Goal: Task Accomplishment & Management: Use online tool/utility

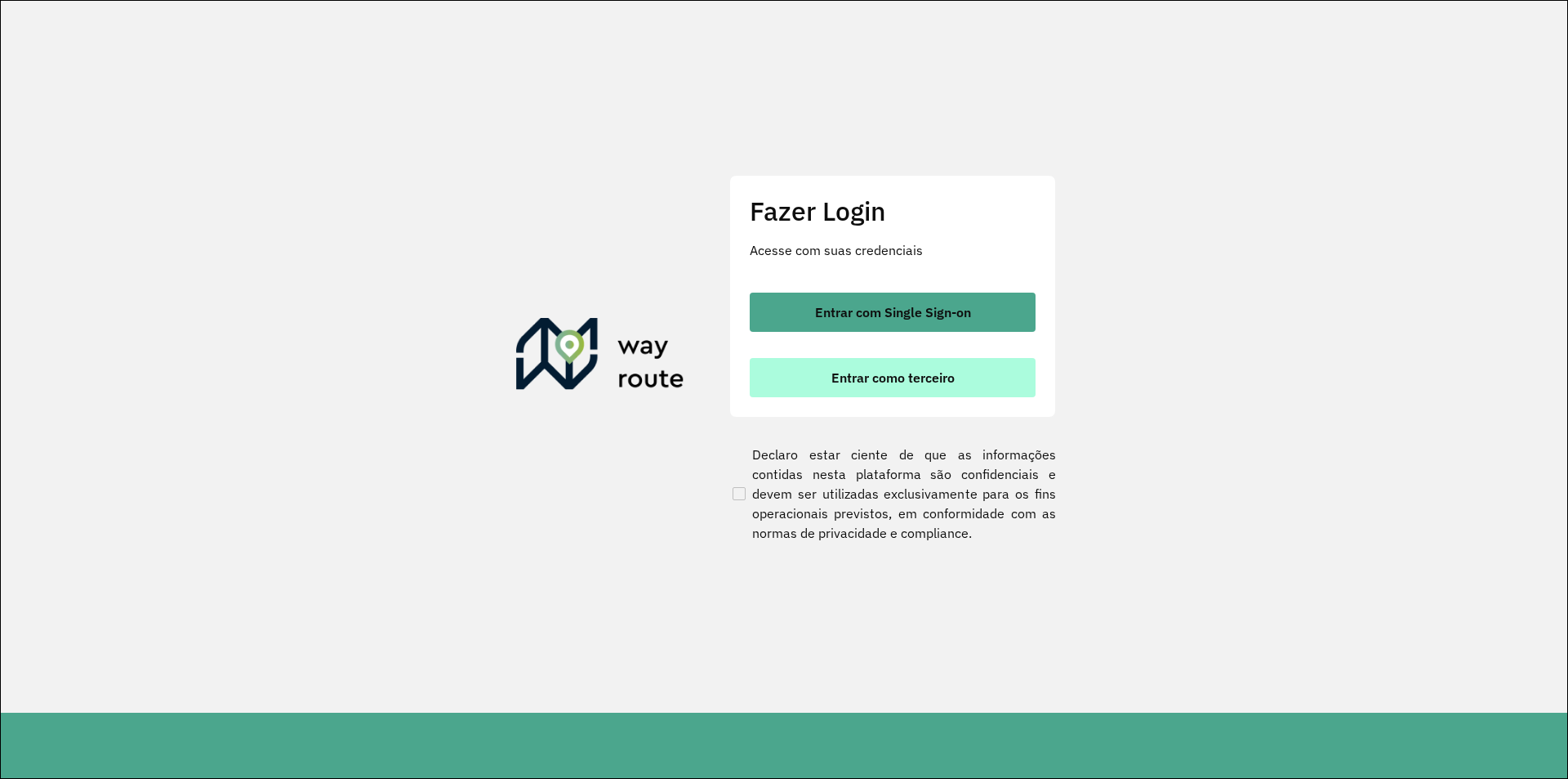
click at [991, 380] on button "Entrar como terceiro" at bounding box center [892, 378] width 286 height 40
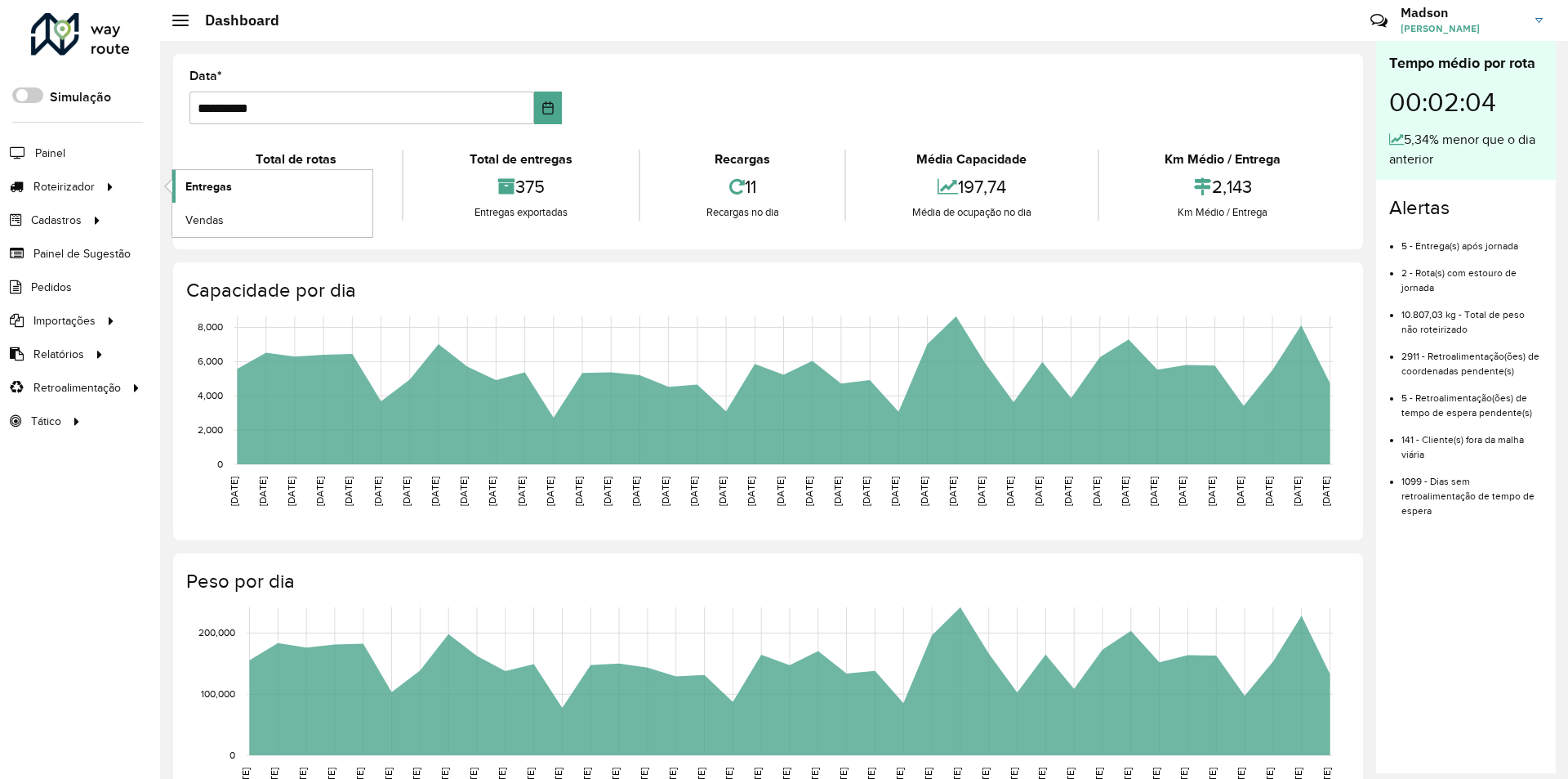
click at [217, 182] on span "Entregas" at bounding box center [208, 186] width 46 height 17
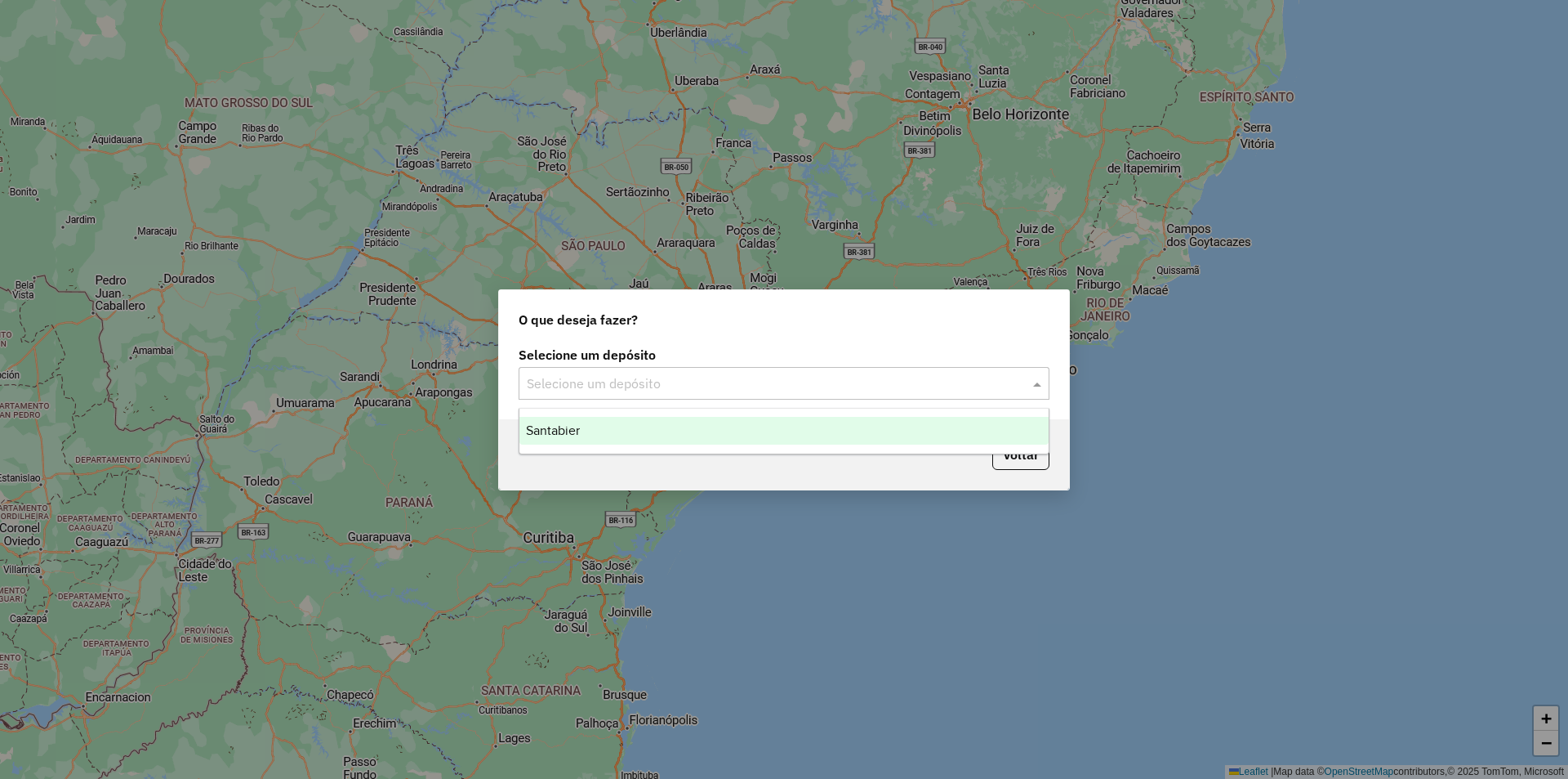
click at [658, 375] on input "text" at bounding box center [768, 384] width 482 height 20
click at [660, 431] on div "Santabier" at bounding box center [784, 430] width 529 height 28
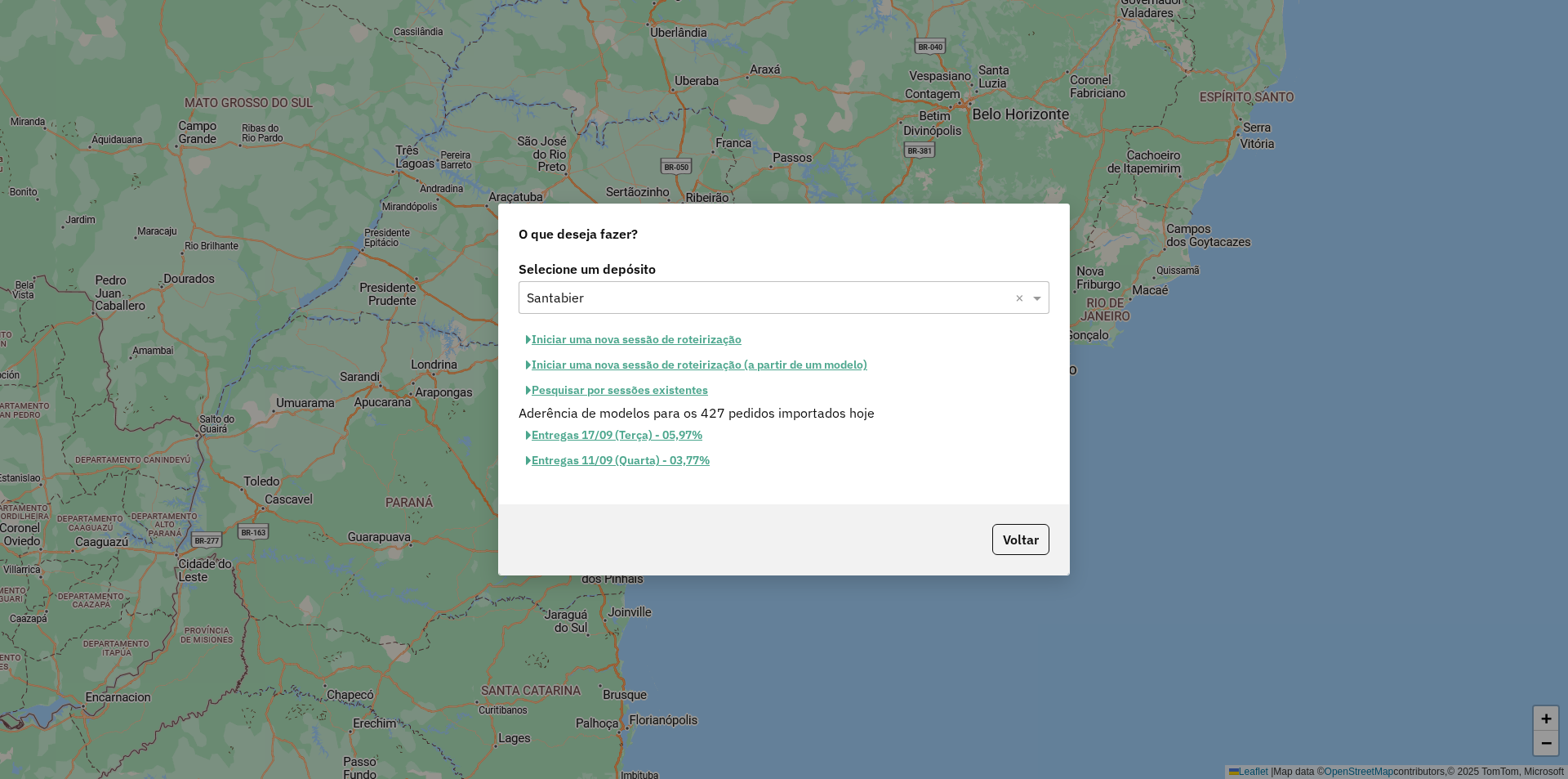
click at [696, 332] on button "Iniciar uma nova sessão de roteirização" at bounding box center [633, 340] width 230 height 26
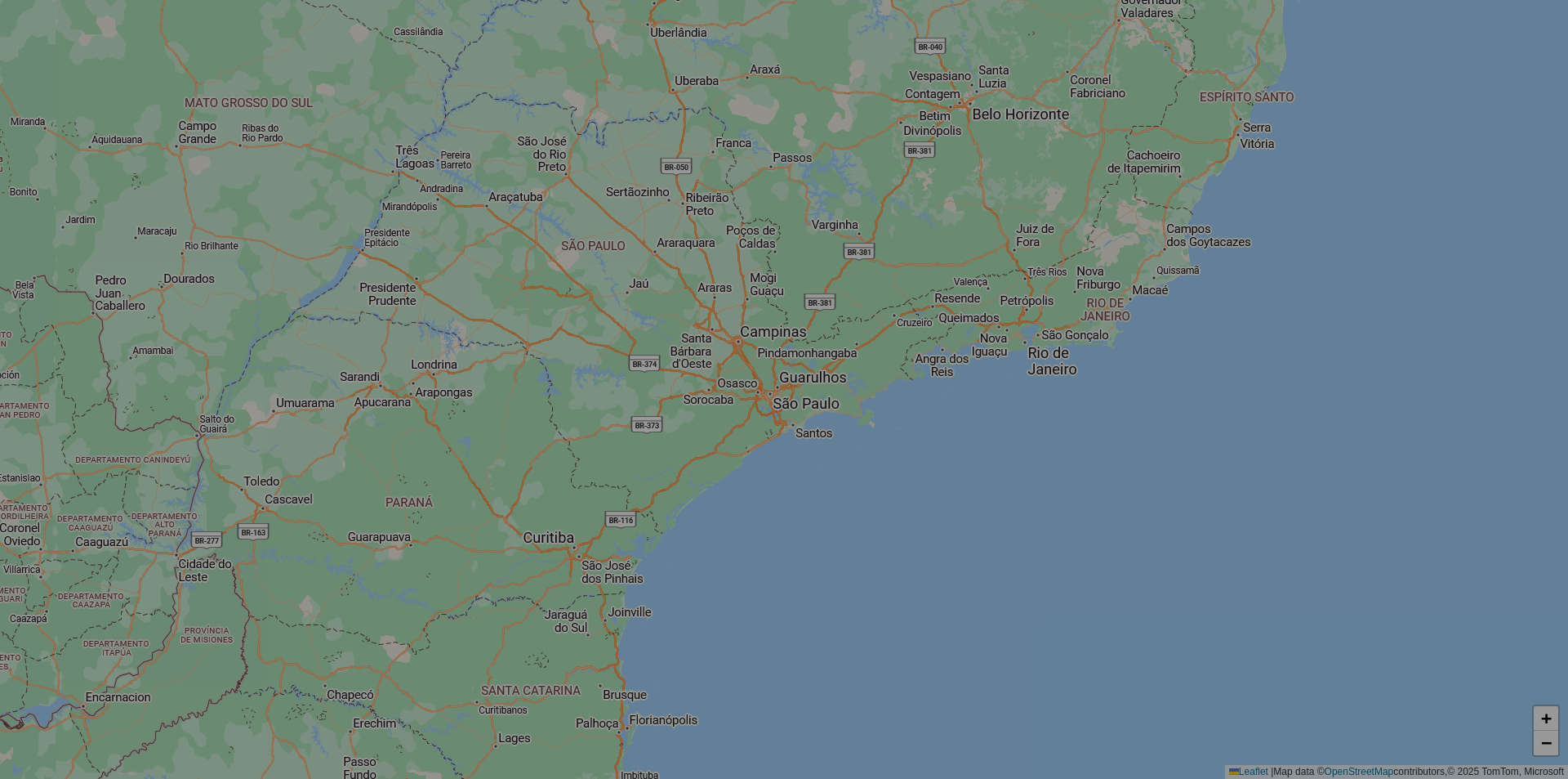
select select "*"
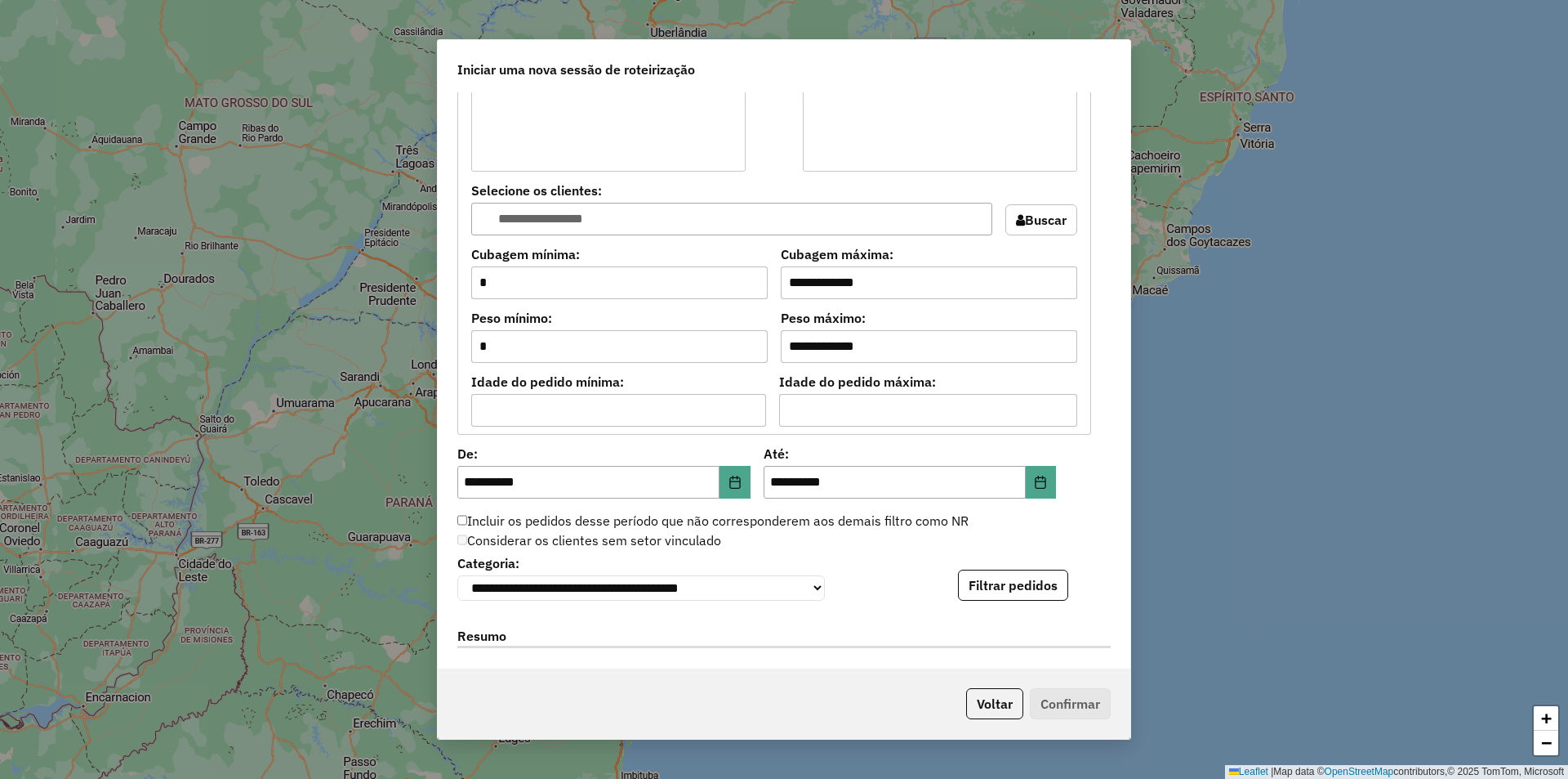
scroll to position [1495, 0]
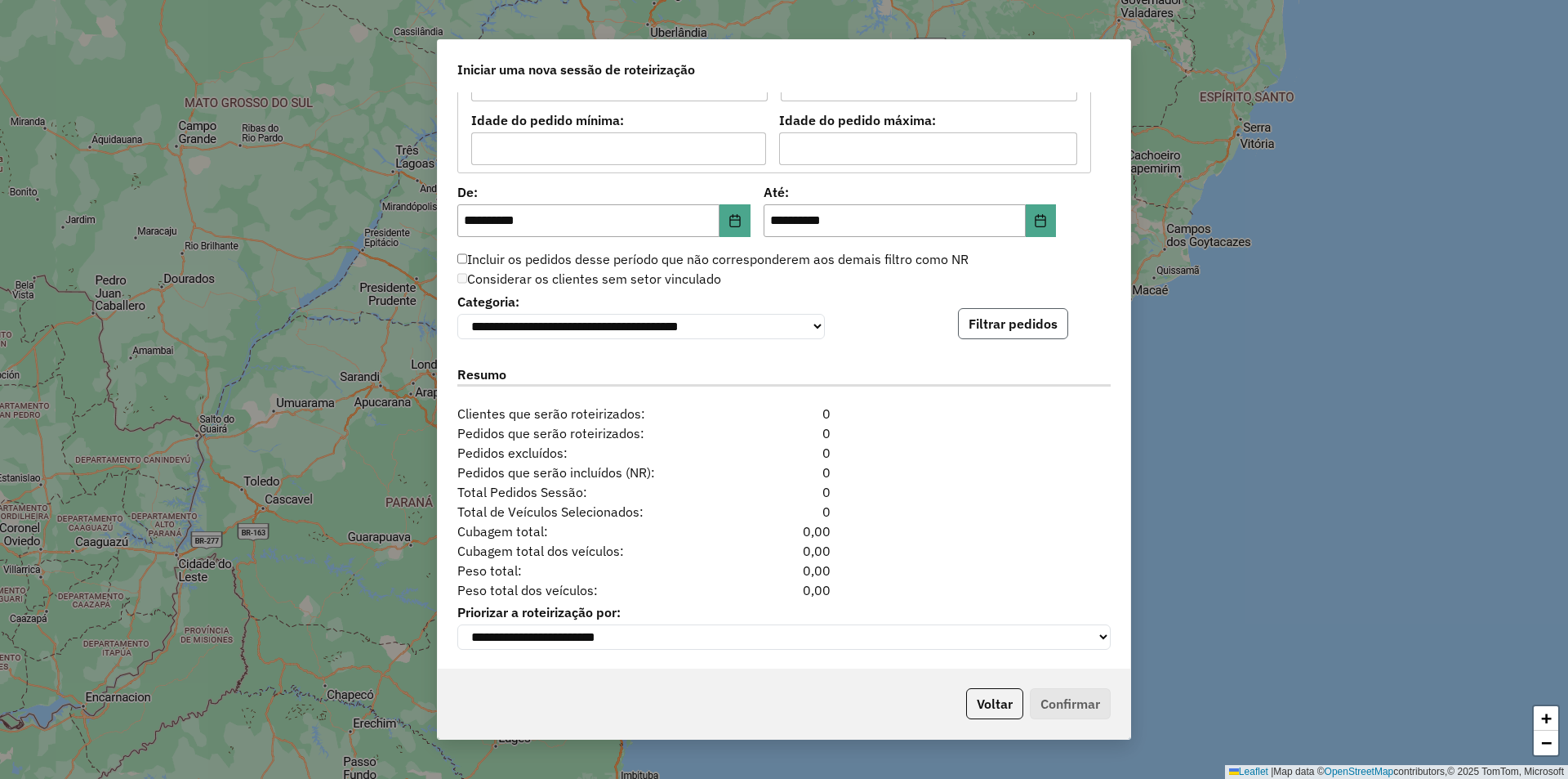
click at [1049, 317] on button "Filtrar pedidos" at bounding box center [1013, 323] width 111 height 31
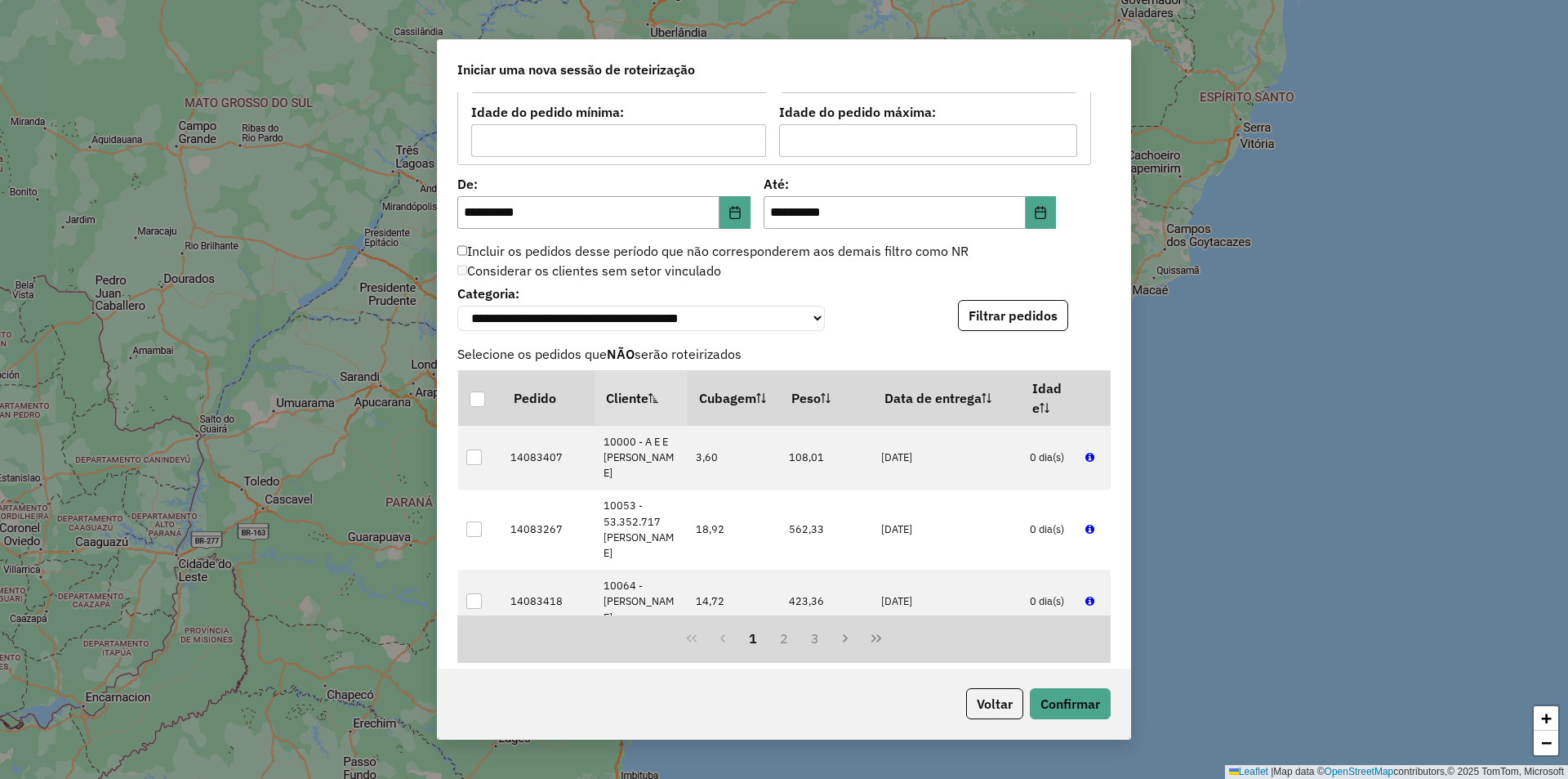
scroll to position [1833, 0]
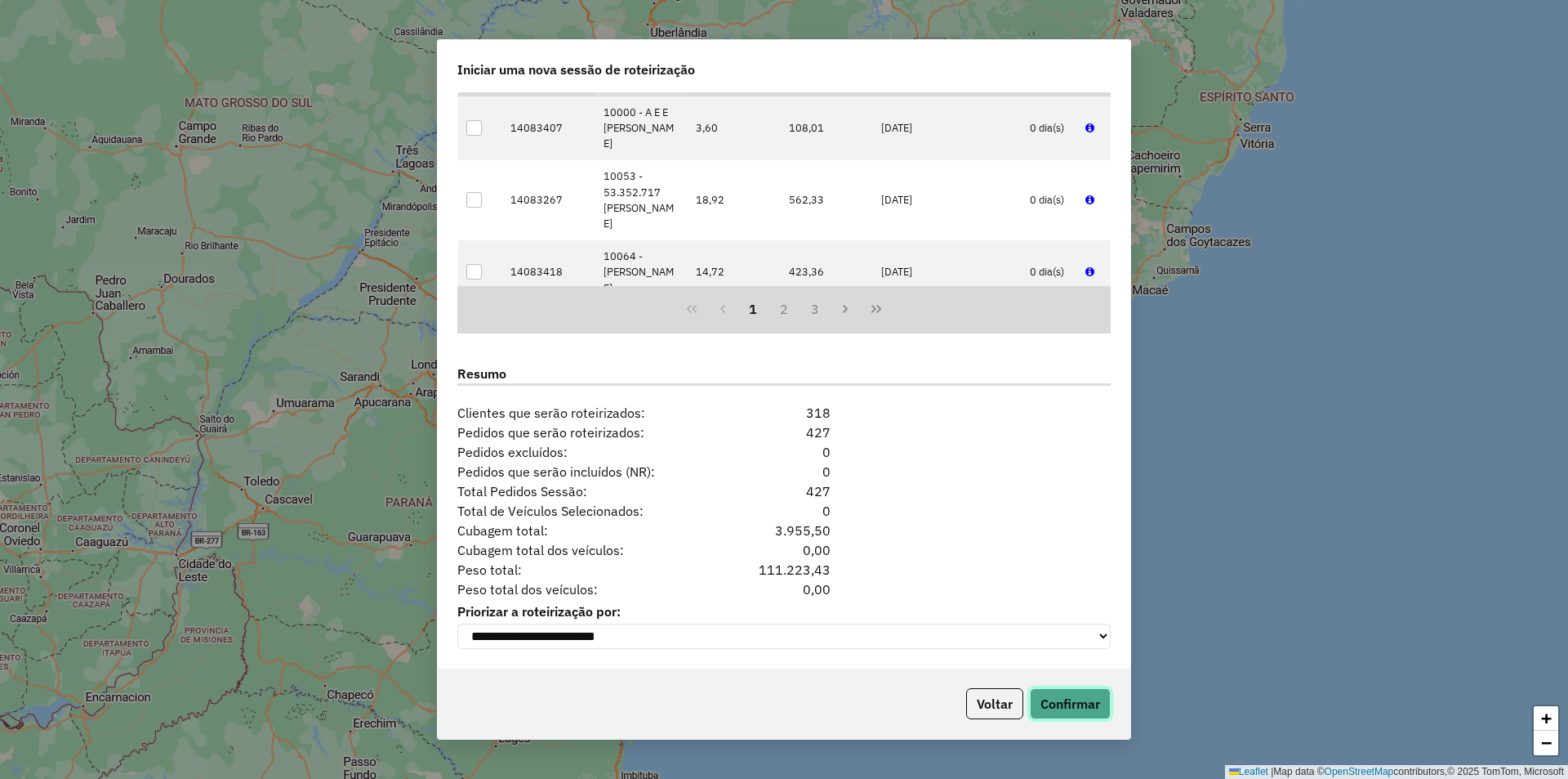
click at [1075, 696] on button "Confirmar" at bounding box center [1070, 703] width 81 height 31
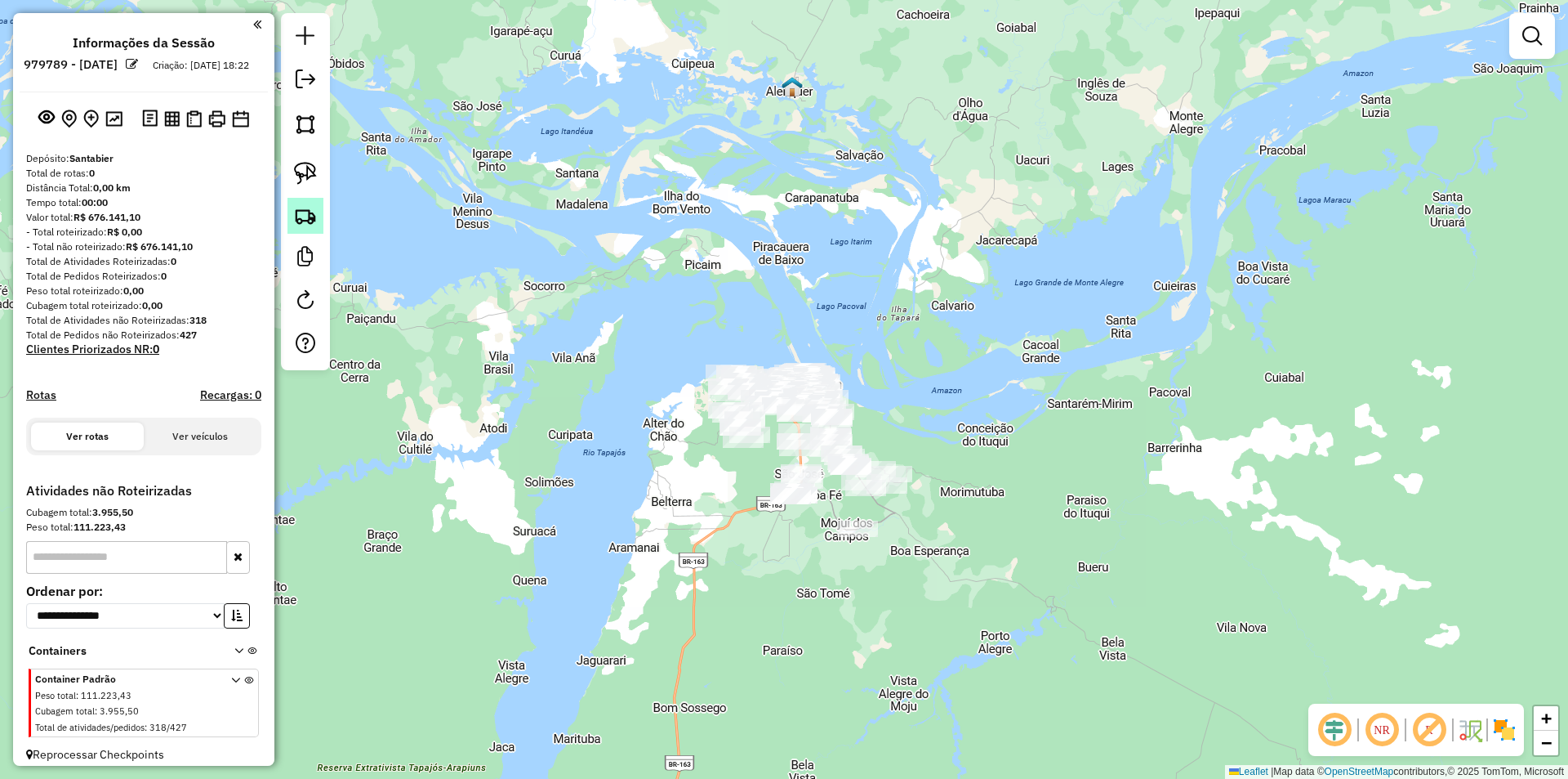
click at [300, 225] on img at bounding box center [304, 216] width 23 height 23
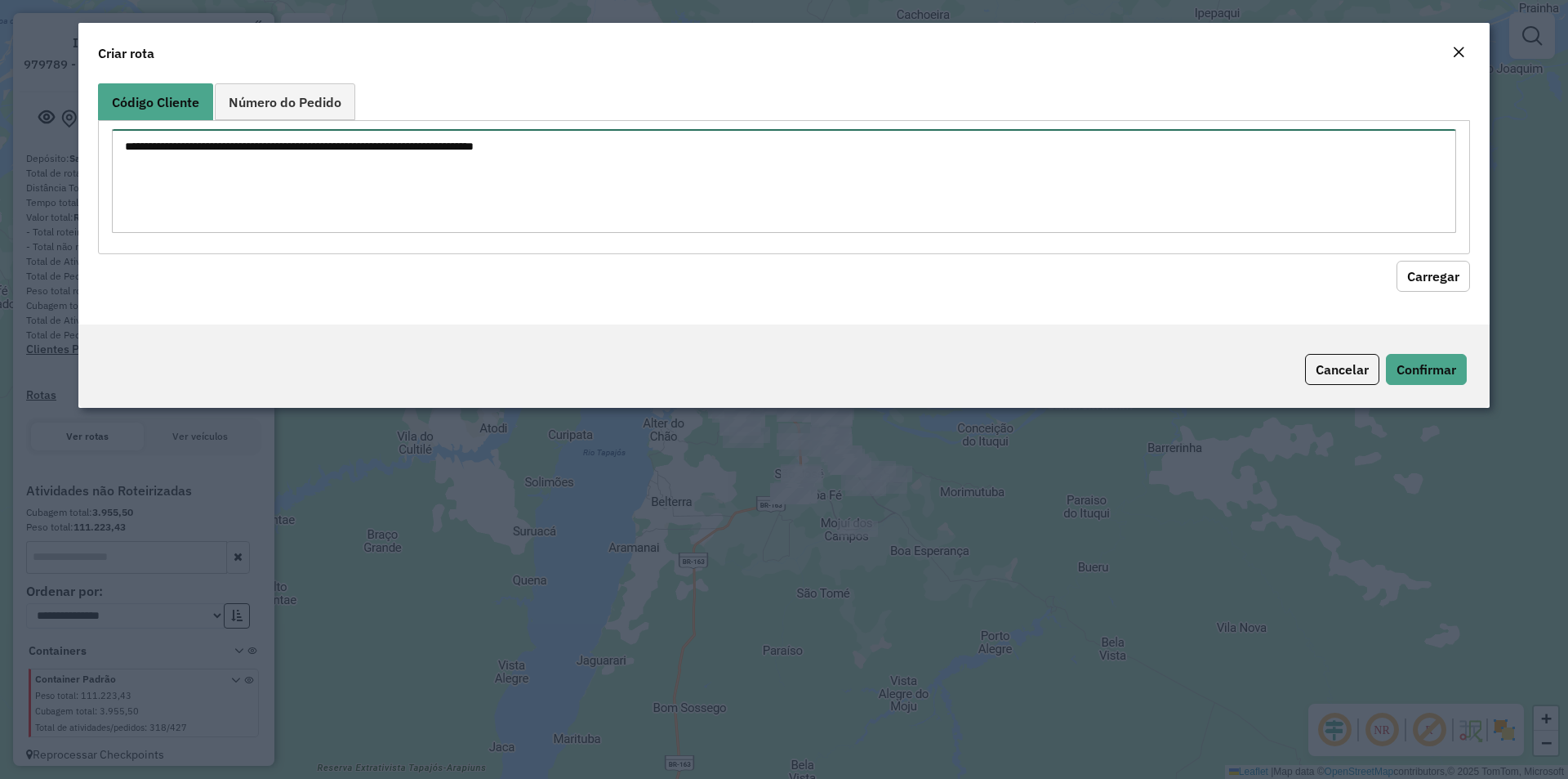
click at [327, 206] on div at bounding box center [784, 186] width 1371 height 133
paste textarea "**** **** **** **** **** **** ***** ***** **** **** **** **** ****"
type textarea "**** **** **** **** **** **** ***** ***** **** **** **** **** ****"
click at [1452, 284] on button "Carregar" at bounding box center [1433, 276] width 73 height 31
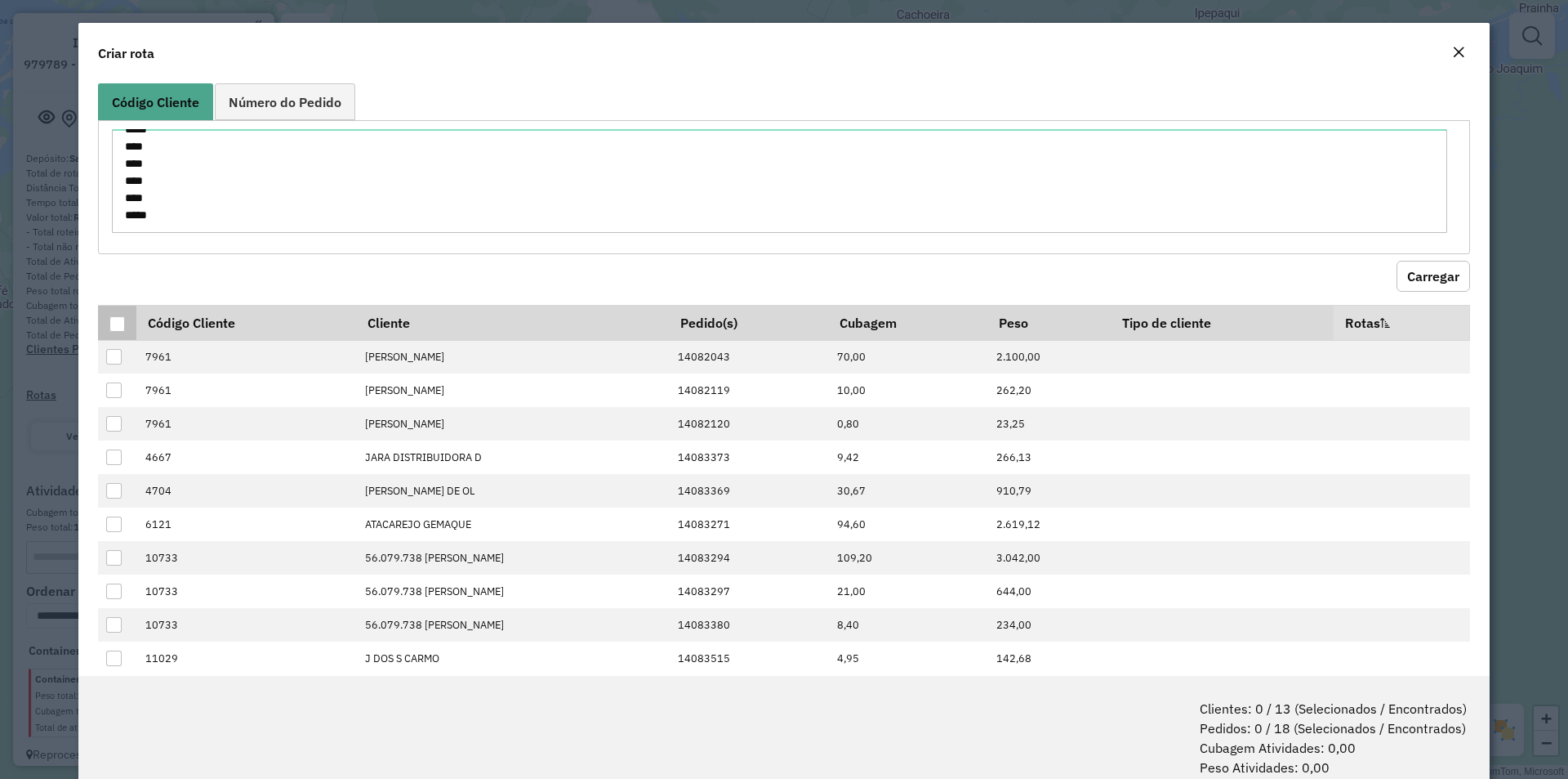
click at [119, 317] on div at bounding box center [118, 324] width 16 height 16
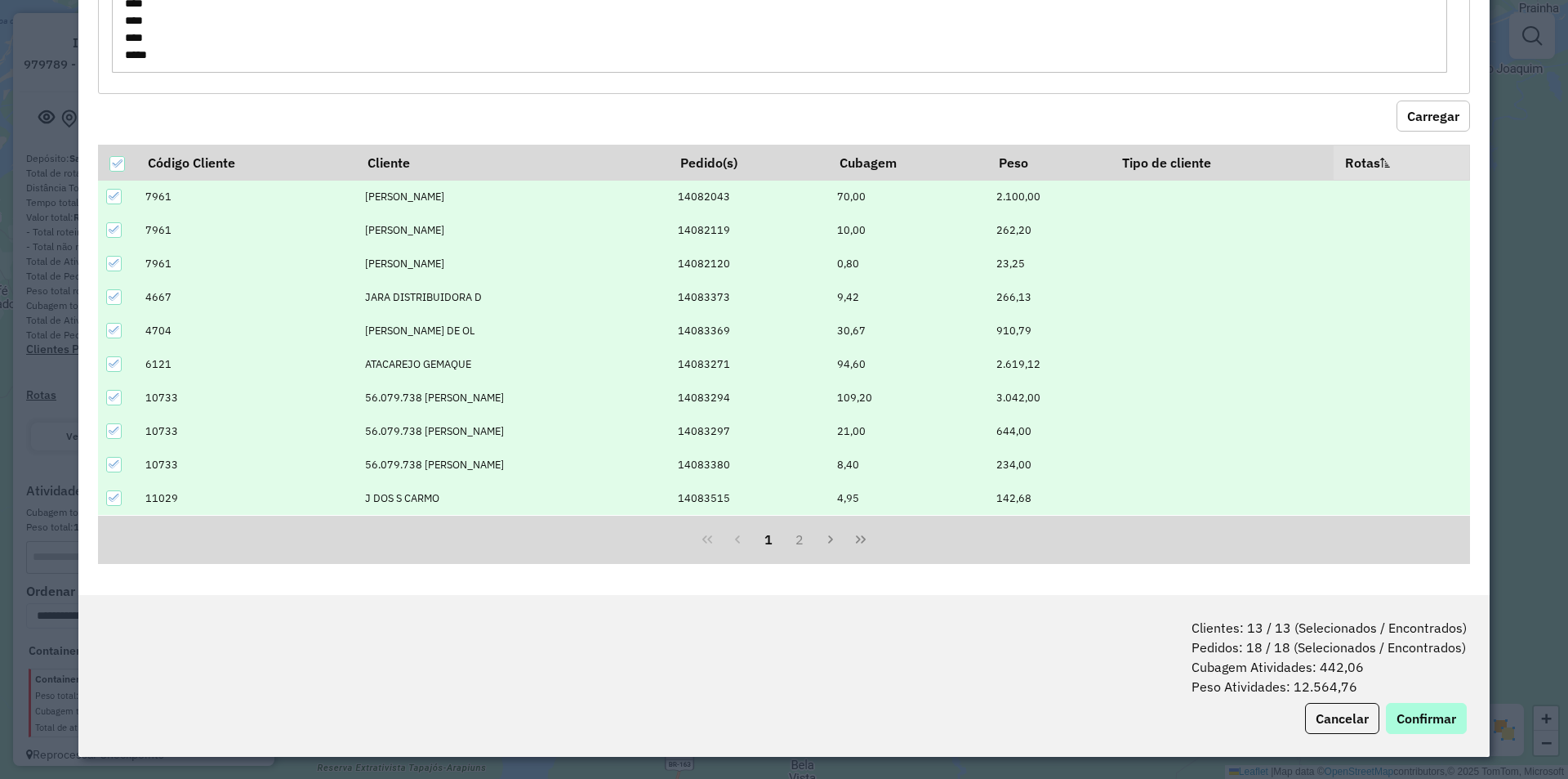
scroll to position [82, 0]
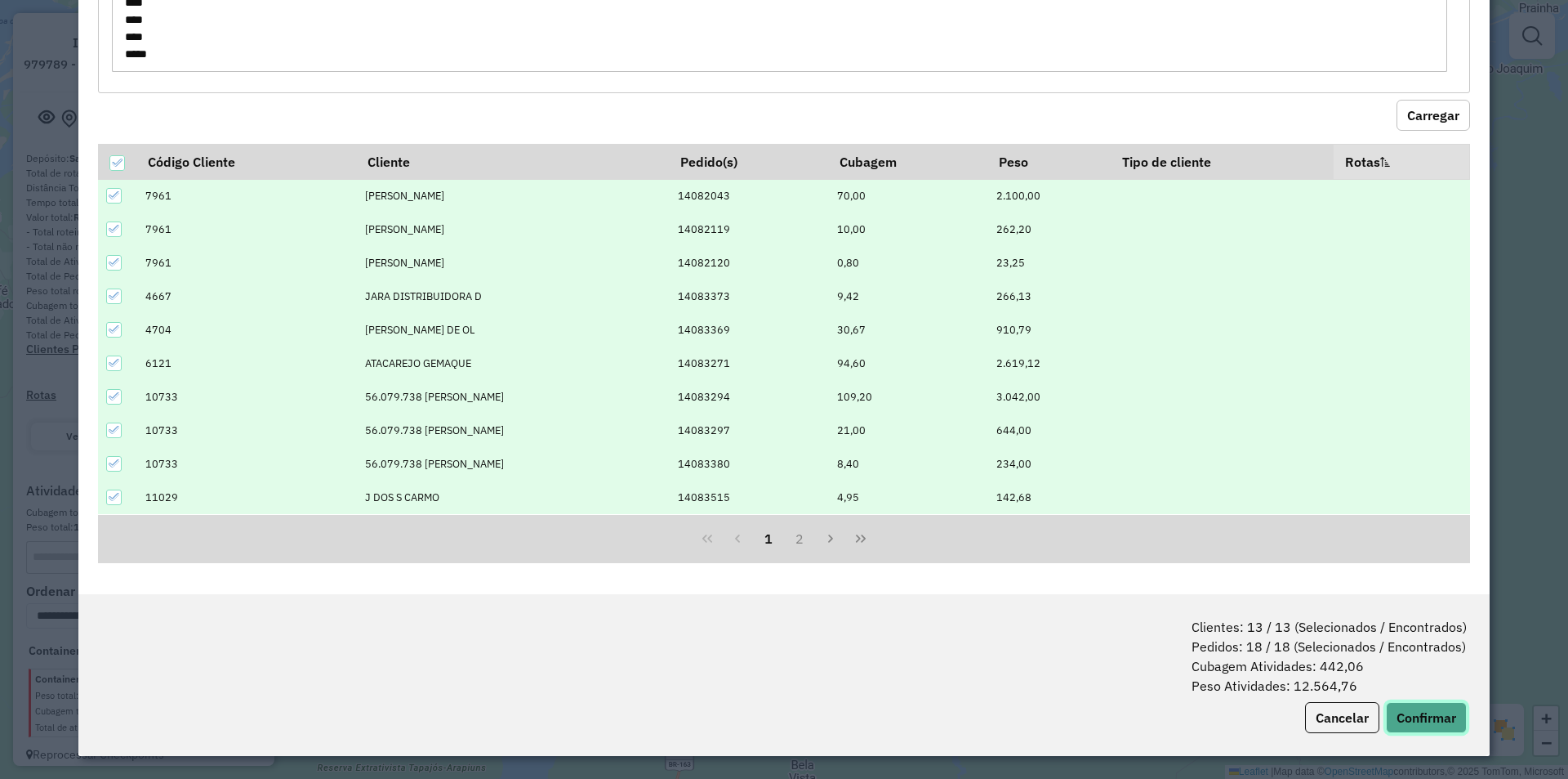
click at [1428, 714] on button "Confirmar" at bounding box center [1426, 717] width 81 height 31
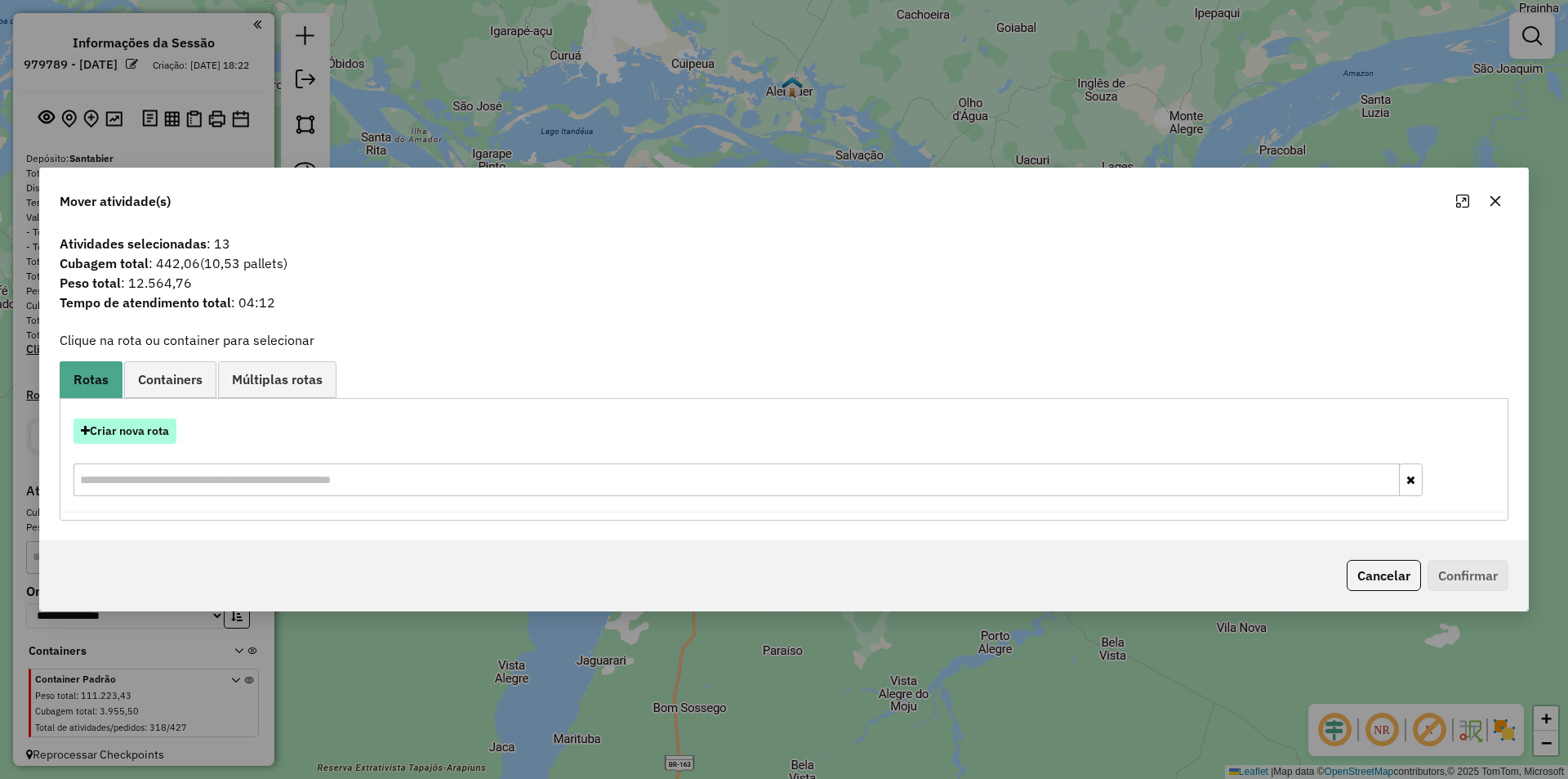
click at [153, 443] on button "Criar nova rota" at bounding box center [124, 431] width 103 height 26
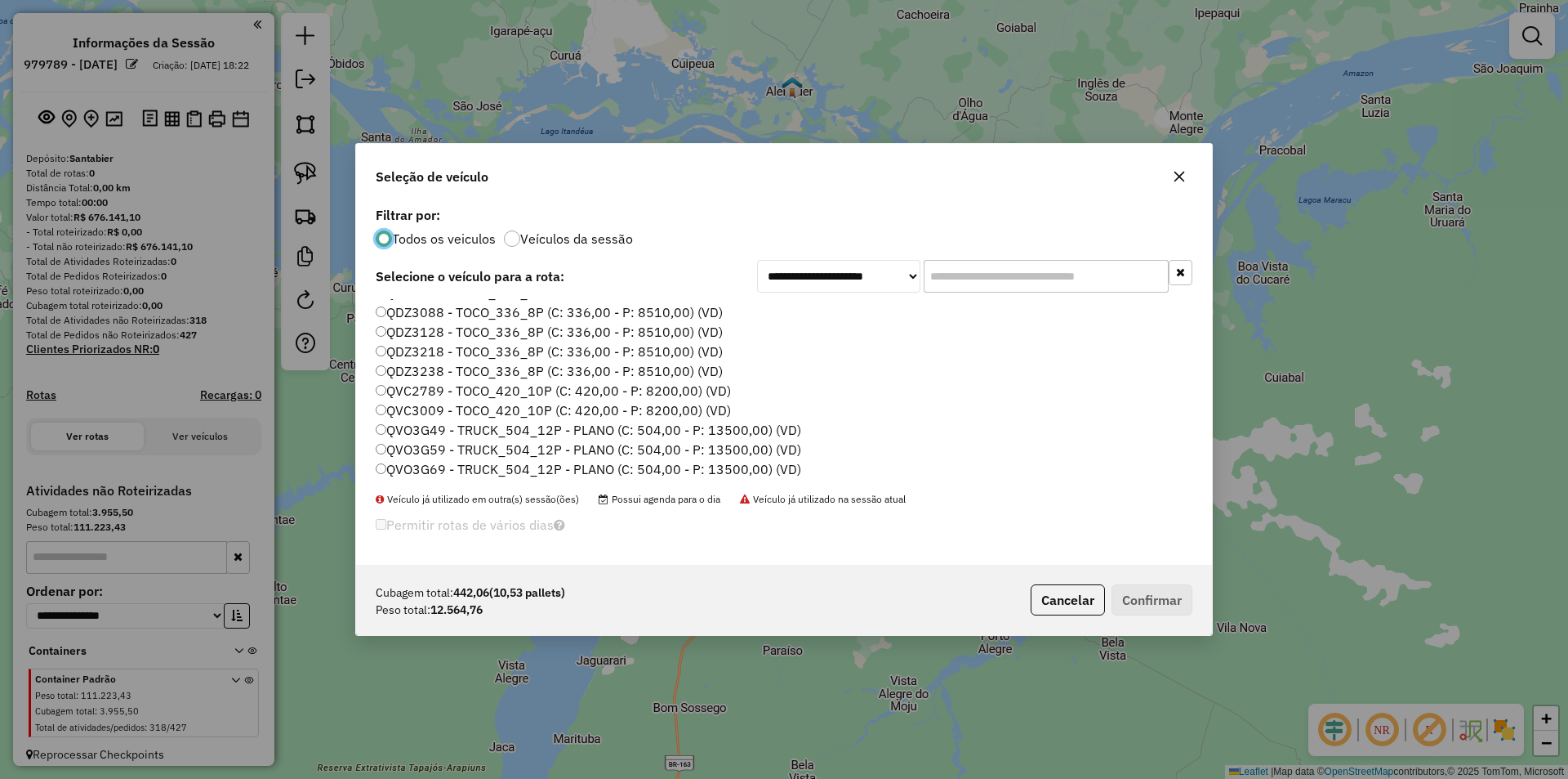
scroll to position [327, 0]
click at [448, 418] on label "QVO3G49 - TRUCK_504_12P - PLANO (C: 504,00 - P: 13500,00) (VD)" at bounding box center [588, 412] width 426 height 20
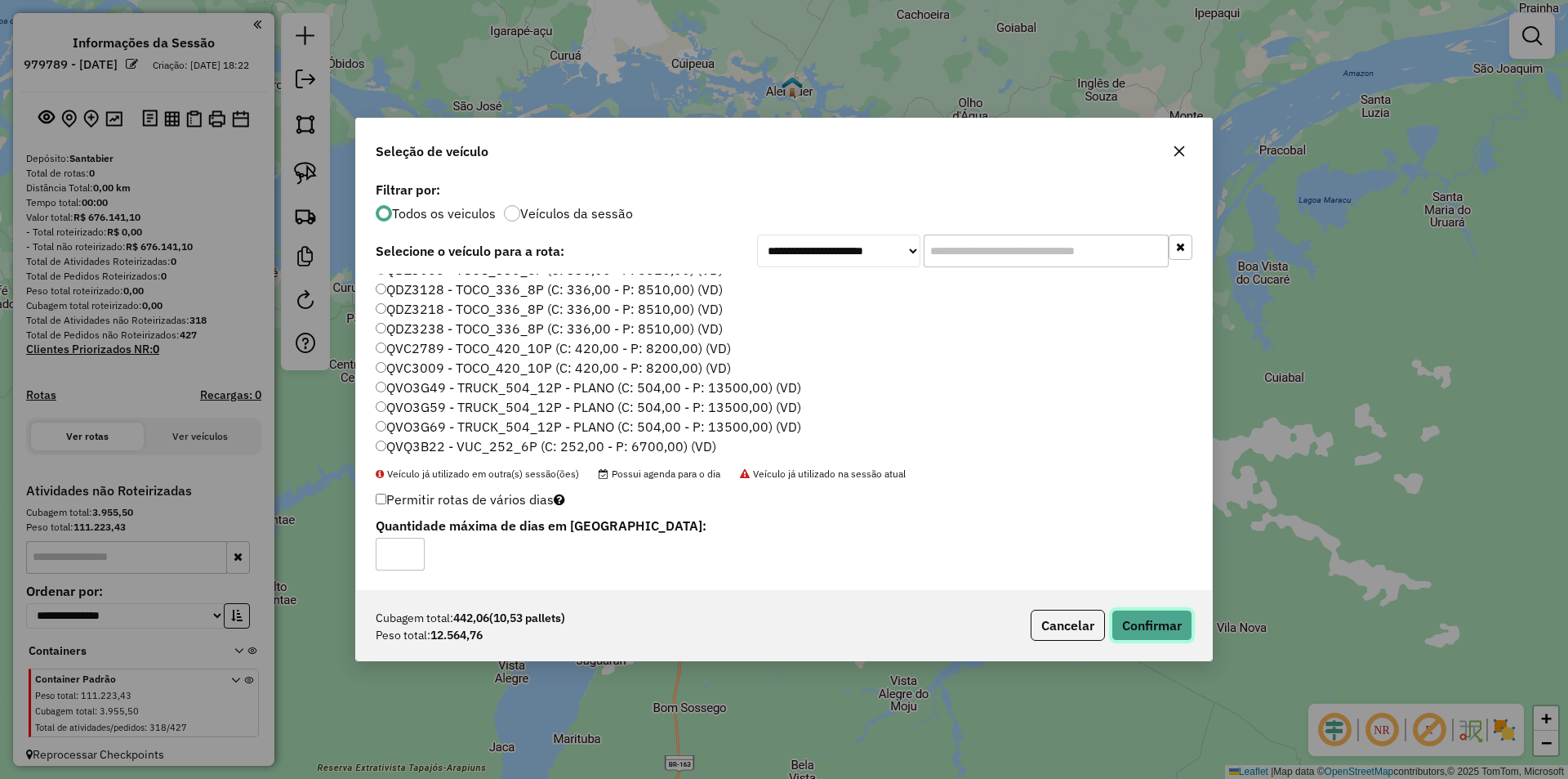
click at [1164, 633] on button "Confirmar" at bounding box center [1152, 624] width 81 height 31
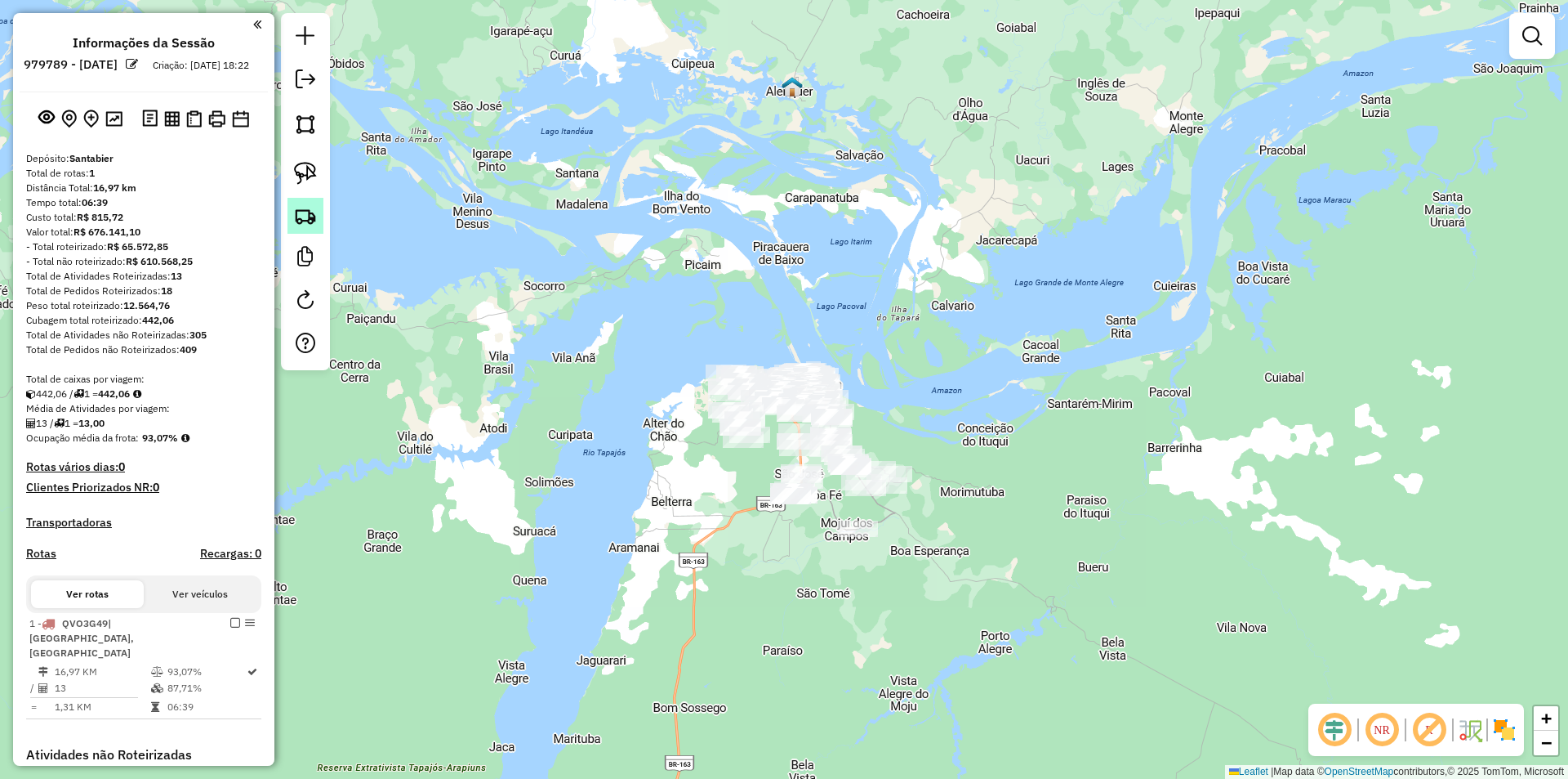
click at [301, 217] on img at bounding box center [304, 216] width 23 height 23
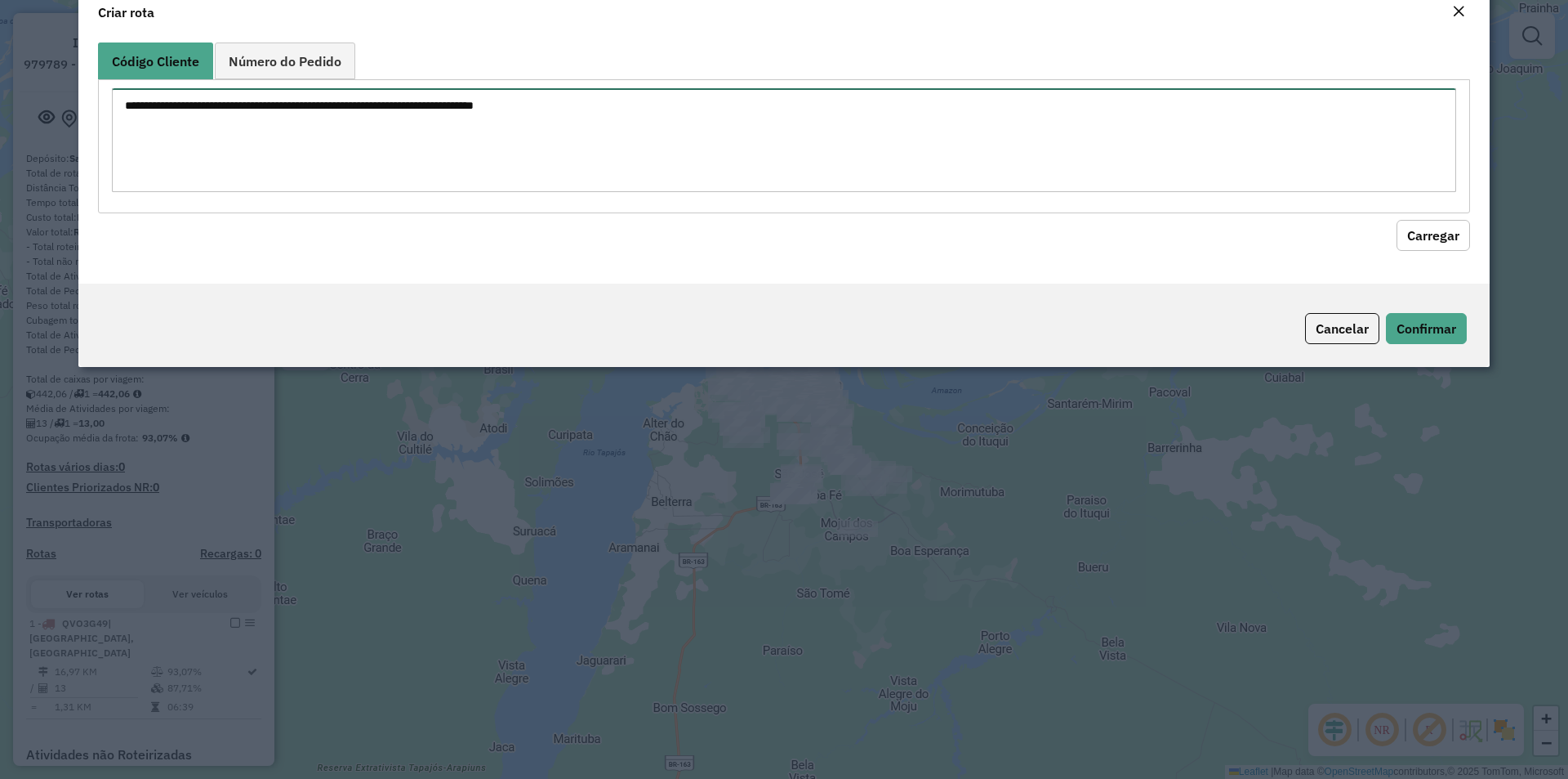
click at [402, 192] on textarea at bounding box center [784, 139] width 1344 height 104
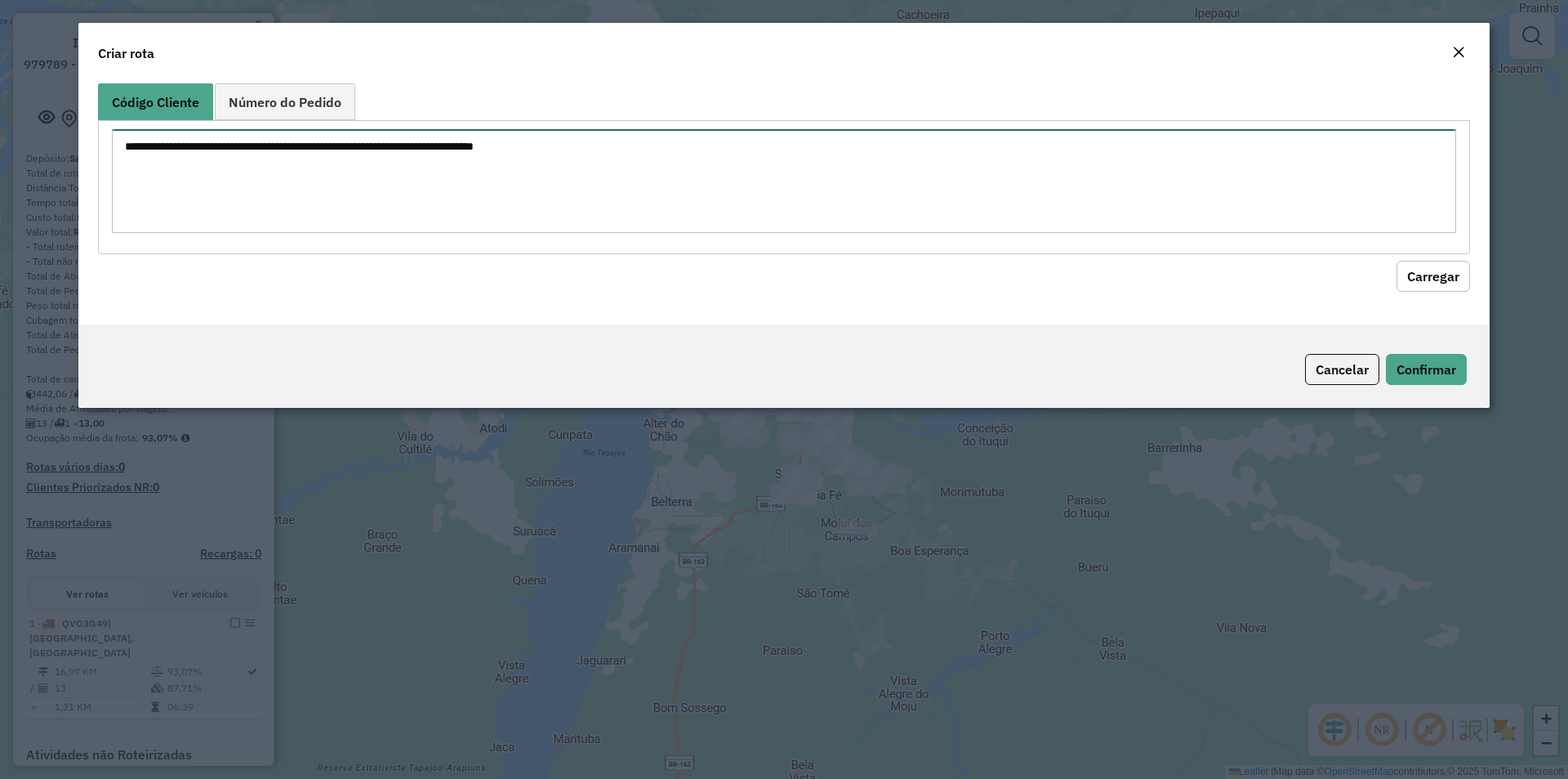
paste textarea "***** ****"
type textarea "***** ****"
click at [1443, 273] on button "Carregar" at bounding box center [1433, 276] width 73 height 31
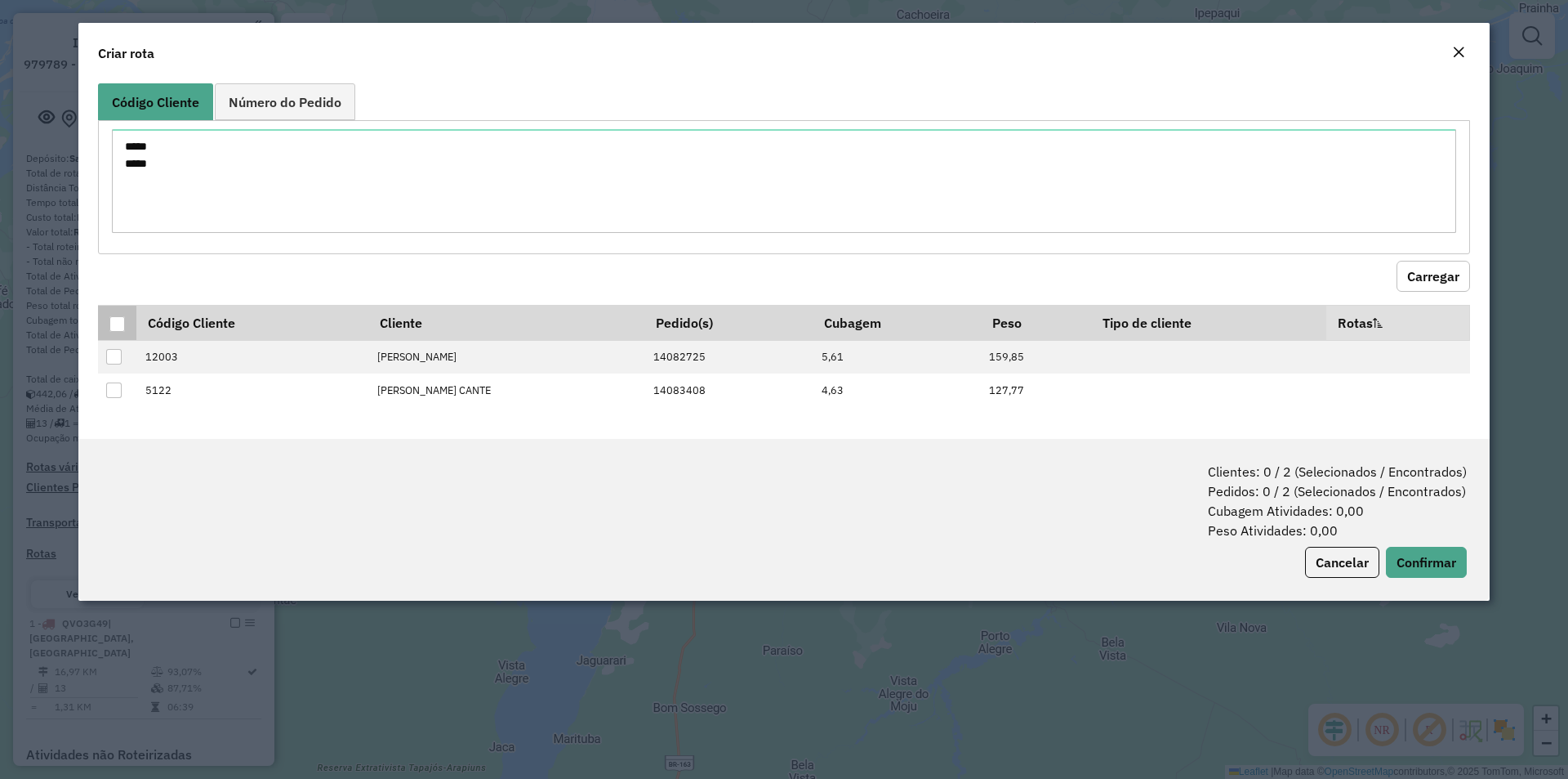
click at [119, 329] on div at bounding box center [118, 324] width 16 height 16
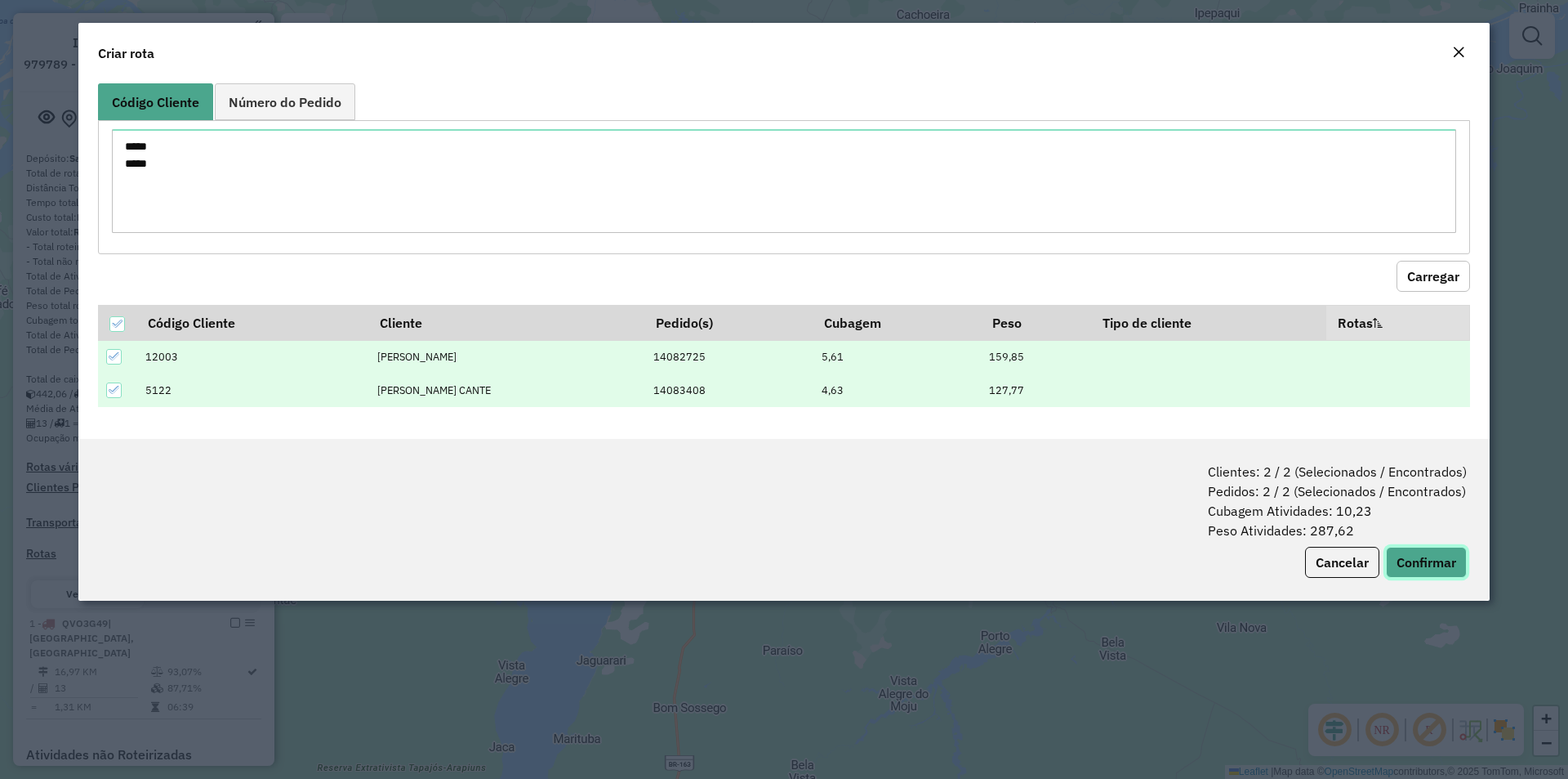
click at [1417, 566] on button "Confirmar" at bounding box center [1426, 562] width 81 height 31
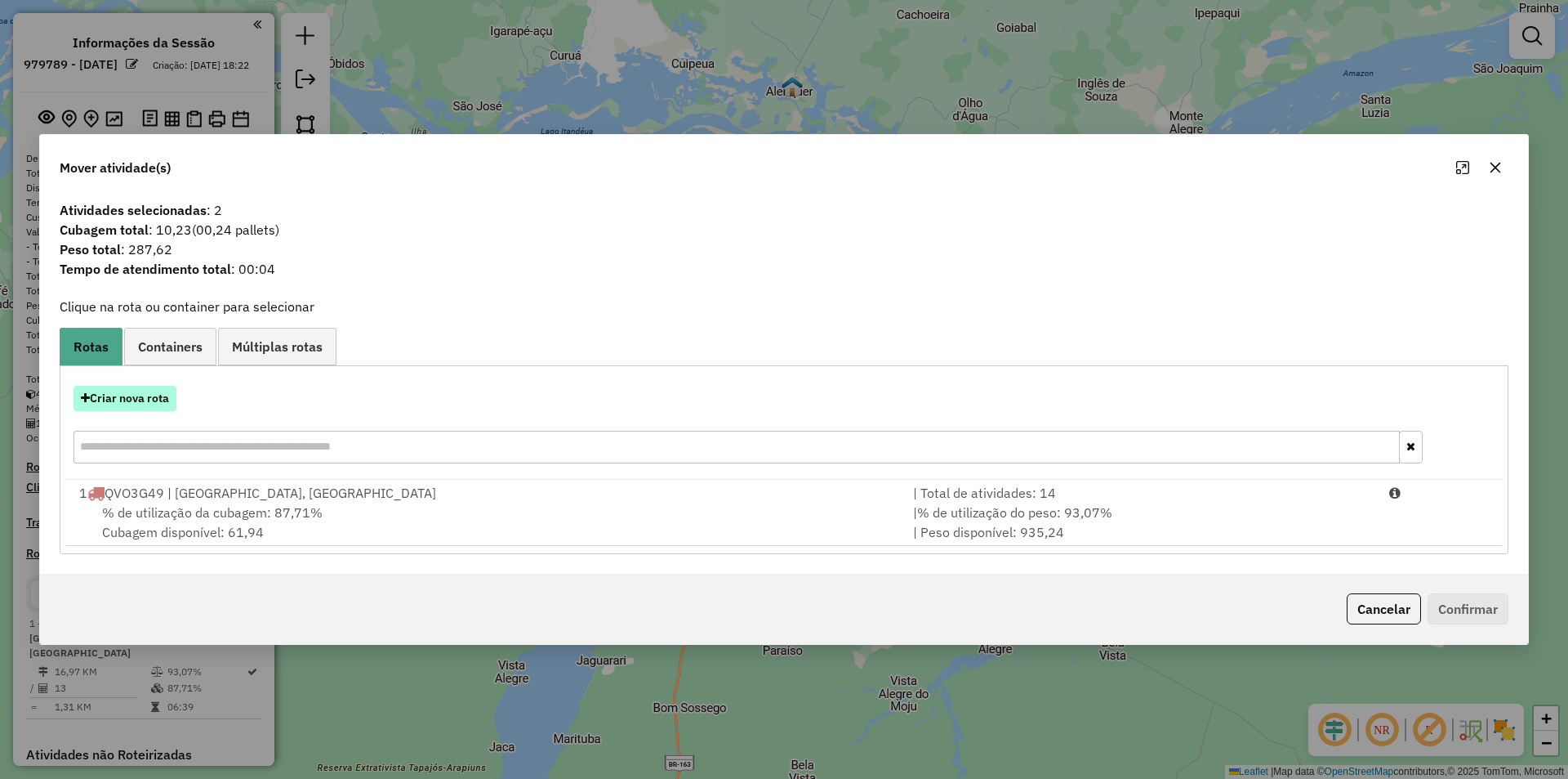
click at [127, 397] on button "Criar nova rota" at bounding box center [124, 398] width 103 height 26
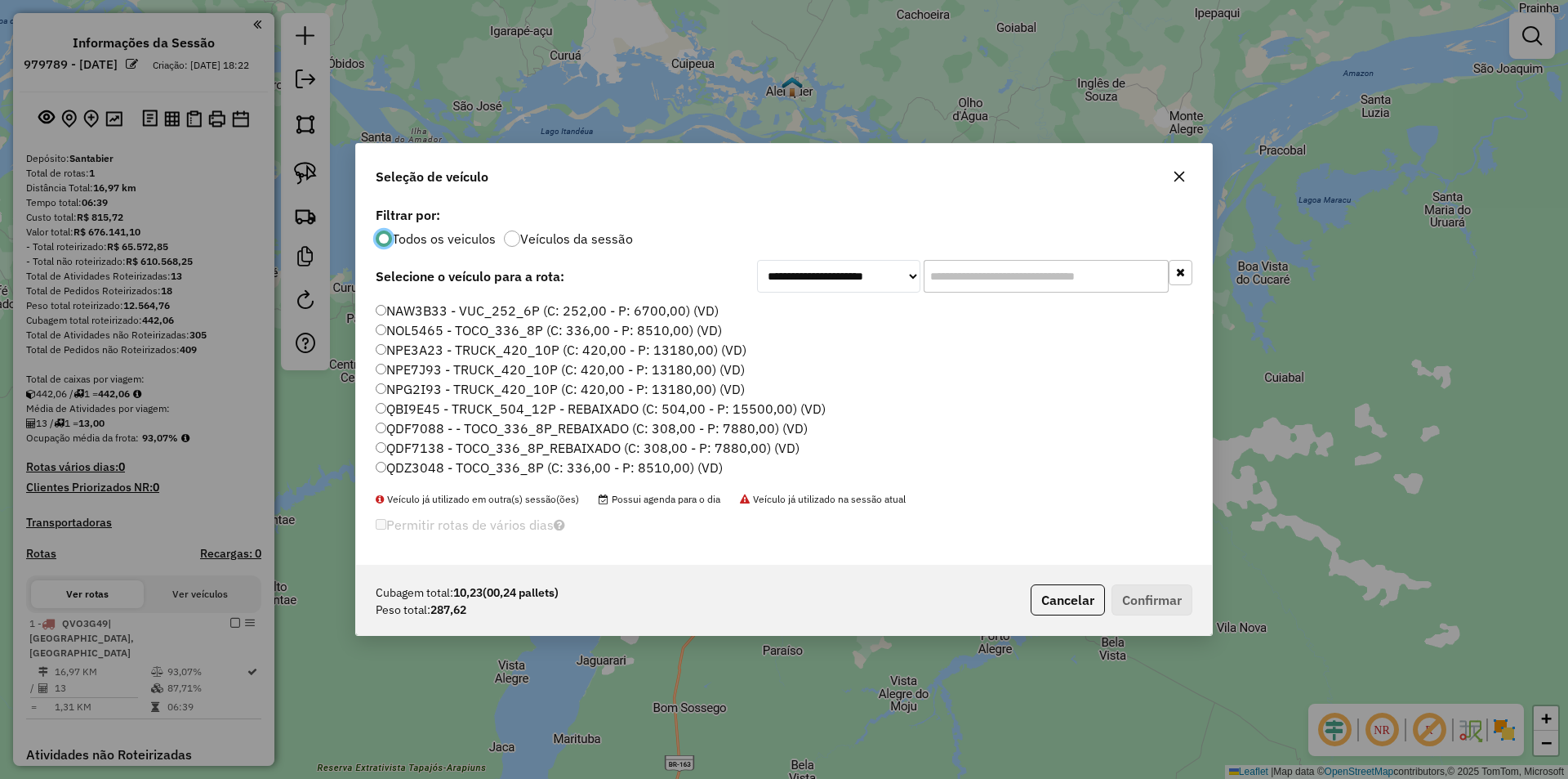
scroll to position [163, 0]
click at [437, 424] on label "QDF7138 - TOCO_336_8P_REBAIXADO (C: 308,00 - P: 7880,00) (VD)" at bounding box center [587, 419] width 424 height 20
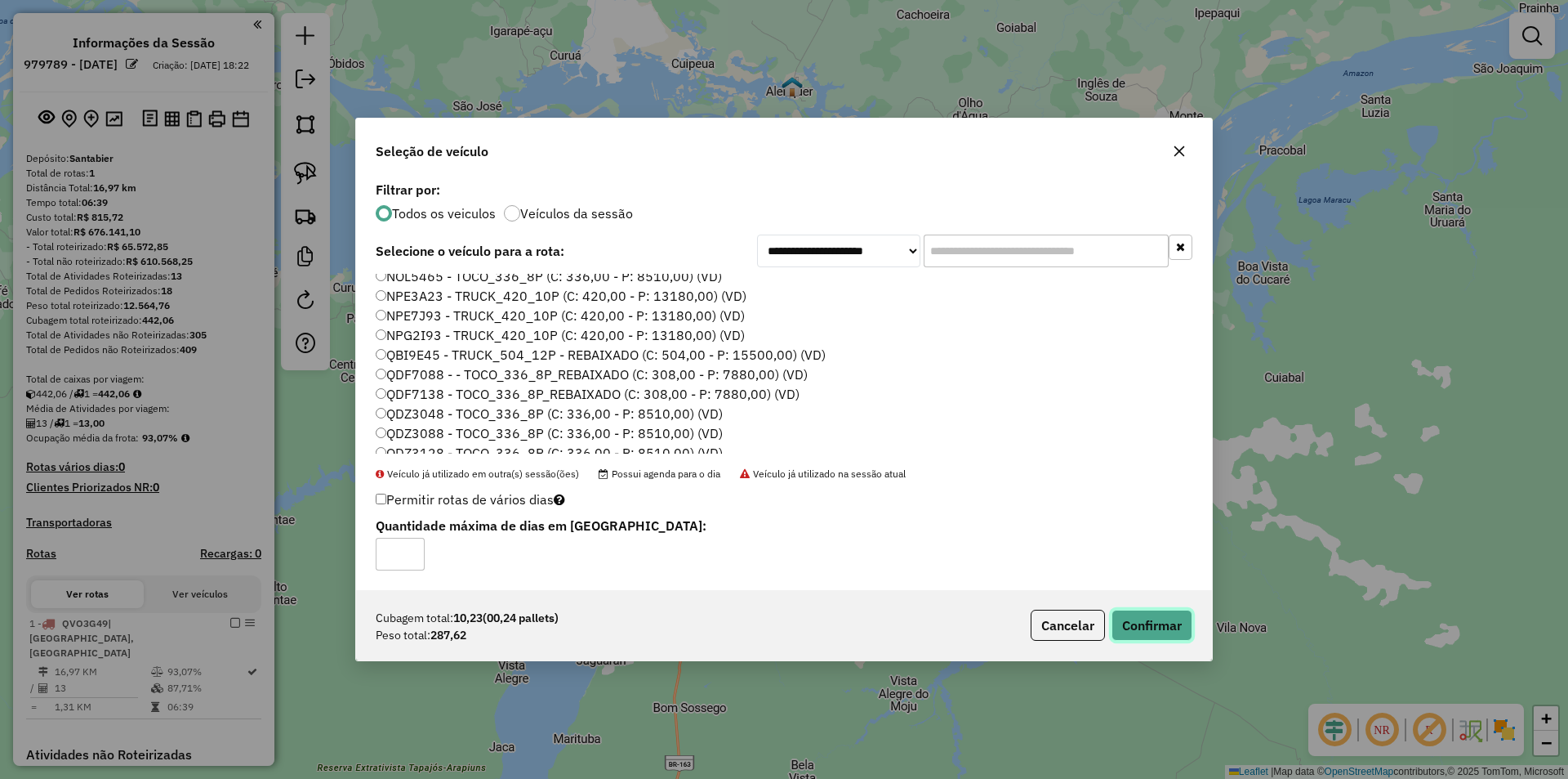
click at [1126, 616] on button "Confirmar" at bounding box center [1152, 624] width 81 height 31
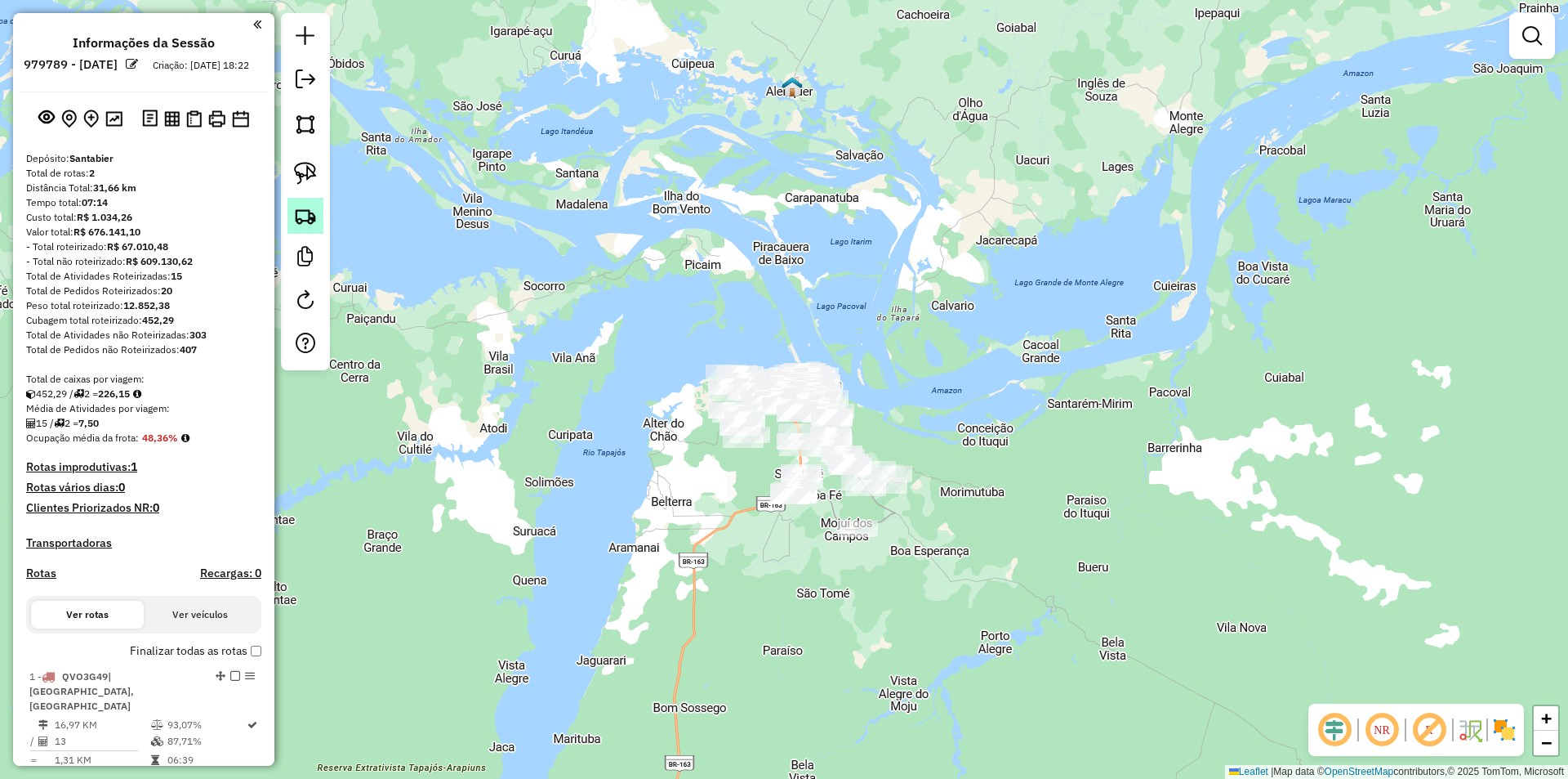
click at [299, 205] on img at bounding box center [304, 216] width 23 height 23
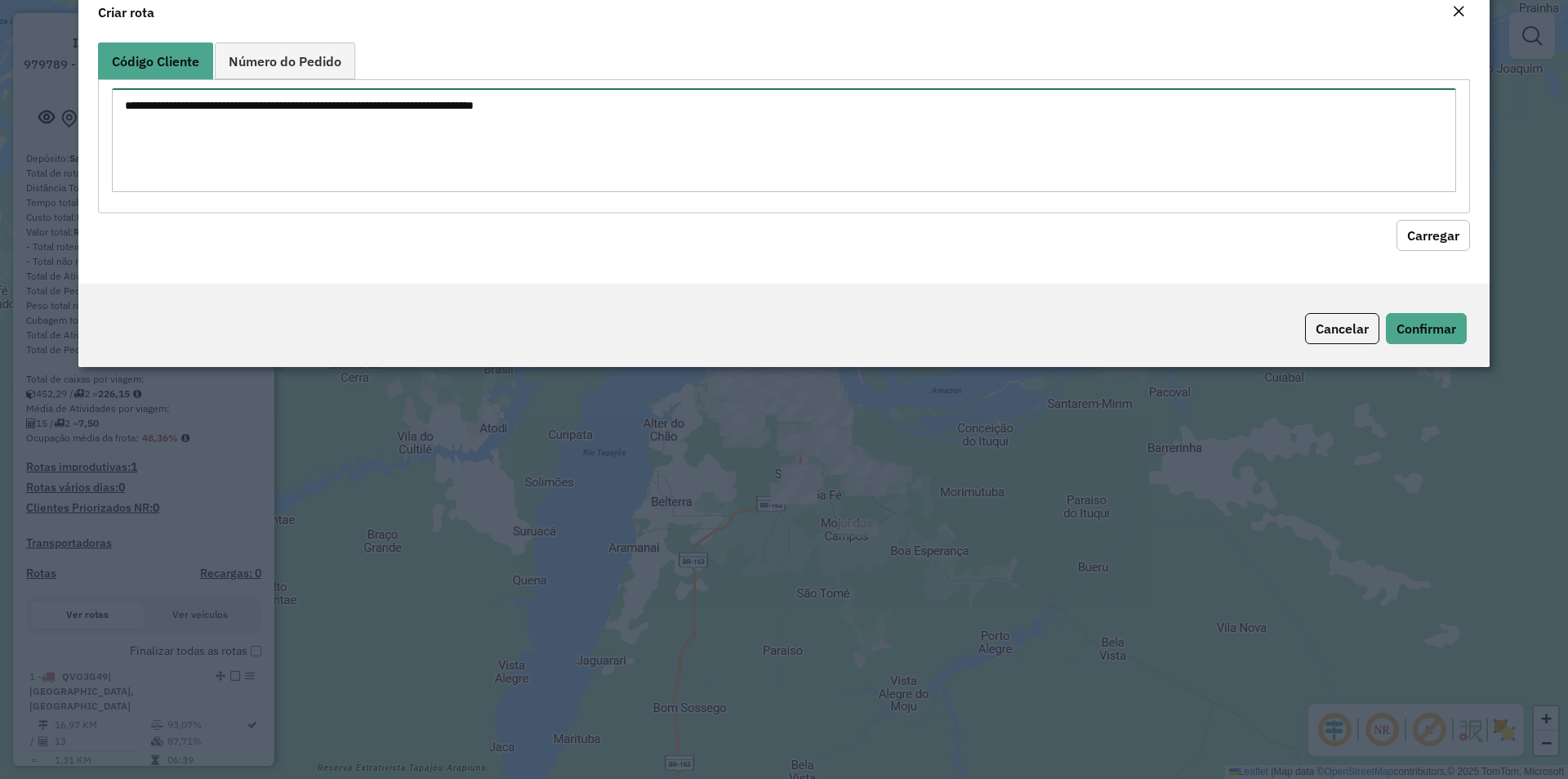
click at [327, 192] on textarea at bounding box center [784, 139] width 1344 height 104
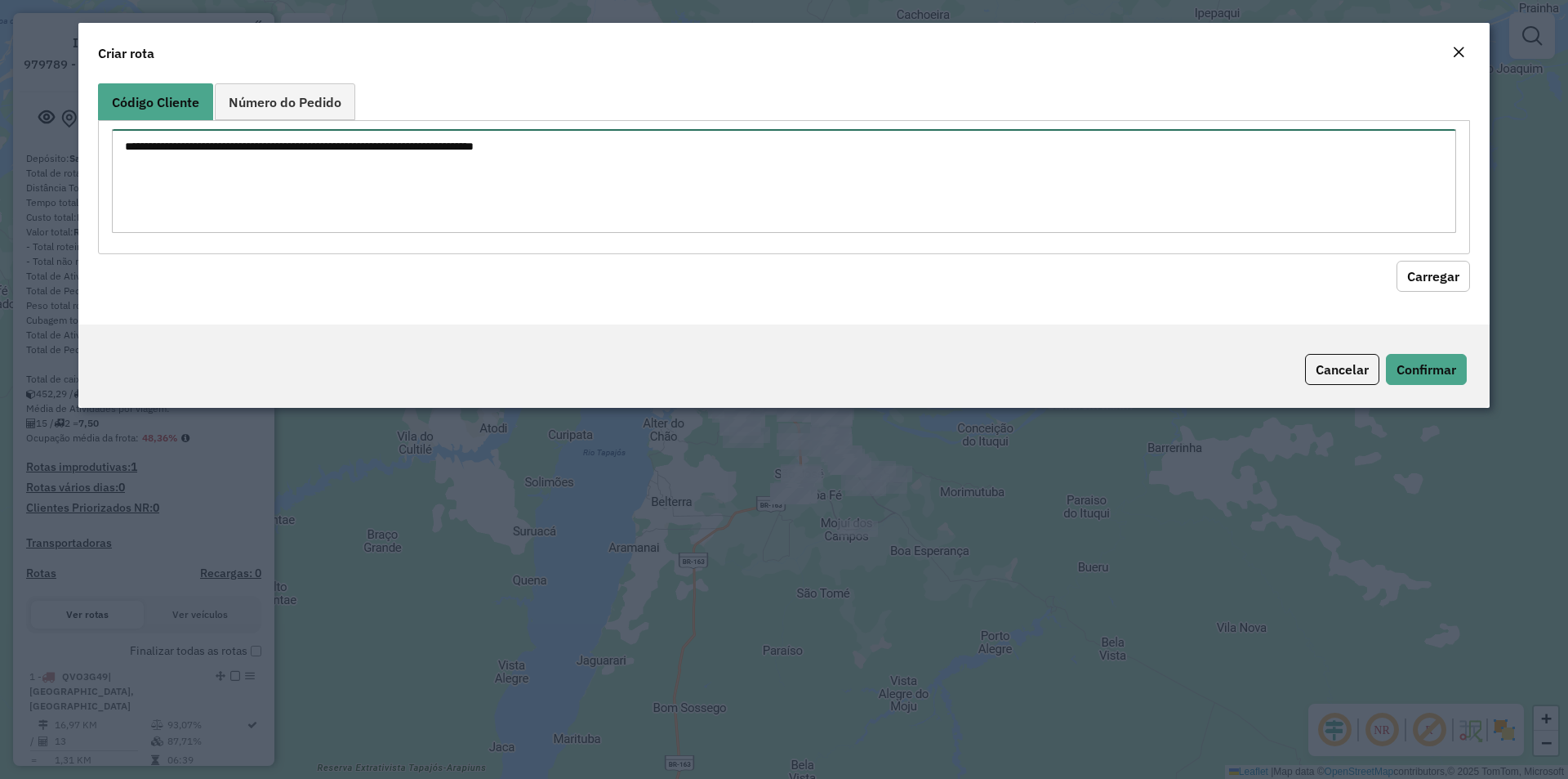
paste textarea "**** **** **** ***** **** **** **** **** ***** **** ***** ***** ***** **** ****…"
type textarea "**** **** **** ***** **** **** **** **** ***** **** ***** ***** ***** **** ****…"
click at [1422, 276] on button "Carregar" at bounding box center [1433, 276] width 73 height 31
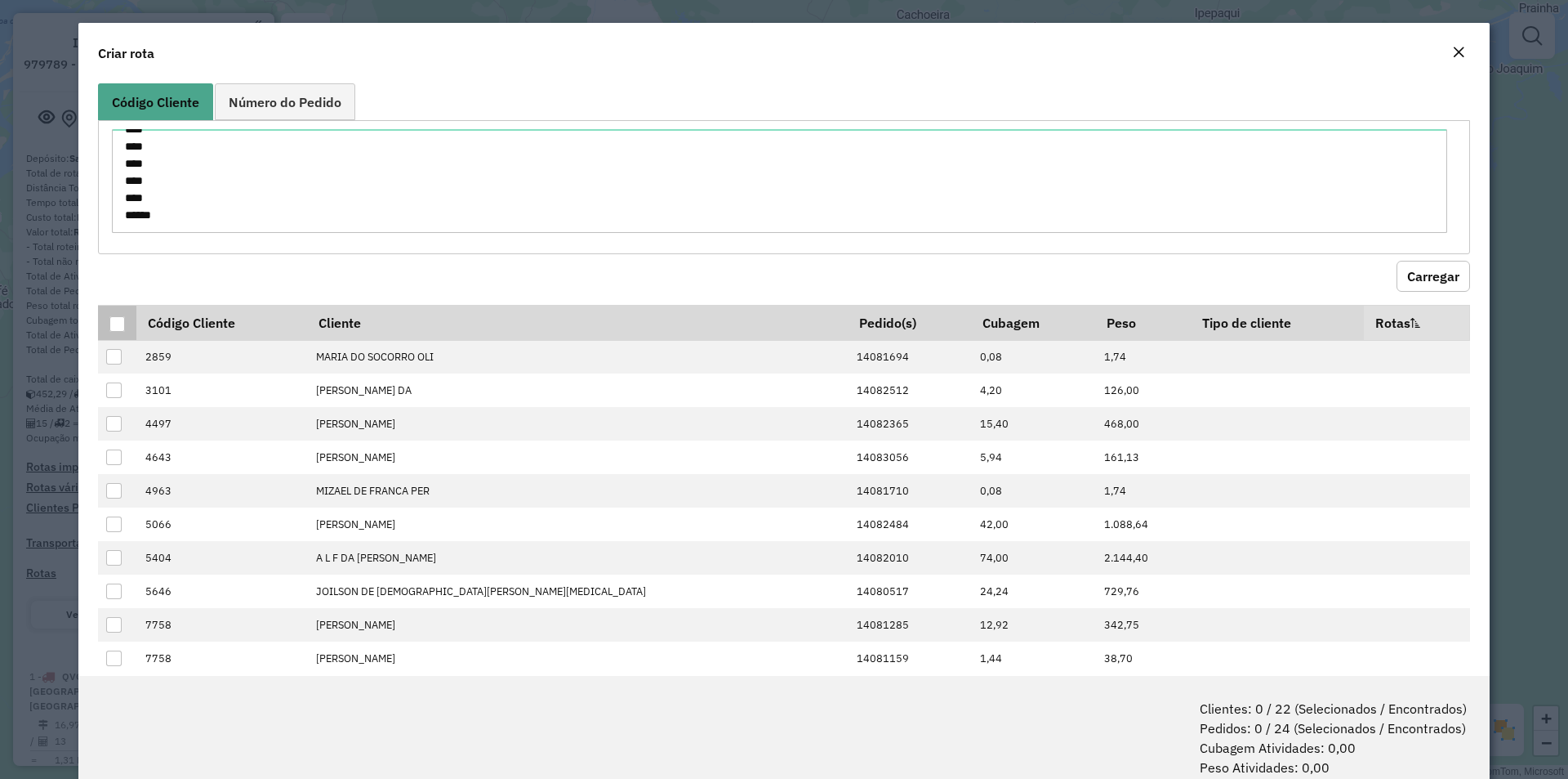
click at [110, 329] on div at bounding box center [118, 324] width 16 height 16
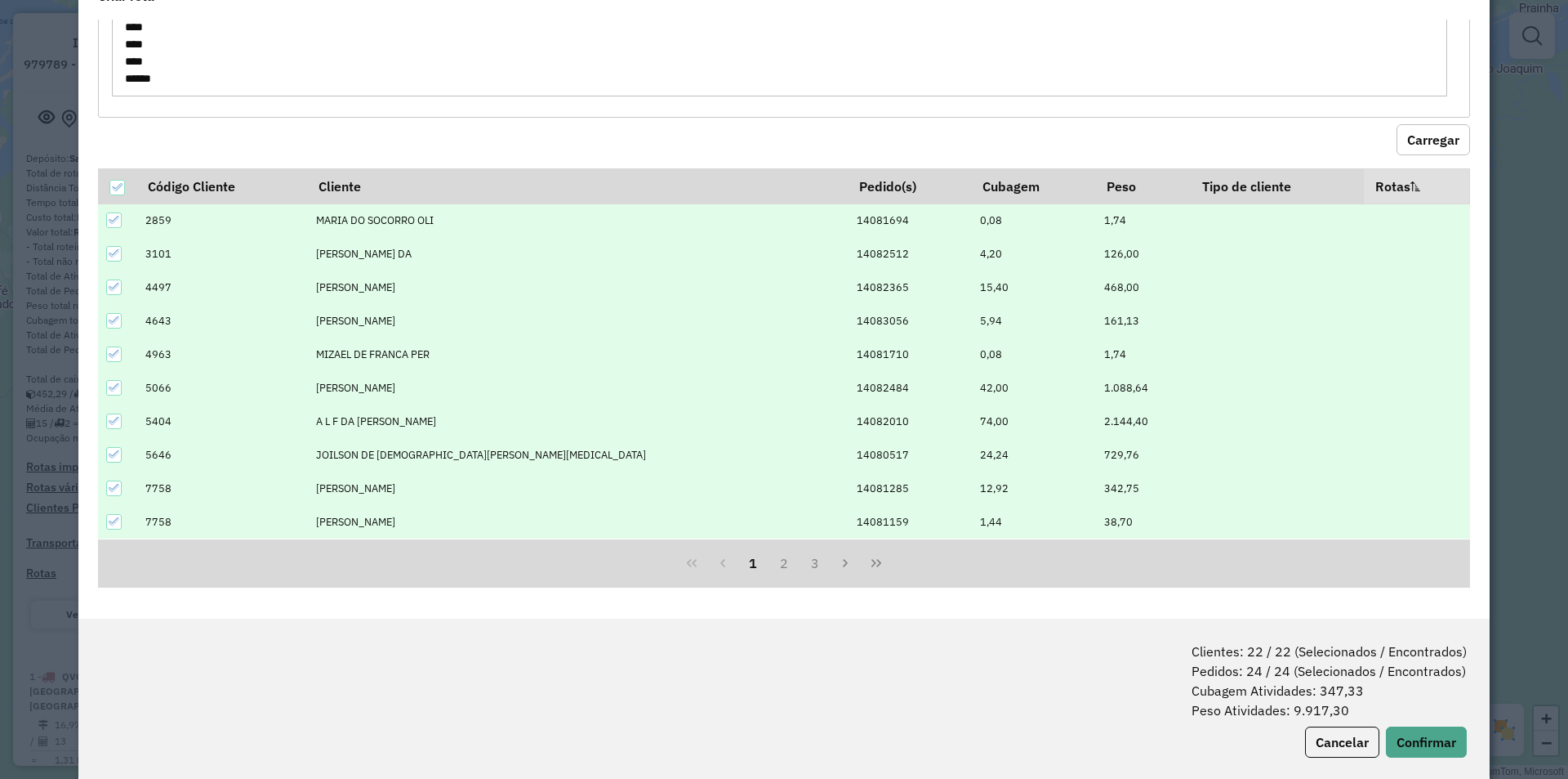
scroll to position [82, 0]
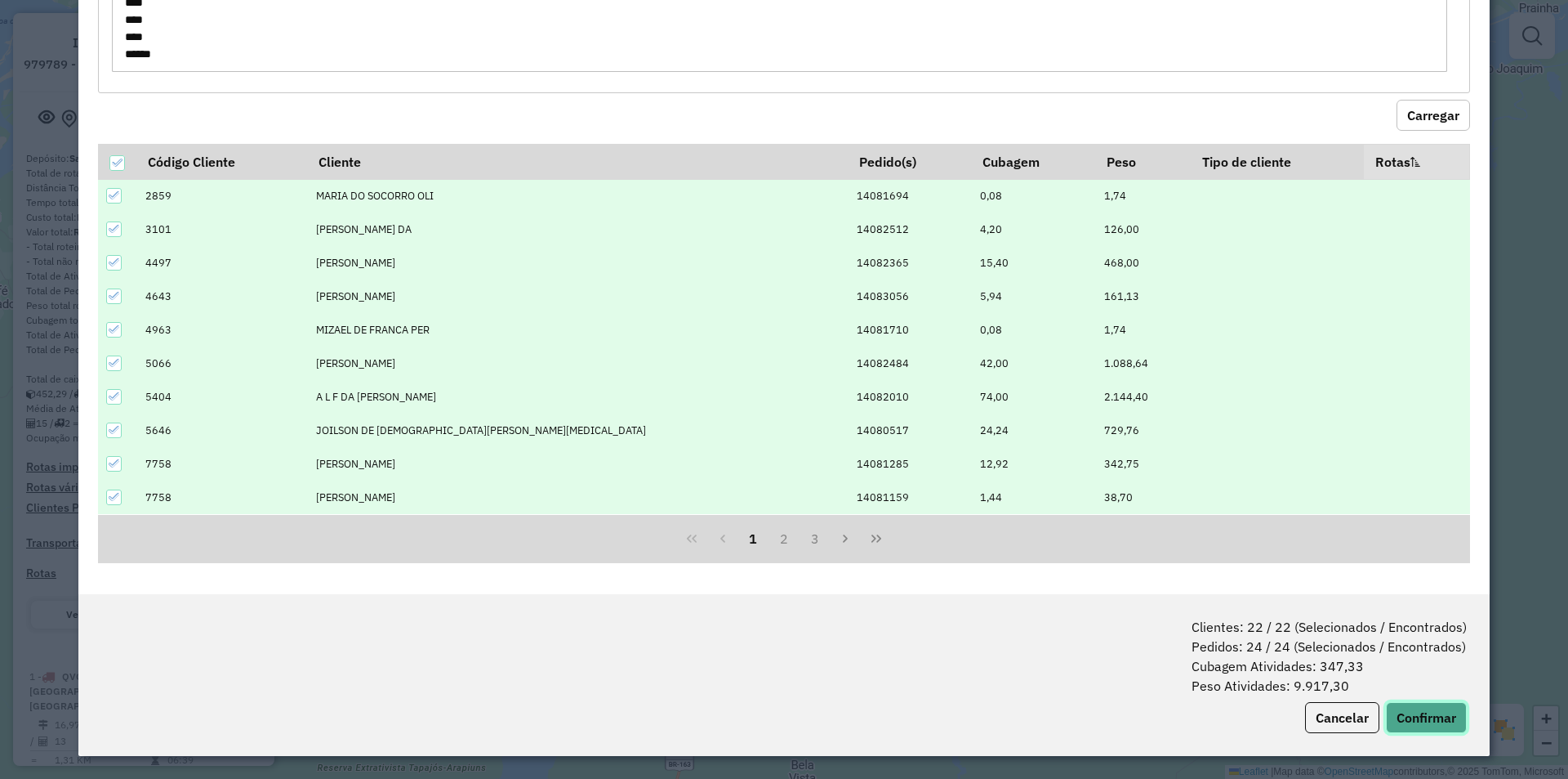
click at [1413, 714] on button "Confirmar" at bounding box center [1426, 717] width 81 height 31
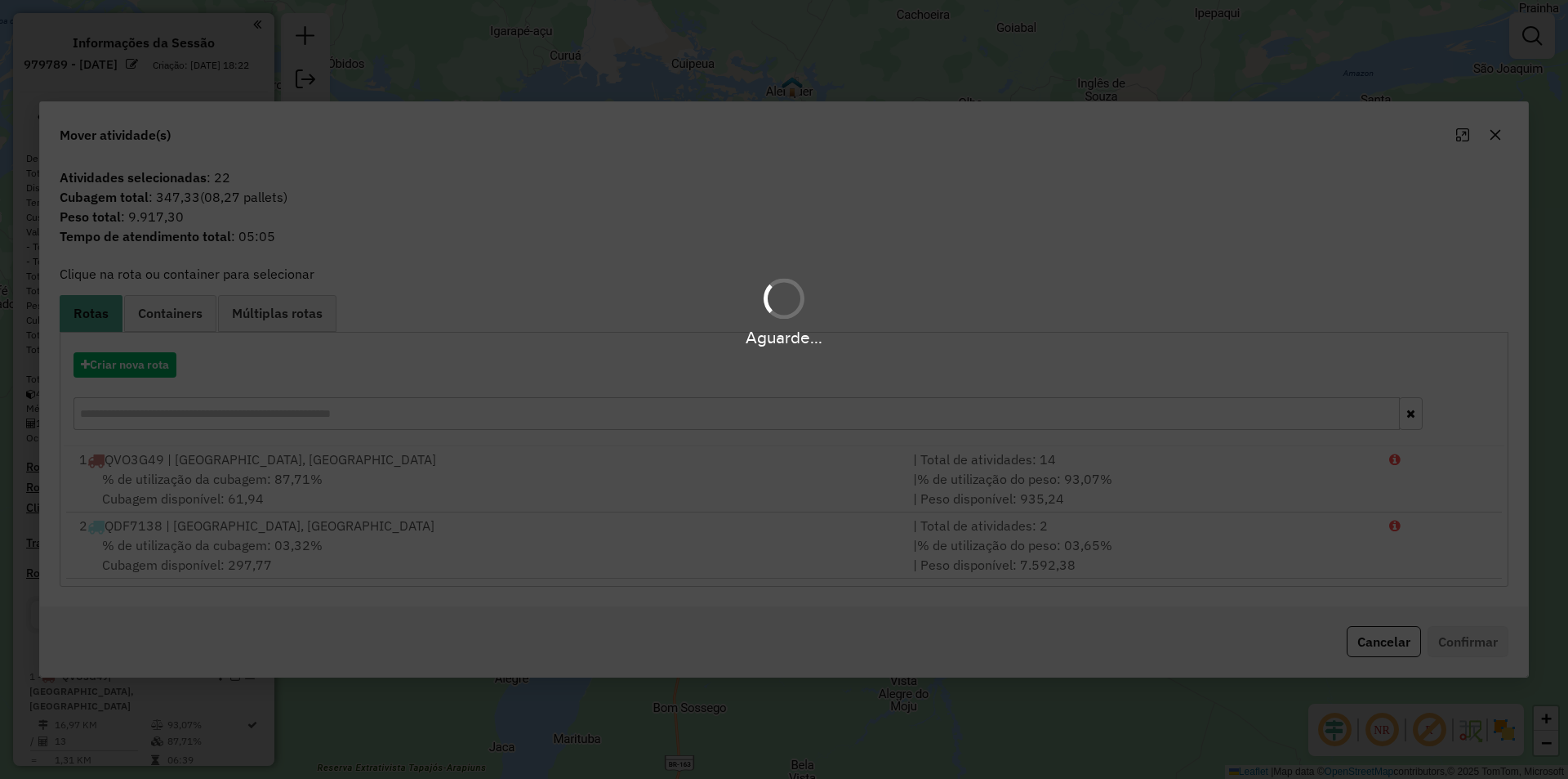
click at [150, 373] on div "Aguarde..." at bounding box center [784, 390] width 1568 height 779
click at [154, 367] on div "Aguarde..." at bounding box center [784, 390] width 1568 height 779
click at [160, 365] on div "Aguarde..." at bounding box center [784, 390] width 1568 height 779
click at [160, 365] on button "Criar nova rota" at bounding box center [124, 365] width 103 height 26
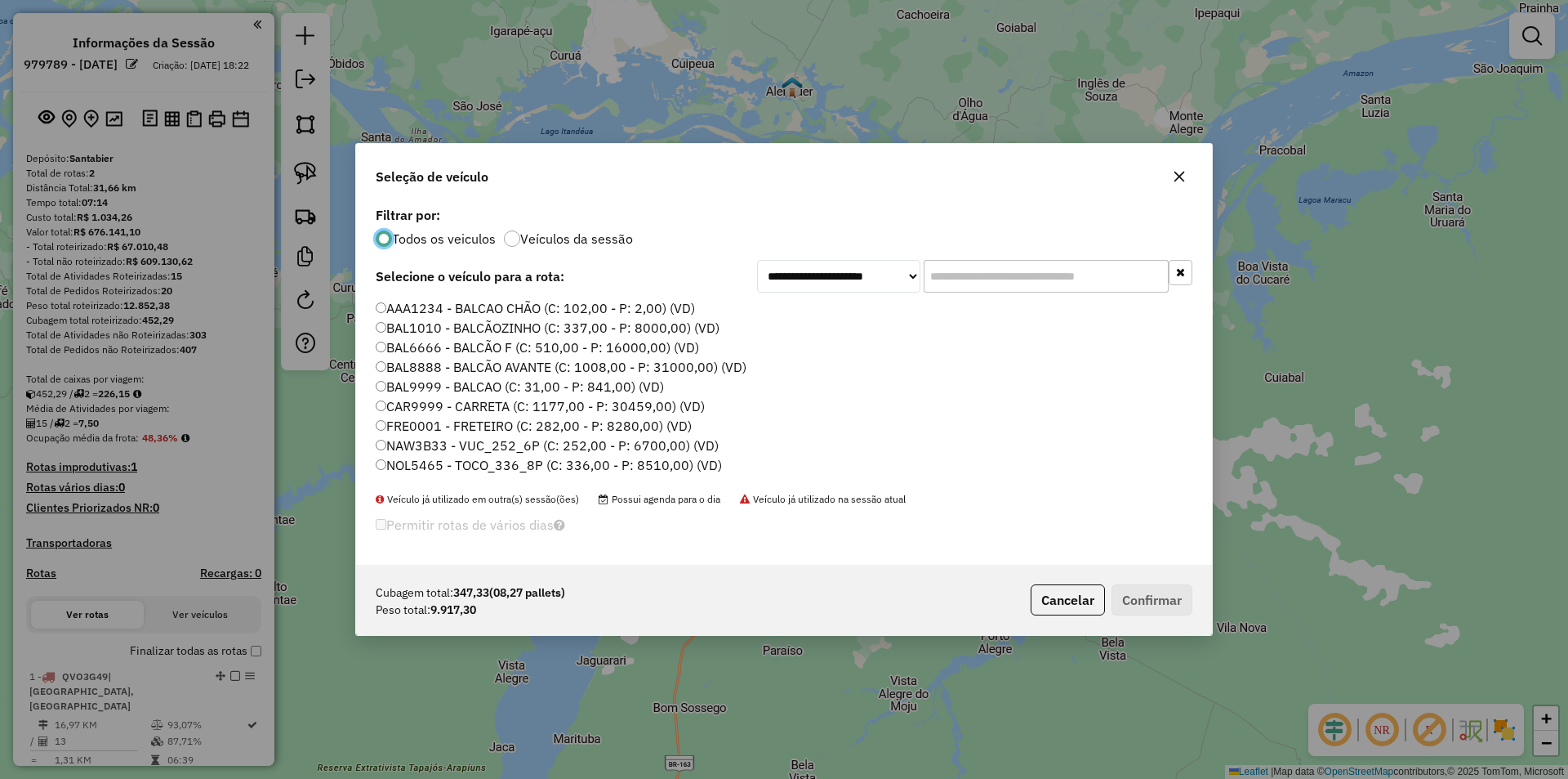
scroll to position [9, 5]
click at [426, 409] on label "CAR9999 - CARRETA (C: 1177,00 - P: 30459,00) (VD)" at bounding box center [539, 406] width 328 height 20
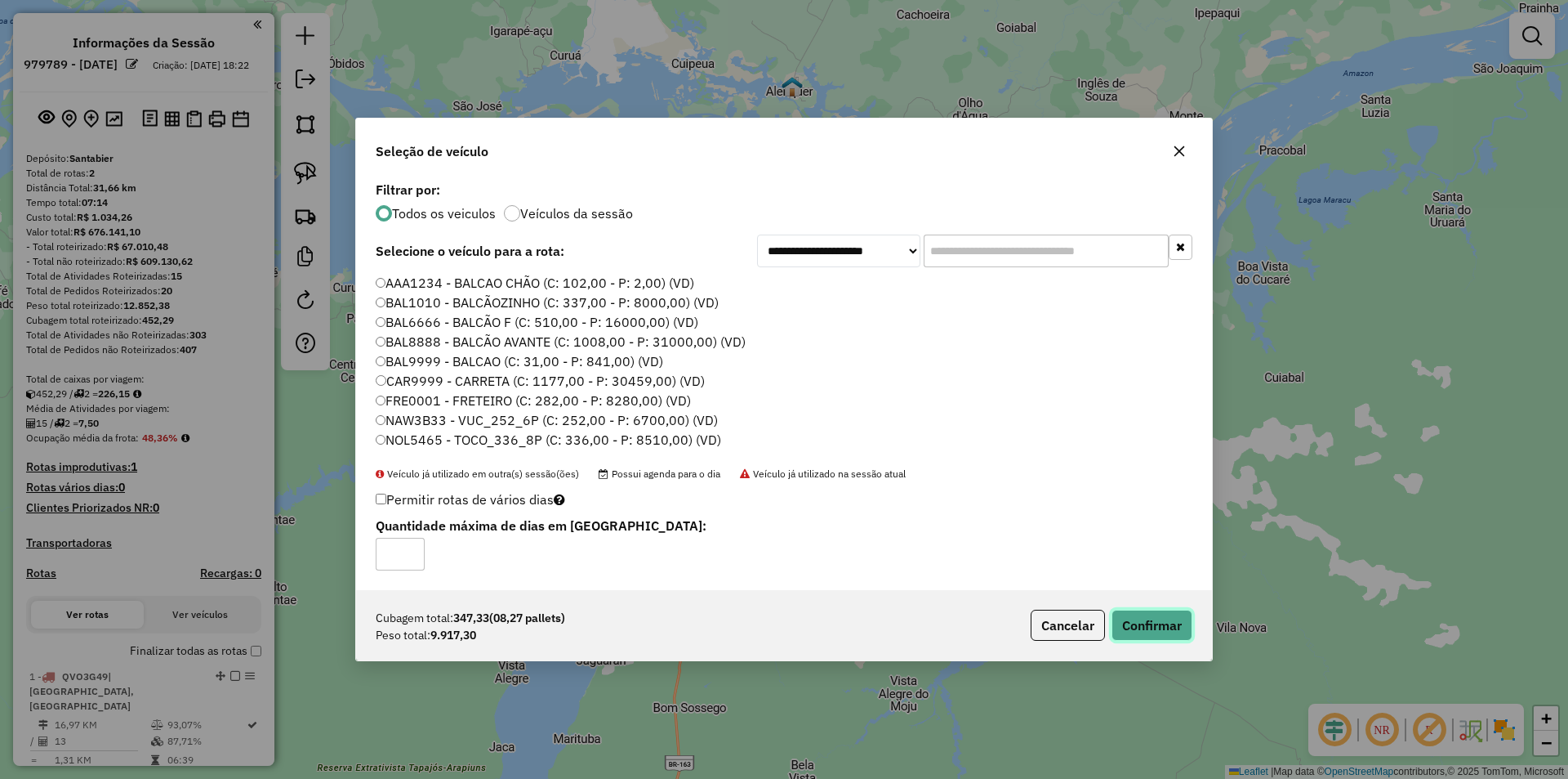
click at [1182, 627] on button "Confirmar" at bounding box center [1152, 624] width 81 height 31
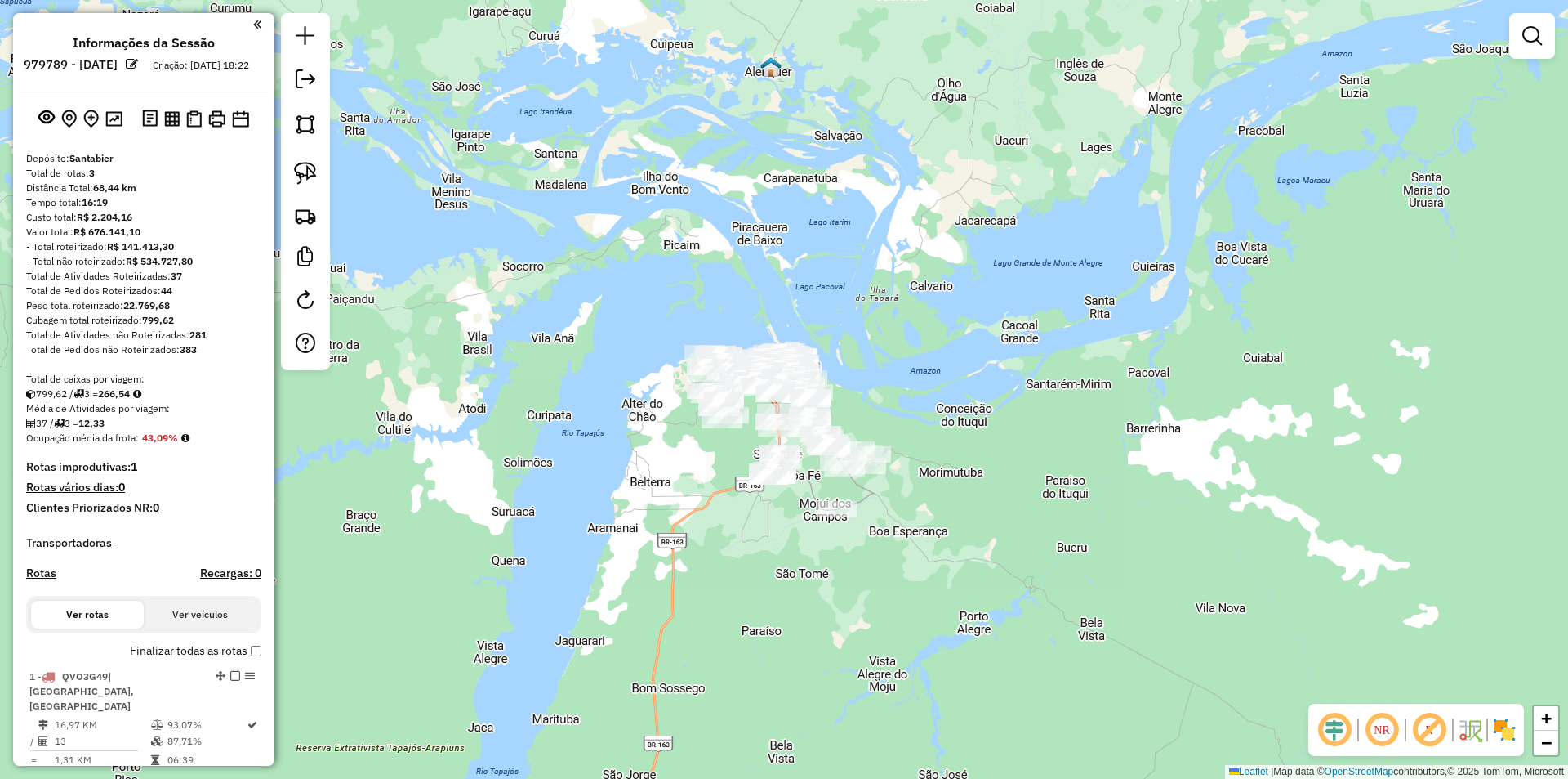
drag, startPoint x: 666, startPoint y: 415, endPoint x: 609, endPoint y: 351, distance: 85.7
click at [609, 351] on div "Janela de atendimento Grade de atendimento Capacidade Transportadoras Veículos …" at bounding box center [784, 390] width 1568 height 779
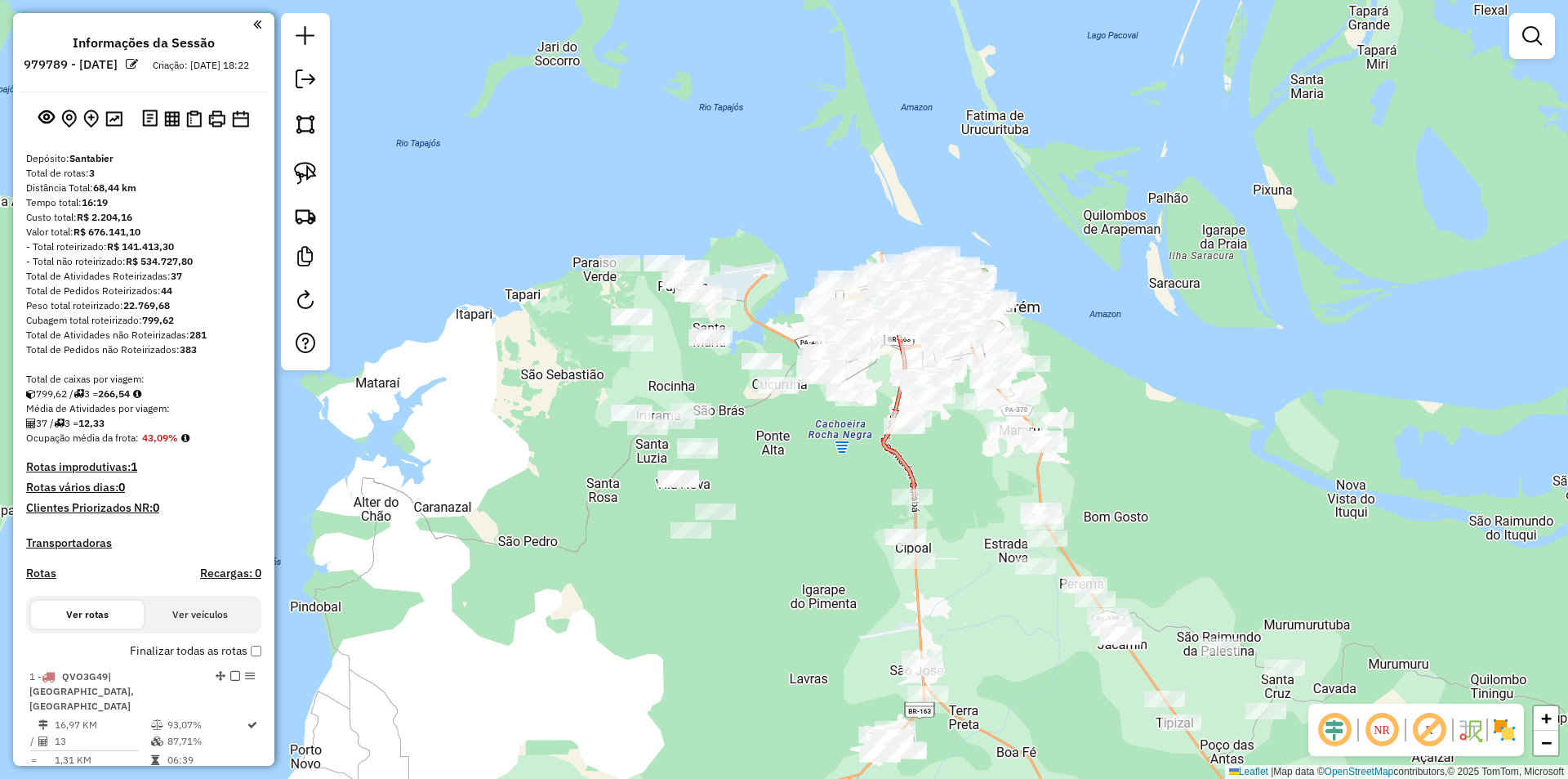
drag, startPoint x: 678, startPoint y: 357, endPoint x: 666, endPoint y: 410, distance: 54.3
click at [666, 410] on div "Janela de atendimento Grade de atendimento Capacidade Transportadoras Veículos …" at bounding box center [784, 390] width 1568 height 779
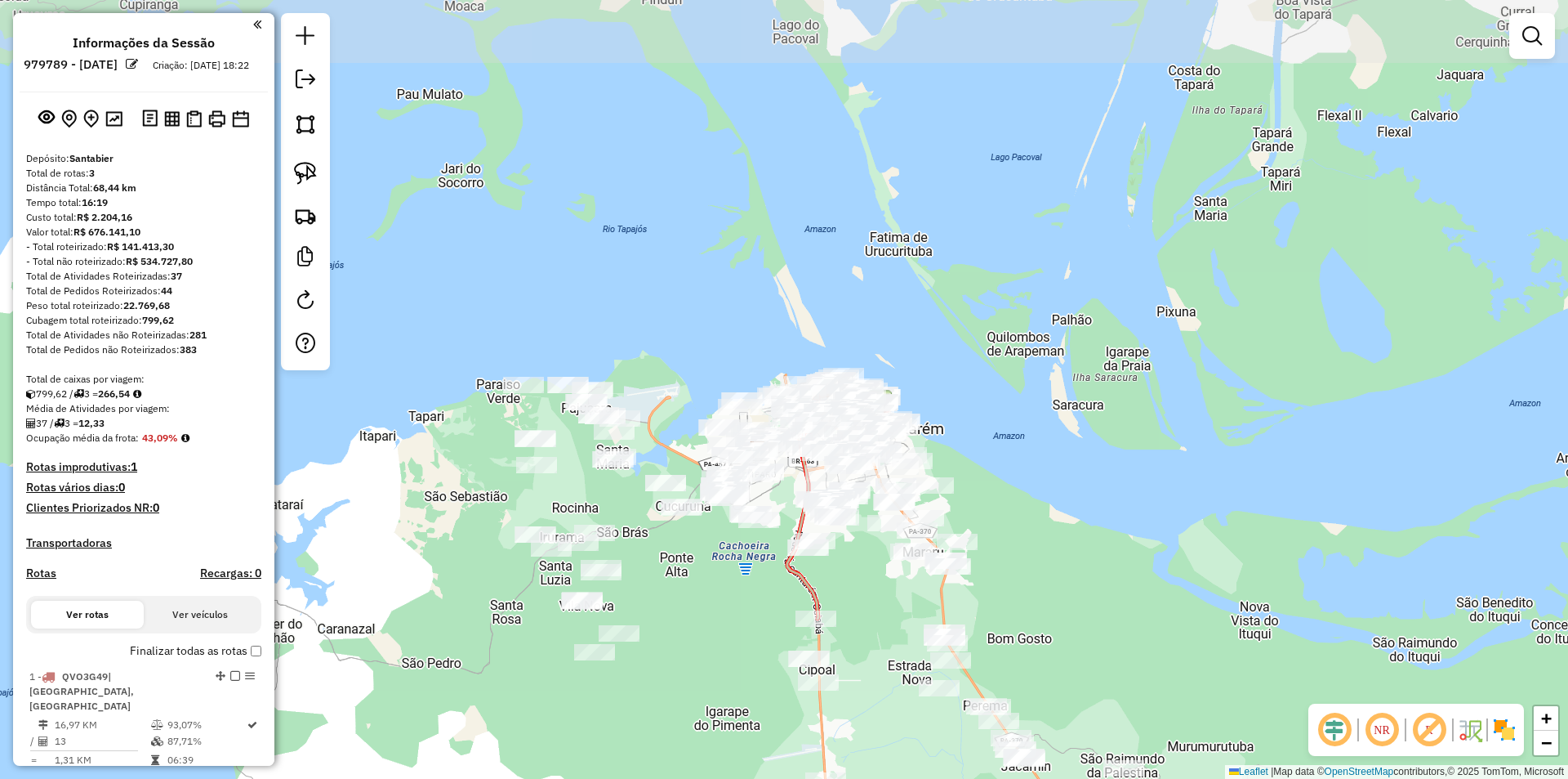
drag, startPoint x: 628, startPoint y: 195, endPoint x: 542, endPoint y: 291, distance: 128.9
click at [542, 291] on div "Janela de atendimento Grade de atendimento Capacidade Transportadoras Veículos …" at bounding box center [784, 390] width 1568 height 779
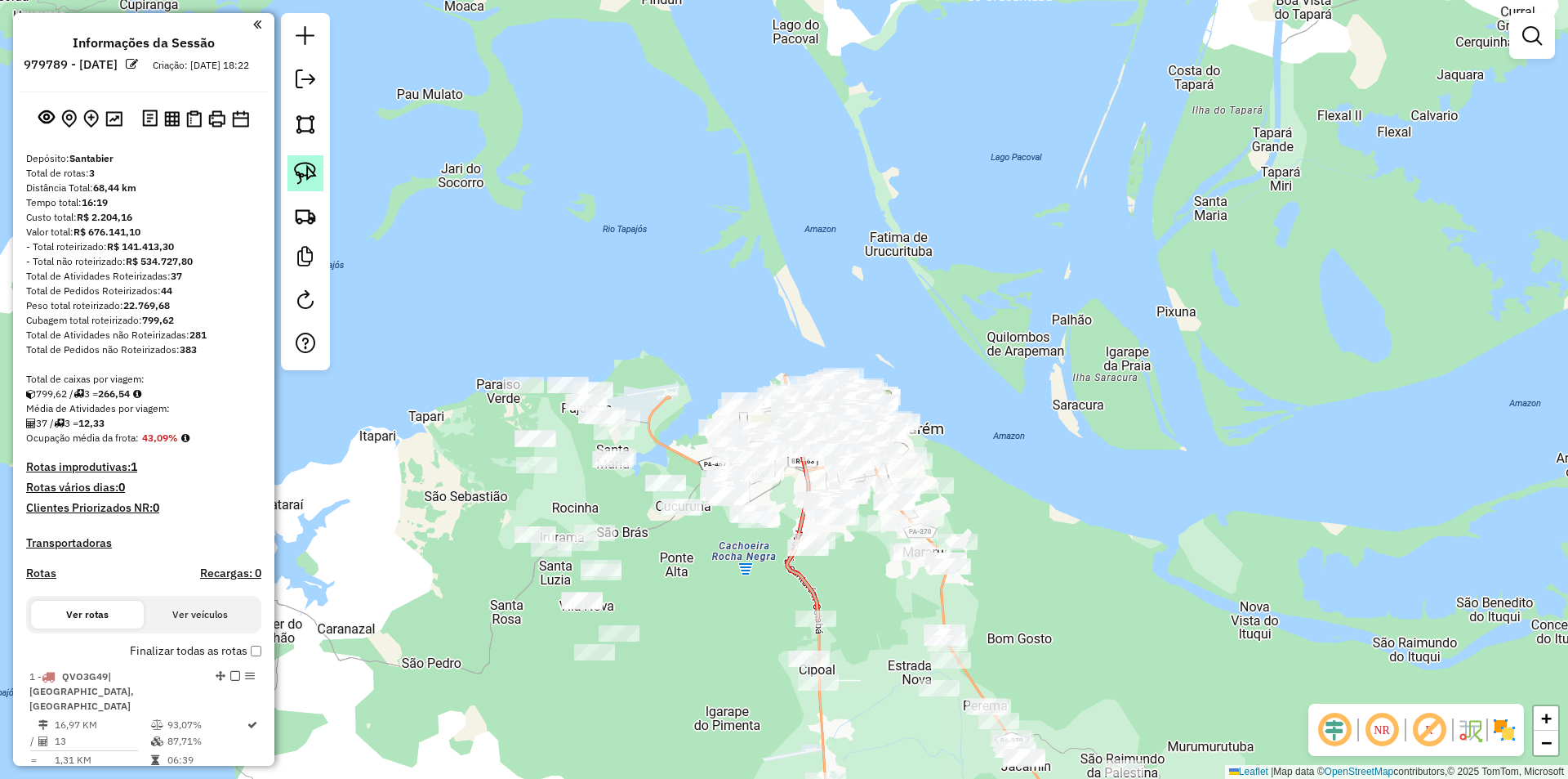
click at [313, 168] on img at bounding box center [304, 173] width 23 height 23
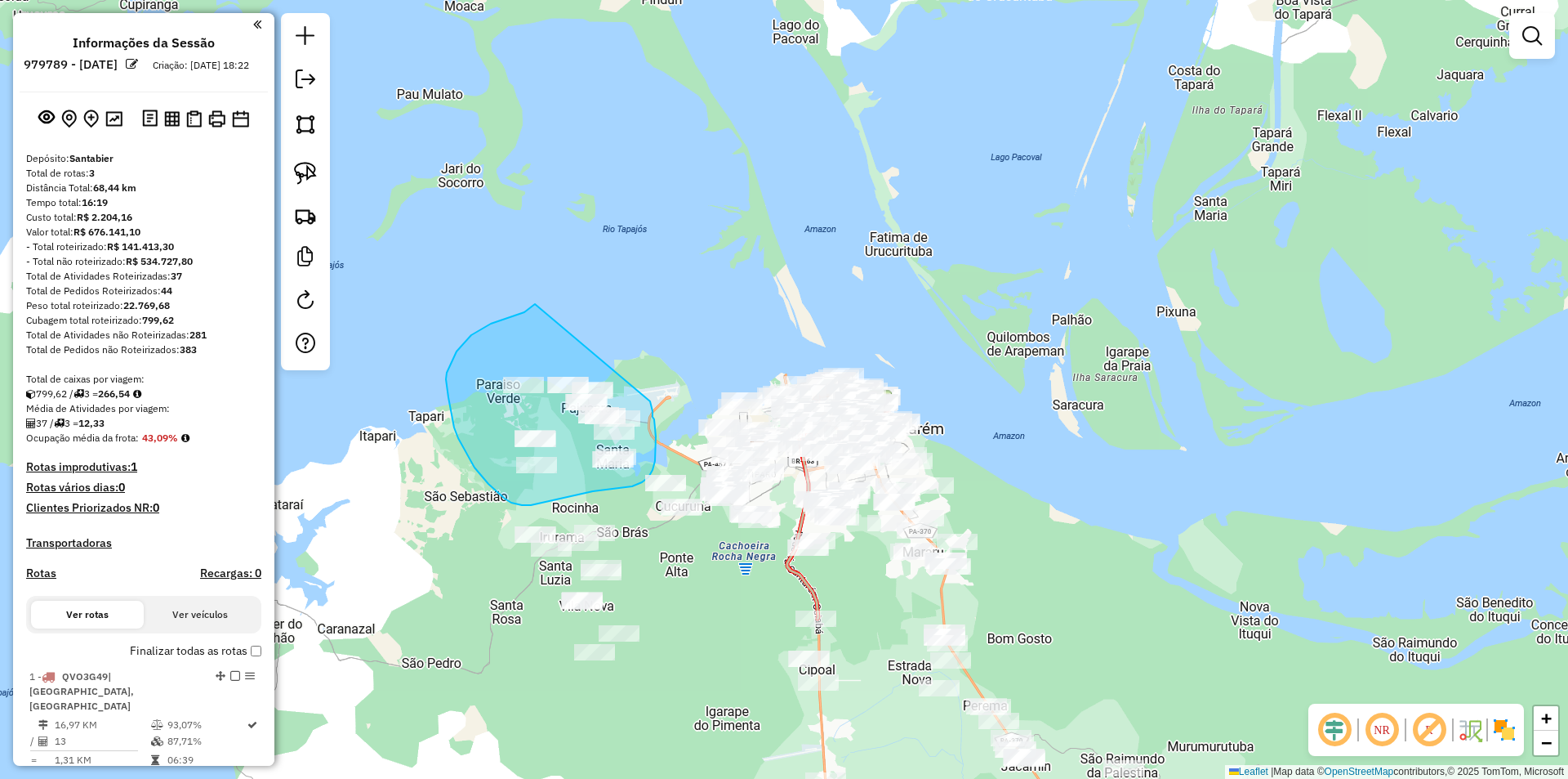
drag, startPoint x: 535, startPoint y: 303, endPoint x: 649, endPoint y: 399, distance: 149.0
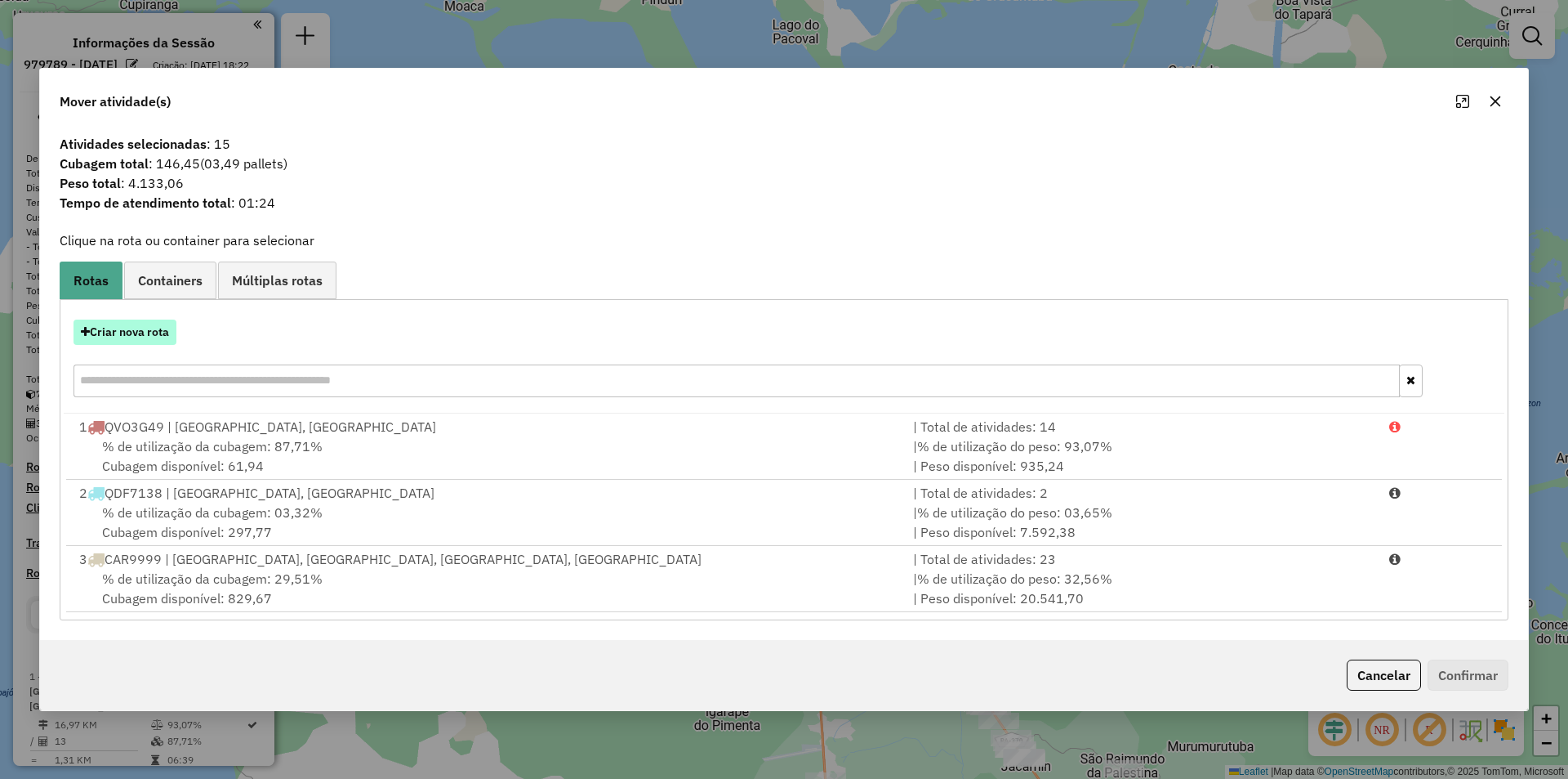
click at [153, 338] on button "Criar nova rota" at bounding box center [124, 332] width 103 height 26
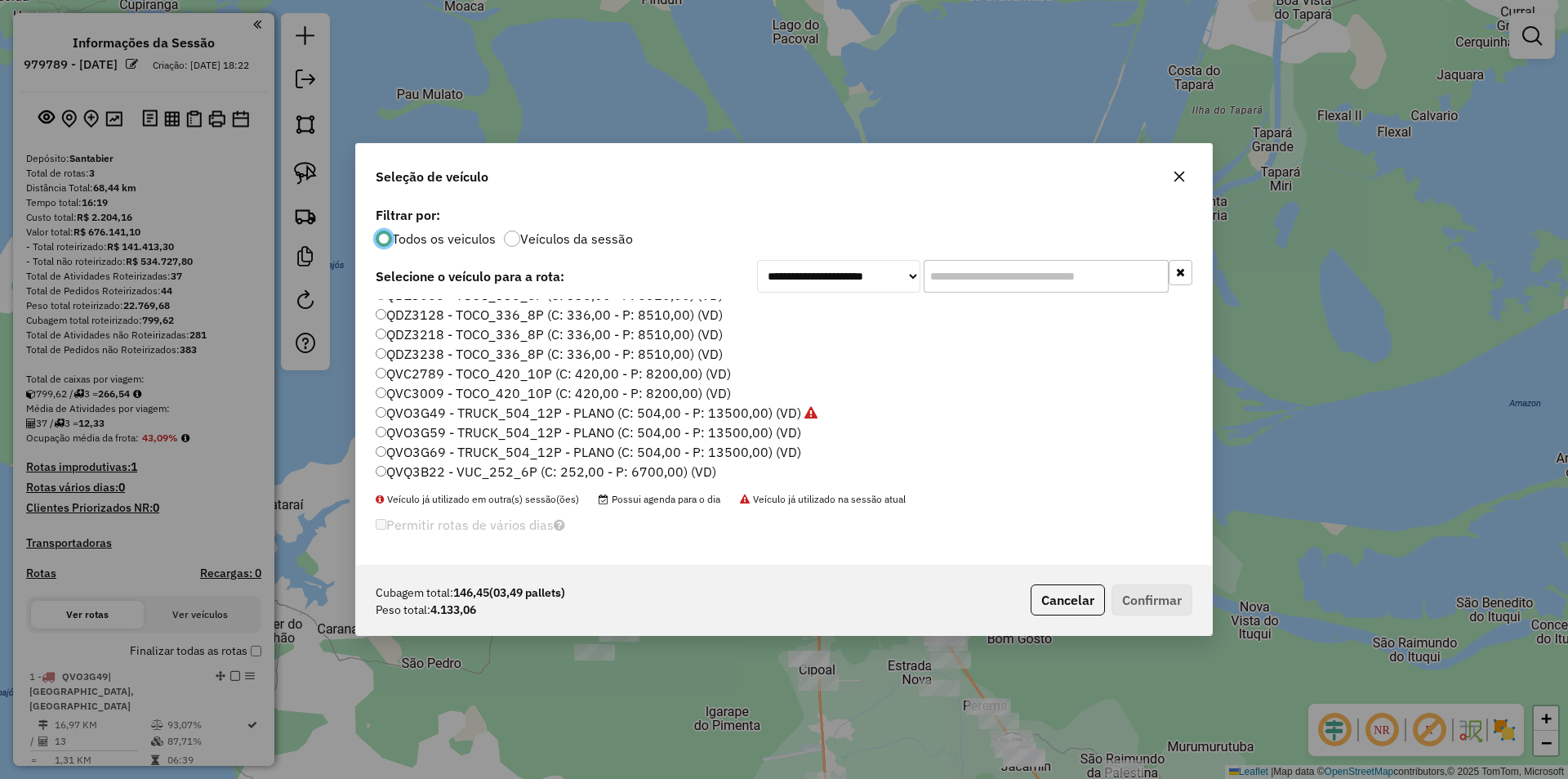
scroll to position [487, 0]
click at [451, 350] on label "RXI8I51 - TOCO PLANO_336_8P 2 (C: 336,00 - P: 8200,00) (VD)" at bounding box center [573, 351] width 395 height 20
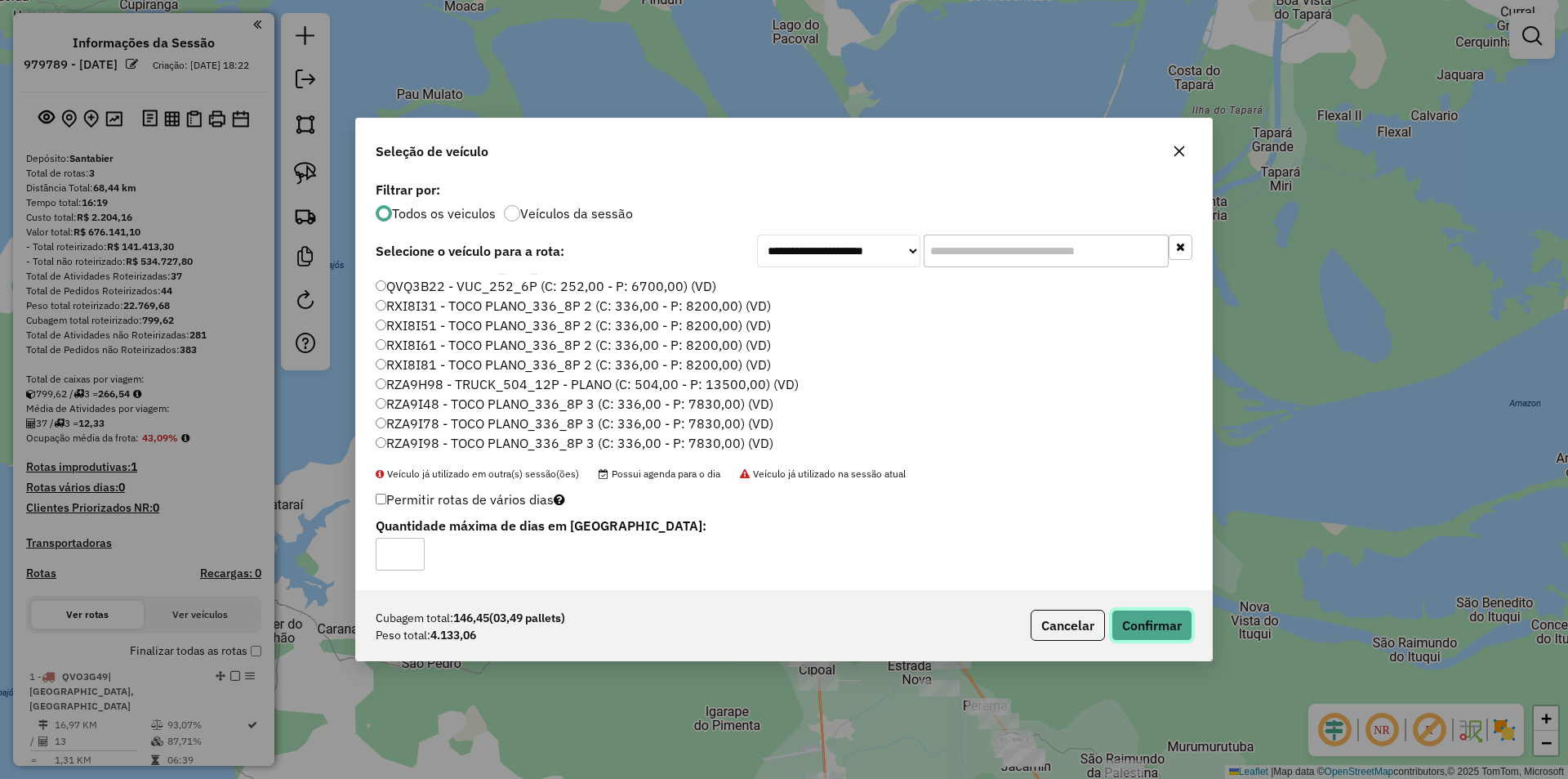
click at [1141, 611] on button "Confirmar" at bounding box center [1152, 624] width 81 height 31
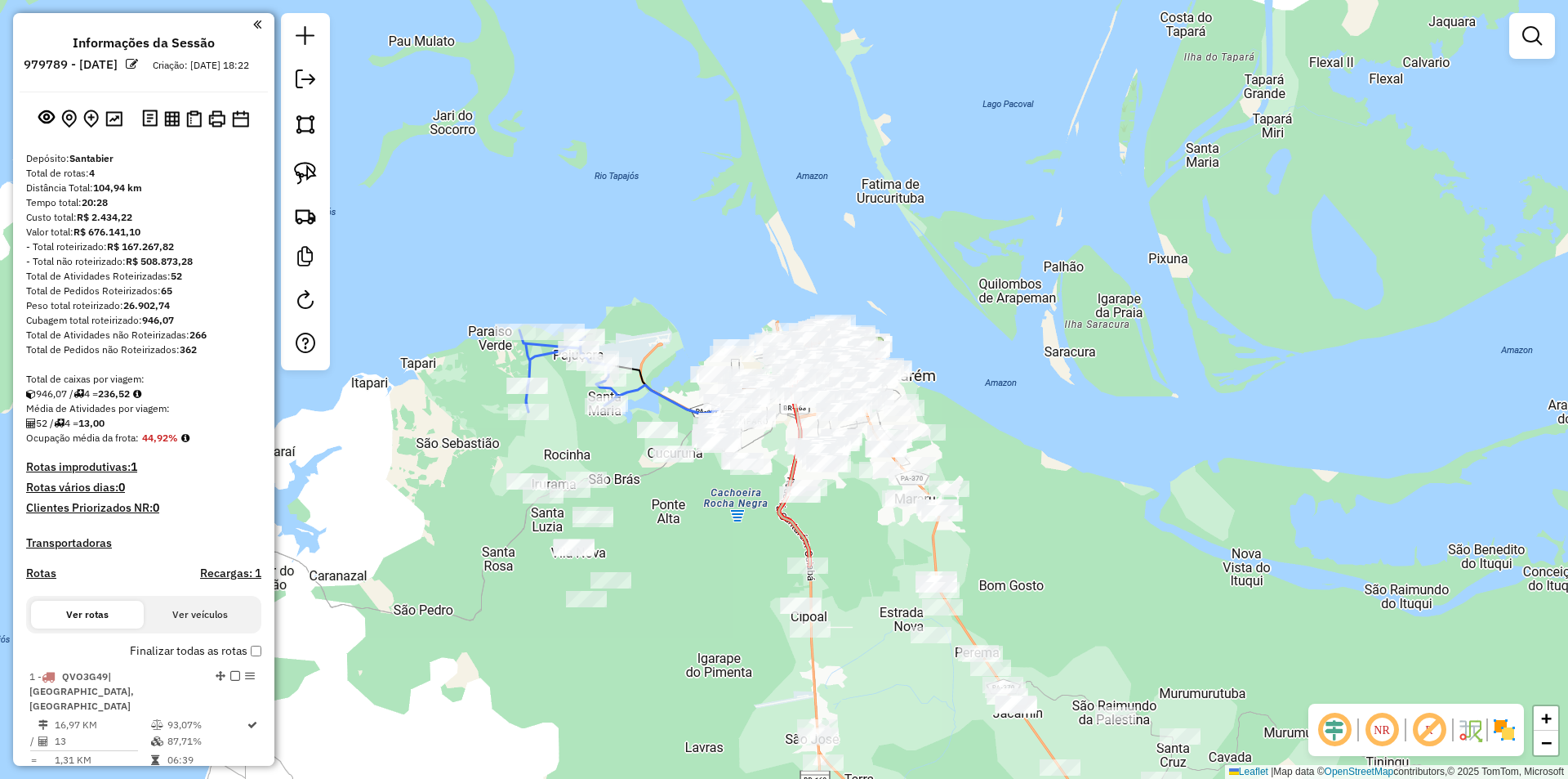
drag, startPoint x: 708, startPoint y: 579, endPoint x: 703, endPoint y: 549, distance: 30.4
click at [703, 549] on div "Janela de atendimento Grade de atendimento Capacidade Transportadoras Veículos …" at bounding box center [784, 390] width 1568 height 779
click at [300, 177] on img at bounding box center [304, 173] width 23 height 23
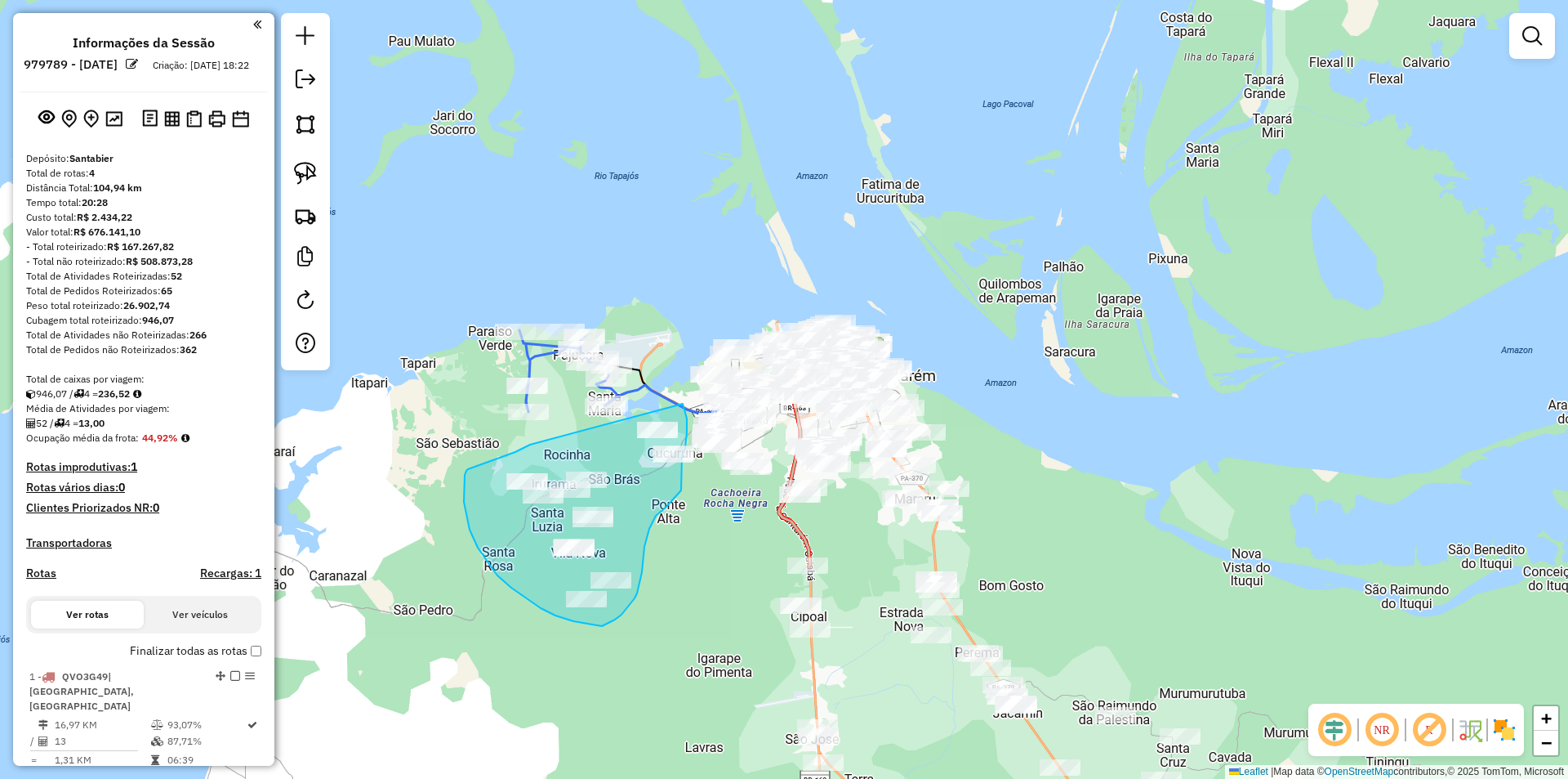
drag, startPoint x: 530, startPoint y: 445, endPoint x: 683, endPoint y: 403, distance: 158.7
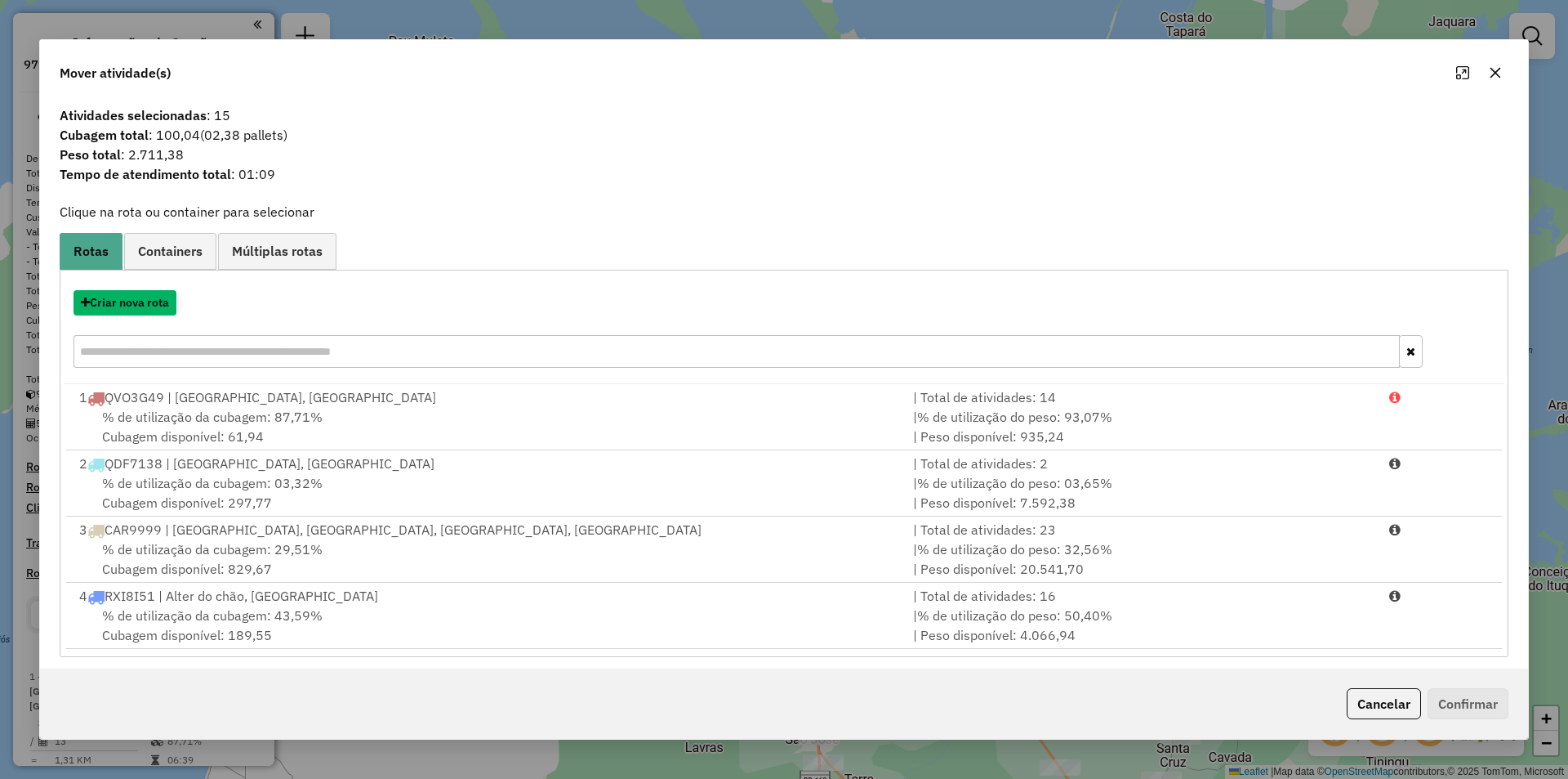
click at [167, 299] on button "Criar nova rota" at bounding box center [124, 303] width 103 height 26
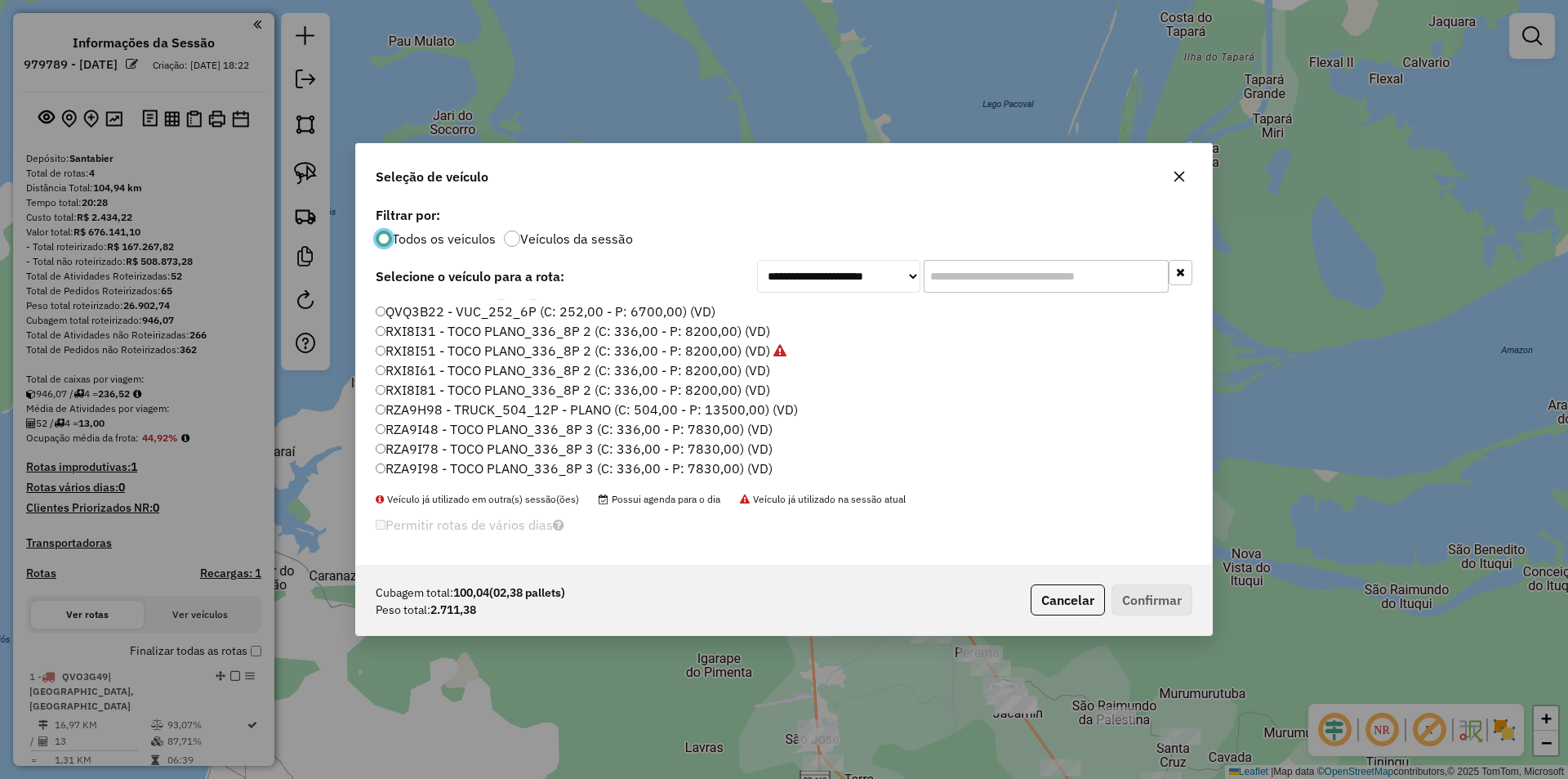
click at [457, 392] on label "RXI8I81 - TOCO PLANO_336_8P 2 (C: 336,00 - P: 8200,00) (VD)" at bounding box center [572, 390] width 394 height 20
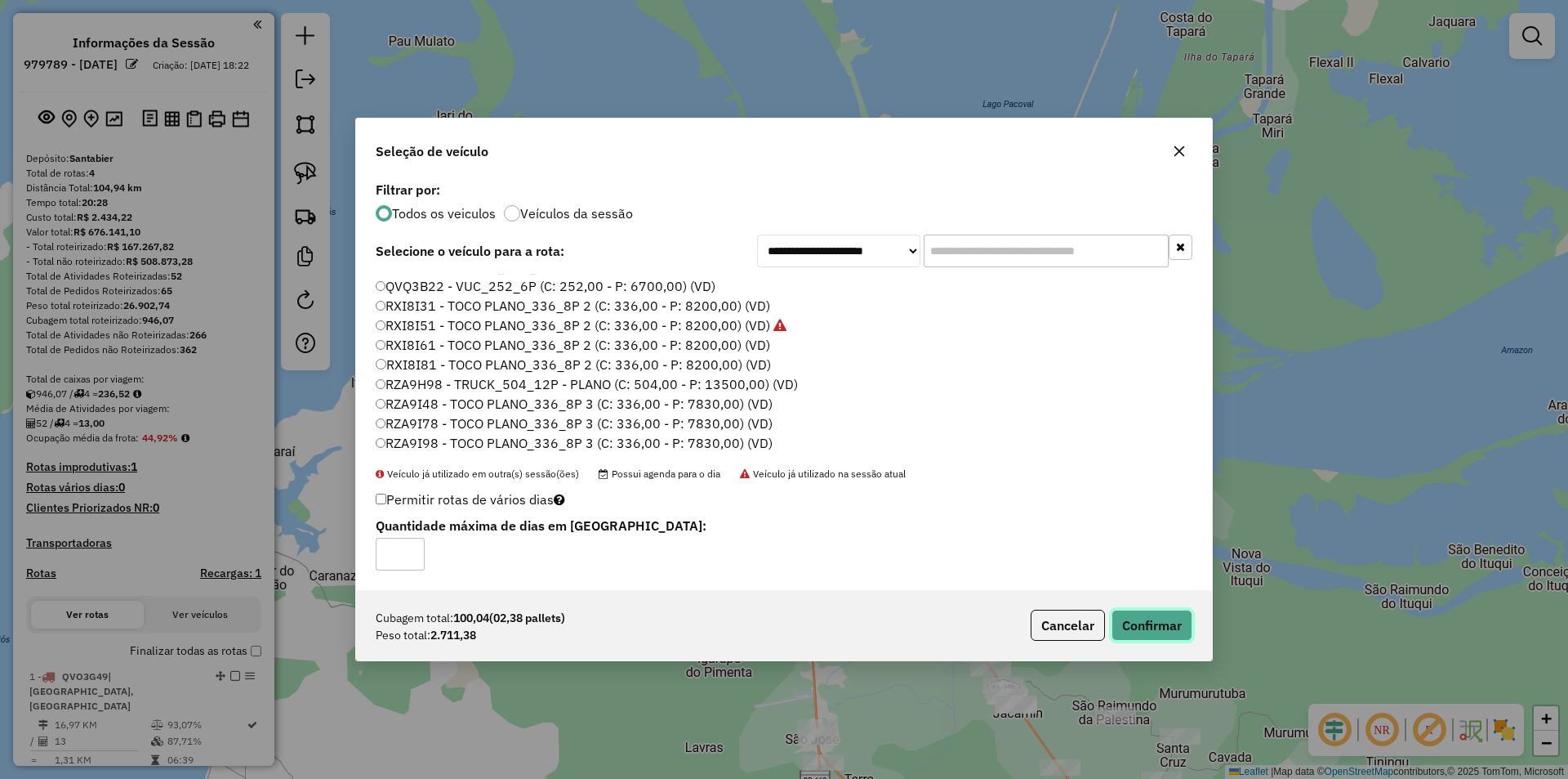
click at [1127, 619] on button "Confirmar" at bounding box center [1152, 624] width 81 height 31
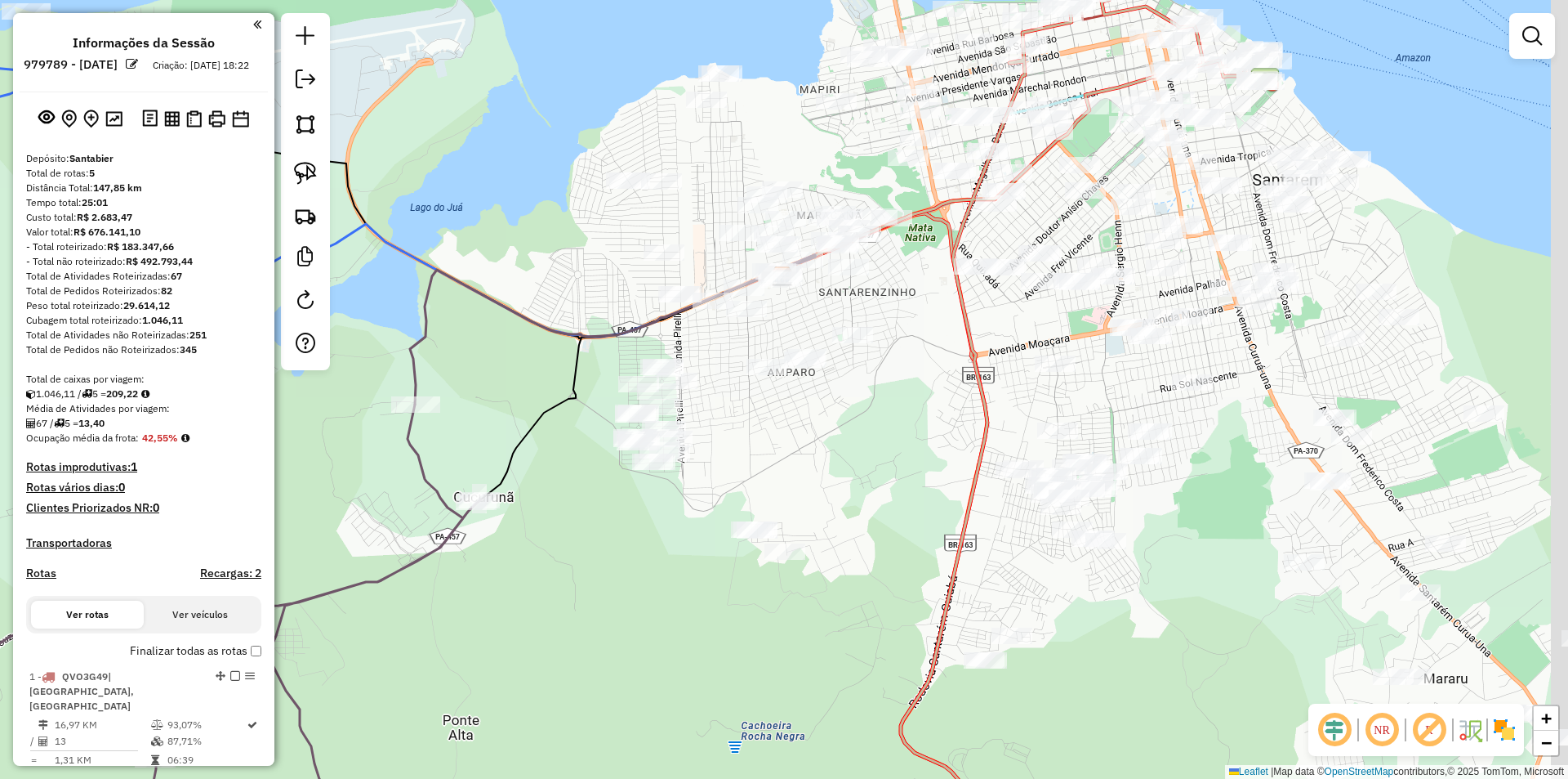
drag, startPoint x: 852, startPoint y: 421, endPoint x: 722, endPoint y: 473, distance: 140.0
click at [724, 477] on div "Janela de atendimento Grade de atendimento Capacidade Transportadoras Veículos …" at bounding box center [784, 390] width 1568 height 779
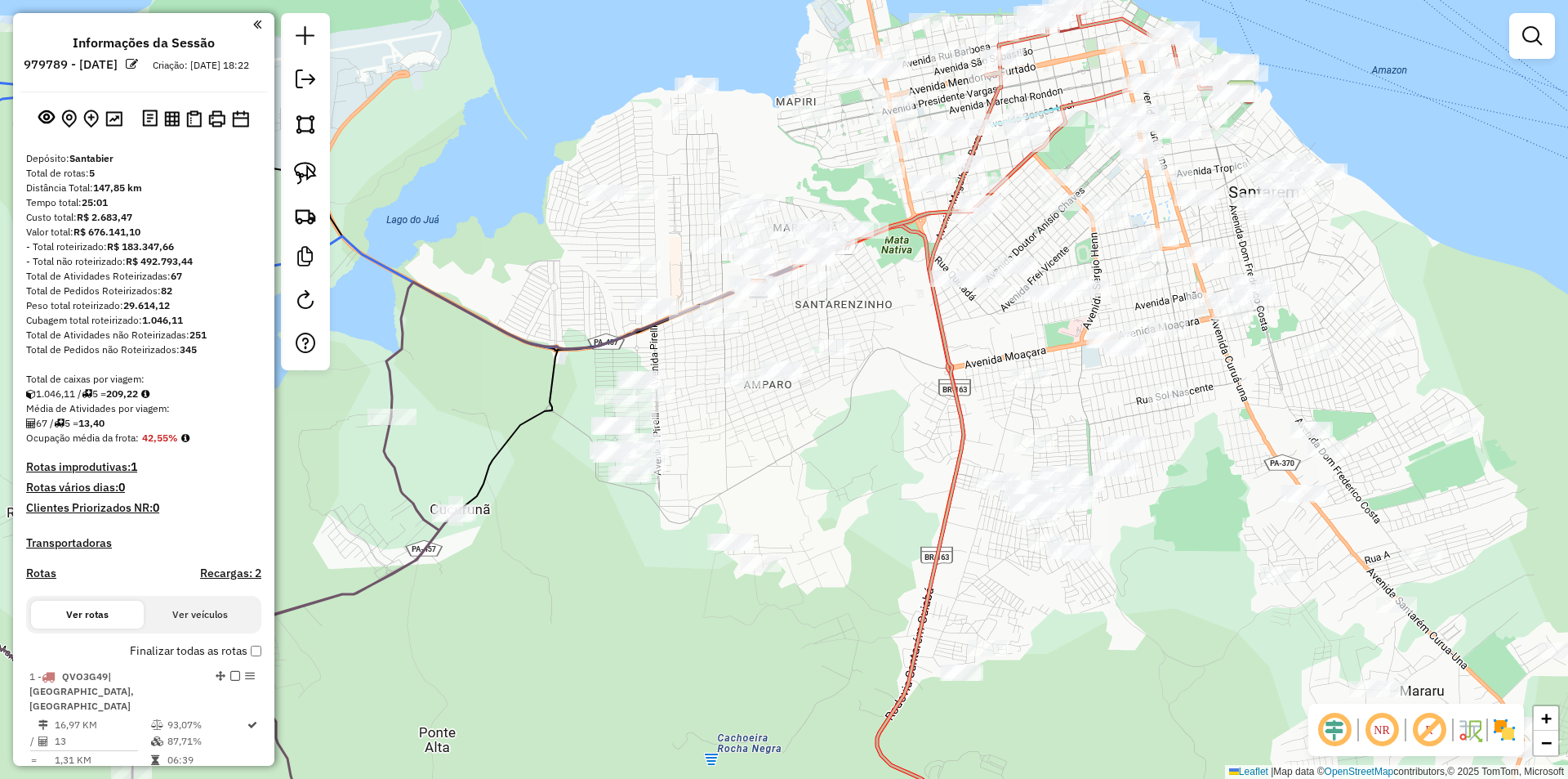
click at [722, 462] on div "Janela de atendimento Grade de atendimento Capacidade Transportadoras Veículos …" at bounding box center [784, 390] width 1568 height 779
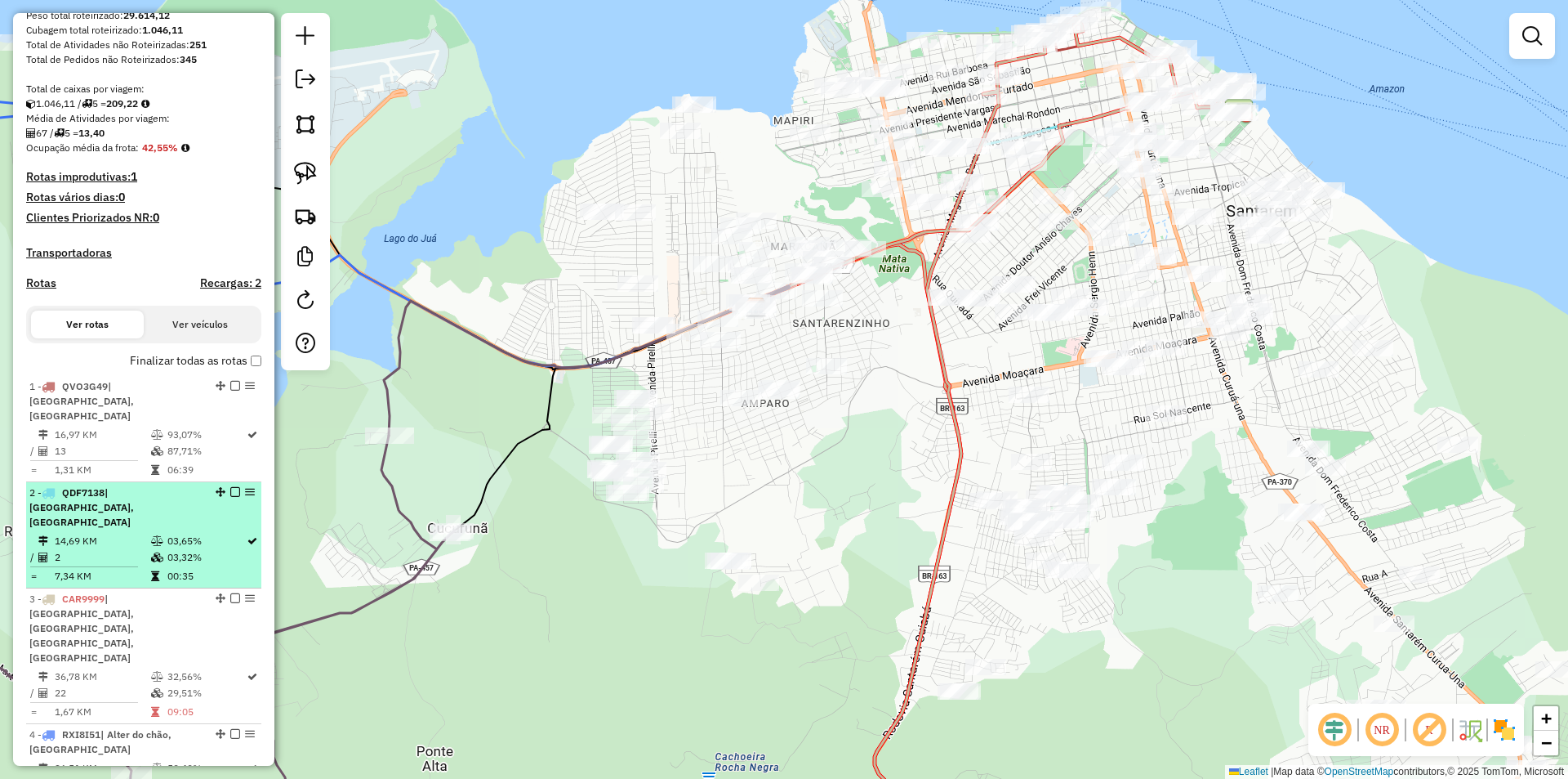
scroll to position [327, 0]
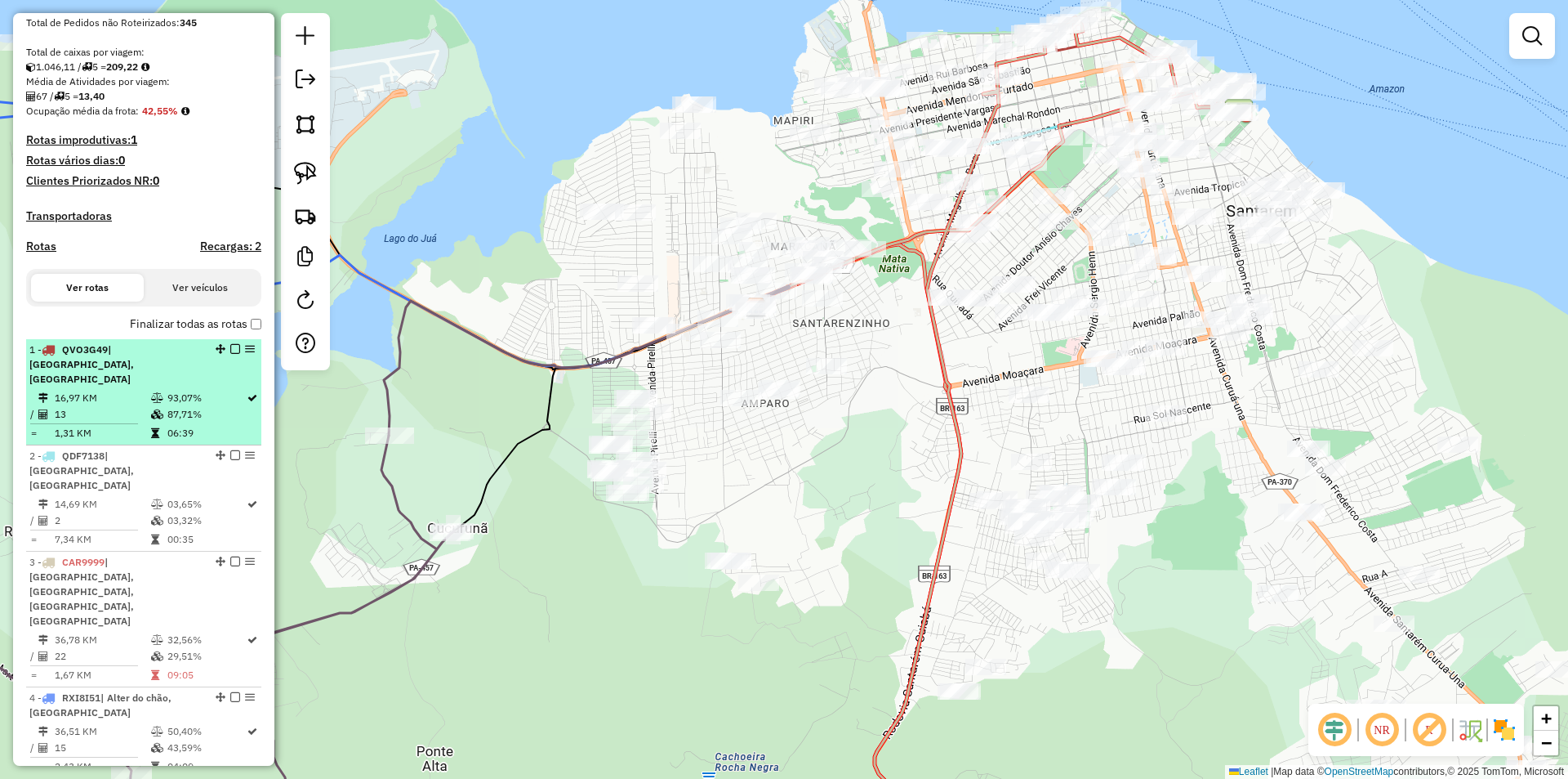
click at [230, 354] on em at bounding box center [235, 349] width 10 height 10
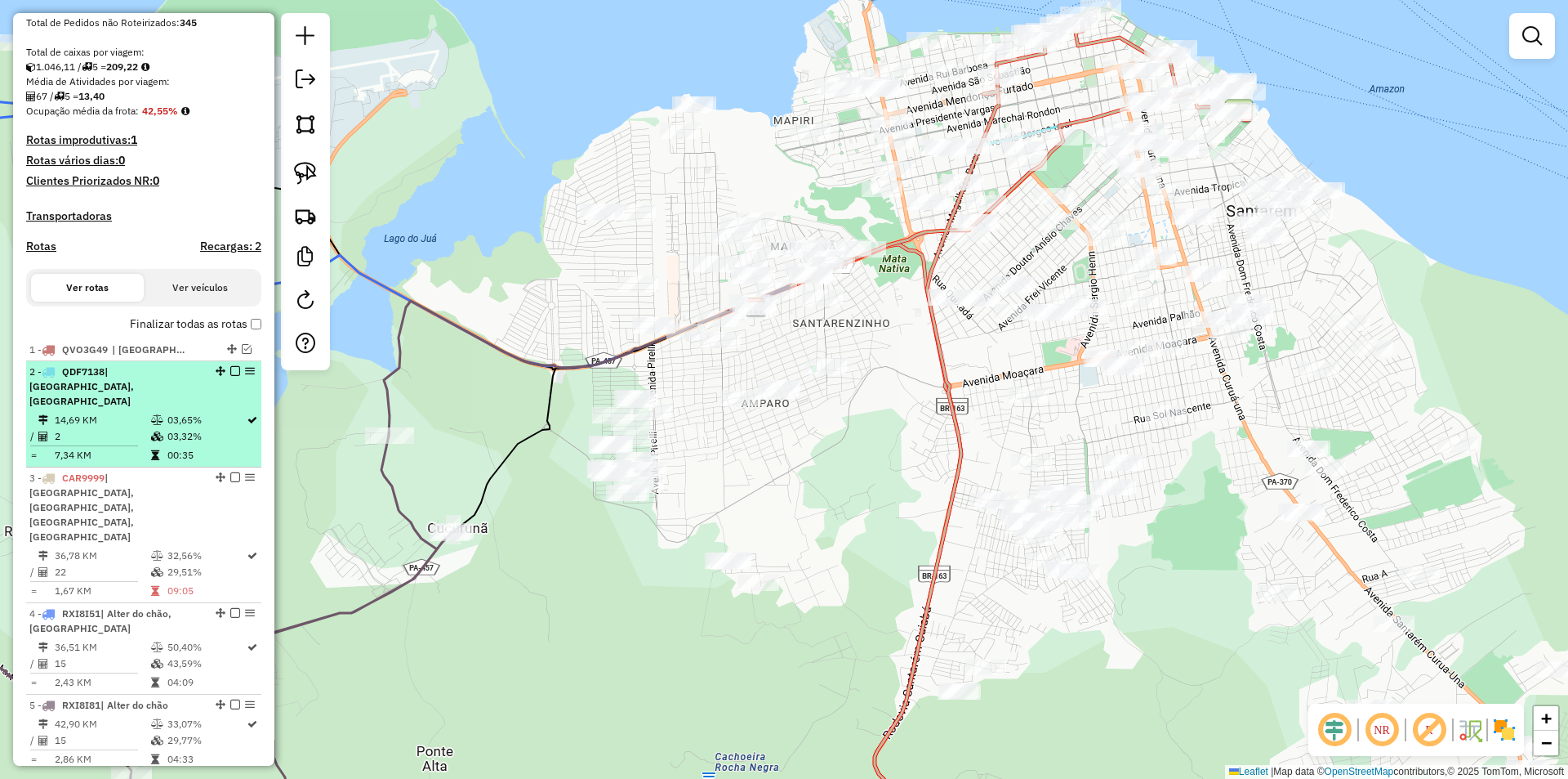
click at [230, 376] on em at bounding box center [235, 371] width 10 height 10
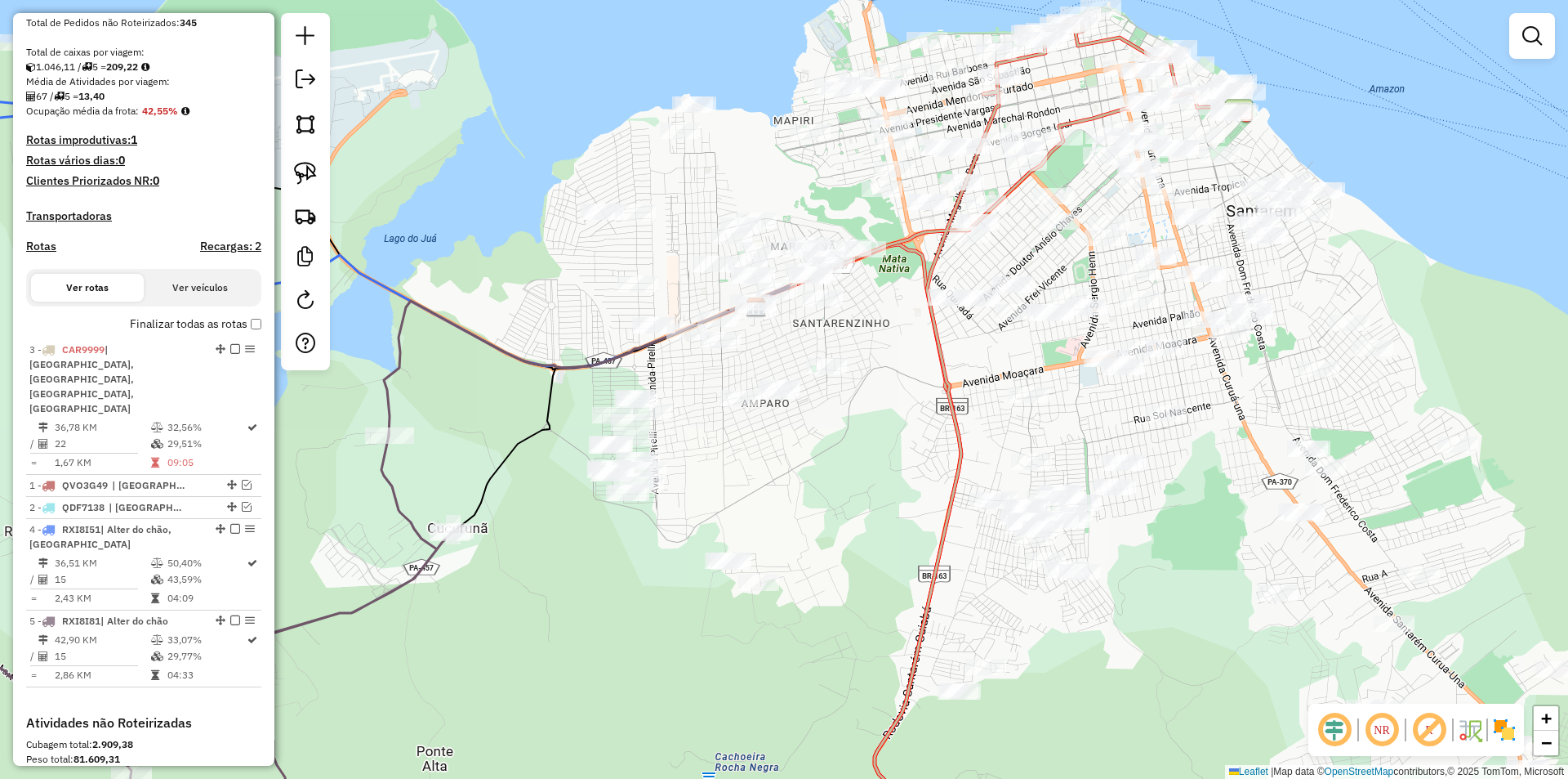
drag, startPoint x: 213, startPoint y: 406, endPoint x: 234, endPoint y: 352, distance: 57.9
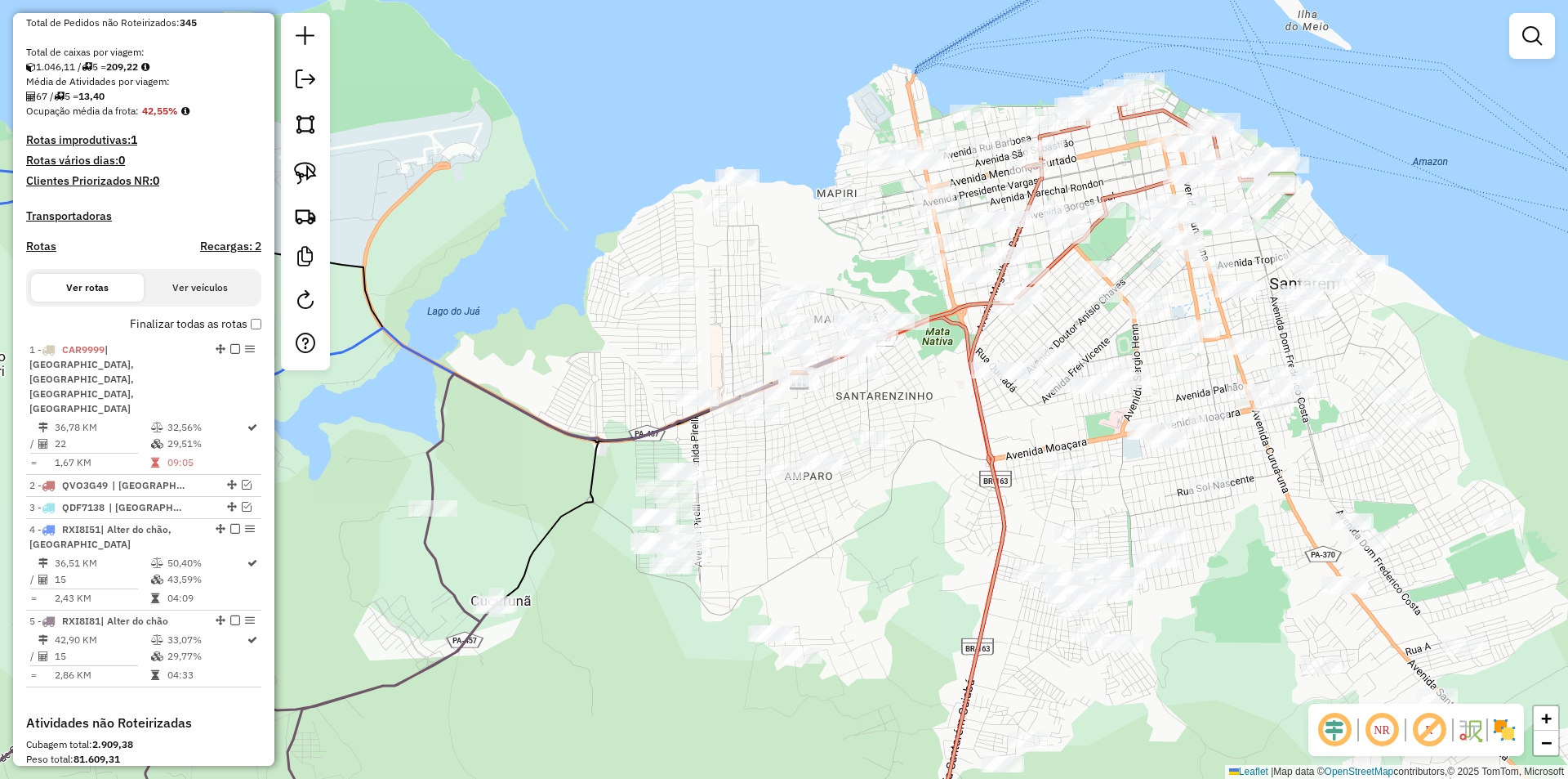
drag, startPoint x: 474, startPoint y: 356, endPoint x: 524, endPoint y: 431, distance: 90.1
click at [524, 431] on div "Janela de atendimento Grade de atendimento Capacidade Transportadoras Veículos …" at bounding box center [784, 390] width 1568 height 779
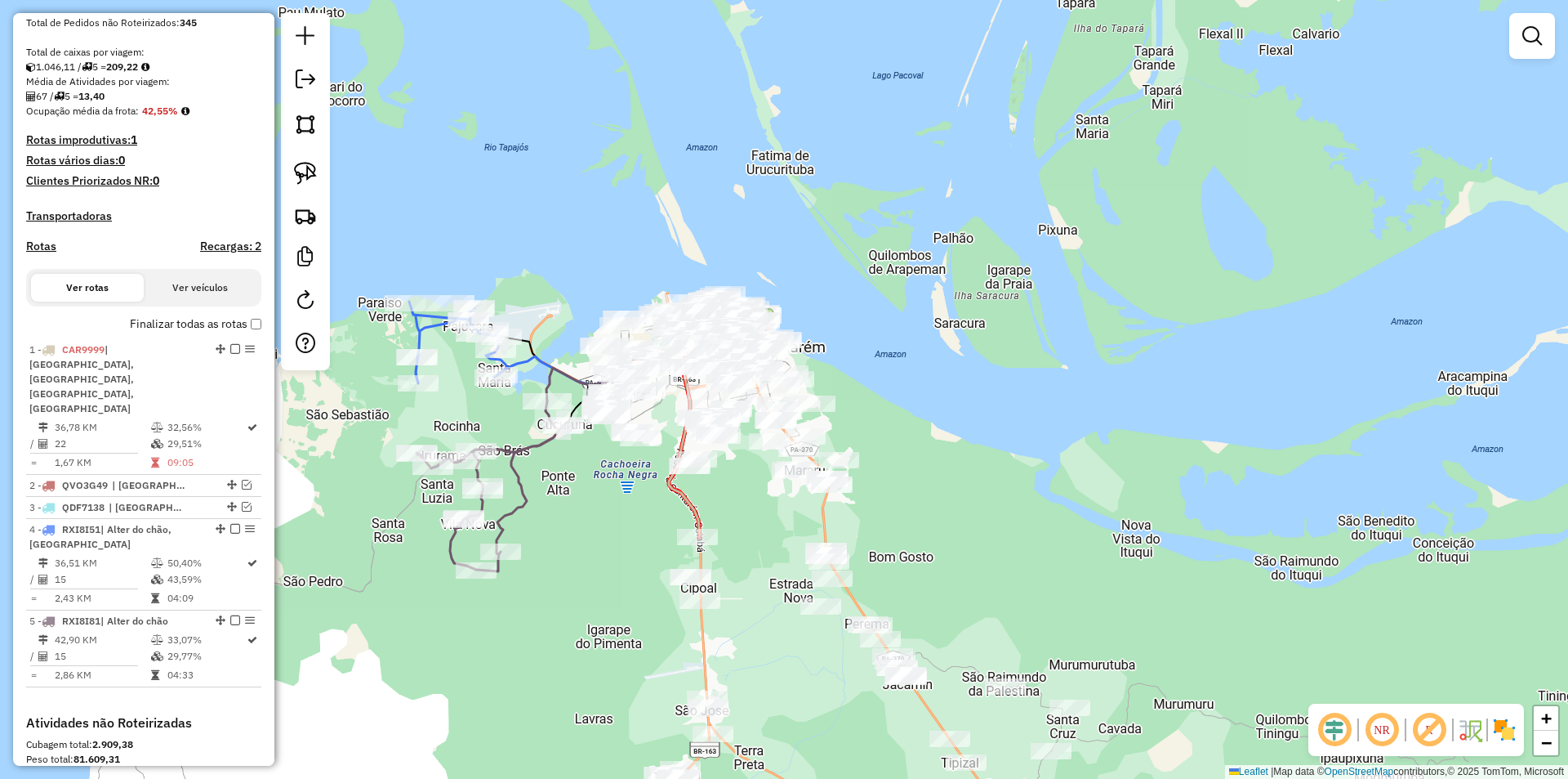
drag, startPoint x: 544, startPoint y: 525, endPoint x: 587, endPoint y: 473, distance: 67.5
click at [587, 473] on div "Janela de atendimento Grade de atendimento Capacidade Transportadoras Veículos …" at bounding box center [784, 390] width 1568 height 779
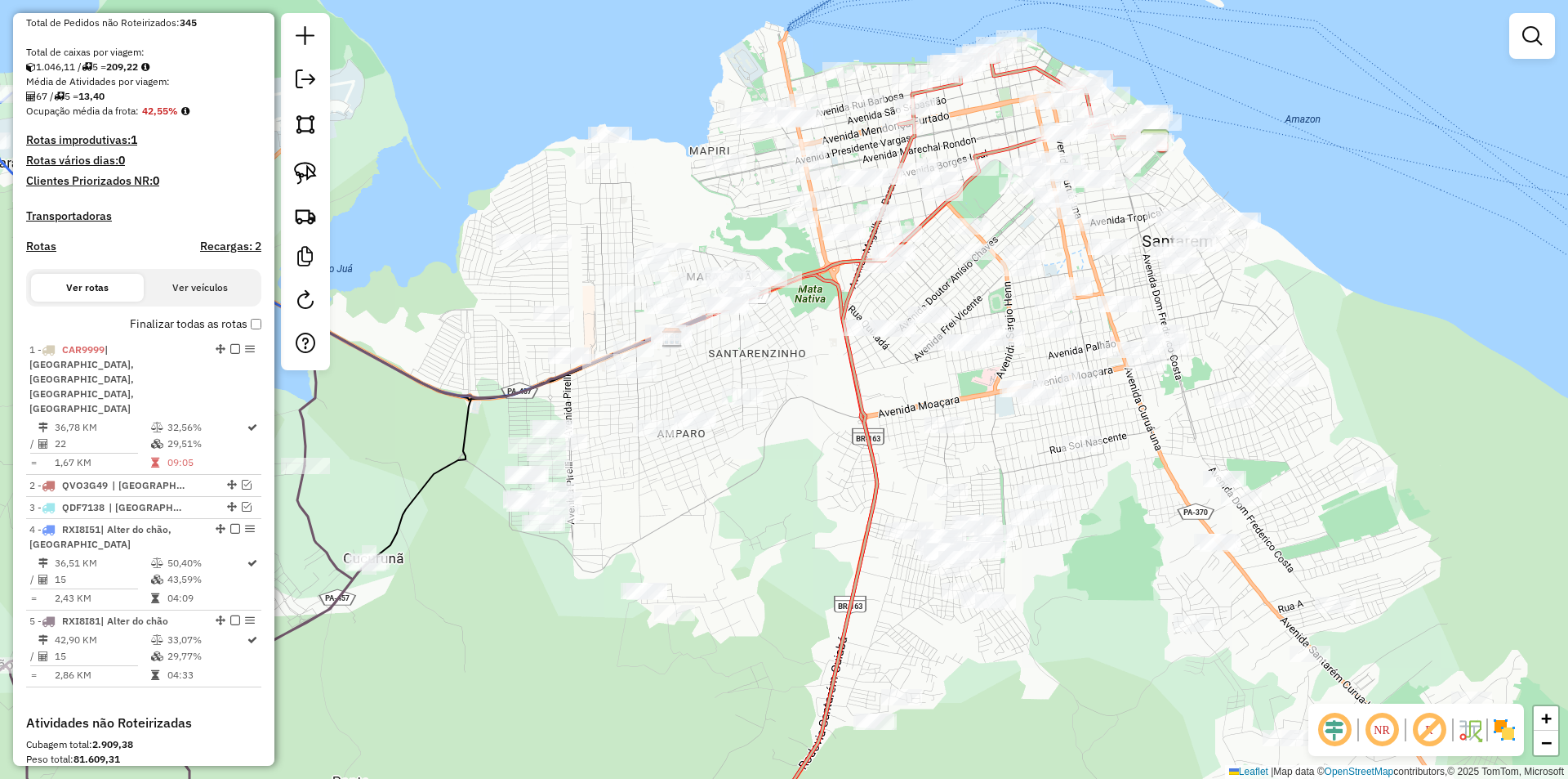
drag, startPoint x: 667, startPoint y: 526, endPoint x: 653, endPoint y: 475, distance: 52.9
click at [653, 475] on div "Janela de atendimento Grade de atendimento Capacidade Transportadoras Veículos …" at bounding box center [784, 390] width 1568 height 779
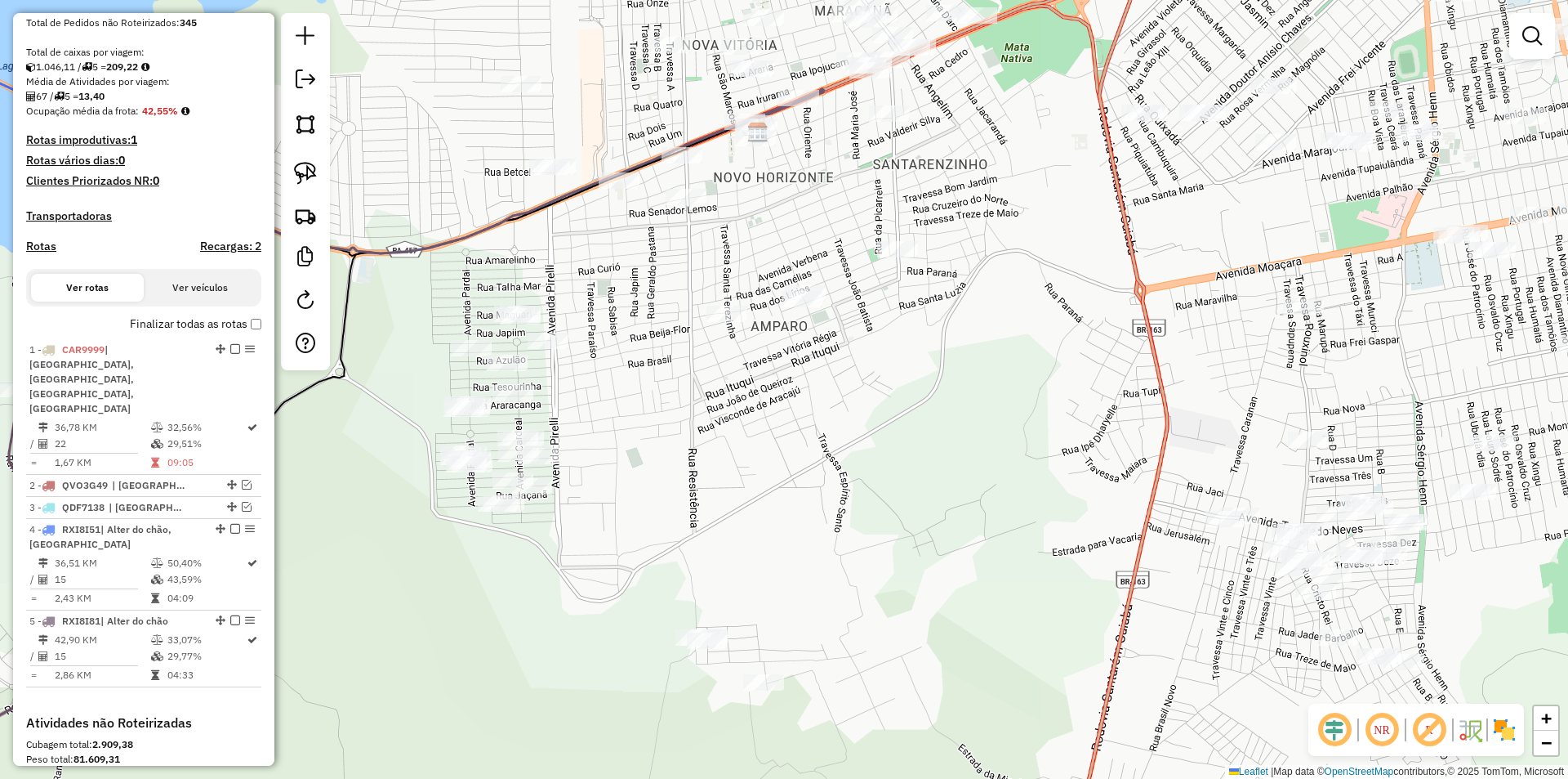
drag, startPoint x: 628, startPoint y: 473, endPoint x: 689, endPoint y: 465, distance: 61.5
click at [689, 465] on div "Janela de atendimento Grade de atendimento Capacidade Transportadoras Veículos …" at bounding box center [784, 390] width 1568 height 779
click at [685, 523] on div "Janela de atendimento Grade de atendimento Capacidade Transportadoras Veículos …" at bounding box center [784, 390] width 1568 height 779
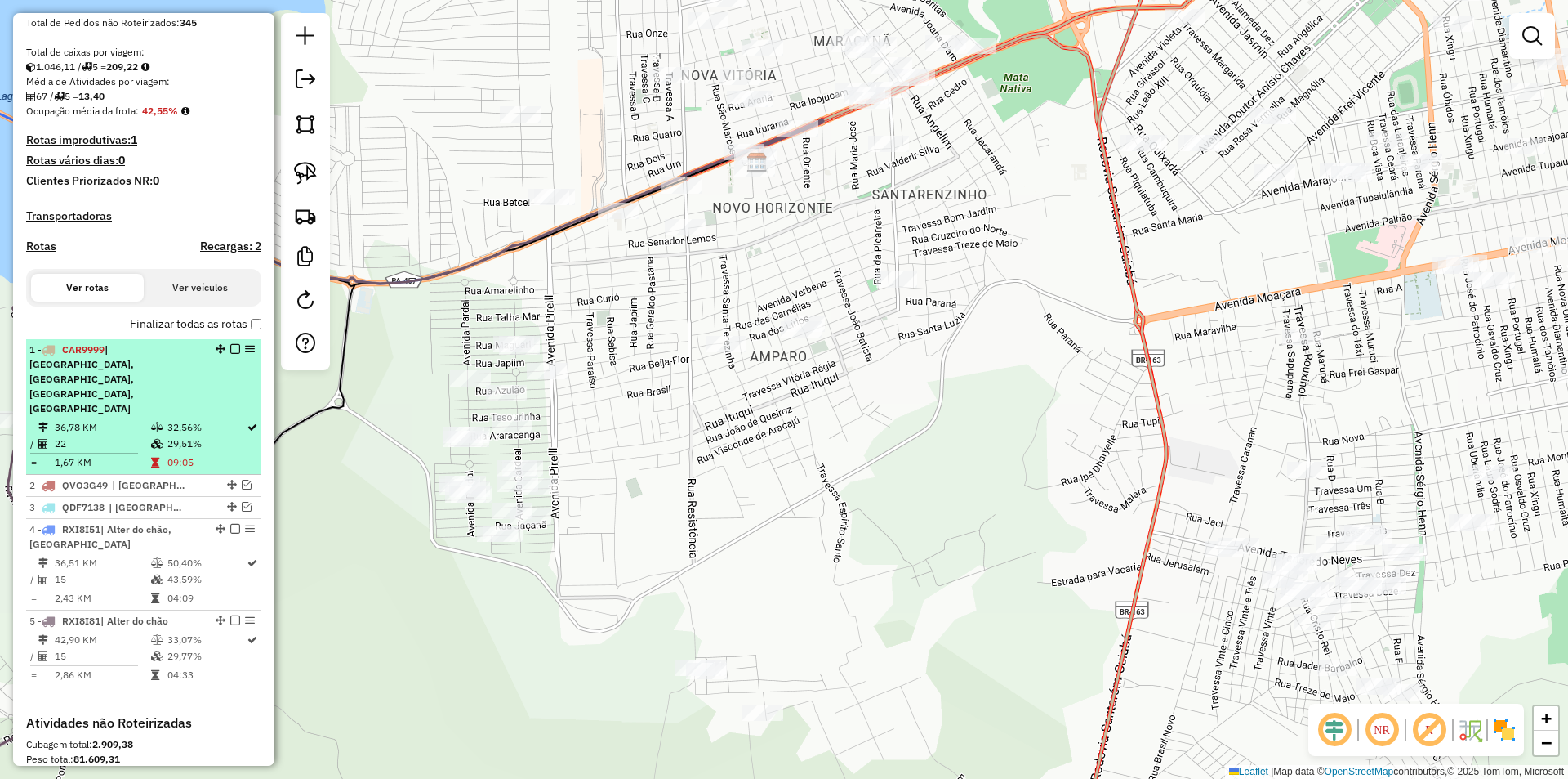
click at [230, 354] on em at bounding box center [235, 349] width 10 height 10
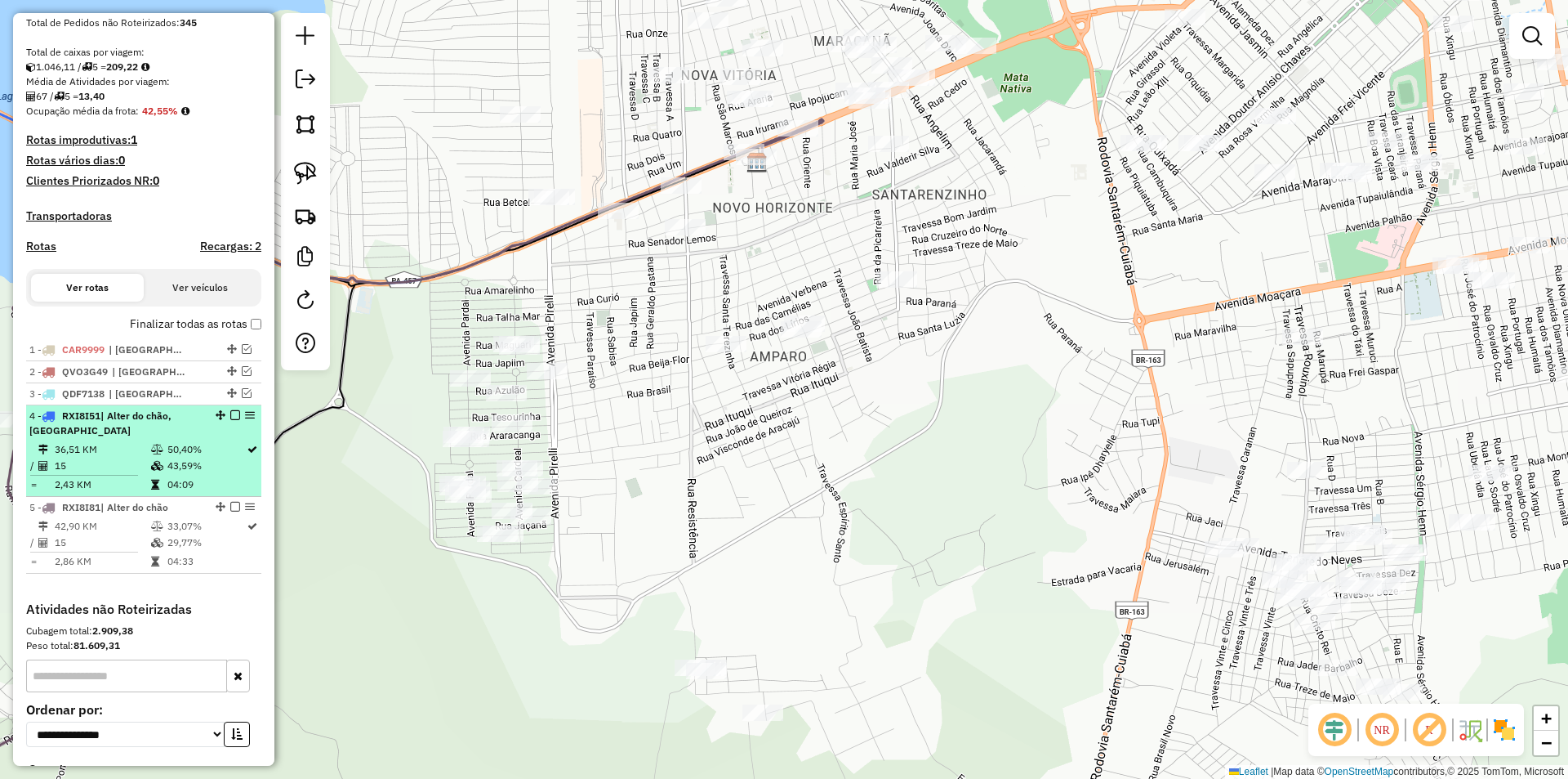
click at [237, 458] on td "50,40%" at bounding box center [206, 449] width 79 height 17
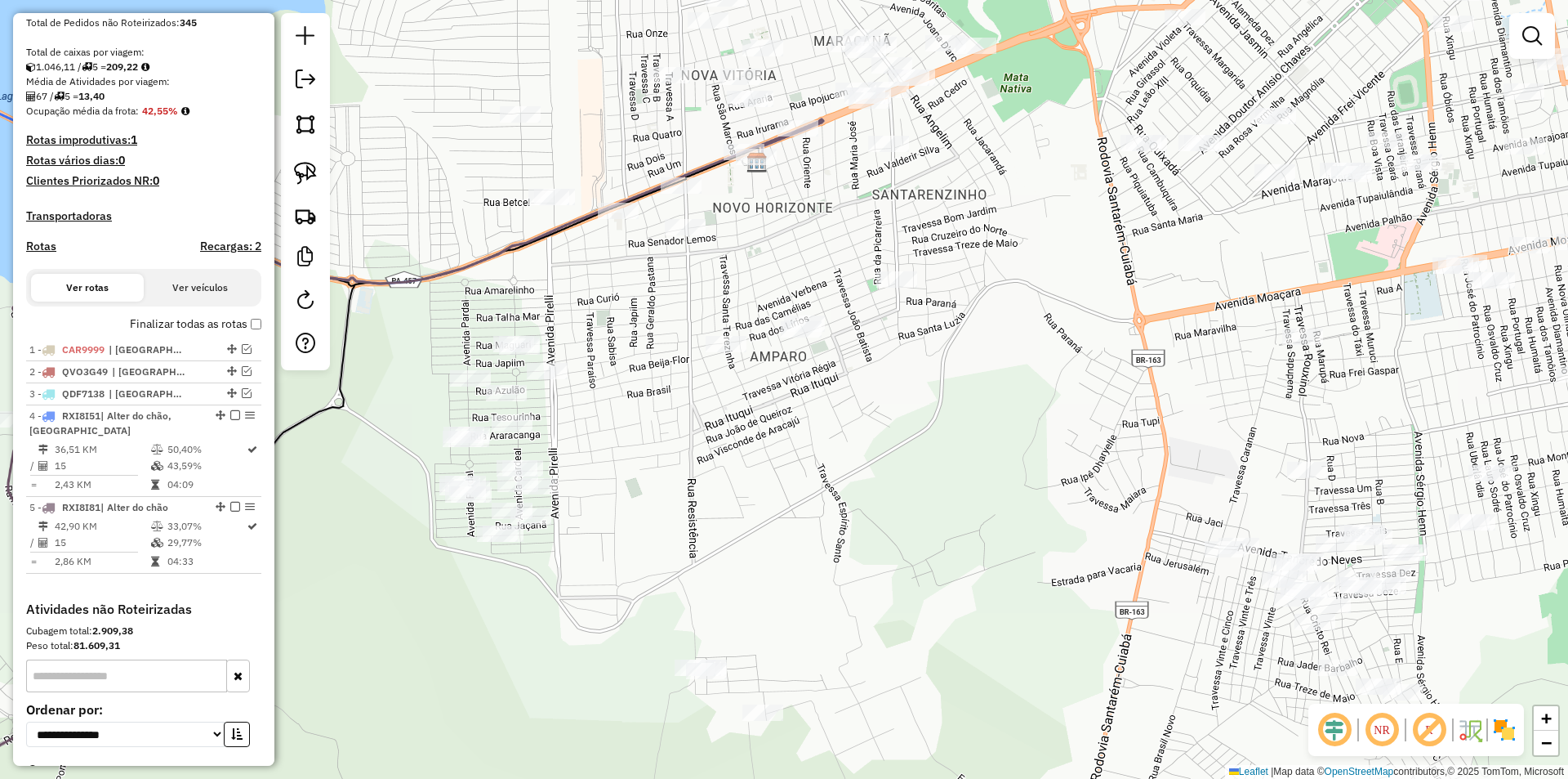
select select "**********"
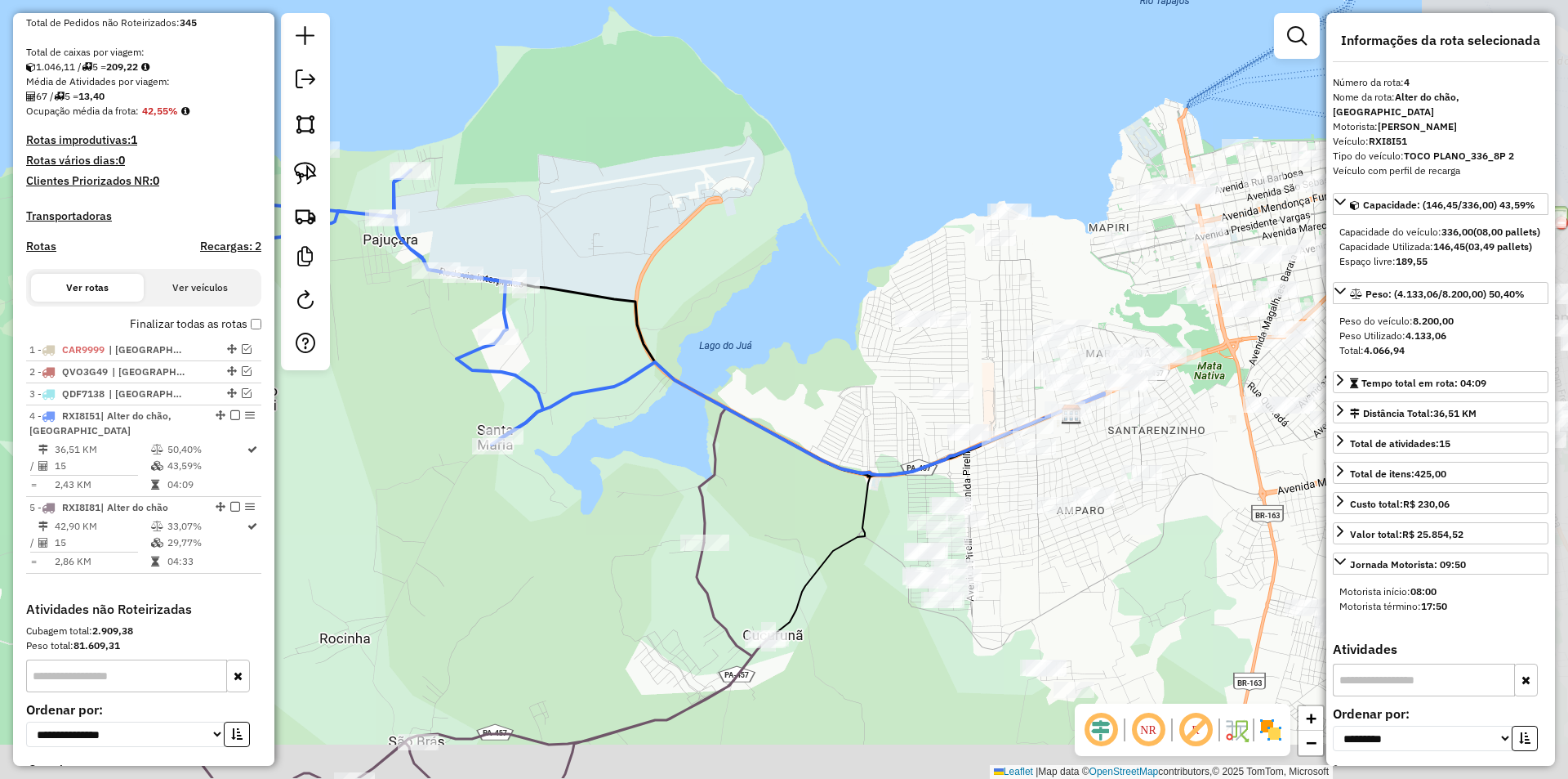
drag, startPoint x: 825, startPoint y: 544, endPoint x: 345, endPoint y: 351, distance: 517.3
click at [345, 351] on div "Janela de atendimento Grade de atendimento Capacidade Transportadoras Veículos …" at bounding box center [784, 390] width 1568 height 779
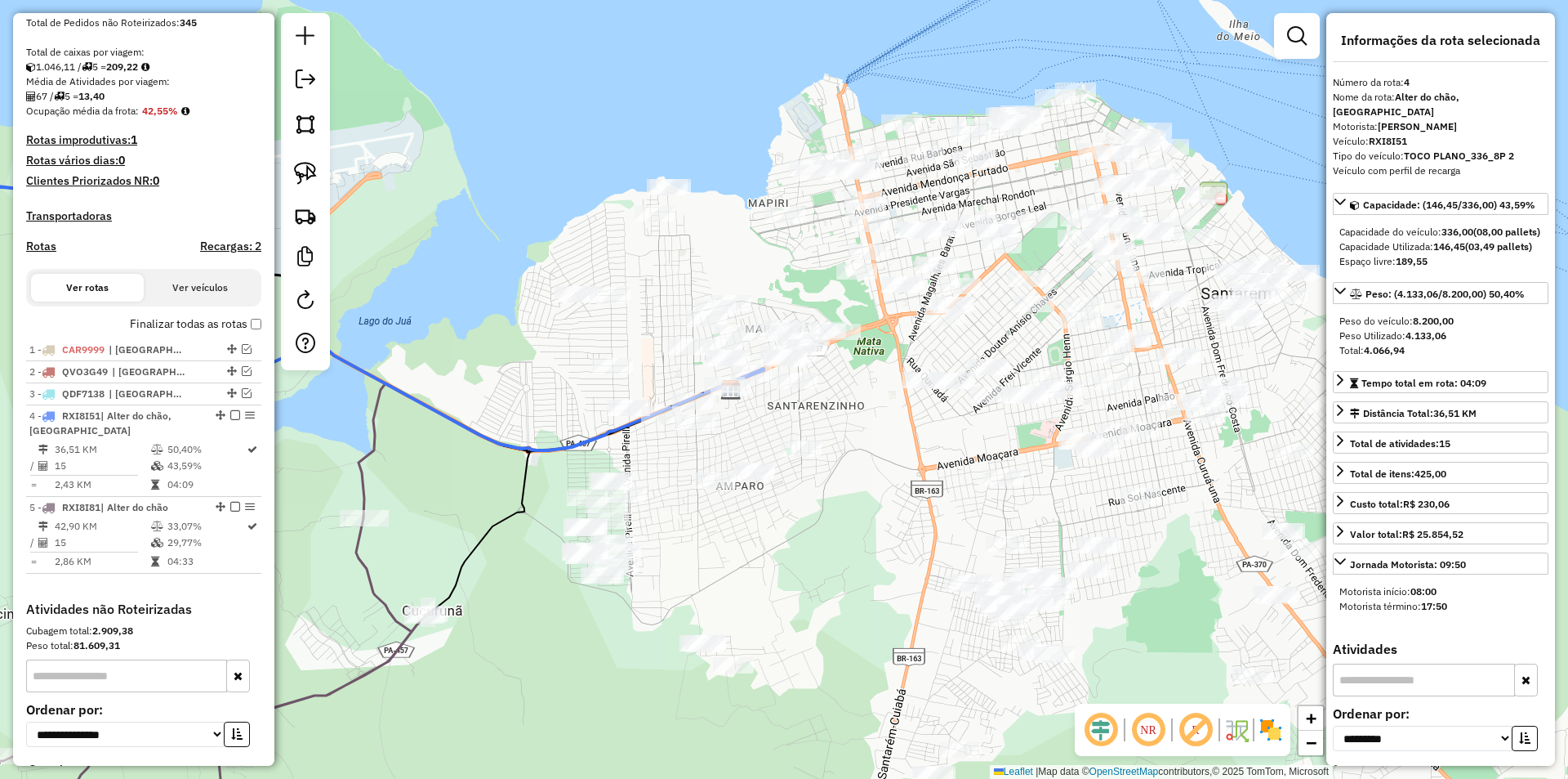
drag, startPoint x: 503, startPoint y: 271, endPoint x: 485, endPoint y: 362, distance: 92.8
click at [485, 362] on div "Janela de atendimento Grade de atendimento Capacidade Transportadoras Veículos …" at bounding box center [784, 390] width 1568 height 779
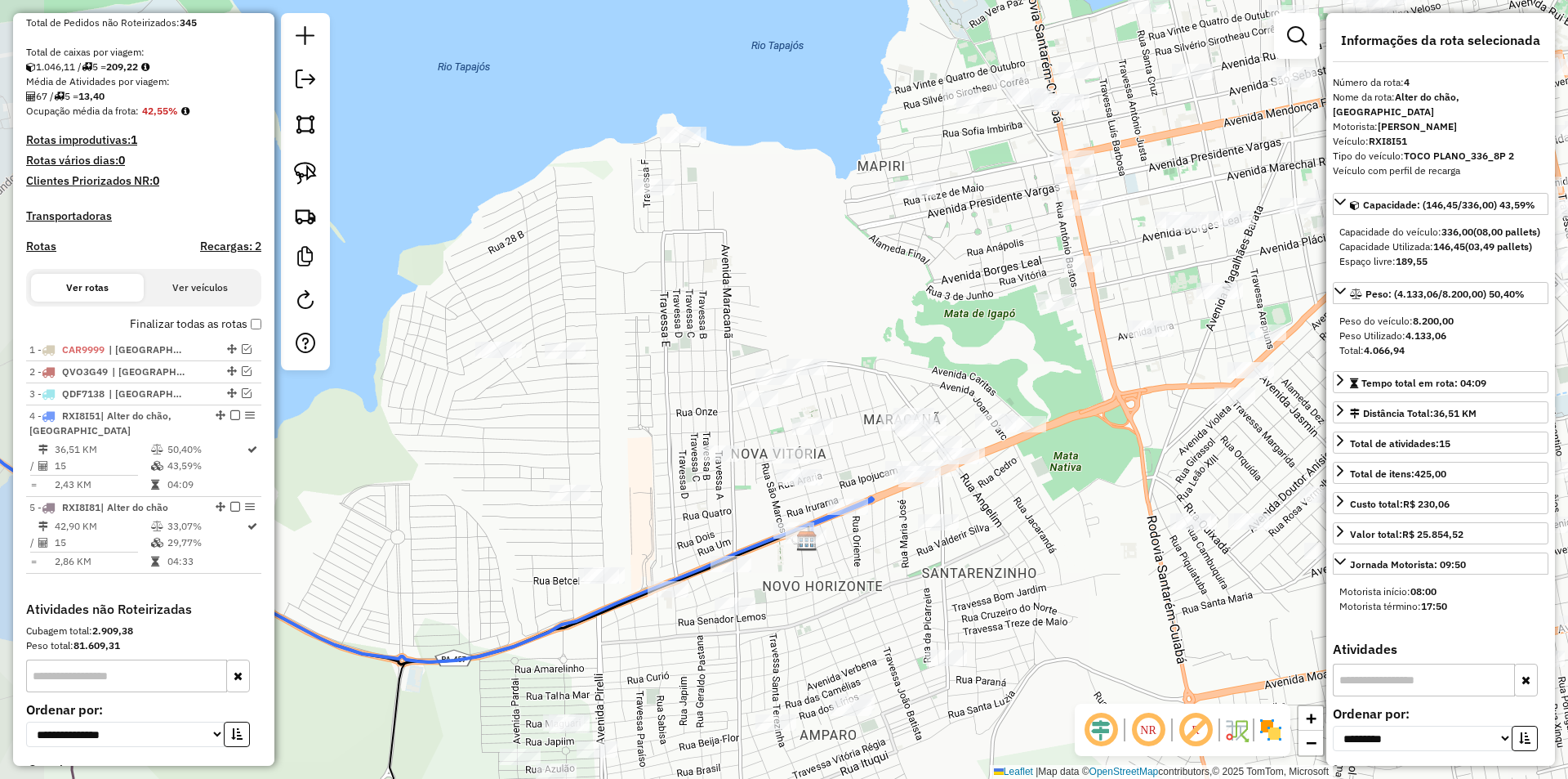
drag, startPoint x: 816, startPoint y: 289, endPoint x: 881, endPoint y: 266, distance: 68.9
click at [881, 266] on div "Janela de atendimento Grade de atendimento Capacidade Transportadoras Veículos …" at bounding box center [784, 390] width 1568 height 779
click at [302, 172] on img at bounding box center [304, 173] width 23 height 23
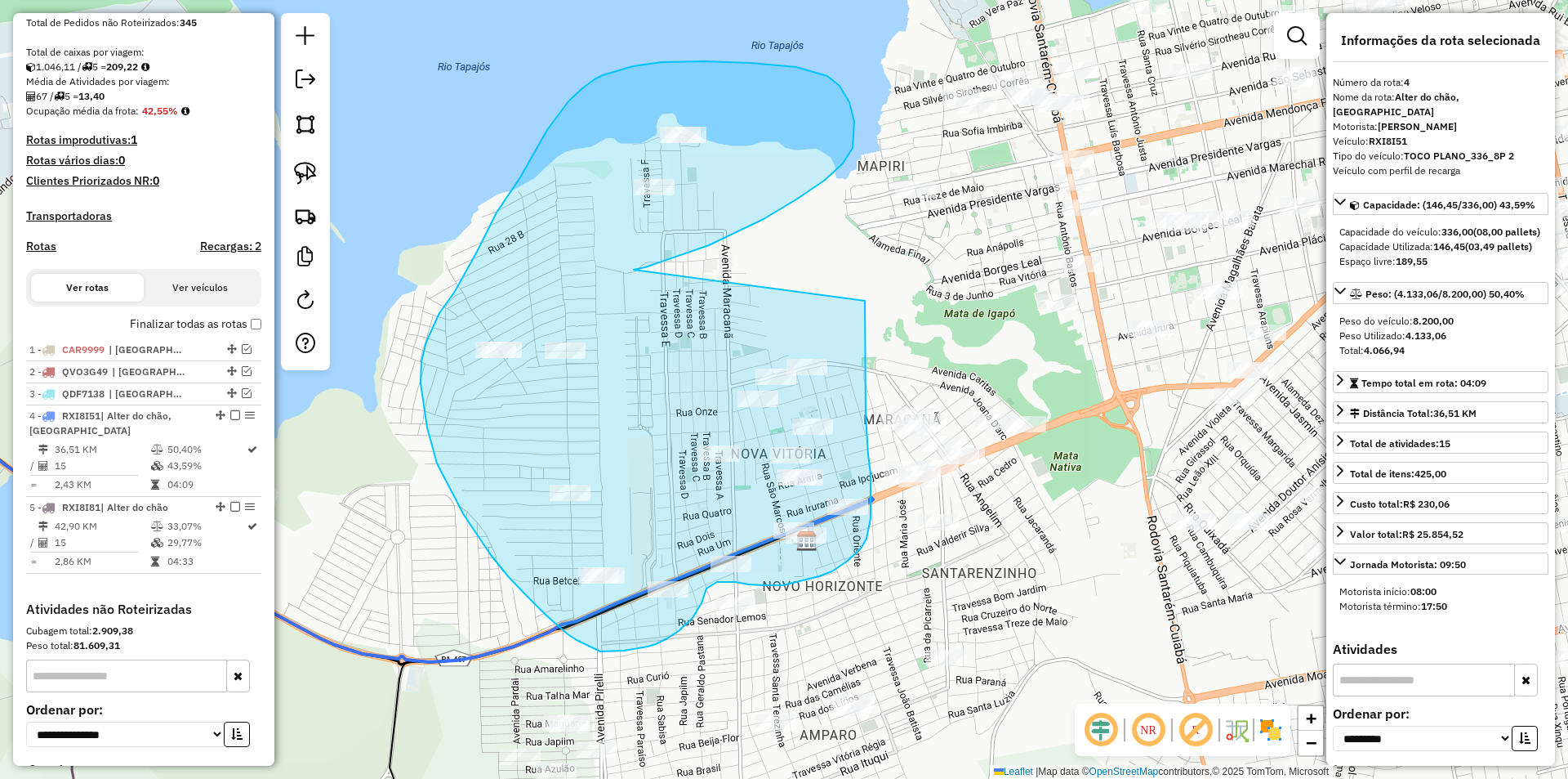
drag, startPoint x: 653, startPoint y: 264, endPoint x: 865, endPoint y: 301, distance: 215.2
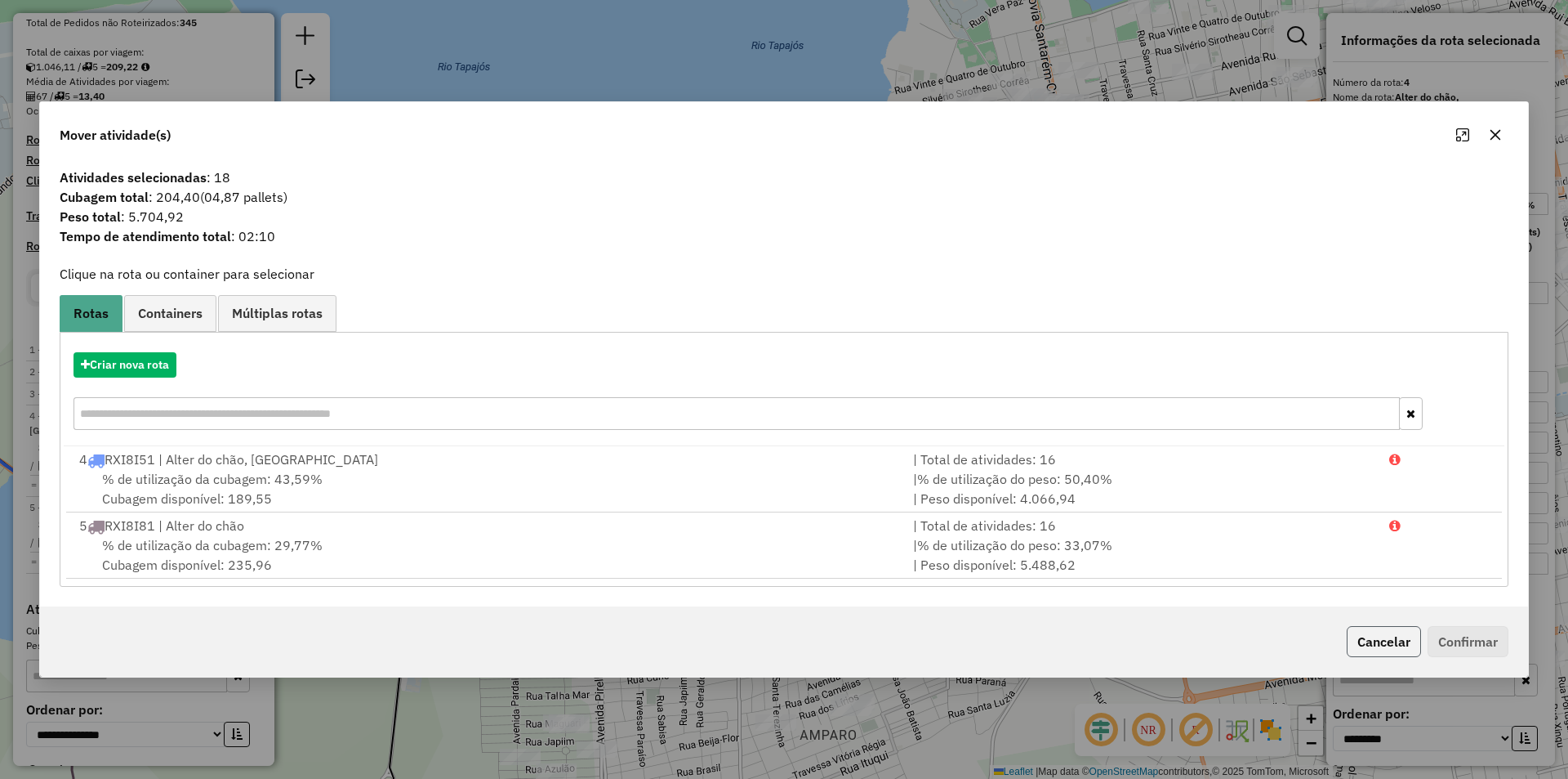
click at [1414, 642] on button "Cancelar" at bounding box center [1383, 641] width 74 height 31
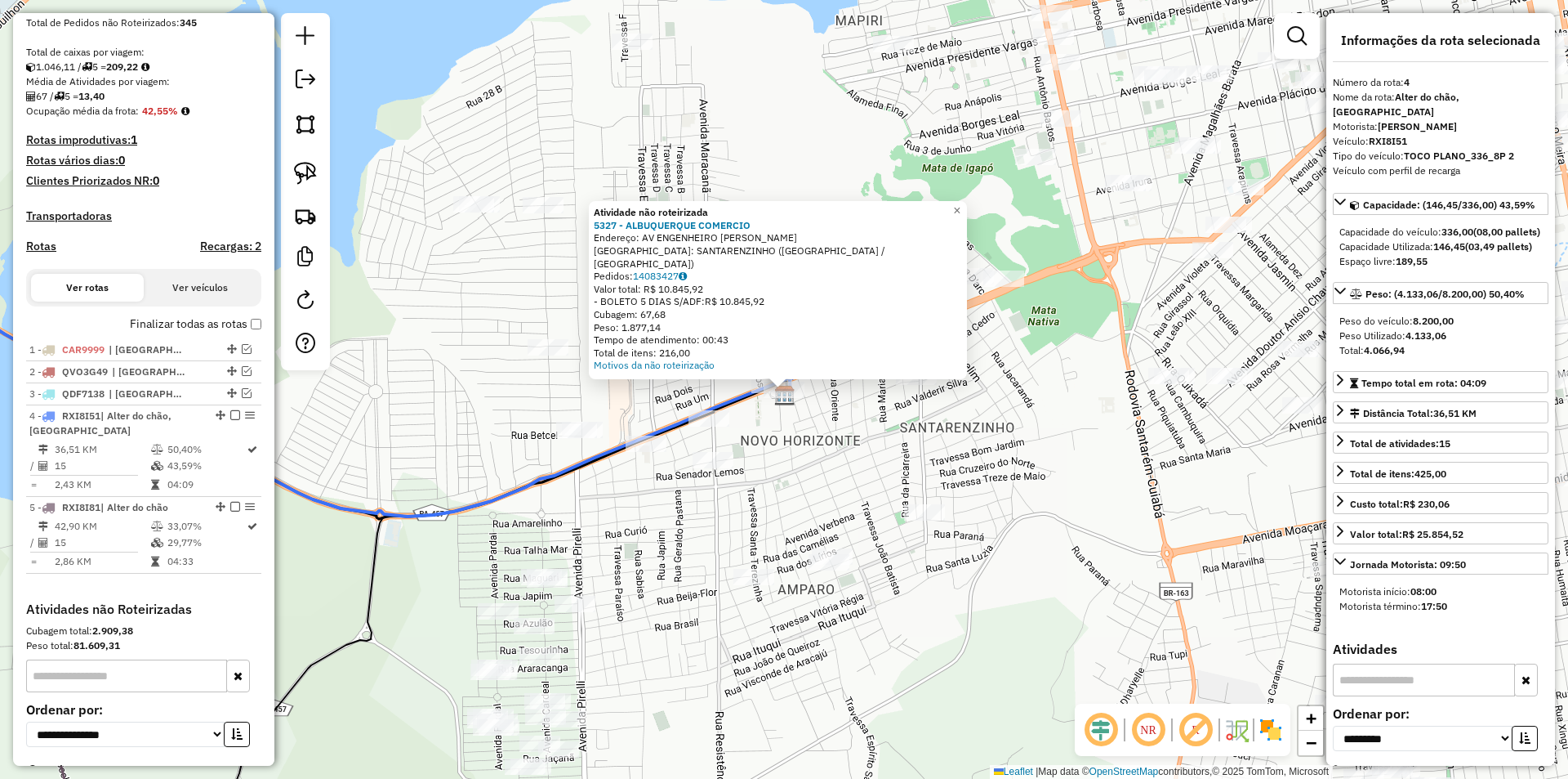
click at [787, 431] on div "Atividade não roteirizada 5327 - [GEOGRAPHIC_DATA] COMERCIO Endereço: AV ENGENH…" at bounding box center [784, 390] width 1568 height 779
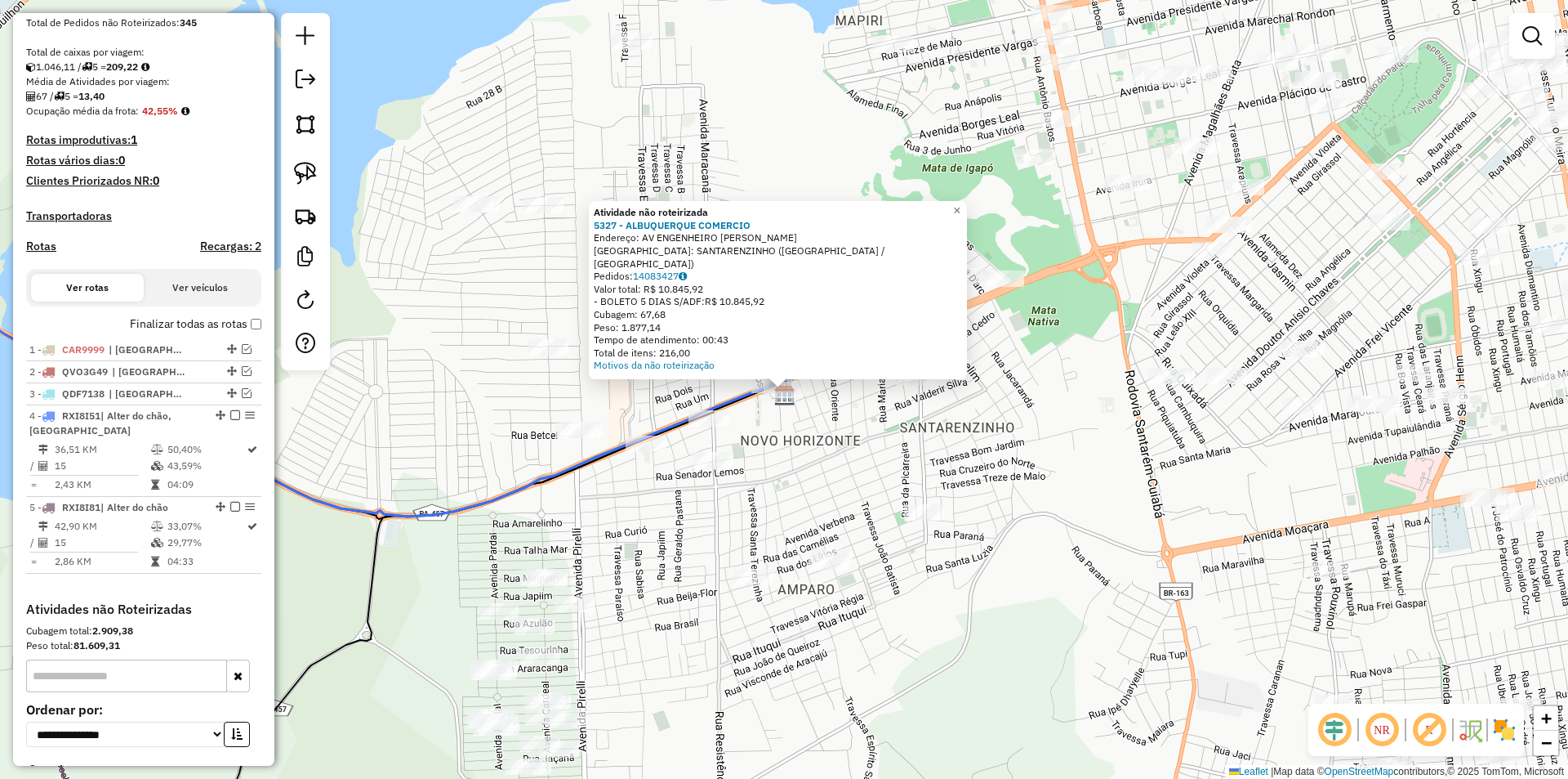
click at [797, 454] on div "Atividade não roteirizada 5327 - [GEOGRAPHIC_DATA] COMERCIO Endereço: AV ENGENH…" at bounding box center [784, 390] width 1568 height 779
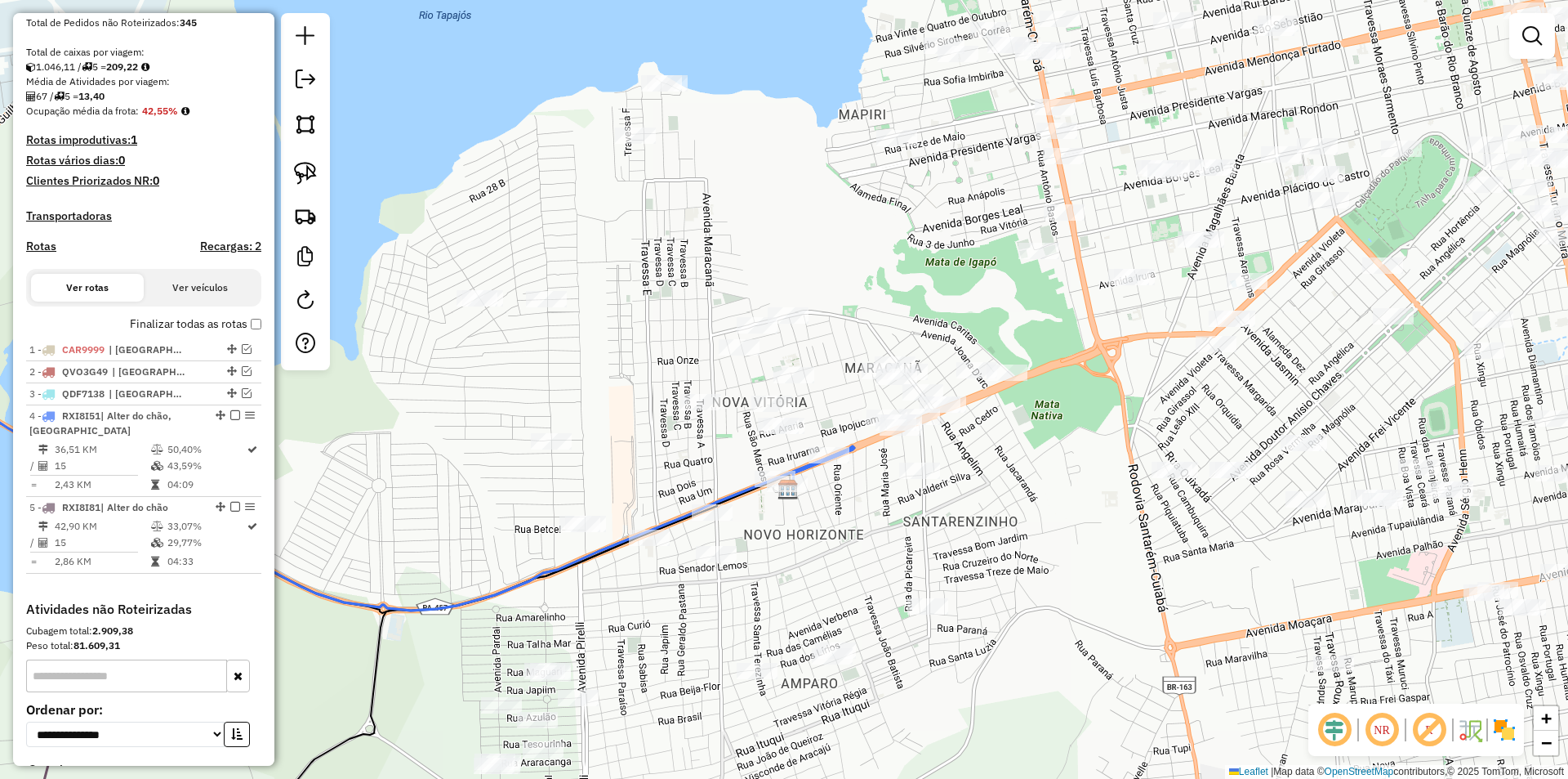
drag, startPoint x: 787, startPoint y: 525, endPoint x: 763, endPoint y: 563, distance: 44.9
click at [785, 581] on div "Janela de atendimento Grade de atendimento Capacidade Transportadoras Veículos …" at bounding box center [784, 390] width 1568 height 779
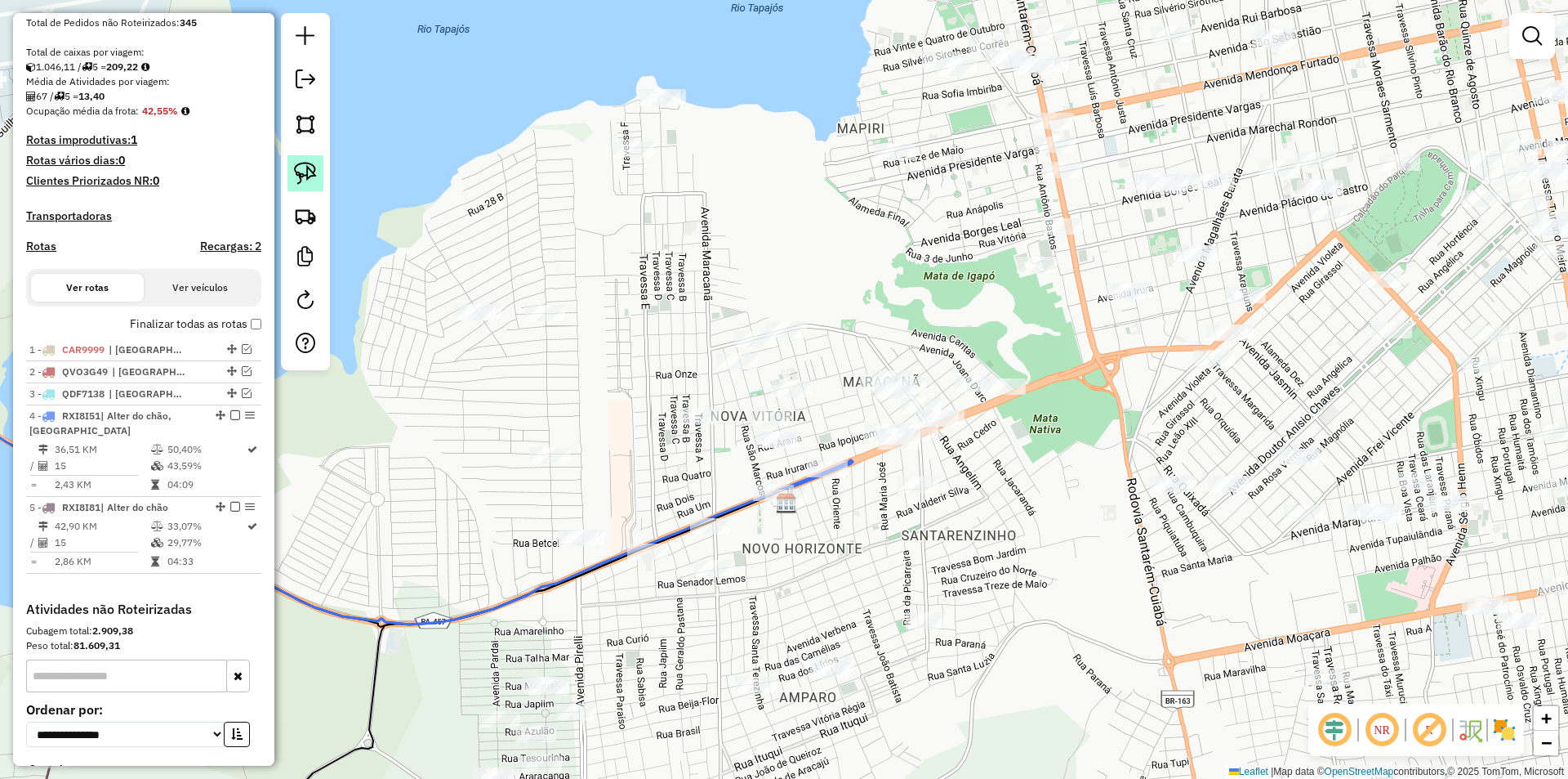
click at [309, 170] on img at bounding box center [304, 173] width 23 height 23
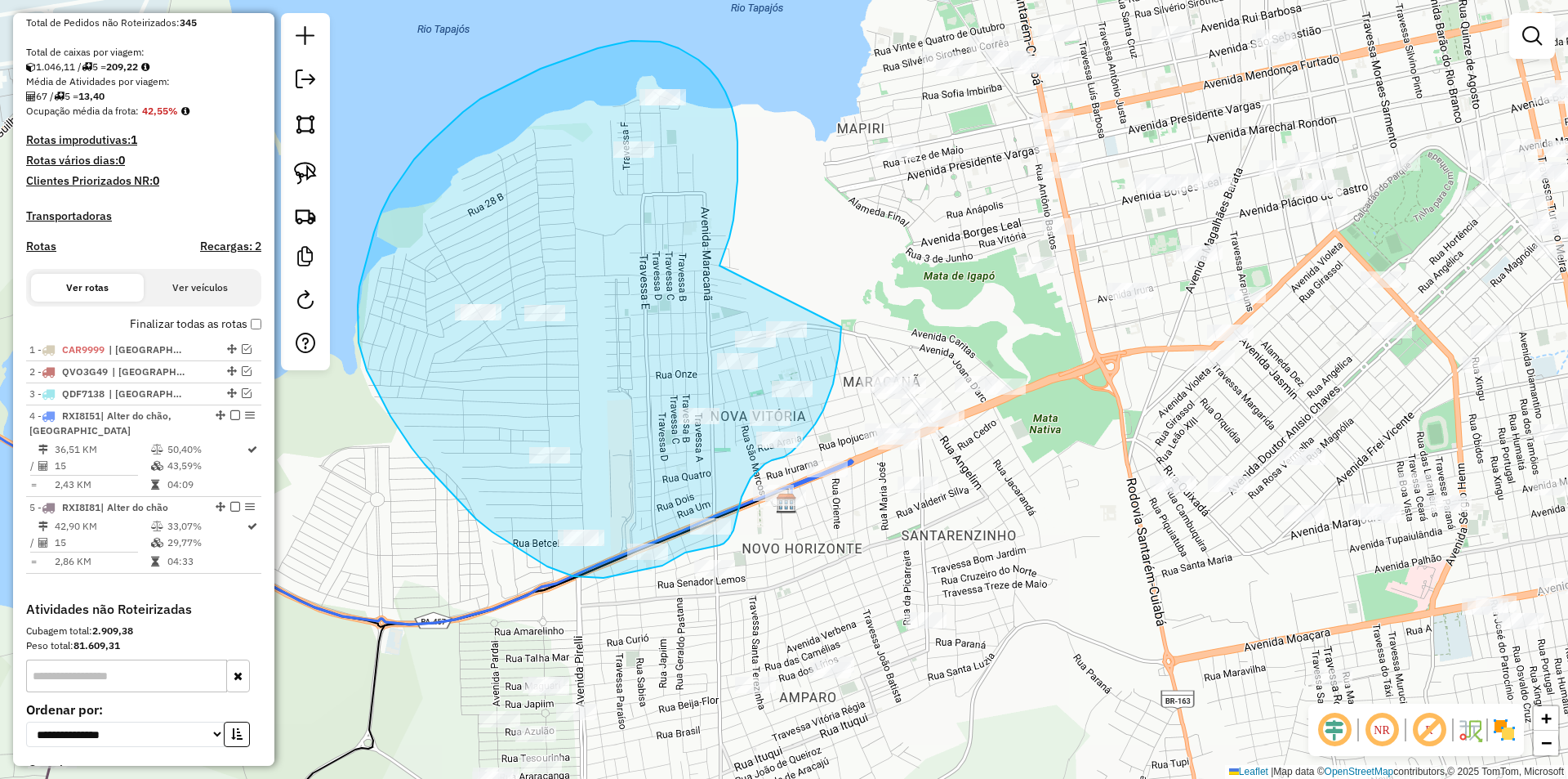
drag, startPoint x: 737, startPoint y: 142, endPoint x: 841, endPoint y: 312, distance: 199.3
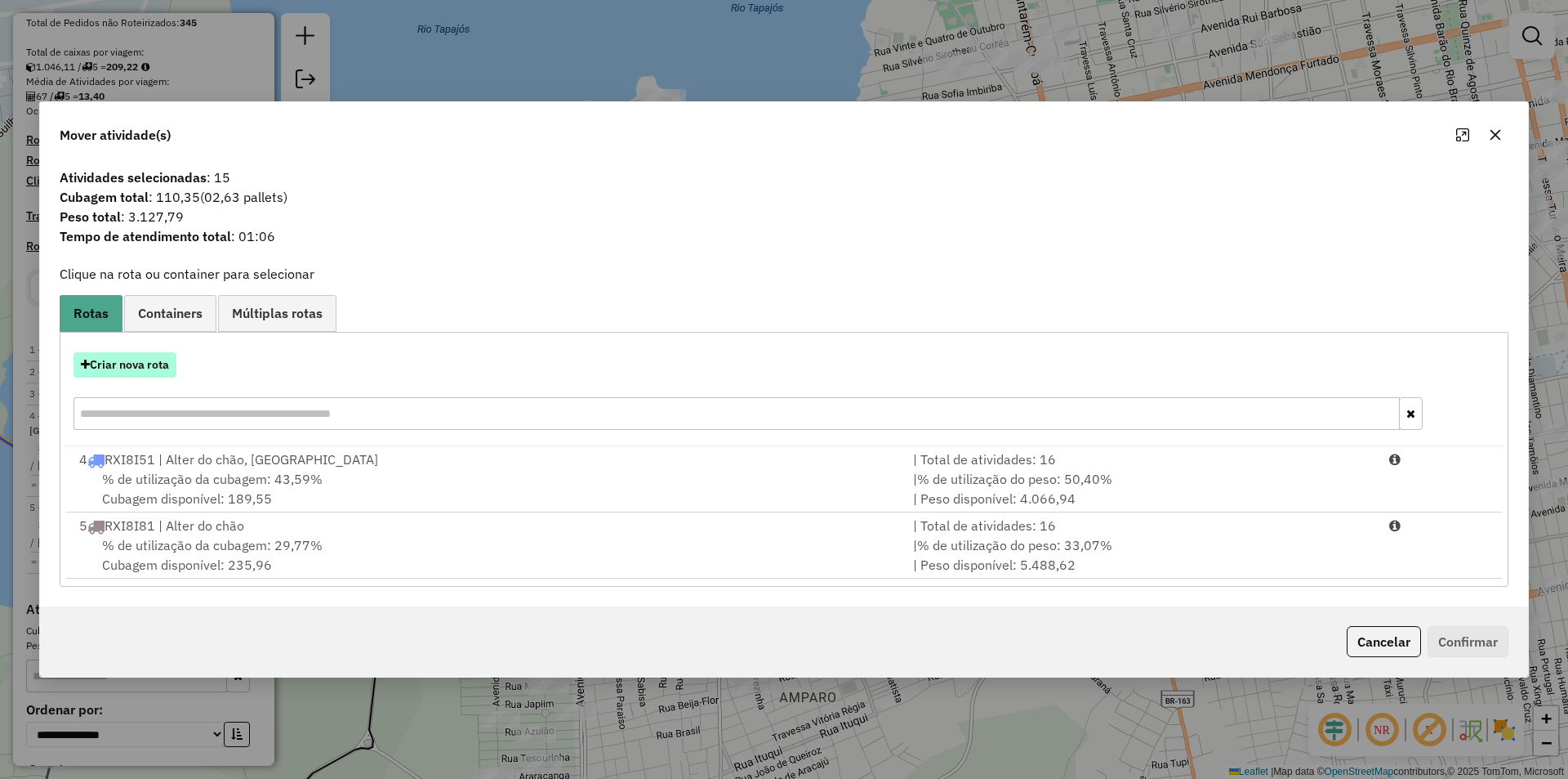
click at [165, 372] on button "Criar nova rota" at bounding box center [124, 365] width 103 height 26
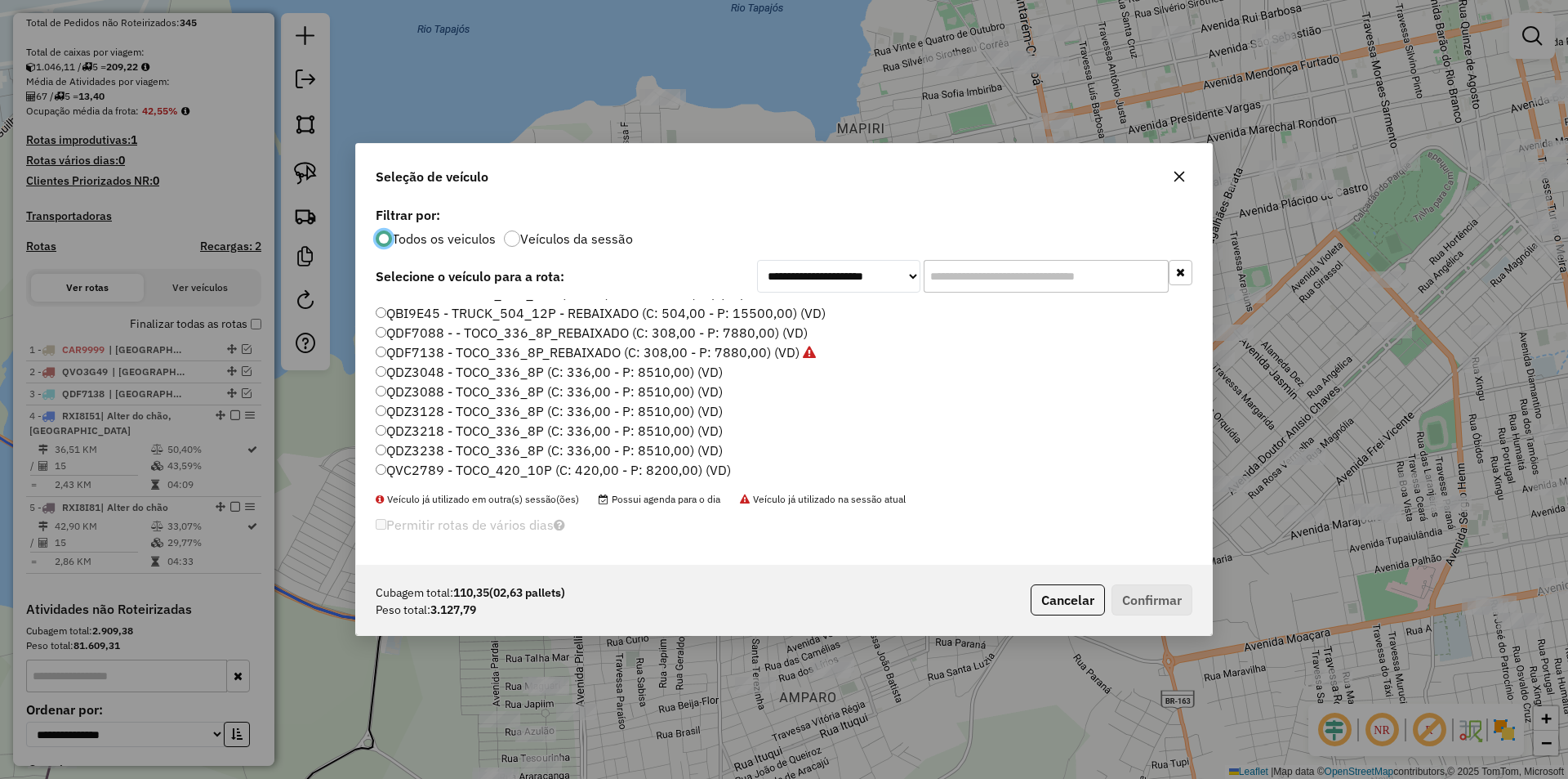
scroll to position [245, 0]
click at [447, 374] on label "QDZ3088 - TOCO_336_8P (C: 336,00 - P: 8510,00) (VD)" at bounding box center [548, 377] width 347 height 20
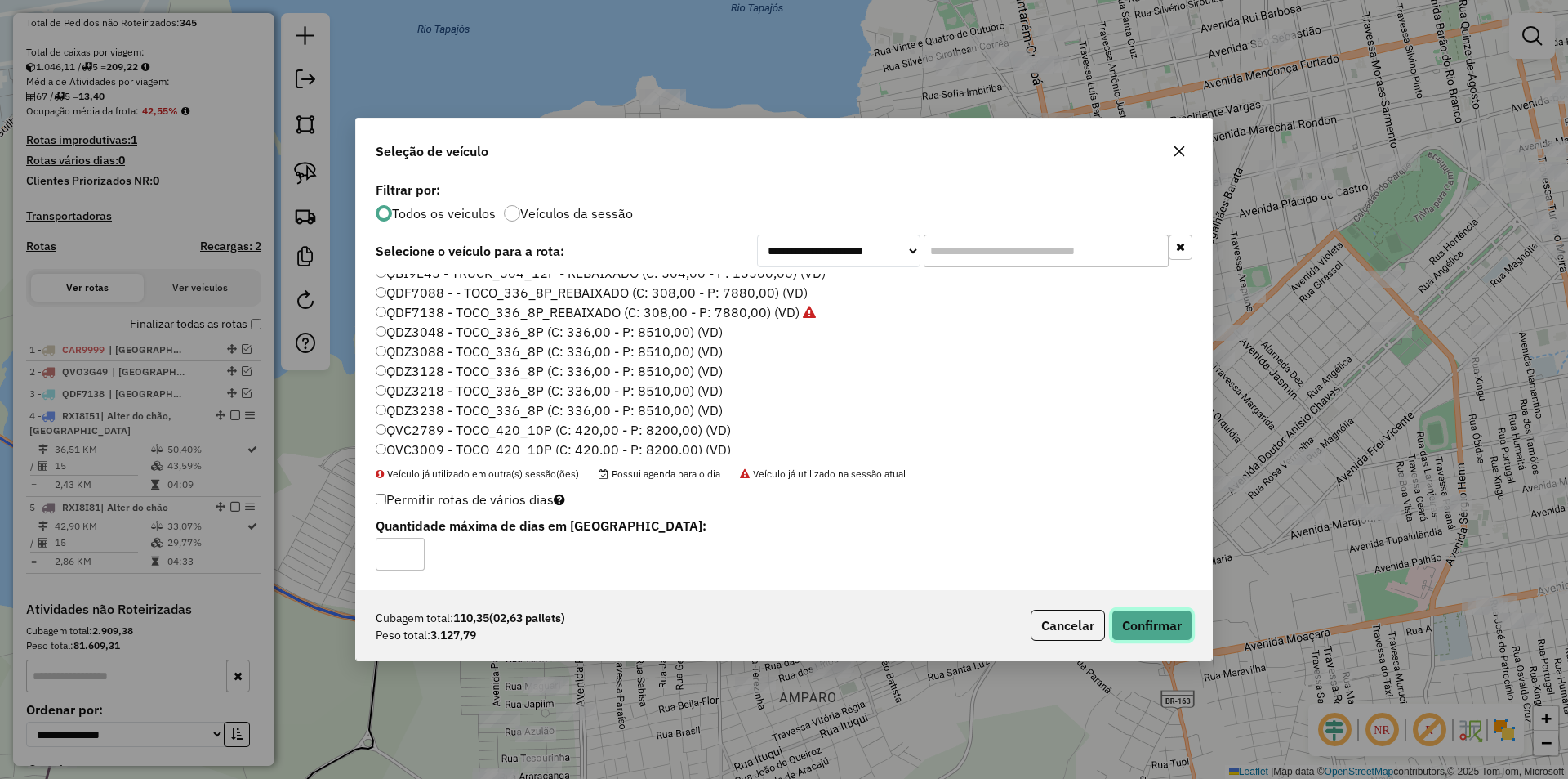
click at [1175, 624] on button "Confirmar" at bounding box center [1152, 624] width 81 height 31
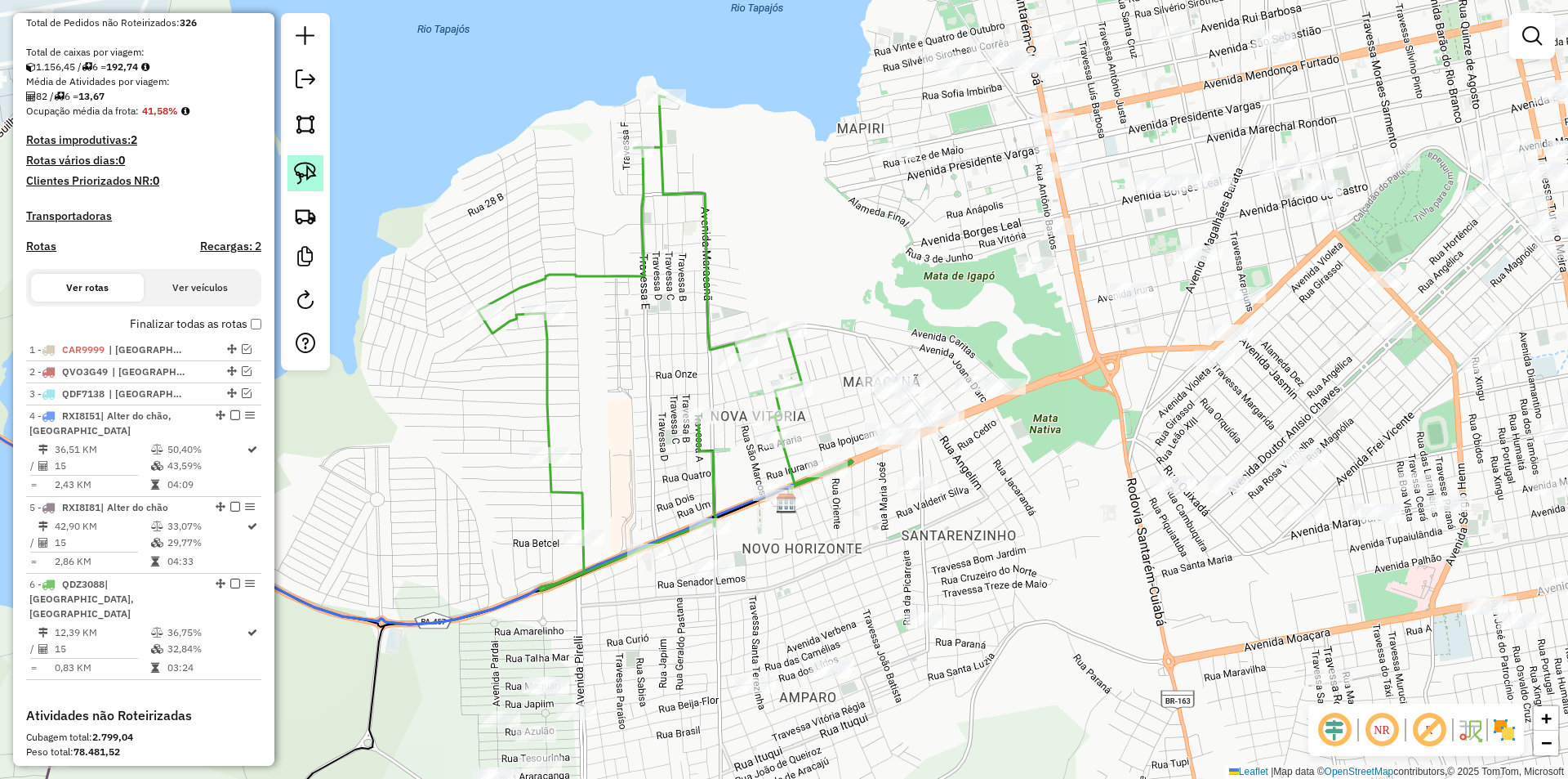
click at [315, 169] on img at bounding box center [304, 173] width 23 height 23
drag, startPoint x: 764, startPoint y: 463, endPoint x: 821, endPoint y: 515, distance: 77.2
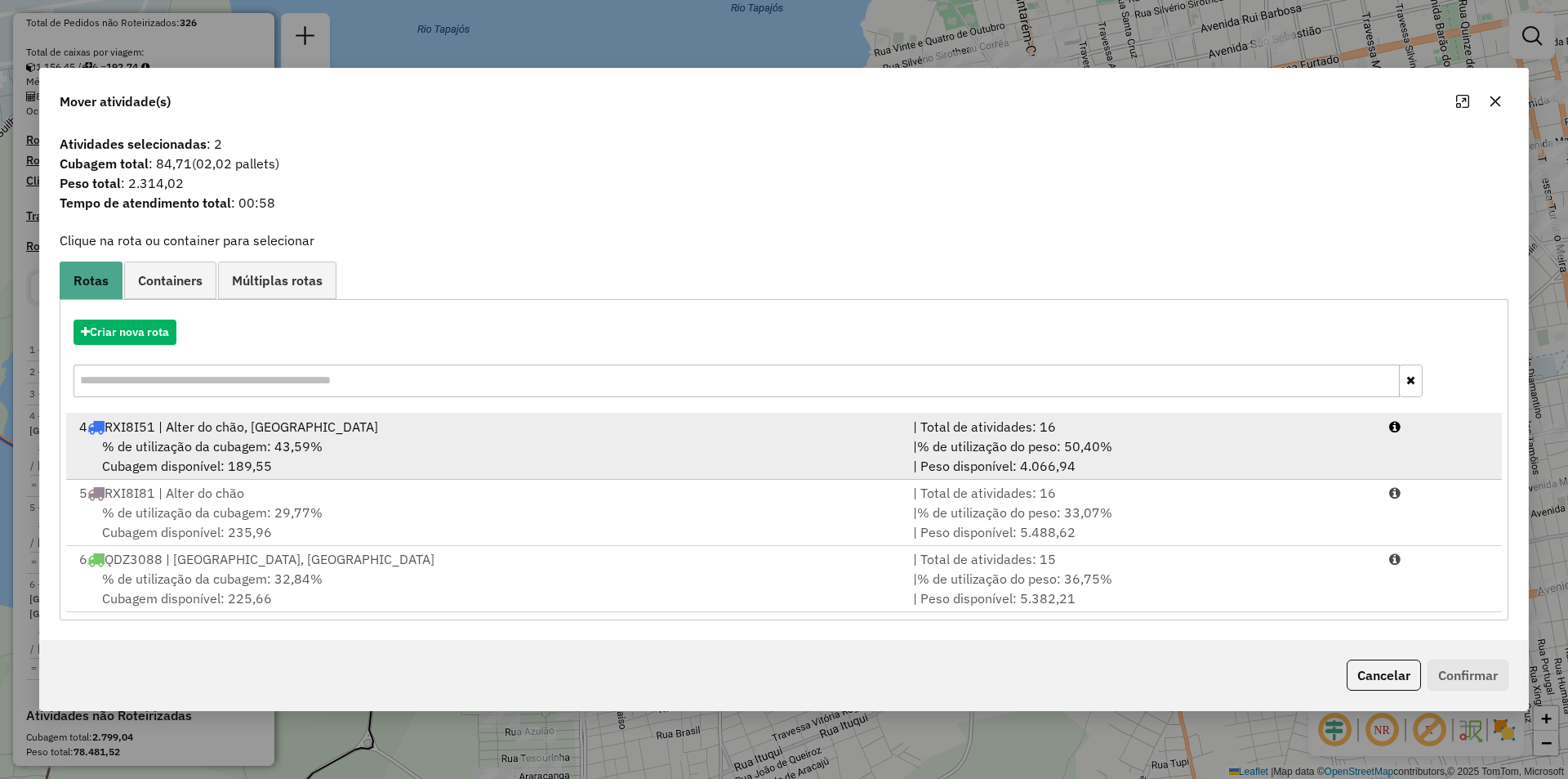
click at [758, 459] on div "% de utilização da cubagem: 43,59% Cubagem disponível: 189,55" at bounding box center [486, 456] width 834 height 40
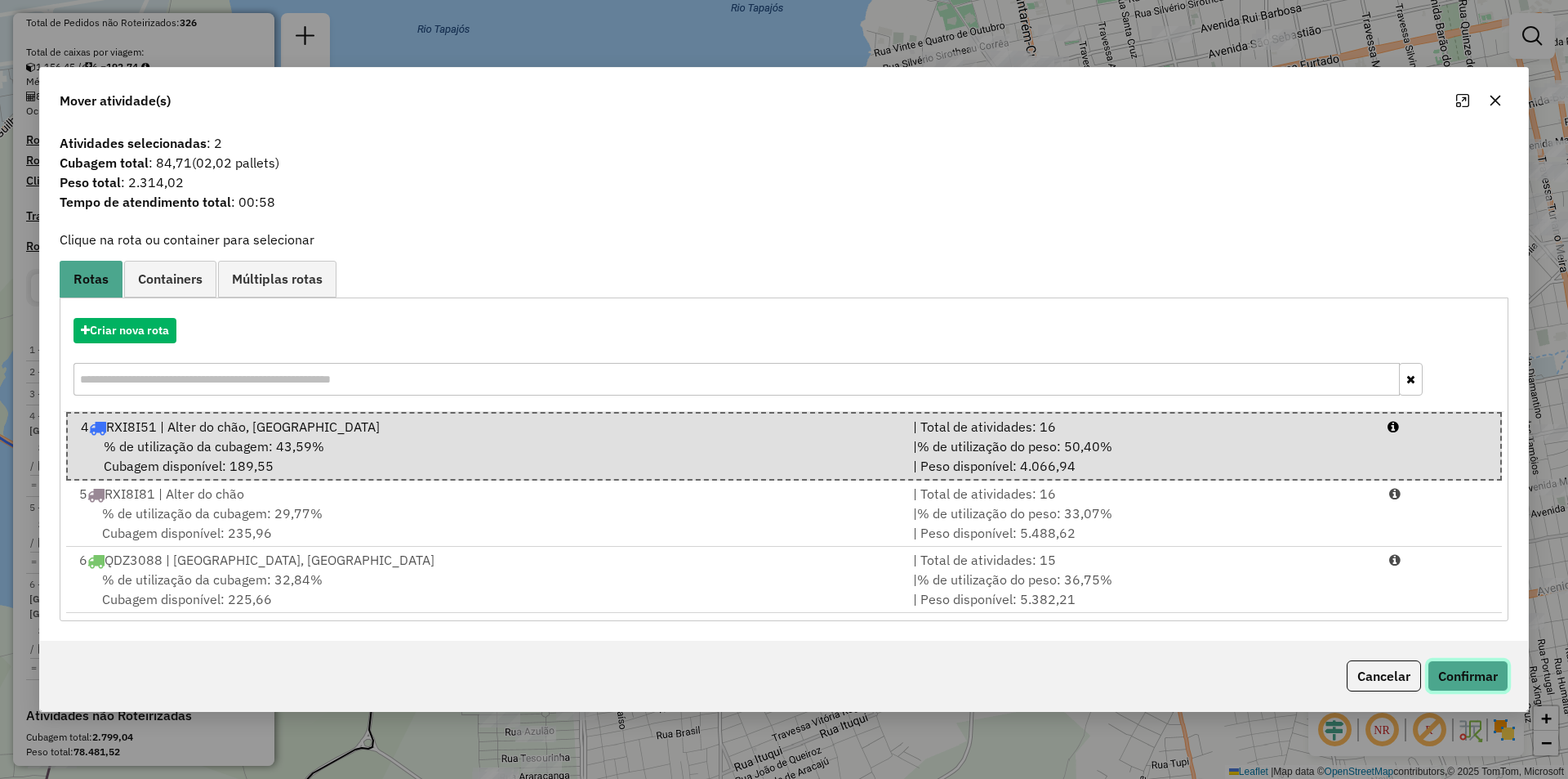
click at [1497, 671] on button "Confirmar" at bounding box center [1468, 675] width 81 height 31
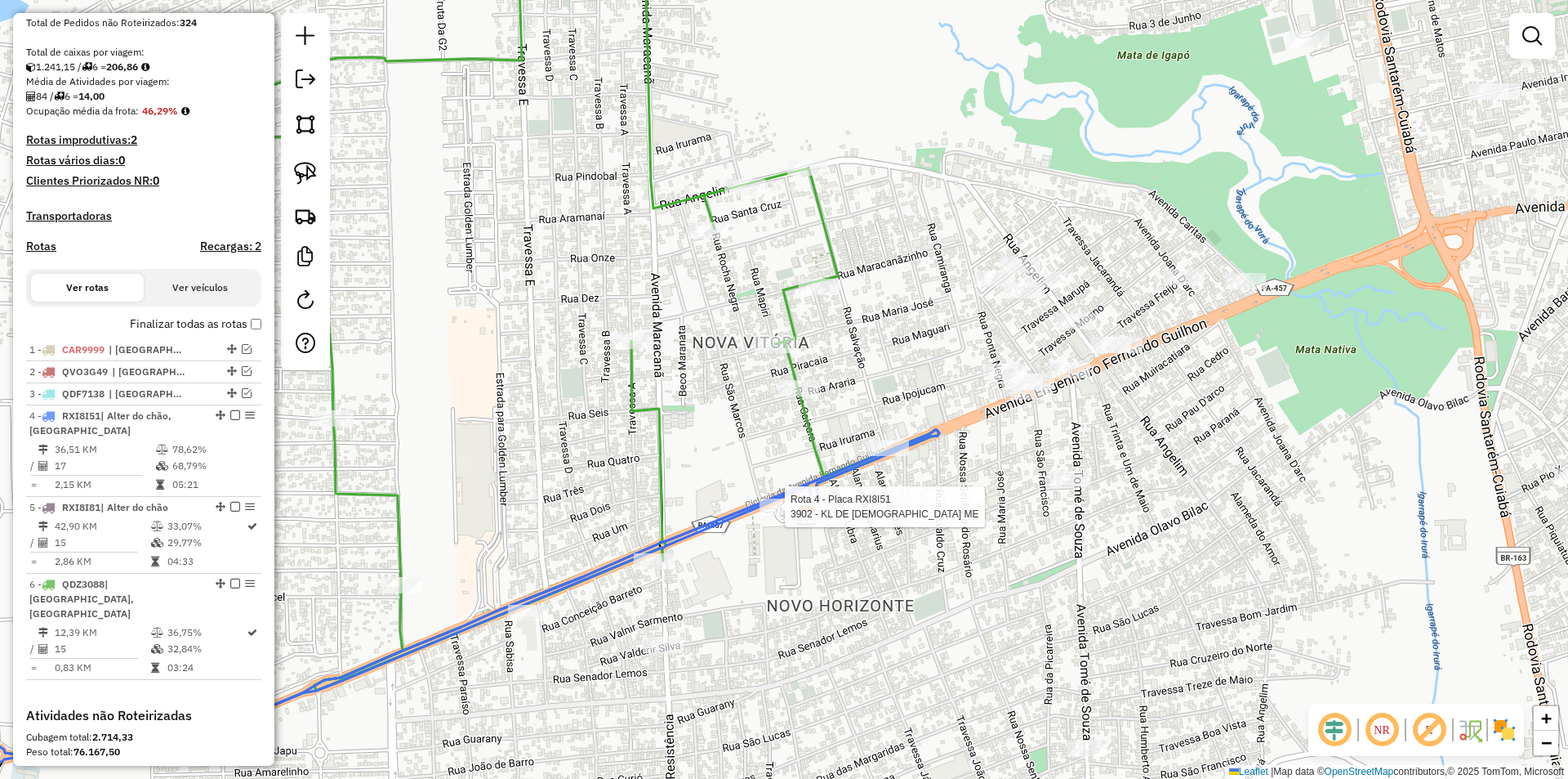
select select "**********"
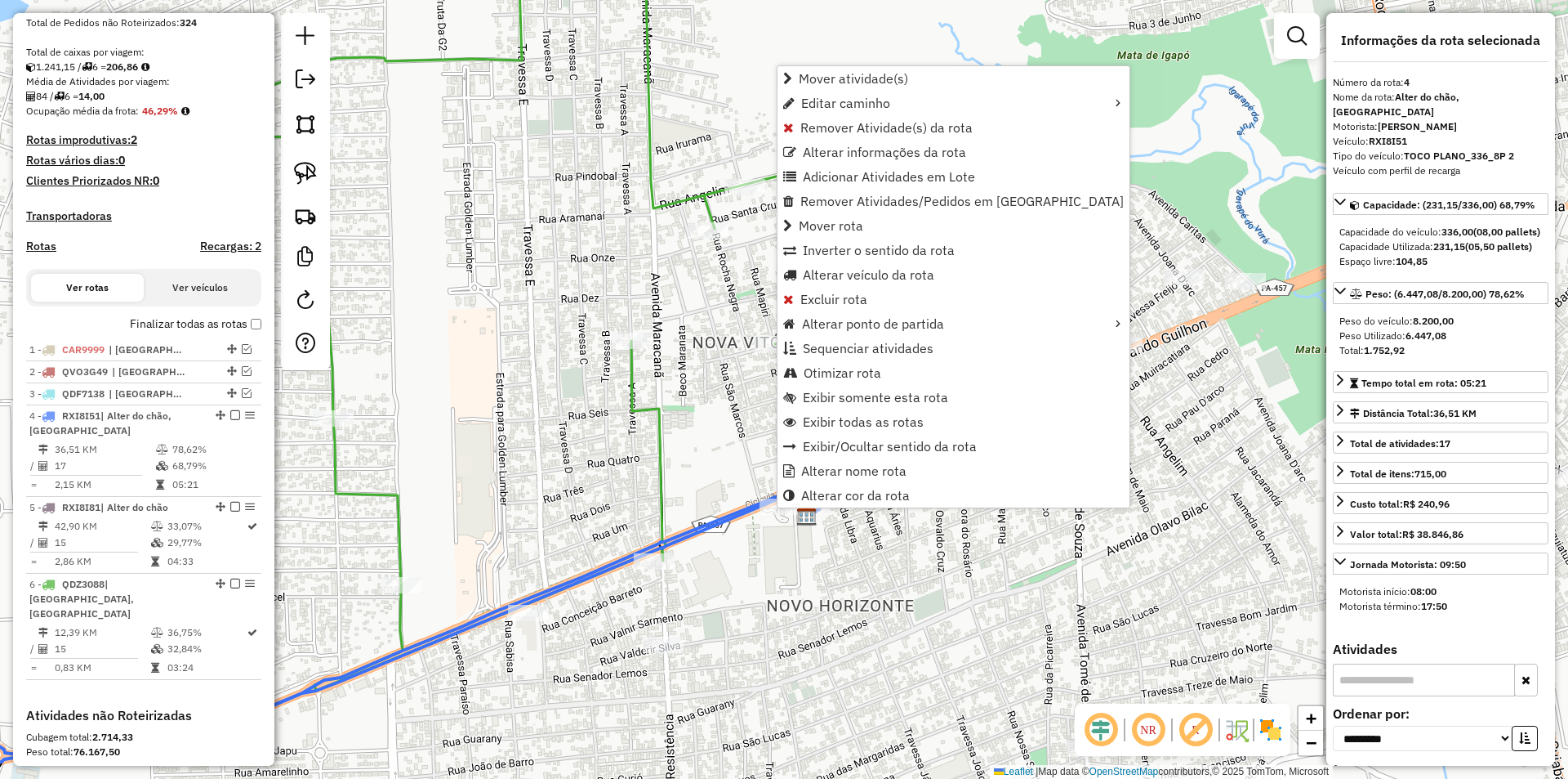
scroll to position [563, 0]
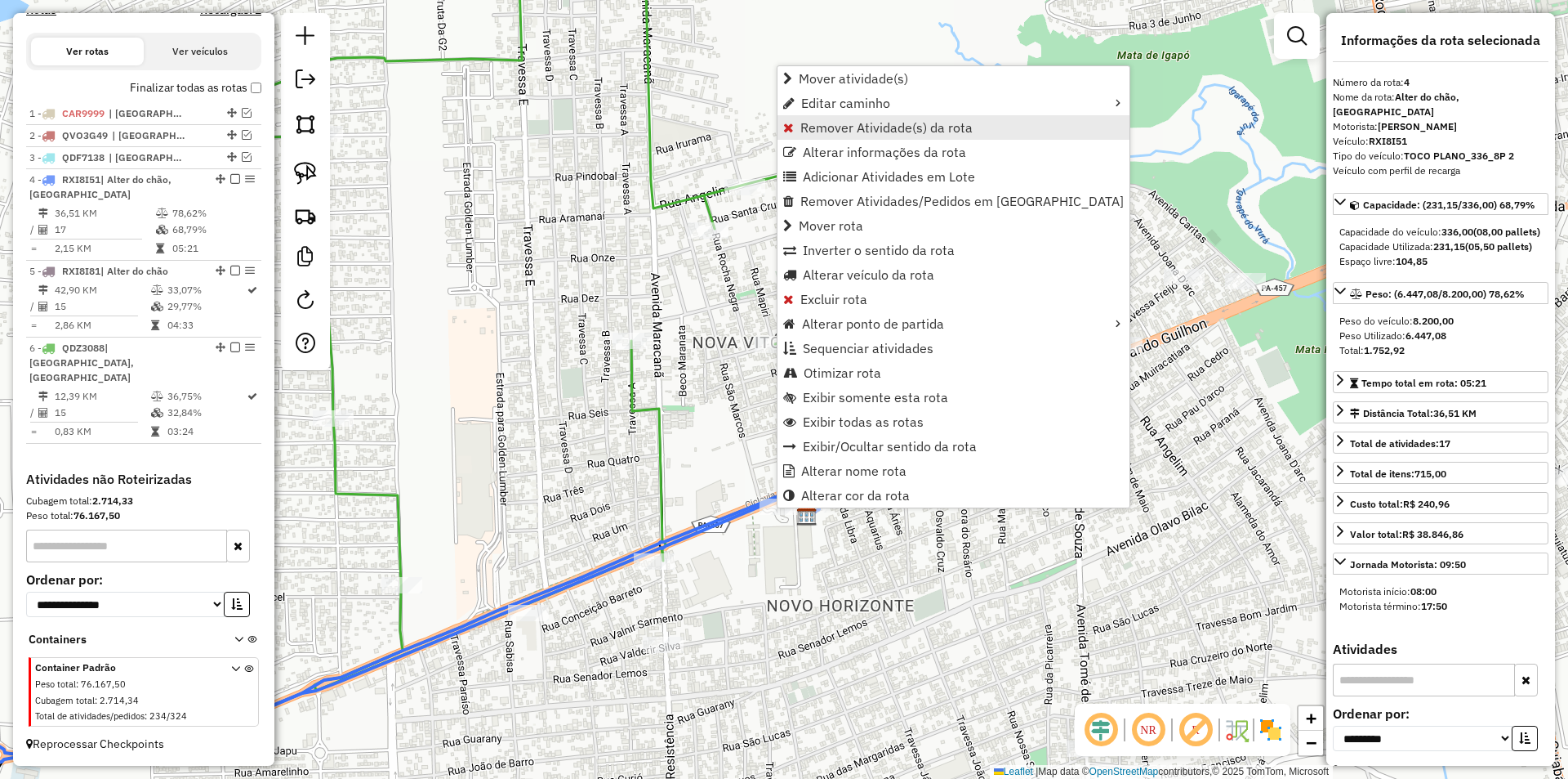
click at [815, 130] on span "Remover Atividade(s) da rota" at bounding box center [886, 127] width 172 height 13
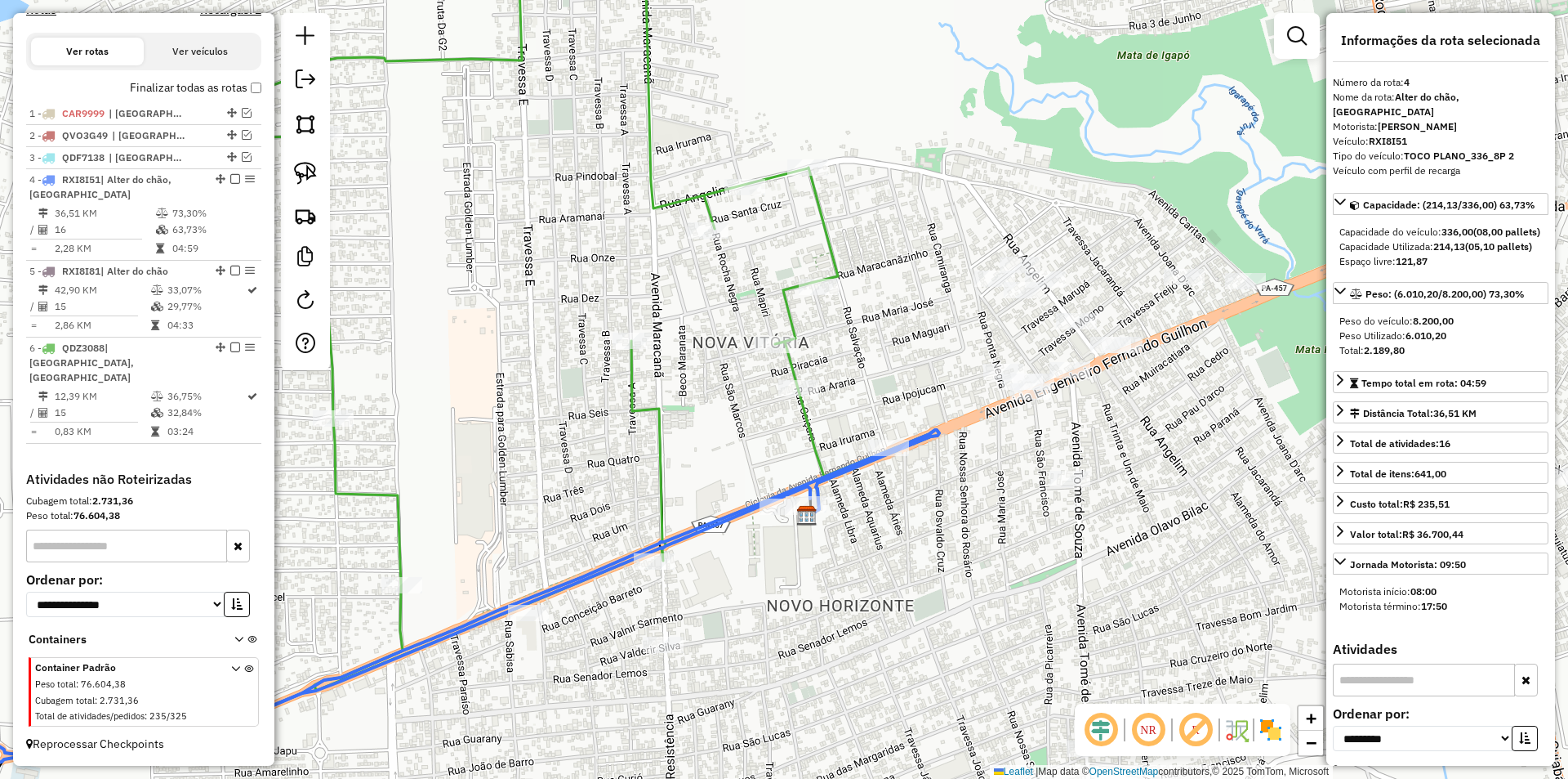
click at [810, 495] on icon at bounding box center [326, 624] width 966 height 276
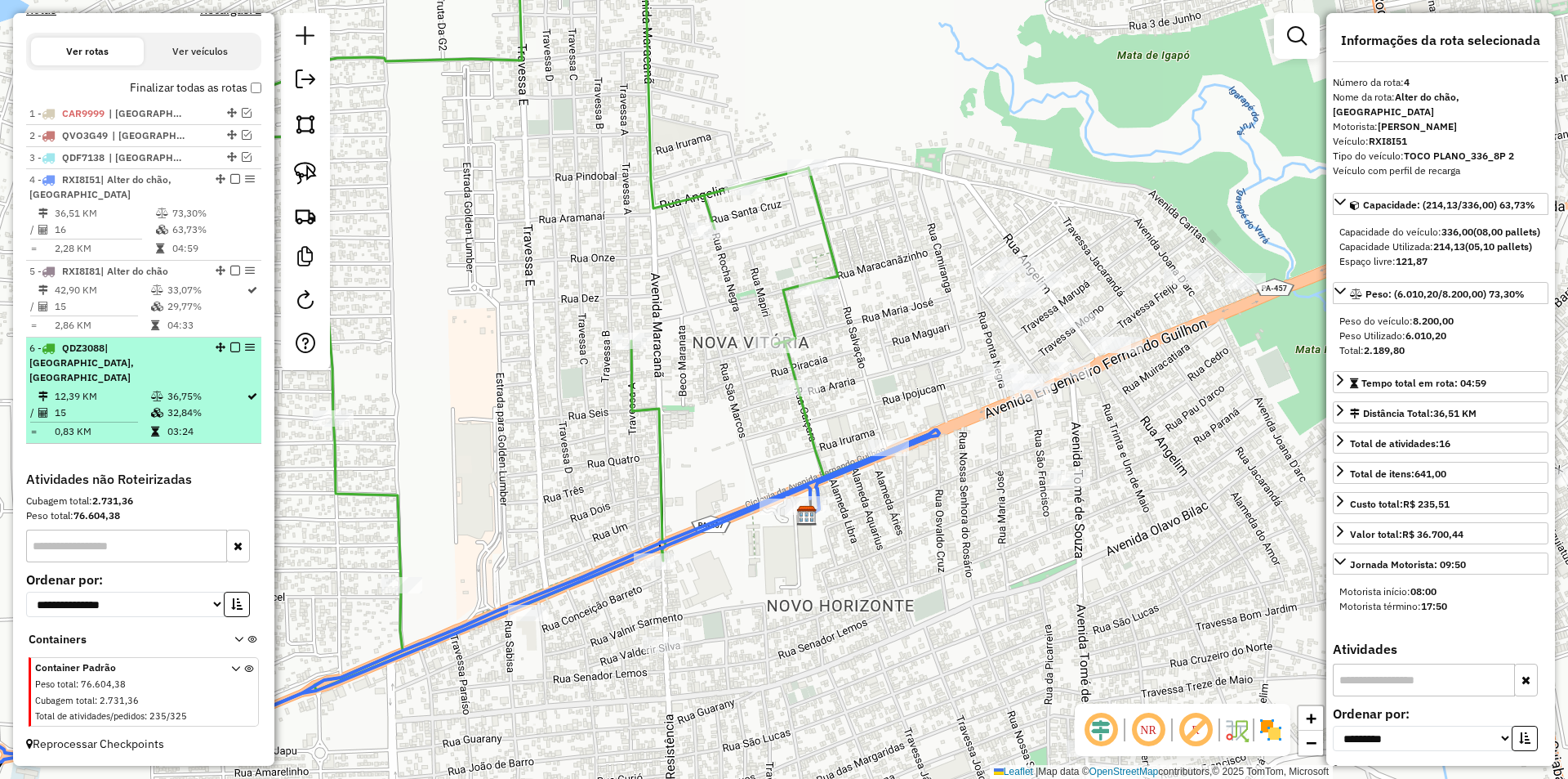
click at [227, 382] on div "6 - QDZ3088 | [GEOGRAPHIC_DATA], [GEOGRAPHIC_DATA]" at bounding box center [143, 363] width 228 height 44
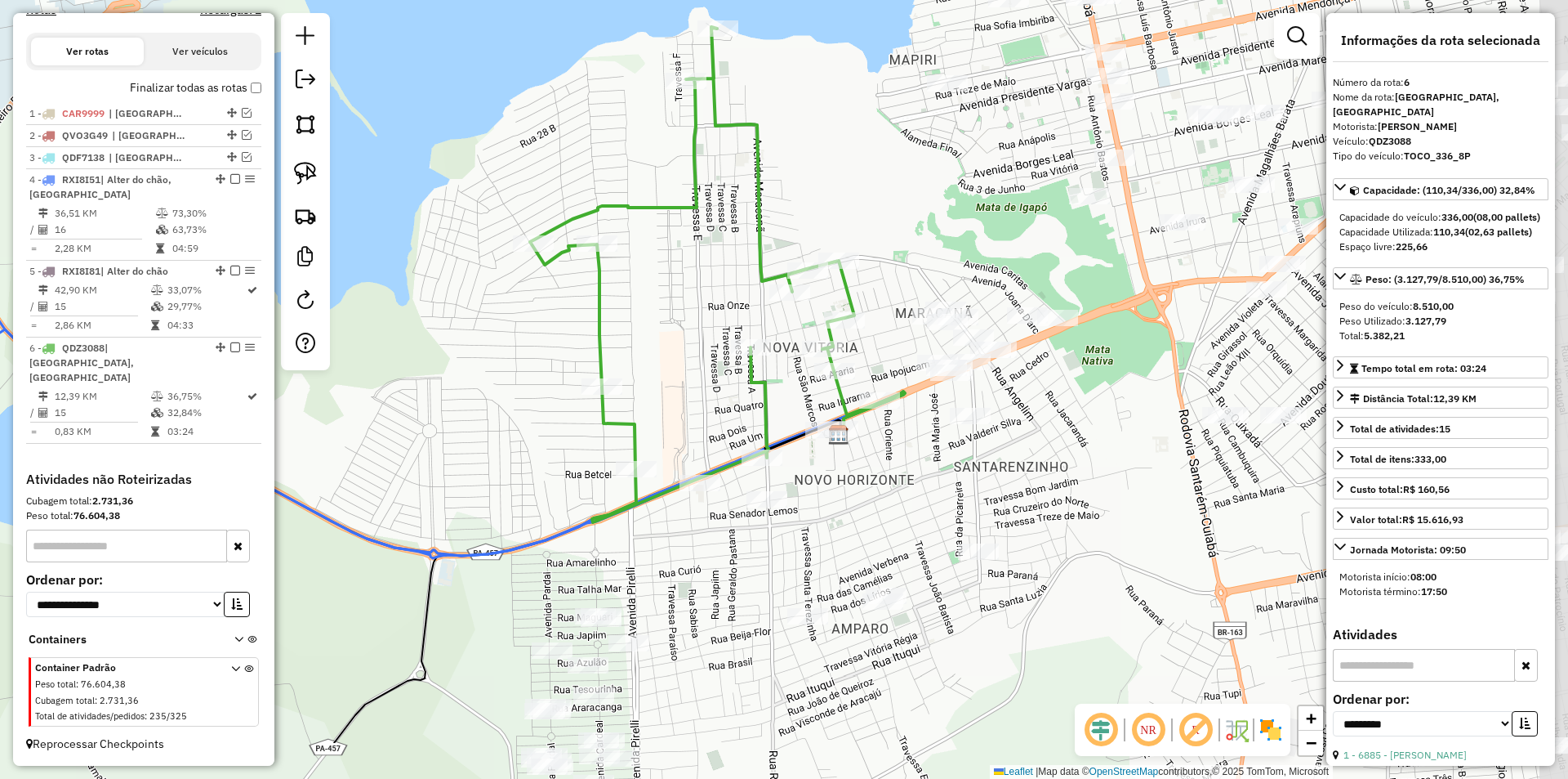
drag, startPoint x: 731, startPoint y: 449, endPoint x: 660, endPoint y: 335, distance: 134.3
click at [662, 334] on div "Janela de atendimento Grade de atendimento Capacidade Transportadoras Veículos …" at bounding box center [784, 390] width 1568 height 779
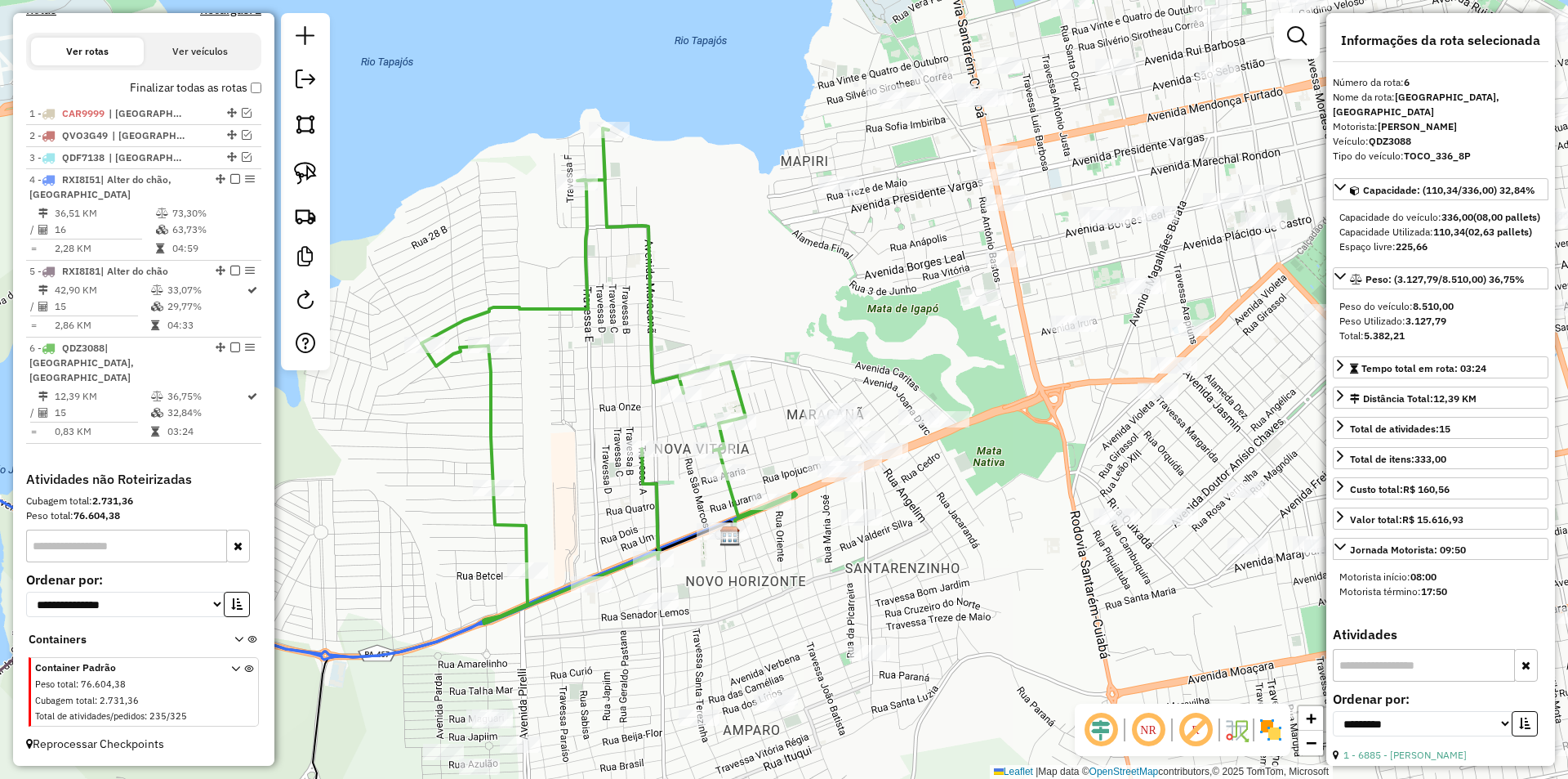
drag, startPoint x: 653, startPoint y: 359, endPoint x: 556, endPoint y: 454, distance: 135.8
click at [546, 459] on div "Janela de atendimento Grade de atendimento Capacidade Transportadoras Veículos …" at bounding box center [784, 390] width 1568 height 779
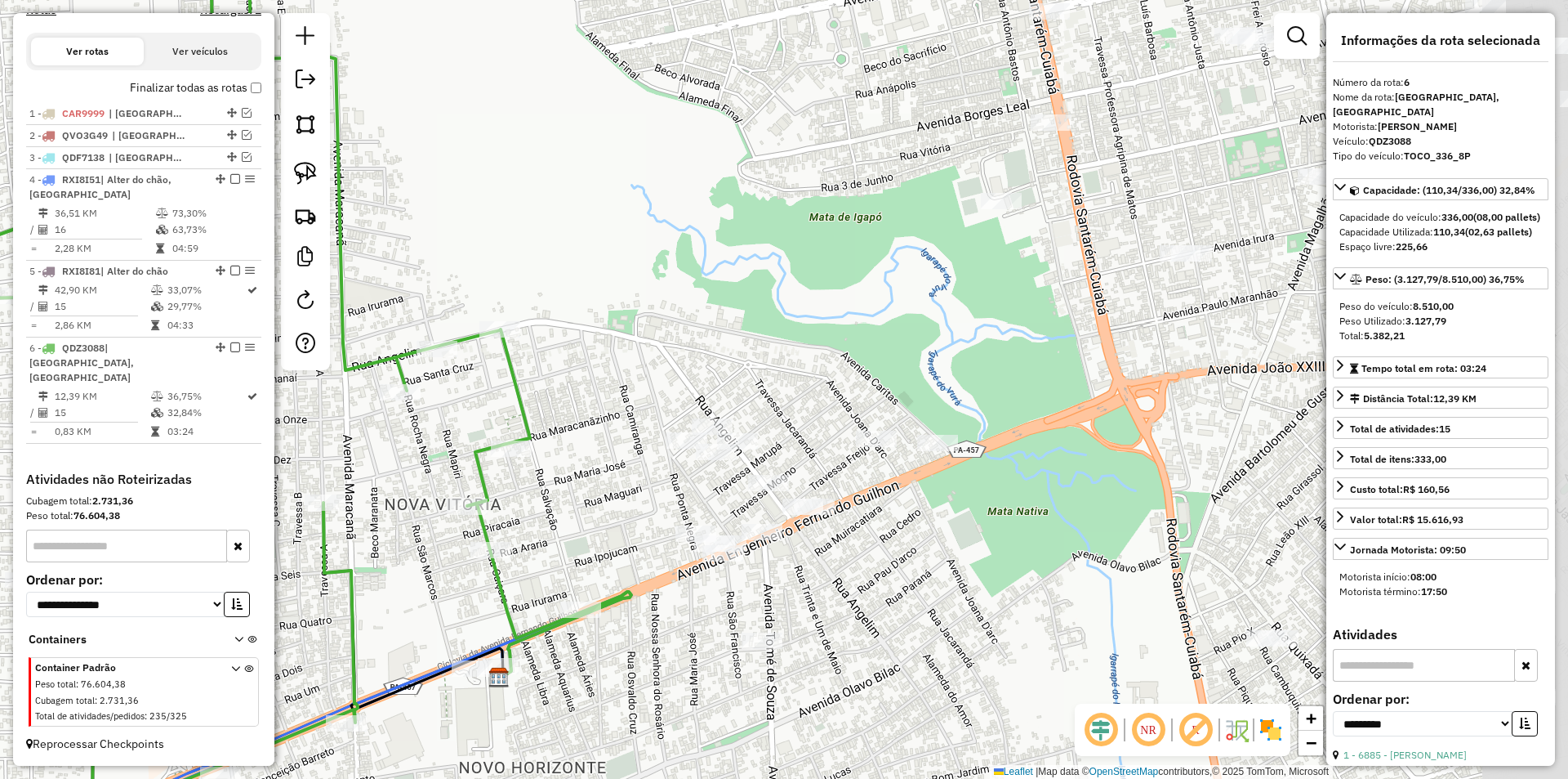
drag, startPoint x: 918, startPoint y: 395, endPoint x: 751, endPoint y: 385, distance: 167.3
click at [769, 391] on div "Janela de atendimento Grade de atendimento Capacidade Transportadoras Veículos …" at bounding box center [784, 390] width 1568 height 779
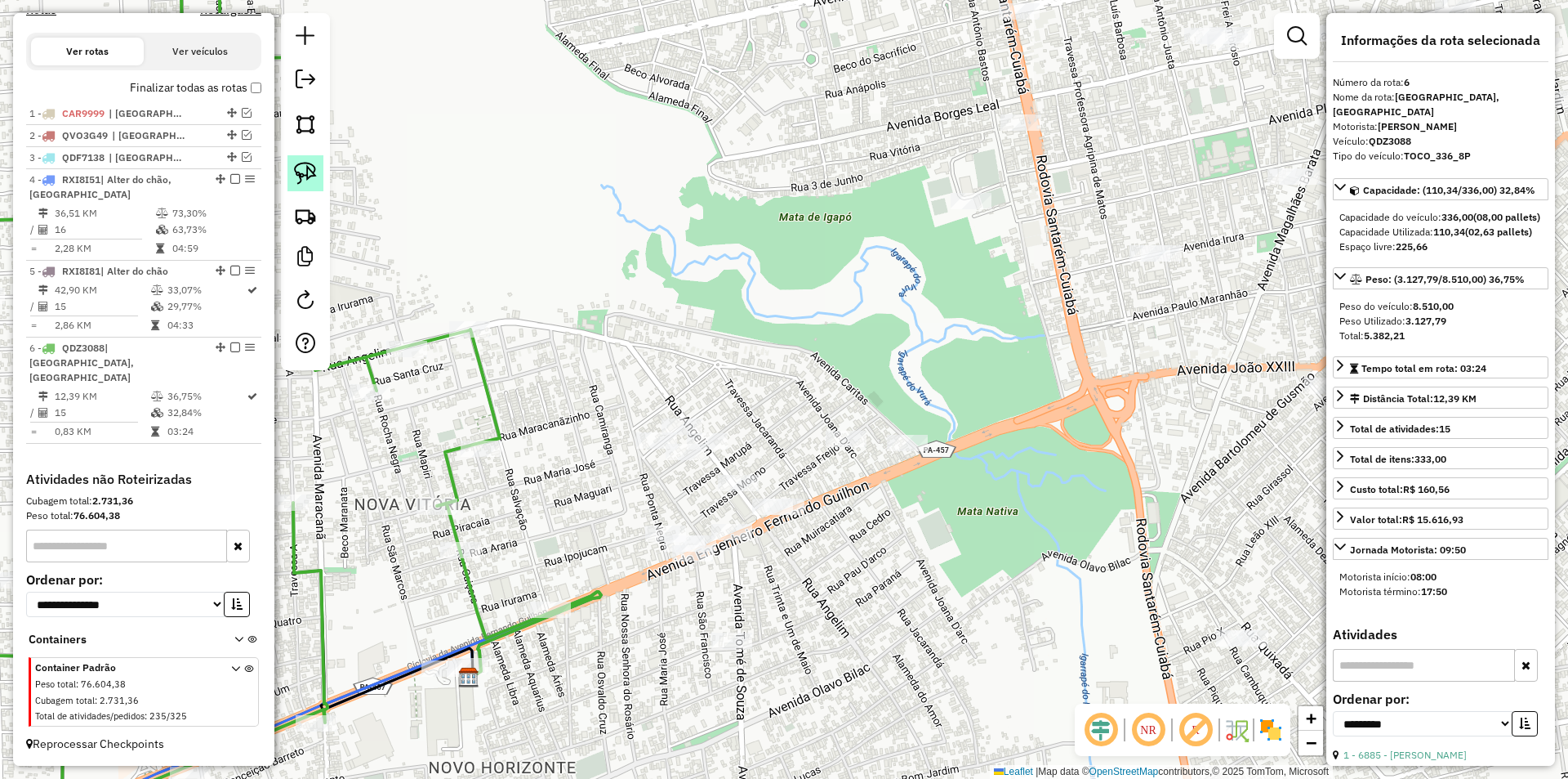
click at [322, 183] on link at bounding box center [305, 173] width 36 height 36
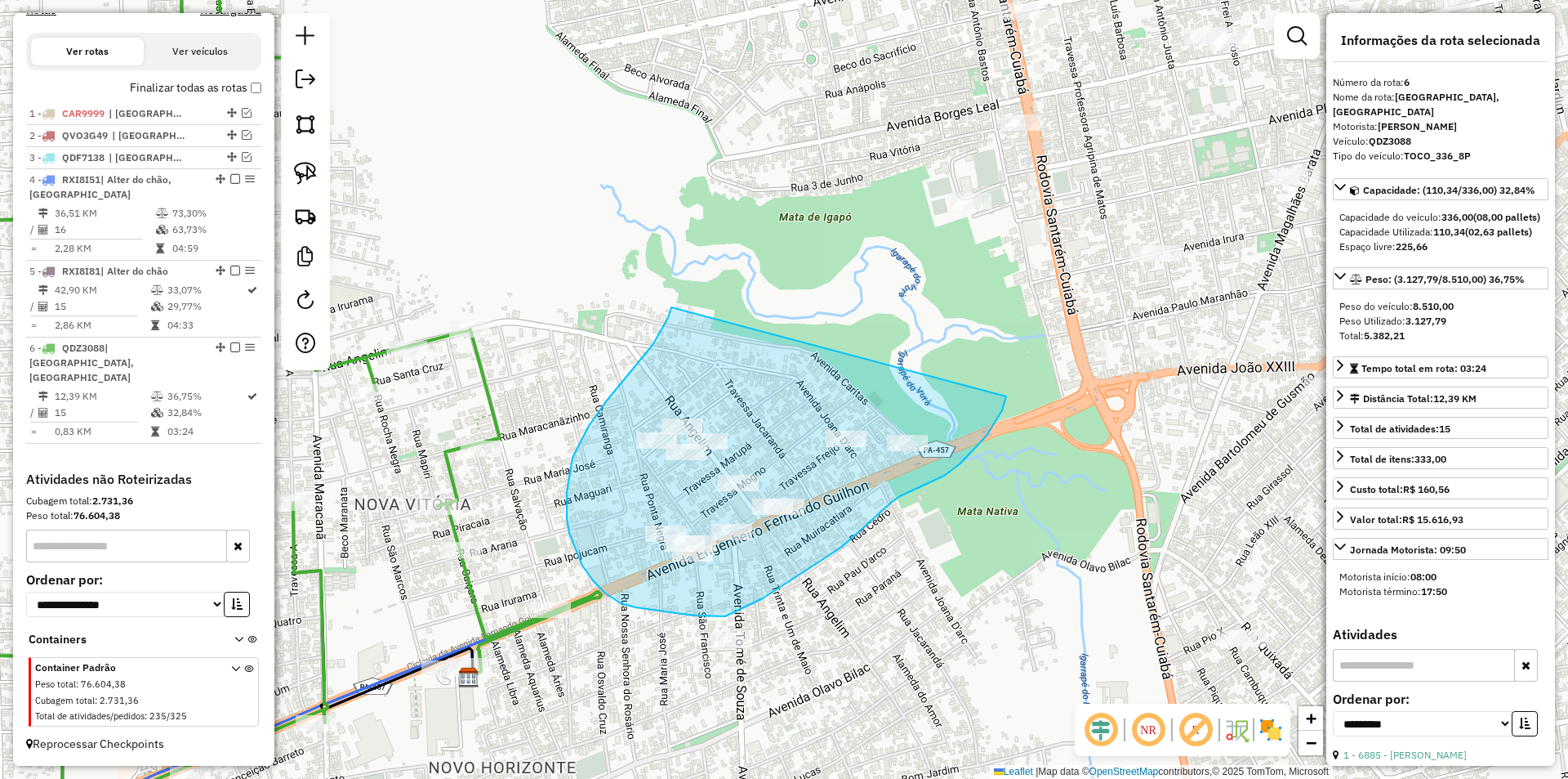
drag, startPoint x: 671, startPoint y: 307, endPoint x: 952, endPoint y: 420, distance: 302.9
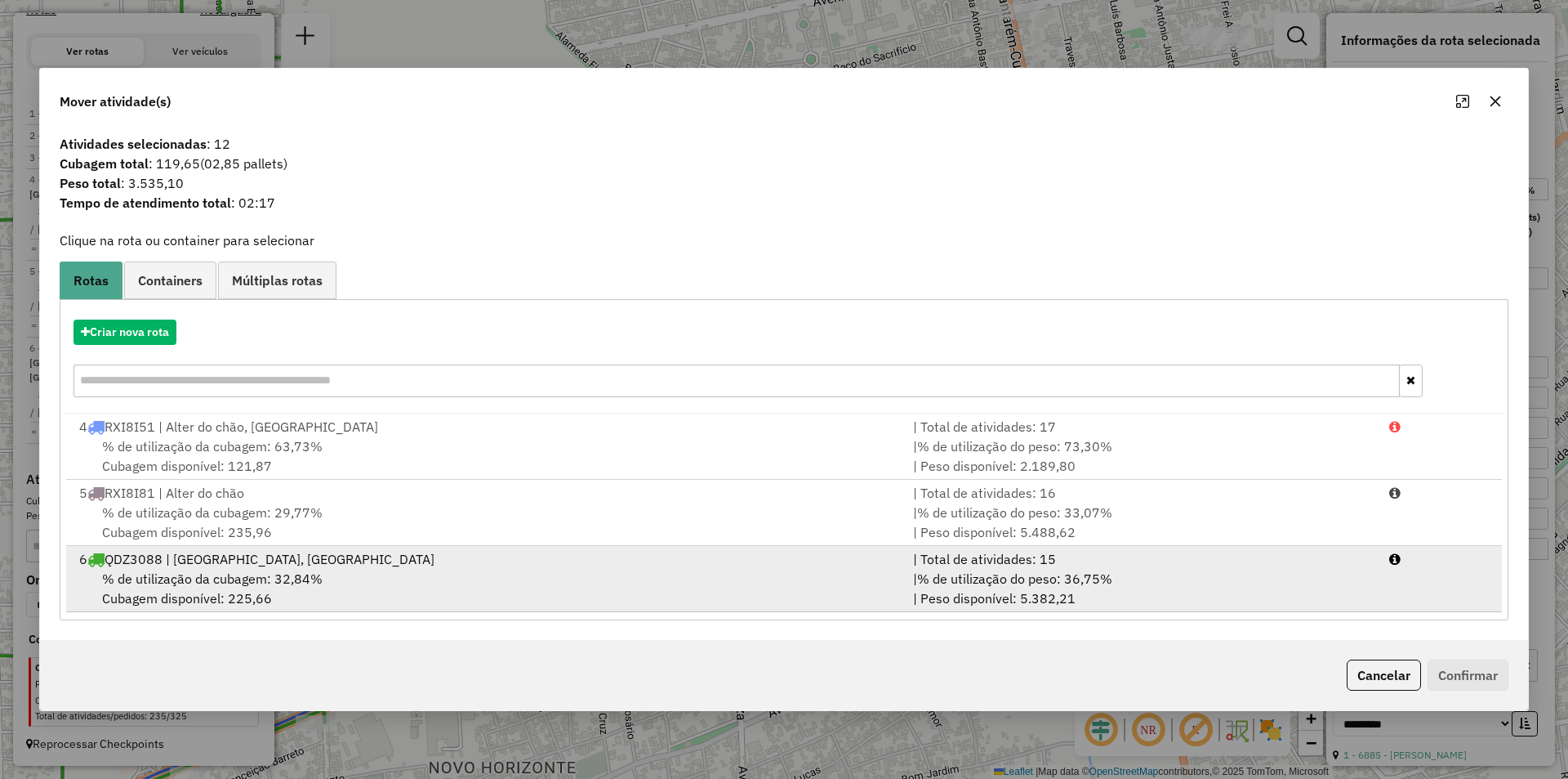
click at [429, 590] on div "% de utilização da cubagem: 32,84% Cubagem disponível: 225,66" at bounding box center [486, 588] width 834 height 40
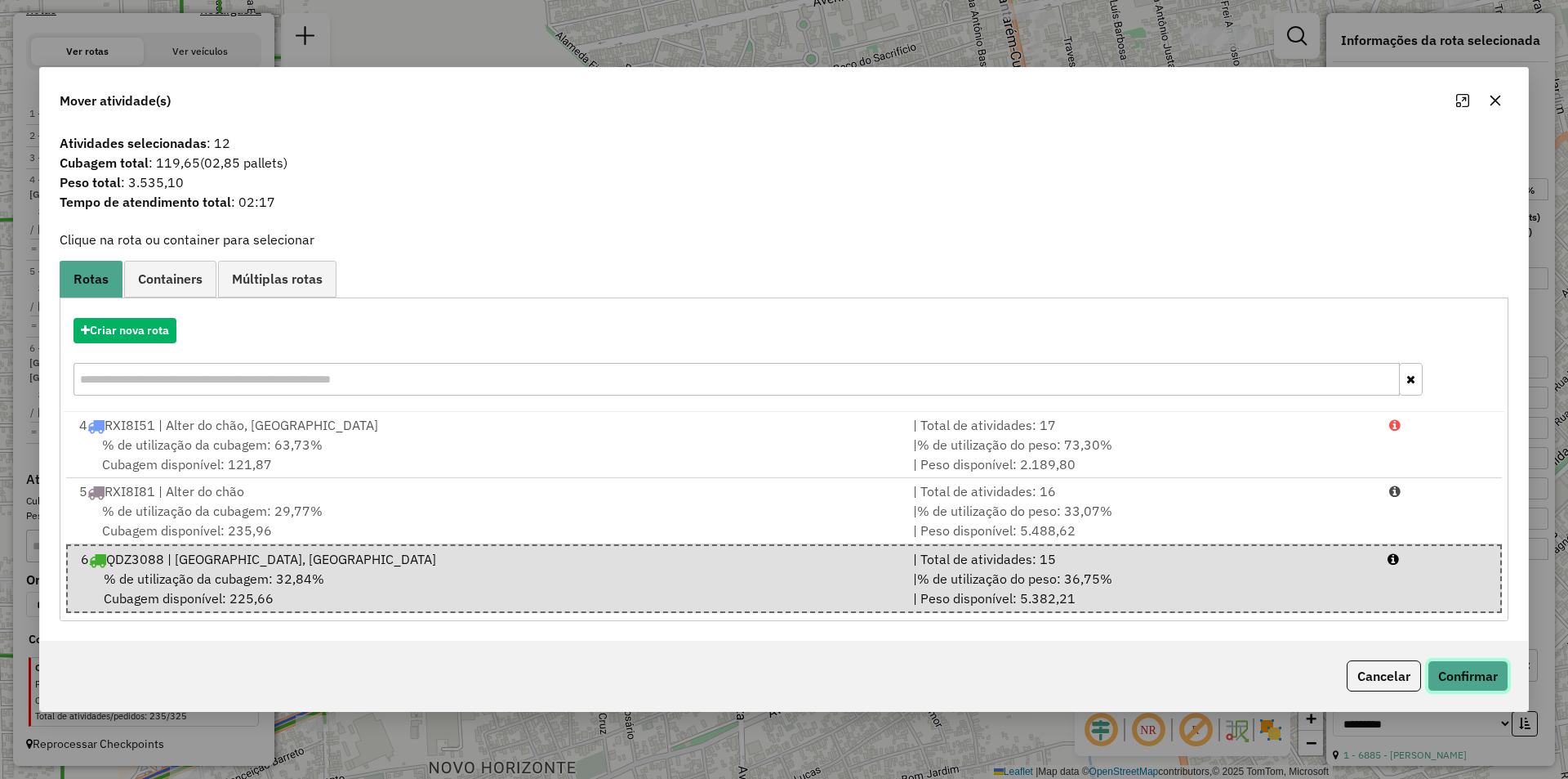
click at [1494, 679] on button "Confirmar" at bounding box center [1468, 675] width 81 height 31
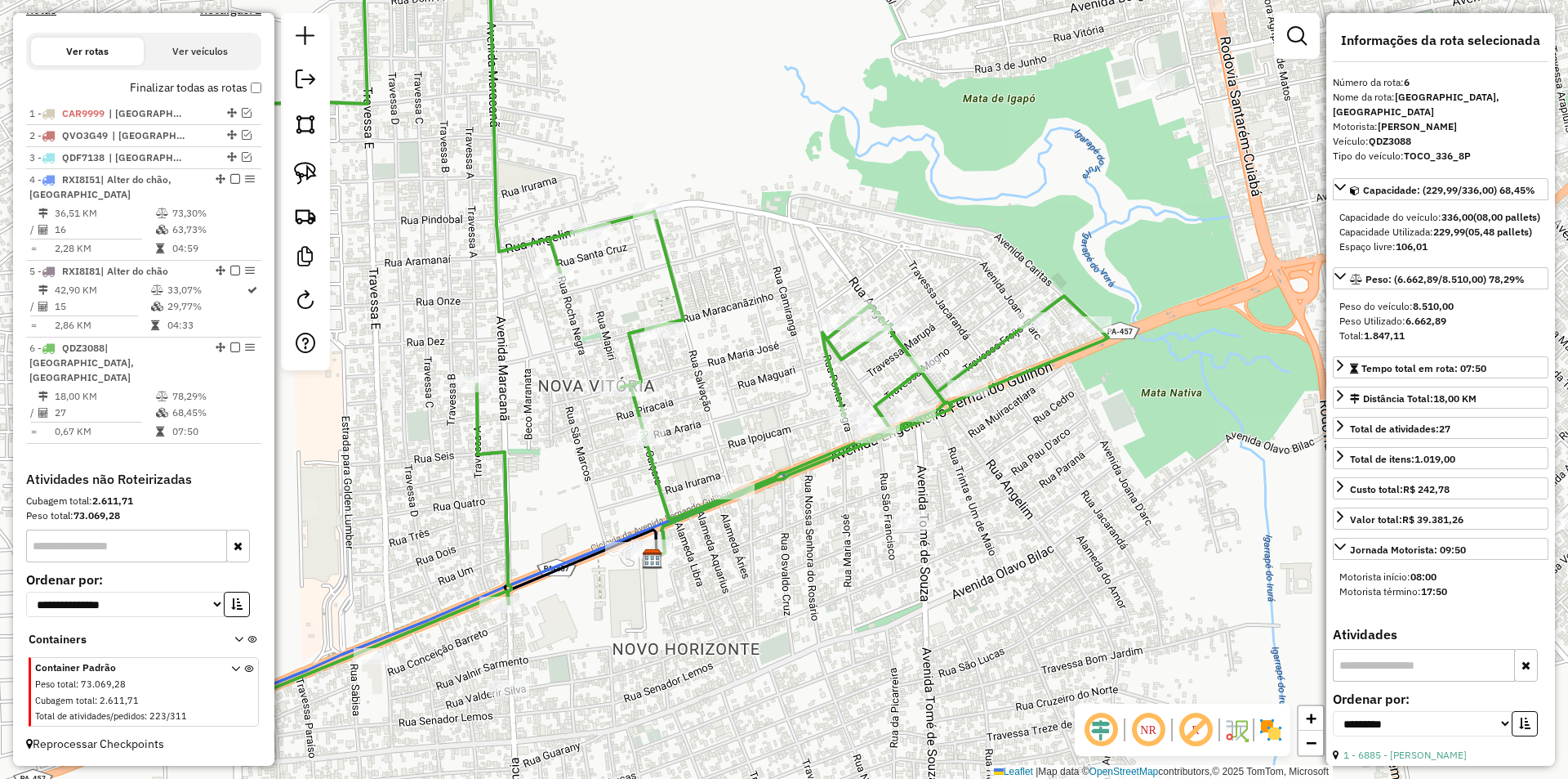
drag, startPoint x: 825, startPoint y: 544, endPoint x: 1009, endPoint y: 426, distance: 218.6
click at [1009, 426] on div "Janela de atendimento Grade de atendimento Capacidade Transportadoras Veículos …" at bounding box center [784, 390] width 1568 height 779
click at [837, 435] on div "Janela de atendimento Grade de atendimento Capacidade Transportadoras Veículos …" at bounding box center [784, 390] width 1568 height 779
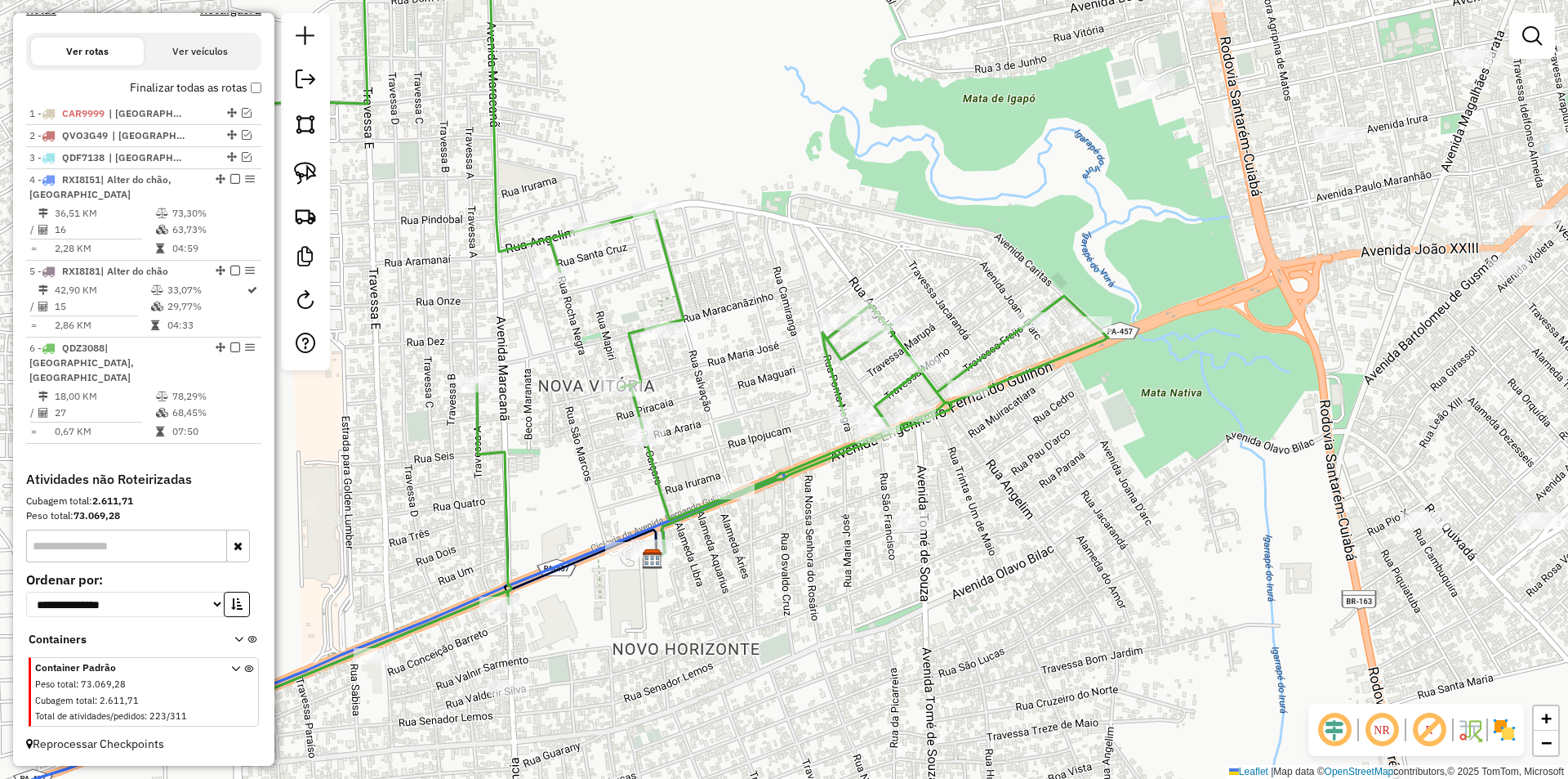
click at [838, 453] on icon at bounding box center [571, 327] width 1074 height 812
select select "**********"
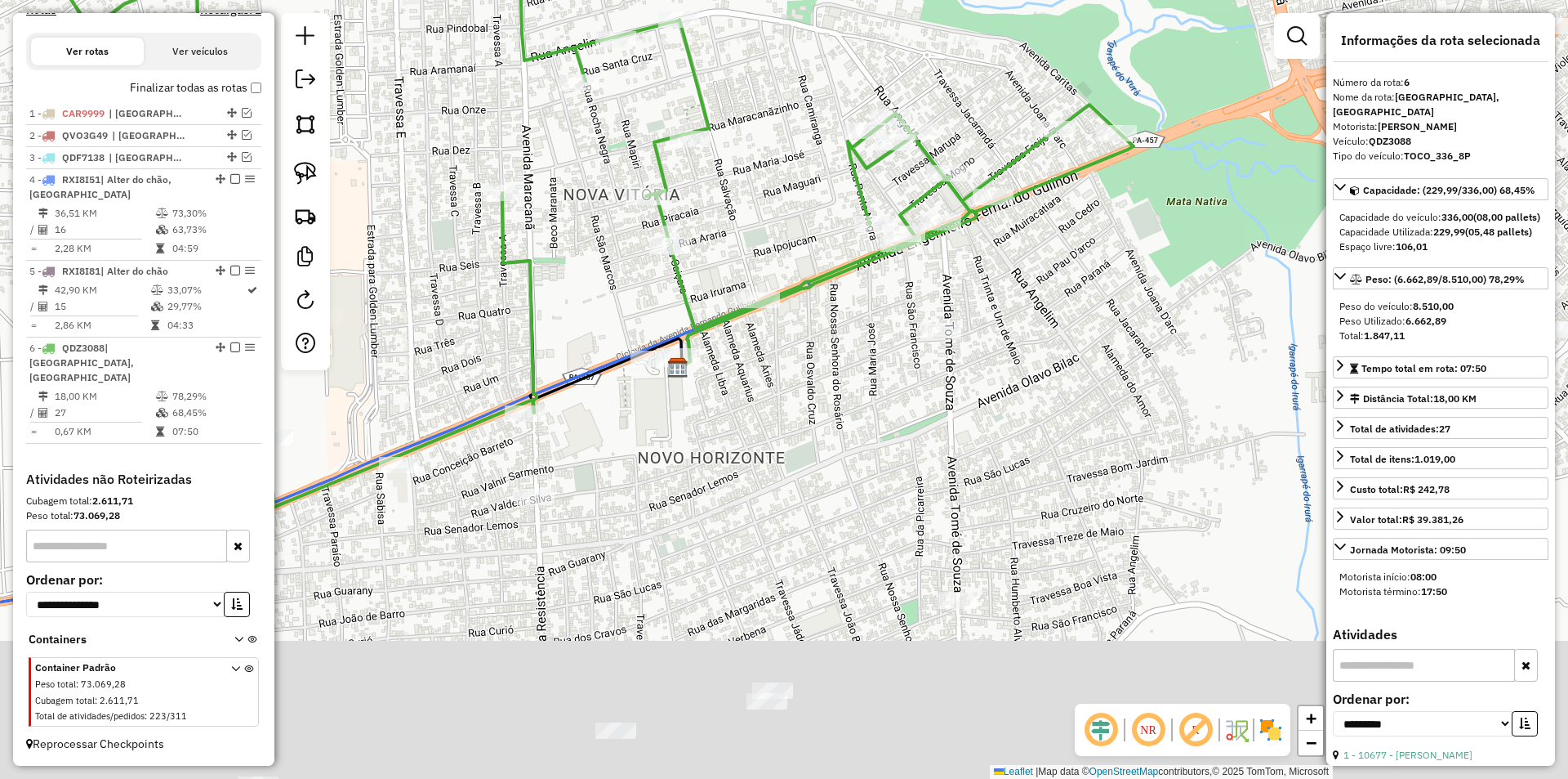
drag, startPoint x: 800, startPoint y: 458, endPoint x: 835, endPoint y: 307, distance: 155.0
click at [834, 309] on div "Janela de atendimento Grade de atendimento Capacidade Transportadoras Veículos …" at bounding box center [784, 390] width 1568 height 779
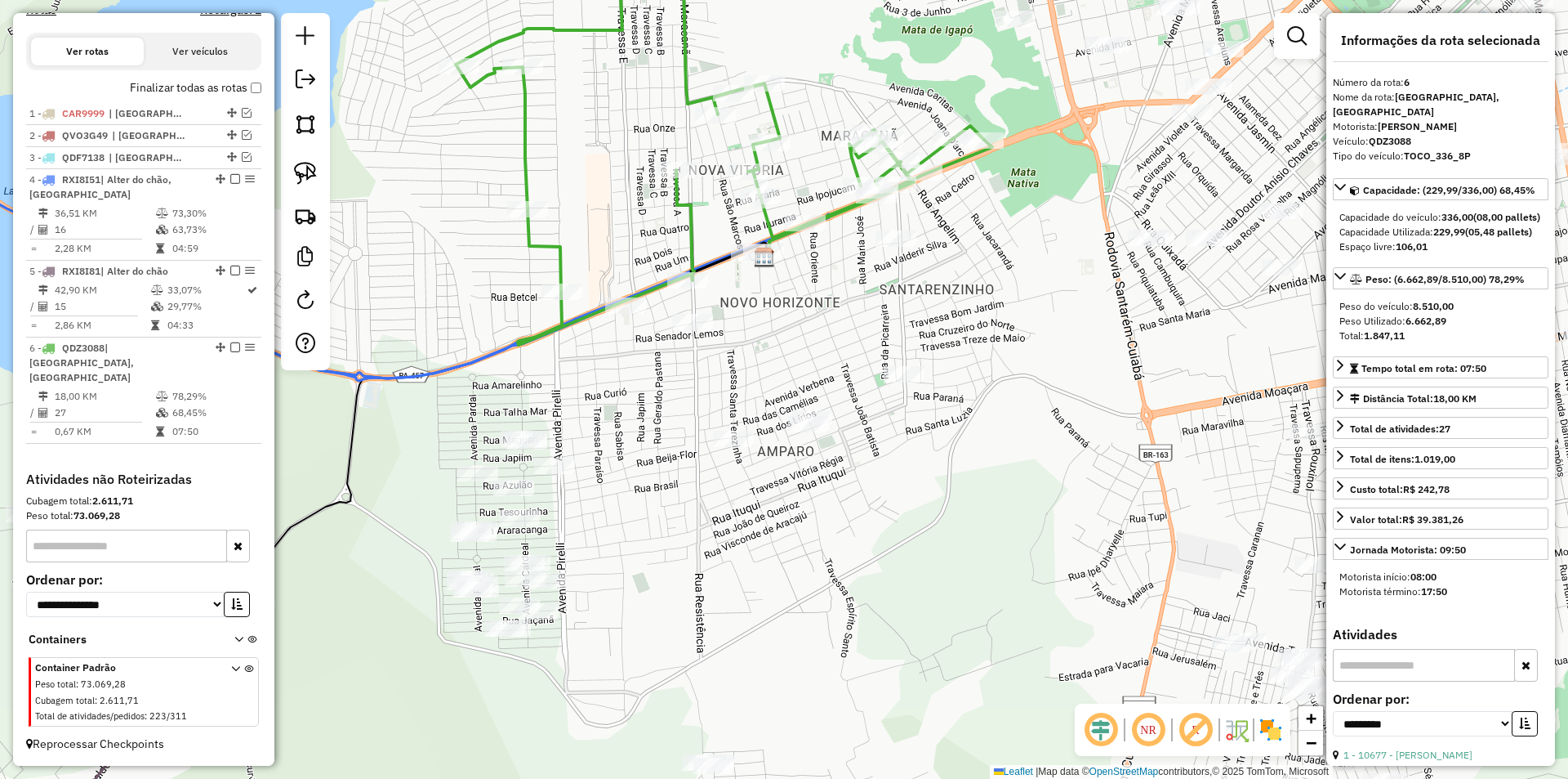
drag, startPoint x: 829, startPoint y: 356, endPoint x: 827, endPoint y: 332, distance: 24.1
click at [827, 332] on div "Janela de atendimento Grade de atendimento Capacidade Transportadoras Veículos …" at bounding box center [784, 390] width 1568 height 779
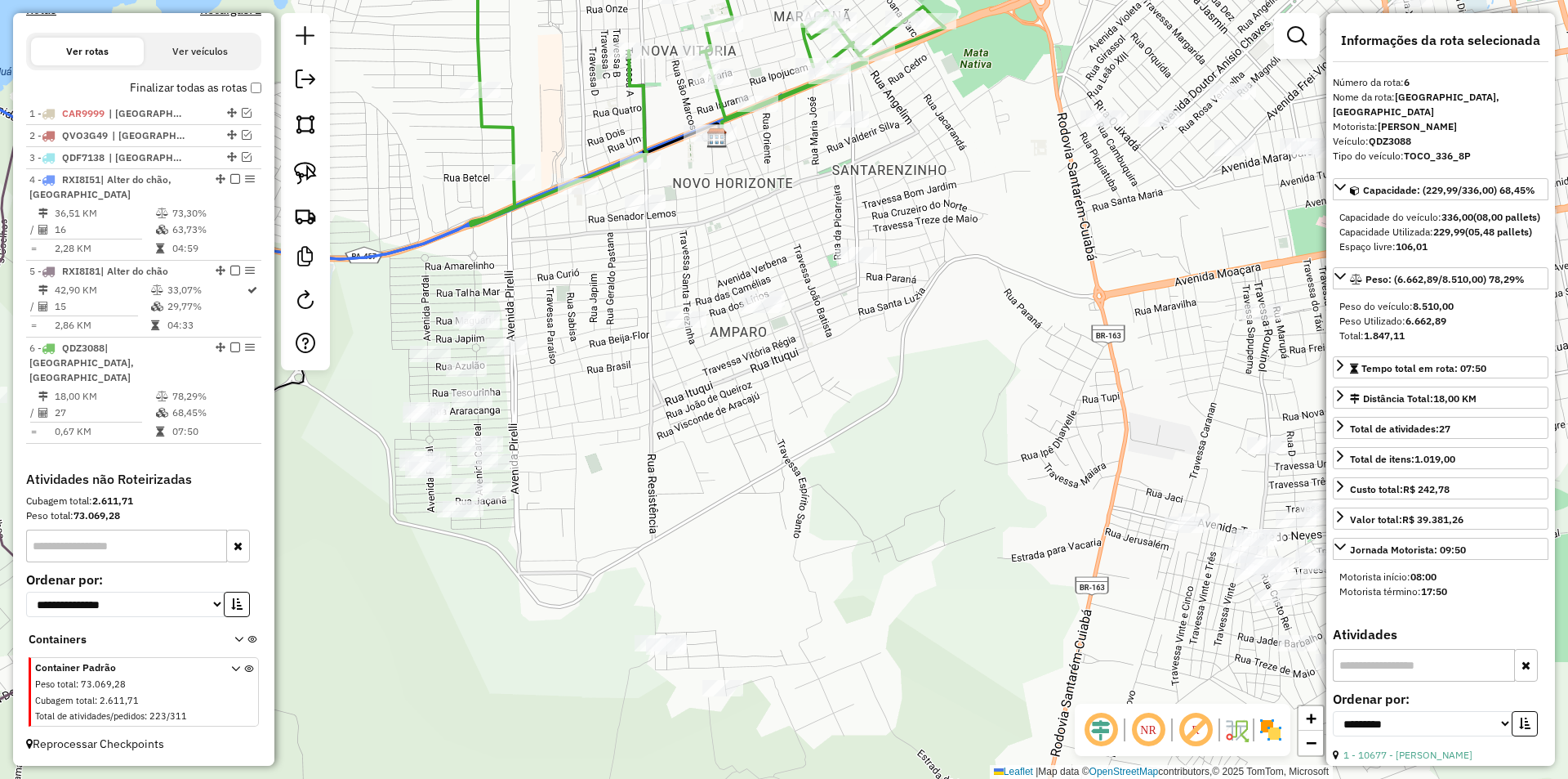
drag, startPoint x: 827, startPoint y: 332, endPoint x: 779, endPoint y: 213, distance: 128.3
click at [779, 213] on div "Janela de atendimento Grade de atendimento Capacidade Transportadoras Veículos …" at bounding box center [784, 390] width 1568 height 779
click at [300, 162] on img at bounding box center [304, 173] width 23 height 23
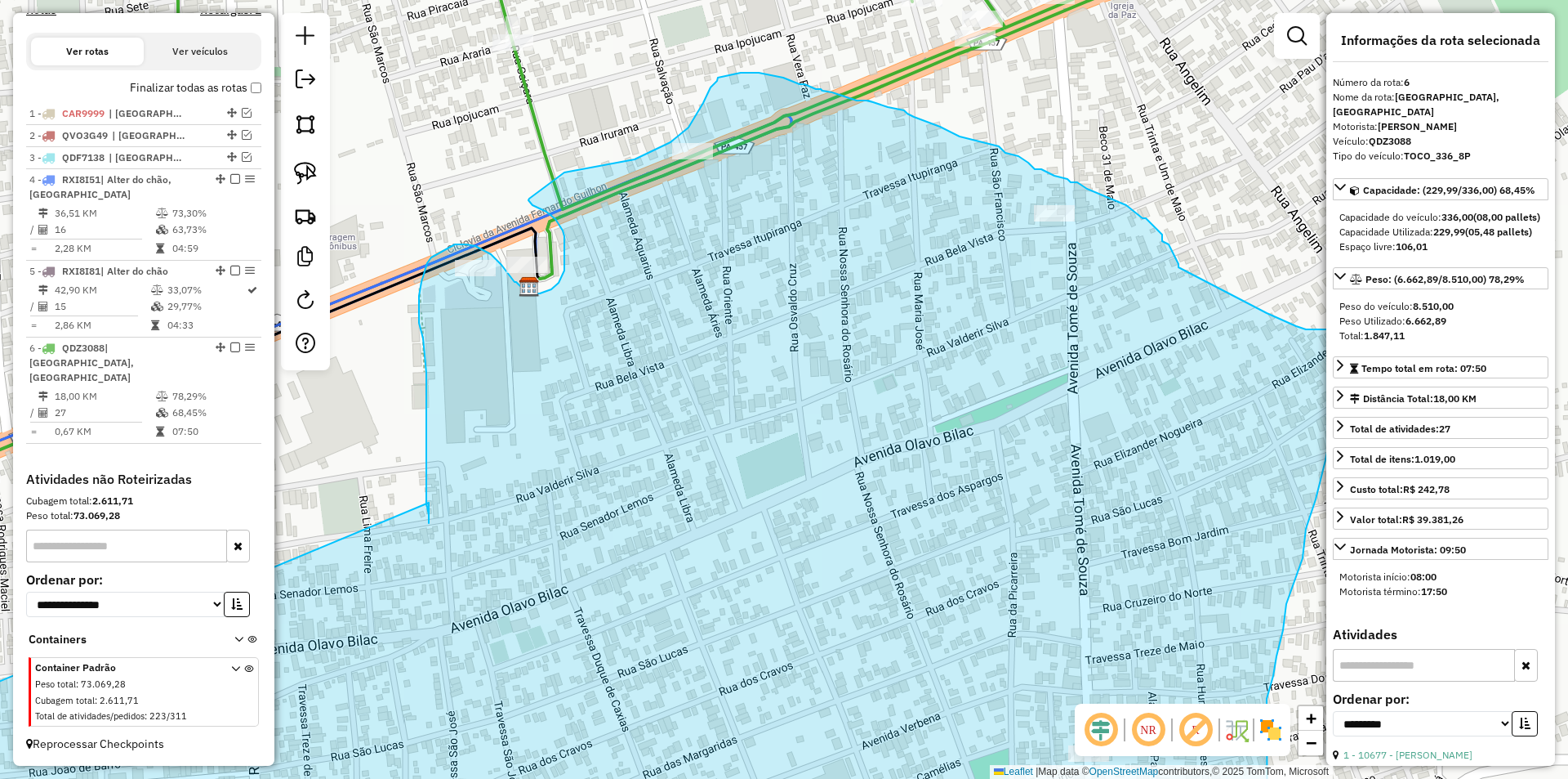
drag, startPoint x: 487, startPoint y: 276, endPoint x: 429, endPoint y: 502, distance: 233.3
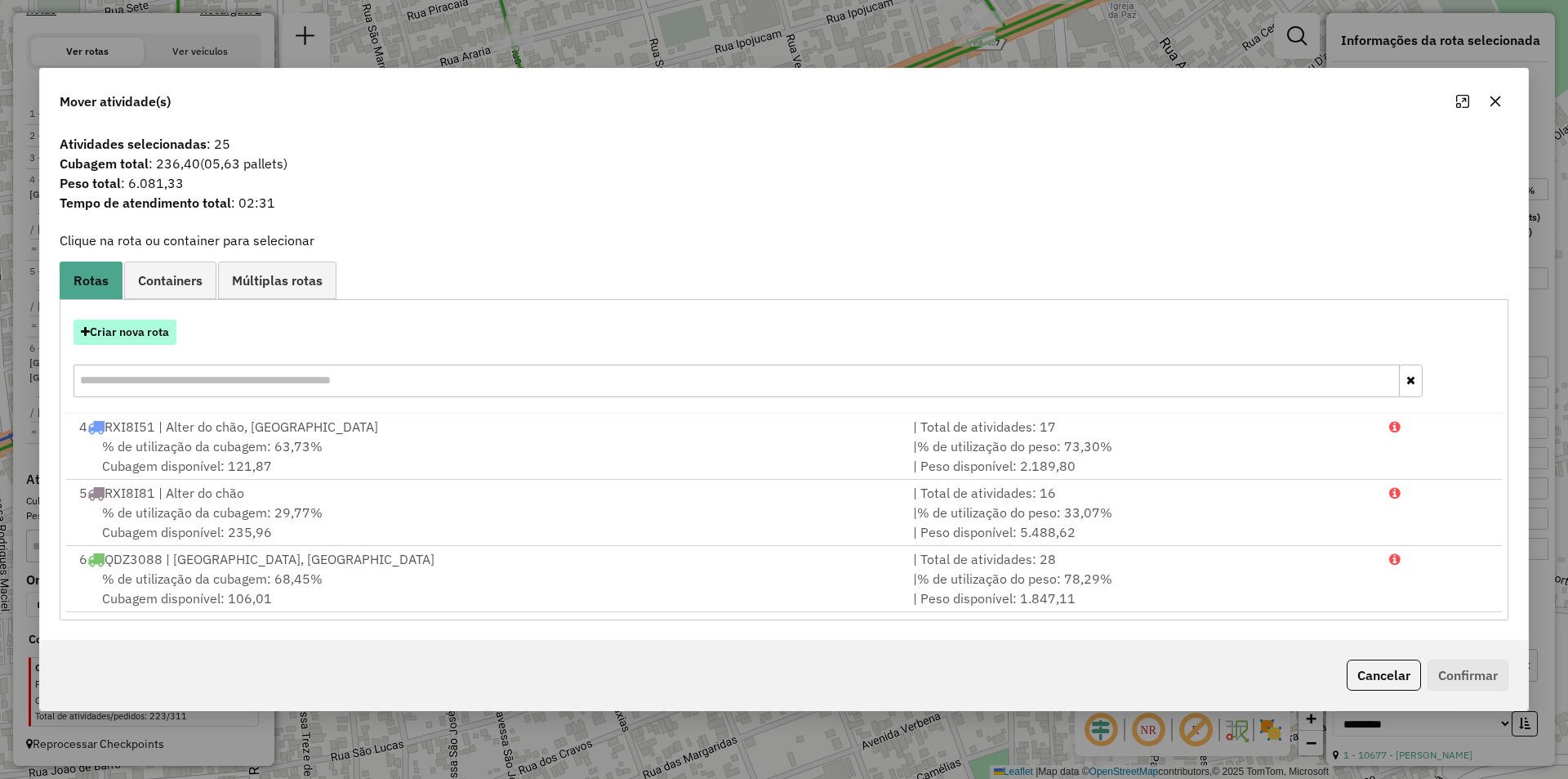
click at [160, 332] on button "Criar nova rota" at bounding box center [124, 332] width 103 height 26
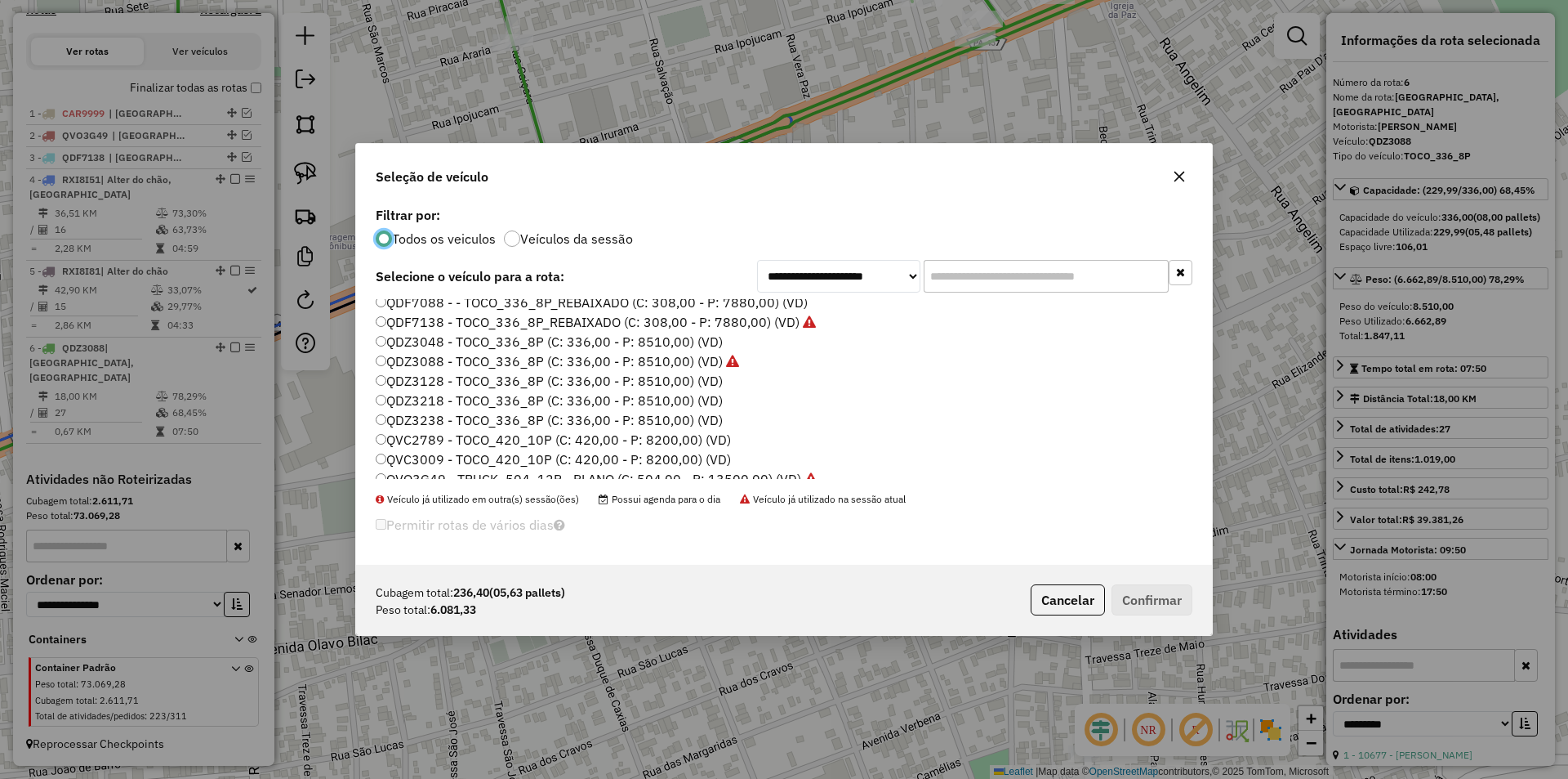
scroll to position [245, 0]
click at [441, 317] on label "QDF7088 - - TOCO_336_8P_REBAIXADO (C: 308,00 - P: 7880,00) (VD)" at bounding box center [591, 318] width 432 height 20
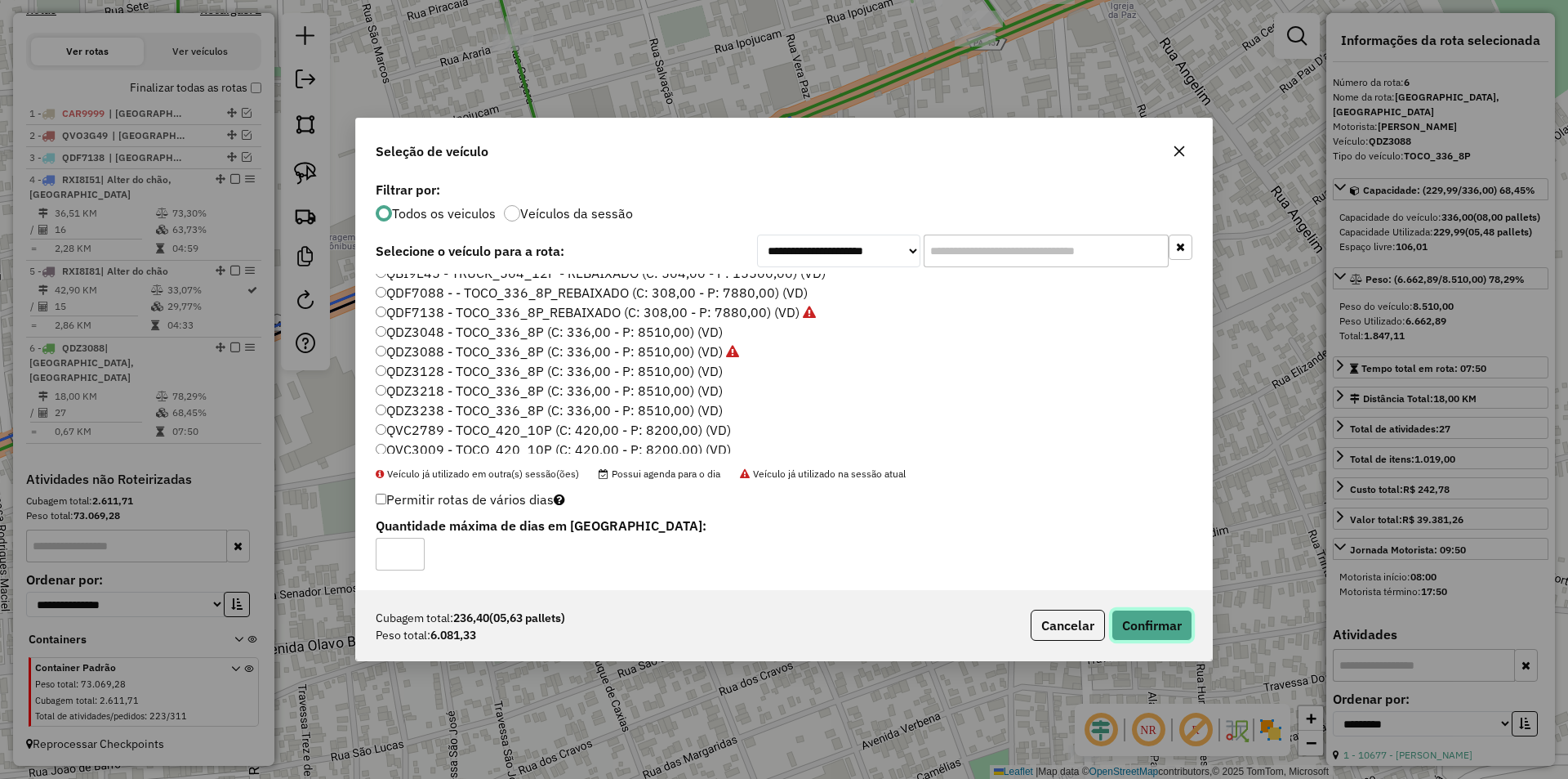
click at [1132, 638] on button "Confirmar" at bounding box center [1152, 624] width 81 height 31
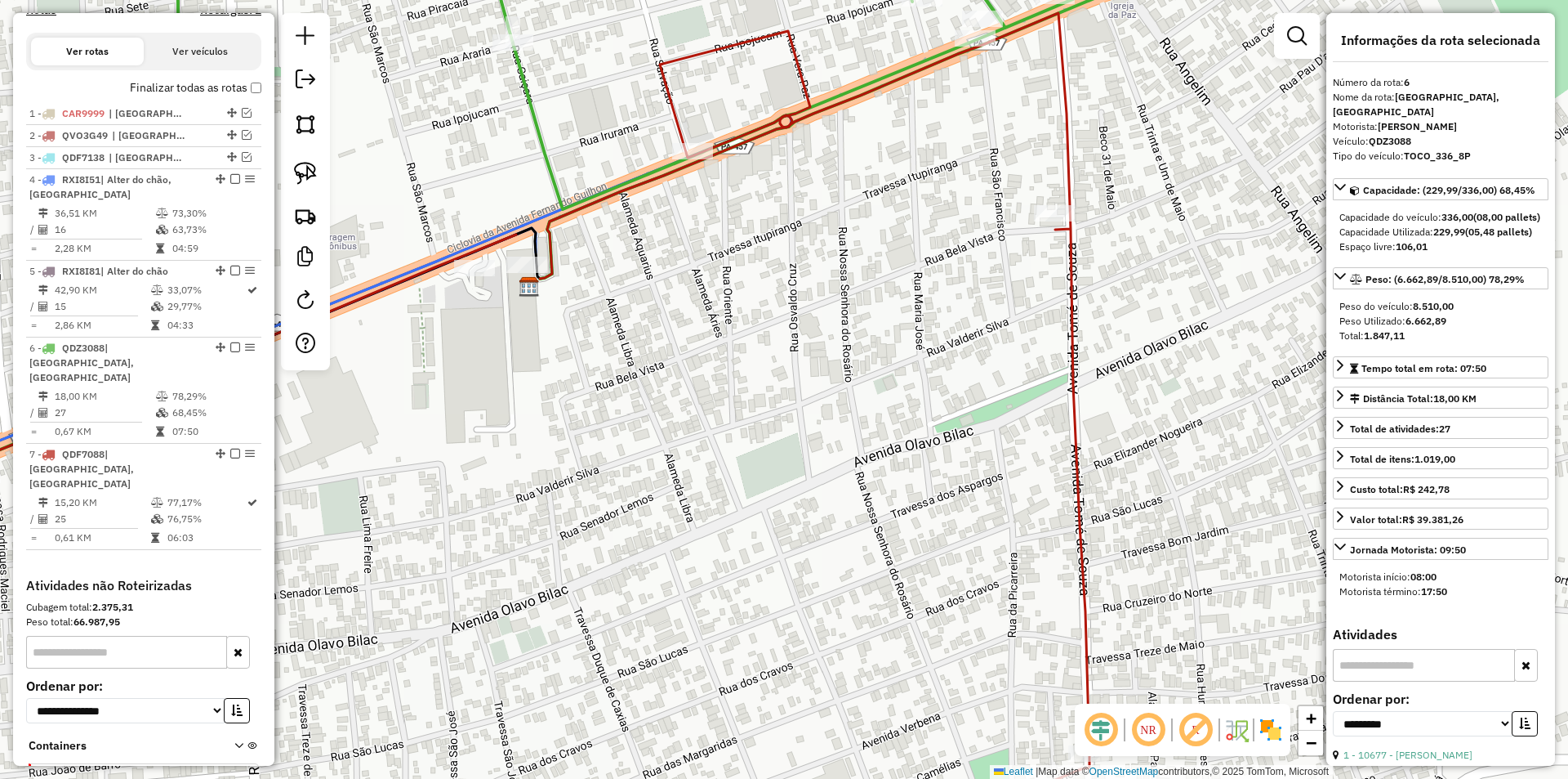
scroll to position [654, 0]
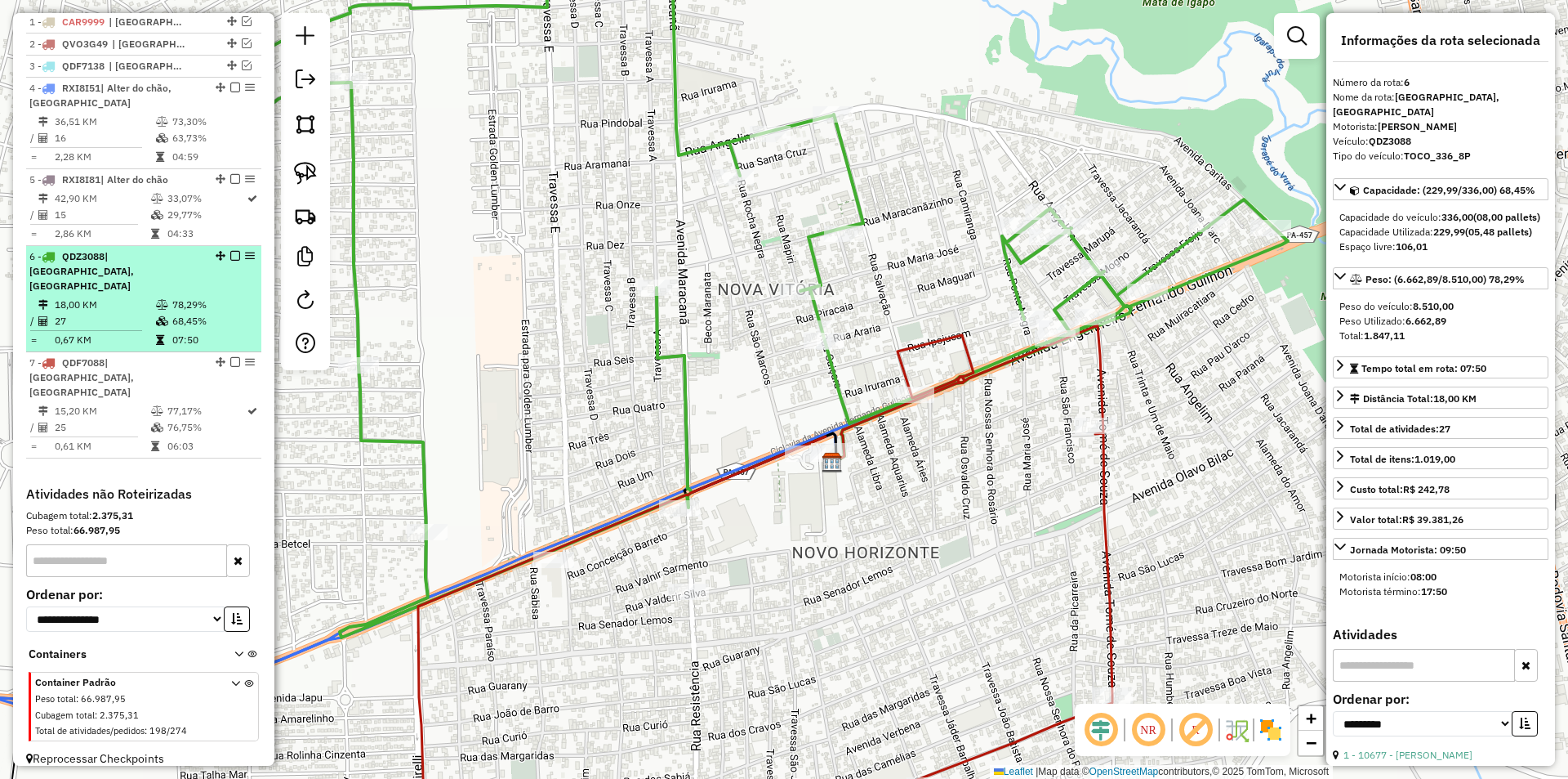
click at [141, 293] on div "6 - QDZ3088 | [GEOGRAPHIC_DATA], [GEOGRAPHIC_DATA]" at bounding box center [116, 271] width 173 height 44
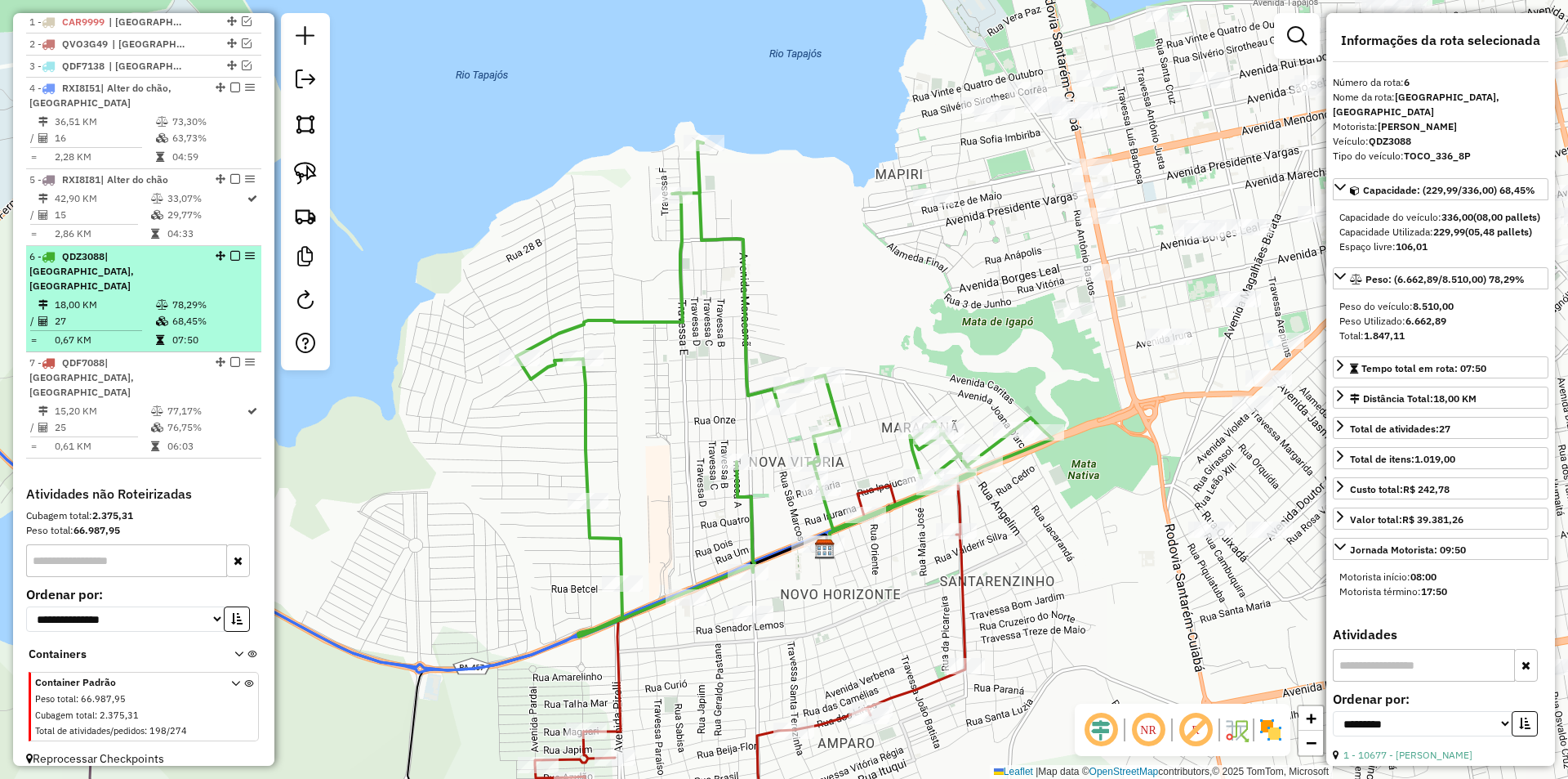
click at [231, 261] on em at bounding box center [235, 256] width 10 height 10
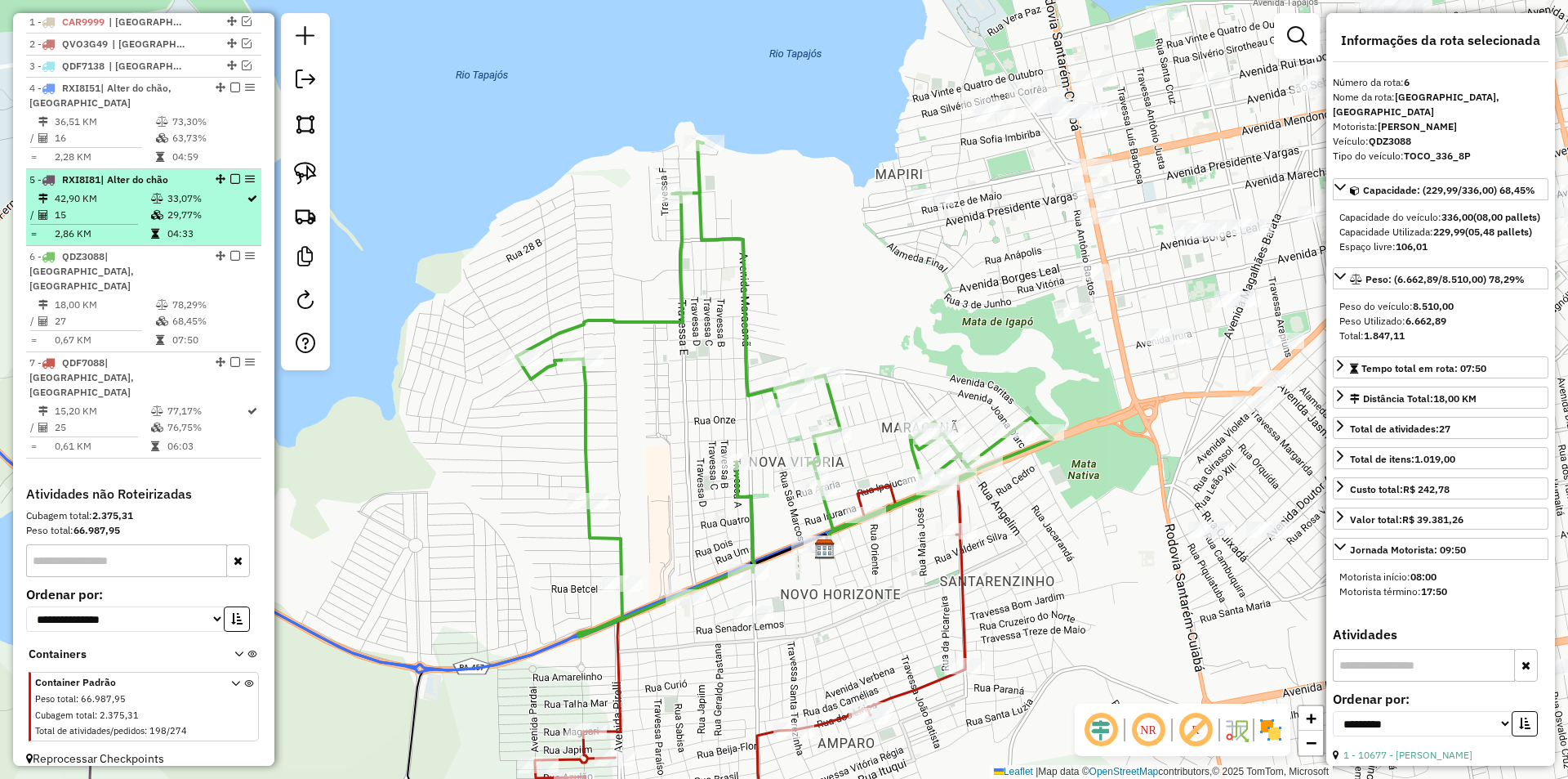
scroll to position [585, 0]
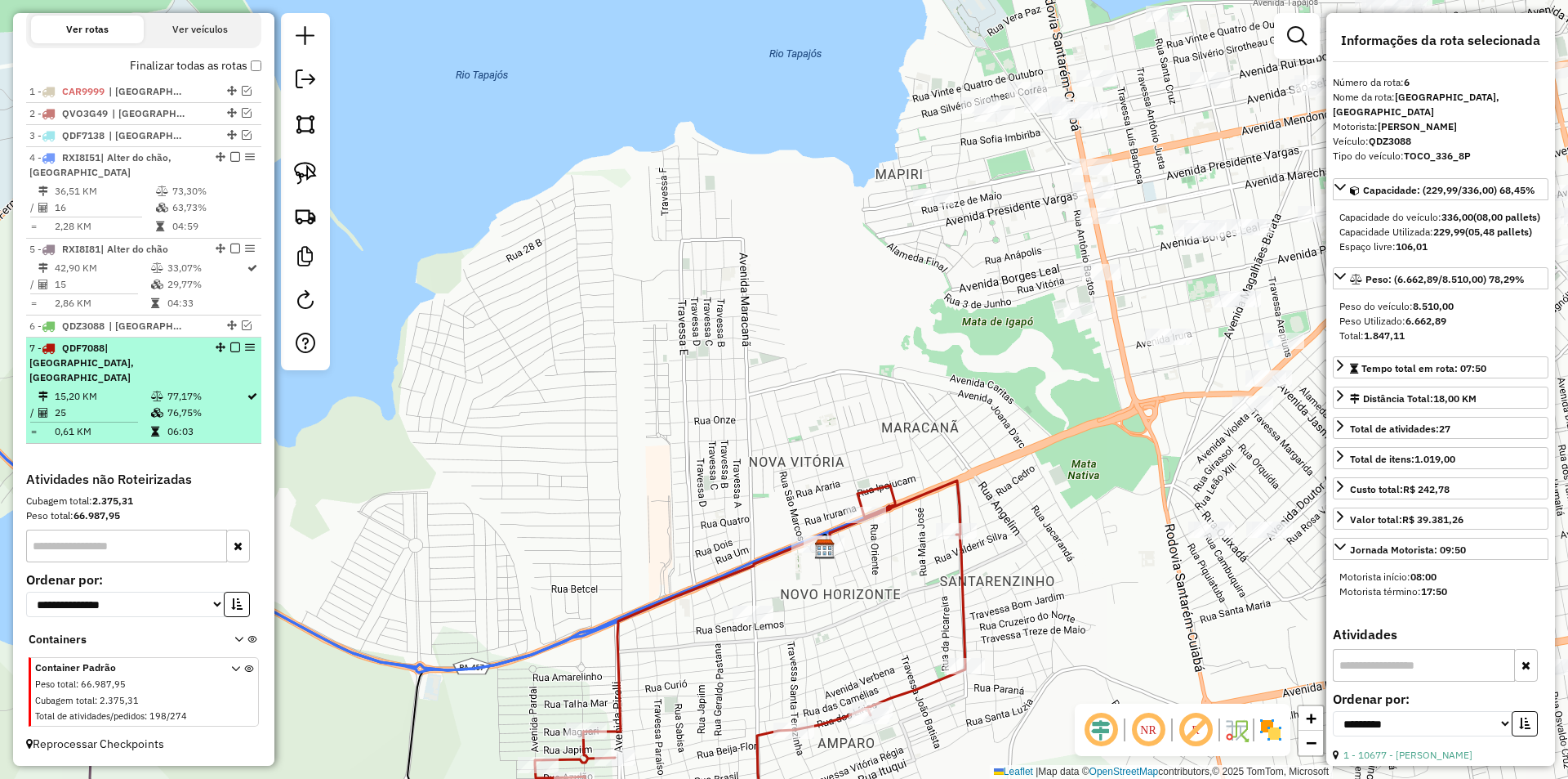
click at [217, 375] on div "7 - QDF7088 | [GEOGRAPHIC_DATA], [GEOGRAPHIC_DATA]" at bounding box center [143, 363] width 228 height 44
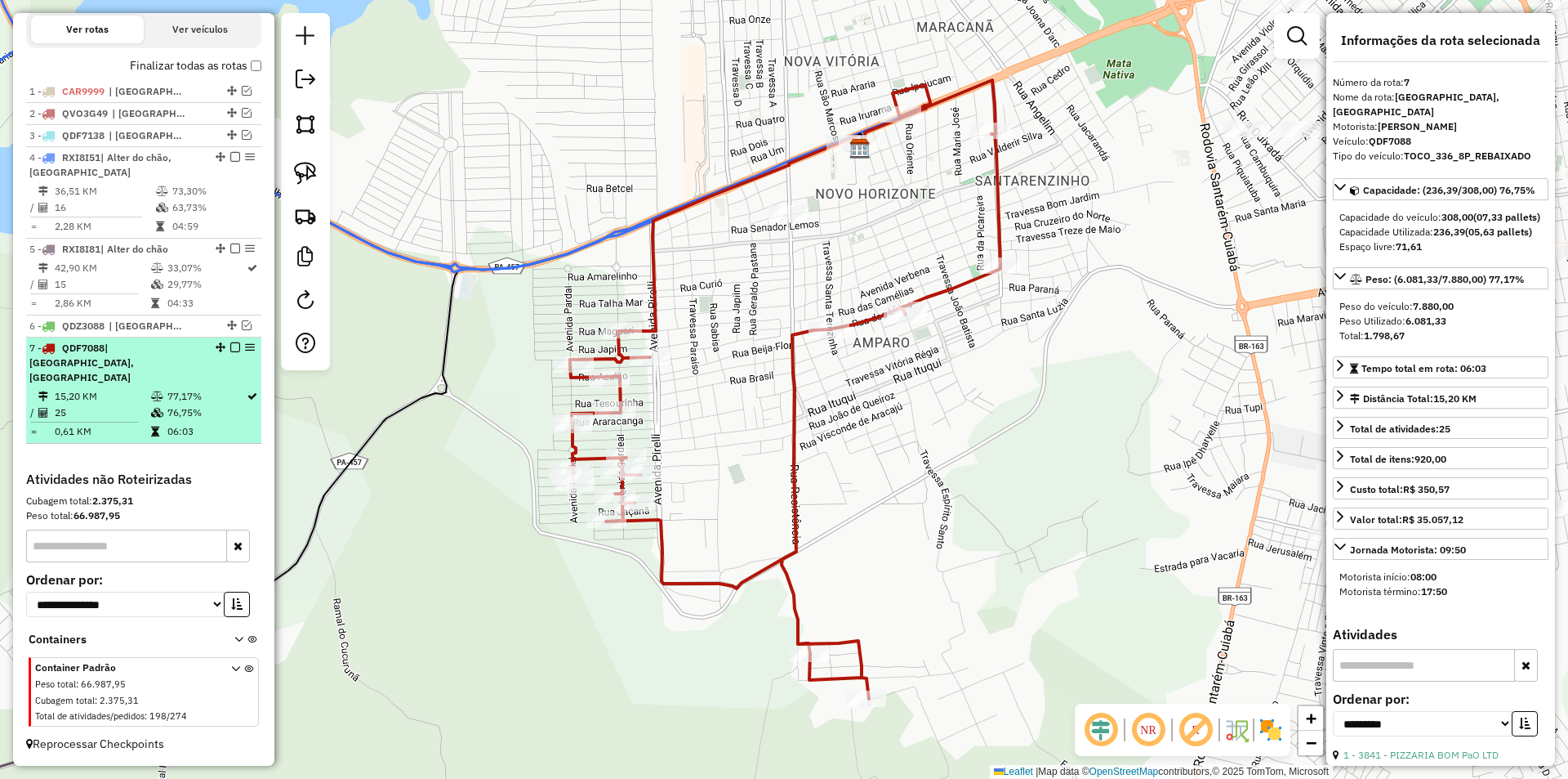
click at [235, 352] on div at bounding box center [230, 347] width 49 height 10
click at [230, 352] on em at bounding box center [235, 347] width 10 height 10
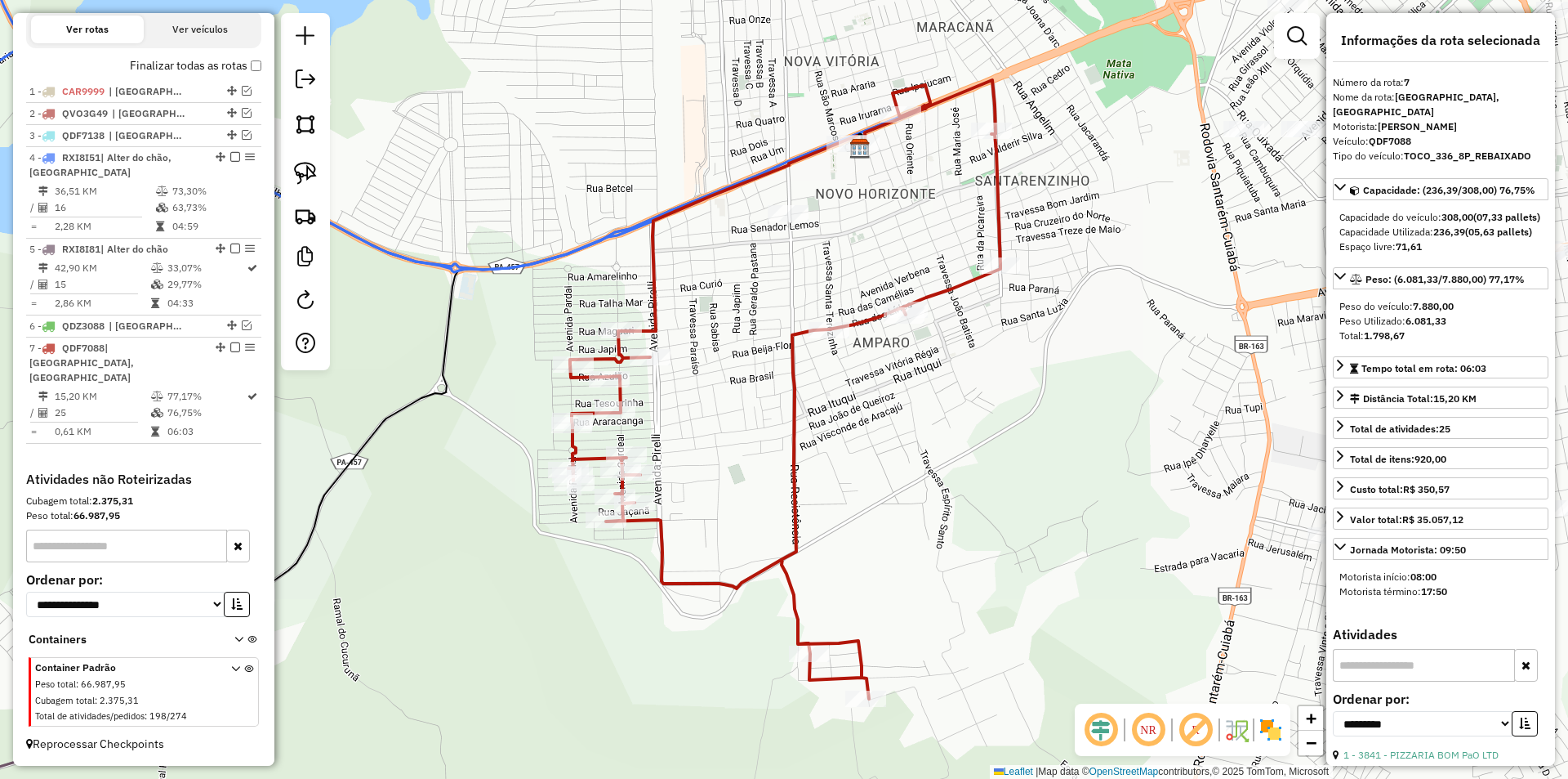
scroll to position [515, 0]
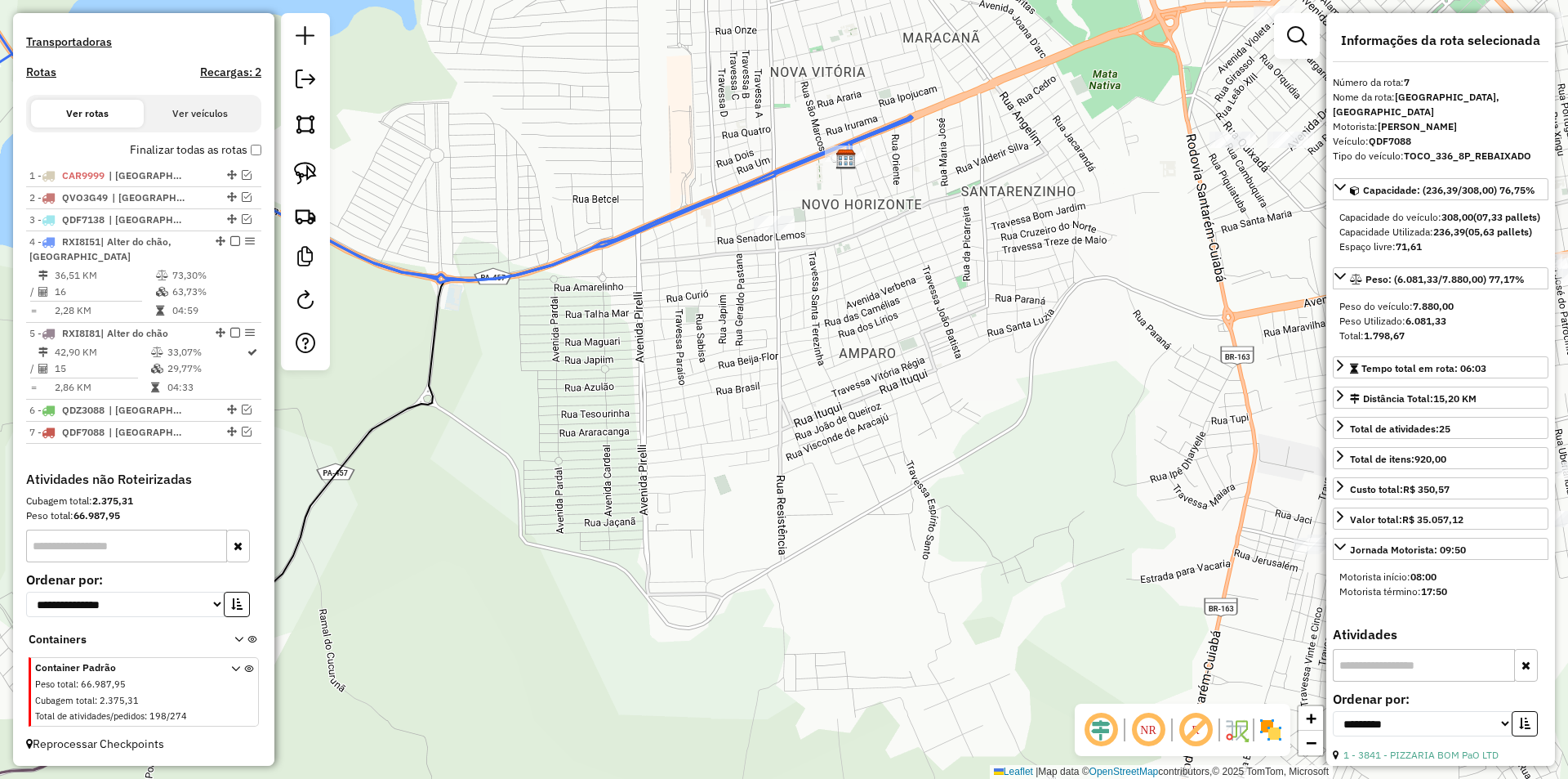
drag, startPoint x: 901, startPoint y: 519, endPoint x: 698, endPoint y: 625, distance: 229.0
click at [698, 630] on div "Janela de atendimento Grade de atendimento Capacidade Transportadoras Veículos …" at bounding box center [784, 390] width 1568 height 779
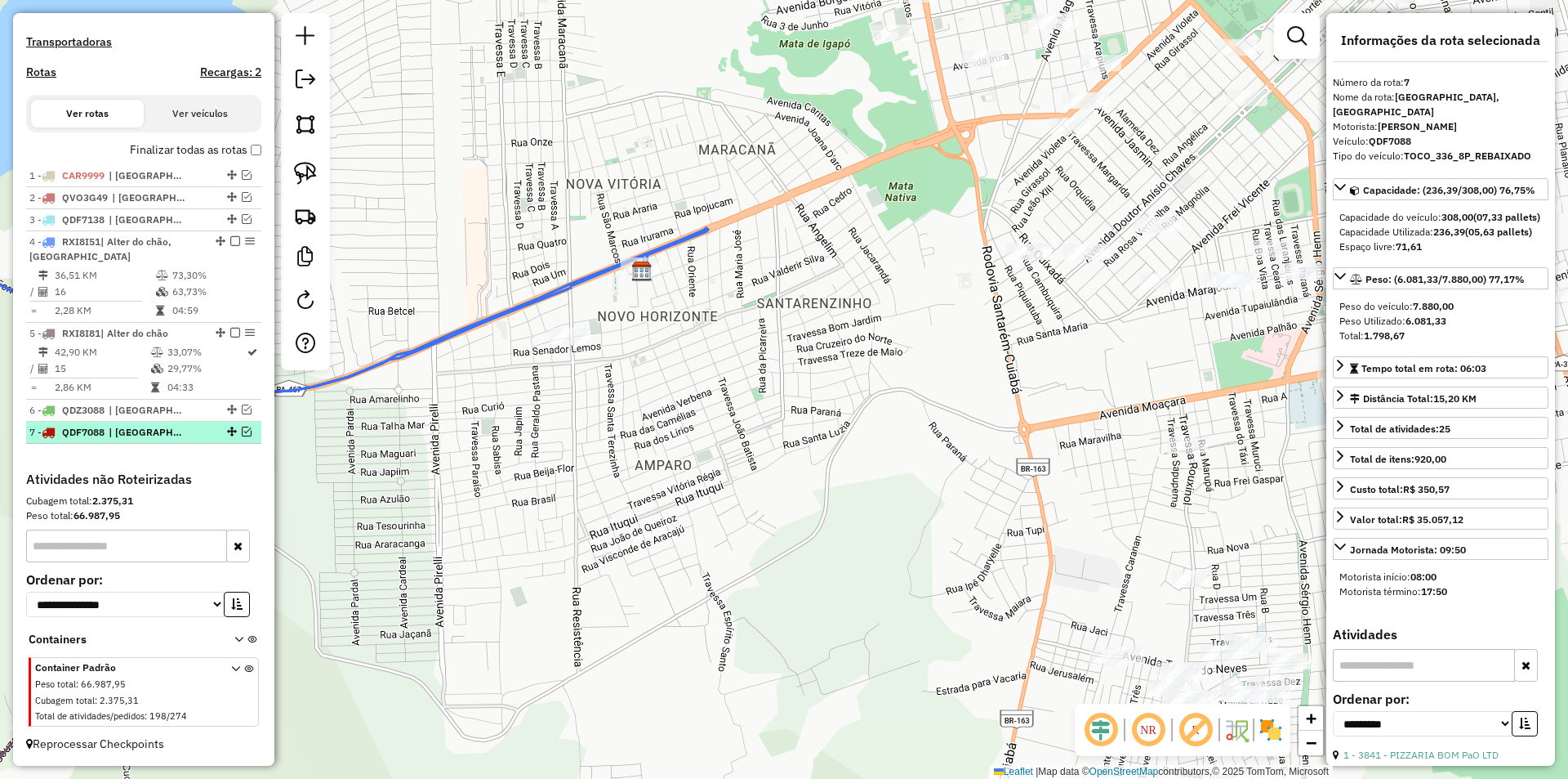
click at [242, 432] on em at bounding box center [247, 431] width 10 height 10
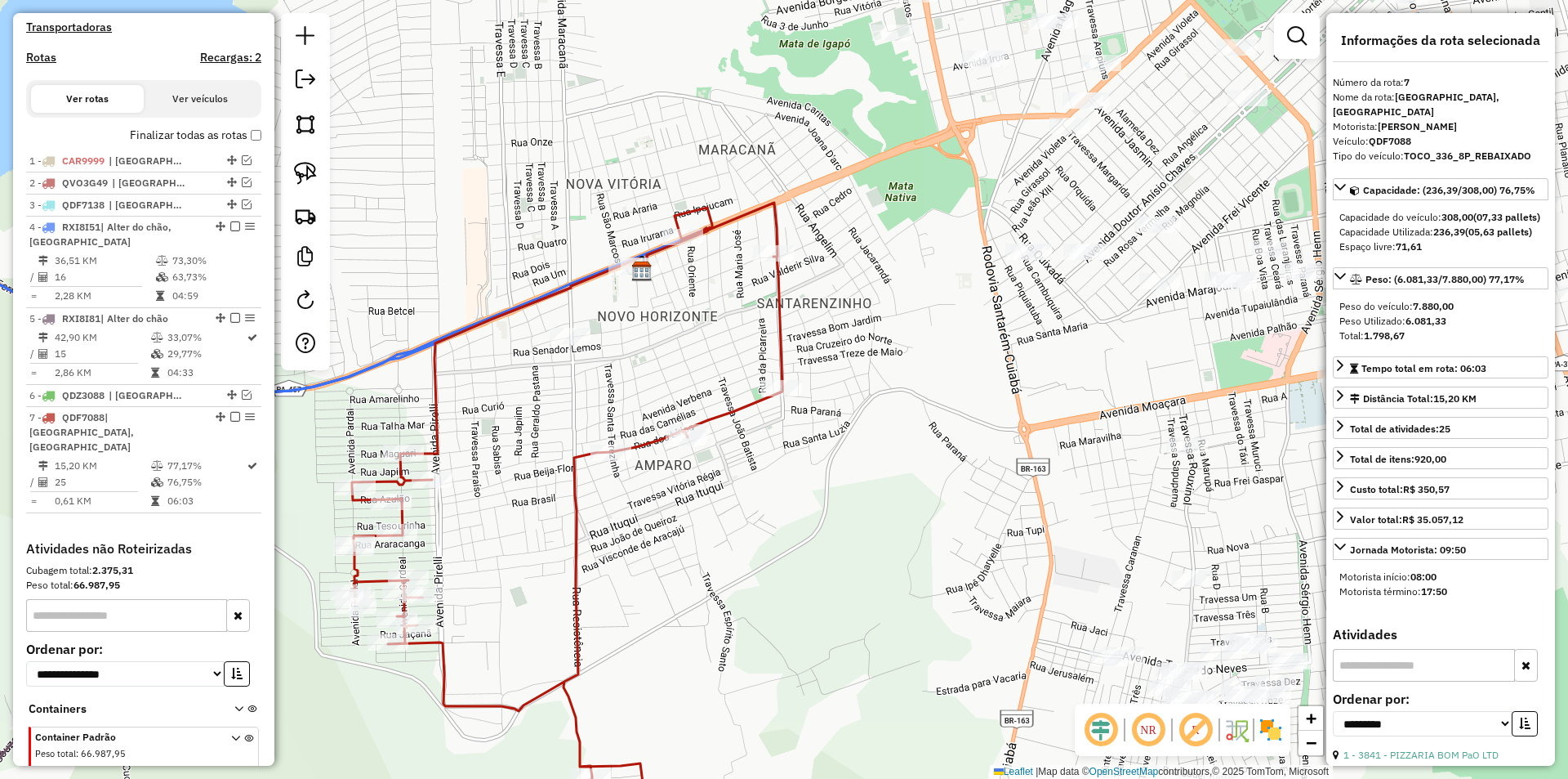
scroll to position [585, 0]
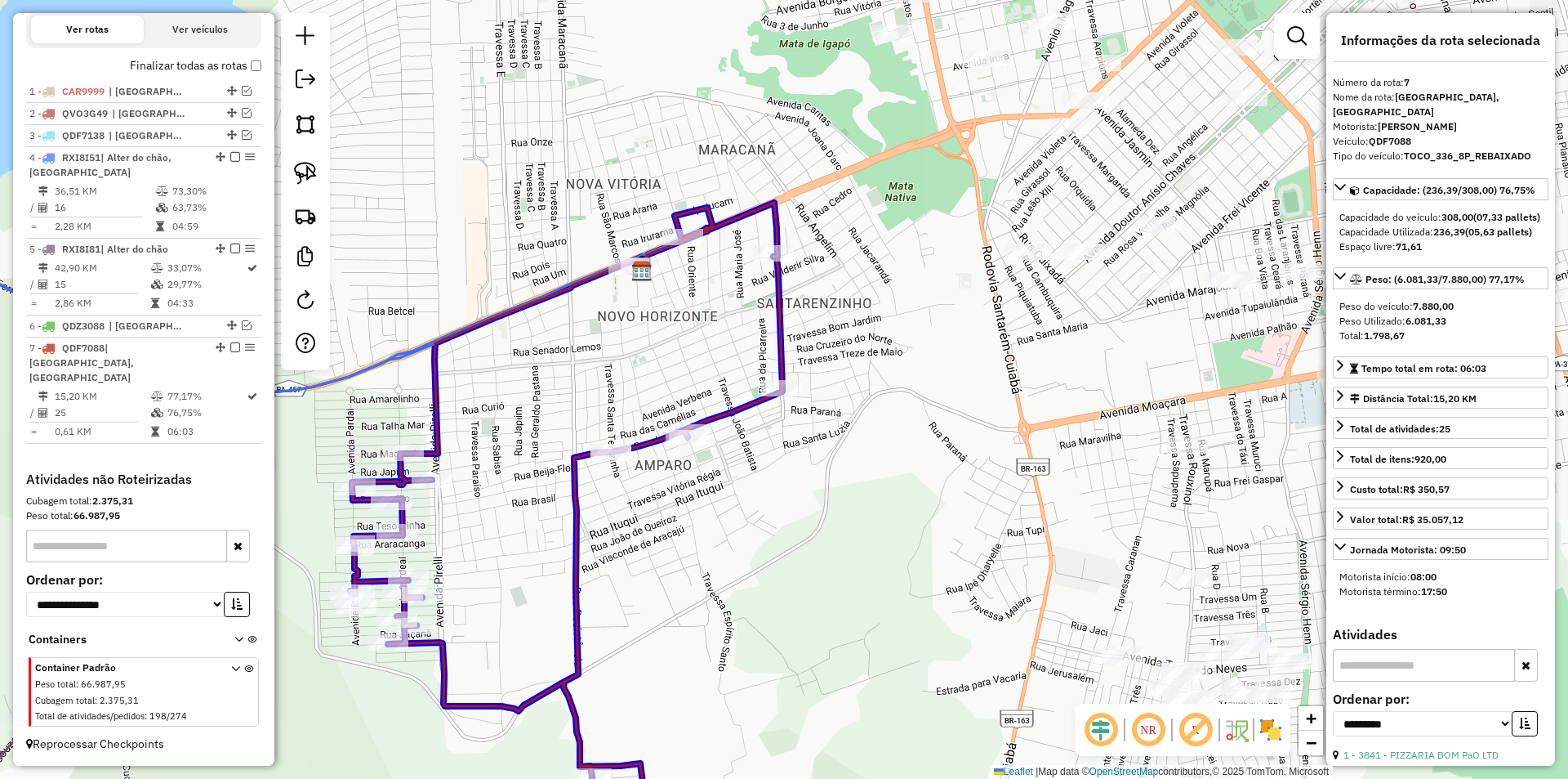
click at [631, 462] on div "Janela de atendimento Grade de atendimento Capacidade Transportadoras Veículos …" at bounding box center [784, 390] width 1568 height 779
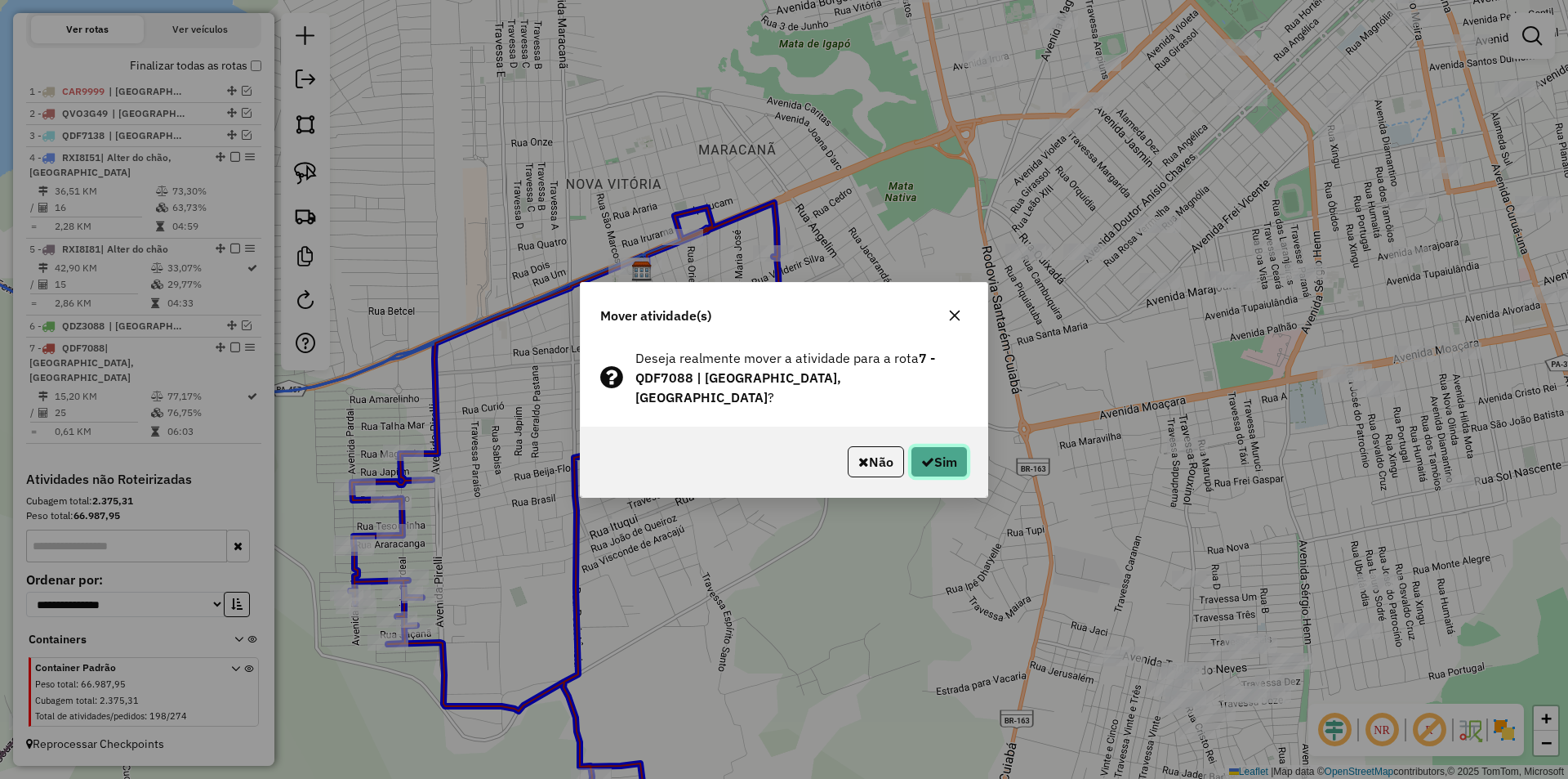
click at [947, 448] on button "Sim" at bounding box center [939, 461] width 57 height 31
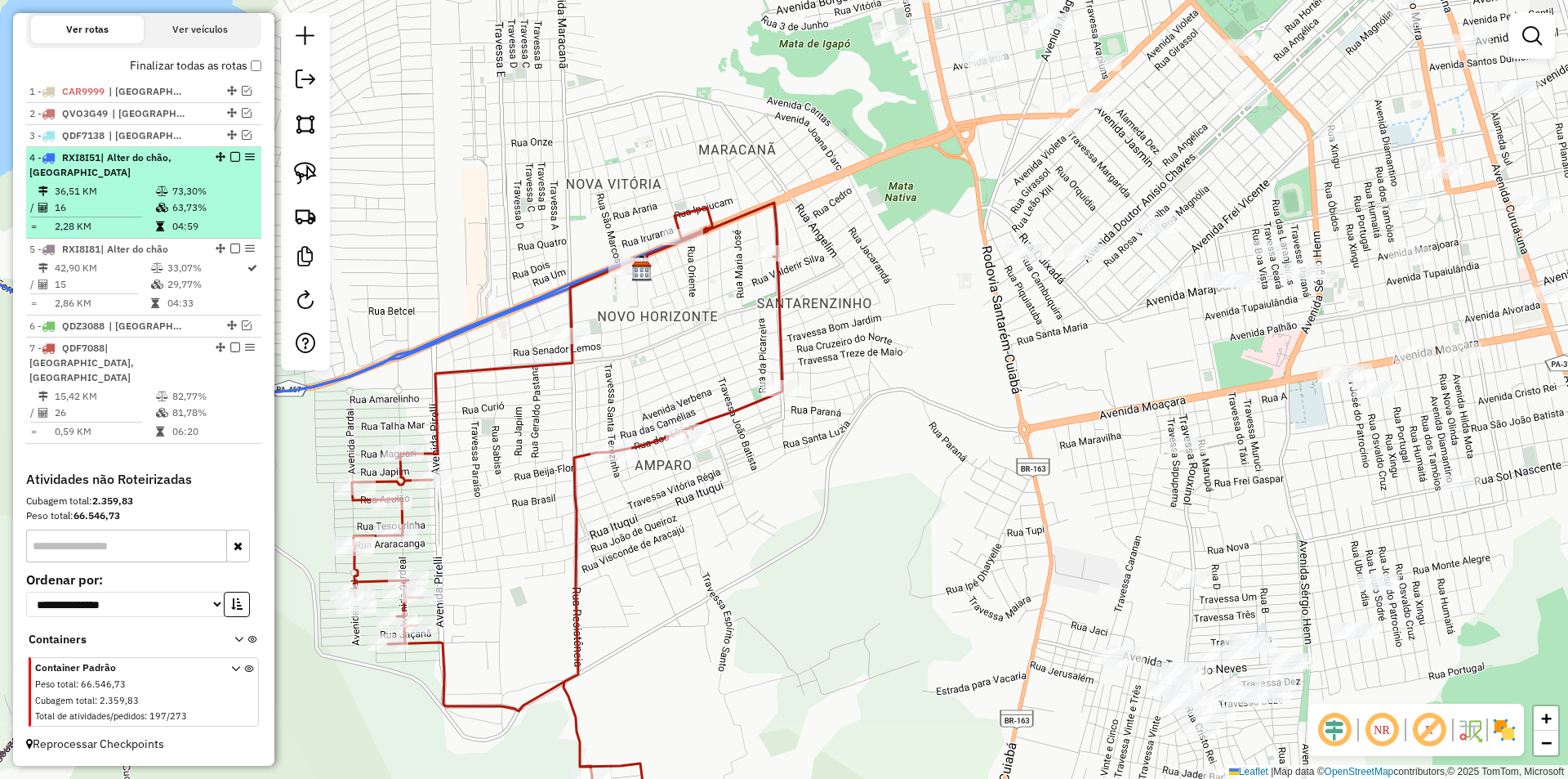
click at [230, 216] on td "63,73%" at bounding box center [212, 208] width 82 height 17
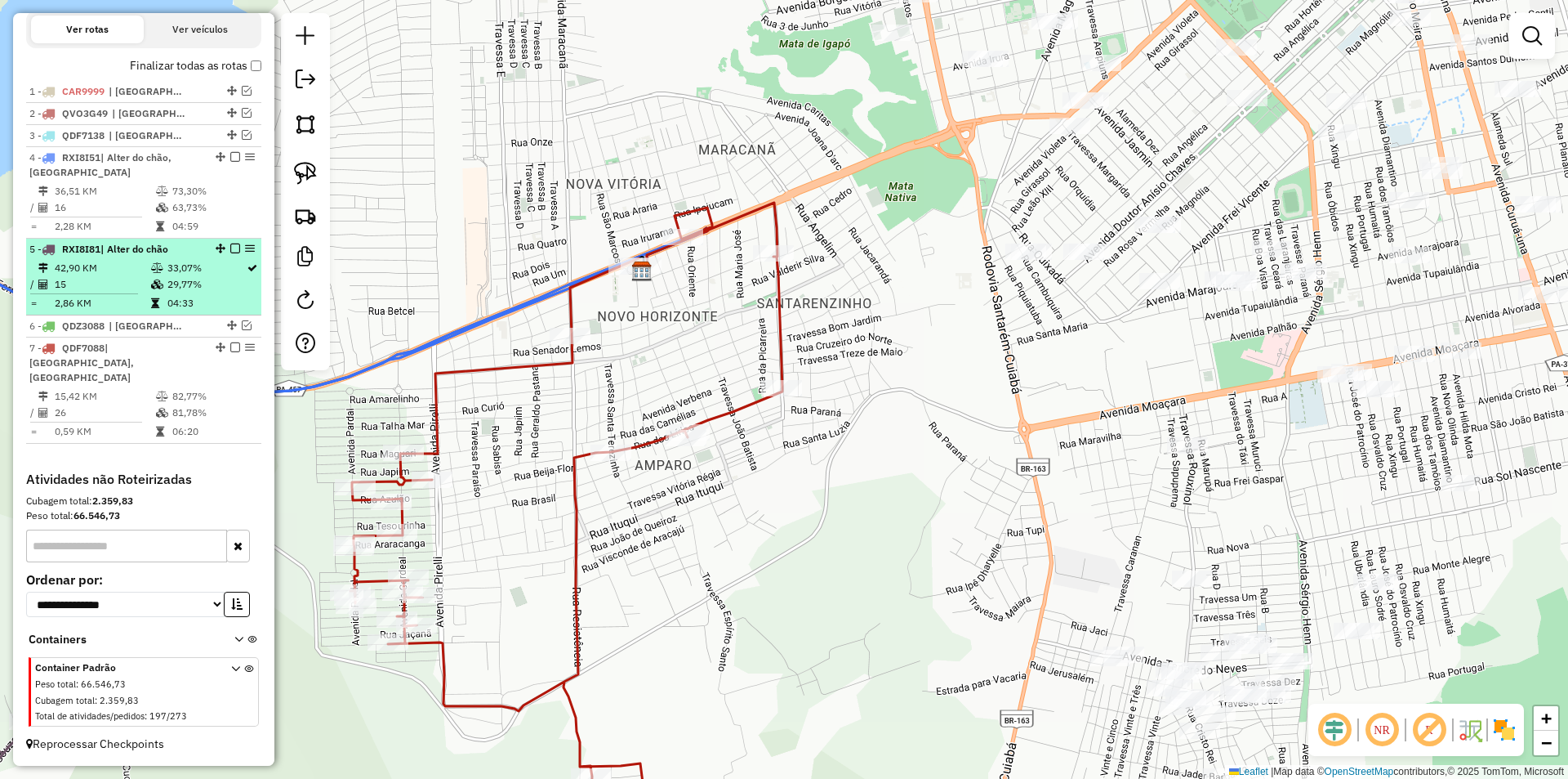
select select "**********"
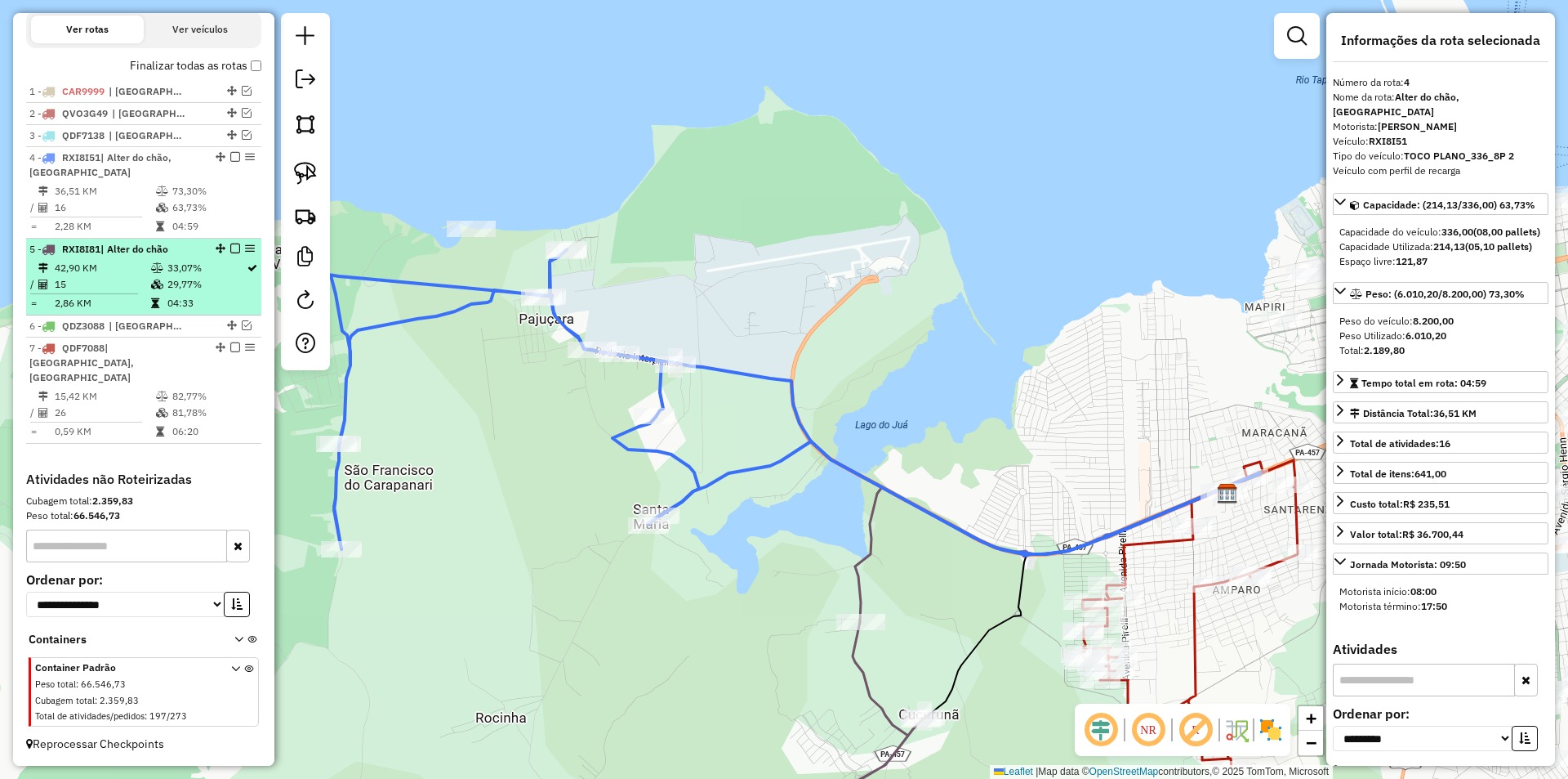
click at [218, 293] on td "29,77%" at bounding box center [206, 284] width 79 height 17
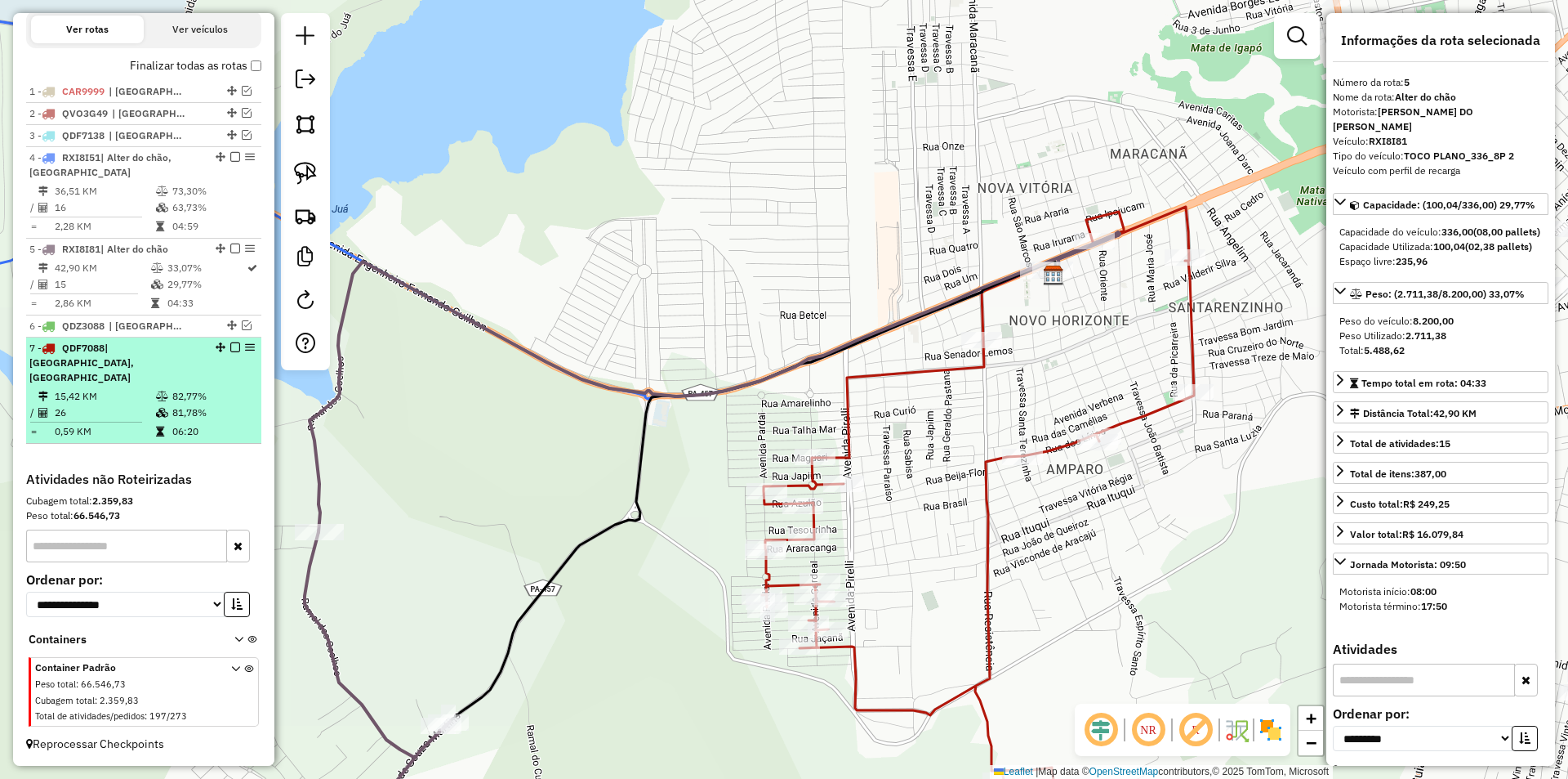
click at [230, 352] on em at bounding box center [235, 347] width 10 height 10
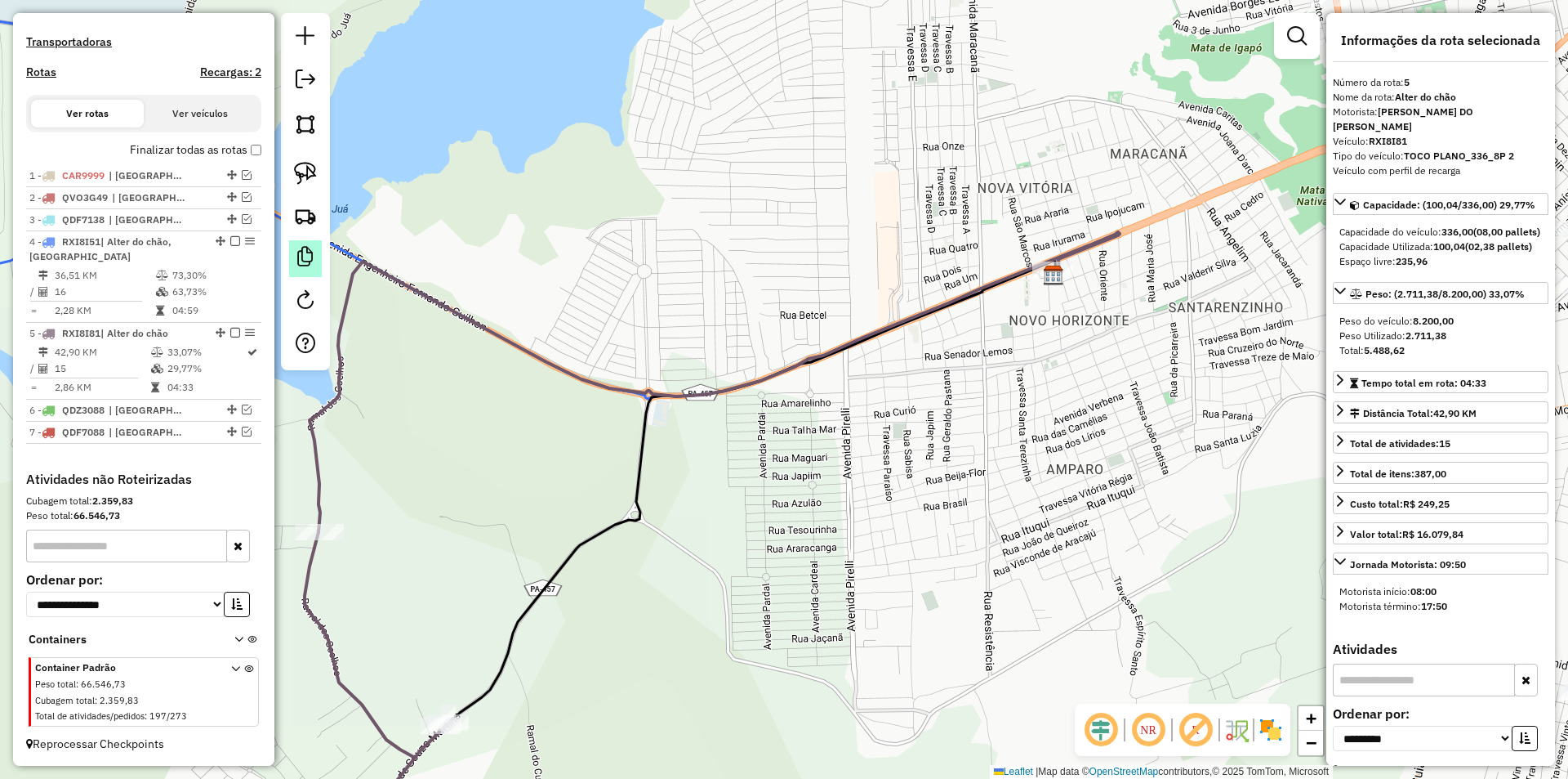
scroll to position [515, 0]
click at [317, 180] on link at bounding box center [305, 173] width 36 height 36
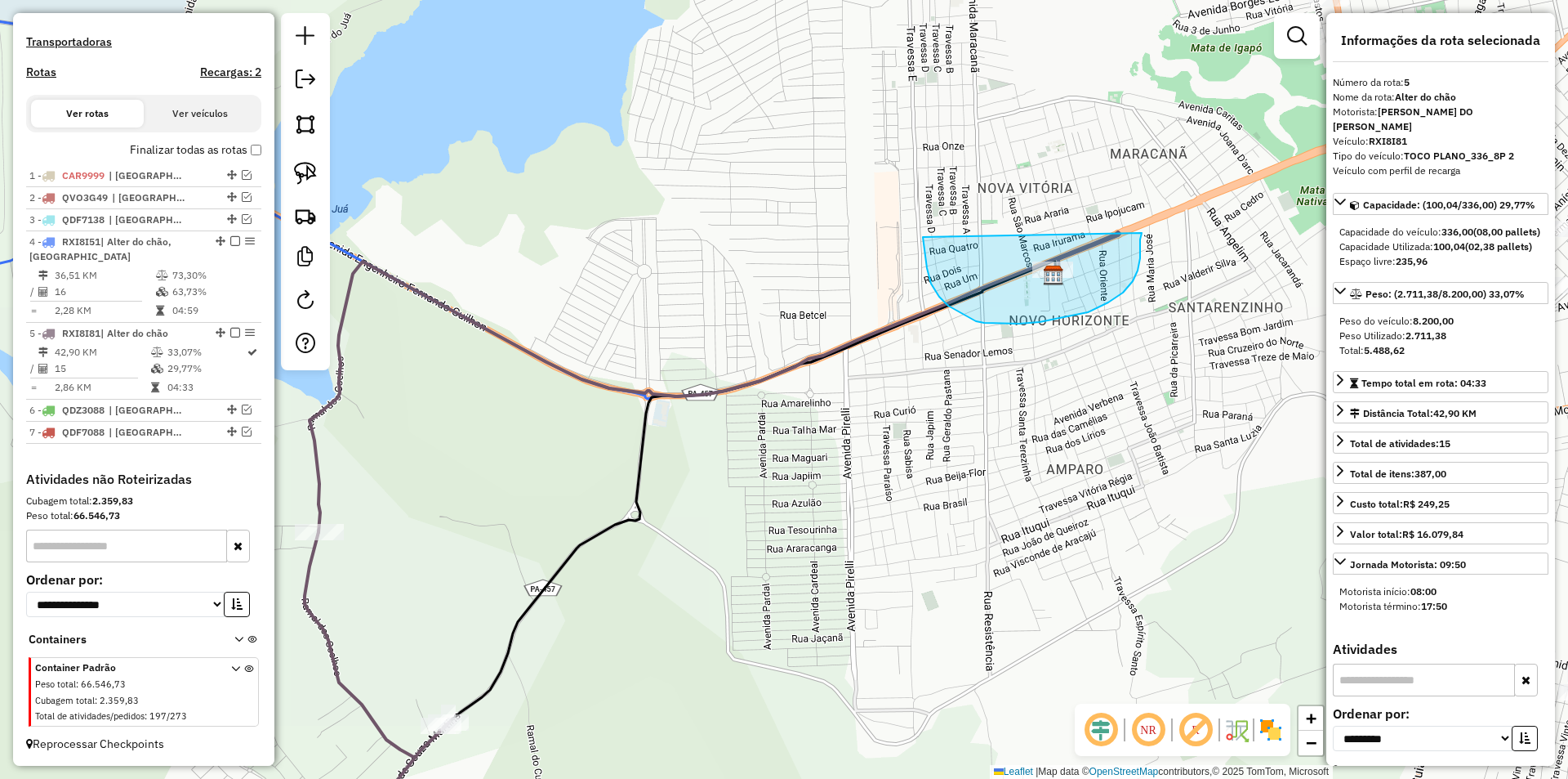
drag, startPoint x: 923, startPoint y: 237, endPoint x: 1141, endPoint y: 233, distance: 218.0
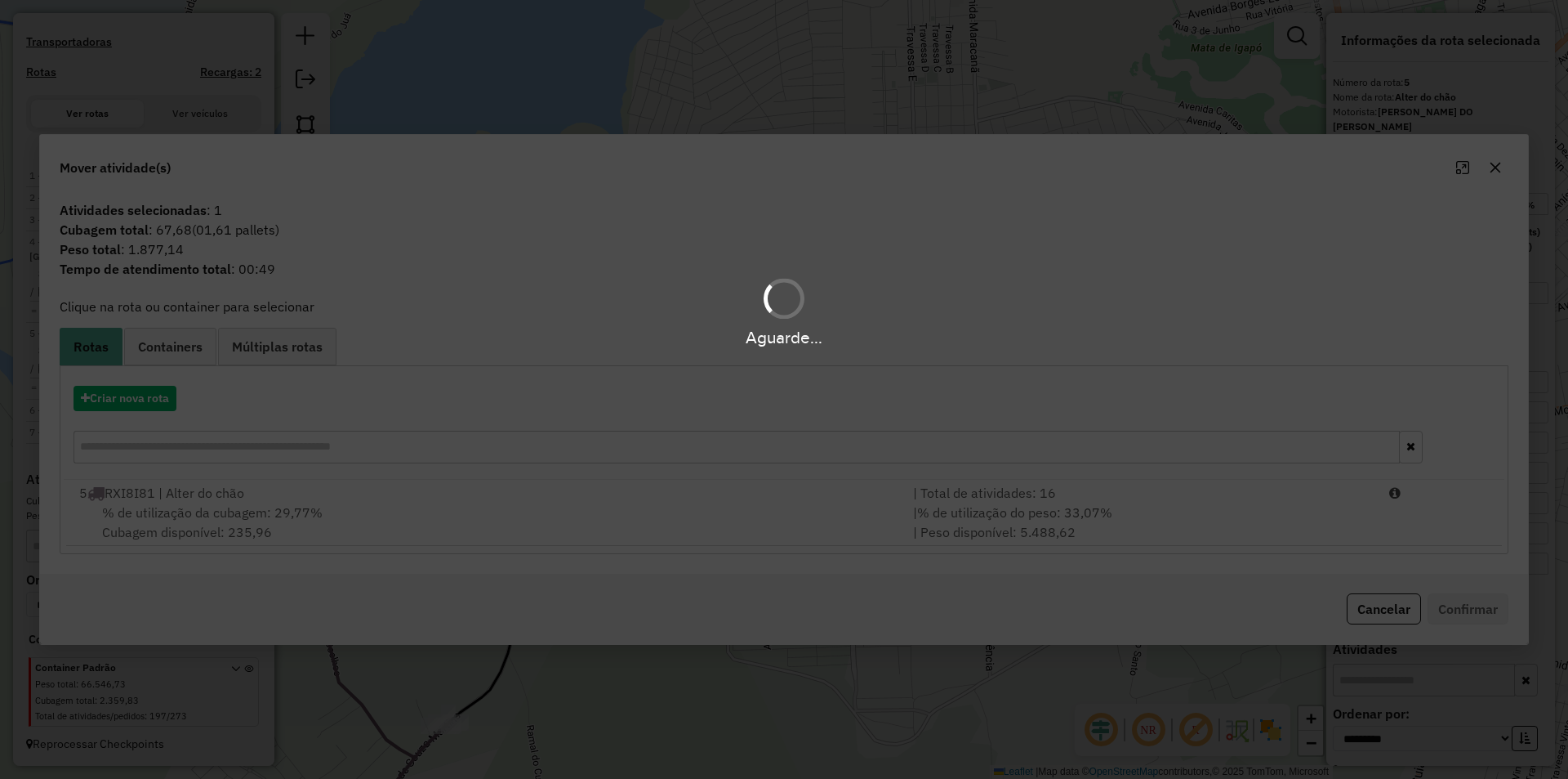
click at [792, 542] on hb-app "Aguarde... Pop-up bloqueado! Seu navegador bloqueou automáticamente a abertura …" at bounding box center [784, 390] width 1568 height 779
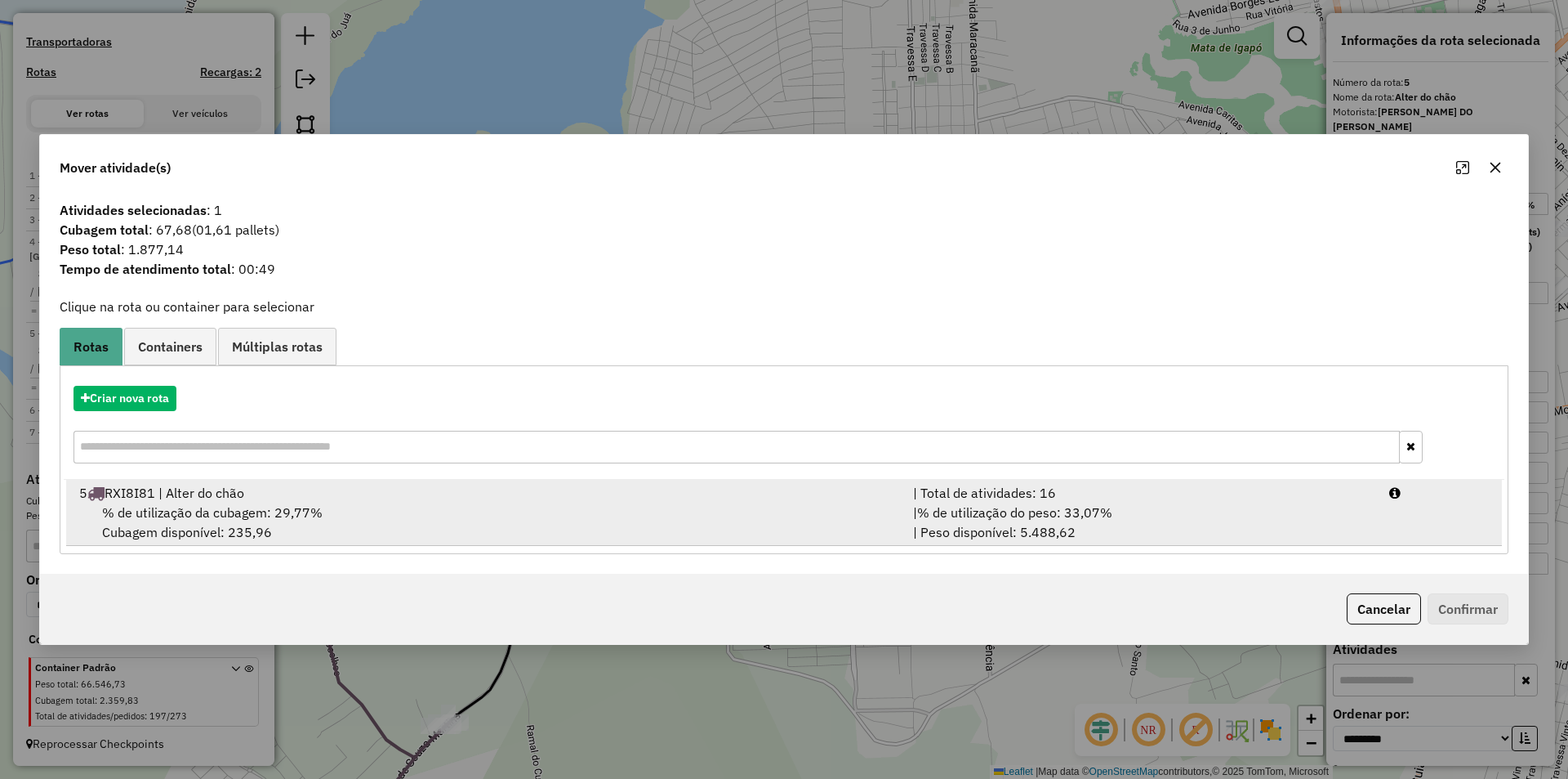
click at [1376, 544] on li "5 RXI8I81 | Alter do chão | Total de atividades: 16 % de utilização da cubagem:…" at bounding box center [784, 512] width 1436 height 66
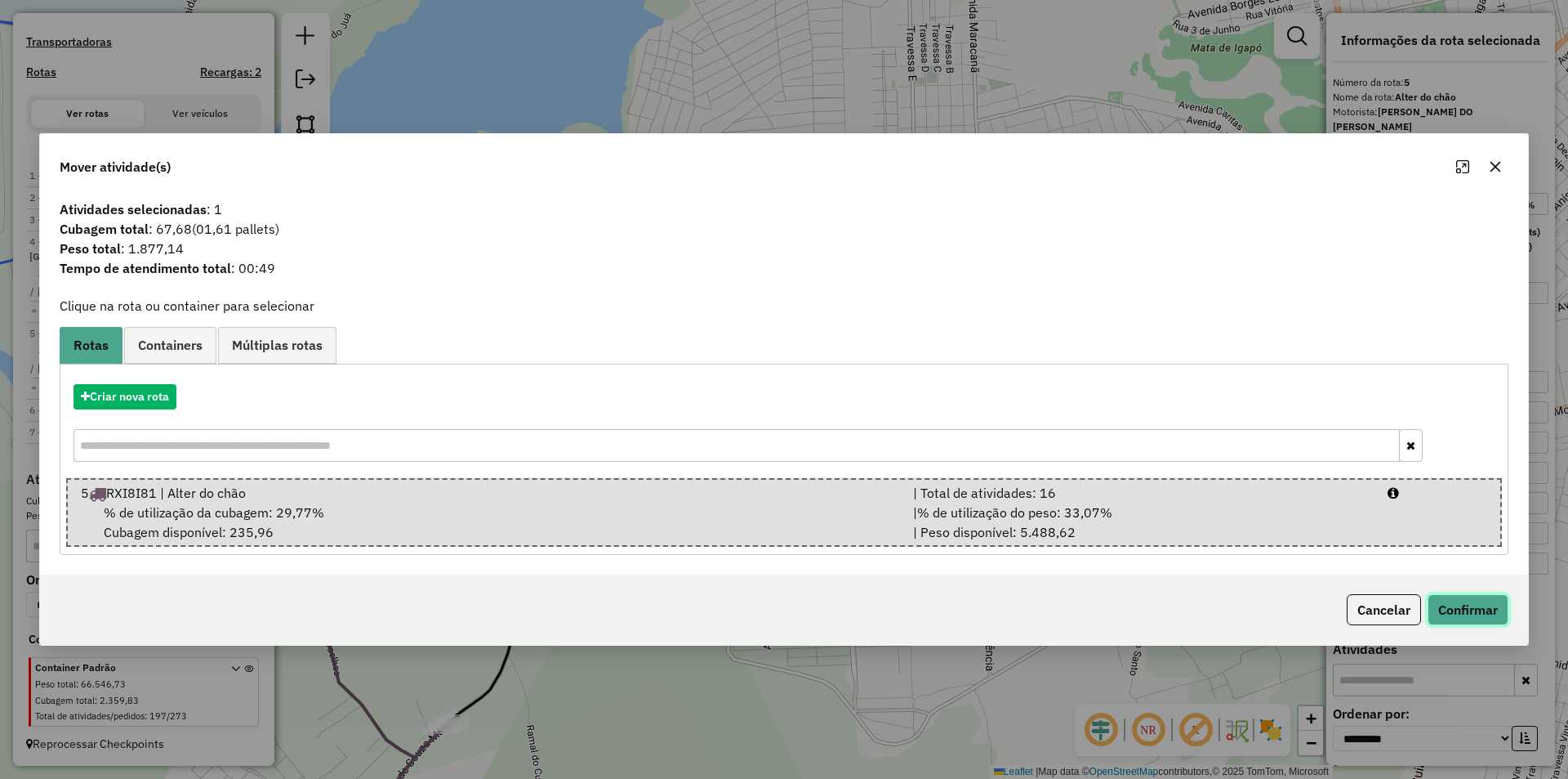
click at [1458, 600] on button "Confirmar" at bounding box center [1468, 609] width 81 height 31
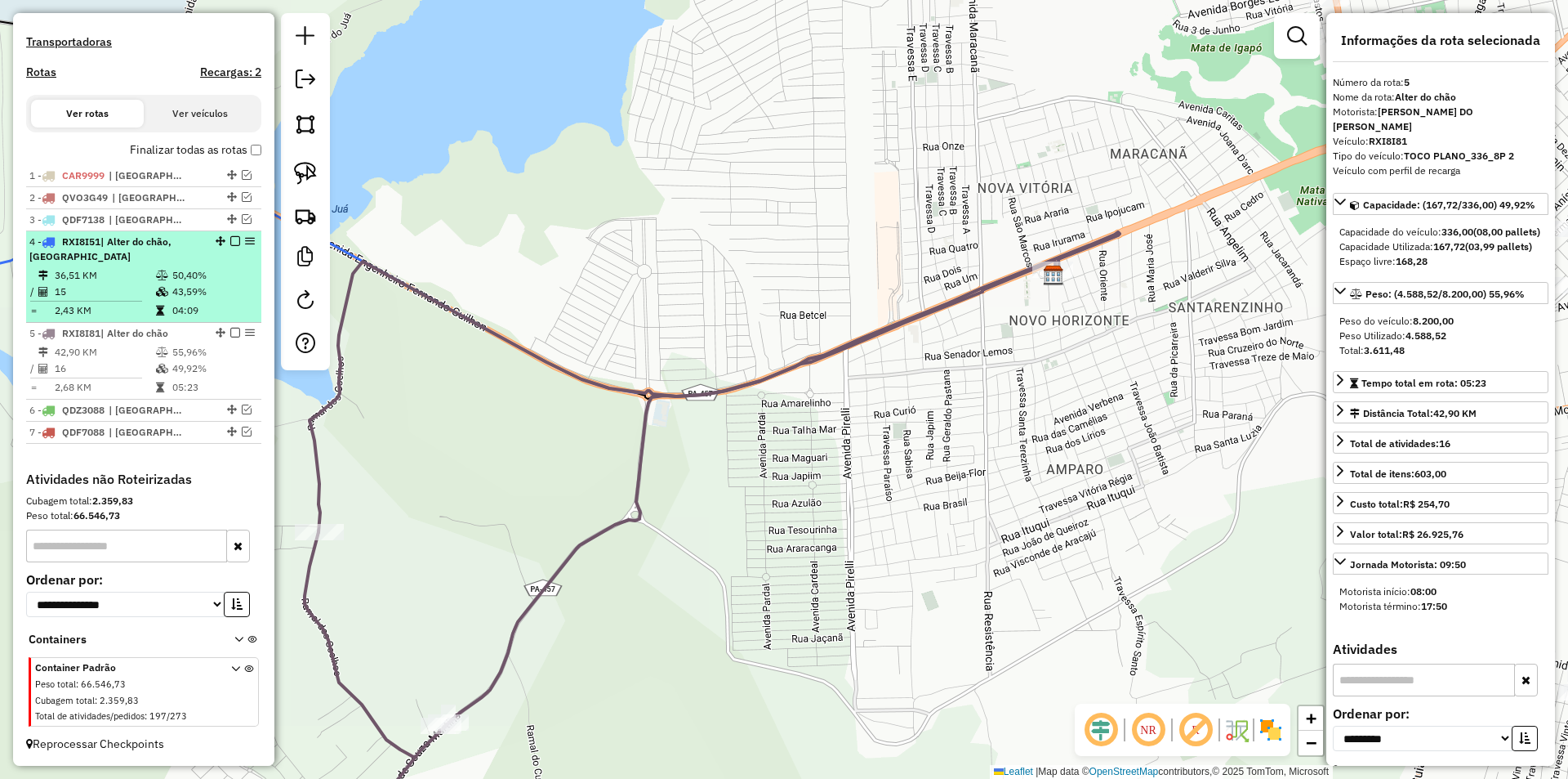
drag, startPoint x: 185, startPoint y: 343, endPoint x: 212, endPoint y: 312, distance: 41.1
click at [186, 343] on li "5 - RXI8I81 | Alter do chão 42,90 KM 55,96% / 16 49,92% = 2,68 KM 05:23" at bounding box center [143, 361] width 235 height 77
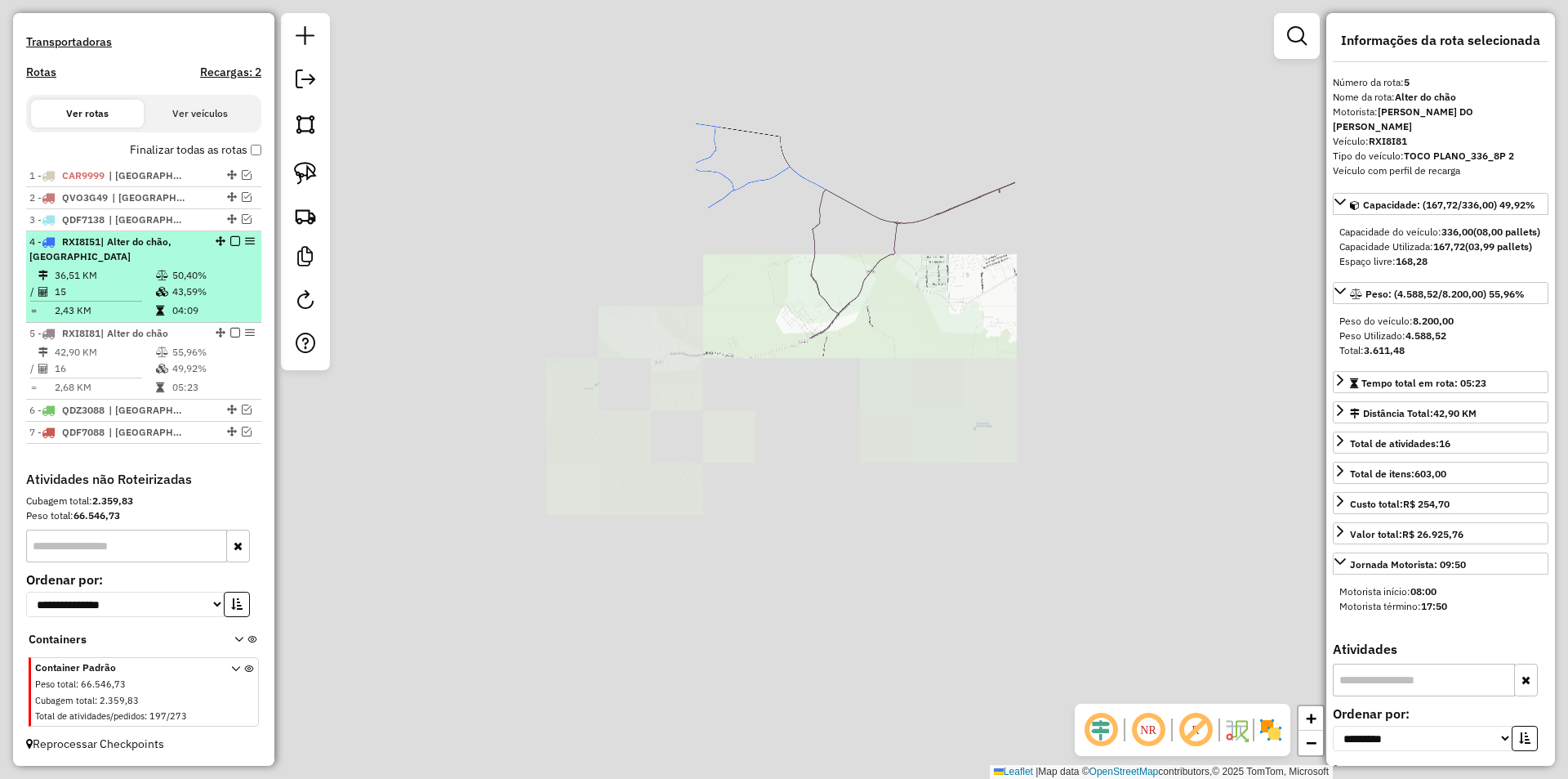
click at [224, 287] on td "43,59%" at bounding box center [212, 292] width 82 height 17
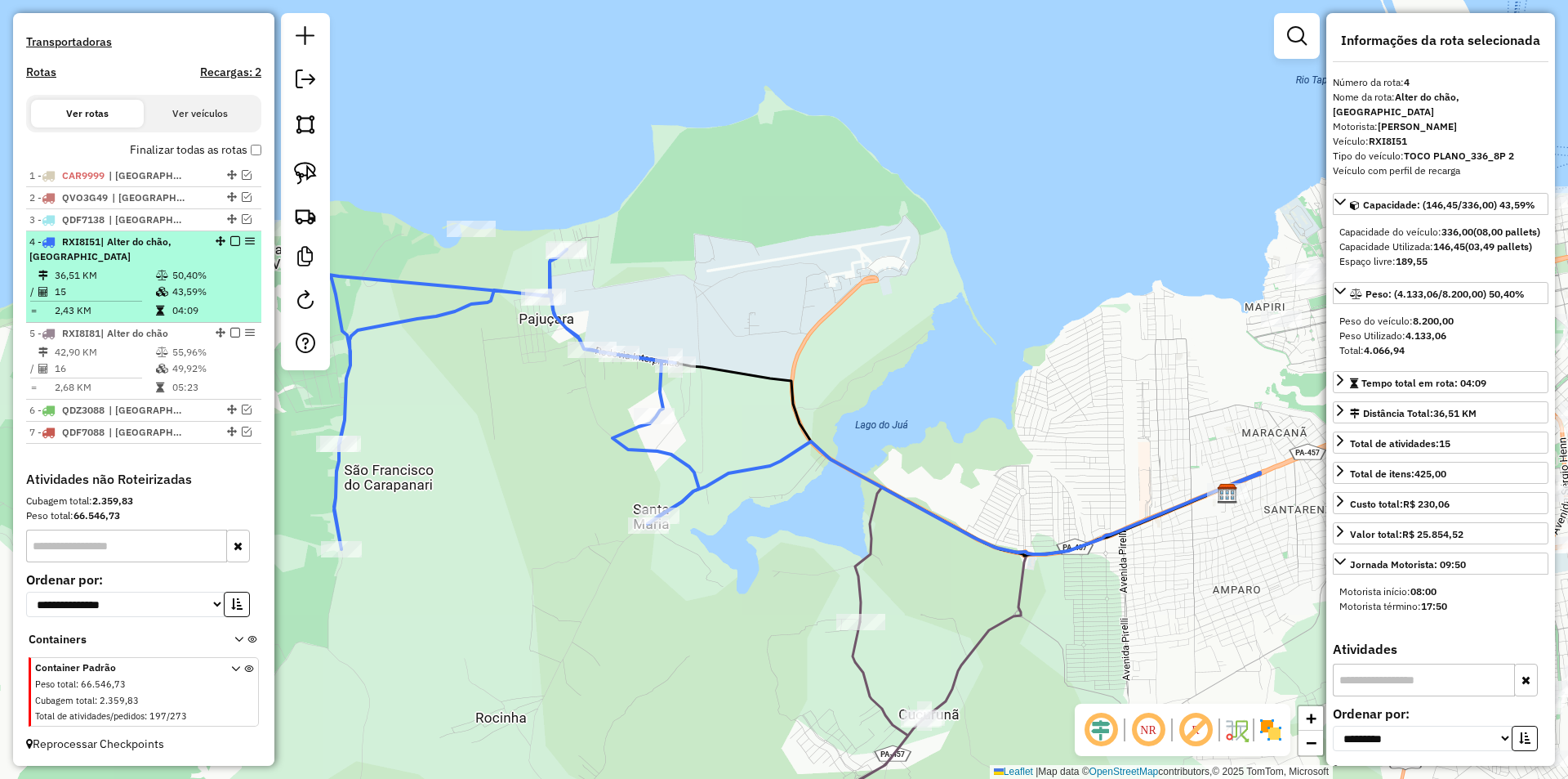
click at [230, 240] on em at bounding box center [235, 241] width 10 height 10
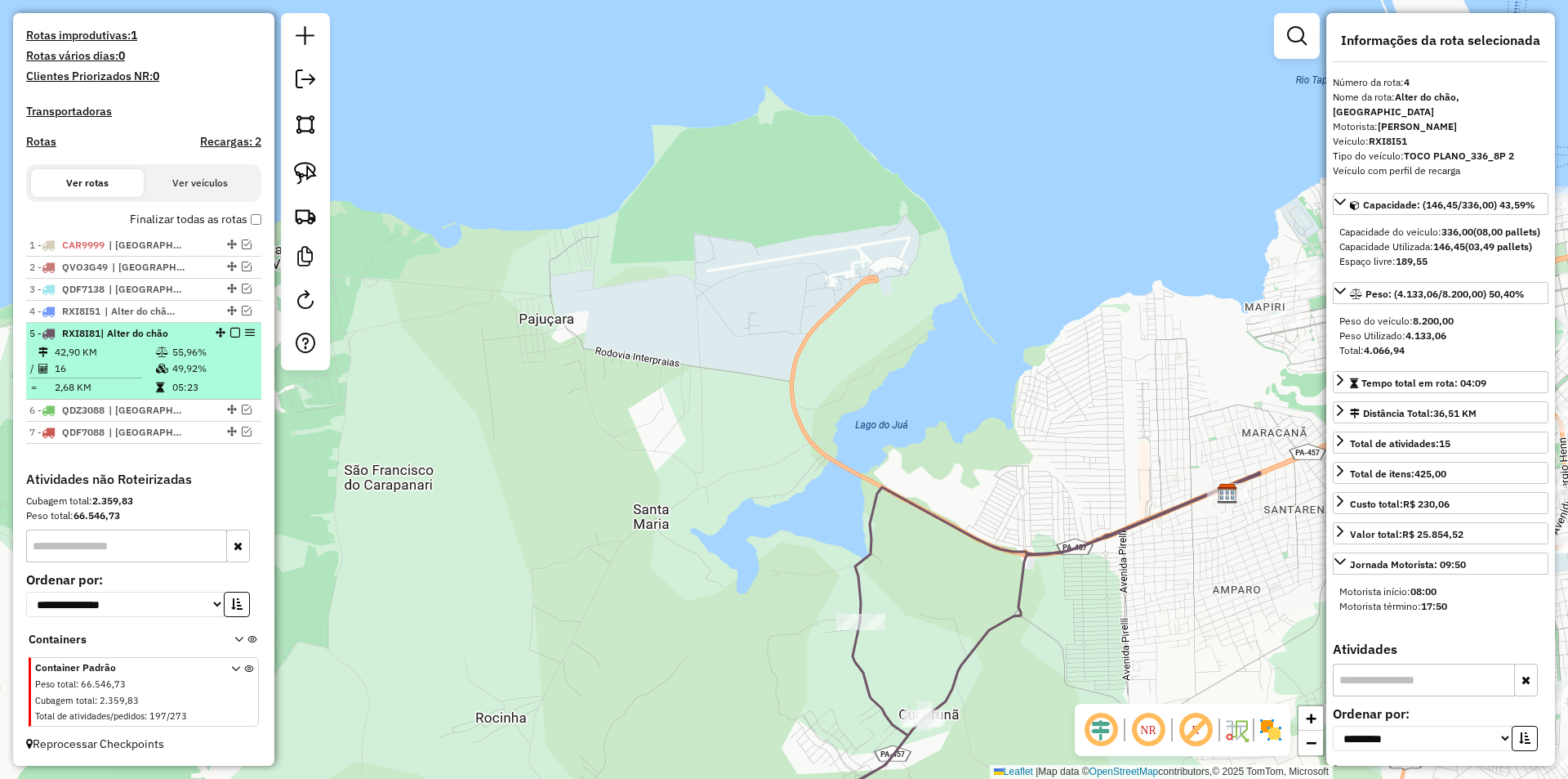
drag, startPoint x: 233, startPoint y: 375, endPoint x: 233, endPoint y: 335, distance: 40.0
click at [233, 369] on td "49,92%" at bounding box center [212, 368] width 82 height 17
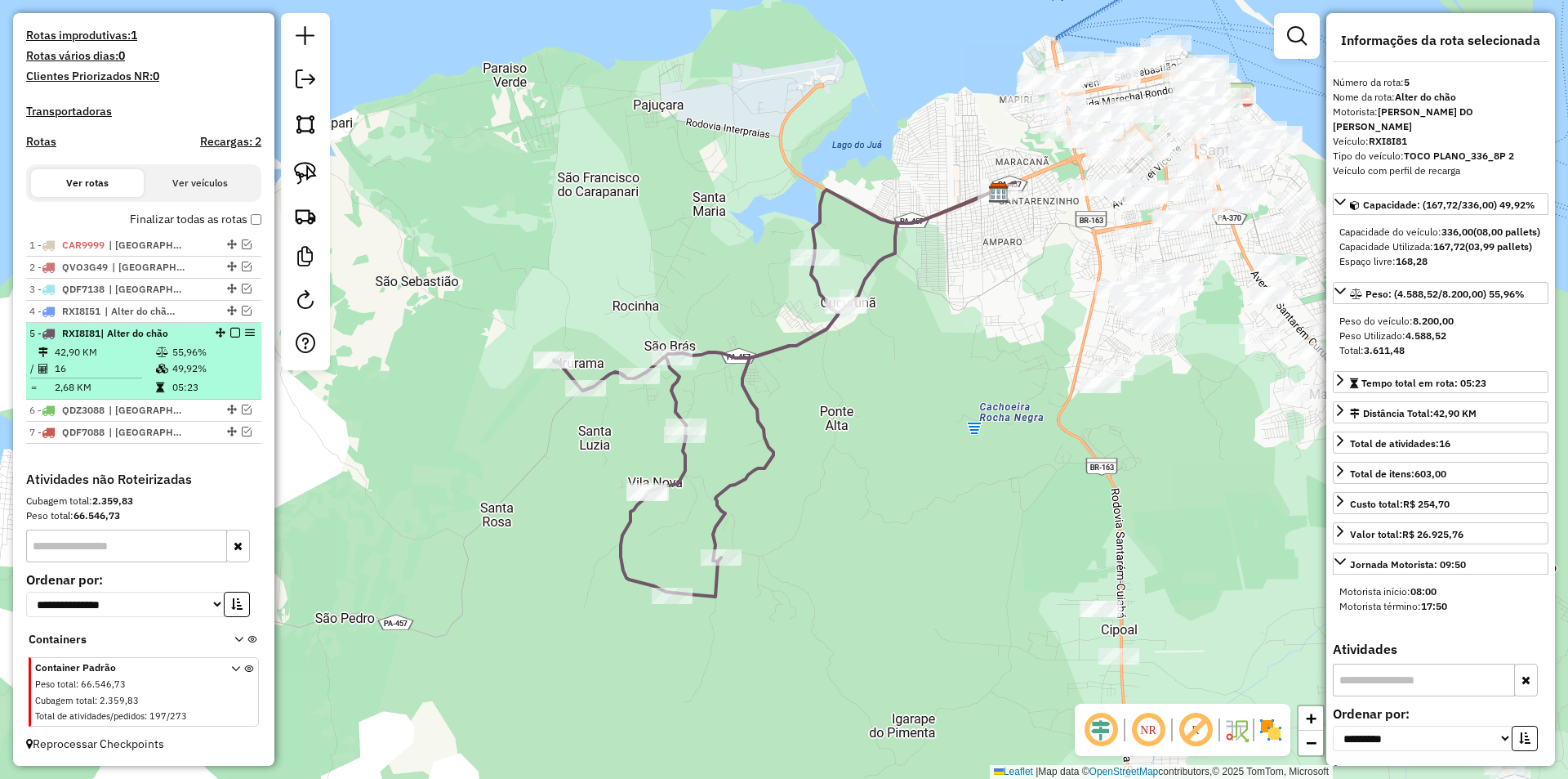
click at [231, 336] on em at bounding box center [235, 332] width 10 height 10
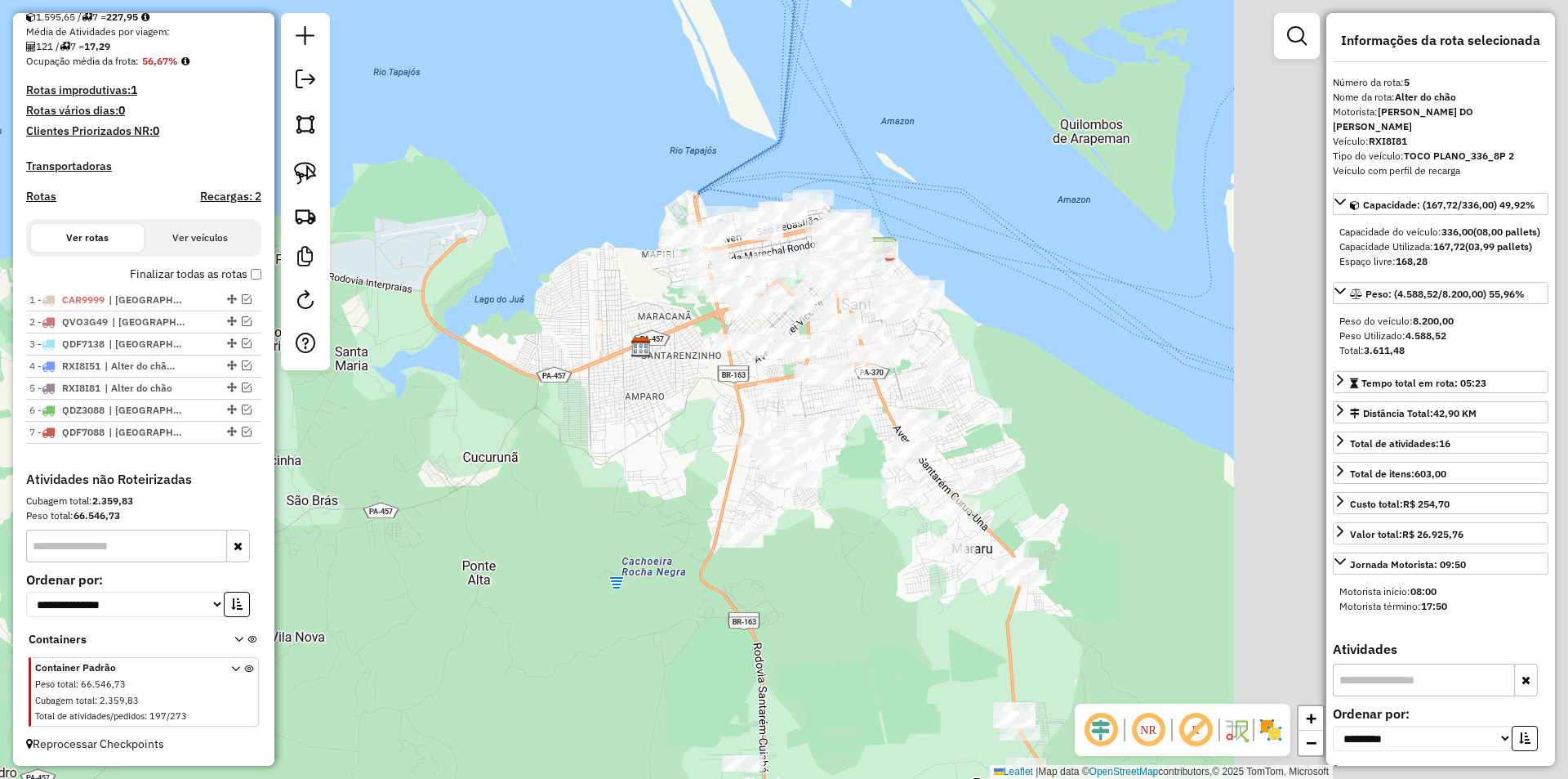
drag, startPoint x: 829, startPoint y: 261, endPoint x: 461, endPoint y: 434, distance: 406.6
click at [458, 435] on div "Janela de atendimento Grade de atendimento Capacidade Transportadoras Veículos …" at bounding box center [784, 390] width 1568 height 779
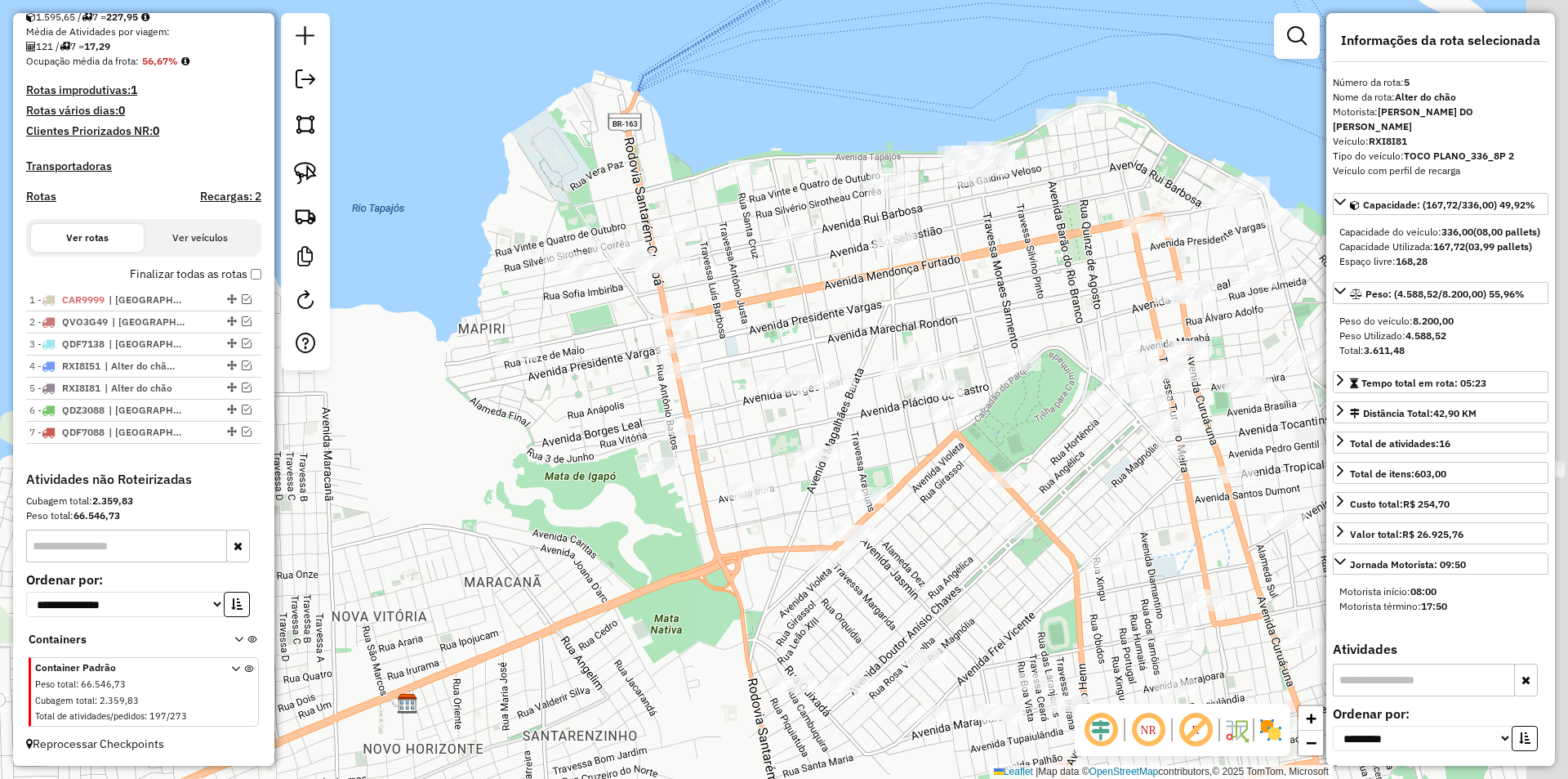
drag, startPoint x: 438, startPoint y: 476, endPoint x: 417, endPoint y: 477, distance: 21.0
click at [417, 477] on div "Janela de atendimento Grade de atendimento Capacidade Transportadoras Veículos …" at bounding box center [784, 390] width 1568 height 779
click at [306, 171] on img at bounding box center [304, 173] width 23 height 23
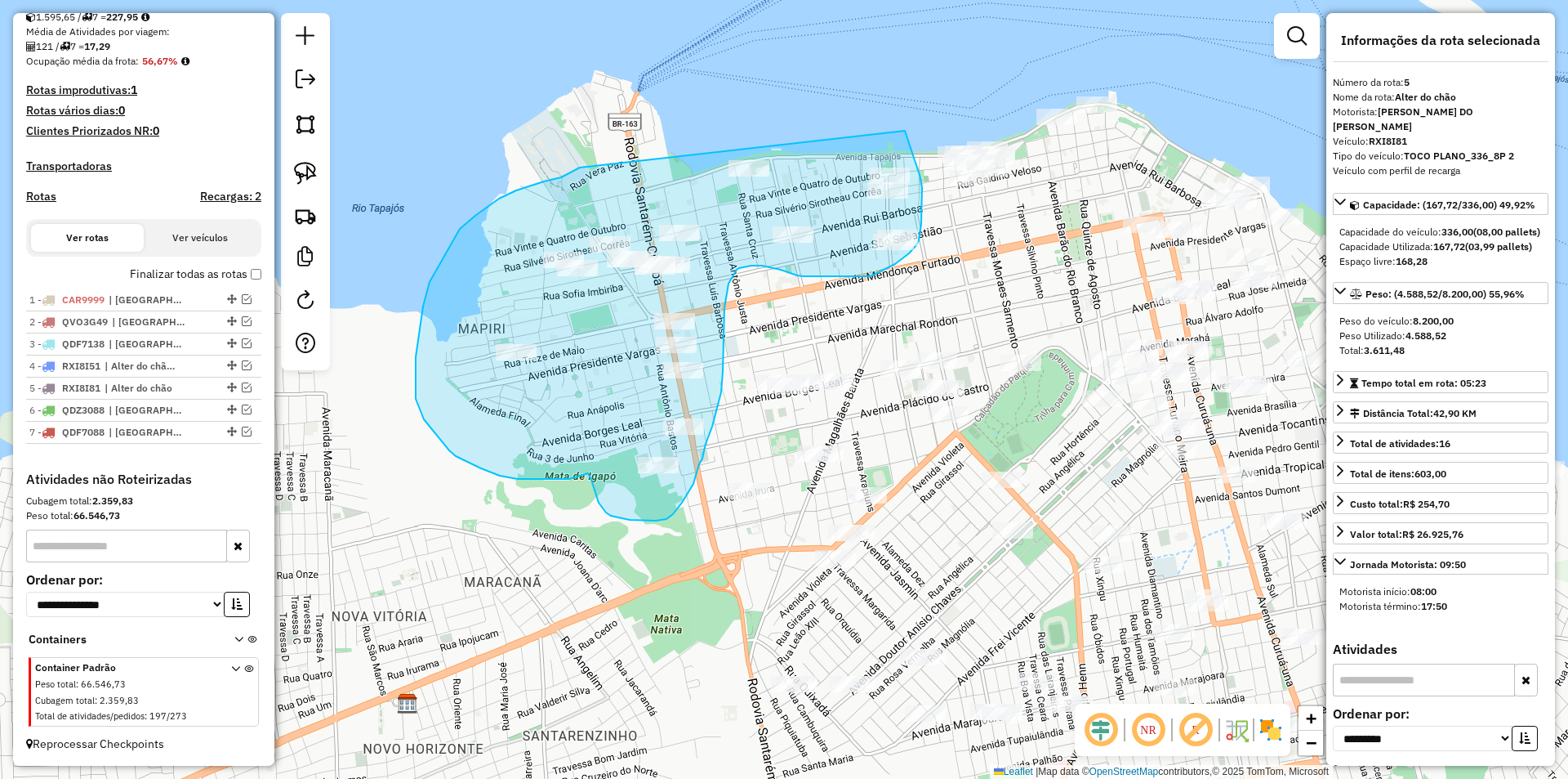
drag, startPoint x: 580, startPoint y: 167, endPoint x: 881, endPoint y: 90, distance: 310.7
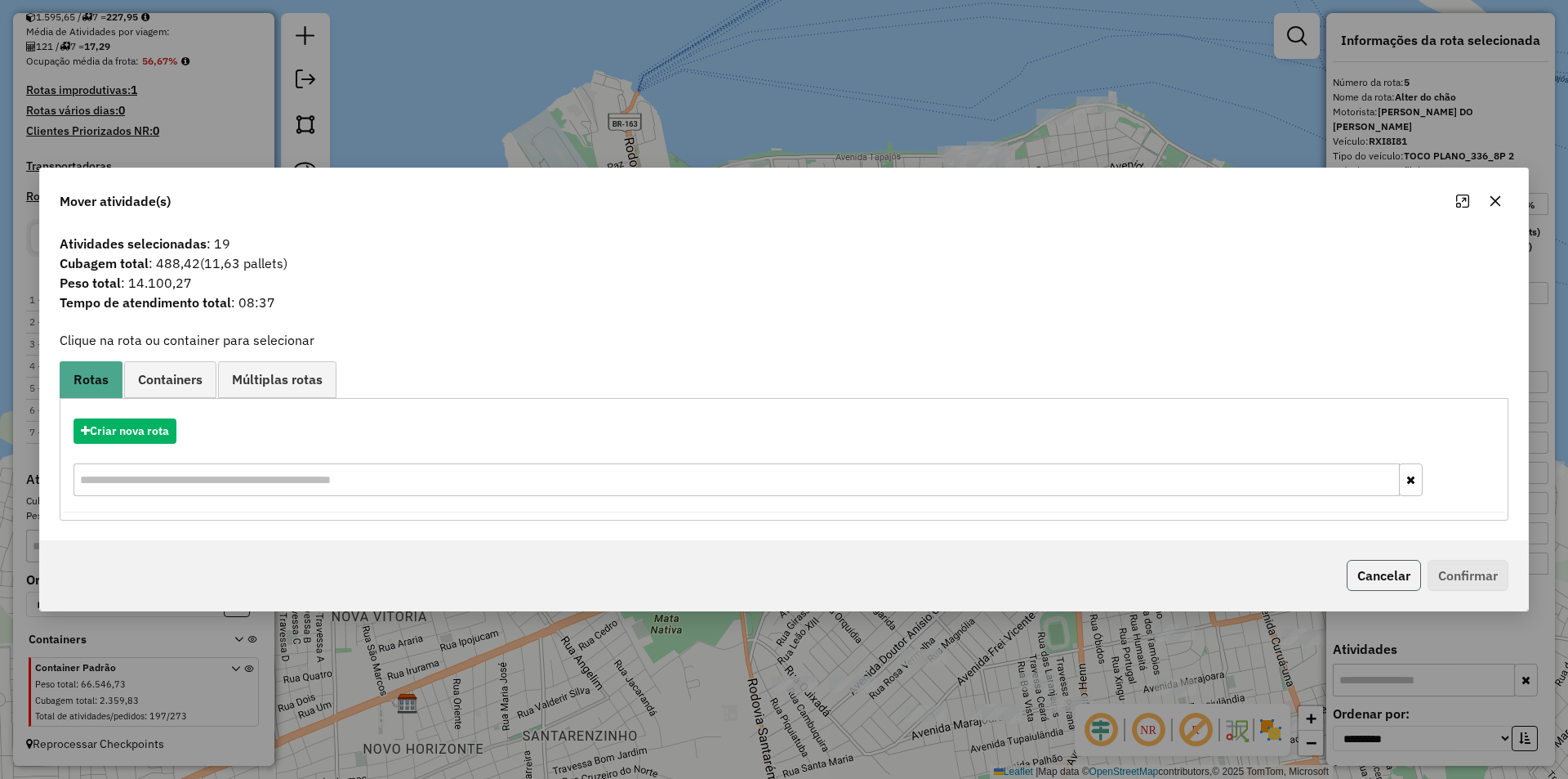
click at [1392, 576] on button "Cancelar" at bounding box center [1383, 574] width 74 height 31
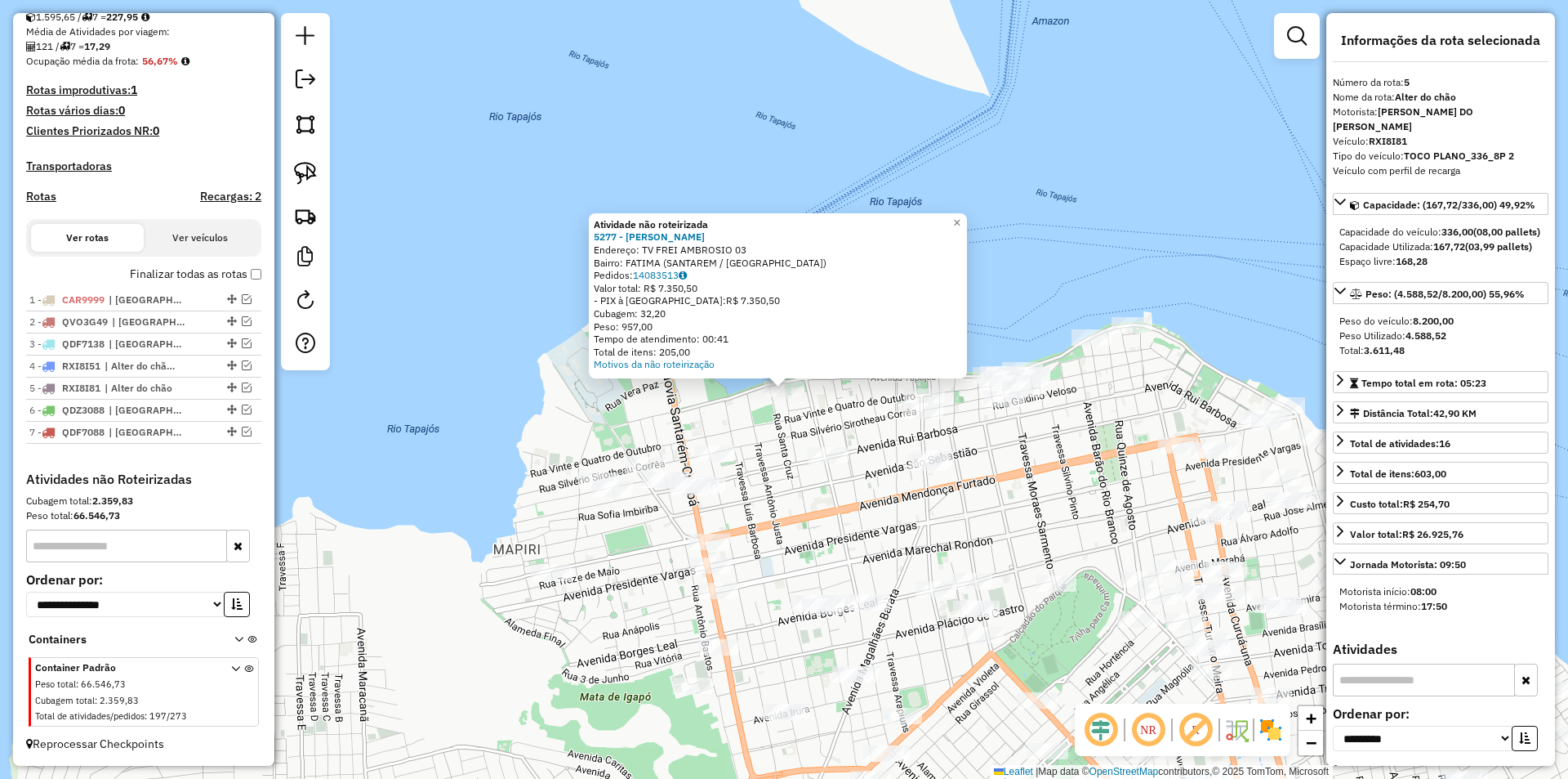
click at [833, 464] on div at bounding box center [827, 455] width 41 height 17
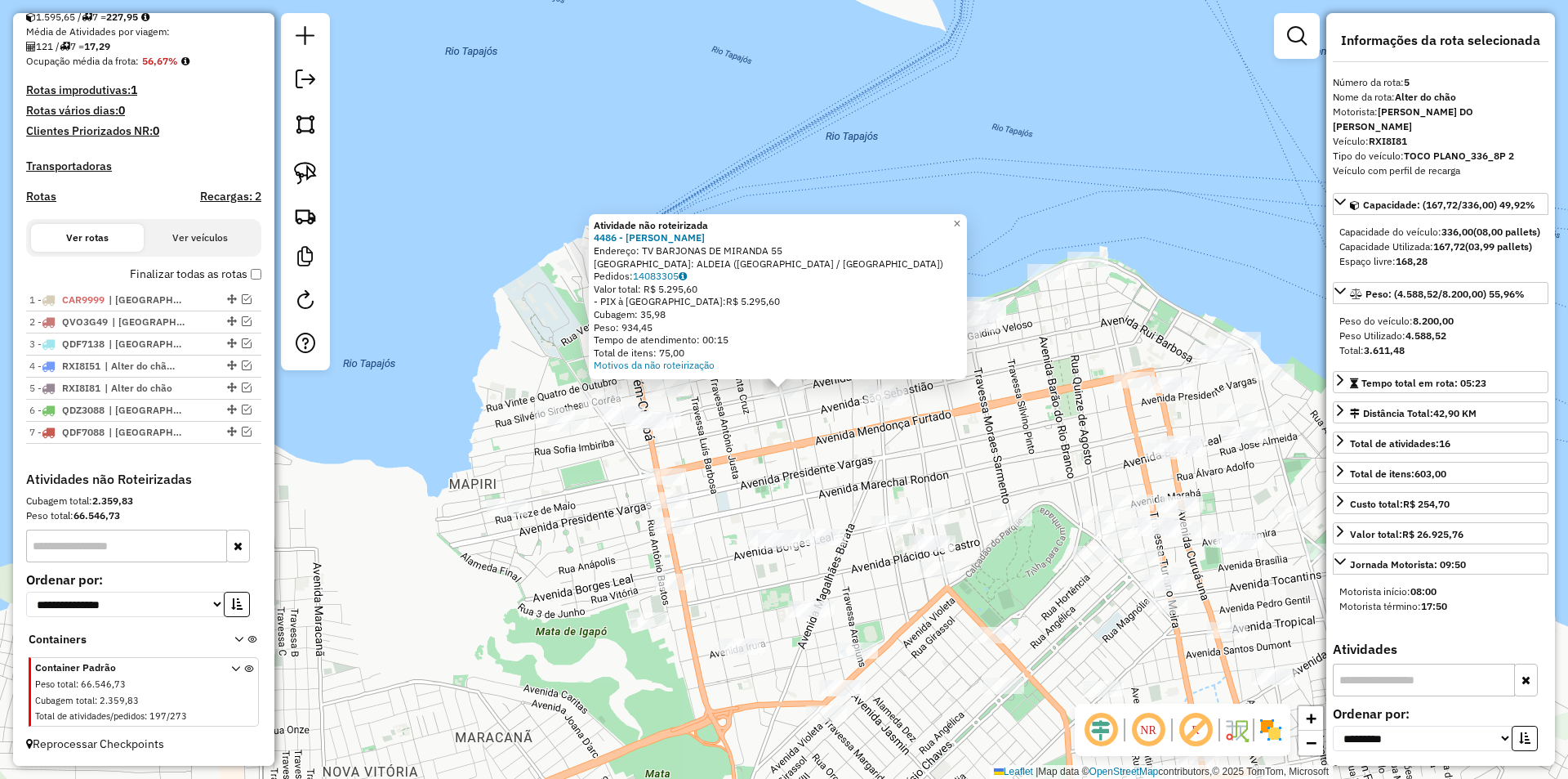
click at [828, 457] on div "Atividade não roteirizada 4486 - [PERSON_NAME]: TV BARJONAS DE MIRANDA [STREET_…" at bounding box center [784, 390] width 1568 height 779
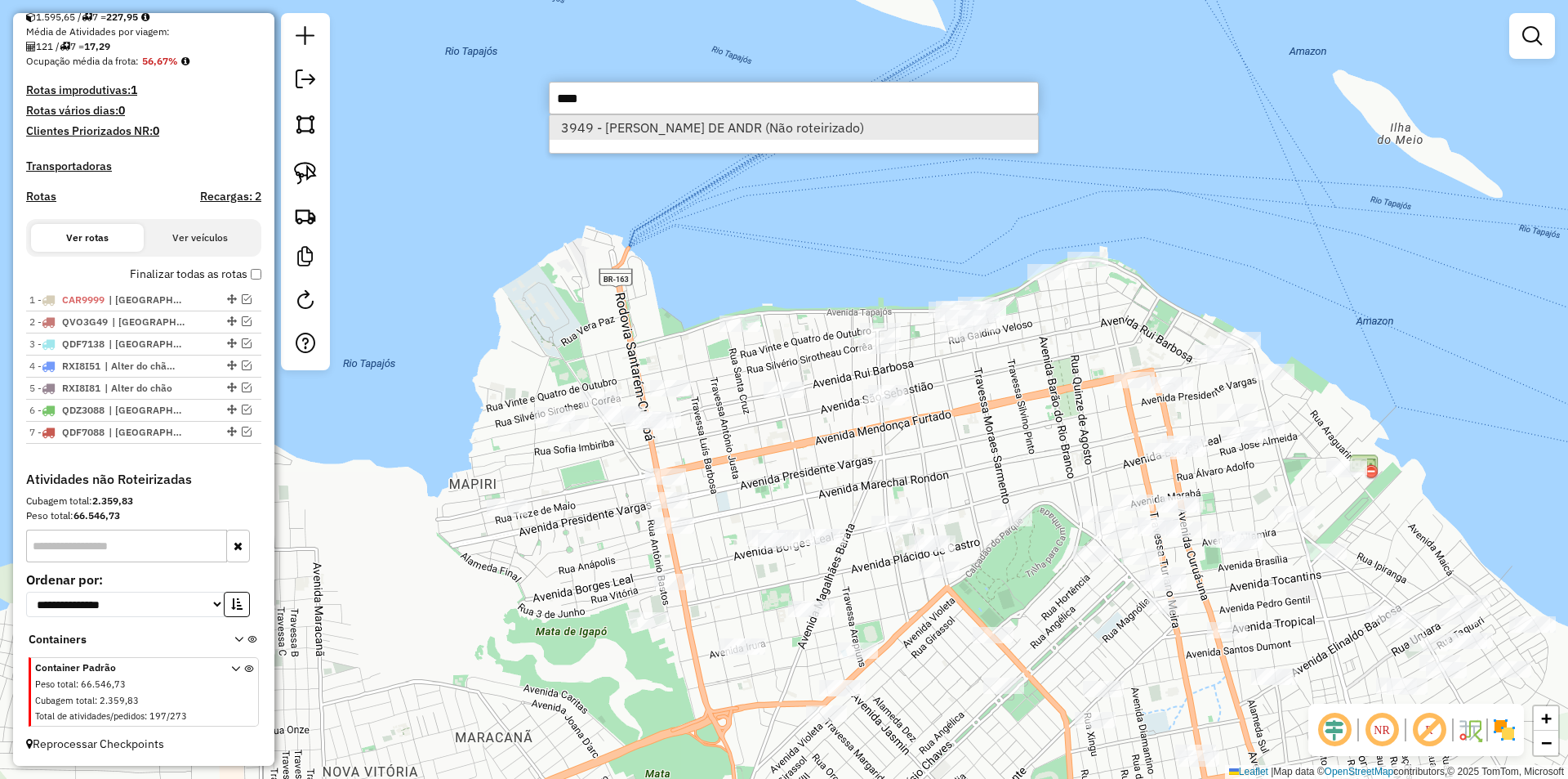
type input "****"
click at [703, 130] on li "3949 - [PERSON_NAME] DE ANDR (Não roteirizado)" at bounding box center [793, 128] width 488 height 25
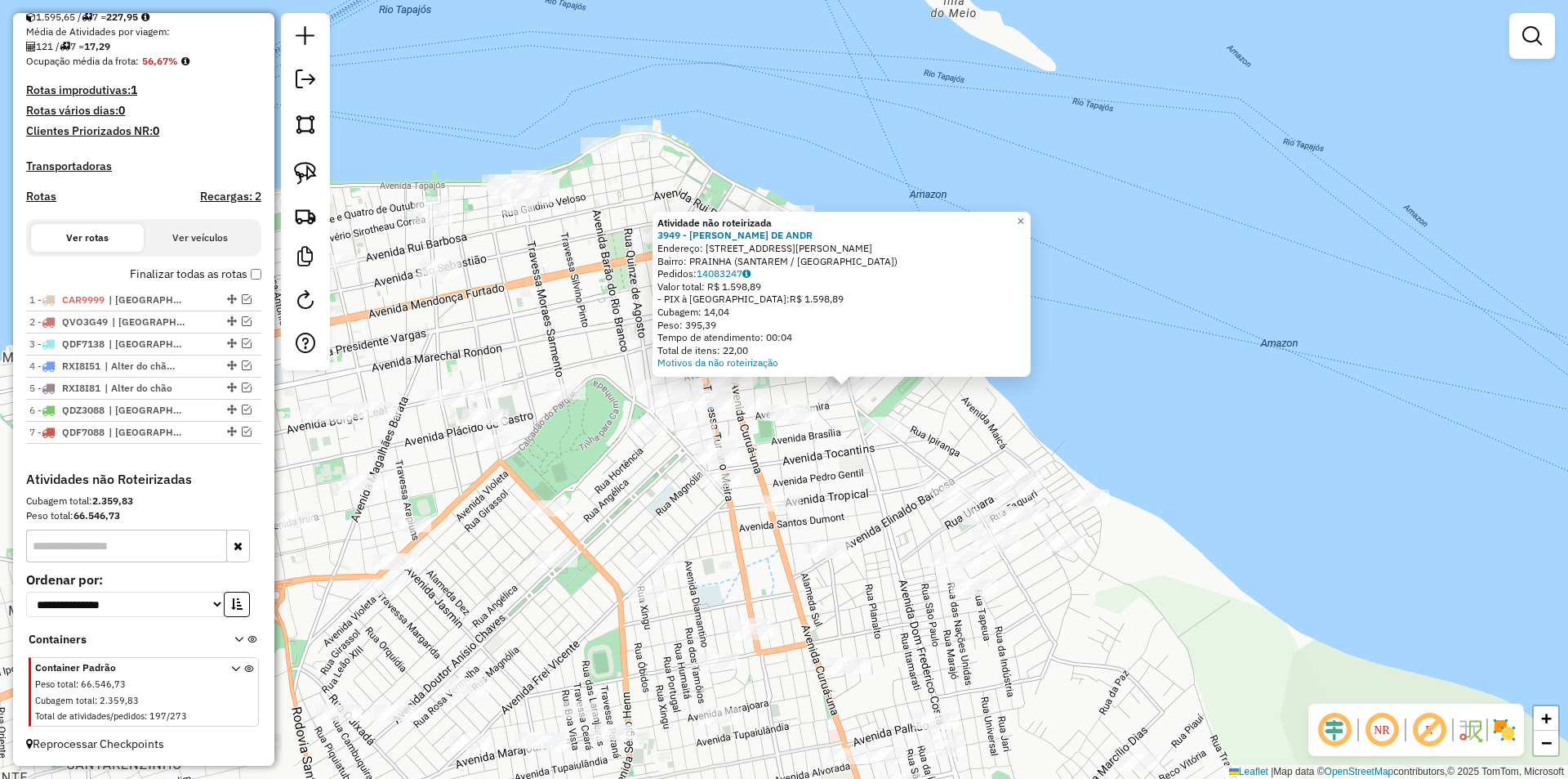
drag, startPoint x: 598, startPoint y: 488, endPoint x: 712, endPoint y: 485, distance: 114.0
click at [712, 485] on div "Atividade não roteirizada 3949 - [PERSON_NAME] DE ANDR Endereço: AV [PERSON_NAM…" at bounding box center [784, 390] width 1568 height 779
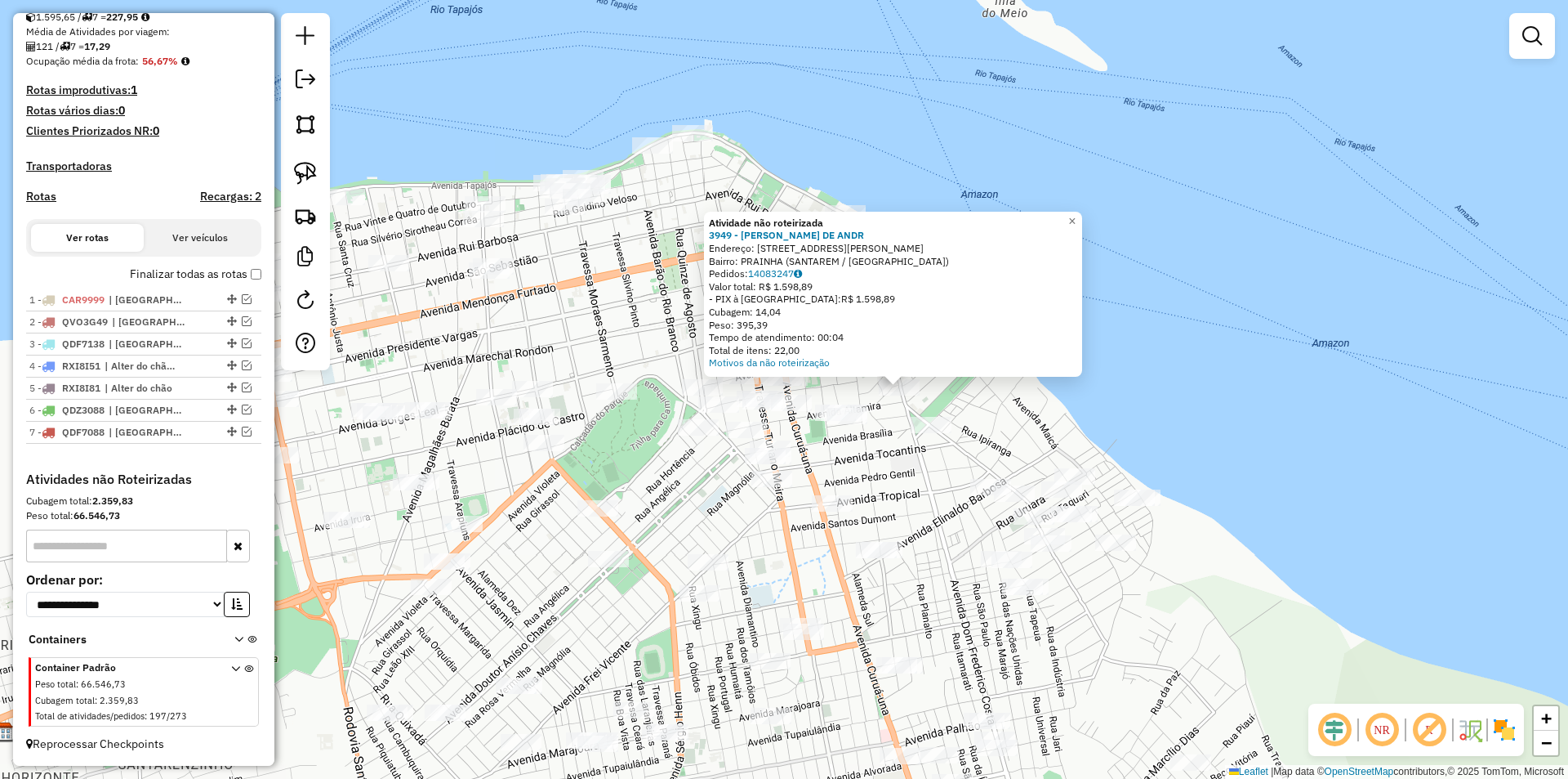
click at [712, 485] on div "Atividade não roteirizada 3949 - [PERSON_NAME] DE ANDR Endereço: AV [PERSON_NAM…" at bounding box center [784, 390] width 1568 height 779
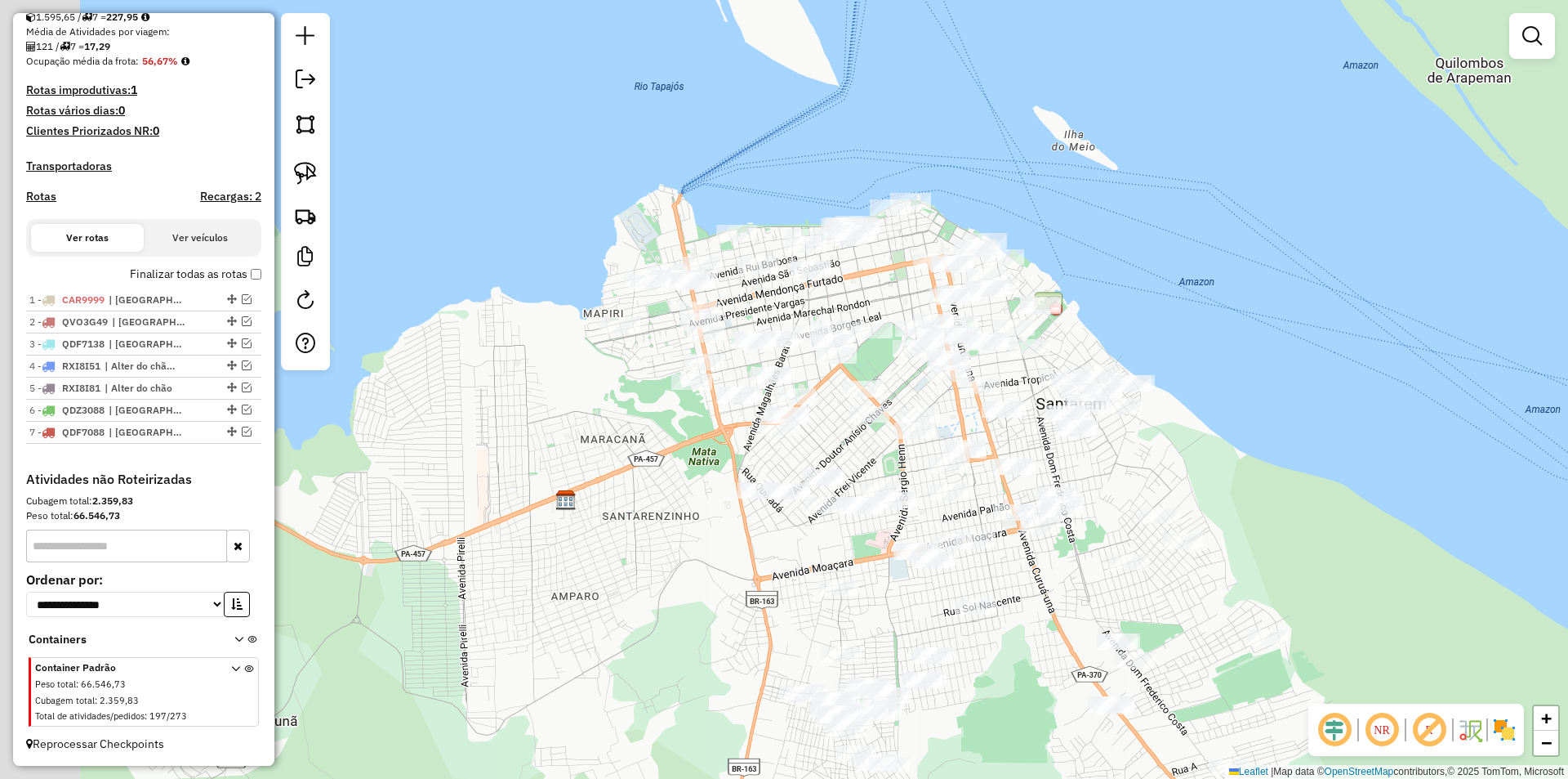
drag, startPoint x: 1030, startPoint y: 346, endPoint x: 1174, endPoint y: 290, distance: 154.5
click at [1174, 290] on div "Janela de atendimento Grade de atendimento Capacidade Transportadoras Veículos …" at bounding box center [784, 390] width 1568 height 779
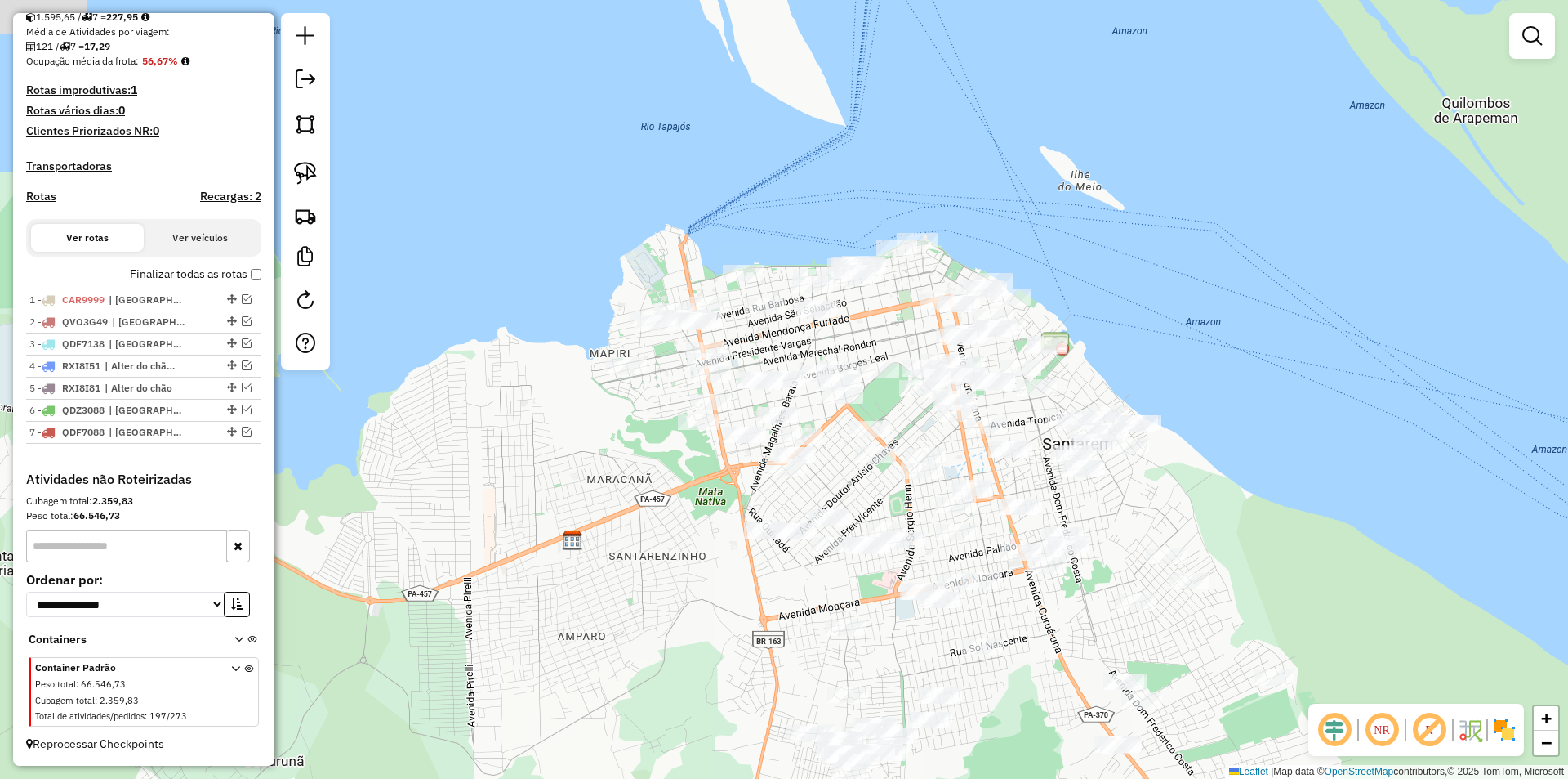
drag, startPoint x: 620, startPoint y: 536, endPoint x: 593, endPoint y: 574, distance: 46.6
click at [586, 590] on div "Janela de atendimento Grade de atendimento Capacidade Transportadoras Veículos …" at bounding box center [784, 390] width 1568 height 779
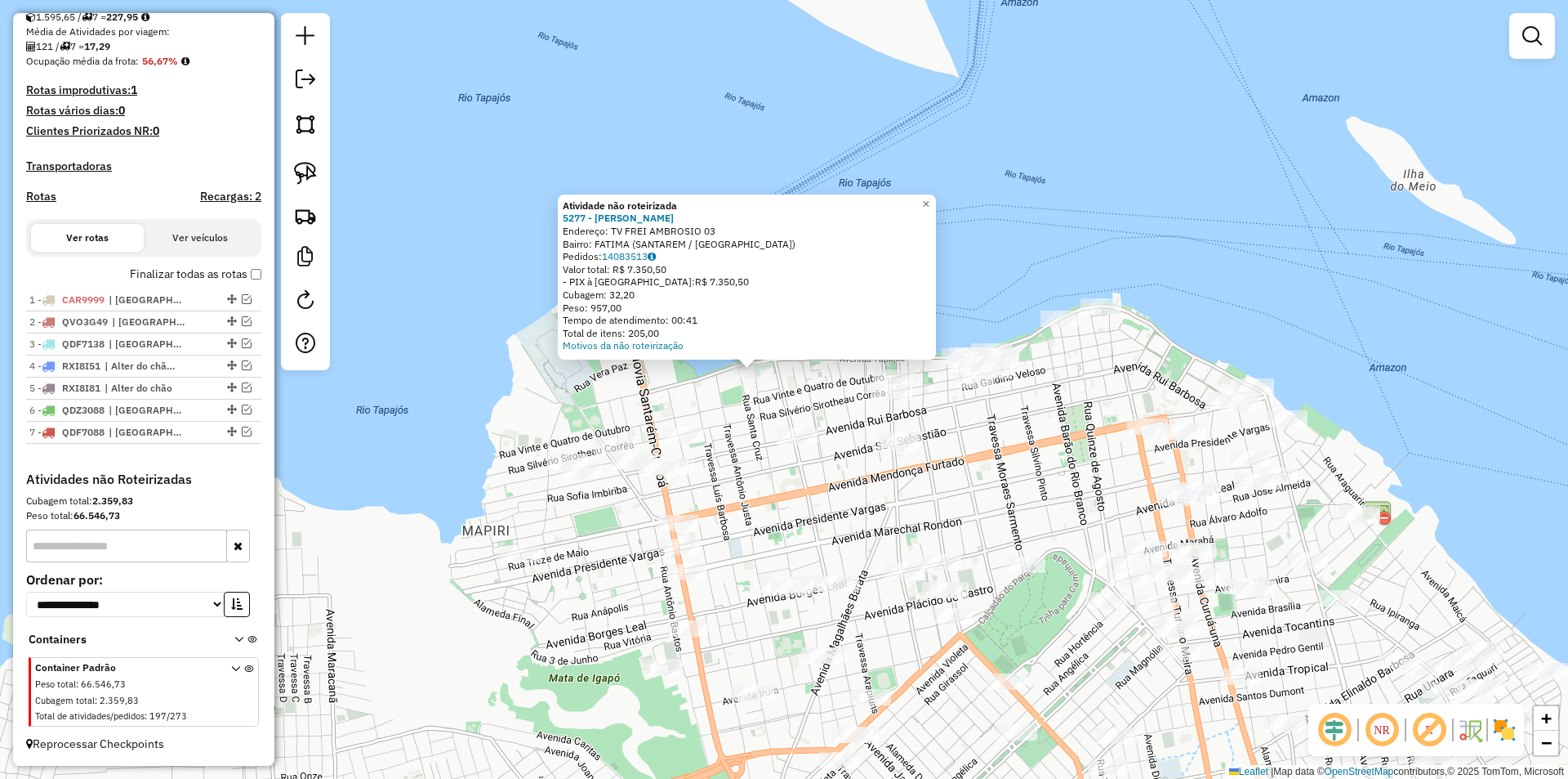
drag, startPoint x: 840, startPoint y: 476, endPoint x: 839, endPoint y: 440, distance: 36.0
click at [839, 440] on div "Atividade não roteirizada 5277 - [PERSON_NAME]: TV FREI AMBROSIO 03 Bairro: FAT…" at bounding box center [784, 390] width 1568 height 779
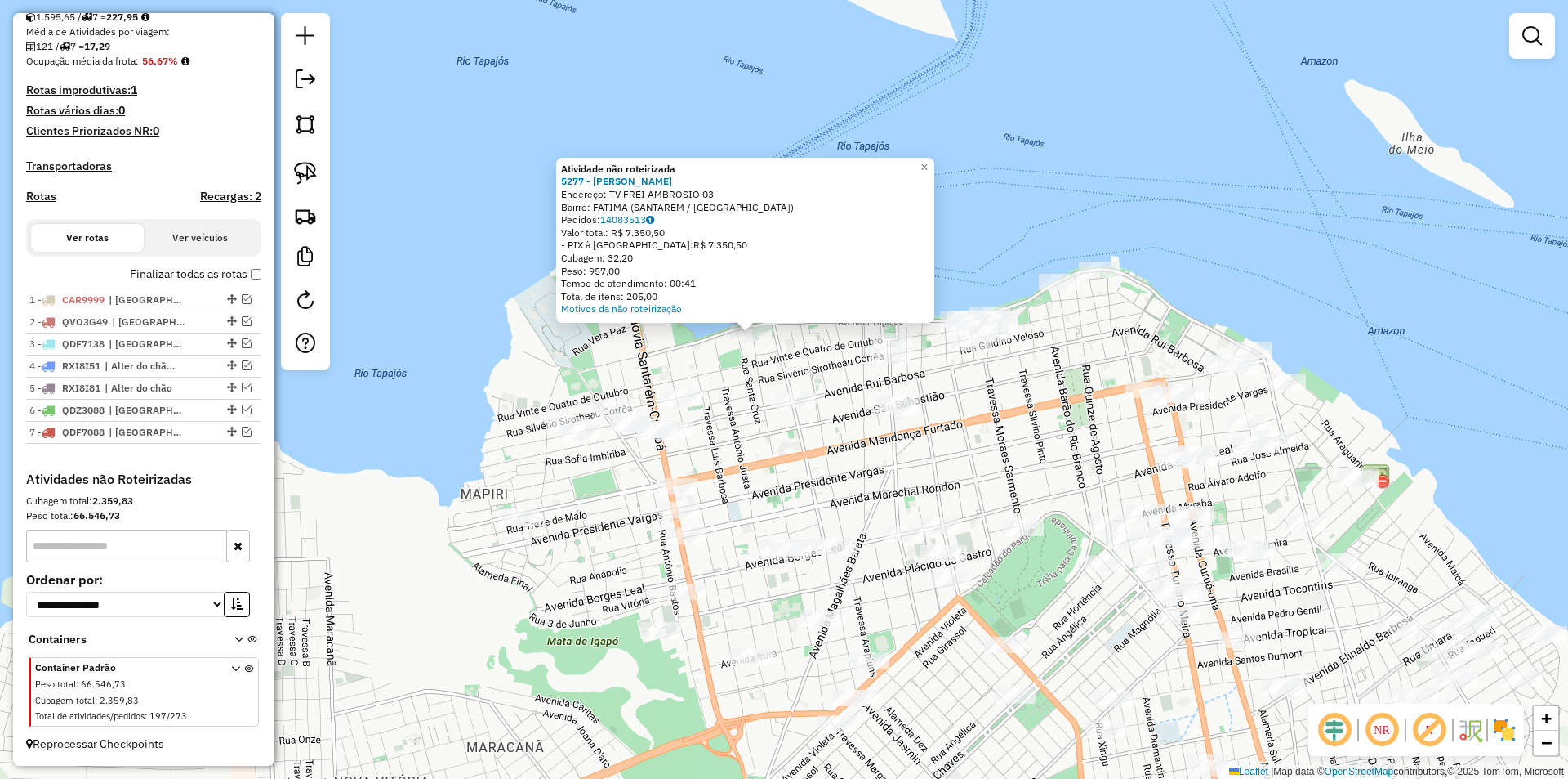
click at [816, 473] on div "Atividade não roteirizada 5277 - [PERSON_NAME]: TV FREI AMBROSIO 03 Bairro: FAT…" at bounding box center [784, 390] width 1568 height 779
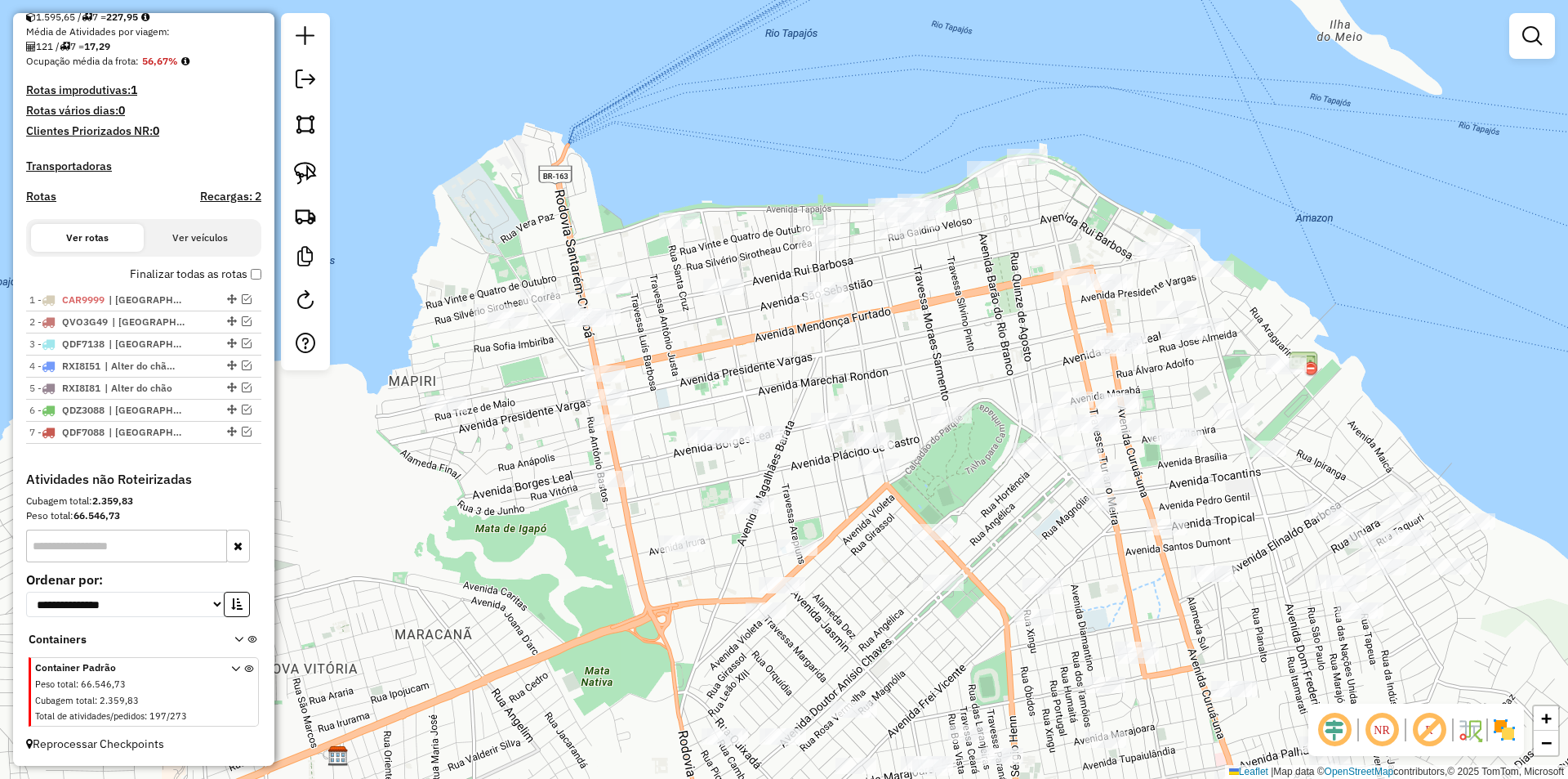
drag, startPoint x: 446, startPoint y: 294, endPoint x: 355, endPoint y: 157, distance: 164.5
click at [355, 157] on div "Janela de atendimento Grade de atendimento Capacidade Transportadoras Veículos …" at bounding box center [784, 390] width 1568 height 779
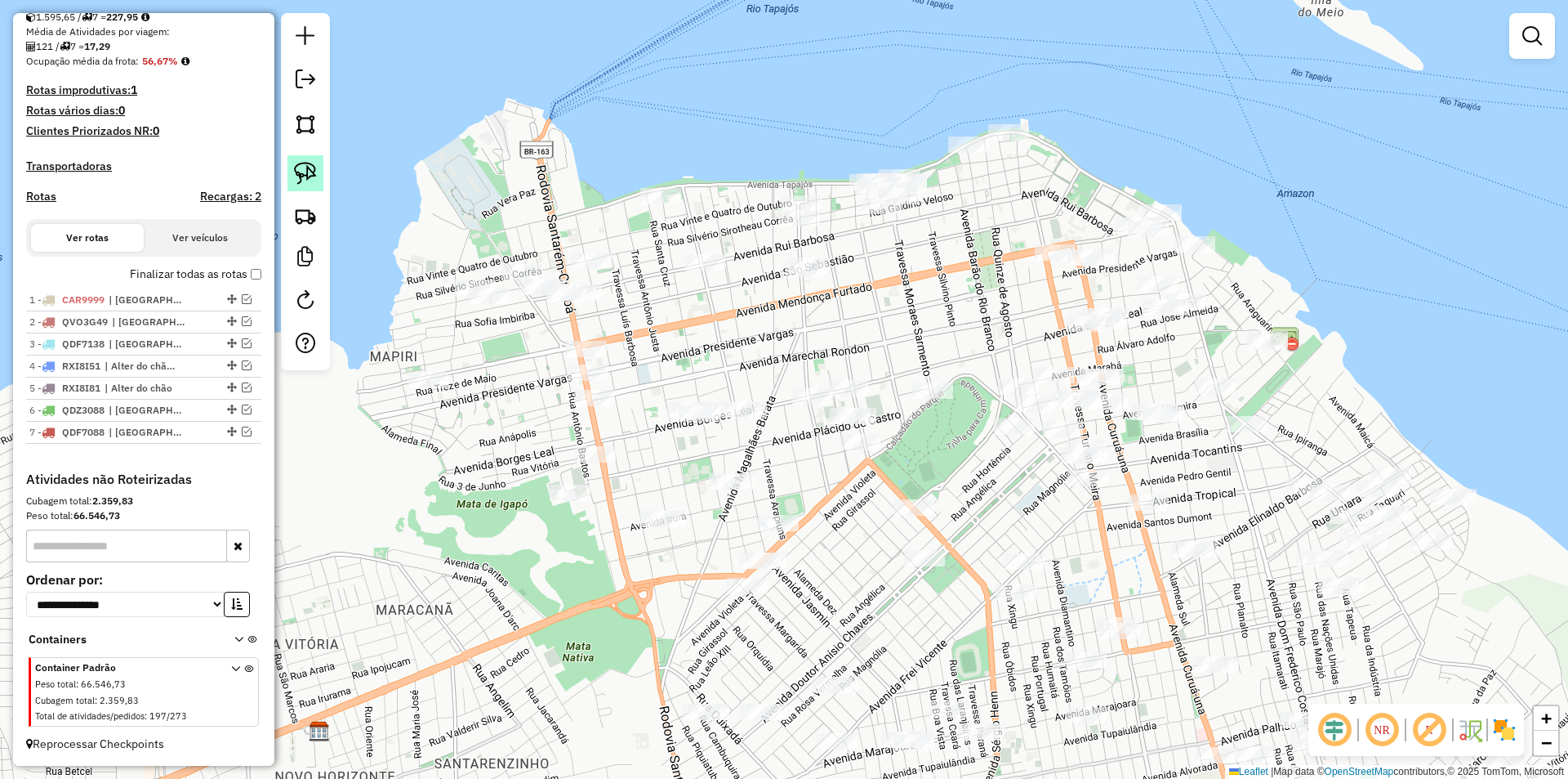
click at [313, 162] on img at bounding box center [304, 173] width 23 height 23
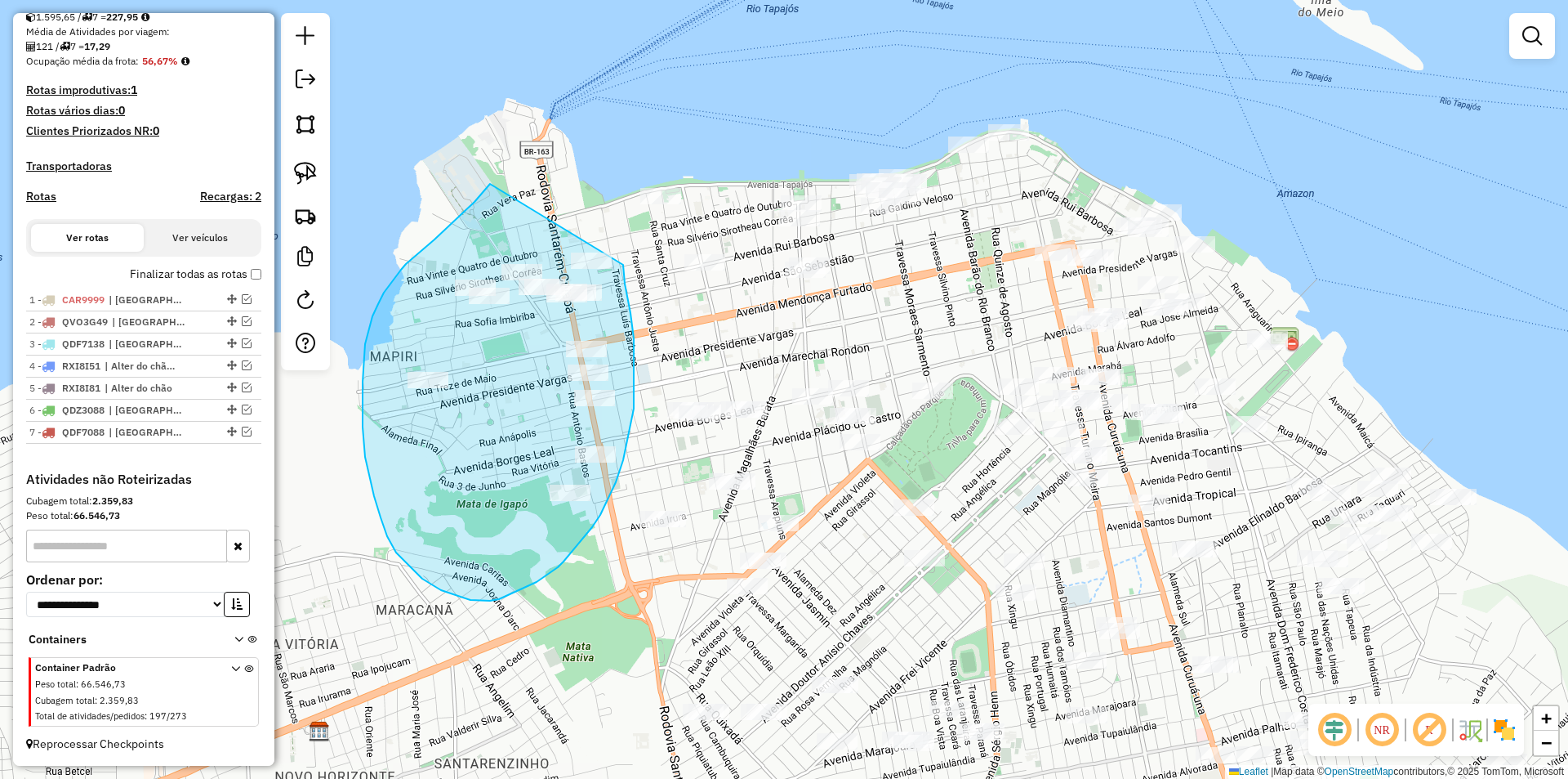
drag, startPoint x: 490, startPoint y: 184, endPoint x: 622, endPoint y: 250, distance: 147.6
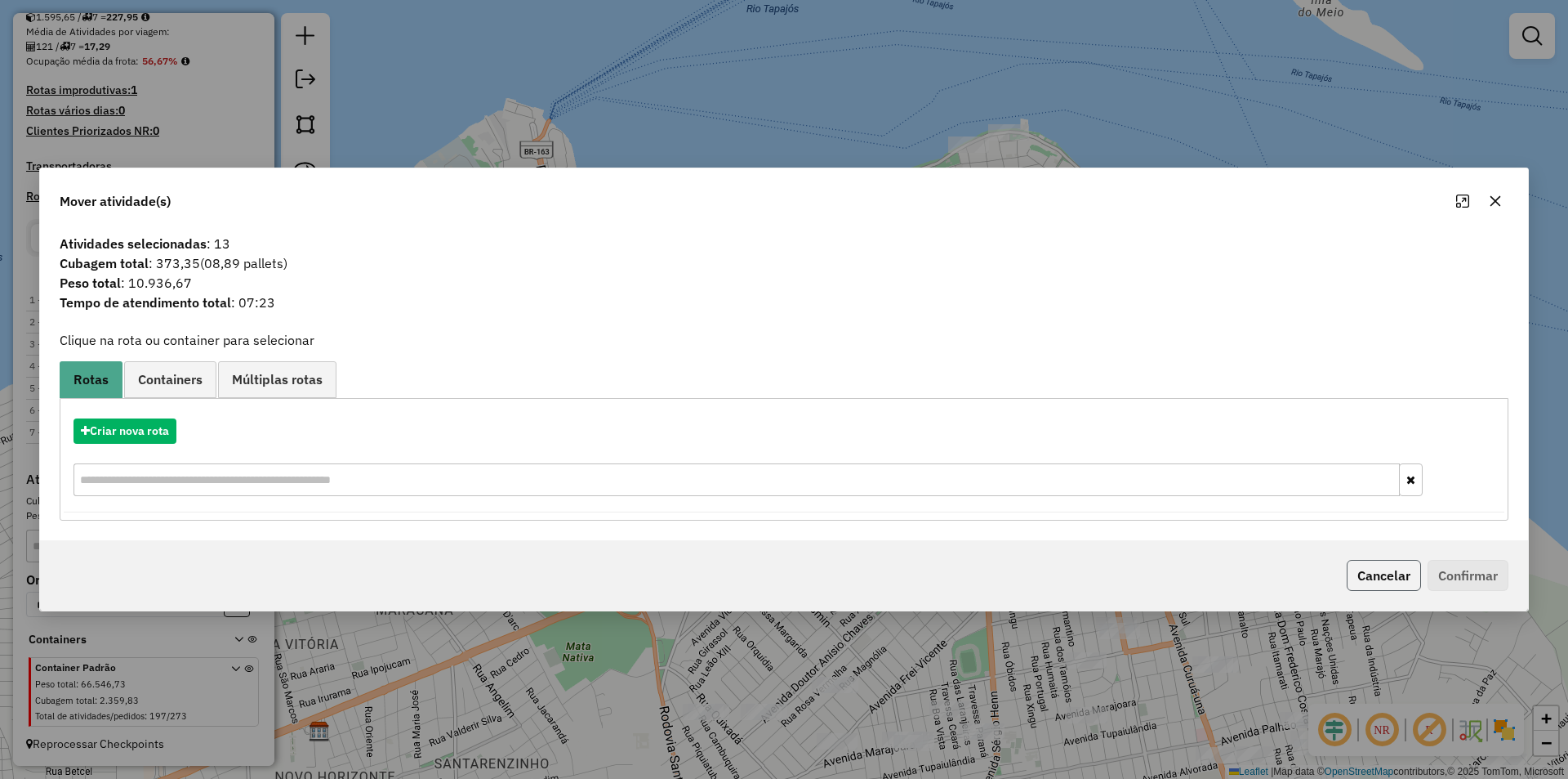
click at [1409, 569] on button "Cancelar" at bounding box center [1383, 574] width 74 height 31
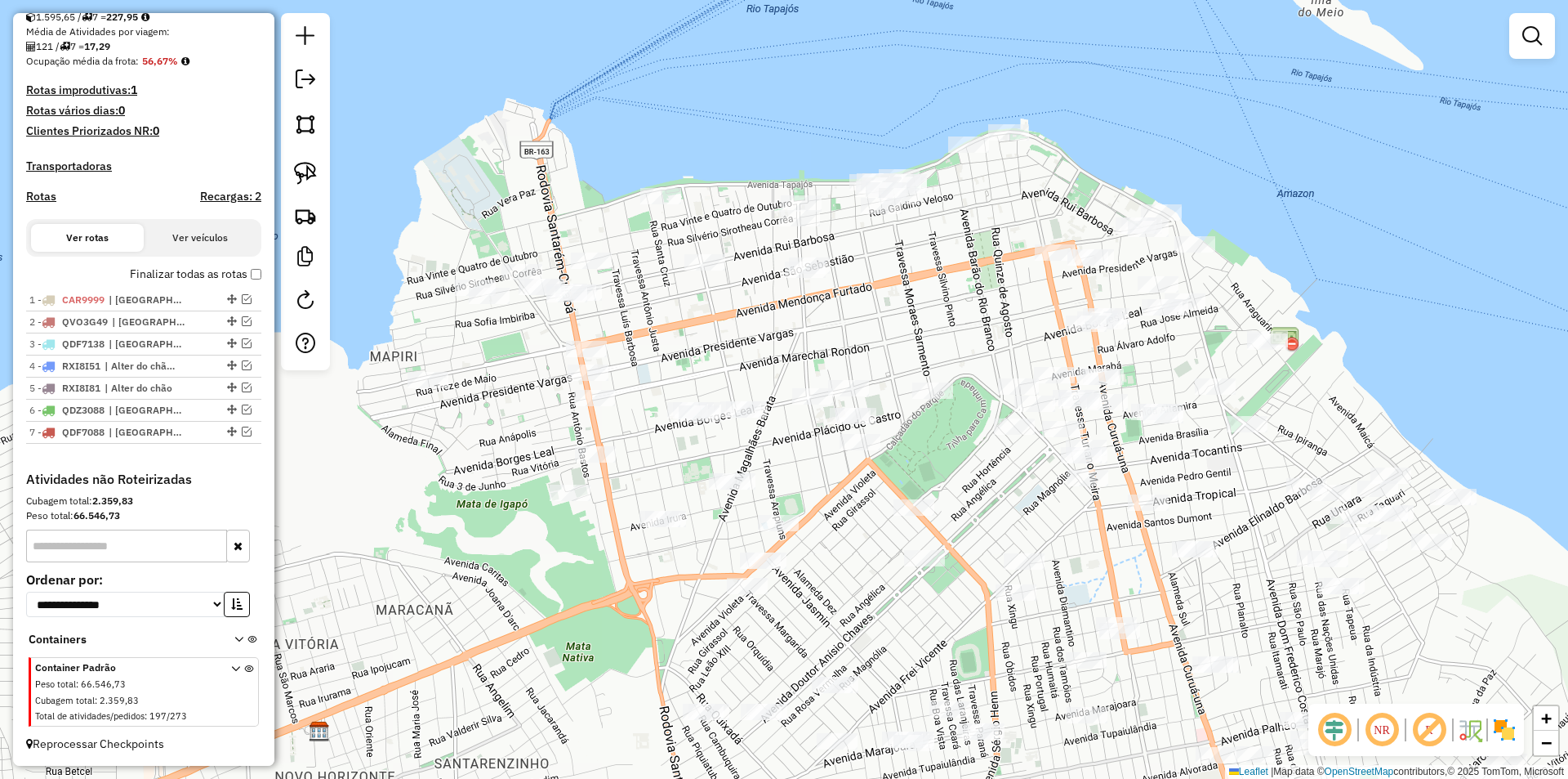
click at [581, 303] on div at bounding box center [566, 294] width 41 height 17
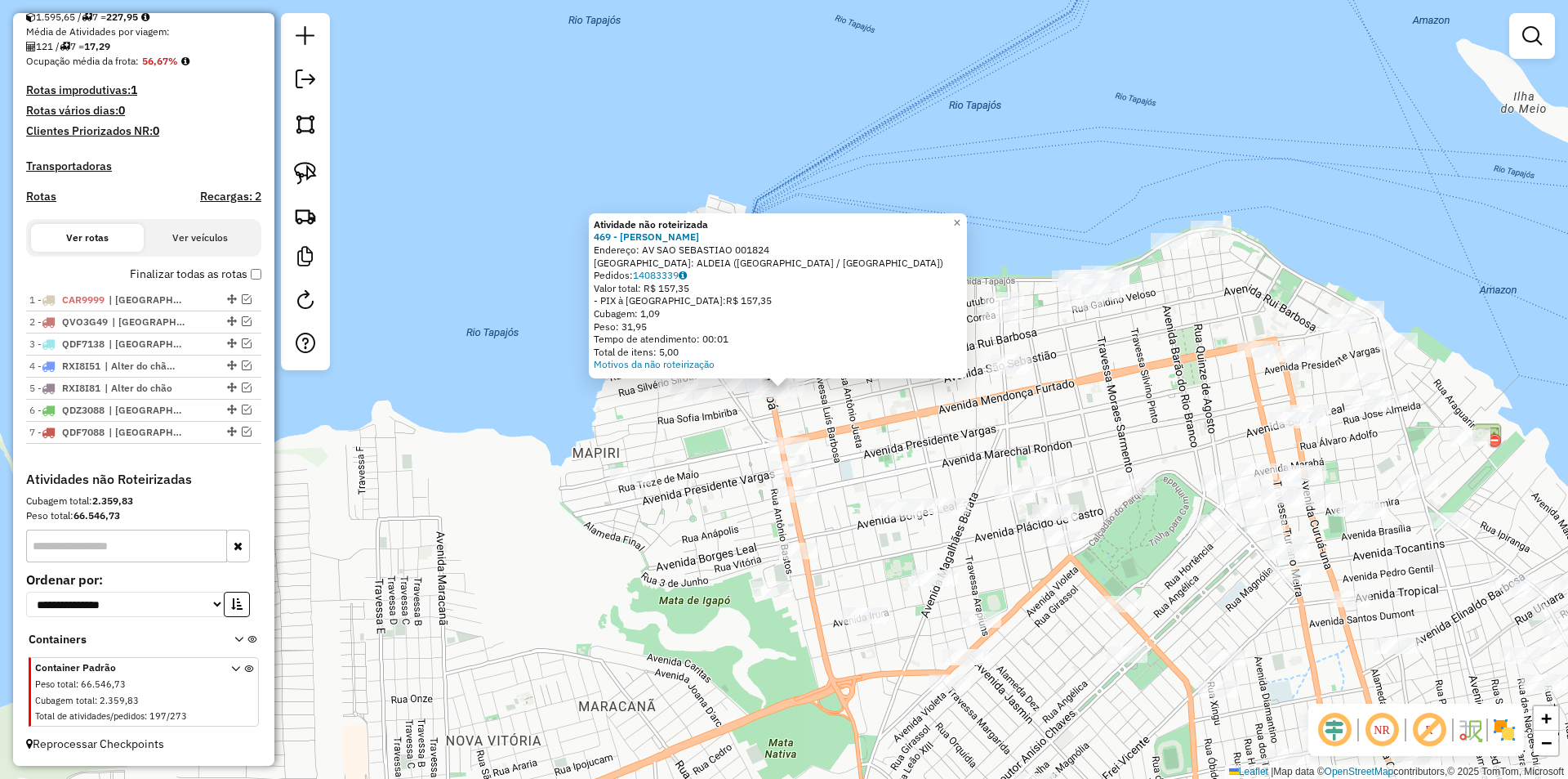
click at [802, 418] on div "Atividade não roteirizada 469 - [PERSON_NAME] DE AGU Endereço: AV SAO SEBASTIAO…" at bounding box center [784, 390] width 1568 height 779
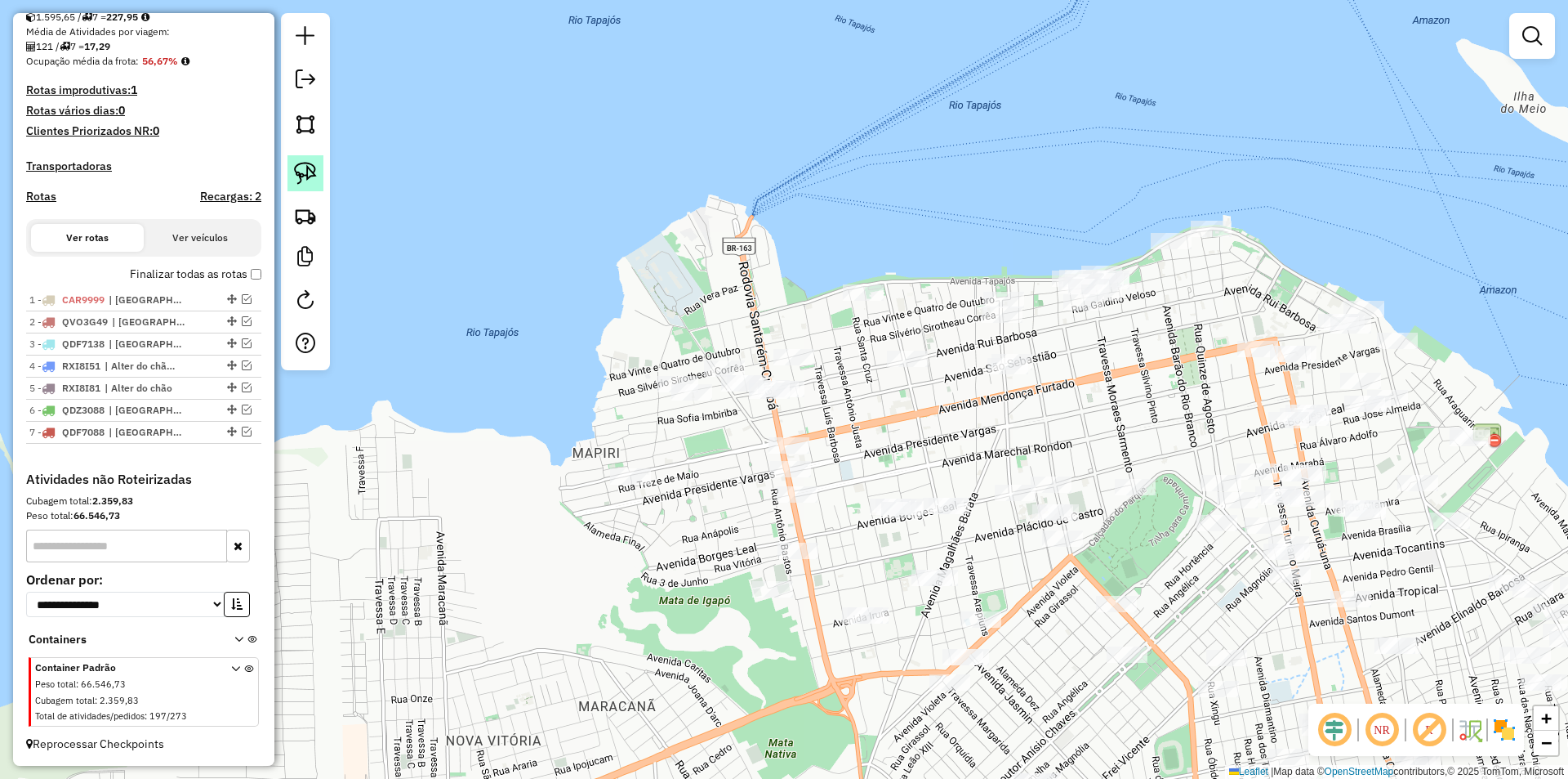
click at [313, 176] on img at bounding box center [304, 173] width 23 height 23
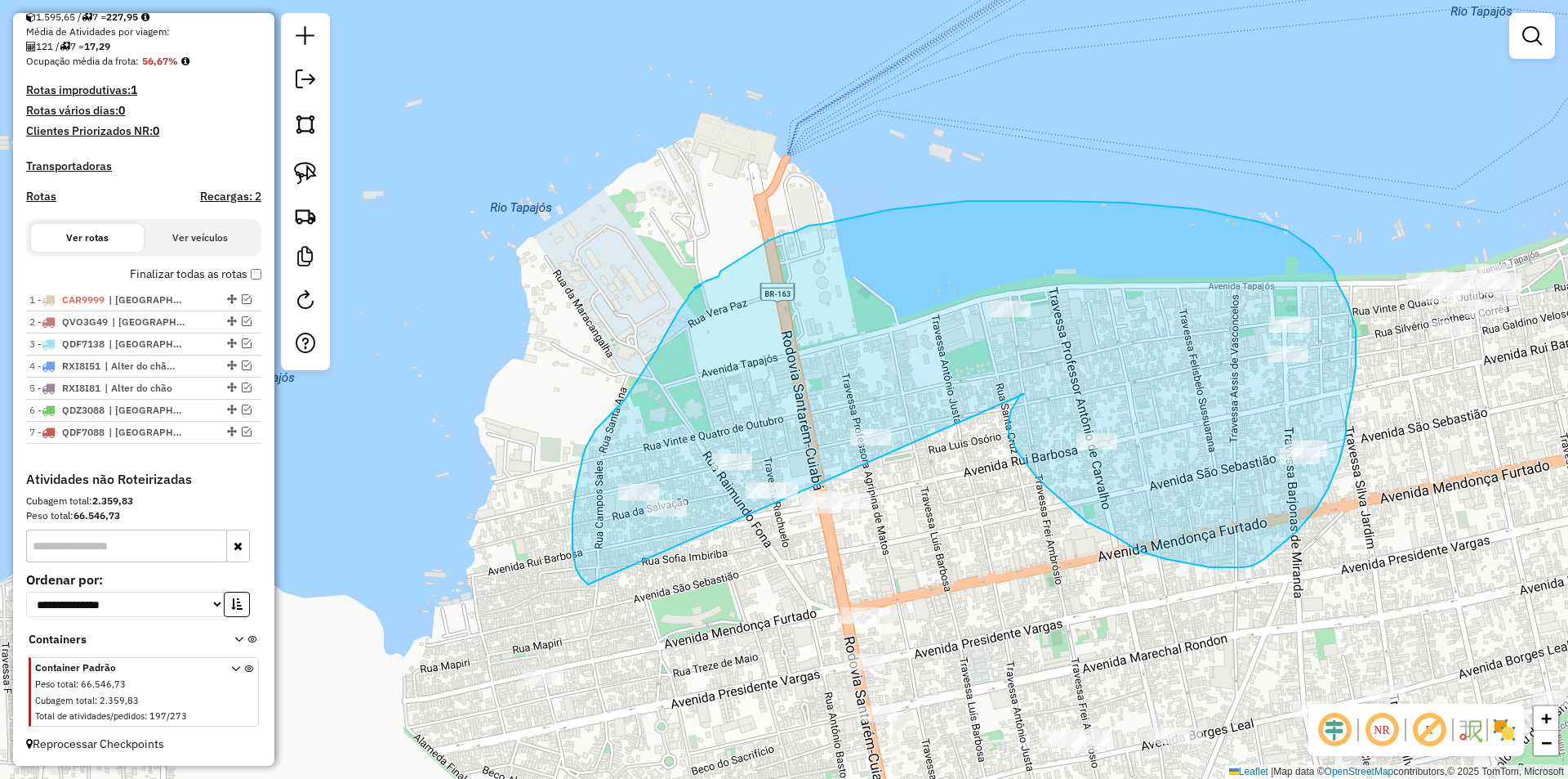
drag, startPoint x: 864, startPoint y: 343, endPoint x: 588, endPoint y: 584, distance: 366.4
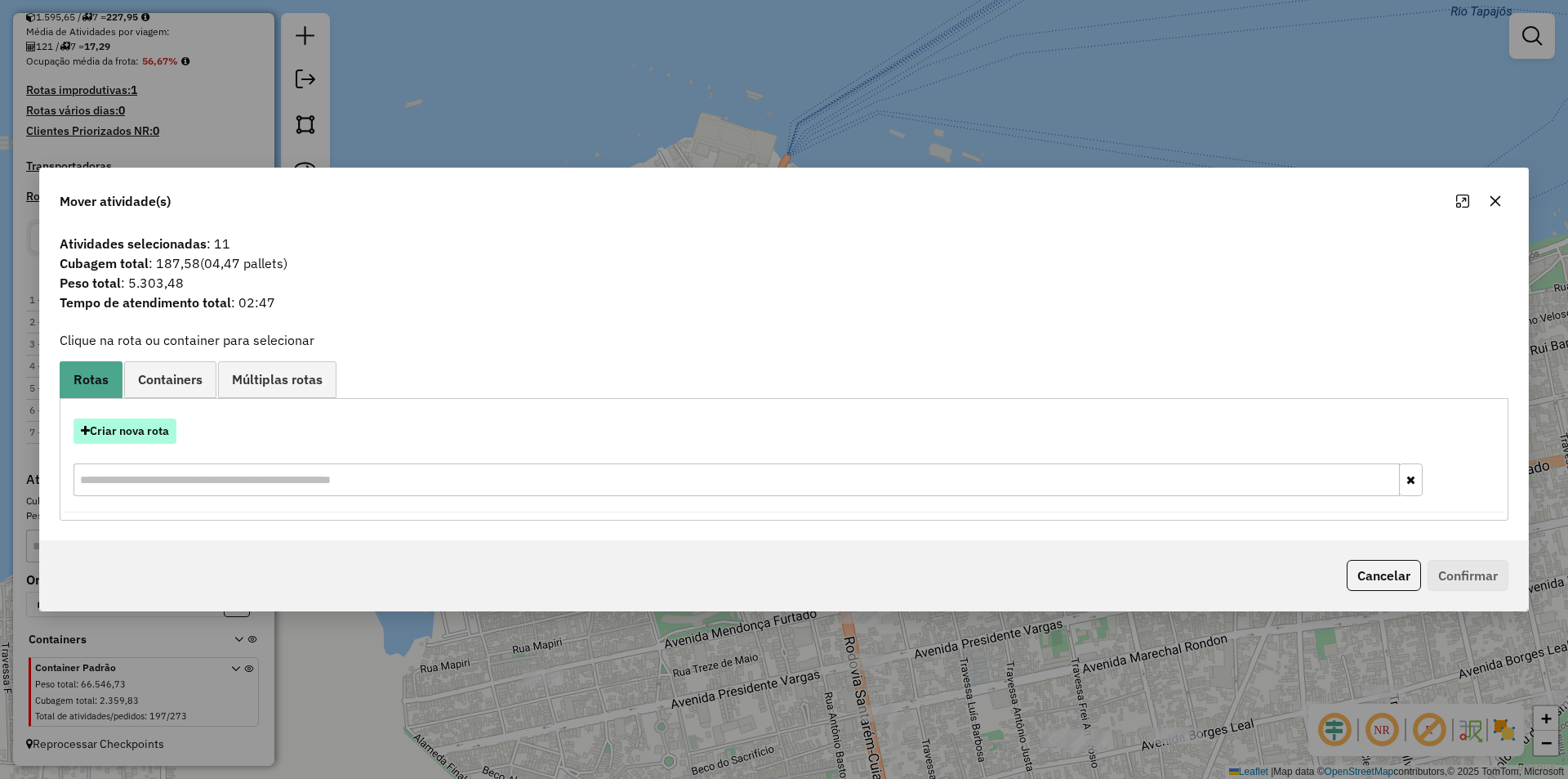
click at [174, 435] on button "Criar nova rota" at bounding box center [124, 431] width 103 height 26
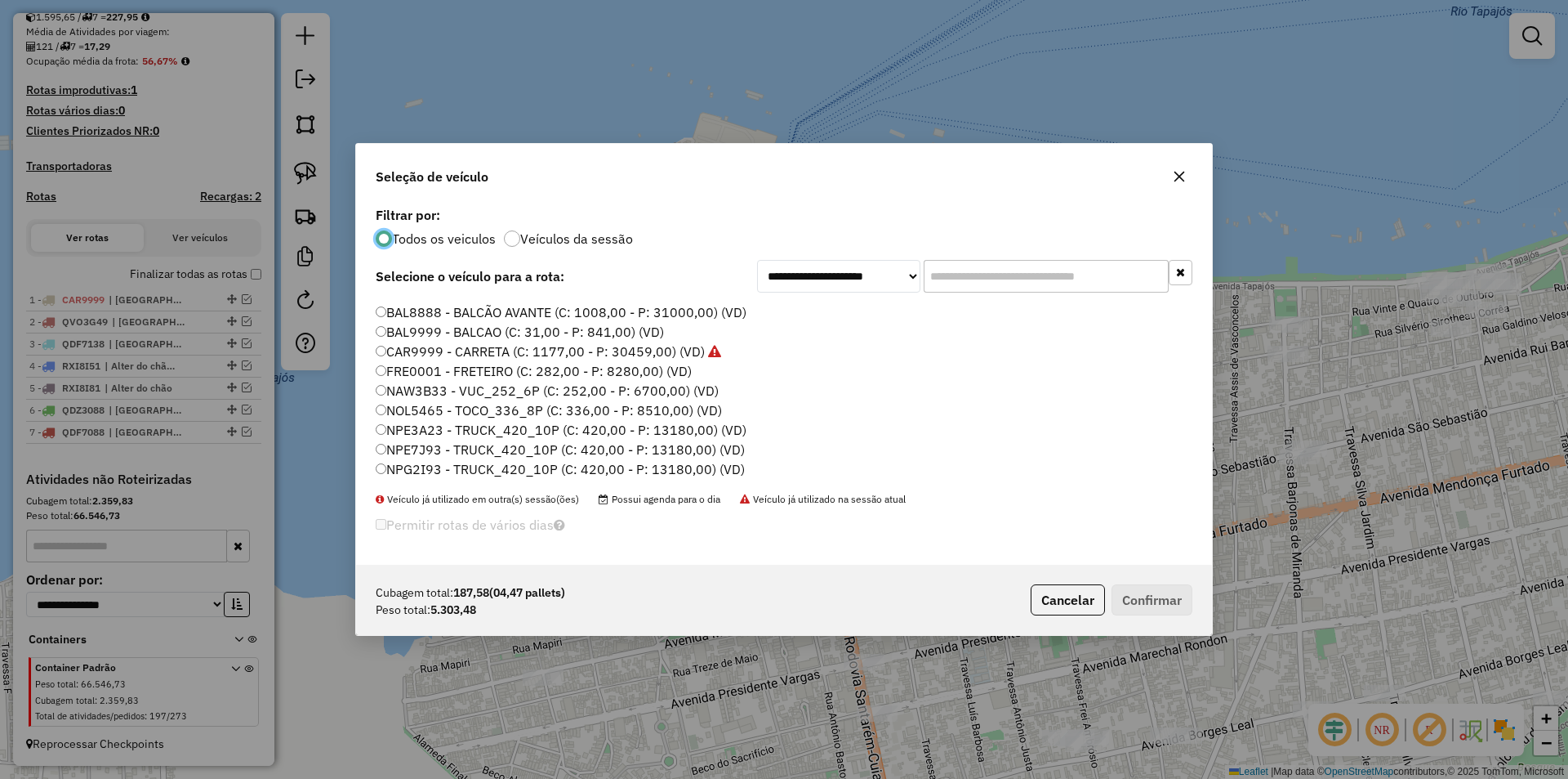
scroll to position [82, 0]
click at [442, 370] on label "NAW3B33 - VUC_252_6P (C: 252,00 - P: 6700,00) (VD)" at bounding box center [546, 364] width 343 height 20
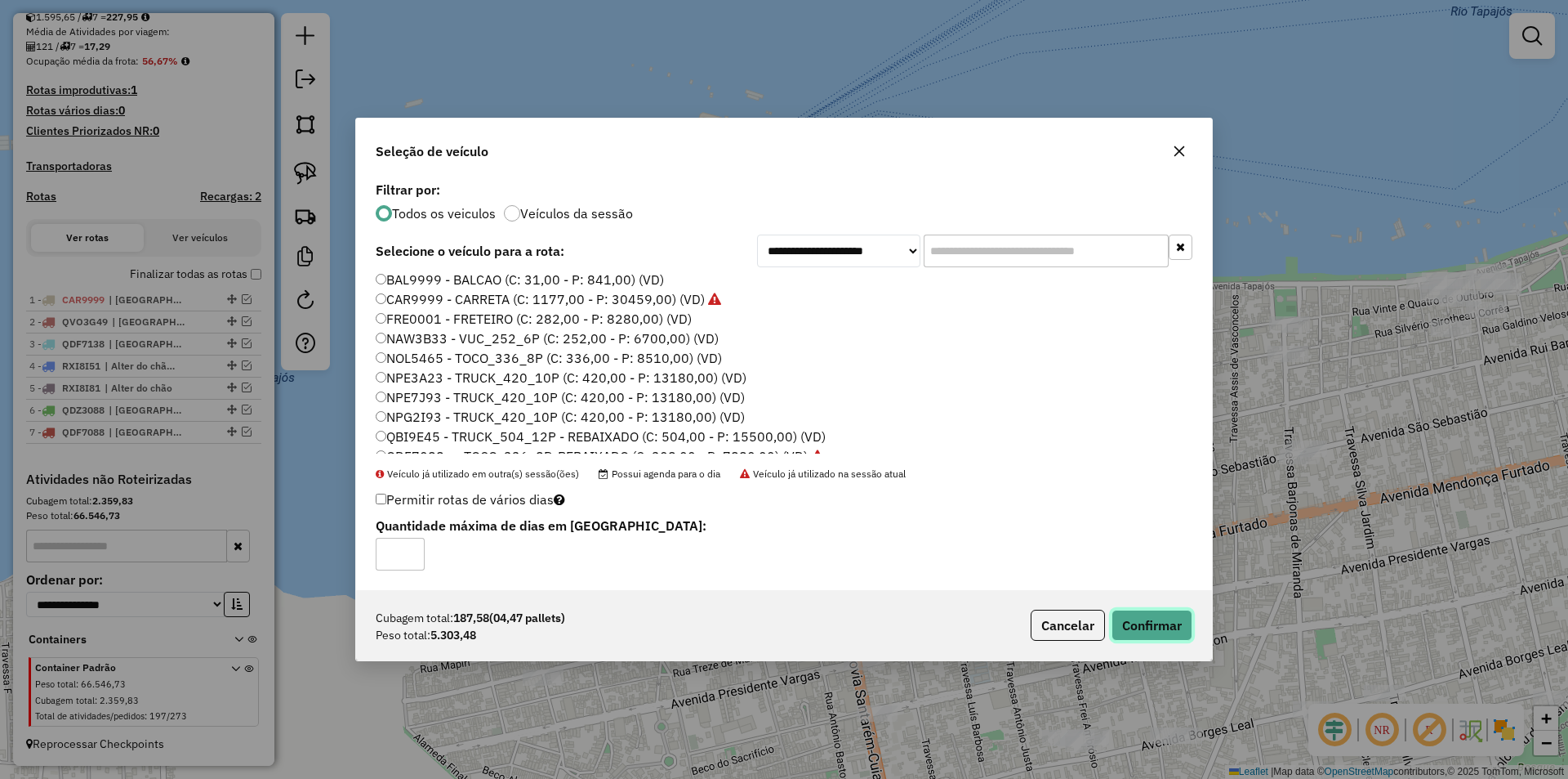
click at [1134, 619] on button "Confirmar" at bounding box center [1152, 624] width 81 height 31
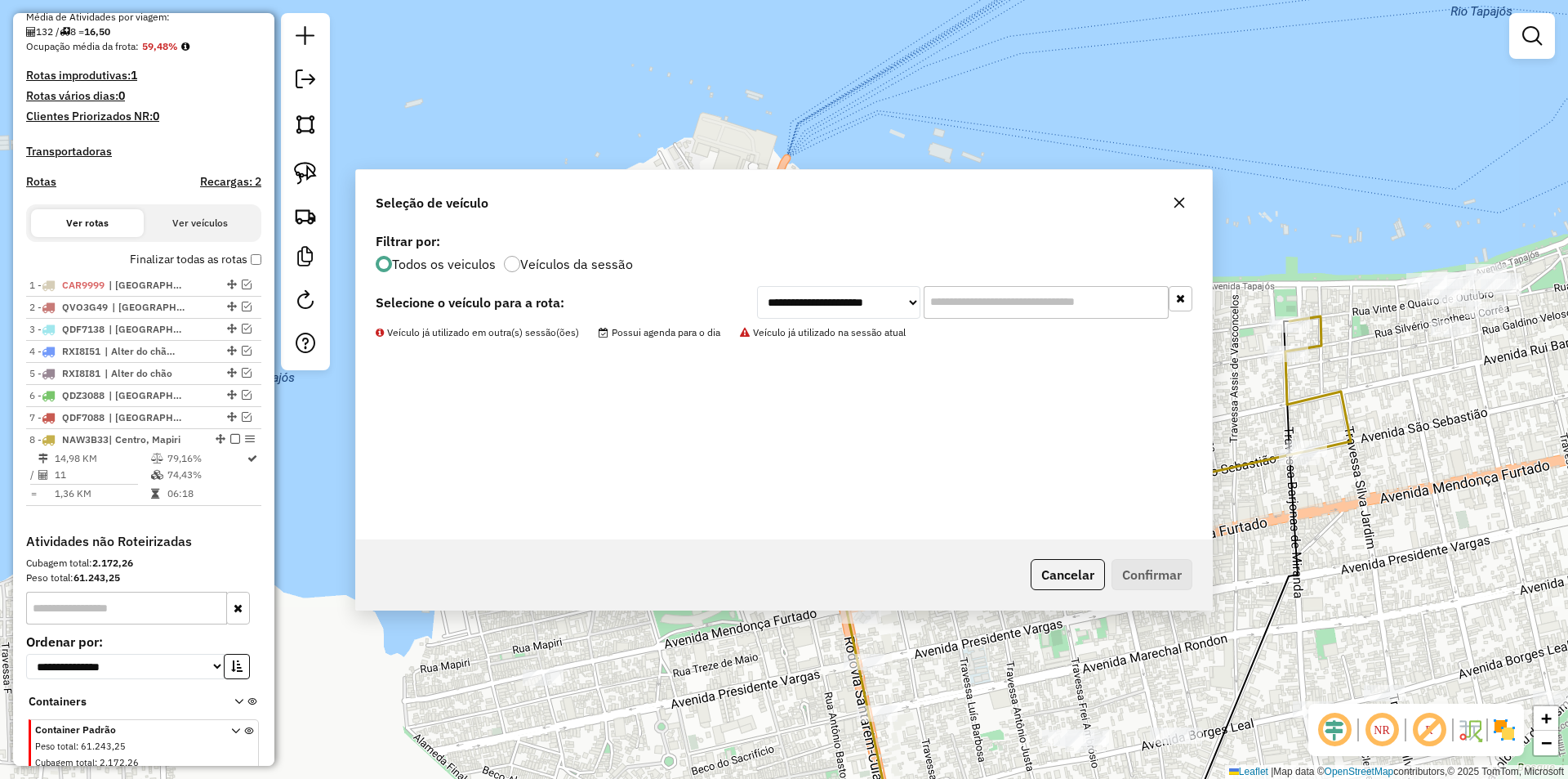
scroll to position [469, 0]
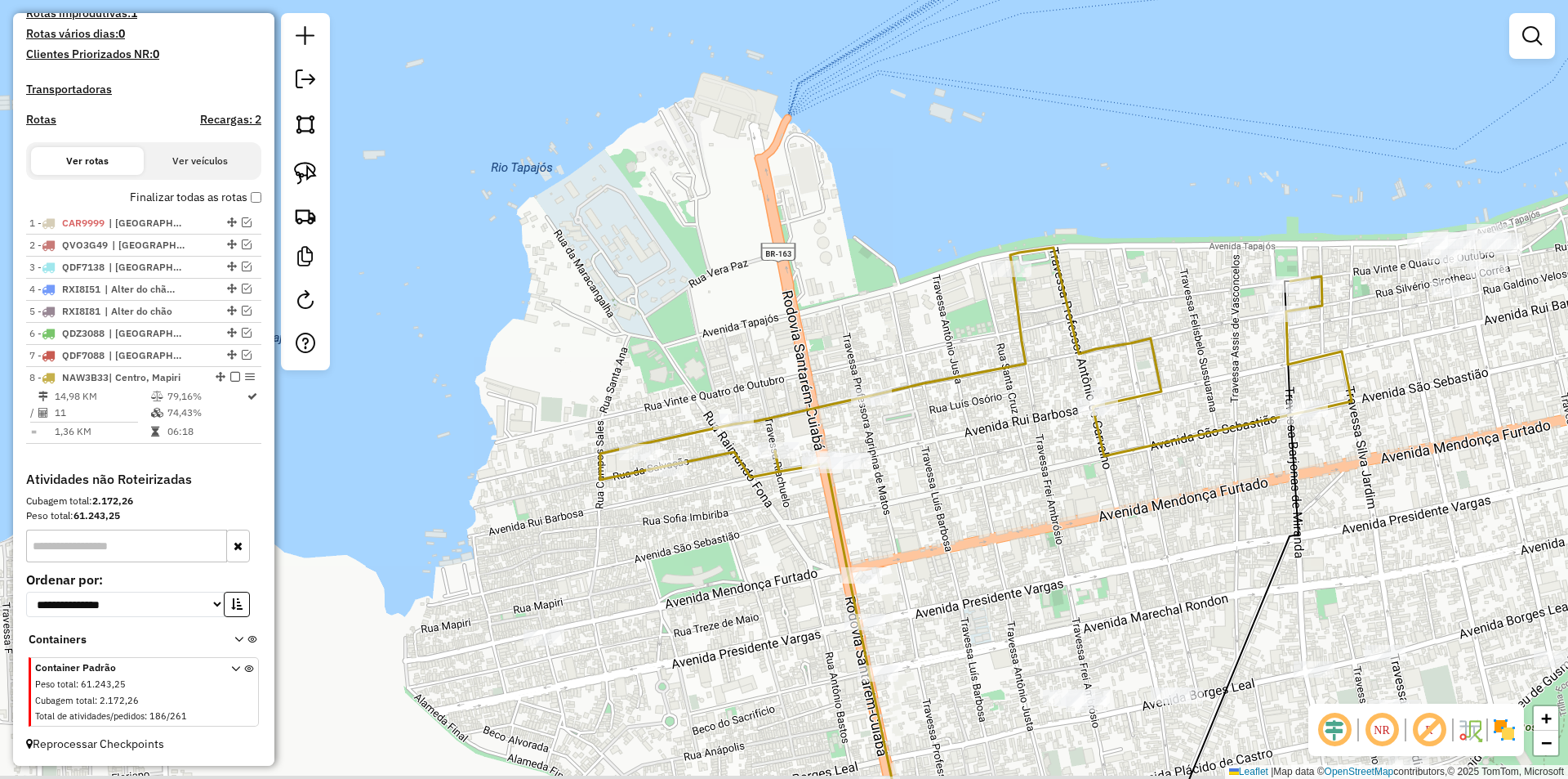
drag, startPoint x: 1032, startPoint y: 511, endPoint x: 999, endPoint y: 321, distance: 192.8
click at [999, 321] on div "Janela de atendimento Grade de atendimento Capacidade Transportadoras Veículos …" at bounding box center [784, 390] width 1568 height 779
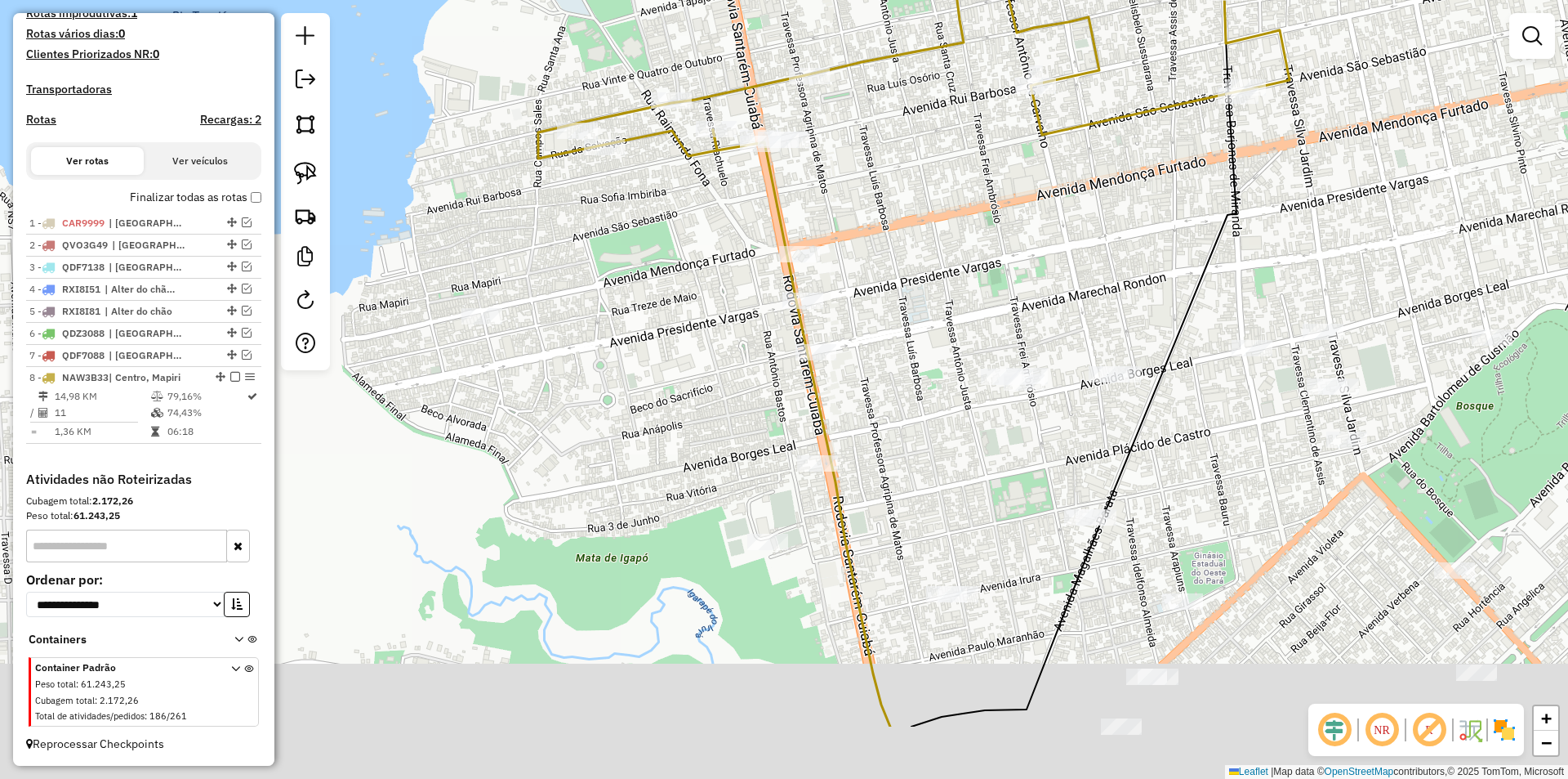
drag, startPoint x: 878, startPoint y: 390, endPoint x: 834, endPoint y: 252, distance: 144.8
click at [844, 254] on div "Janela de atendimento Grade de atendimento Capacidade Transportadoras Veículos …" at bounding box center [784, 390] width 1568 height 779
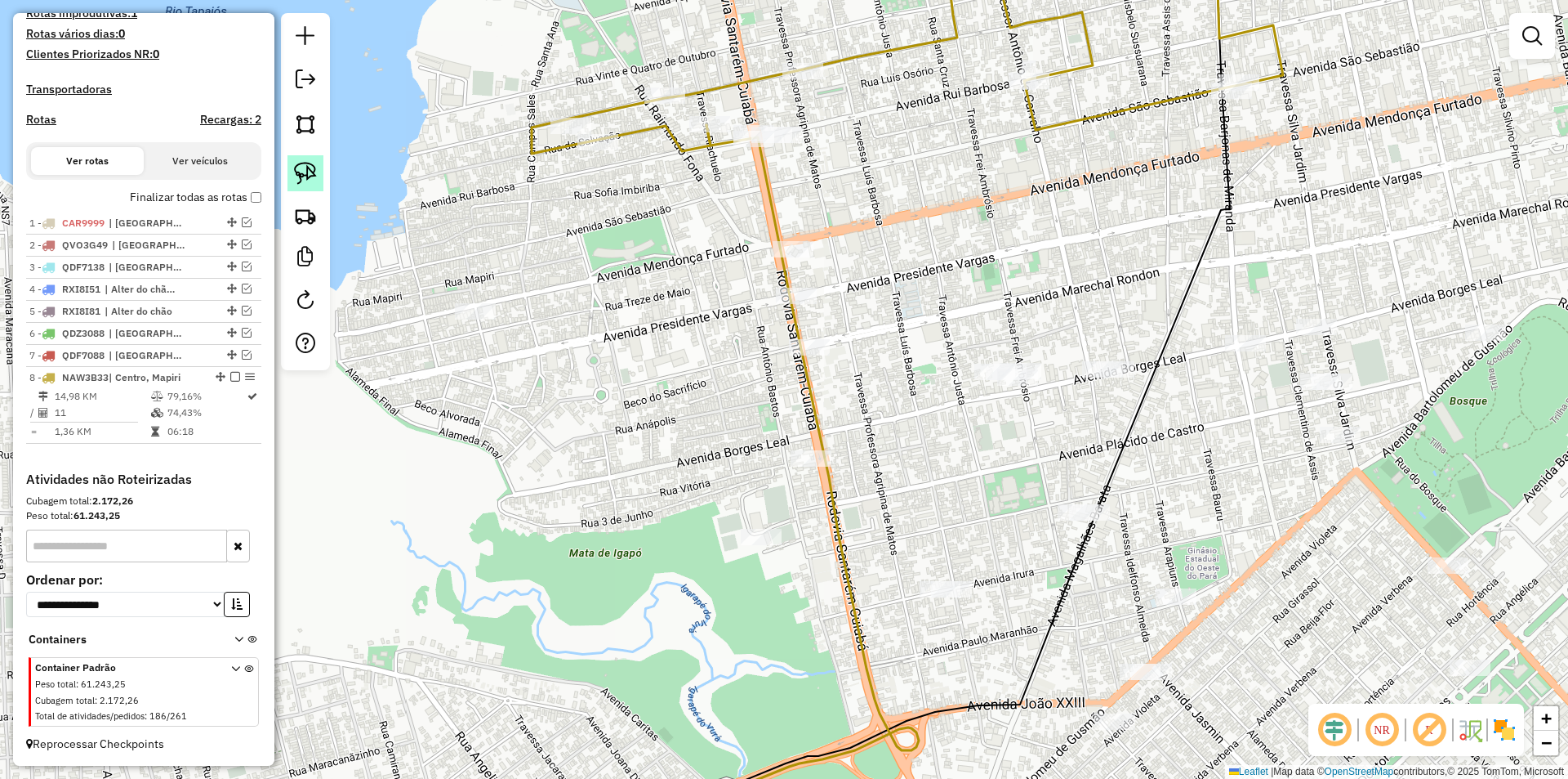
click at [316, 181] on img at bounding box center [304, 173] width 23 height 23
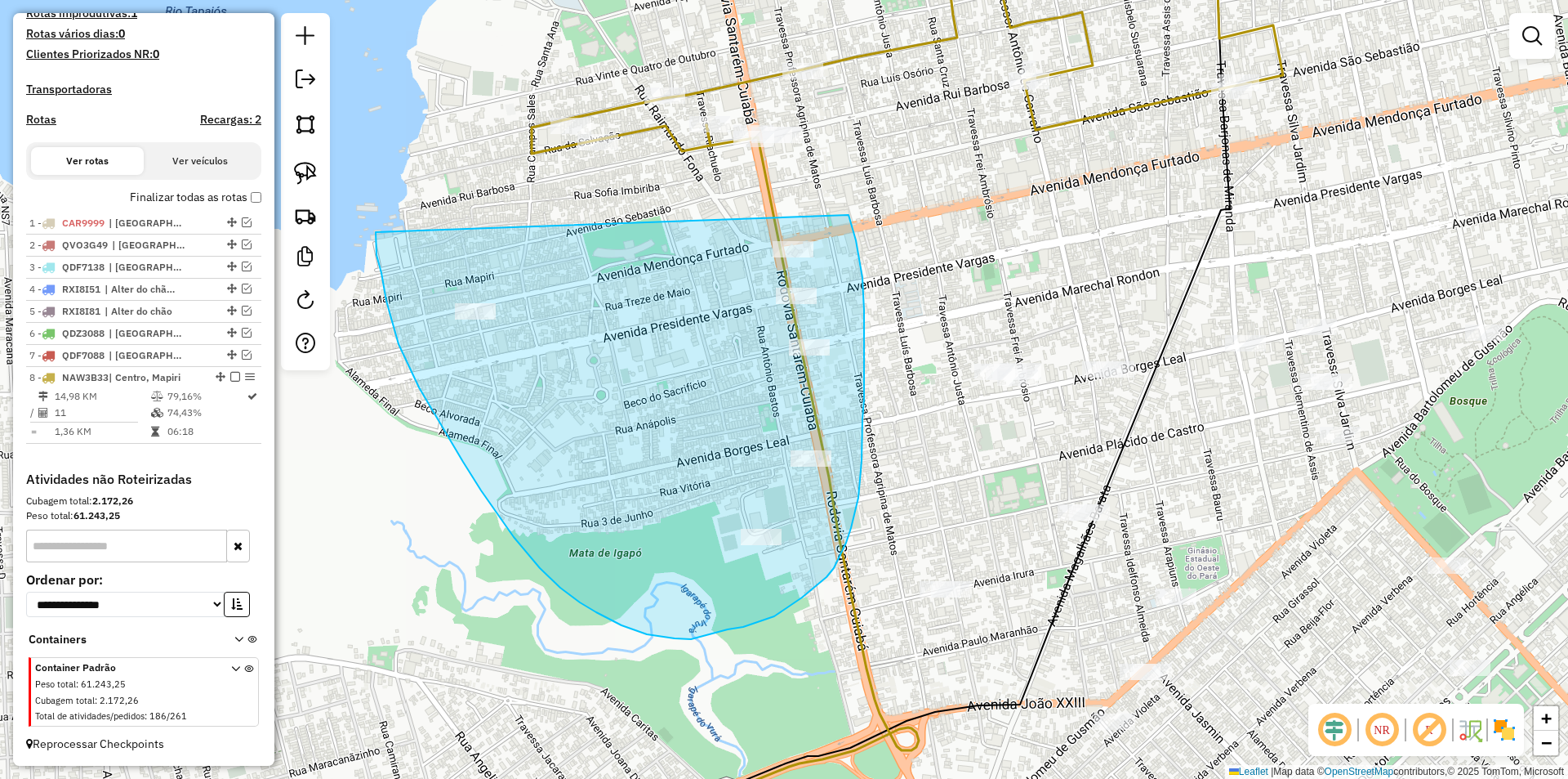
drag, startPoint x: 376, startPoint y: 255, endPoint x: 844, endPoint y: 200, distance: 471.2
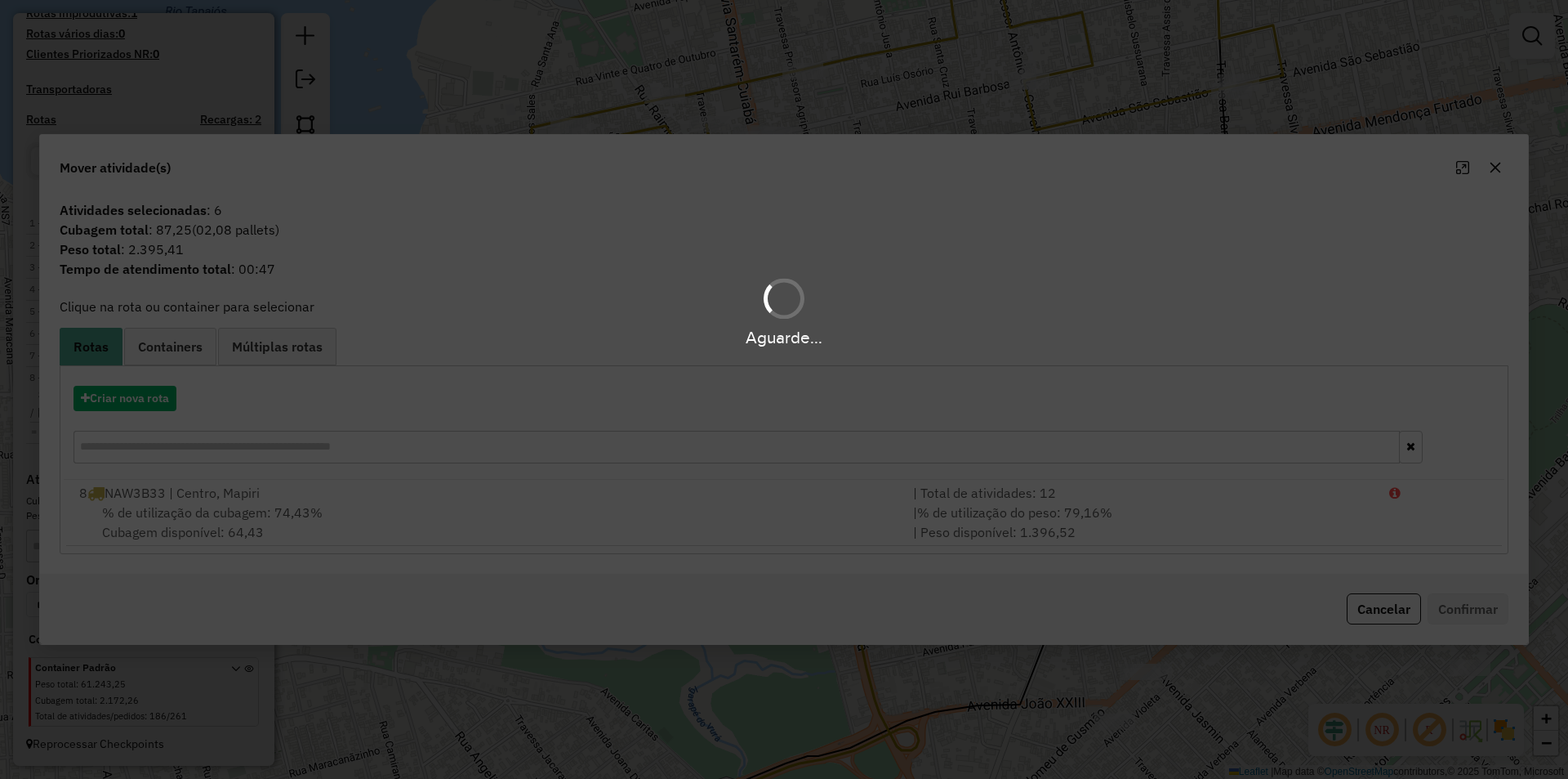
click at [511, 499] on div "Aguarde..." at bounding box center [784, 390] width 1568 height 779
click at [559, 510] on div "% de utilização da cubagem: 74,43% Cubagem disponível: 64,43" at bounding box center [486, 522] width 834 height 40
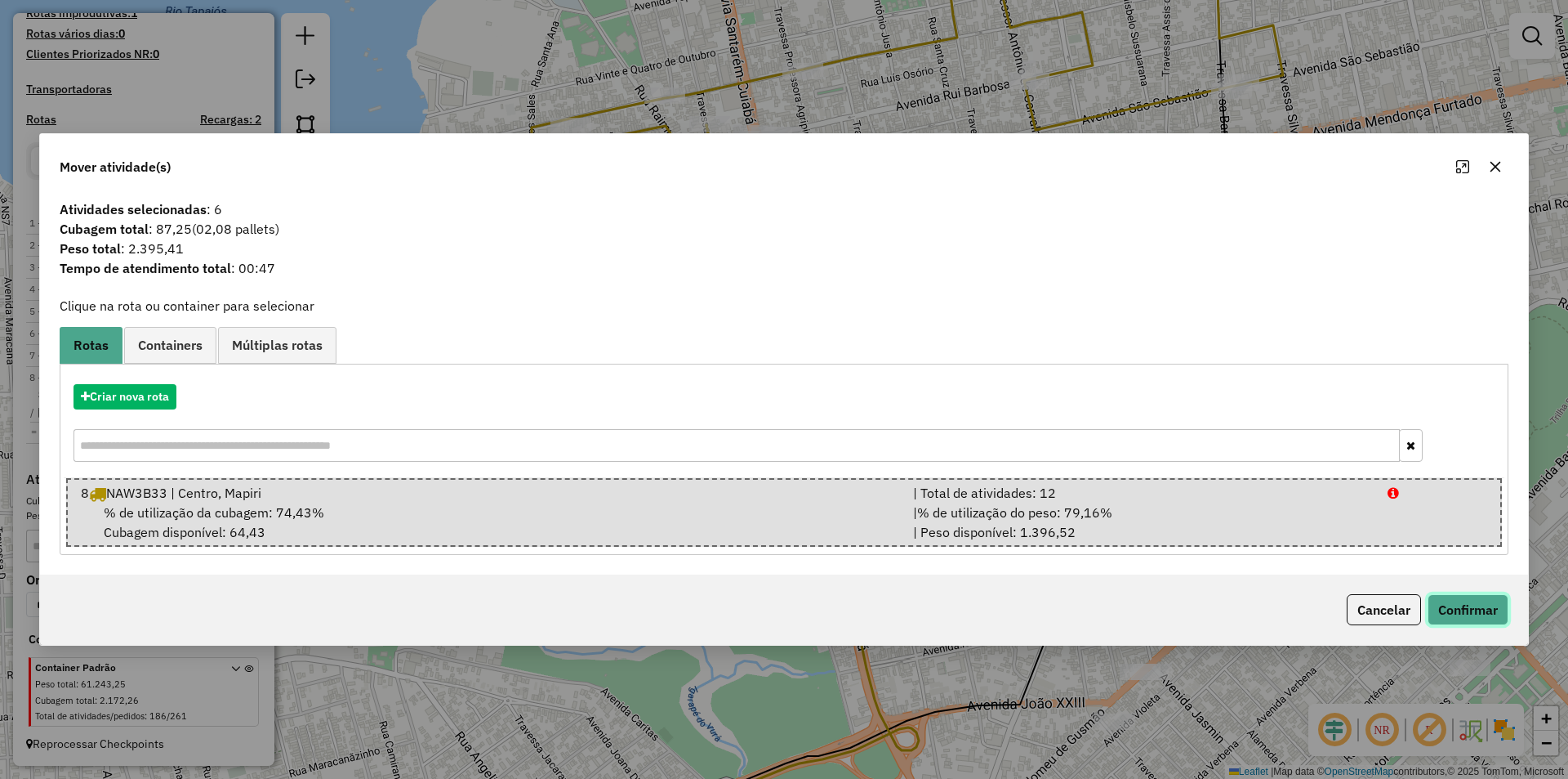
click at [1447, 605] on button "Confirmar" at bounding box center [1468, 609] width 81 height 31
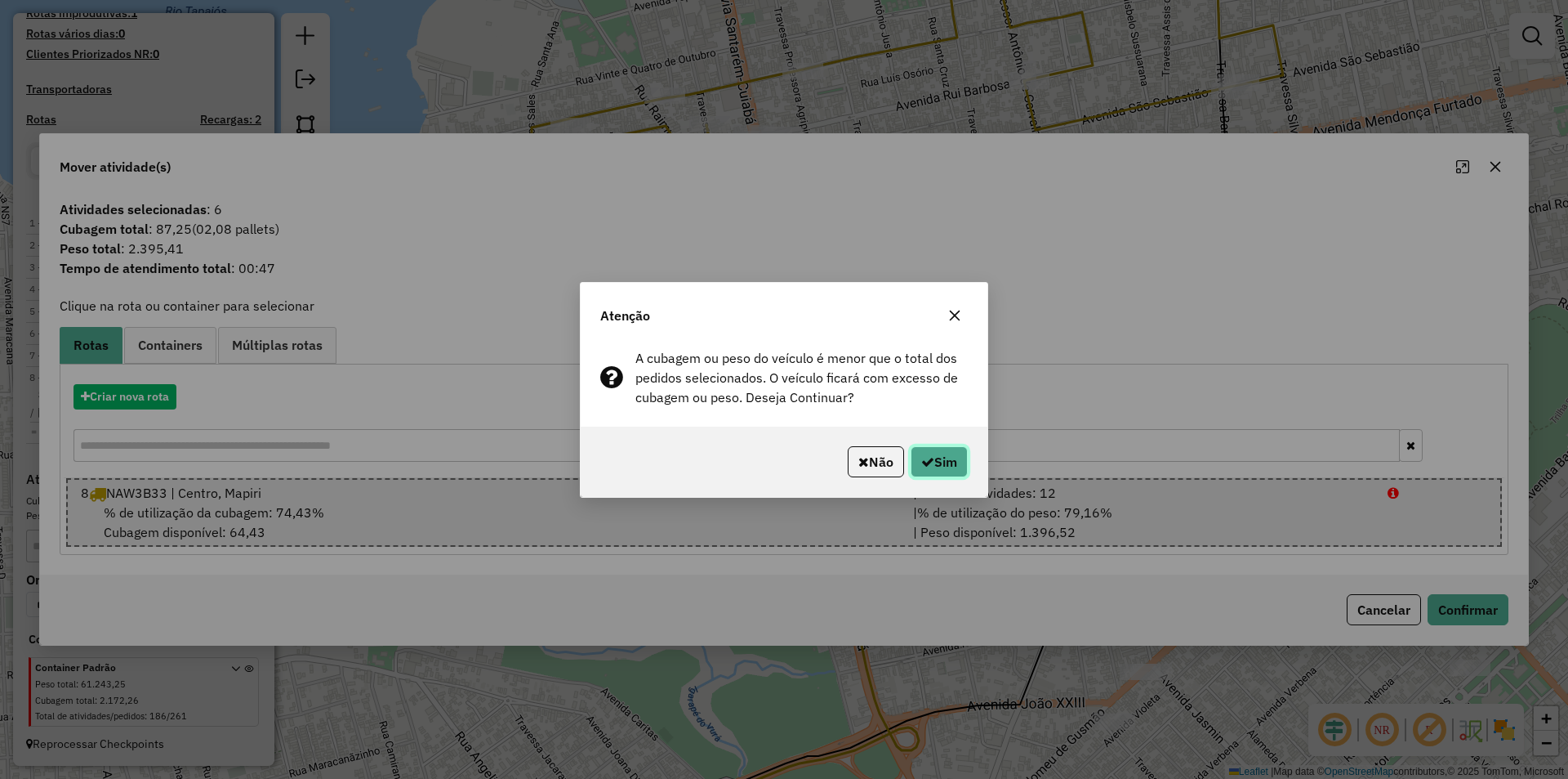
click at [937, 462] on button "Sim" at bounding box center [939, 461] width 57 height 31
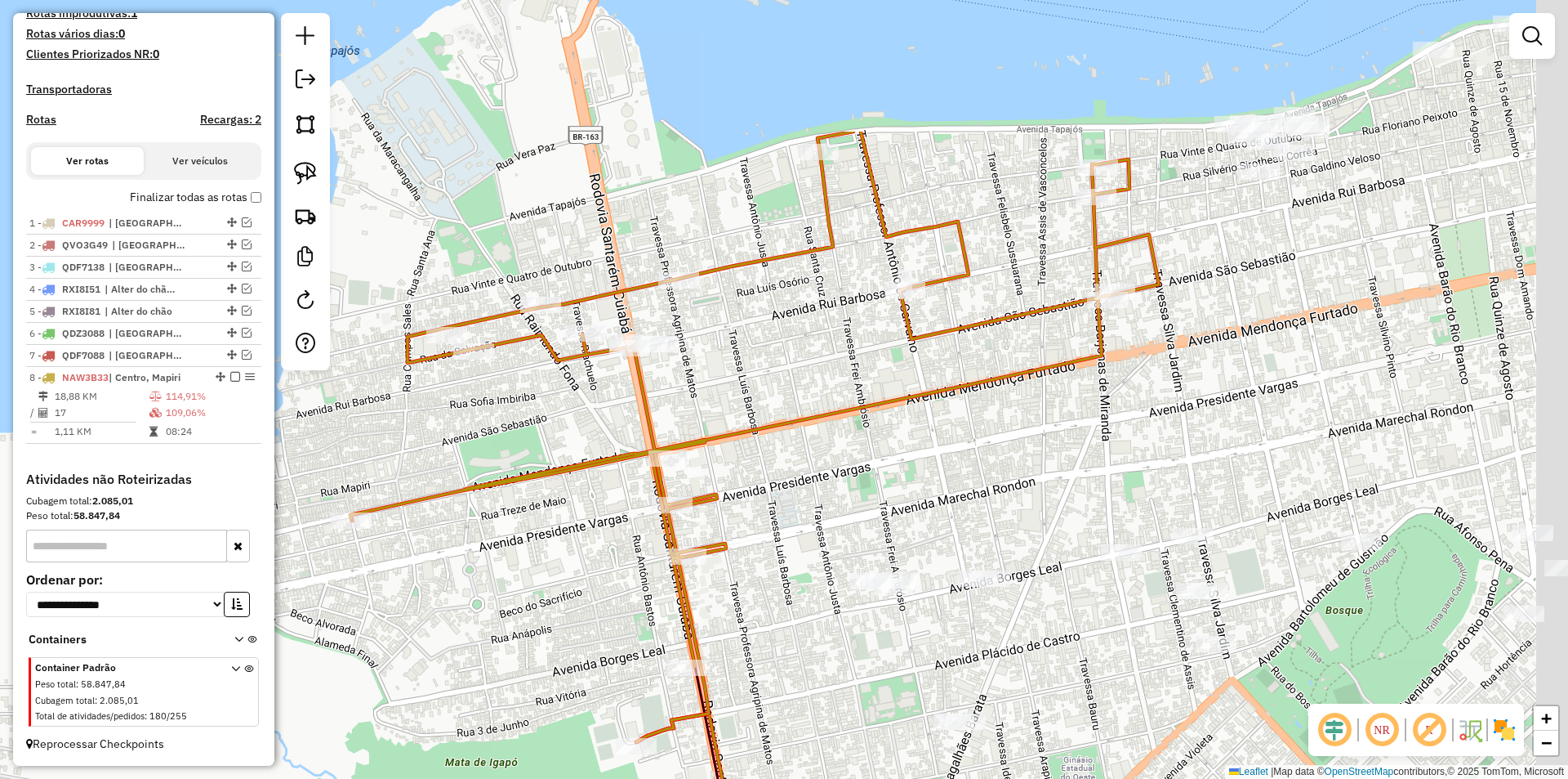
drag, startPoint x: 873, startPoint y: 361, endPoint x: 984, endPoint y: 363, distance: 111.0
click at [783, 485] on div "Janela de atendimento Grade de atendimento Capacidade Transportadoras Veículos …" at bounding box center [784, 390] width 1568 height 779
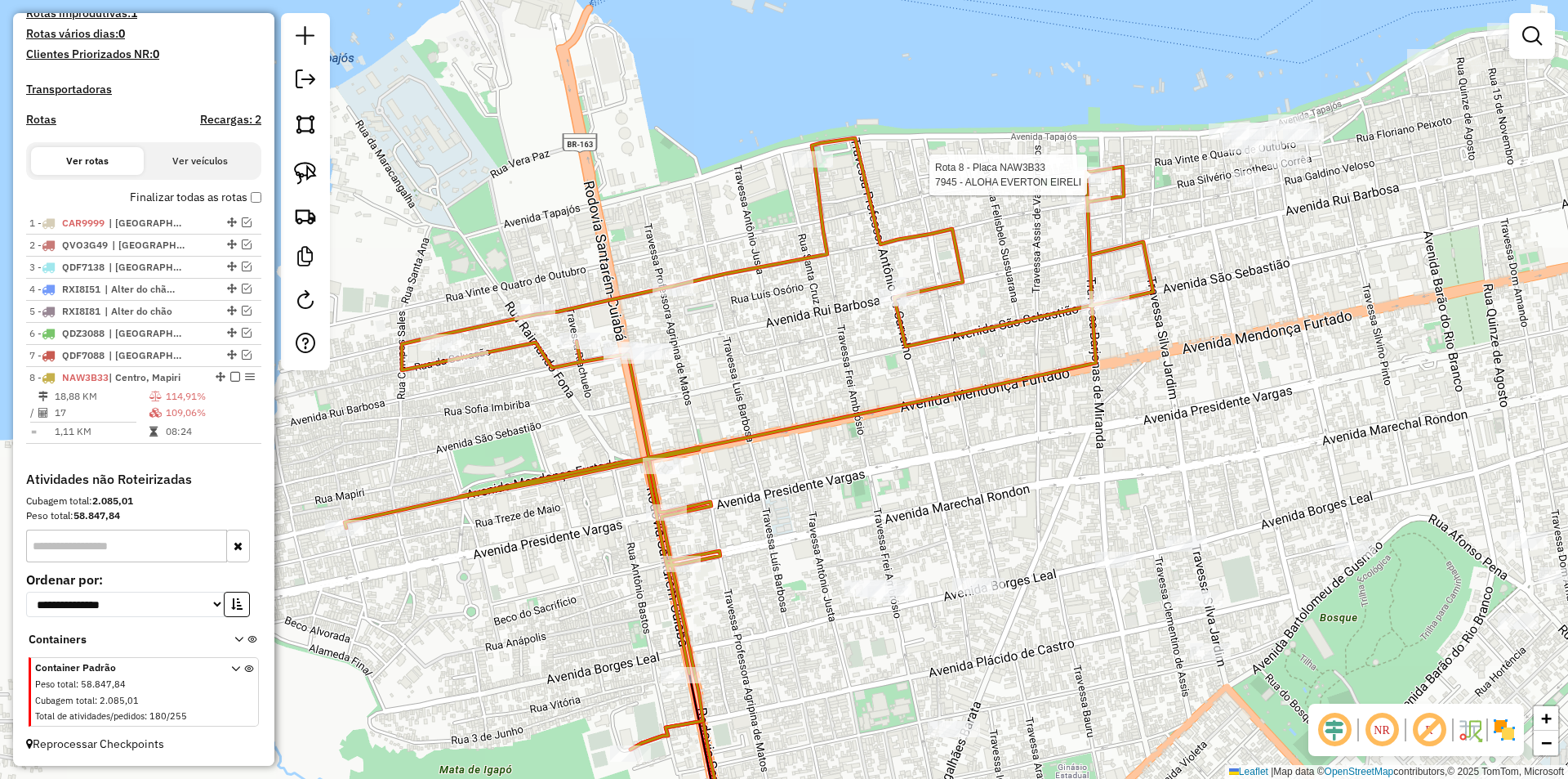
select select "**********"
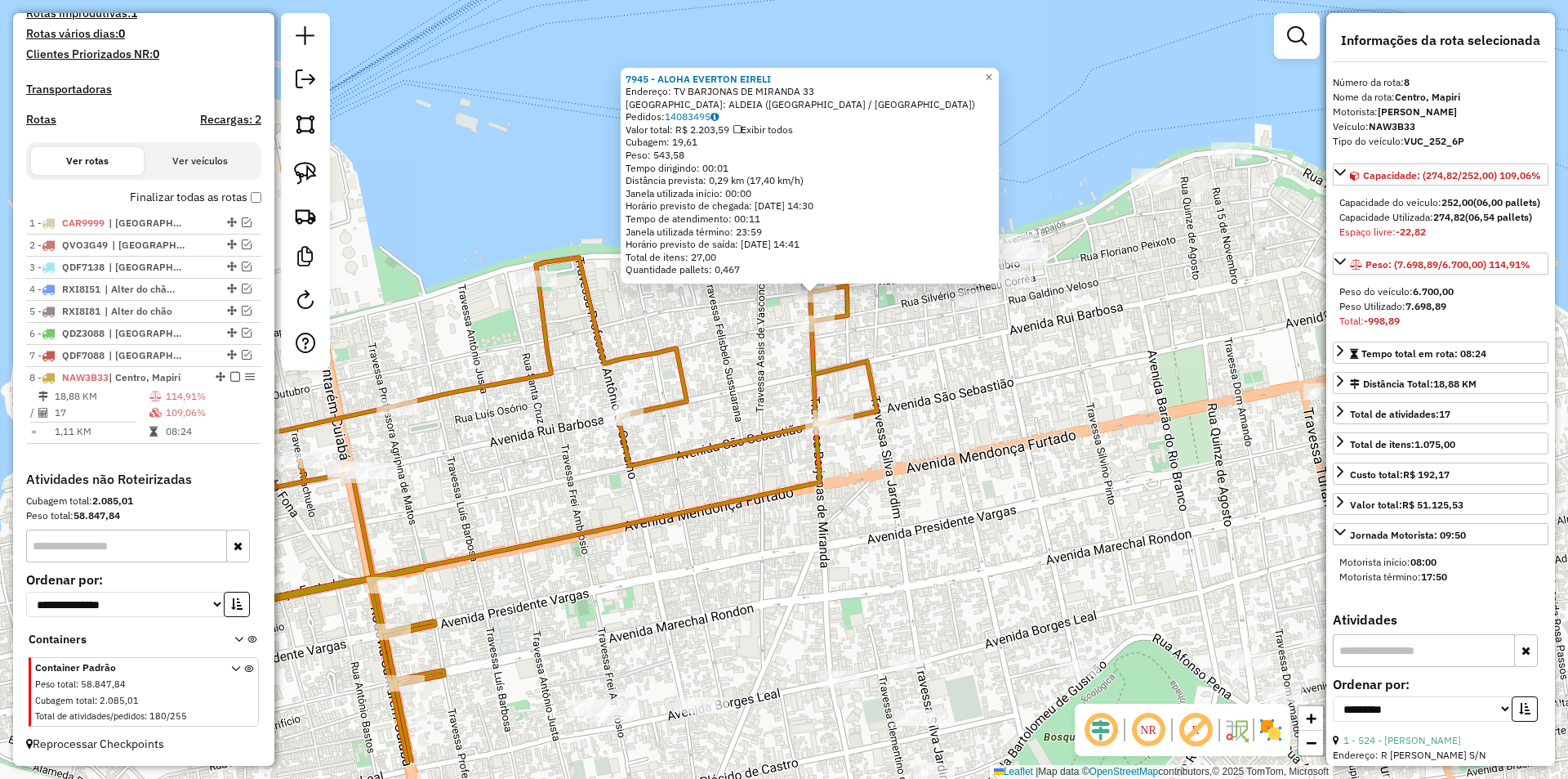
drag, startPoint x: 761, startPoint y: 492, endPoint x: 794, endPoint y: 392, distance: 105.3
click at [794, 392] on div "7945 - ALOHA EVERTON EIRELI Endereço: TV BARJONAS DE MIRANDA 33 Bairro: [GEOGRA…" at bounding box center [784, 390] width 1568 height 779
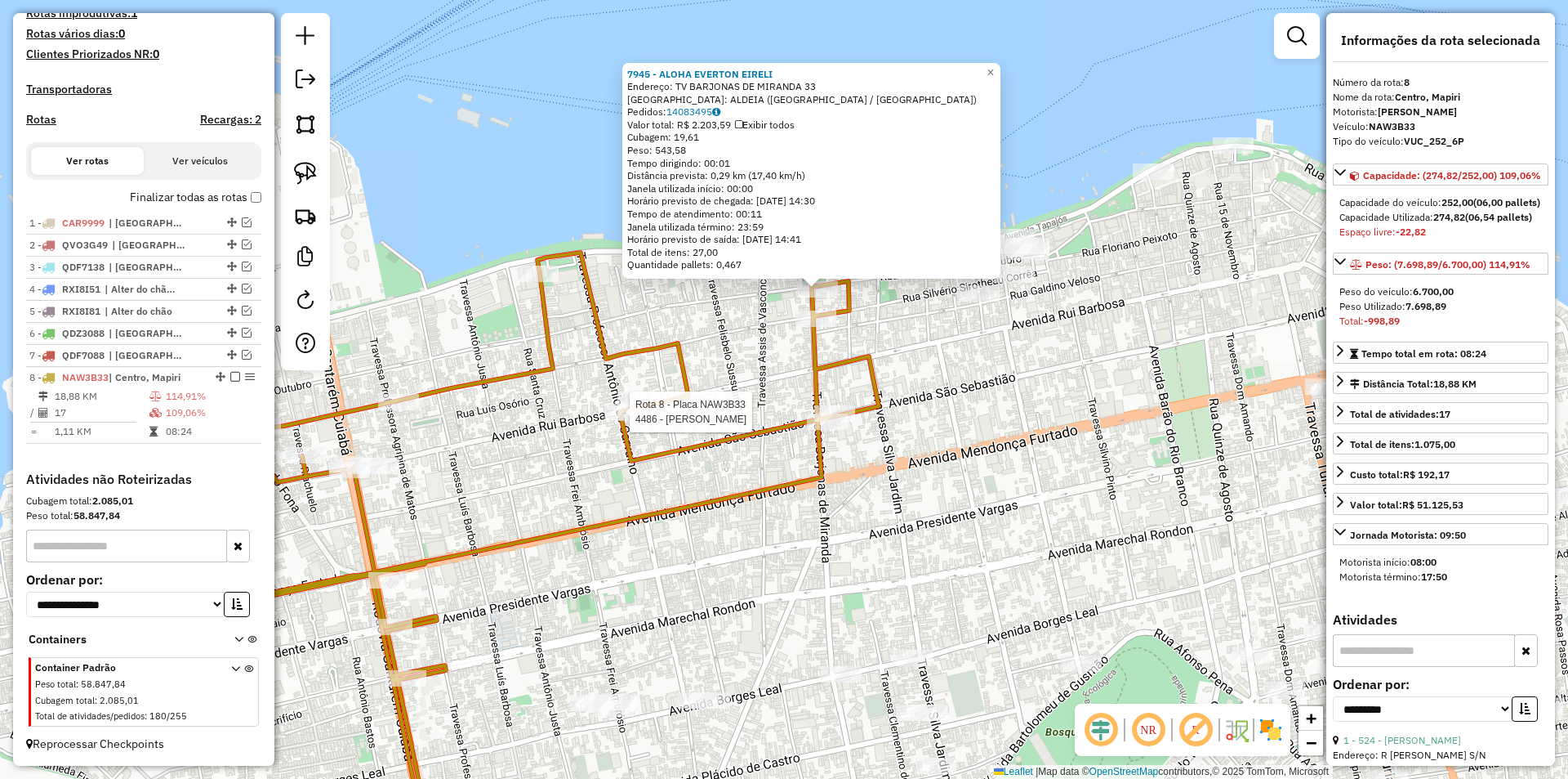
click at [626, 420] on div at bounding box center [624, 411] width 41 height 17
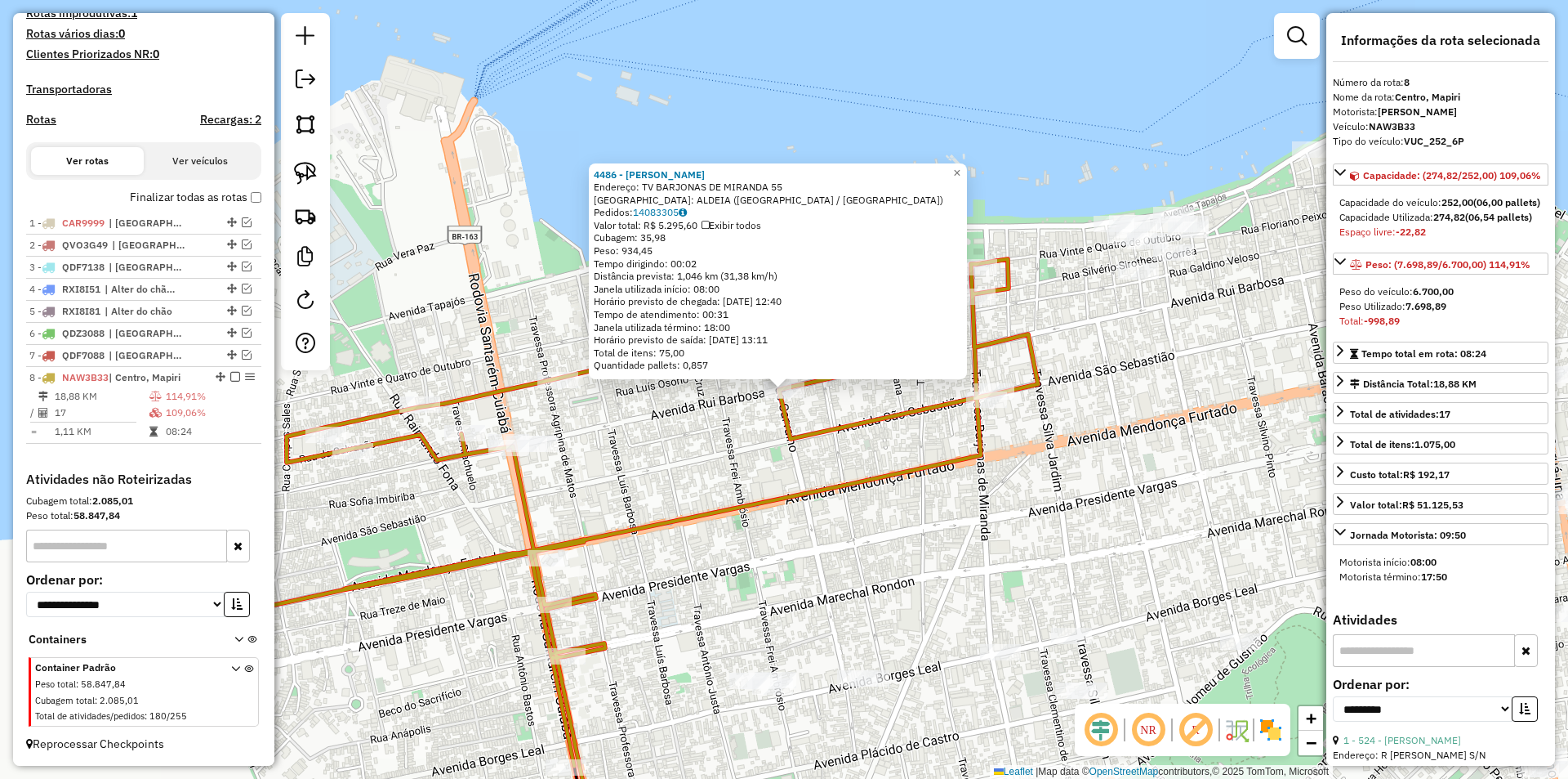
click at [614, 482] on div "4486 - [PERSON_NAME] Endereço: TV BARJONAS DE MIRANDA 55 Bairro: [GEOGRAPHIC_DA…" at bounding box center [784, 390] width 1568 height 779
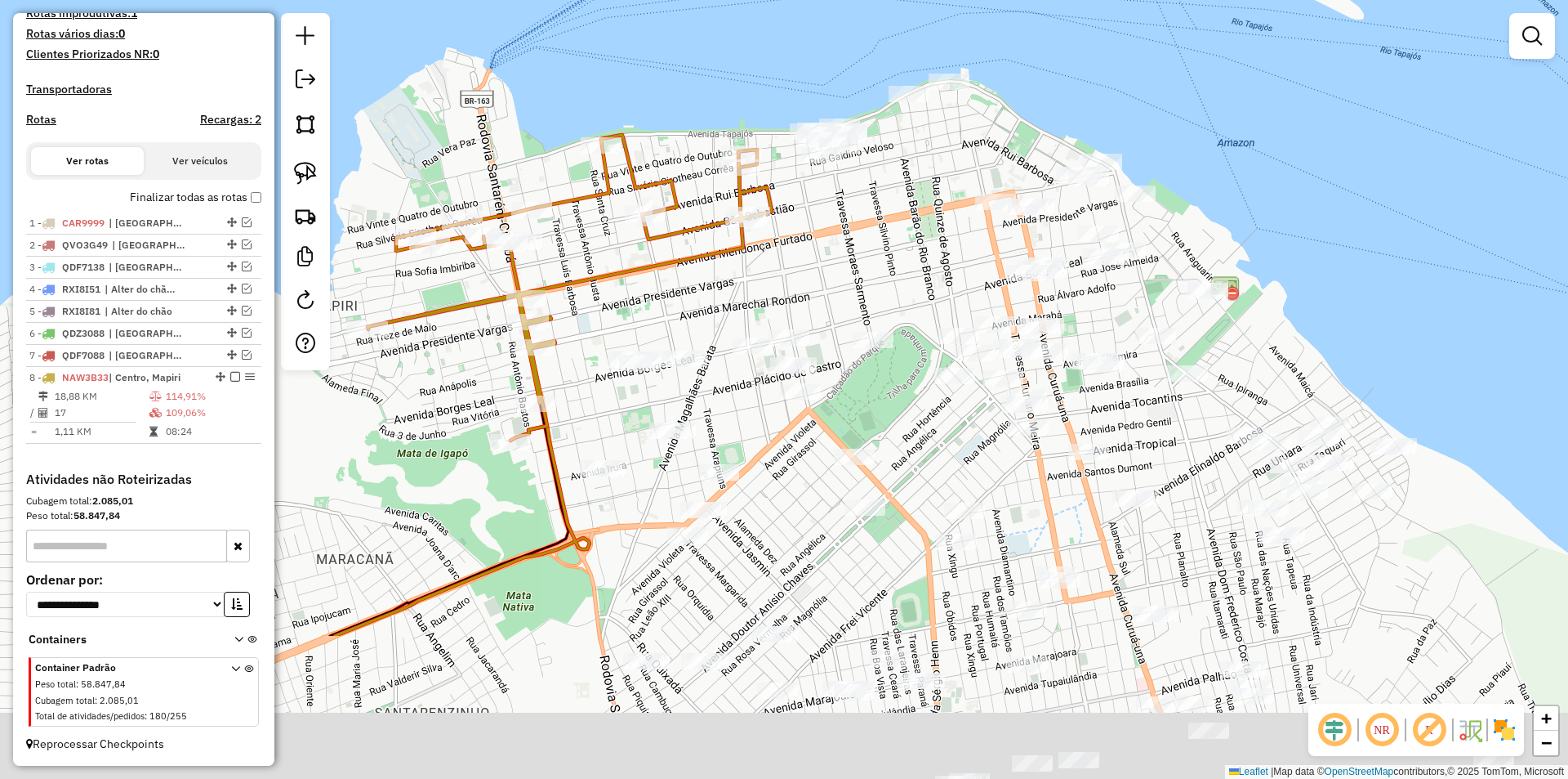
drag, startPoint x: 630, startPoint y: 515, endPoint x: 576, endPoint y: 292, distance: 229.4
click at [576, 292] on div "Janela de atendimento Grade de atendimento Capacidade Transportadoras Veículos …" at bounding box center [784, 390] width 1568 height 779
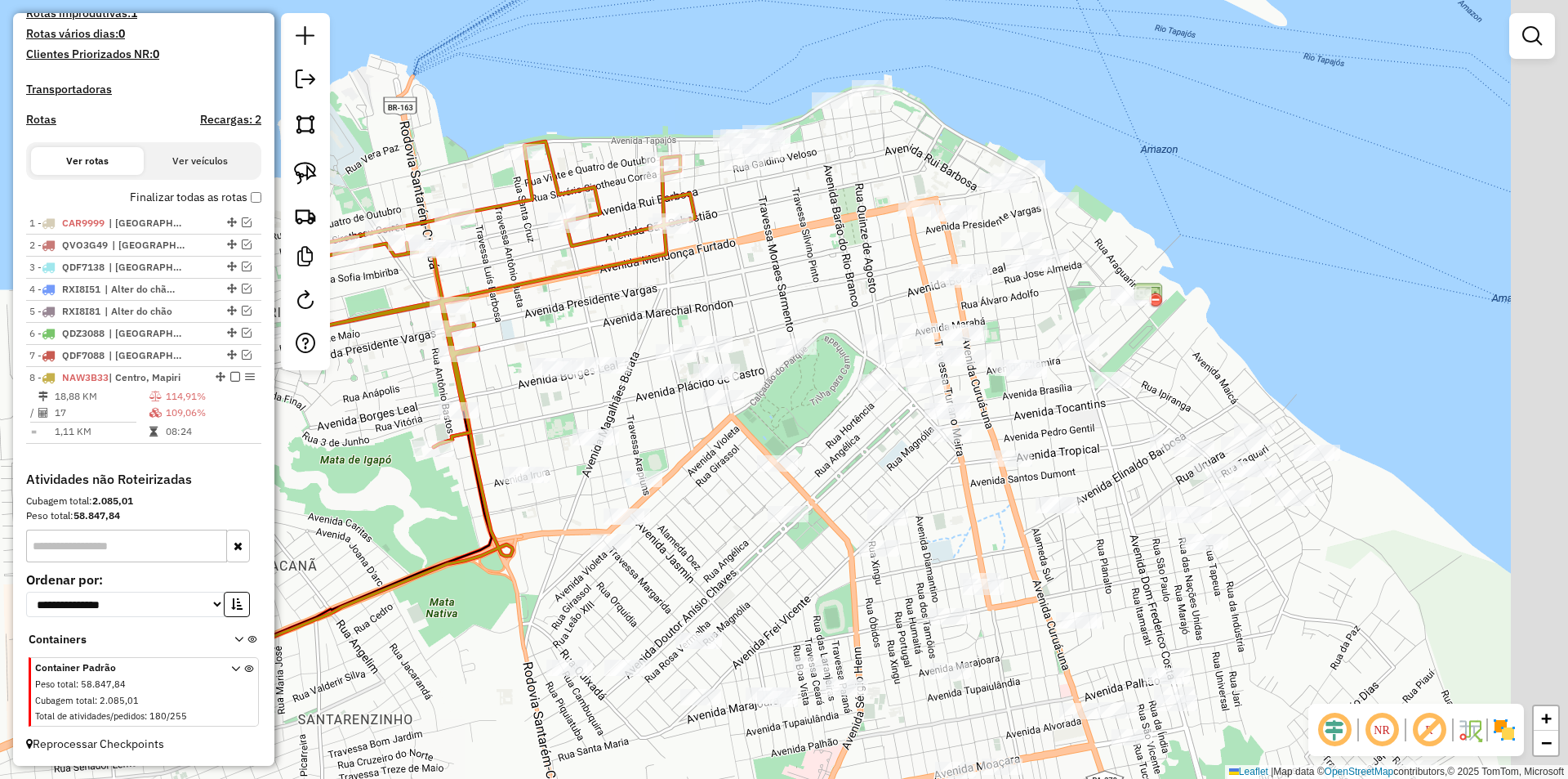
drag, startPoint x: 720, startPoint y: 283, endPoint x: 640, endPoint y: 292, distance: 80.5
click at [640, 292] on div "Janela de atendimento Grade de atendimento Capacidade Transportadoras Veículos …" at bounding box center [784, 390] width 1568 height 779
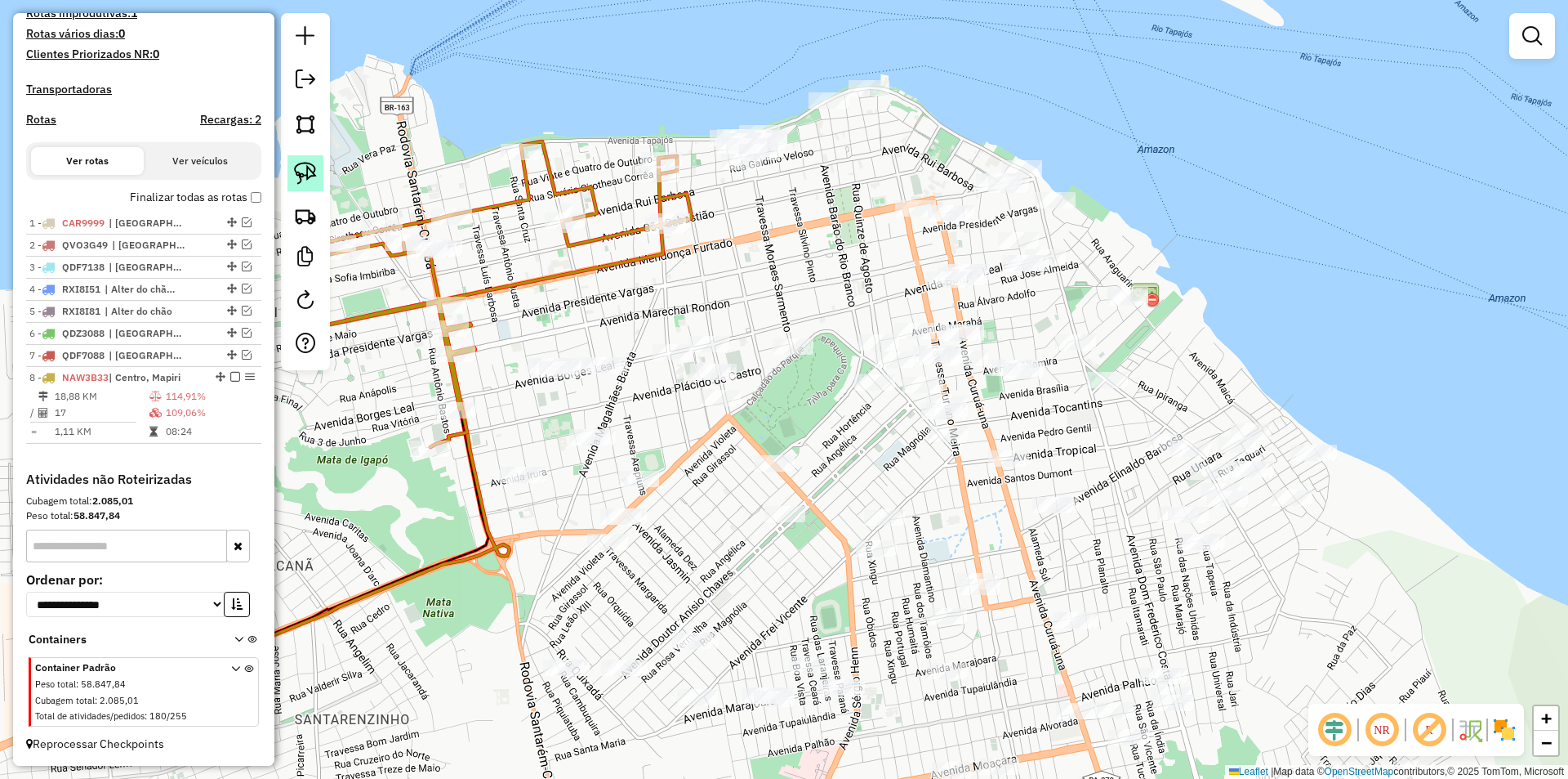
click at [317, 168] on link at bounding box center [305, 173] width 36 height 36
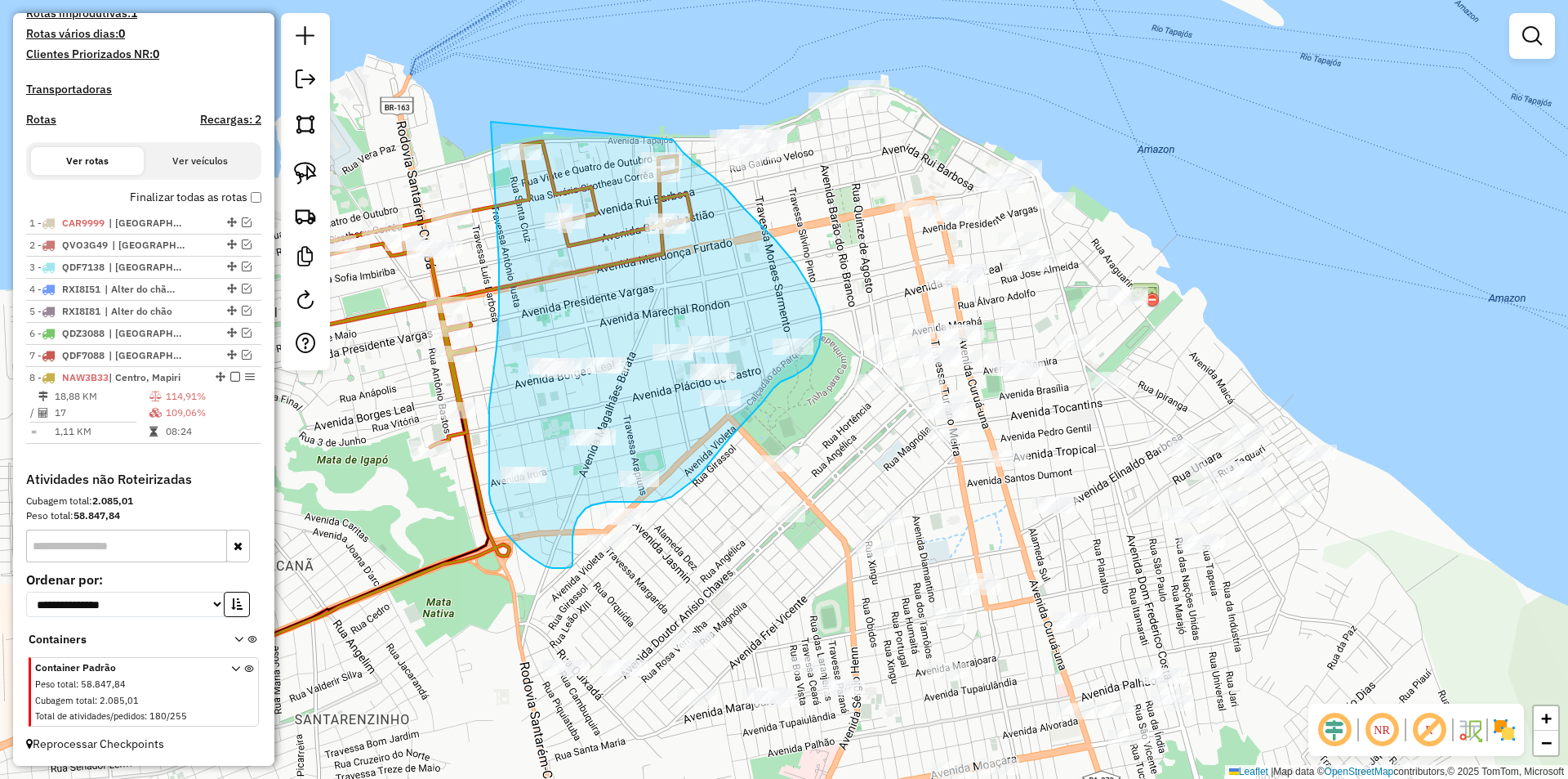
drag, startPoint x: 491, startPoint y: 122, endPoint x: 666, endPoint y: 130, distance: 175.2
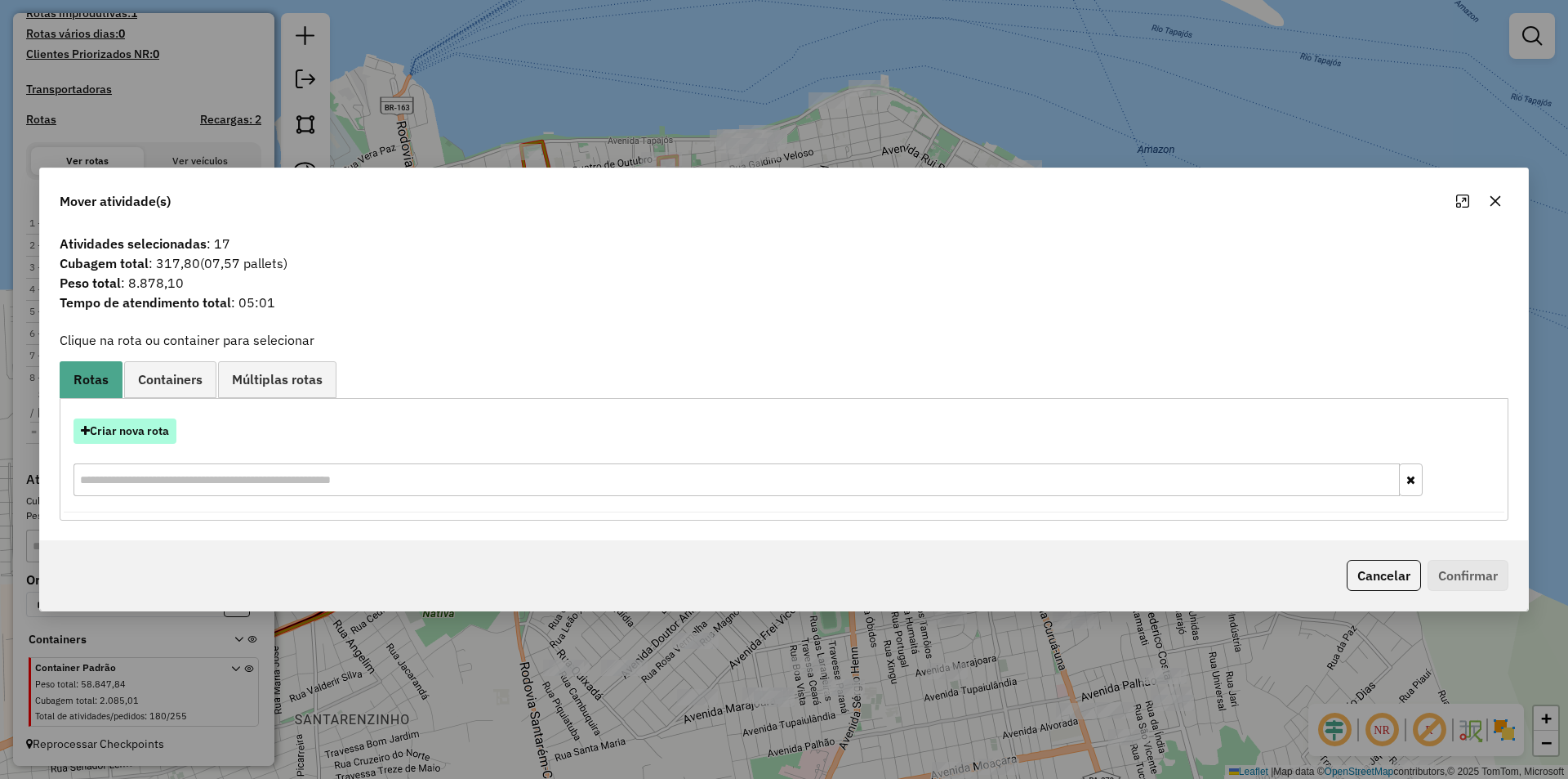
click at [148, 429] on button "Criar nova rota" at bounding box center [124, 431] width 103 height 26
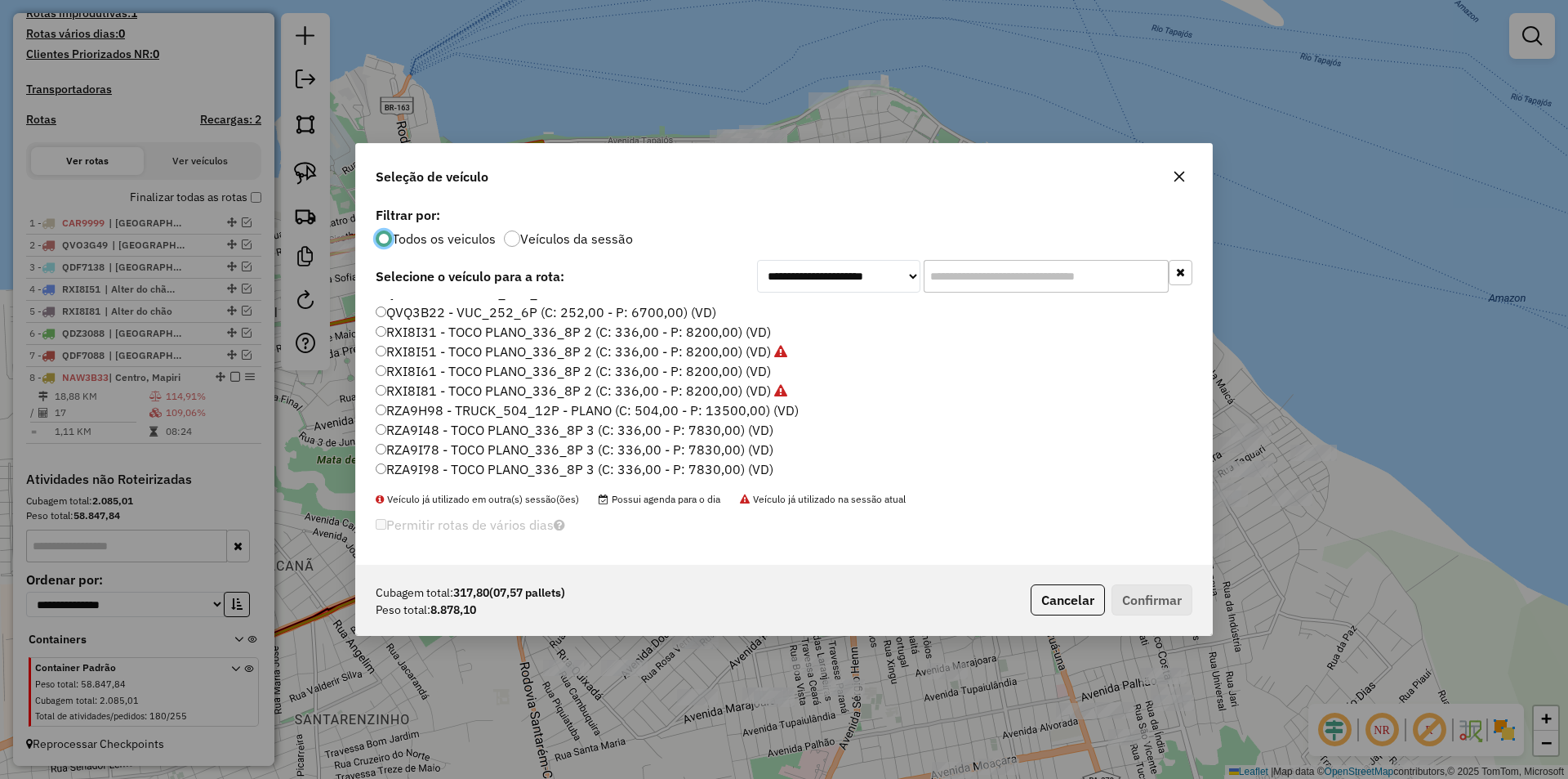
scroll to position [487, 0]
click at [450, 465] on label "RZA9I98 - TOCO PLANO_336_8P 3 (C: 336,00 - P: 7830,00) (VD)" at bounding box center [574, 469] width 397 height 20
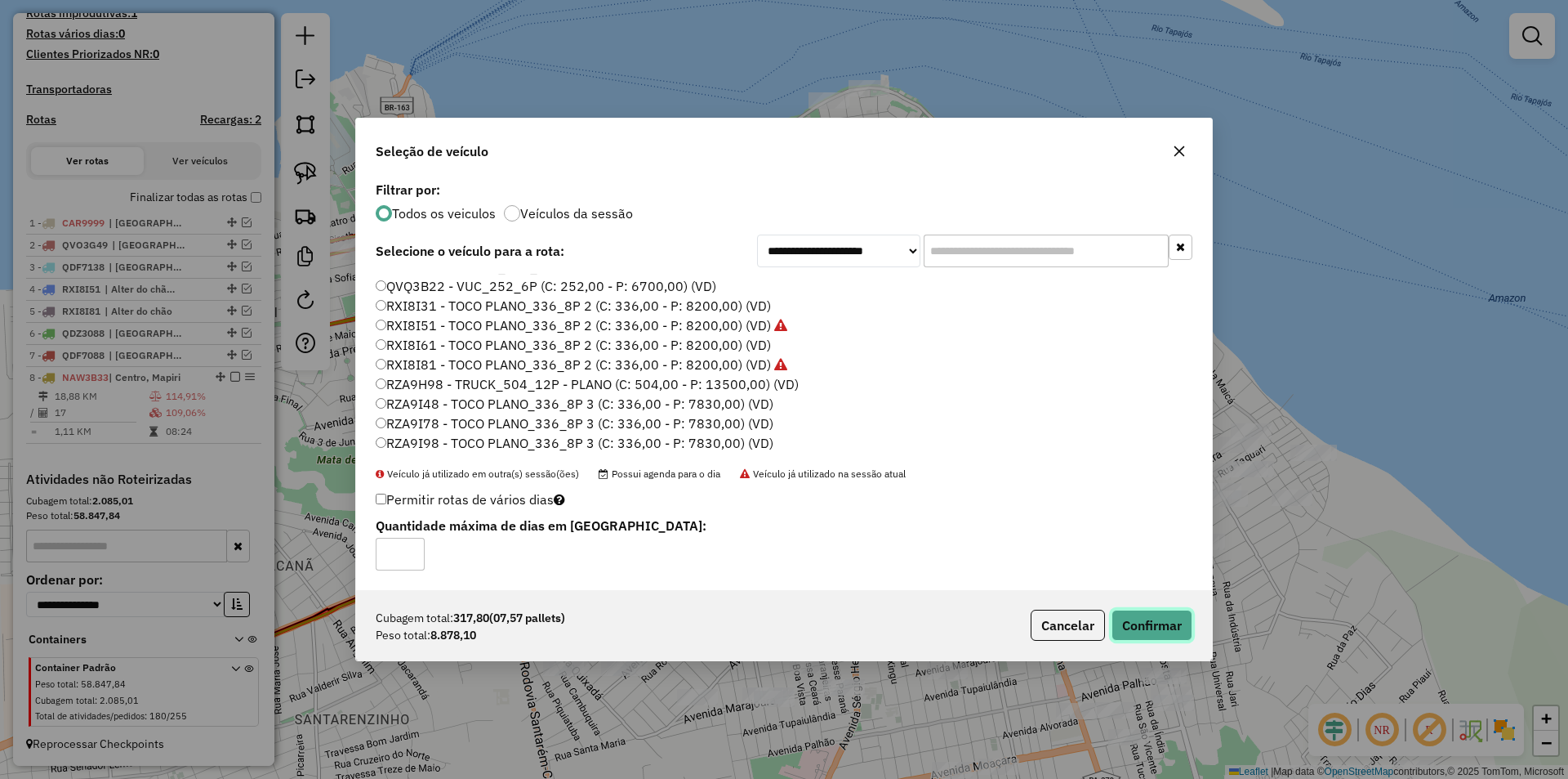
click at [1128, 621] on button "Confirmar" at bounding box center [1152, 624] width 81 height 31
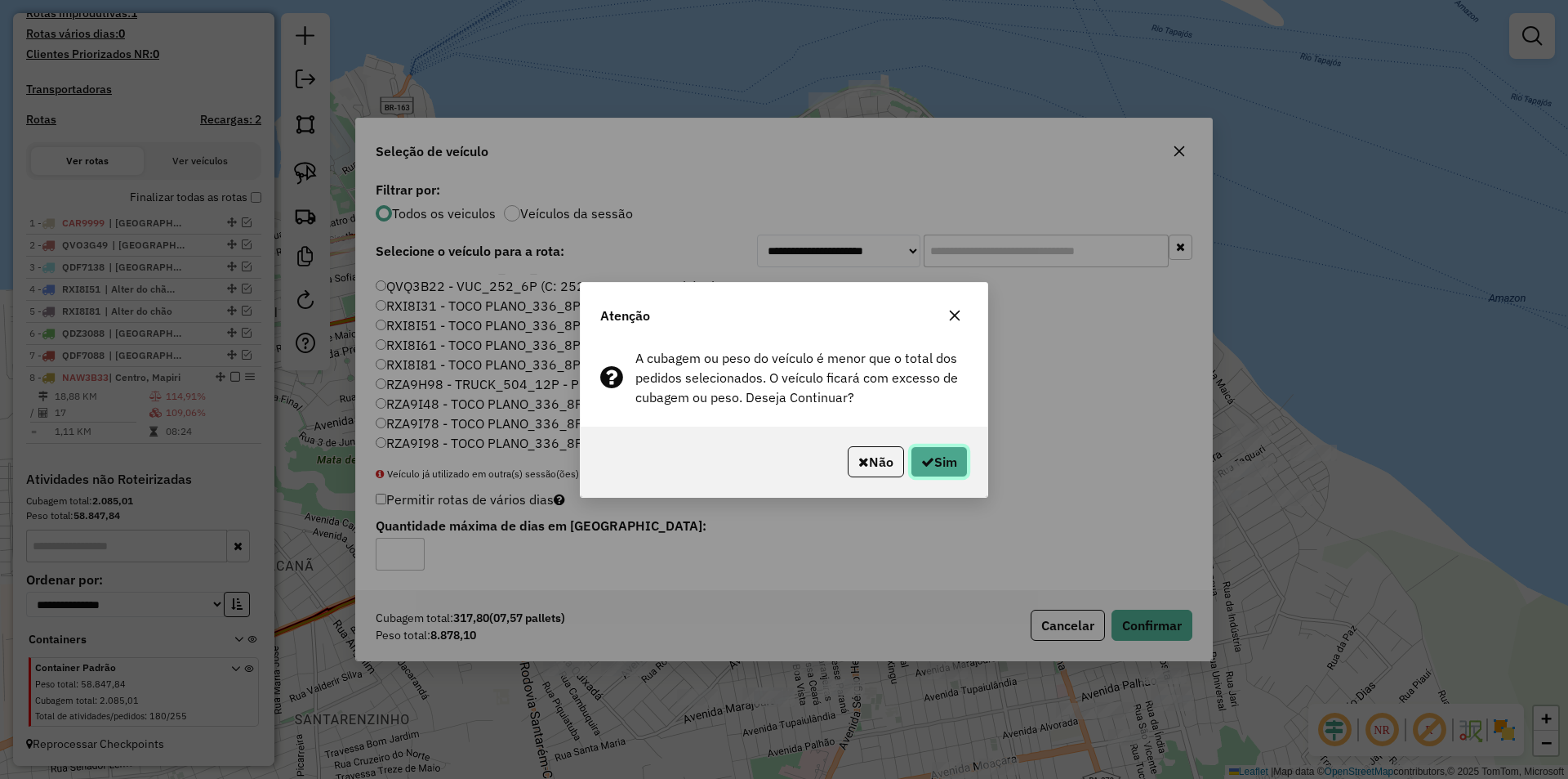
click at [957, 467] on button "Sim" at bounding box center [939, 461] width 57 height 31
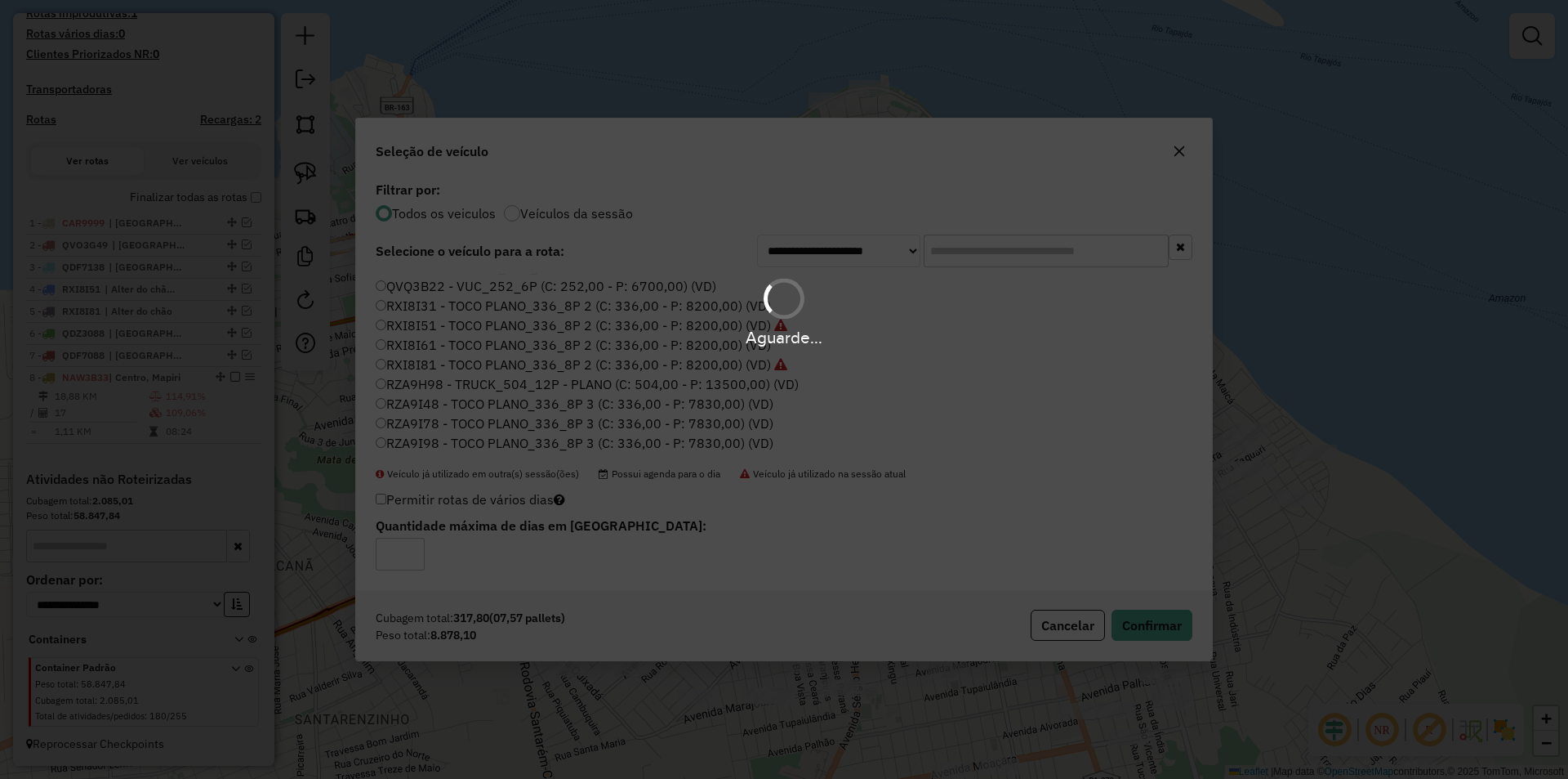
scroll to position [545, 0]
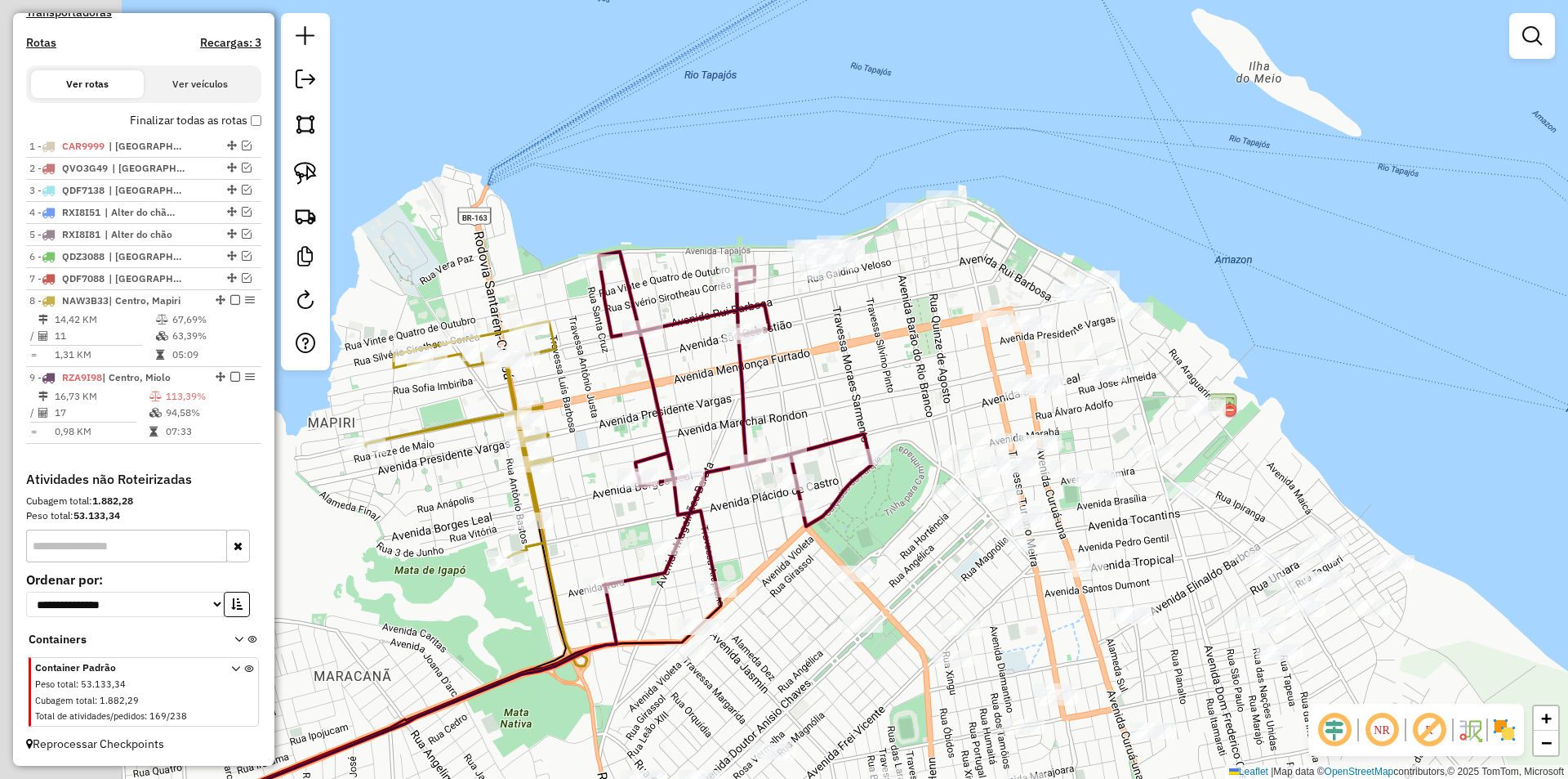
drag, startPoint x: 493, startPoint y: 395, endPoint x: 653, endPoint y: 400, distance: 160.1
click at [653, 400] on icon at bounding box center [735, 420] width 273 height 337
click at [608, 293] on icon at bounding box center [735, 420] width 273 height 337
select select "**********"
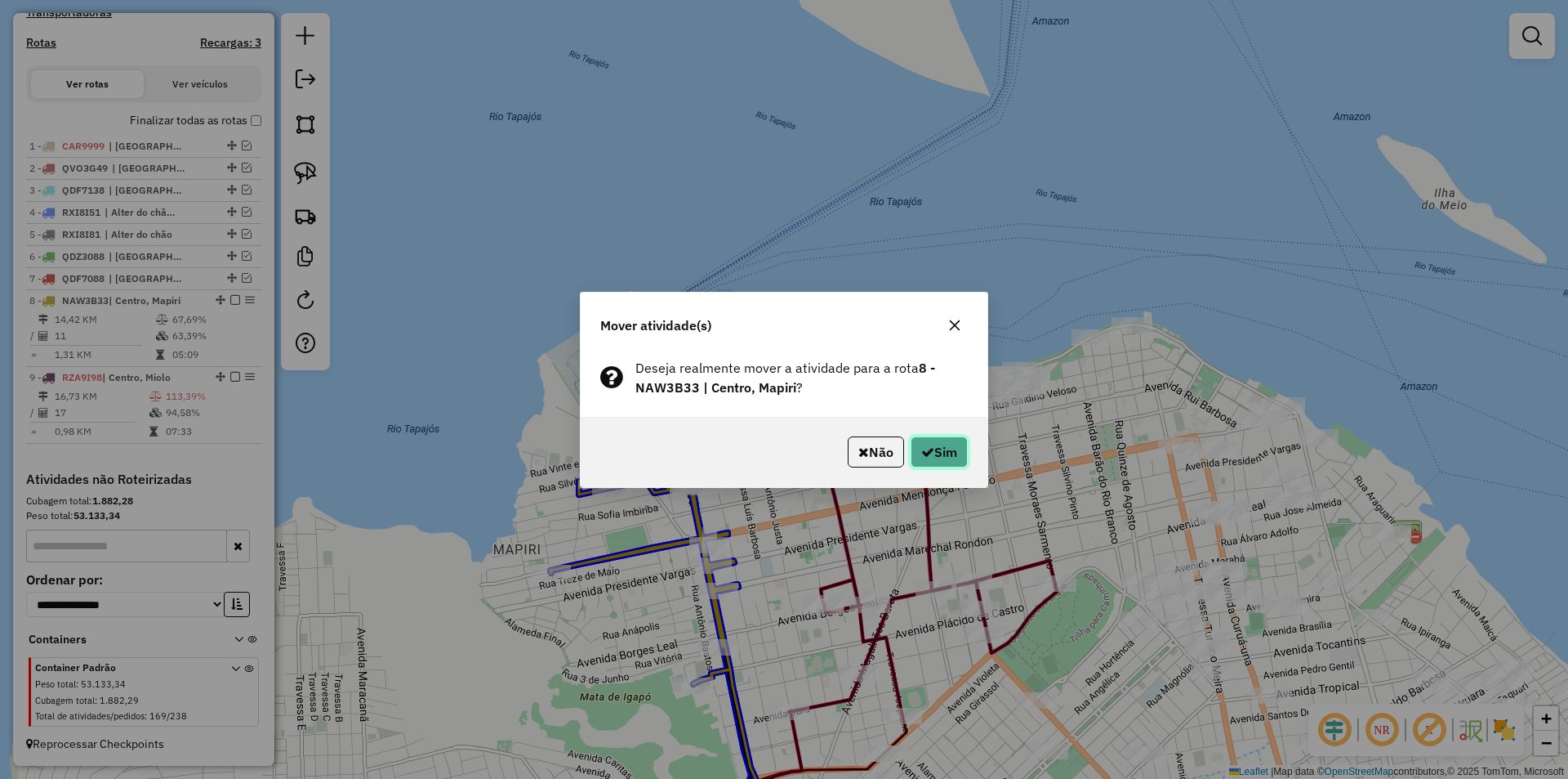
click at [943, 446] on button "Sim" at bounding box center [939, 451] width 57 height 31
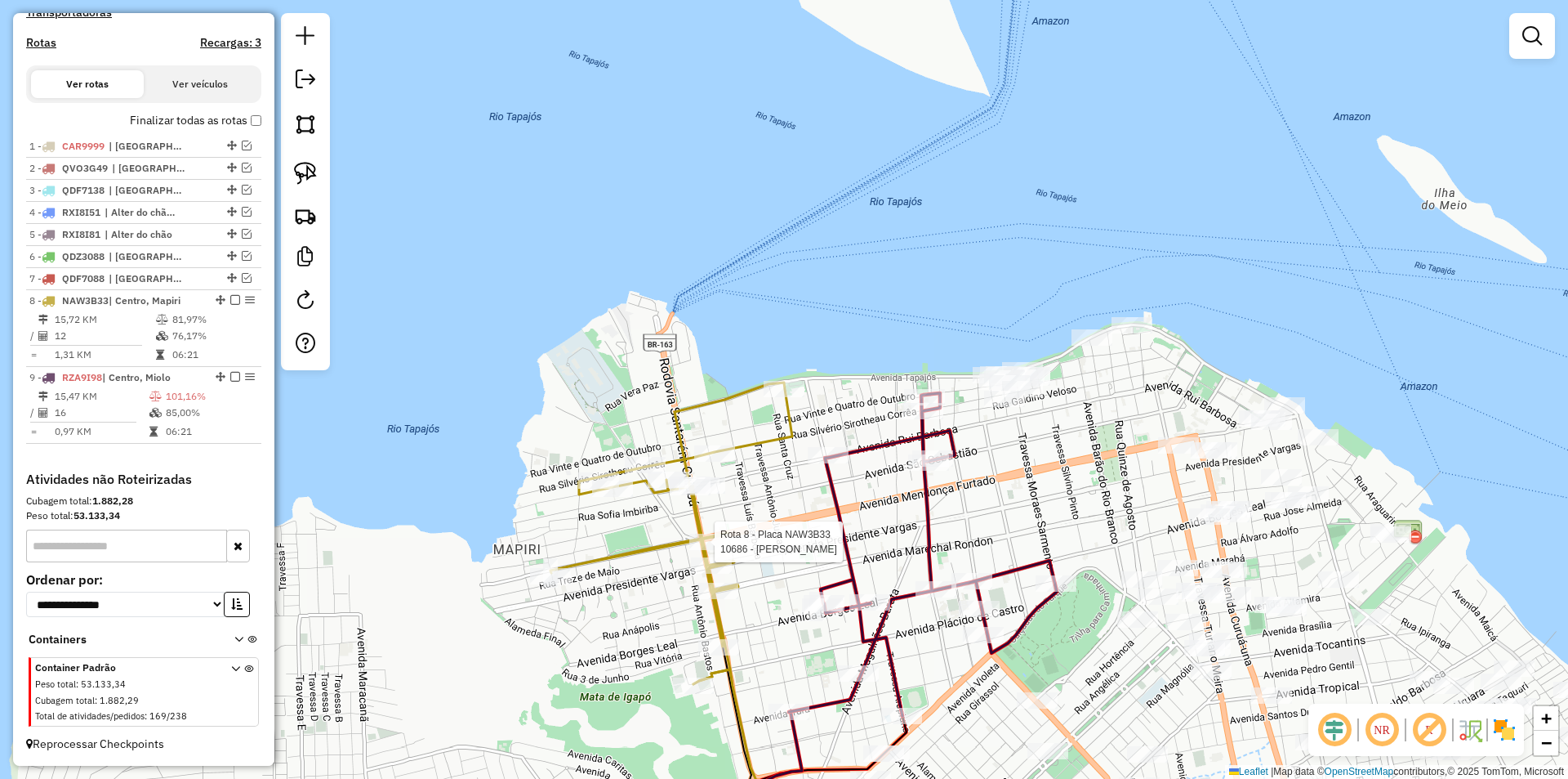
select select "**********"
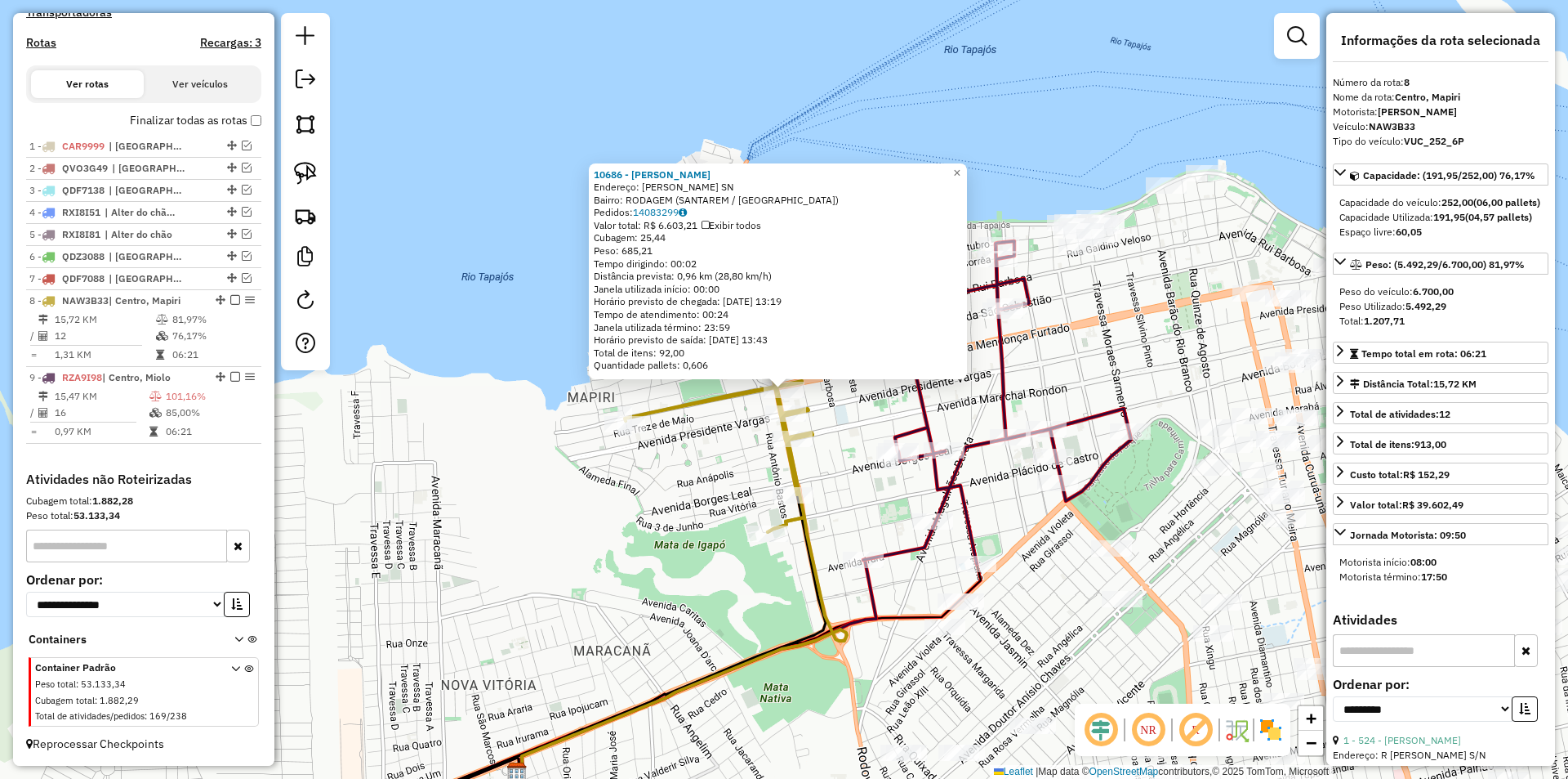
click at [725, 495] on div "10686 - [PERSON_NAME]: [PERSON_NAME] SN Bairro: [GEOGRAPHIC_DATA] (SANTAREM / […" at bounding box center [784, 390] width 1568 height 779
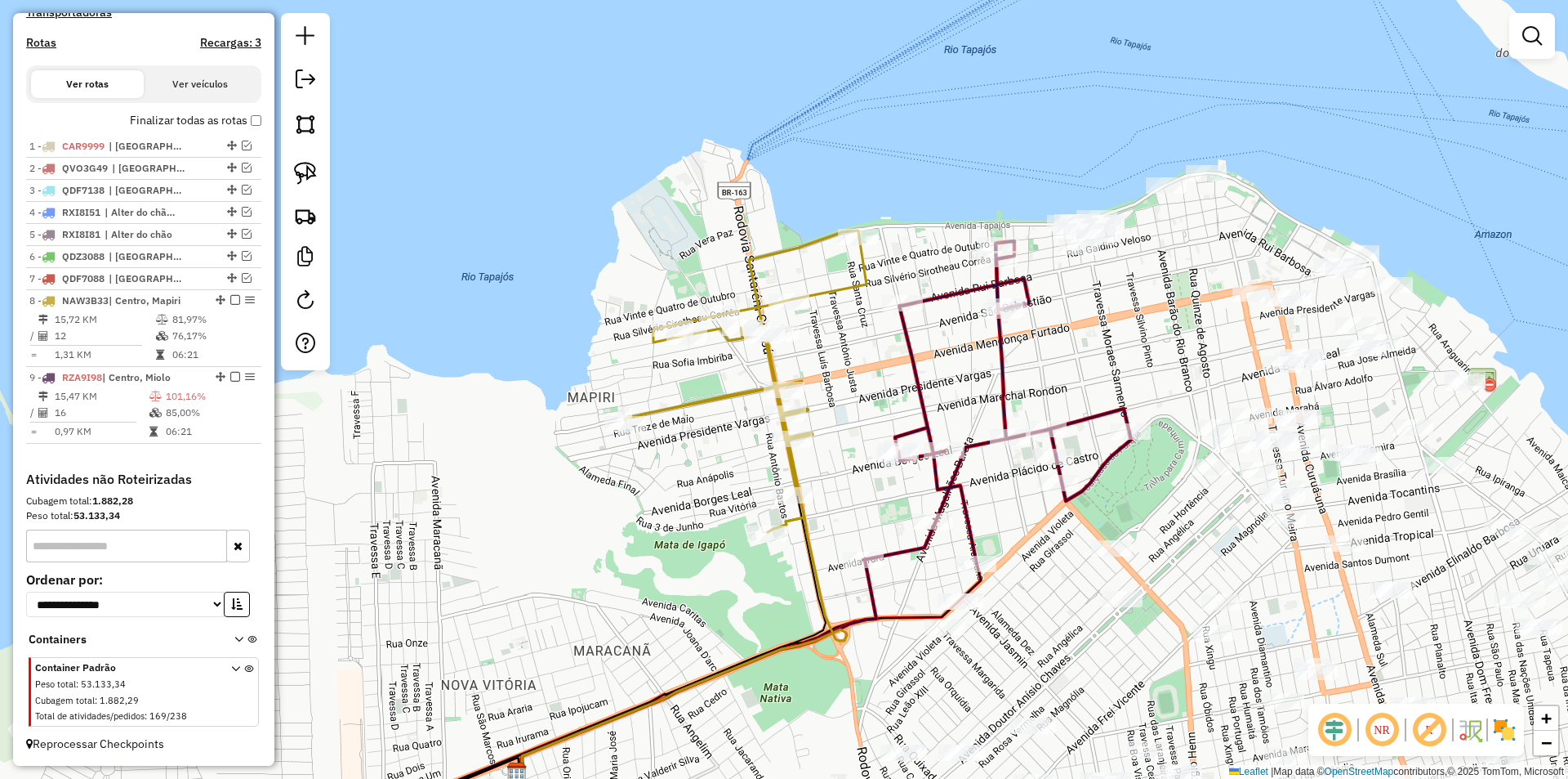
click at [913, 353] on icon at bounding box center [996, 402] width 268 height 322
select select "**********"
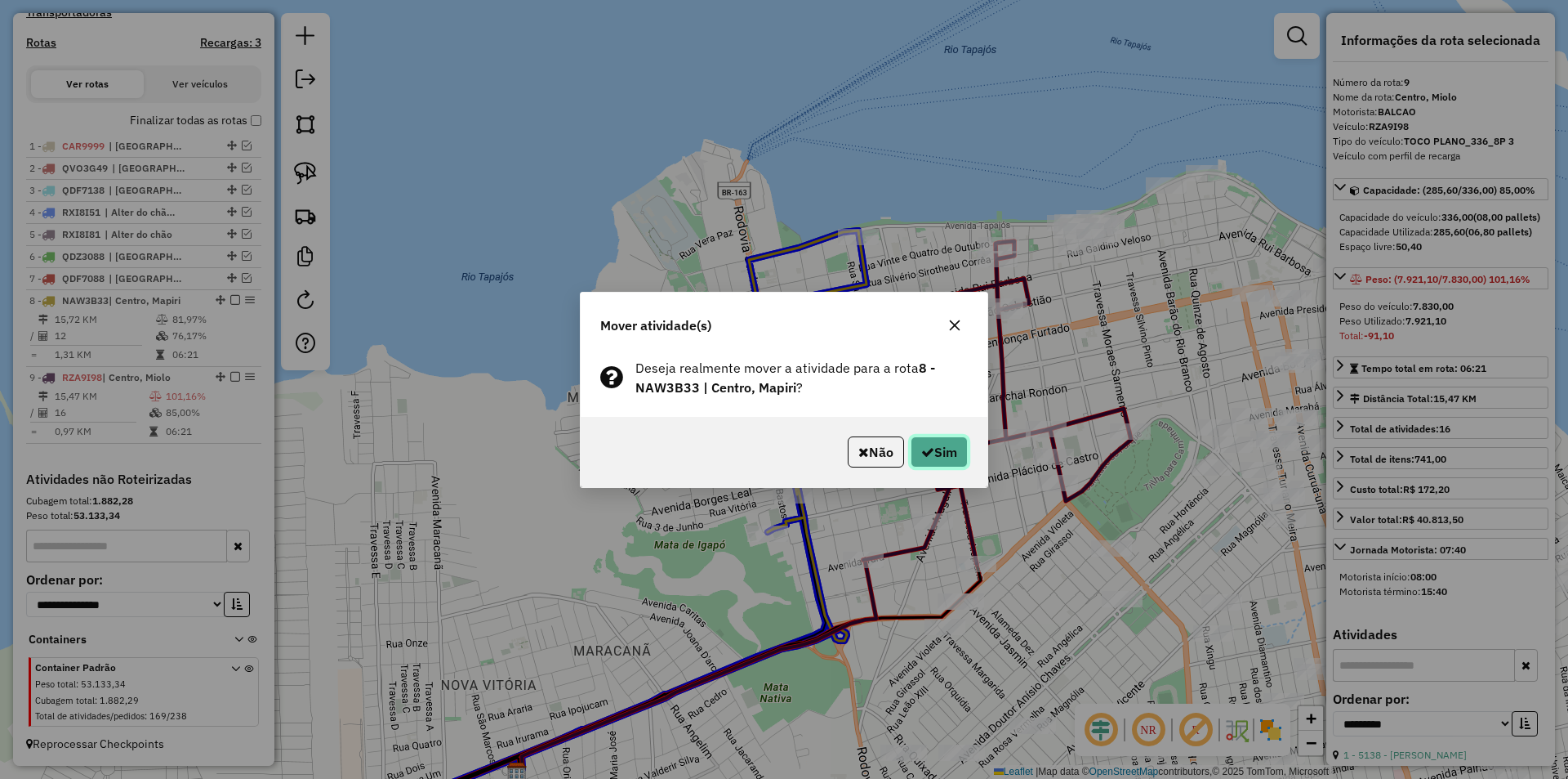
click at [956, 454] on button "Sim" at bounding box center [939, 451] width 57 height 31
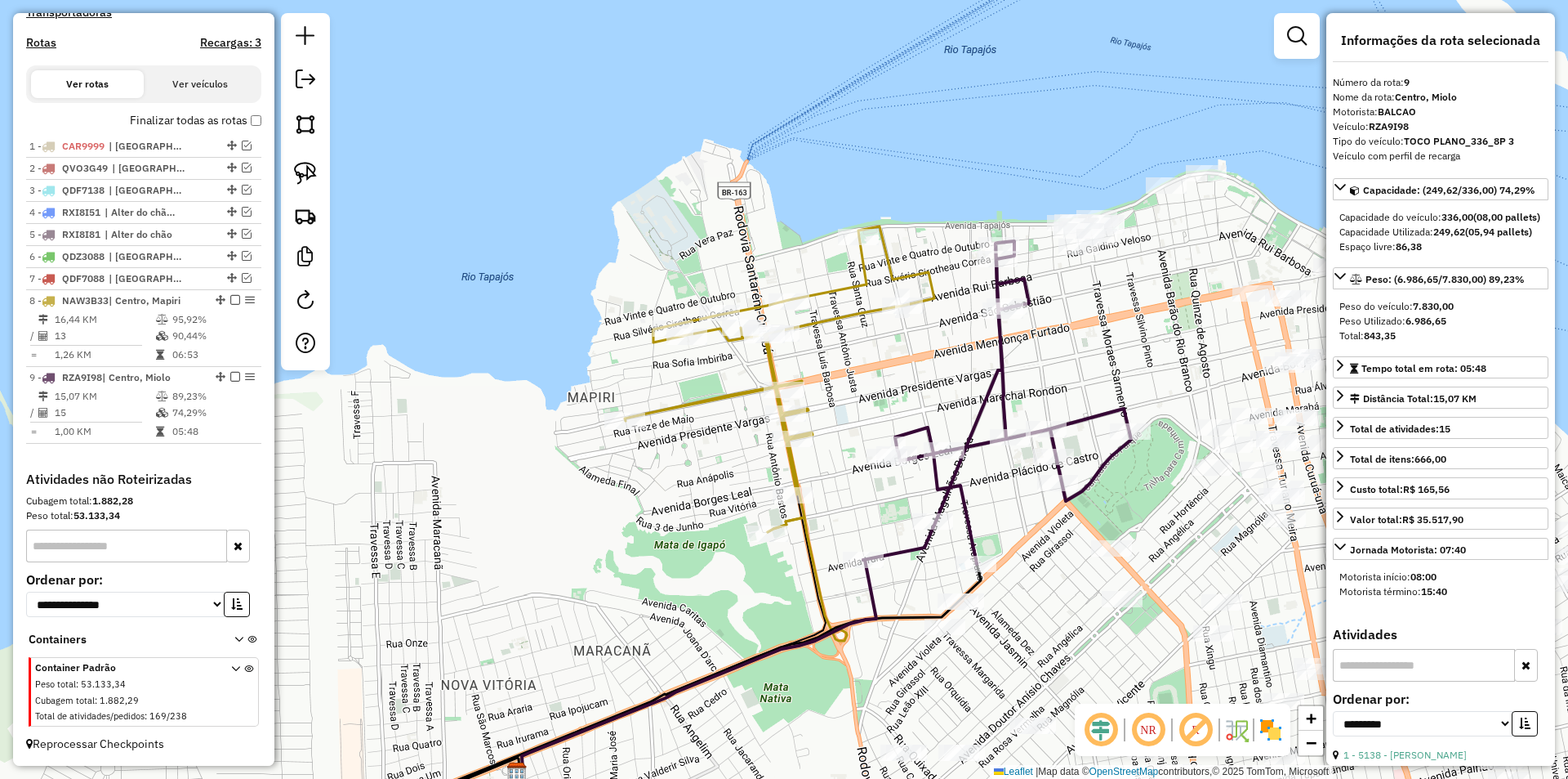
click at [875, 309] on icon at bounding box center [779, 379] width 309 height 305
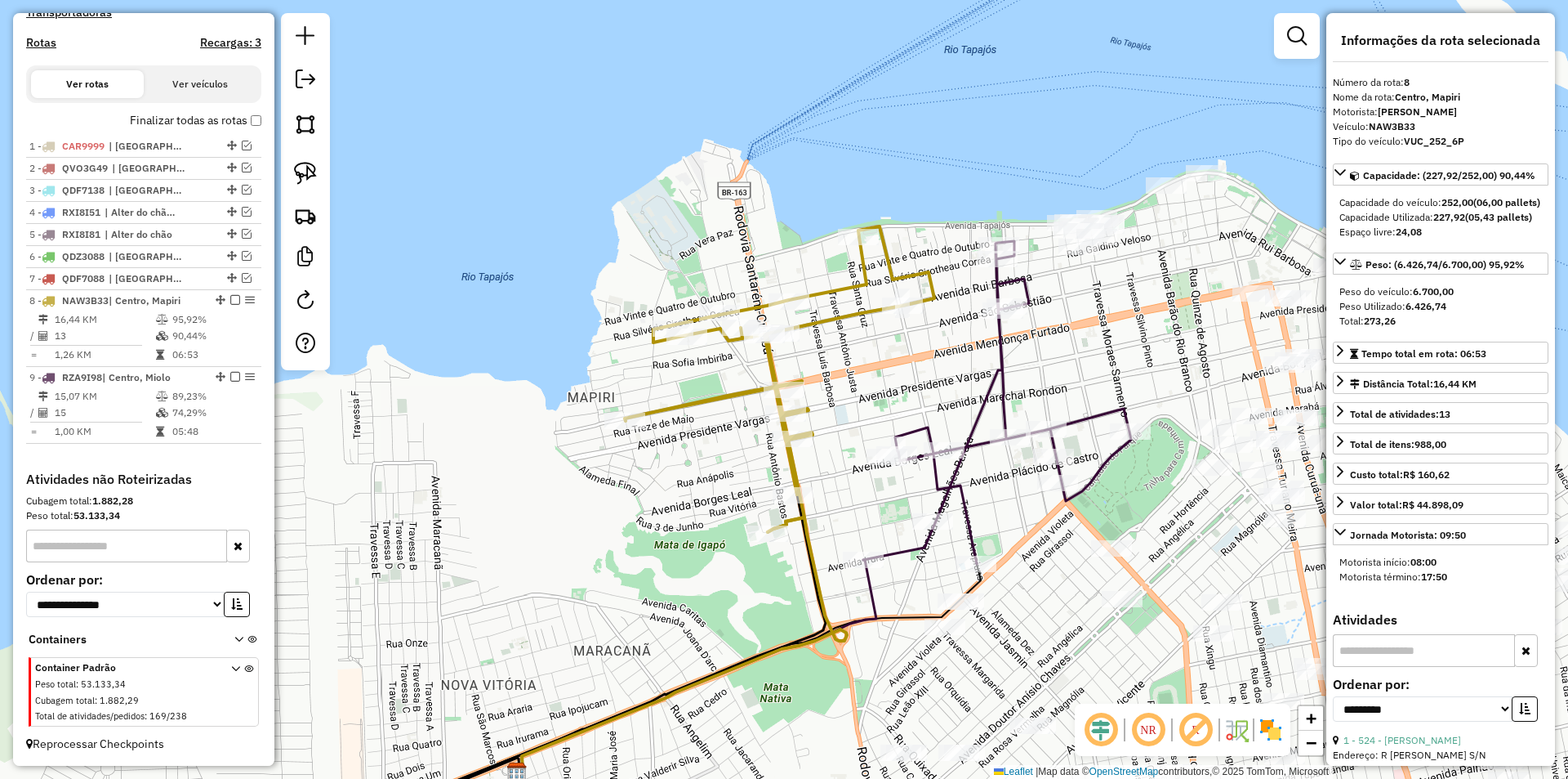
click at [922, 445] on icon at bounding box center [996, 402] width 268 height 322
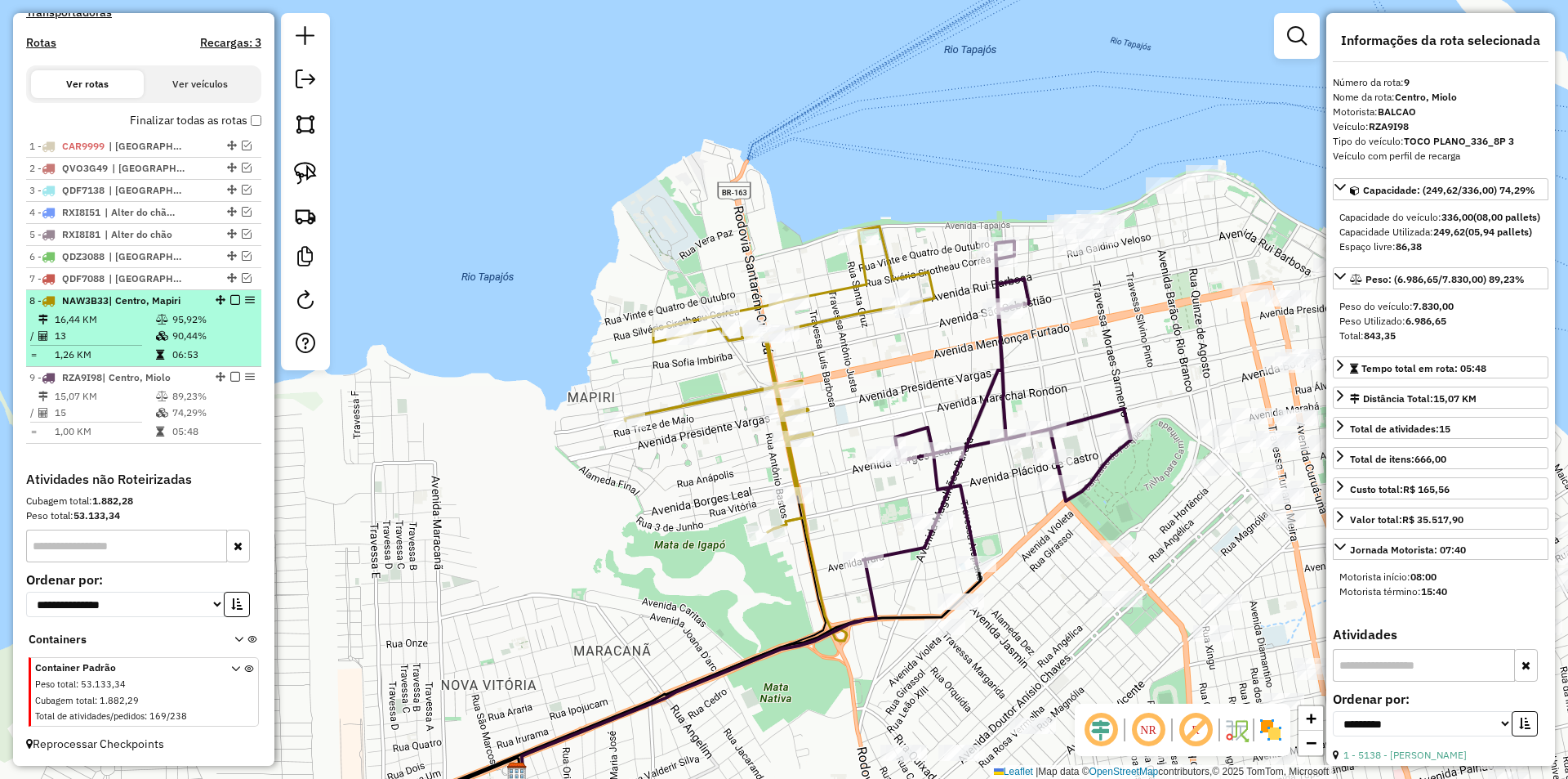
click at [192, 322] on td "95,92%" at bounding box center [212, 319] width 82 height 17
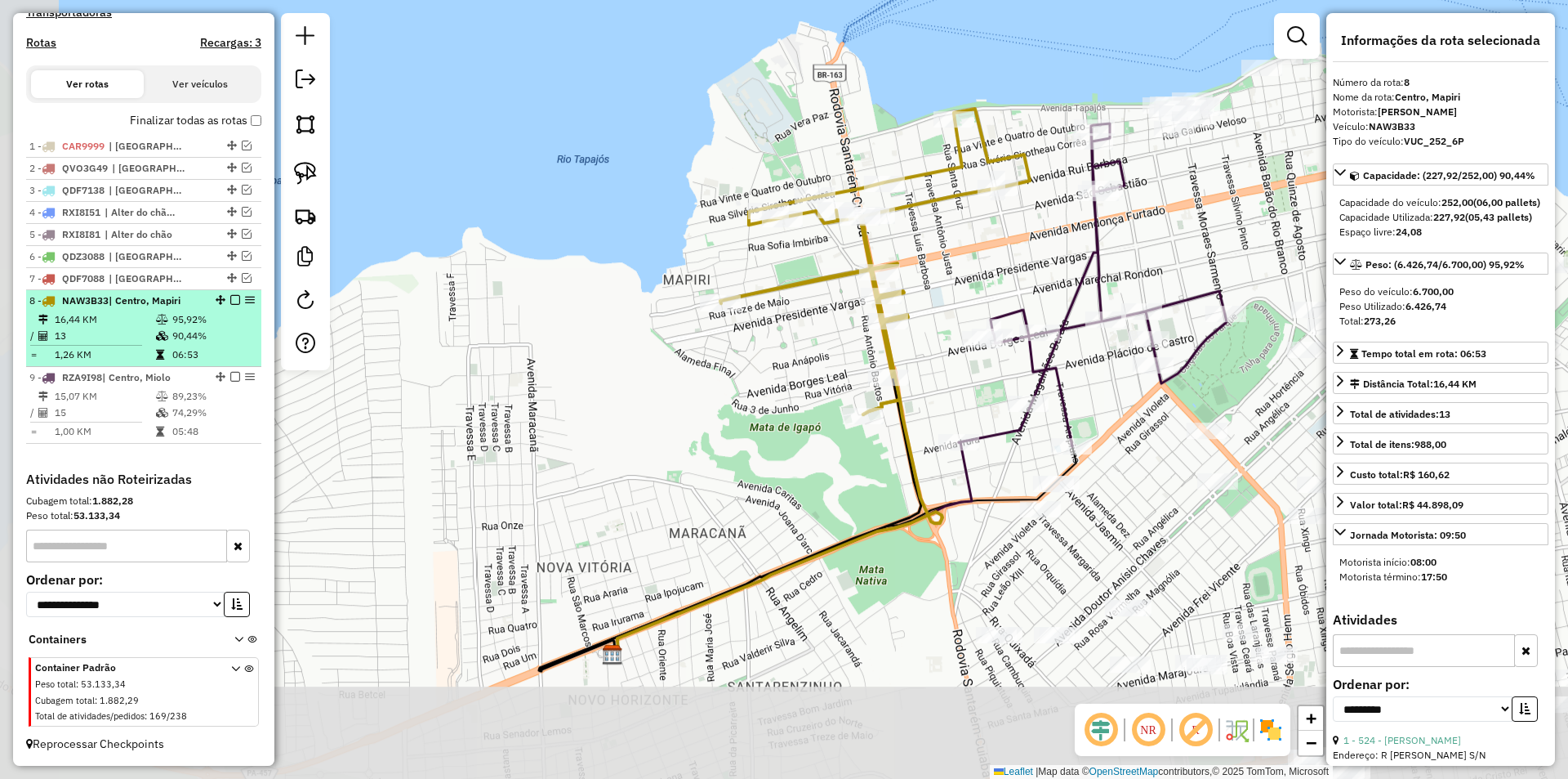
click at [230, 298] on em at bounding box center [235, 300] width 10 height 10
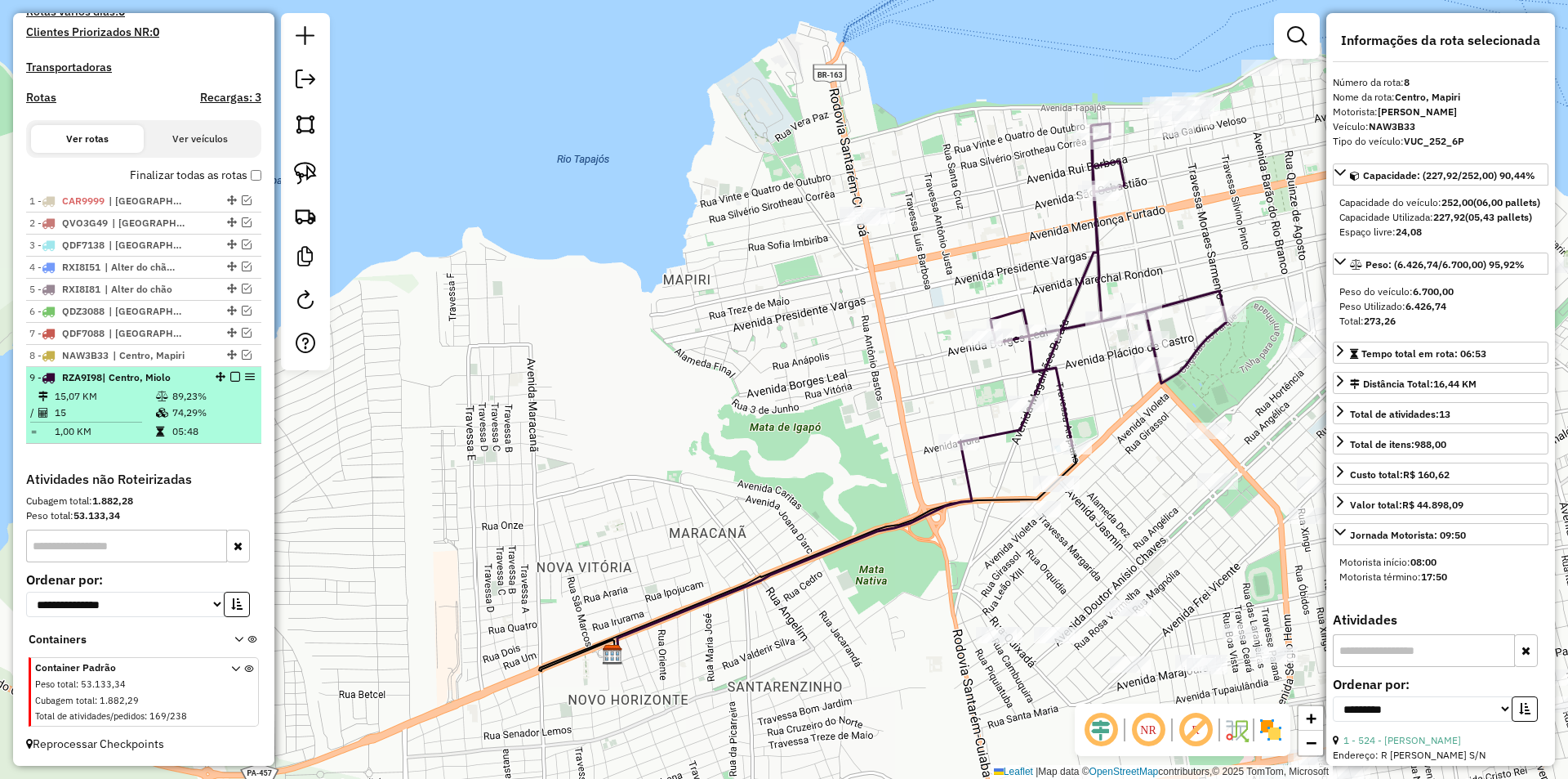
scroll to position [490, 0]
click at [240, 389] on td "89,23%" at bounding box center [212, 396] width 82 height 17
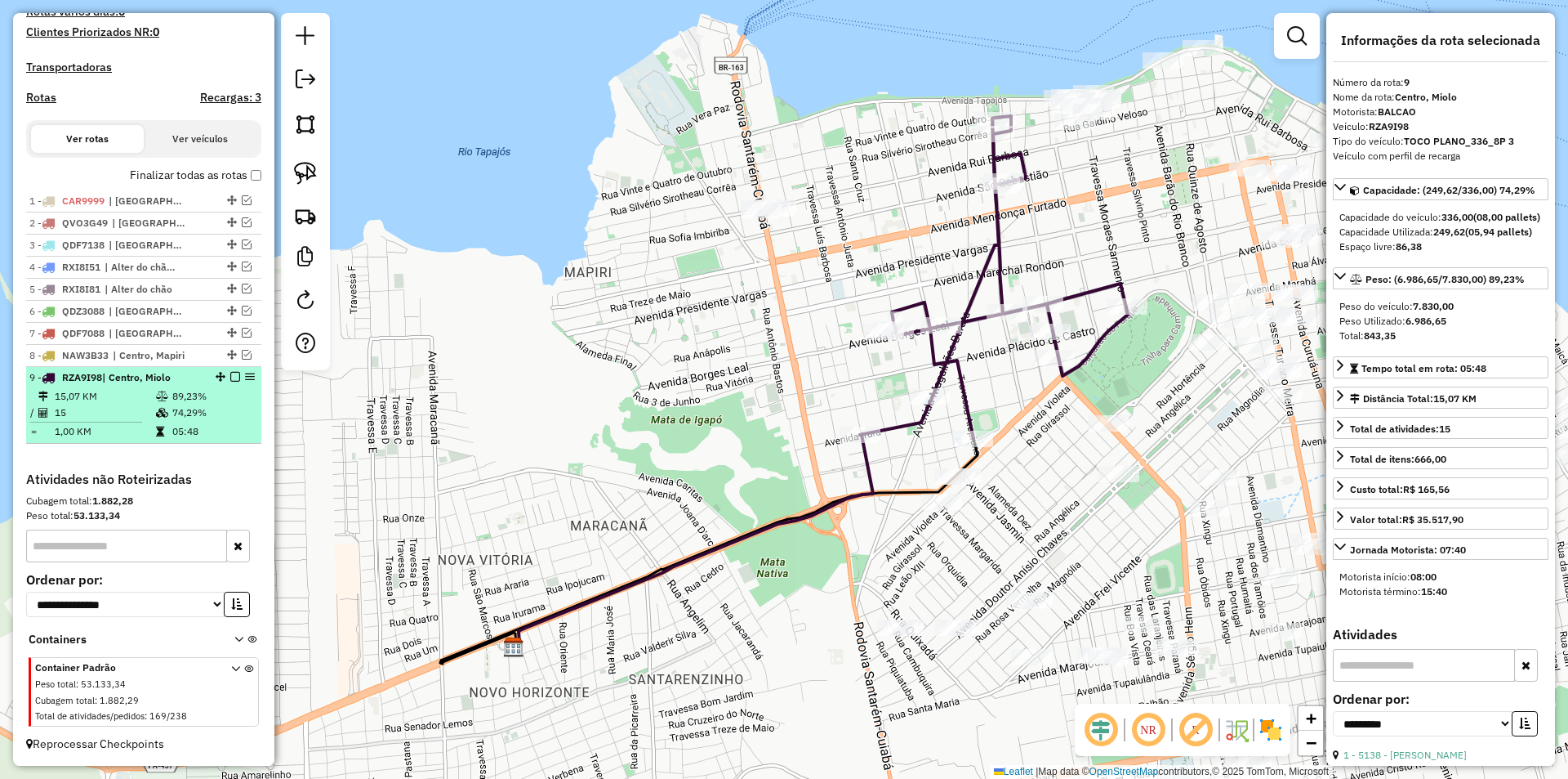
click at [230, 370] on li "9 - RZA9I98 | Centro, Miolo 15,07 KM 89,23% / 15 74,29% = 1,00 KM 05:48" at bounding box center [143, 405] width 235 height 77
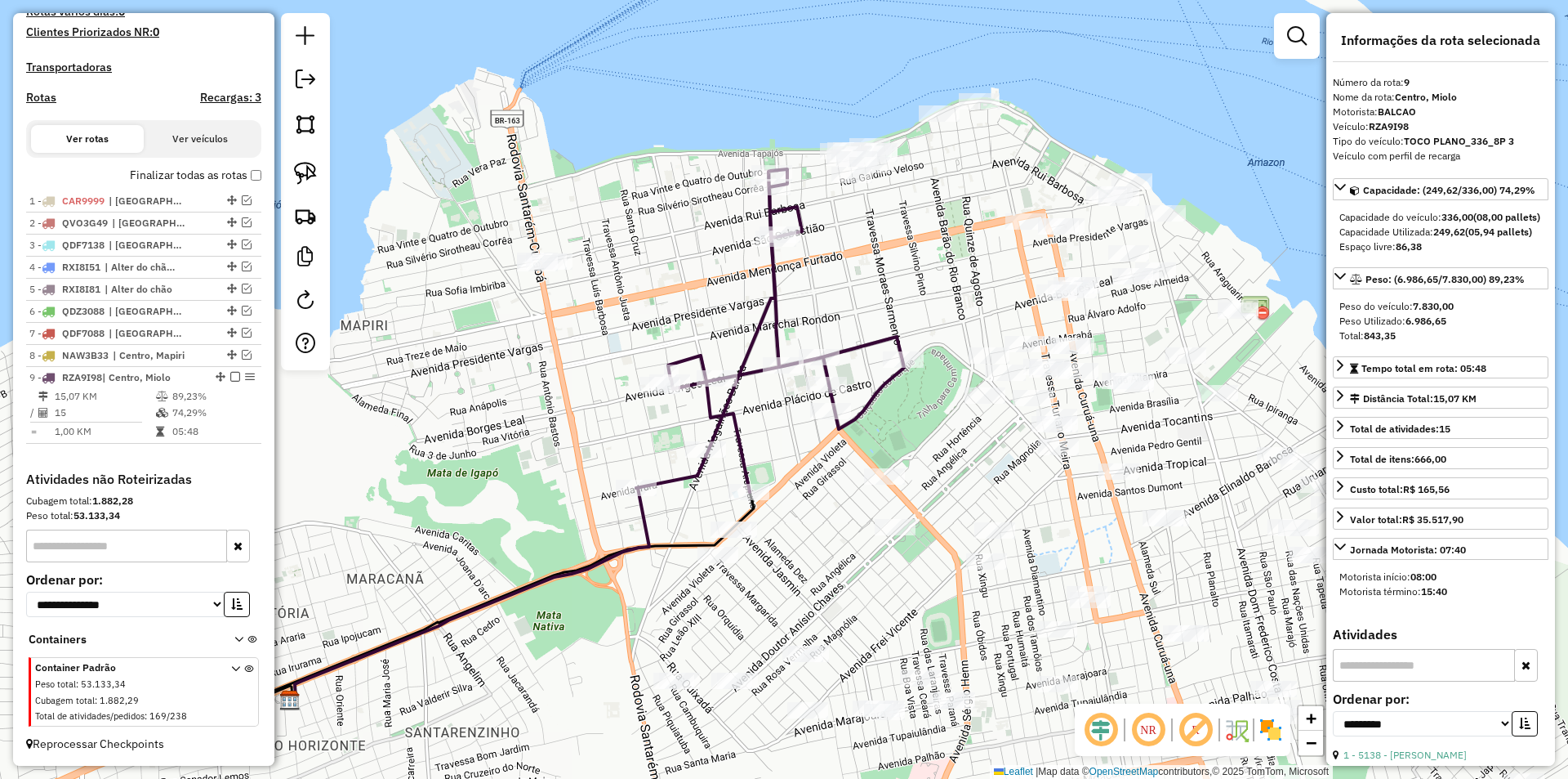
drag, startPoint x: 839, startPoint y: 352, endPoint x: 538, endPoint y: 418, distance: 308.2
click at [538, 418] on div "Janela de atendimento Grade de atendimento Capacidade Transportadoras Veículos …" at bounding box center [784, 390] width 1568 height 779
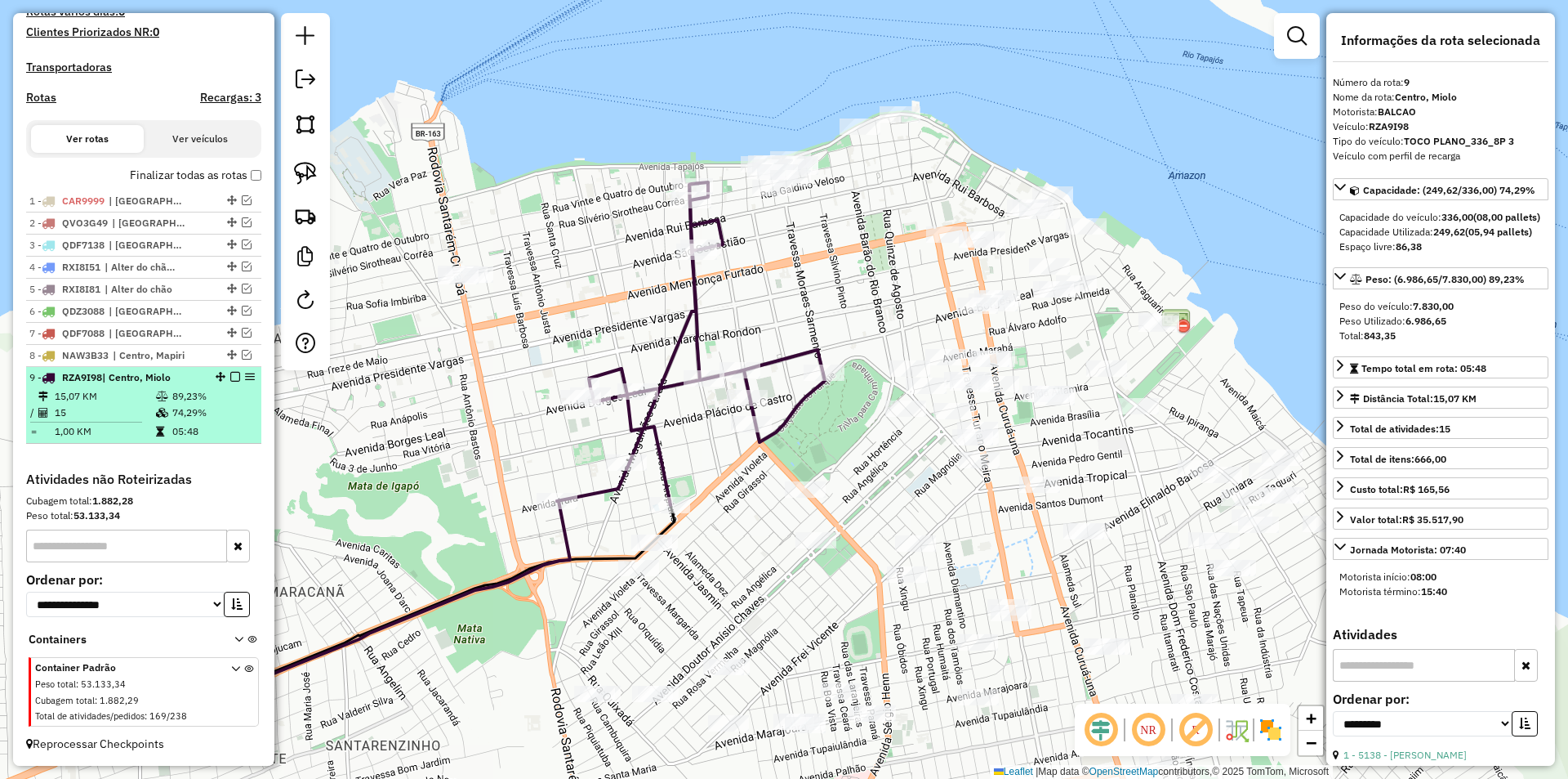
click at [230, 376] on em at bounding box center [235, 377] width 10 height 10
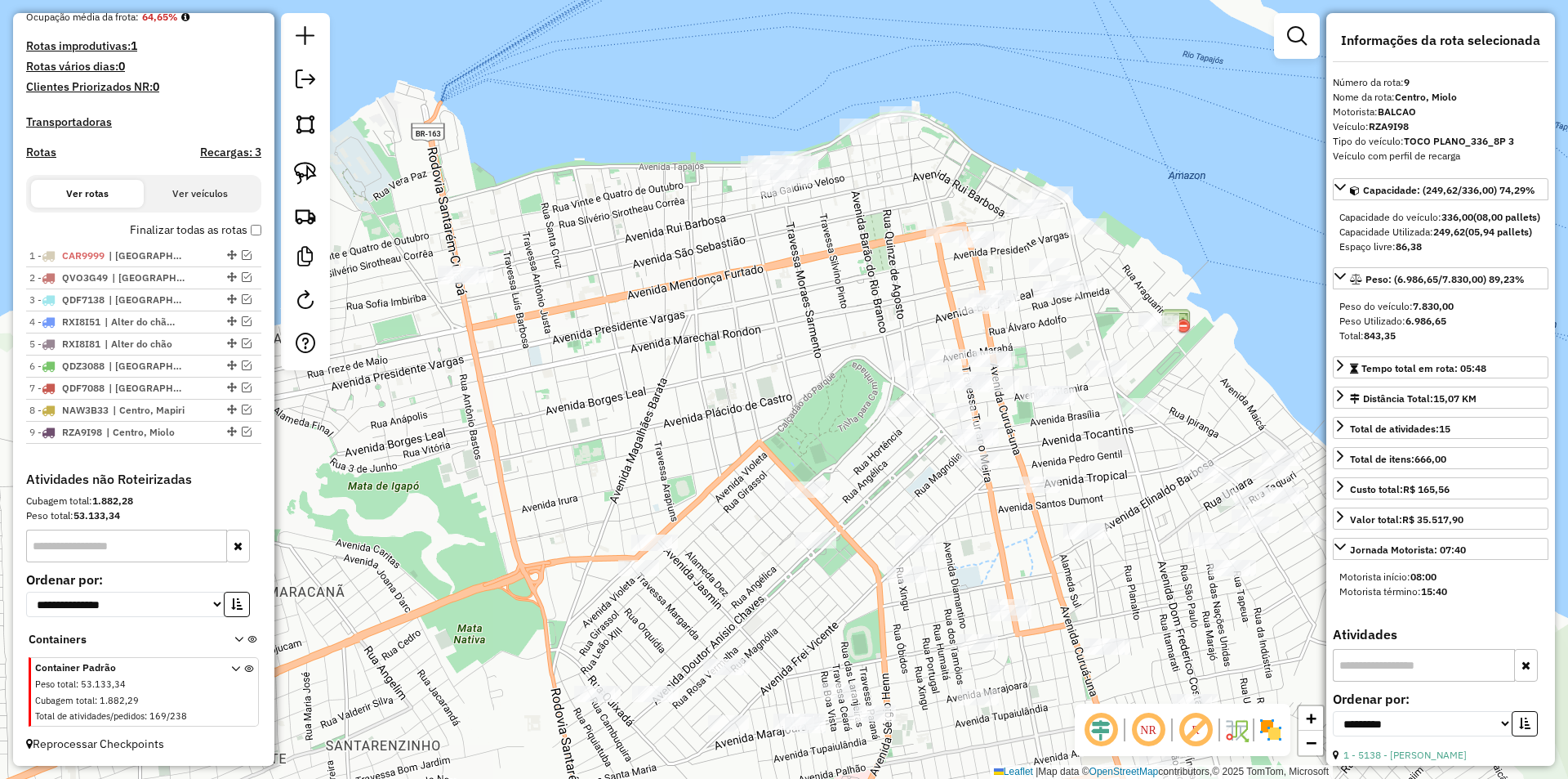
scroll to position [435, 0]
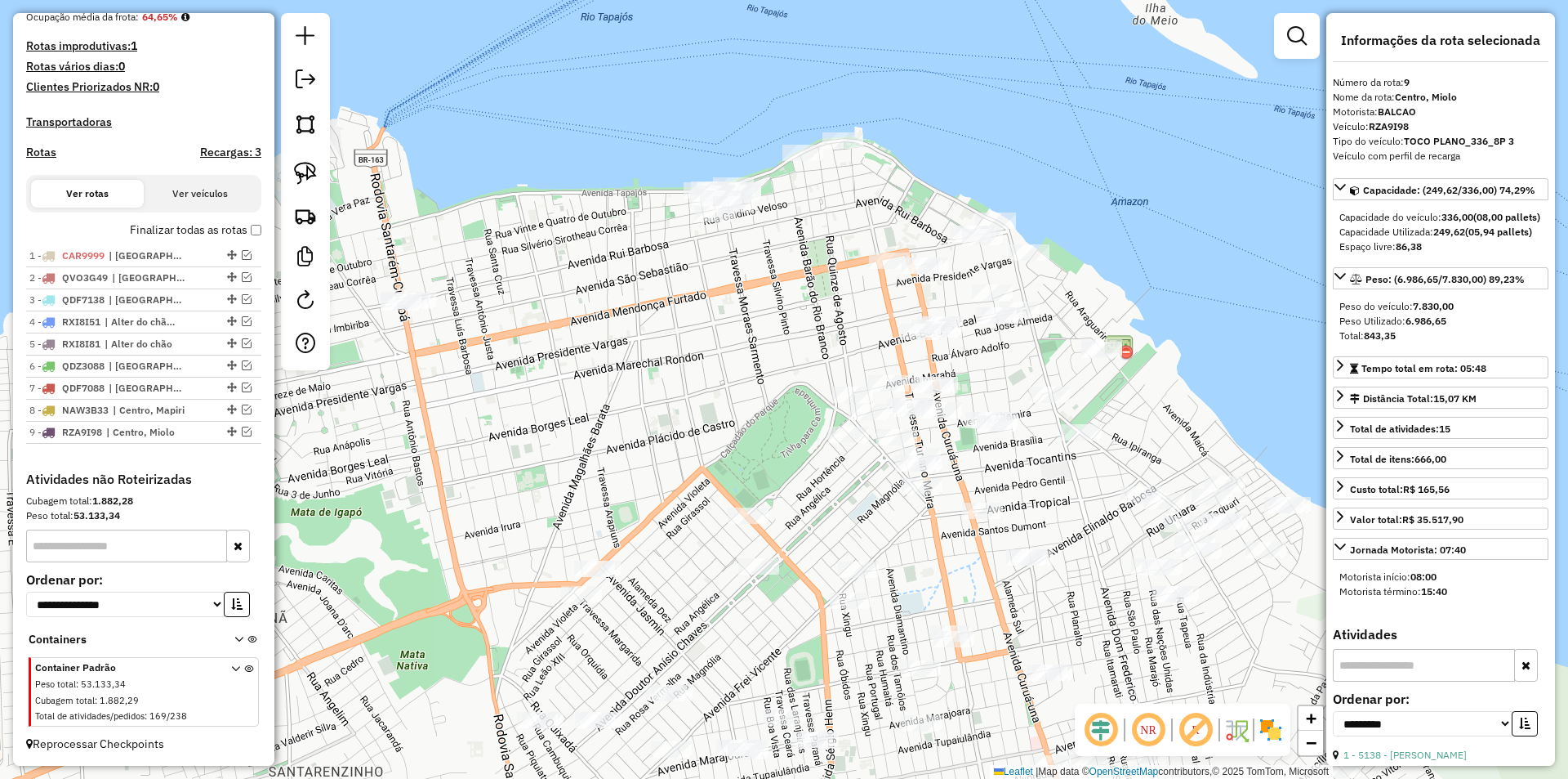
drag, startPoint x: 683, startPoint y: 323, endPoint x: 634, endPoint y: 336, distance: 50.7
click at [634, 336] on div "Janela de atendimento Grade de atendimento Capacidade Transportadoras Veículos …" at bounding box center [784, 390] width 1568 height 779
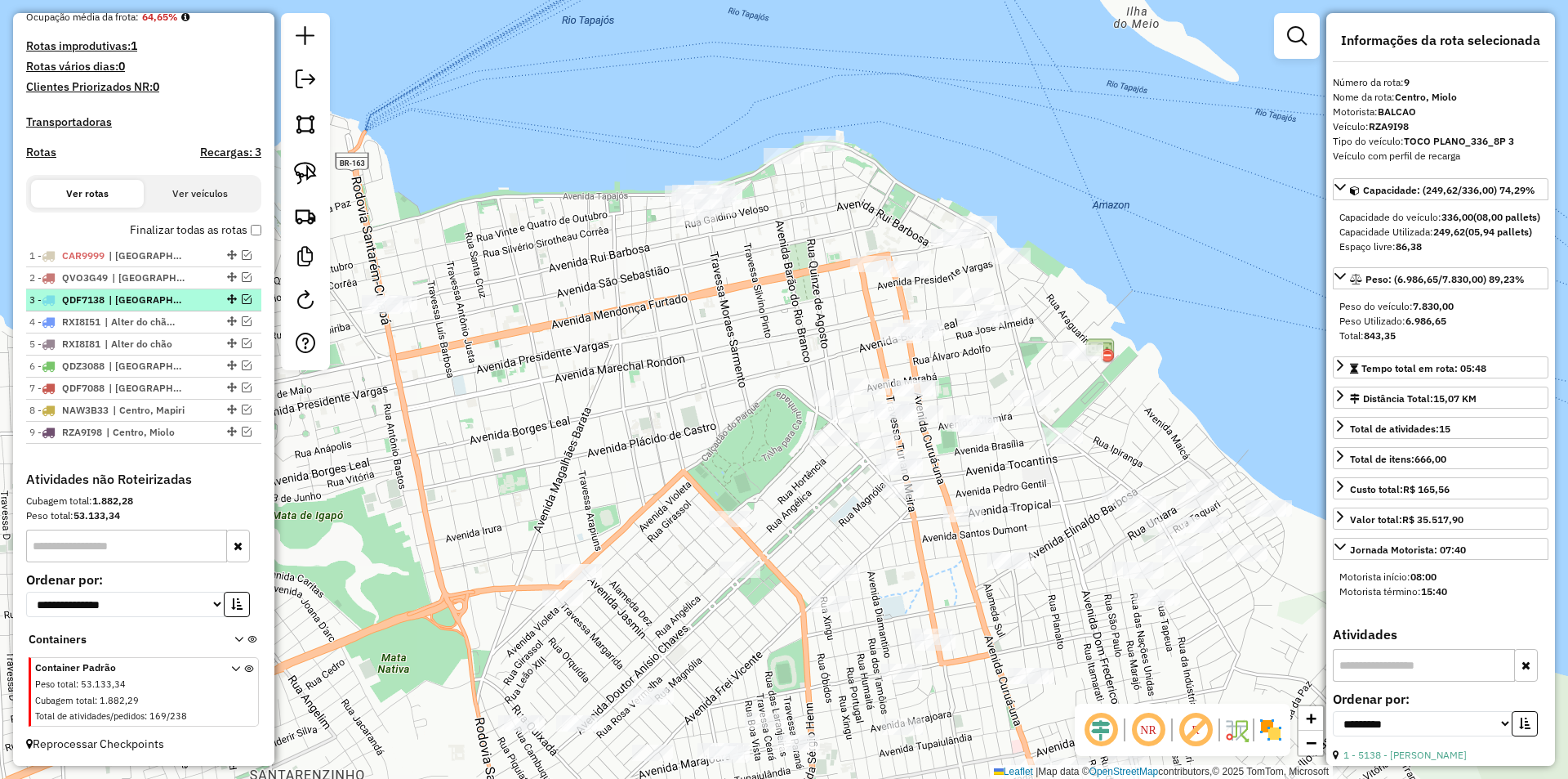
click at [243, 303] on em at bounding box center [247, 299] width 10 height 10
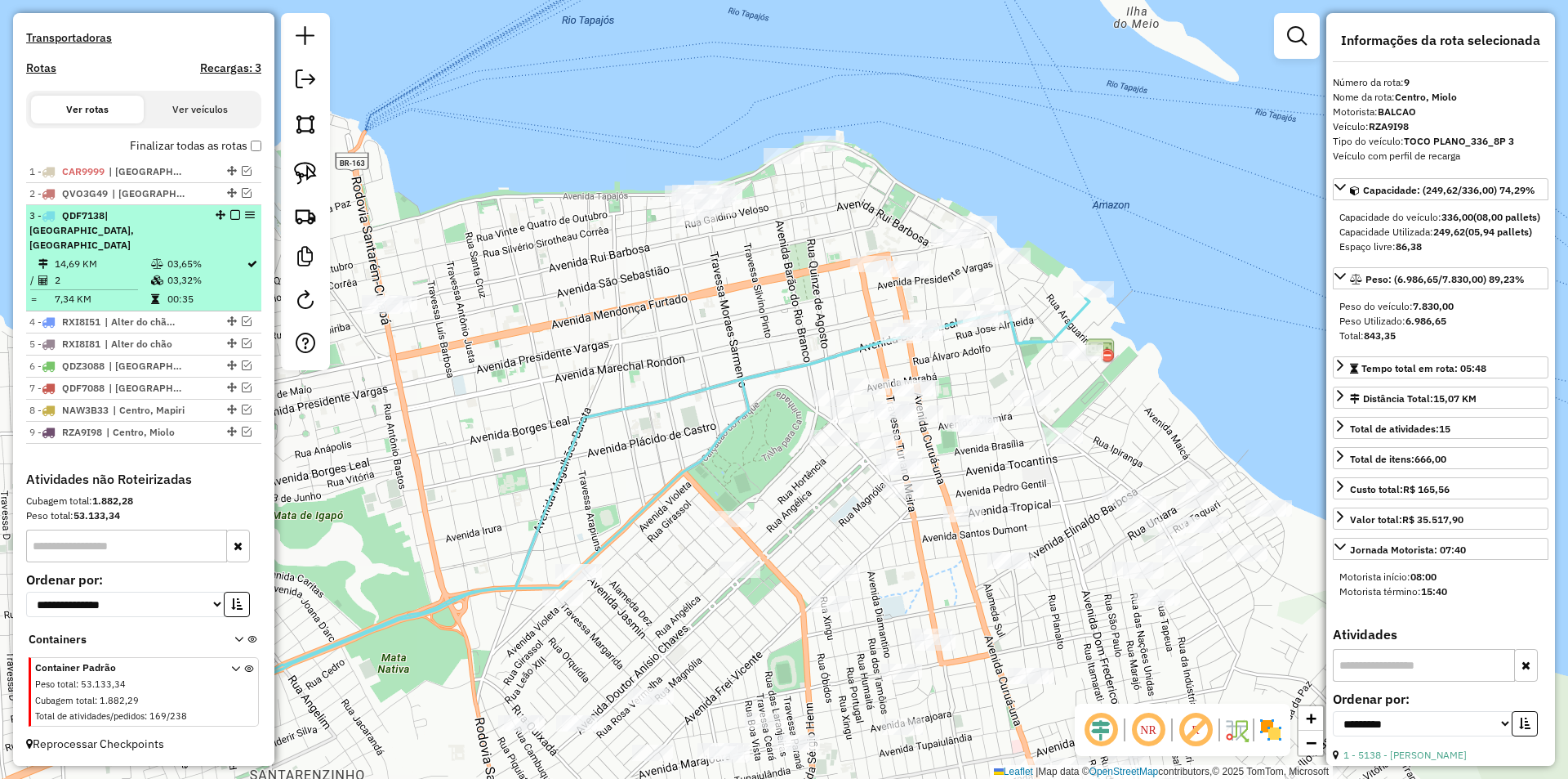
click at [236, 308] on li "3 - QDF7138 | [GEOGRAPHIC_DATA], [GEOGRAPHIC_DATA] 14,69 KM 03,65% / 2 03,32% =…" at bounding box center [143, 257] width 235 height 106
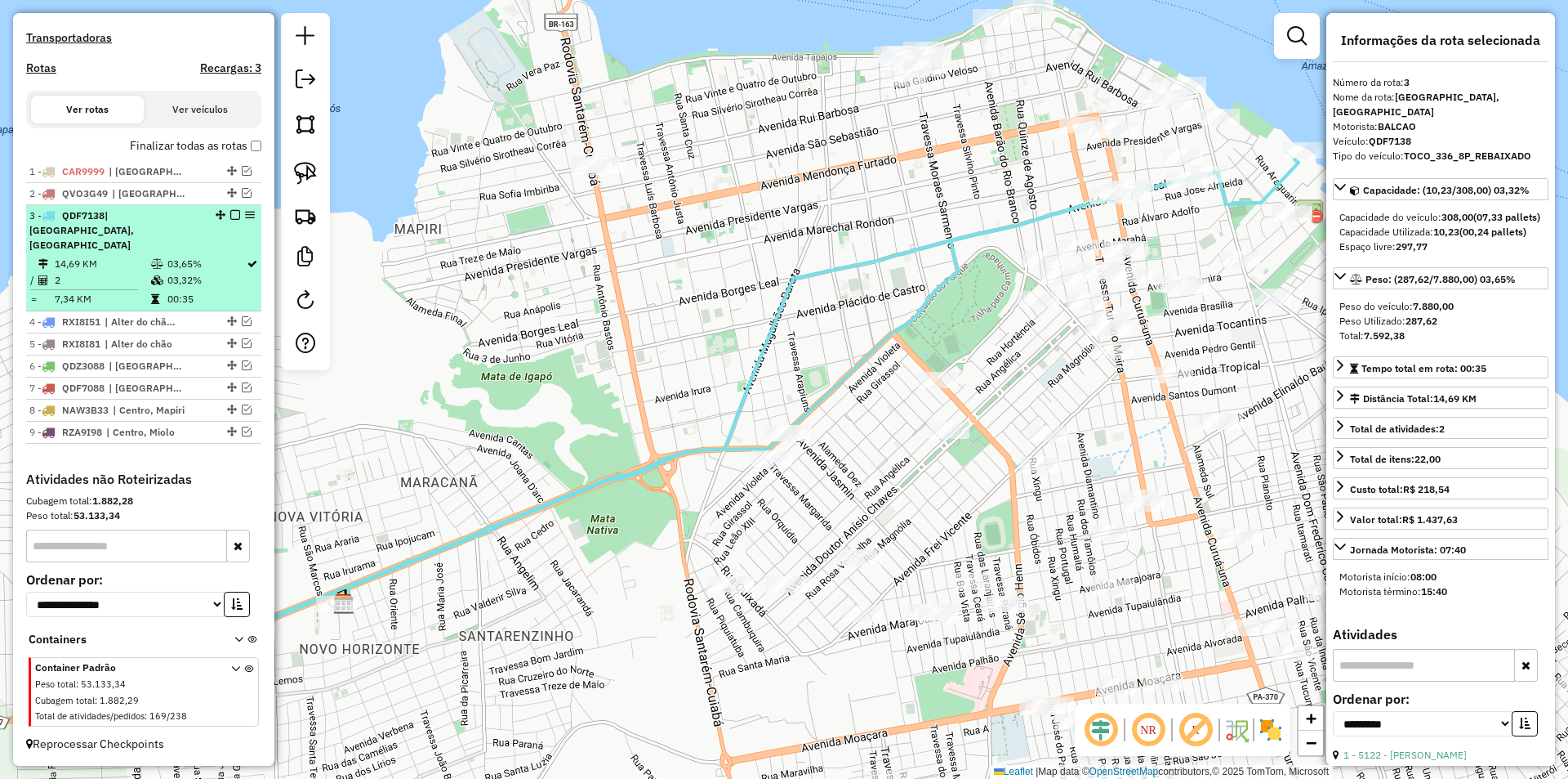
click at [238, 290] on table "14,69 KM 03,65% / 2 03,32% = 7,34 KM 00:35" at bounding box center [143, 282] width 228 height 51
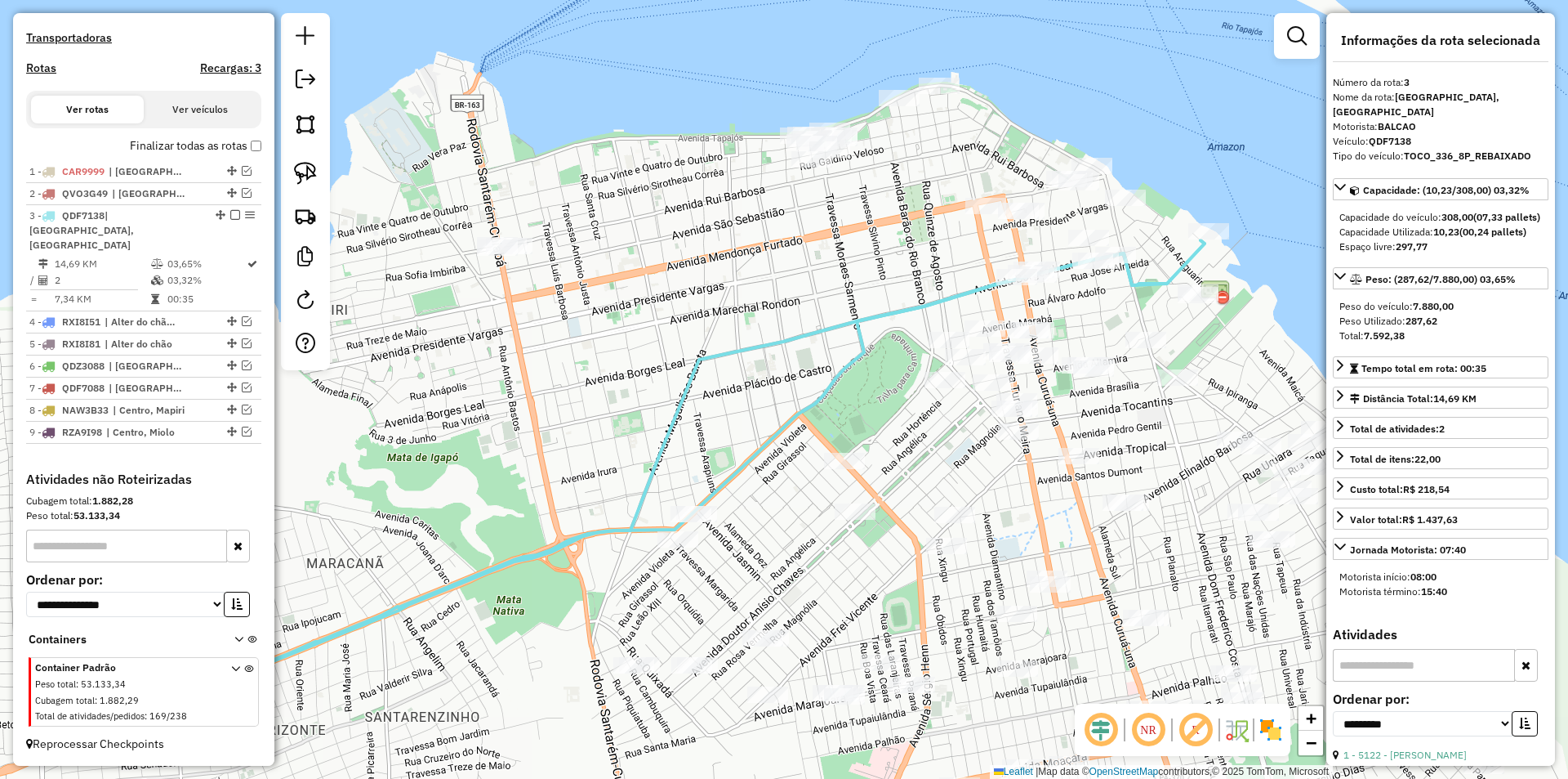
drag, startPoint x: 874, startPoint y: 316, endPoint x: 618, endPoint y: 426, distance: 278.6
click at [642, 469] on div "Janela de atendimento Grade de atendimento Capacidade Transportadoras Veículos …" at bounding box center [784, 390] width 1568 height 779
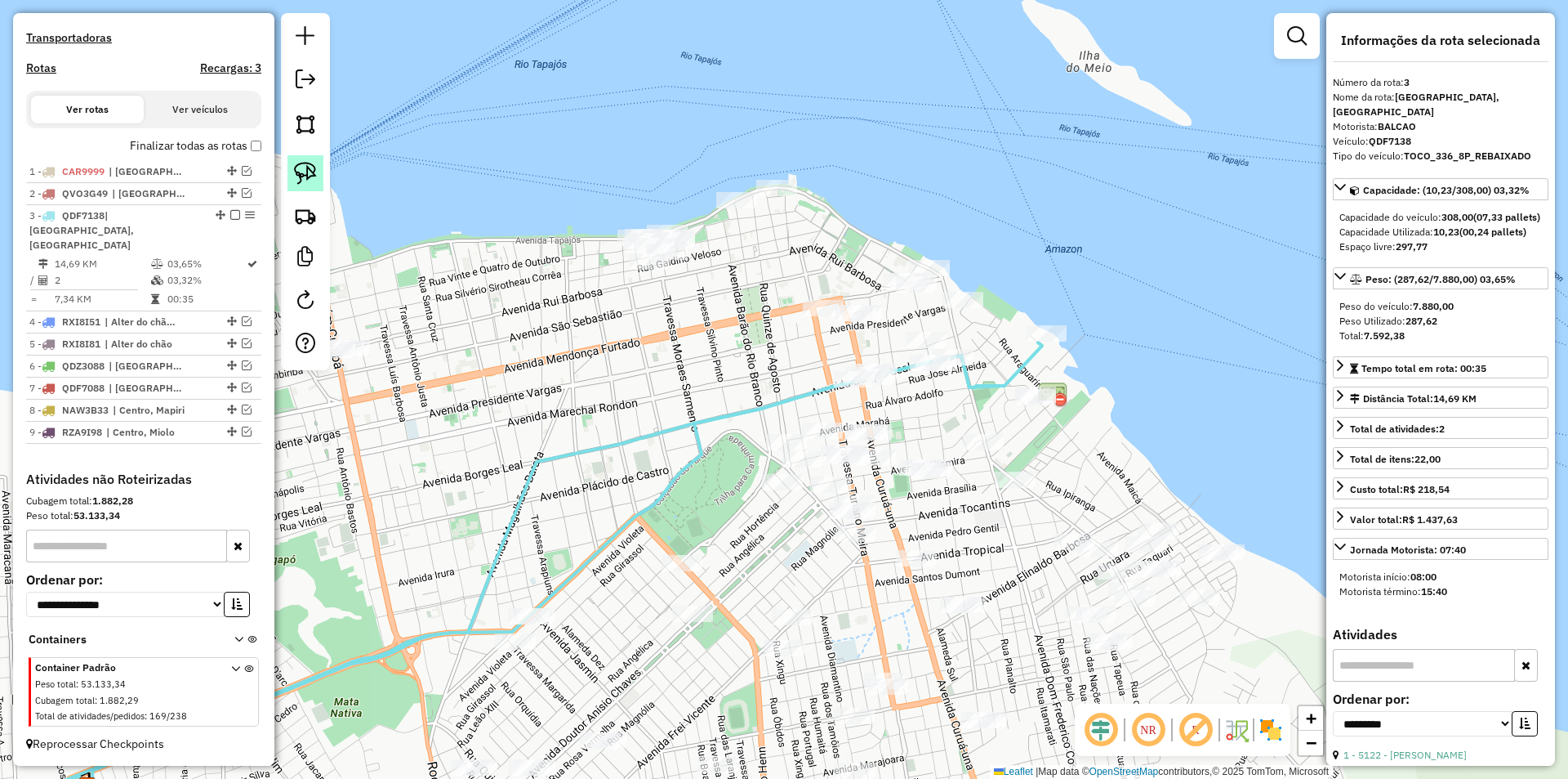
click at [310, 167] on img at bounding box center [304, 173] width 23 height 23
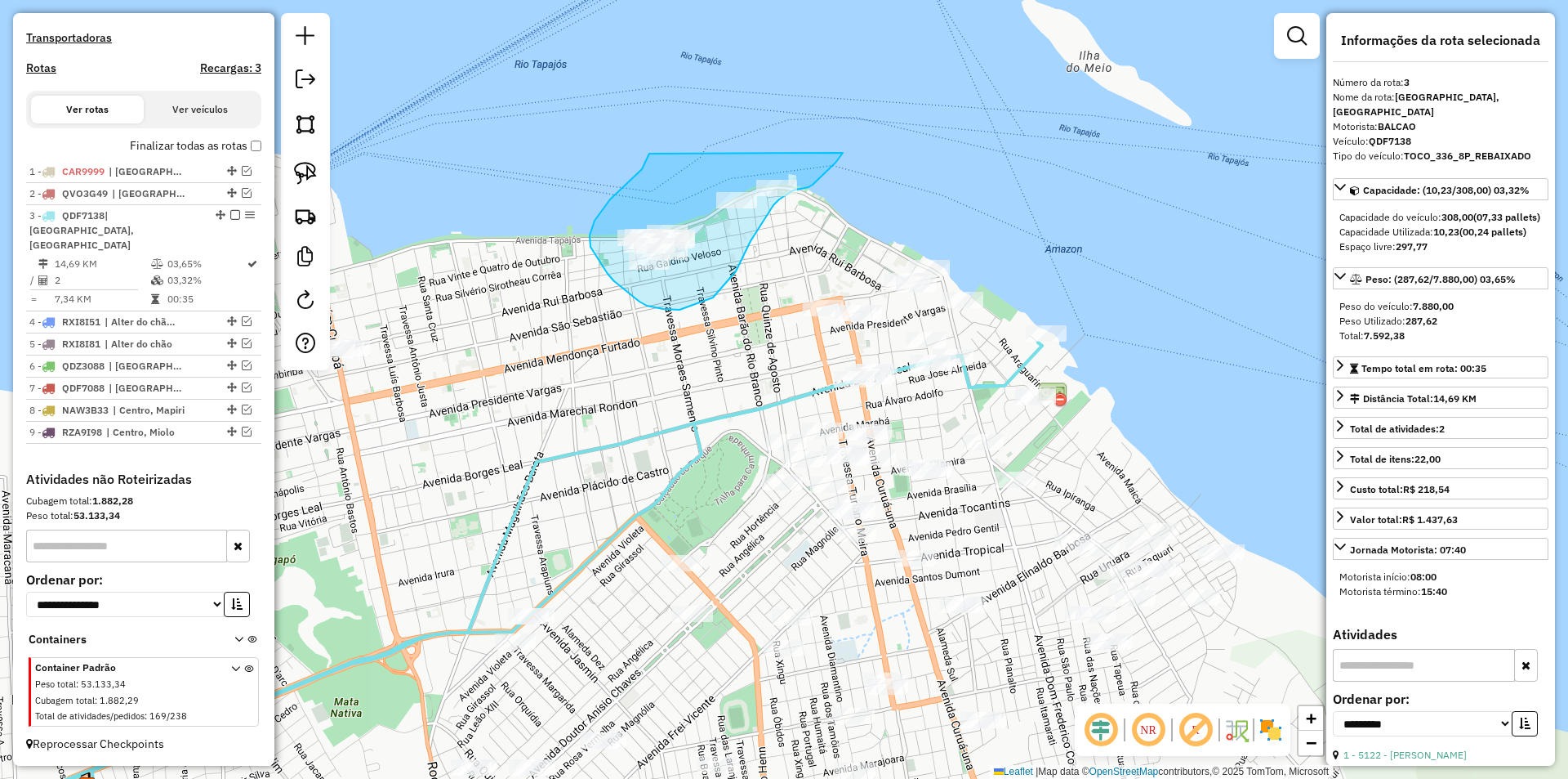
drag, startPoint x: 649, startPoint y: 153, endPoint x: 855, endPoint y: 135, distance: 206.8
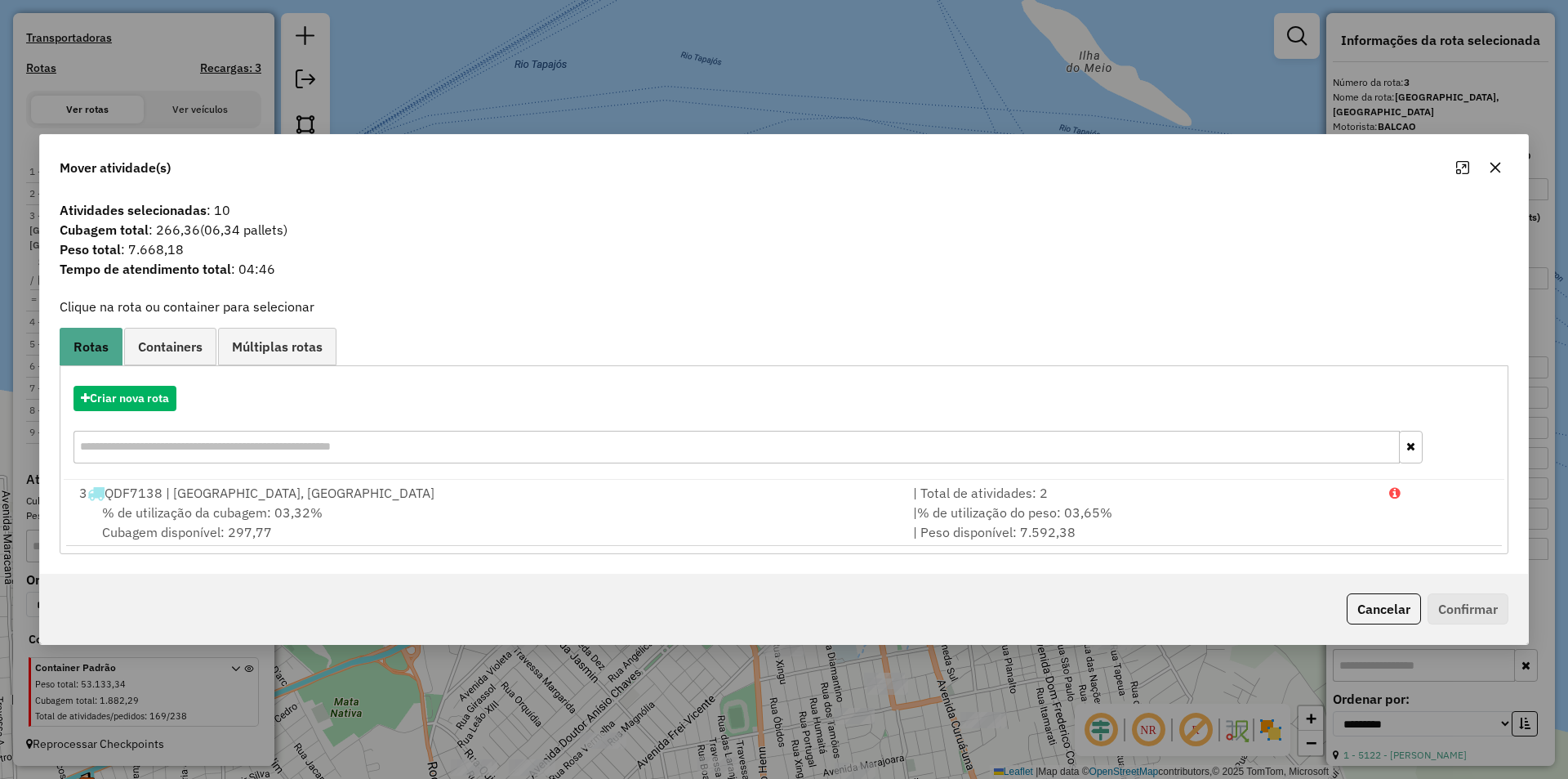
drag, startPoint x: 1396, startPoint y: 609, endPoint x: 1155, endPoint y: 571, distance: 244.0
click at [1395, 609] on button "Cancelar" at bounding box center [1383, 608] width 74 height 31
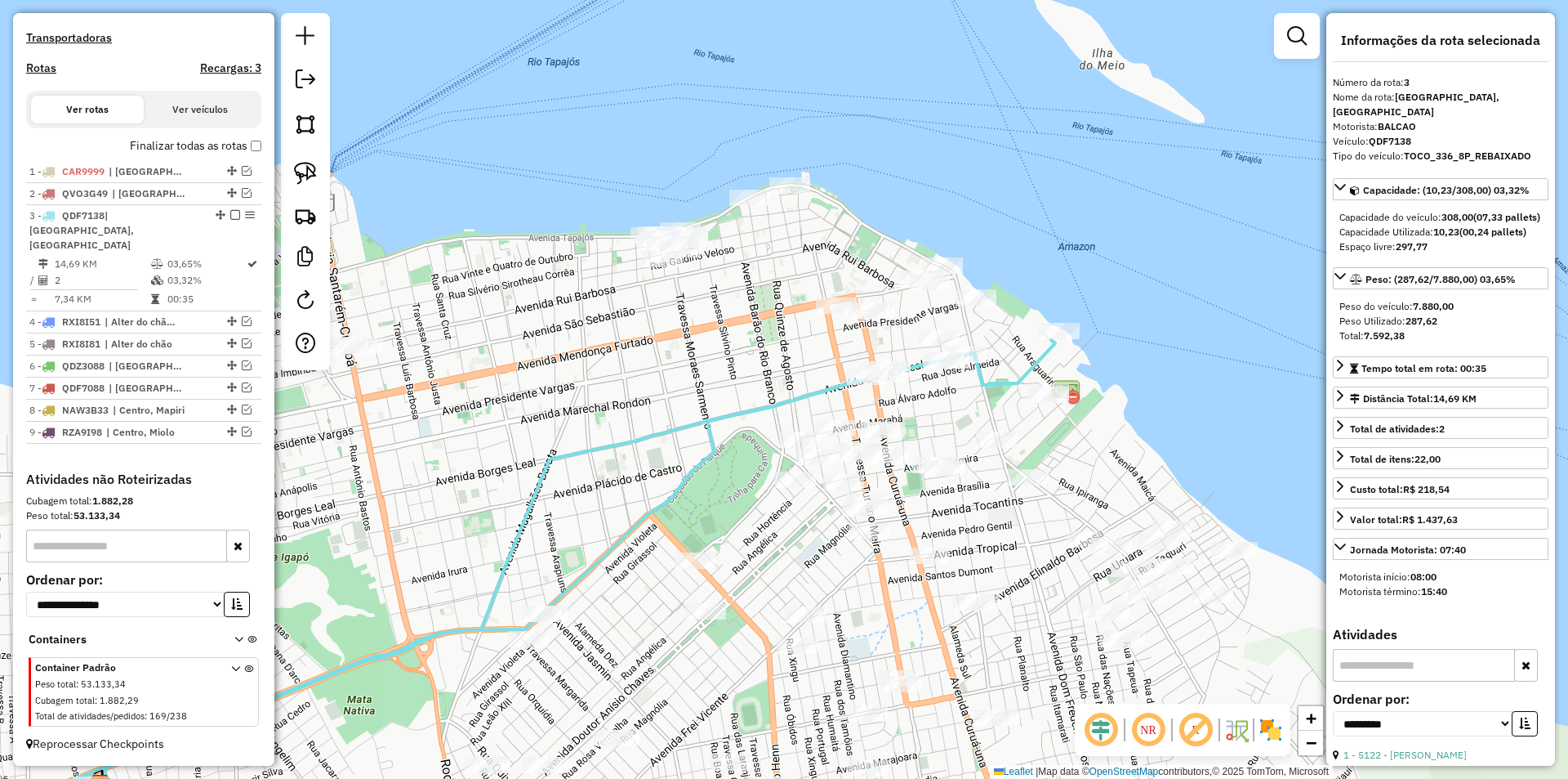
drag, startPoint x: 609, startPoint y: 478, endPoint x: 712, endPoint y: 468, distance: 103.5
click at [712, 468] on div "Janela de atendimento Grade de atendimento Capacidade Transportadoras Veículos …" at bounding box center [784, 390] width 1568 height 779
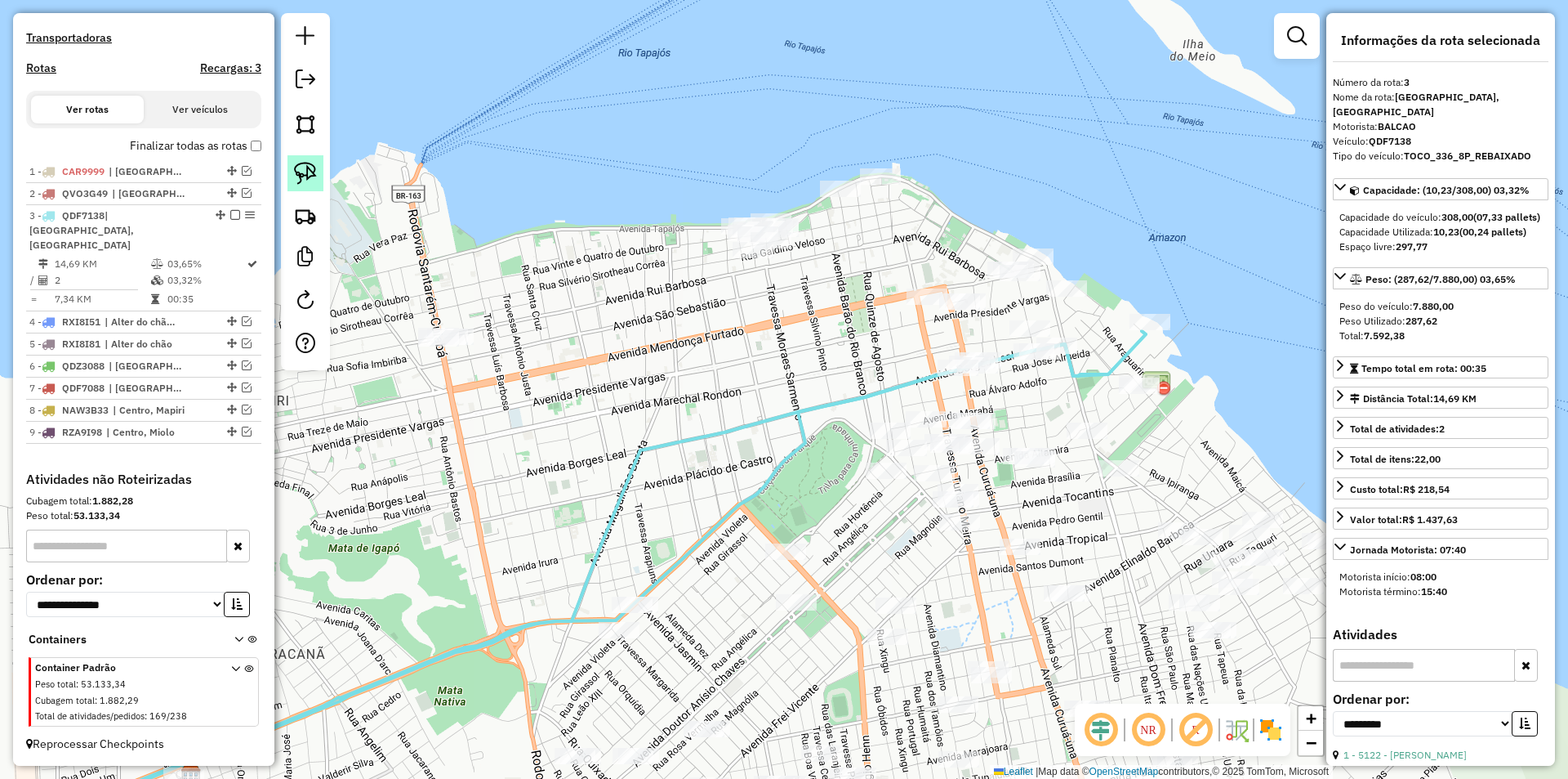
click at [308, 172] on img at bounding box center [304, 173] width 23 height 23
drag, startPoint x: 358, startPoint y: 267, endPoint x: 534, endPoint y: 346, distance: 192.9
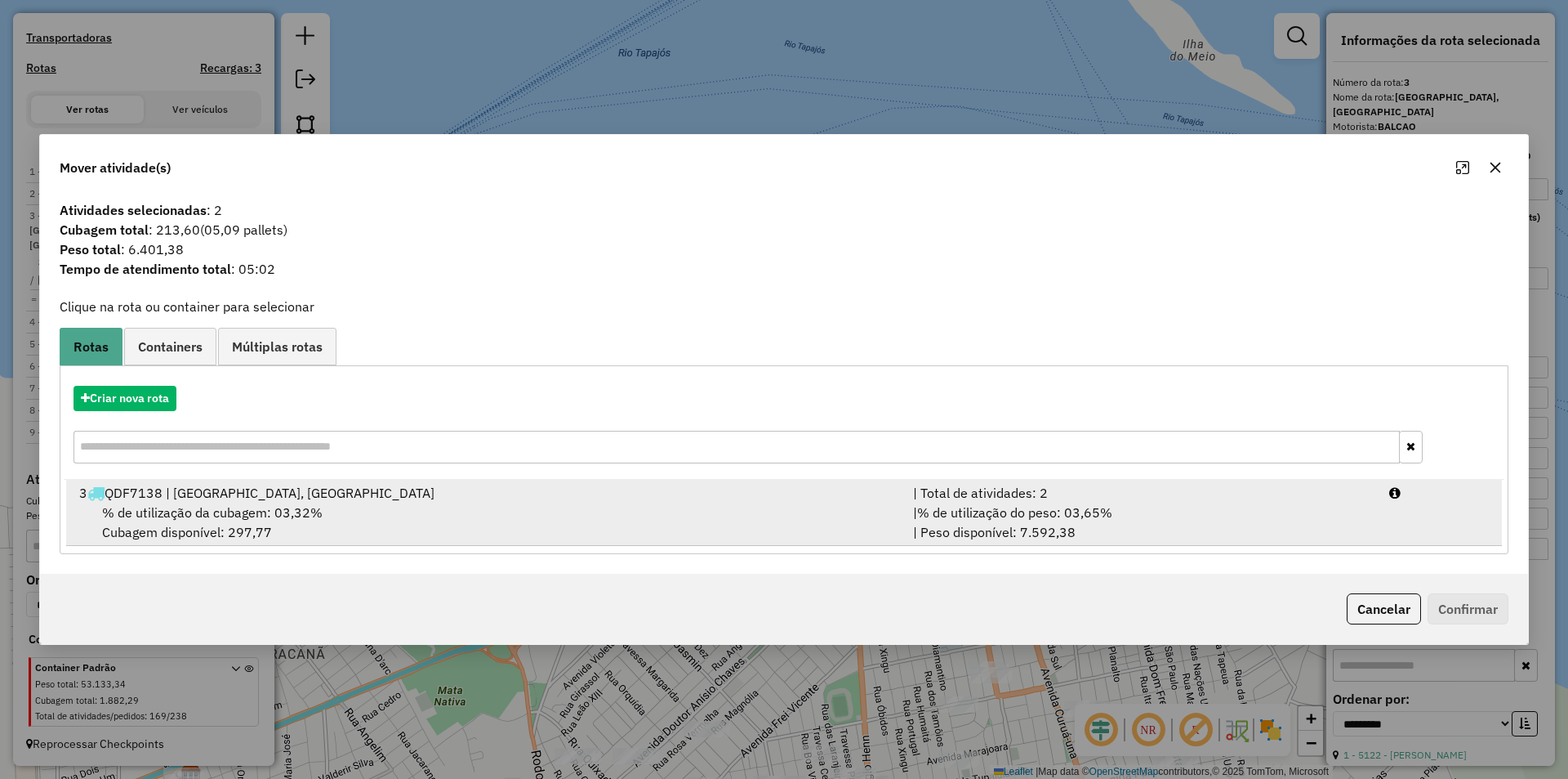
click at [1396, 518] on li "3 QDF7138 | [GEOGRAPHIC_DATA], Santarenzinho | Total de atividades: 2 % de util…" at bounding box center [784, 512] width 1436 height 66
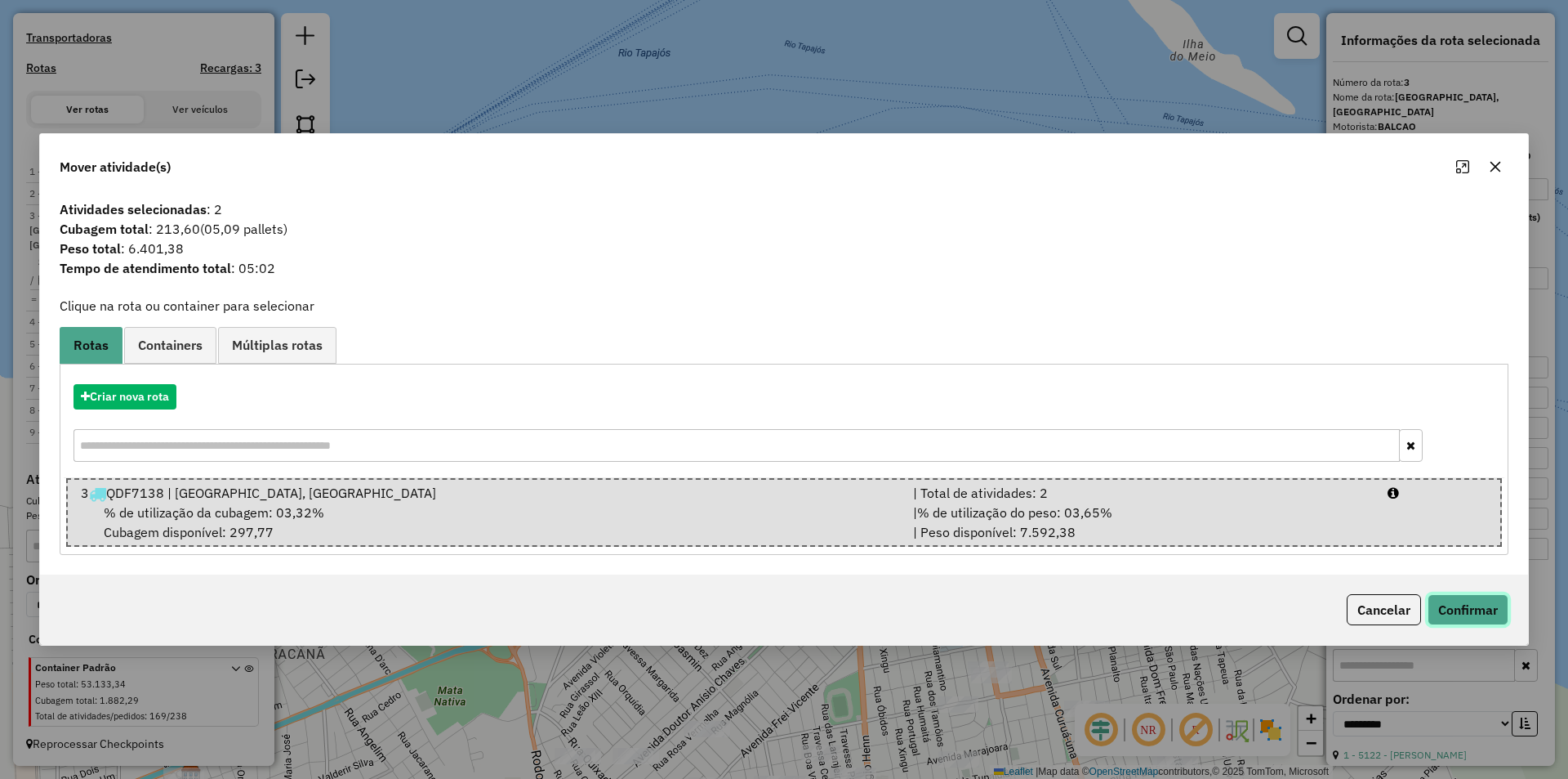
click at [1446, 617] on button "Confirmar" at bounding box center [1468, 609] width 81 height 31
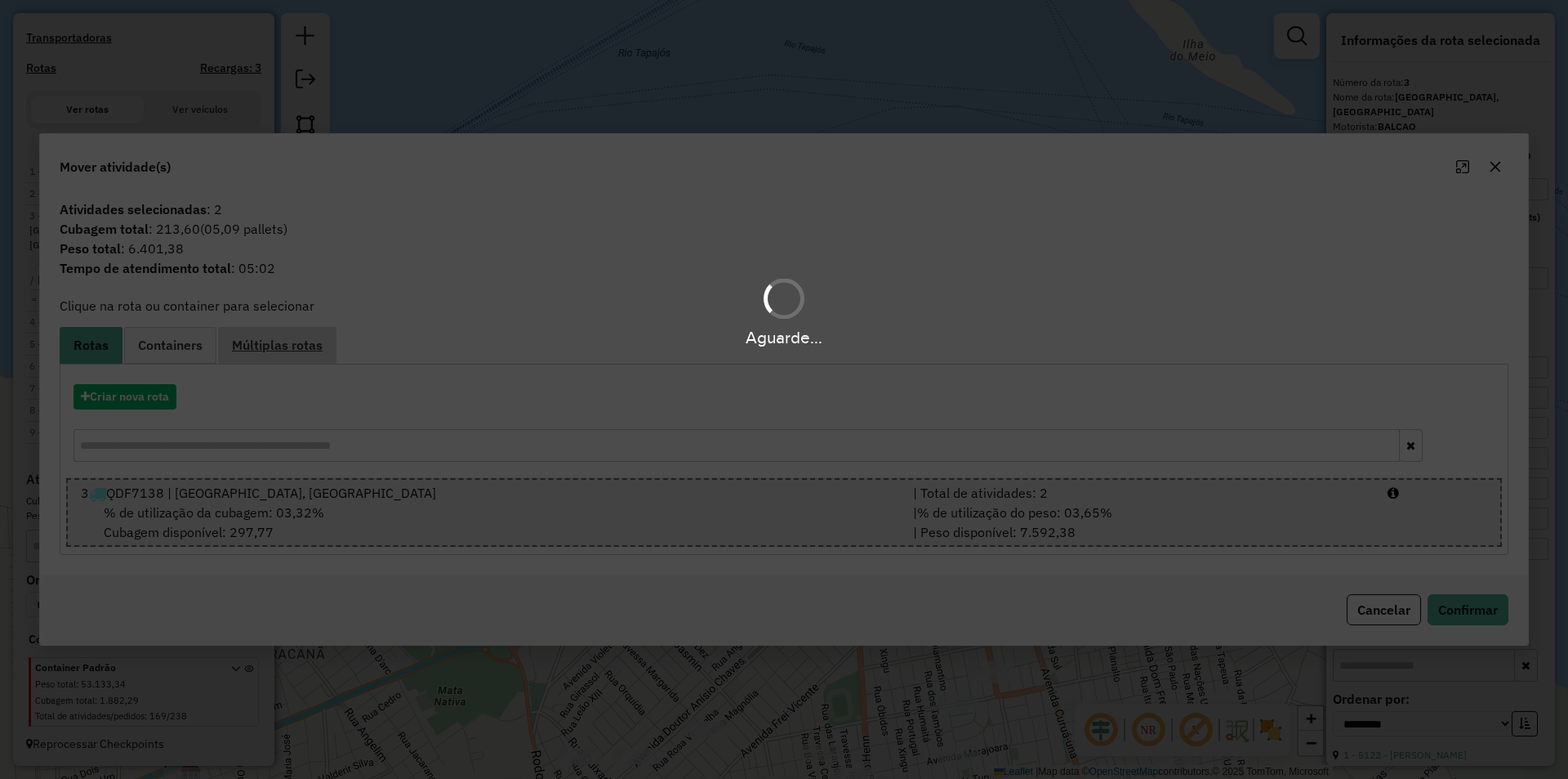
scroll to position [484, 0]
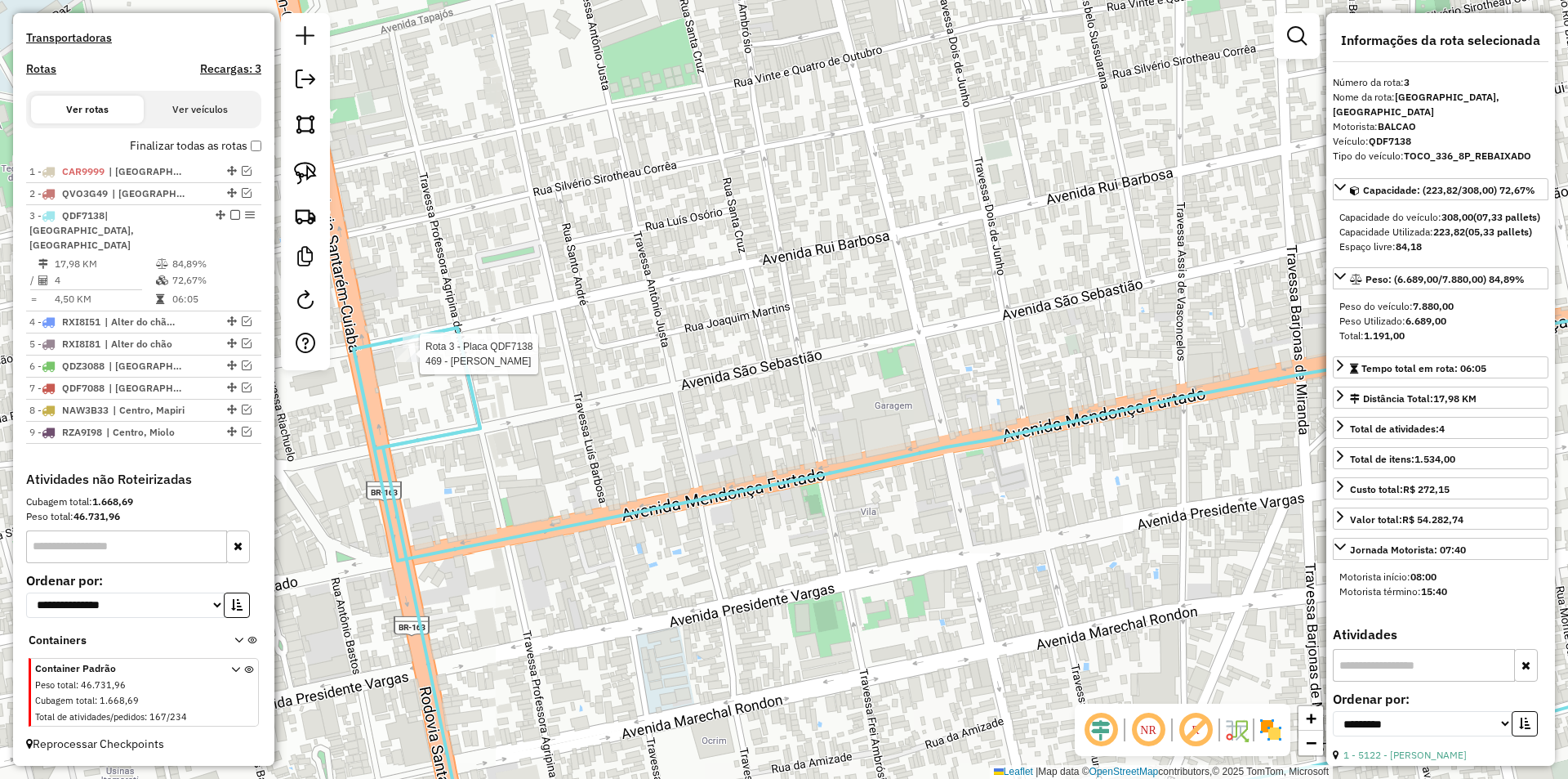
click at [428, 362] on div at bounding box center [414, 354] width 41 height 17
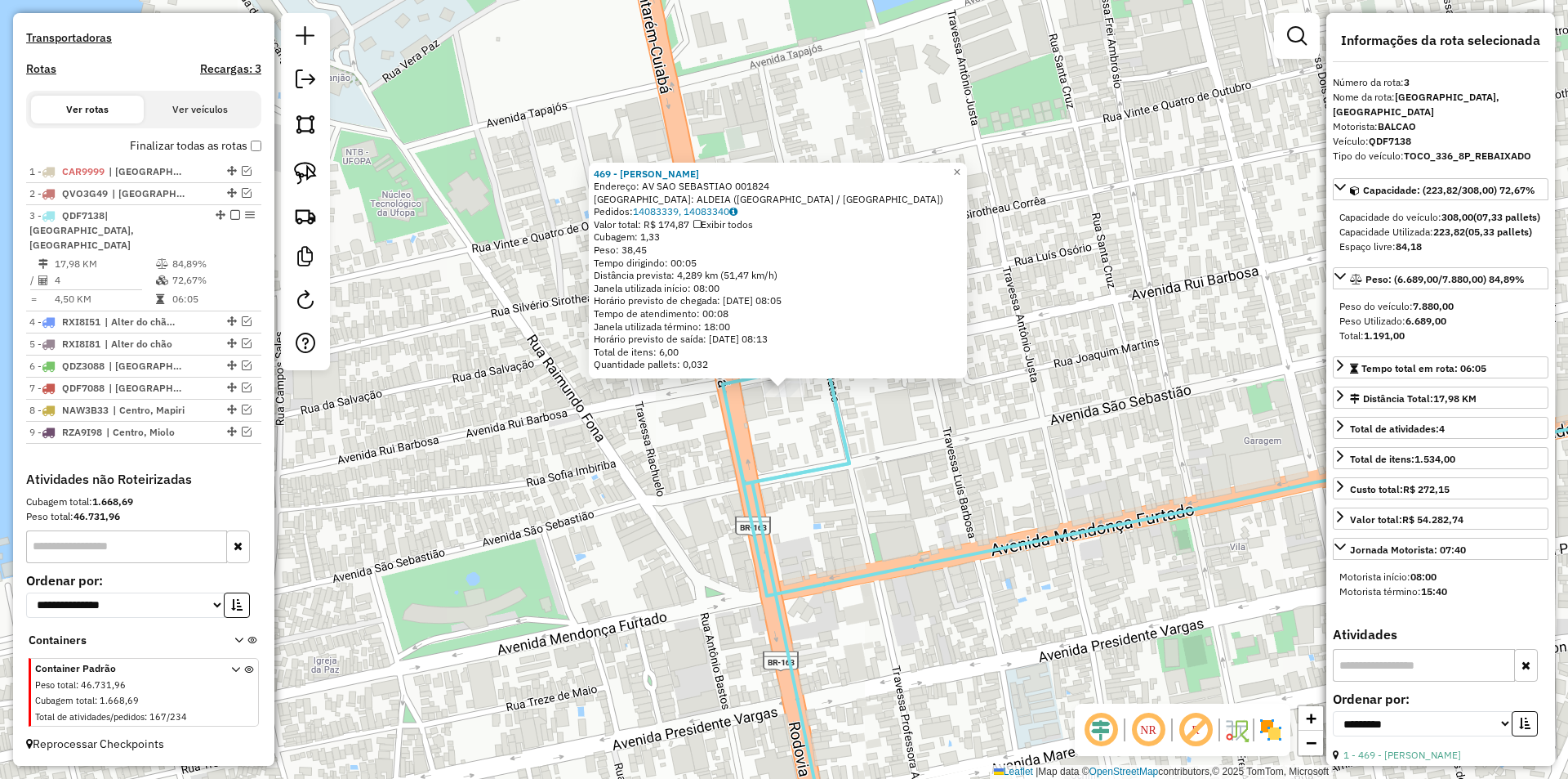
click at [766, 461] on div "469 - [PERSON_NAME]: AV SAO SEBASTIAO 001824 Bairro: [GEOGRAPHIC_DATA] ([GEOGRA…" at bounding box center [784, 390] width 1568 height 779
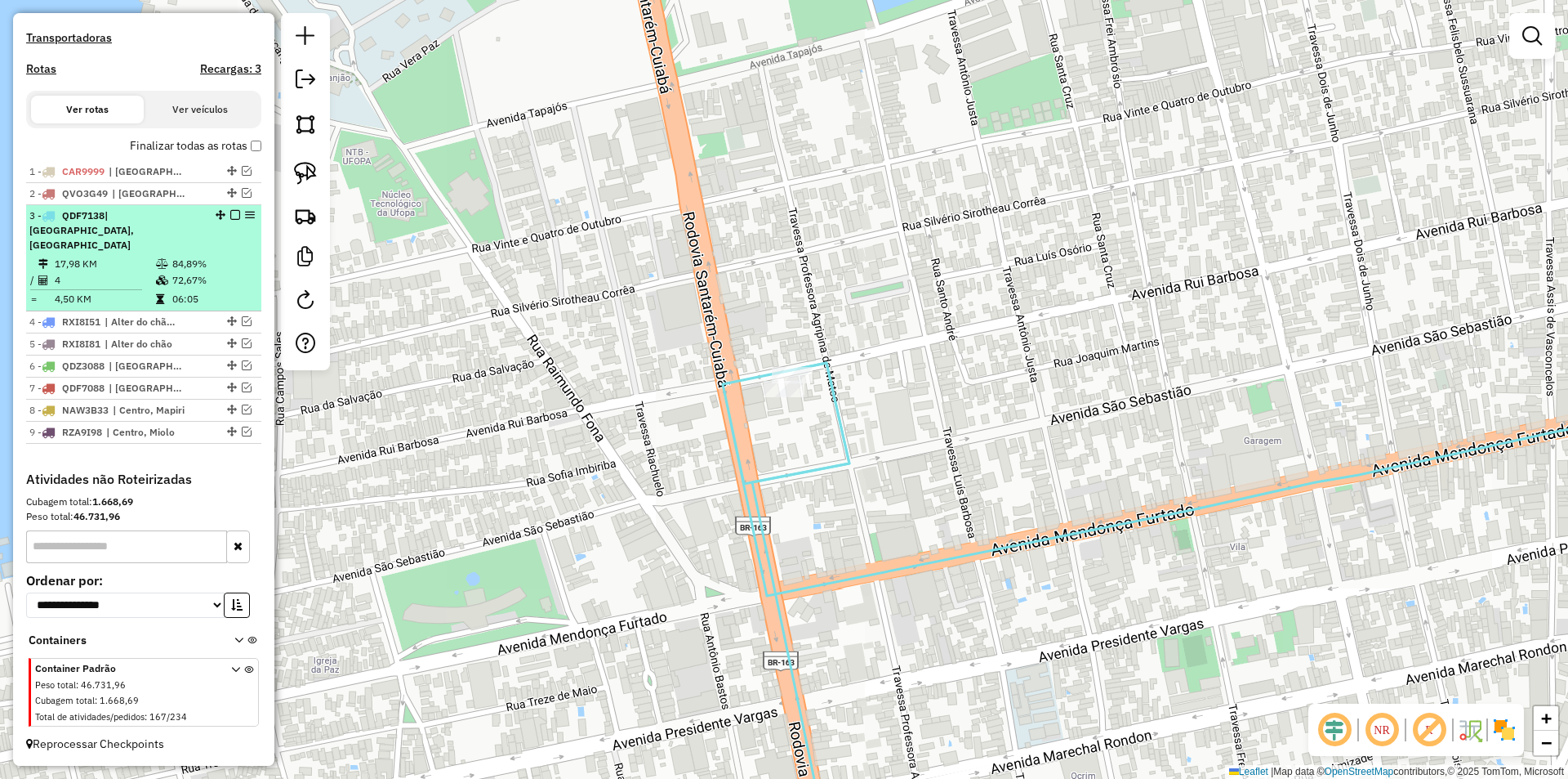
click at [249, 290] on table "17,98 KM 84,89% / 4 72,67% = 4,50 KM 06:05" at bounding box center [143, 282] width 228 height 51
select select "**********"
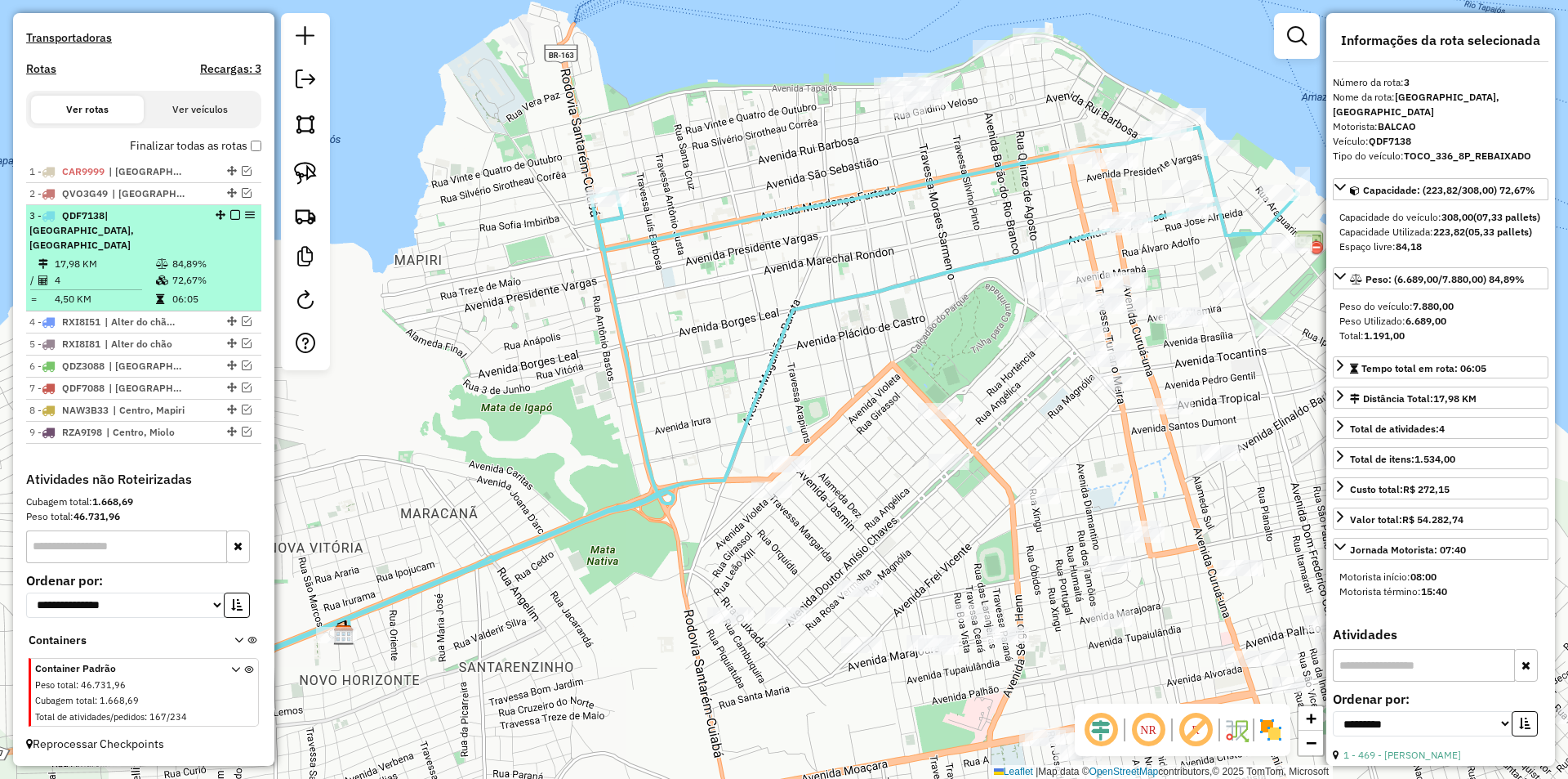
click at [230, 219] on em at bounding box center [235, 215] width 10 height 10
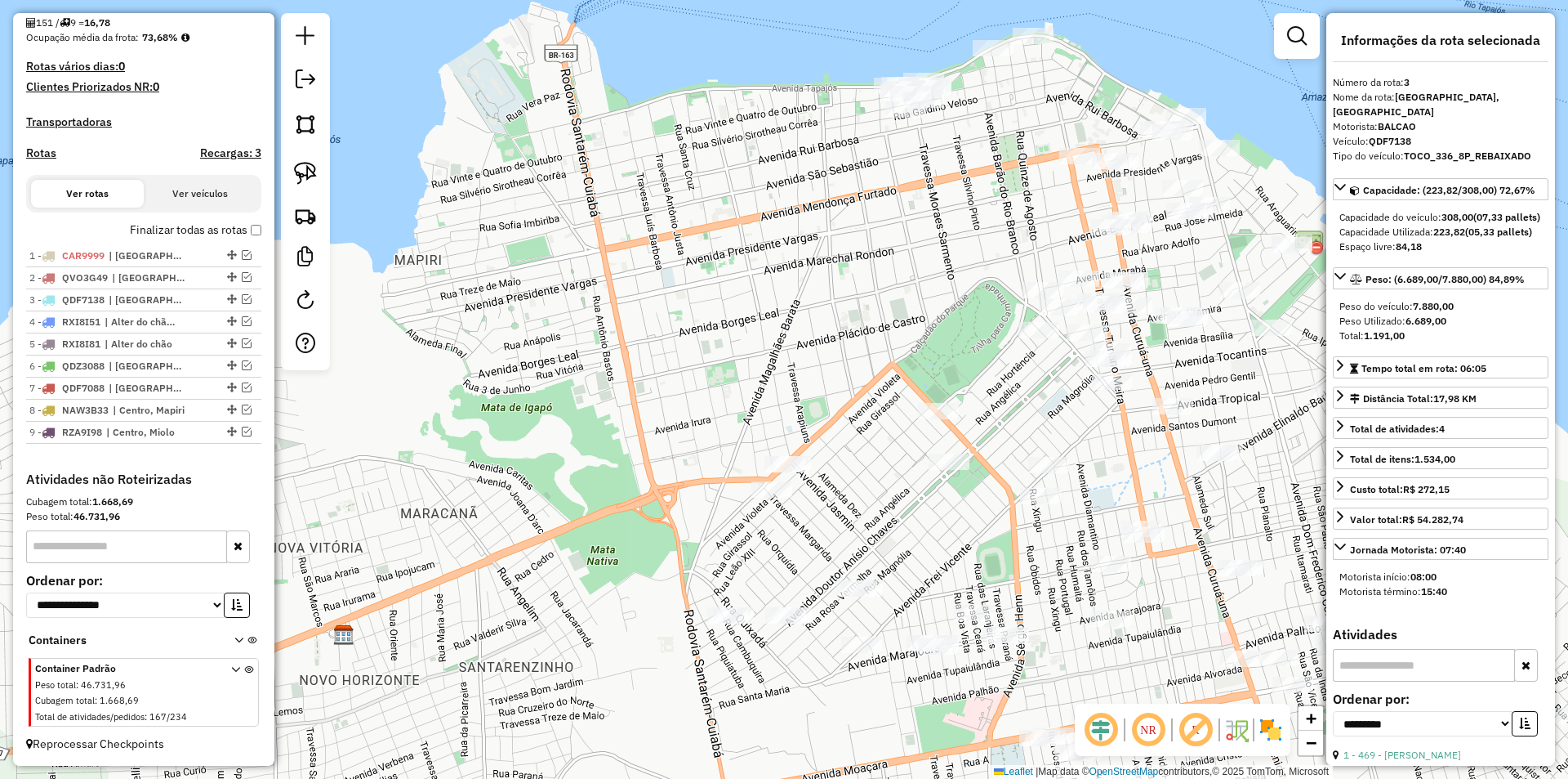
scroll to position [415, 0]
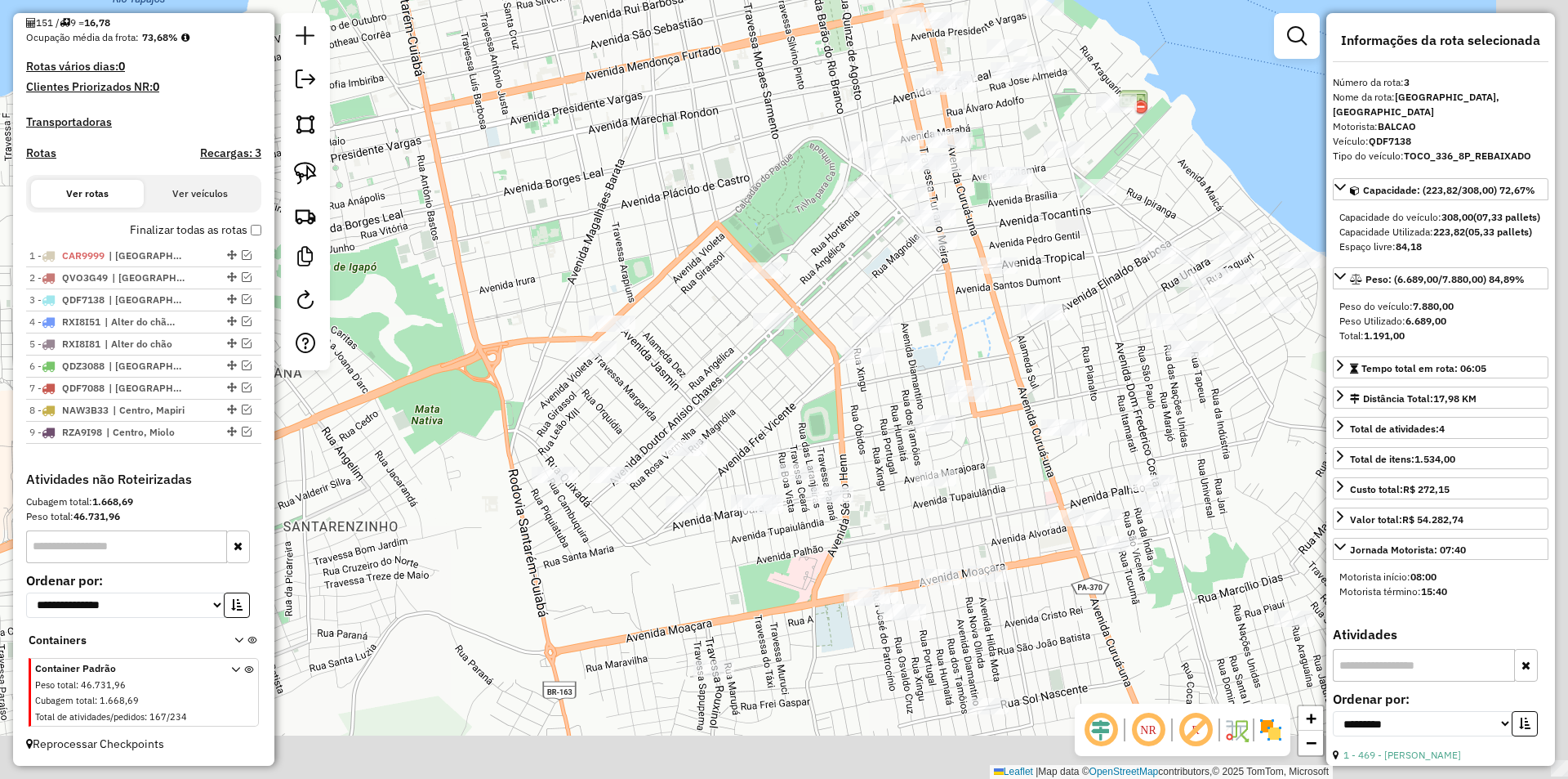
drag, startPoint x: 611, startPoint y: 325, endPoint x: 432, endPoint y: 179, distance: 231.0
click at [432, 179] on div "Janela de atendimento Grade de atendimento Capacidade Transportadoras Veículos …" at bounding box center [784, 390] width 1568 height 779
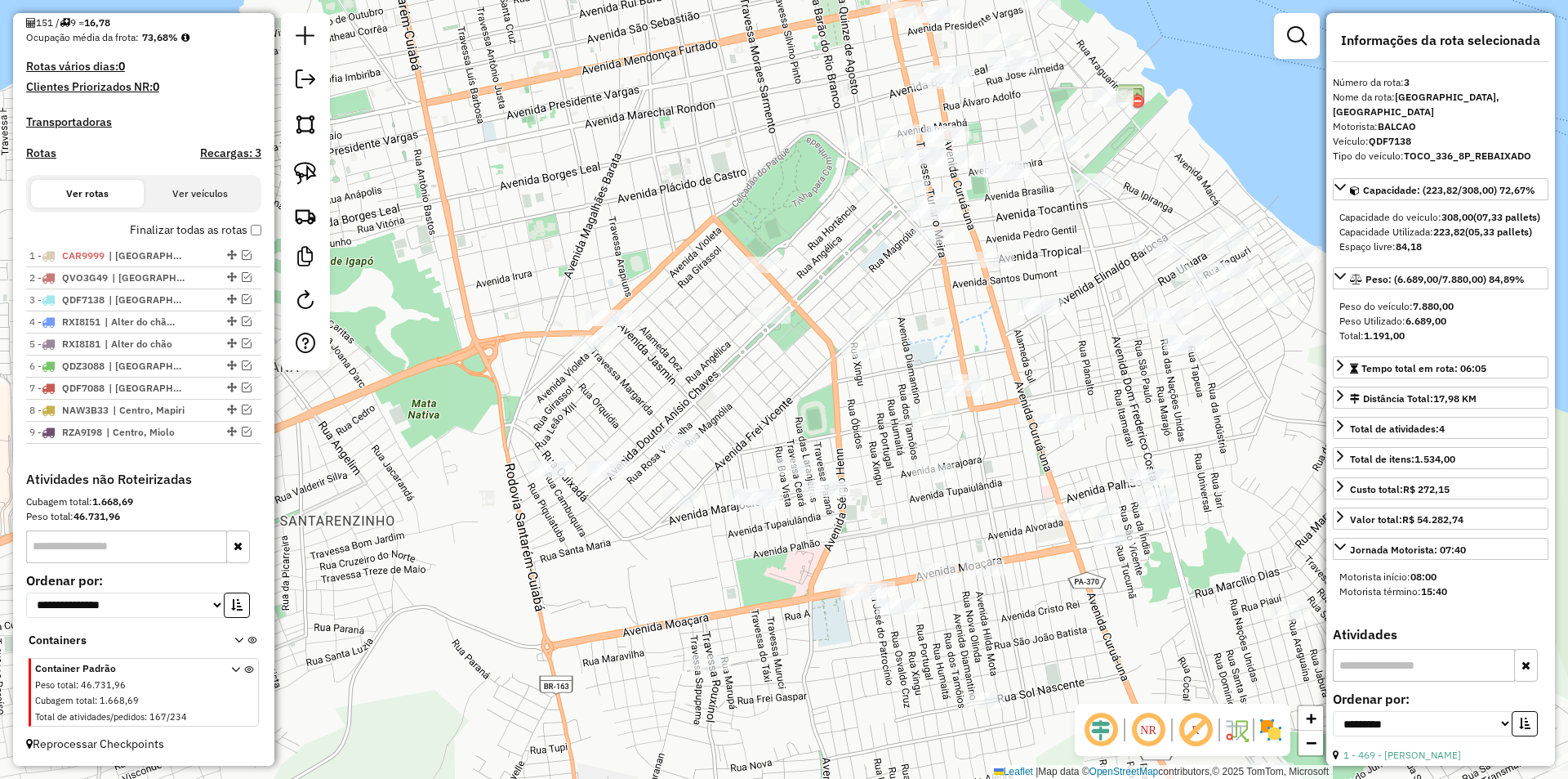
drag, startPoint x: 465, startPoint y: 187, endPoint x: 361, endPoint y: 186, distance: 104.0
click at [361, 186] on div "Janela de atendimento Grade de atendimento Capacidade Transportadoras Veículos …" at bounding box center [784, 390] width 1568 height 779
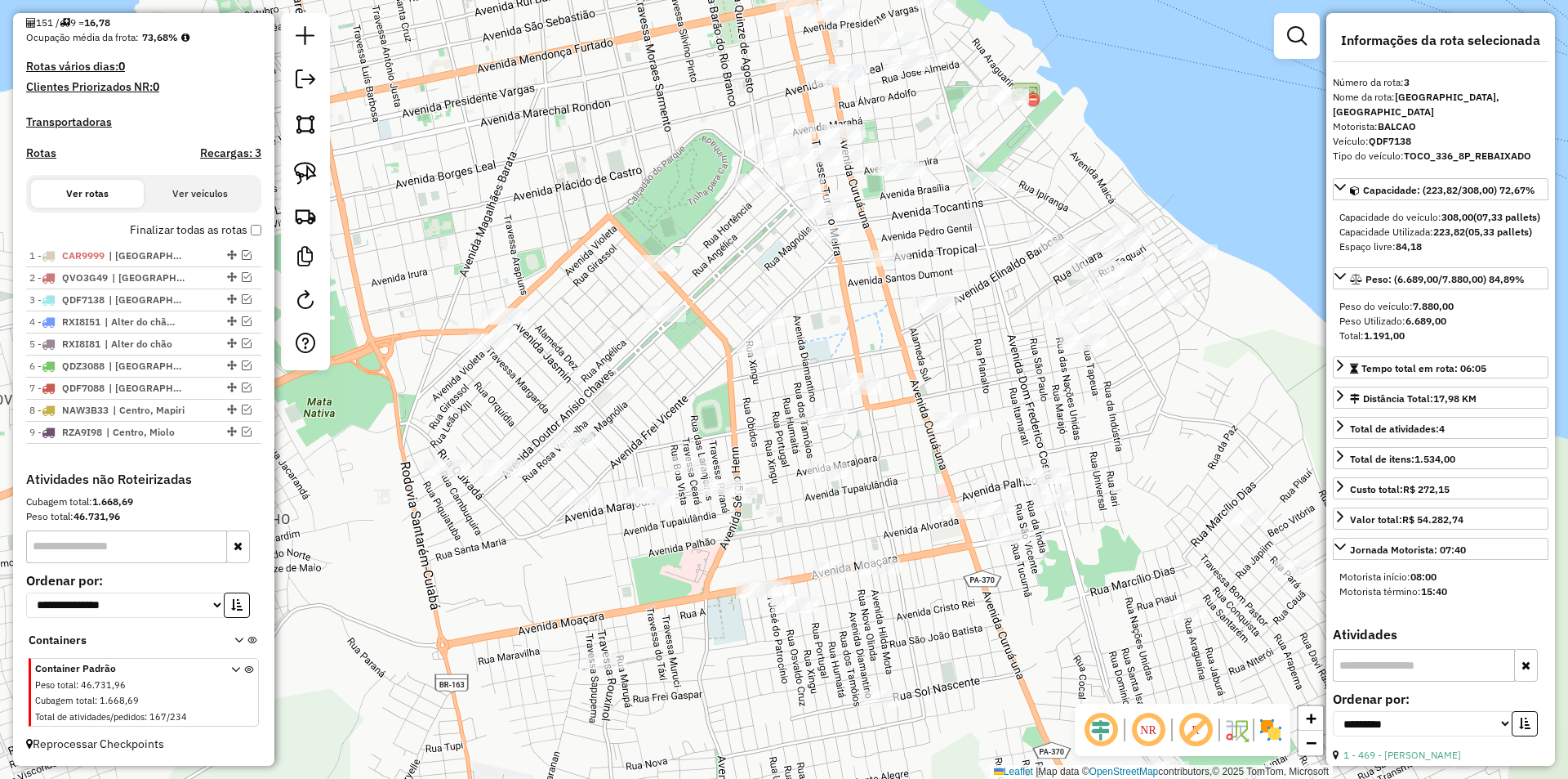
drag, startPoint x: 314, startPoint y: 167, endPoint x: 535, endPoint y: 216, distance: 226.4
click at [317, 167] on link at bounding box center [305, 173] width 36 height 36
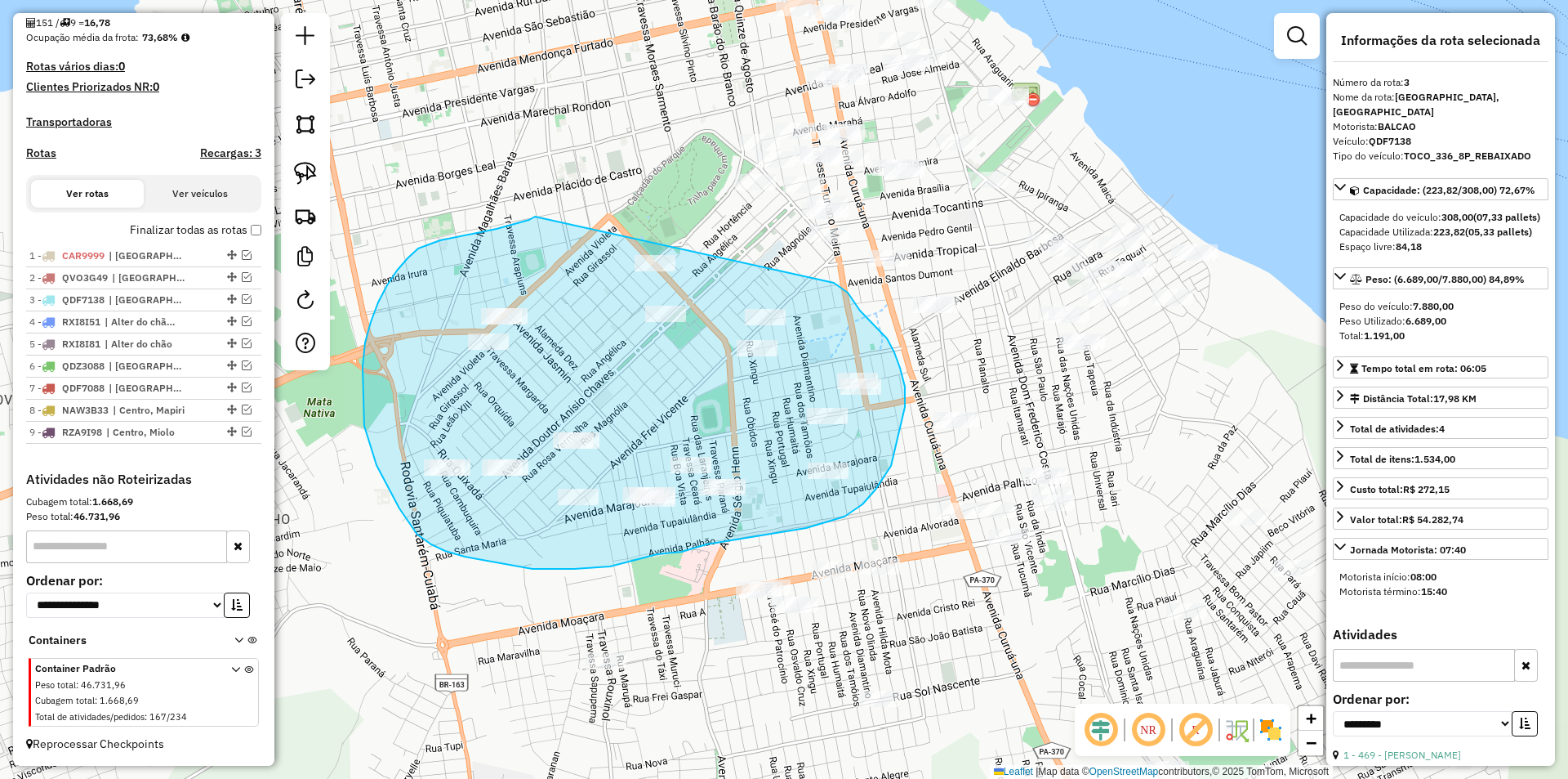
drag, startPoint x: 535, startPoint y: 216, endPoint x: 834, endPoint y: 283, distance: 306.4
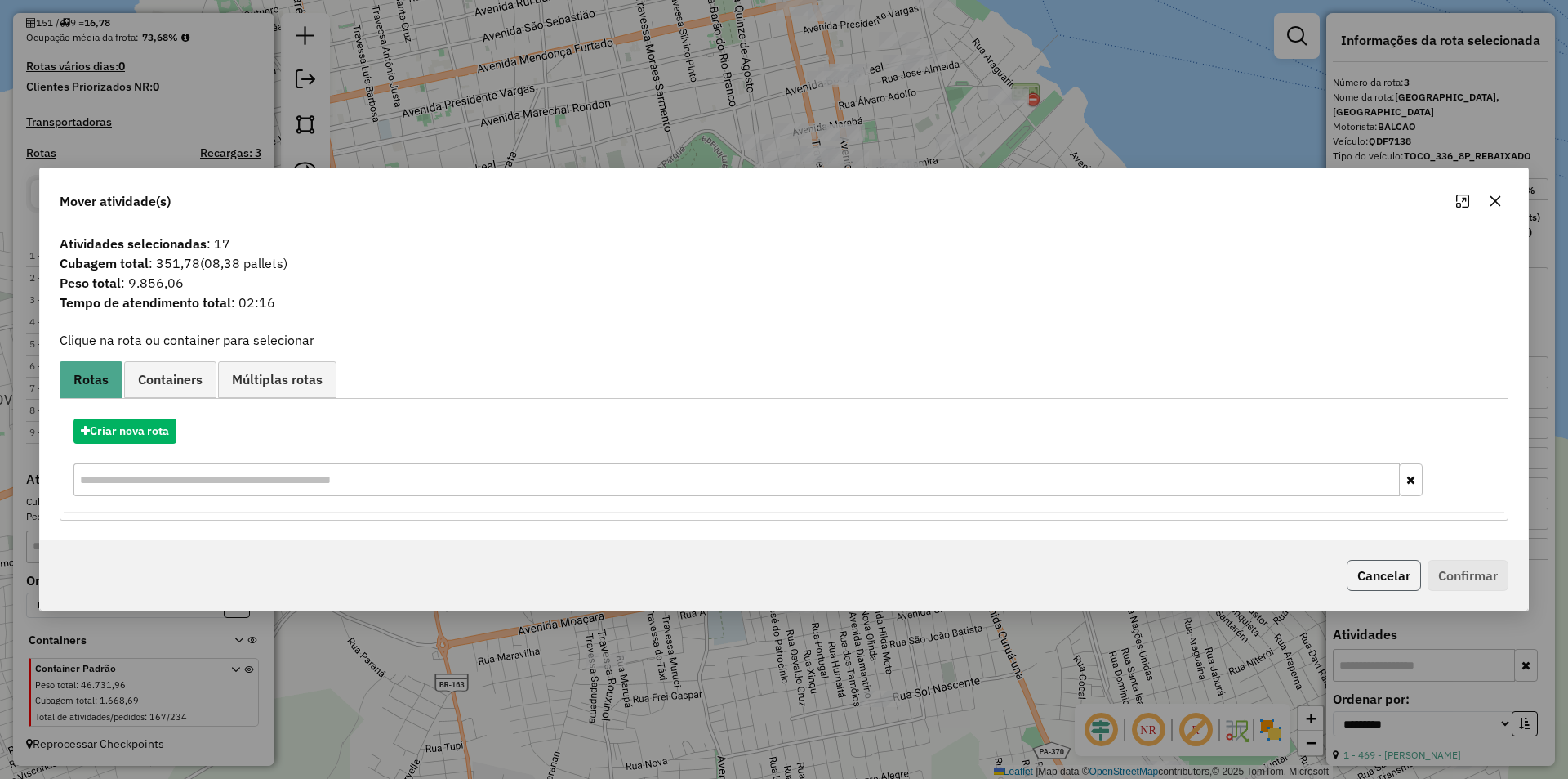
click at [1393, 584] on button "Cancelar" at bounding box center [1383, 574] width 74 height 31
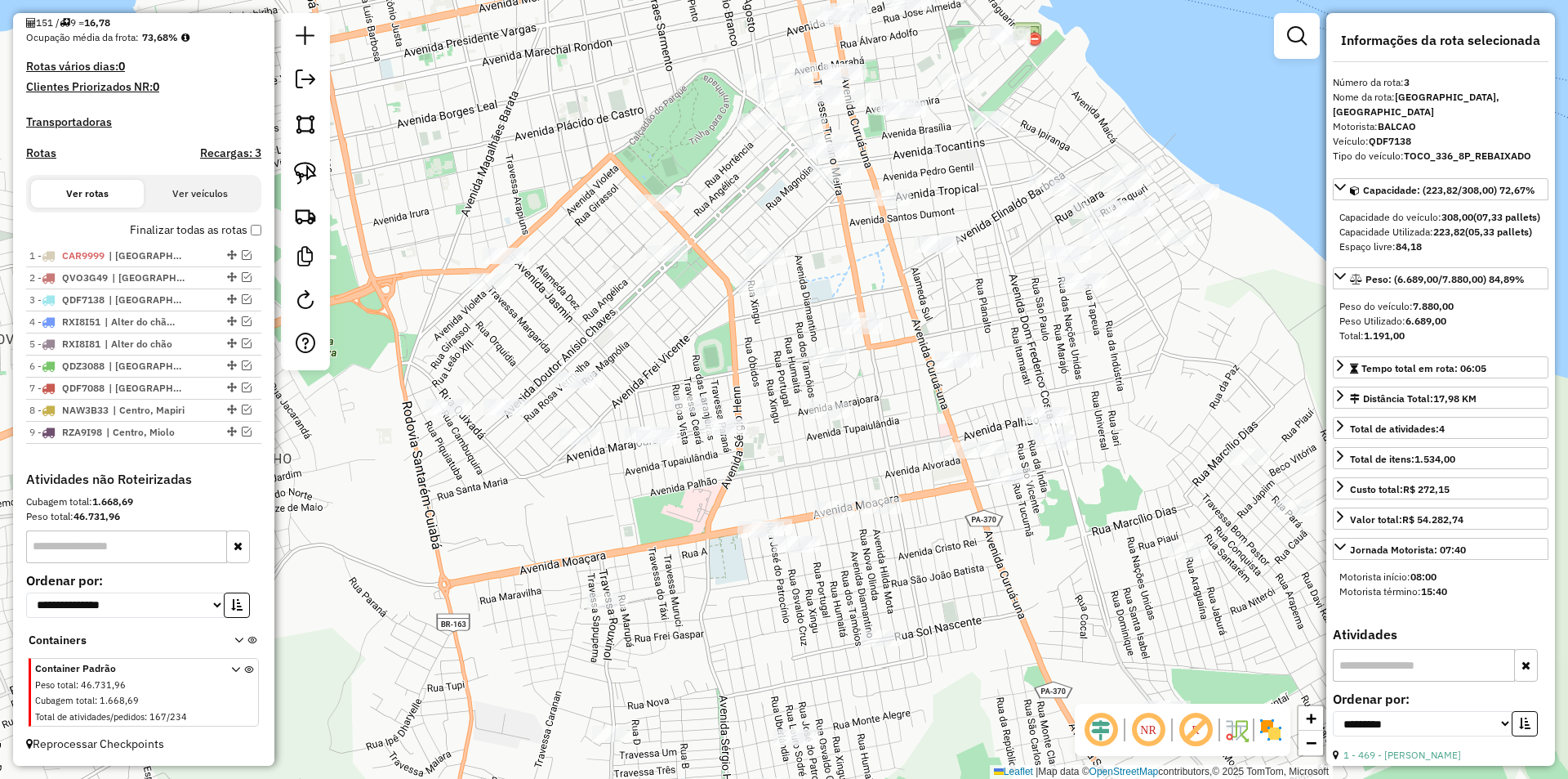
drag, startPoint x: 832, startPoint y: 592, endPoint x: 797, endPoint y: 358, distance: 236.6
click at [797, 358] on div "Janela de atendimento Grade de atendimento Capacidade Transportadoras Veículos …" at bounding box center [784, 390] width 1568 height 779
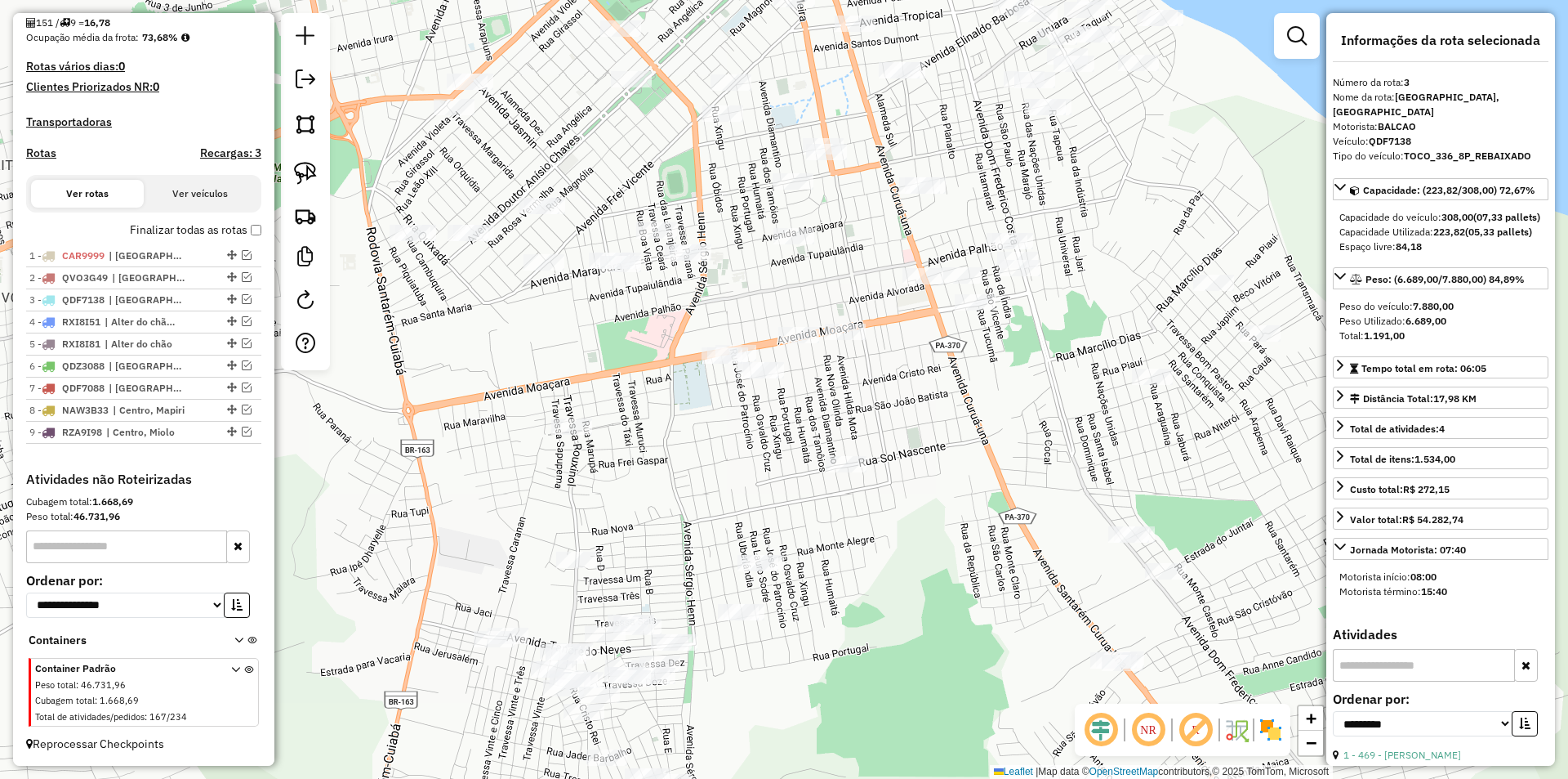
drag, startPoint x: 899, startPoint y: 654, endPoint x: 855, endPoint y: 348, distance: 309.1
click at [848, 365] on div "Janela de atendimento Grade de atendimento Capacidade Transportadoras Veículos …" at bounding box center [784, 390] width 1568 height 779
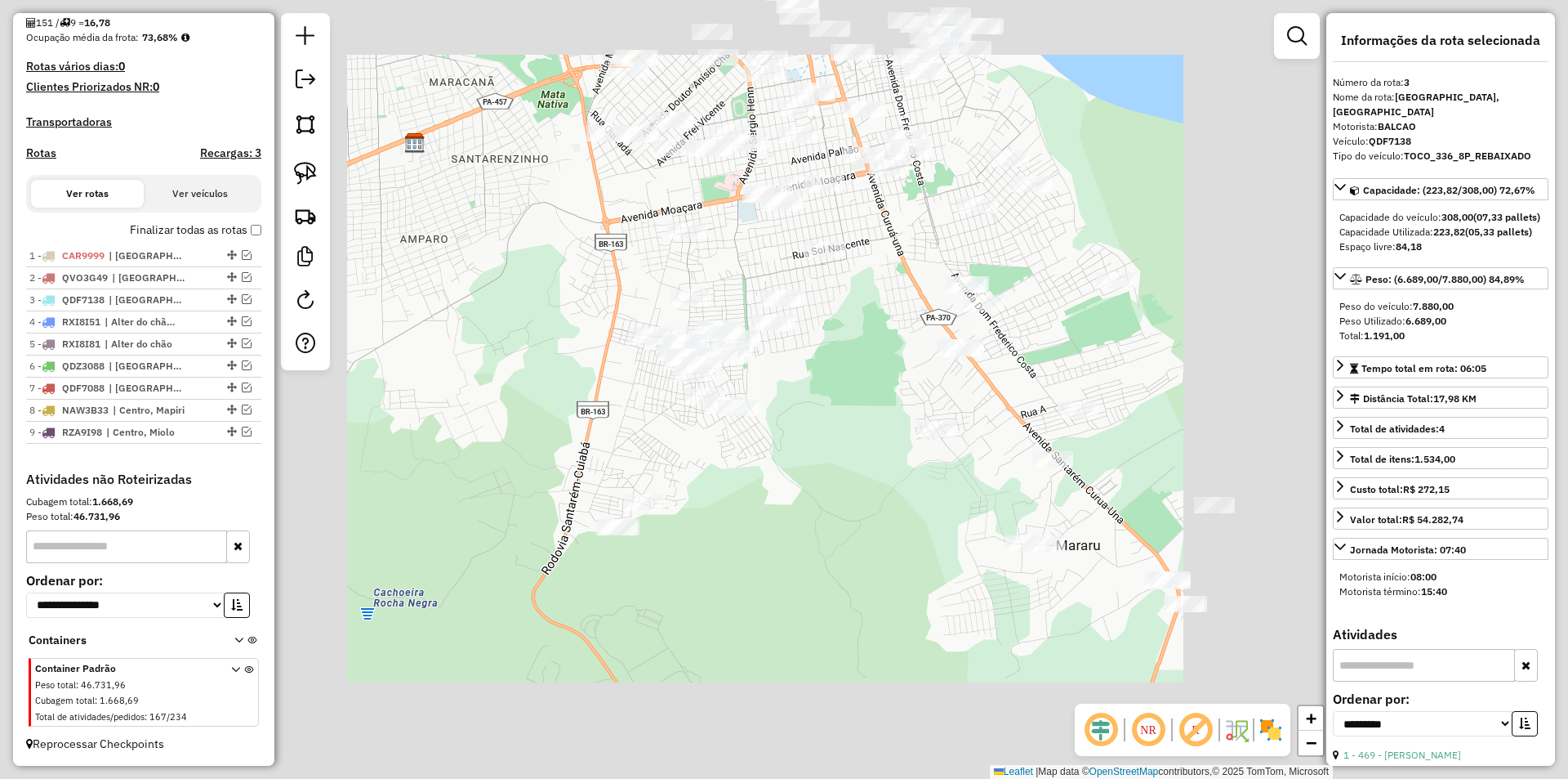
drag, startPoint x: 881, startPoint y: 496, endPoint x: 882, endPoint y: 313, distance: 183.0
click at [882, 313] on div "Janela de atendimento Grade de atendimento Capacidade Transportadoras Veículos …" at bounding box center [784, 390] width 1568 height 779
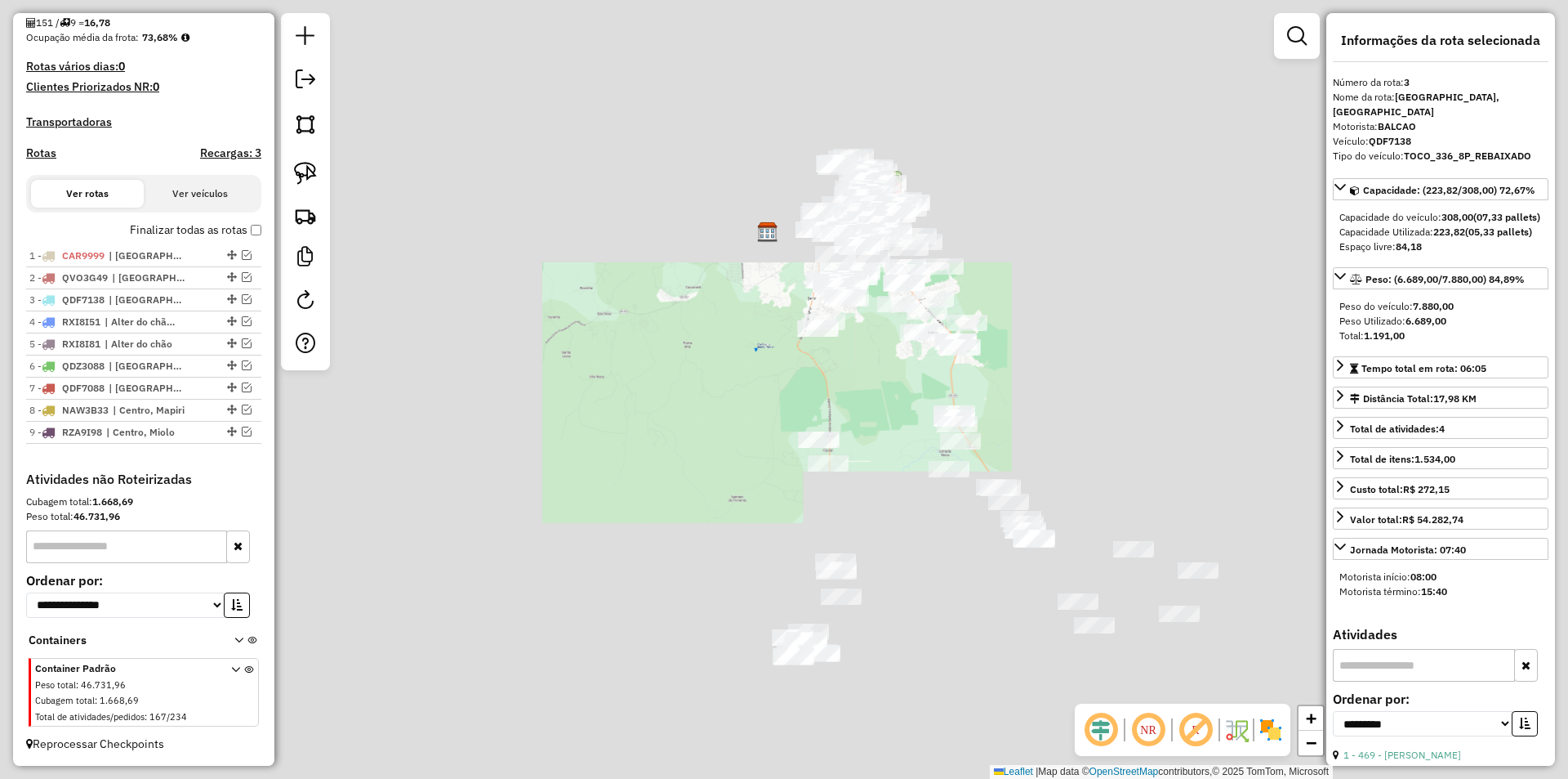
drag, startPoint x: 901, startPoint y: 475, endPoint x: 880, endPoint y: 348, distance: 128.7
click at [880, 351] on div "Janela de atendimento Grade de atendimento Capacidade Transportadoras Veículos …" at bounding box center [784, 390] width 1568 height 779
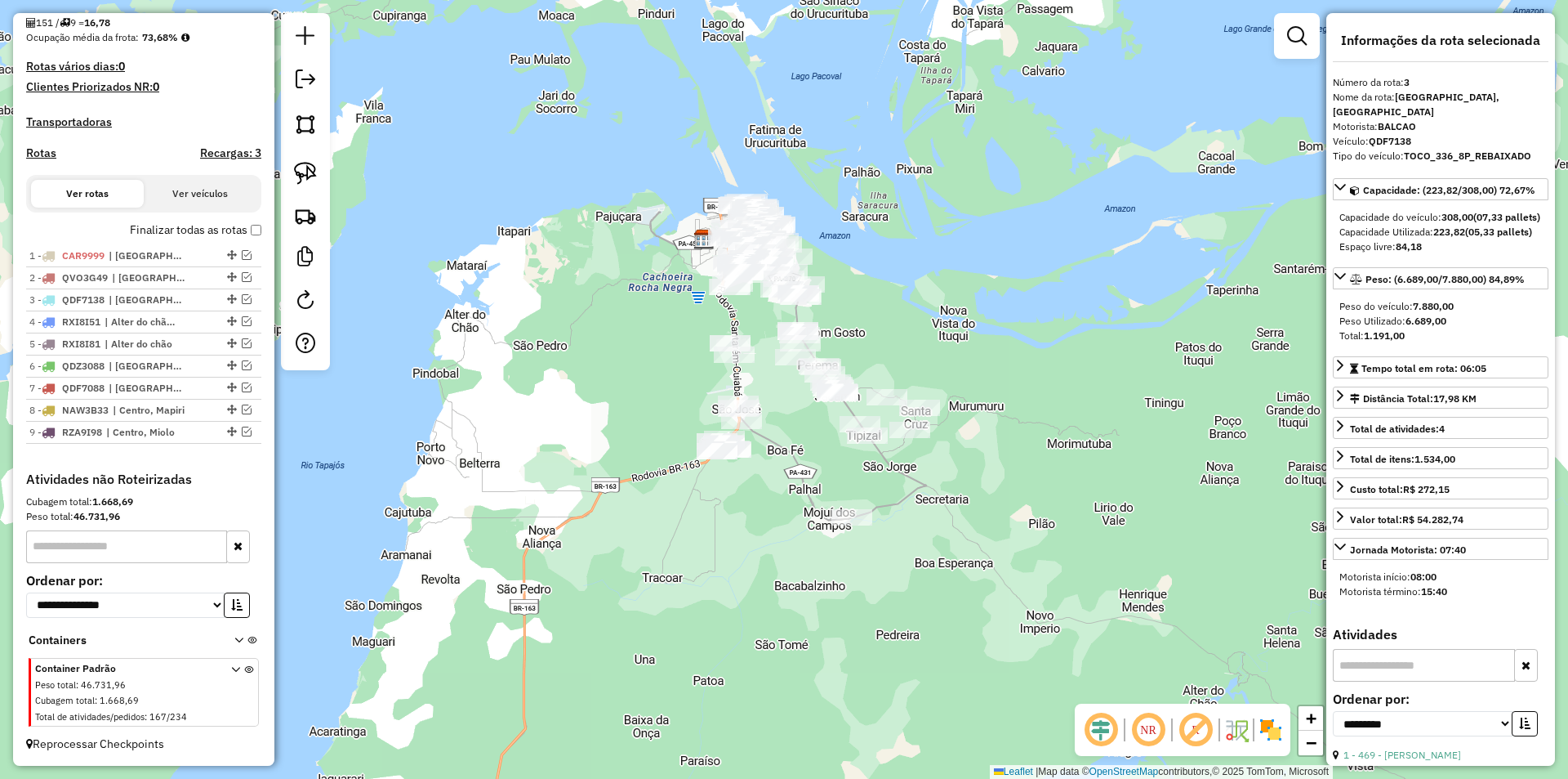
drag, startPoint x: 898, startPoint y: 507, endPoint x: 808, endPoint y: 515, distance: 90.4
click at [808, 515] on div "Janela de atendimento Grade de atendimento Capacidade Transportadoras Veículos …" at bounding box center [784, 390] width 1568 height 779
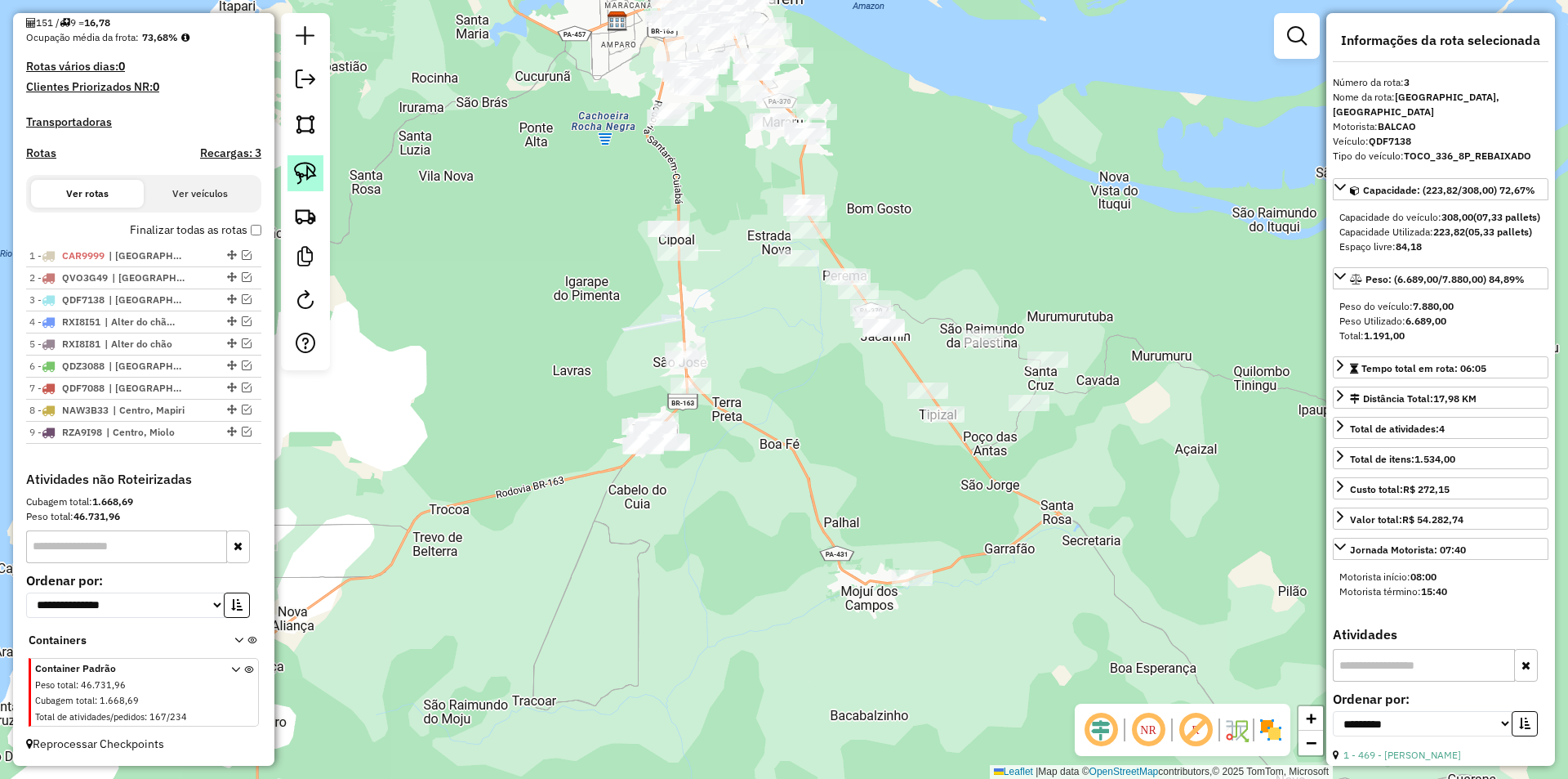
click at [298, 166] on img at bounding box center [304, 173] width 23 height 23
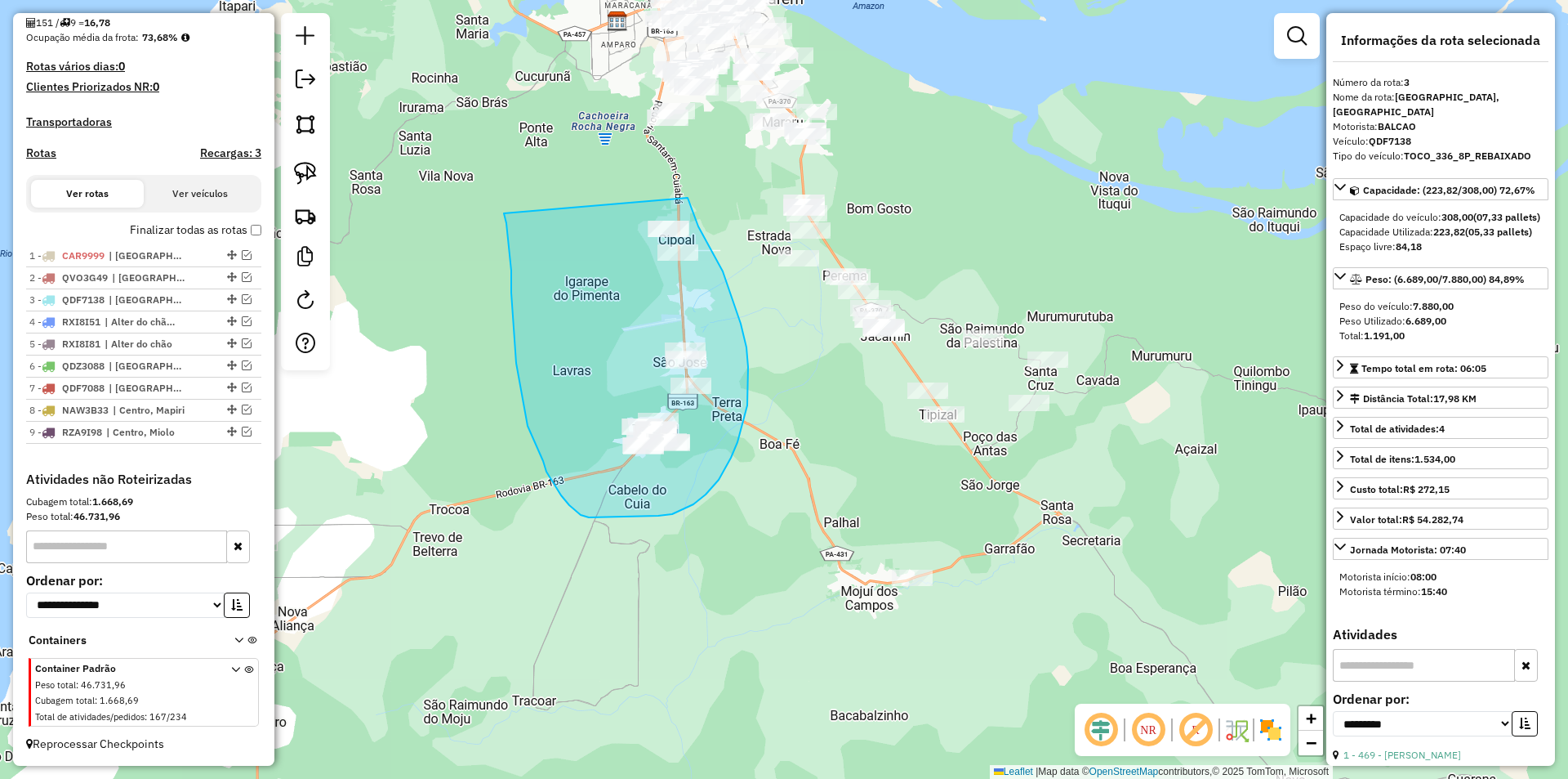
drag, startPoint x: 516, startPoint y: 363, endPoint x: 688, endPoint y: 198, distance: 238.3
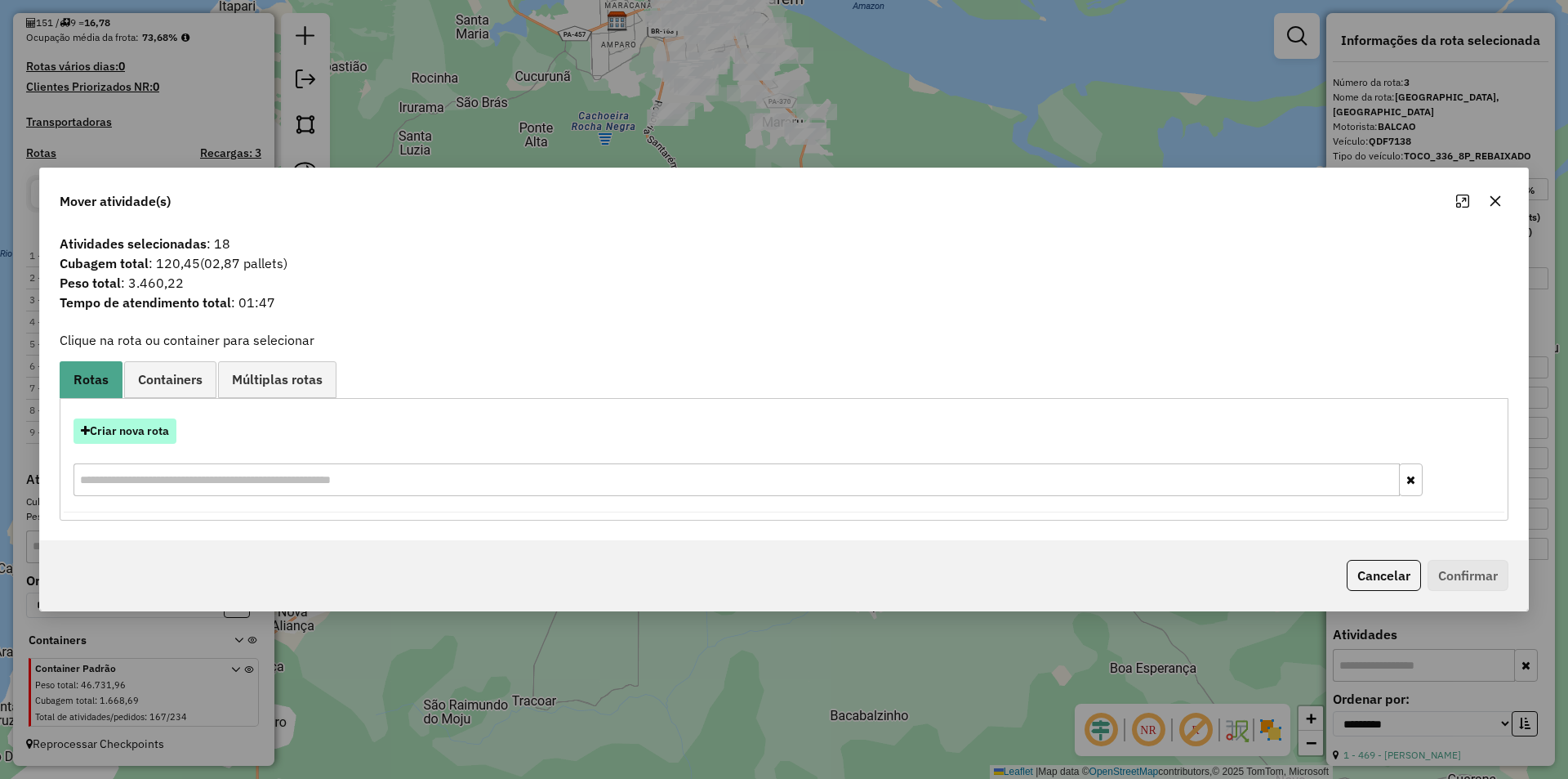
click at [162, 435] on button "Criar nova rota" at bounding box center [124, 431] width 103 height 26
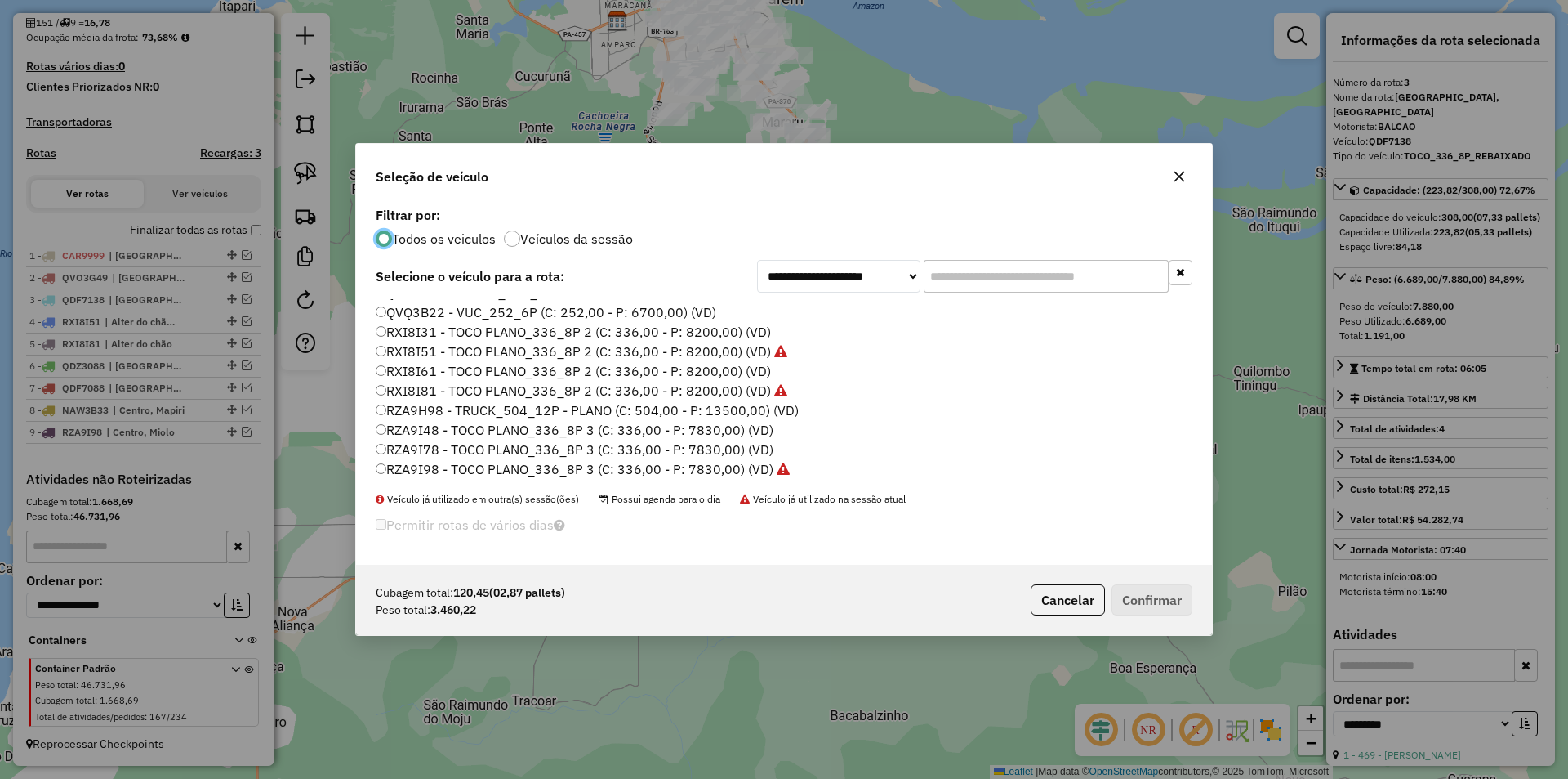
scroll to position [487, 0]
click at [456, 432] on label "RZA9I48 - TOCO PLANO_336_8P 3 (C: 336,00 - P: 7830,00) (VD)" at bounding box center [574, 429] width 397 height 20
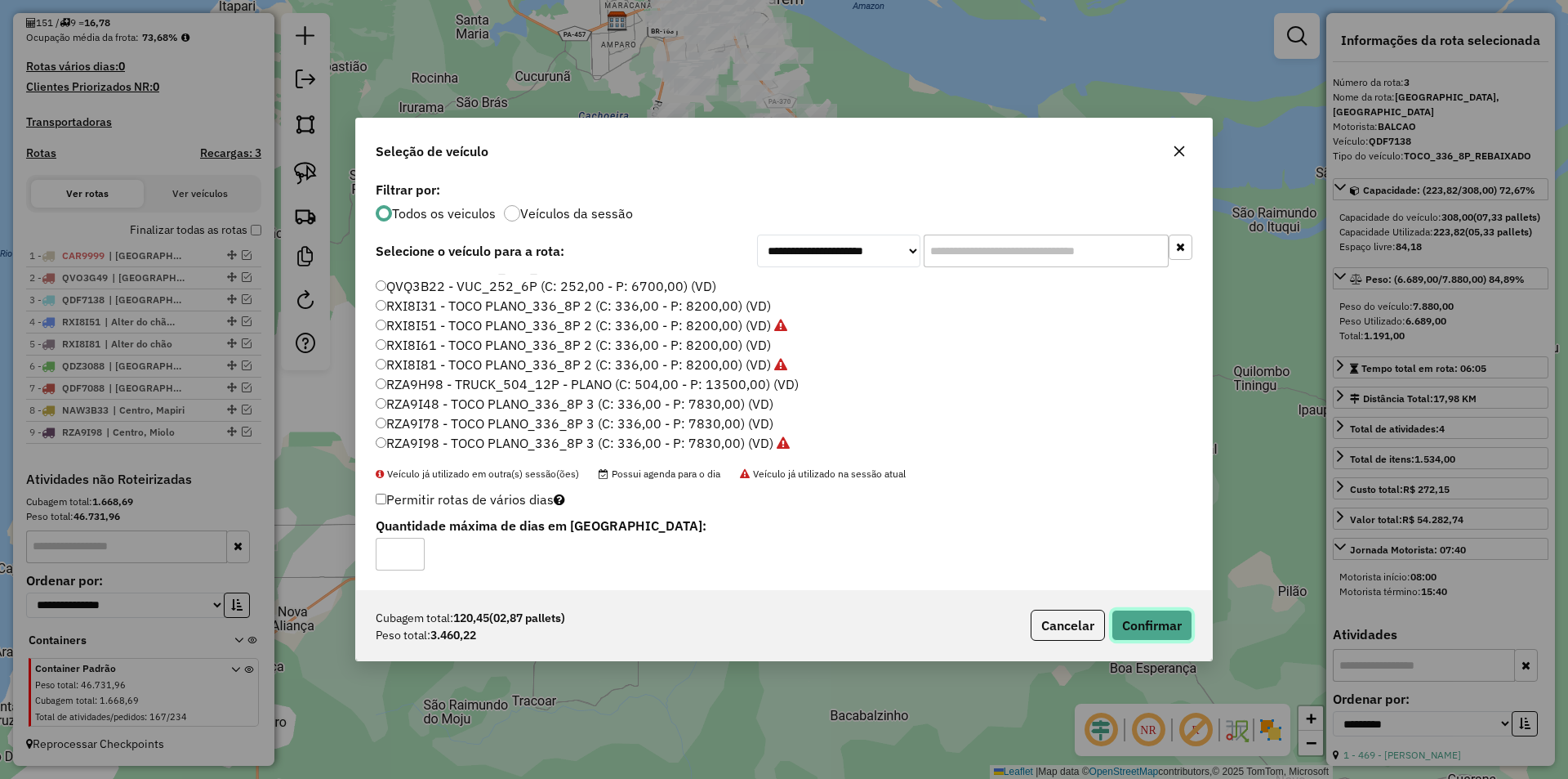
click at [1142, 633] on button "Confirmar" at bounding box center [1152, 624] width 81 height 31
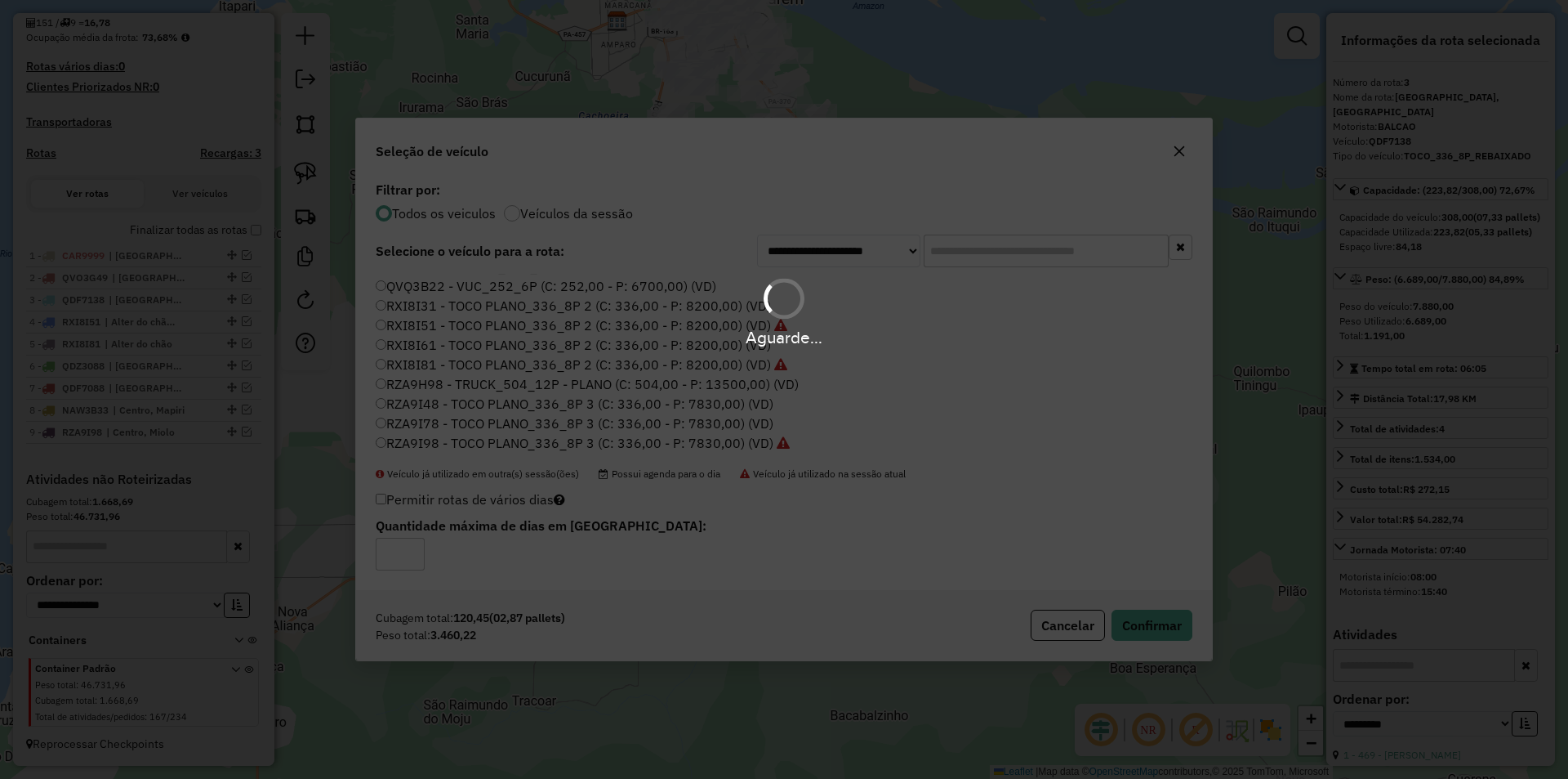
scroll to position [491, 0]
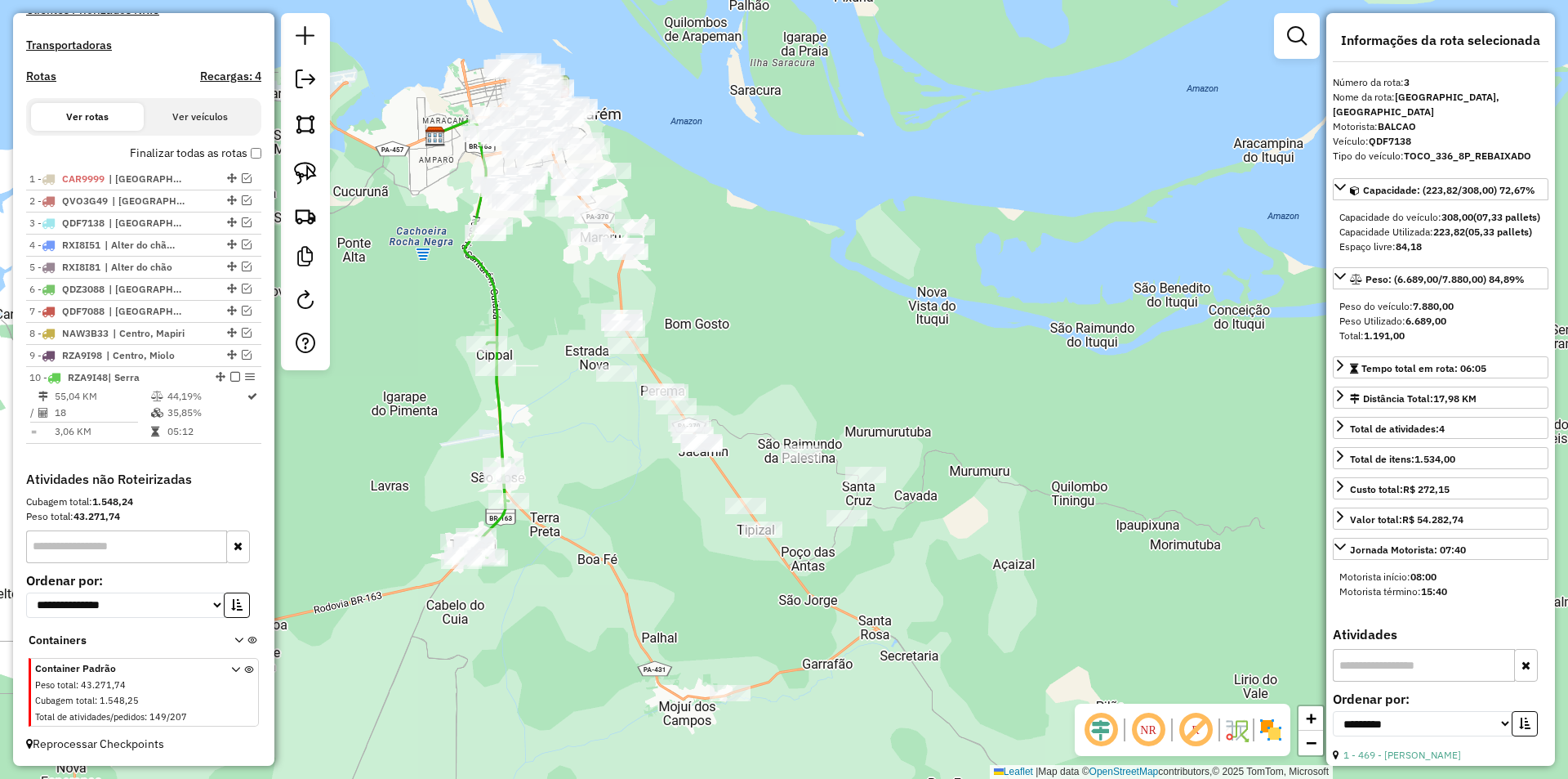
drag, startPoint x: 973, startPoint y: 473, endPoint x: 791, endPoint y: 588, distance: 215.3
click at [791, 588] on div "Janela de atendimento Grade de atendimento Capacidade Transportadoras Veículos …" at bounding box center [784, 390] width 1568 height 779
click at [318, 167] on link at bounding box center [305, 173] width 36 height 36
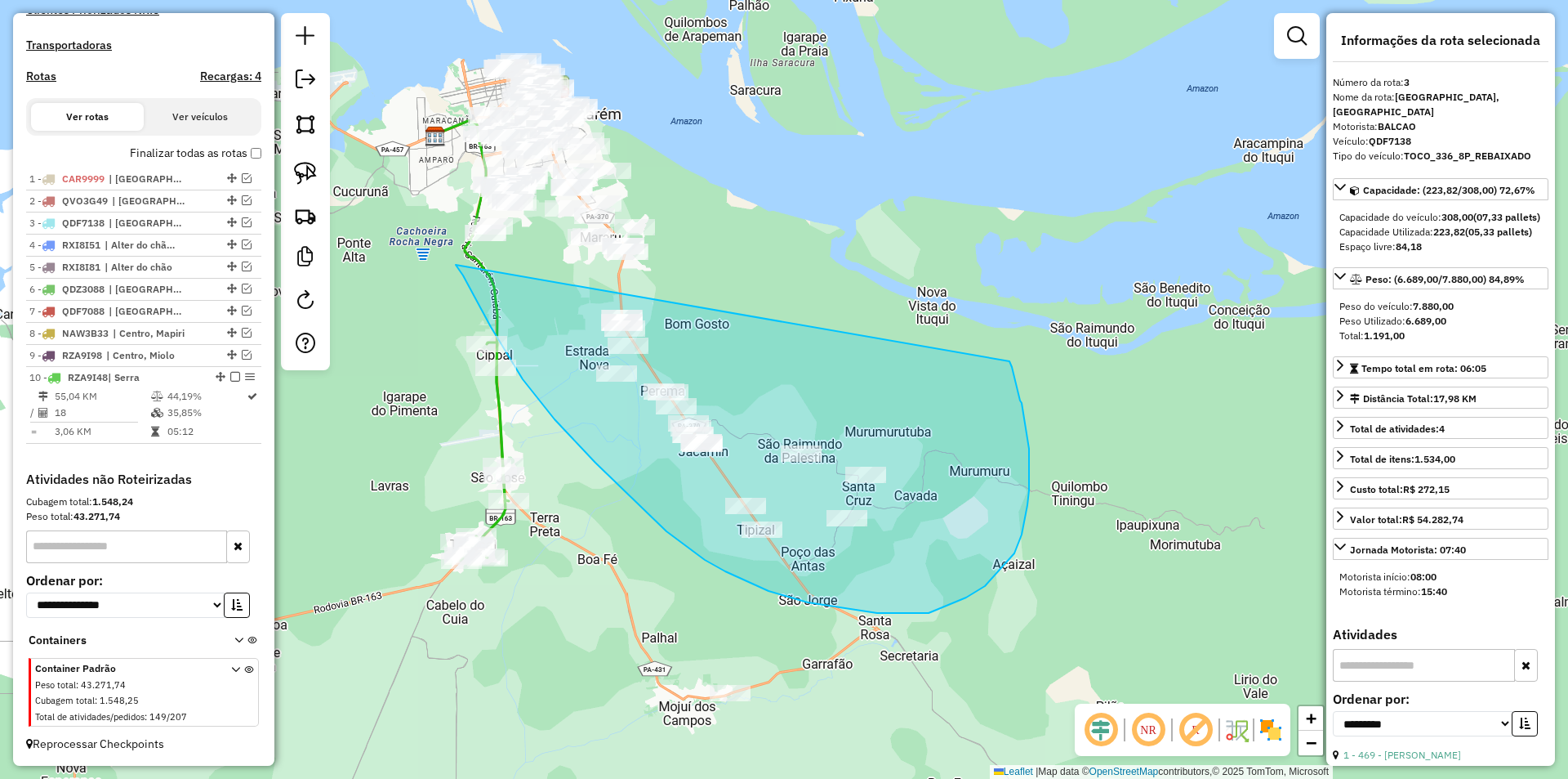
drag, startPoint x: 491, startPoint y: 327, endPoint x: 1009, endPoint y: 360, distance: 519.1
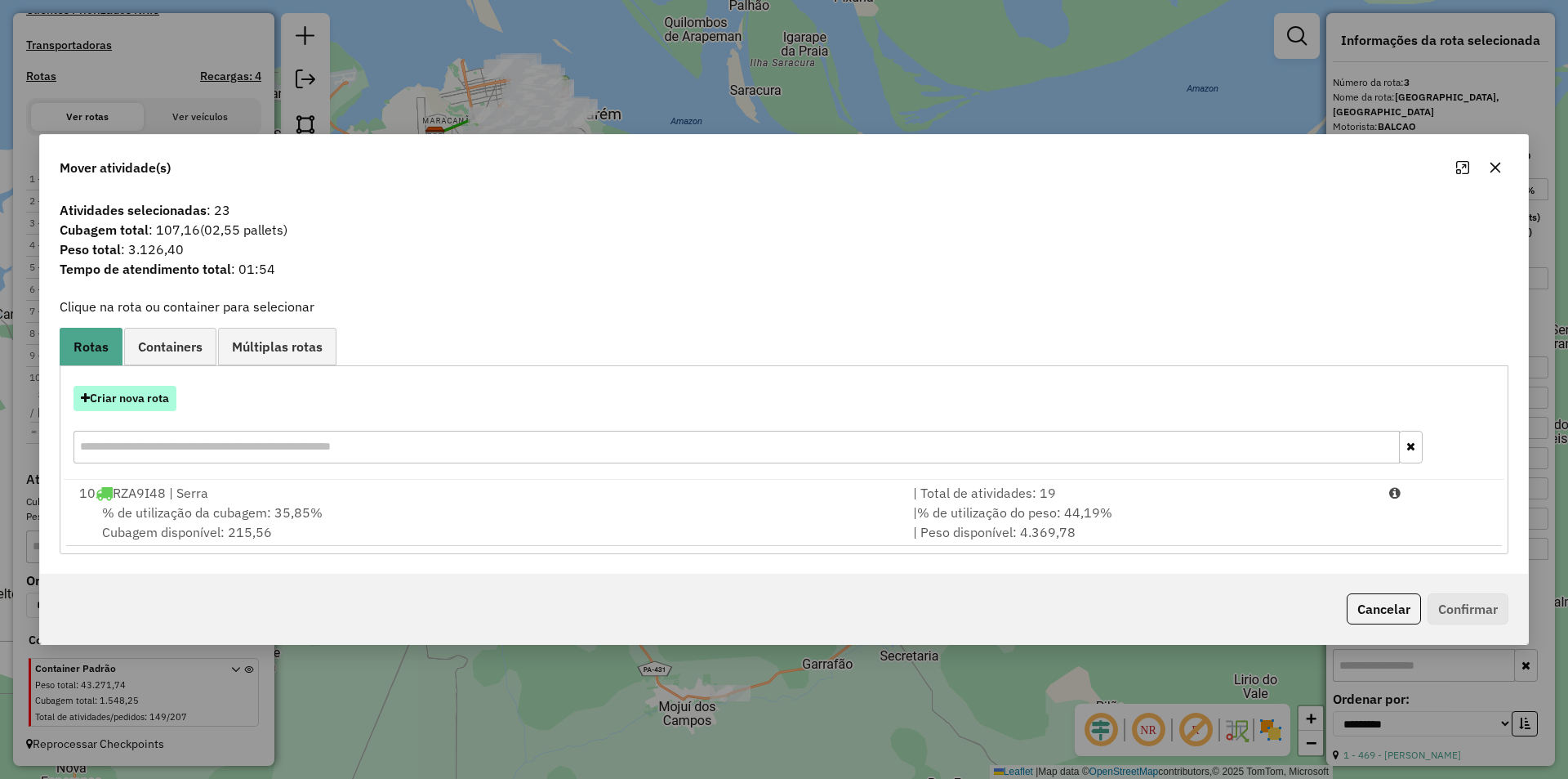
click at [169, 392] on button "Criar nova rota" at bounding box center [124, 398] width 103 height 26
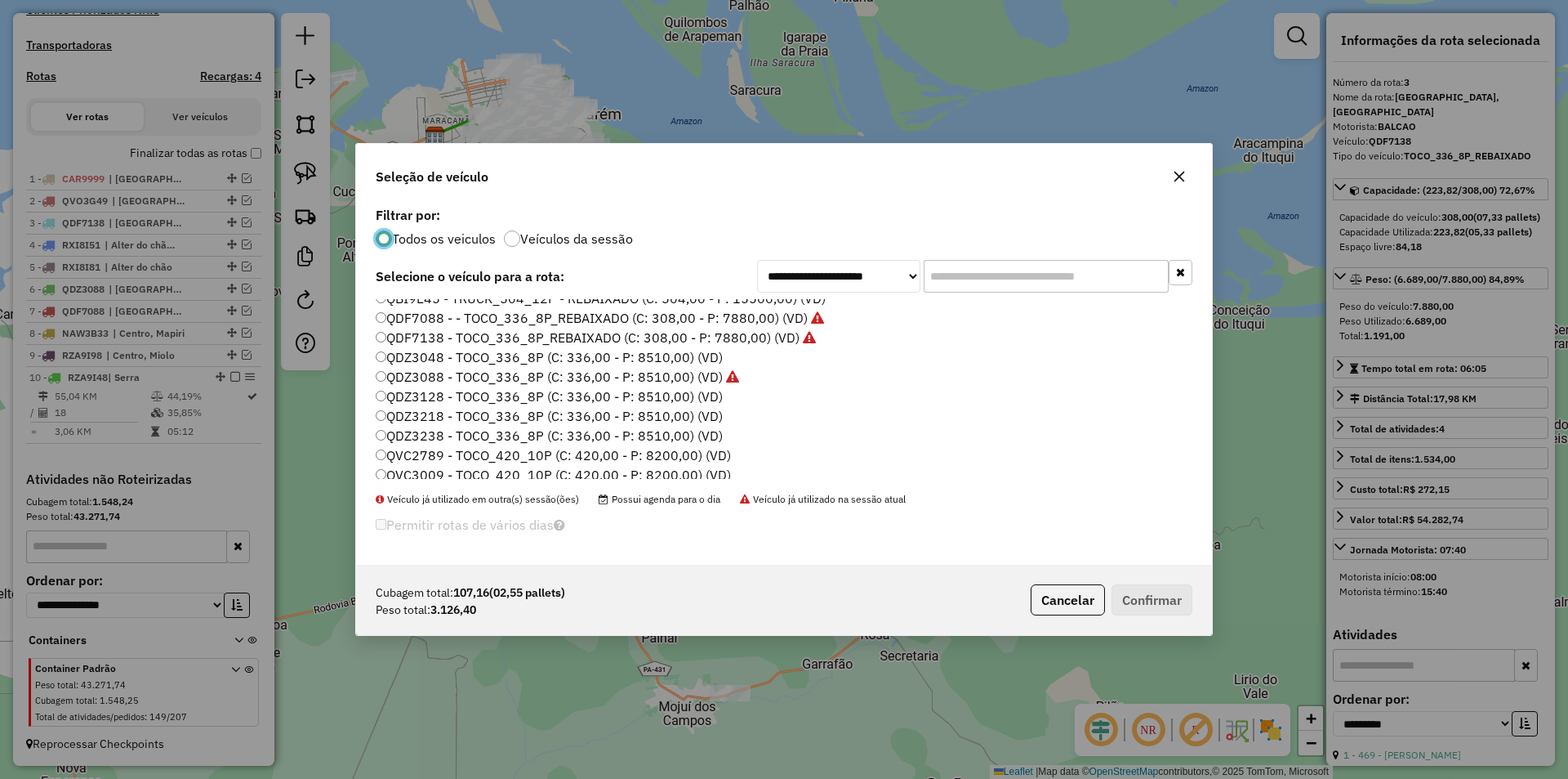
scroll to position [327, 0]
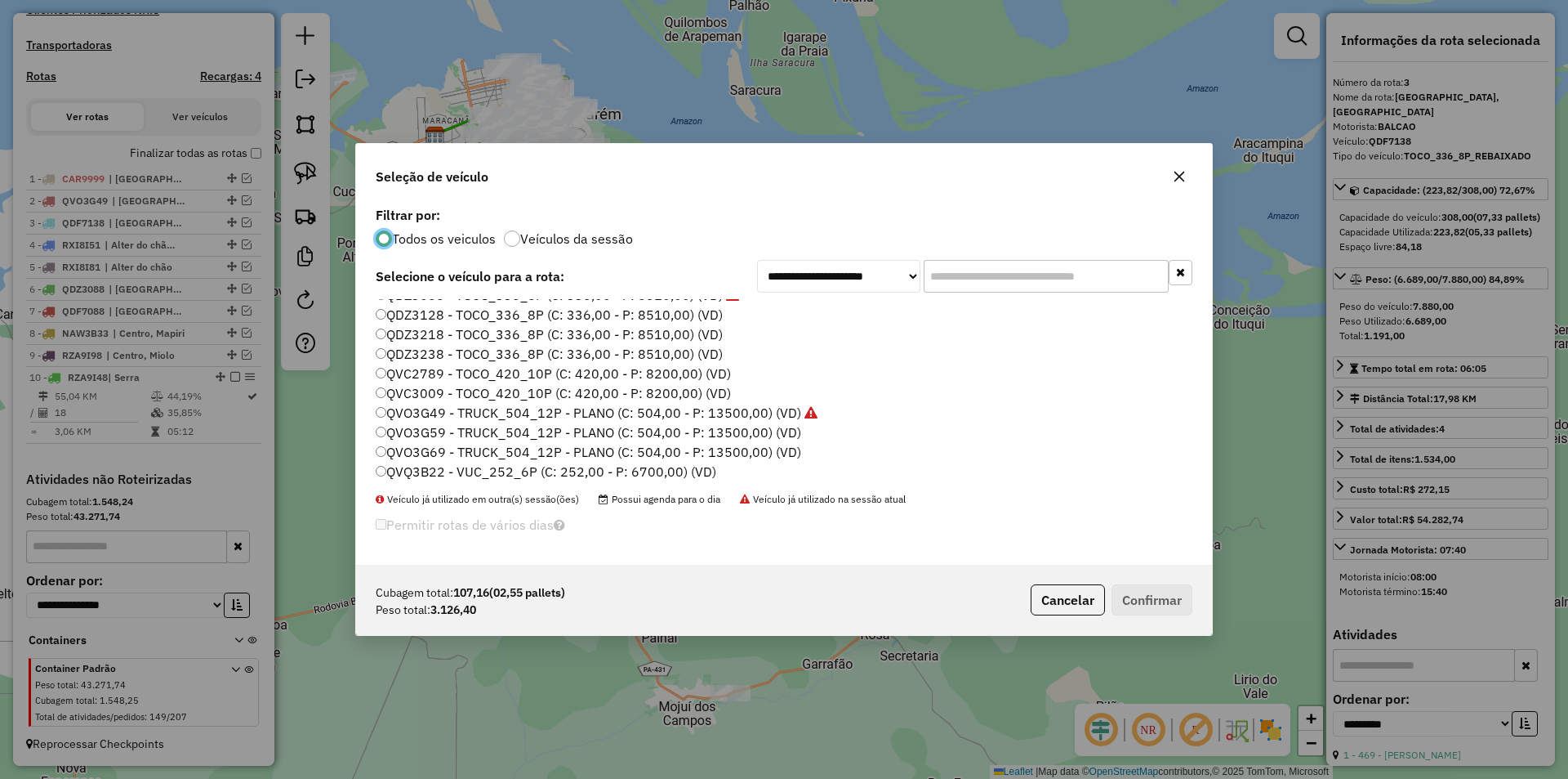
drag, startPoint x: 443, startPoint y: 374, endPoint x: 506, endPoint y: 382, distance: 63.5
click at [449, 374] on label "QVC2789 - TOCO_420_10P (C: 420,00 - P: 8200,00) (VD)" at bounding box center [552, 374] width 355 height 20
drag, startPoint x: 421, startPoint y: 376, endPoint x: 1065, endPoint y: 477, distance: 651.9
click at [423, 376] on label "QVC2789 - TOCO_420_10P (C: 420,00 - P: 8200,00) (VD)" at bounding box center [552, 374] width 355 height 20
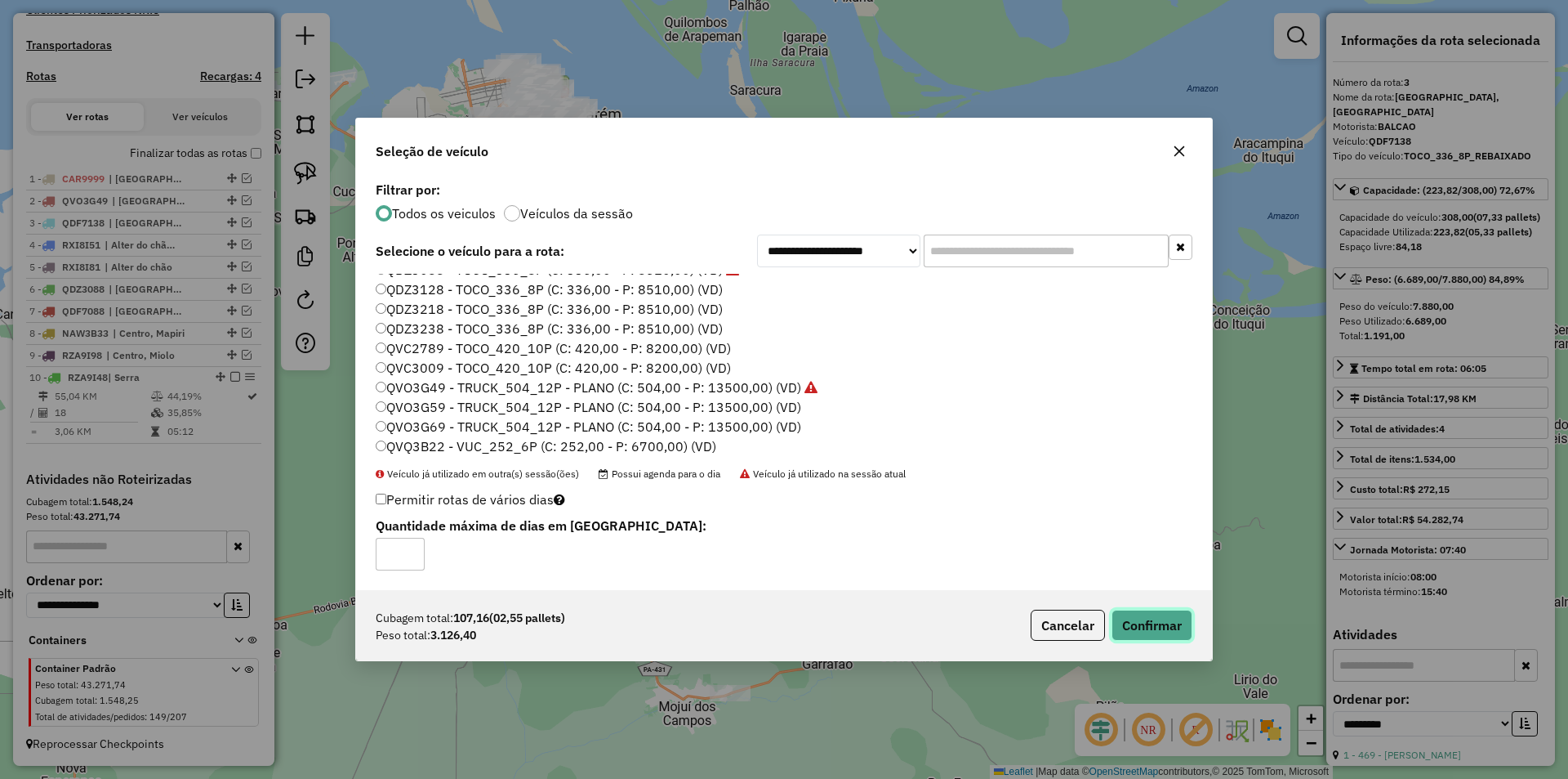
click at [1145, 633] on button "Confirmar" at bounding box center [1152, 624] width 81 height 31
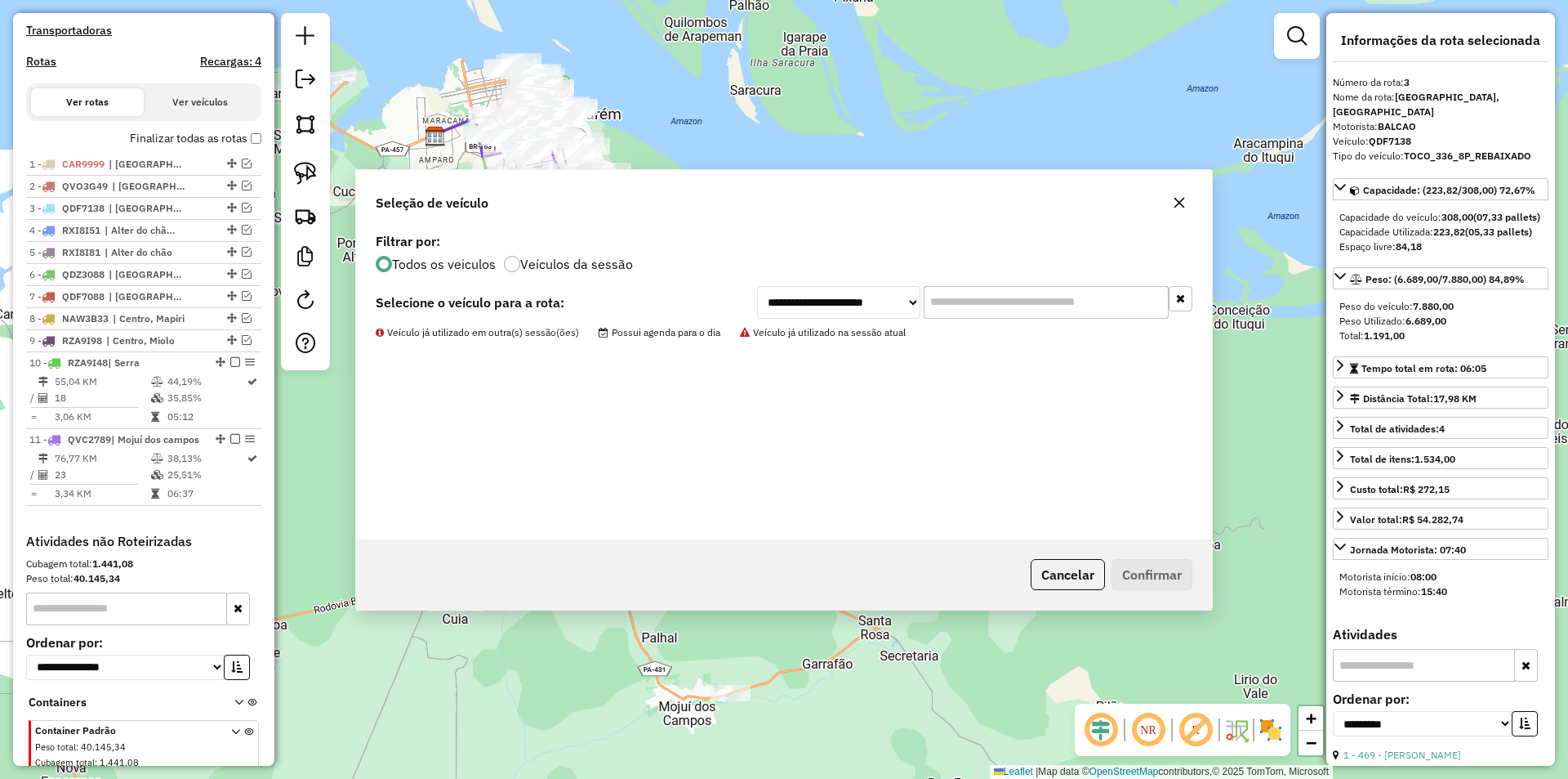
click at [306, 169] on hb-app "Aguarde... Pop-up bloqueado! Seu navegador bloqueou automáticamente a abertura …" at bounding box center [784, 390] width 1568 height 779
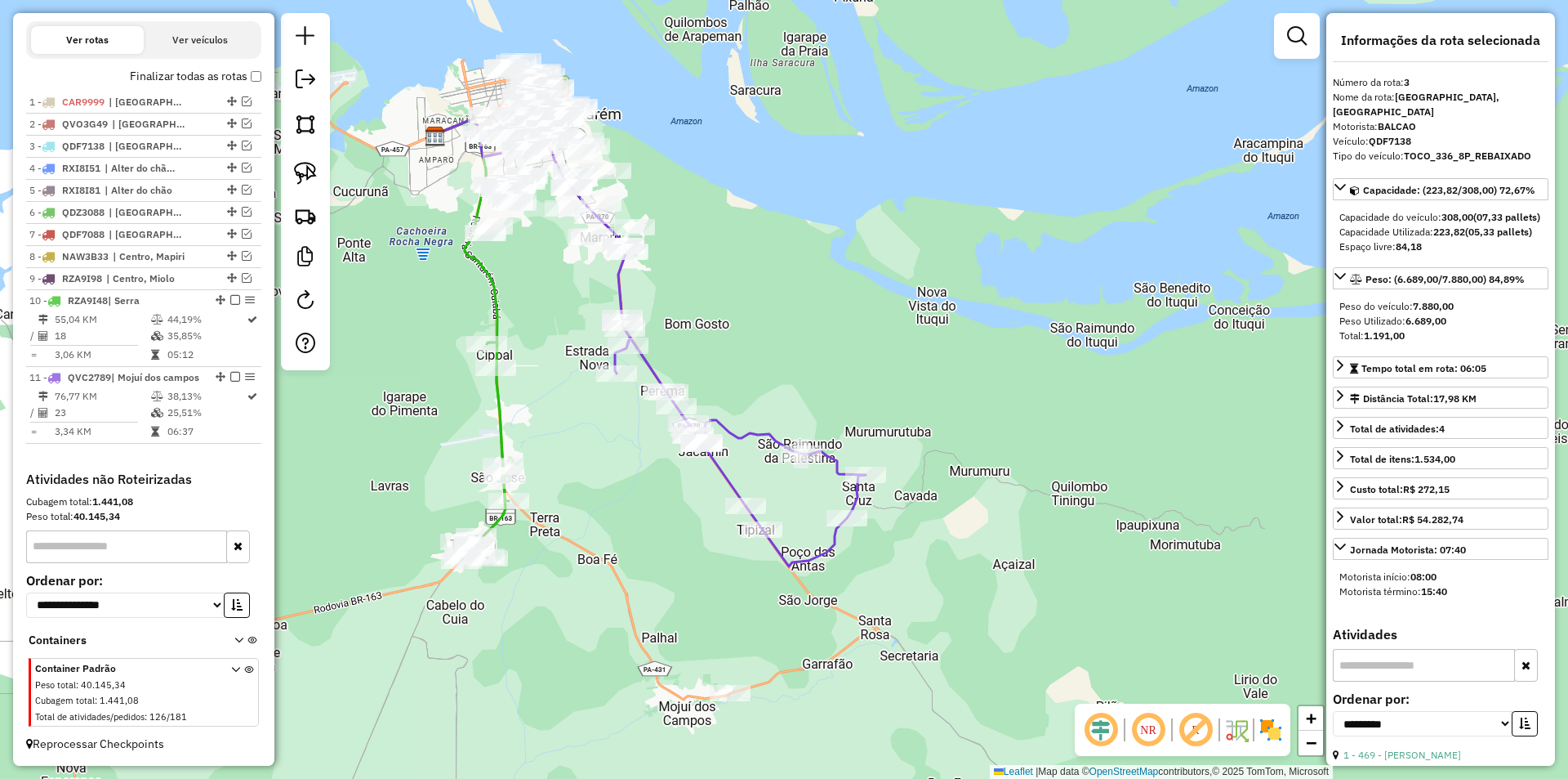
click at [306, 169] on img at bounding box center [304, 173] width 23 height 23
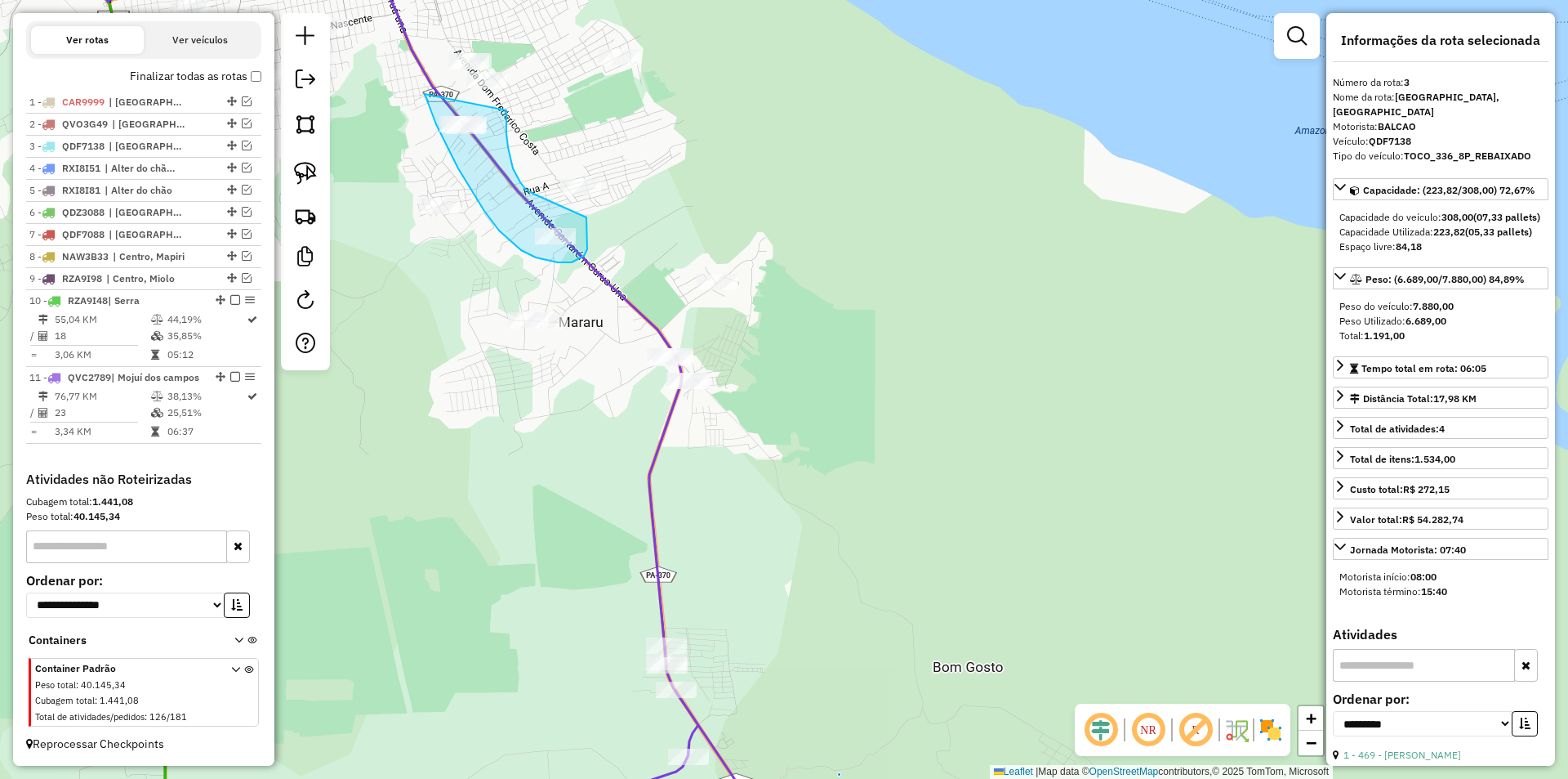
drag, startPoint x: 428, startPoint y: 101, endPoint x: 506, endPoint y: 111, distance: 78.6
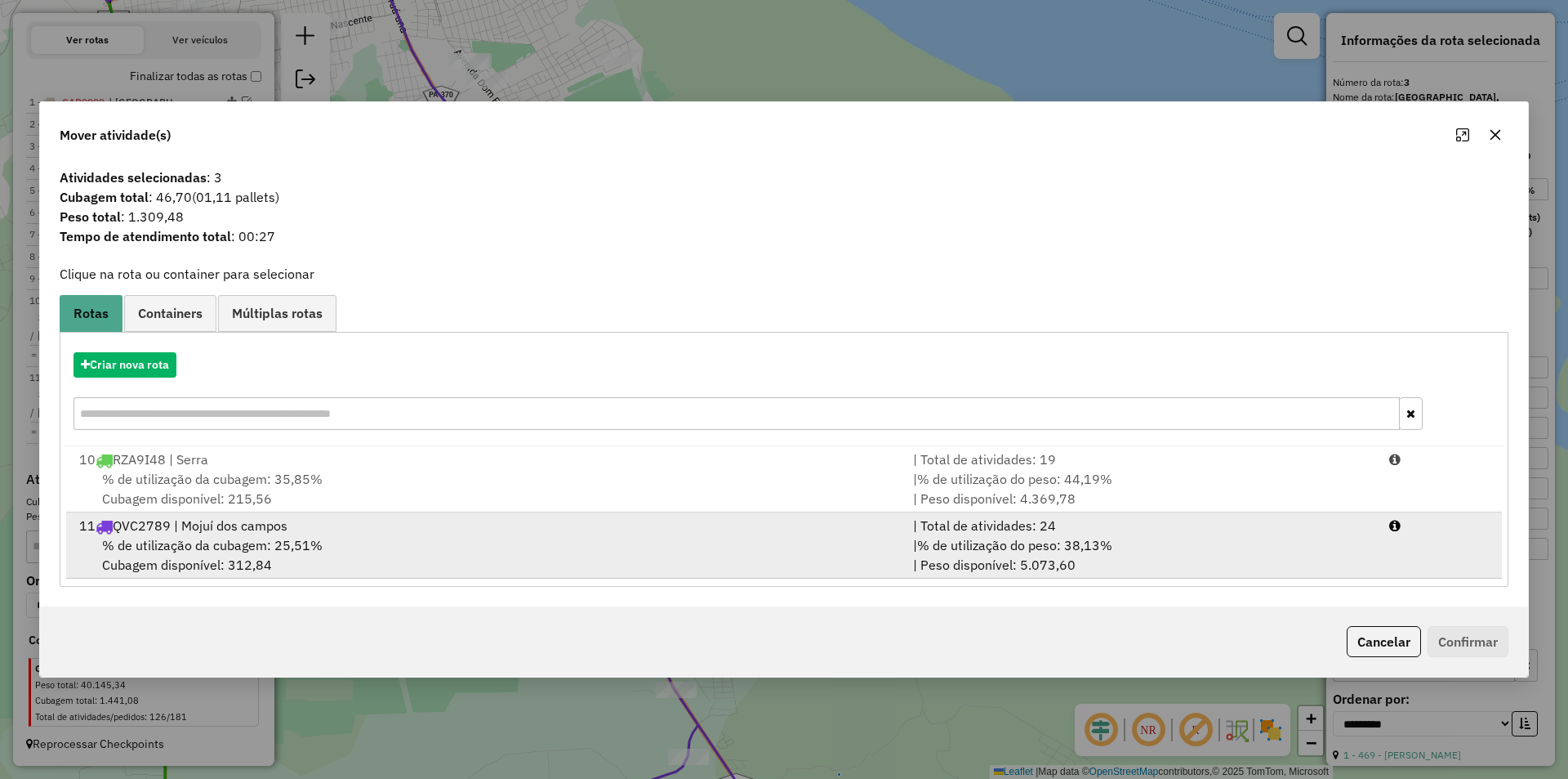
click at [1324, 553] on div "| % de utilização do peso: 38,13% | Peso disponível: 5.073,60" at bounding box center [1141, 555] width 476 height 40
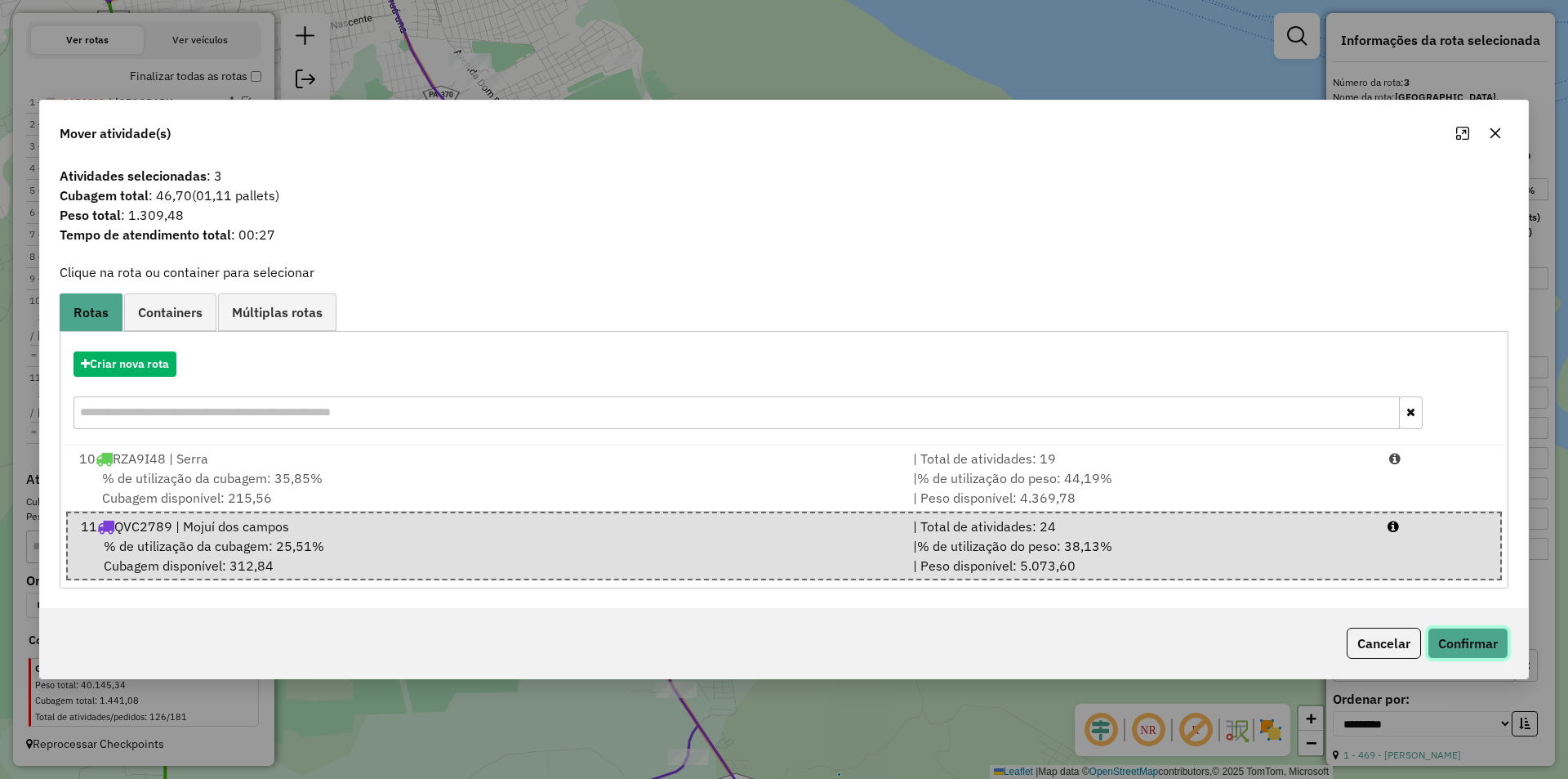
click at [1454, 648] on button "Confirmar" at bounding box center [1468, 643] width 81 height 31
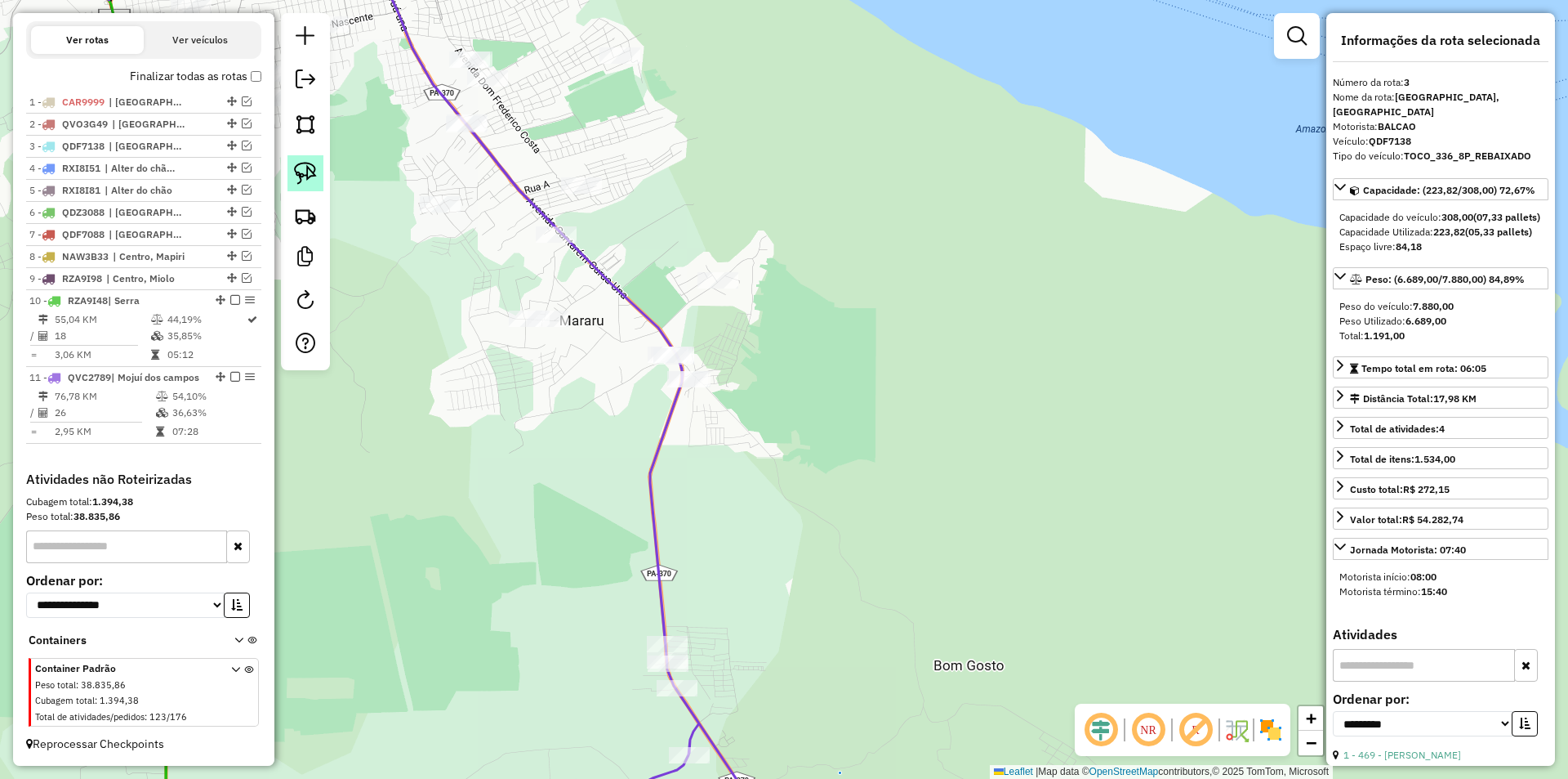
click at [306, 174] on img at bounding box center [304, 173] width 23 height 23
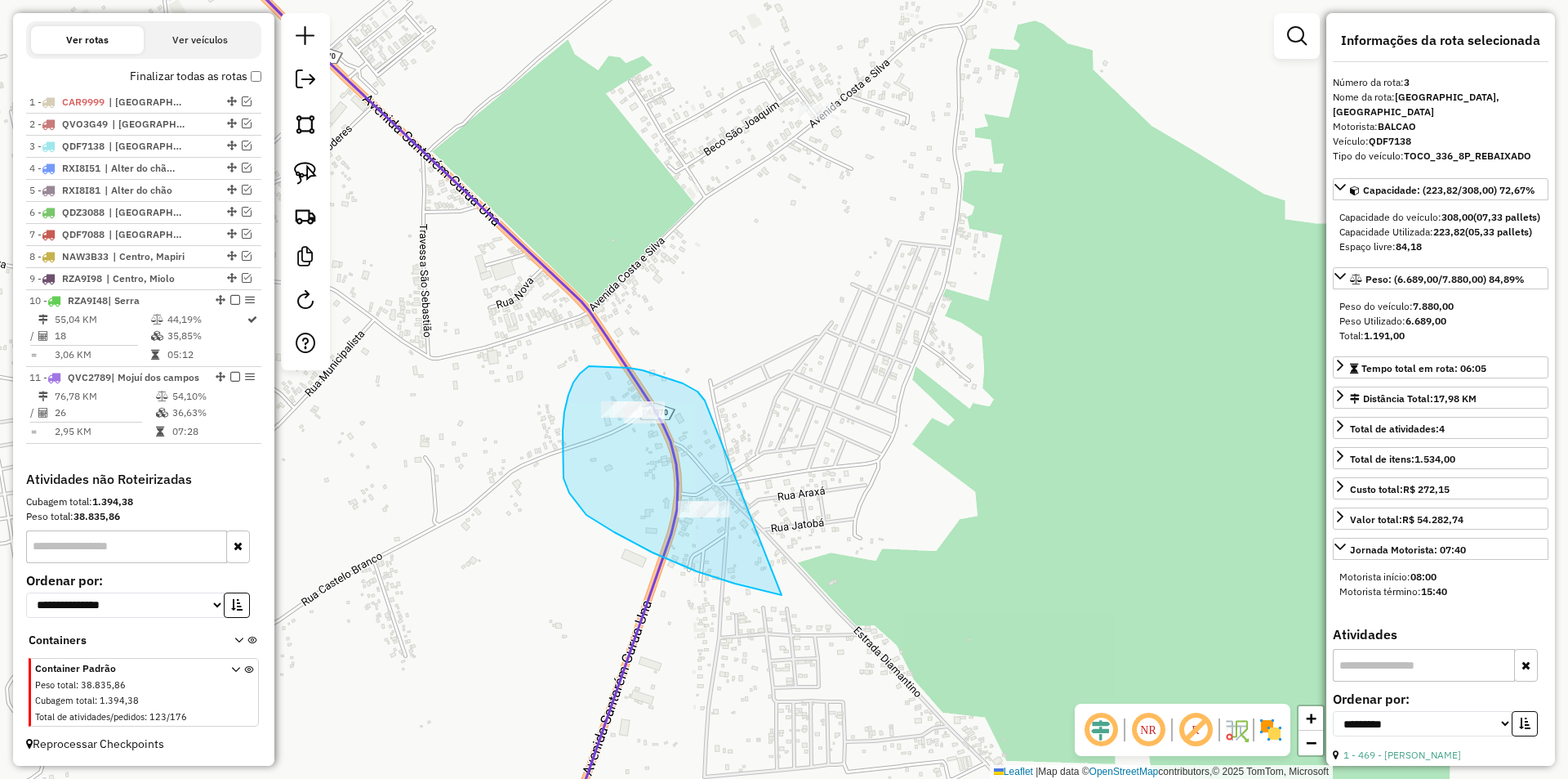
drag, startPoint x: 703, startPoint y: 399, endPoint x: 873, endPoint y: 517, distance: 206.9
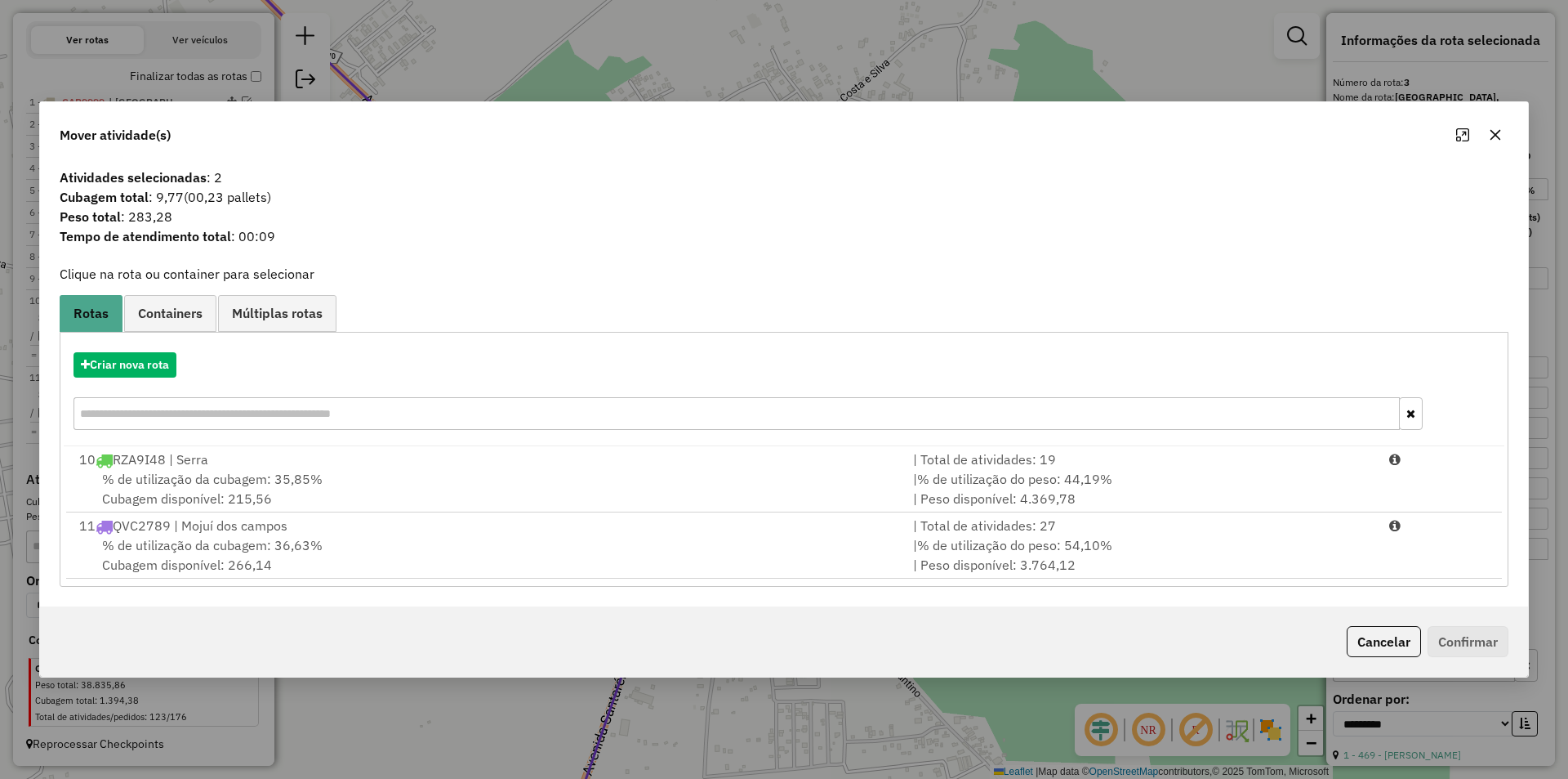
click at [746, 529] on div "11 QVC2789 | Mojuí dos campos" at bounding box center [486, 525] width 834 height 20
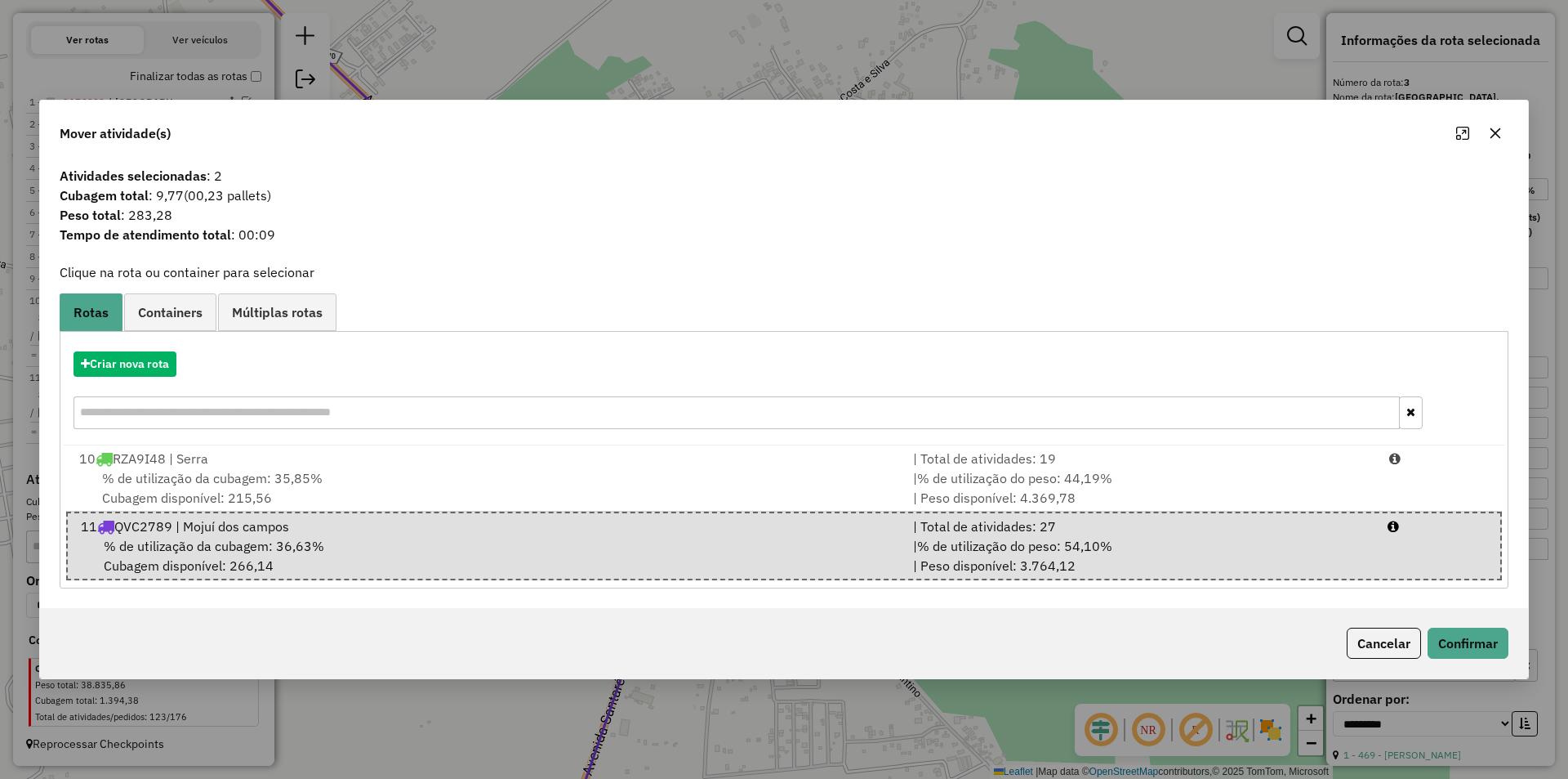
click at [1422, 628] on div "Cancelar Confirmar" at bounding box center [1424, 643] width 168 height 31
click at [1454, 638] on button "Confirmar" at bounding box center [1468, 643] width 81 height 31
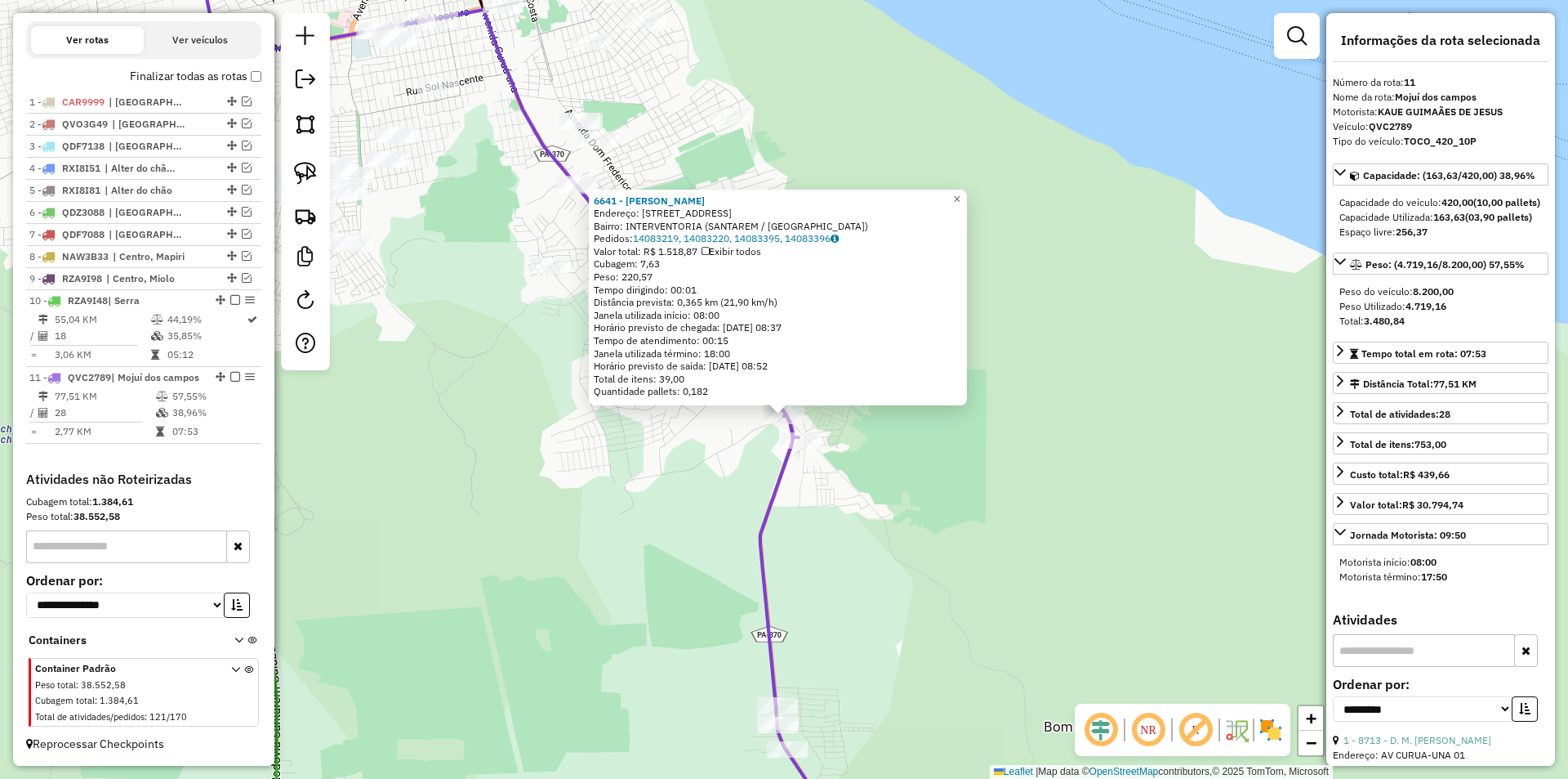
drag, startPoint x: 607, startPoint y: 459, endPoint x: 629, endPoint y: 485, distance: 34.1
click at [632, 491] on div "6641 - [PERSON_NAME]: AV DIAMANTINO 150 Bairro: INTERVENTORIA (SANTAREM / [GEOG…" at bounding box center [784, 390] width 1568 height 779
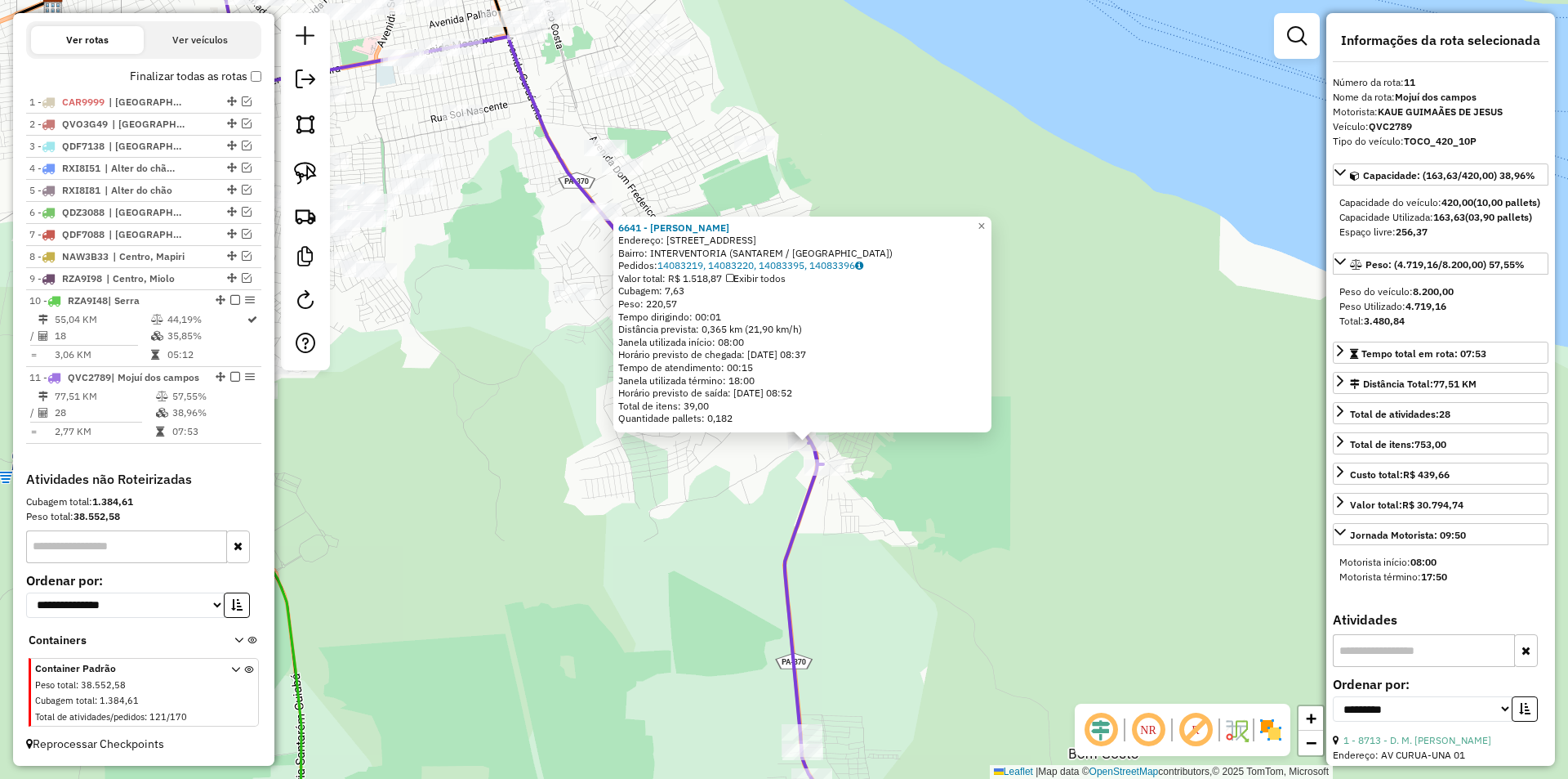
click at [627, 486] on div "6641 - [PERSON_NAME]: AV DIAMANTINO 150 Bairro: INTERVENTORIA (SANTAREM / [GEOG…" at bounding box center [784, 390] width 1568 height 779
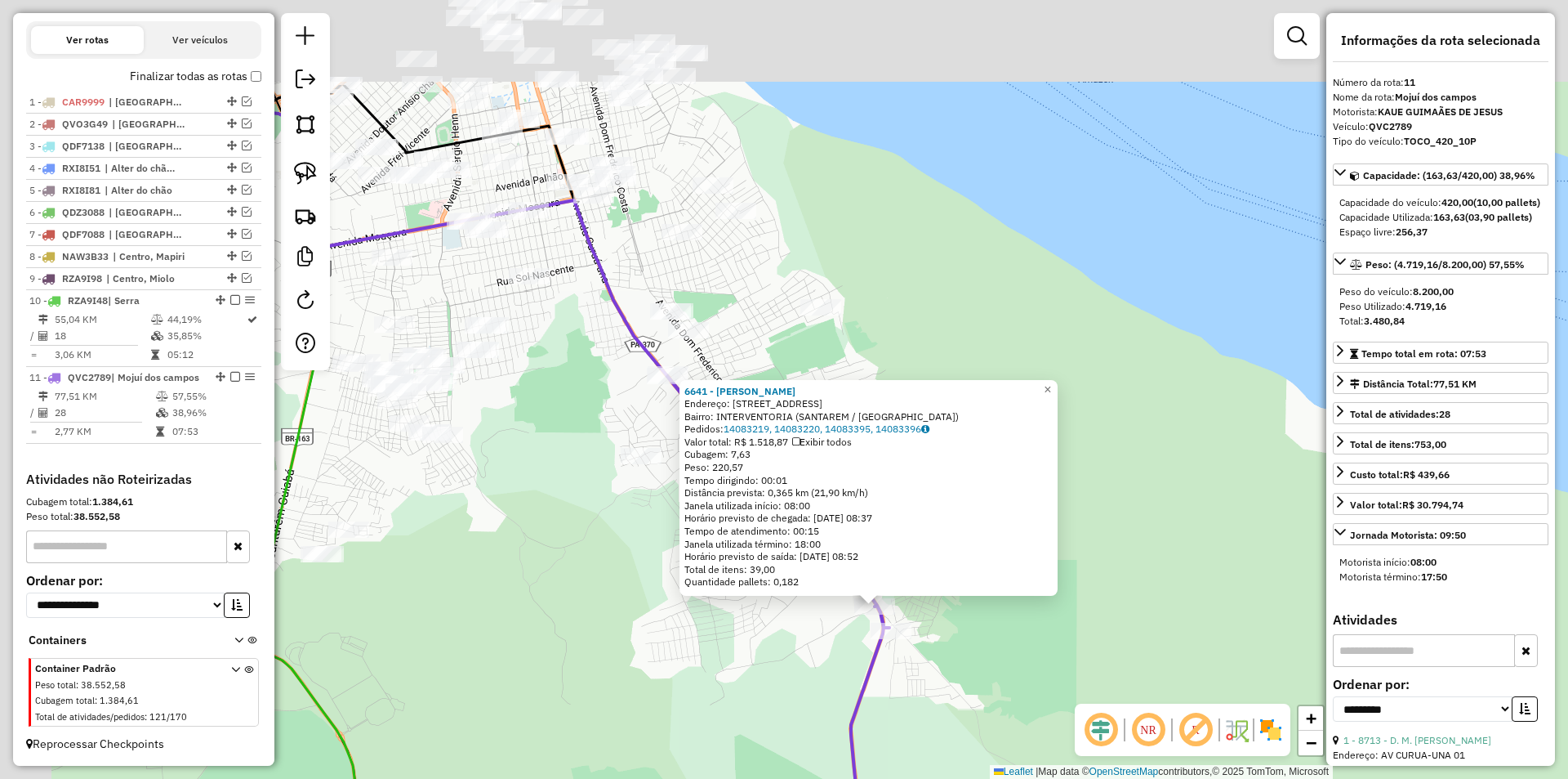
drag, startPoint x: 455, startPoint y: 240, endPoint x: 516, endPoint y: 379, distance: 151.8
click at [519, 391] on div "6641 - [PERSON_NAME]: AV DIAMANTINO 150 Bairro: INTERVENTORIA (SANTAREM / [GEOG…" at bounding box center [784, 390] width 1568 height 779
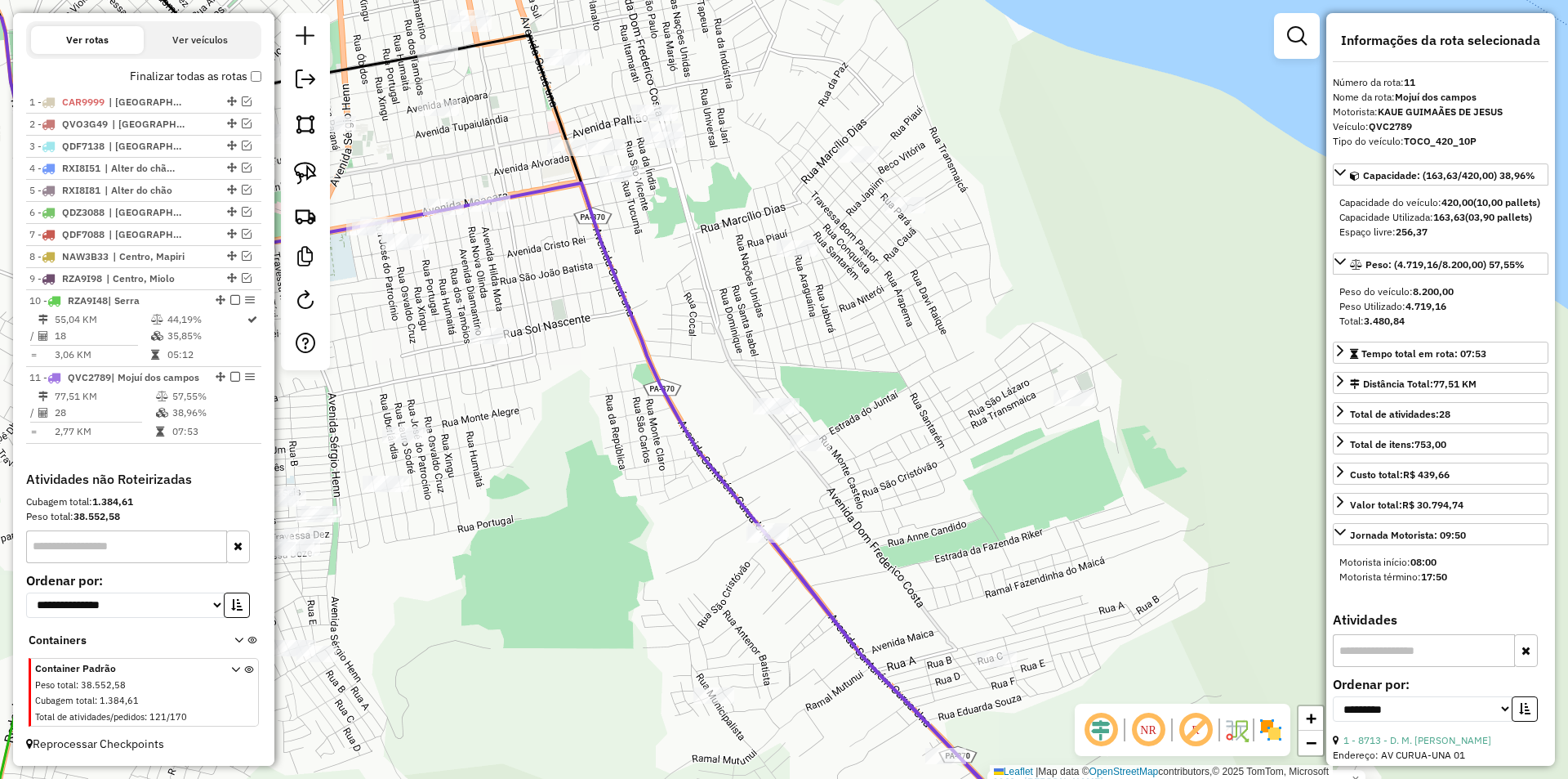
click at [627, 182] on div at bounding box center [619, 174] width 41 height 17
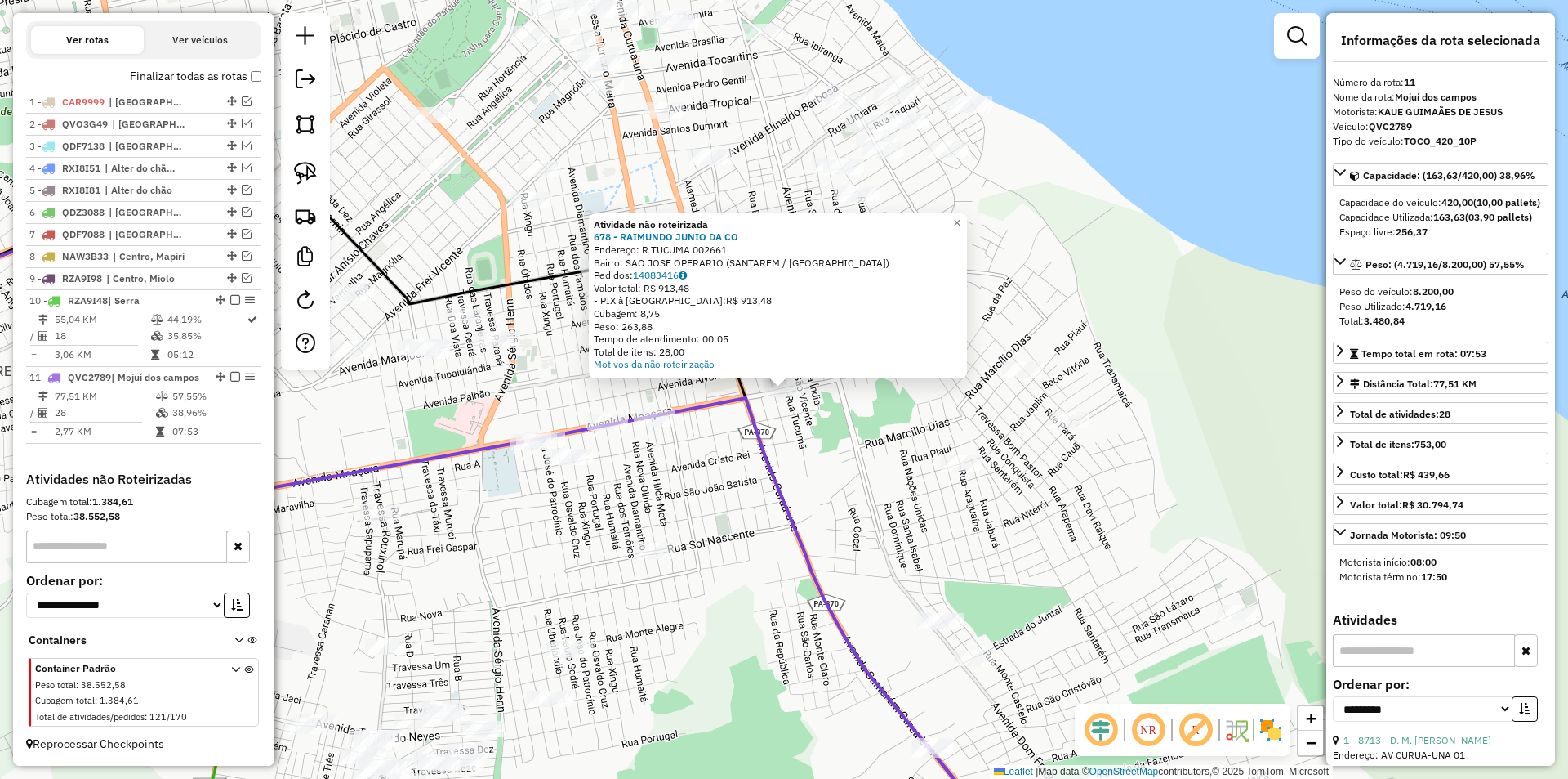
click at [779, 428] on div "Atividade não roteirizada 678 - RAIMUNDO JUNIO DA CO Endereço: R TUCUMA 002661 …" at bounding box center [784, 390] width 1568 height 779
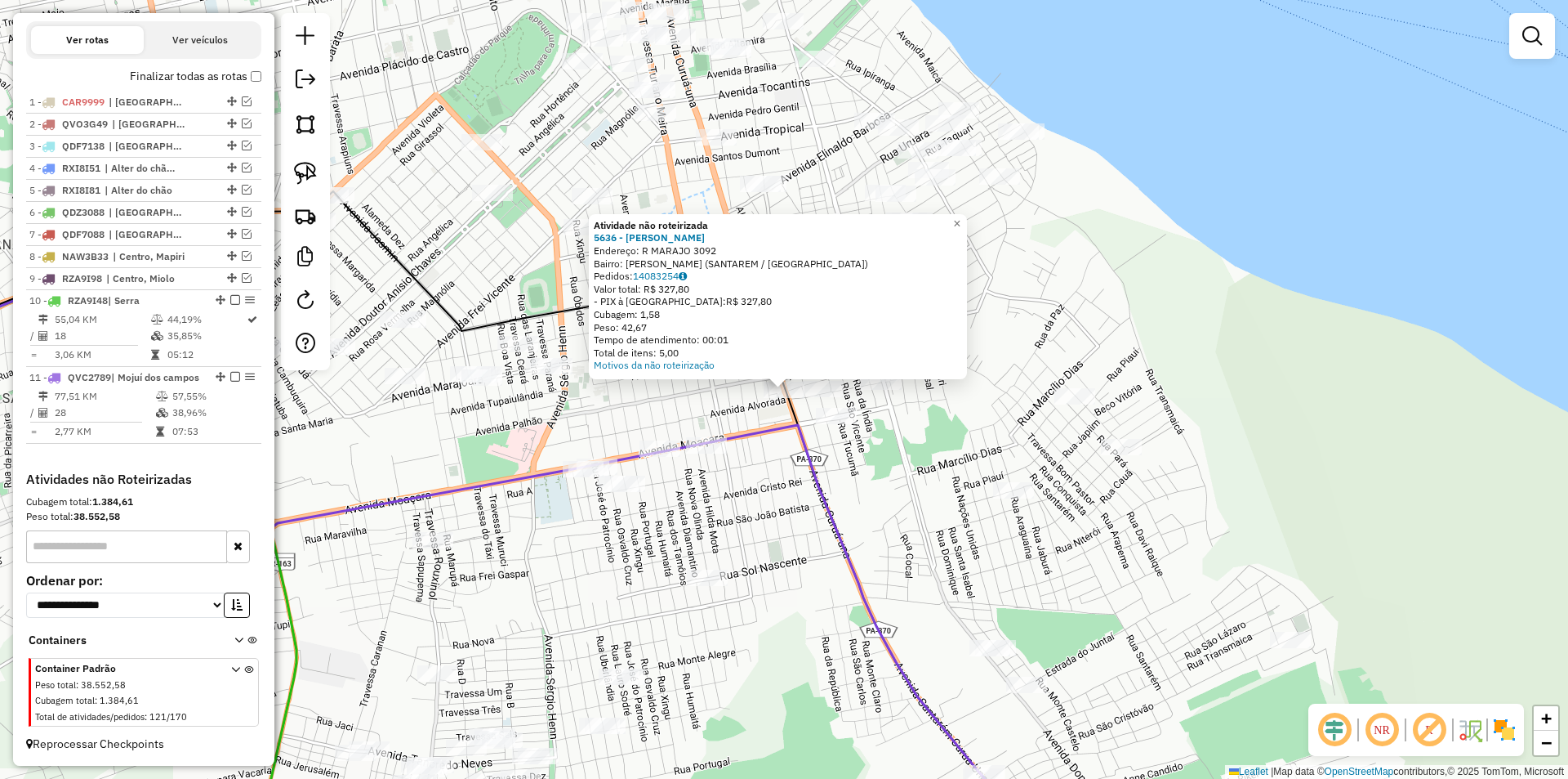
click at [777, 419] on icon at bounding box center [467, 548] width 1157 height 618
select select "**********"
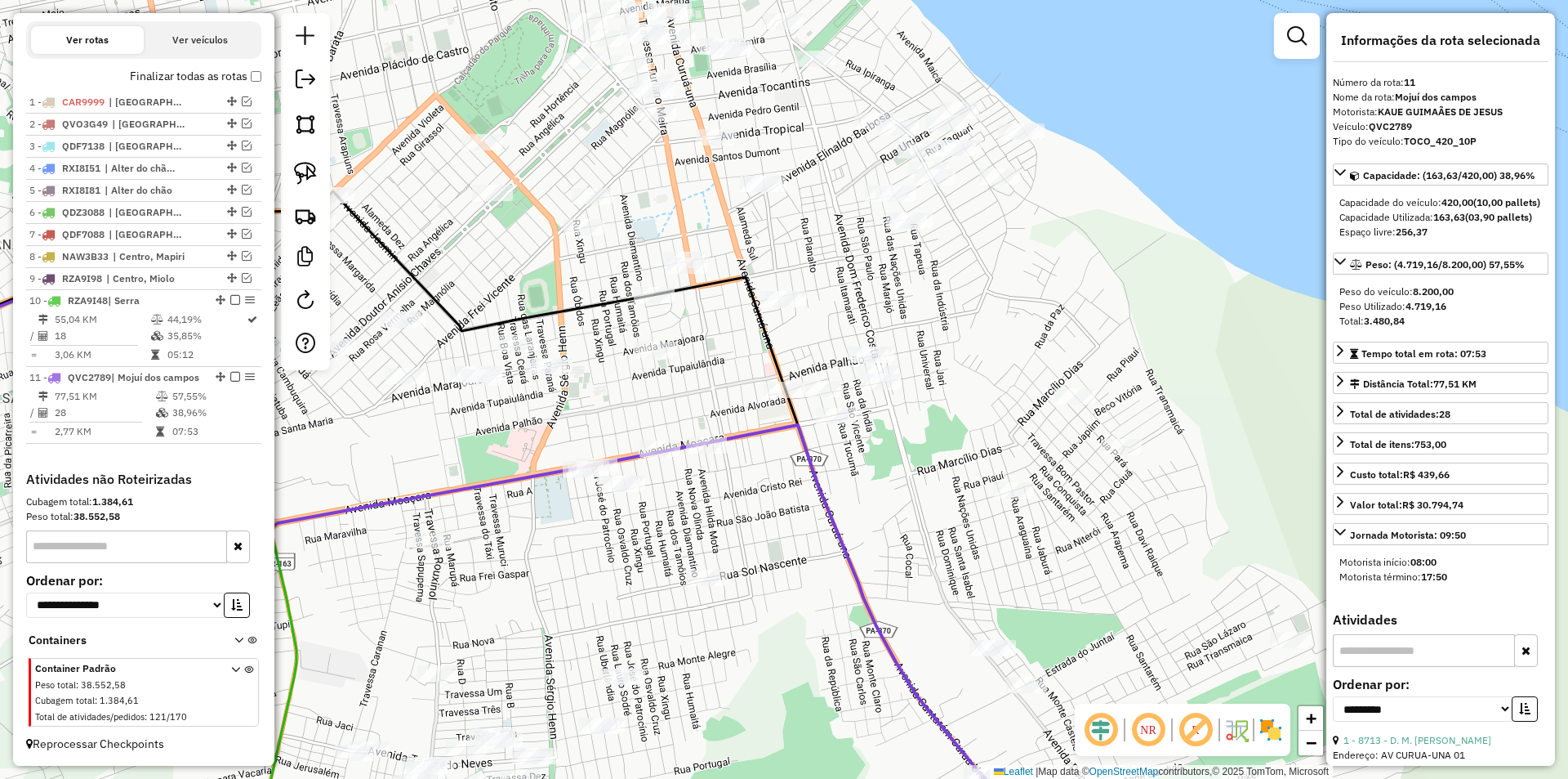
click at [870, 390] on div at bounding box center [880, 382] width 41 height 17
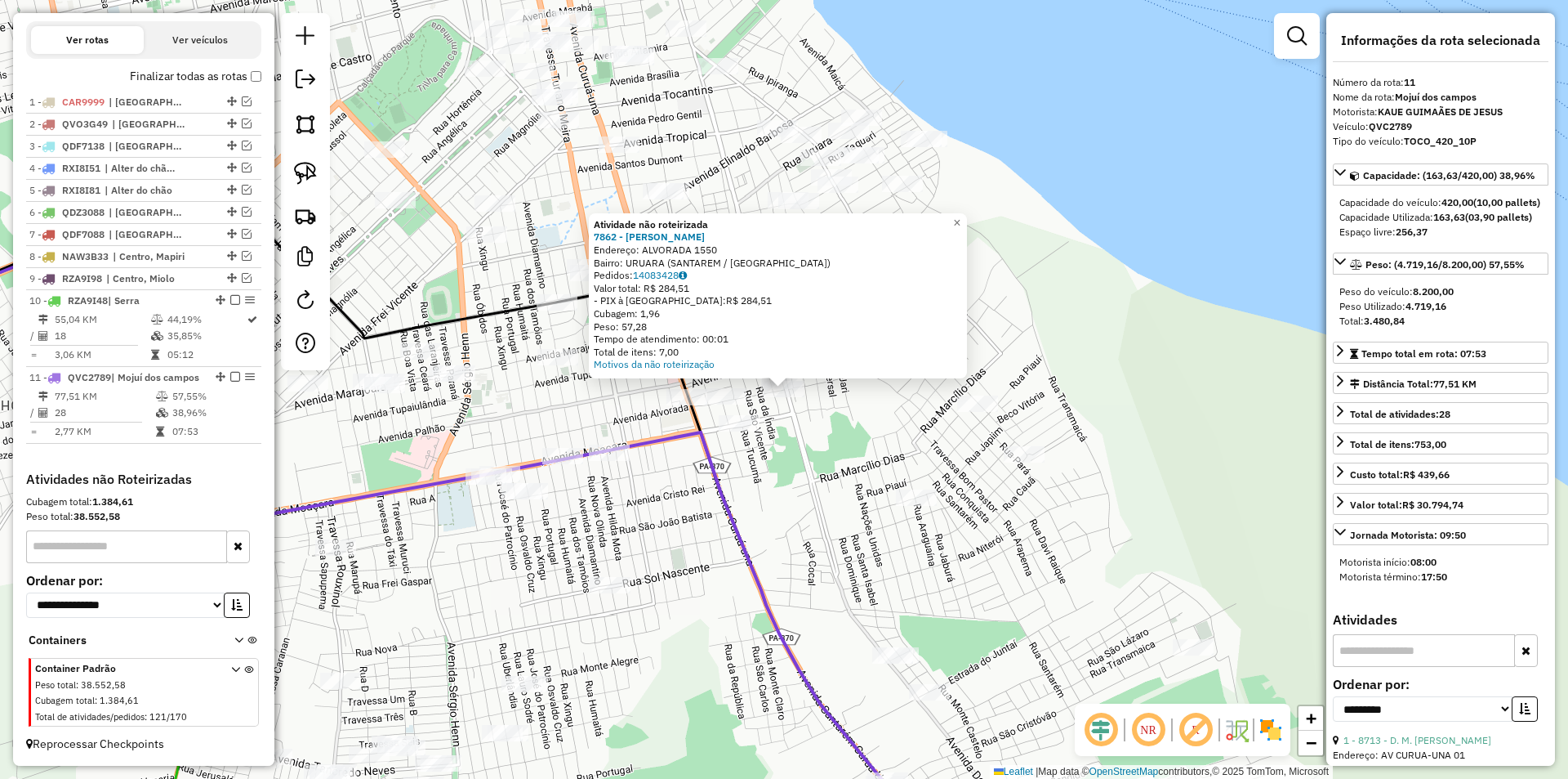
click at [852, 448] on div "Atividade não roteirizada 7862 - [PERSON_NAME]: ALVORADA 1550 Bairro: URUARA (S…" at bounding box center [784, 390] width 1568 height 779
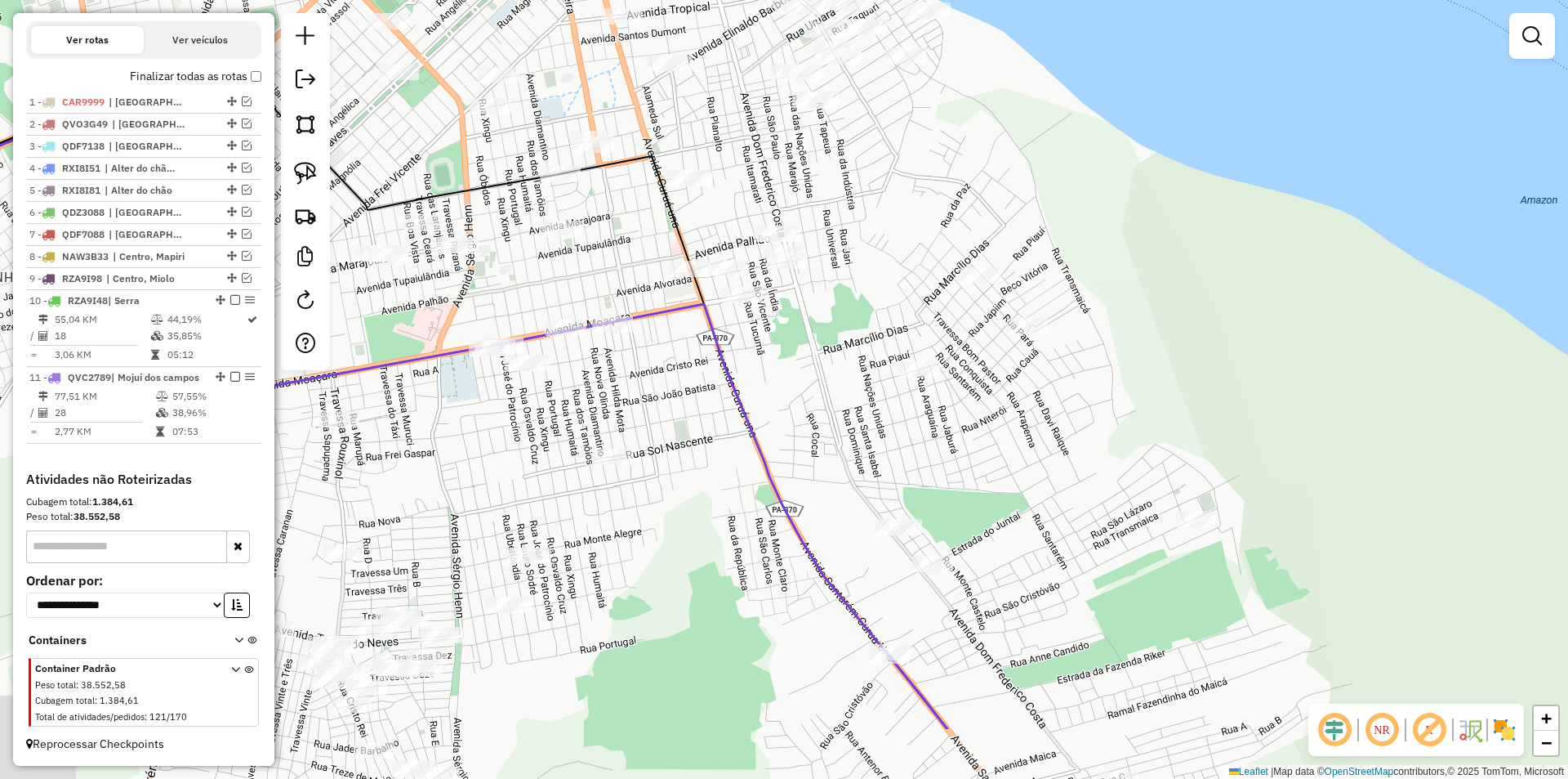
drag, startPoint x: 854, startPoint y: 440, endPoint x: 901, endPoint y: 281, distance: 165.8
click at [867, 275] on div "Janela de atendimento Grade de atendimento Capacidade Transportadoras Veículos …" at bounding box center [784, 390] width 1568 height 779
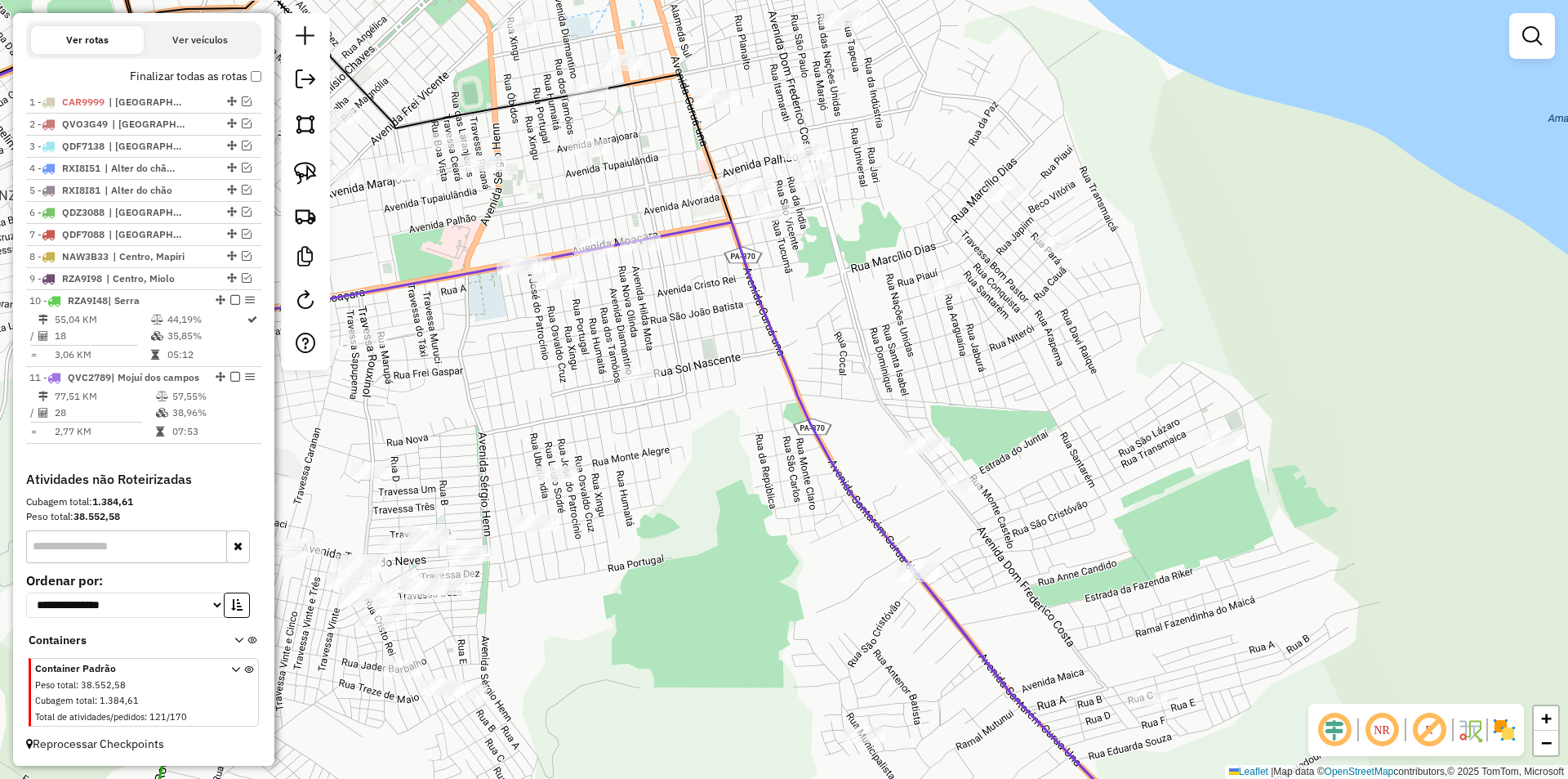
drag, startPoint x: 993, startPoint y: 308, endPoint x: 1005, endPoint y: 267, distance: 42.7
click at [1005, 267] on div "Janela de atendimento Grade de atendimento Capacidade Transportadoras Veículos …" at bounding box center [784, 390] width 1568 height 779
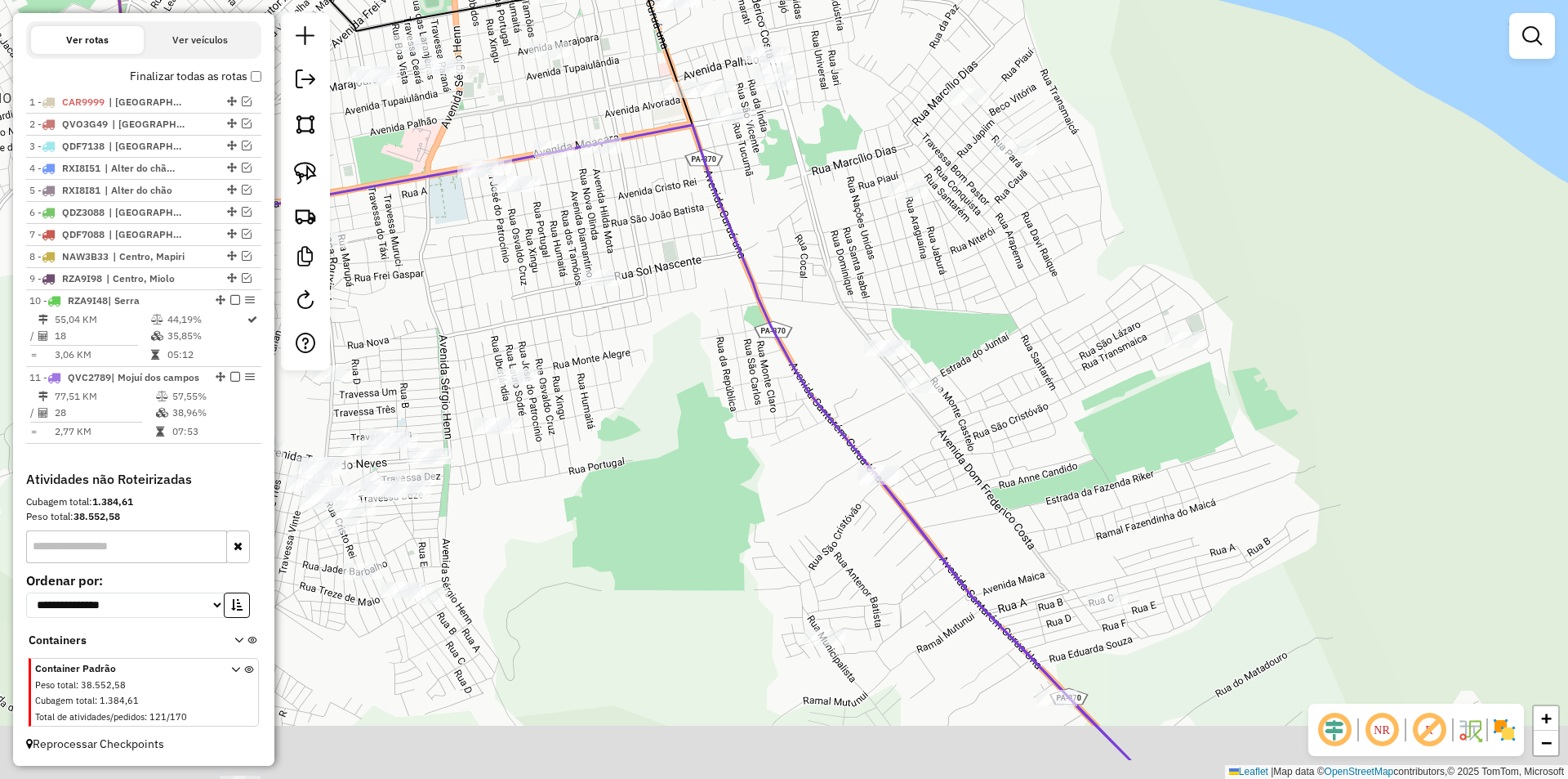
drag, startPoint x: 1089, startPoint y: 456, endPoint x: 1041, endPoint y: 303, distance: 160.4
click at [1041, 303] on div "Janela de atendimento Grade de atendimento Capacidade Transportadoras Veículos …" at bounding box center [784, 390] width 1568 height 779
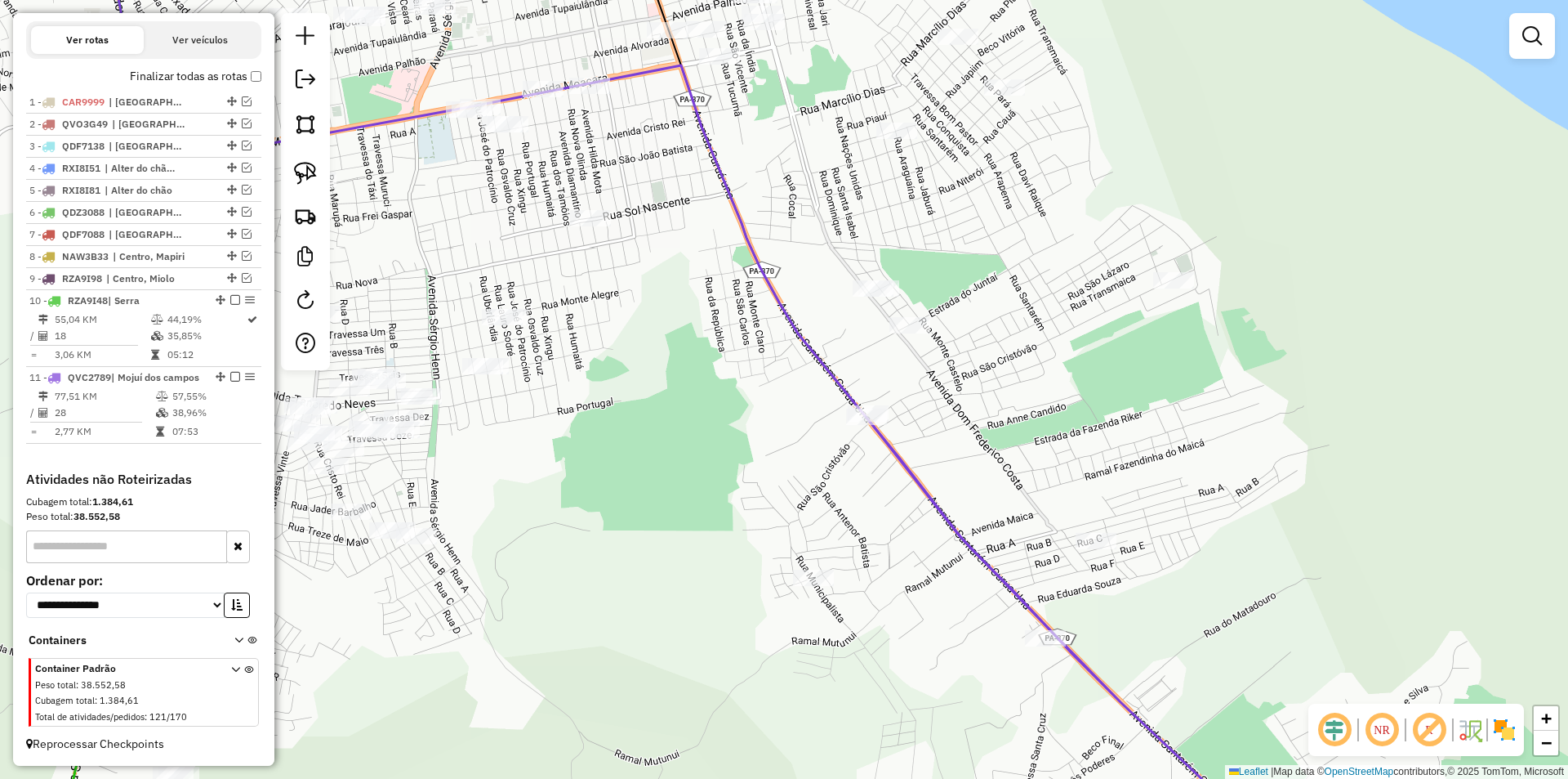
drag, startPoint x: 1041, startPoint y: 303, endPoint x: 874, endPoint y: 162, distance: 218.6
click at [874, 162] on div "Janela de atendimento Grade de atendimento Capacidade Transportadoras Veículos …" at bounding box center [784, 390] width 1568 height 779
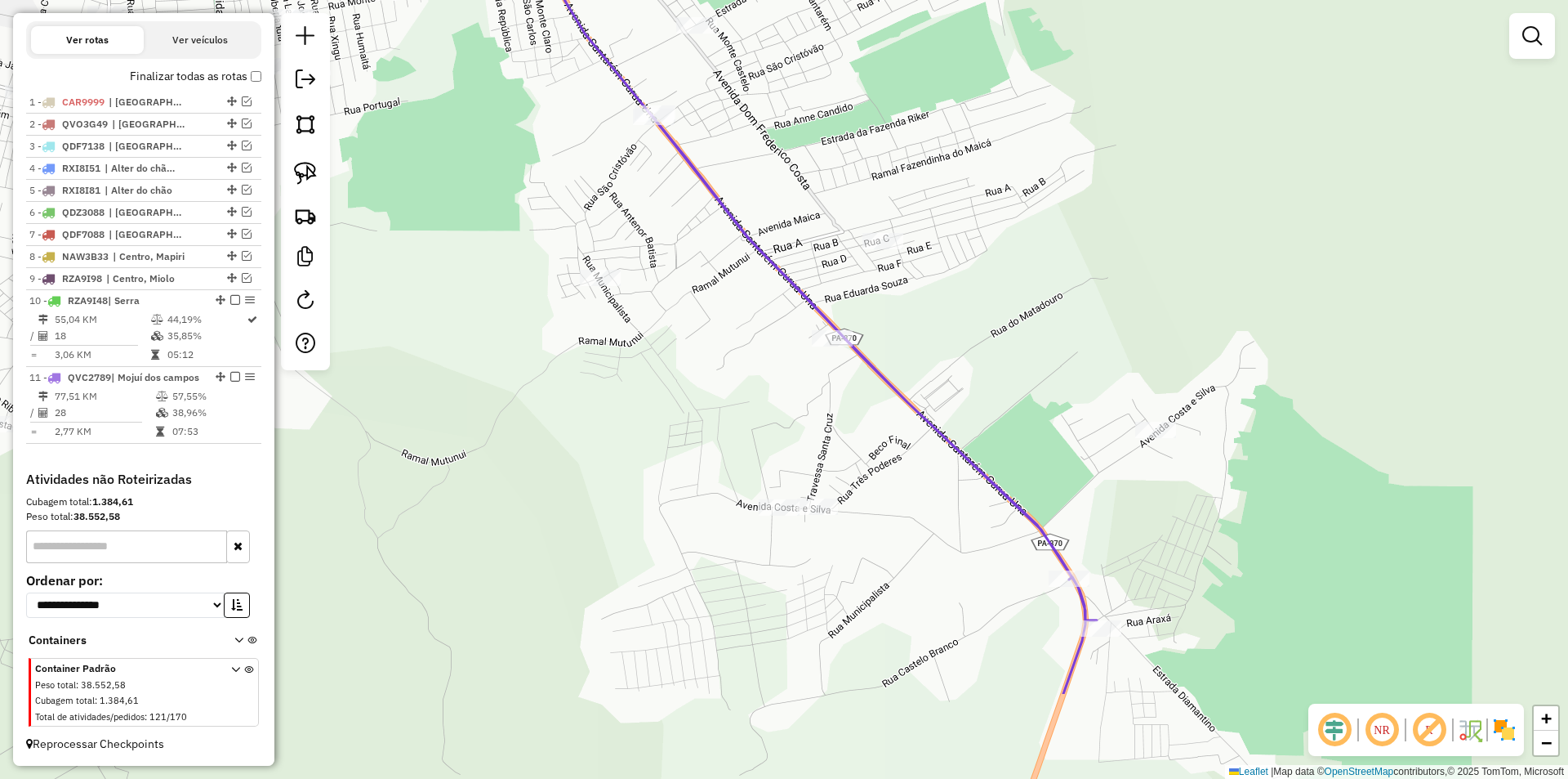
drag, startPoint x: 990, startPoint y: 454, endPoint x: 924, endPoint y: 280, distance: 186.1
click at [924, 280] on div "Janela de atendimento Grade de atendimento Capacidade Transportadoras Veículos …" at bounding box center [784, 390] width 1568 height 779
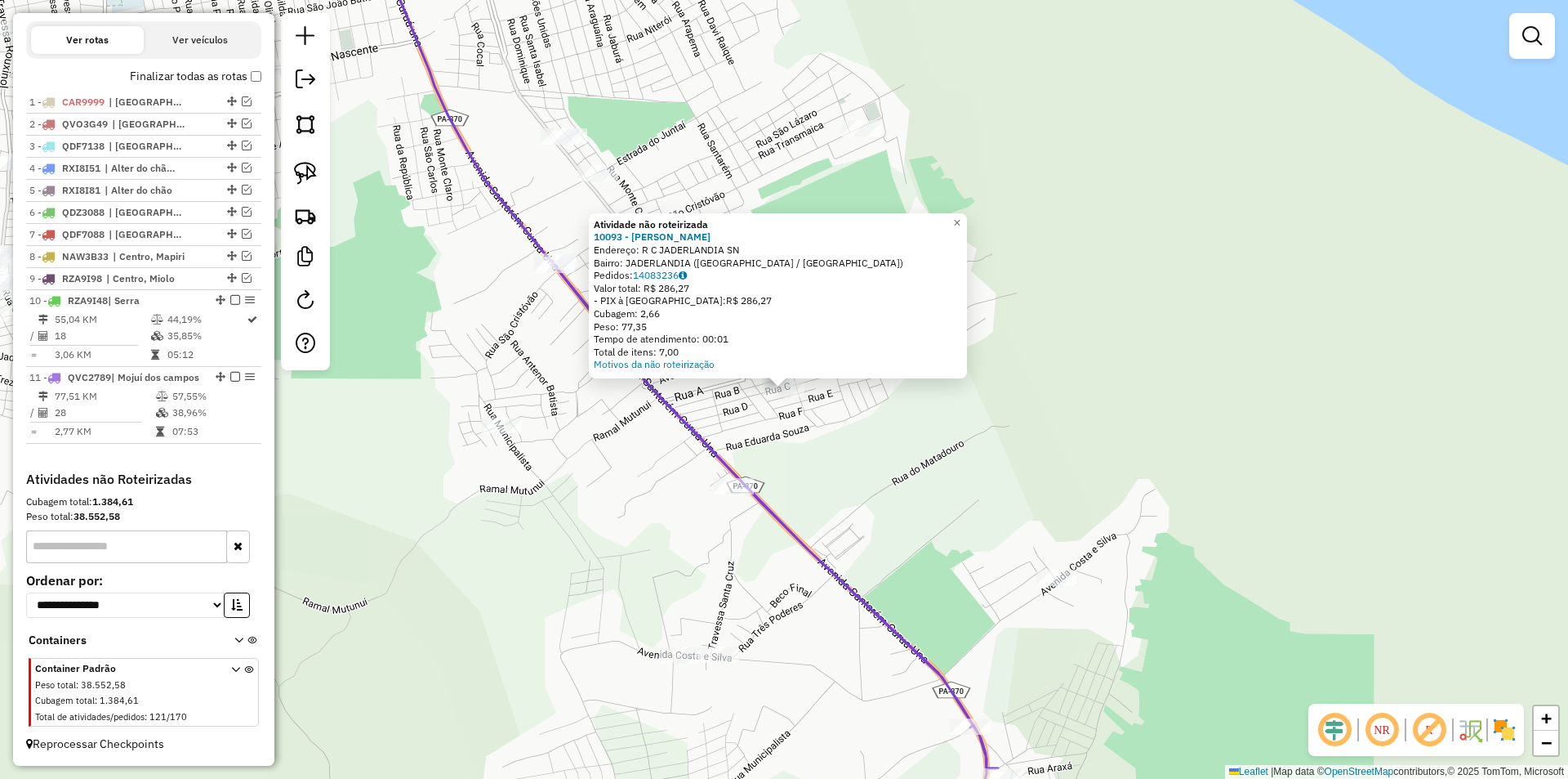
click at [961, 433] on div "Atividade não roteirizada 10093 - MARIA MARINETE NAS Endereço: R C JADERLANDIA …" at bounding box center [784, 390] width 1568 height 779
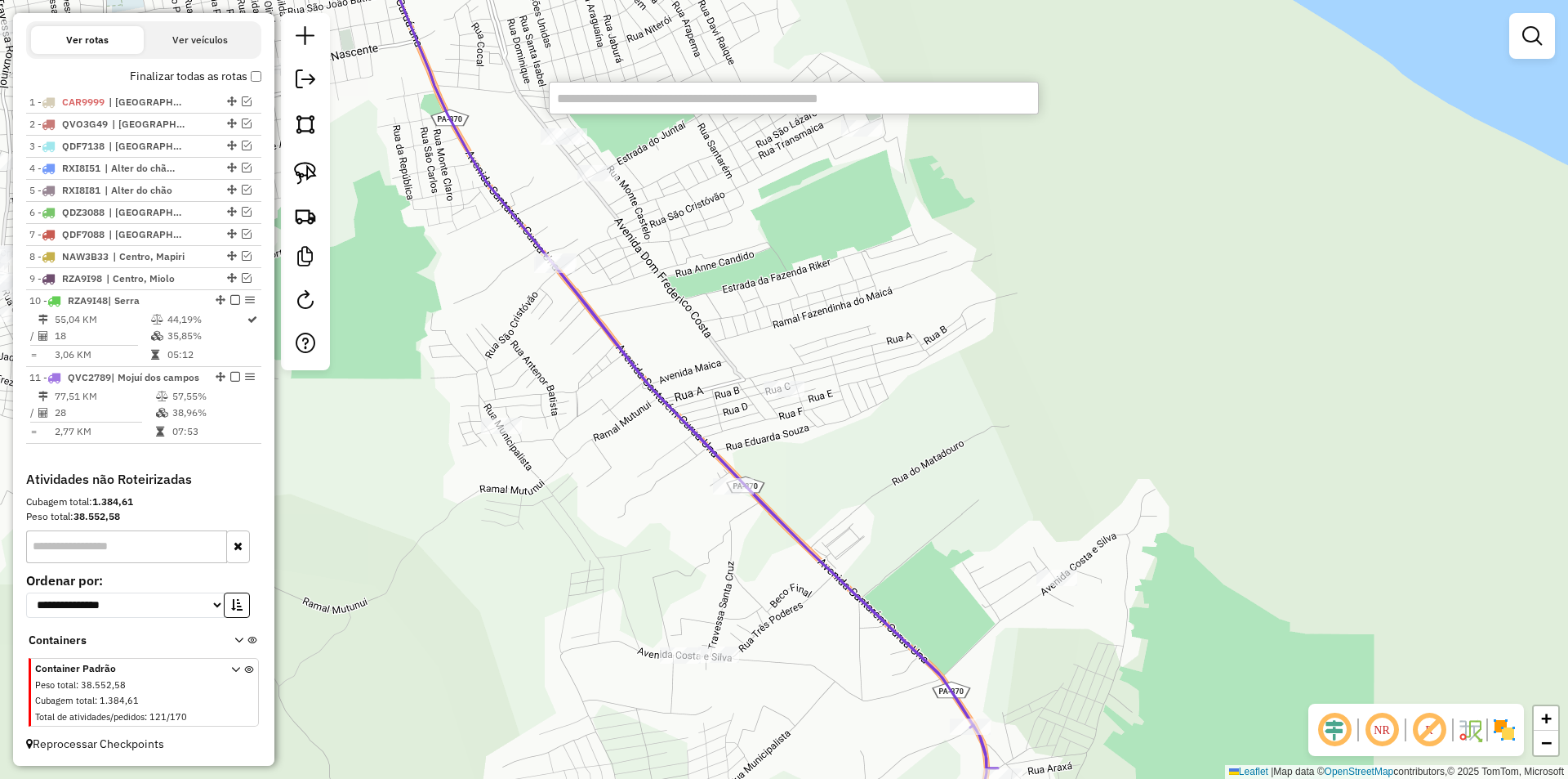
click at [913, 116] on div "Janela de atendimento Grade de atendimento Capacidade Transportadoras Veículos …" at bounding box center [784, 390] width 1568 height 779
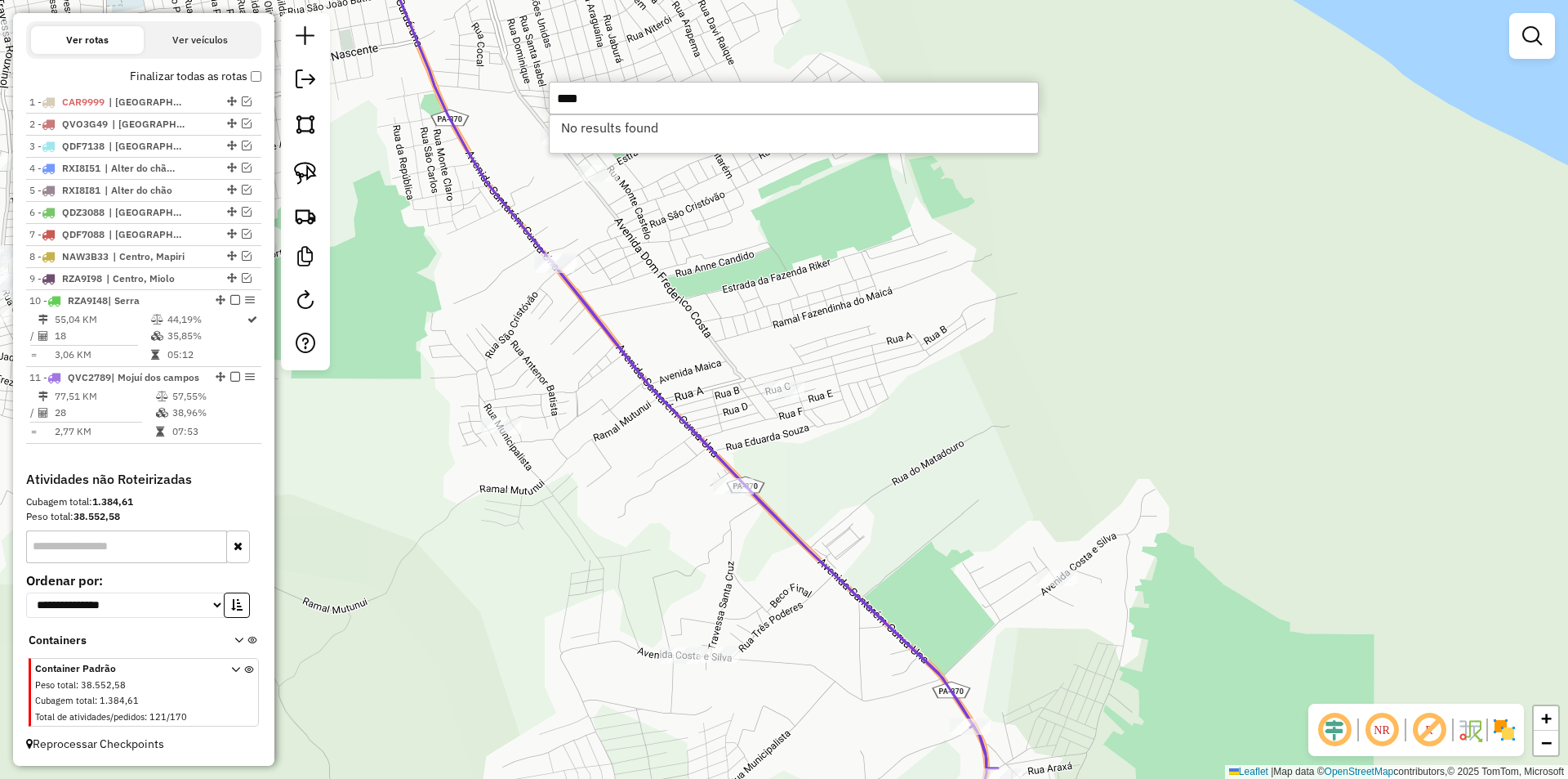
type input "****"
click at [877, 343] on div "Janela de atendimento Grade de atendimento Capacidade Transportadoras Veículos …" at bounding box center [784, 390] width 1568 height 779
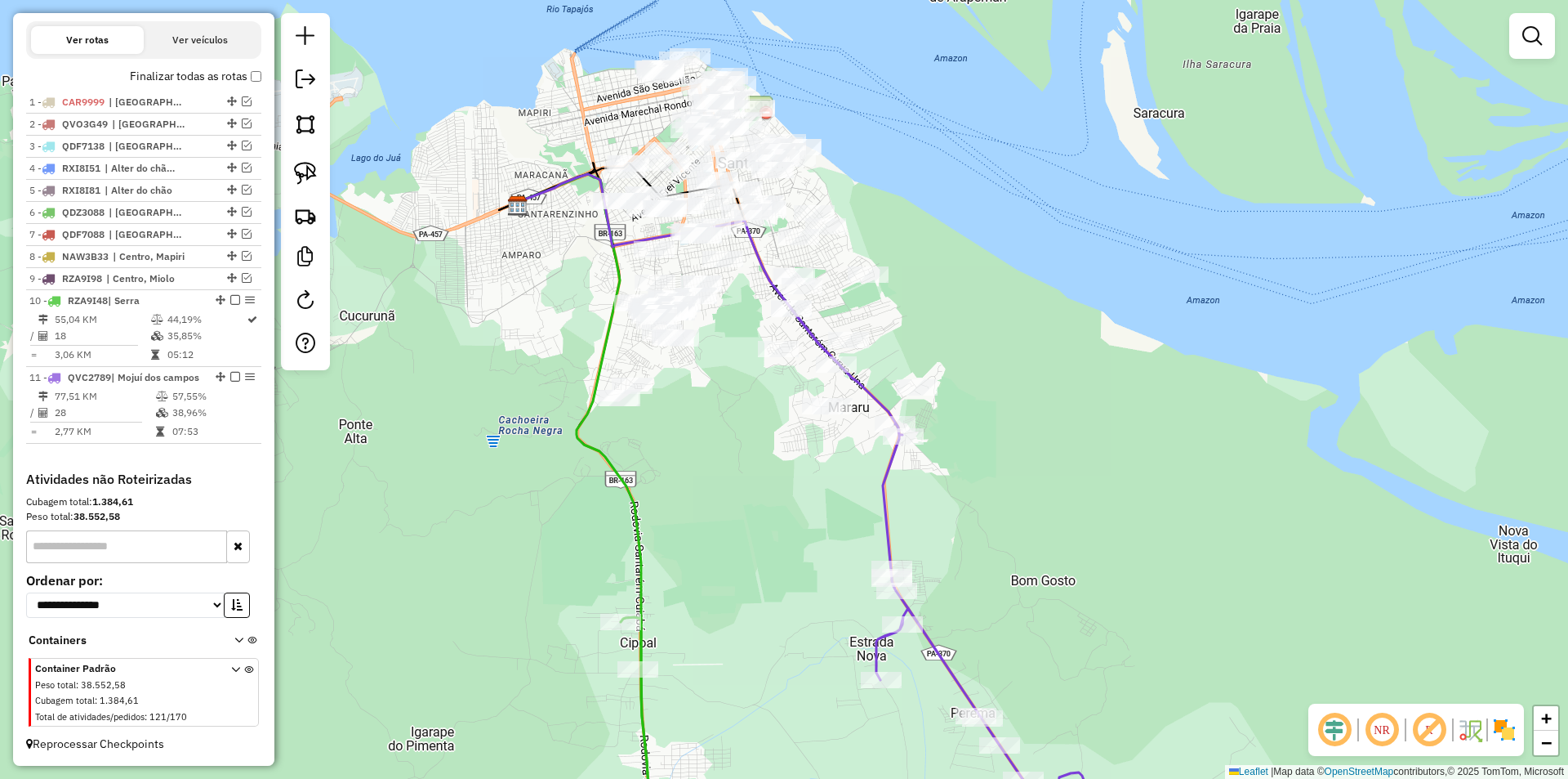
drag, startPoint x: 946, startPoint y: 354, endPoint x: 907, endPoint y: 275, distance: 88.1
click at [907, 275] on div "Janela de atendimento Grade de atendimento Capacidade Transportadoras Veículos …" at bounding box center [784, 390] width 1568 height 779
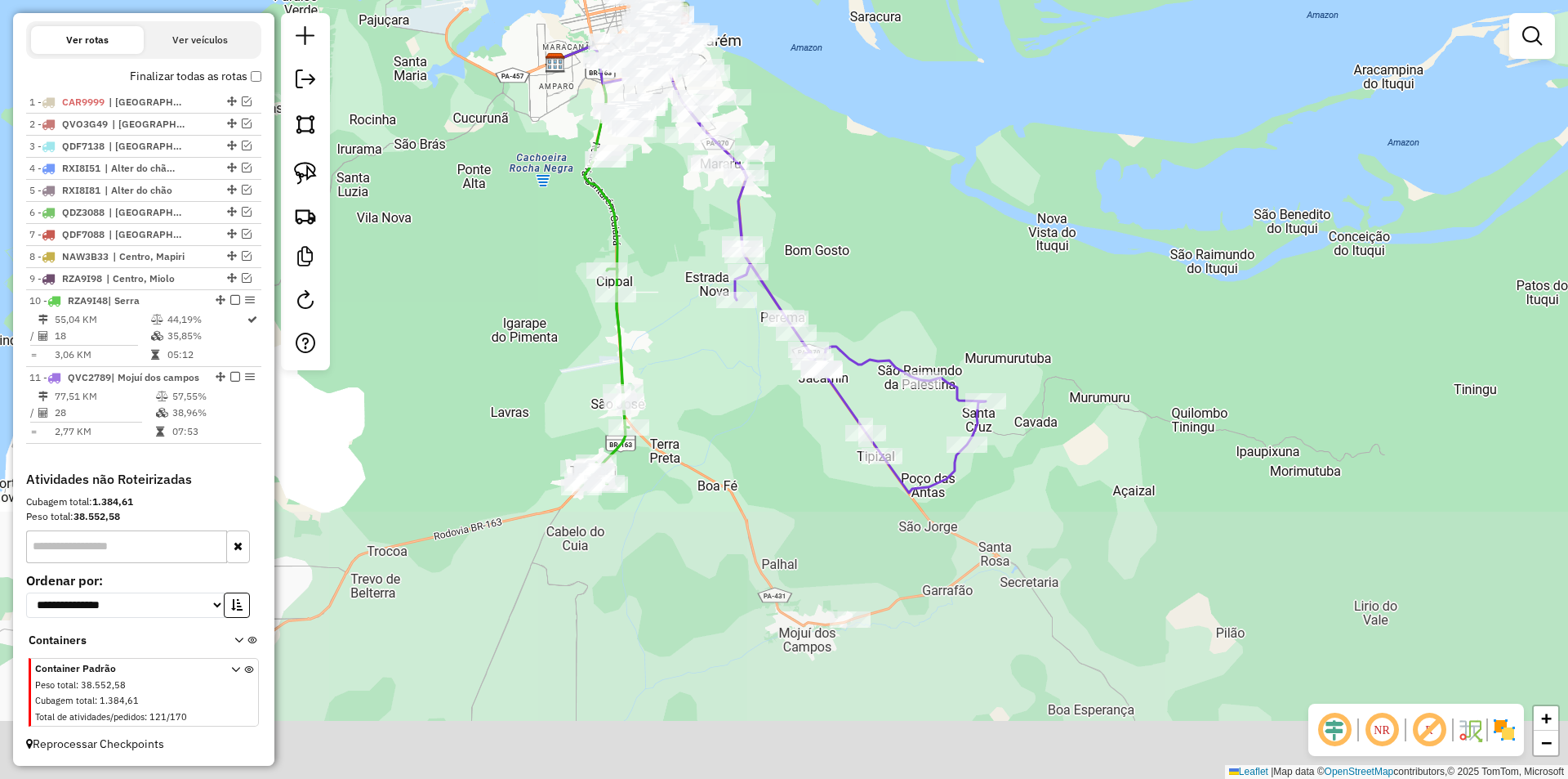
drag, startPoint x: 1114, startPoint y: 557, endPoint x: 946, endPoint y: 255, distance: 345.6
click at [946, 255] on div "Janela de atendimento Grade de atendimento Capacidade Transportadoras Veículos …" at bounding box center [784, 390] width 1568 height 779
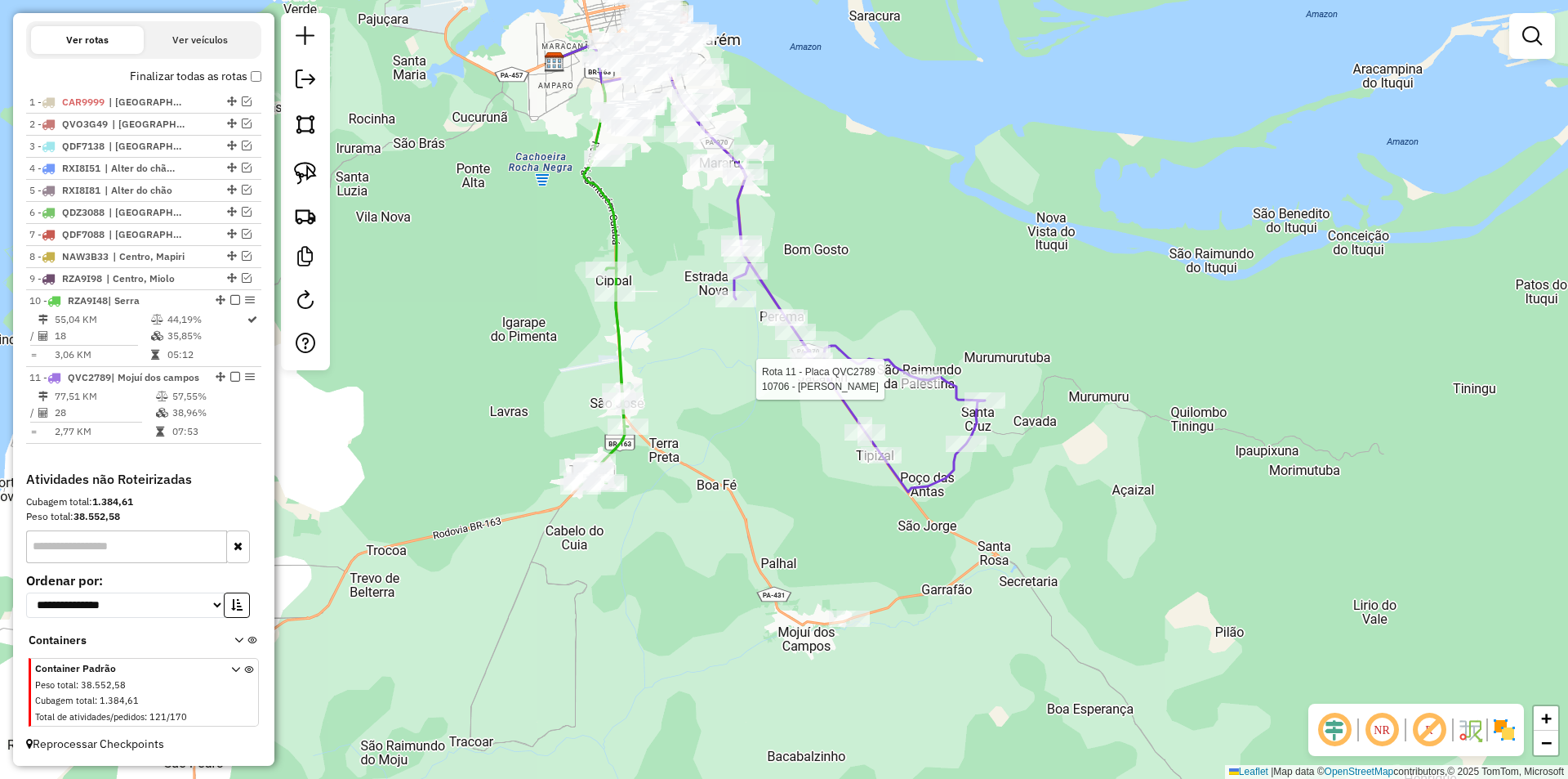
select select "**********"
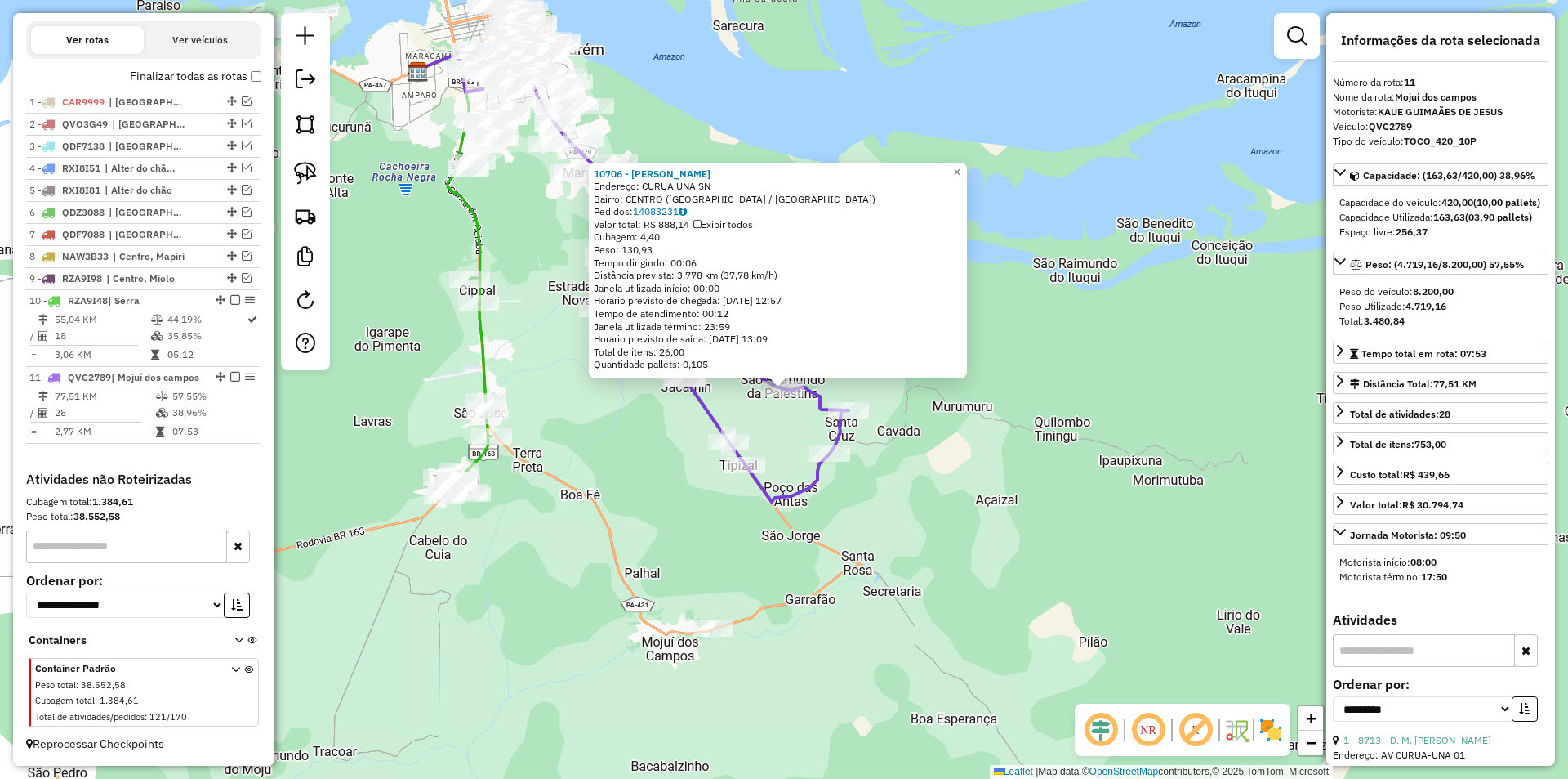
click at [844, 556] on div "10706 - [PERSON_NAME]: CURUA UNA SN Bairro: [GEOGRAPHIC_DATA] ([GEOGRAPHIC_DATA…" at bounding box center [784, 390] width 1568 height 779
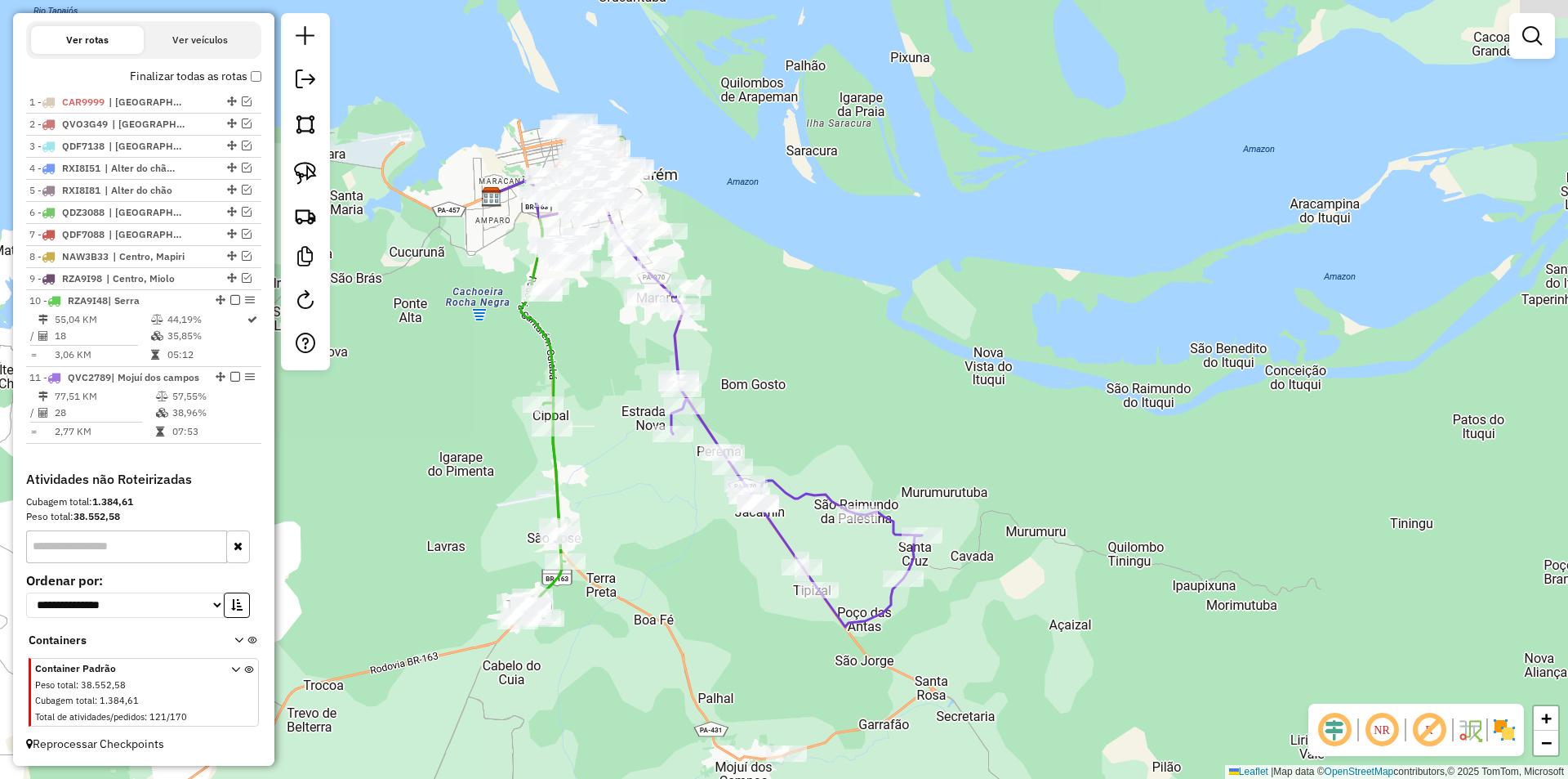
drag, startPoint x: 722, startPoint y: 329, endPoint x: 778, endPoint y: 412, distance: 100.1
click at [778, 412] on div "Janela de atendimento Grade de atendimento Capacidade Transportadoras Veículos …" at bounding box center [784, 390] width 1568 height 779
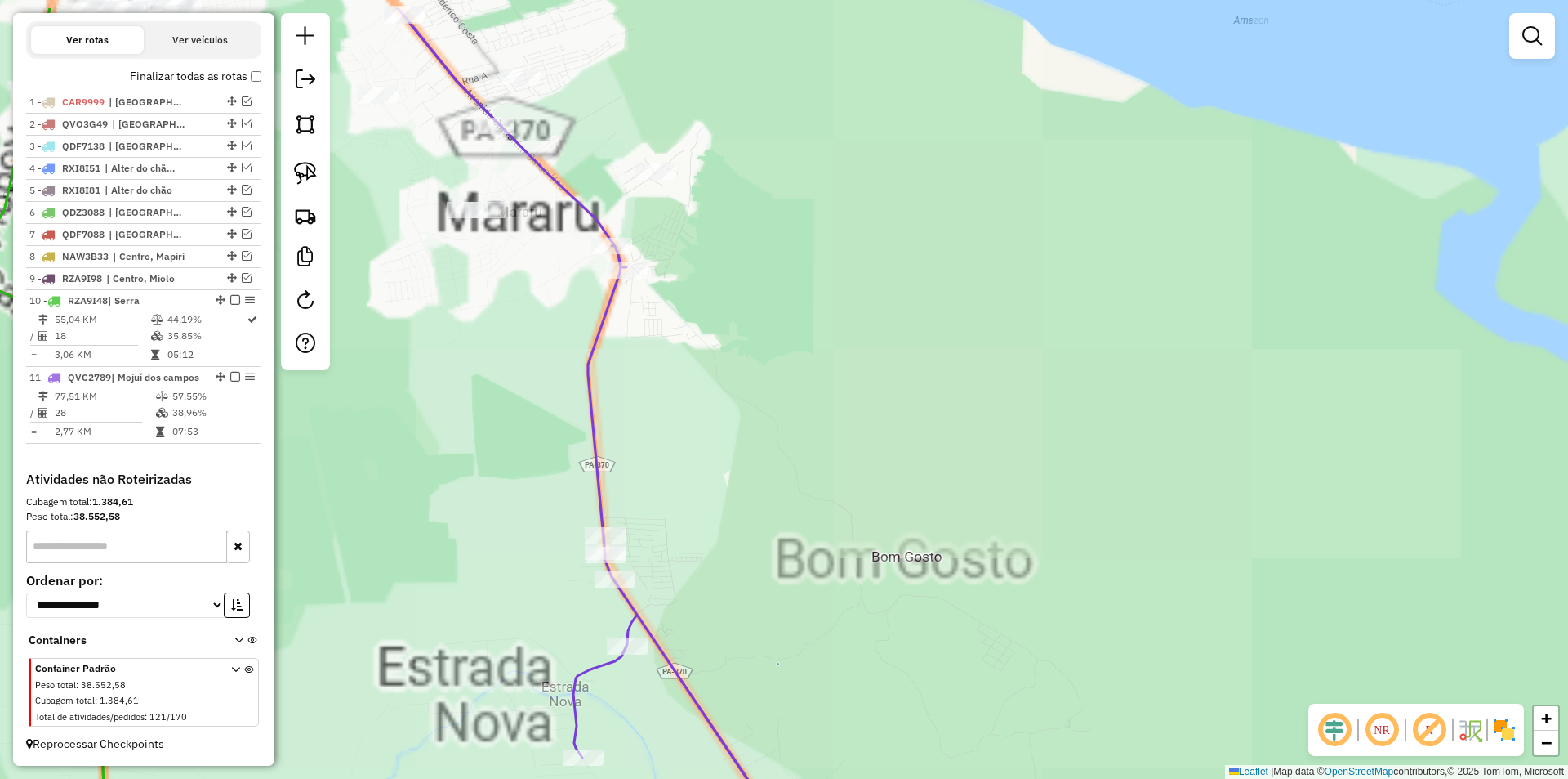
drag, startPoint x: 889, startPoint y: 452, endPoint x: 991, endPoint y: 509, distance: 116.8
click at [993, 522] on div "Janela de atendimento Grade de atendimento Capacidade Transportadoras Veículos …" at bounding box center [784, 390] width 1568 height 779
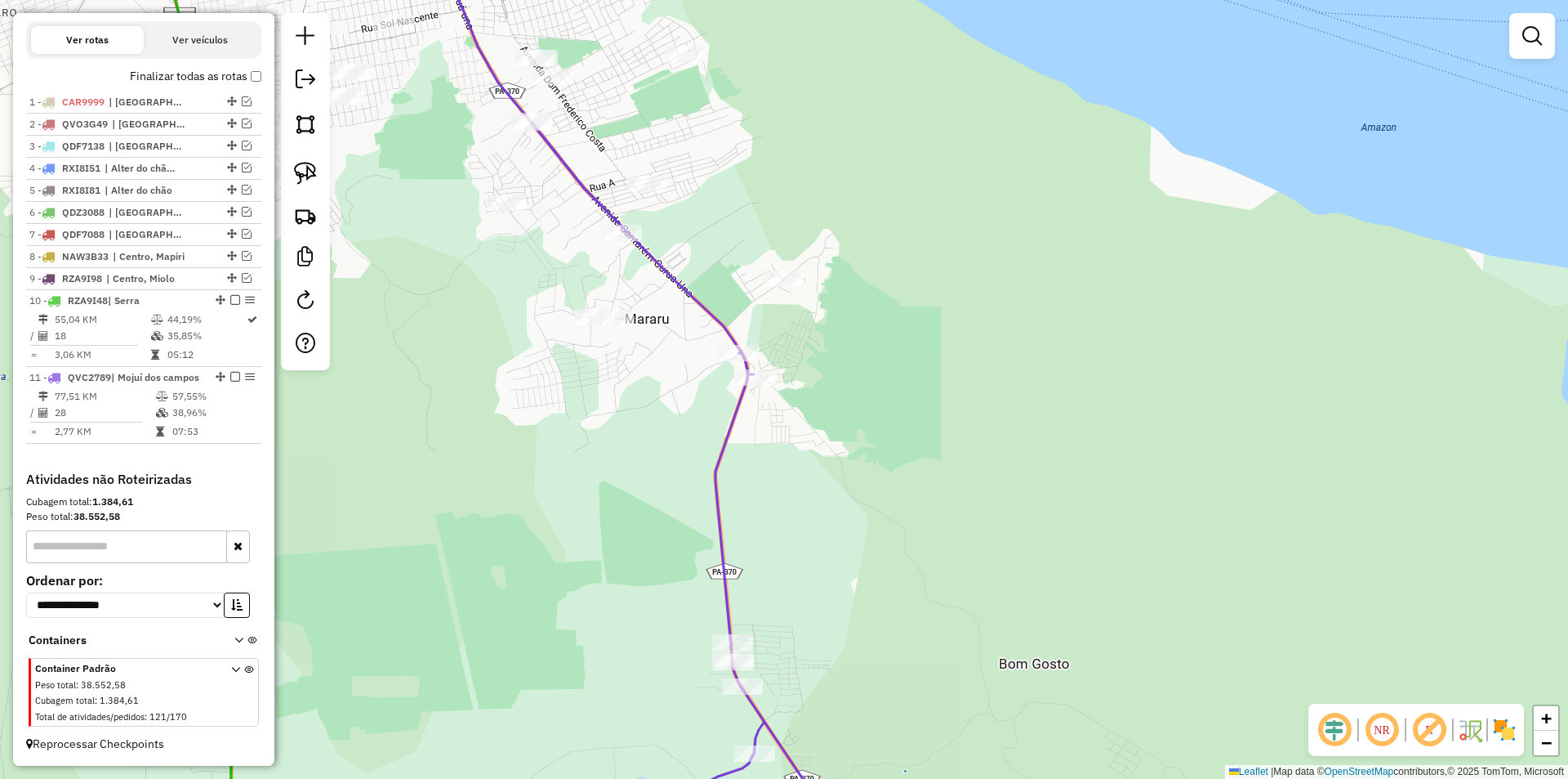
drag, startPoint x: 976, startPoint y: 482, endPoint x: 1074, endPoint y: 565, distance: 128.4
click at [1073, 607] on div "Janela de atendimento Grade de atendimento Capacidade Transportadoras Veículos …" at bounding box center [784, 390] width 1568 height 779
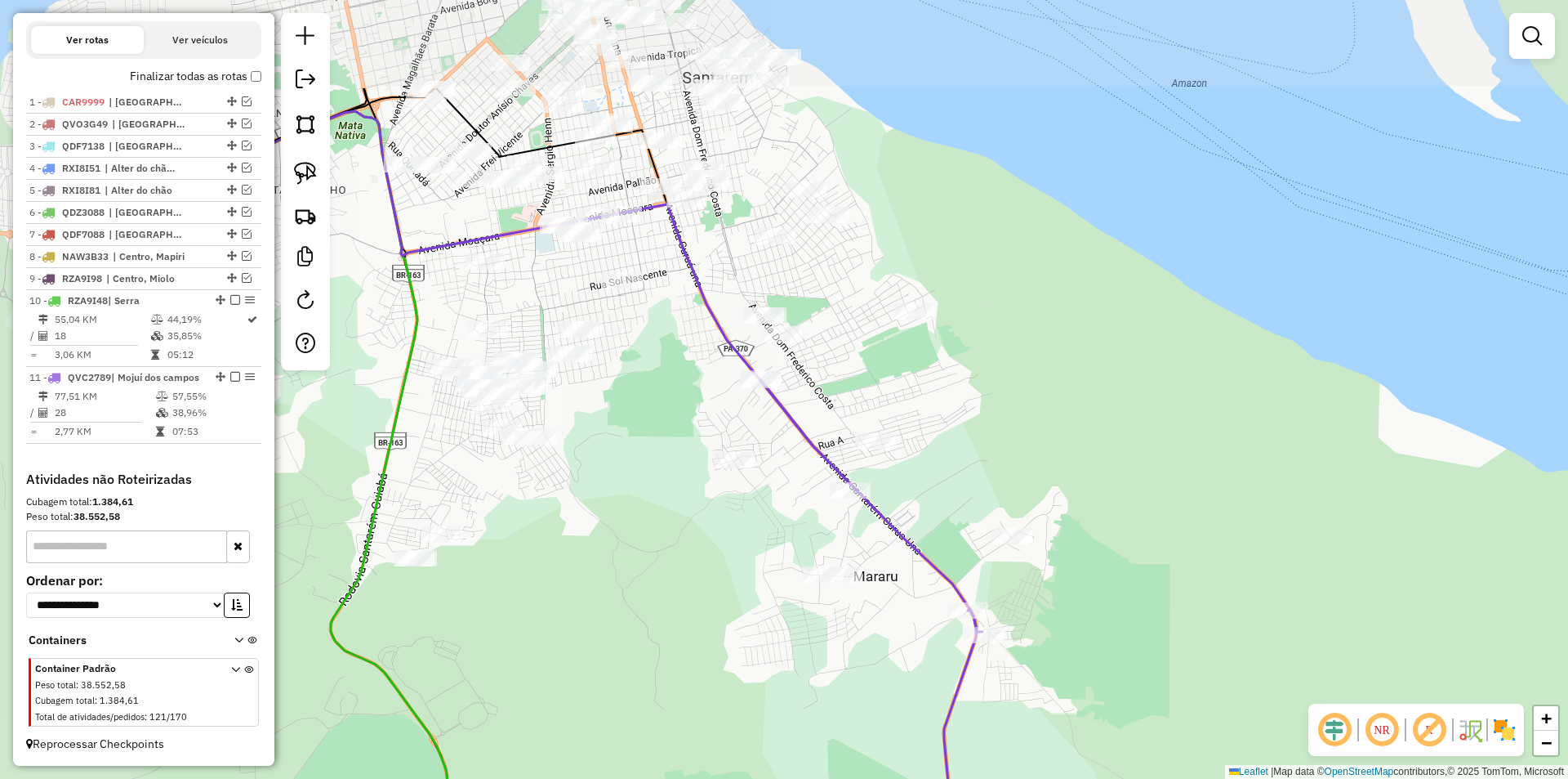
drag, startPoint x: 1024, startPoint y: 421, endPoint x: 1178, endPoint y: 576, distance: 218.5
click at [1183, 594] on div "Janela de atendimento Grade de atendimento Capacidade Transportadoras Veículos …" at bounding box center [784, 390] width 1568 height 779
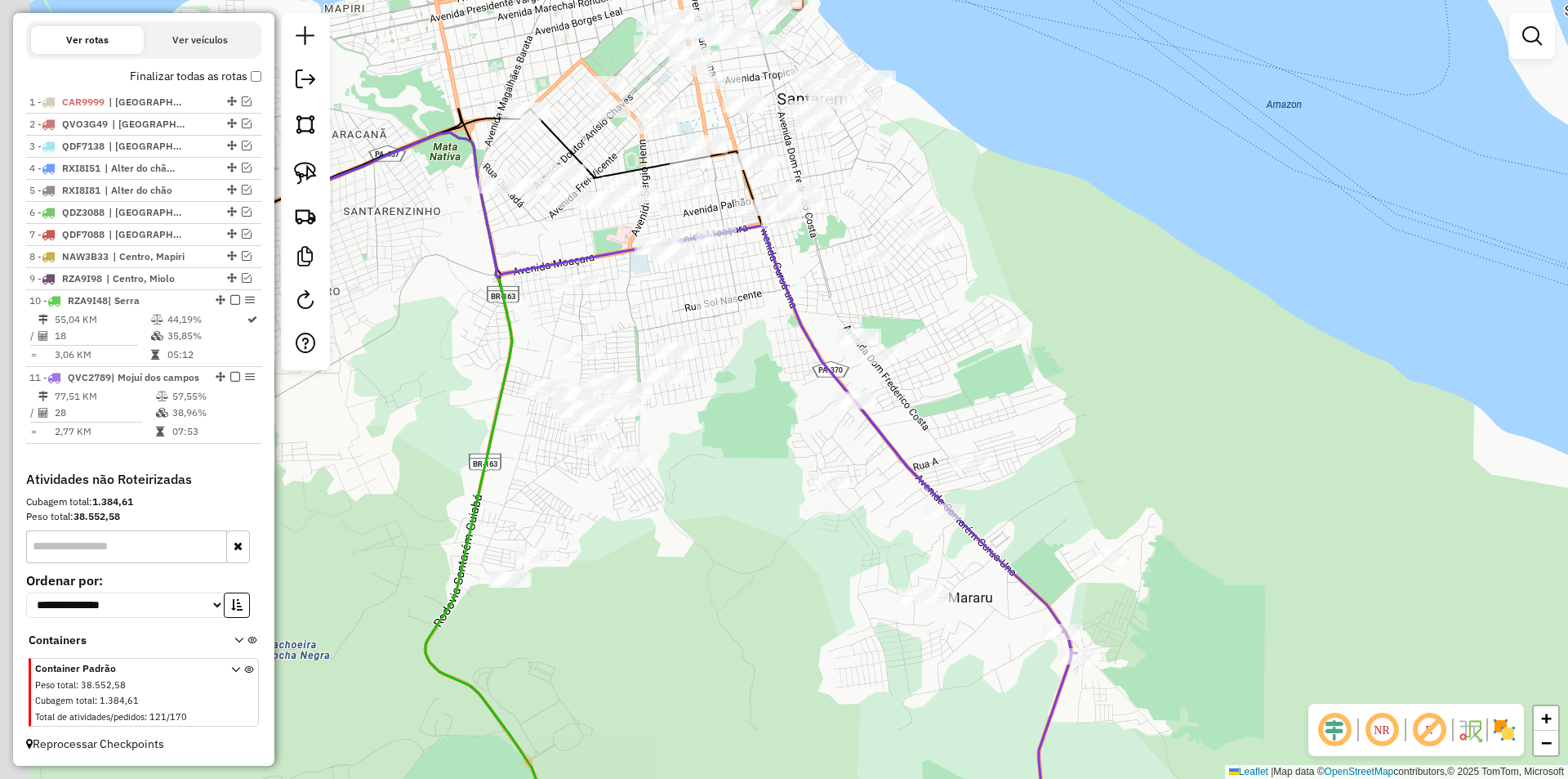
drag, startPoint x: 1138, startPoint y: 476, endPoint x: 1261, endPoint y: 553, distance: 145.1
click at [1261, 553] on div "Janela de atendimento Grade de atendimento Capacidade Transportadoras Veículos …" at bounding box center [784, 390] width 1568 height 779
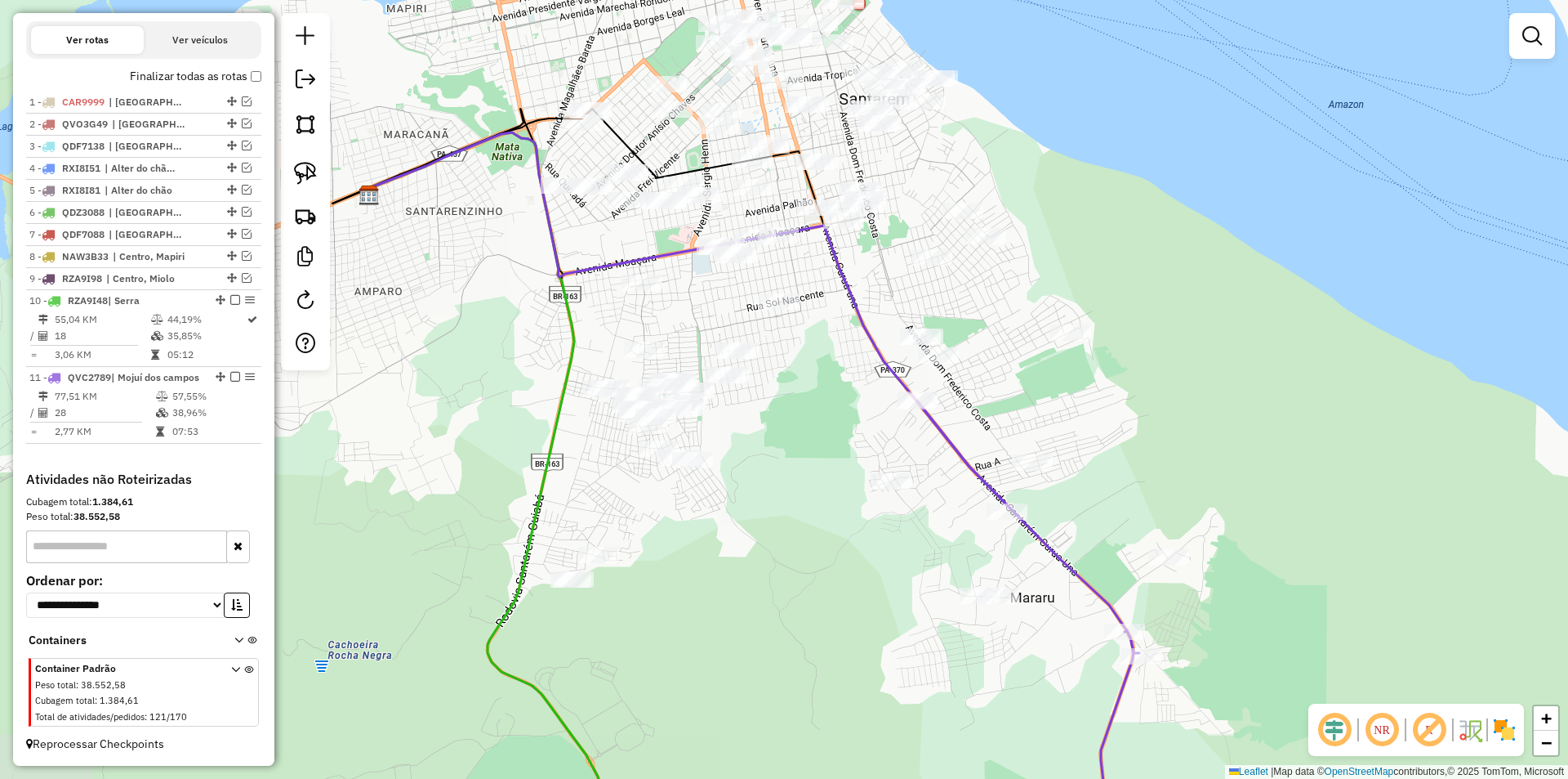
drag, startPoint x: 745, startPoint y: 602, endPoint x: 772, endPoint y: 540, distance: 67.6
click at [772, 540] on div "Janela de atendimento Grade de atendimento Capacidade Transportadoras Veículos …" at bounding box center [784, 390] width 1568 height 779
click at [300, 176] on img at bounding box center [304, 173] width 23 height 23
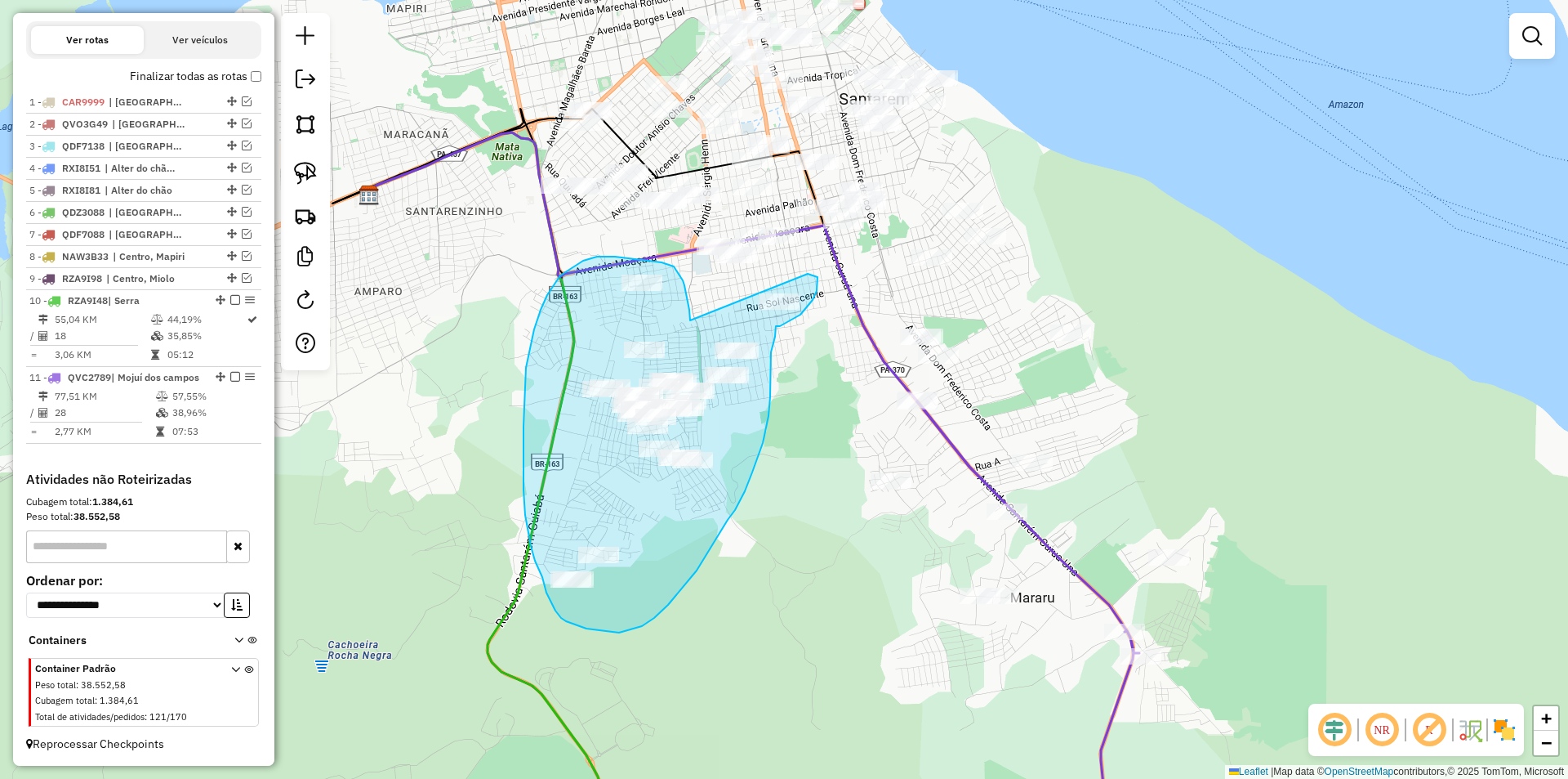
drag, startPoint x: 690, startPoint y: 320, endPoint x: 806, endPoint y: 273, distance: 125.2
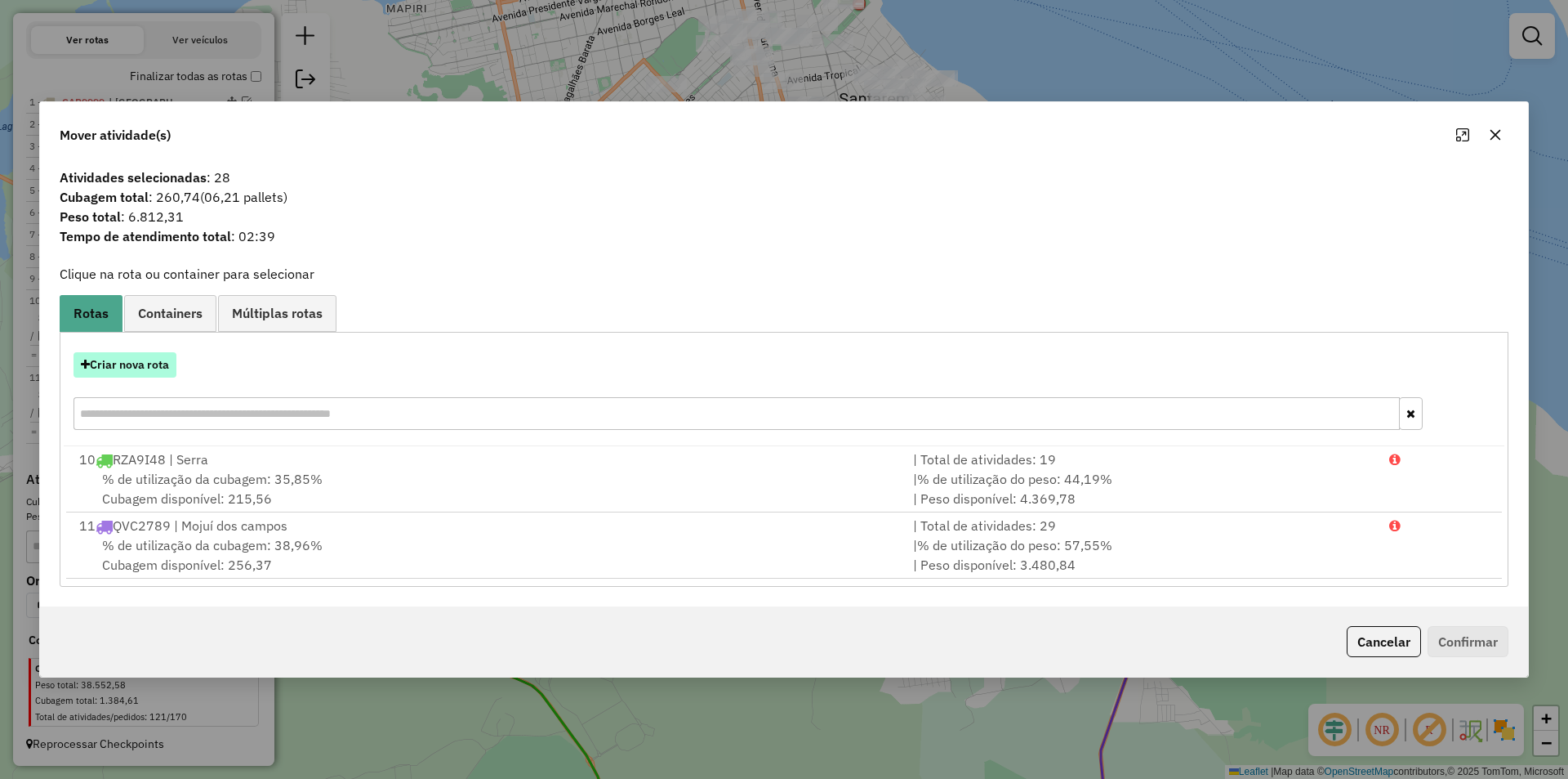
click at [159, 373] on button "Criar nova rota" at bounding box center [124, 365] width 103 height 26
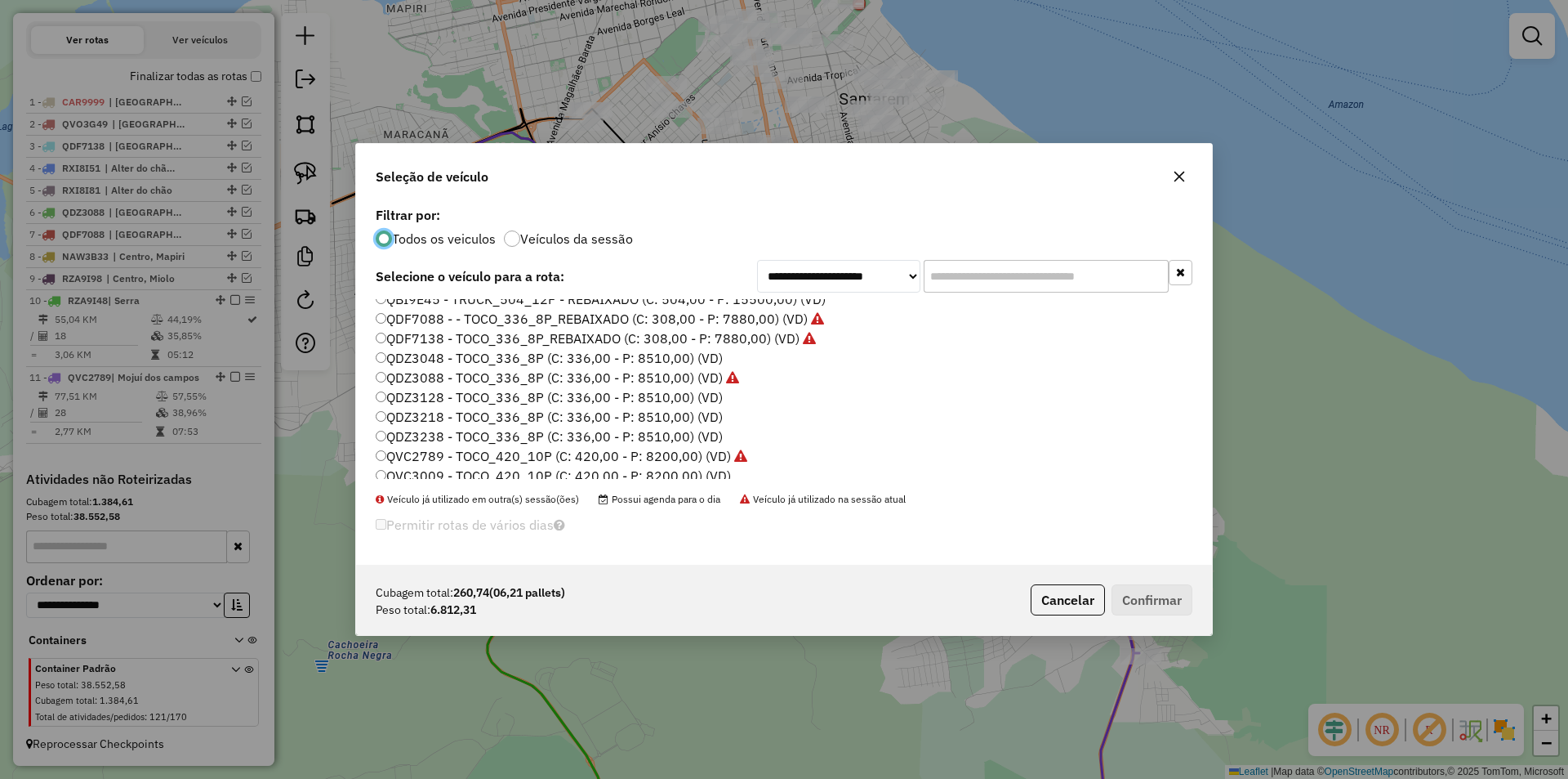
scroll to position [245, 0]
click at [430, 392] on label "QDZ3128 - TOCO_336_8P (C: 336,00 - P: 8510,00) (VD)" at bounding box center [548, 396] width 347 height 20
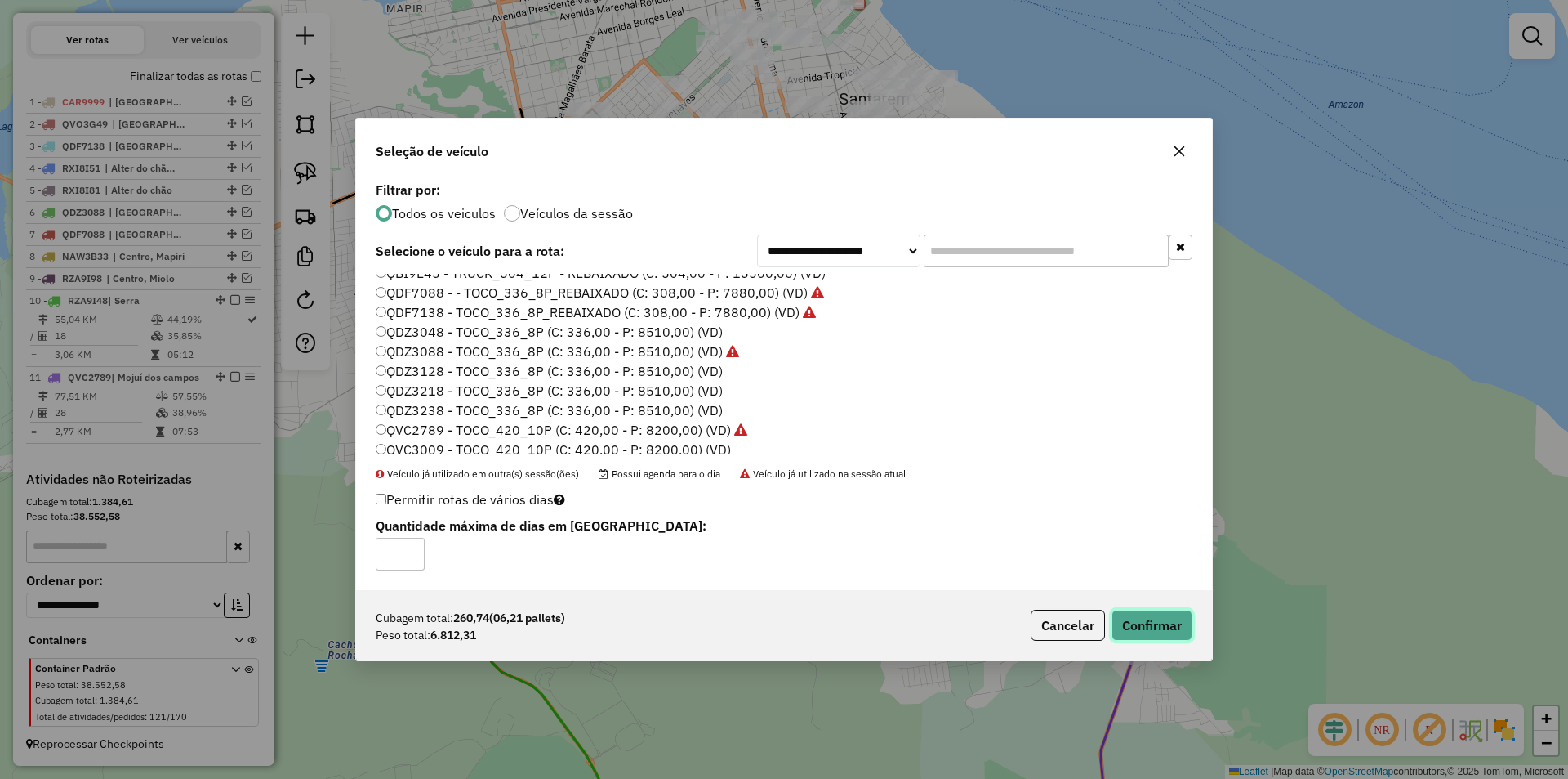
click at [1133, 621] on button "Confirmar" at bounding box center [1152, 624] width 81 height 31
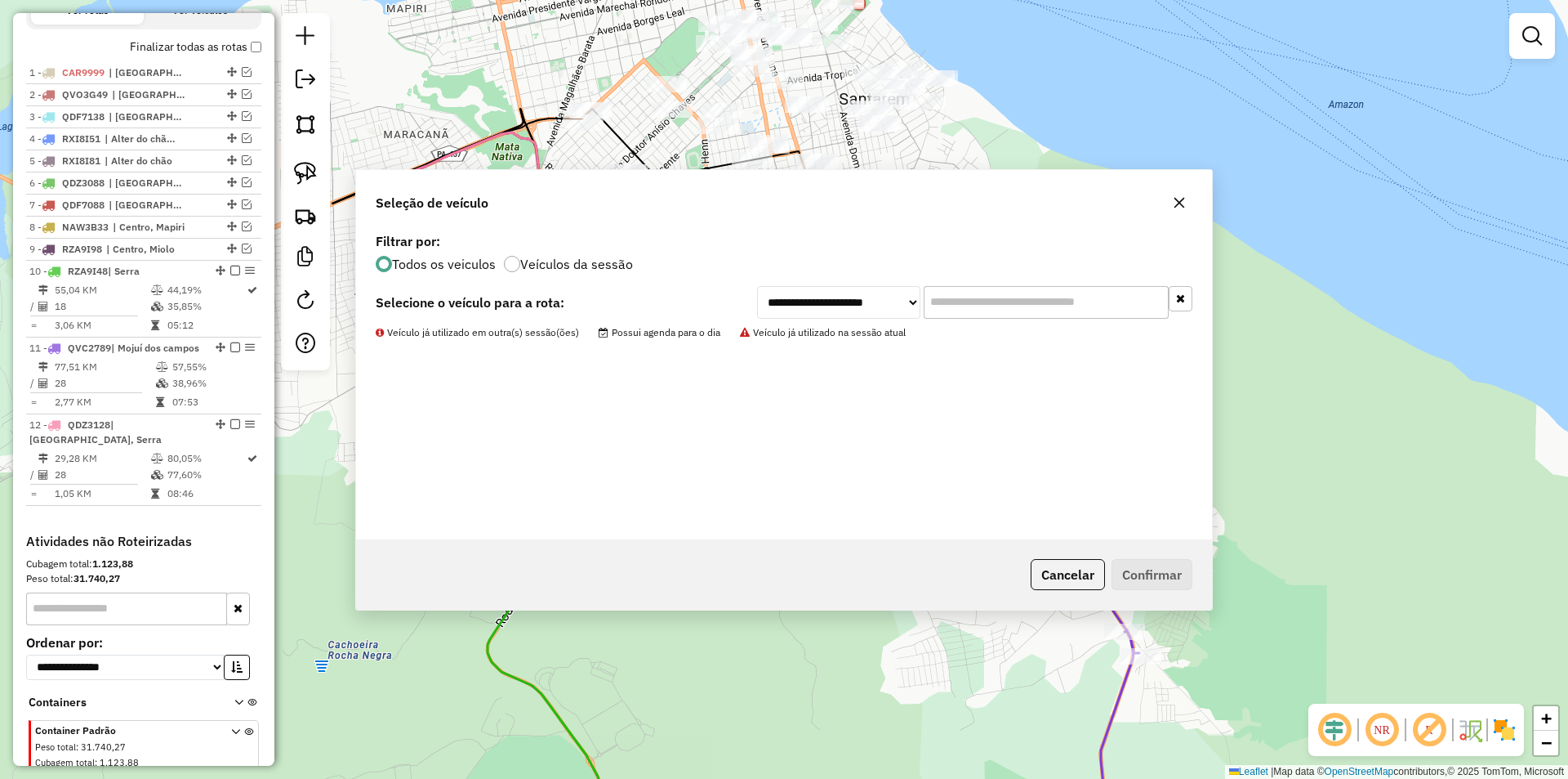
scroll to position [634, 0]
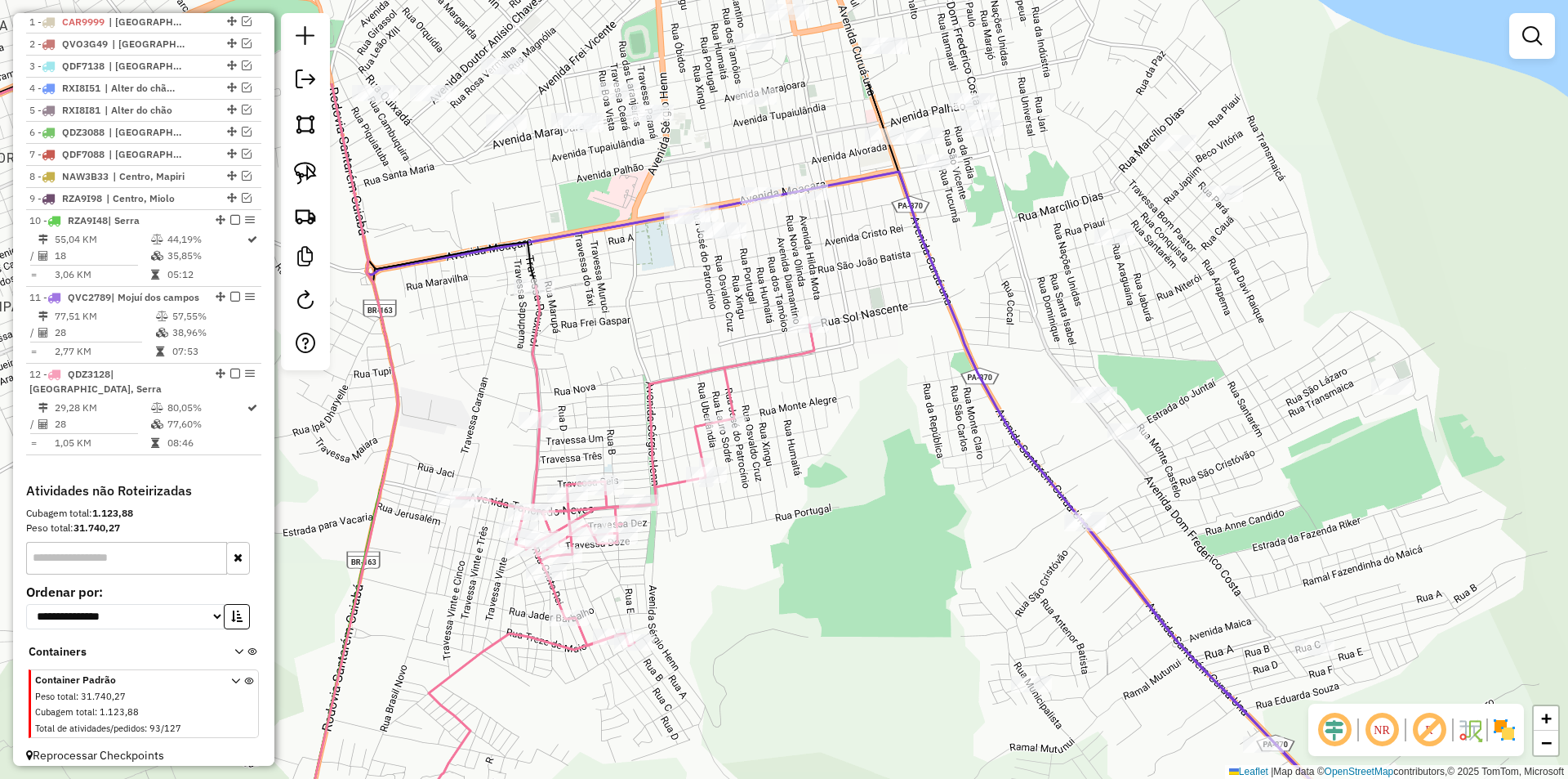
drag, startPoint x: 747, startPoint y: 440, endPoint x: 745, endPoint y: 600, distance: 160.0
click at [745, 600] on div "Janela de atendimento Grade de atendimento Capacidade Transportadoras Veículos …" at bounding box center [784, 390] width 1568 height 779
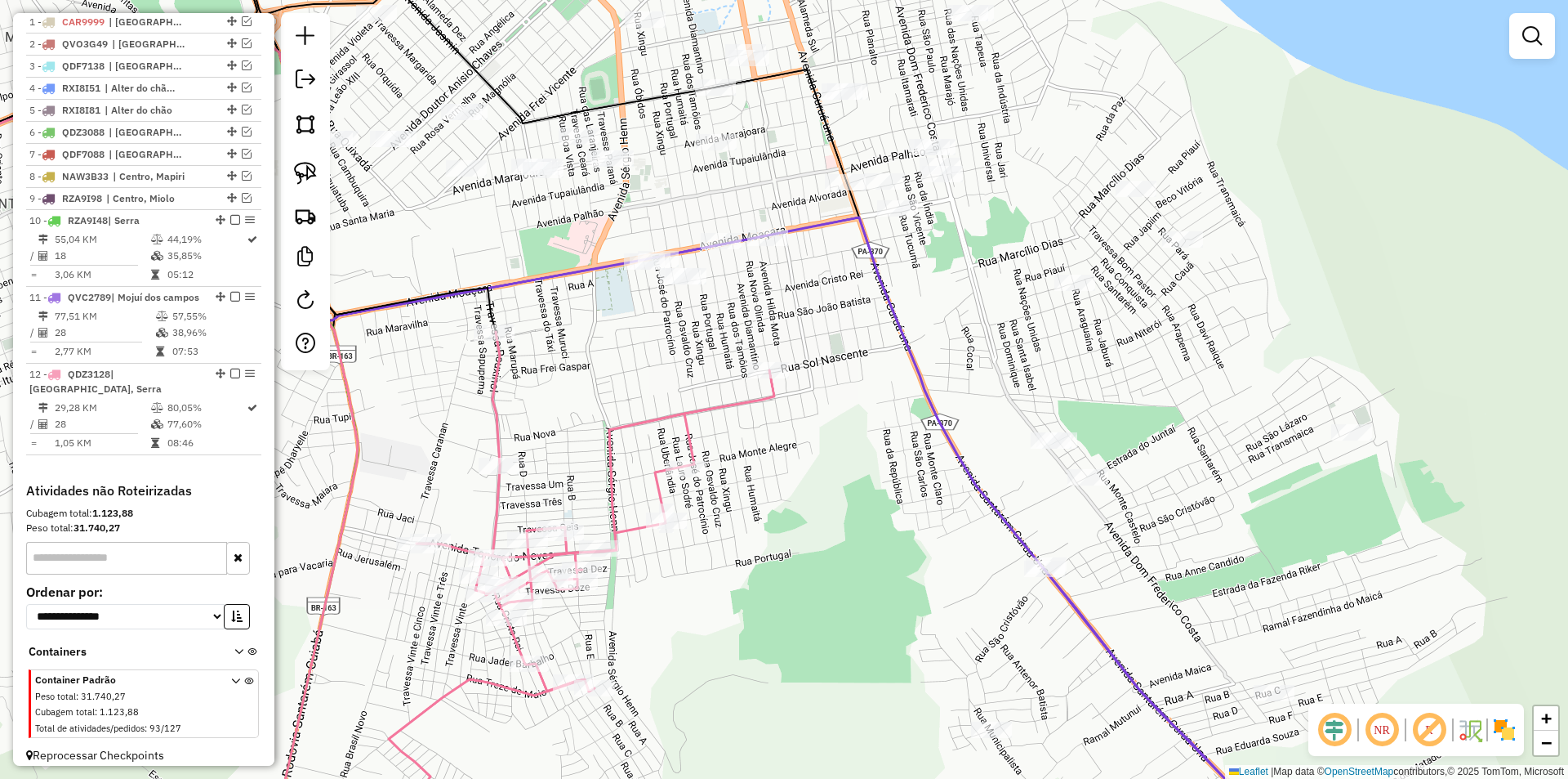
drag, startPoint x: 784, startPoint y: 556, endPoint x: 742, endPoint y: 601, distance: 61.6
click at [742, 601] on div "Janela de atendimento Grade de atendimento Capacidade Transportadoras Veículos …" at bounding box center [784, 390] width 1568 height 779
click at [303, 178] on img at bounding box center [304, 173] width 23 height 23
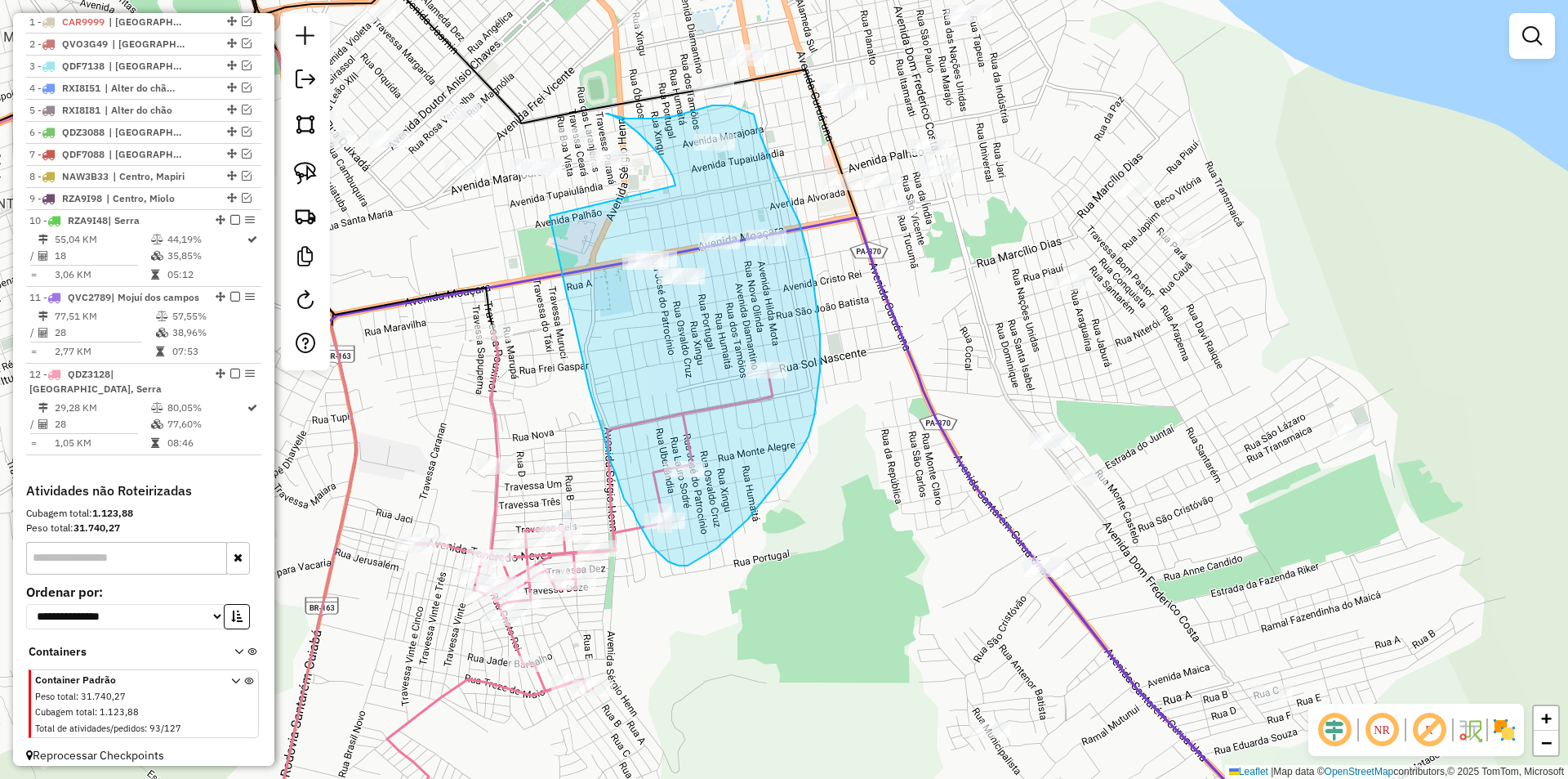
drag, startPoint x: 549, startPoint y: 216, endPoint x: 675, endPoint y: 186, distance: 129.5
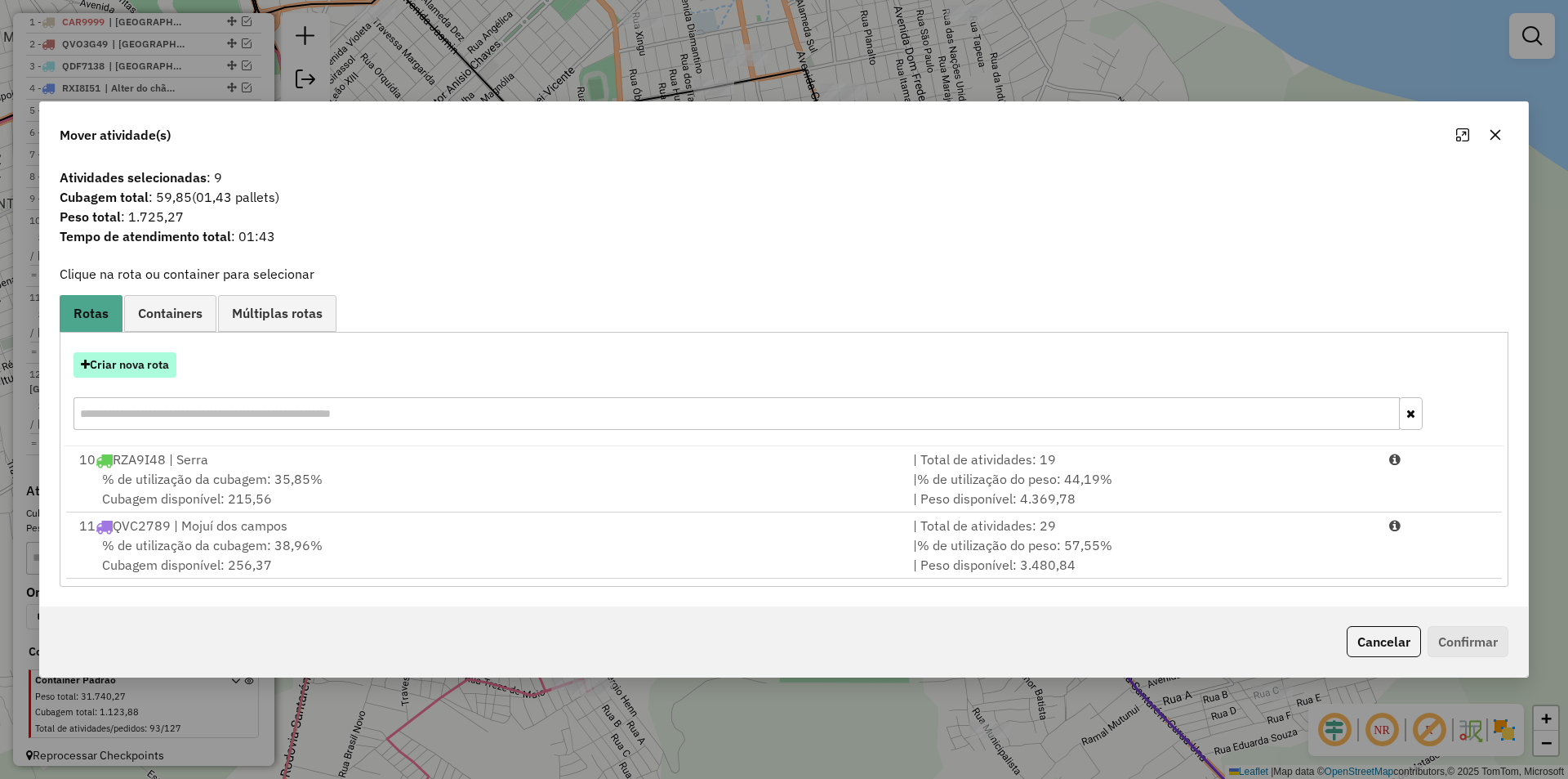
click at [170, 374] on button "Criar nova rota" at bounding box center [124, 365] width 103 height 26
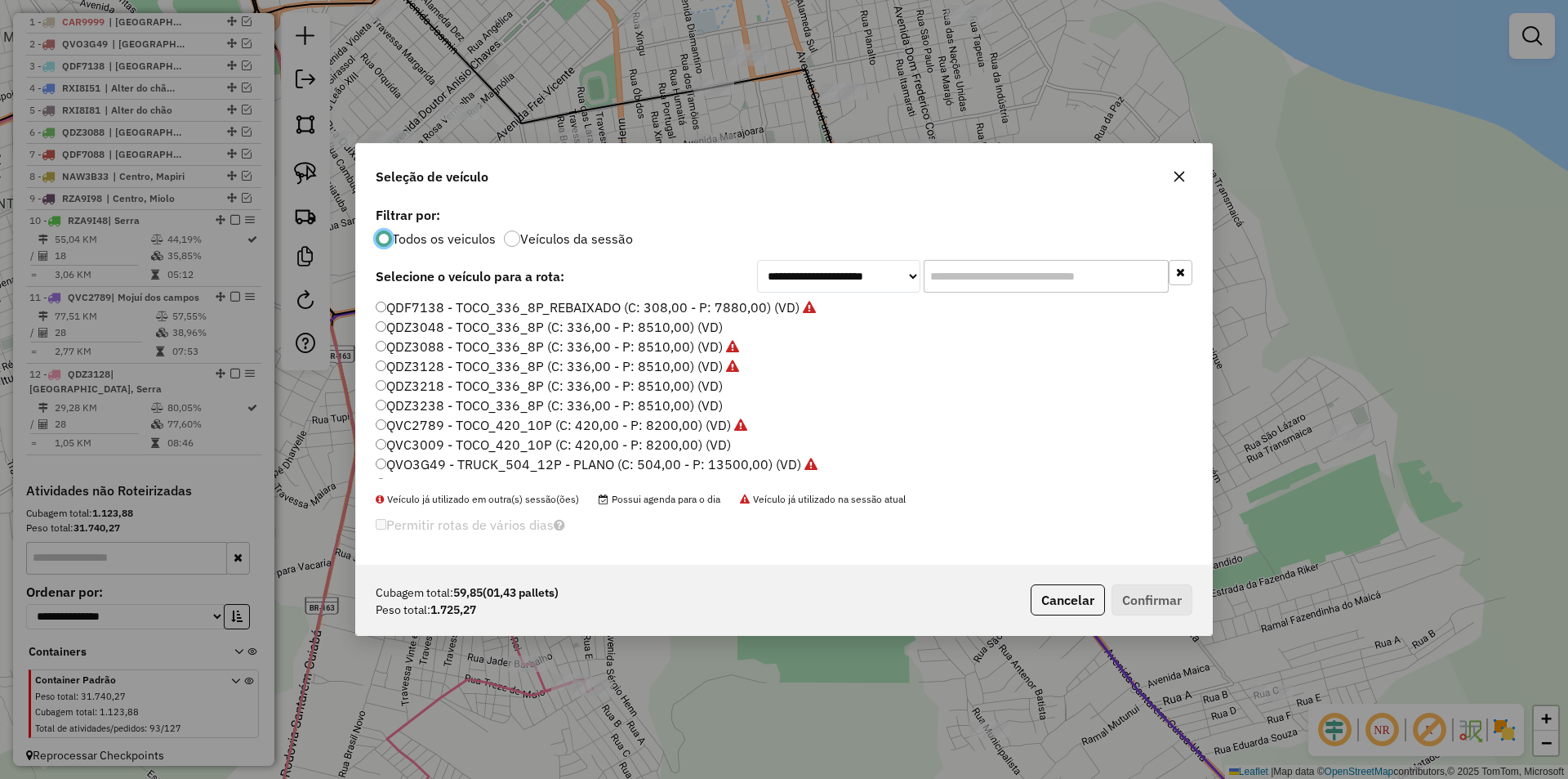
scroll to position [487, 0]
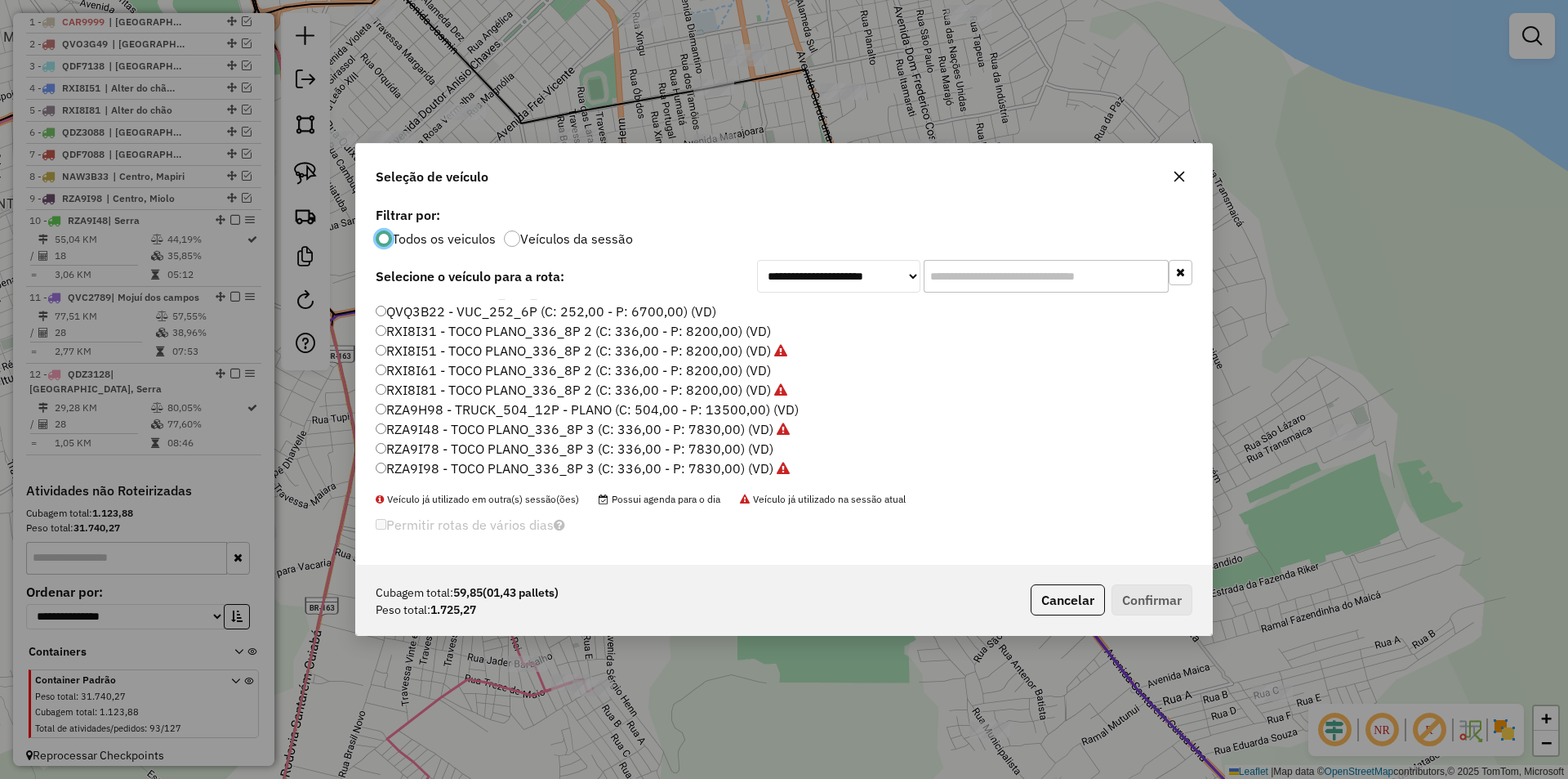
drag, startPoint x: 450, startPoint y: 447, endPoint x: 642, endPoint y: 463, distance: 192.7
click at [450, 449] on label "RZA9I78 - TOCO PLANO_336_8P 3 (C: 336,00 - P: 7830,00) (VD)" at bounding box center [574, 449] width 397 height 20
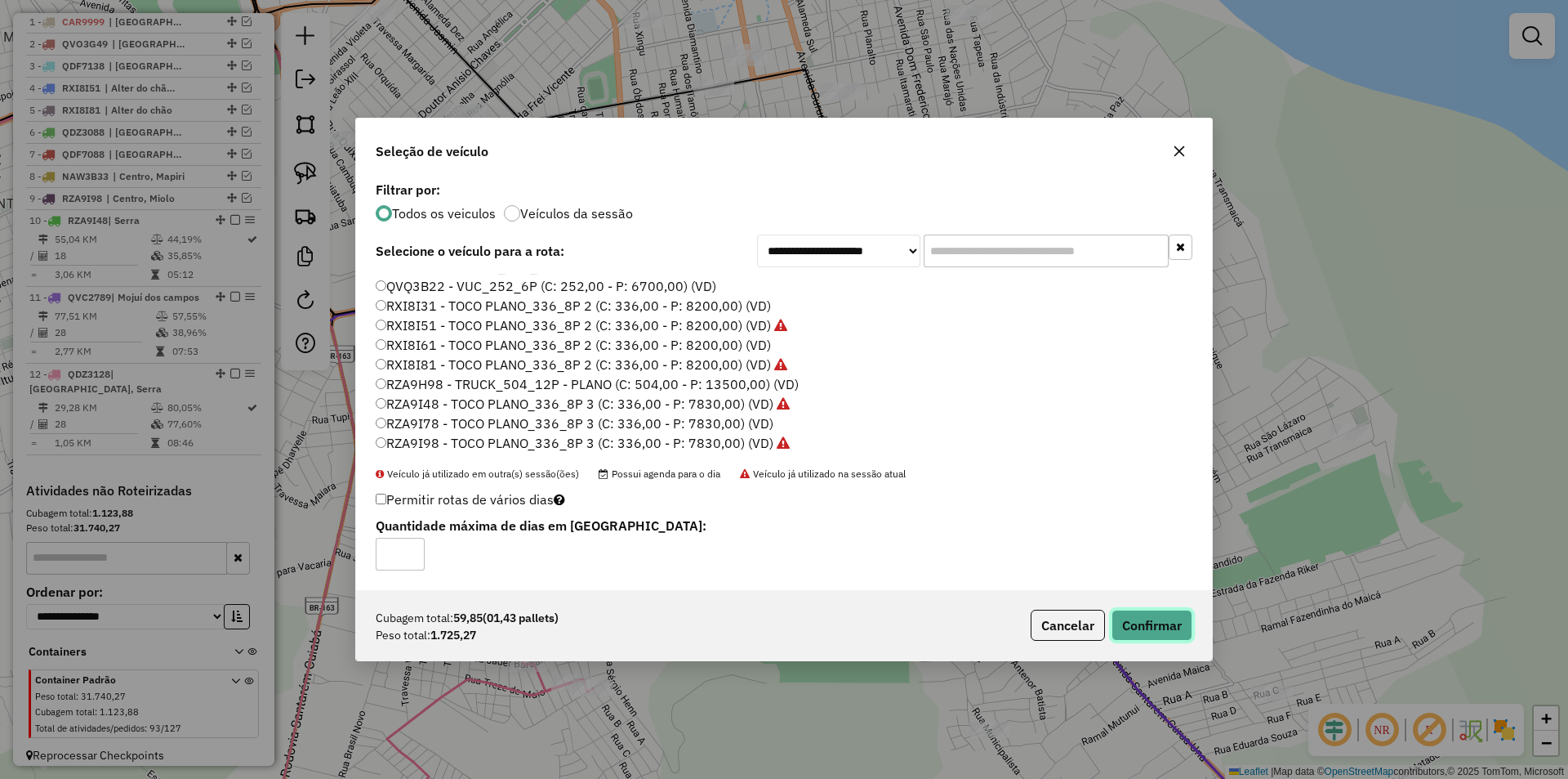
click at [1155, 619] on button "Confirmar" at bounding box center [1152, 624] width 81 height 31
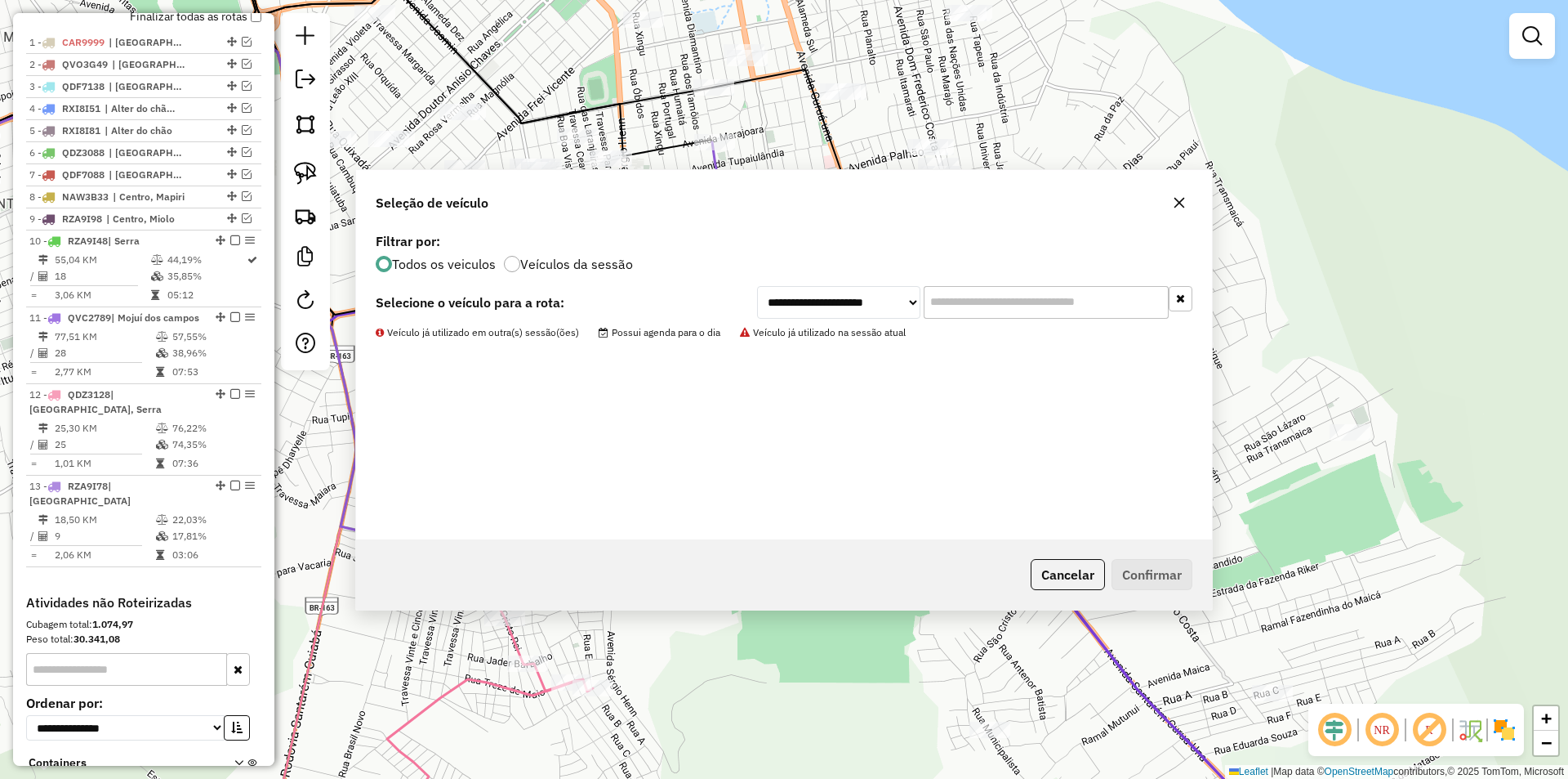
scroll to position [654, 0]
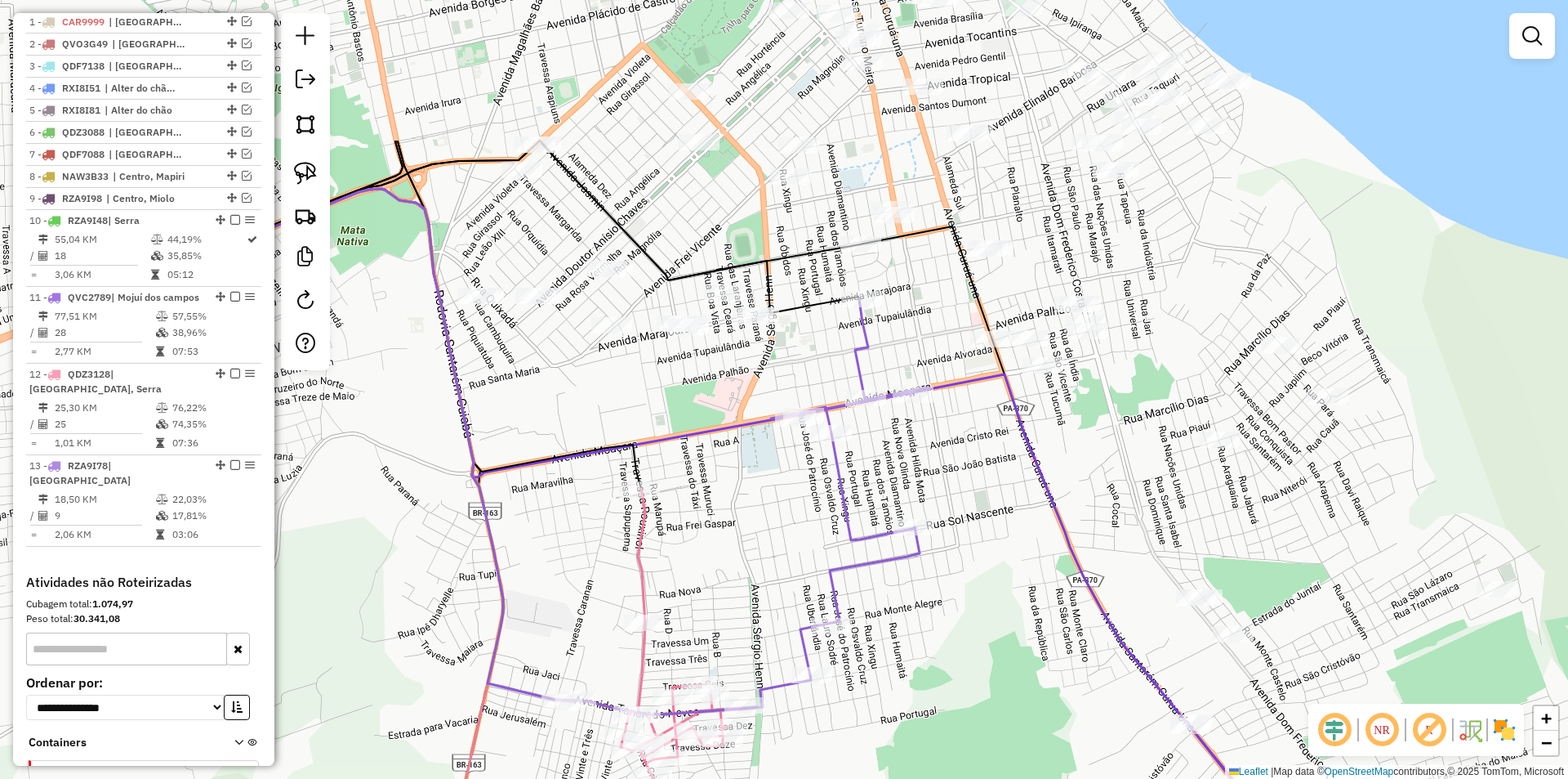
drag, startPoint x: 603, startPoint y: 388, endPoint x: 781, endPoint y: 563, distance: 249.6
click at [782, 566] on div "Janela de atendimento Grade de atendimento Capacidade Transportadoras Veículos …" at bounding box center [784, 390] width 1568 height 779
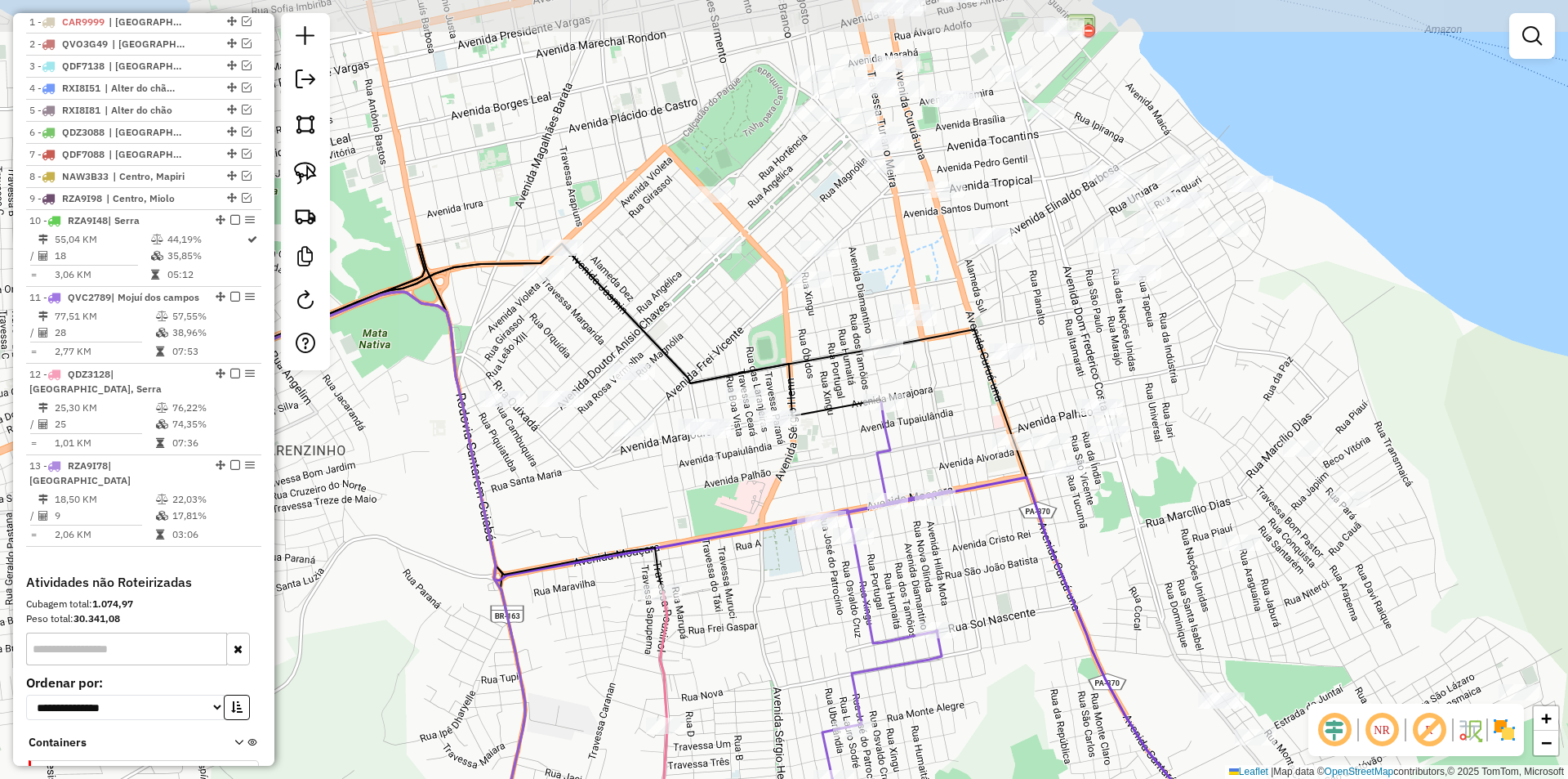
drag, startPoint x: 696, startPoint y: 484, endPoint x: 627, endPoint y: 543, distance: 90.8
click at [631, 553] on icon at bounding box center [707, 615] width 1179 height 647
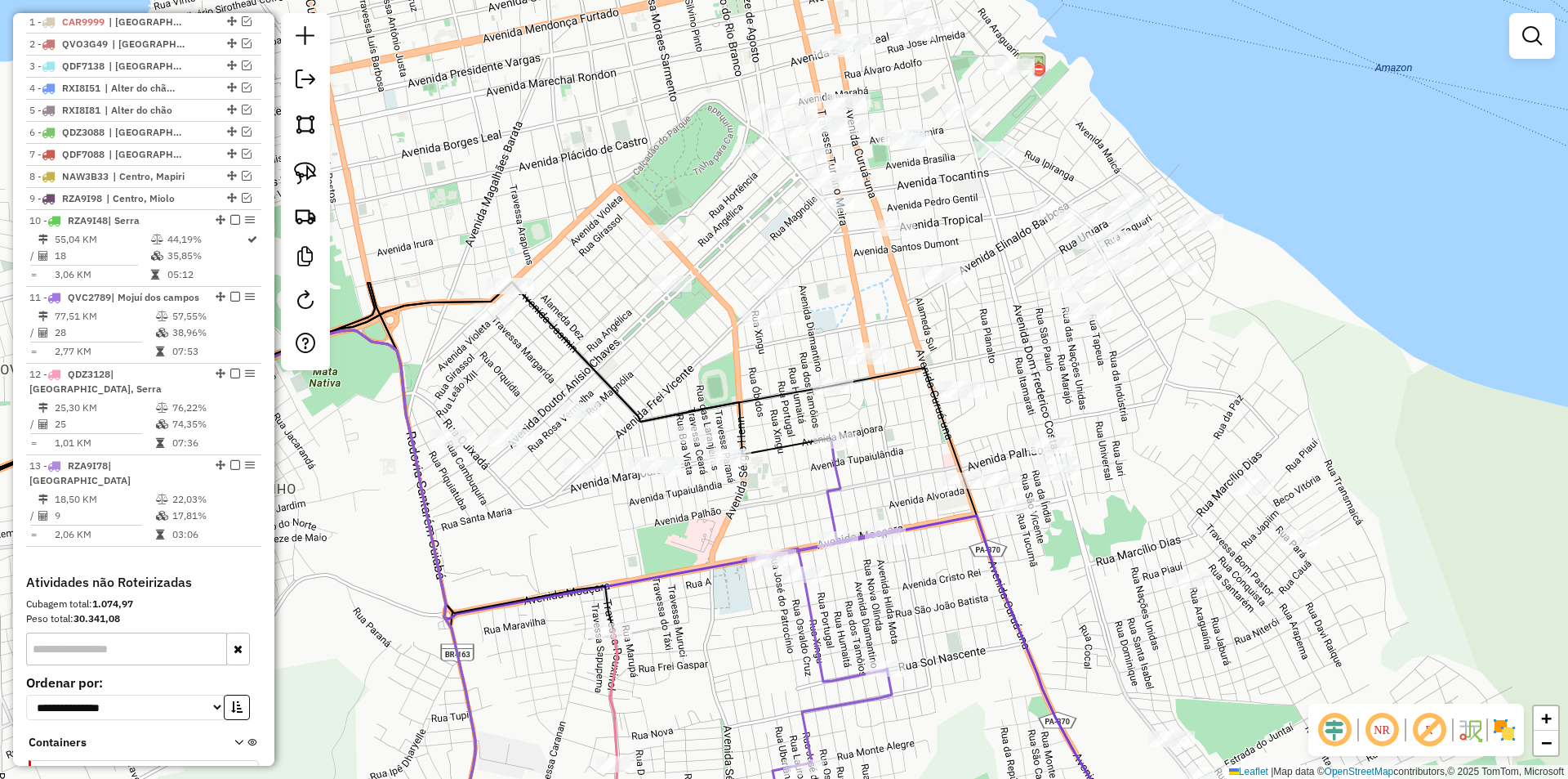
drag, startPoint x: 742, startPoint y: 523, endPoint x: 712, endPoint y: 512, distance: 32.0
click at [730, 539] on div "Janela de atendimento Grade de atendimento Capacidade Transportadoras Veículos …" at bounding box center [784, 390] width 1568 height 779
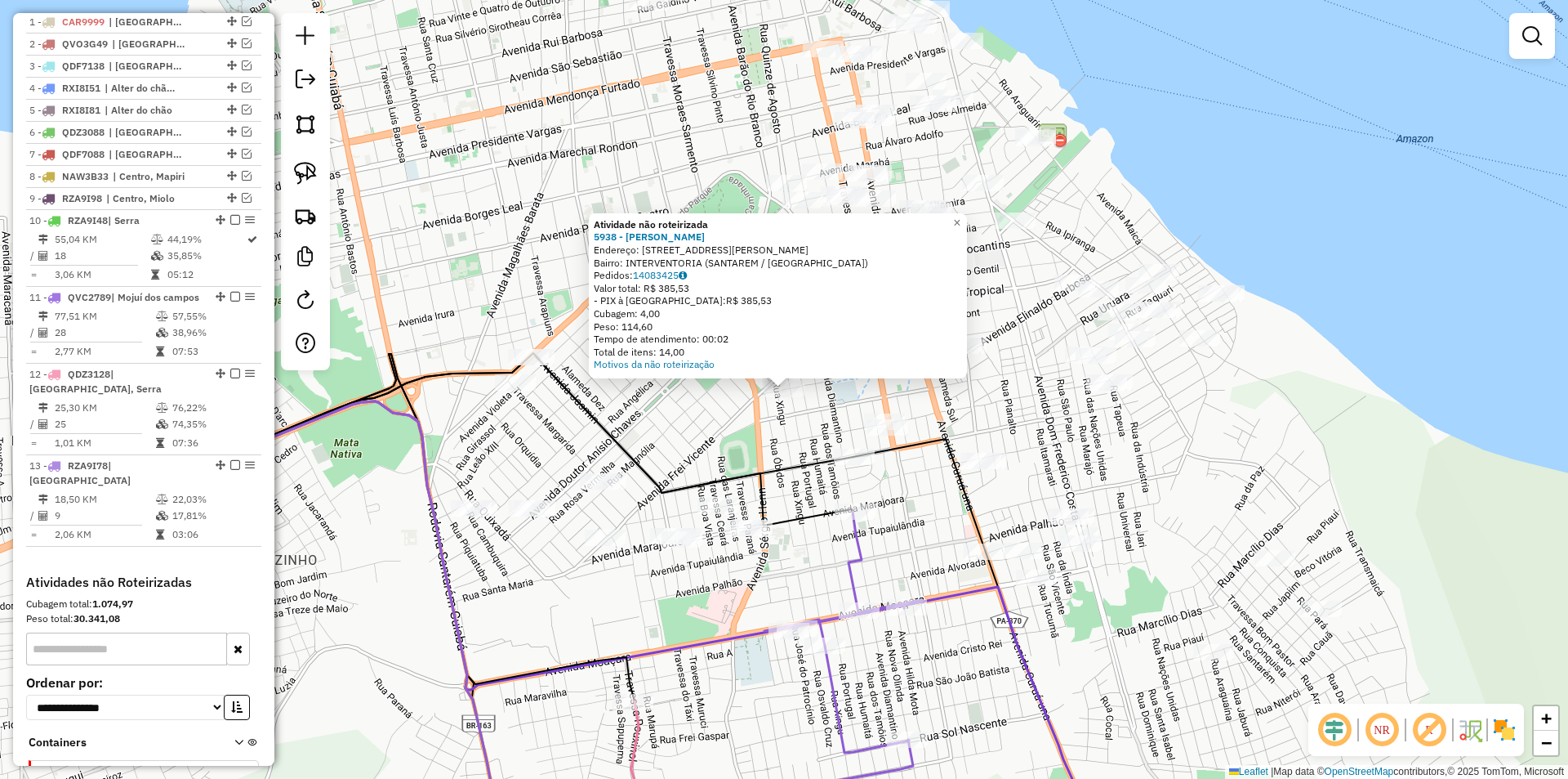
click at [717, 432] on div "Atividade não roteirizada 5938 - [PERSON_NAME] Endereço: [STREET_ADDRESS][PERSO…" at bounding box center [784, 390] width 1568 height 779
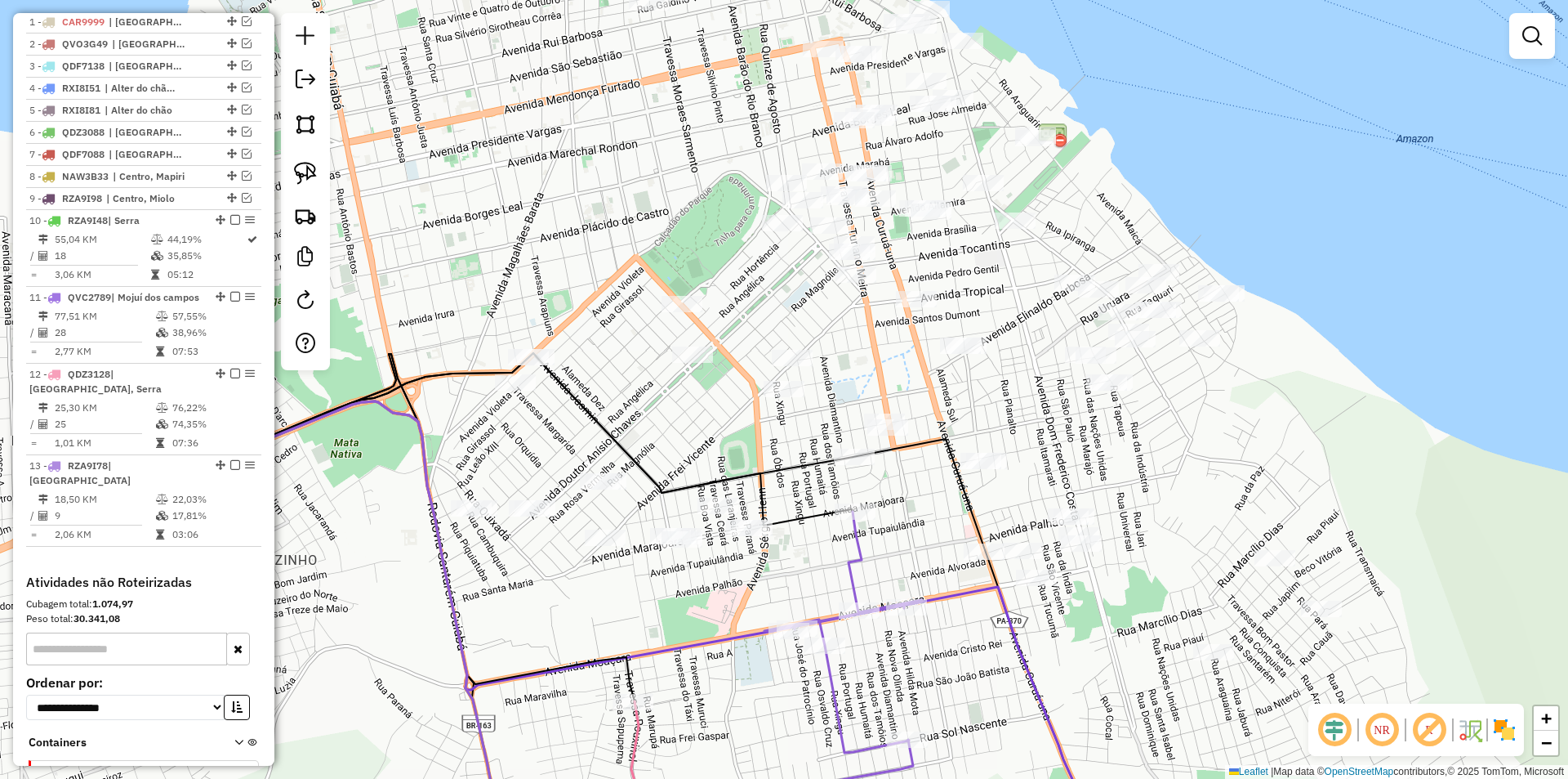
click at [699, 343] on div "Janela de atendimento Grade de atendimento Capacidade Transportadoras Veículos …" at bounding box center [784, 390] width 1568 height 779
click at [689, 363] on div at bounding box center [692, 354] width 41 height 17
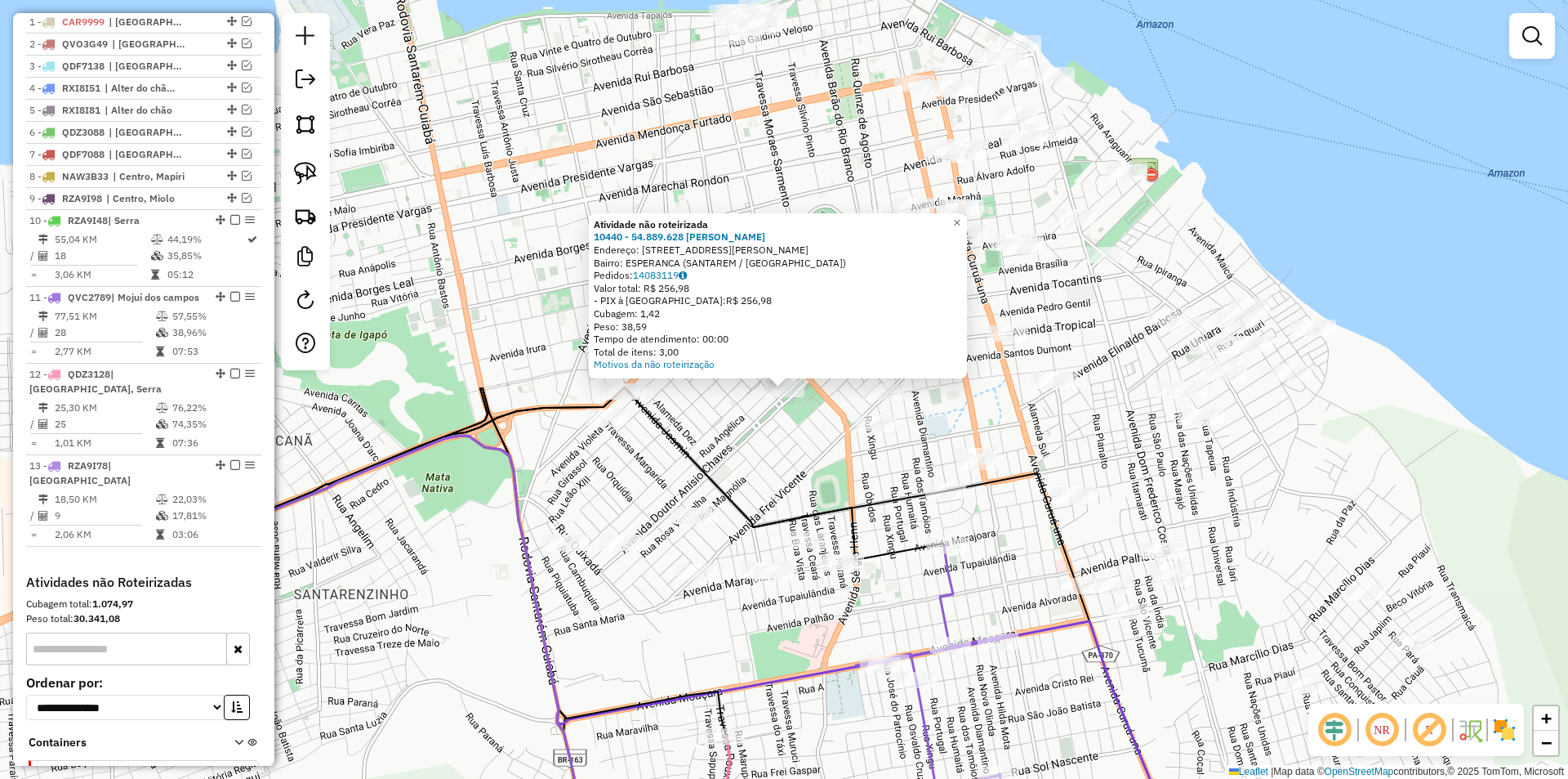
click at [782, 451] on div "Atividade não roteirizada 10440 - 54.889.628 [PERSON_NAME]: [STREET_ADDRESS] Ba…" at bounding box center [784, 390] width 1568 height 779
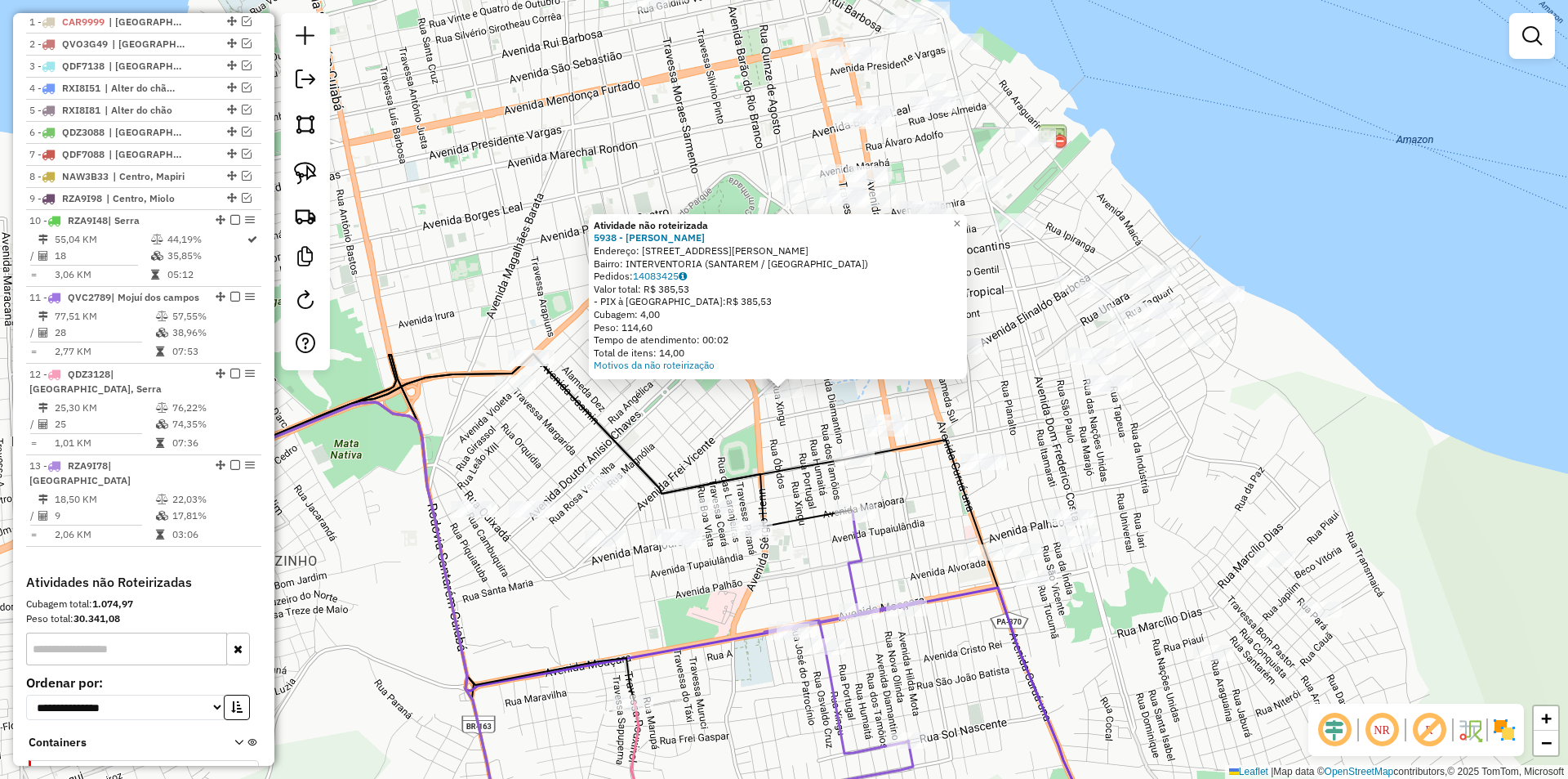
click at [765, 445] on div "Atividade não roteirizada 5938 - [PERSON_NAME] Endereço: [STREET_ADDRESS][PERSO…" at bounding box center [784, 390] width 1568 height 779
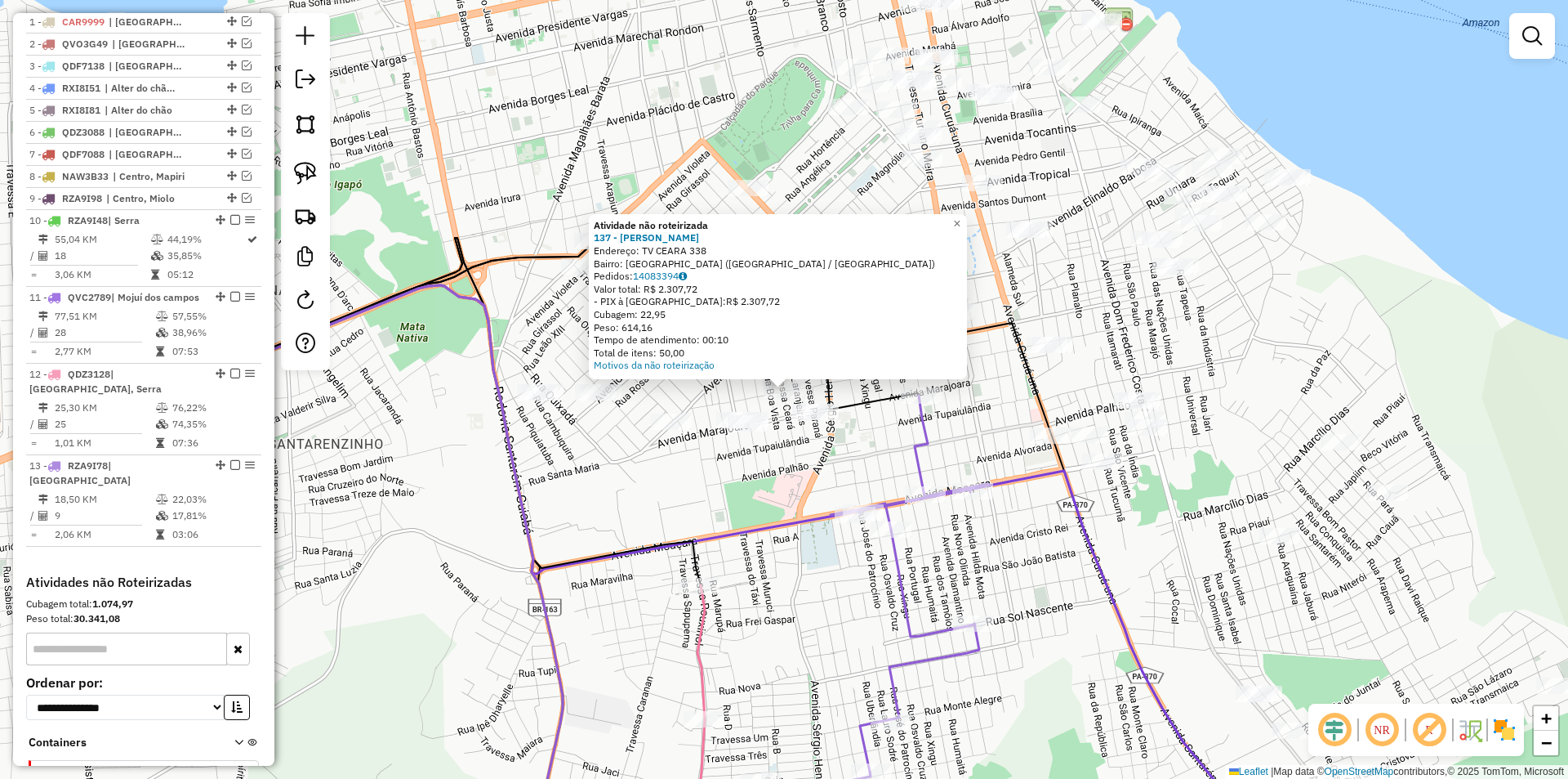
click at [741, 478] on div "Atividade não roteirizada 137 - [PERSON_NAME]: TV CEARA 338 Bairro: [GEOGRAPHIC…" at bounding box center [784, 390] width 1568 height 779
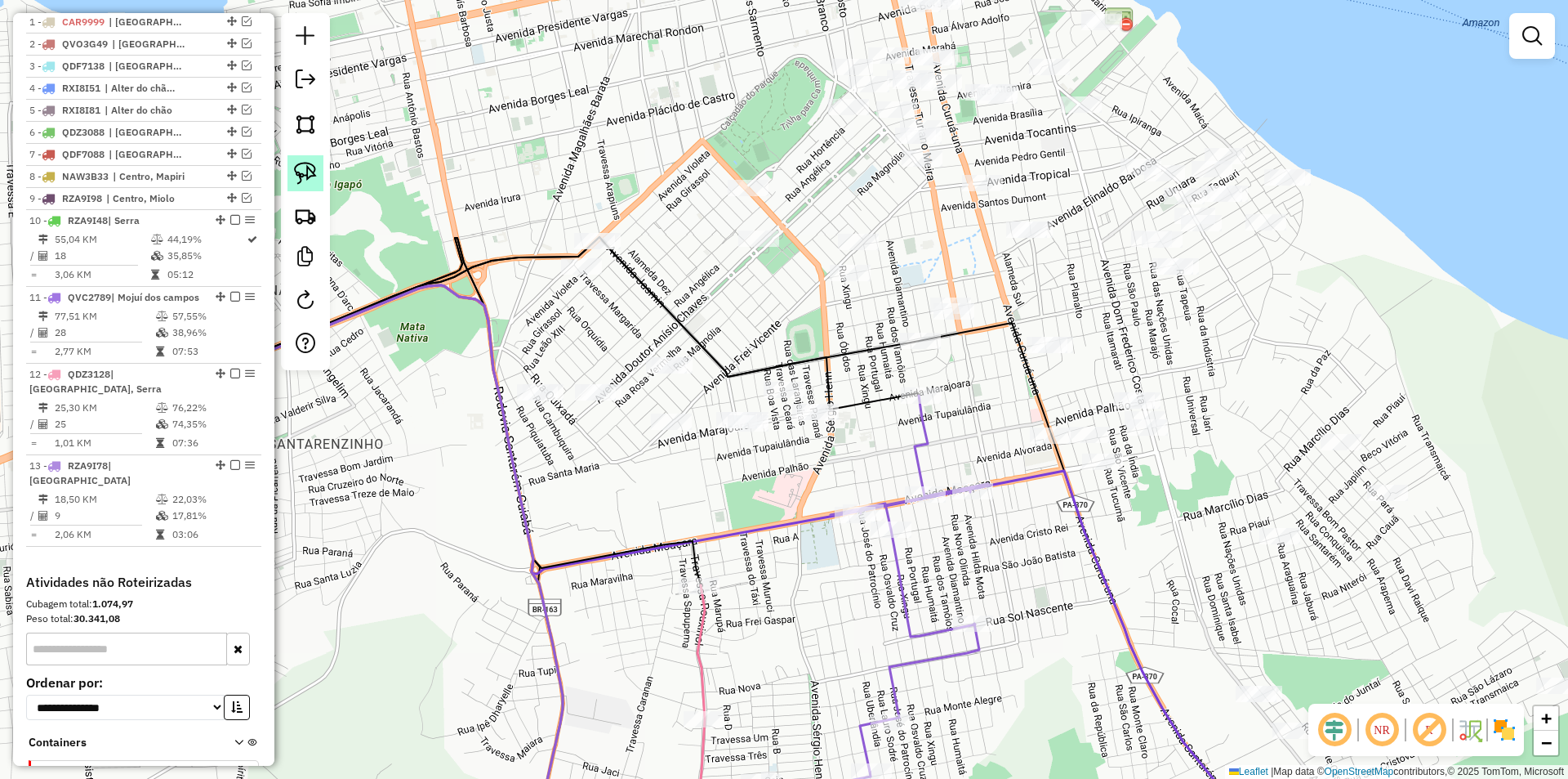
click at [311, 165] on img at bounding box center [304, 173] width 23 height 23
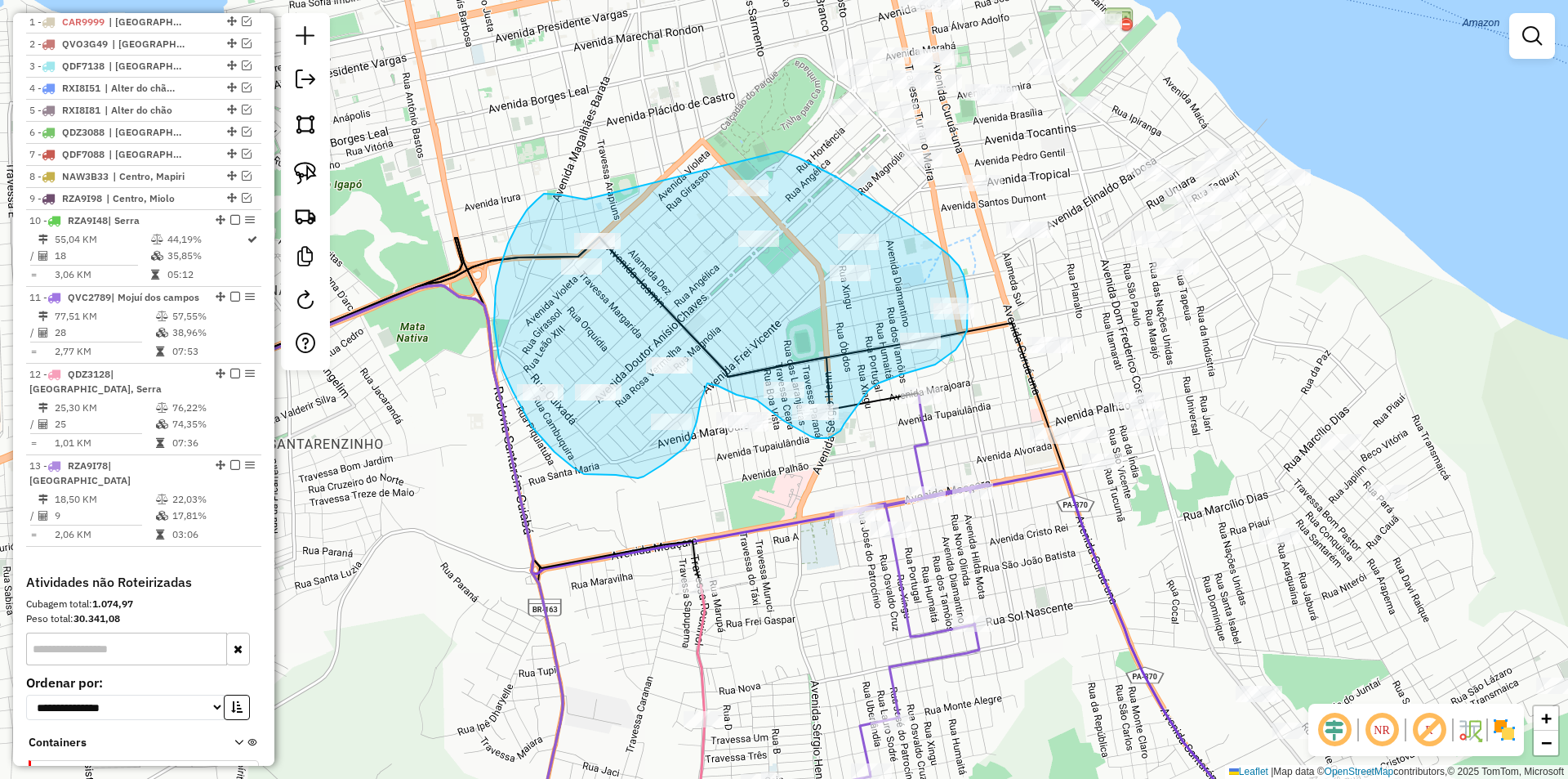
drag, startPoint x: 548, startPoint y: 194, endPoint x: 740, endPoint y: 138, distance: 200.0
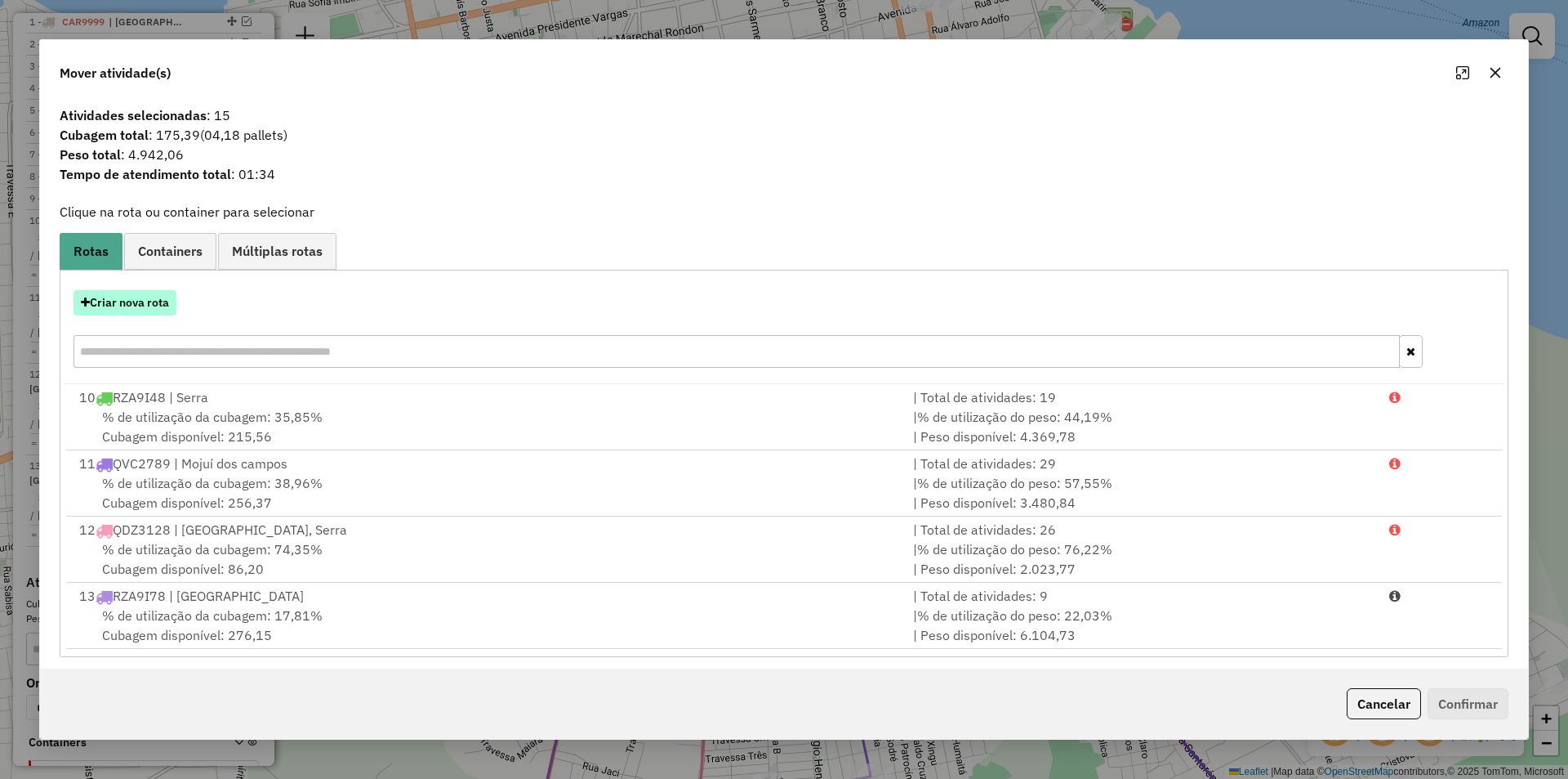
click at [142, 312] on button "Criar nova rota" at bounding box center [124, 303] width 103 height 26
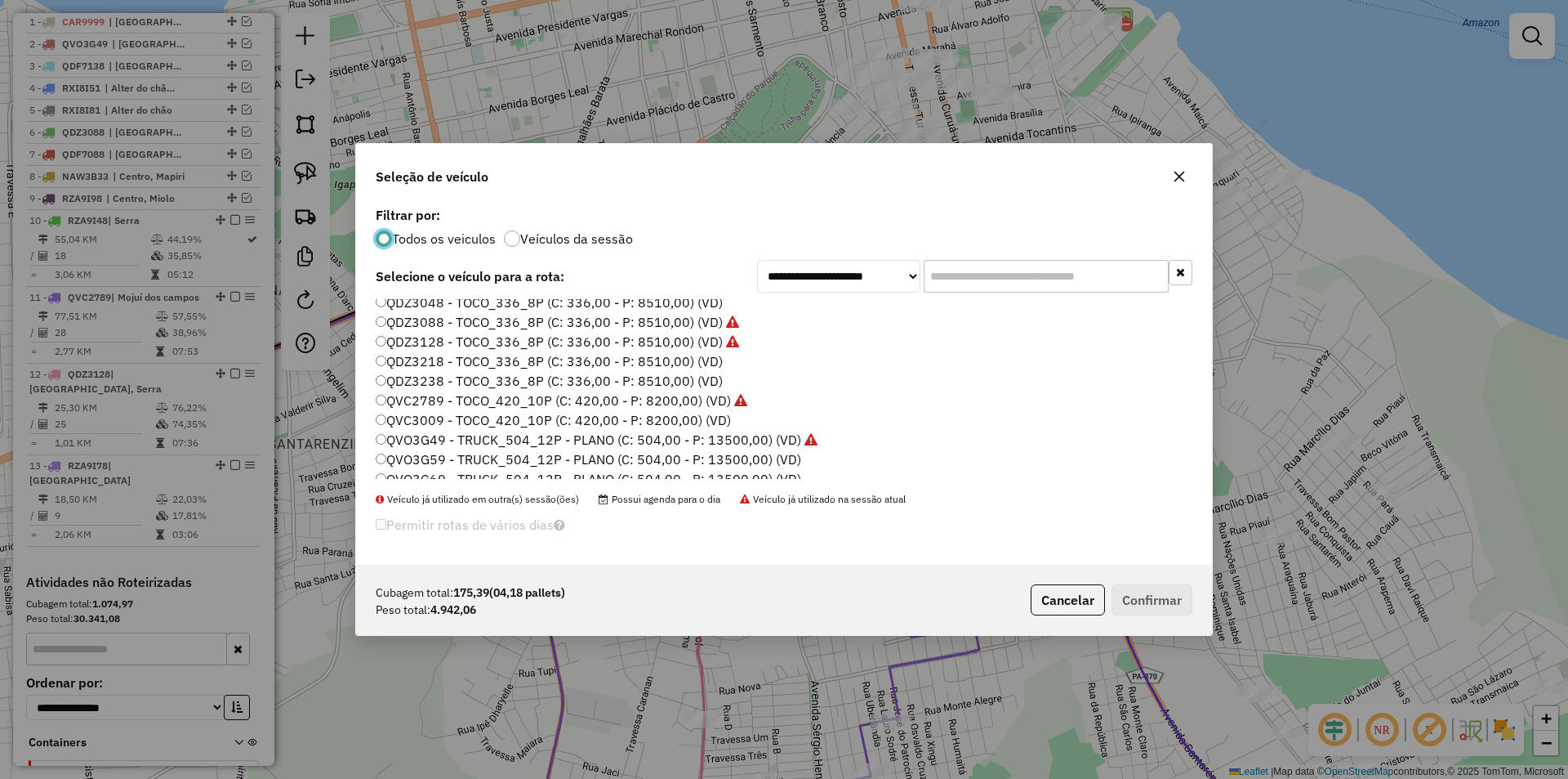
scroll to position [327, 0]
click at [439, 346] on label "QDZ3238 - TOCO_336_8P (C: 336,00 - P: 8510,00) (VD)" at bounding box center [548, 354] width 347 height 20
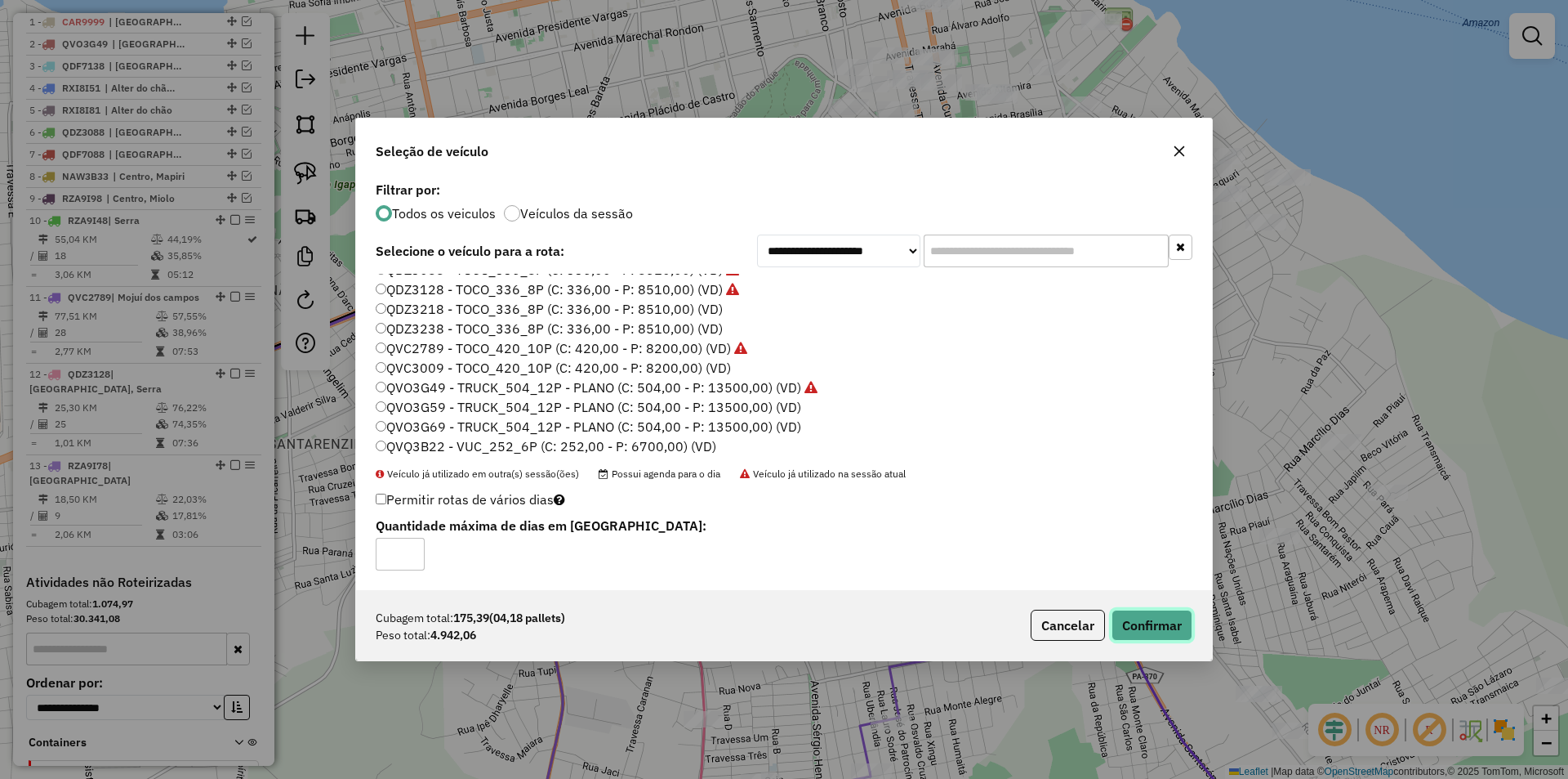
click at [1136, 616] on button "Confirmar" at bounding box center [1152, 624] width 81 height 31
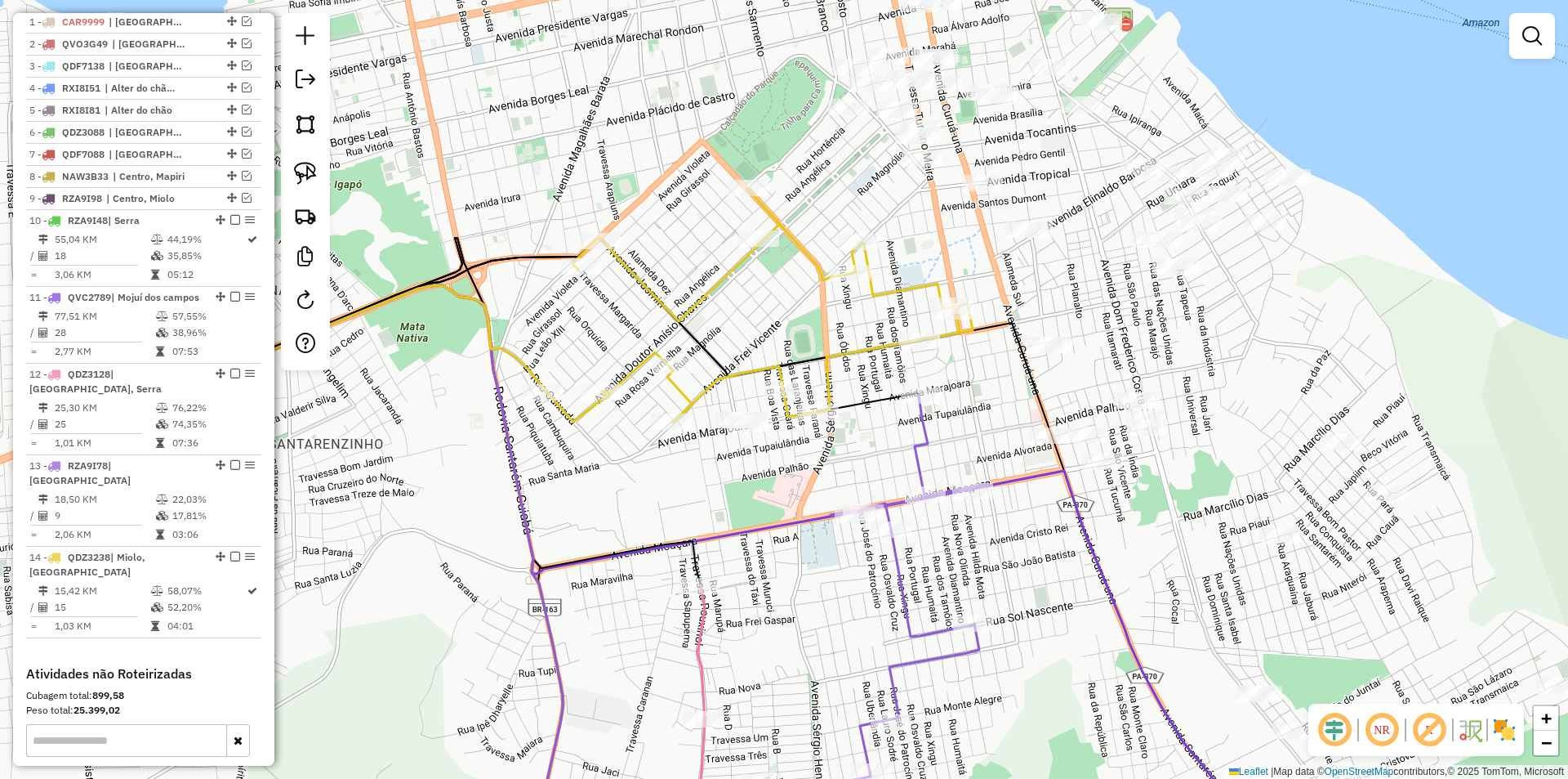
click at [308, 172] on img at bounding box center [304, 173] width 23 height 23
drag, startPoint x: 770, startPoint y: 476, endPoint x: 706, endPoint y: 421, distance: 84.4
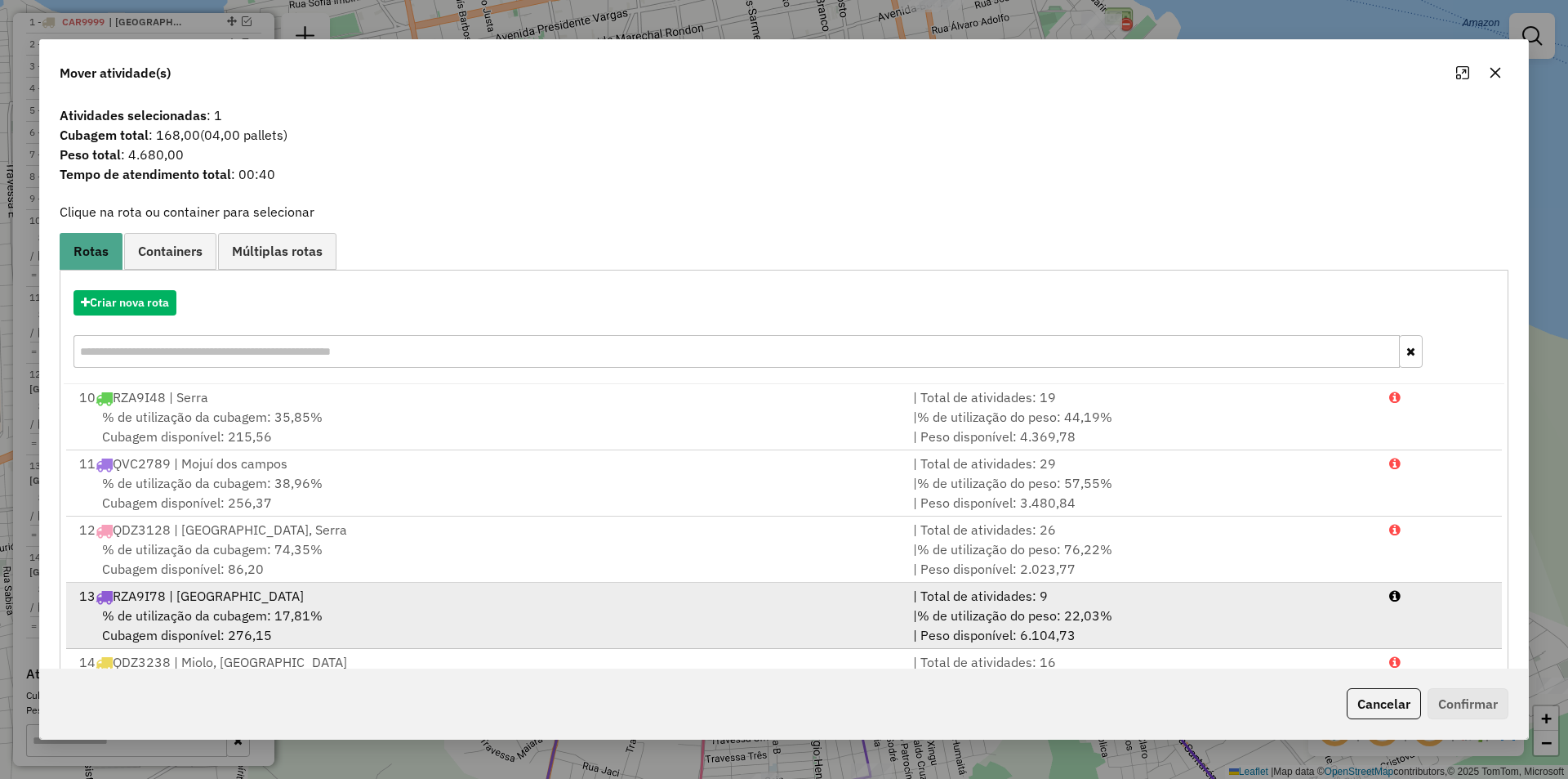
click at [581, 619] on div "% de utilização da cubagem: 17,81% Cubagem disponível: 276,15" at bounding box center [486, 625] width 834 height 40
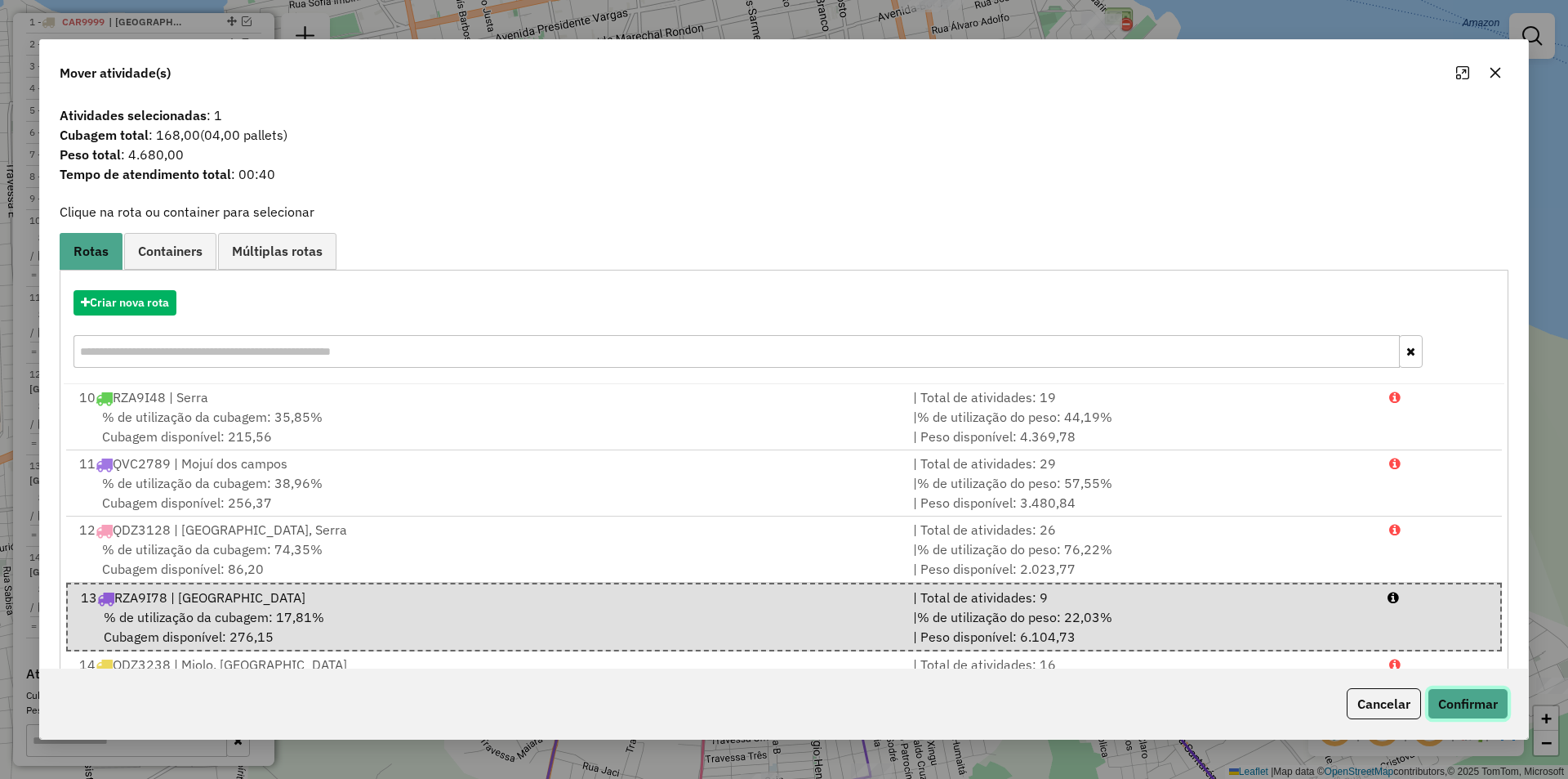
click at [1469, 702] on button "Confirmar" at bounding box center [1468, 703] width 81 height 31
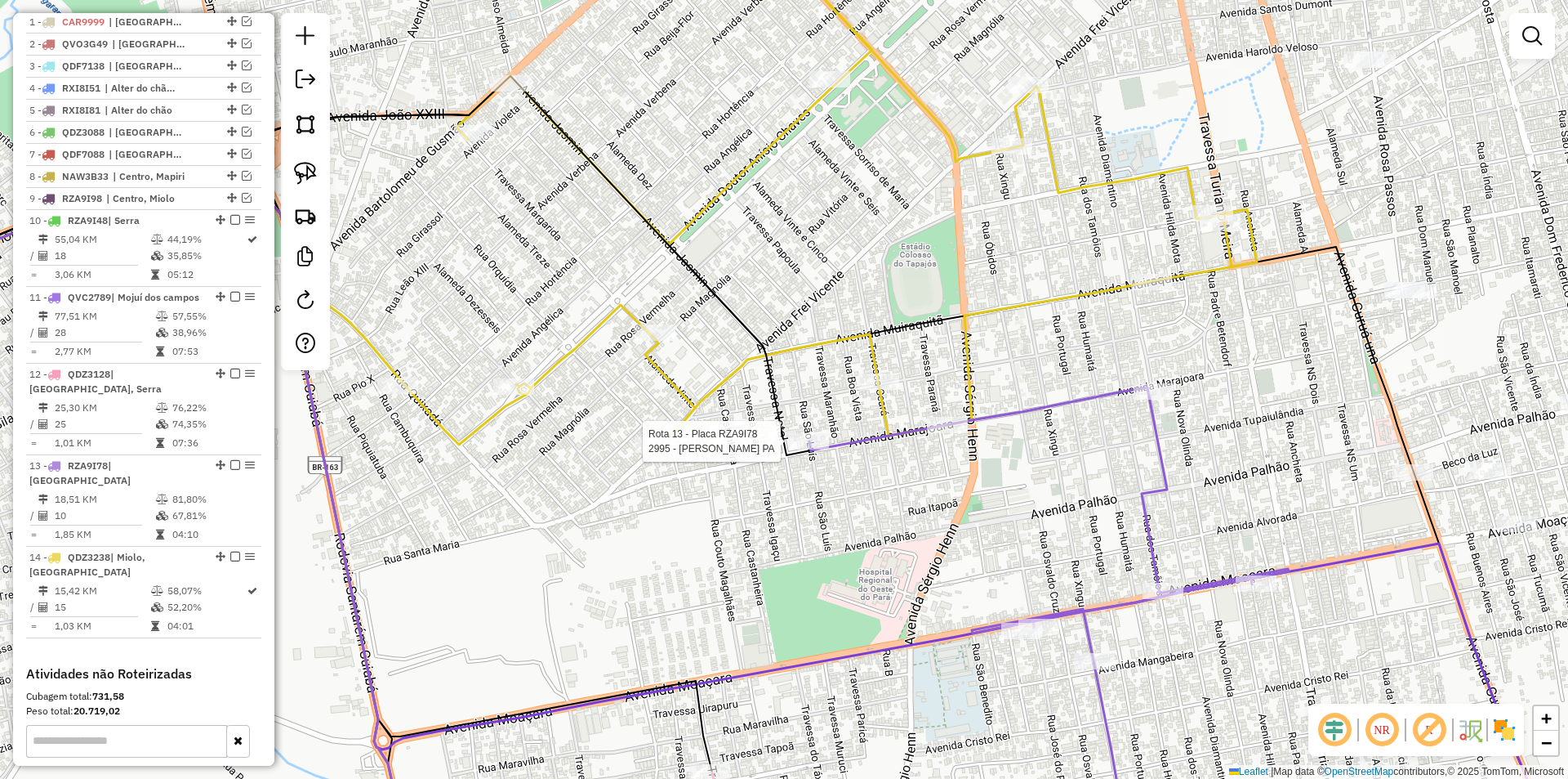
scroll to position [843, 0]
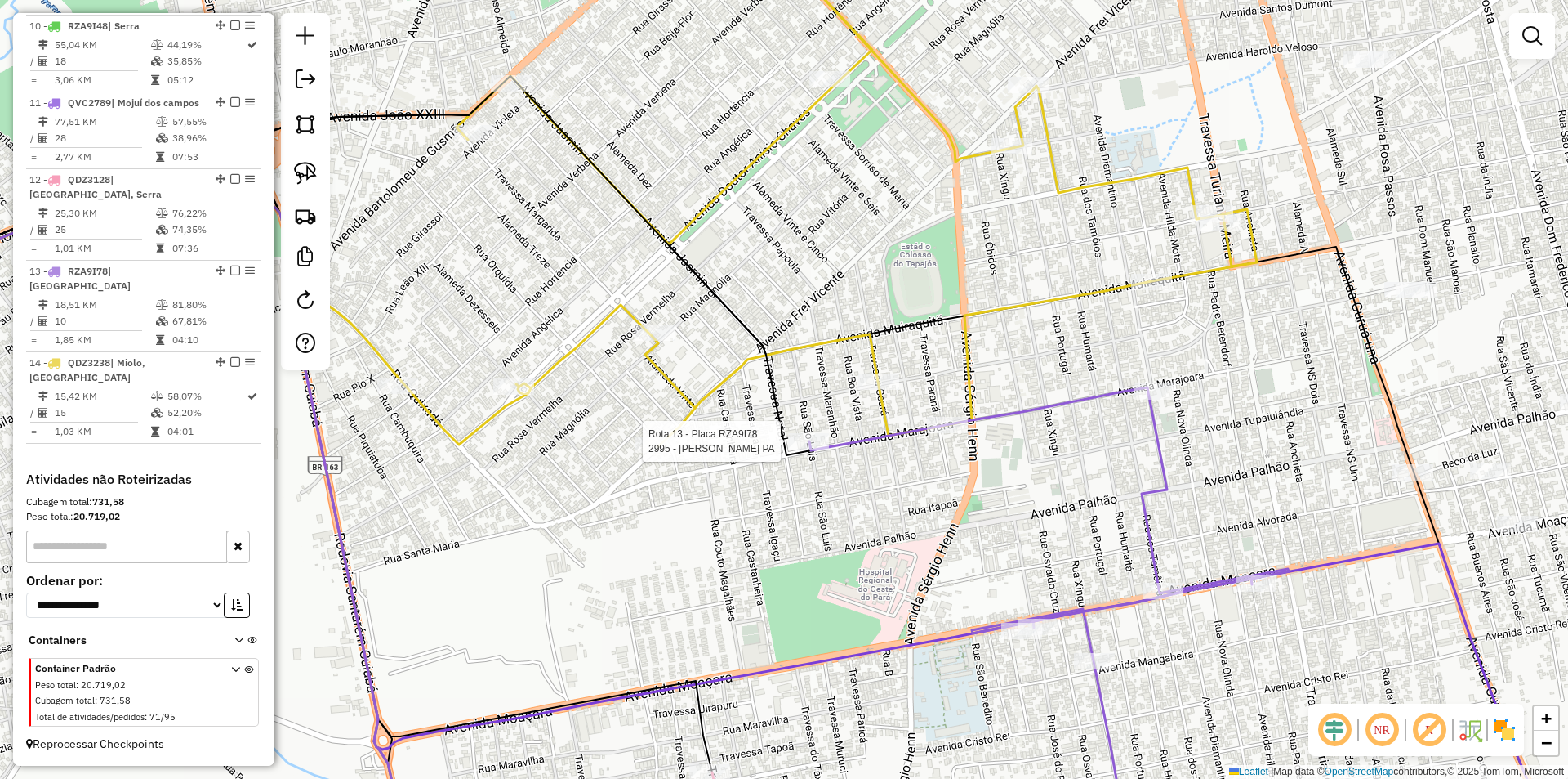
select select "**********"
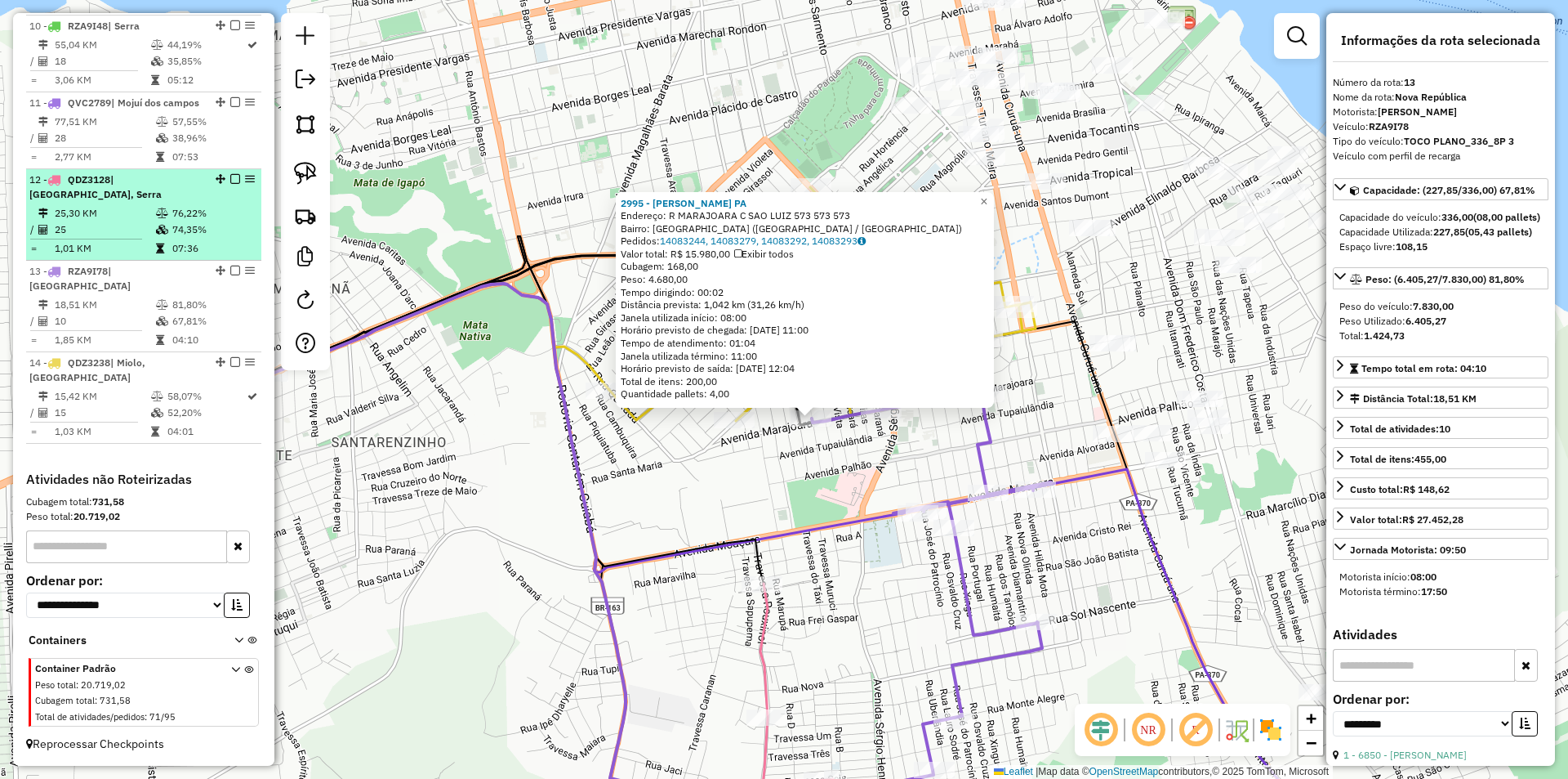
click at [230, 275] on em at bounding box center [235, 271] width 10 height 10
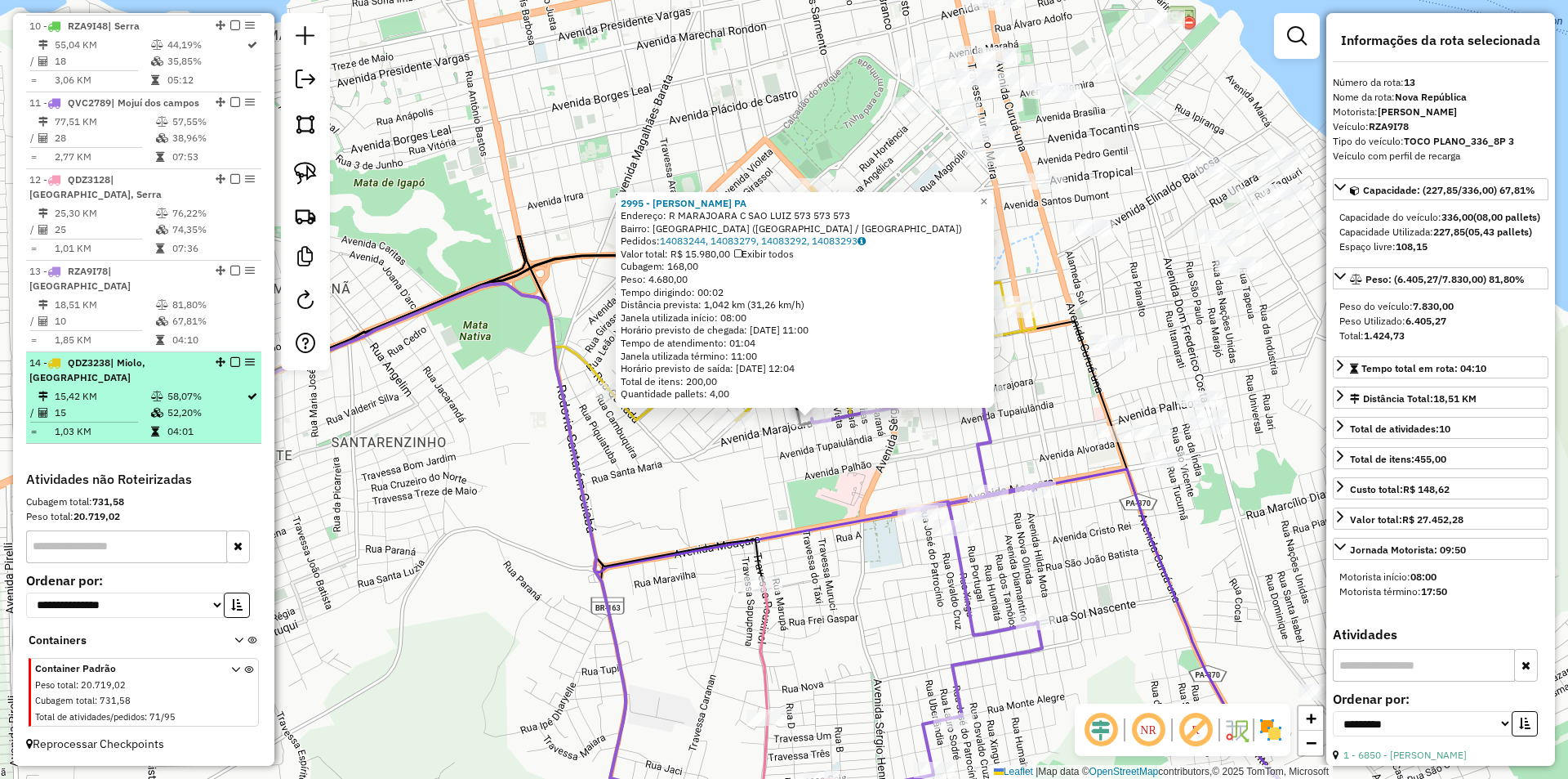
scroll to position [788, 0]
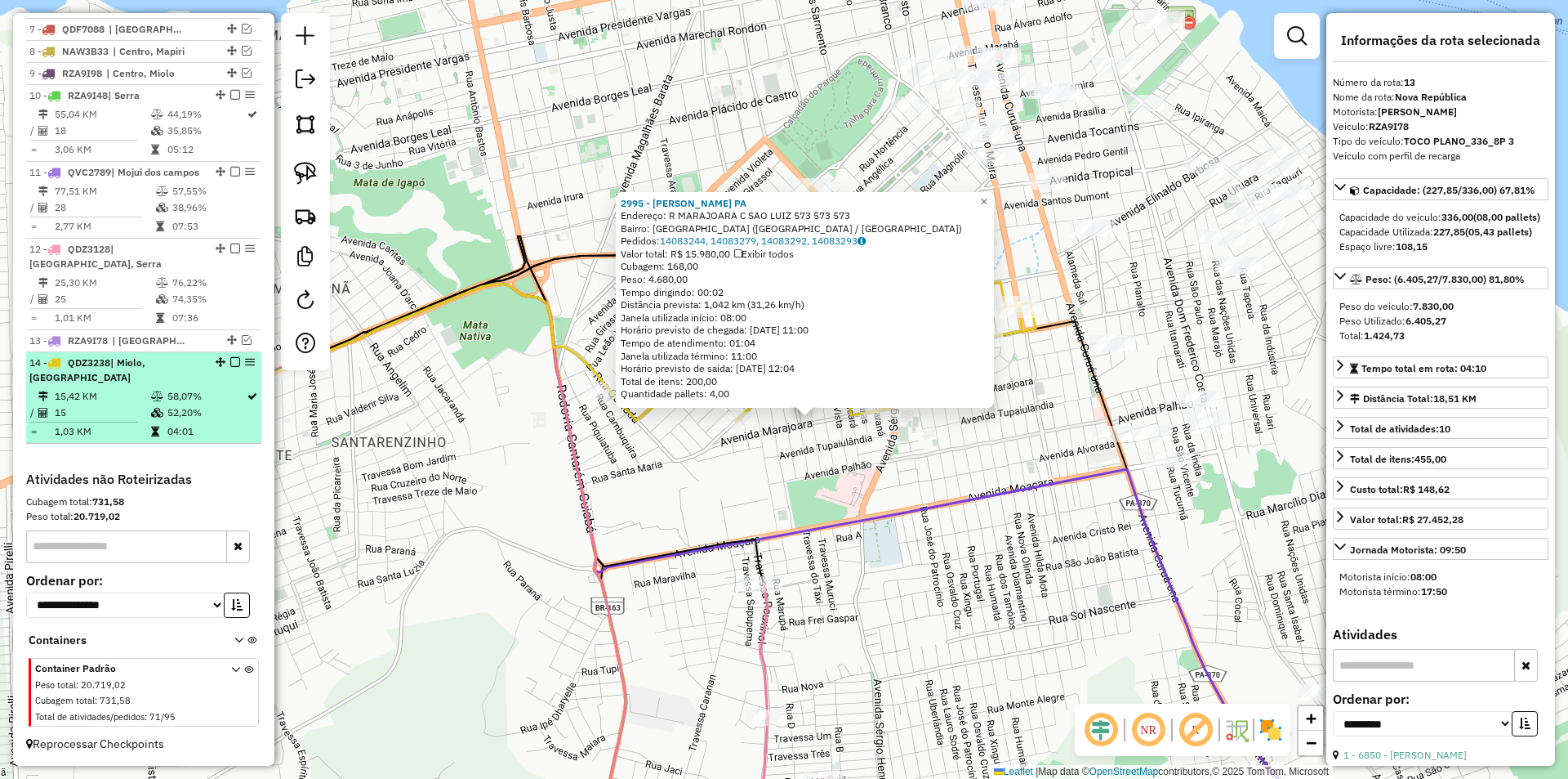
click at [225, 389] on td "58,07%" at bounding box center [206, 396] width 79 height 17
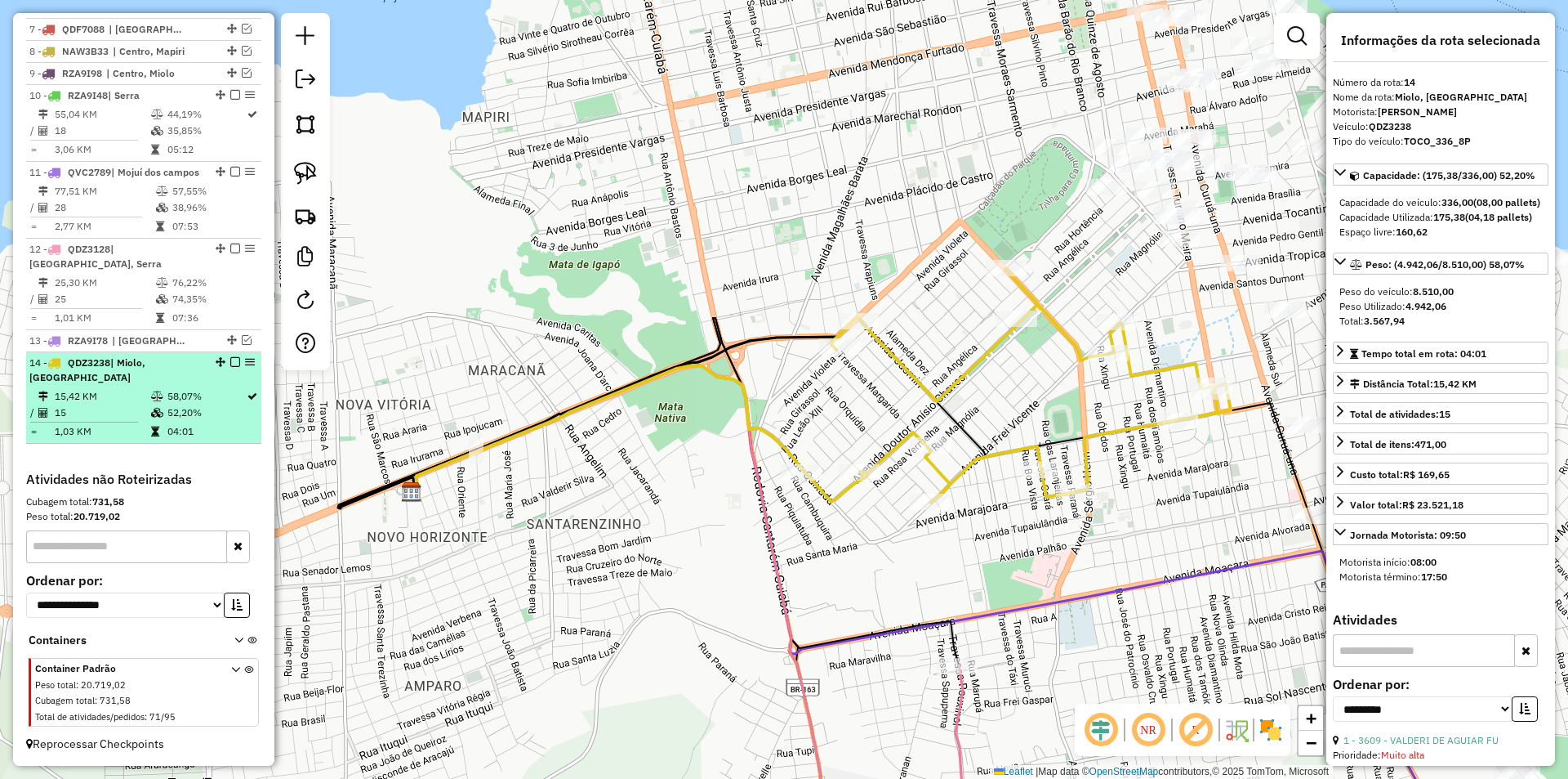
click at [231, 360] on em at bounding box center [235, 362] width 10 height 10
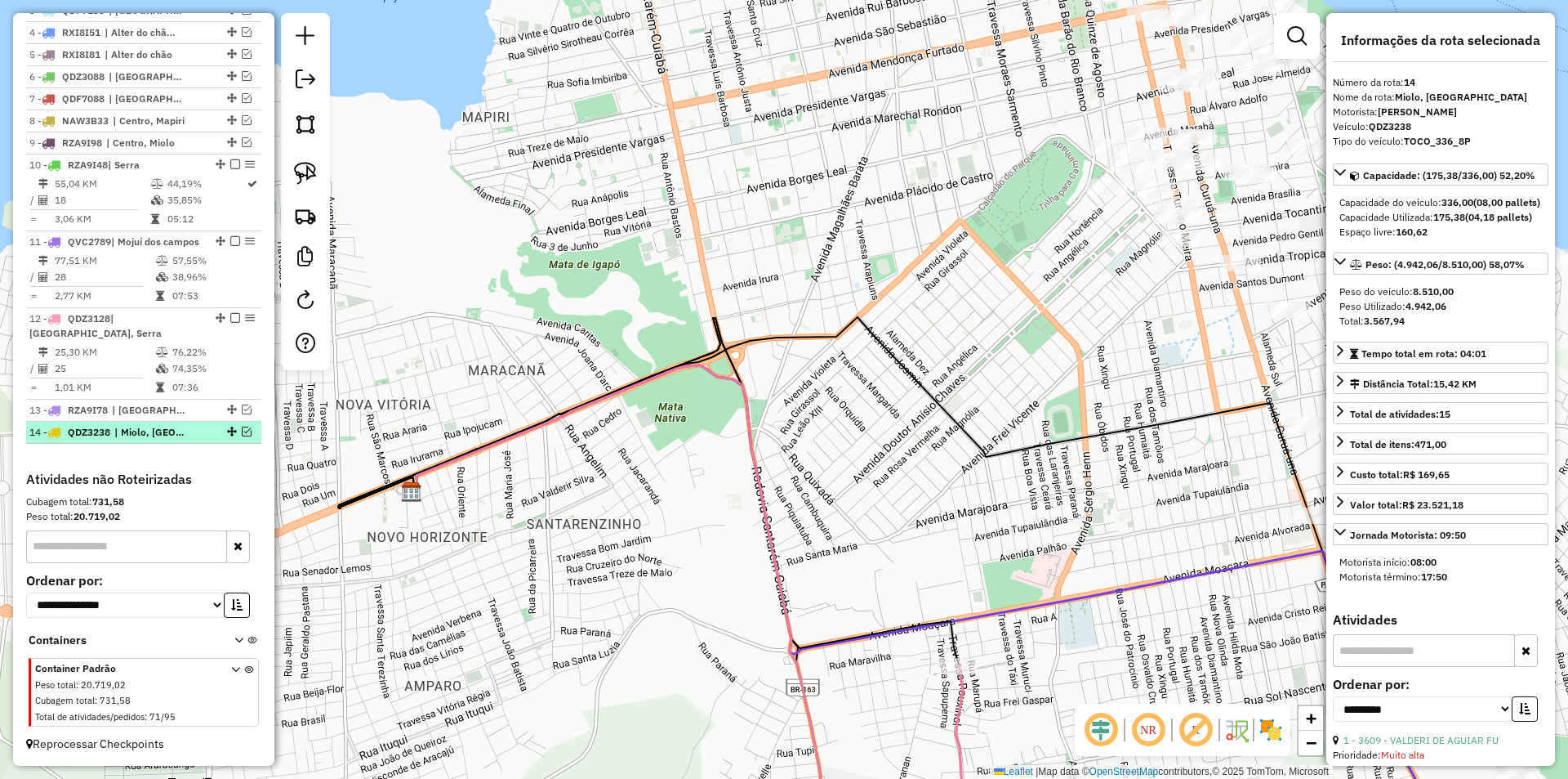
scroll to position [719, 0]
click at [231, 360] on td "76,22%" at bounding box center [212, 352] width 82 height 17
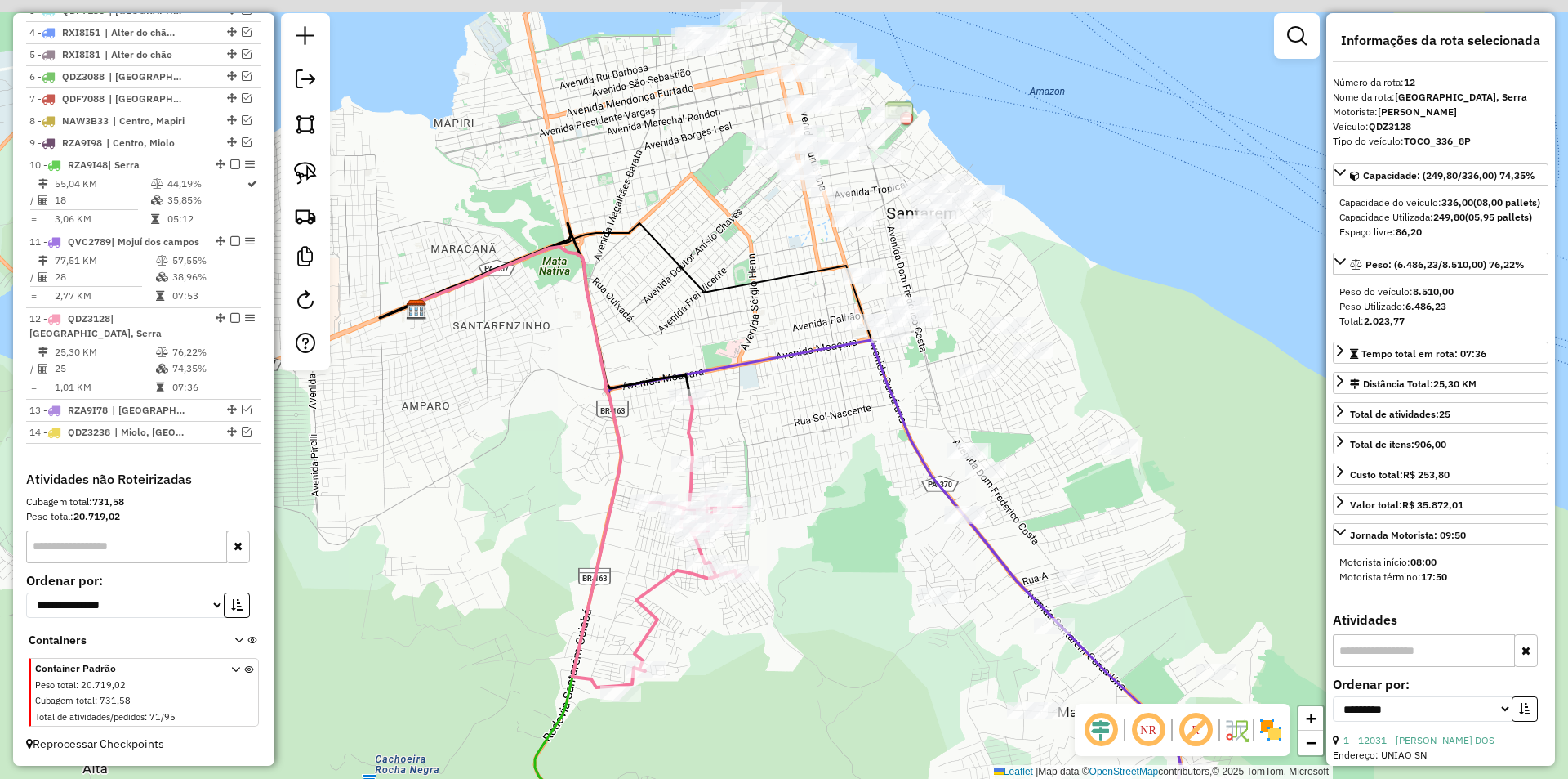
drag, startPoint x: 707, startPoint y: 341, endPoint x: 529, endPoint y: 397, distance: 186.6
click at [529, 397] on div "Janela de atendimento Grade de atendimento Capacidade Transportadoras Veículos …" at bounding box center [784, 390] width 1568 height 779
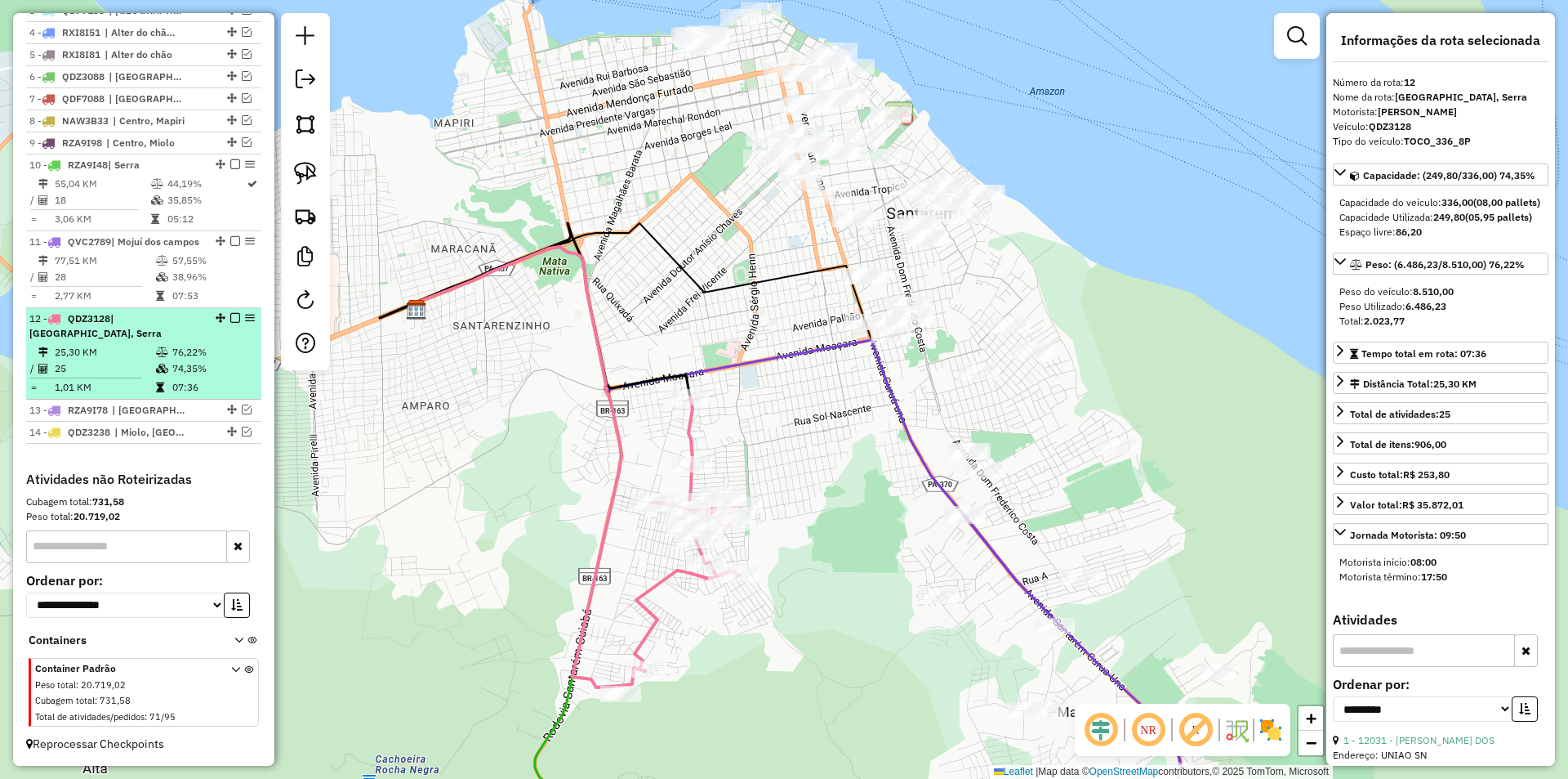
click at [231, 319] on em at bounding box center [235, 318] width 10 height 10
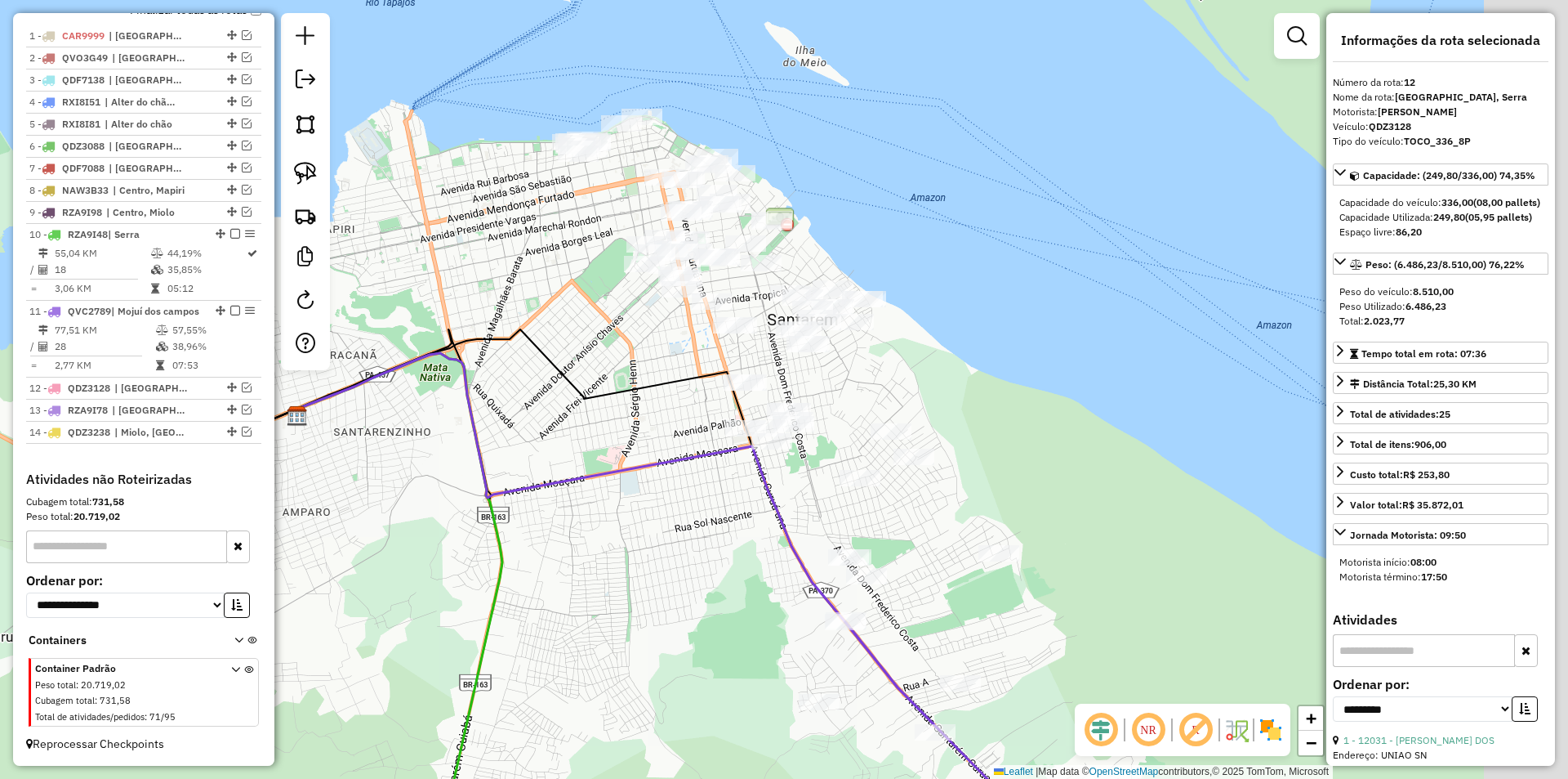
drag, startPoint x: 672, startPoint y: 394, endPoint x: 582, endPoint y: 481, distance: 125.2
click at [582, 502] on div "Janela de atendimento Grade de atendimento Capacidade Transportadoras Veículos …" at bounding box center [784, 390] width 1568 height 779
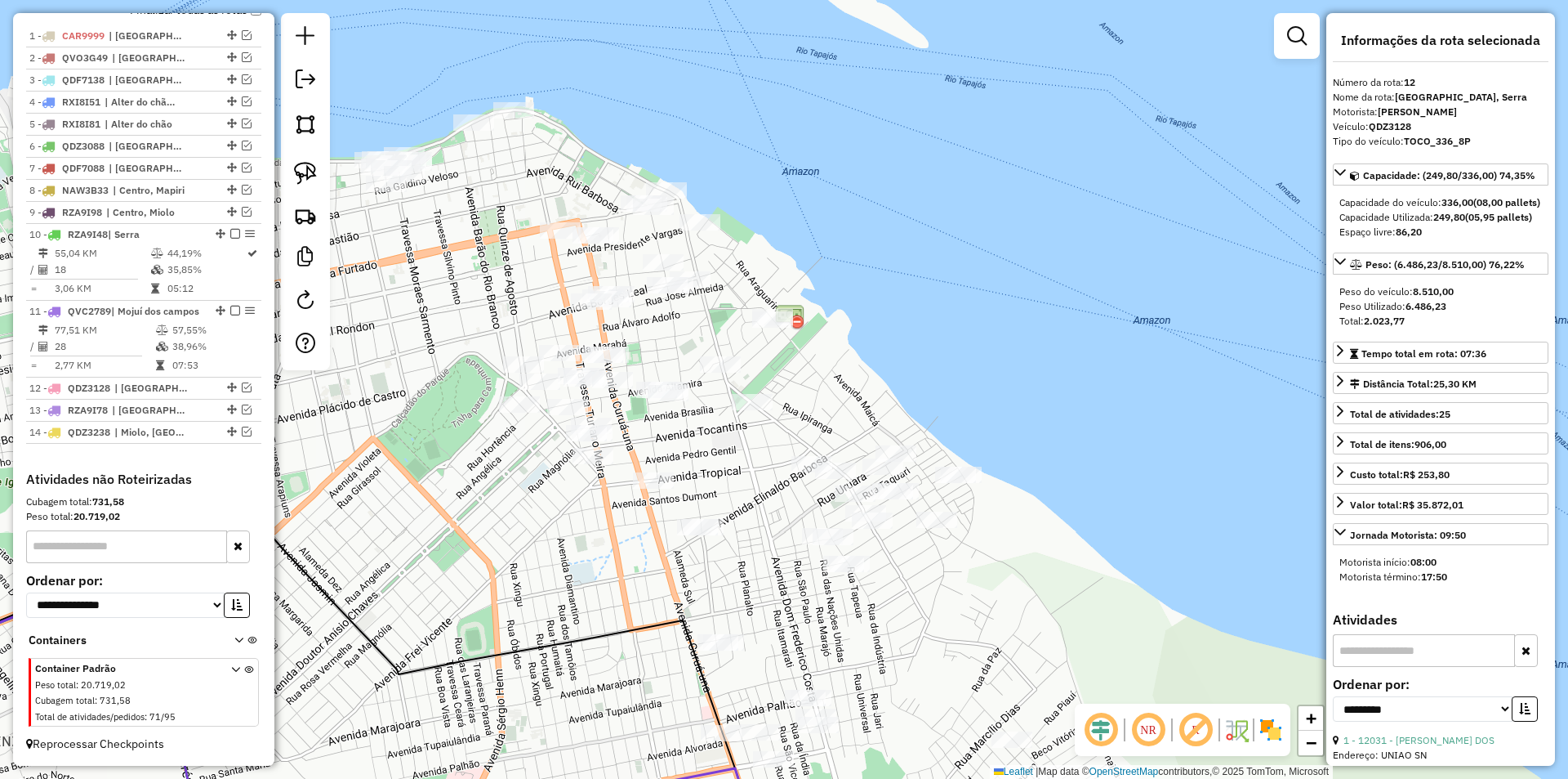
drag, startPoint x: 547, startPoint y: 309, endPoint x: 465, endPoint y: 316, distance: 82.3
click at [465, 316] on div "Janela de atendimento Grade de atendimento Capacidade Transportadoras Veículos …" at bounding box center [784, 390] width 1568 height 779
click at [316, 179] on img at bounding box center [304, 173] width 23 height 23
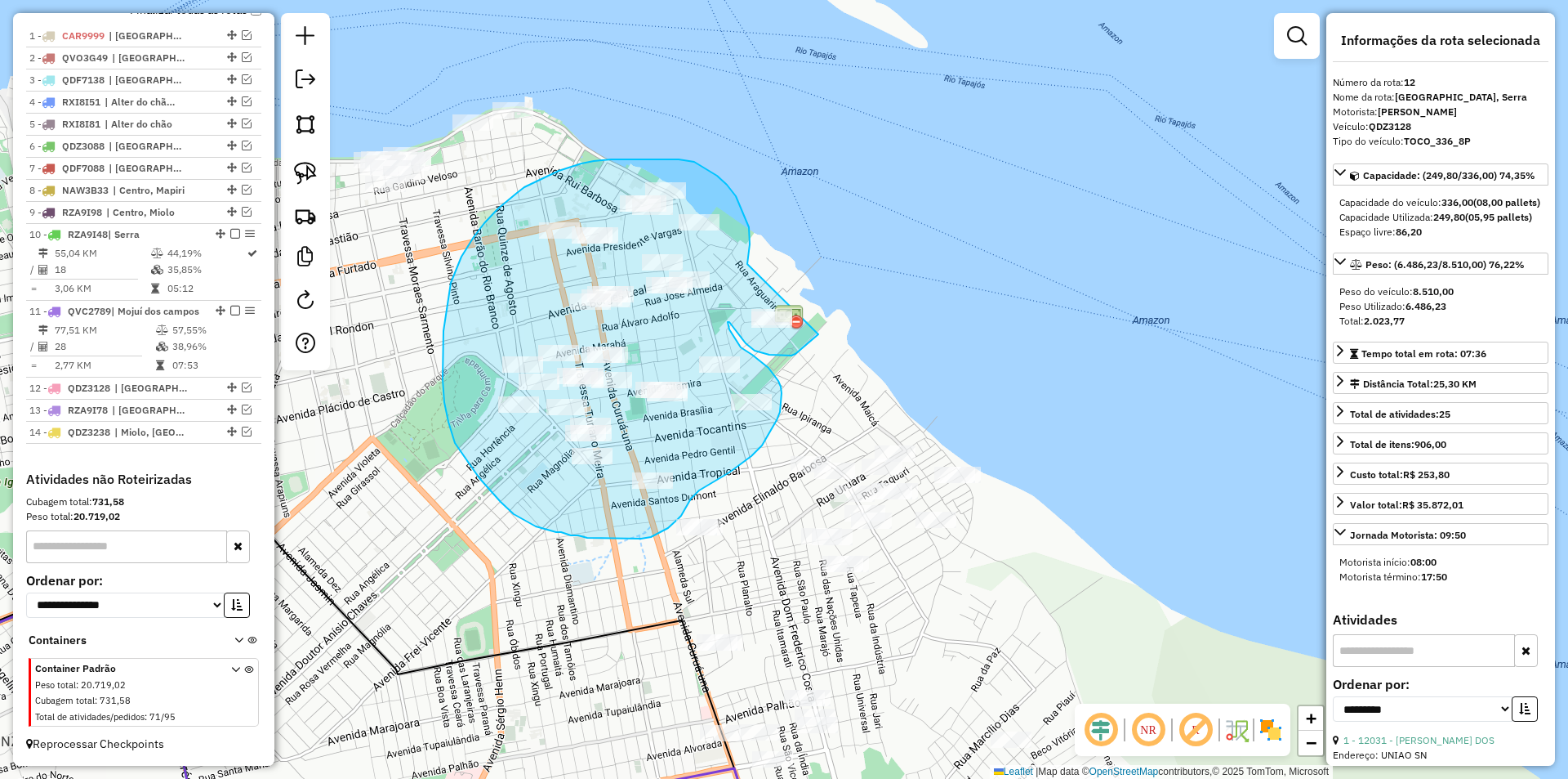
drag, startPoint x: 747, startPoint y: 264, endPoint x: 833, endPoint y: 313, distance: 99.0
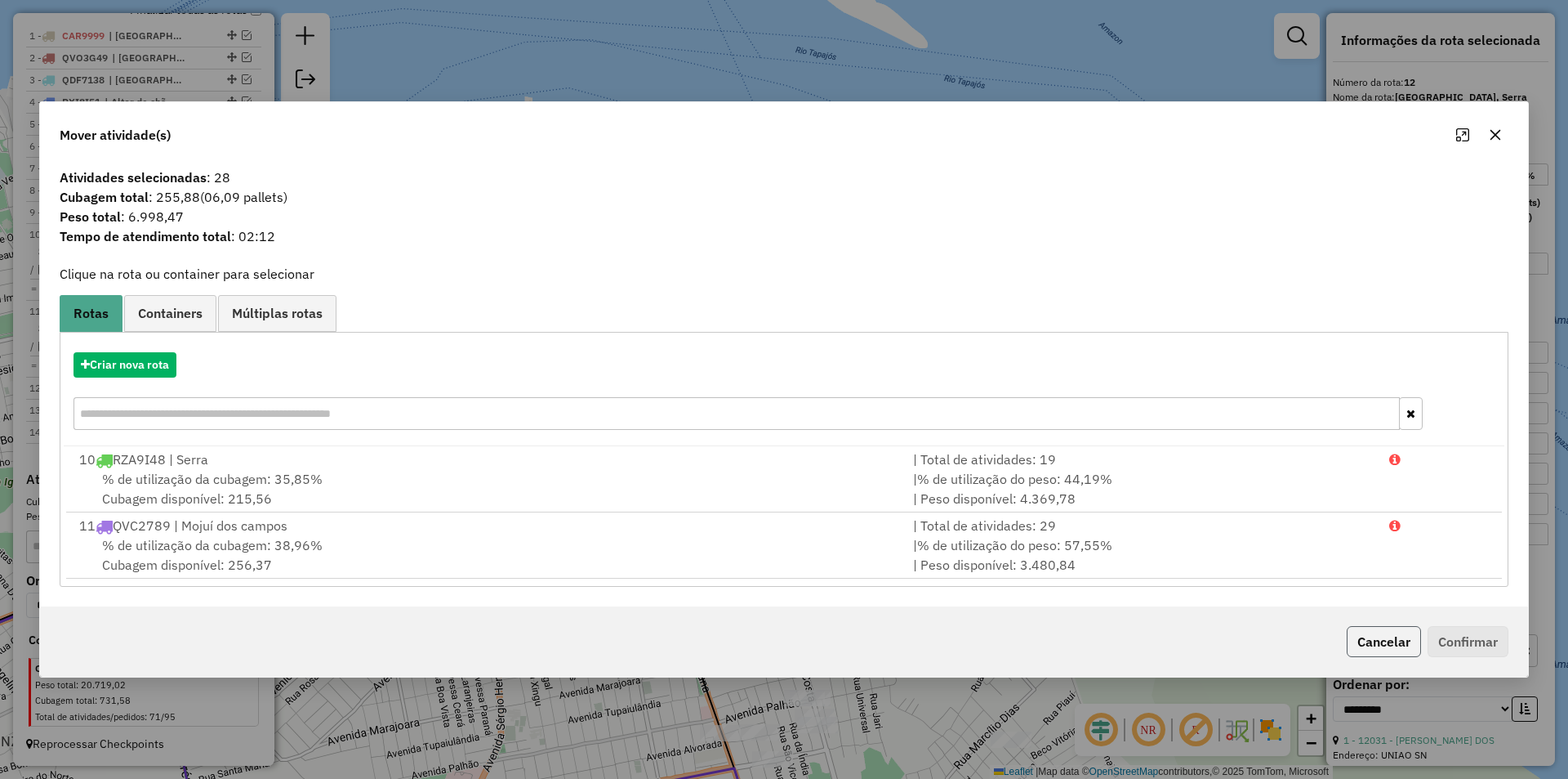
click at [1375, 638] on button "Cancelar" at bounding box center [1383, 641] width 74 height 31
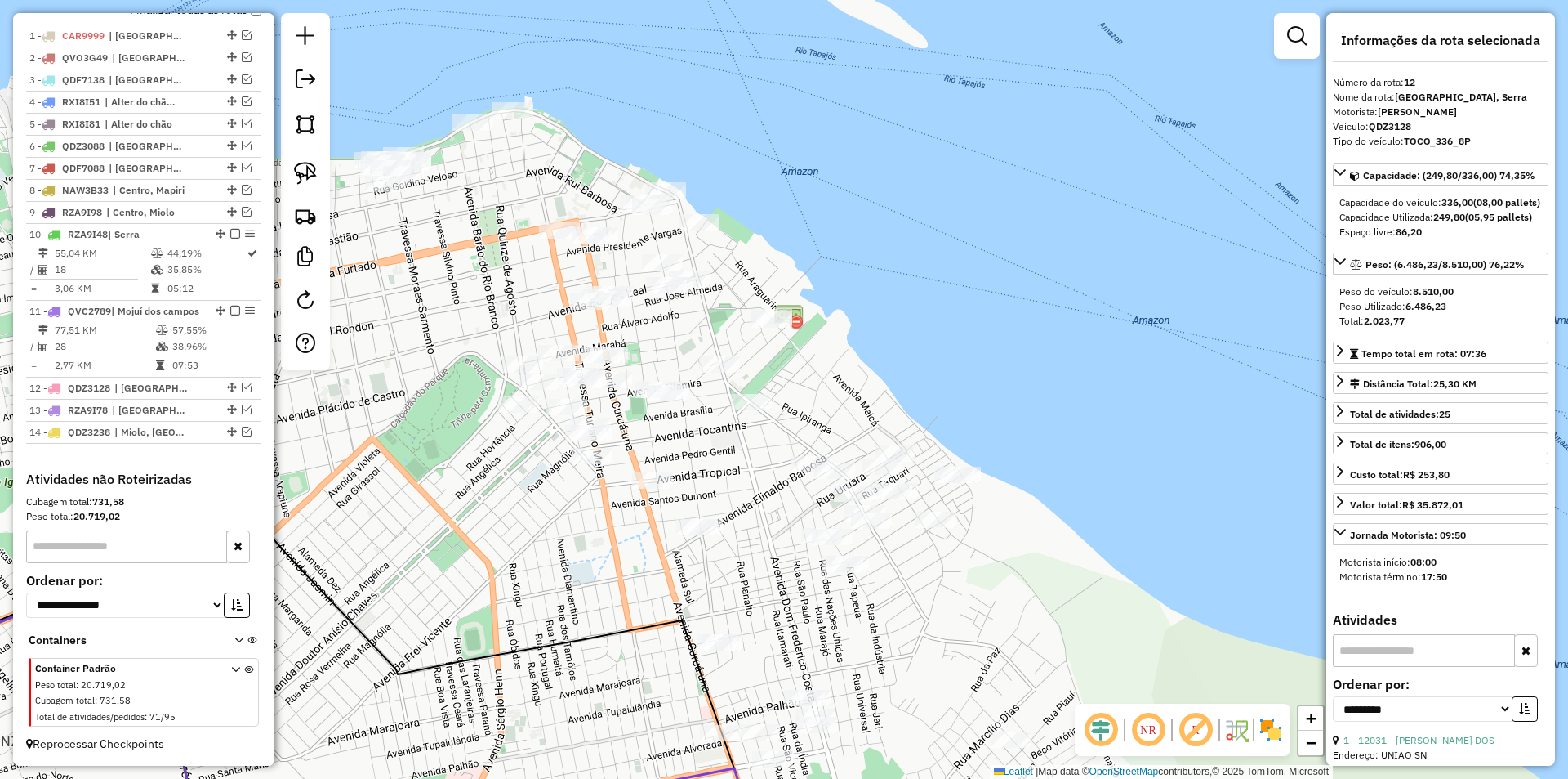
drag, startPoint x: 724, startPoint y: 459, endPoint x: 600, endPoint y: 207, distance: 280.9
click at [600, 207] on div "Janela de atendimento Grade de atendimento Capacidade Transportadoras Veículos …" at bounding box center [784, 390] width 1568 height 779
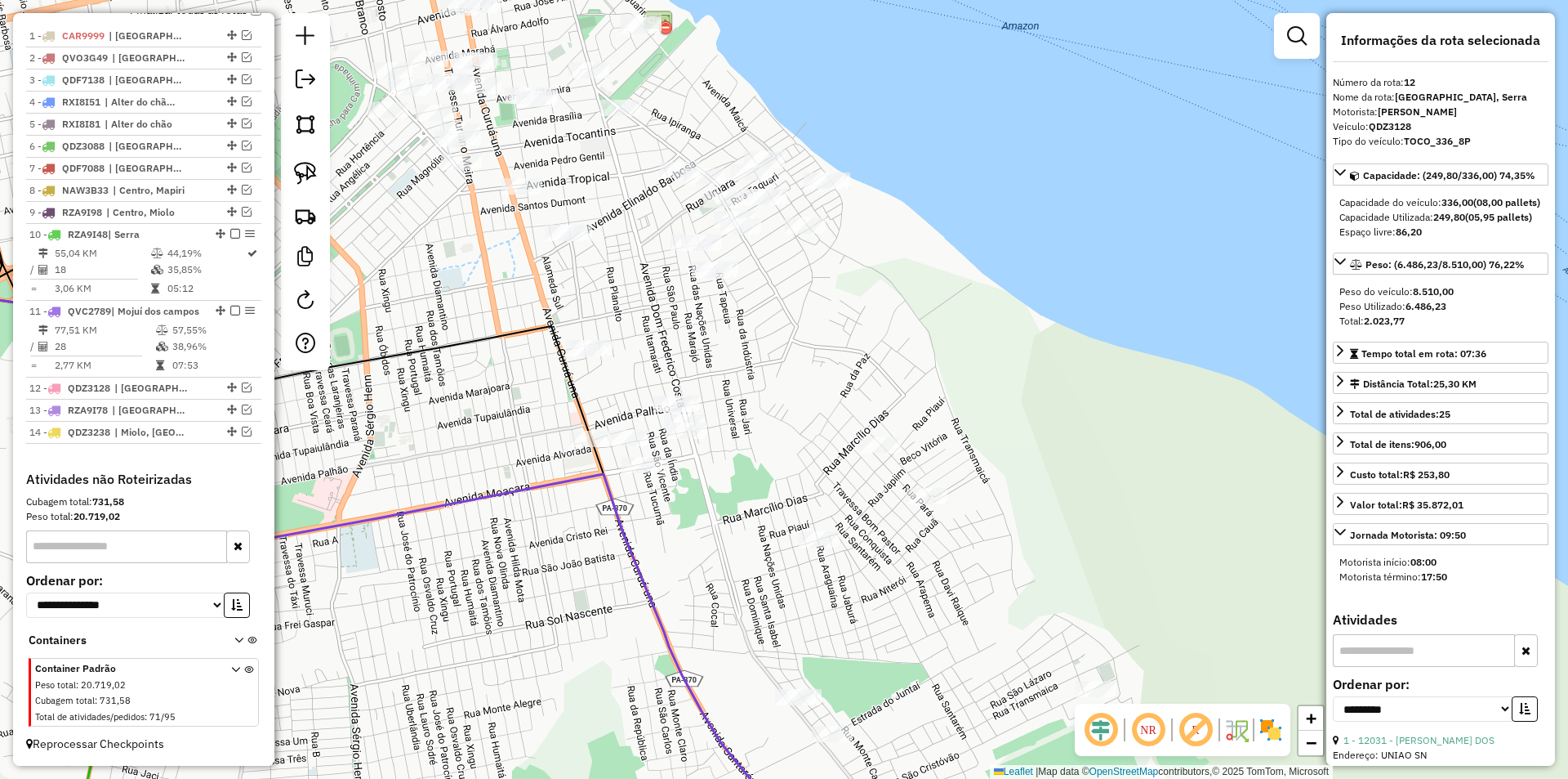
drag, startPoint x: 810, startPoint y: 434, endPoint x: 776, endPoint y: 294, distance: 144.1
click at [777, 296] on div "Janela de atendimento Grade de atendimento Capacidade Transportadoras Veículos …" at bounding box center [784, 390] width 1568 height 779
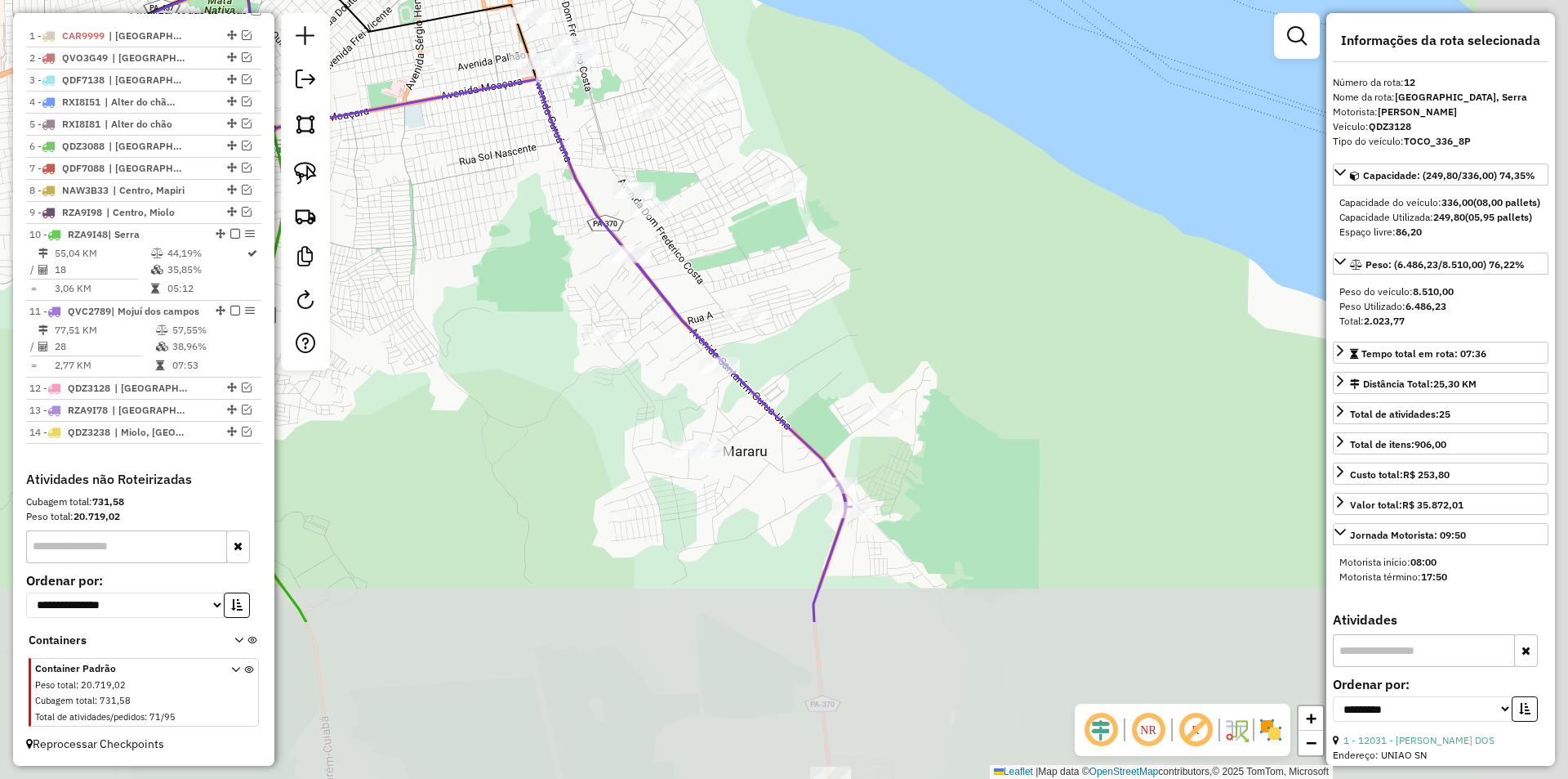
drag, startPoint x: 898, startPoint y: 528, endPoint x: 739, endPoint y: 236, distance: 332.5
click at [739, 237] on div "Janela de atendimento Grade de atendimento Capacidade Transportadoras Veículos …" at bounding box center [784, 390] width 1568 height 779
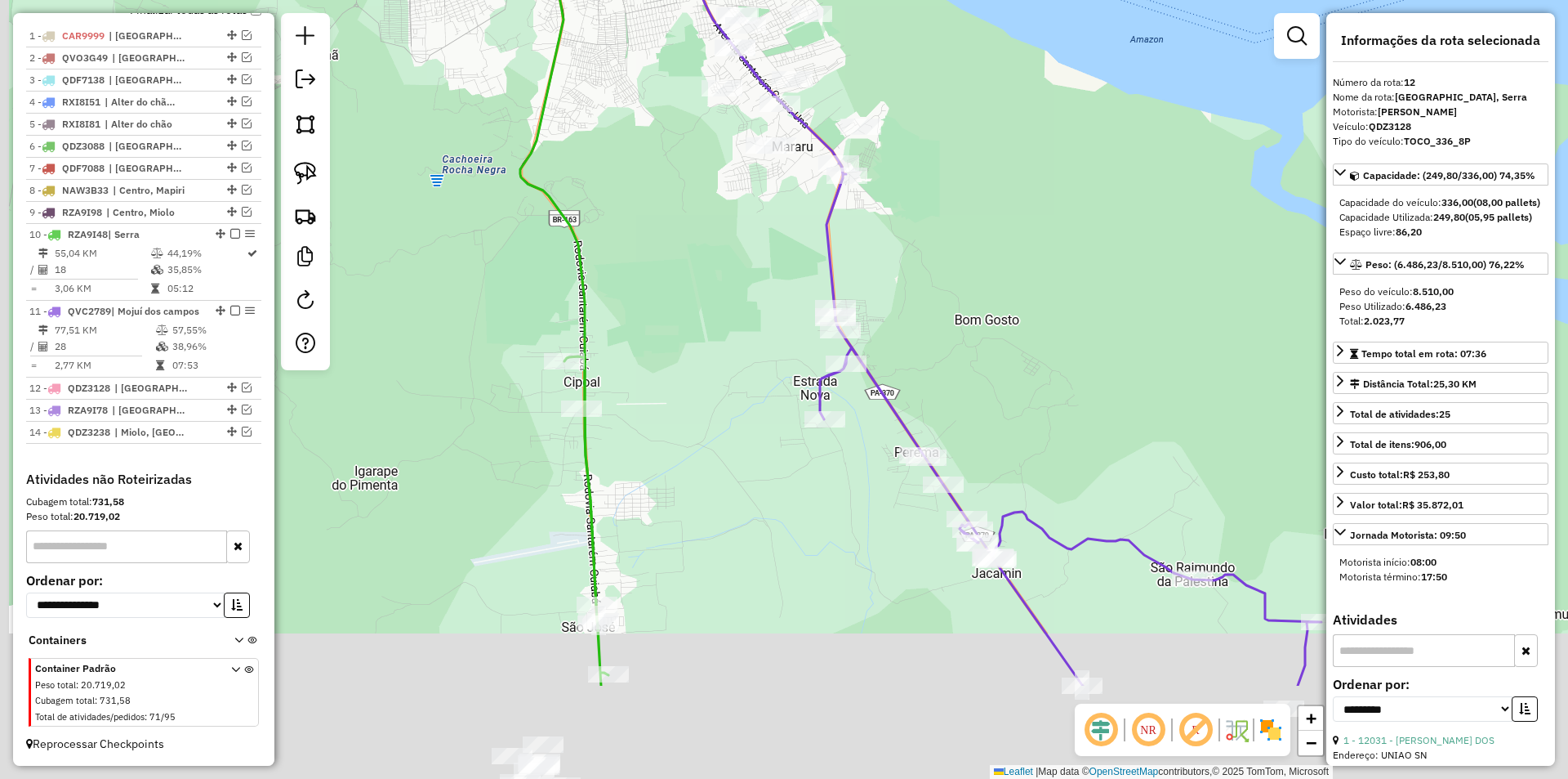
drag, startPoint x: 854, startPoint y: 435, endPoint x: 902, endPoint y: 247, distance: 194.0
click at [902, 247] on div "Janela de atendimento Grade de atendimento Capacidade Transportadoras Veículos …" at bounding box center [784, 390] width 1568 height 779
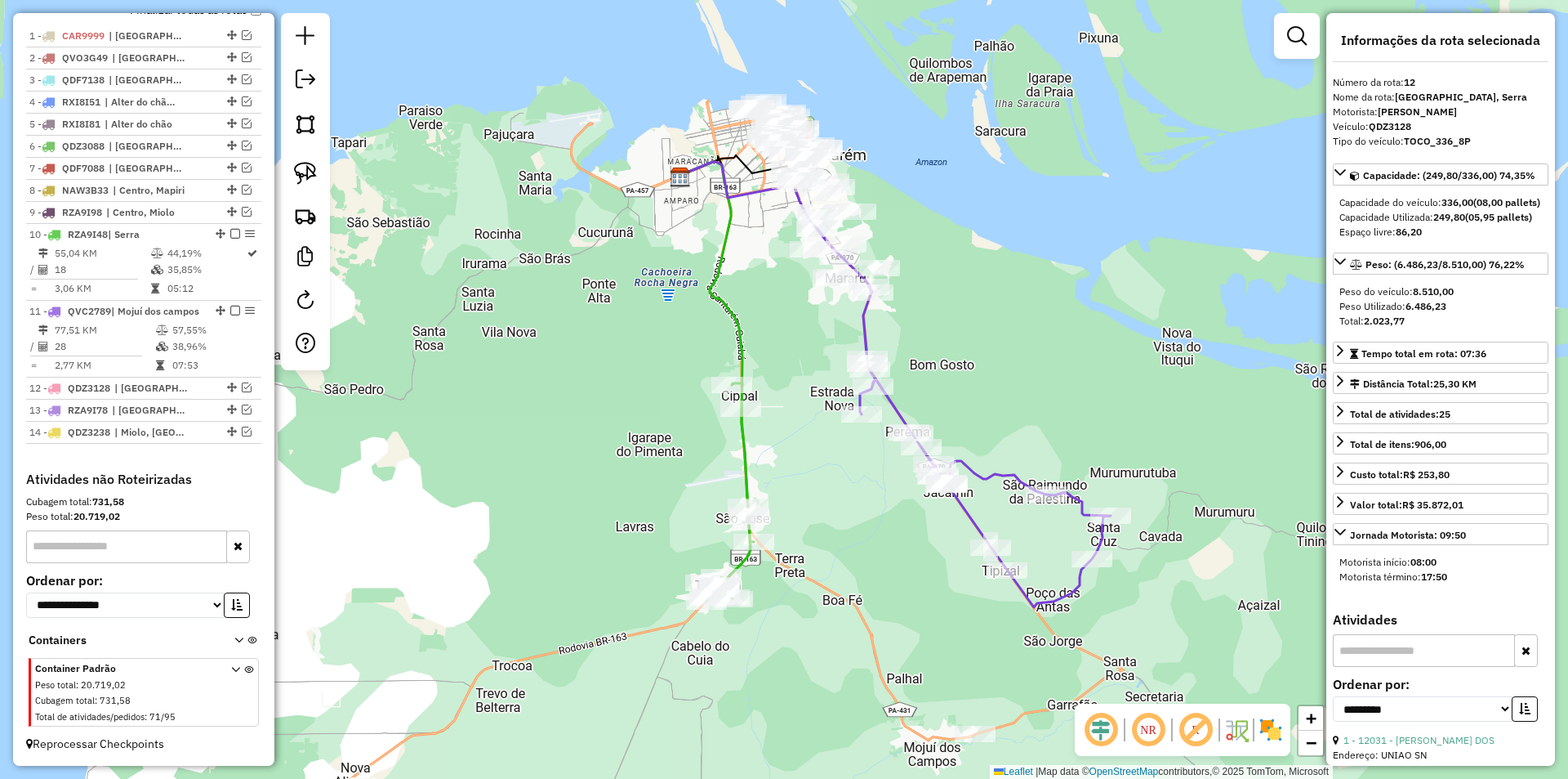
drag, startPoint x: 822, startPoint y: 441, endPoint x: 751, endPoint y: 329, distance: 132.6
click at [793, 464] on div "Janela de atendimento Grade de atendimento Capacidade Transportadoras Veículos …" at bounding box center [784, 390] width 1568 height 779
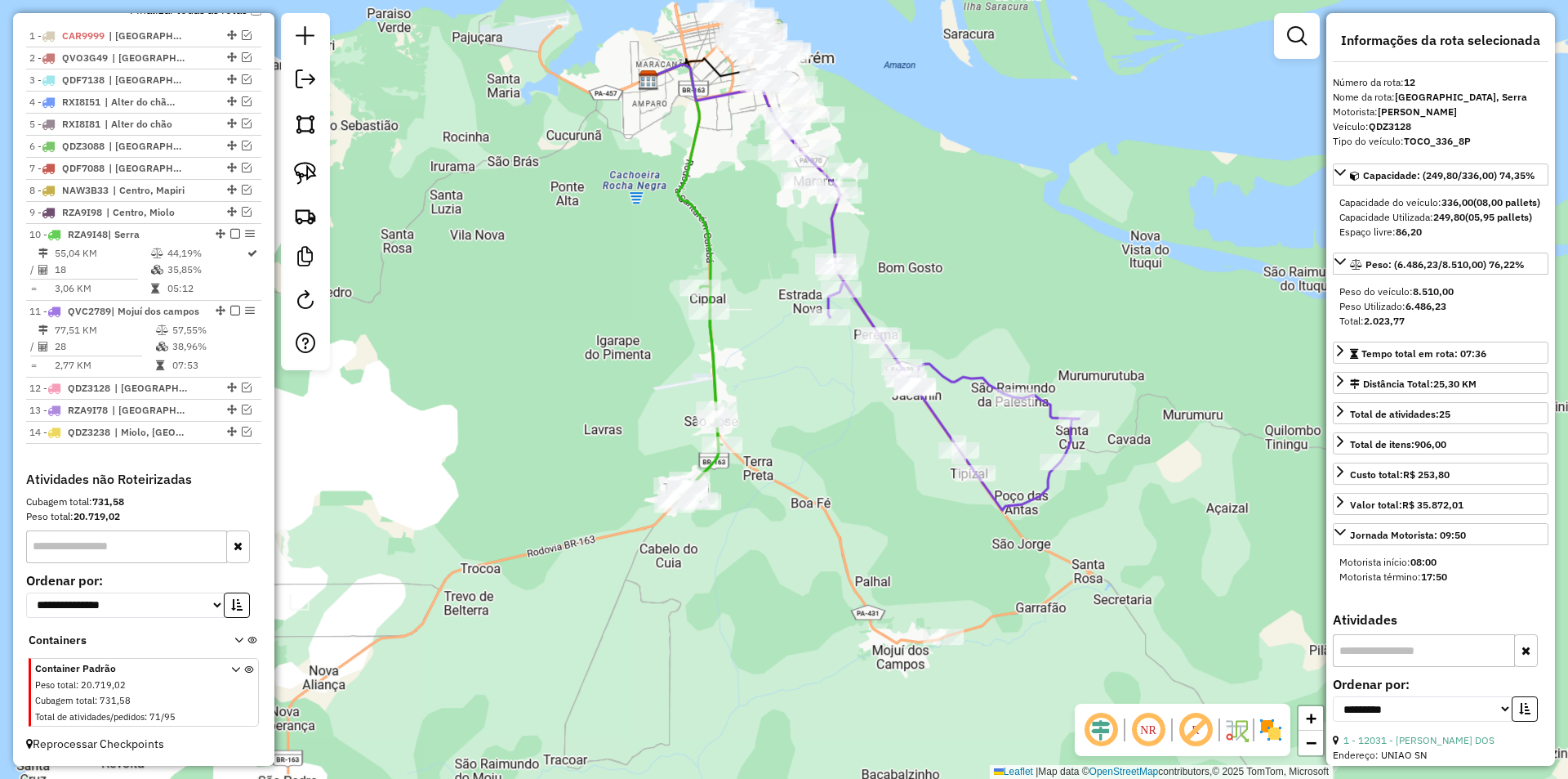
click at [701, 237] on icon at bounding box center [682, 236] width 68 height 345
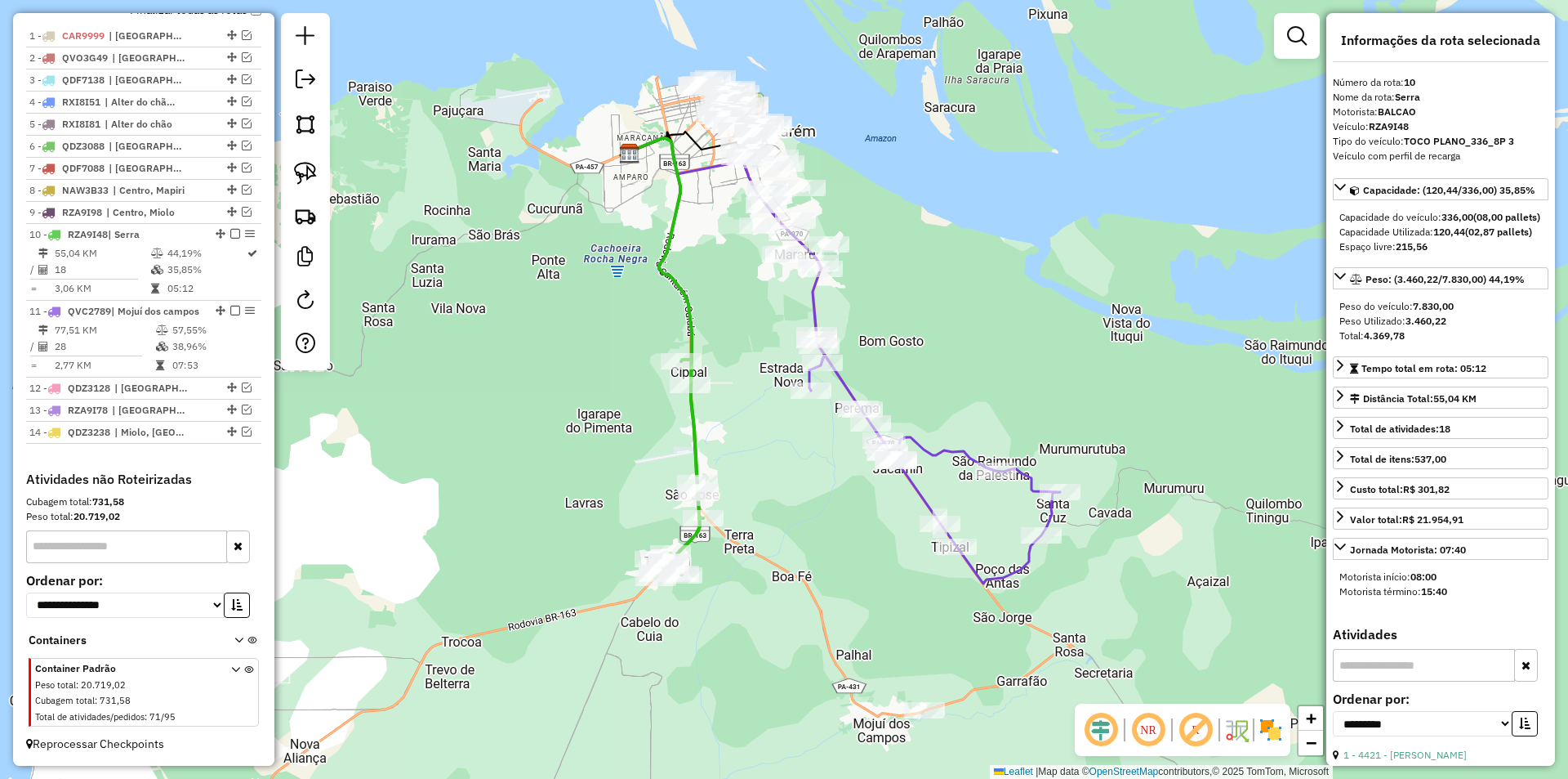
drag, startPoint x: 825, startPoint y: 432, endPoint x: 711, endPoint y: 327, distance: 155.0
click at [775, 589] on div "Janela de atendimento Grade de atendimento Capacidade Transportadoras Veículos …" at bounding box center [784, 390] width 1568 height 779
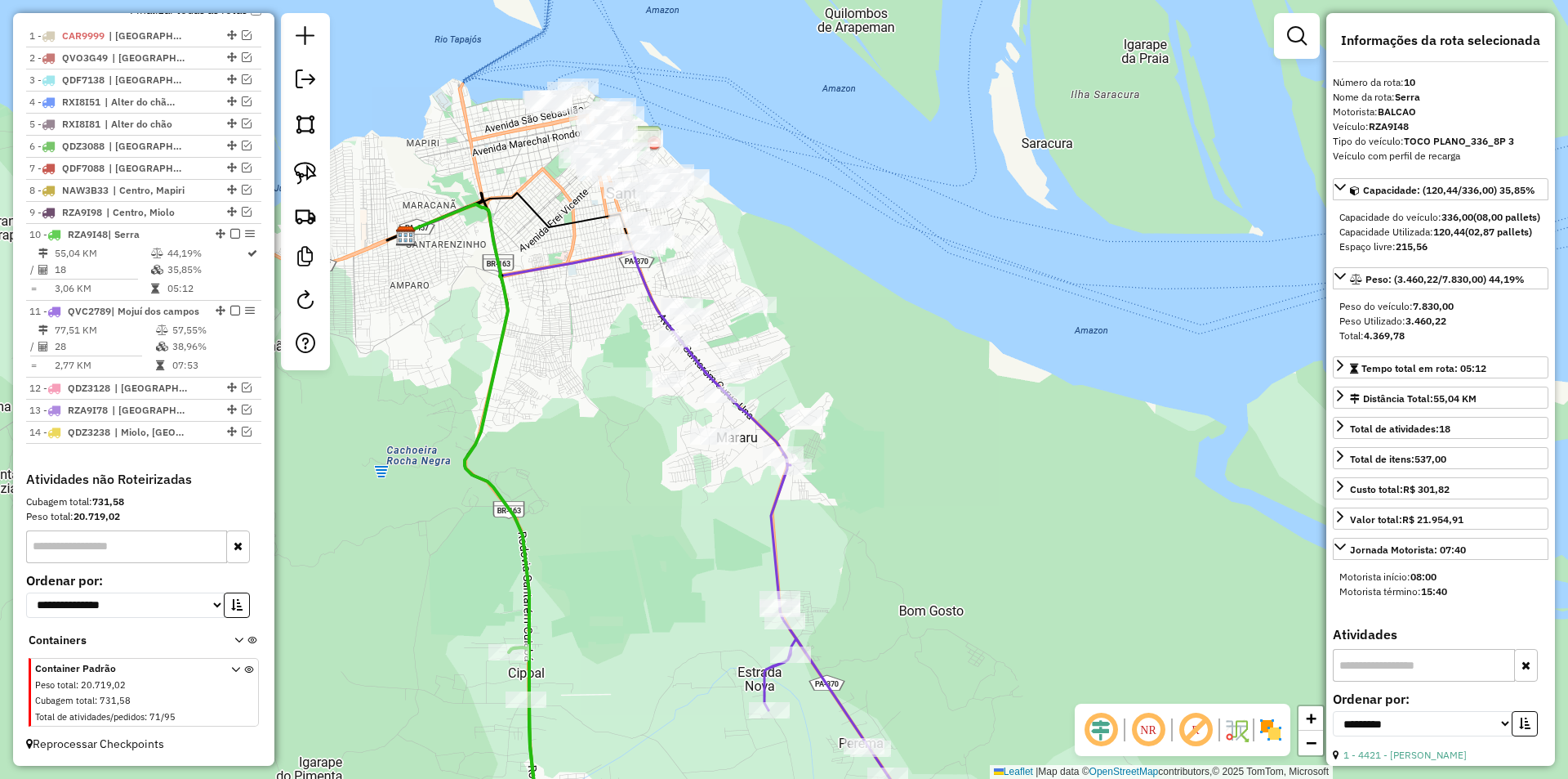
drag, startPoint x: 705, startPoint y: 341, endPoint x: 606, endPoint y: 335, distance: 99.2
click at [613, 353] on div "Janela de atendimento Grade de atendimento Capacidade Transportadoras Veículos …" at bounding box center [784, 390] width 1568 height 779
click at [317, 166] on link at bounding box center [305, 173] width 36 height 36
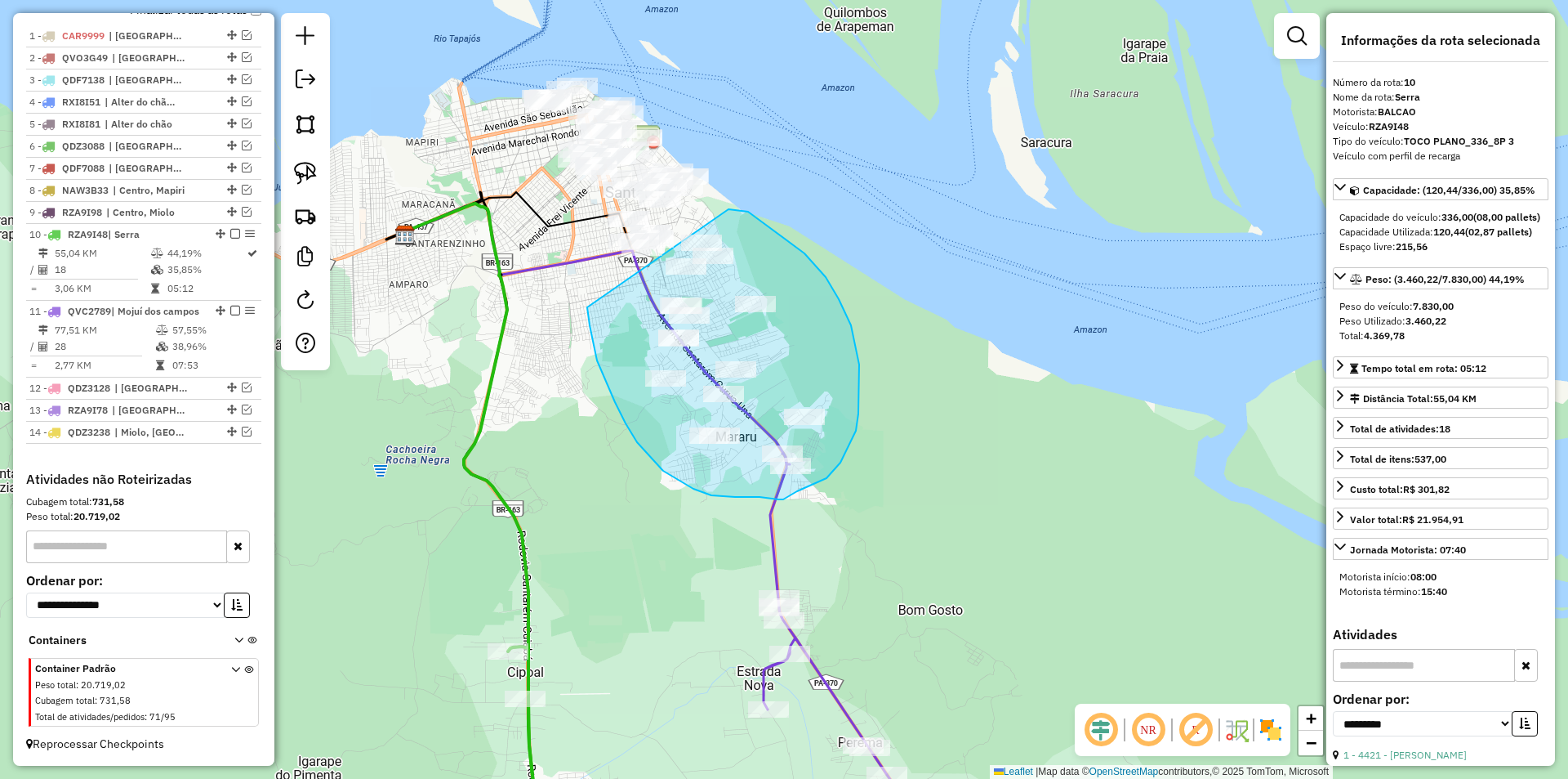
drag, startPoint x: 588, startPoint y: 313, endPoint x: 728, endPoint y: 210, distance: 173.8
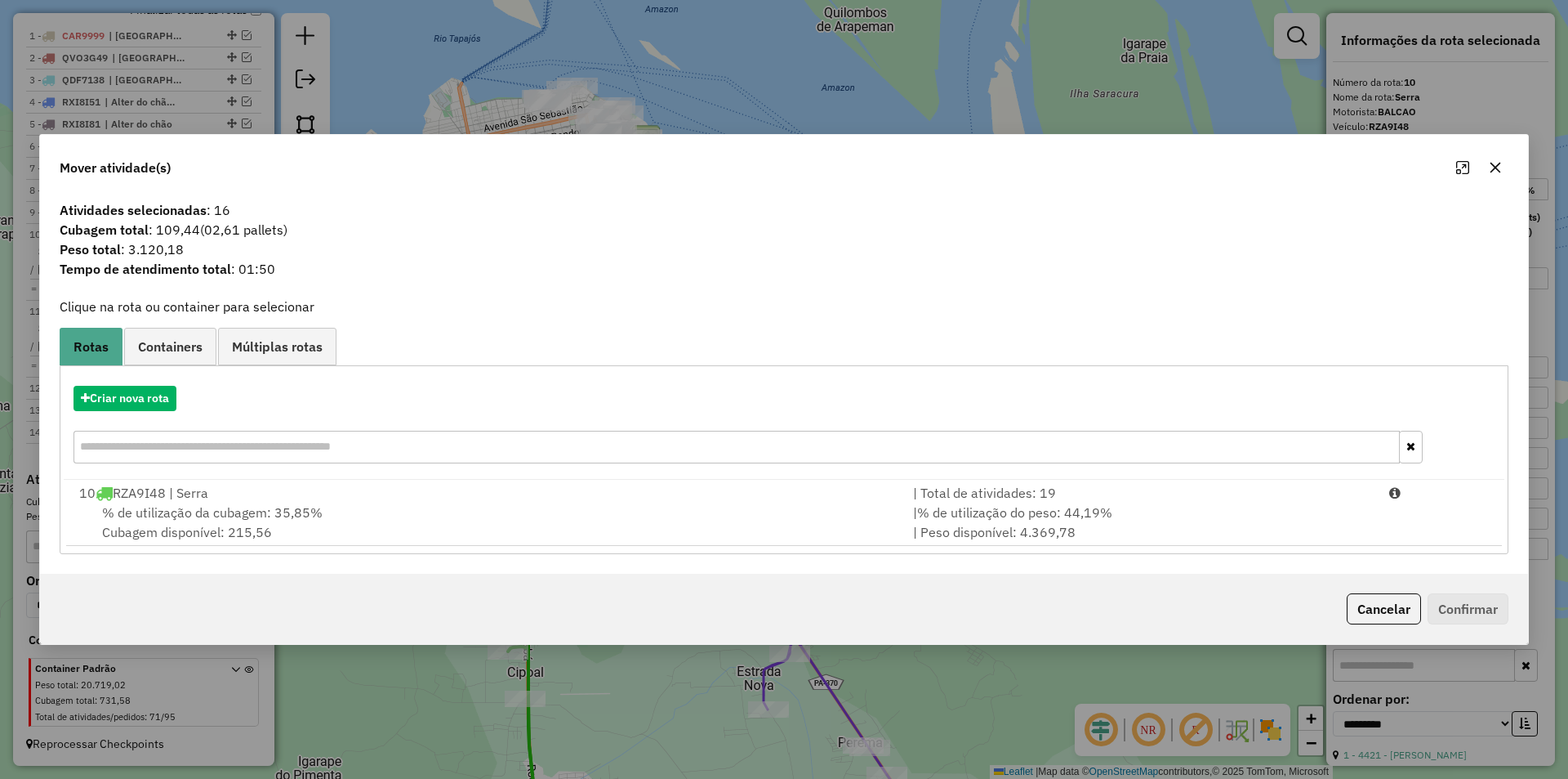
click at [1385, 625] on div "Cancelar Confirmar" at bounding box center [784, 608] width 1488 height 70
click at [1347, 597] on button "Cancelar" at bounding box center [1383, 608] width 74 height 31
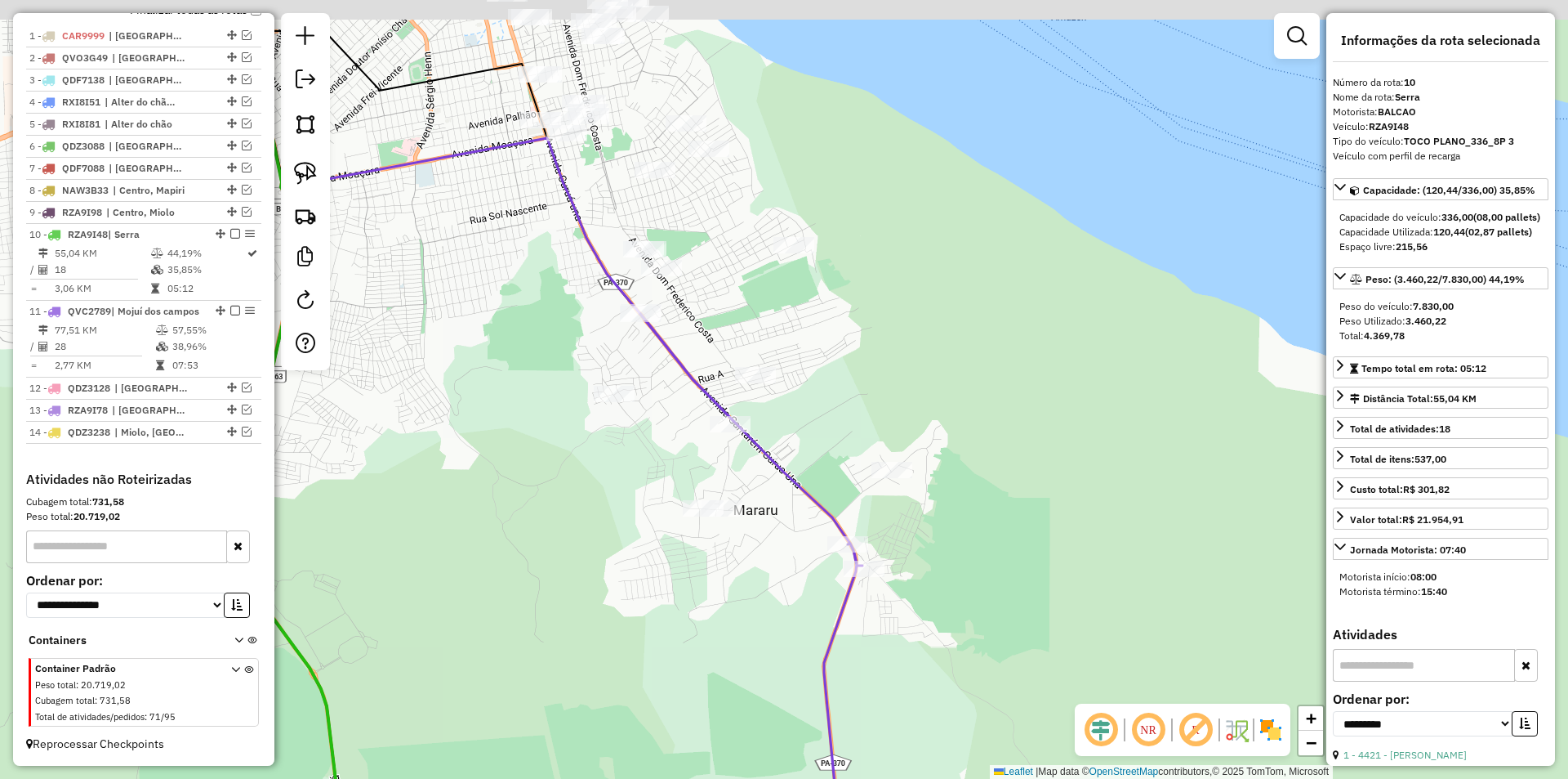
drag, startPoint x: 509, startPoint y: 484, endPoint x: 508, endPoint y: 534, distance: 50.0
click at [508, 534] on div "Janela de atendimento Grade de atendimento Capacidade Transportadoras Veículos …" at bounding box center [784, 390] width 1568 height 779
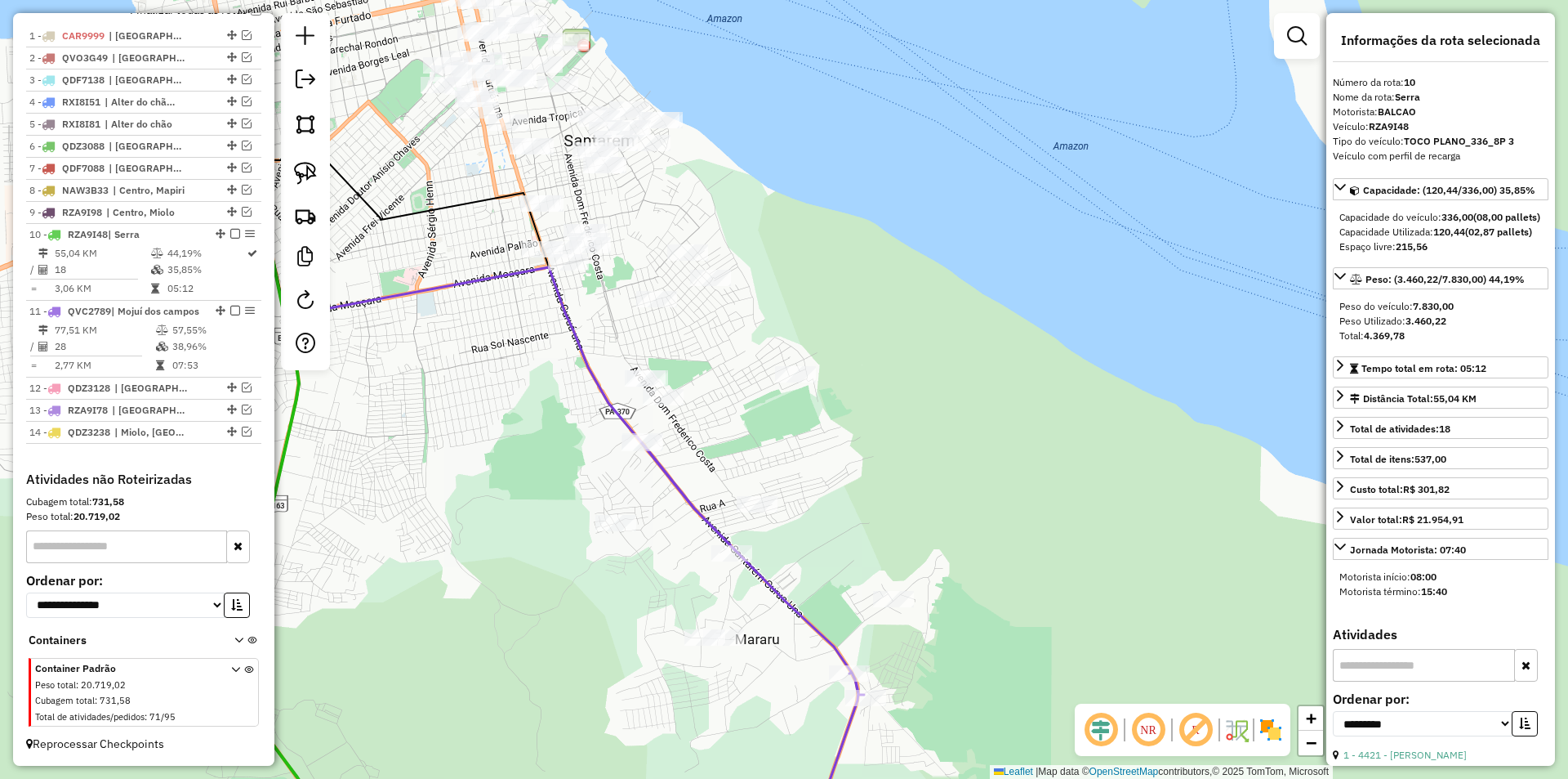
drag, startPoint x: 515, startPoint y: 550, endPoint x: 555, endPoint y: 645, distance: 103.1
click at [555, 651] on div "Janela de atendimento Grade de atendimento Capacidade Transportadoras Veículos …" at bounding box center [784, 390] width 1568 height 779
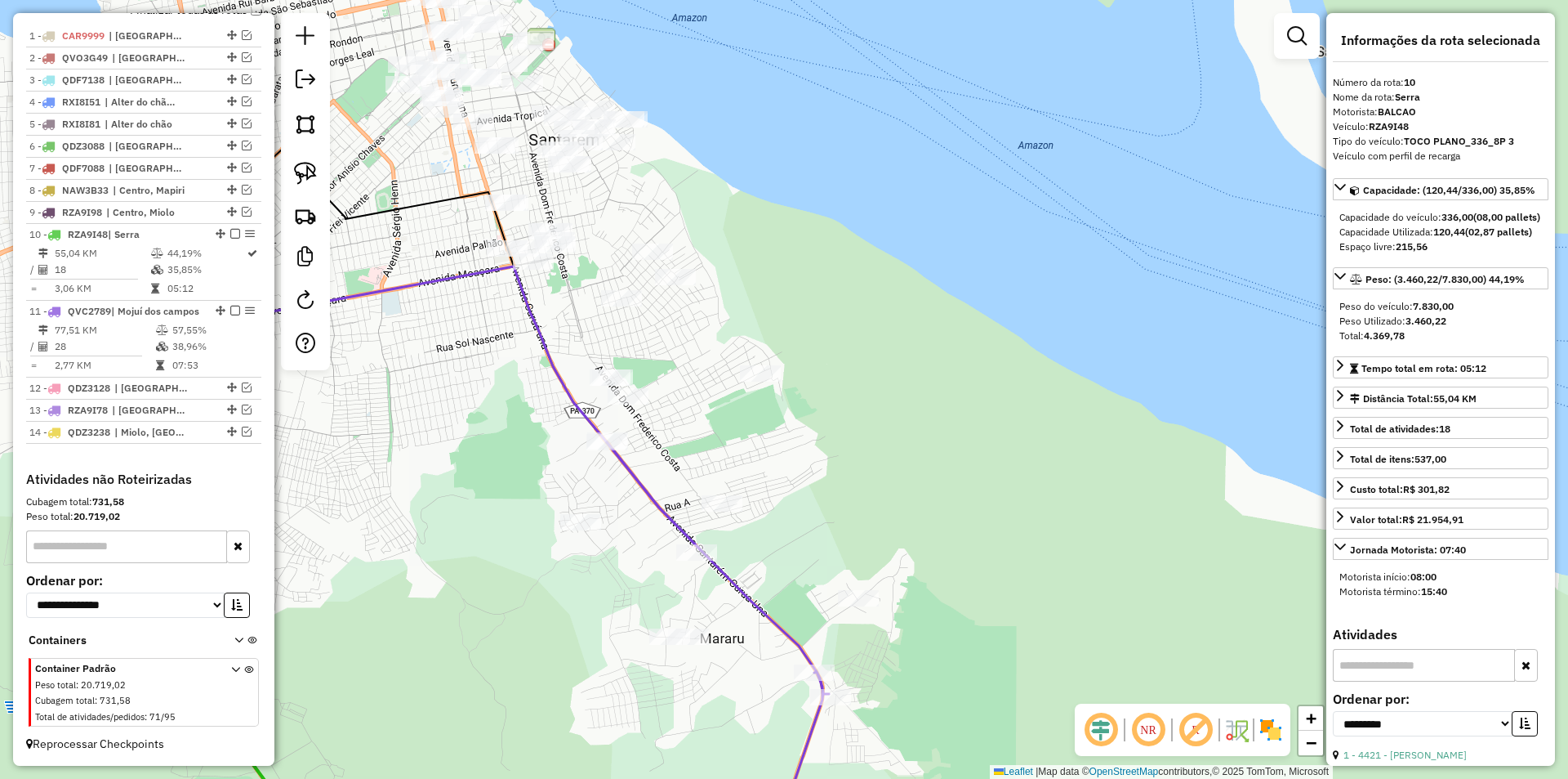
drag, startPoint x: 490, startPoint y: 397, endPoint x: 425, endPoint y: 328, distance: 94.8
click at [425, 328] on div "Janela de atendimento Grade de atendimento Capacidade Transportadoras Veículos …" at bounding box center [784, 390] width 1568 height 779
click at [303, 176] on img at bounding box center [304, 173] width 23 height 23
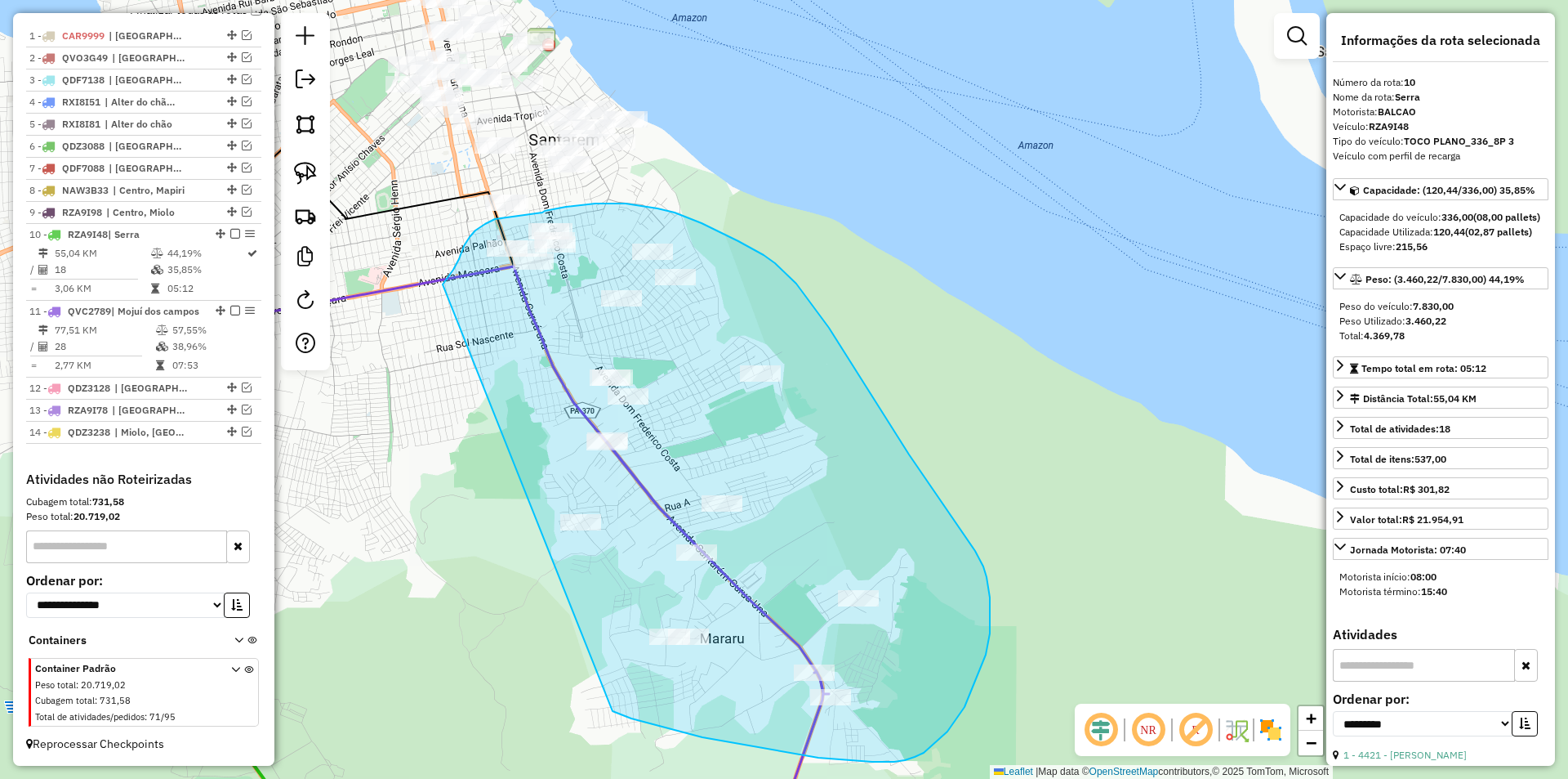
drag, startPoint x: 443, startPoint y: 285, endPoint x: 613, endPoint y: 711, distance: 458.7
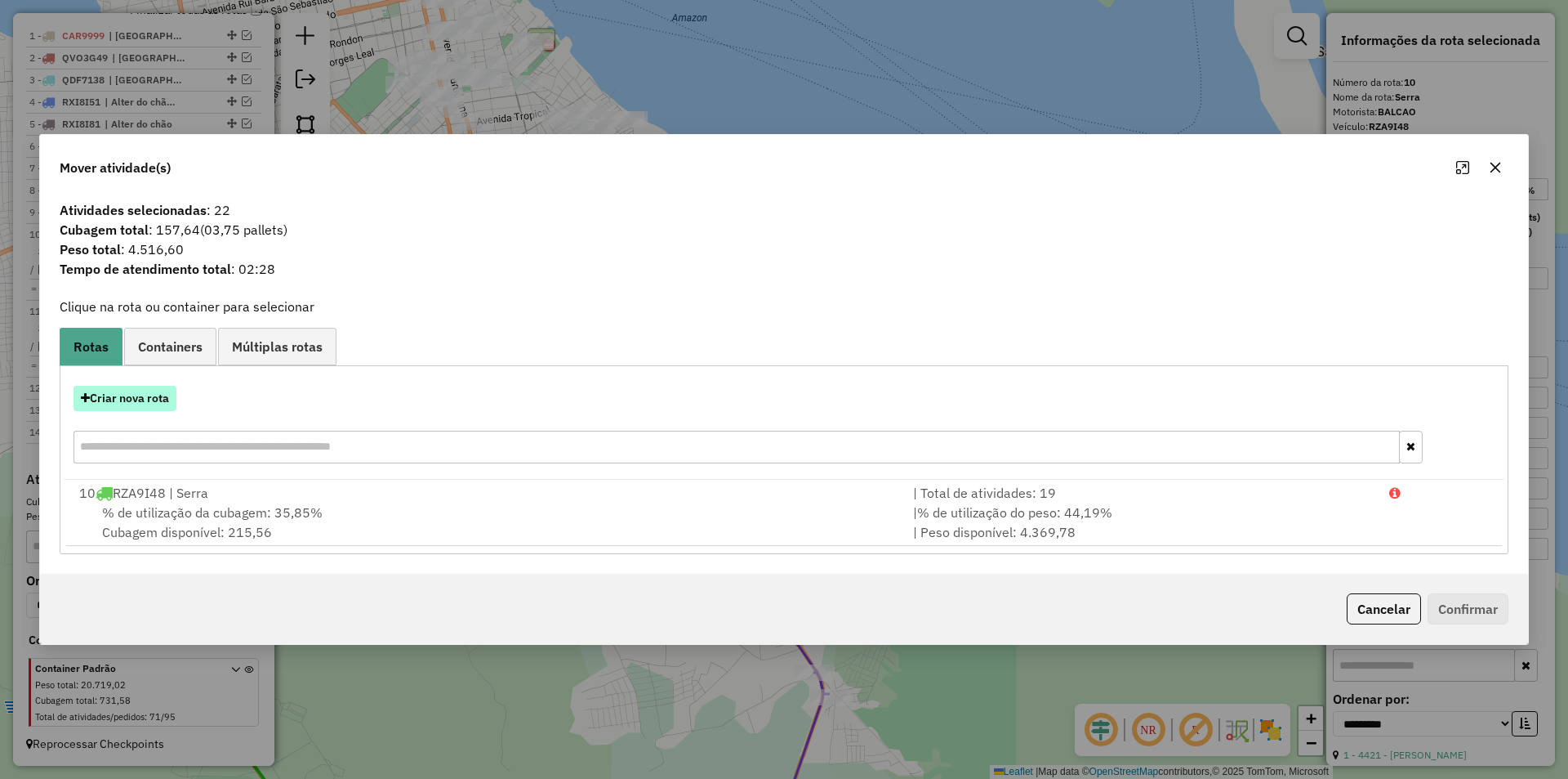
click at [154, 402] on button "Criar nova rota" at bounding box center [124, 398] width 103 height 26
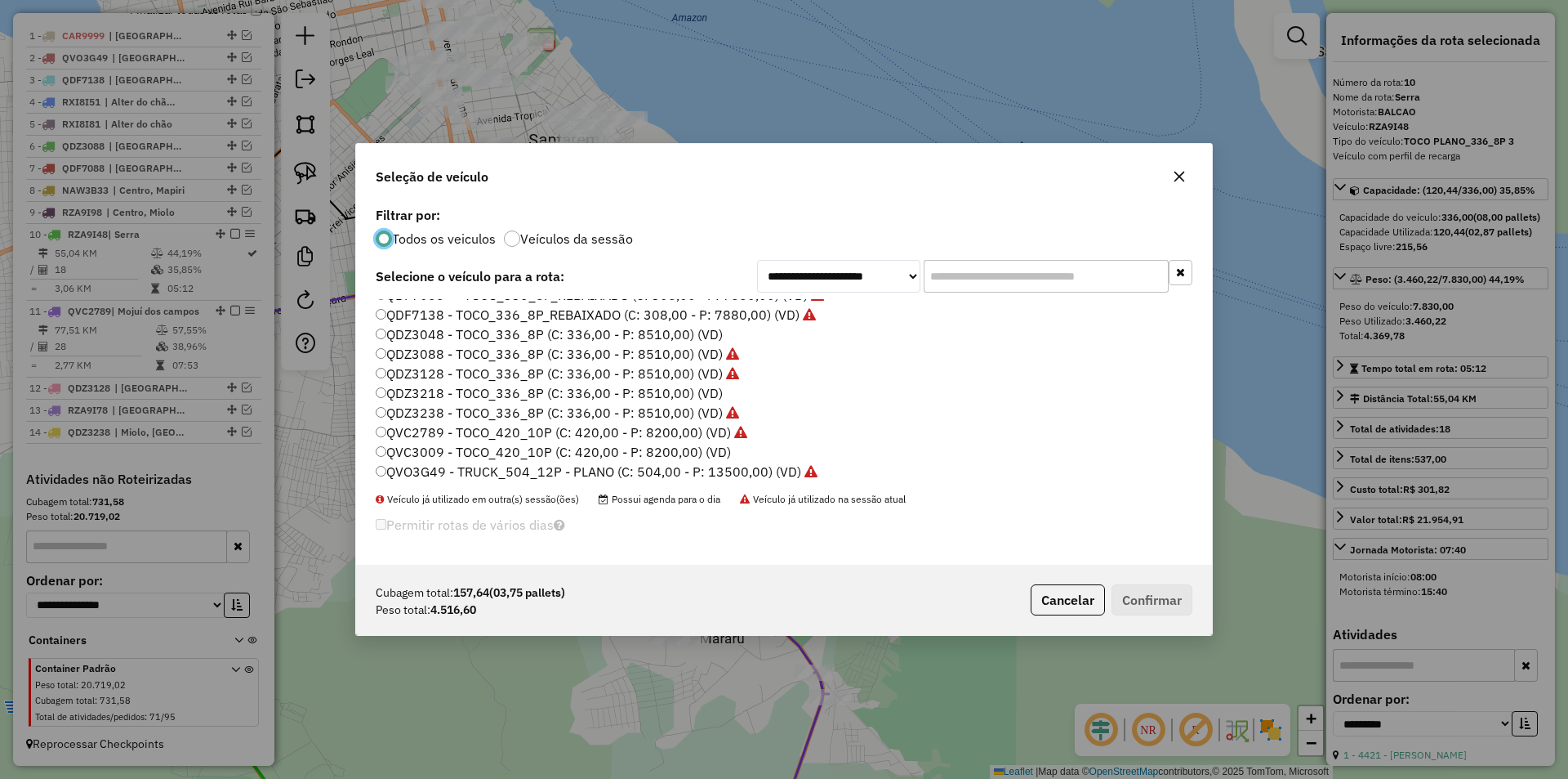
scroll to position [242, 0]
click at [442, 419] on label "QDZ3218 - TOCO_336_8P (C: 336,00 - P: 8510,00) (VD)" at bounding box center [548, 419] width 347 height 20
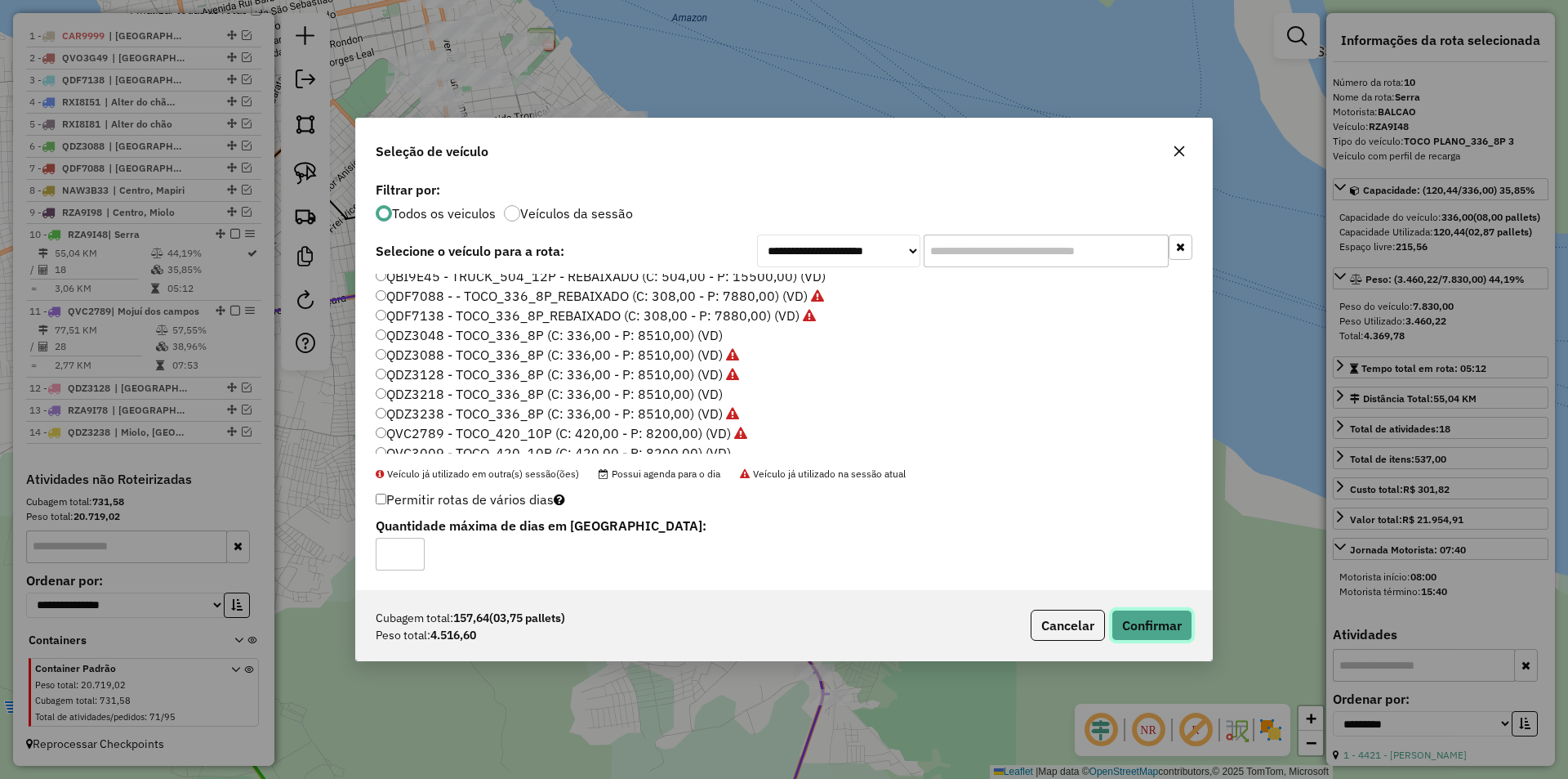
click at [1138, 628] on button "Confirmar" at bounding box center [1152, 624] width 81 height 31
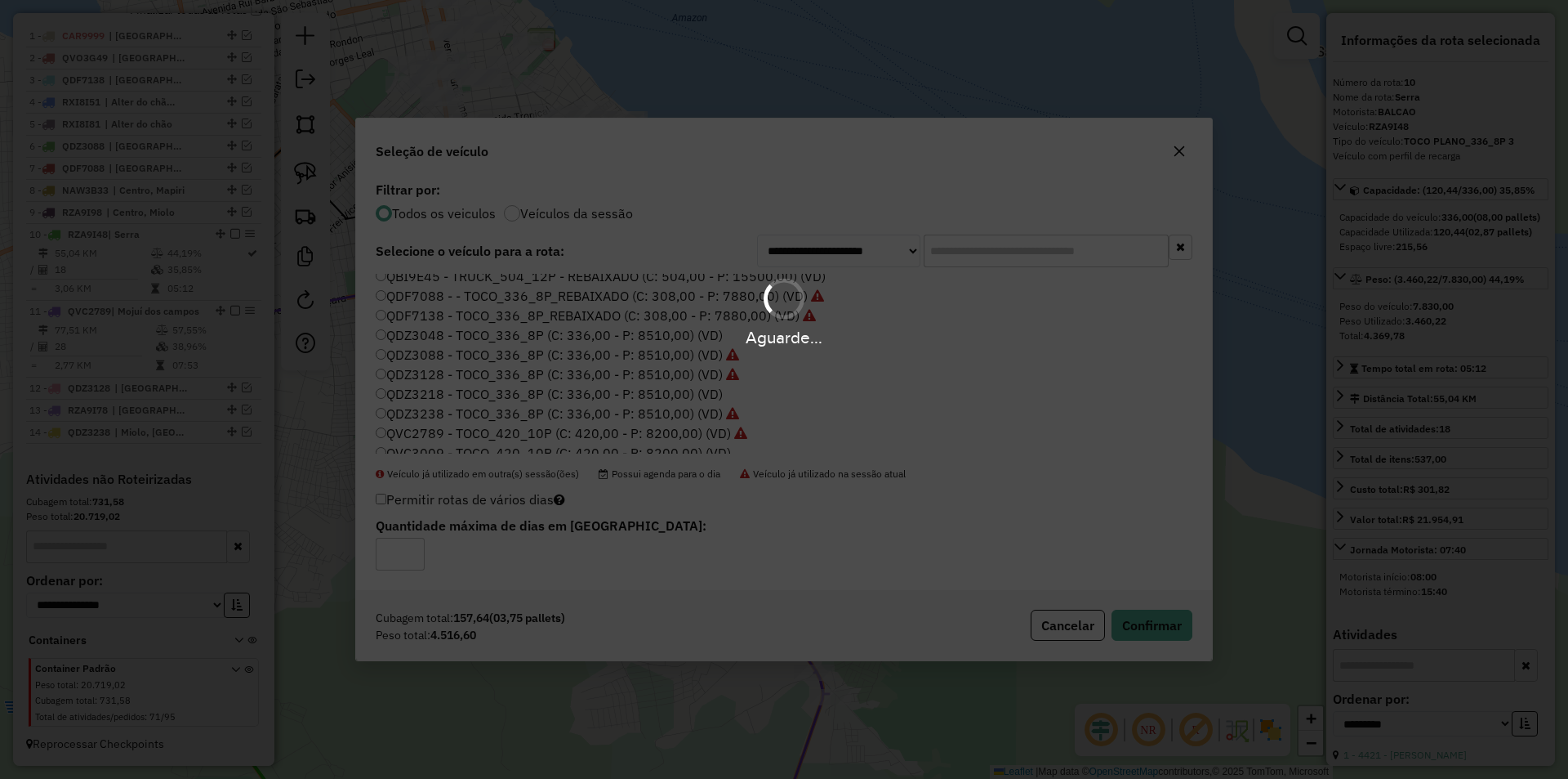
scroll to position [727, 0]
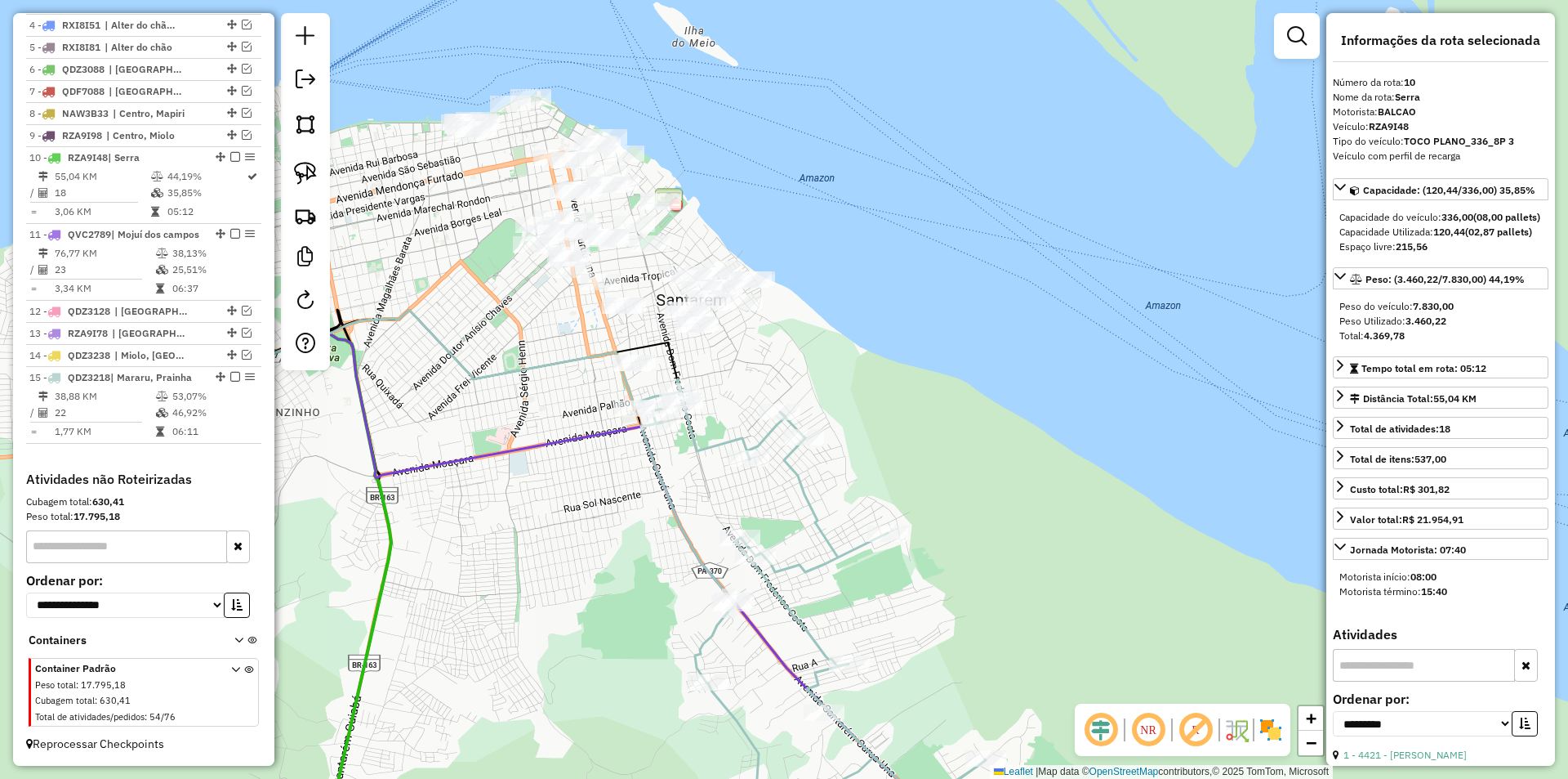
drag, startPoint x: 531, startPoint y: 396, endPoint x: 658, endPoint y: 572, distance: 217.0
click at [670, 591] on div "Janela de atendimento Grade de atendimento Capacidade Transportadoras Veículos …" at bounding box center [784, 390] width 1568 height 779
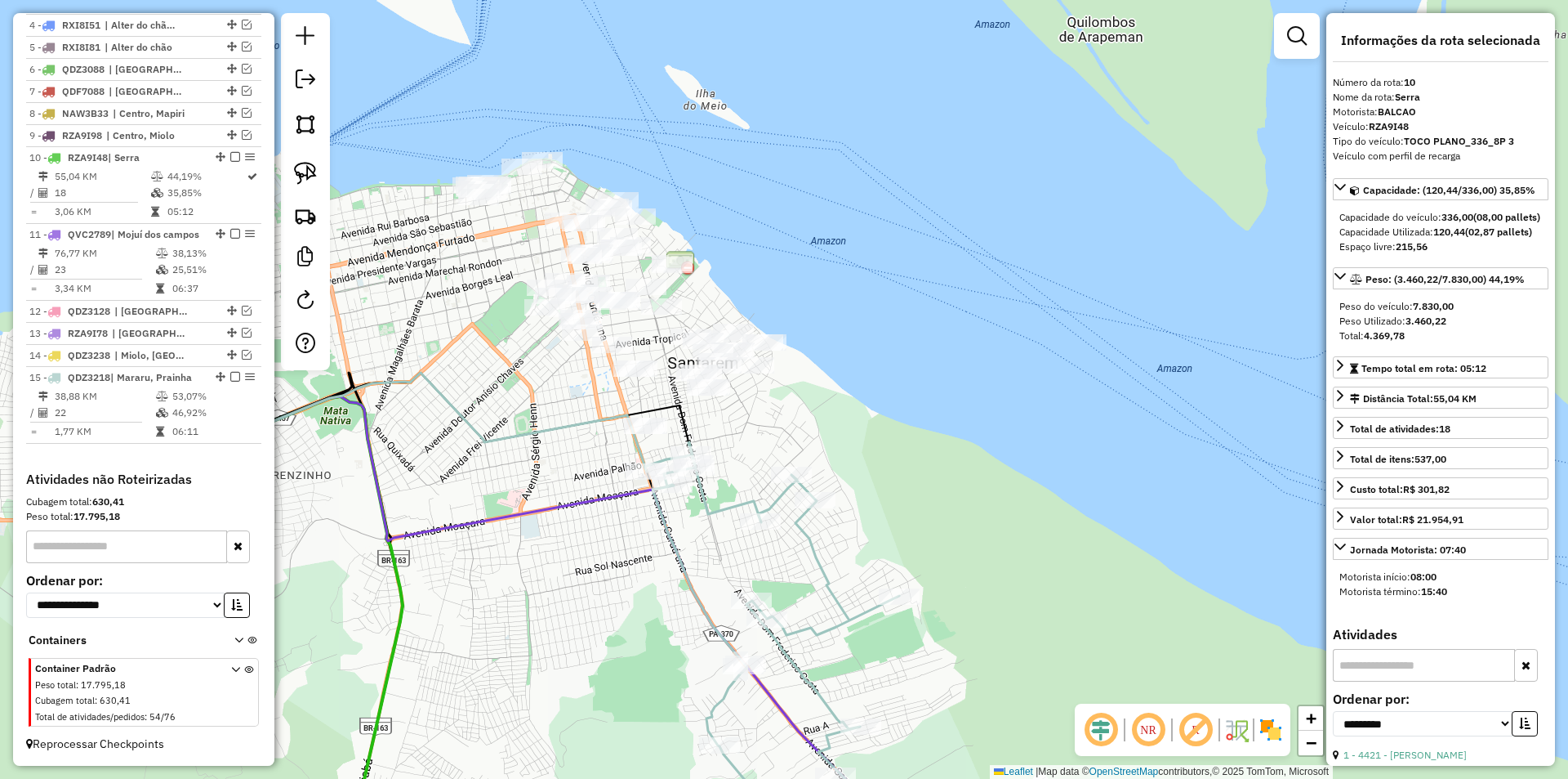
drag, startPoint x: 481, startPoint y: 313, endPoint x: 435, endPoint y: 277, distance: 58.4
click at [435, 277] on div "Janela de atendimento Grade de atendimento Capacidade Transportadoras Veículos …" at bounding box center [784, 390] width 1568 height 779
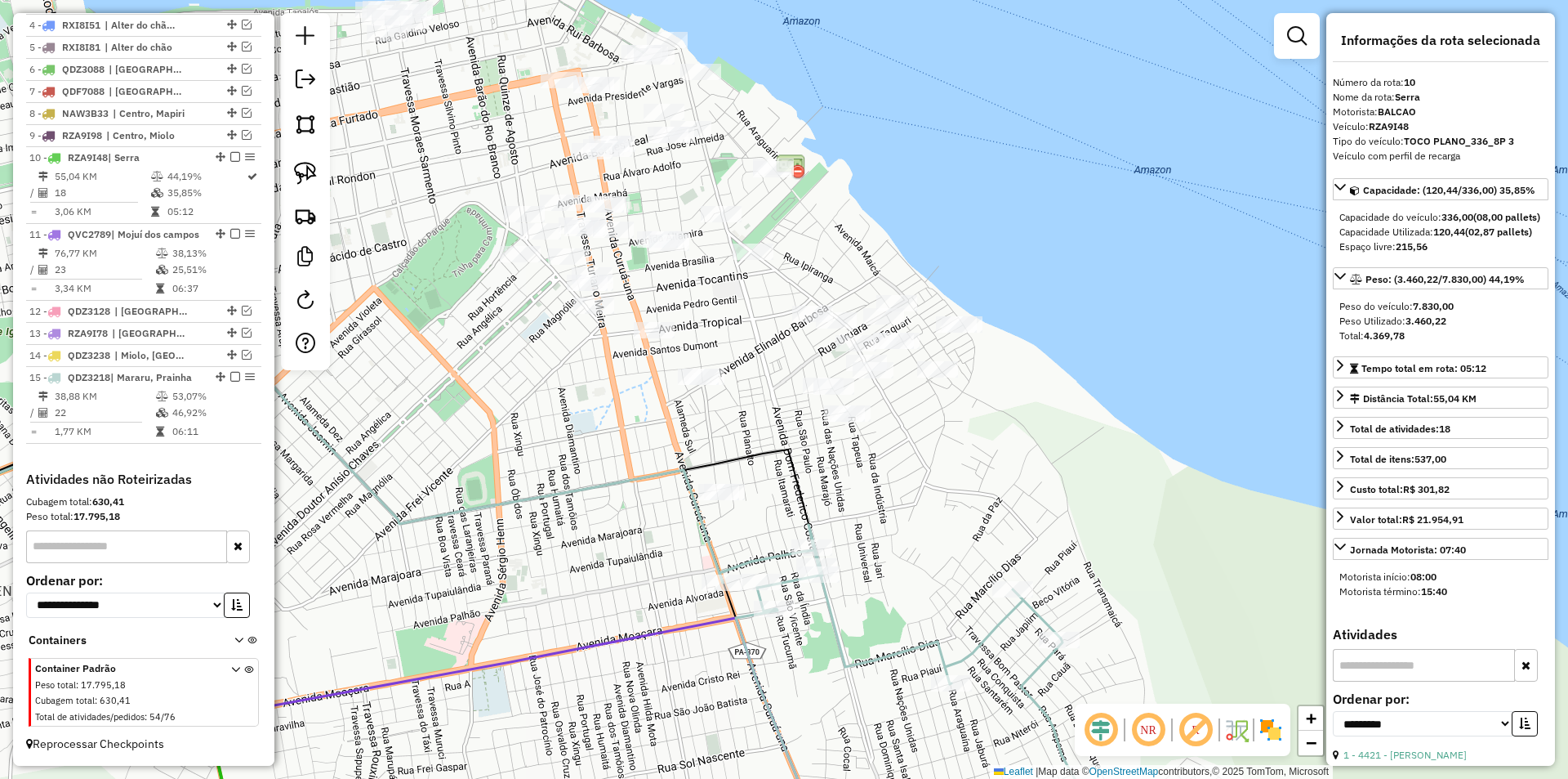
drag, startPoint x: 460, startPoint y: 289, endPoint x: 396, endPoint y: 340, distance: 81.8
click at [397, 346] on div "Janela de atendimento Grade de atendimento Capacidade Transportadoras Veículos …" at bounding box center [784, 390] width 1568 height 779
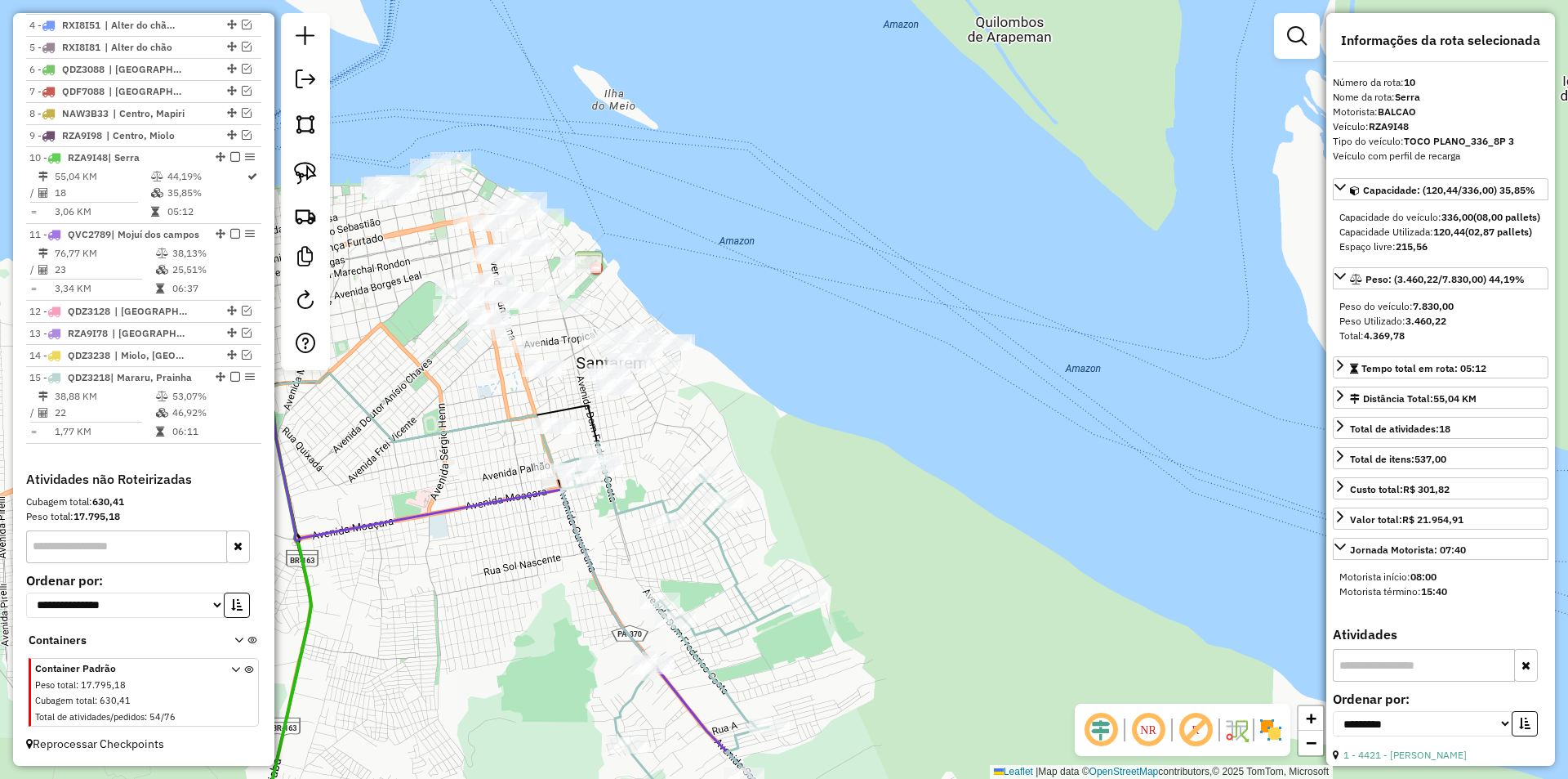
drag, startPoint x: 404, startPoint y: 354, endPoint x: 399, endPoint y: 319, distance: 35.4
click at [410, 345] on div "Janela de atendimento Grade de atendimento Capacidade Transportadoras Veículos …" at bounding box center [784, 390] width 1568 height 779
click at [308, 178] on img at bounding box center [304, 173] width 23 height 23
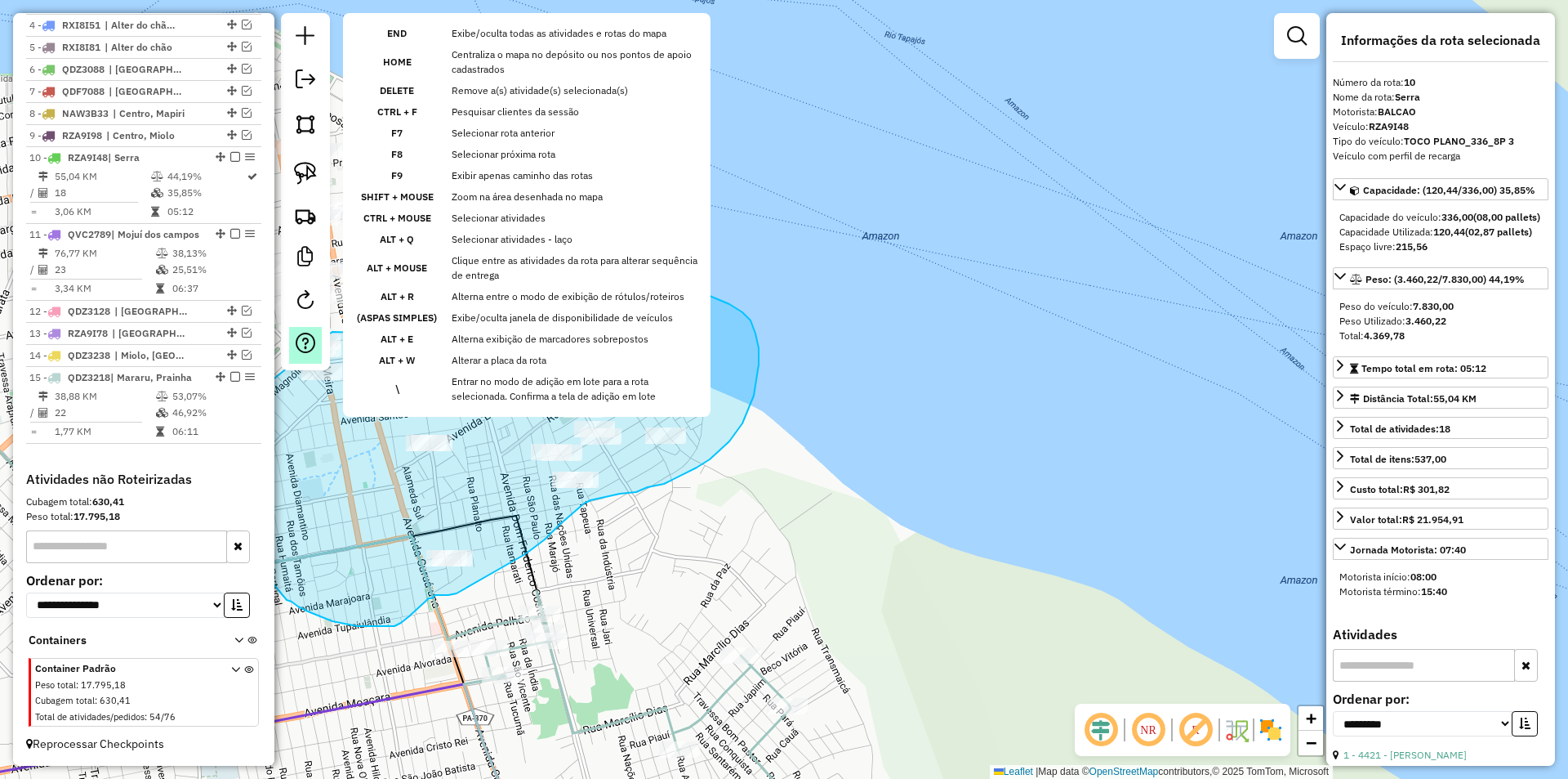
drag, startPoint x: 451, startPoint y: 347, endPoint x: 304, endPoint y: 336, distance: 147.4
click at [304, 336] on hb-router-mapa "Informações da Sessão 979789 - [DATE] Criação: [DATE] 18:22 Depósito: Santabier…" at bounding box center [784, 390] width 1568 height 779
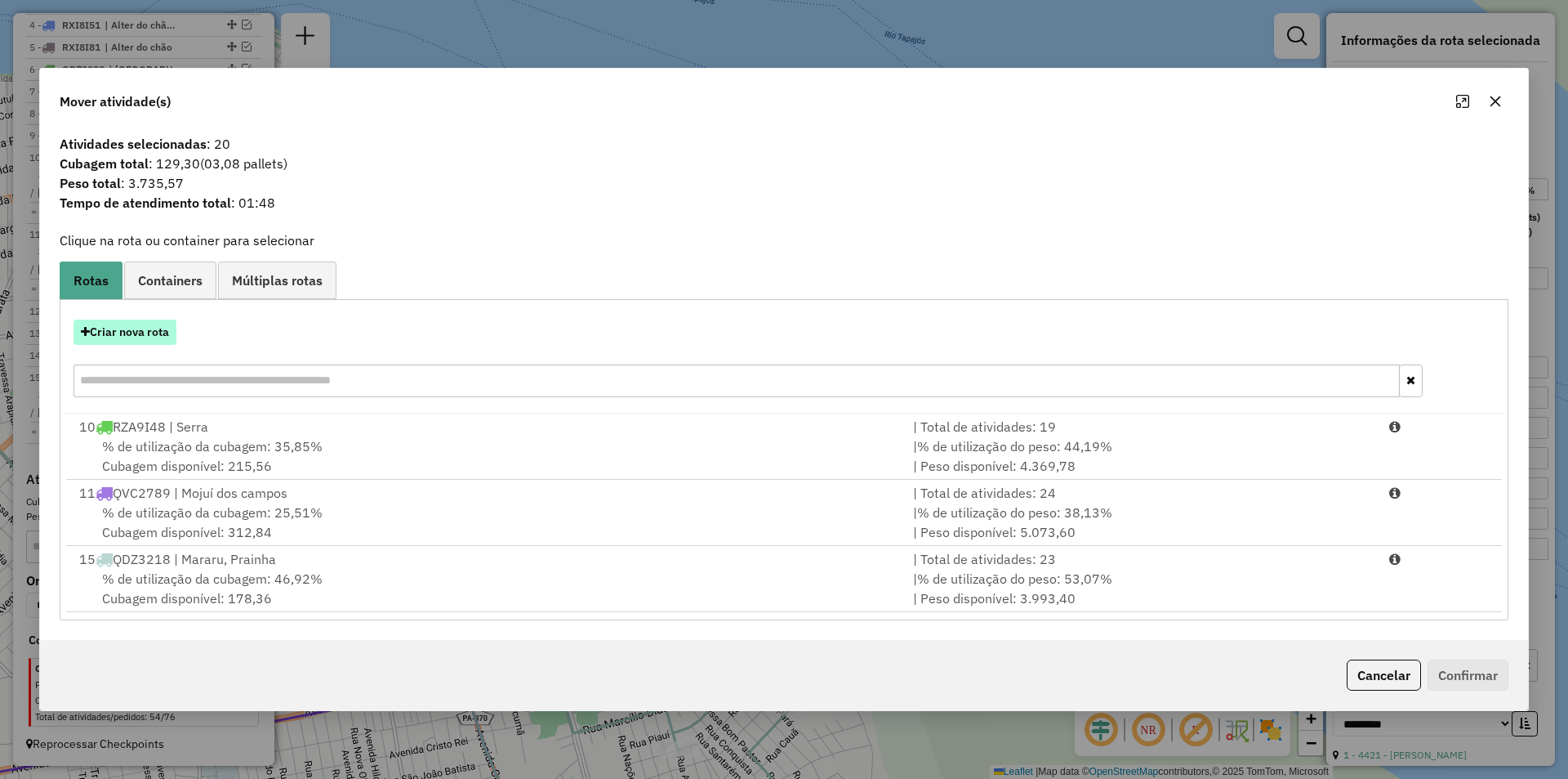
click at [167, 327] on button "Criar nova rota" at bounding box center [124, 332] width 103 height 26
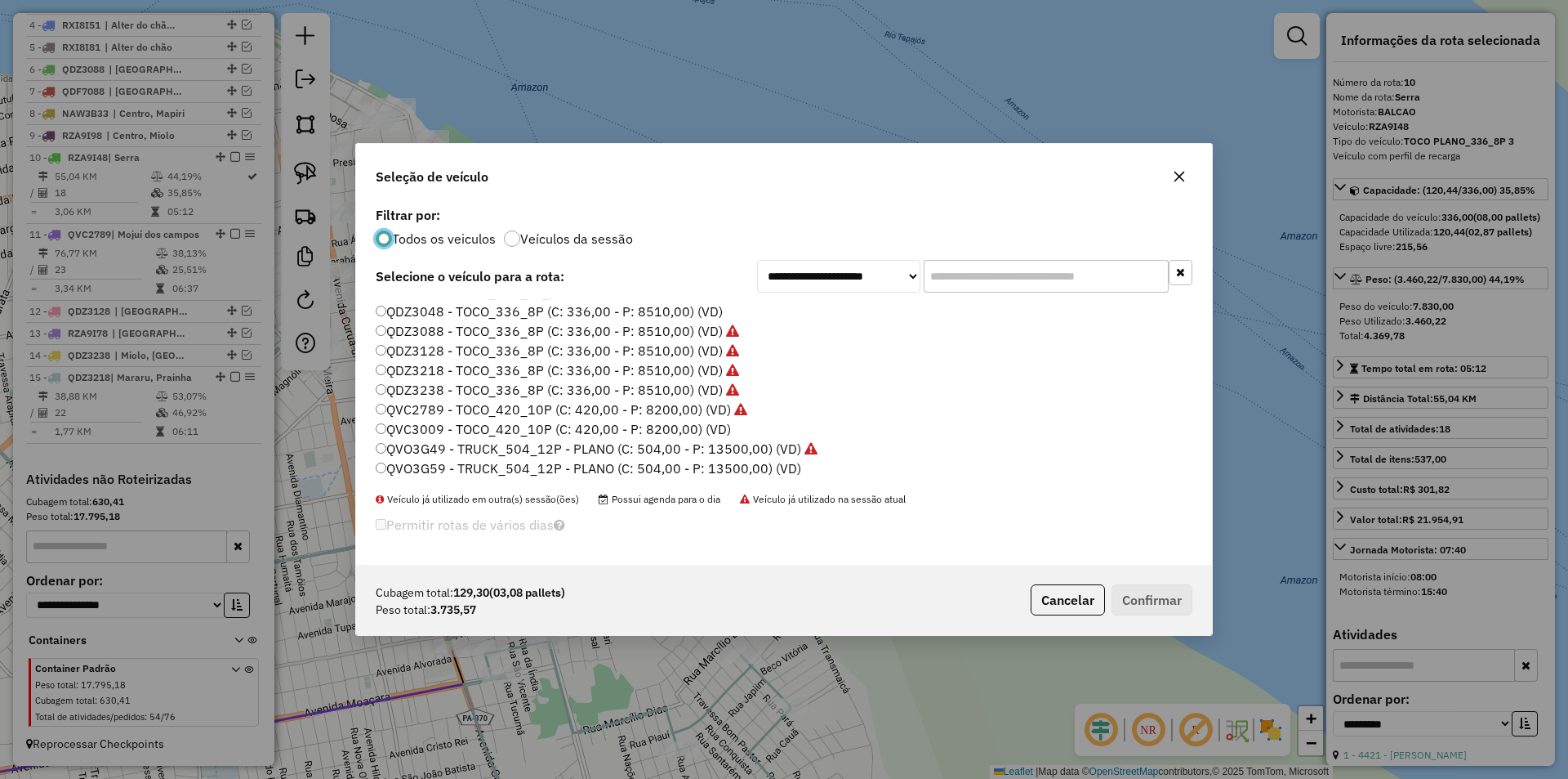
scroll to position [487, 0]
click at [437, 370] on label "RXI8I61 - TOCO PLANO_336_8P 2 (C: 336,00 - P: 8200,00) (VD)" at bounding box center [573, 370] width 395 height 20
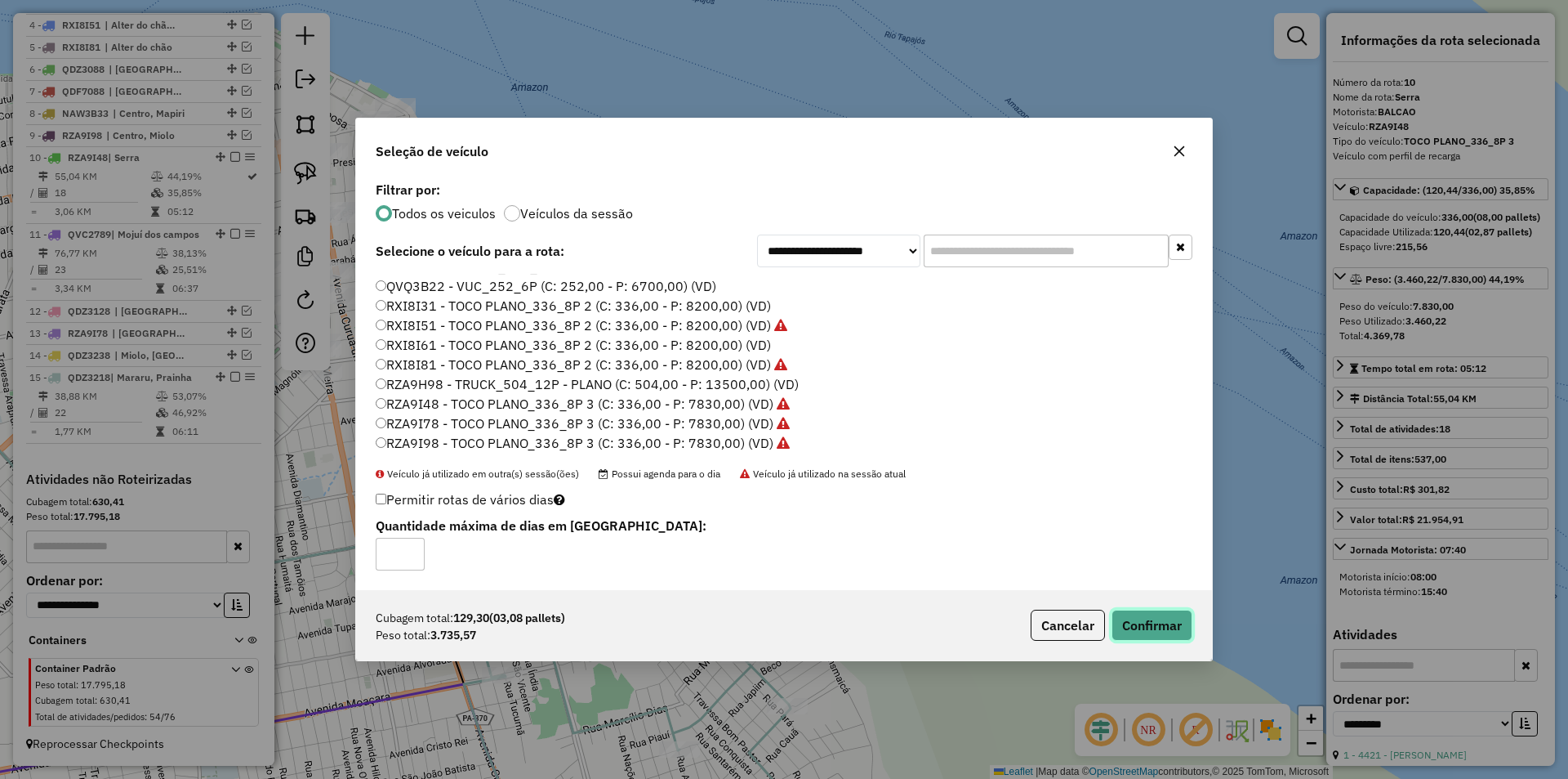
click at [1179, 629] on button "Confirmar" at bounding box center [1152, 624] width 81 height 31
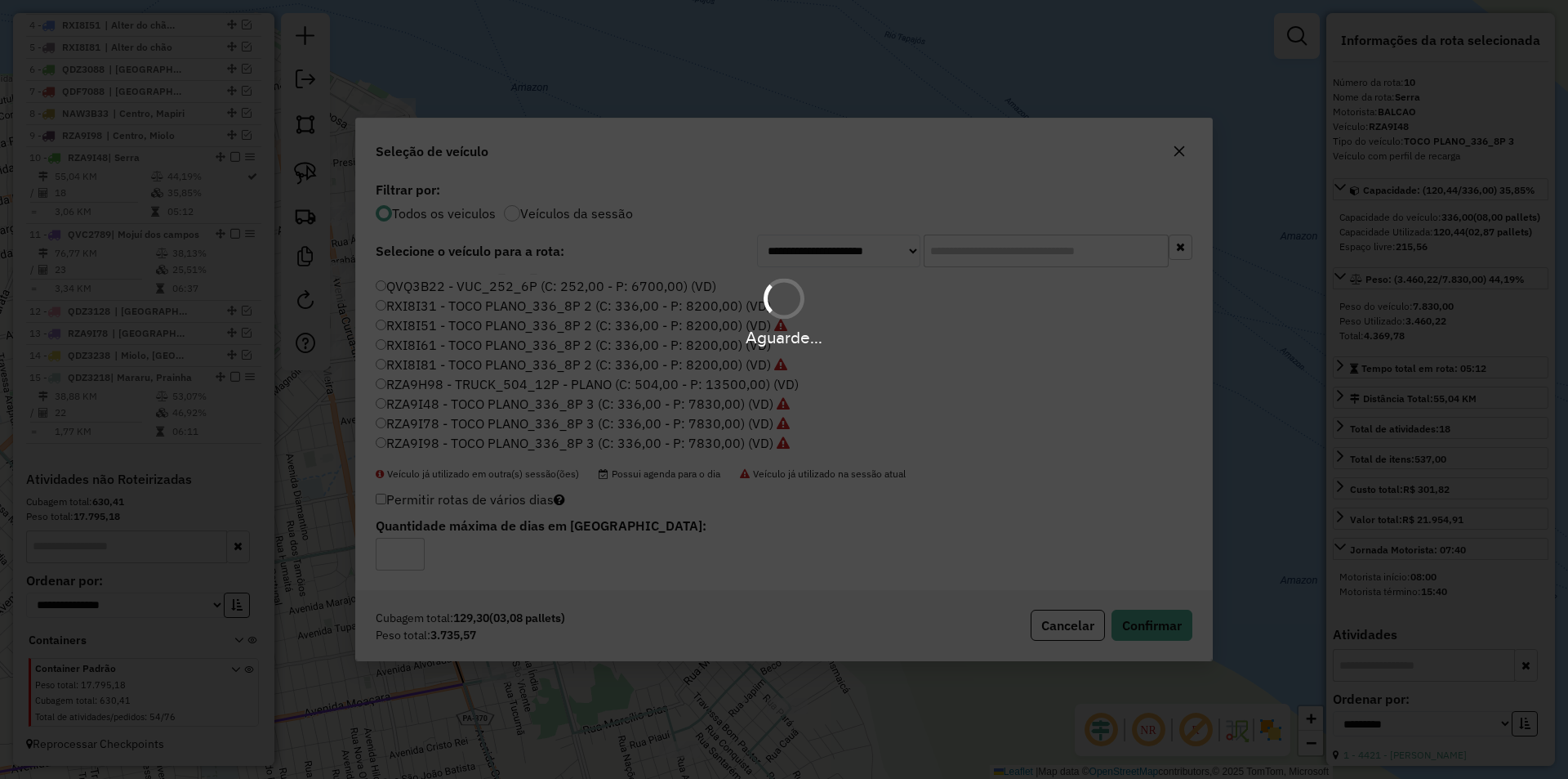
scroll to position [803, 0]
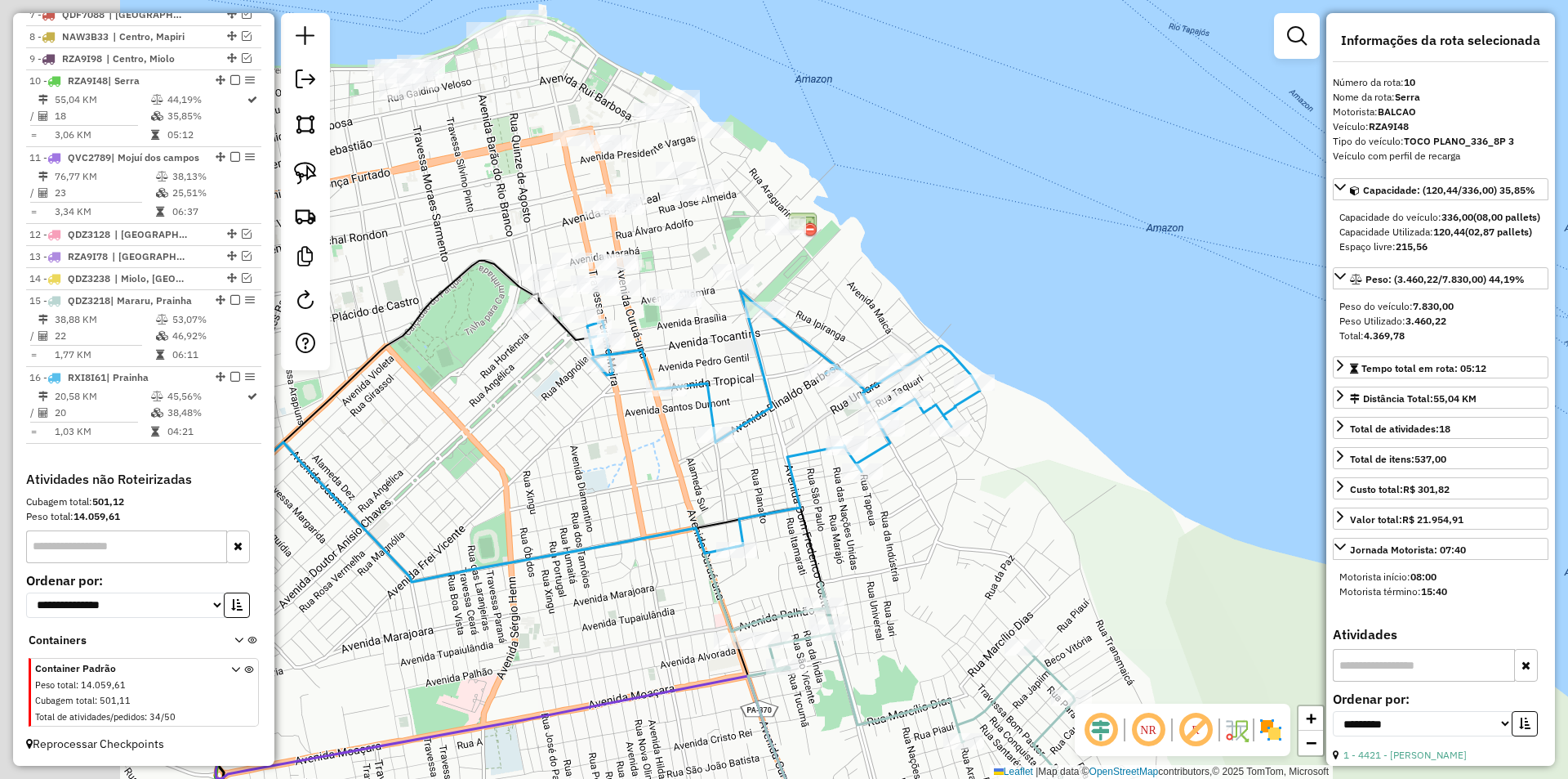
drag, startPoint x: 724, startPoint y: 614, endPoint x: 1206, endPoint y: 604, distance: 482.1
click at [1206, 604] on div "Janela de atendimento Grade de atendimento Capacidade Transportadoras Veículos …" at bounding box center [784, 390] width 1568 height 779
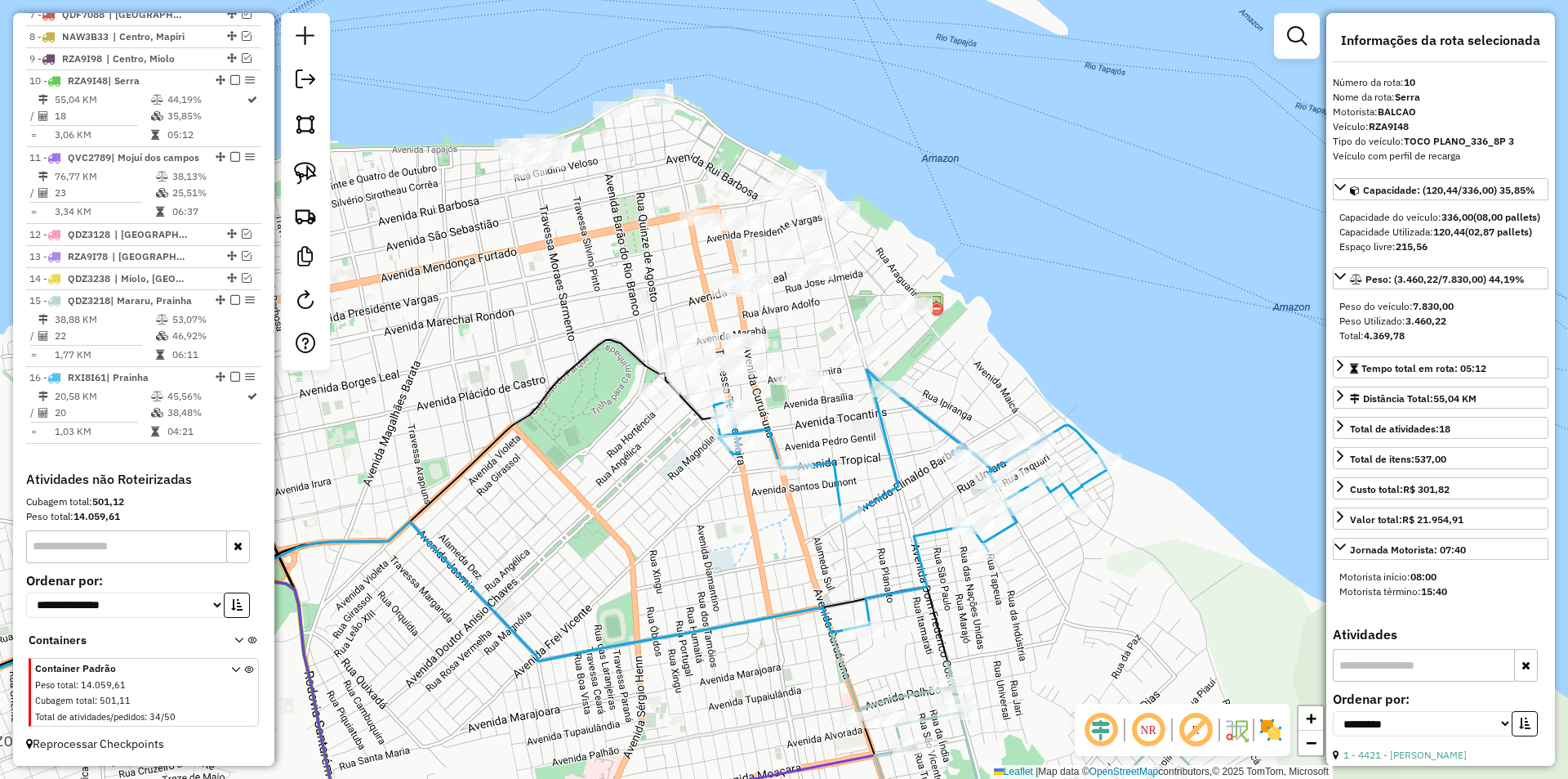
drag, startPoint x: 821, startPoint y: 438, endPoint x: 745, endPoint y: 518, distance: 110.3
click at [745, 518] on div "Janela de atendimento Grade de atendimento Capacidade Transportadoras Veículos …" at bounding box center [784, 390] width 1568 height 779
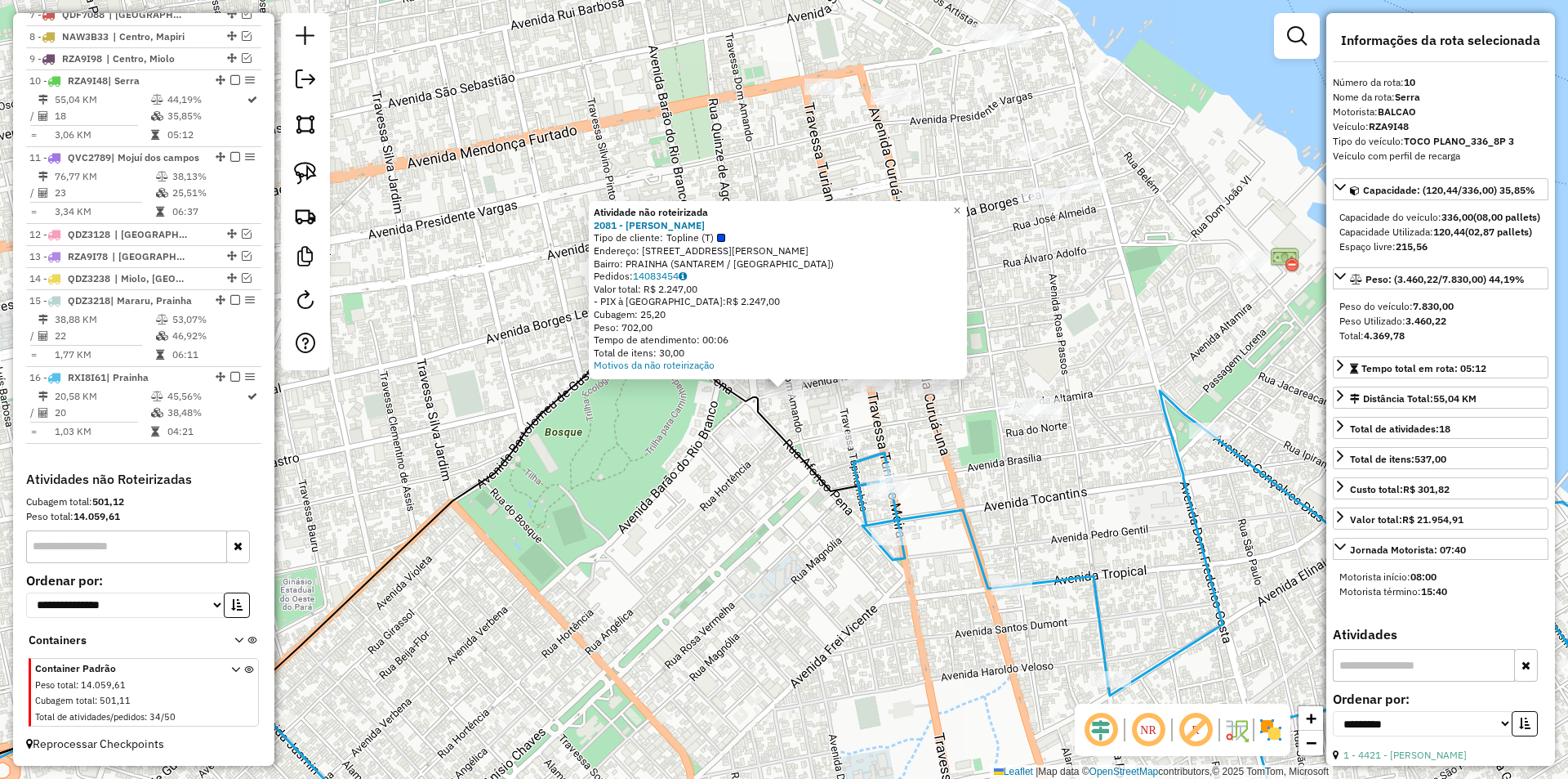
click at [774, 524] on div "Atividade não roteirizada 2081 - [PERSON_NAME] Tipo de cliente: Topline (T) End…" at bounding box center [784, 390] width 1568 height 779
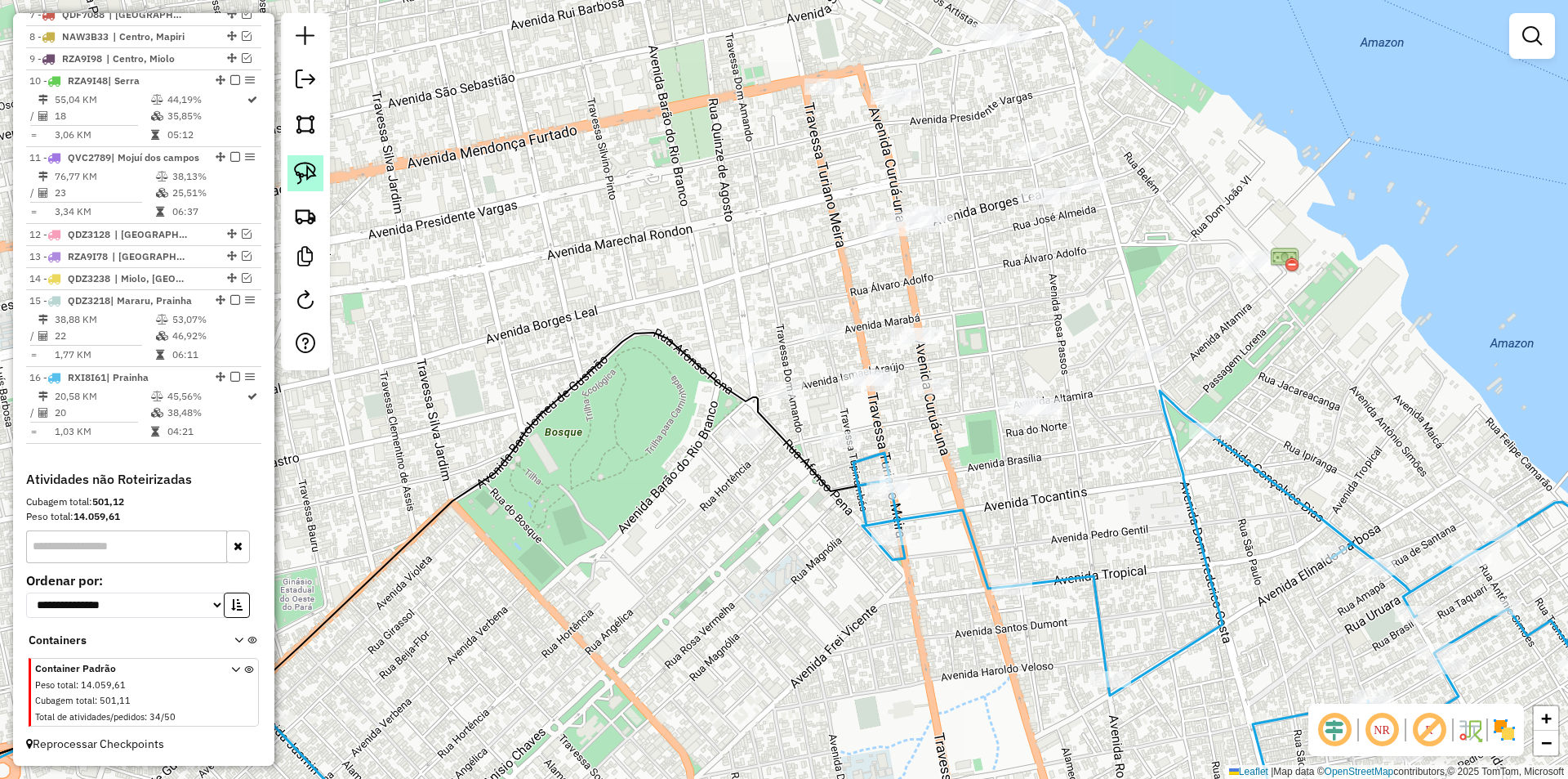
click at [312, 179] on img at bounding box center [304, 173] width 23 height 23
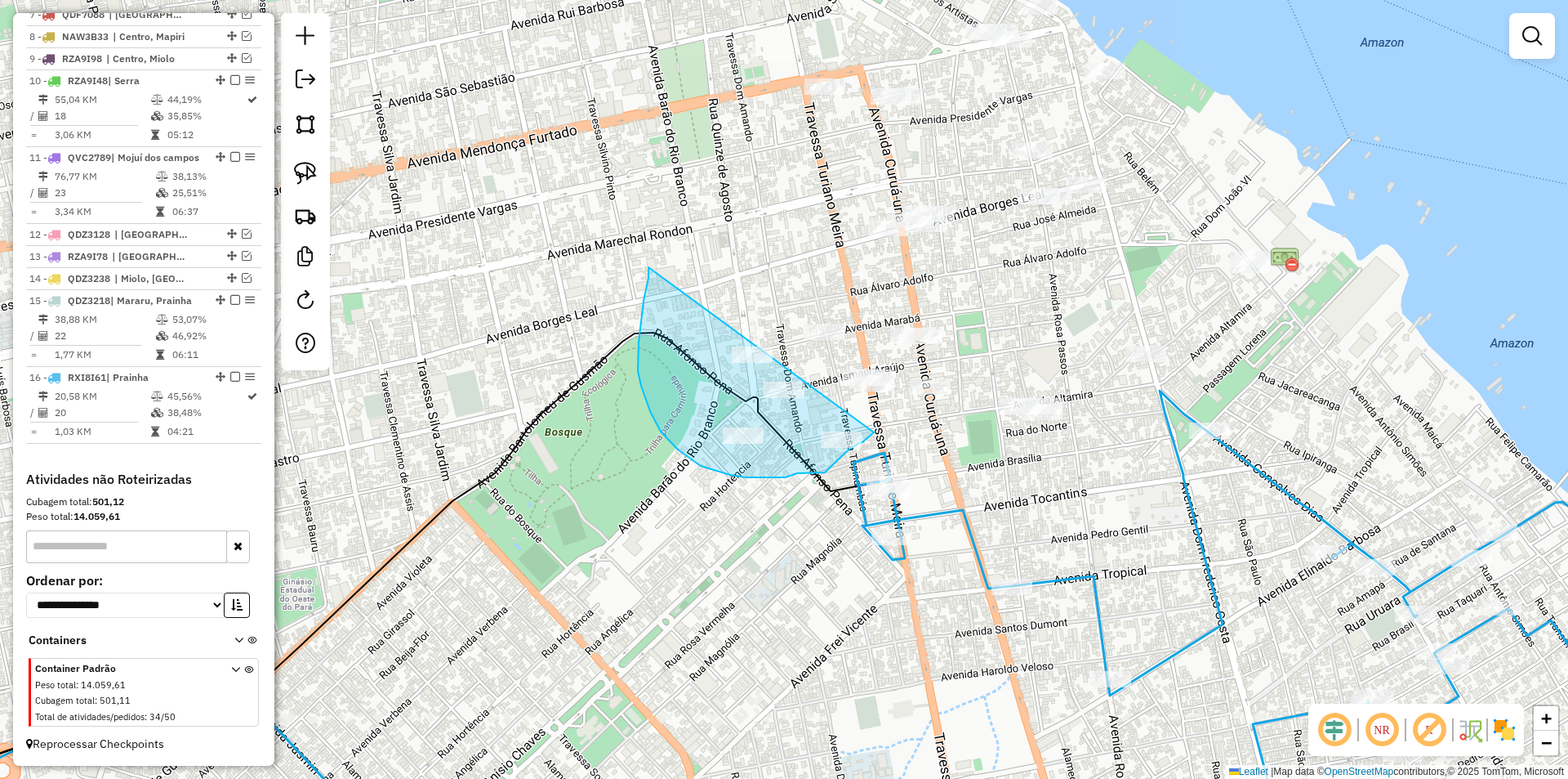
drag, startPoint x: 648, startPoint y: 267, endPoint x: 873, endPoint y: 432, distance: 279.0
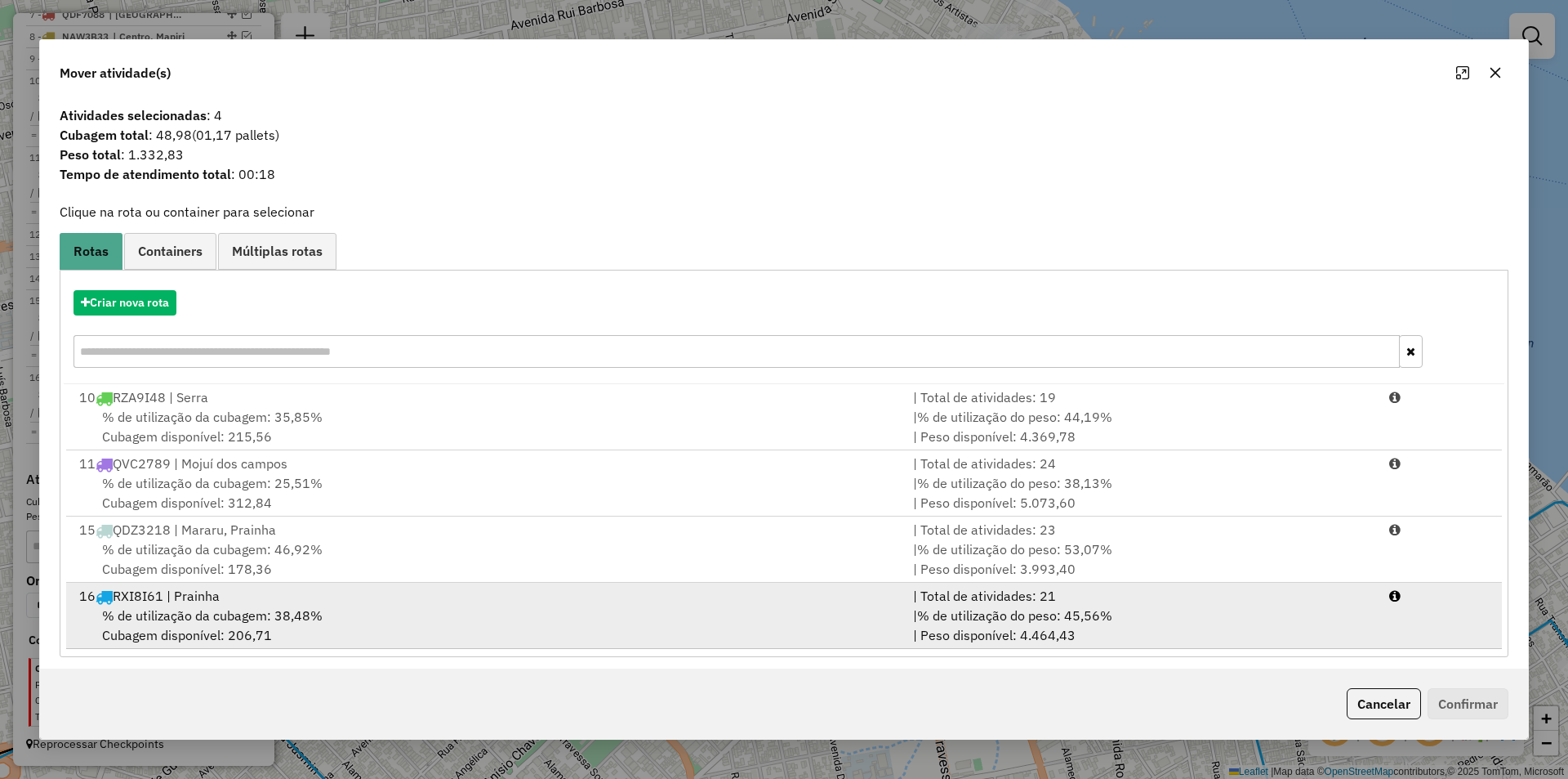
click at [596, 619] on div "% de utilização da cubagem: 38,48% Cubagem disponível: 206,71" at bounding box center [486, 625] width 834 height 40
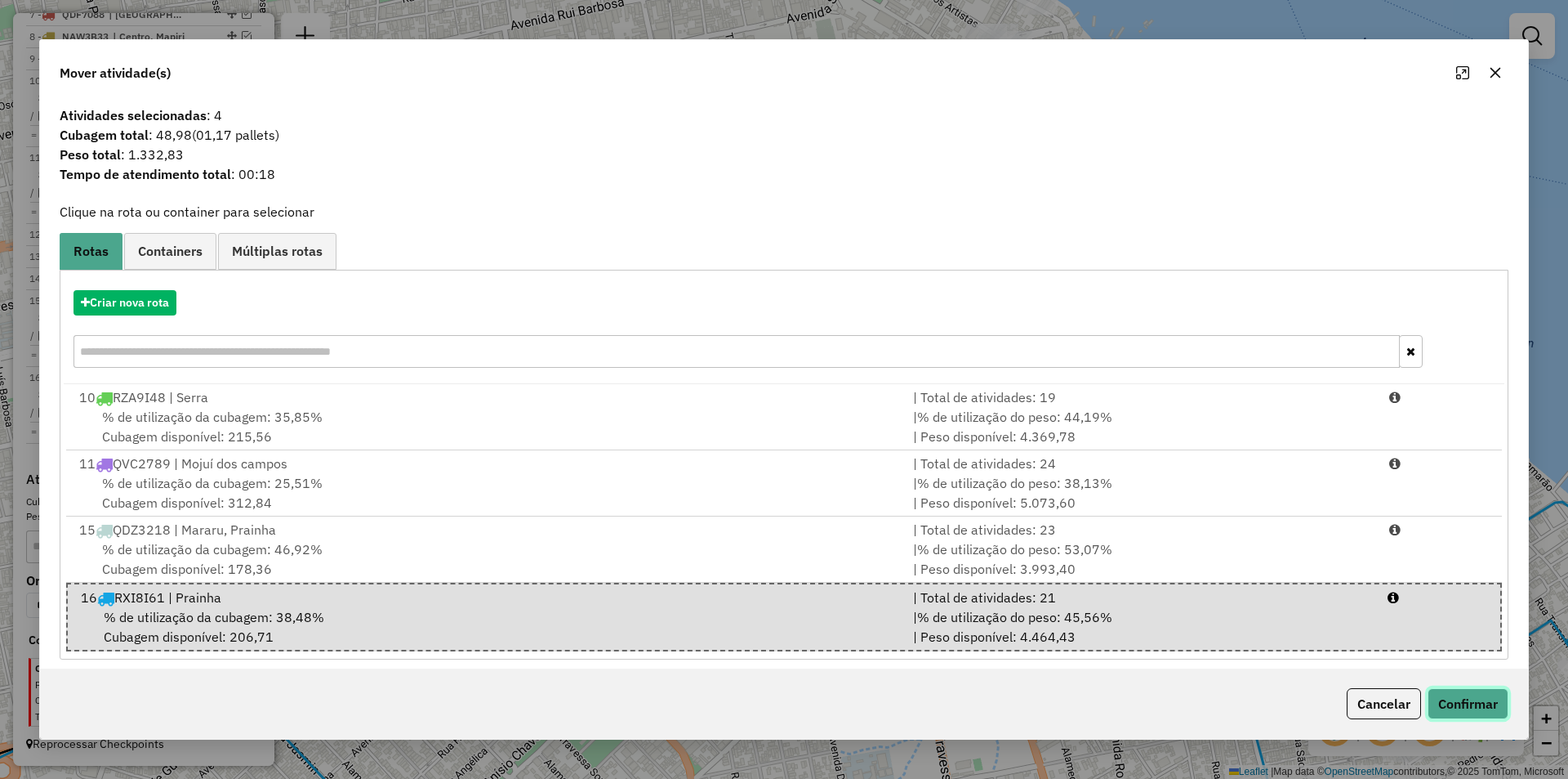
click at [1444, 705] on button "Confirmar" at bounding box center [1468, 703] width 81 height 31
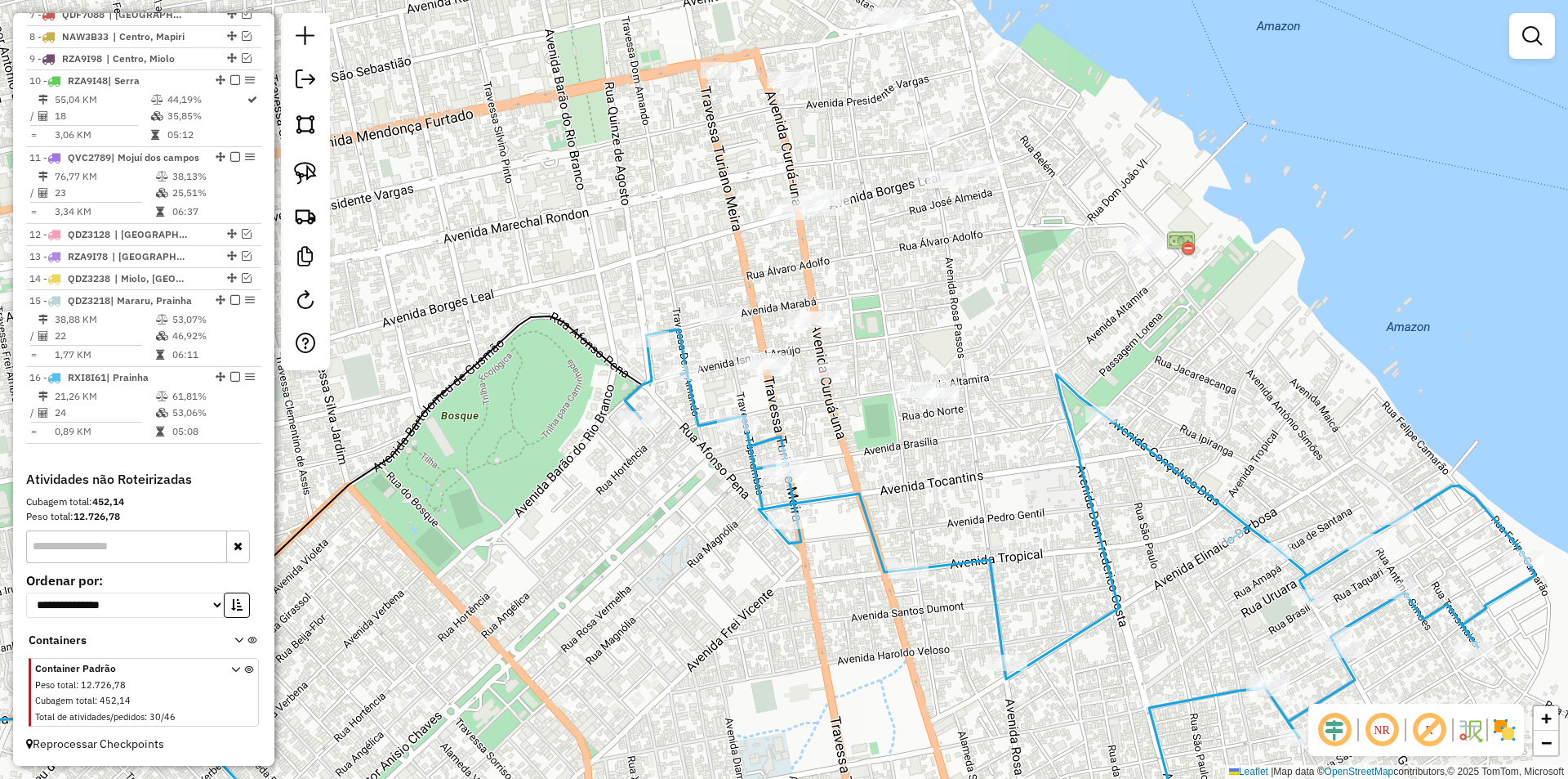
drag, startPoint x: 1128, startPoint y: 532, endPoint x: 1045, endPoint y: 507, distance: 86.7
click at [1045, 507] on div "Janela de atendimento Grade de atendimento Capacidade Transportadoras Veículos …" at bounding box center [784, 390] width 1568 height 779
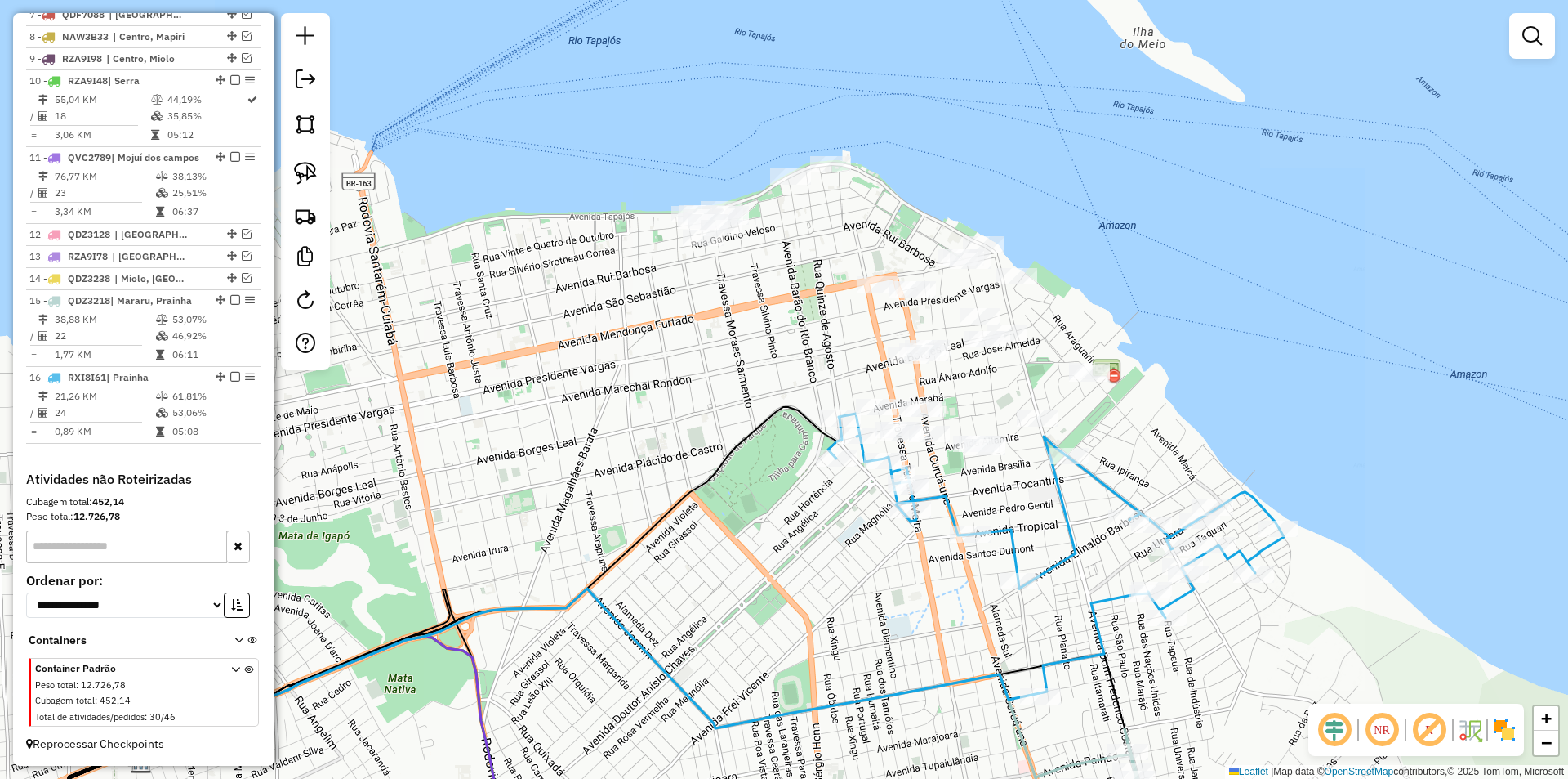
click at [1051, 510] on div "Janela de atendimento Grade de atendimento Capacidade Transportadoras Veículos …" at bounding box center [784, 390] width 1568 height 779
click at [1065, 516] on icon at bounding box center [1055, 553] width 455 height 280
select select "**********"
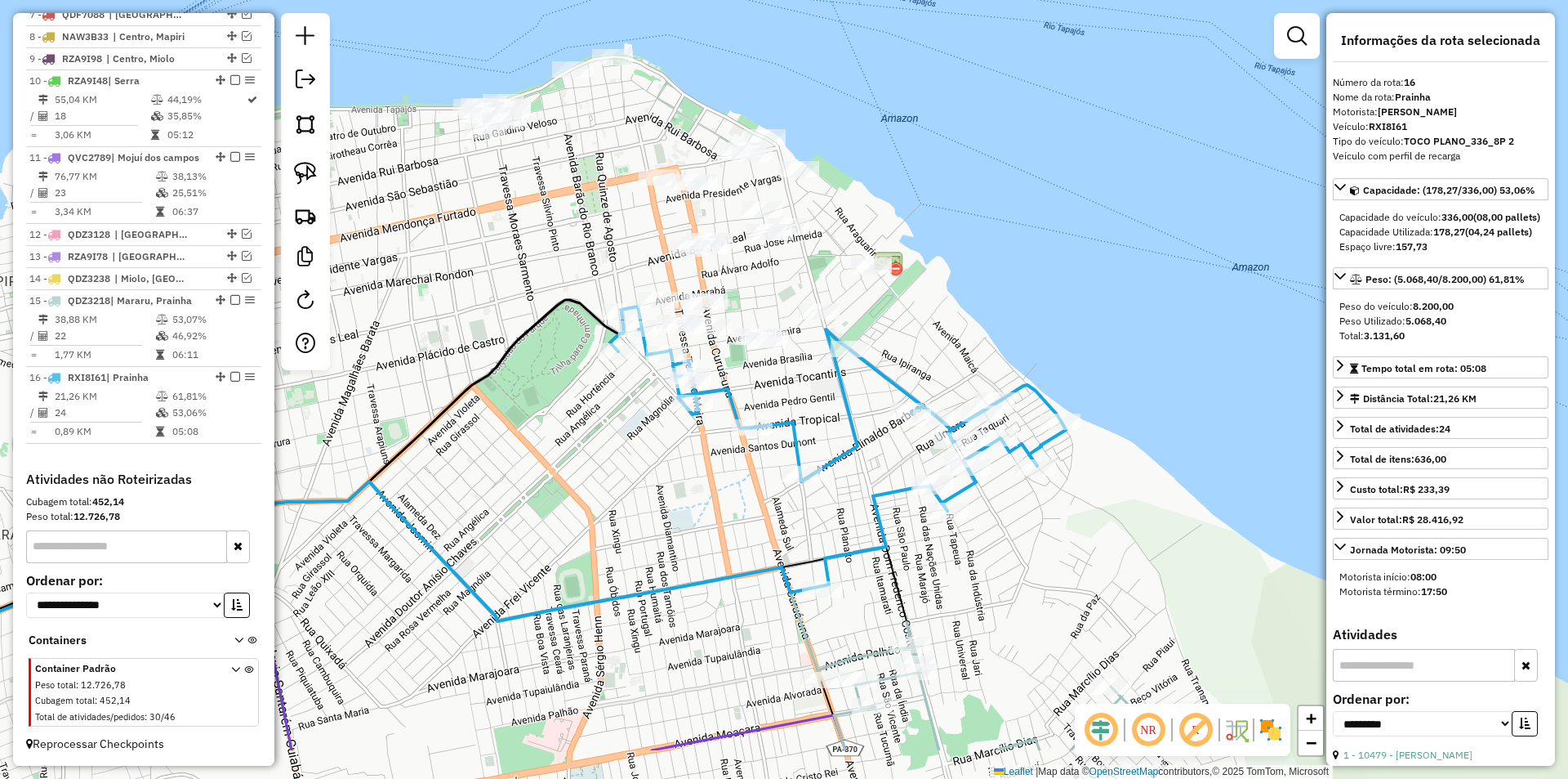
drag, startPoint x: 1019, startPoint y: 509, endPoint x: 805, endPoint y: 436, distance: 226.1
click at [810, 443] on div "Janela de atendimento Grade de atendimento Capacidade Transportadoras Veículos …" at bounding box center [784, 390] width 1568 height 779
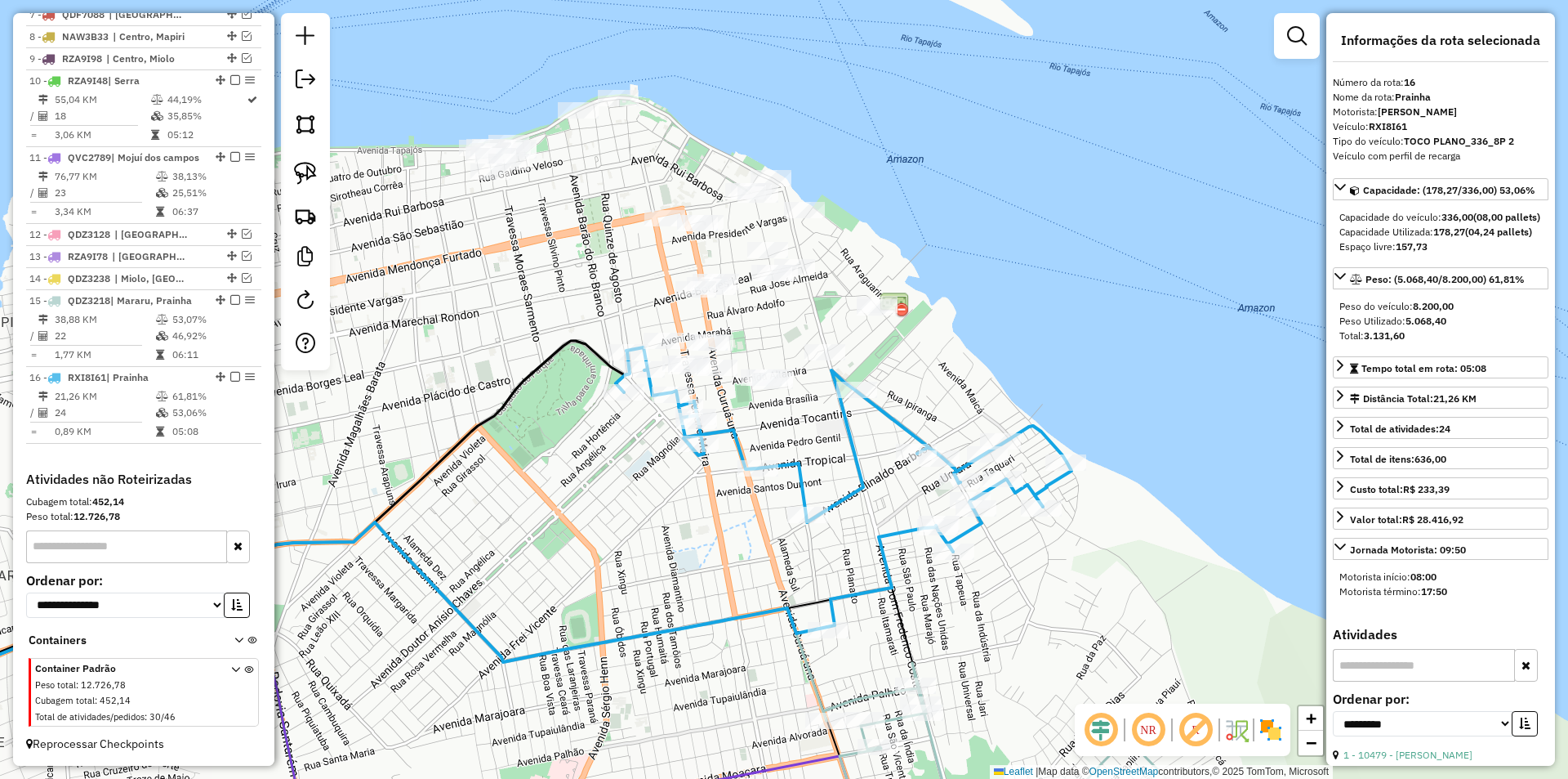
drag, startPoint x: 584, startPoint y: 234, endPoint x: 520, endPoint y: 246, distance: 65.1
click at [520, 246] on div "Janela de atendimento Grade de atendimento Capacidade Transportadoras Veículos …" at bounding box center [784, 390] width 1568 height 779
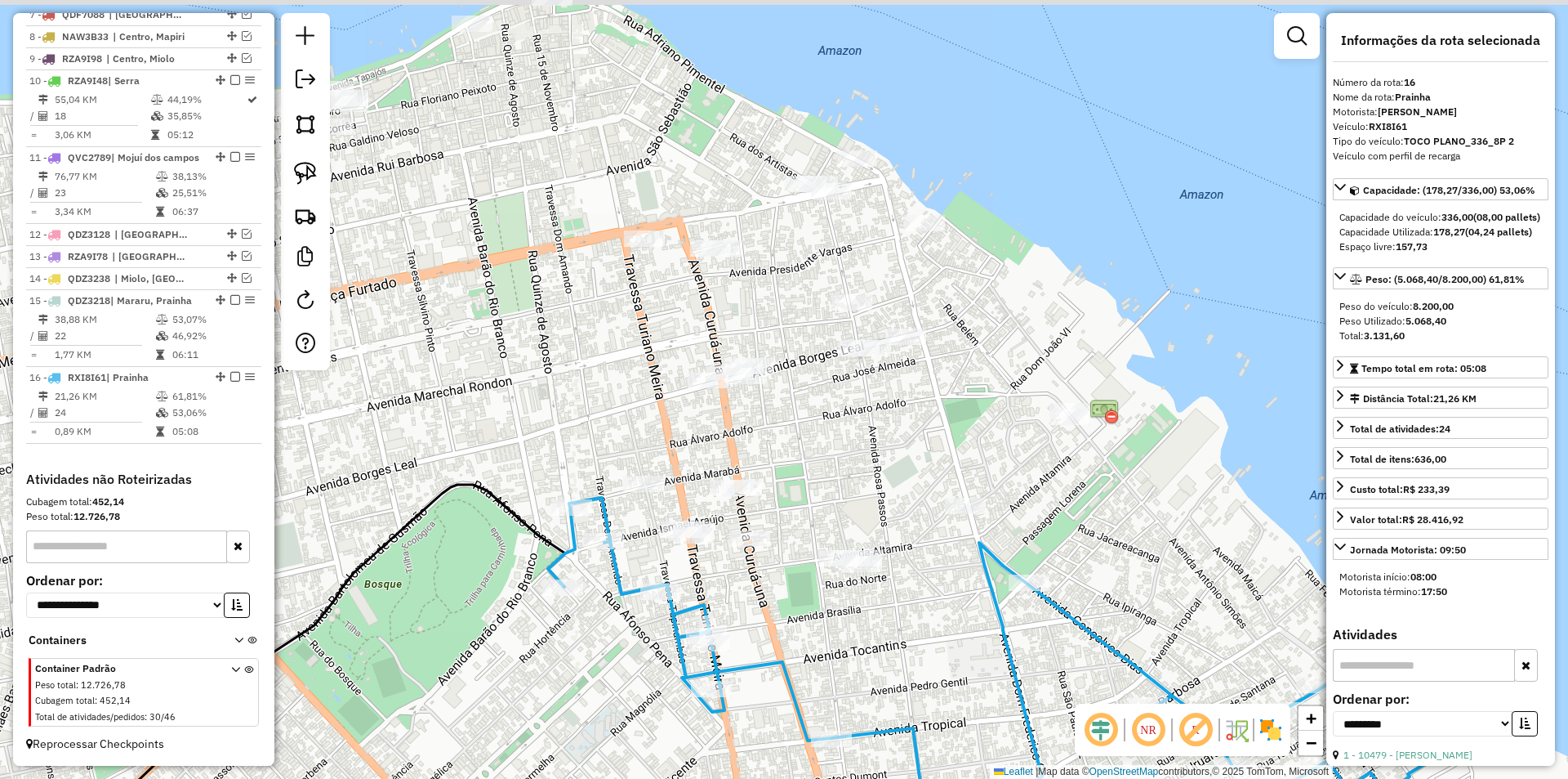
drag, startPoint x: 551, startPoint y: 231, endPoint x: 459, endPoint y: 241, distance: 92.5
click at [463, 250] on div "Janela de atendimento Grade de atendimento Capacidade Transportadoras Veículos …" at bounding box center [784, 390] width 1568 height 779
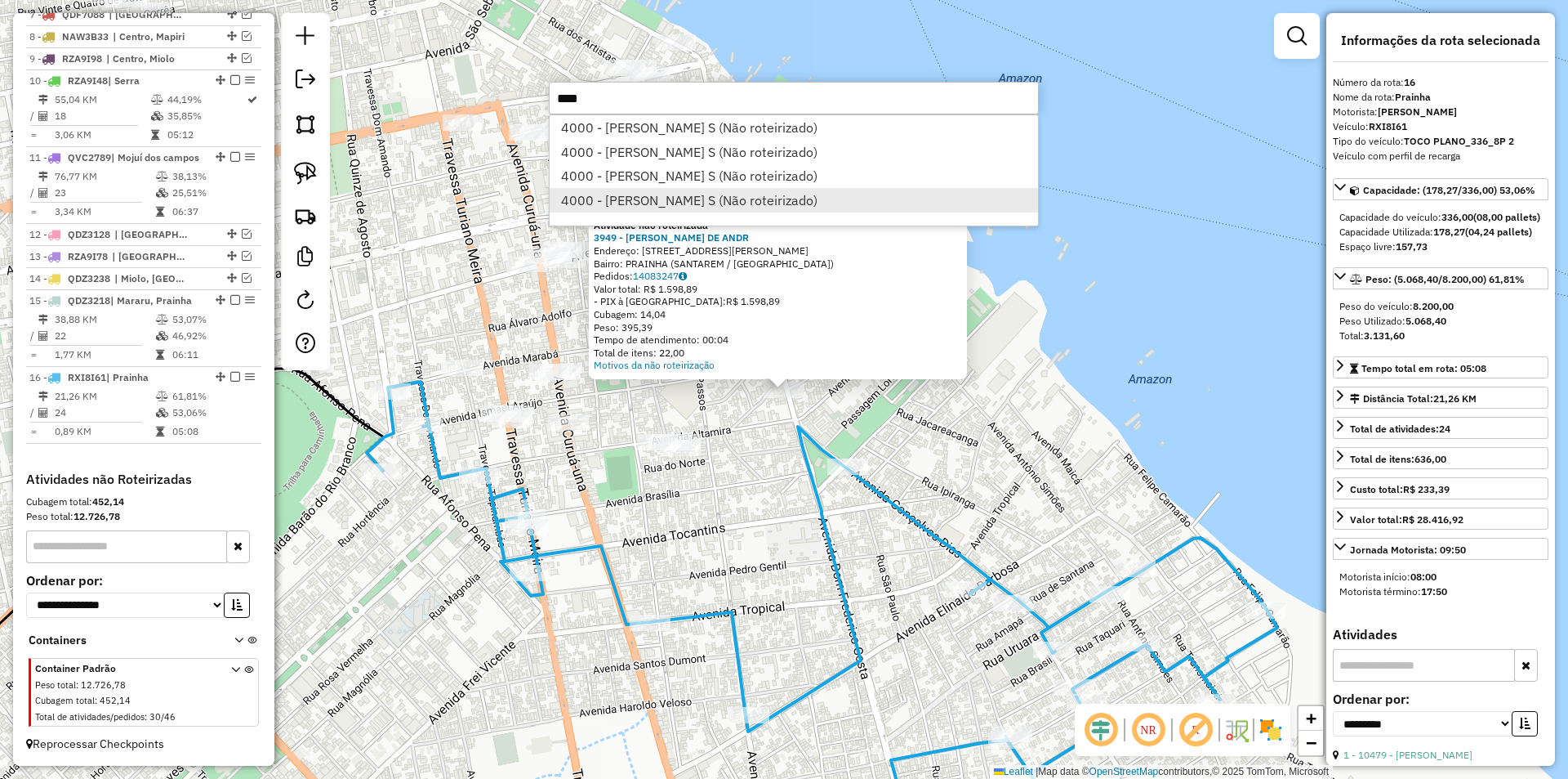
type input "****"
click at [798, 200] on li "4000 - [PERSON_NAME] S (Não roteirizado)" at bounding box center [793, 200] width 488 height 25
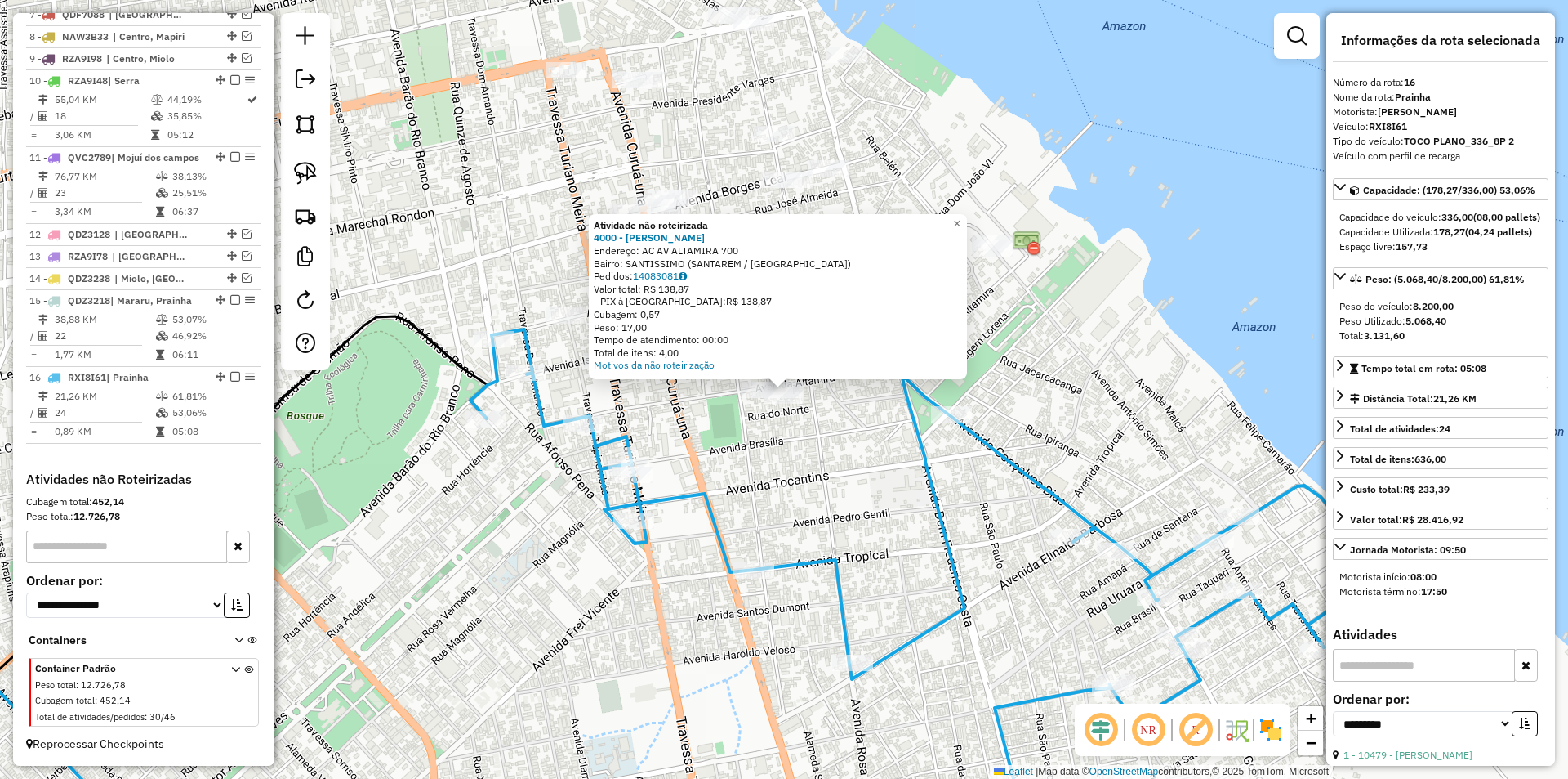
click at [806, 497] on div "Atividade não roteirizada 4000 - MARCILANE MONTEIRO S Endereço: AC AV ALTAMIRA …" at bounding box center [784, 390] width 1568 height 779
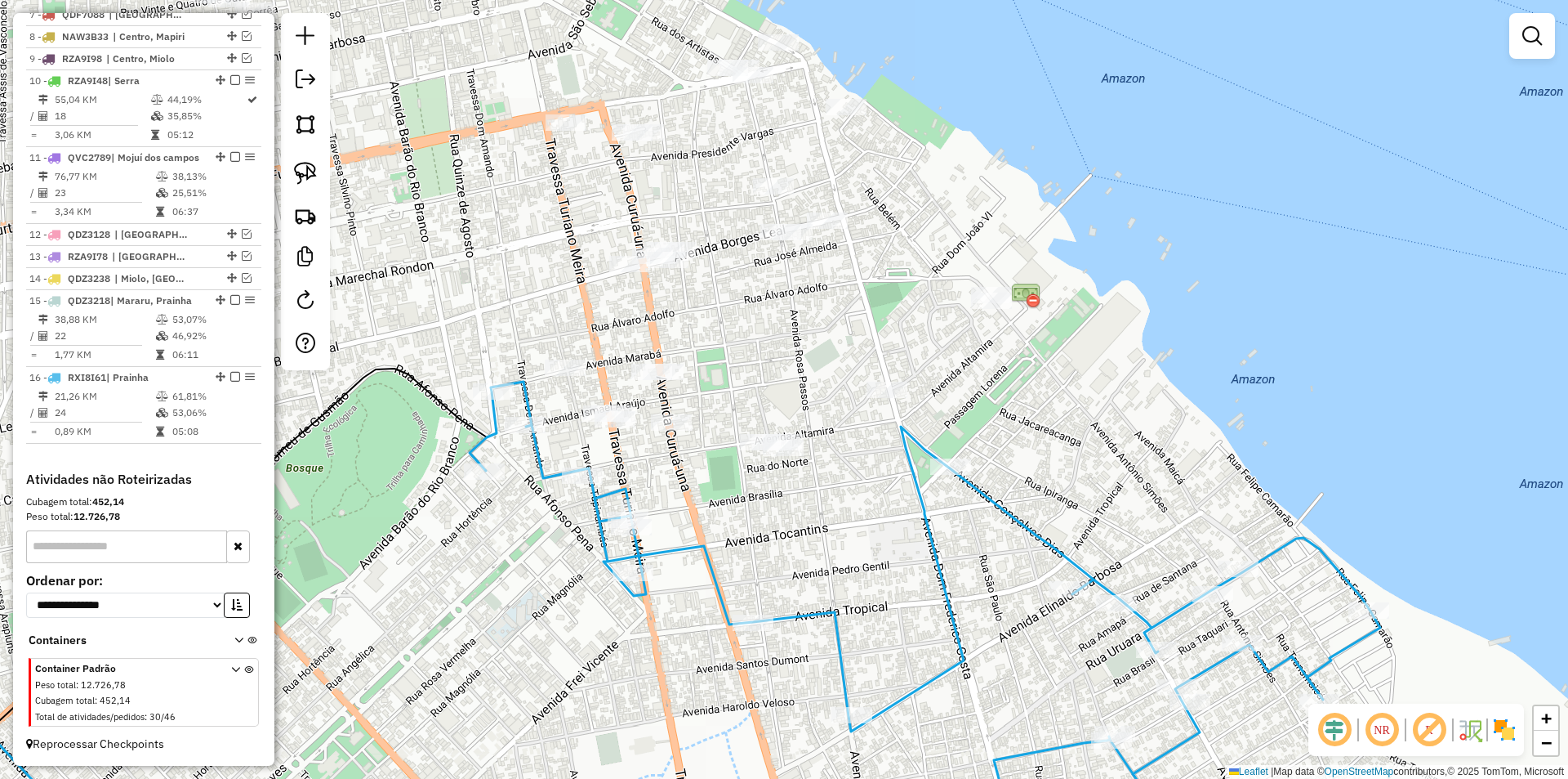
drag, startPoint x: 816, startPoint y: 461, endPoint x: 816, endPoint y: 529, distance: 68.0
click at [816, 529] on div "Janela de atendimento Grade de atendimento Capacidade Transportadoras Veículos …" at bounding box center [784, 390] width 1568 height 779
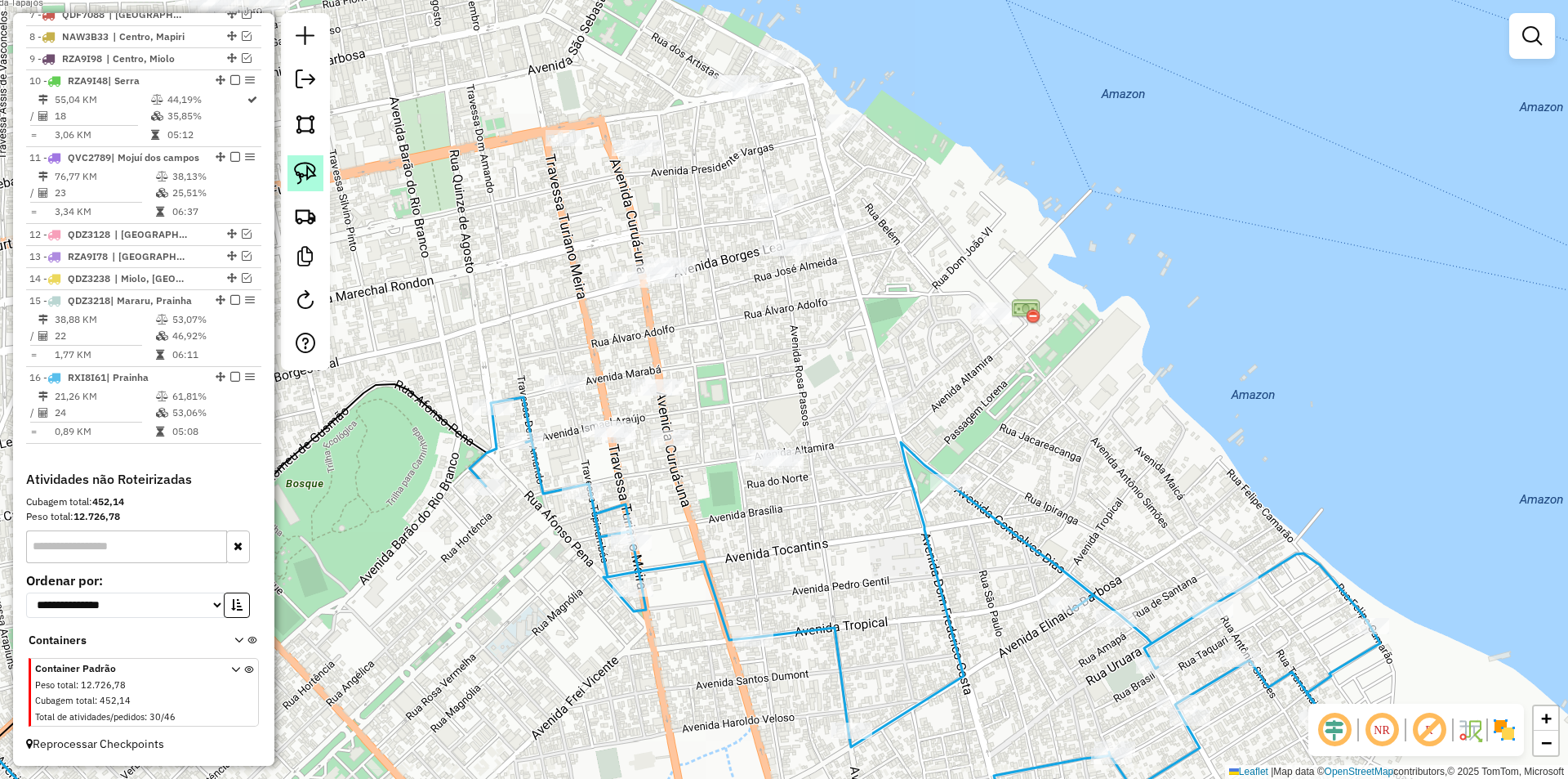
drag, startPoint x: 305, startPoint y: 170, endPoint x: 462, endPoint y: 132, distance: 161.5
click at [307, 170] on img at bounding box center [304, 173] width 23 height 23
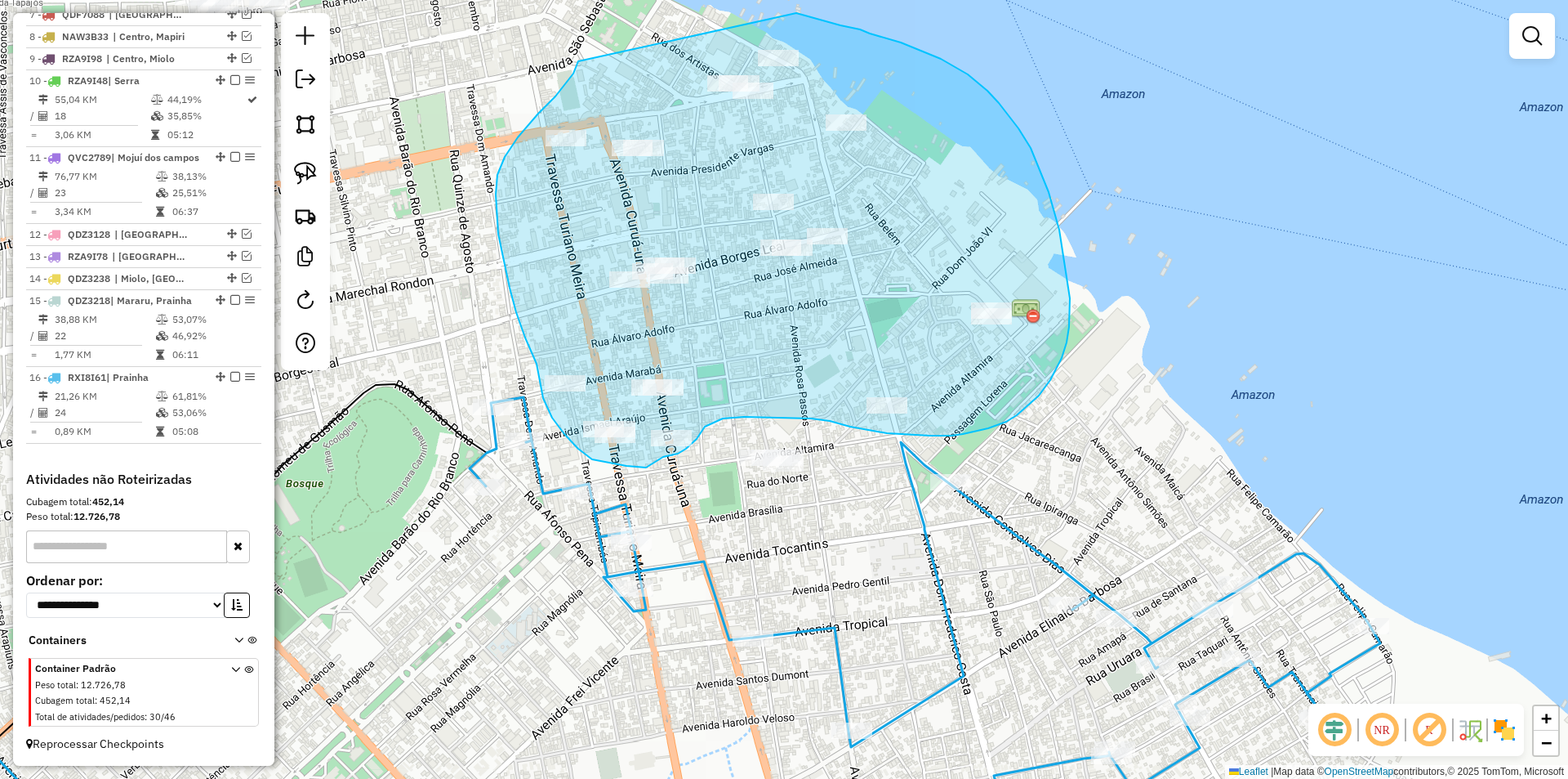
drag, startPoint x: 578, startPoint y: 61, endPoint x: 775, endPoint y: 9, distance: 203.7
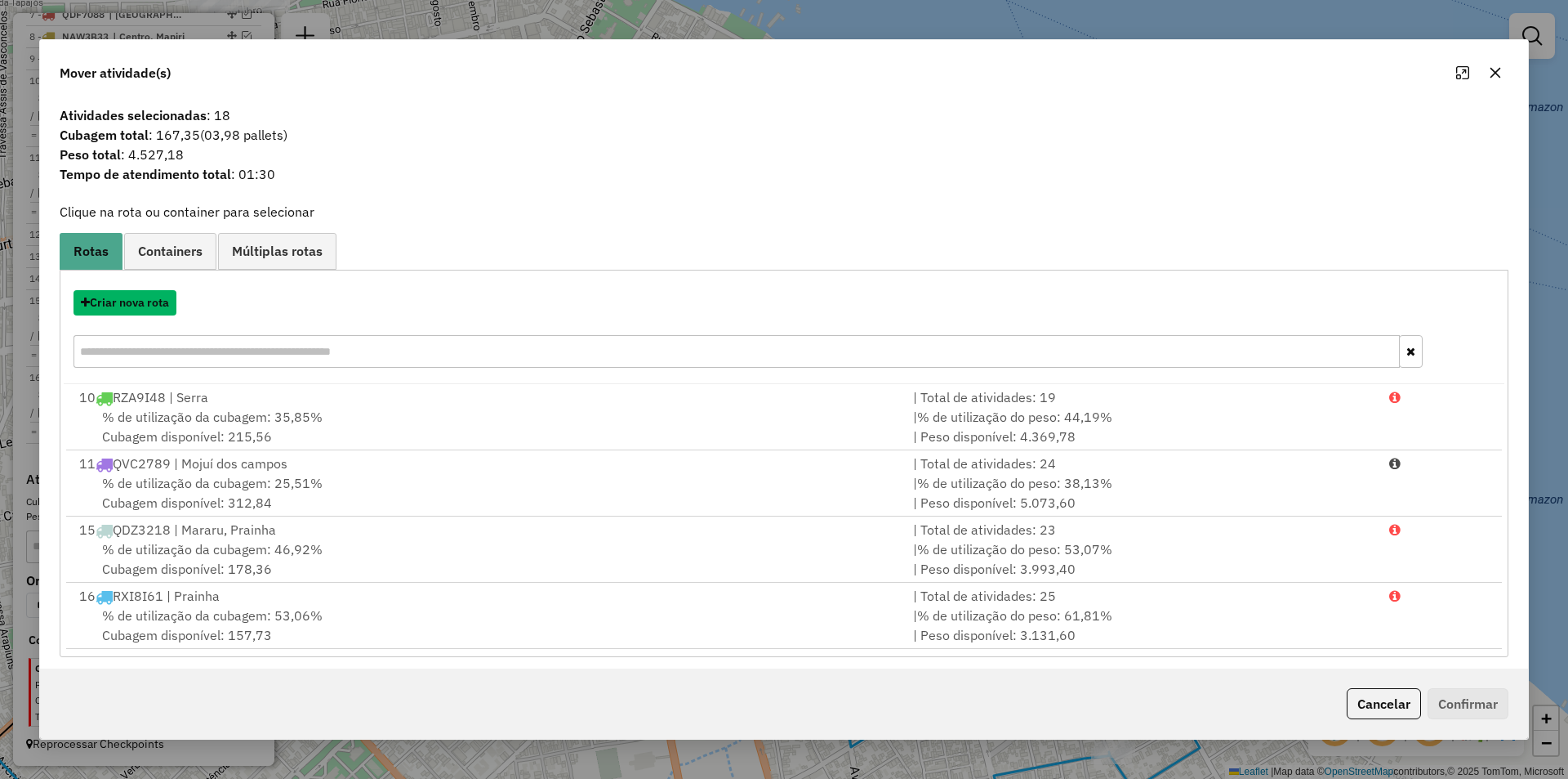
click at [144, 300] on button "Criar nova rota" at bounding box center [124, 303] width 103 height 26
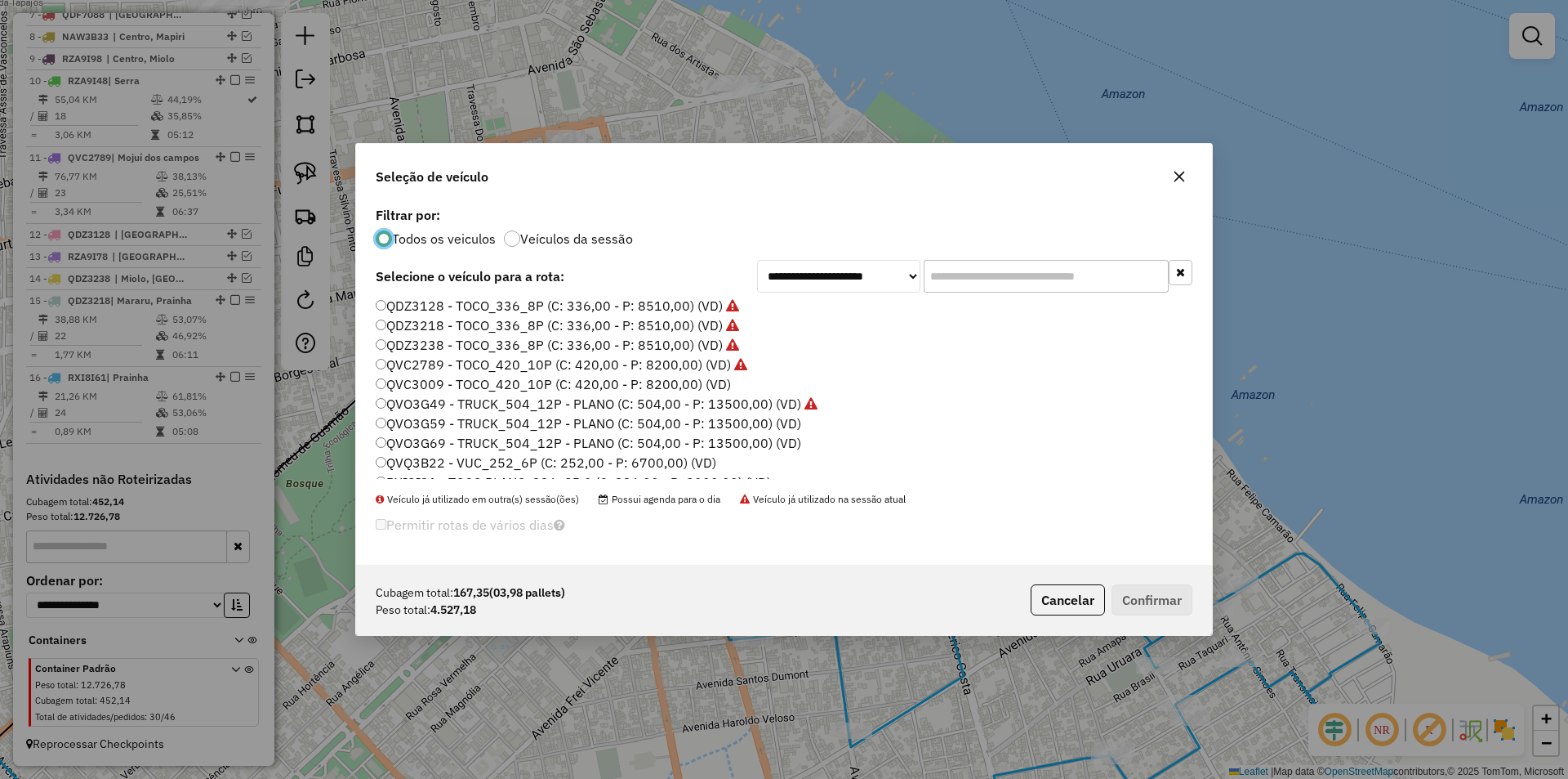
scroll to position [327, 0]
click at [443, 473] on label "QVQ3B22 - VUC_252_6P (C: 252,00 - P: 6700,00) (VD)" at bounding box center [545, 472] width 341 height 20
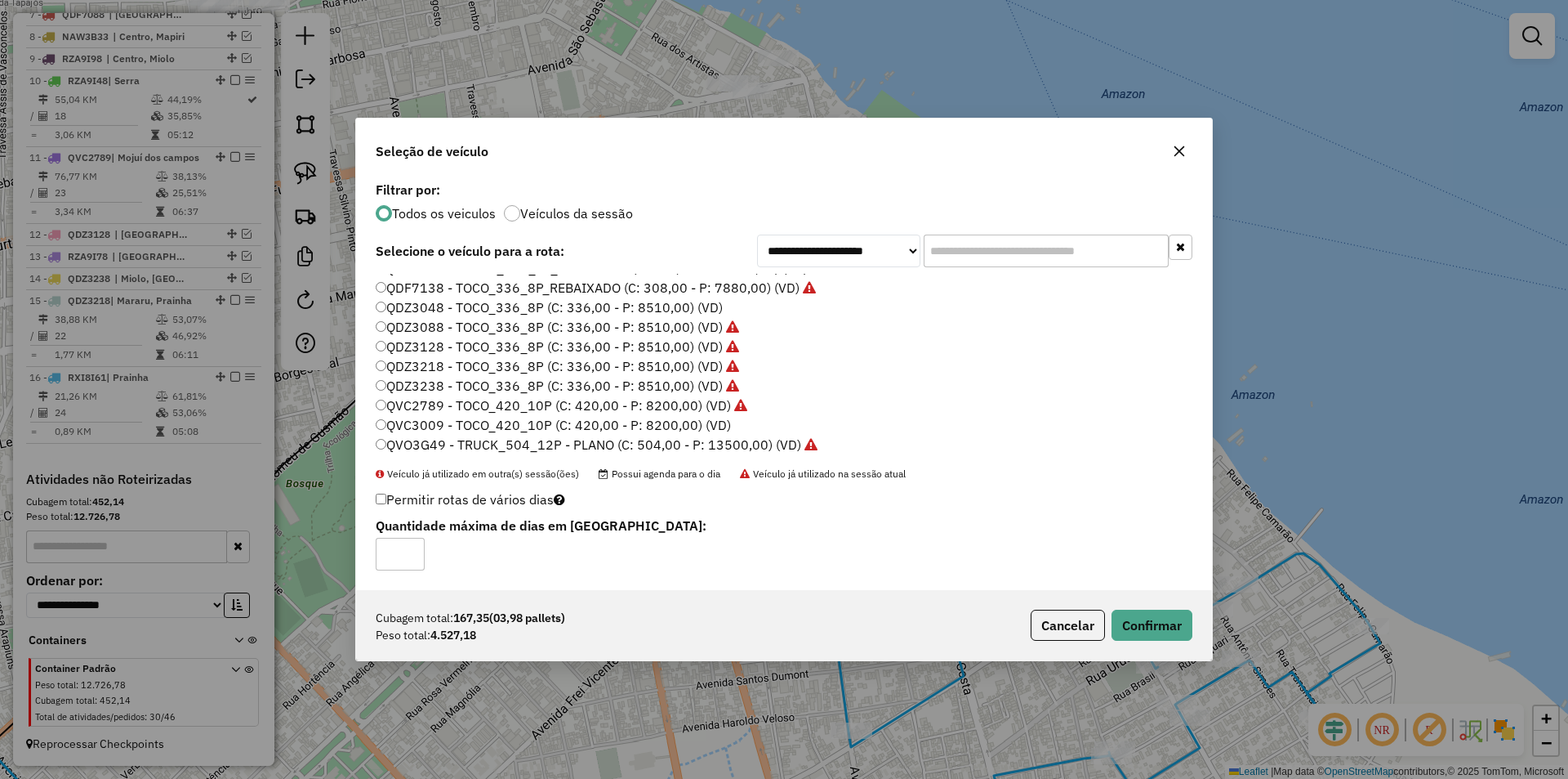
scroll to position [245, 0]
click at [653, 336] on label "QDZ3048 - TOCO_336_8P (C: 336,00 - P: 8510,00) (VD)" at bounding box center [548, 332] width 347 height 20
click at [1150, 624] on button "Confirmar" at bounding box center [1152, 624] width 81 height 31
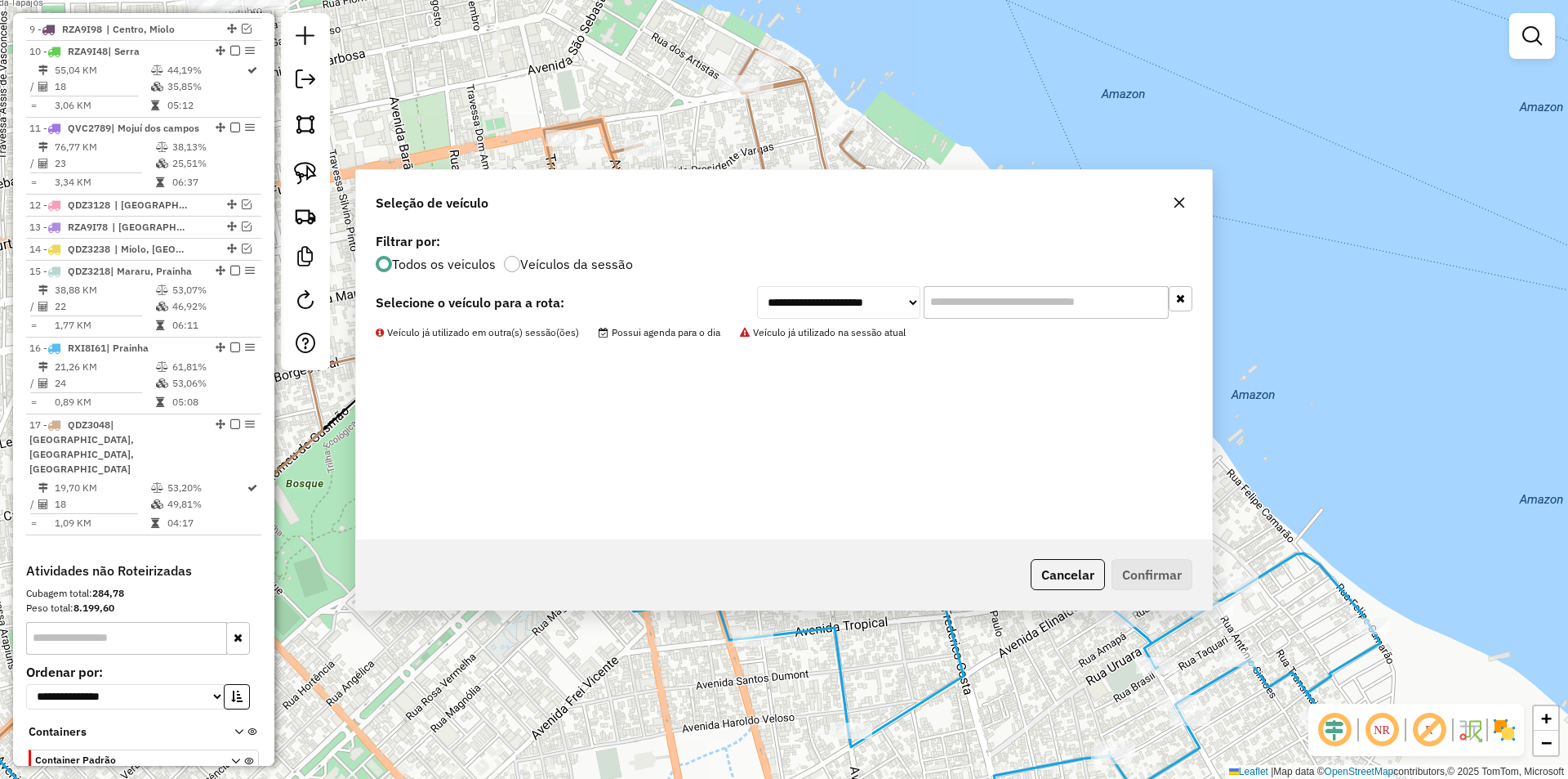
scroll to position [843, 0]
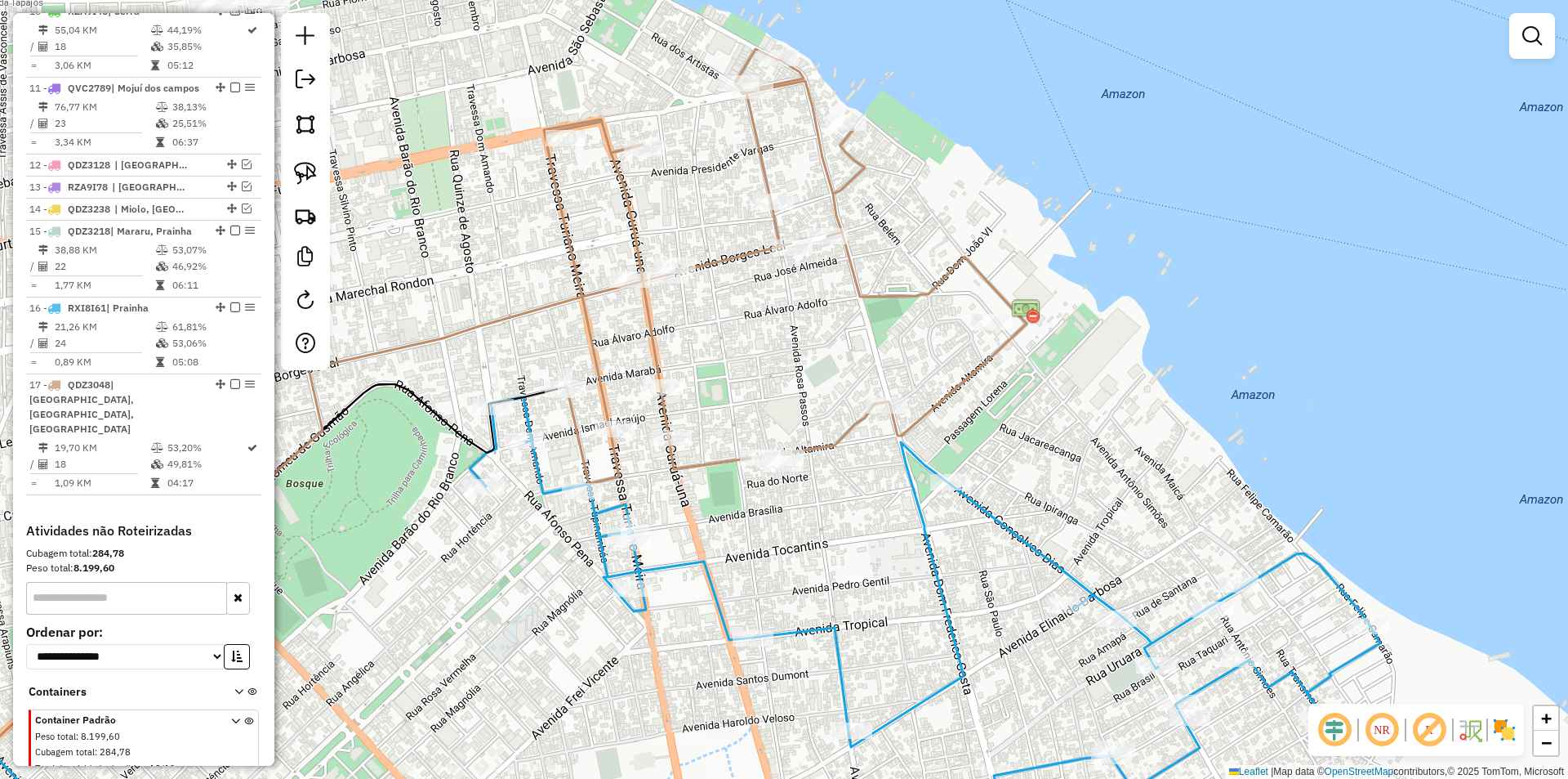
select select "**********"
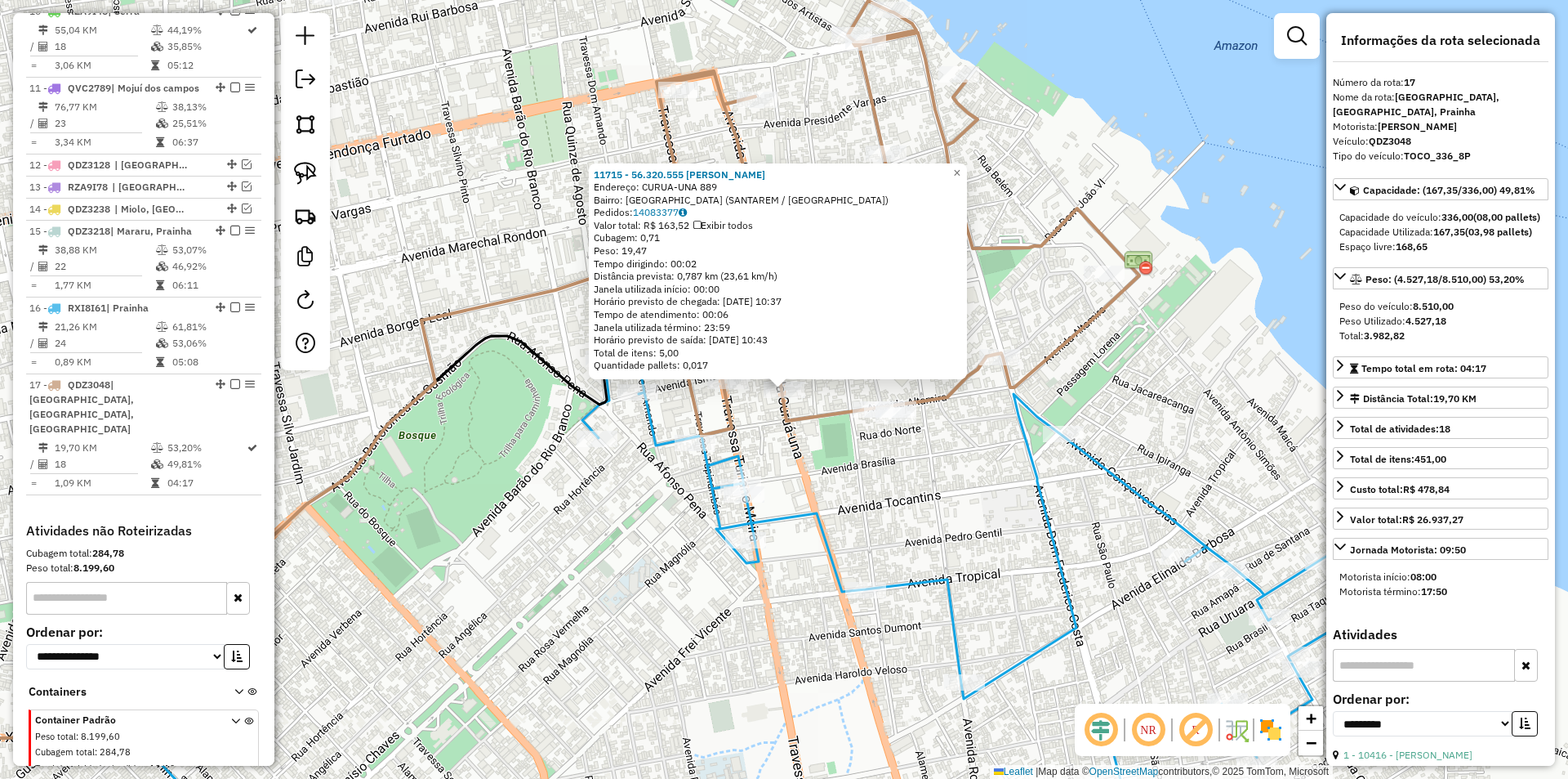
scroll to position [895, 0]
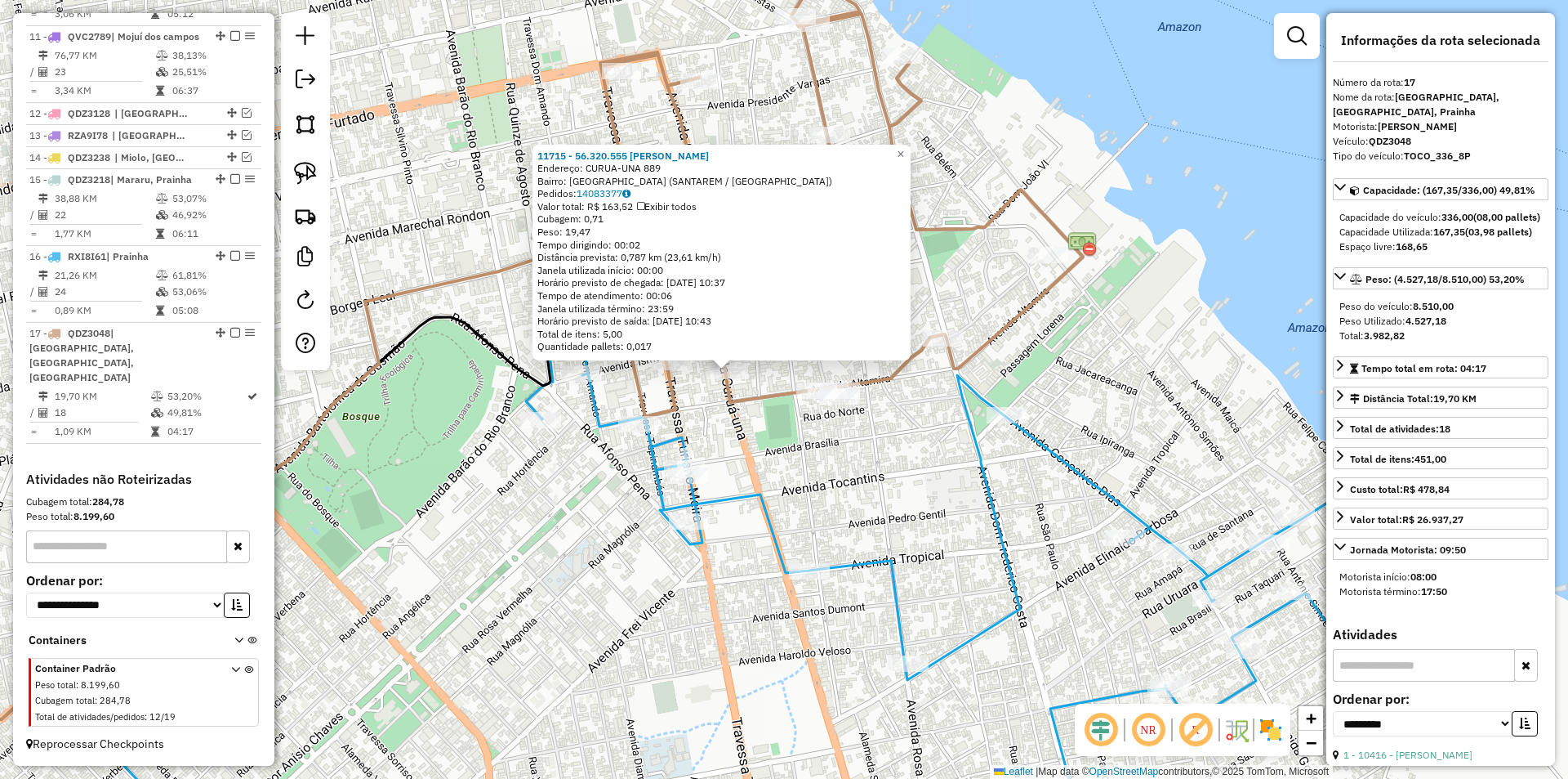
drag, startPoint x: 845, startPoint y: 473, endPoint x: 788, endPoint y: 454, distance: 60.1
click at [788, 454] on div "11715 - 56.320.555 [PERSON_NAME]: CURUA-UNA 889 Bairro: [GEOGRAPHIC_DATA] ([GEO…" at bounding box center [784, 390] width 1568 height 779
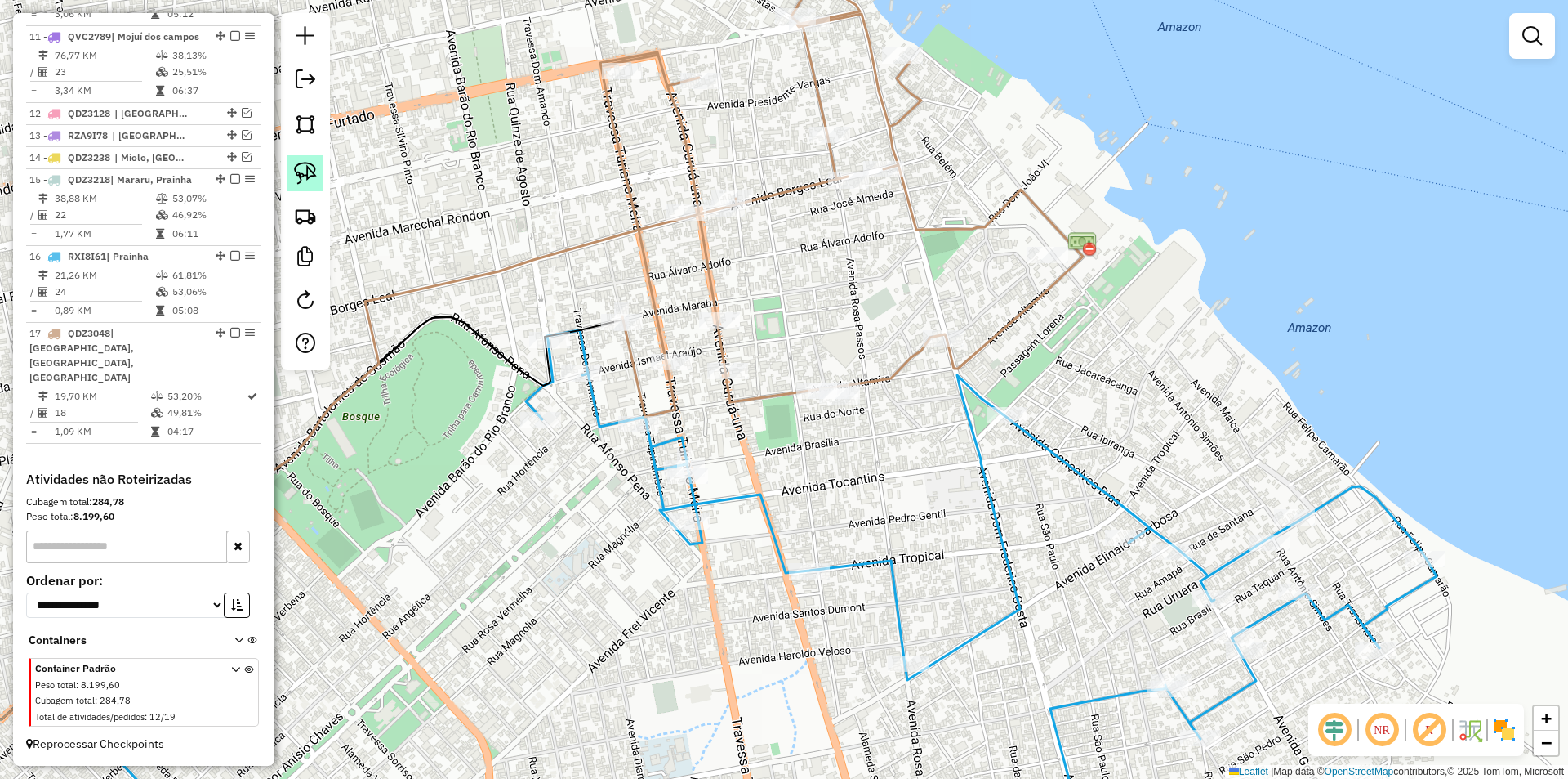
click at [313, 176] on img at bounding box center [304, 173] width 23 height 23
drag, startPoint x: 794, startPoint y: 352, endPoint x: 929, endPoint y: 394, distance: 141.4
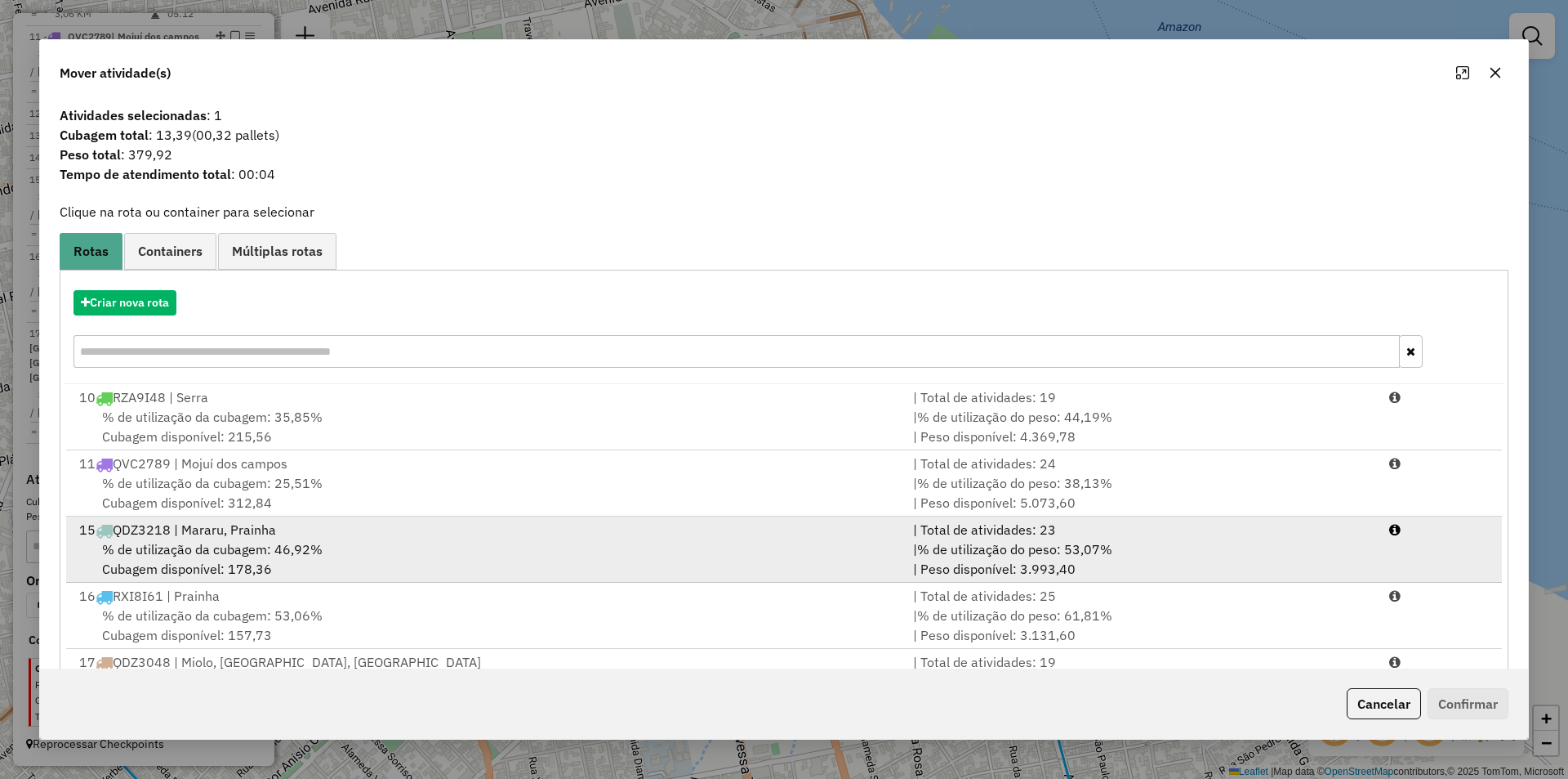
scroll to position [4, 0]
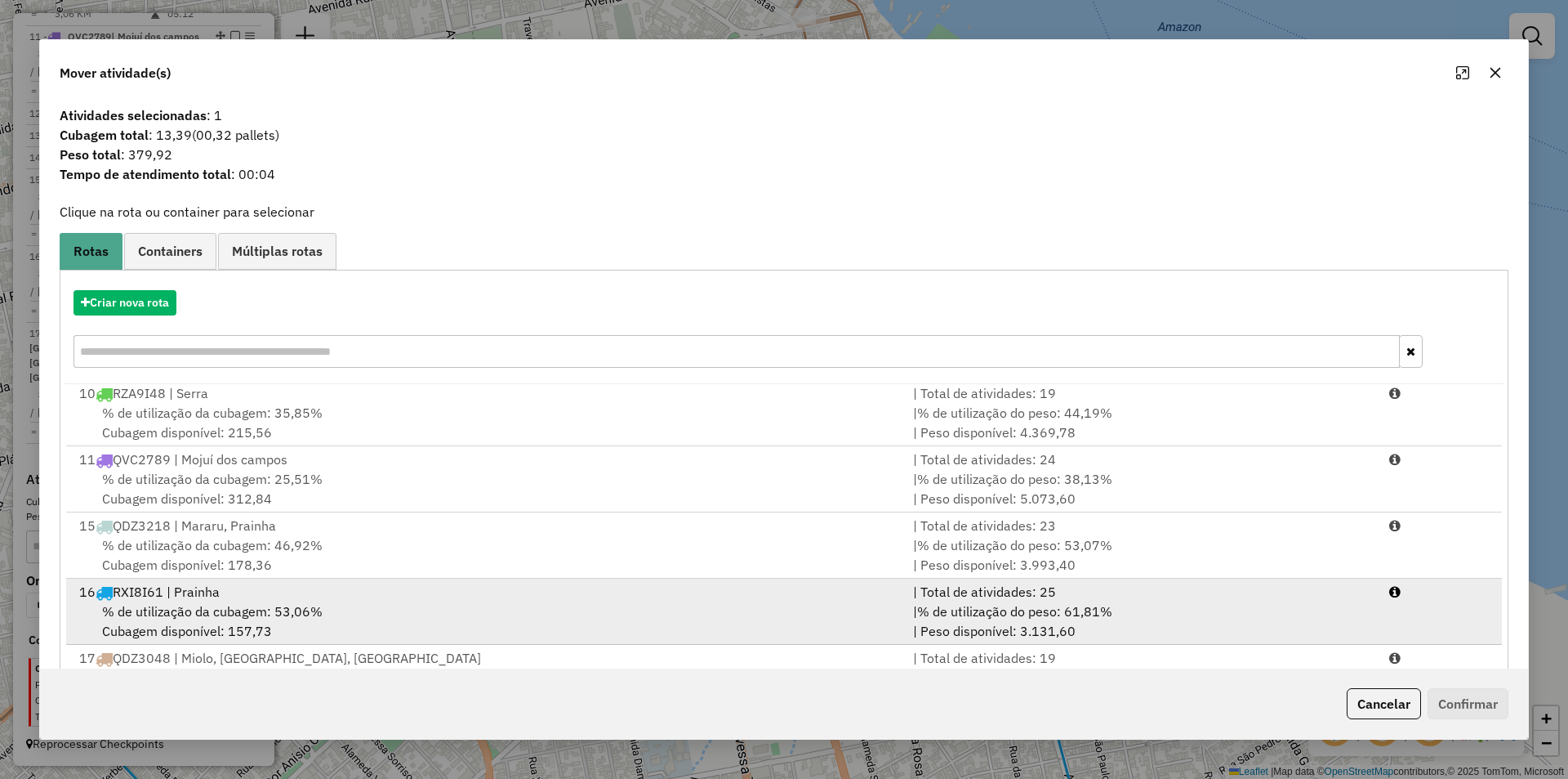
click at [489, 597] on div "16 RXI8I61 | Prainha" at bounding box center [486, 591] width 834 height 20
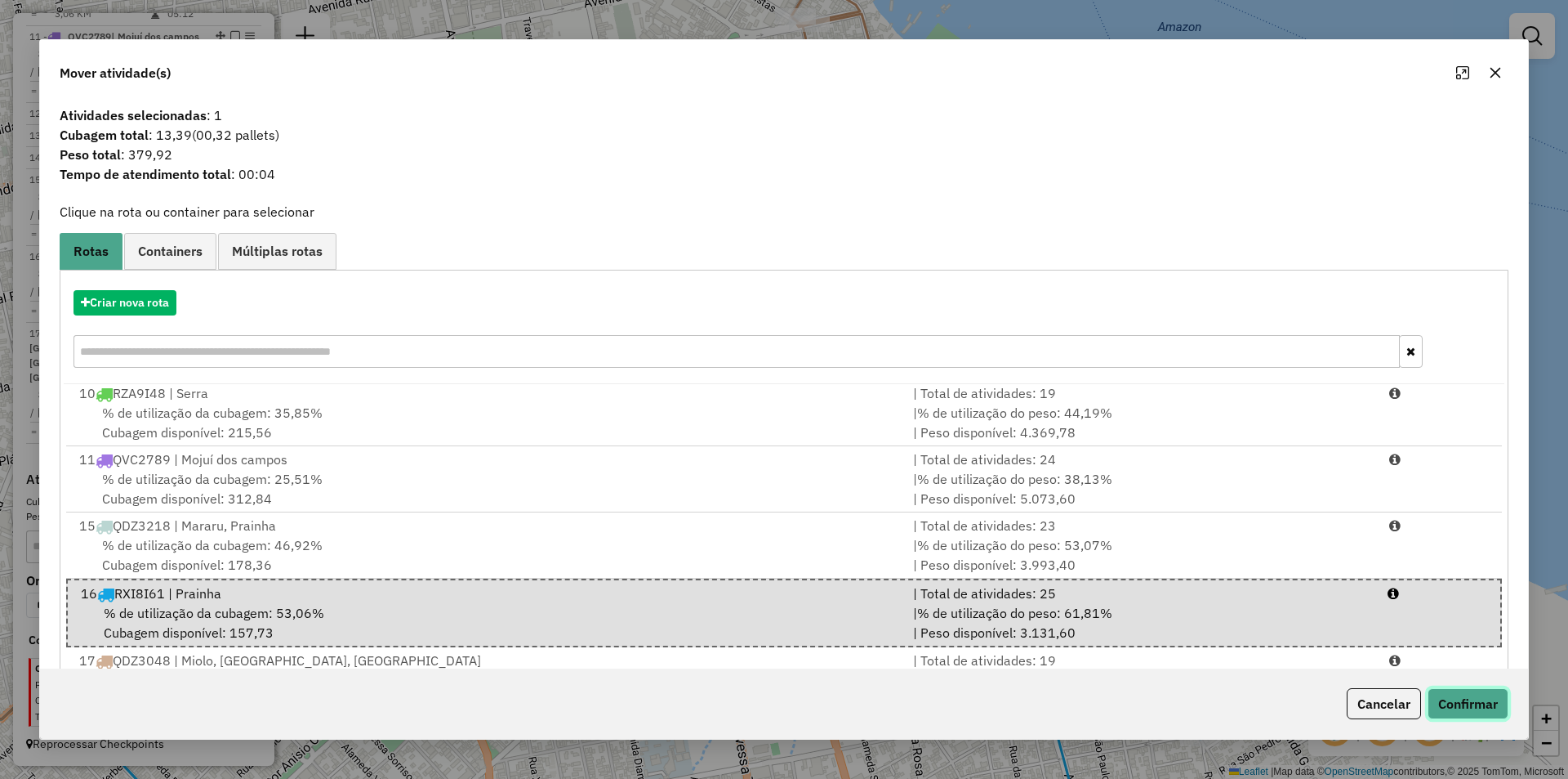
click at [1475, 708] on button "Confirmar" at bounding box center [1468, 703] width 81 height 31
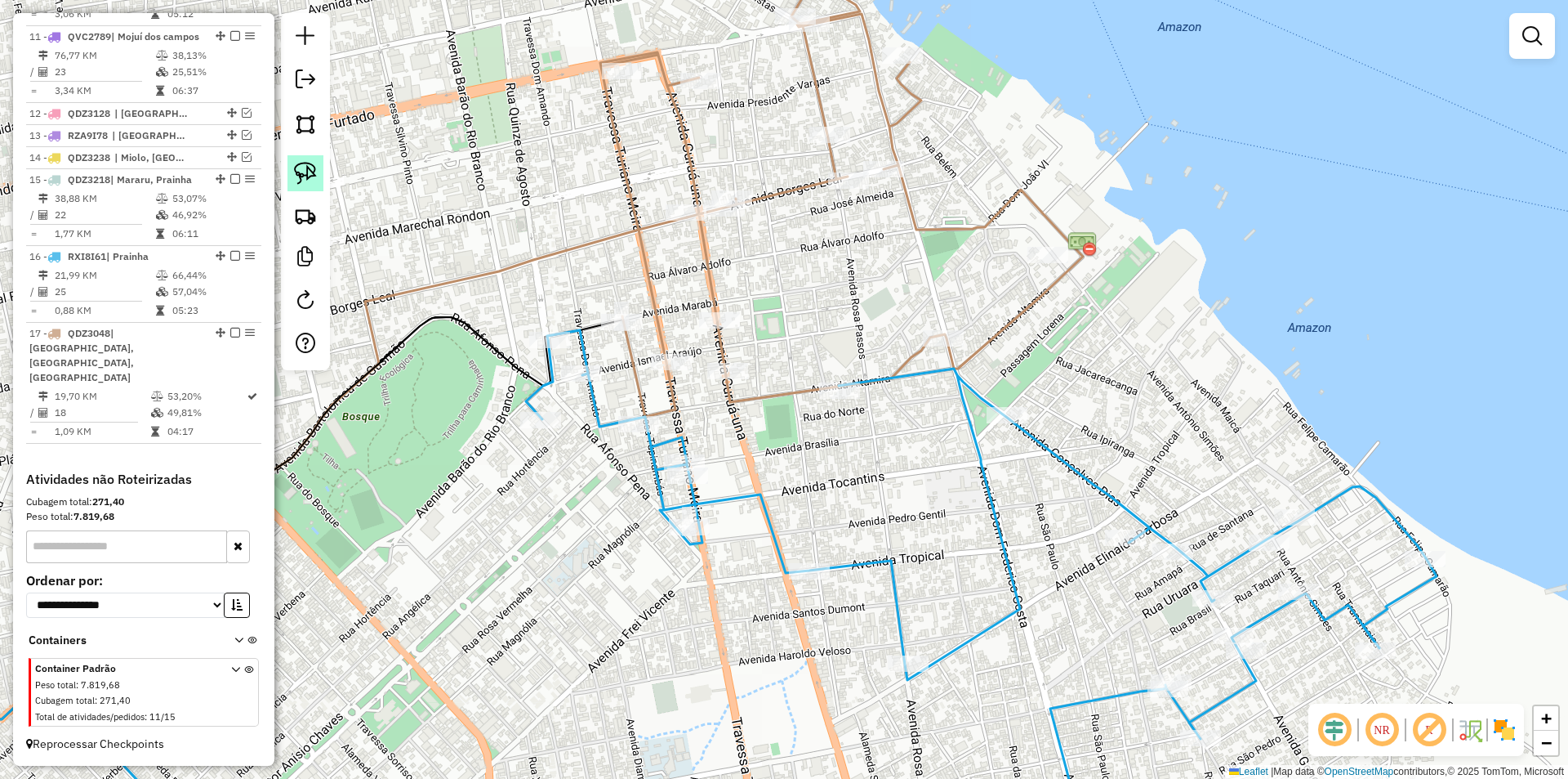
click at [303, 174] on img at bounding box center [304, 173] width 23 height 23
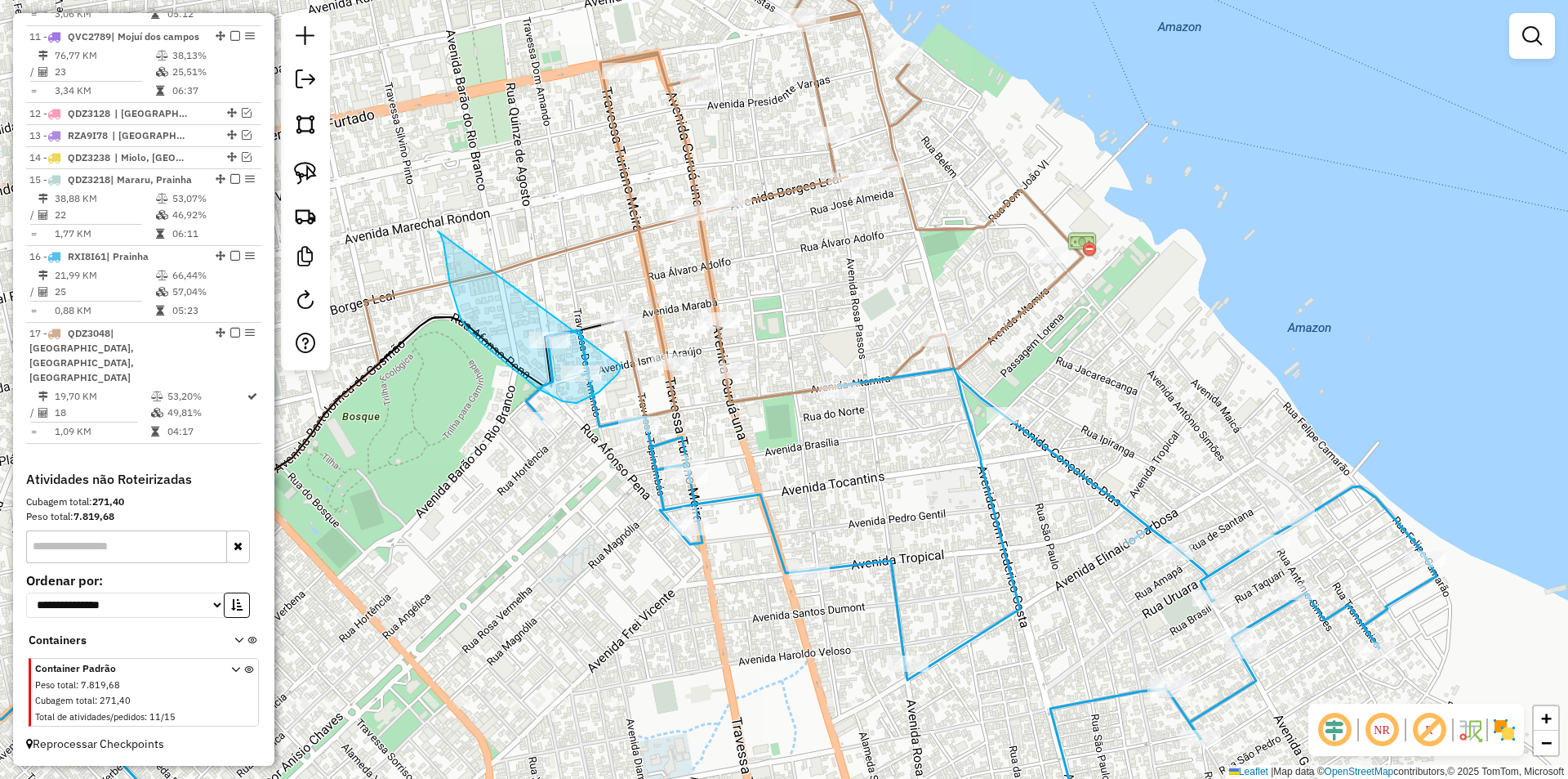
drag, startPoint x: 450, startPoint y: 285, endPoint x: 621, endPoint y: 366, distance: 189.2
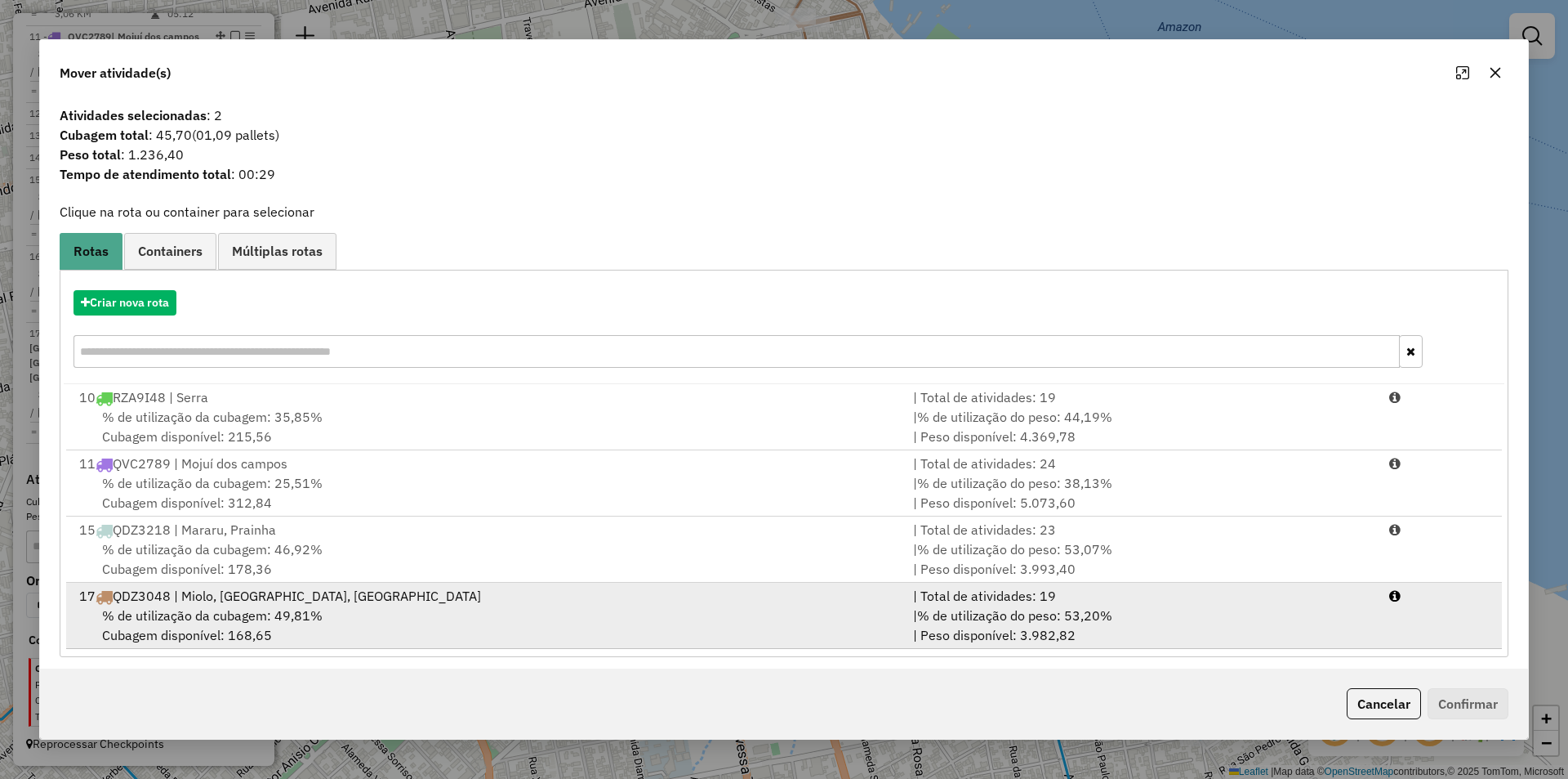
click at [615, 604] on div "17 QDZ3048 | [GEOGRAPHIC_DATA], [GEOGRAPHIC_DATA], [GEOGRAPHIC_DATA]" at bounding box center [486, 596] width 834 height 20
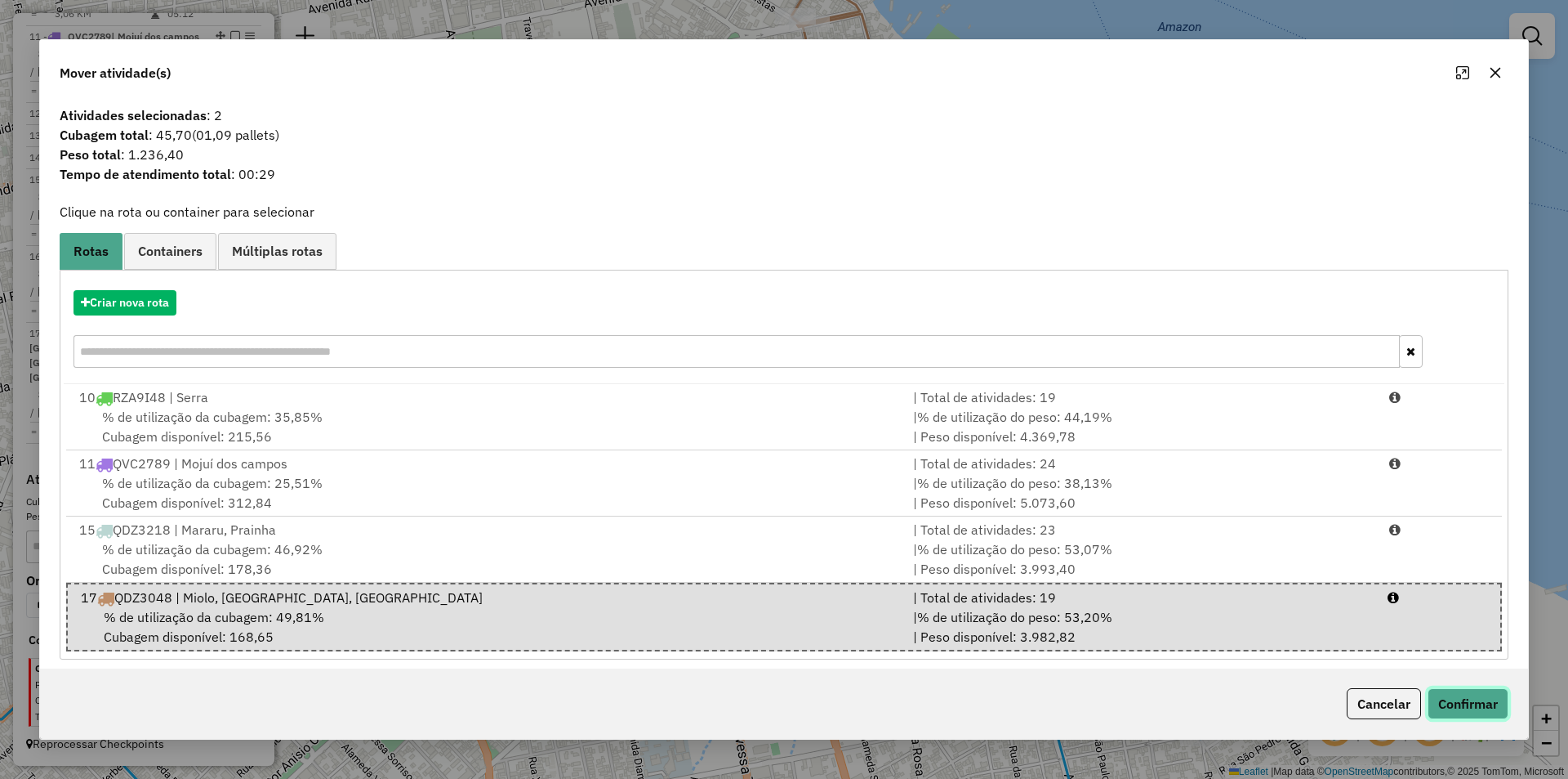
click at [1474, 695] on button "Confirmar" at bounding box center [1468, 703] width 81 height 31
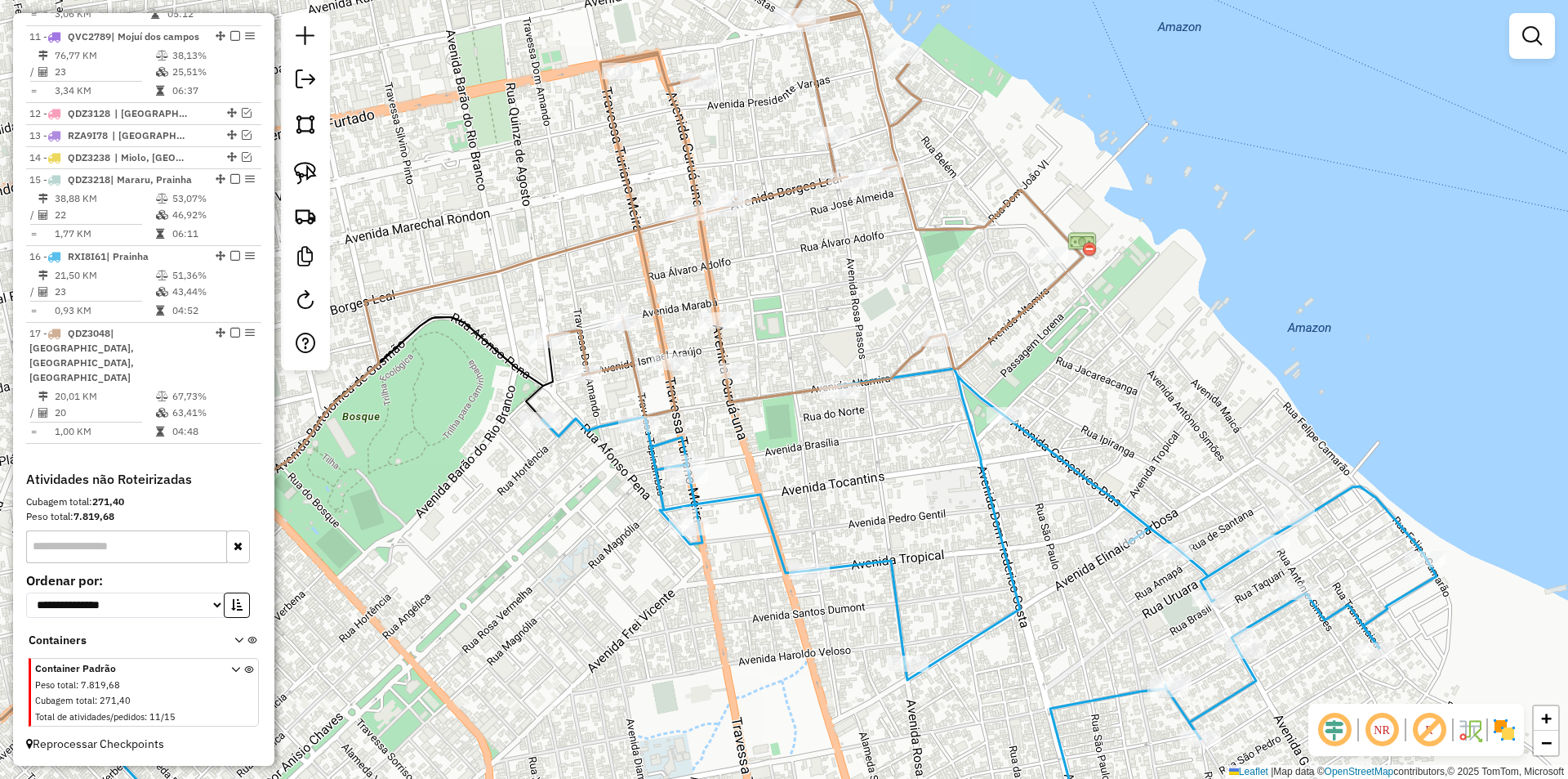
click at [730, 384] on icon at bounding box center [815, 200] width 536 height 435
select select "**********"
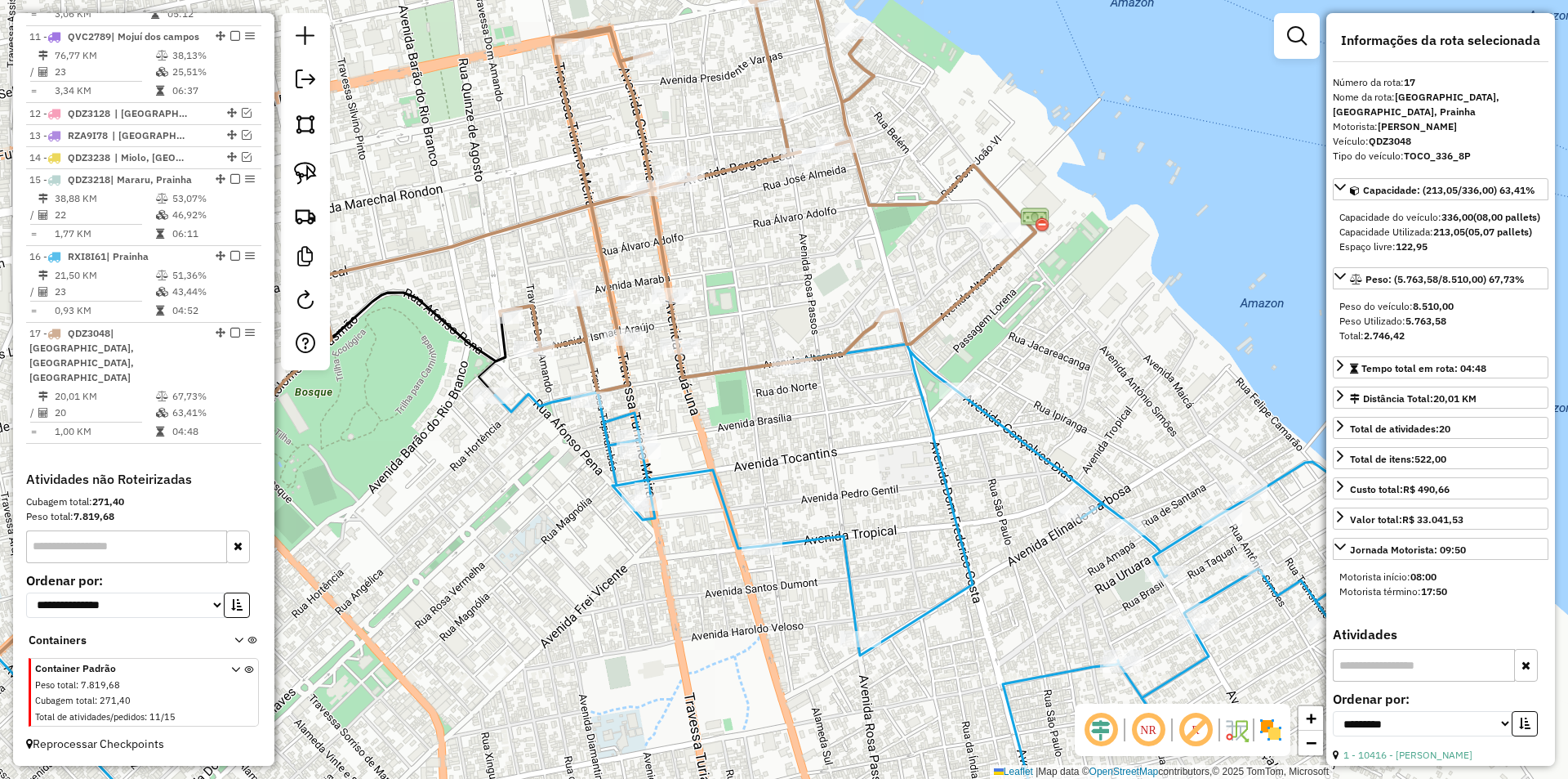
drag, startPoint x: 810, startPoint y: 340, endPoint x: 763, endPoint y: 315, distance: 53.2
click at [763, 315] on div "Janela de atendimento Grade de atendimento Capacidade Transportadoras Veículos …" at bounding box center [784, 390] width 1568 height 779
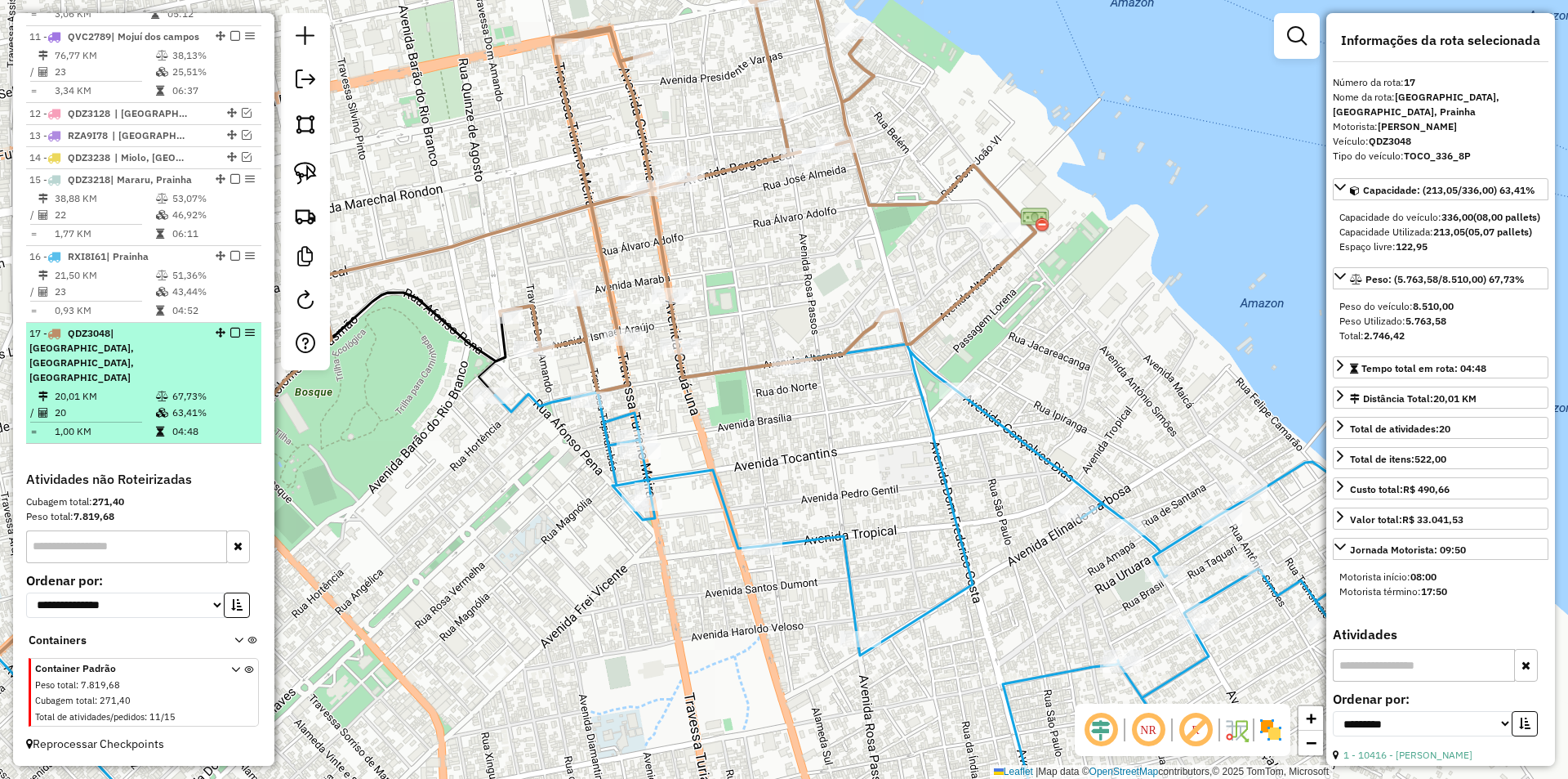
click at [233, 337] on em at bounding box center [235, 332] width 10 height 10
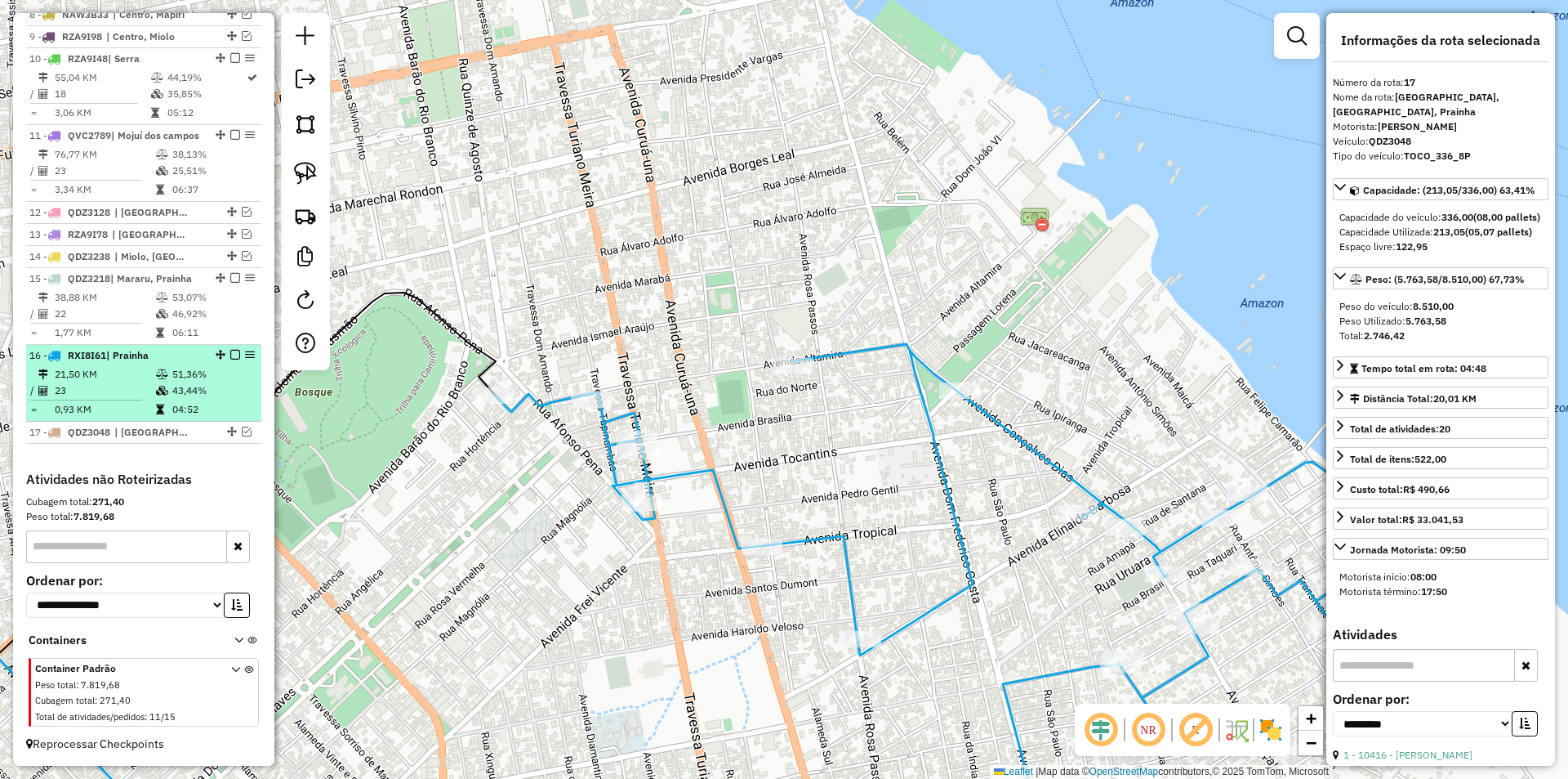
click at [228, 389] on td "43,44%" at bounding box center [212, 390] width 82 height 17
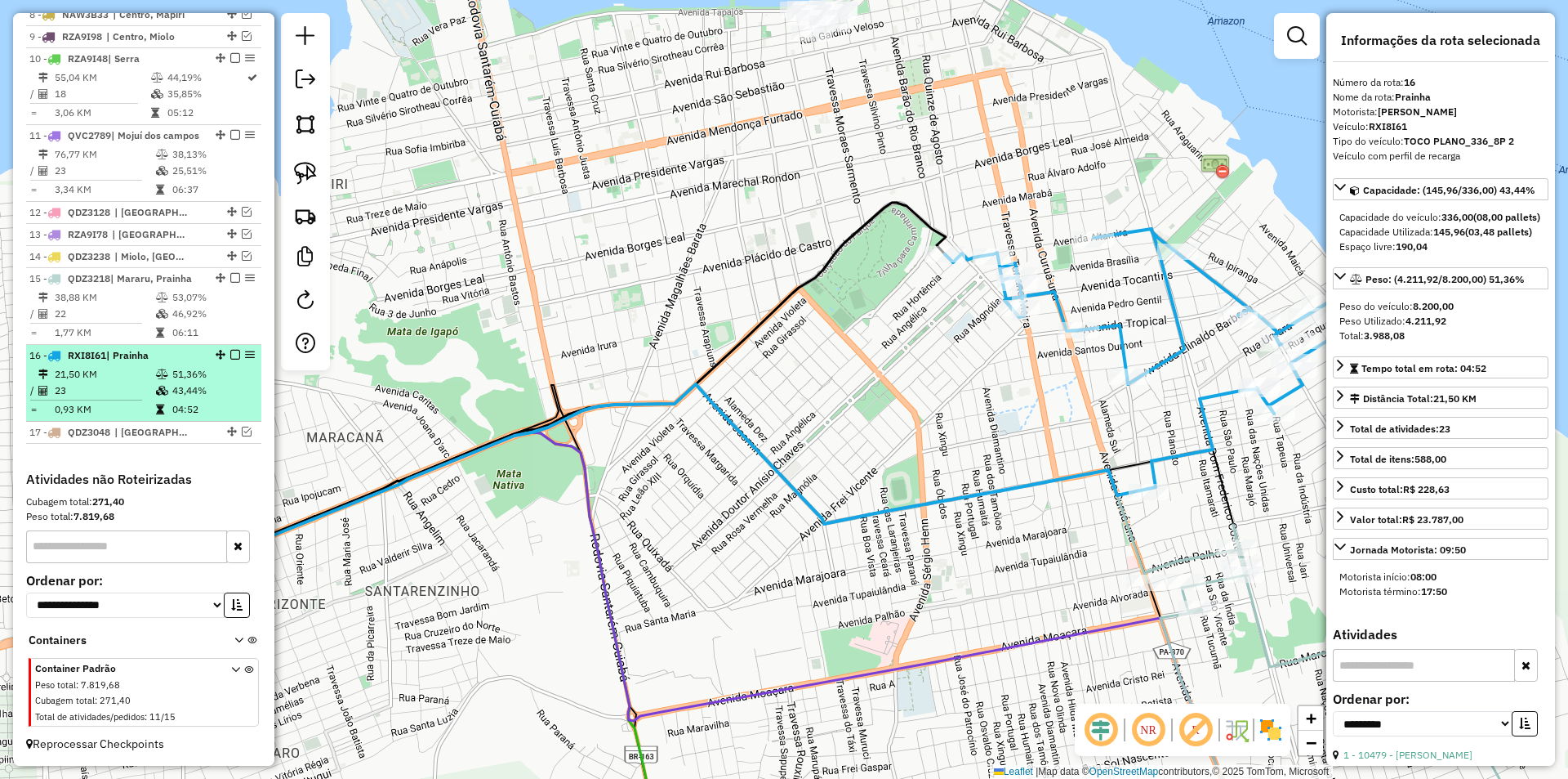
click at [232, 357] on em at bounding box center [235, 355] width 10 height 10
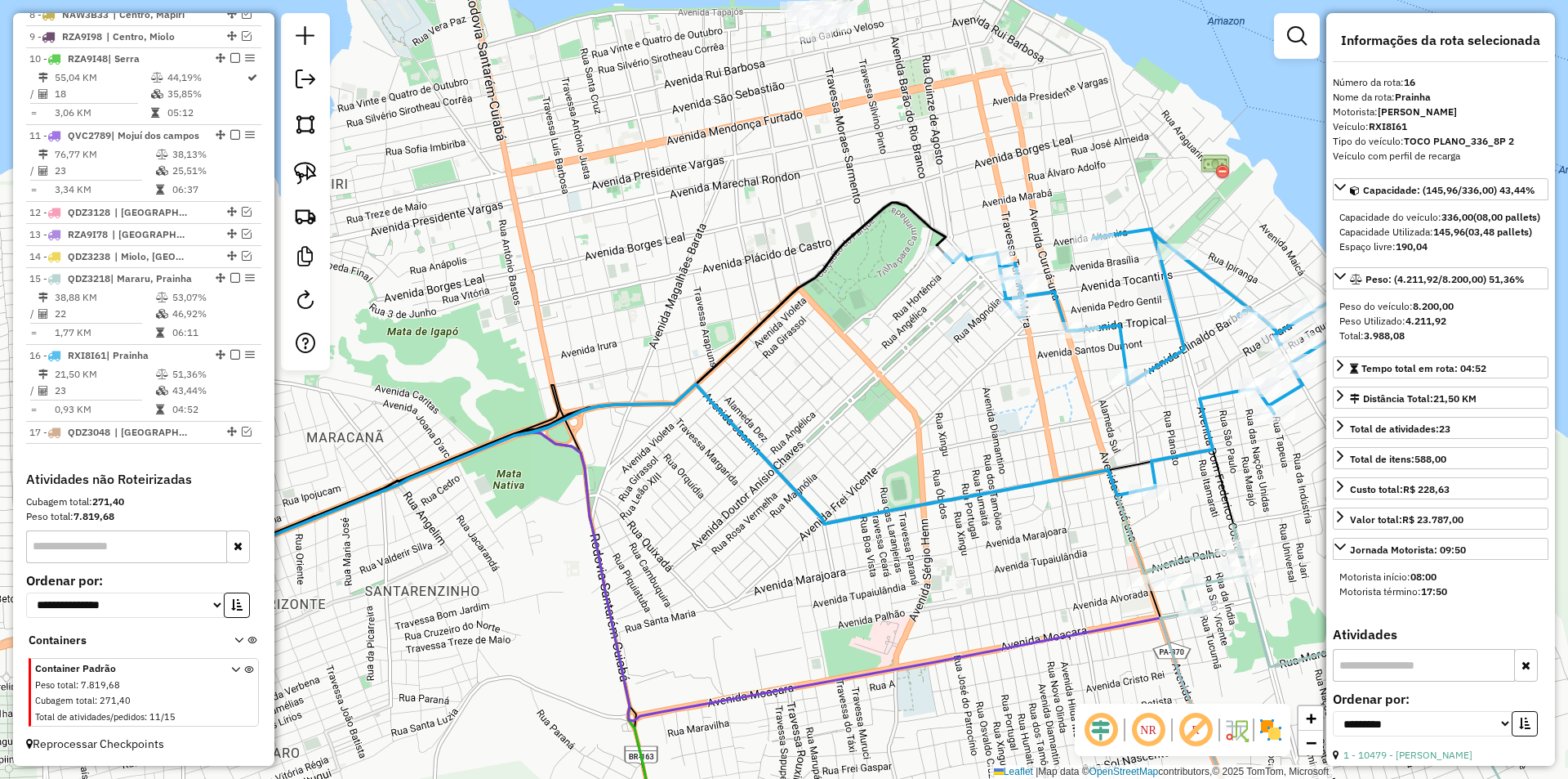
scroll to position [770, 0]
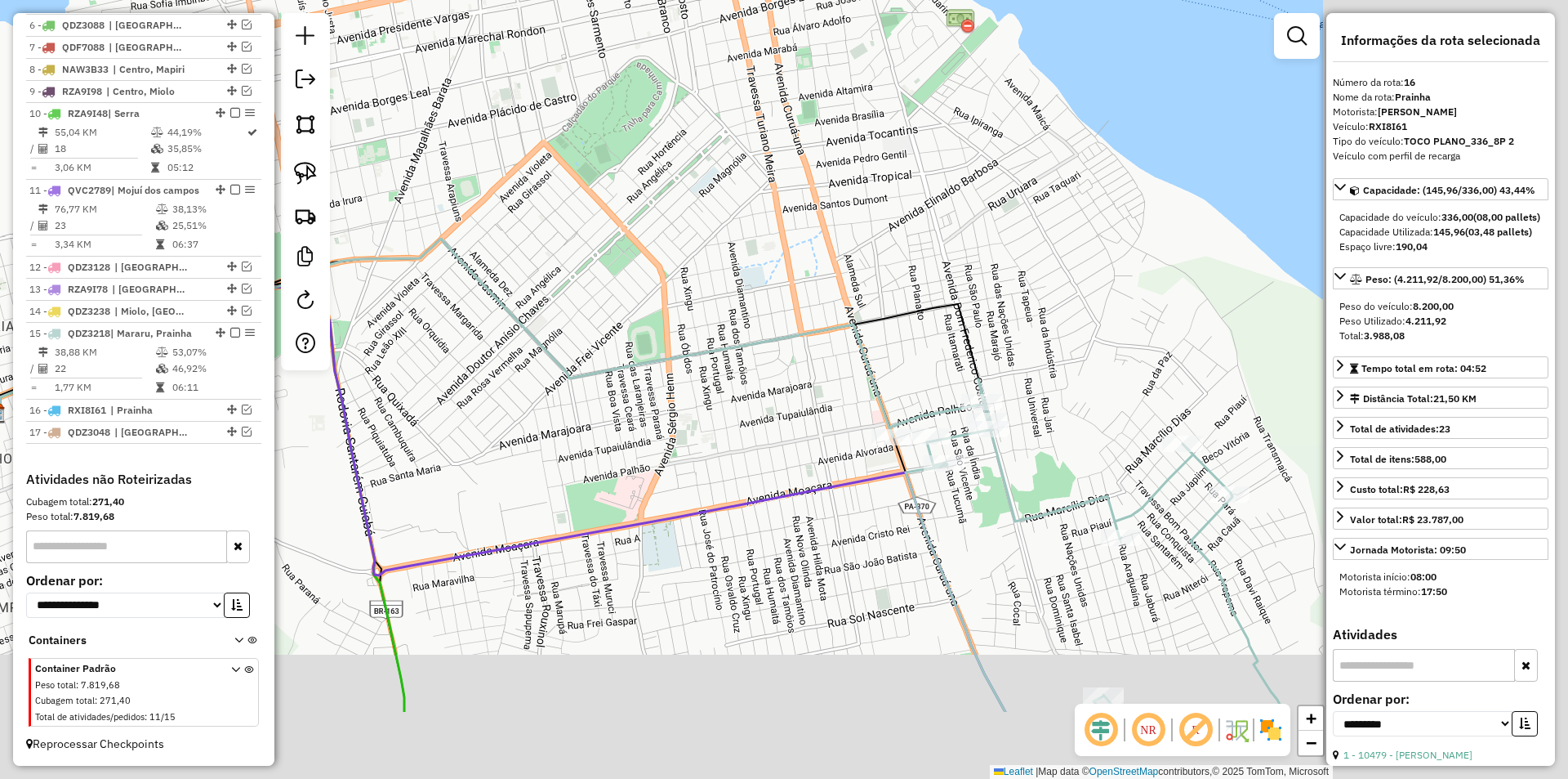
drag, startPoint x: 929, startPoint y: 437, endPoint x: 696, endPoint y: 299, distance: 270.8
click at [673, 298] on div "Janela de atendimento Grade de atendimento Capacidade Transportadoras Veículos …" at bounding box center [784, 390] width 1568 height 779
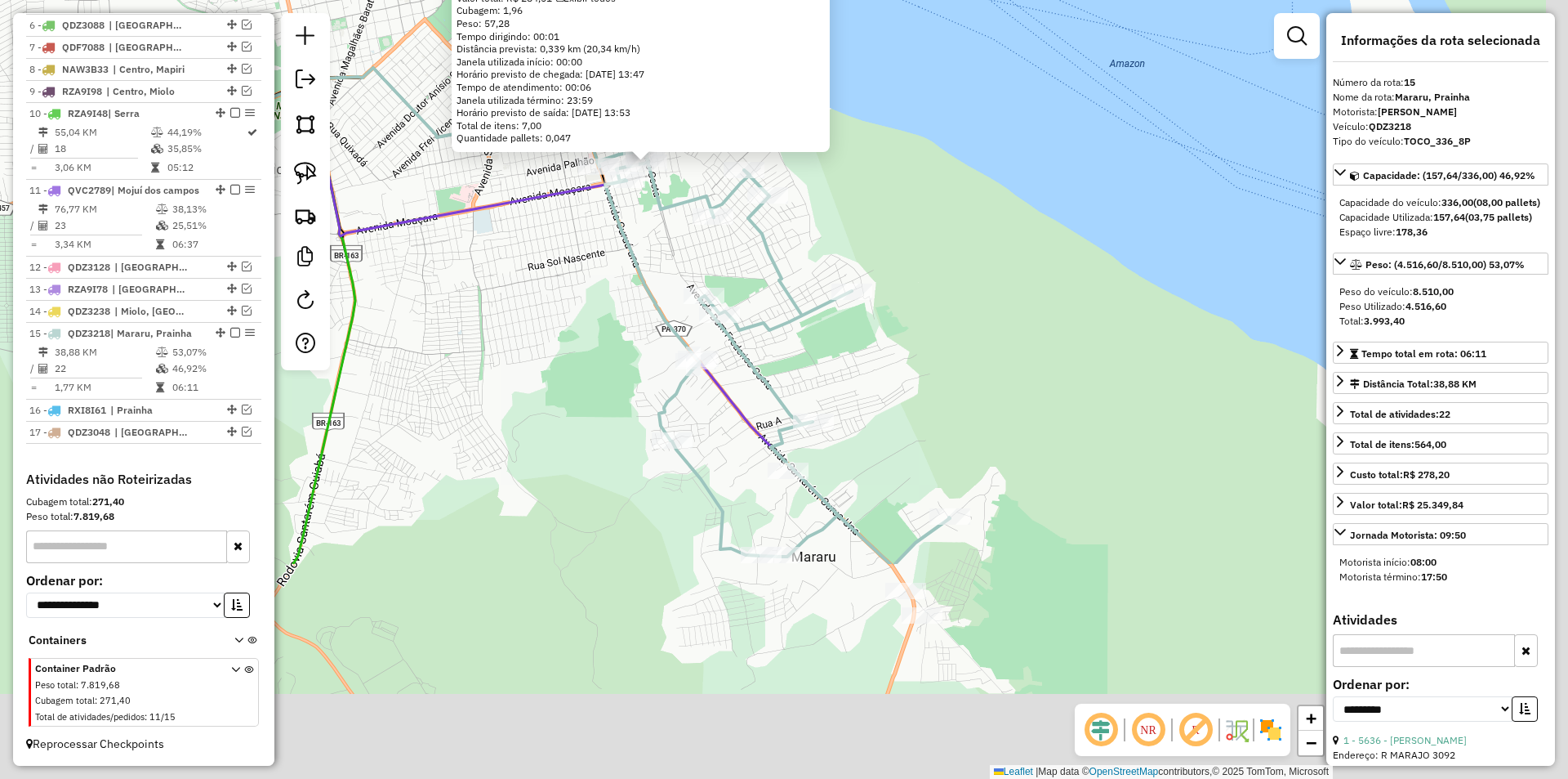
drag, startPoint x: 965, startPoint y: 576, endPoint x: 764, endPoint y: 276, distance: 361.1
click at [764, 277] on div "7862 - [PERSON_NAME]: ALVORADA 1550 Bairro: URUARA (SANTAREM / [GEOGRAPHIC_DATA…" at bounding box center [784, 390] width 1568 height 779
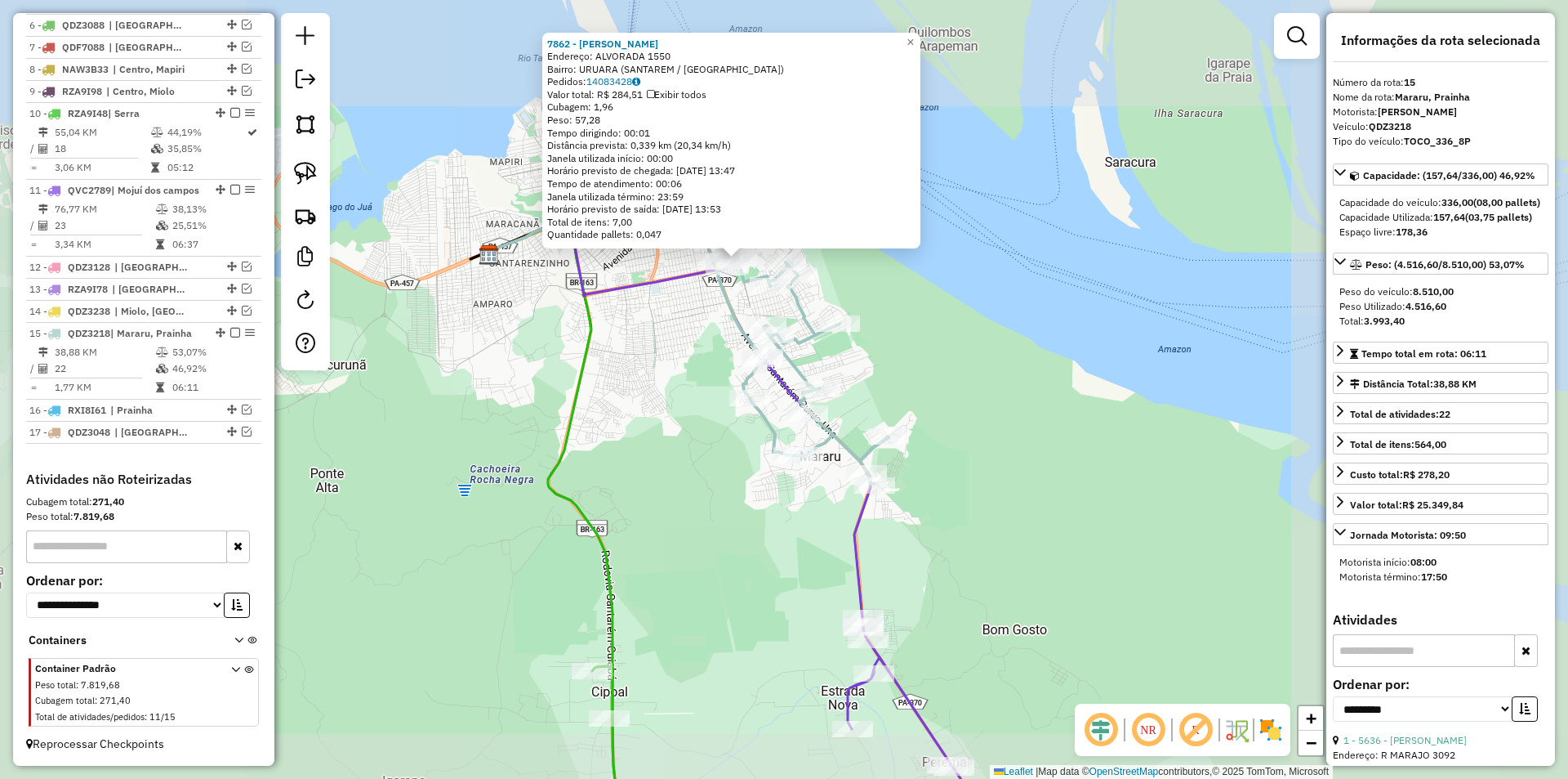
drag, startPoint x: 995, startPoint y: 476, endPoint x: 779, endPoint y: 118, distance: 418.1
click at [779, 118] on div "7862 - [PERSON_NAME]: ALVORADA 1550 Bairro: URUARA (SANTAREM / [GEOGRAPHIC_DATA…" at bounding box center [784, 390] width 1568 height 779
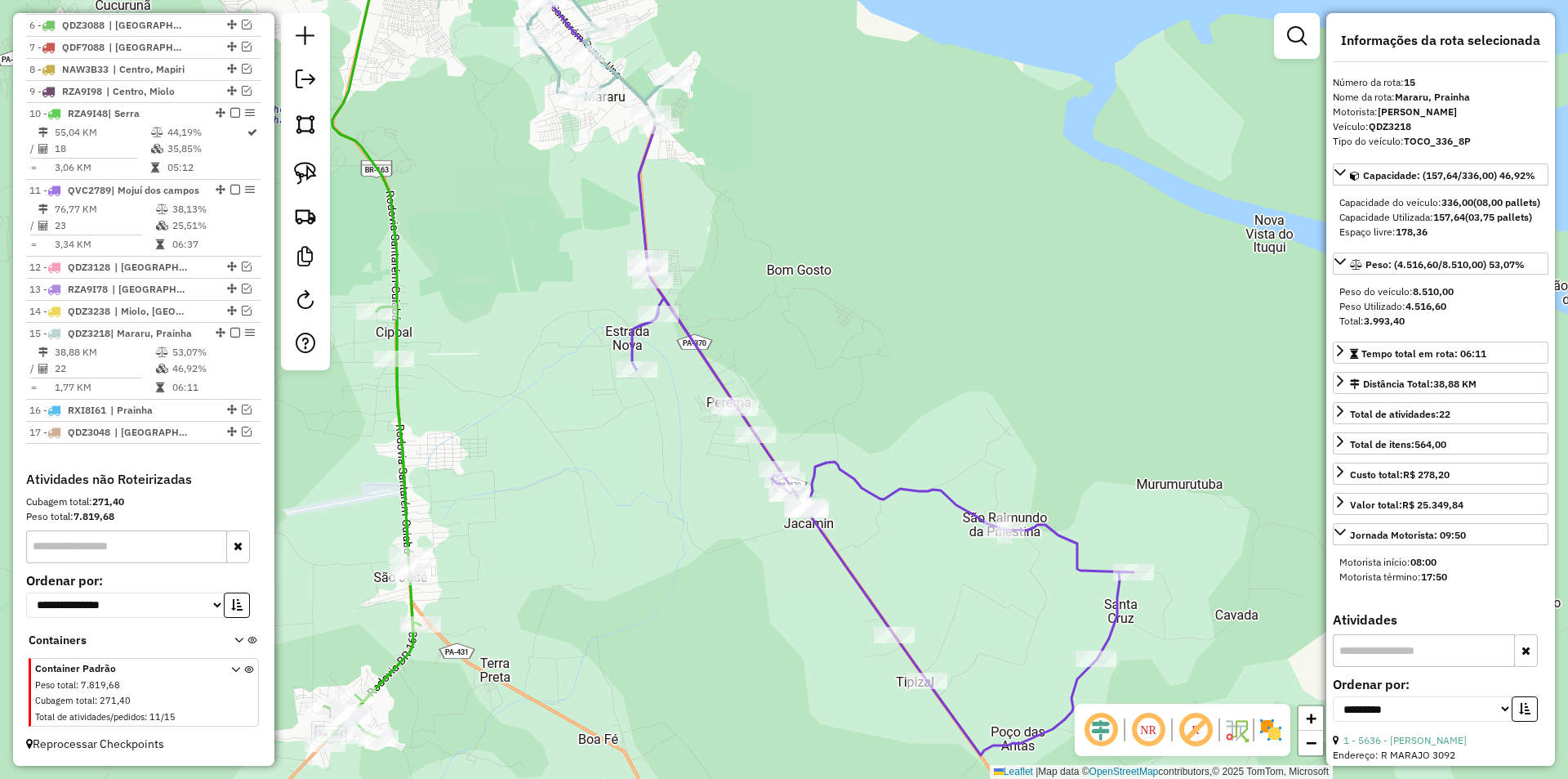
click at [709, 335] on div "7862 - [PERSON_NAME]: ALVORADA 1550 Bairro: URUARA (SANTAREM / [GEOGRAPHIC_DATA…" at bounding box center [784, 390] width 1568 height 779
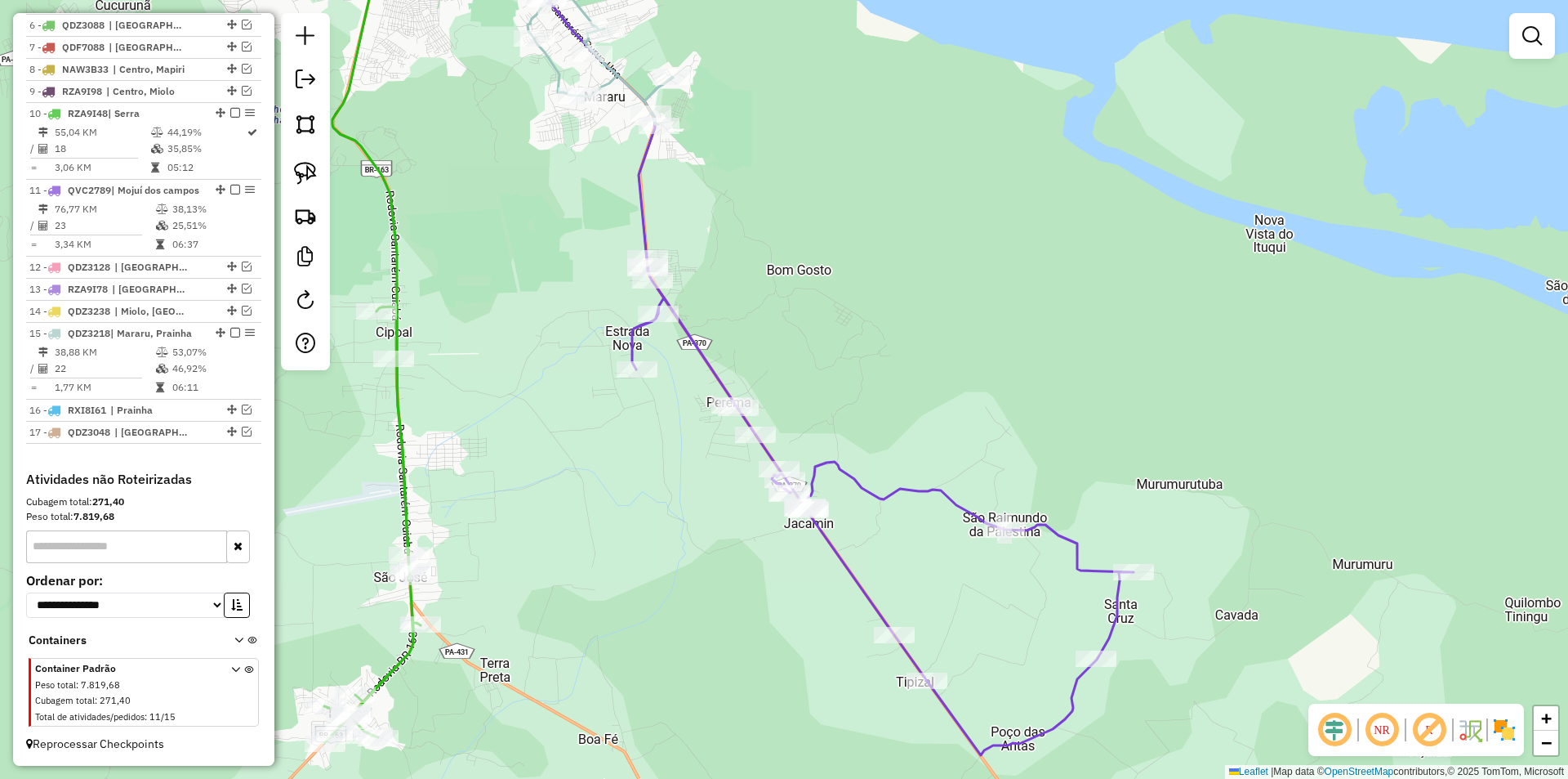
click at [709, 360] on icon at bounding box center [882, 506] width 501 height 496
select select "**********"
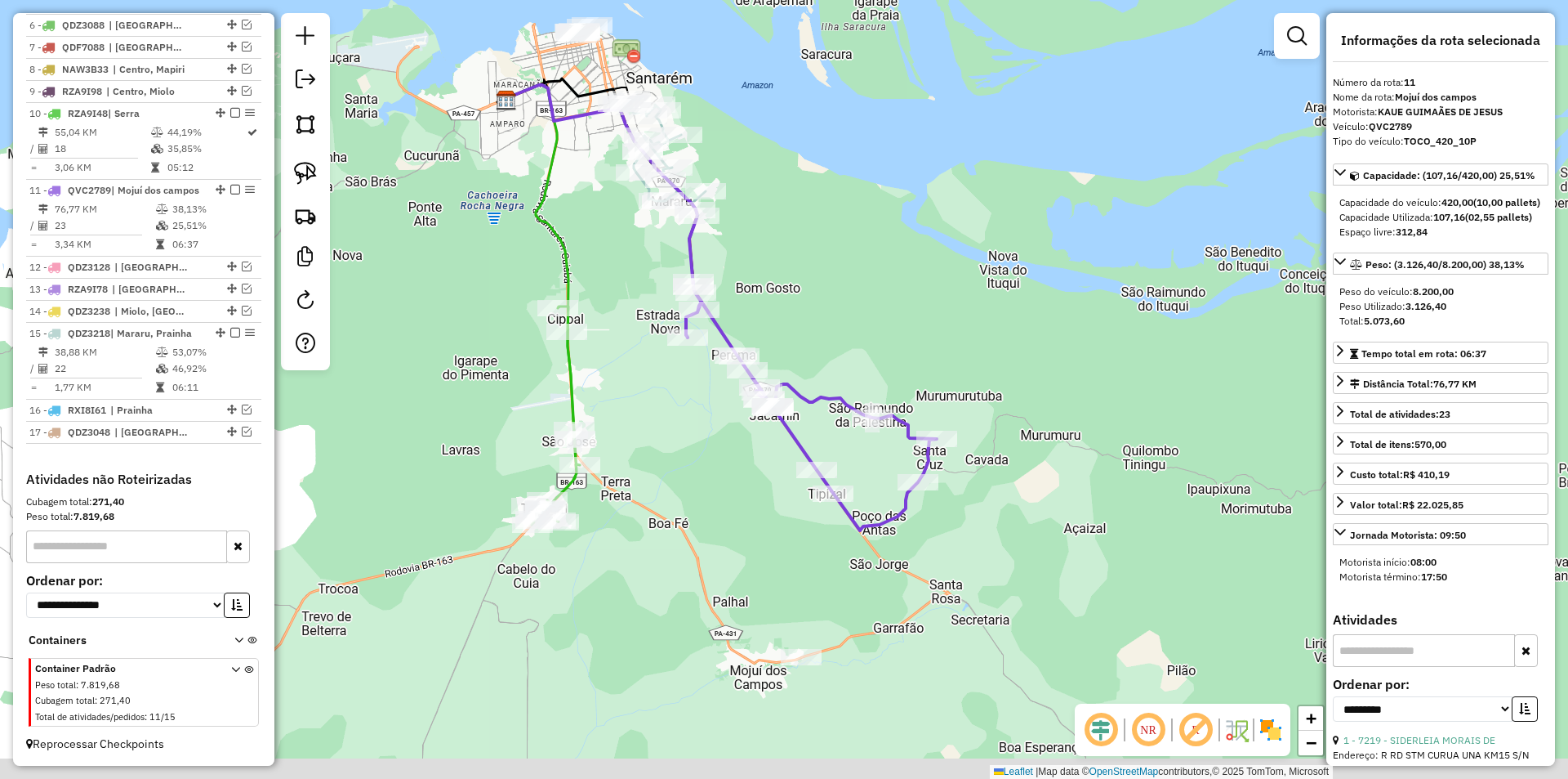
drag, startPoint x: 679, startPoint y: 411, endPoint x: 714, endPoint y: 357, distance: 64.4
click at [714, 357] on div "Janela de atendimento Grade de atendimento Capacidade Transportadoras Veículos …" at bounding box center [784, 390] width 1568 height 779
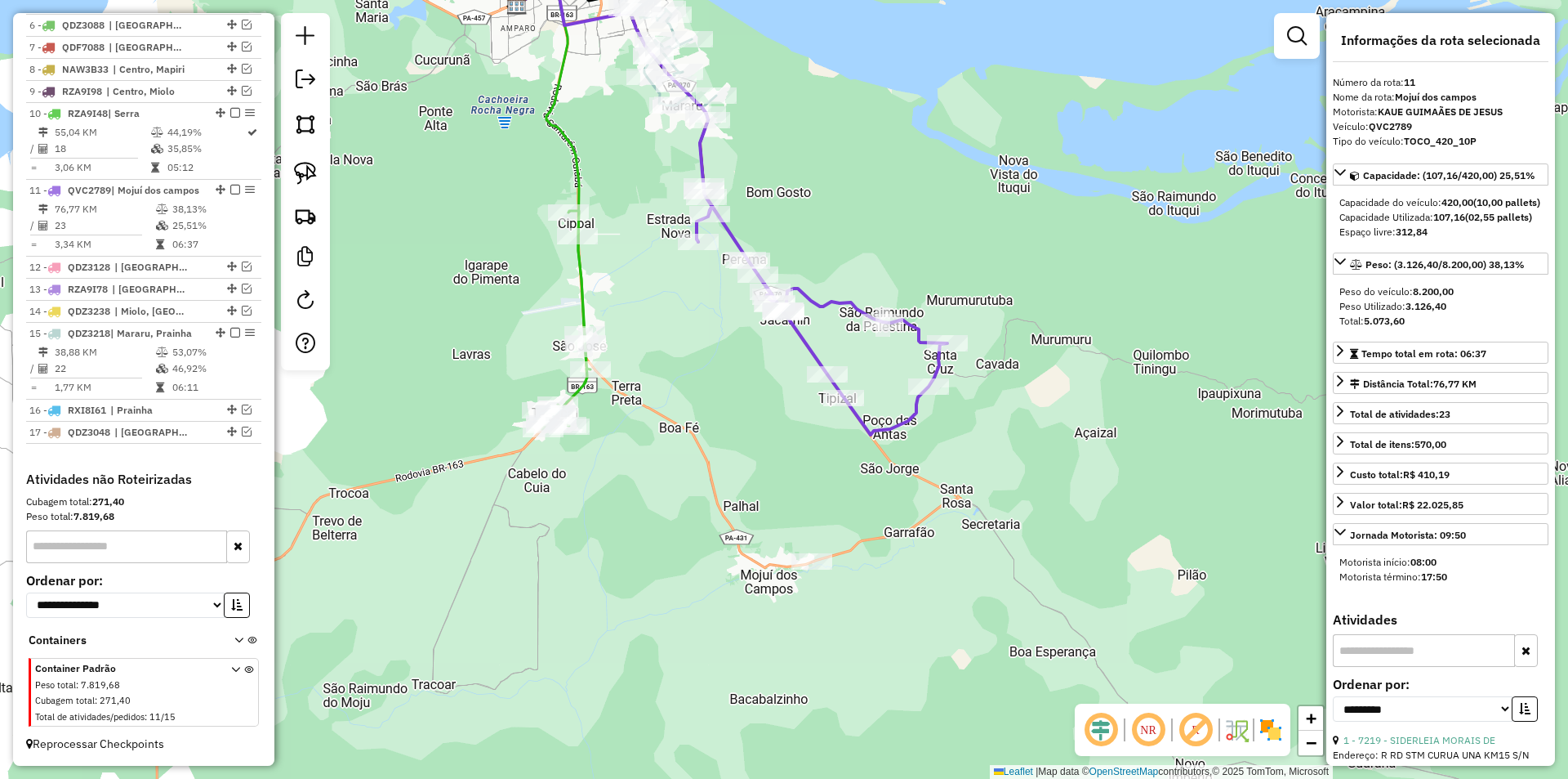
drag, startPoint x: 666, startPoint y: 421, endPoint x: 653, endPoint y: 358, distance: 64.3
click at [653, 358] on div "Janela de atendimento Grade de atendimento Capacidade Transportadoras Veículos …" at bounding box center [784, 390] width 1568 height 779
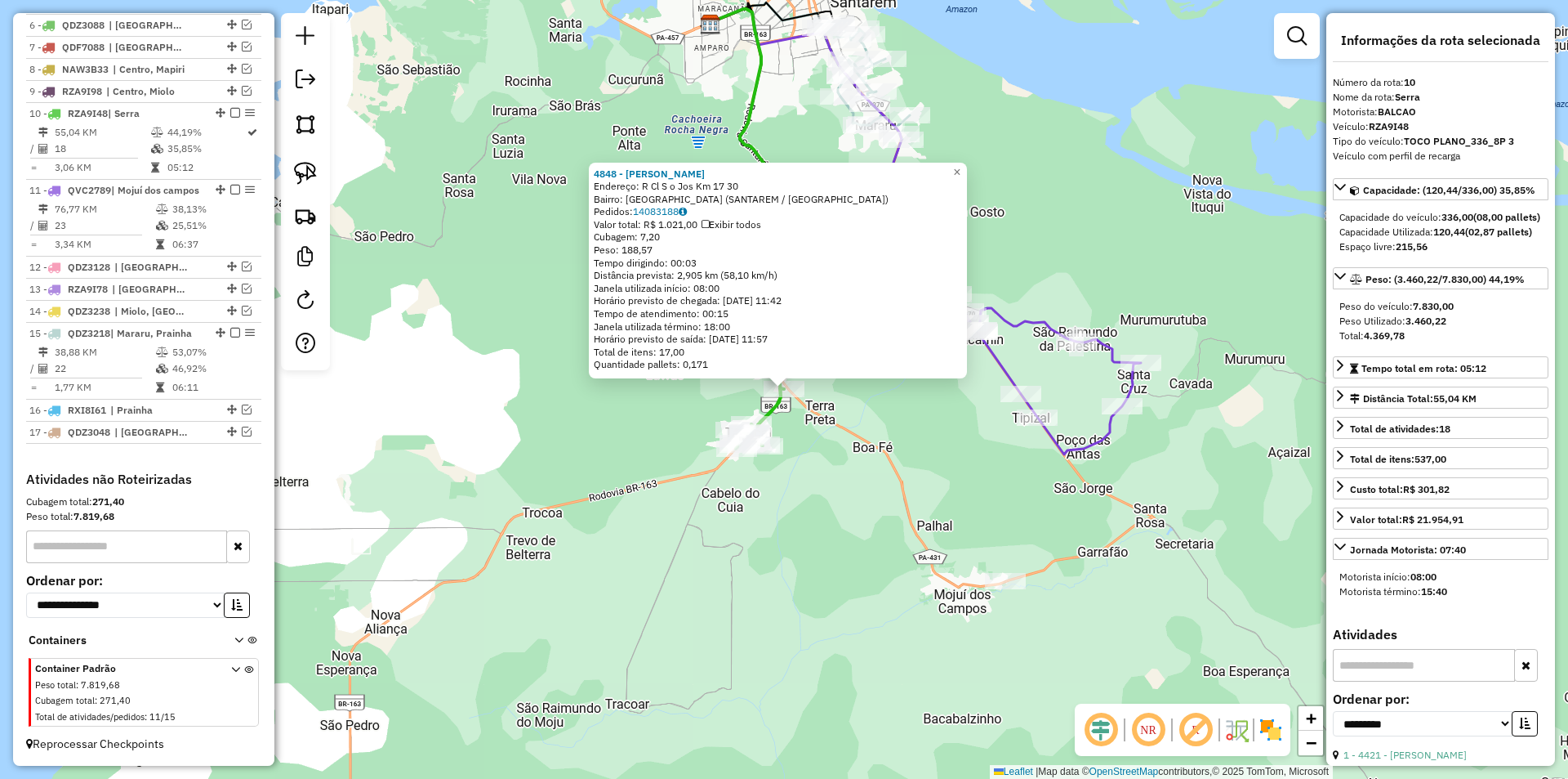
click at [798, 443] on div "Rota 10 - Placa RZA9I48 9035 - [PERSON_NAME] Rota 10 - Placa RZA9I48 9668 - FRA…" at bounding box center [784, 390] width 1568 height 779
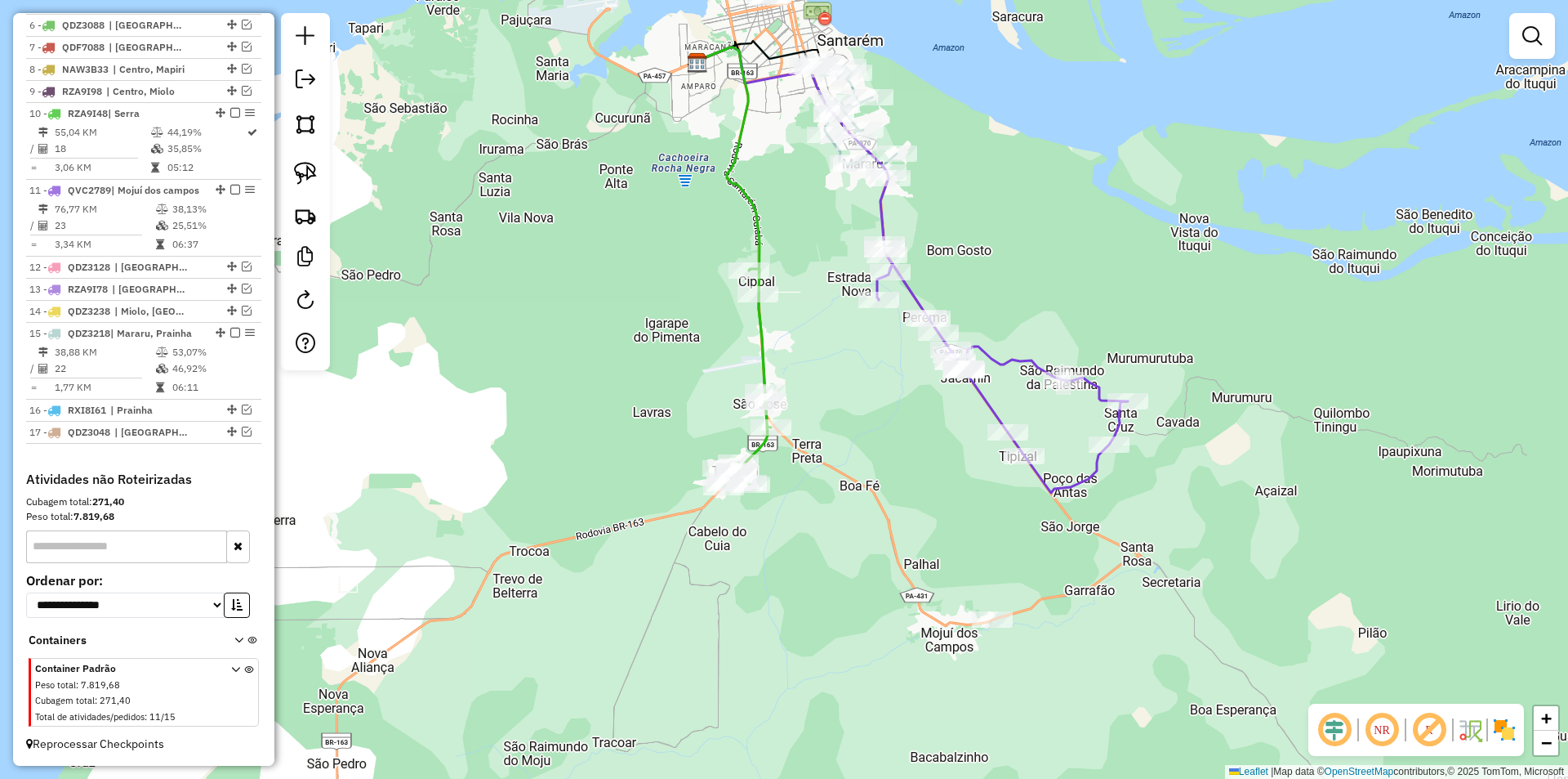
drag, startPoint x: 801, startPoint y: 473, endPoint x: 700, endPoint y: 567, distance: 138.0
click at [715, 576] on div "Janela de atendimento Grade de atendimento Capacidade Transportadoras Veículos …" at bounding box center [784, 390] width 1568 height 779
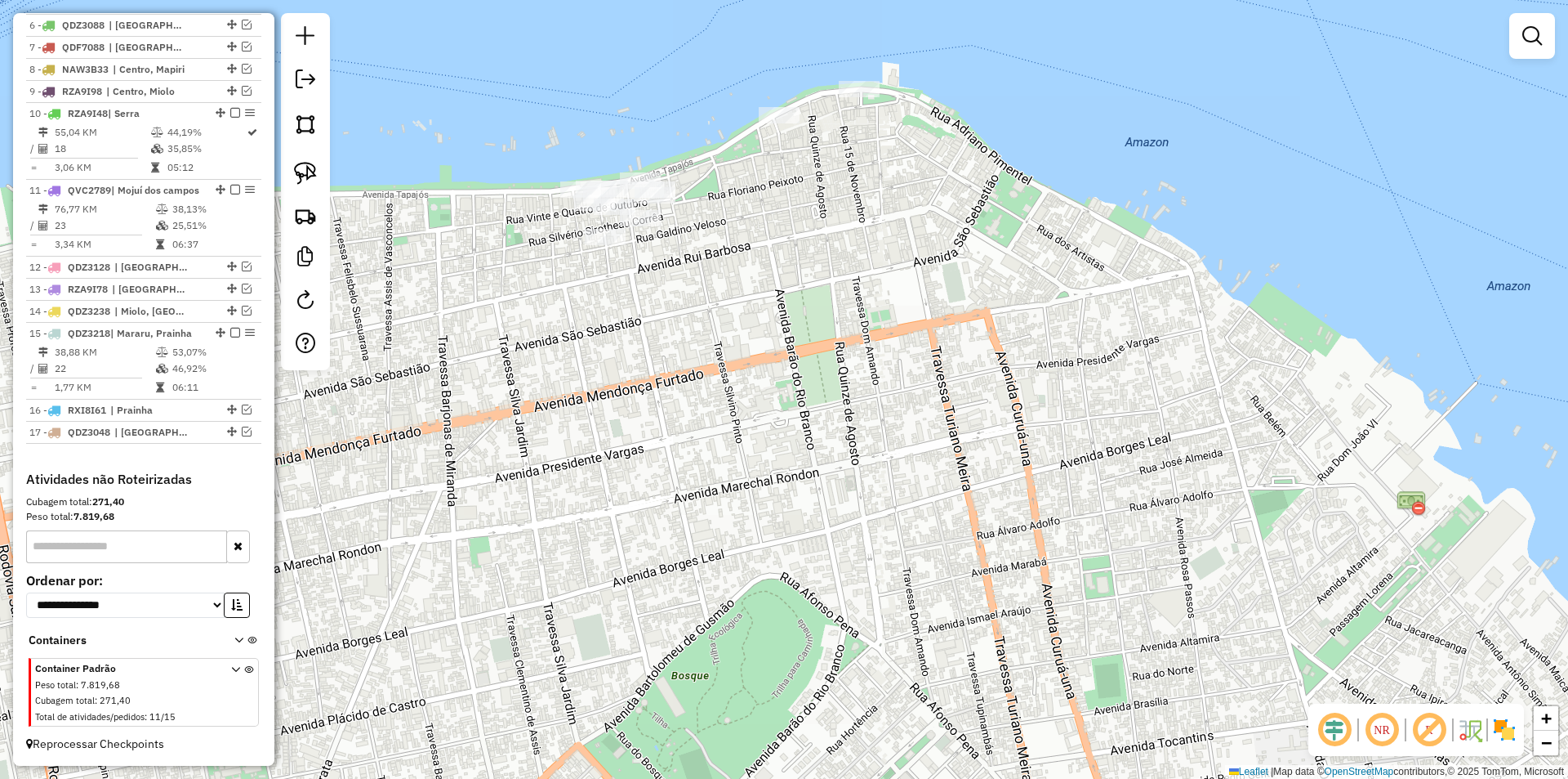
drag, startPoint x: 761, startPoint y: 268, endPoint x: 816, endPoint y: 317, distance: 73.7
click at [829, 327] on div "Janela de atendimento Grade de atendimento Capacidade Transportadoras Veículos …" at bounding box center [784, 390] width 1568 height 779
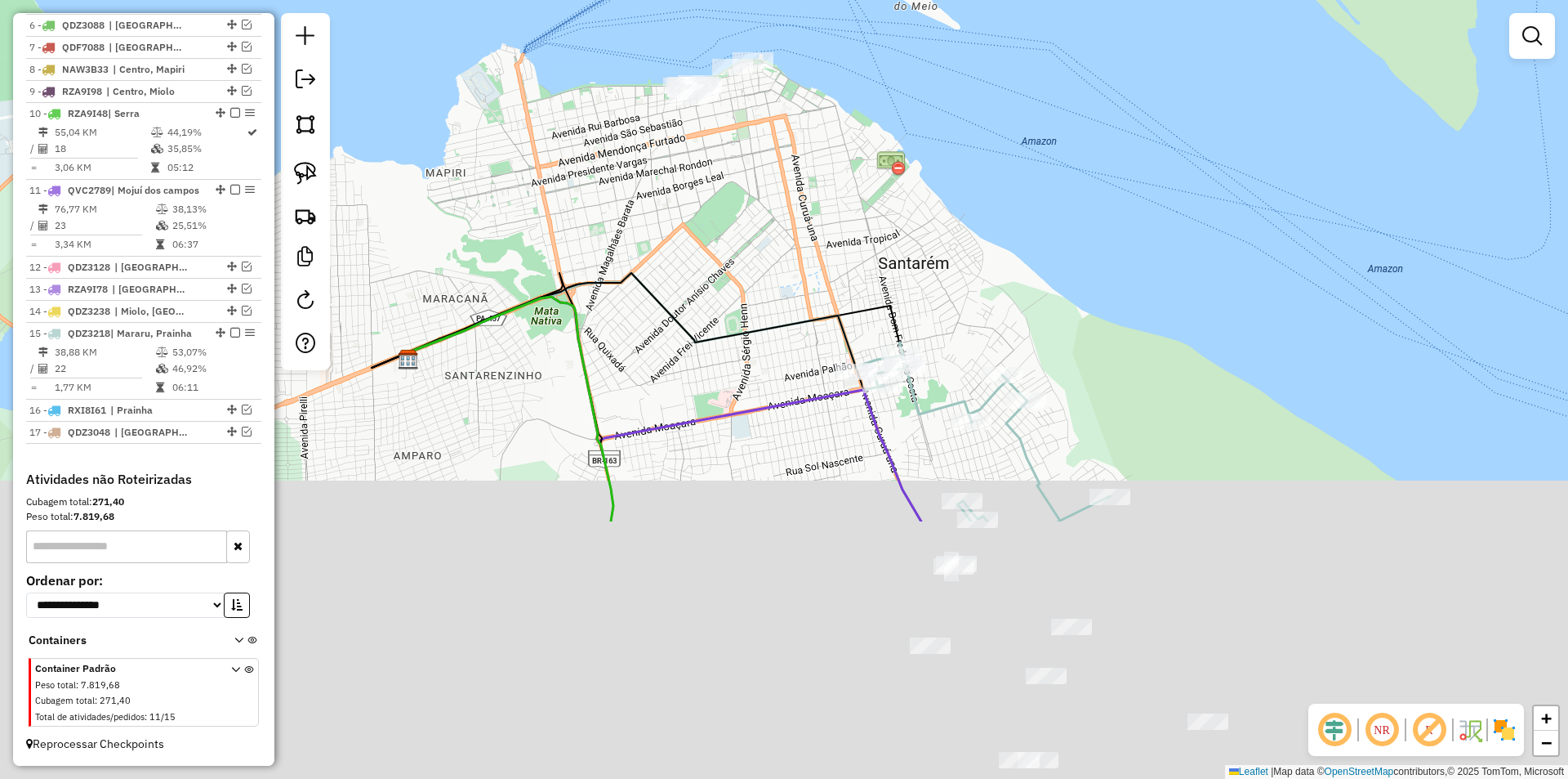
drag, startPoint x: 997, startPoint y: 512, endPoint x: 902, endPoint y: 247, distance: 281.5
click at [836, 173] on div "Janela de atendimento Grade de atendimento Capacidade Transportadoras Veículos …" at bounding box center [784, 390] width 1568 height 779
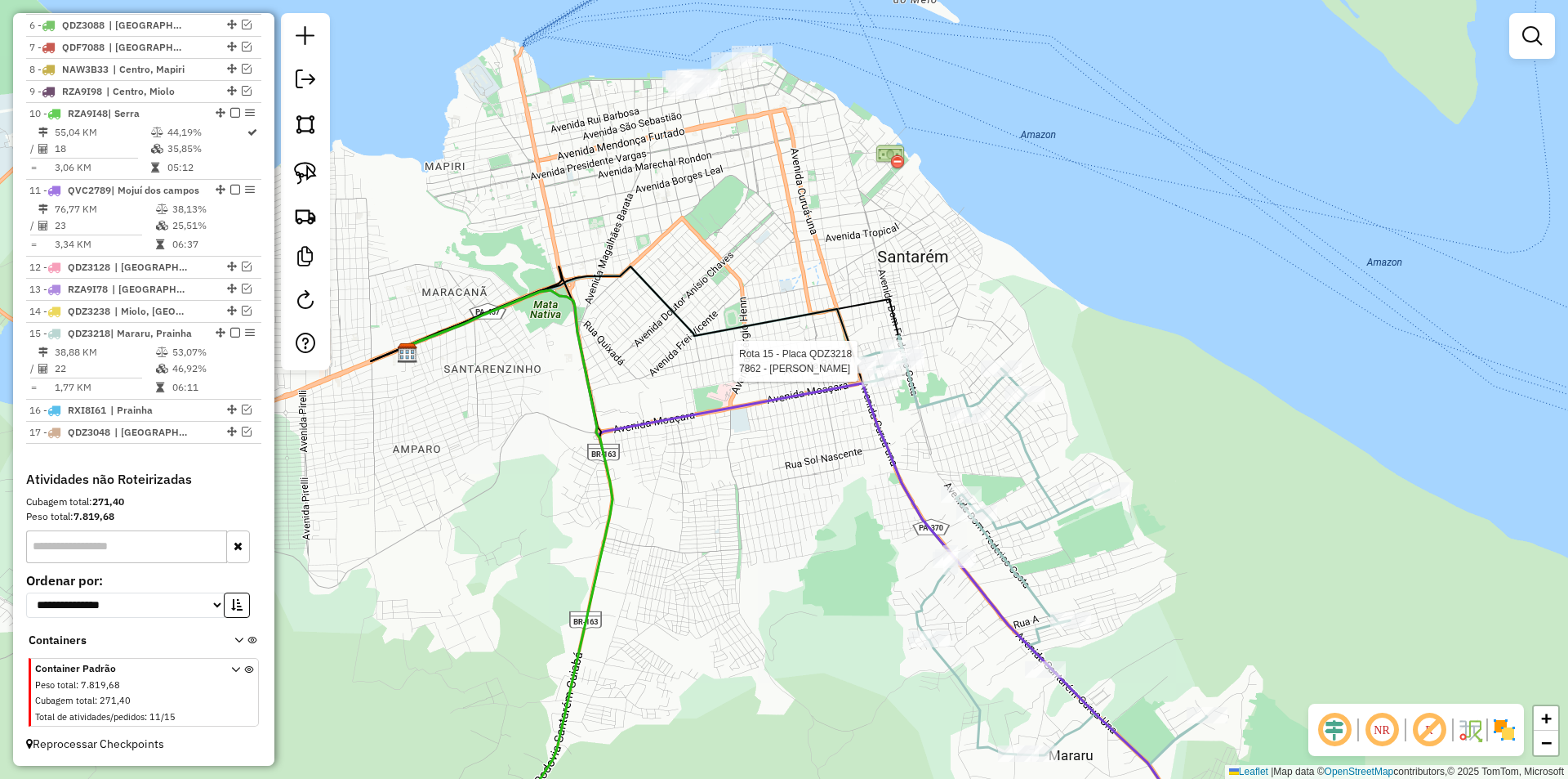
click at [915, 370] on div at bounding box center [903, 361] width 41 height 17
select select "**********"
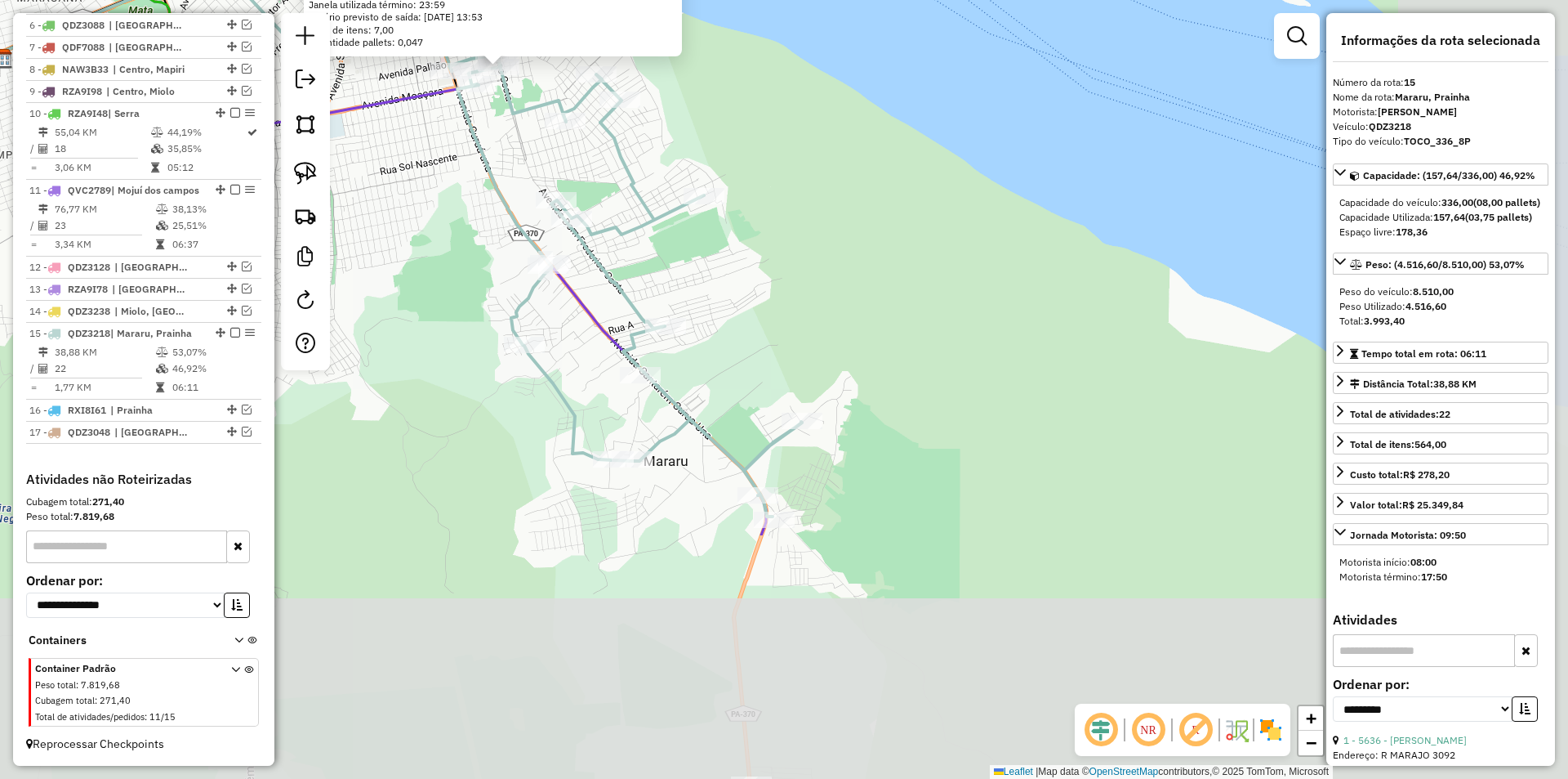
drag, startPoint x: 859, startPoint y: 459, endPoint x: 574, endPoint y: 130, distance: 435.3
click at [573, 134] on div "Rota 15 - Placa QDZ3218 11676 - 56.926.493 [PERSON_NAME] PO 7862 - [PERSON_NAME…" at bounding box center [784, 390] width 1568 height 779
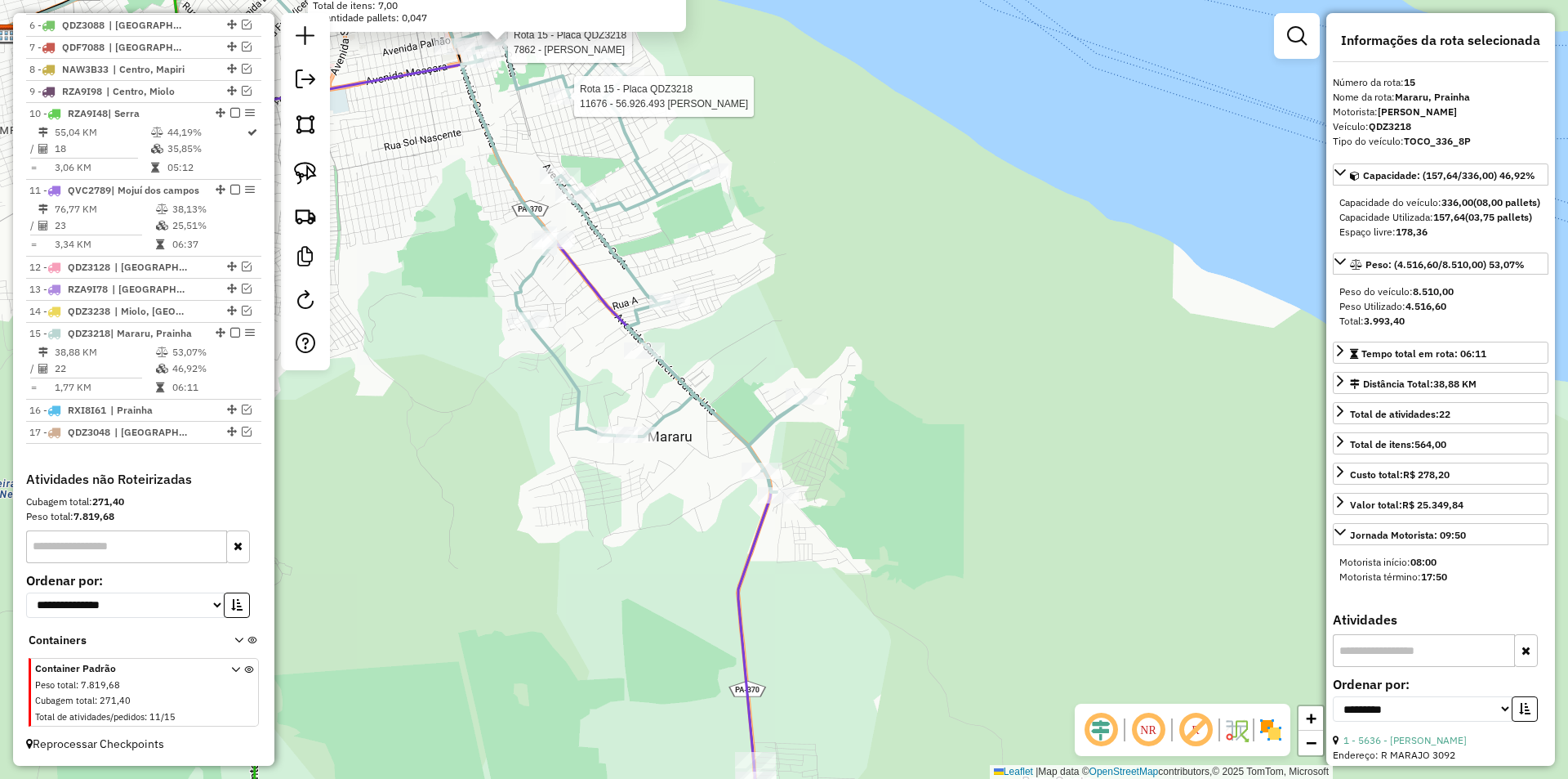
drag, startPoint x: 827, startPoint y: 518, endPoint x: 807, endPoint y: 520, distance: 20.1
click at [834, 496] on div "Rota 15 - Placa QDZ3218 11676 - 56.926.493 [PERSON_NAME] Rota 15 - Placa QDZ321…" at bounding box center [784, 390] width 1568 height 779
click at [755, 541] on icon at bounding box center [390, 374] width 763 height 808
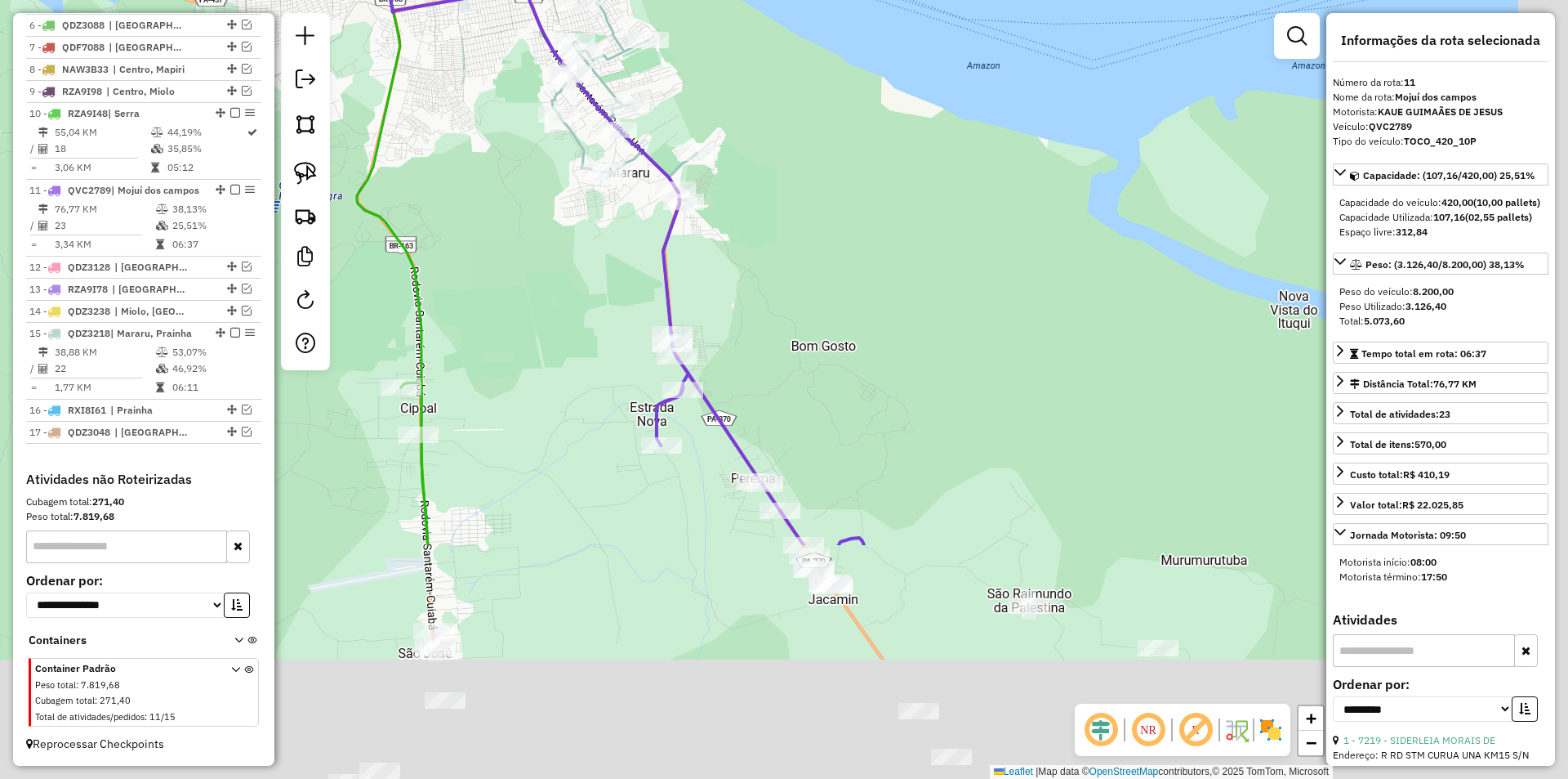
drag, startPoint x: 810, startPoint y: 449, endPoint x: 723, endPoint y: 120, distance: 340.3
click at [723, 120] on div "Janela de atendimento Grade de atendimento Capacidade Transportadoras Veículos …" at bounding box center [784, 390] width 1568 height 779
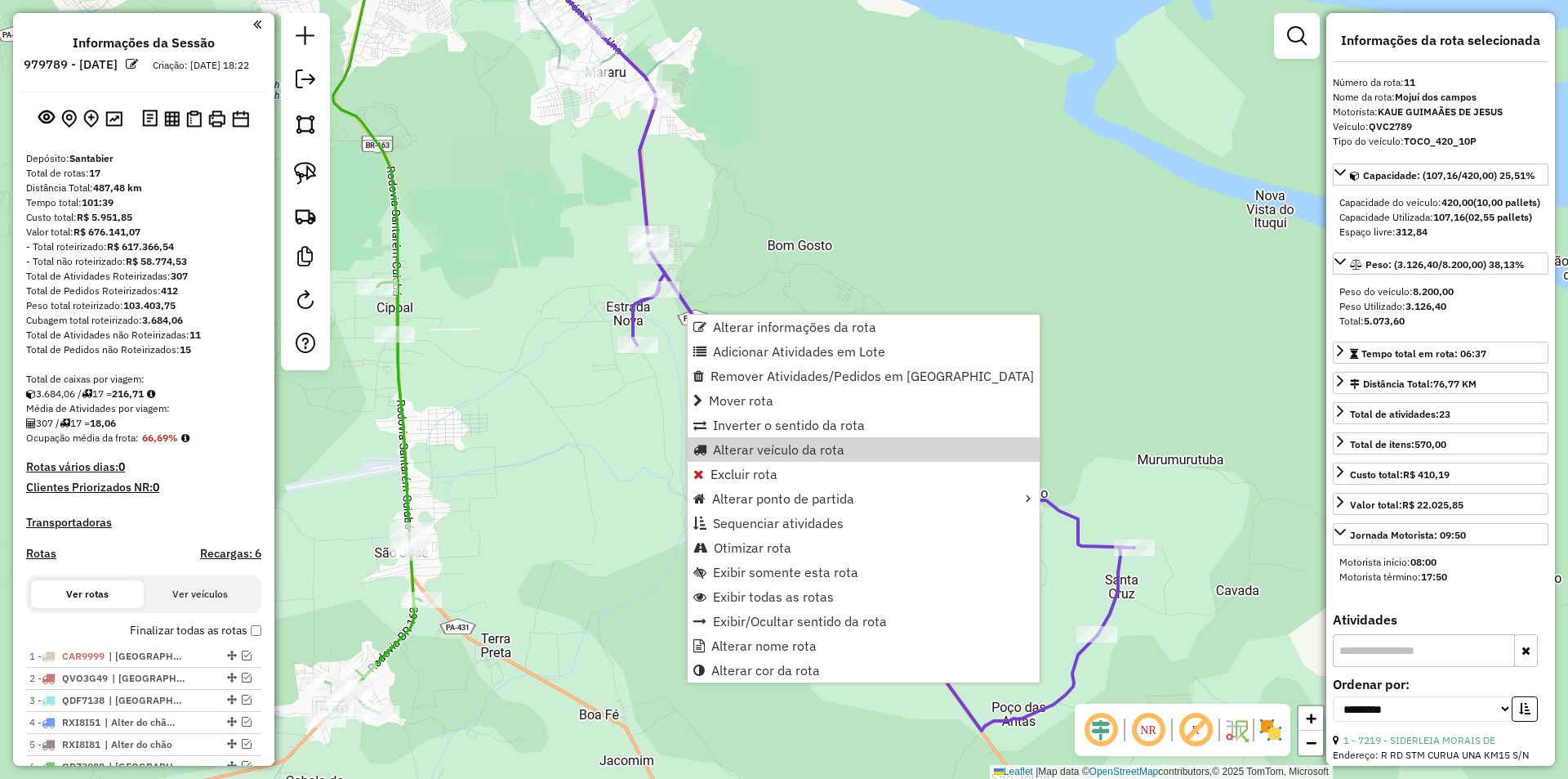
select select "**********"
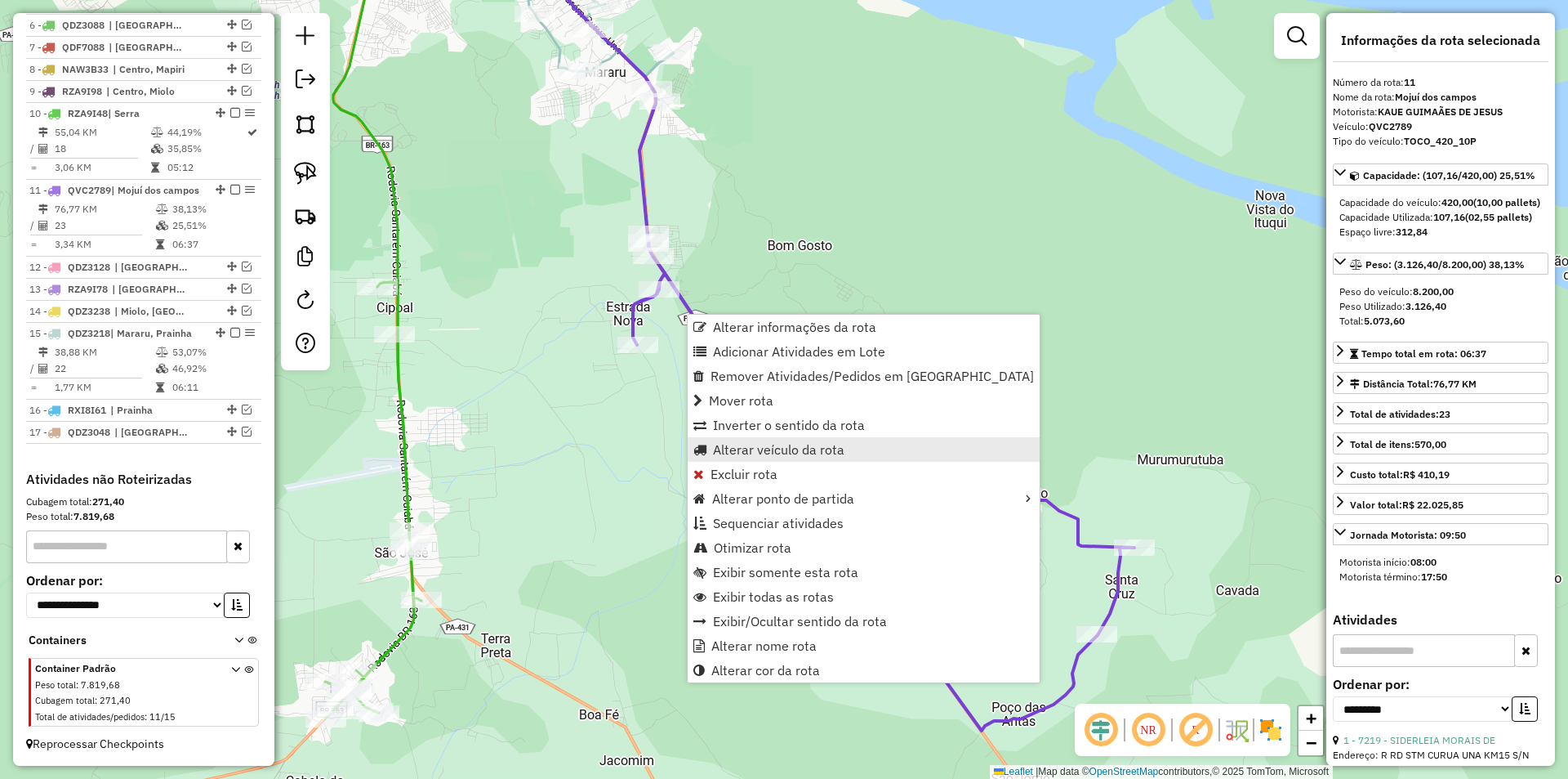
click at [731, 445] on span "Alterar veículo da rota" at bounding box center [778, 449] width 131 height 13
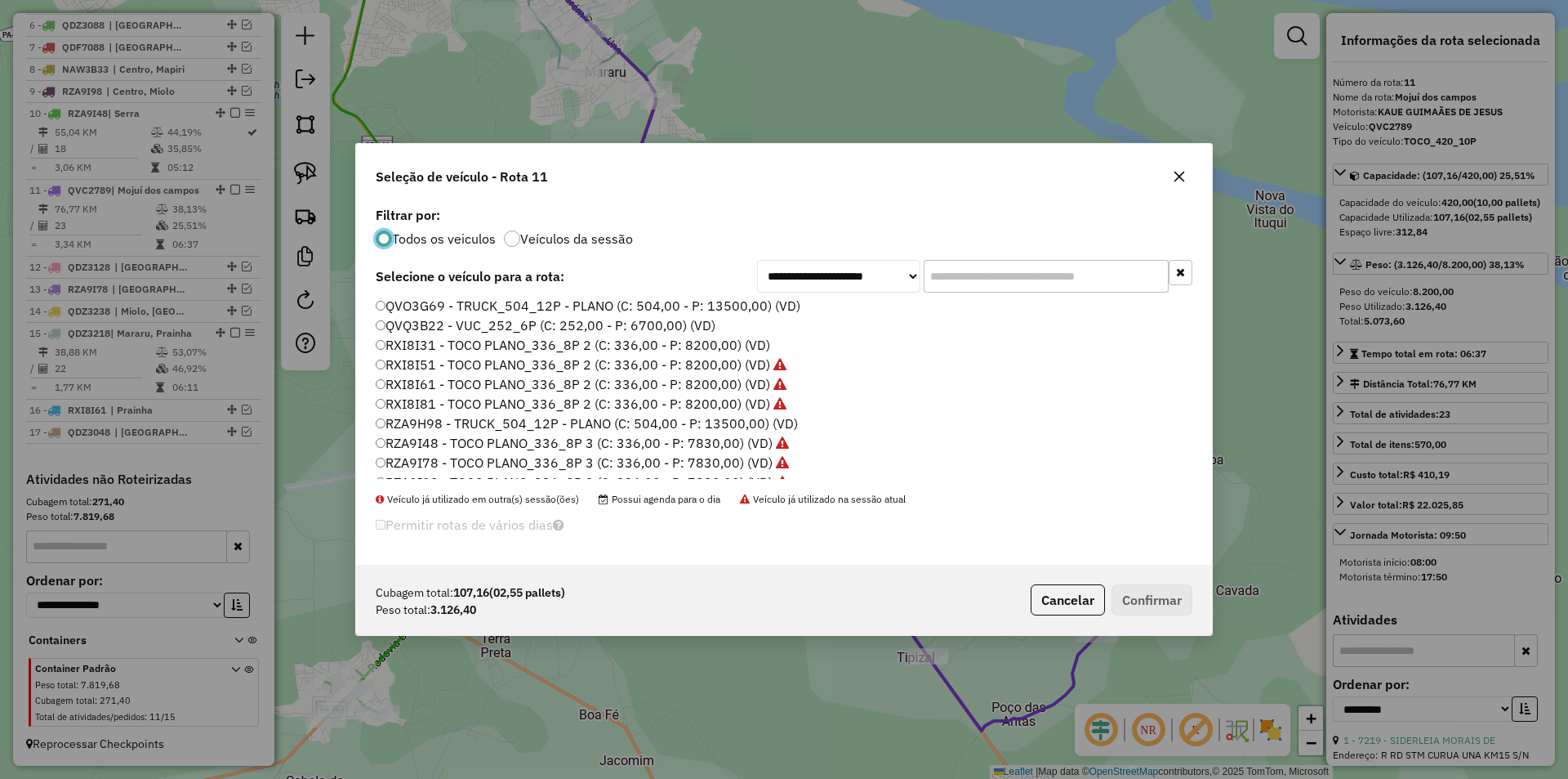
scroll to position [487, 0]
click at [1070, 604] on button "Cancelar" at bounding box center [1067, 599] width 74 height 31
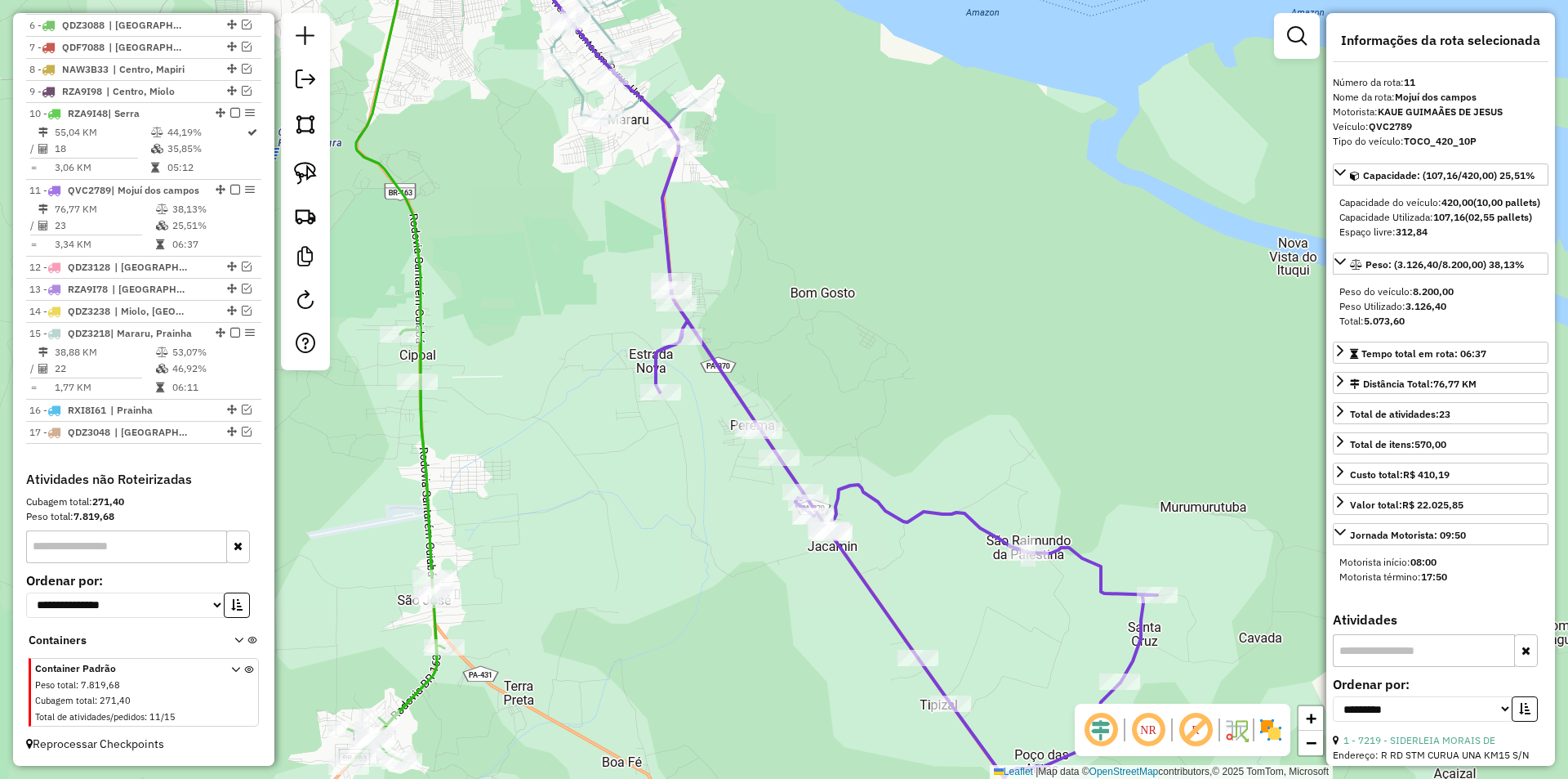
drag, startPoint x: 407, startPoint y: 248, endPoint x: 343, endPoint y: 325, distance: 100.1
click at [432, 386] on icon at bounding box center [393, 273] width 76 height 608
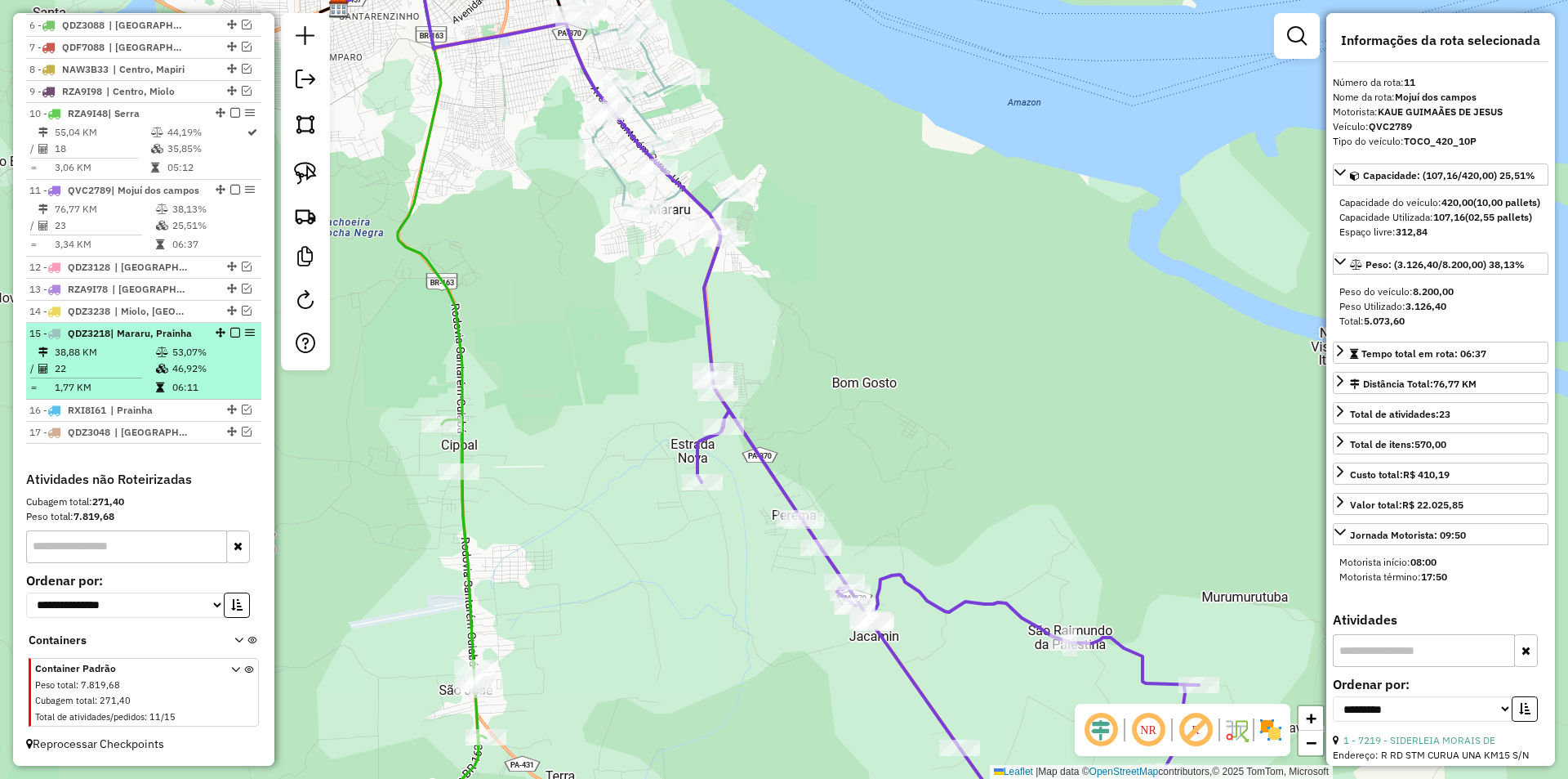
click at [220, 345] on td "53,07%" at bounding box center [212, 352] width 82 height 17
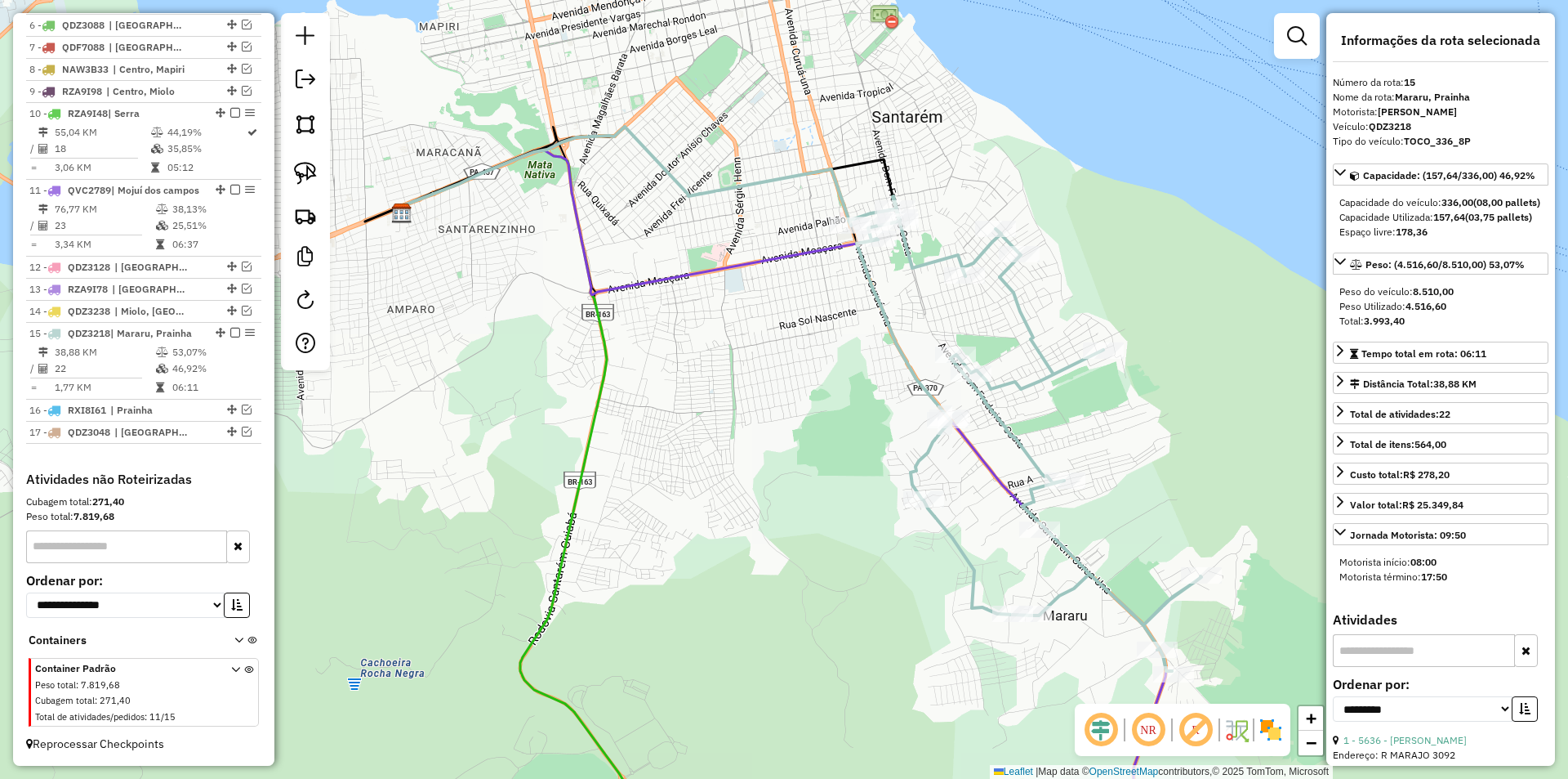
drag, startPoint x: 570, startPoint y: 290, endPoint x: 487, endPoint y: 438, distance: 169.7
click at [487, 450] on div "Janela de atendimento Grade de atendimento Capacidade Transportadoras Veículos …" at bounding box center [784, 390] width 1568 height 779
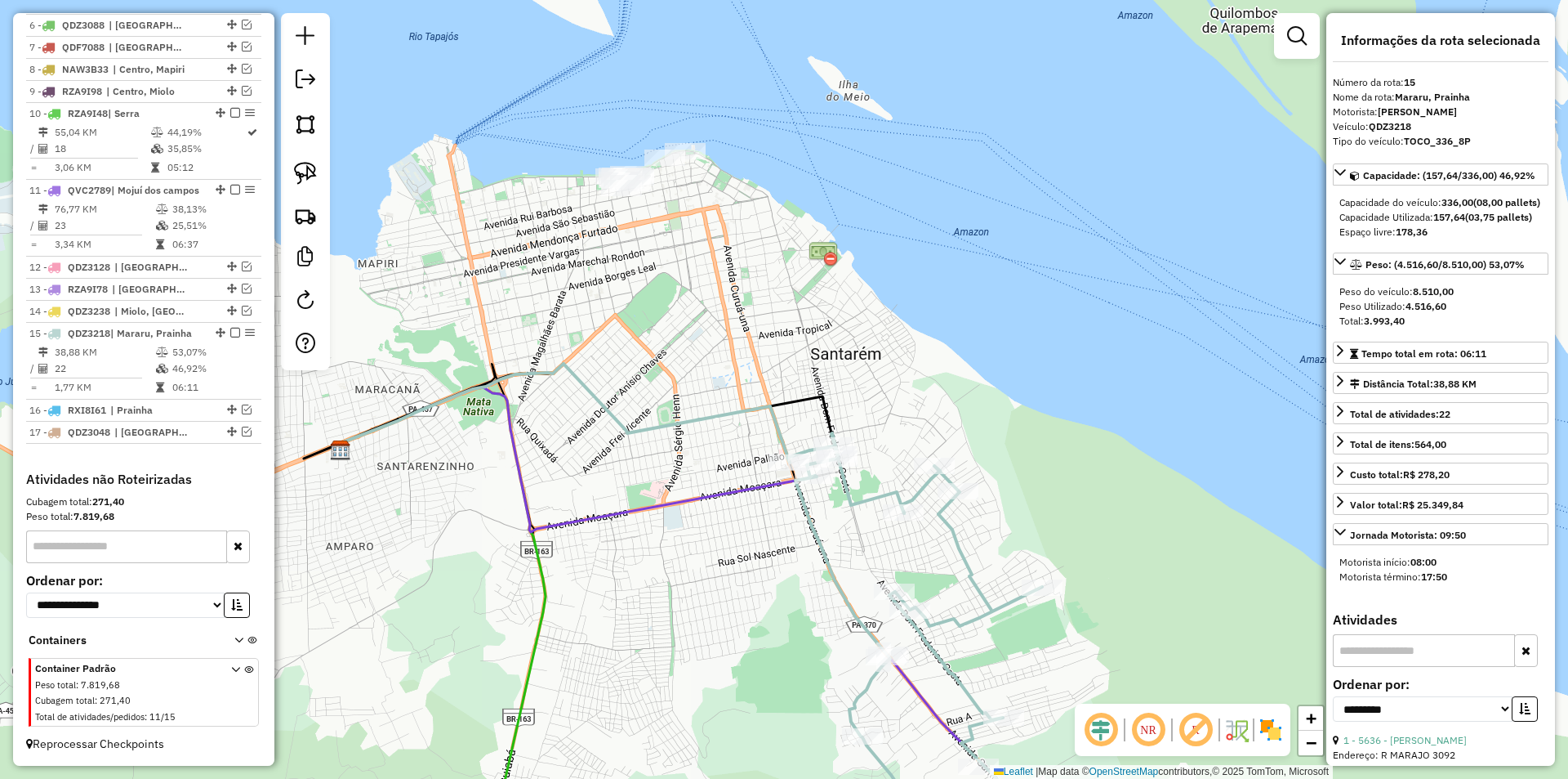
drag, startPoint x: 544, startPoint y: 243, endPoint x: 553, endPoint y: 299, distance: 56.7
click at [540, 377] on div "Janela de atendimento Grade de atendimento Capacidade Transportadoras Veículos …" at bounding box center [784, 390] width 1568 height 779
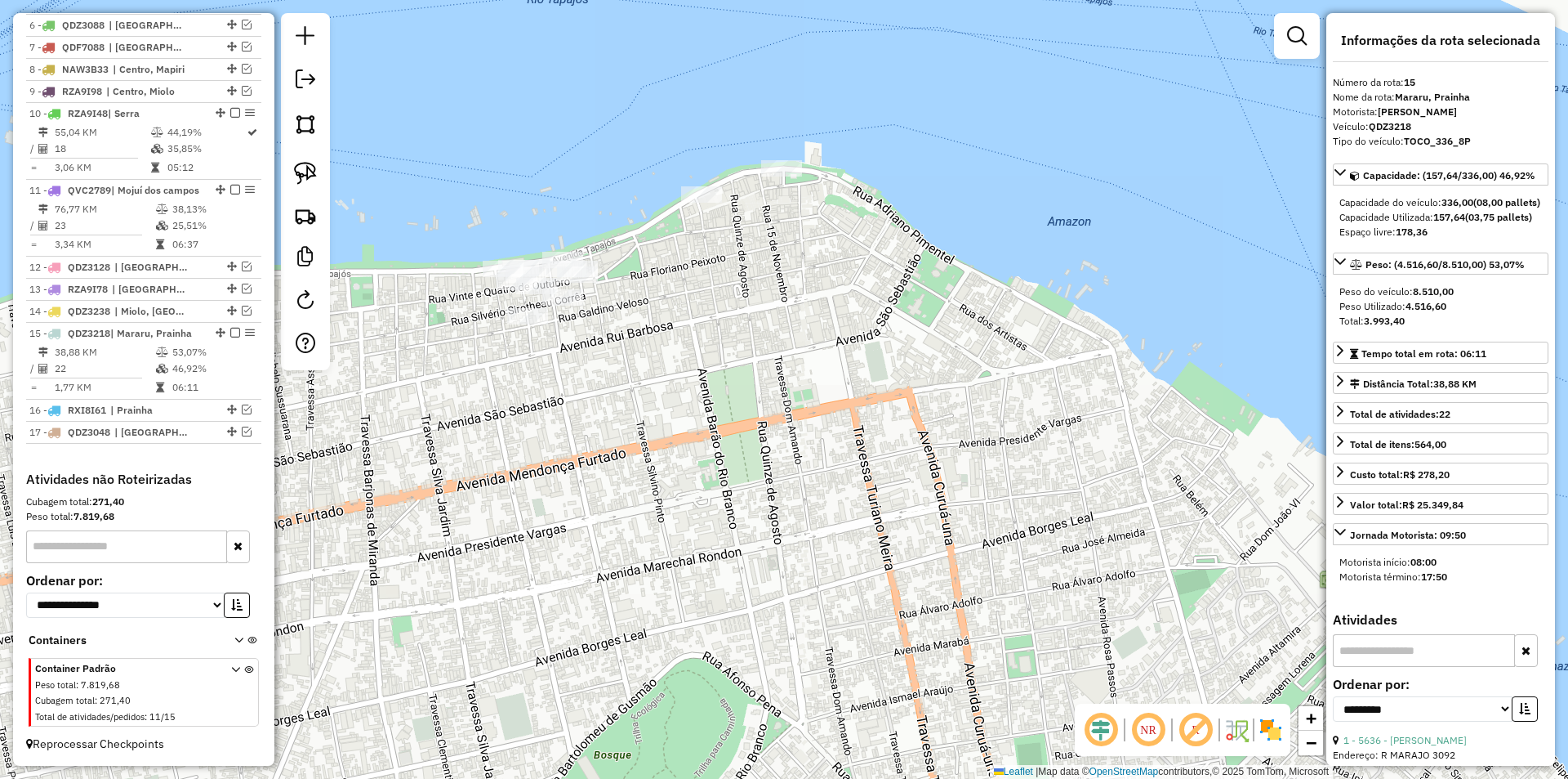
drag, startPoint x: 676, startPoint y: 369, endPoint x: 657, endPoint y: 370, distance: 19.0
click at [676, 384] on div "Janela de atendimento Grade de atendimento Capacidade Transportadoras Veículos …" at bounding box center [784, 390] width 1568 height 779
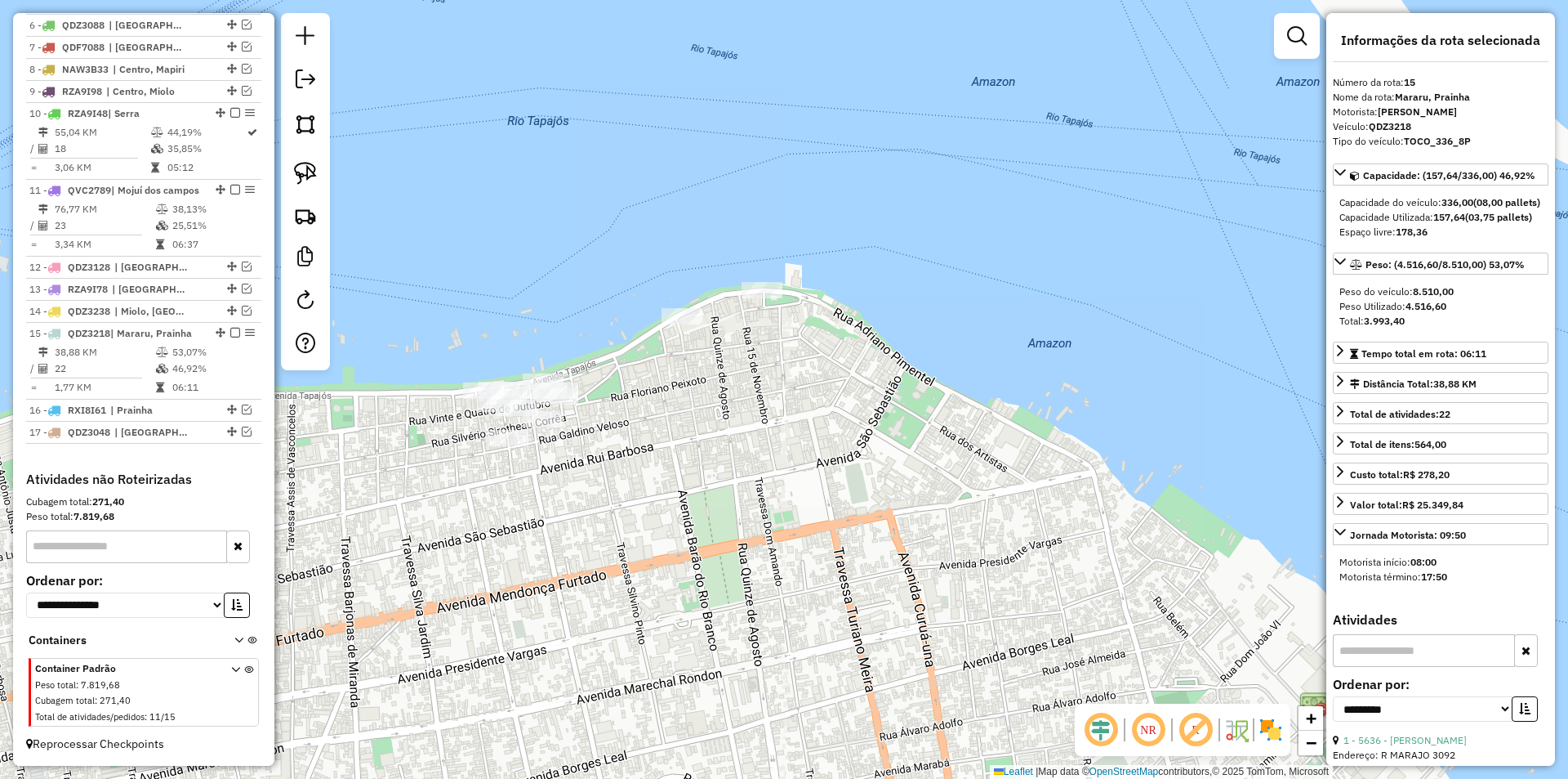
drag, startPoint x: 492, startPoint y: 204, endPoint x: 444, endPoint y: 218, distance: 50.0
click at [472, 229] on div "Janela de atendimento Grade de atendimento Capacidade Transportadoras Veículos …" at bounding box center [784, 390] width 1568 height 779
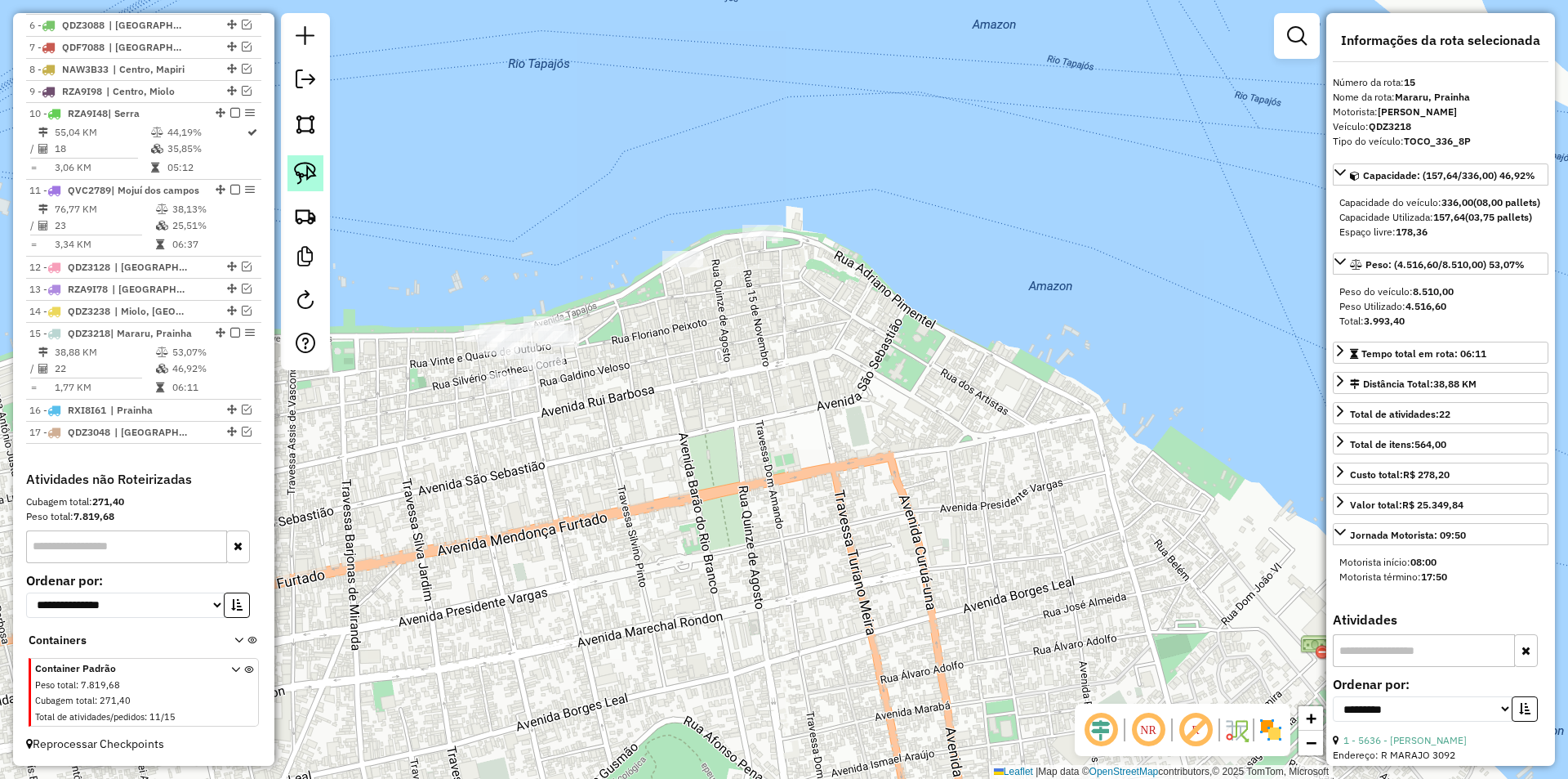
click at [315, 170] on img at bounding box center [304, 173] width 23 height 23
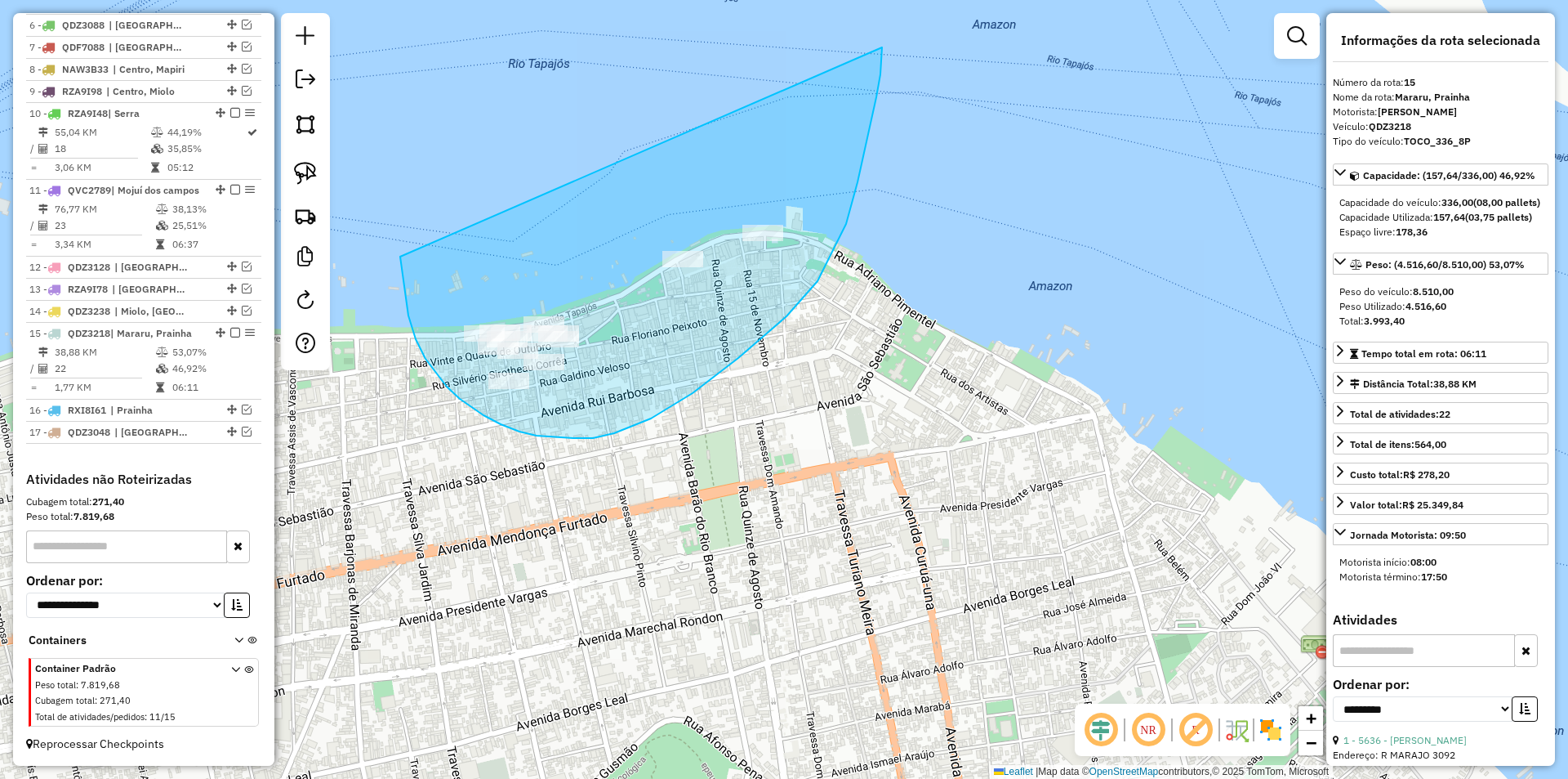
drag, startPoint x: 416, startPoint y: 339, endPoint x: 881, endPoint y: 47, distance: 549.1
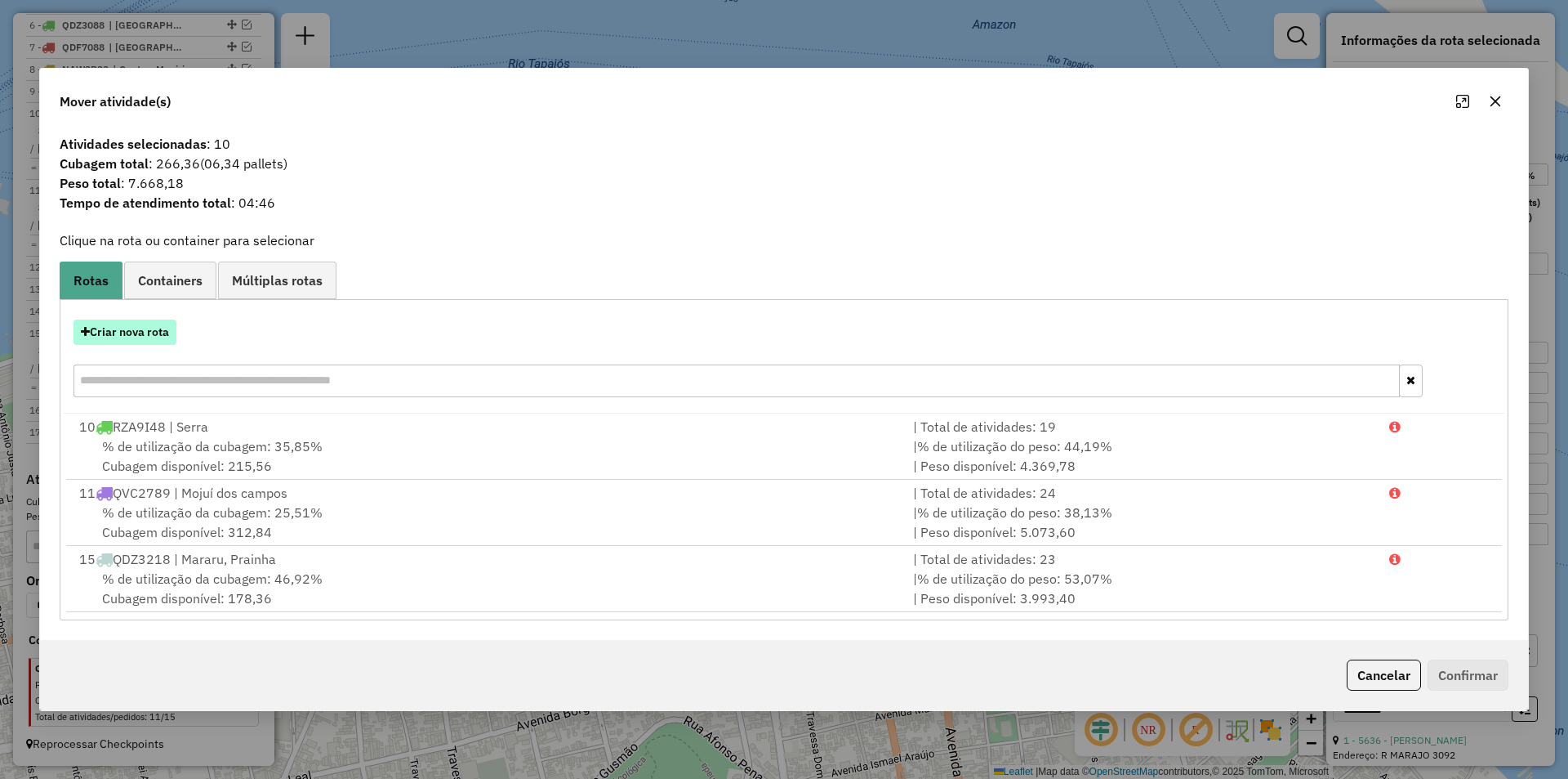
click at [165, 326] on button "Criar nova rota" at bounding box center [124, 332] width 103 height 26
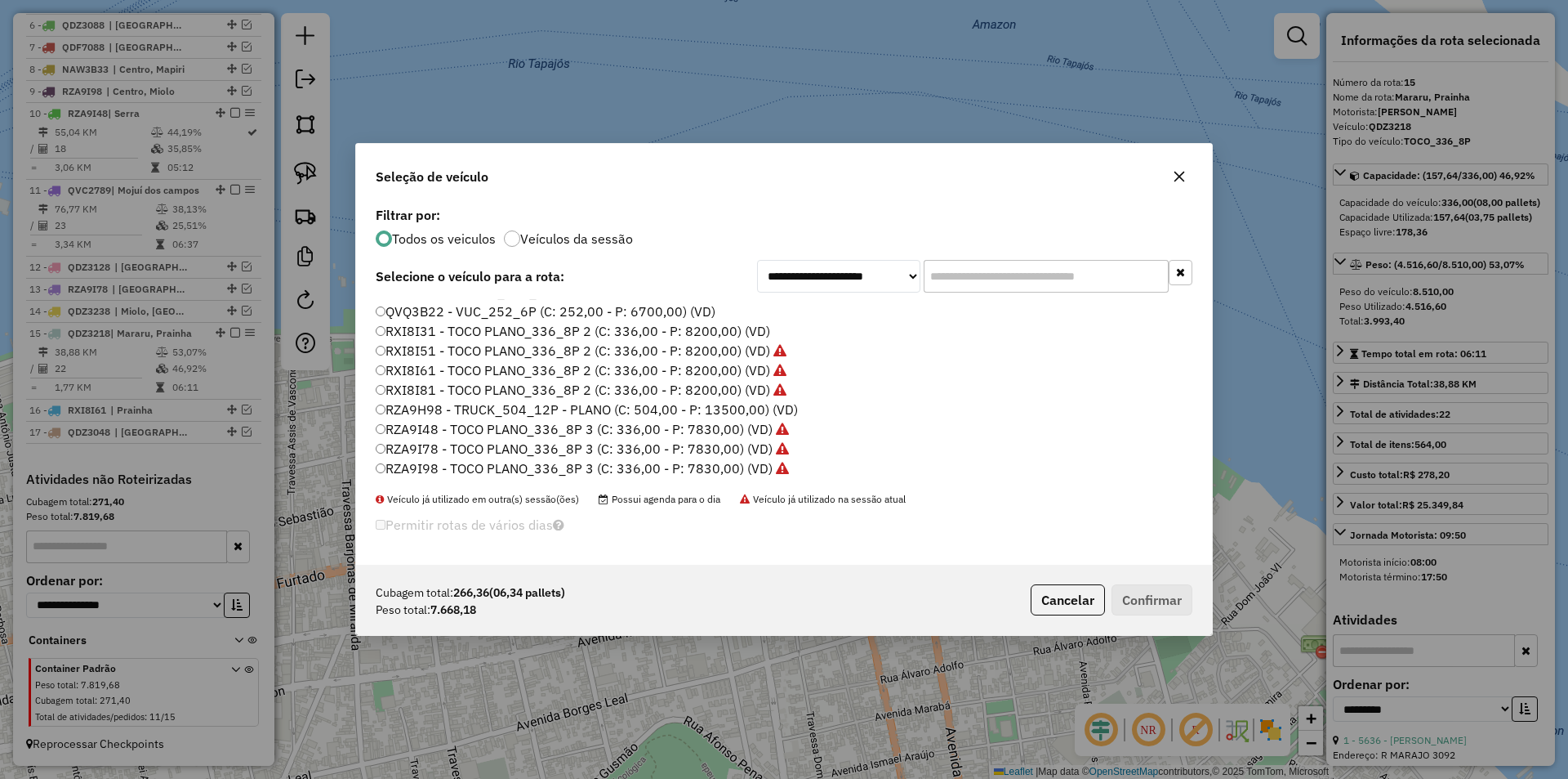
click at [435, 314] on label "QVQ3B22 - VUC_252_6P (C: 252,00 - P: 6700,00) (VD)" at bounding box center [545, 311] width 340 height 20
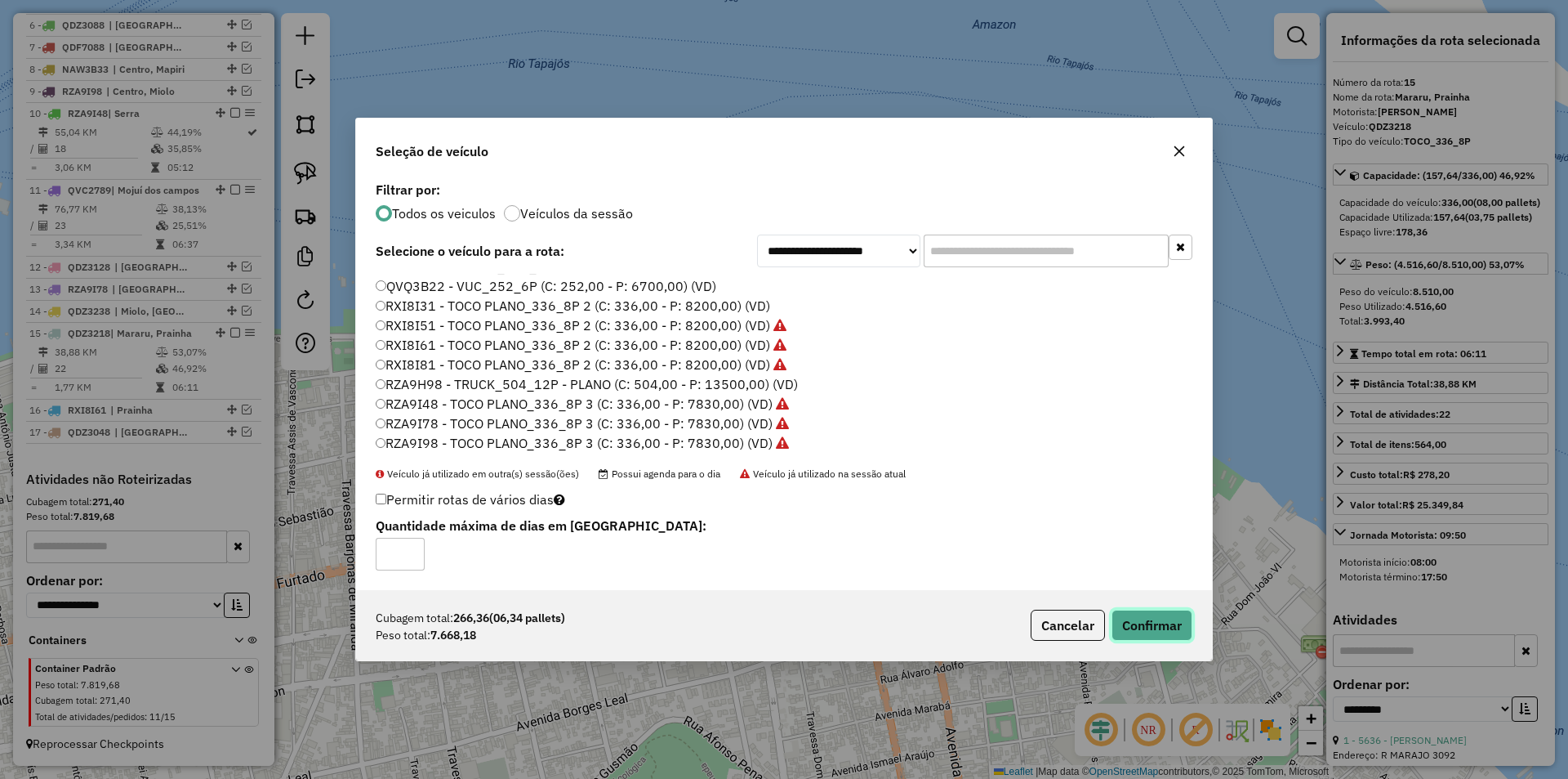
click at [1168, 637] on button "Confirmar" at bounding box center [1152, 624] width 81 height 31
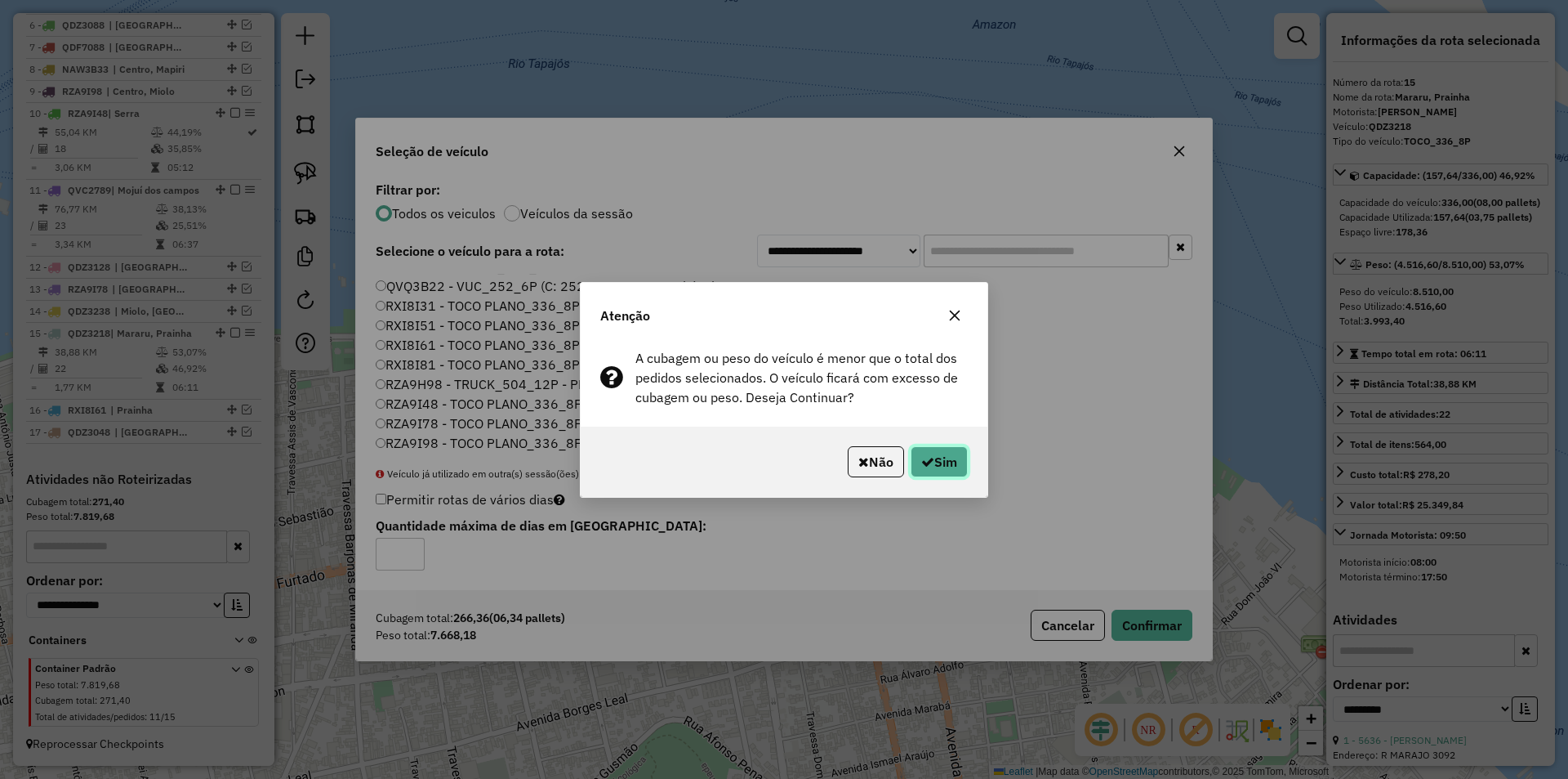
click at [930, 459] on icon "button" at bounding box center [927, 461] width 13 height 13
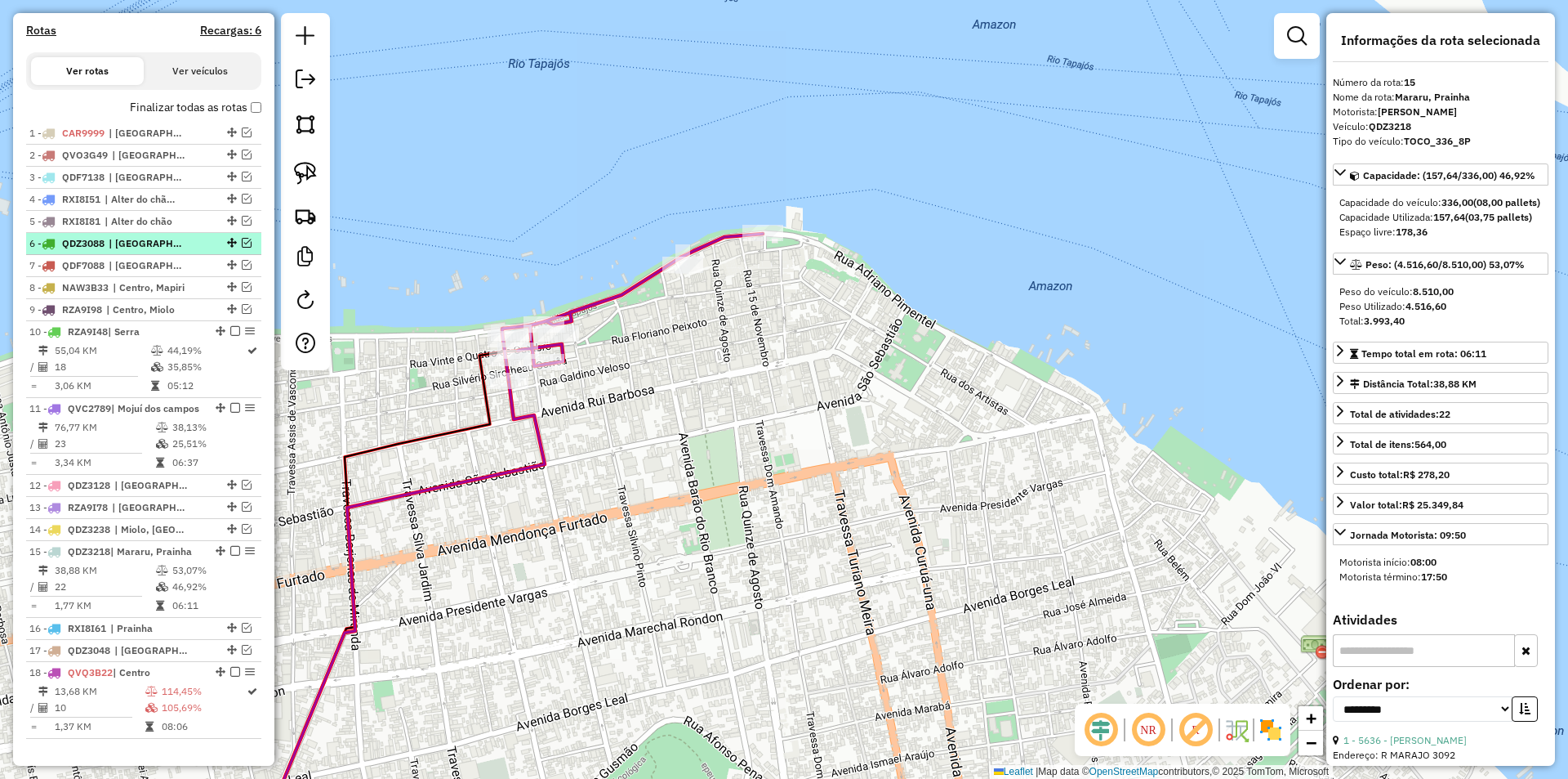
scroll to position [520, 0]
click at [244, 184] on em at bounding box center [247, 179] width 10 height 10
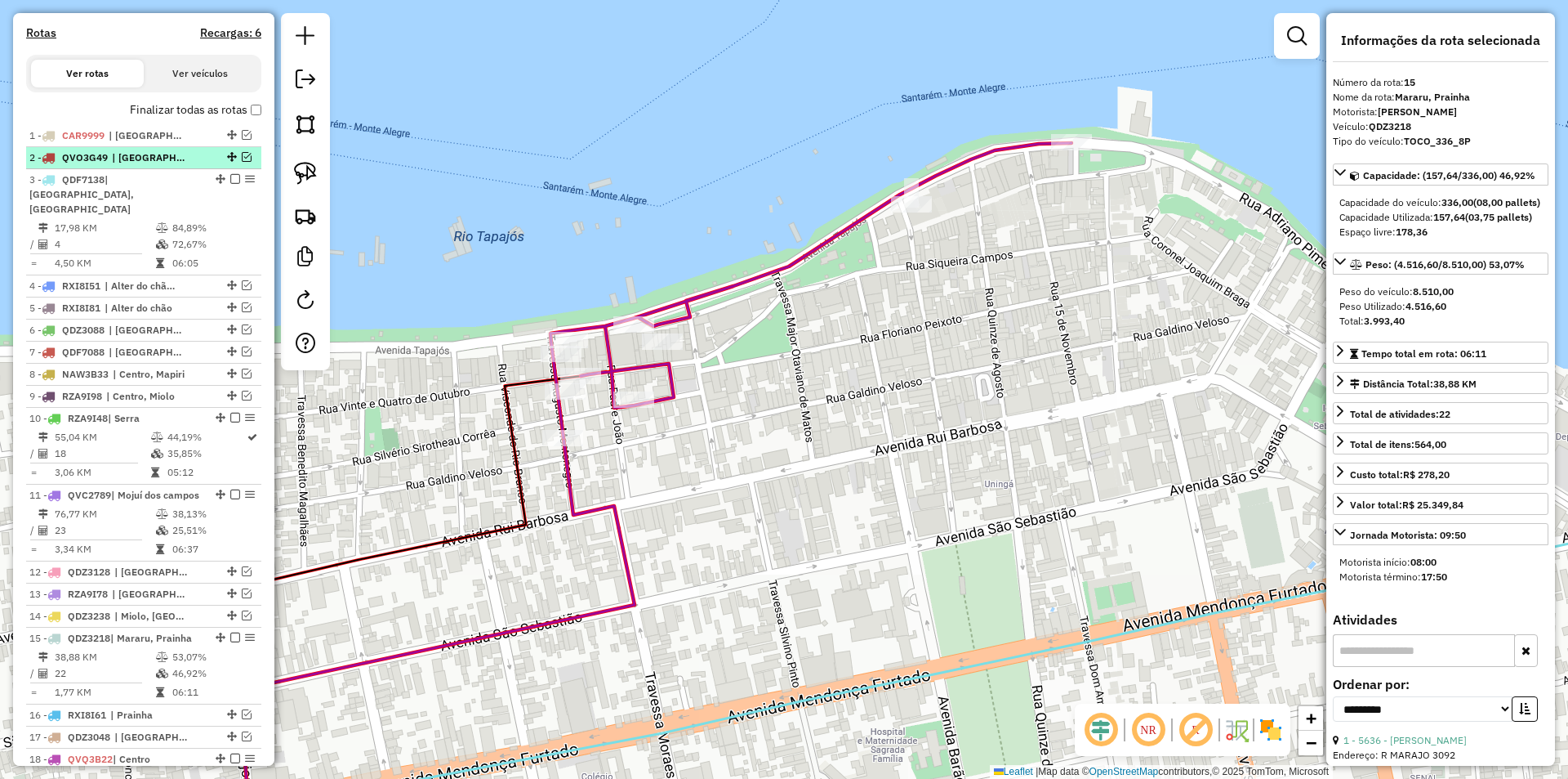
click at [82, 165] on div "2 - QVO3G49 | Centro, Porto, Santarenzinho" at bounding box center [116, 157] width 173 height 15
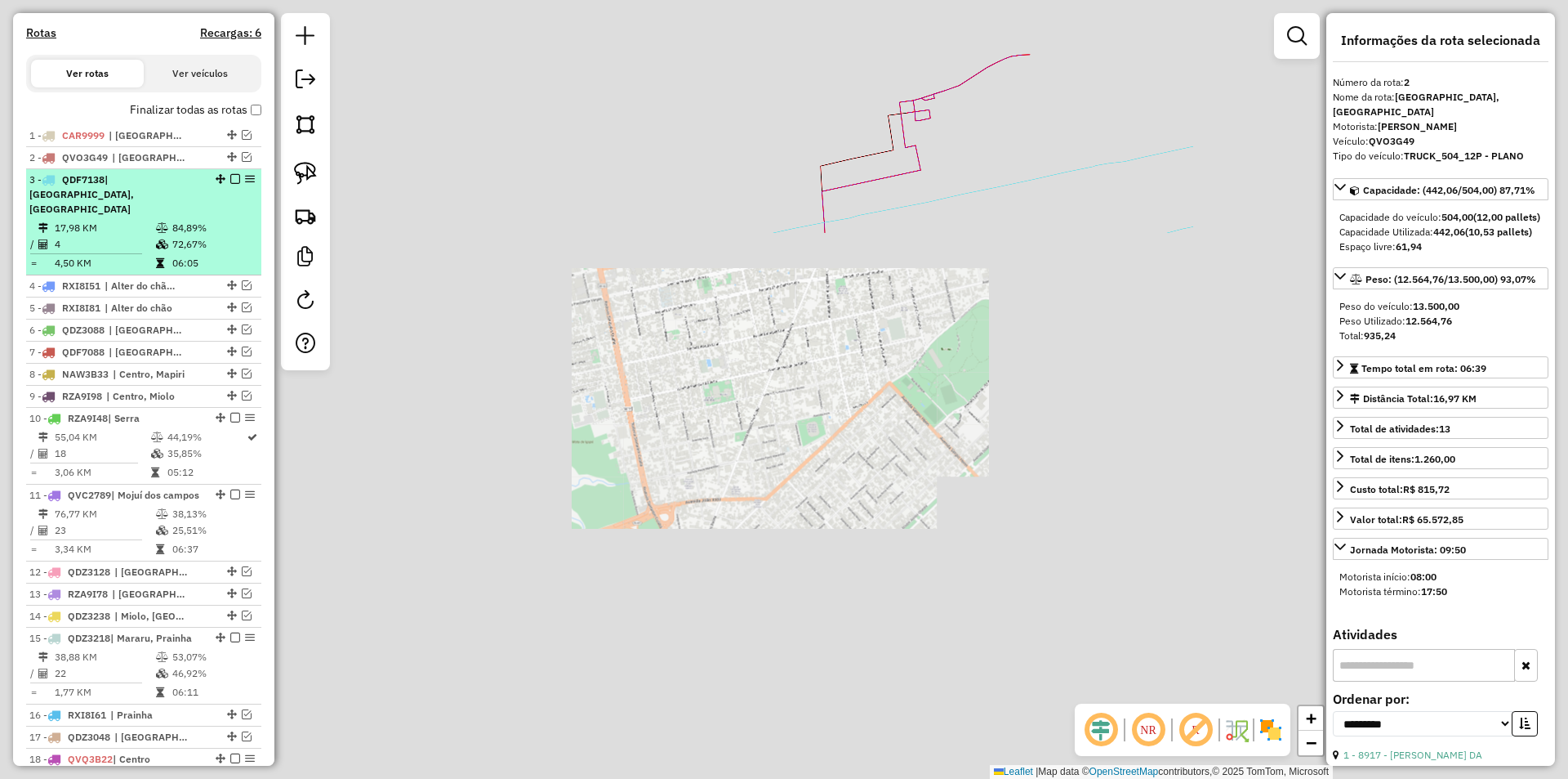
click at [118, 208] on div "3 - QDF7138 | Porto, Santarenzinho" at bounding box center [116, 194] width 173 height 44
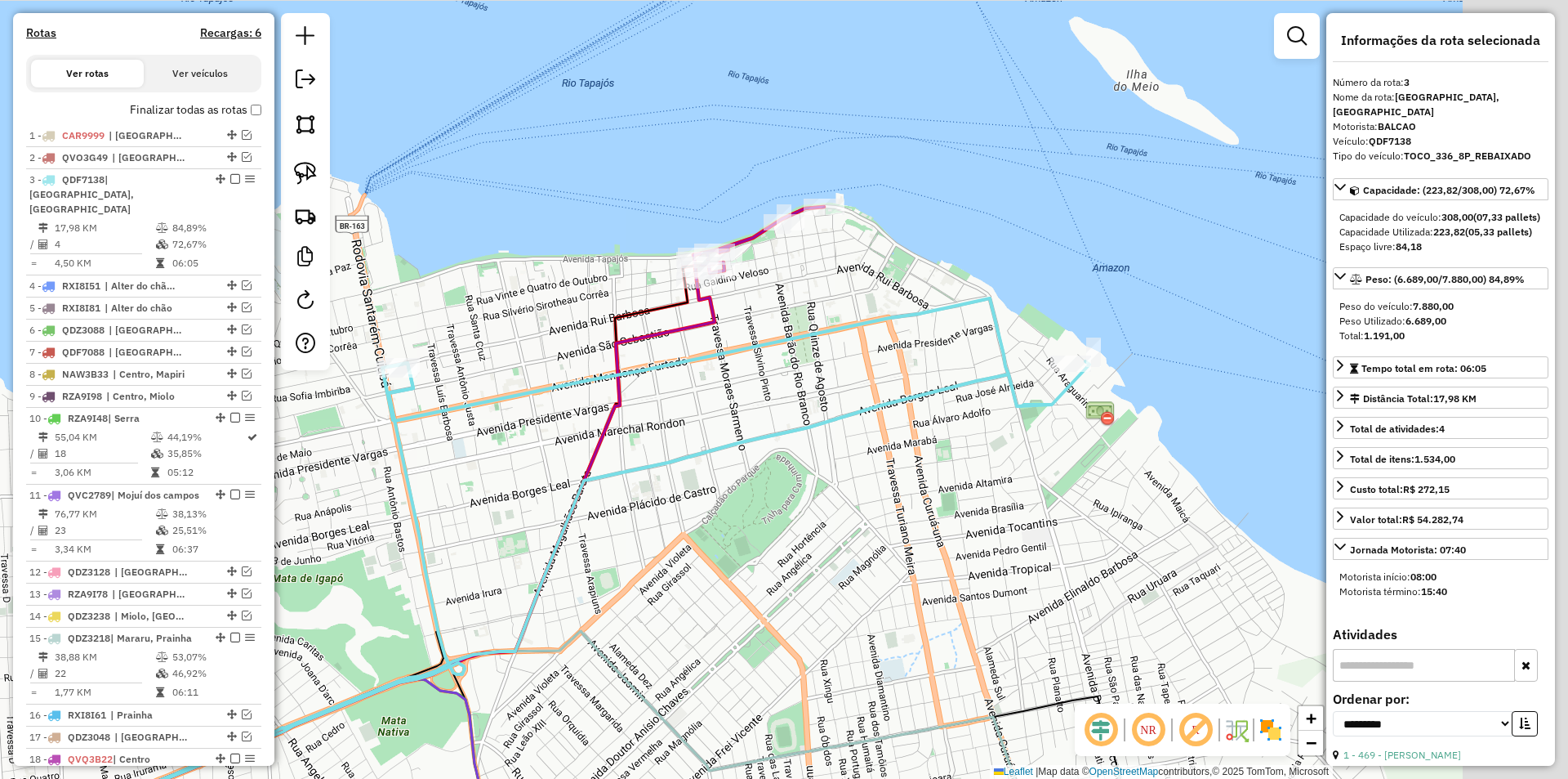
drag, startPoint x: 804, startPoint y: 132, endPoint x: 604, endPoint y: 299, distance: 260.6
click at [591, 308] on div "Janela de atendimento Grade de atendimento Capacidade Transportadoras Veículos …" at bounding box center [784, 390] width 1568 height 779
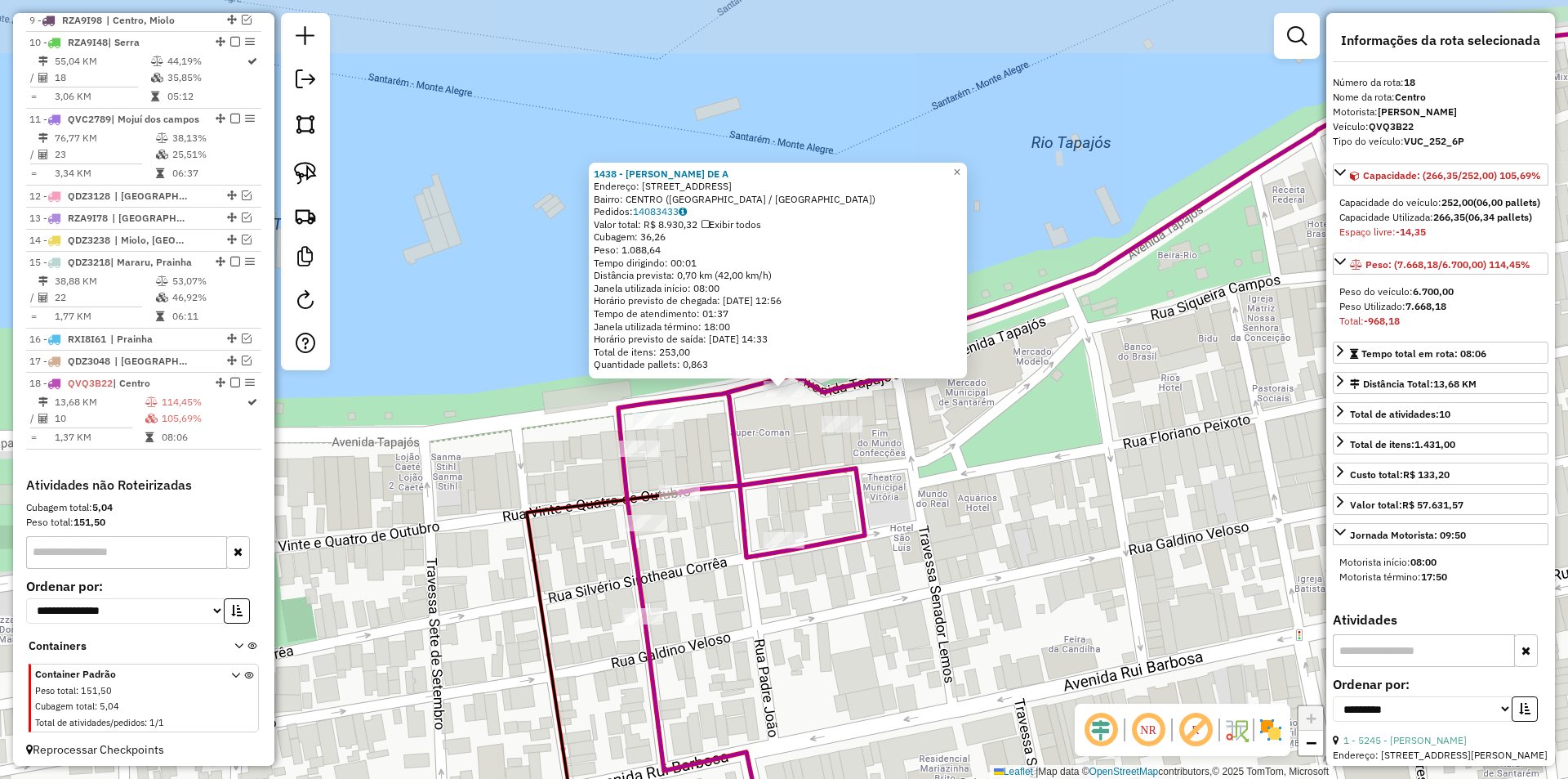
scroll to position [916, 0]
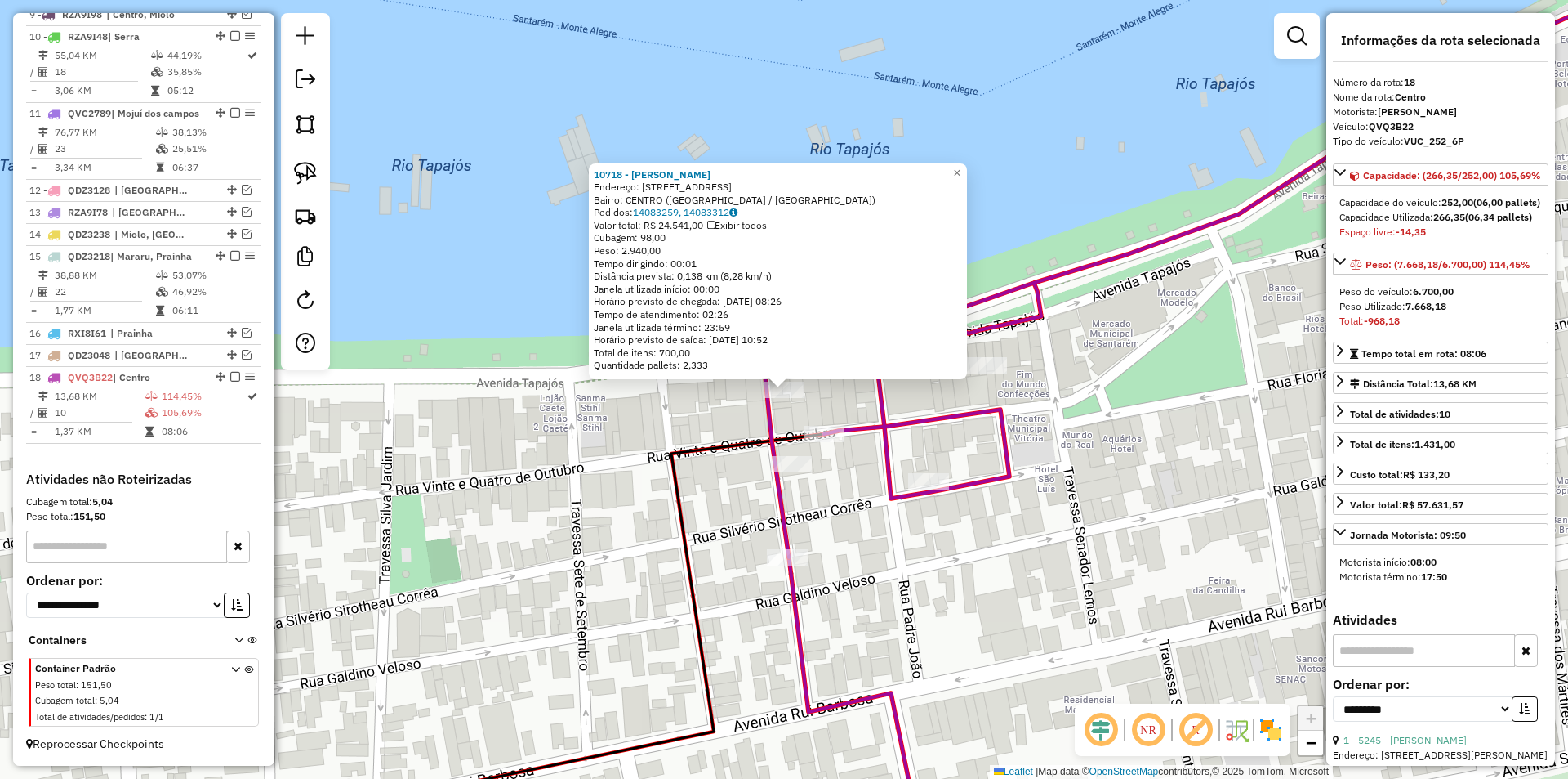
click at [709, 421] on div "10718 - REINALDO HENRIQUE FE Endereço: AV TAPAJOS 937 Bairro: CENTRO (SANTAREM …" at bounding box center [784, 390] width 1568 height 779
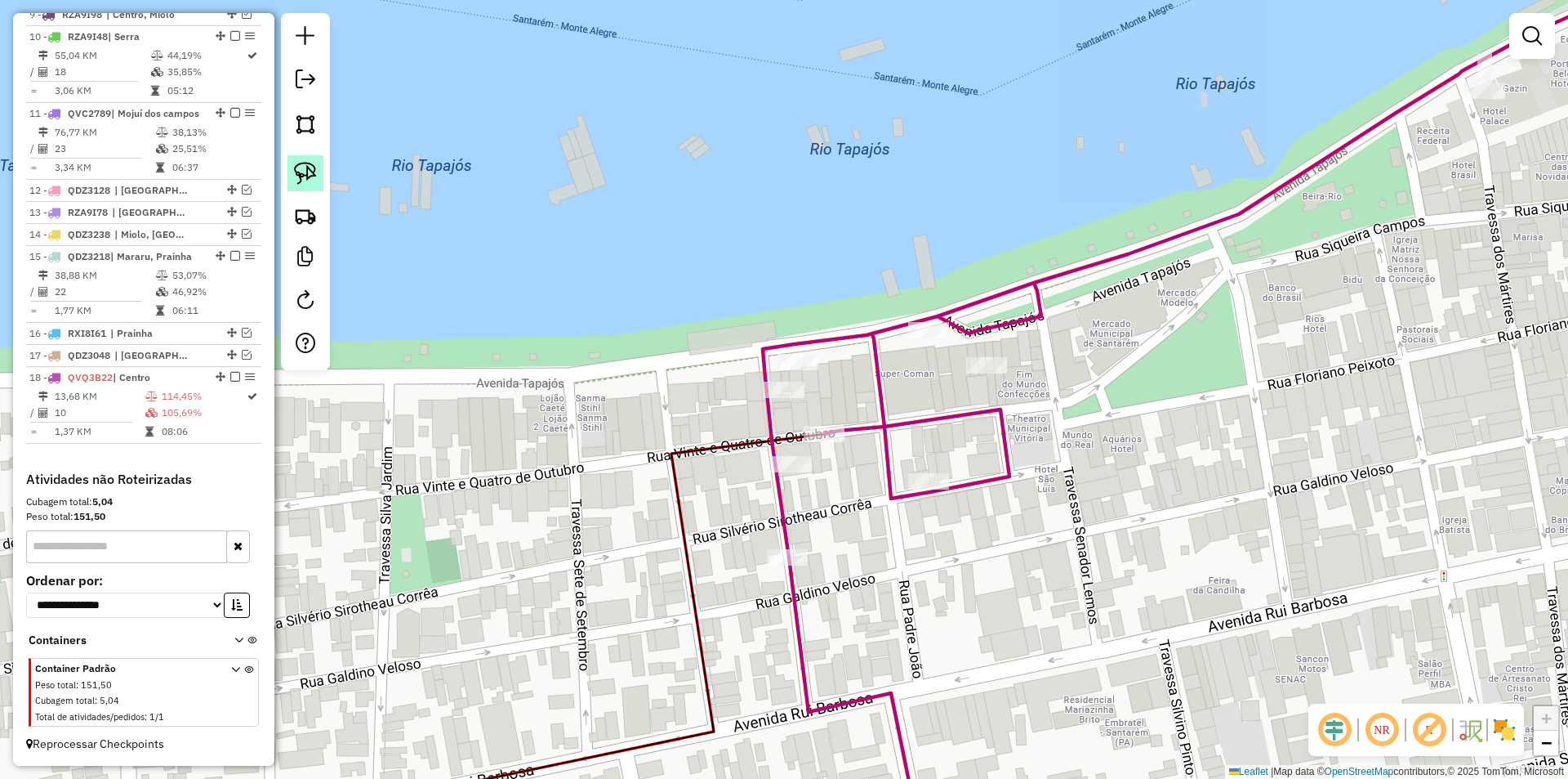
click at [289, 169] on link at bounding box center [305, 173] width 36 height 36
drag, startPoint x: 683, startPoint y: 373, endPoint x: 815, endPoint y: 384, distance: 132.5
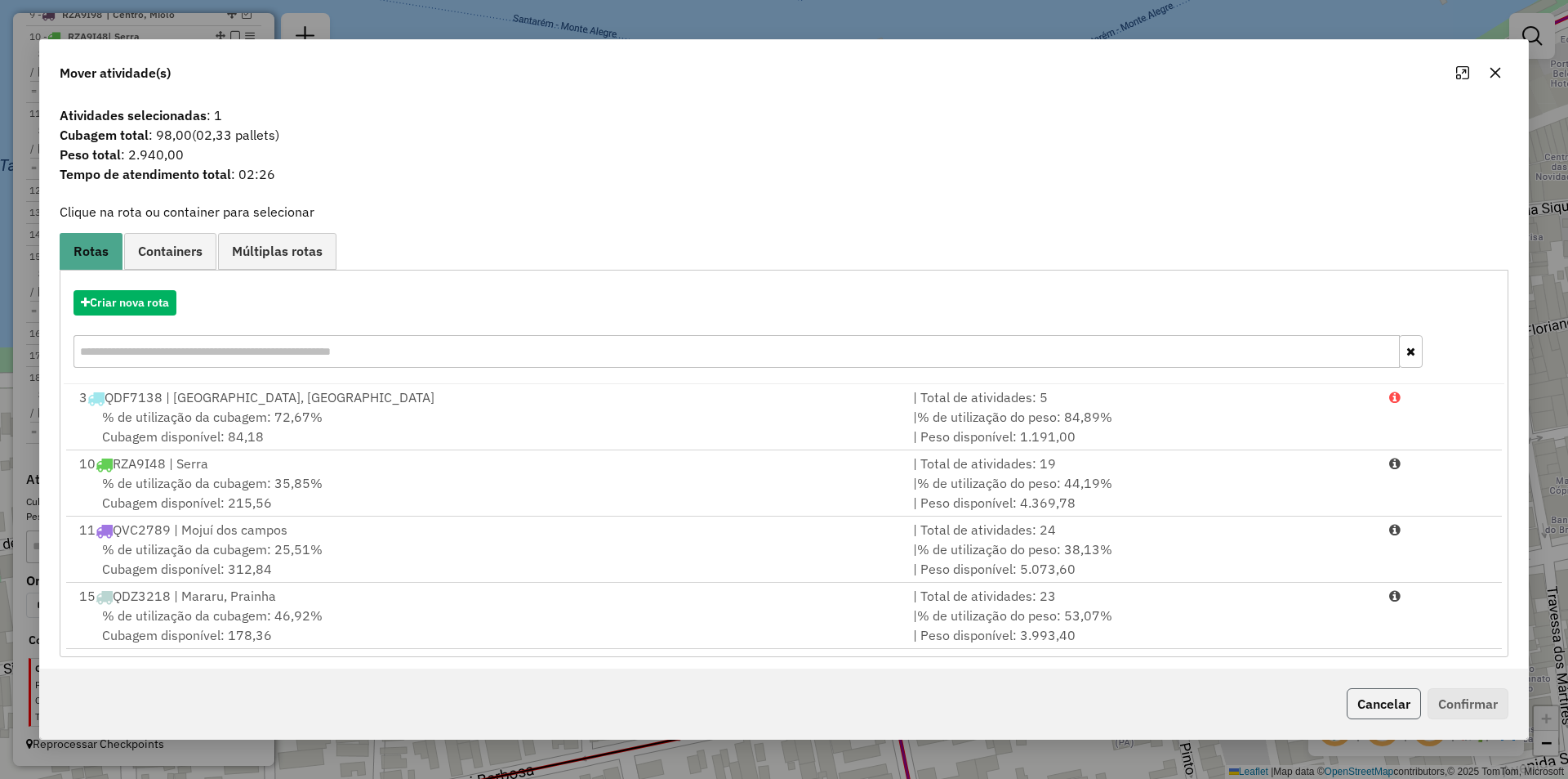
click at [1387, 715] on button "Cancelar" at bounding box center [1383, 703] width 74 height 31
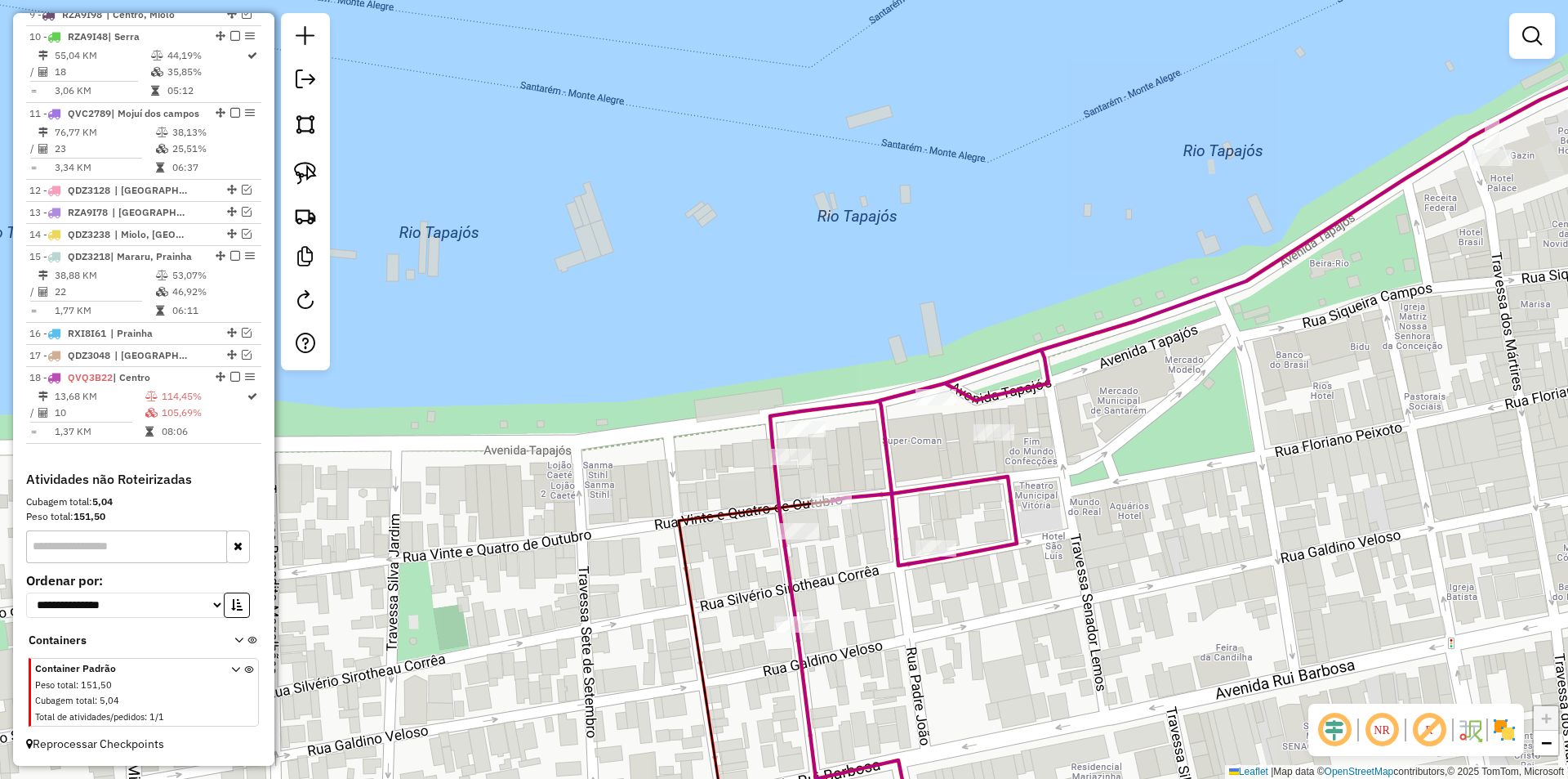
drag, startPoint x: 877, startPoint y: 277, endPoint x: 757, endPoint y: 264, distance: 120.7
click at [757, 264] on div "Janela de atendimento Grade de atendimento Capacidade Transportadoras Veículos …" at bounding box center [784, 390] width 1568 height 779
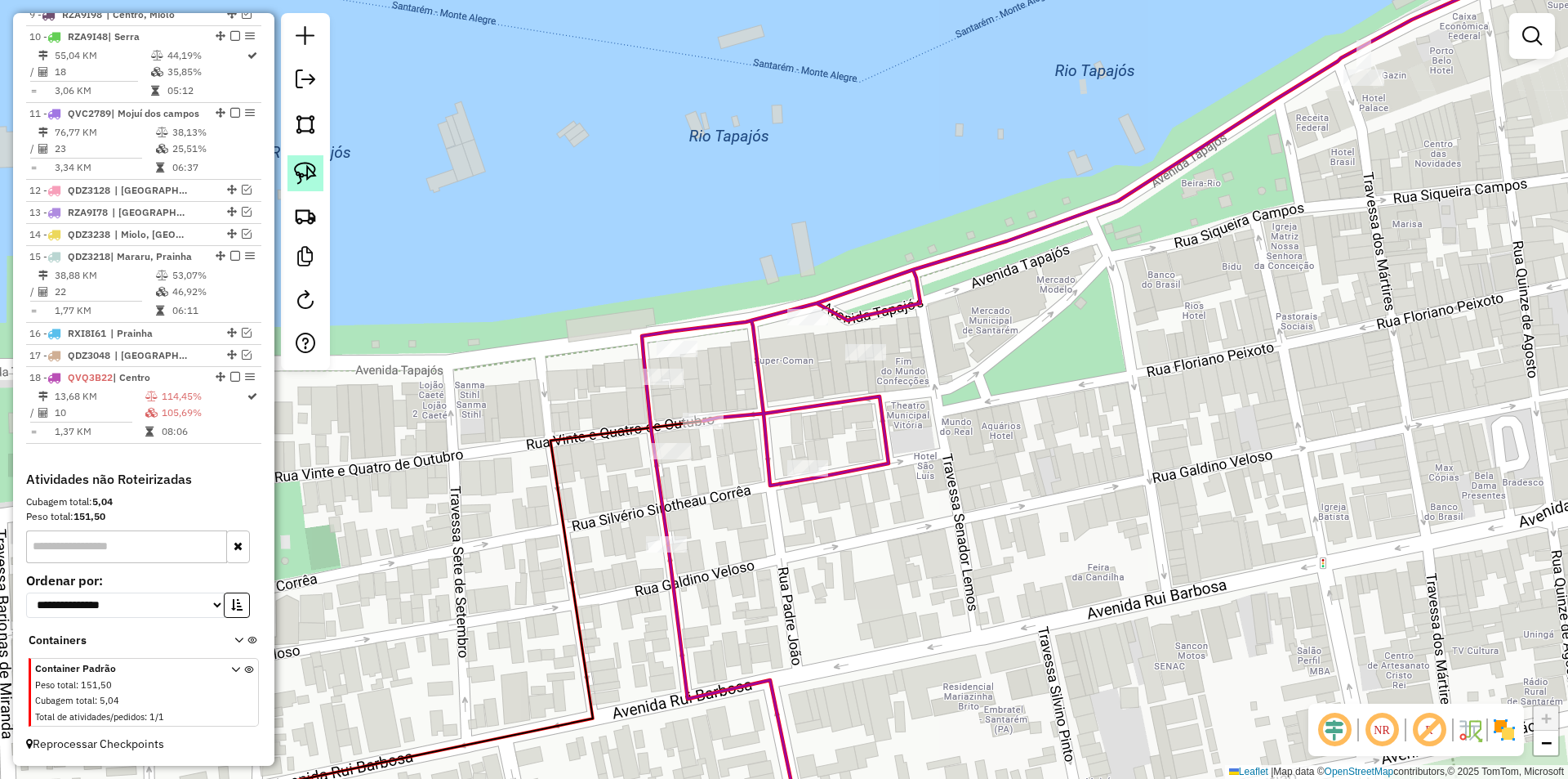
click at [313, 175] on img at bounding box center [304, 173] width 23 height 23
drag, startPoint x: 727, startPoint y: 257, endPoint x: 863, endPoint y: 320, distance: 149.9
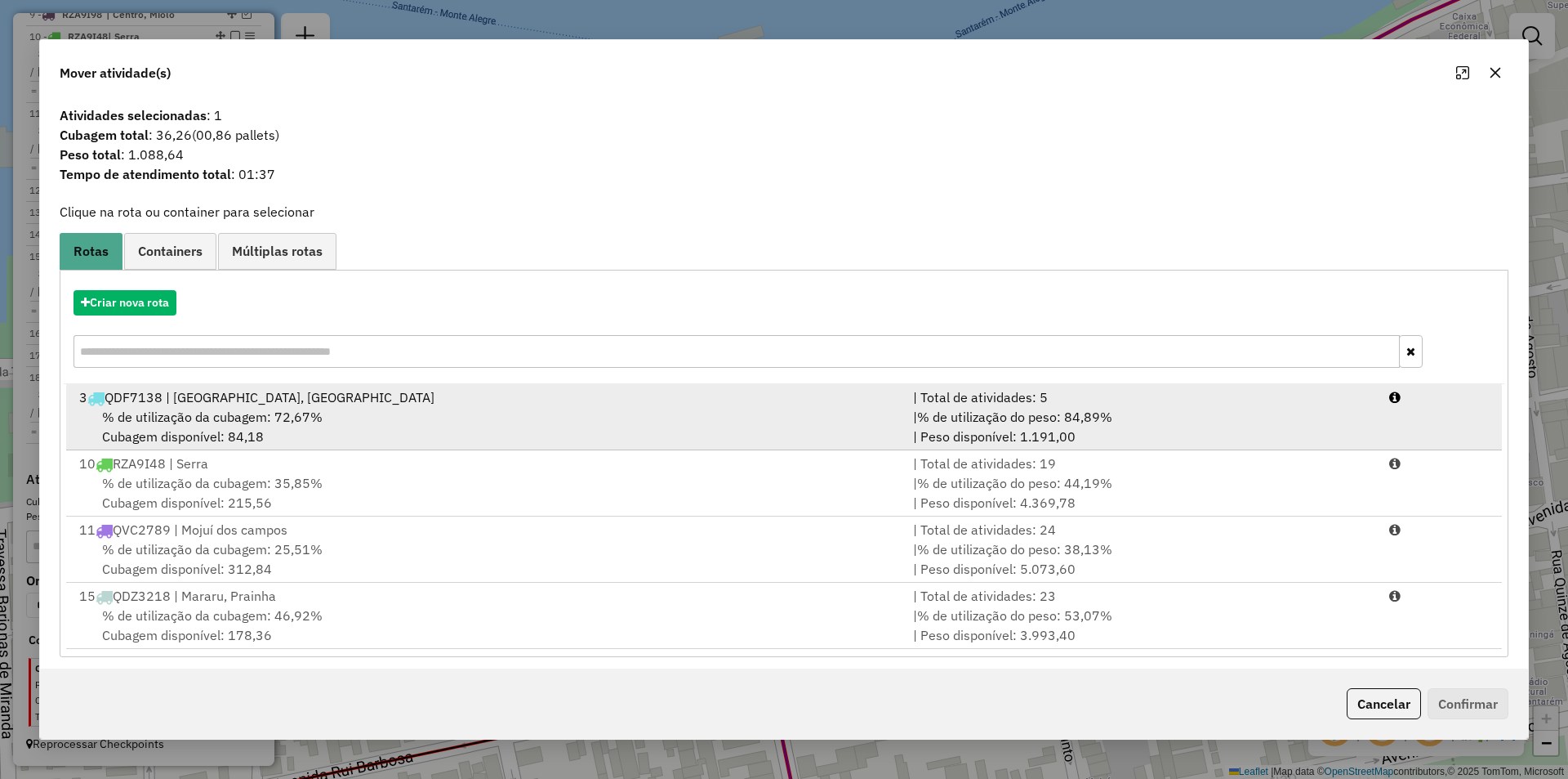
drag, startPoint x: 533, startPoint y: 433, endPoint x: 1155, endPoint y: 502, distance: 625.8
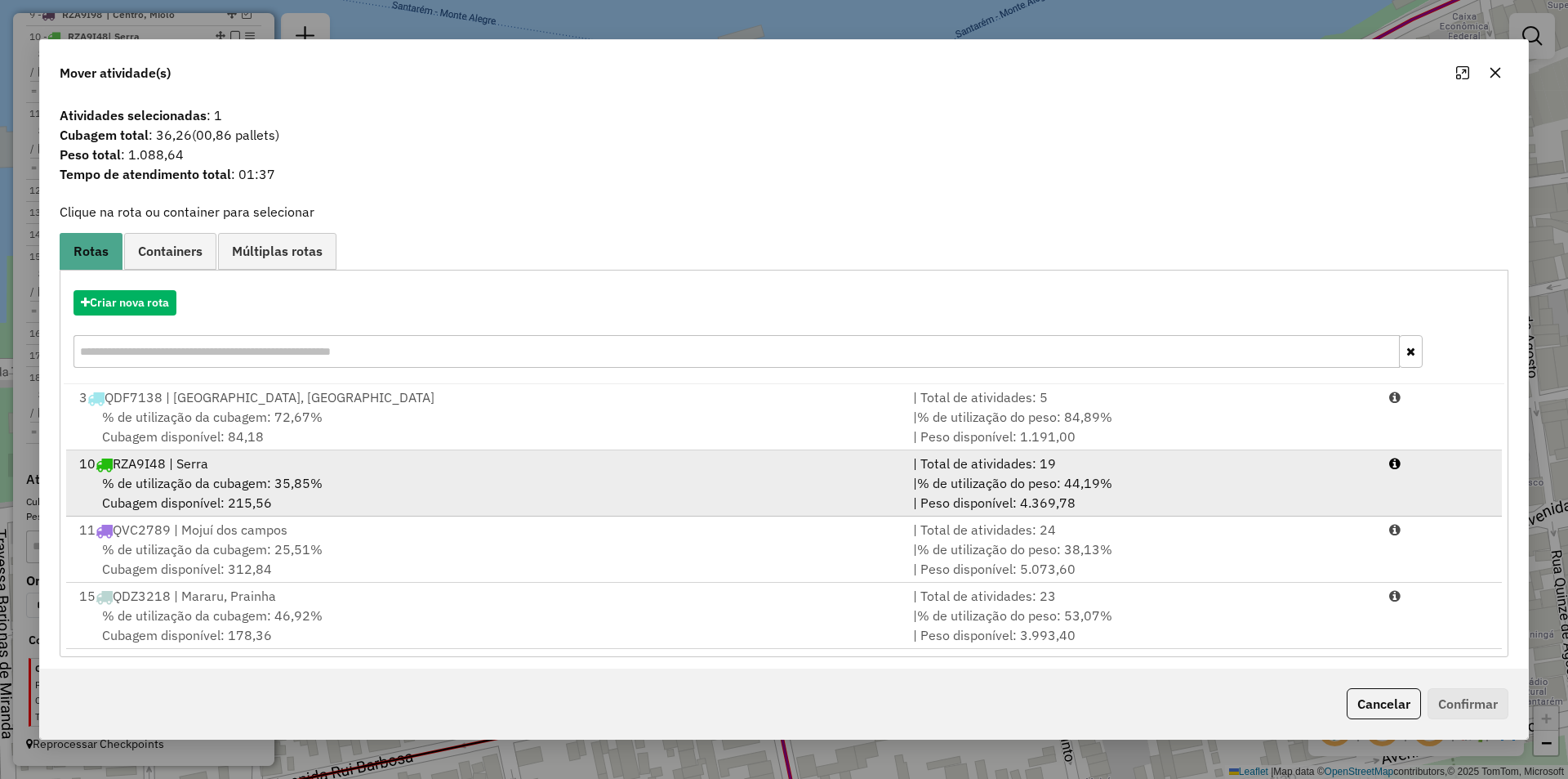
click at [535, 433] on div "% de utilização da cubagem: 72,67% Cubagem disponível: 84,18" at bounding box center [486, 427] width 834 height 40
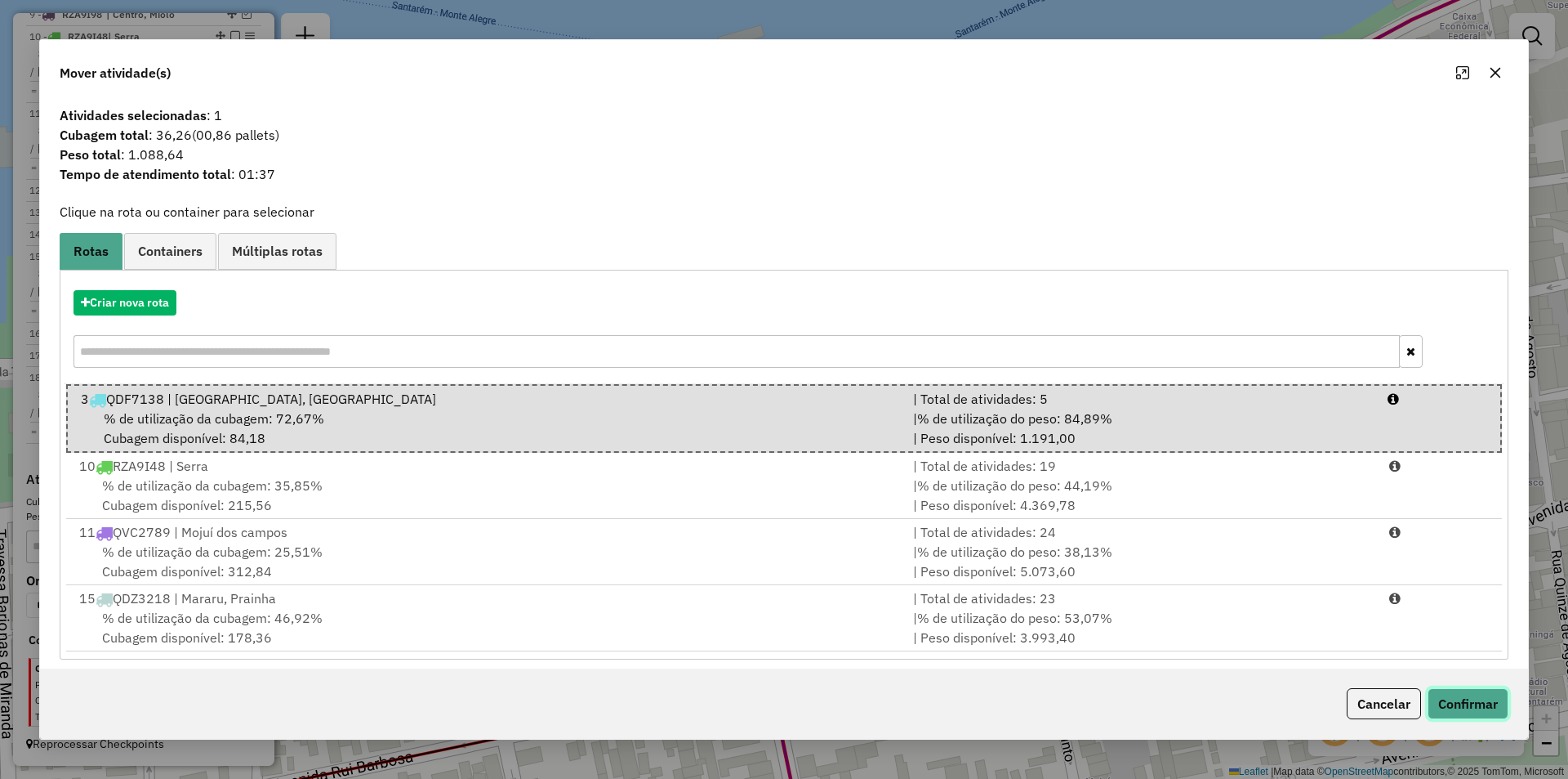
click at [1461, 708] on button "Confirmar" at bounding box center [1468, 703] width 81 height 31
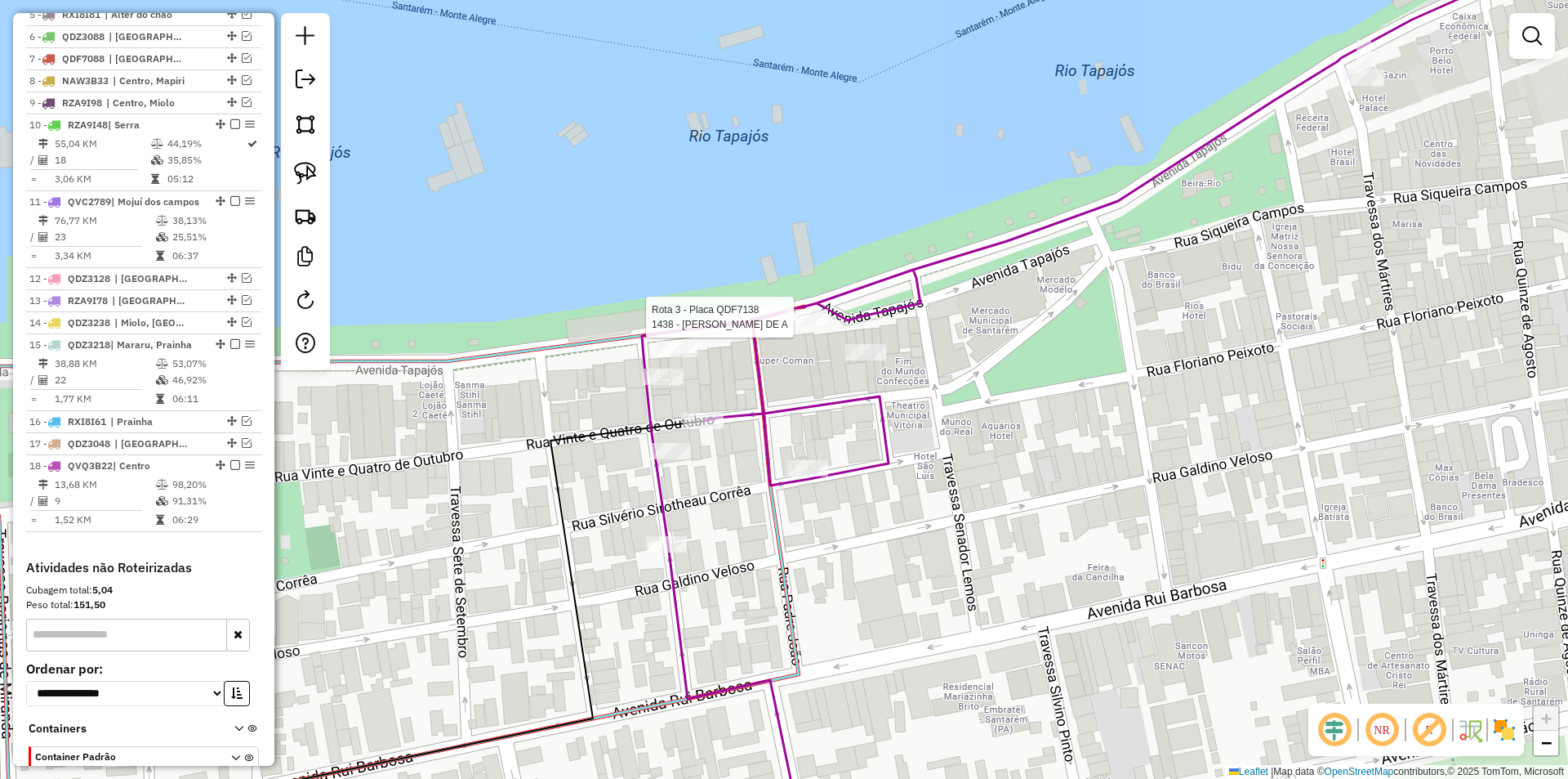
select select "**********"
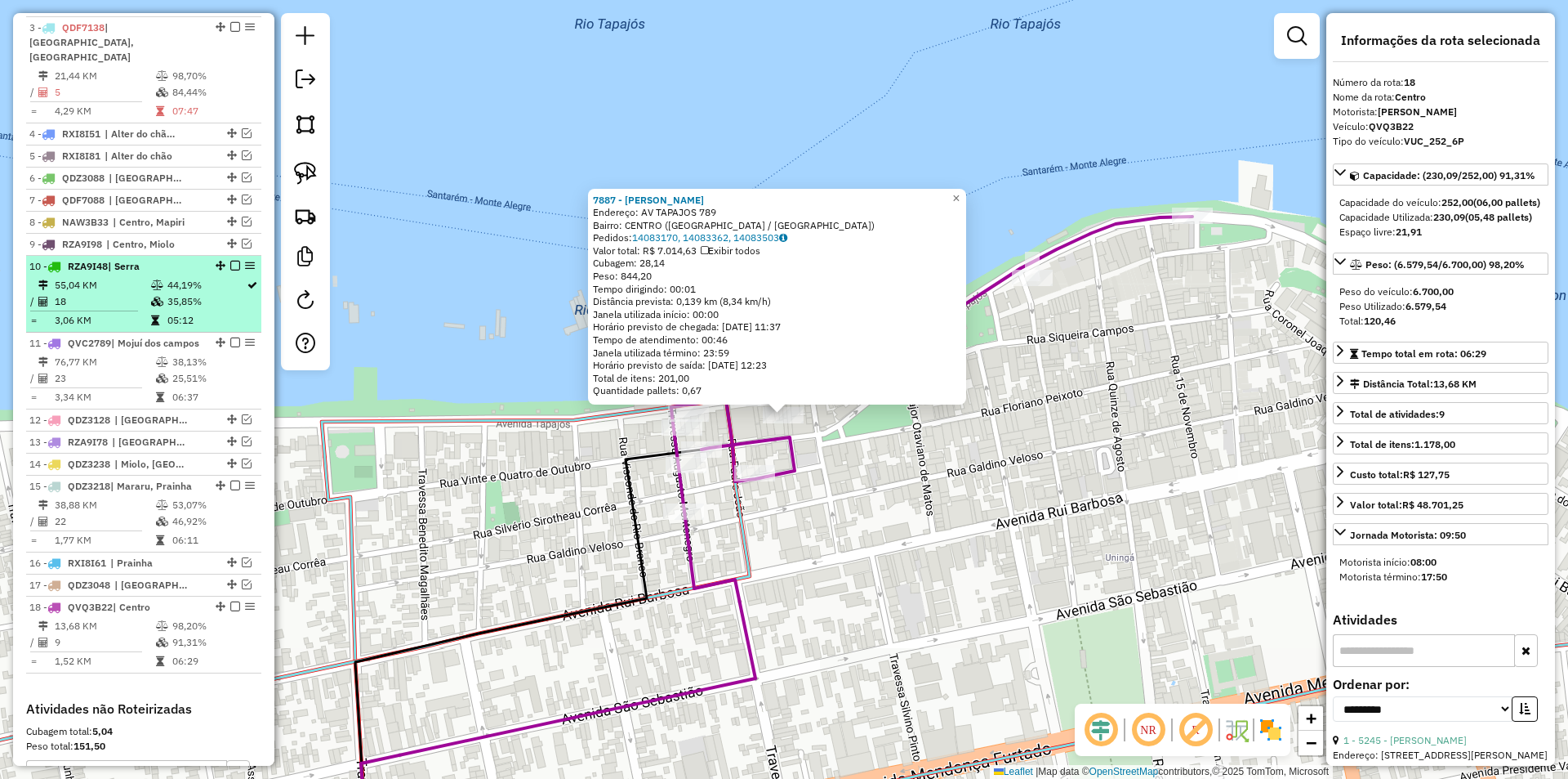
scroll to position [671, 0]
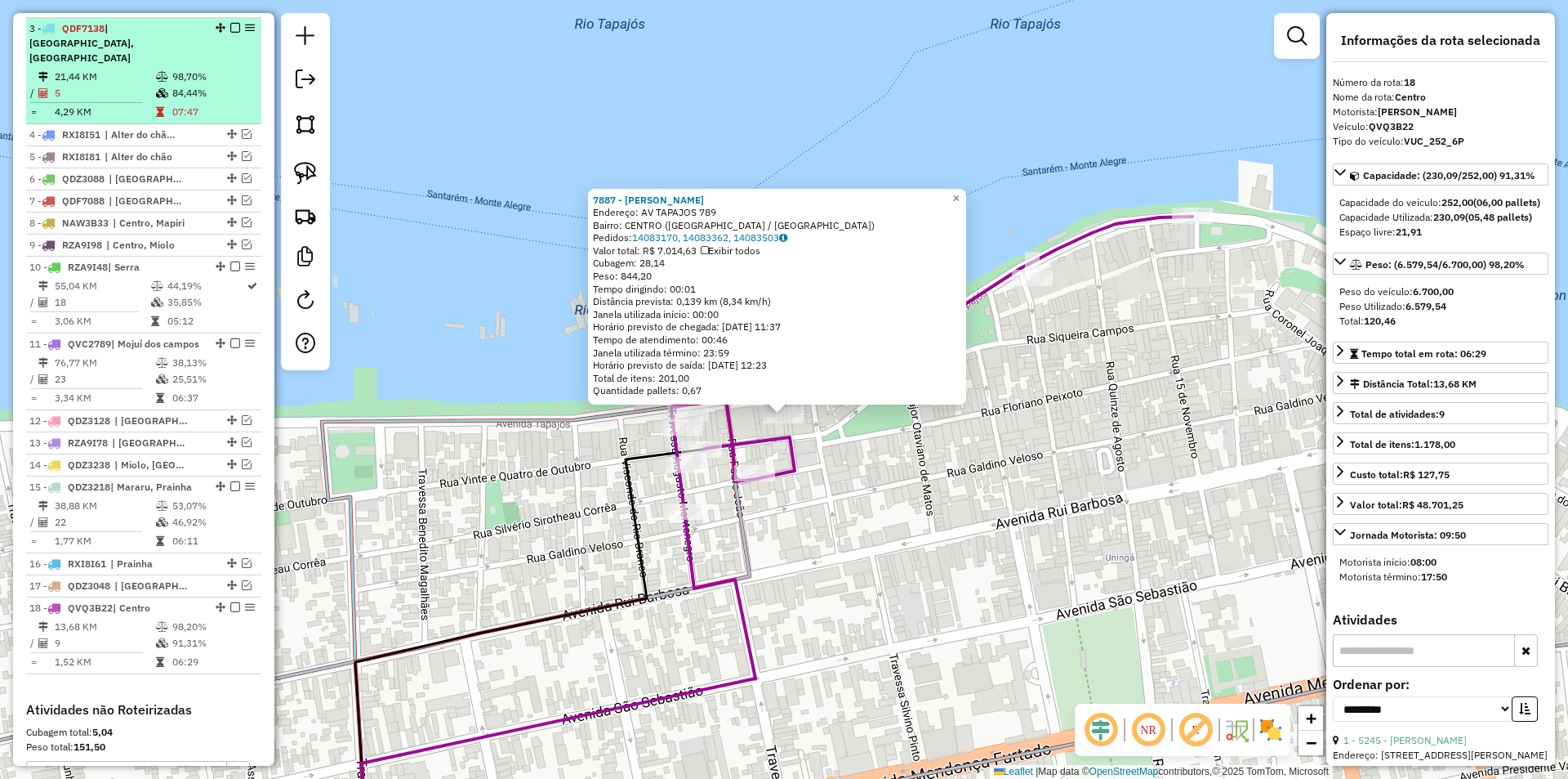
click at [210, 78] on td "98,70%" at bounding box center [212, 76] width 82 height 17
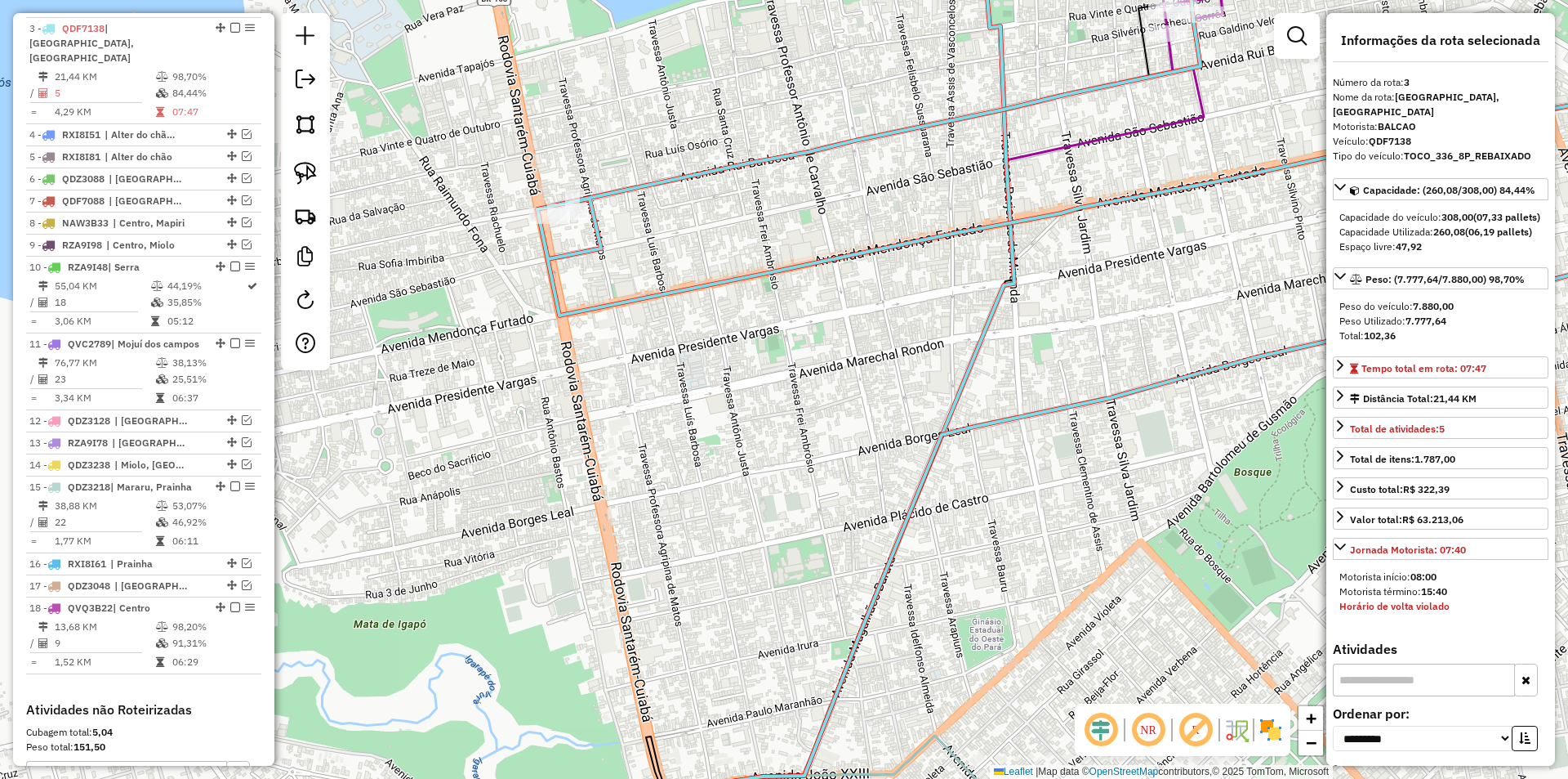
drag, startPoint x: 614, startPoint y: 283, endPoint x: 606, endPoint y: 293, distance: 12.8
click at [606, 293] on div "Janela de atendimento Grade de atendimento Capacidade Transportadoras Veículos …" at bounding box center [784, 390] width 1568 height 779
click at [548, 236] on icon at bounding box center [1119, 415] width 1211 height 882
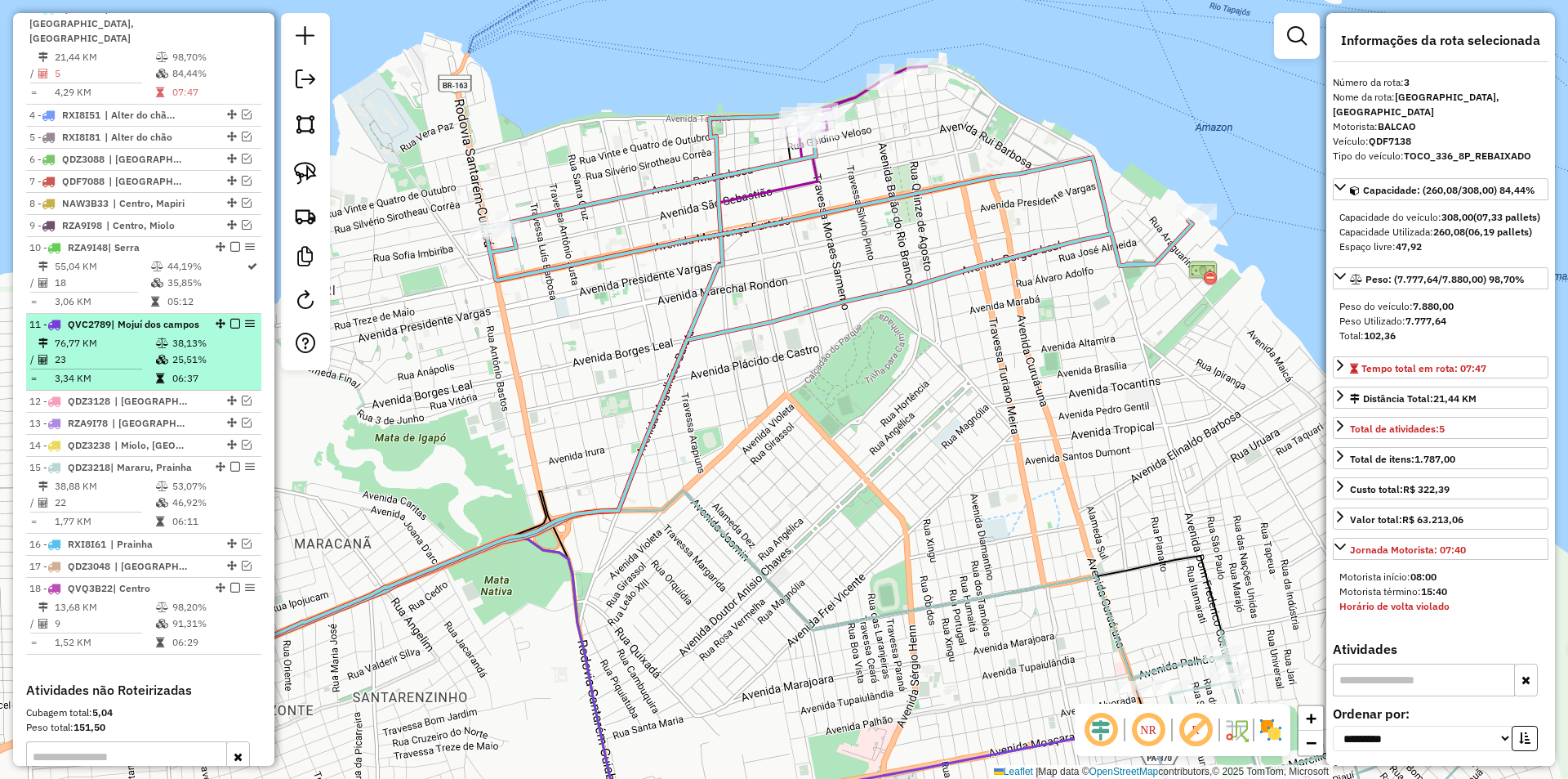
click at [229, 368] on td "25,51%" at bounding box center [212, 359] width 82 height 17
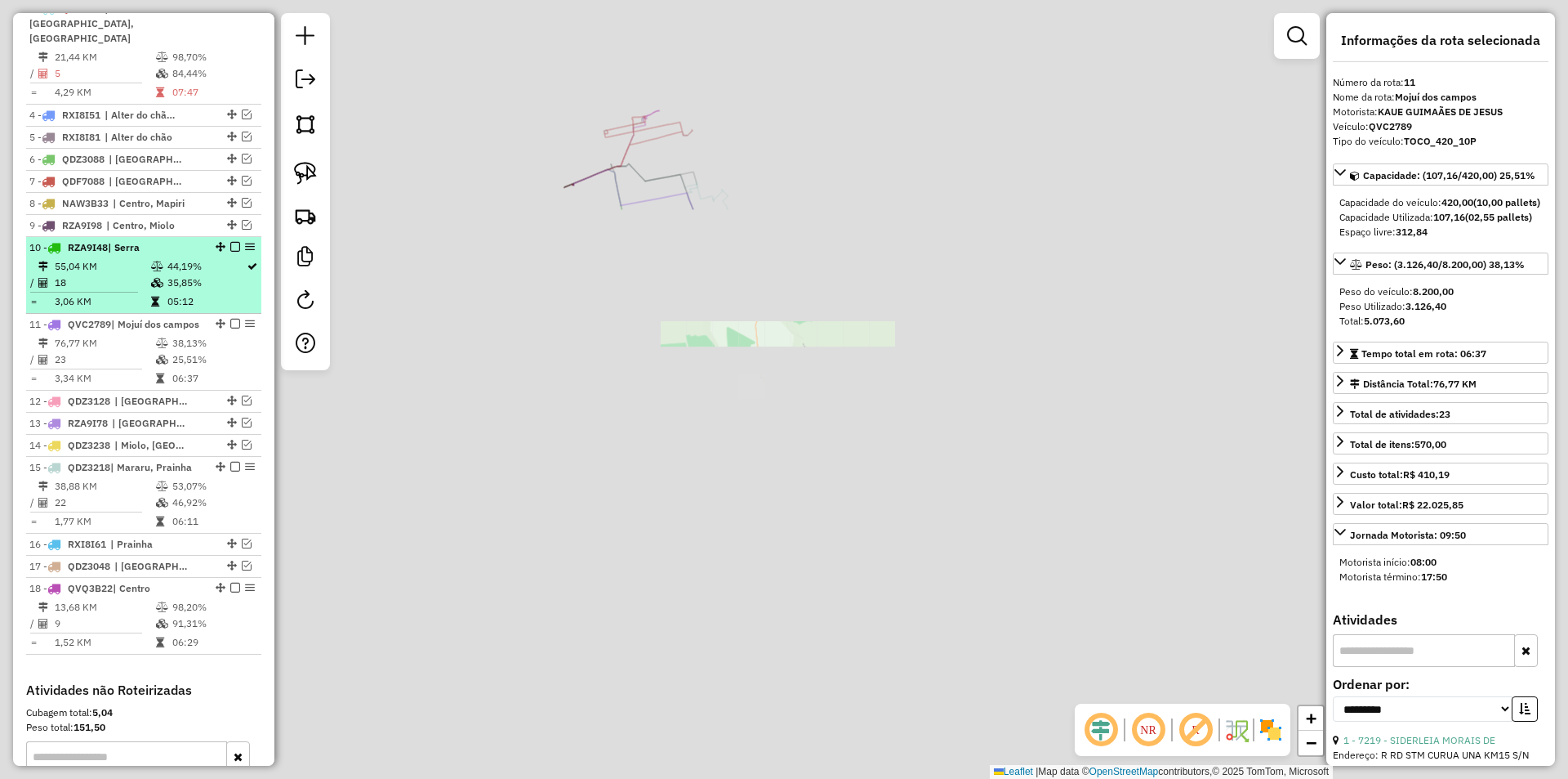
click at [230, 275] on td "35,85%" at bounding box center [206, 283] width 79 height 17
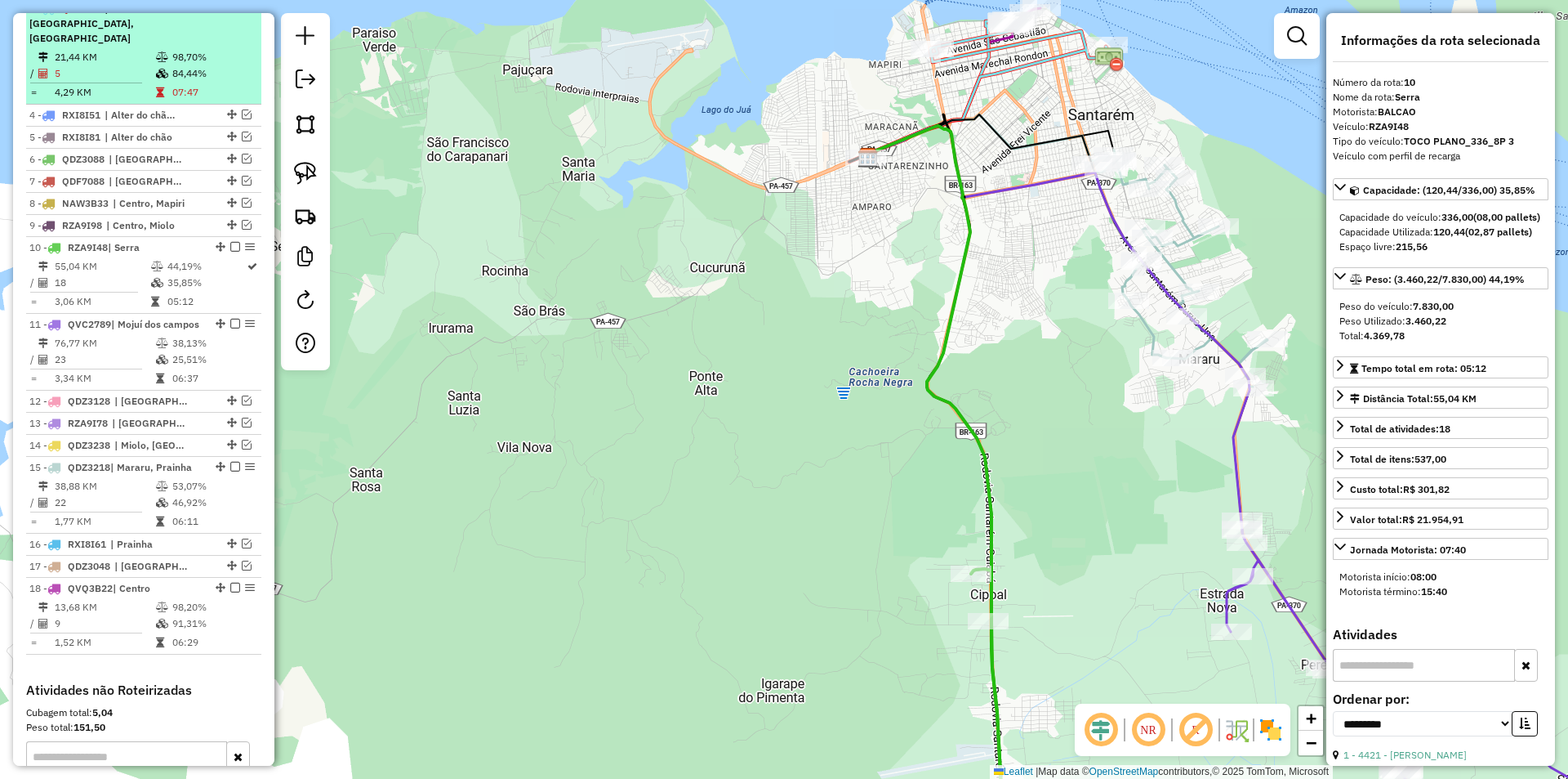
click at [230, 13] on em at bounding box center [235, 8] width 10 height 10
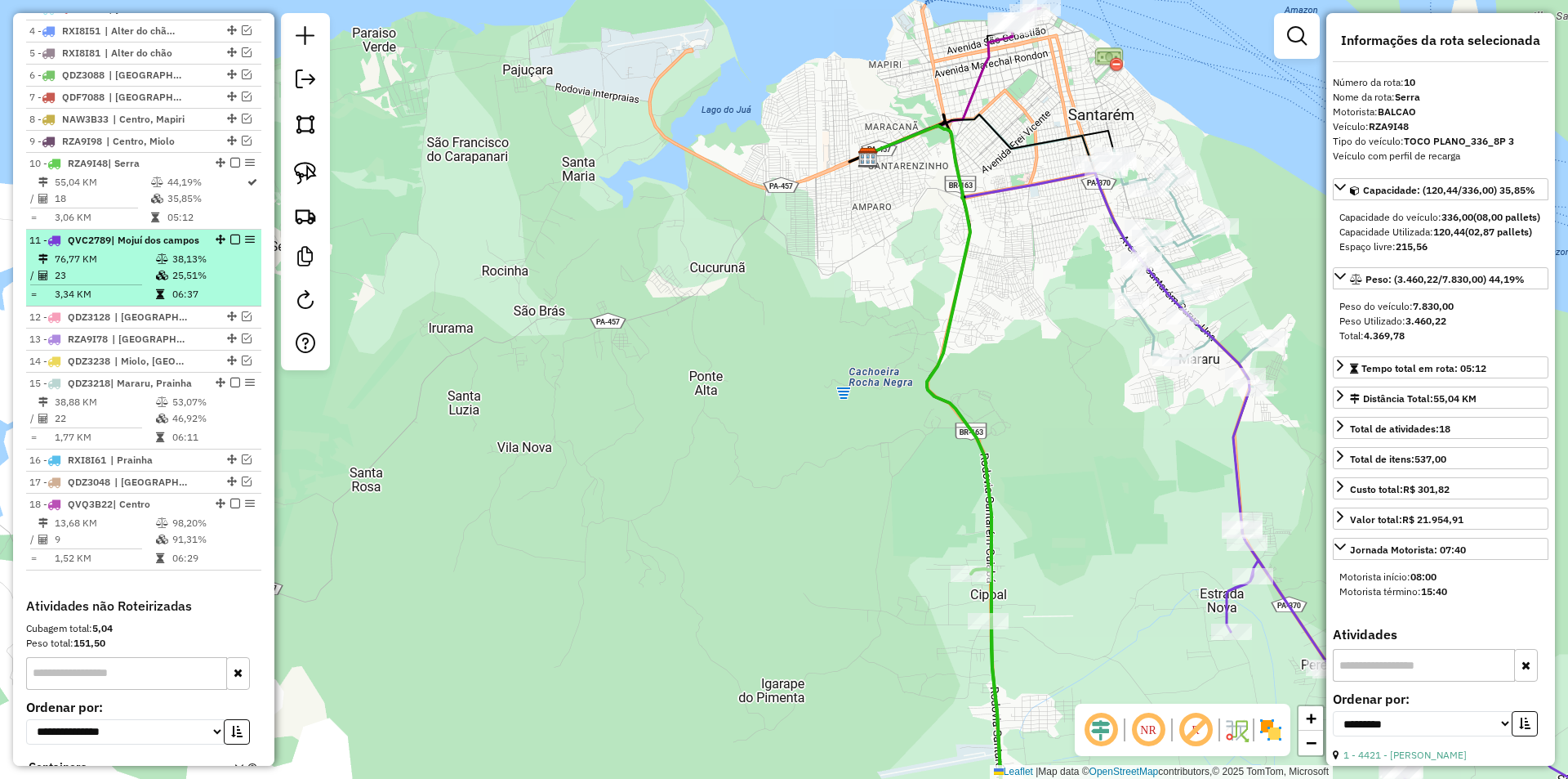
click at [208, 247] on div "11 - QVC2789 | Mojuí dos campos" at bounding box center [143, 240] width 228 height 15
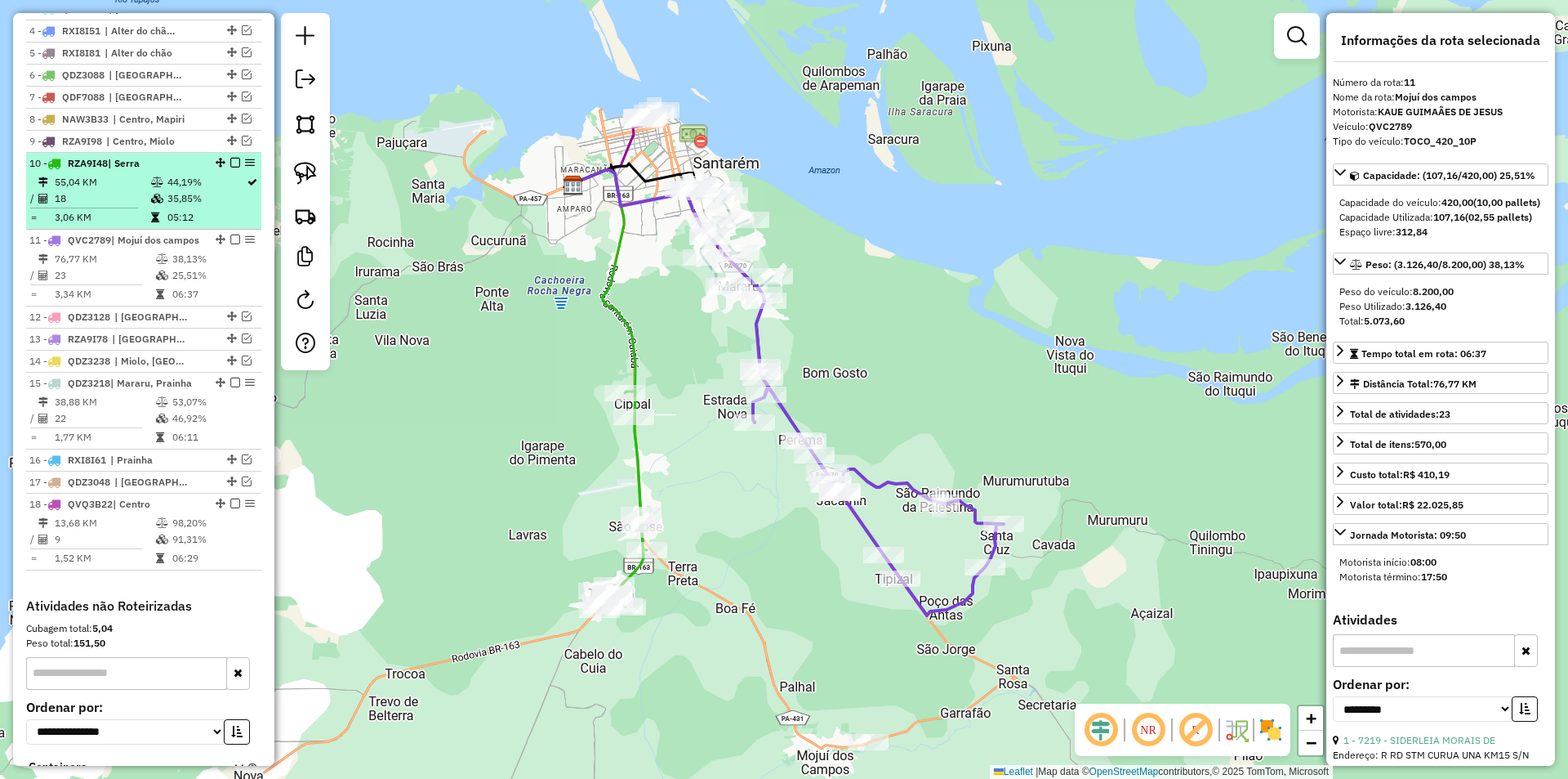
click at [209, 205] on td "35,85%" at bounding box center [206, 199] width 79 height 17
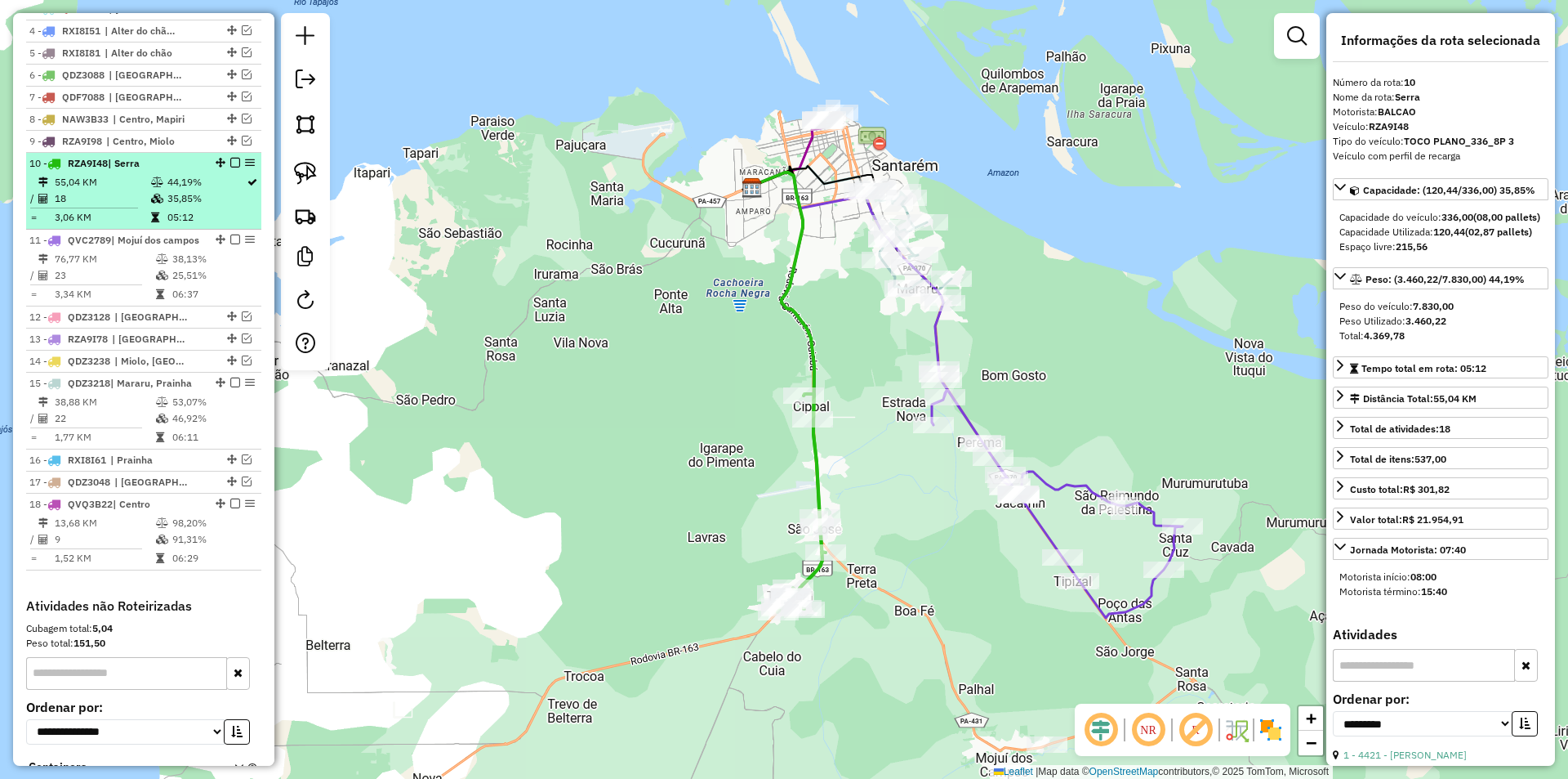
click at [230, 167] on em at bounding box center [235, 162] width 10 height 10
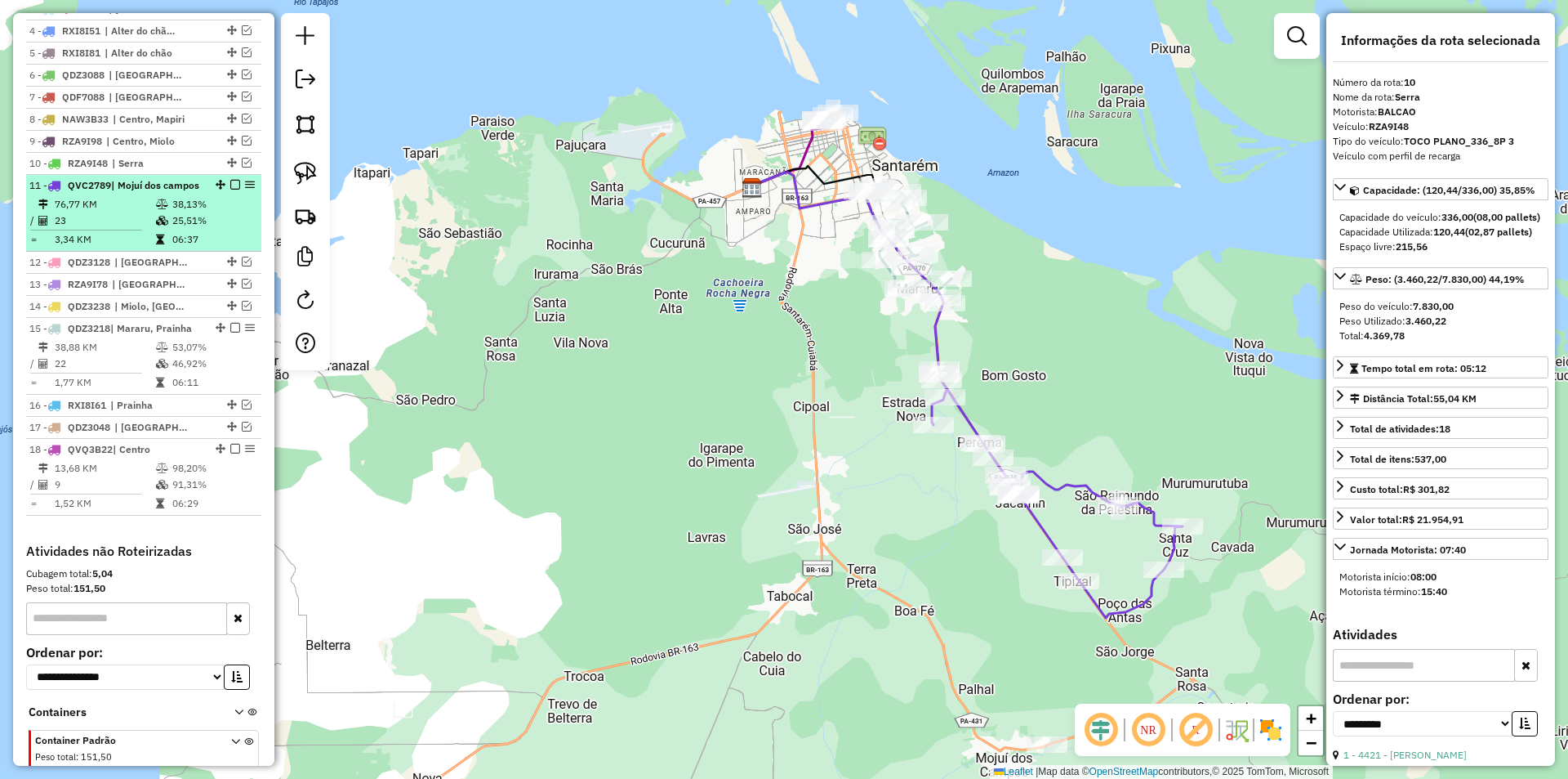
click at [227, 247] on td "06:37" at bounding box center [212, 239] width 82 height 17
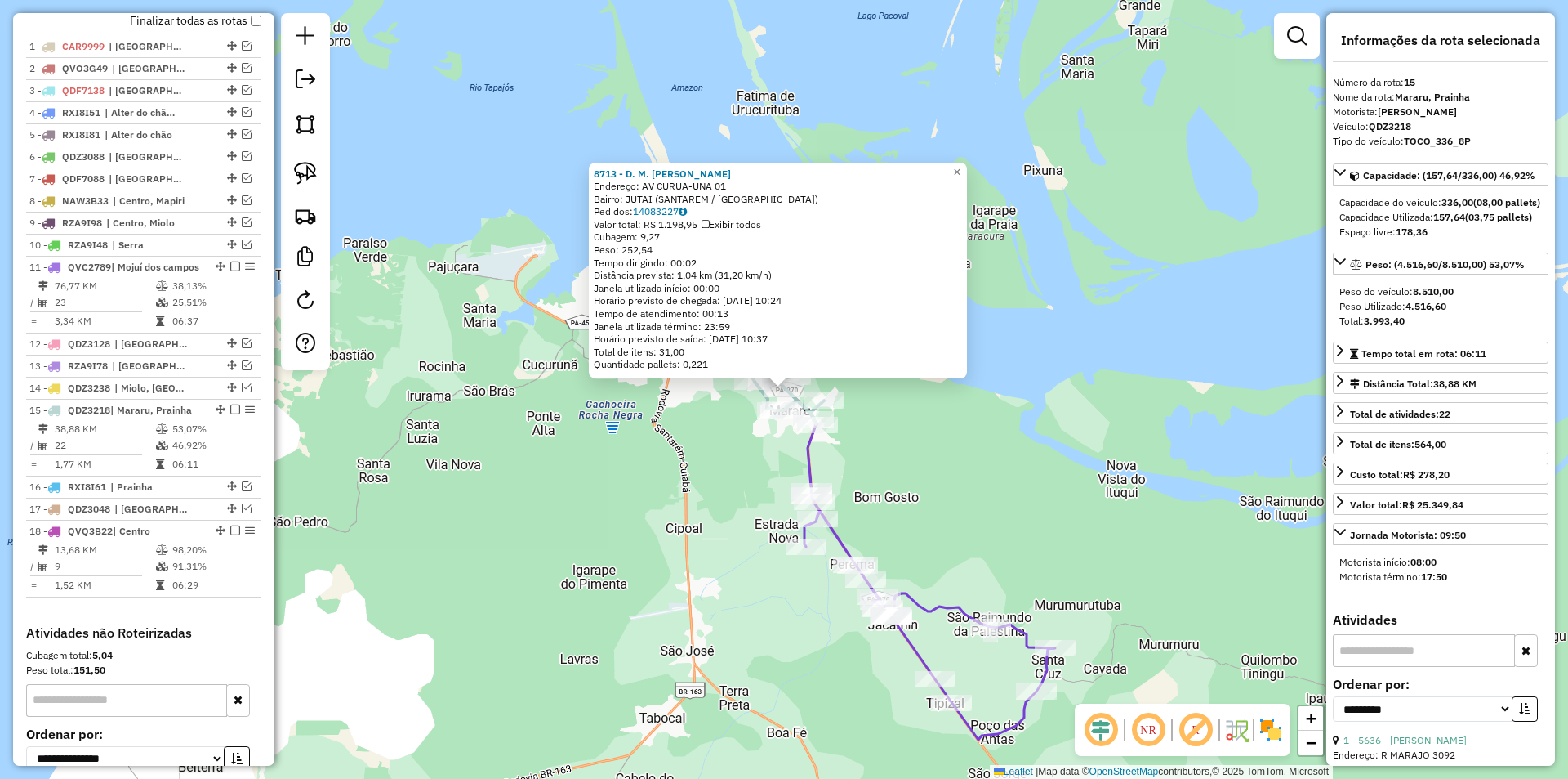
scroll to position [793, 0]
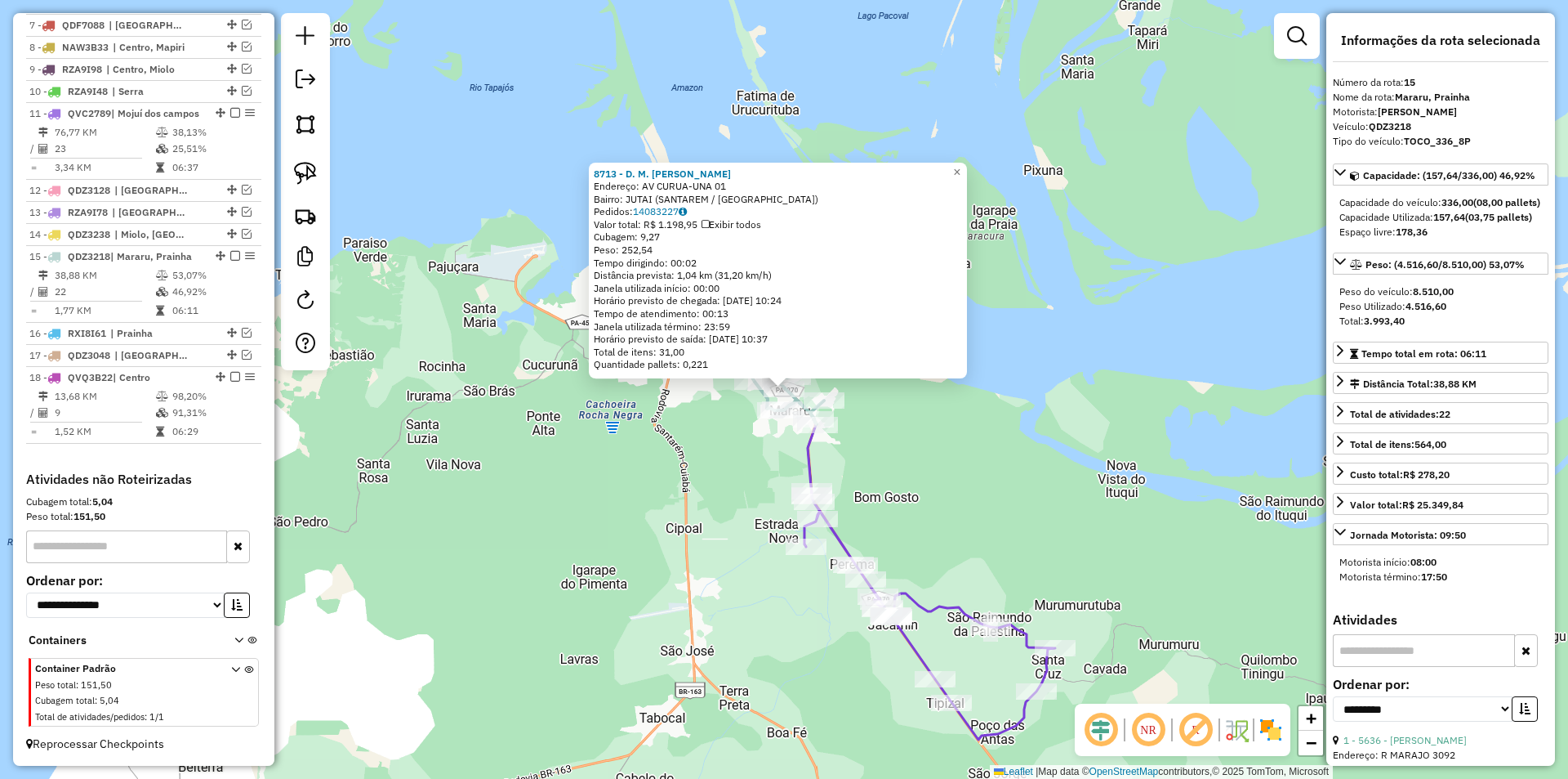
click at [649, 544] on div "8713 - D. M. BARBOSA Endereço: AV CURUA-UNA 01 Bairro: JUTAI (SANTAREM / PA) Pe…" at bounding box center [784, 390] width 1568 height 779
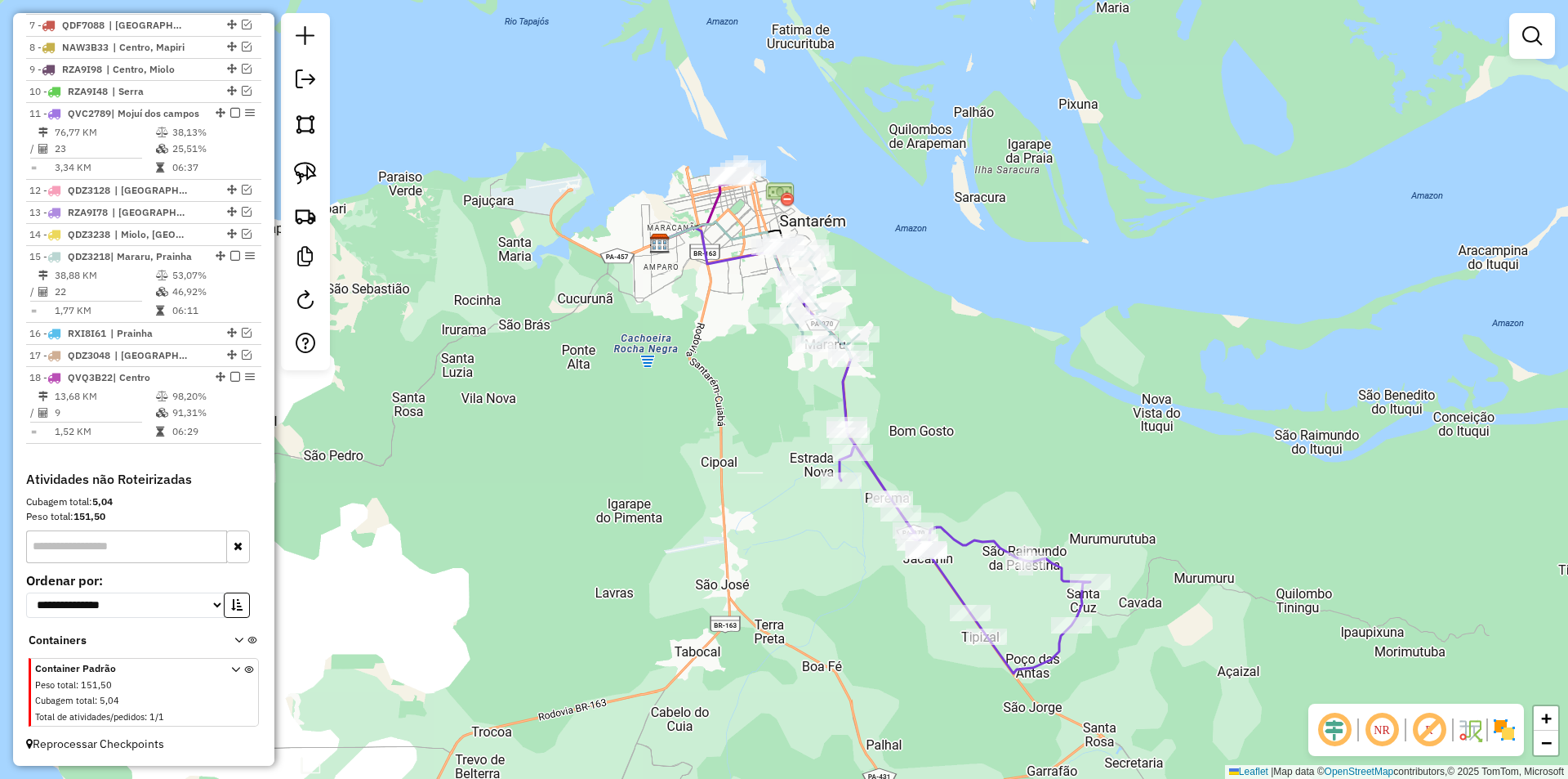
drag, startPoint x: 391, startPoint y: 462, endPoint x: 426, endPoint y: 397, distance: 73.8
click at [426, 397] on div "Janela de atendimento Grade de atendimento Capacidade Transportadoras Veículos …" at bounding box center [784, 390] width 1568 height 779
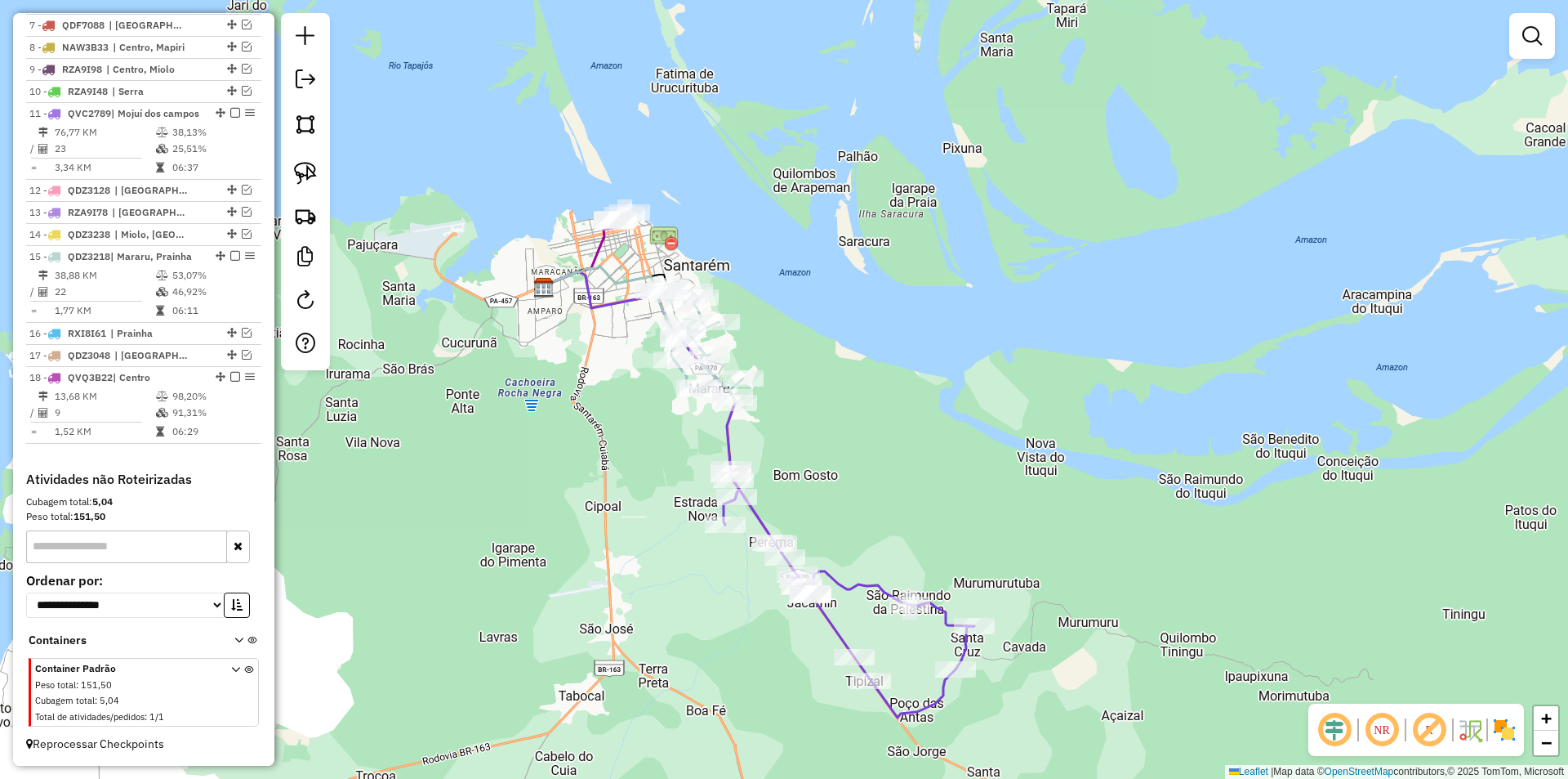
drag, startPoint x: 690, startPoint y: 435, endPoint x: 574, endPoint y: 479, distance: 124.1
click at [574, 479] on div "Janela de atendimento Grade de atendimento Capacidade Transportadoras Veículos …" at bounding box center [784, 390] width 1568 height 779
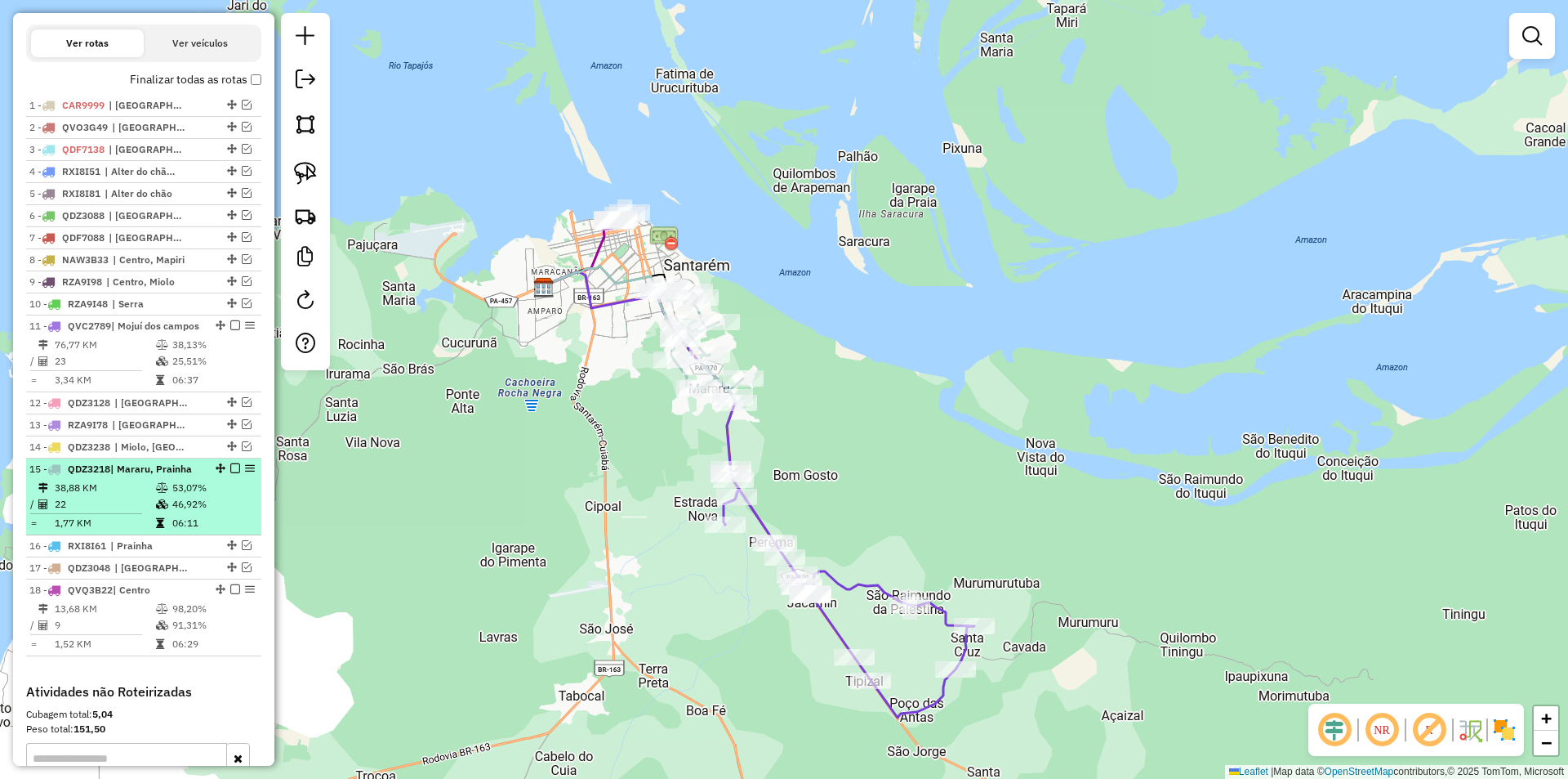
scroll to position [548, 0]
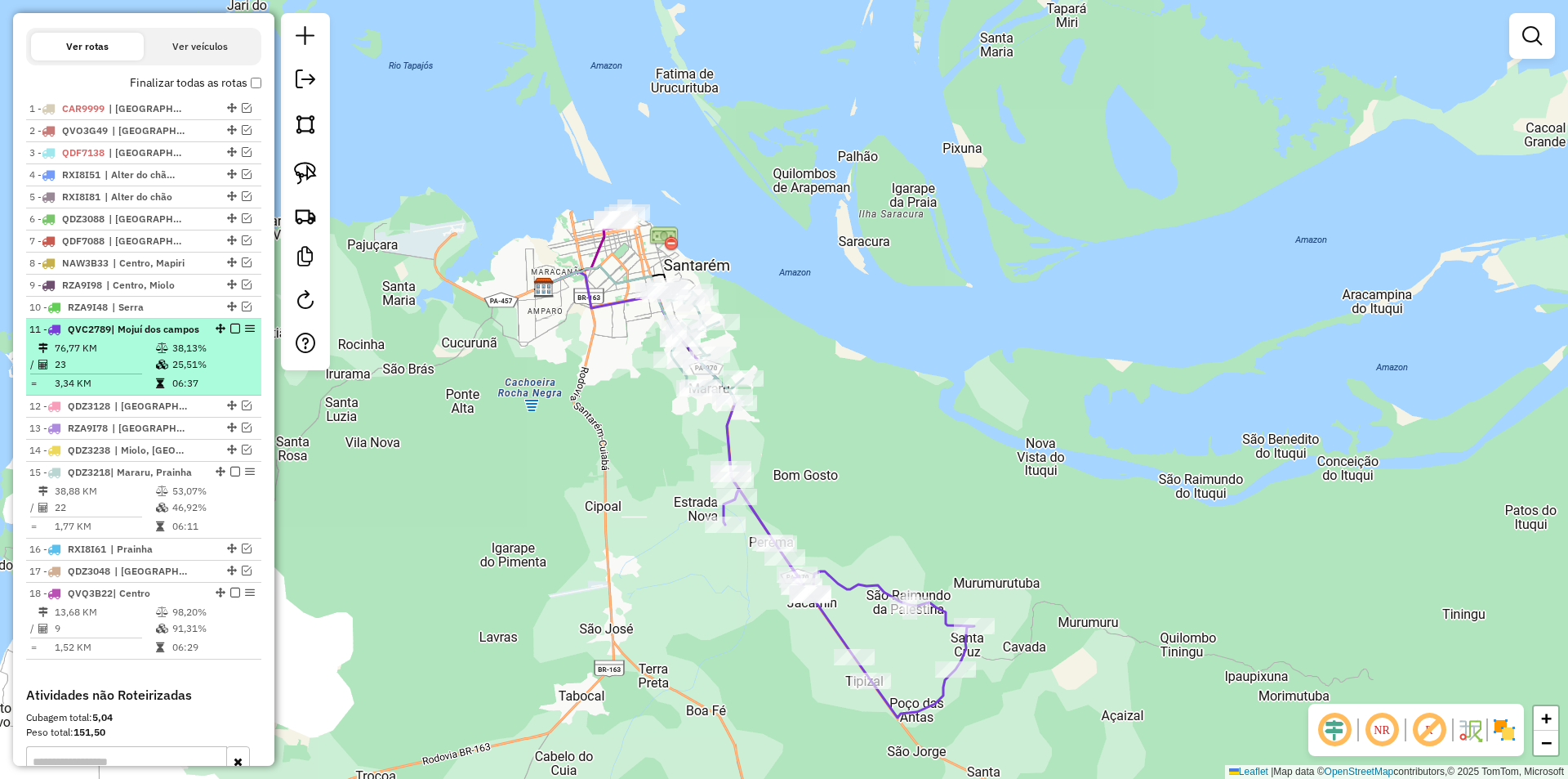
click at [233, 333] on em at bounding box center [235, 328] width 10 height 10
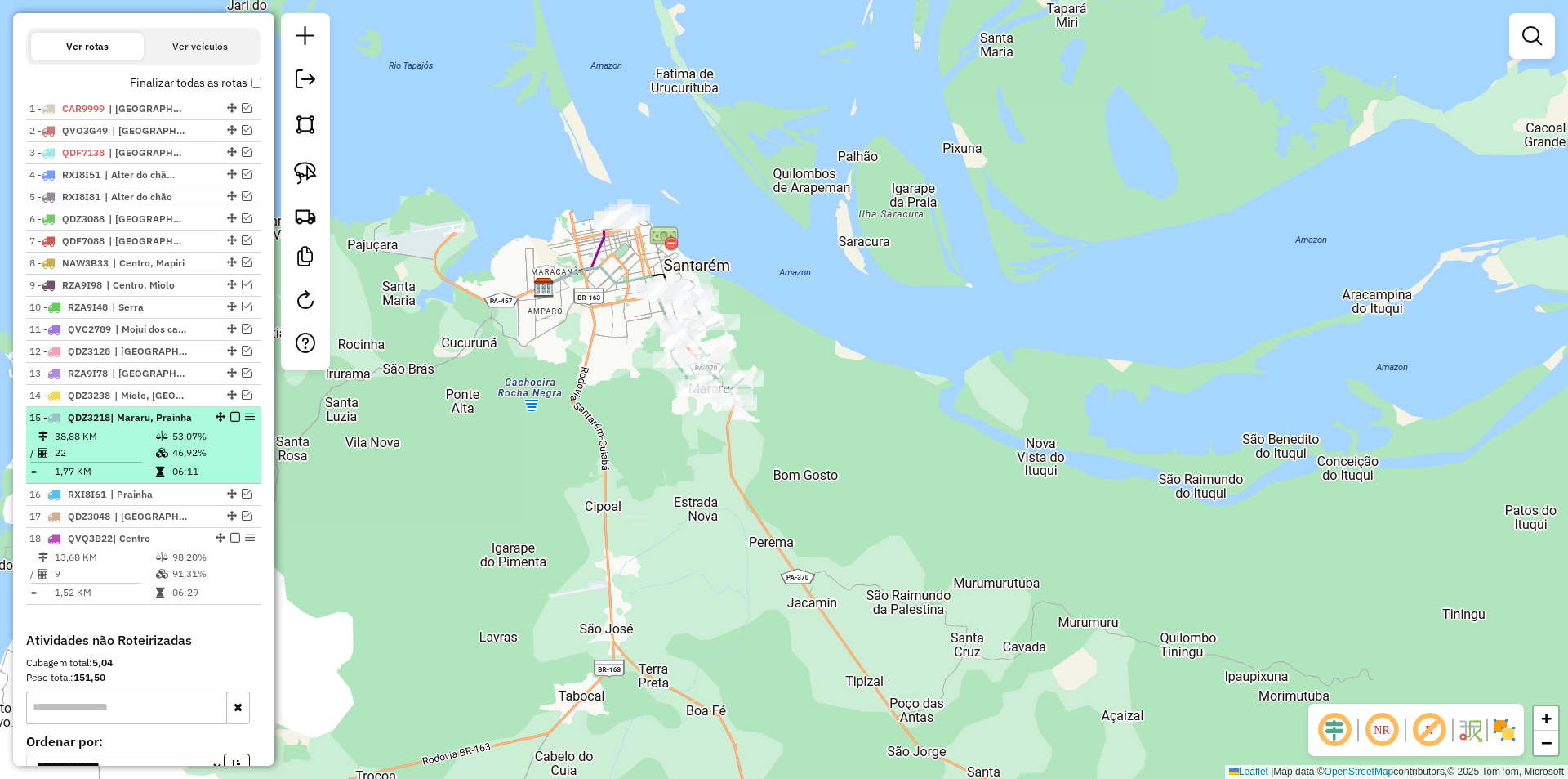
click at [231, 421] on em at bounding box center [235, 416] width 10 height 10
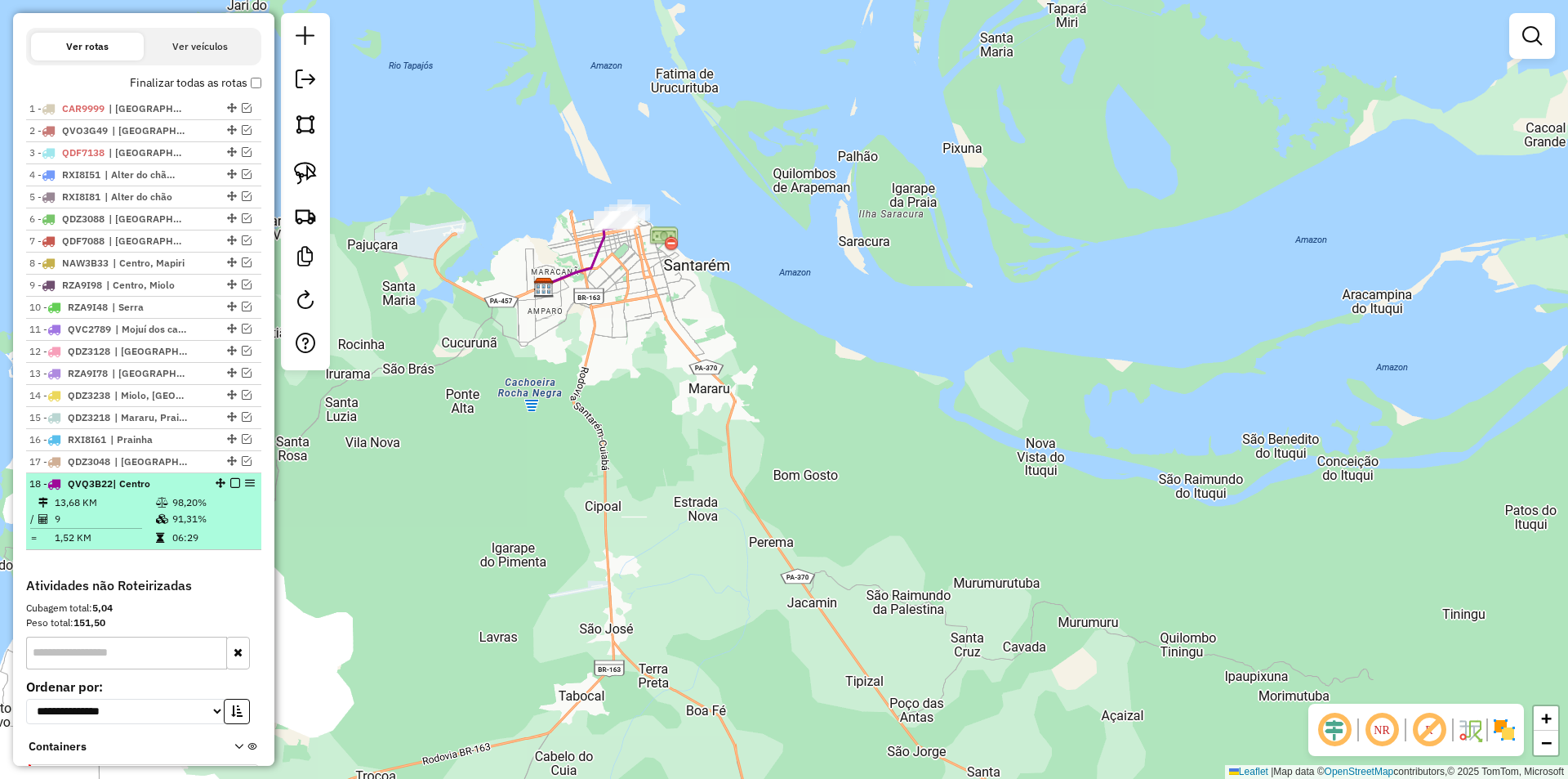
click at [230, 487] on em at bounding box center [235, 482] width 10 height 10
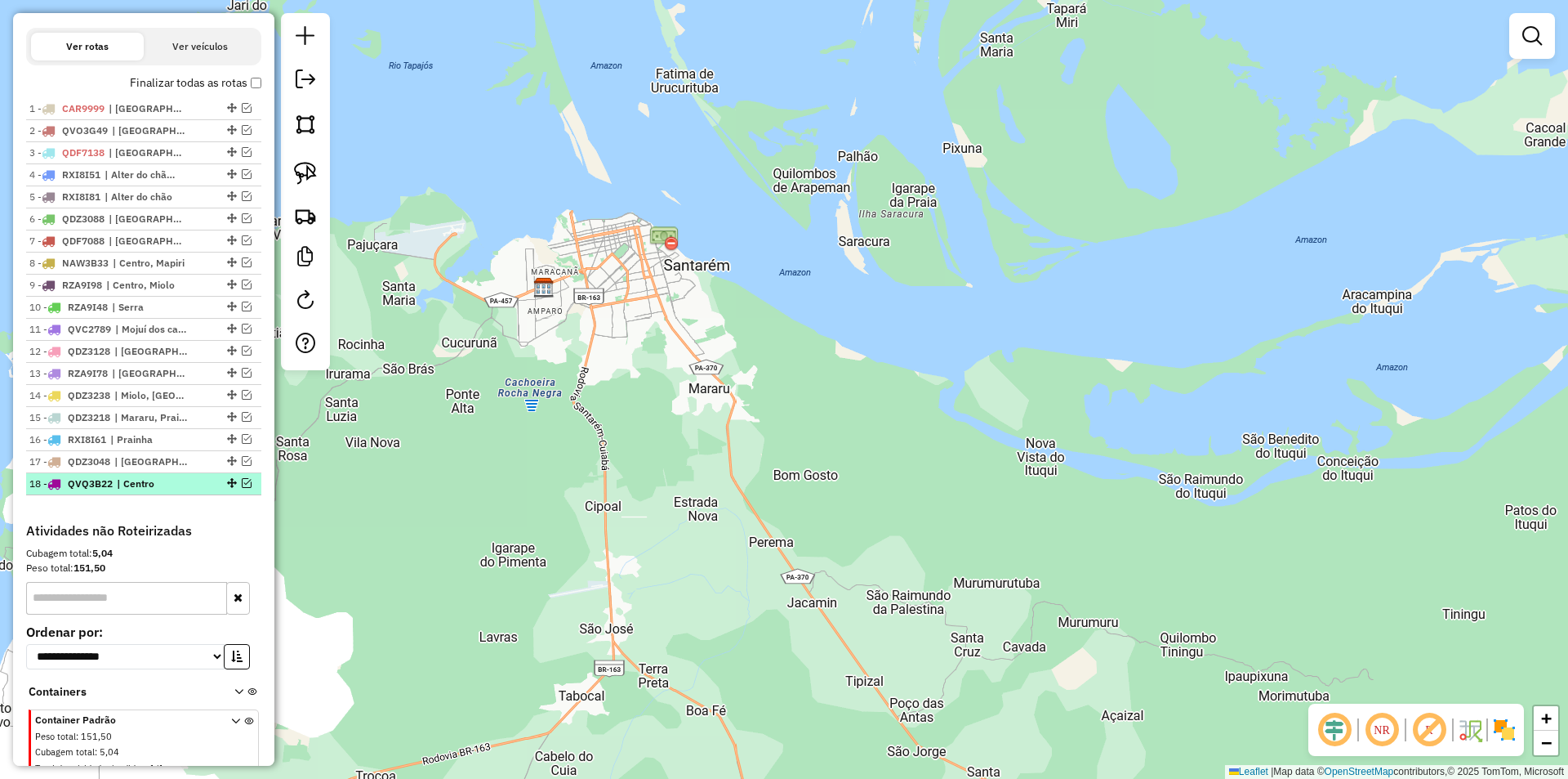
click at [236, 487] on div at bounding box center [230, 482] width 49 height 10
select select "**********"
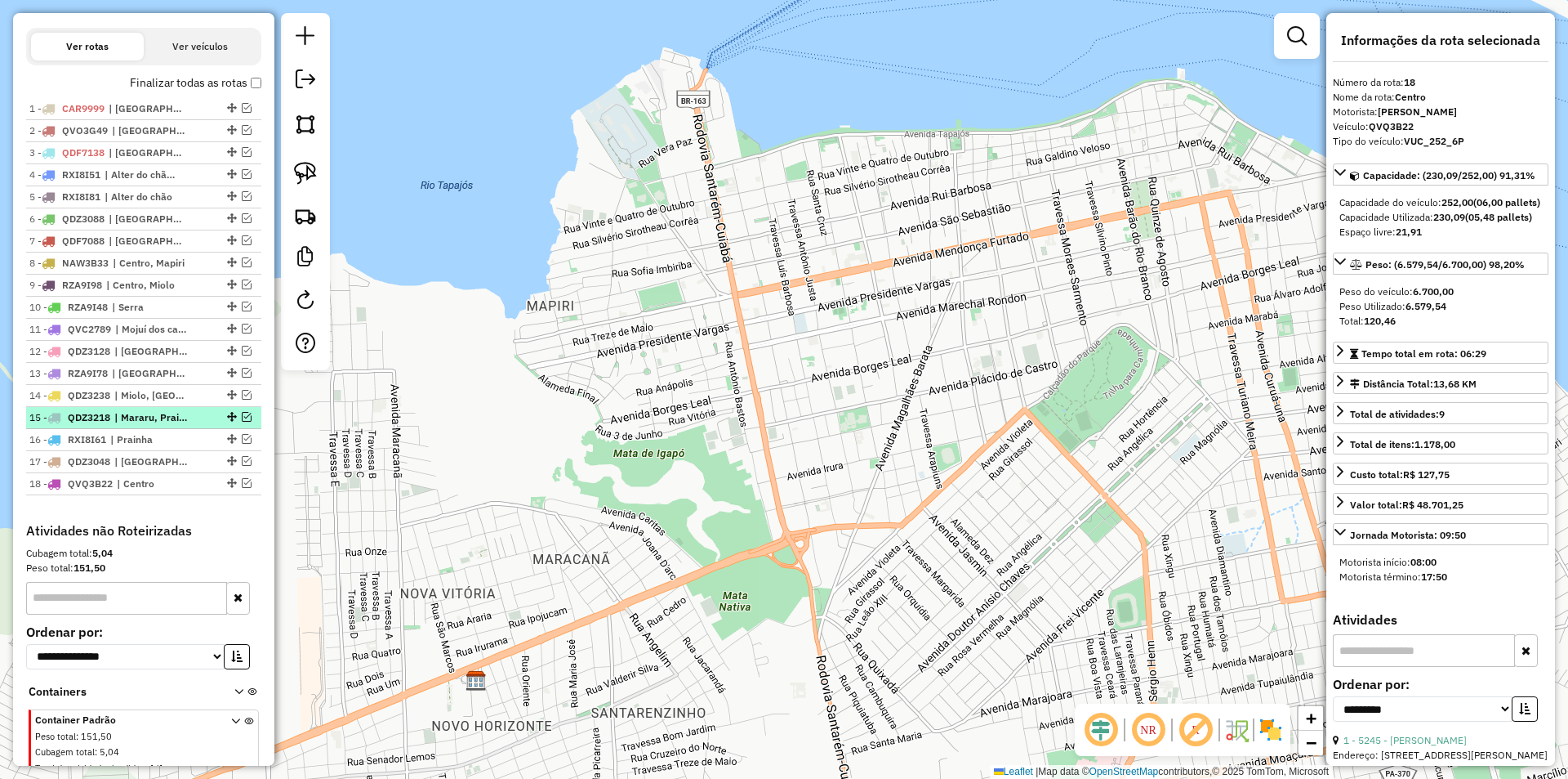
click at [242, 421] on em at bounding box center [247, 416] width 10 height 10
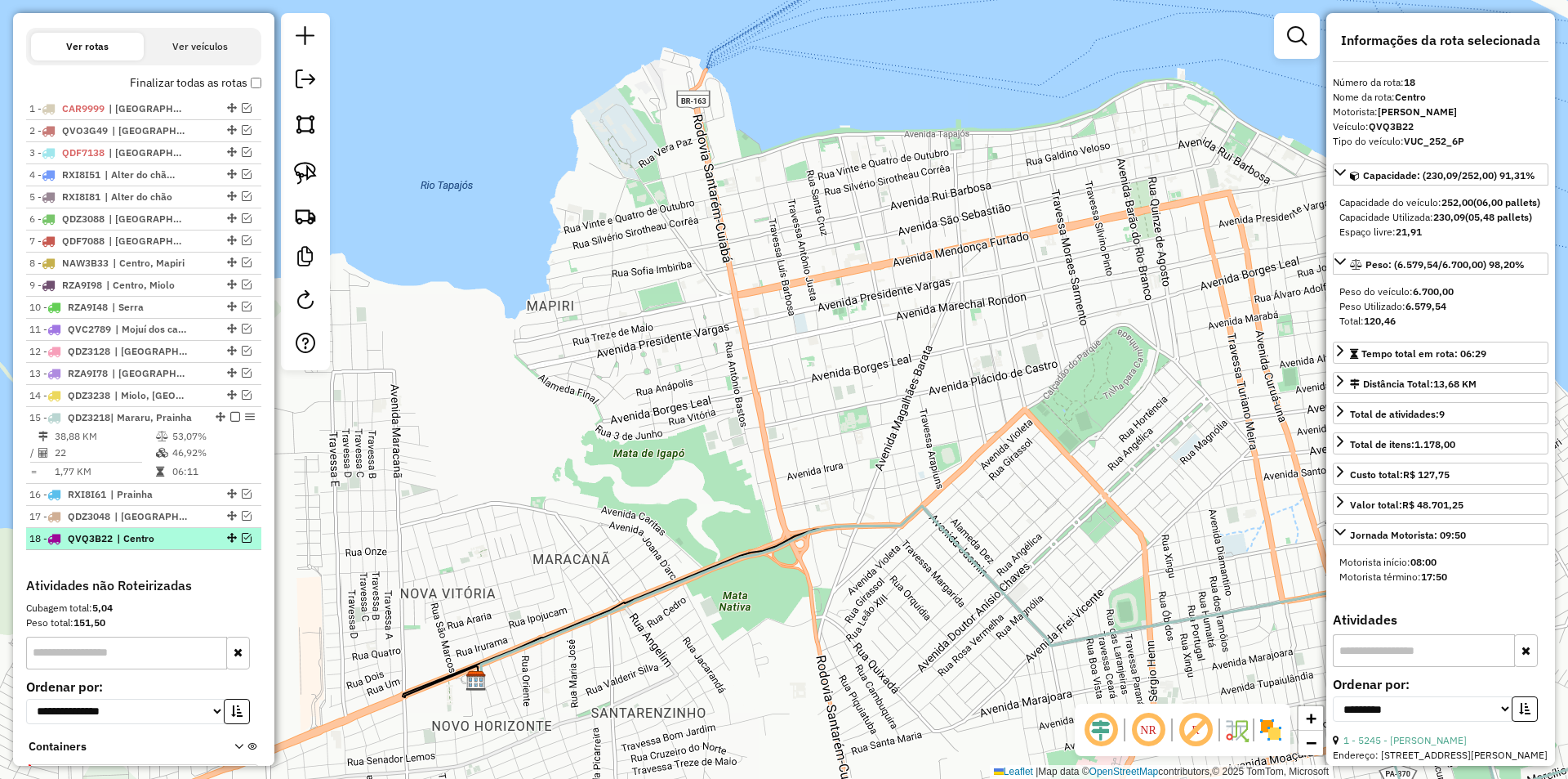
click at [242, 543] on em at bounding box center [247, 538] width 10 height 10
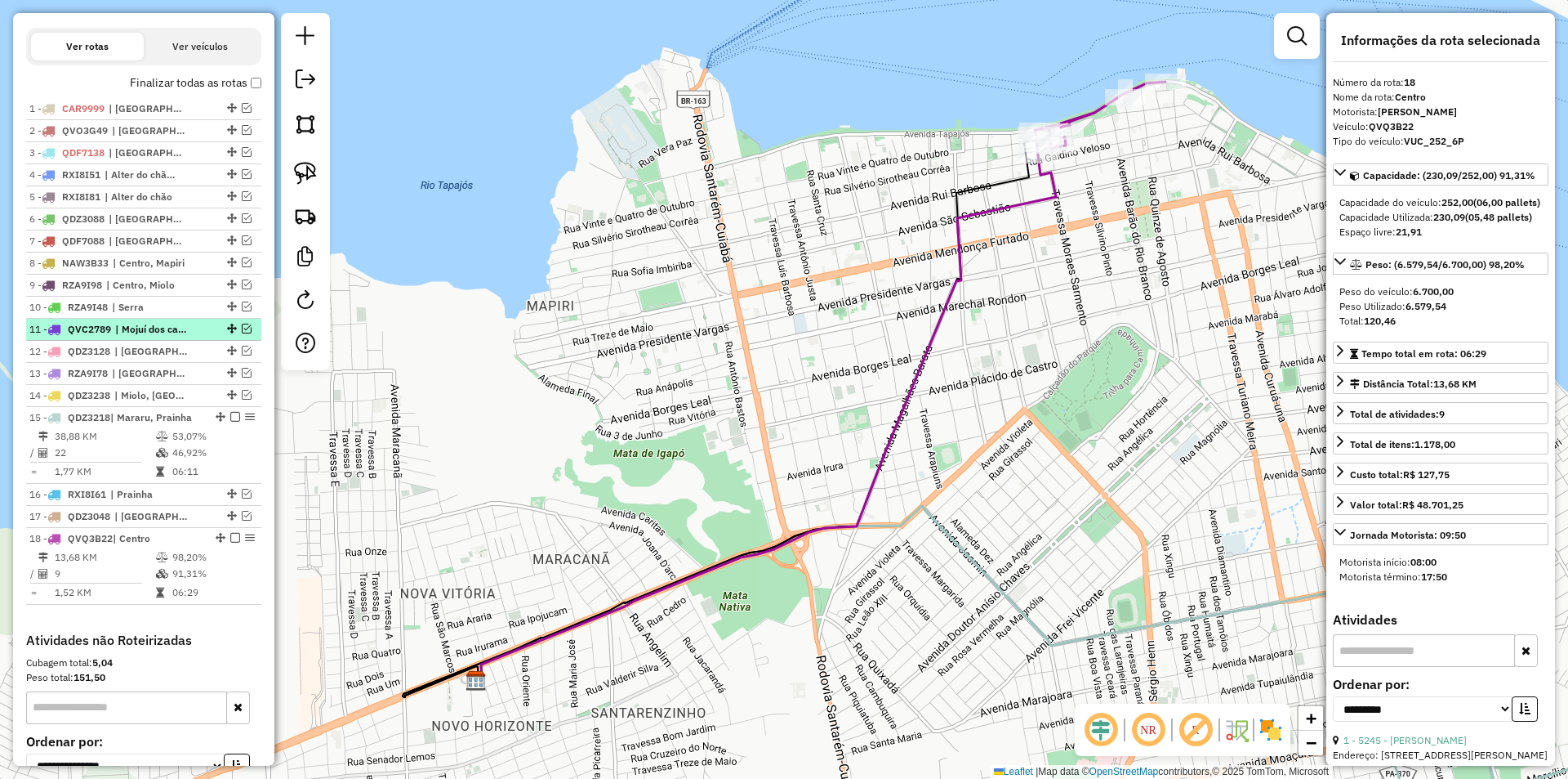
click at [242, 333] on em at bounding box center [247, 328] width 10 height 10
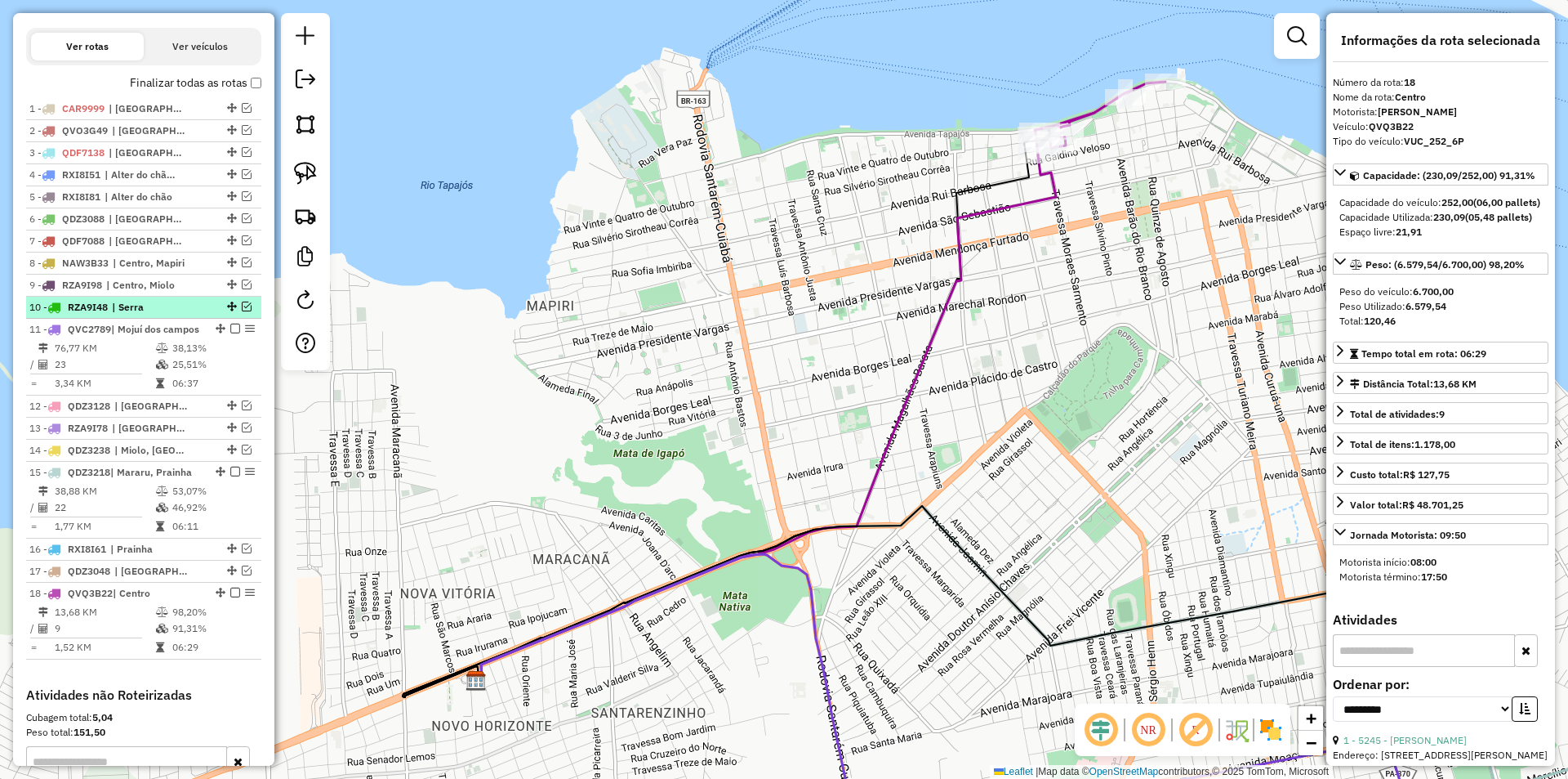
click at [242, 311] on em at bounding box center [247, 306] width 10 height 10
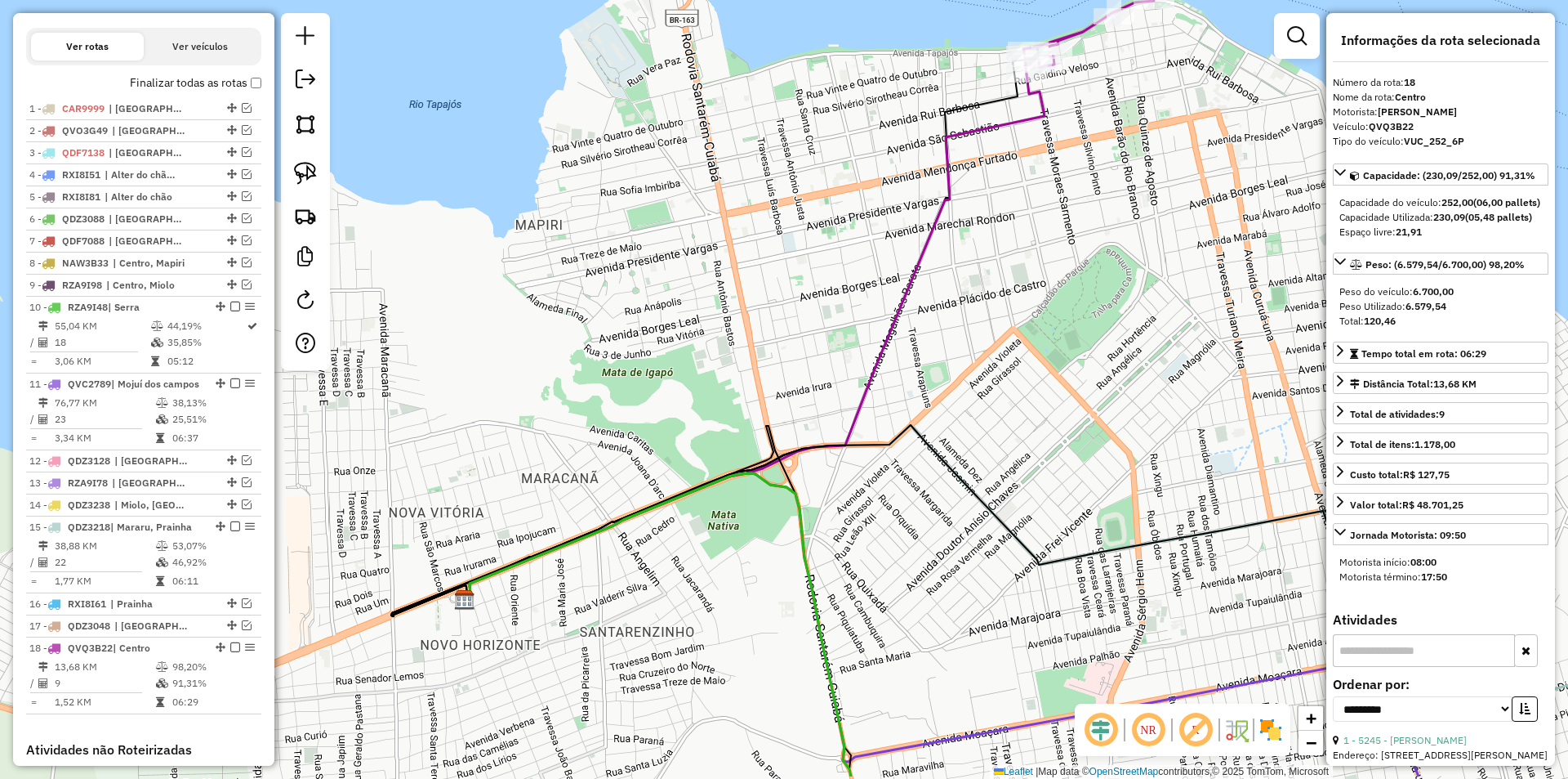
drag, startPoint x: 441, startPoint y: 397, endPoint x: 396, endPoint y: 245, distance: 158.5
click at [396, 246] on div "Janela de atendimento Grade de atendimento Capacidade Transportadoras Veículos …" at bounding box center [784, 390] width 1568 height 779
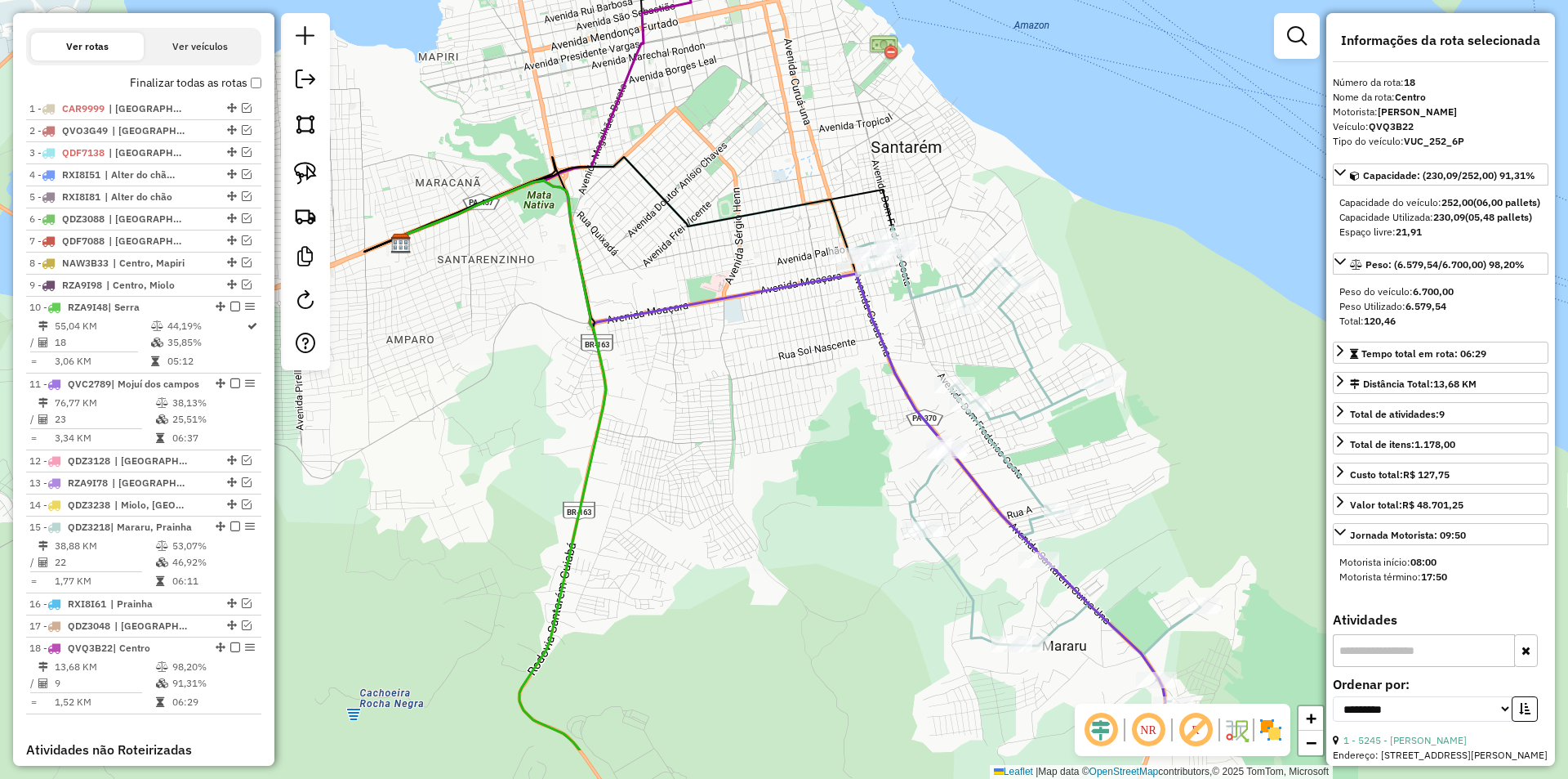
drag, startPoint x: 623, startPoint y: 398, endPoint x: 608, endPoint y: 292, distance: 107.1
click at [608, 292] on div "Janela de atendimento Grade de atendimento Capacidade Transportadoras Veículos …" at bounding box center [784, 390] width 1568 height 779
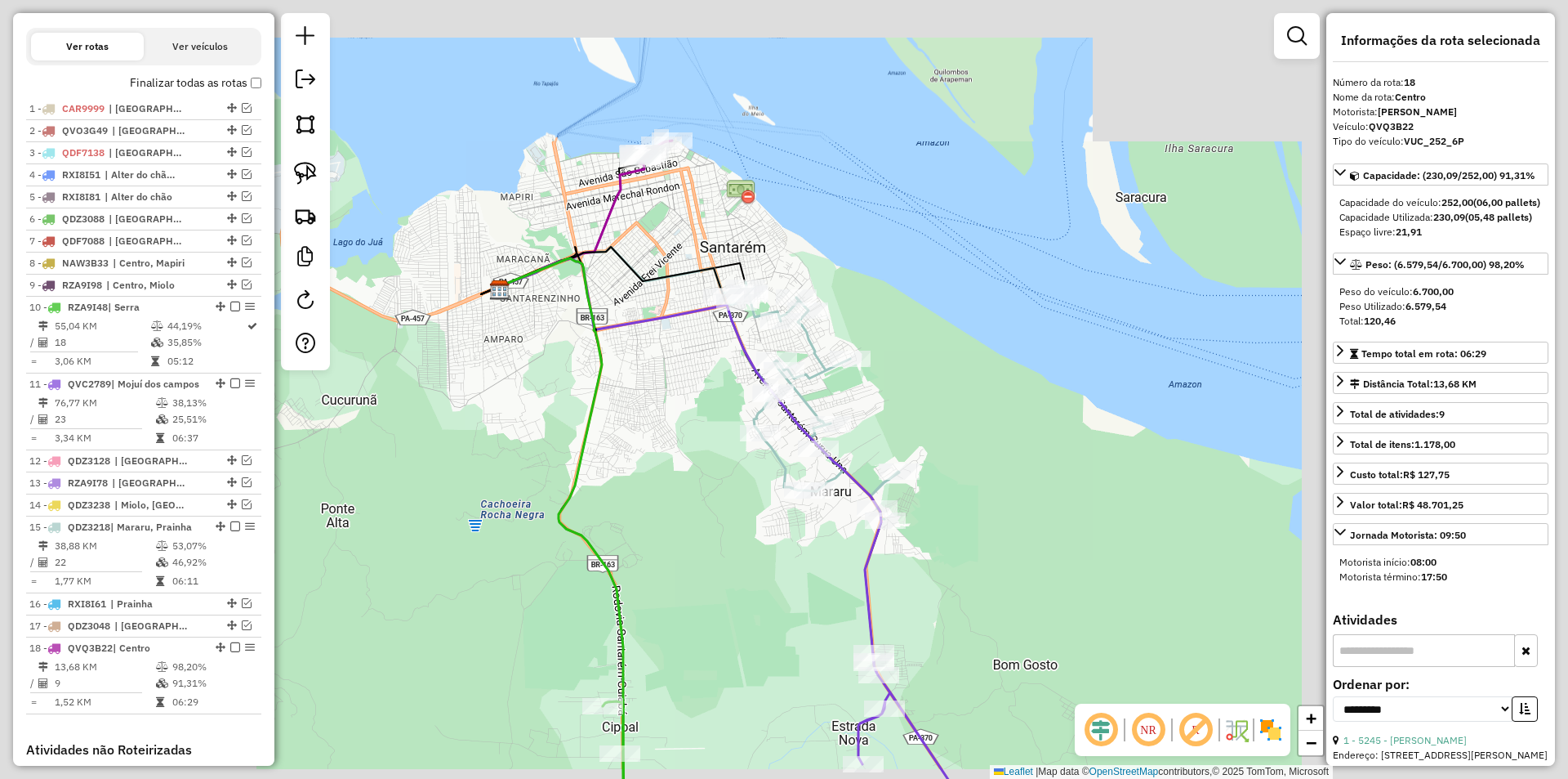
click at [600, 359] on icon at bounding box center [564, 558] width 129 height 599
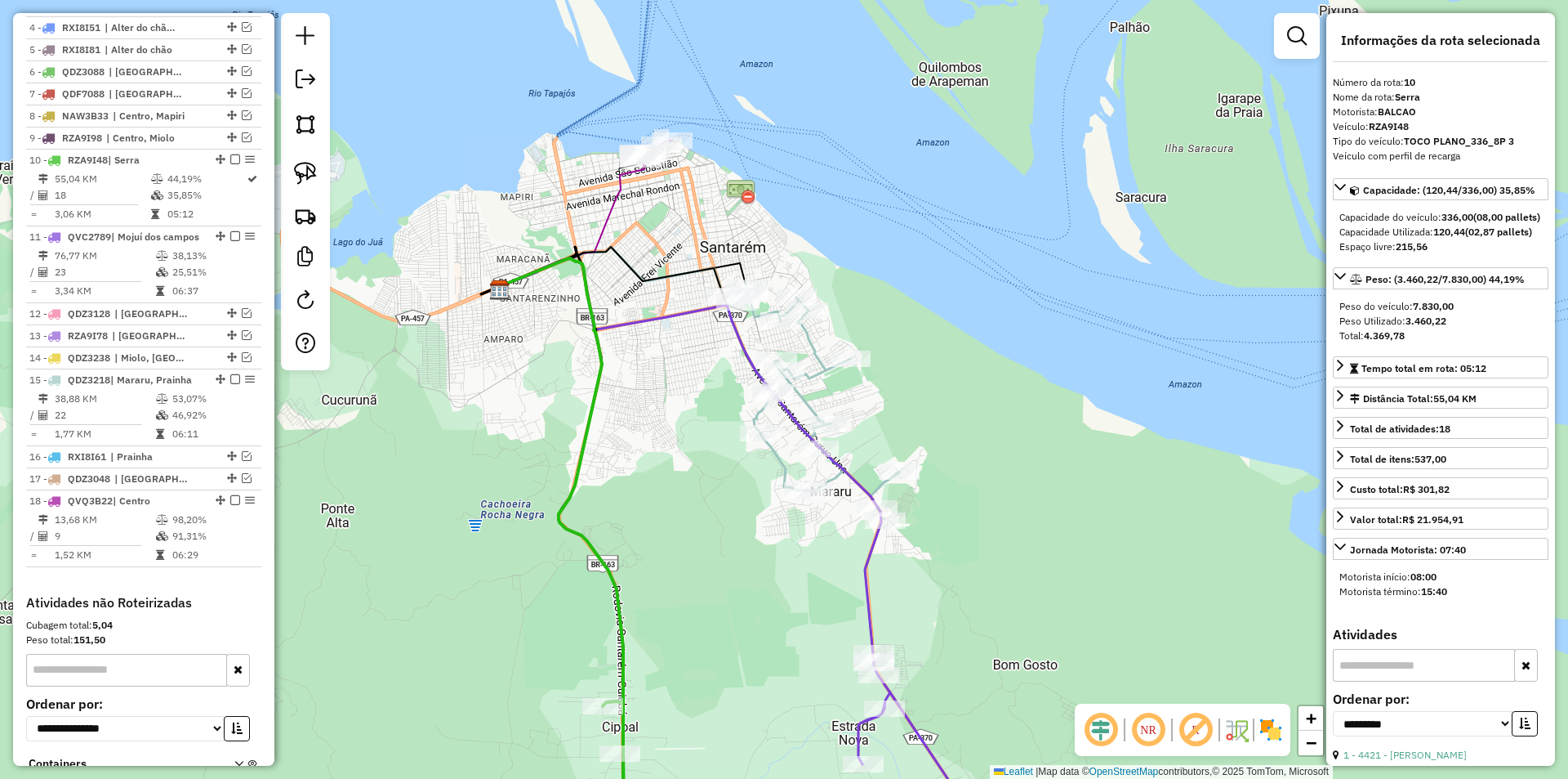
scroll to position [845, 0]
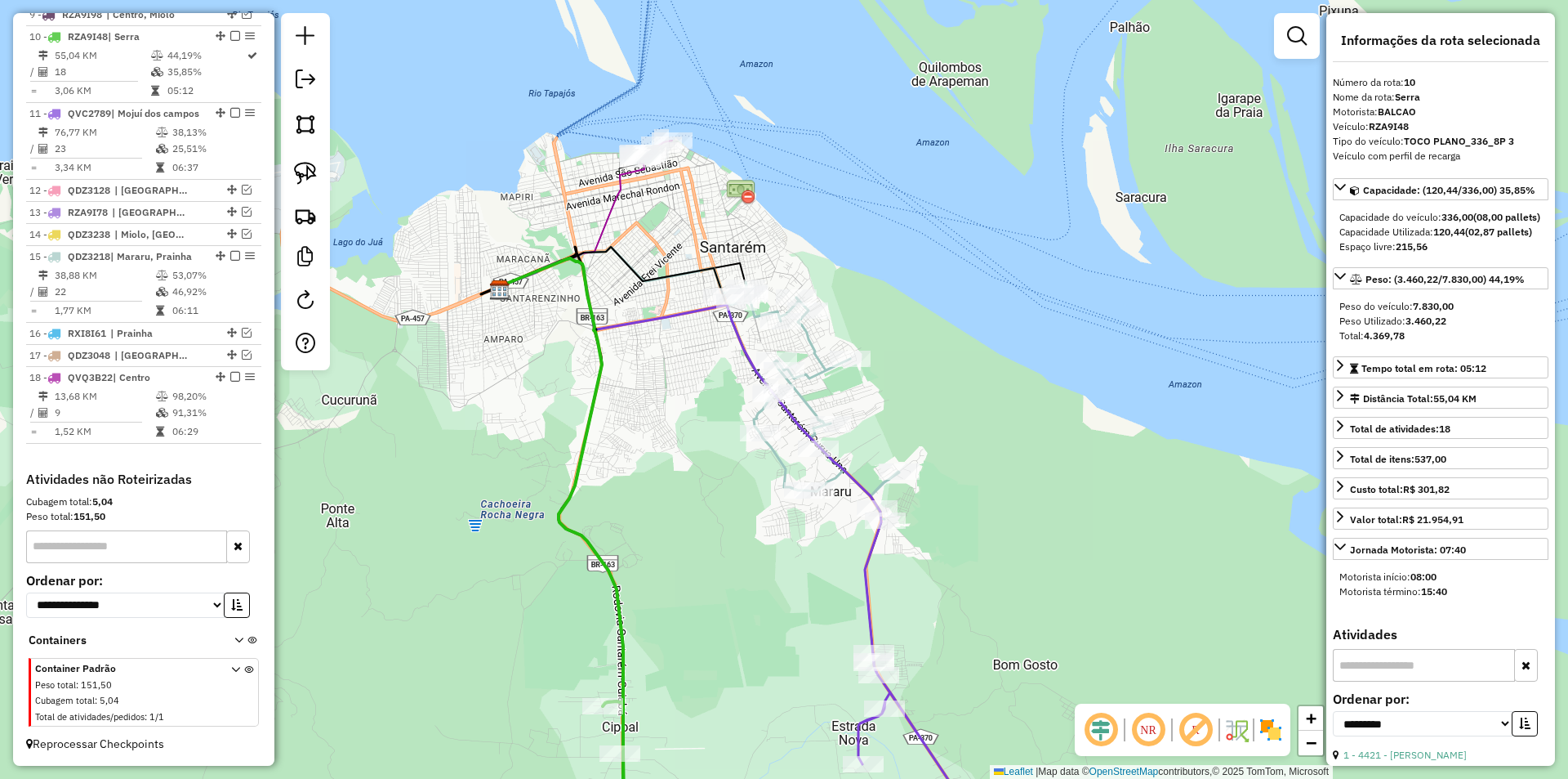
click at [772, 344] on div "Janela de atendimento Grade de atendimento Capacidade Transportadoras Veículos …" at bounding box center [784, 390] width 1568 height 779
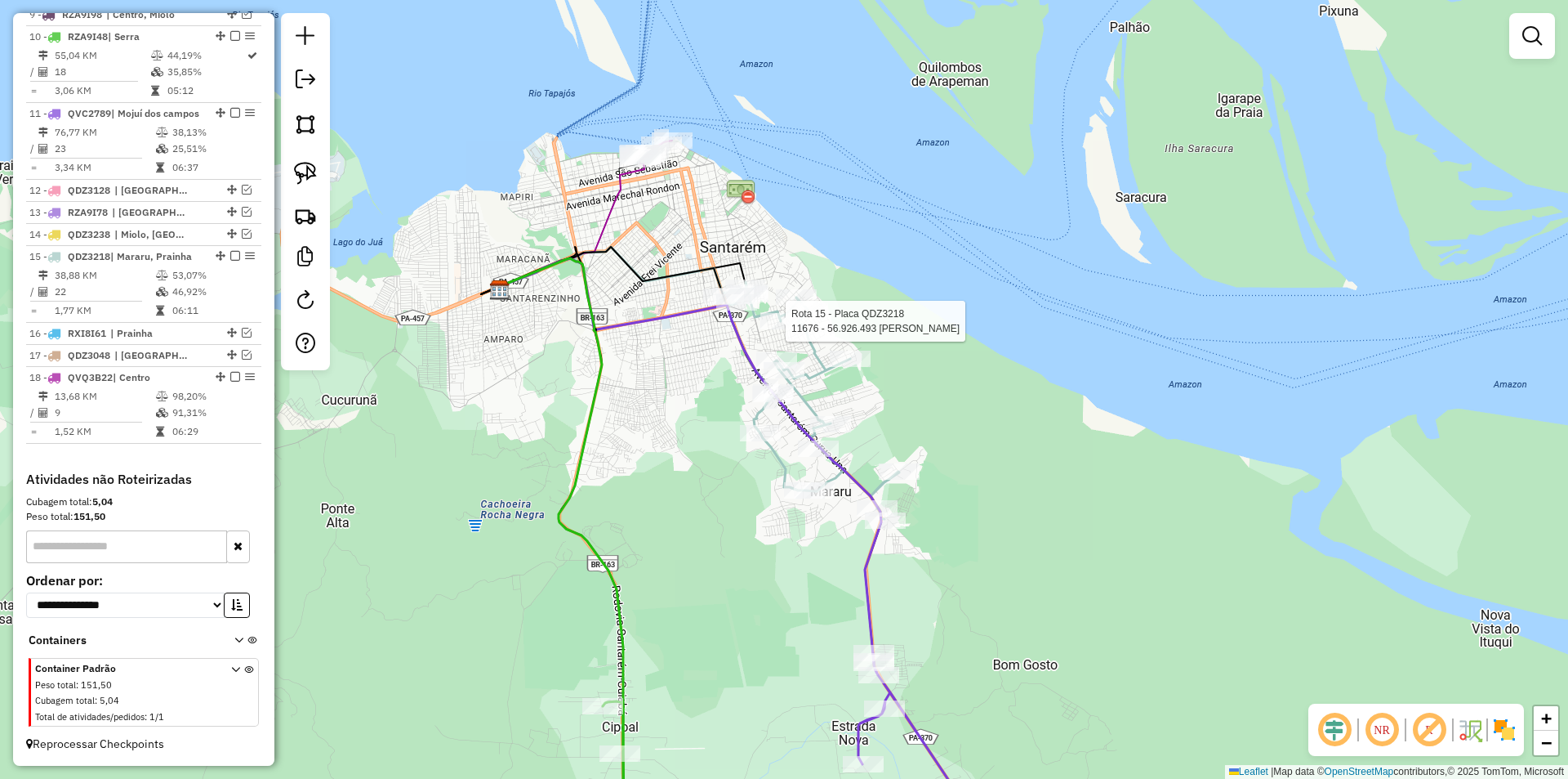
scroll to position [847, 0]
select select "**********"
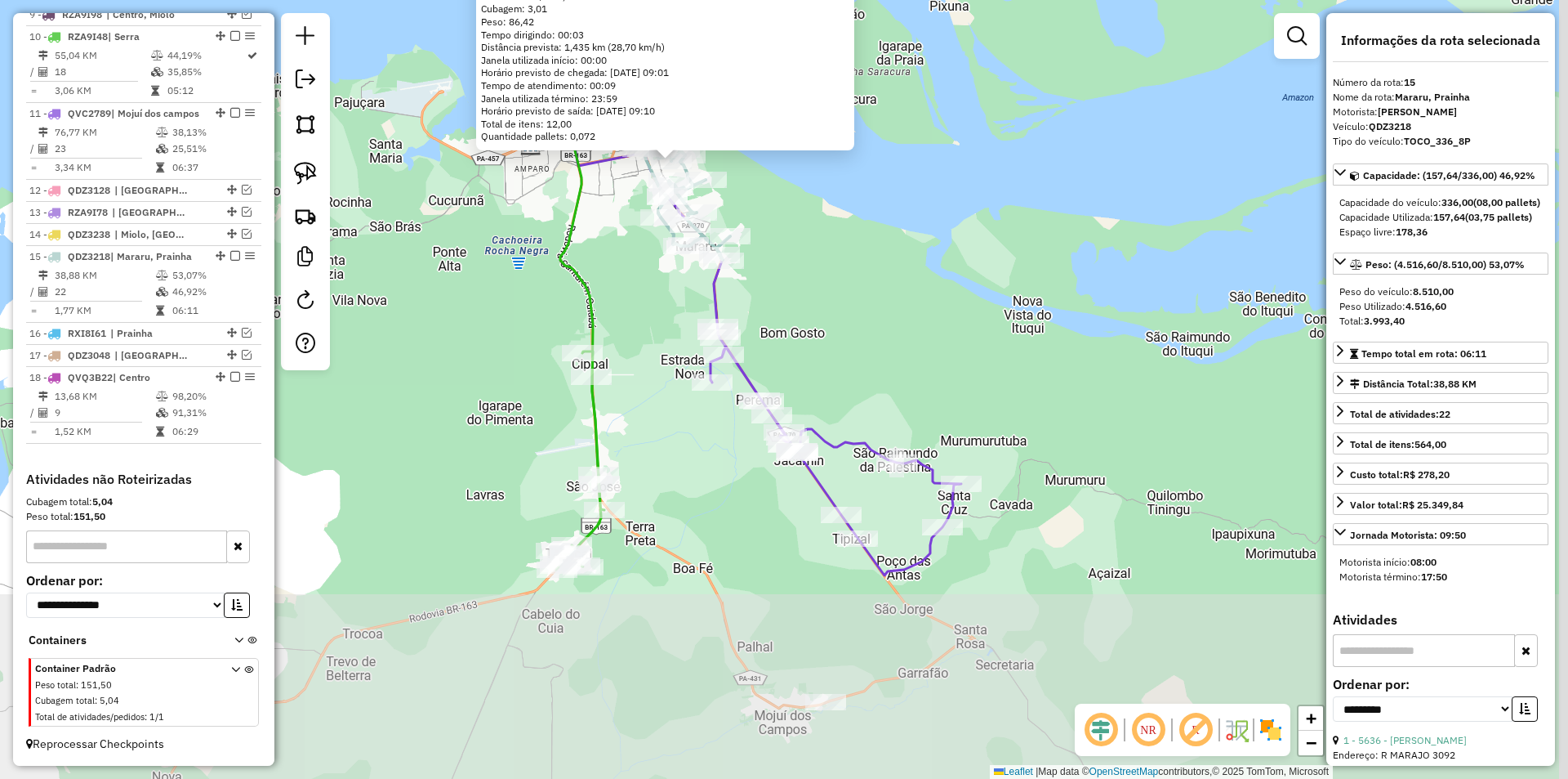
drag, startPoint x: 961, startPoint y: 575, endPoint x: 784, endPoint y: 292, distance: 333.8
click at [784, 292] on div "11676 - 56.926.493 RAFAEL PO Endereço: R ARAGUARINA 11 Bairro: AREA VERDE (SANT…" at bounding box center [784, 390] width 1568 height 779
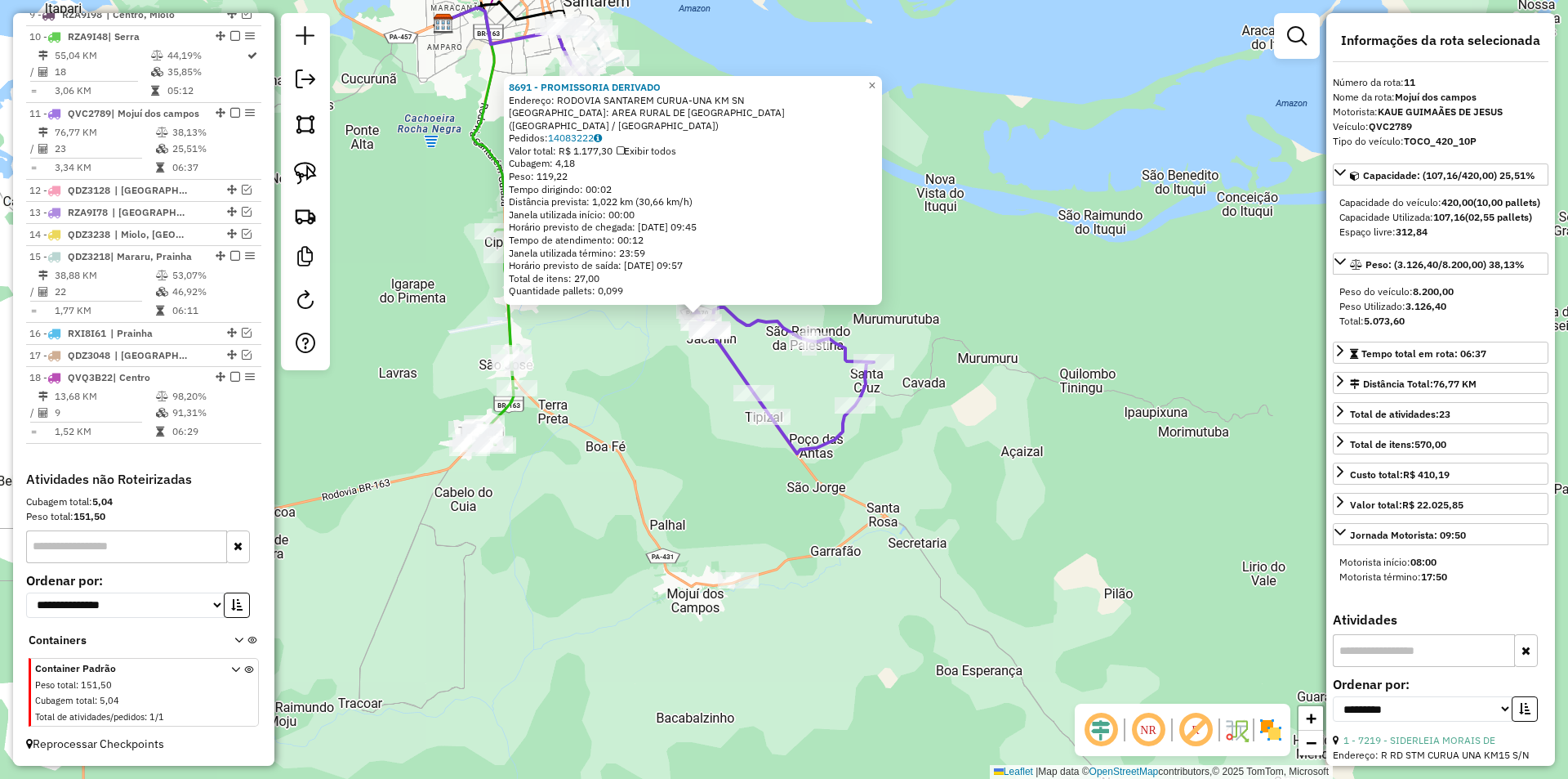
drag, startPoint x: 1086, startPoint y: 549, endPoint x: 985, endPoint y: 461, distance: 134.0
click at [985, 461] on div "8691 - PROMISSORIA DERIVADO Endereço: RODOVIA SANTAREM CURUA-UNA KM SN Bairro: …" at bounding box center [784, 390] width 1568 height 779
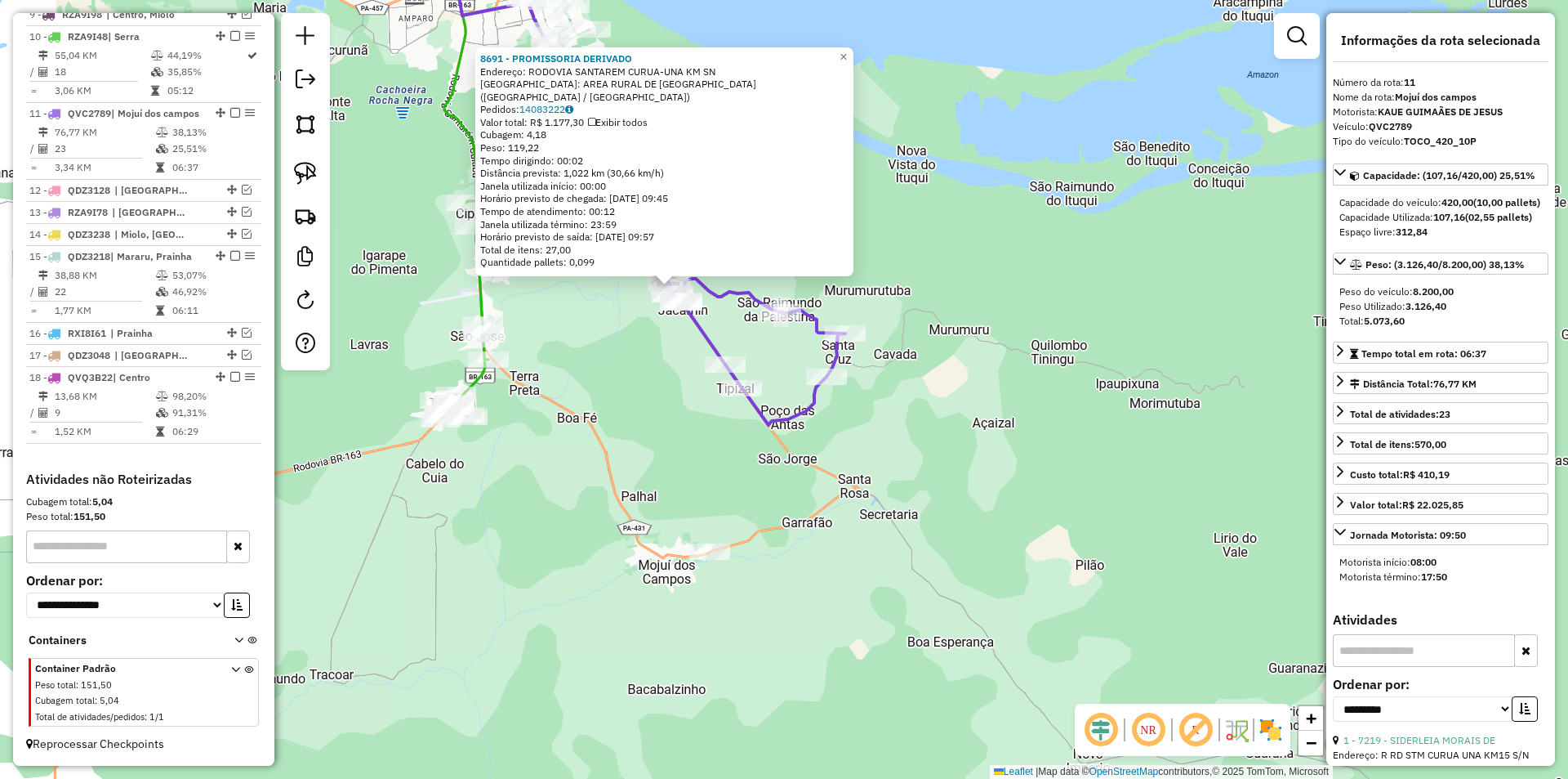
click at [979, 479] on div "8691 - PROMISSORIA DERIVADO Endereço: RODOVIA SANTAREM CURUA-UNA KM SN Bairro: …" at bounding box center [784, 390] width 1568 height 779
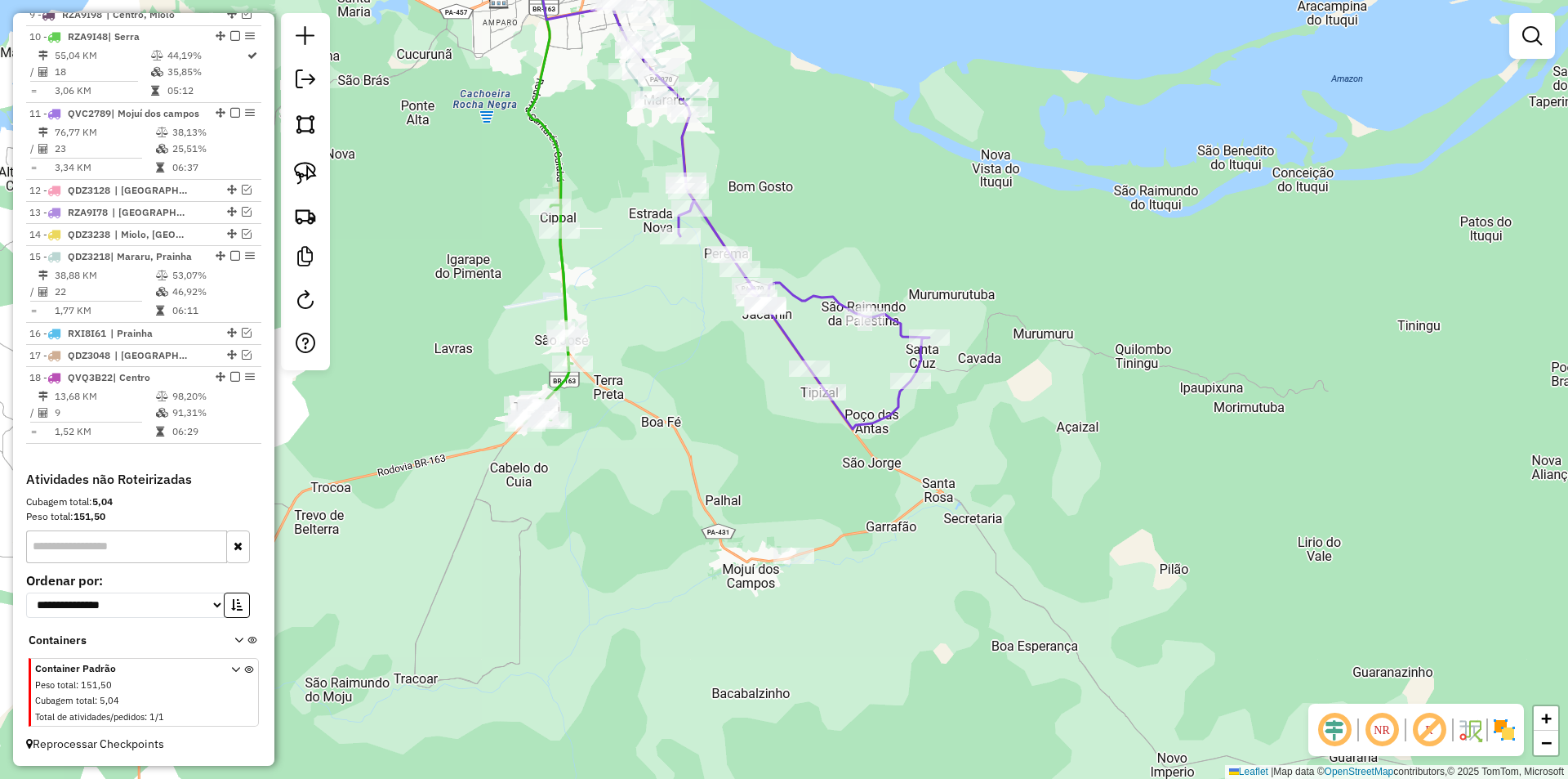
click at [632, 483] on div "Janela de atendimento Grade de atendimento Capacidade Transportadoras Veículos …" at bounding box center [784, 390] width 1568 height 779
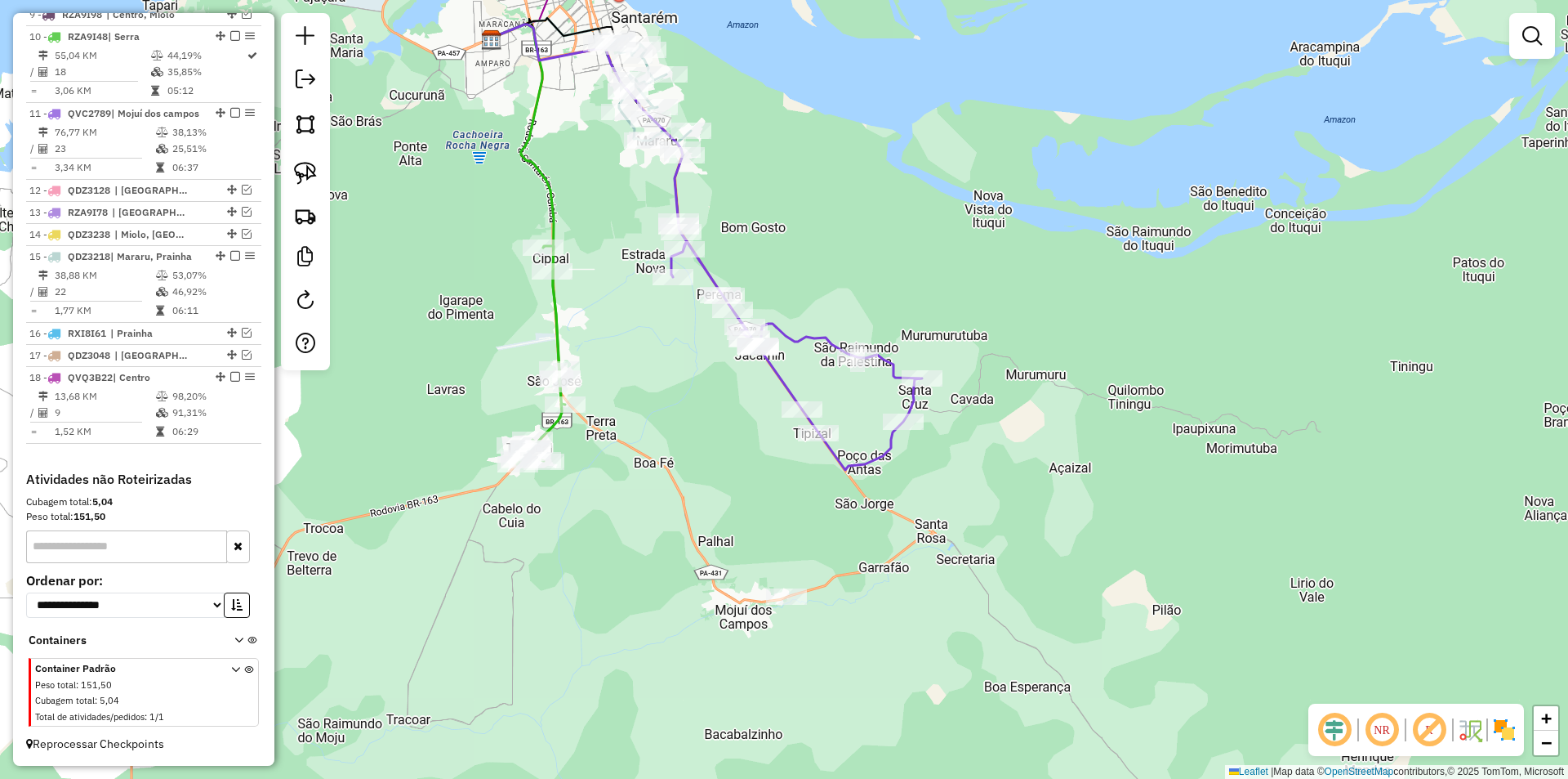
drag, startPoint x: 633, startPoint y: 442, endPoint x: 625, endPoint y: 482, distance: 40.8
click at [625, 482] on div "Janela de atendimento Grade de atendimento Capacidade Transportadoras Veículos …" at bounding box center [784, 390] width 1568 height 779
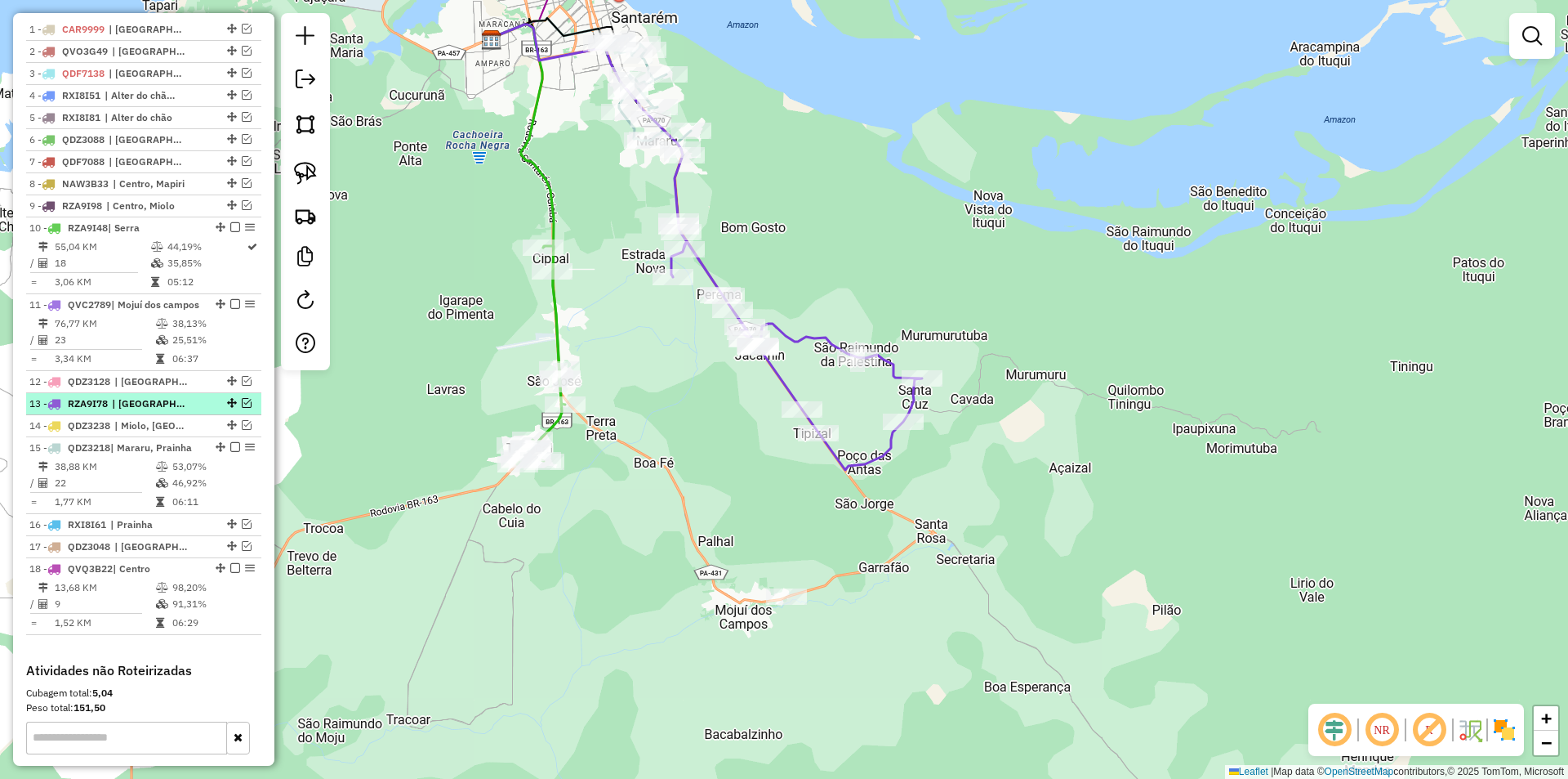
scroll to position [602, 0]
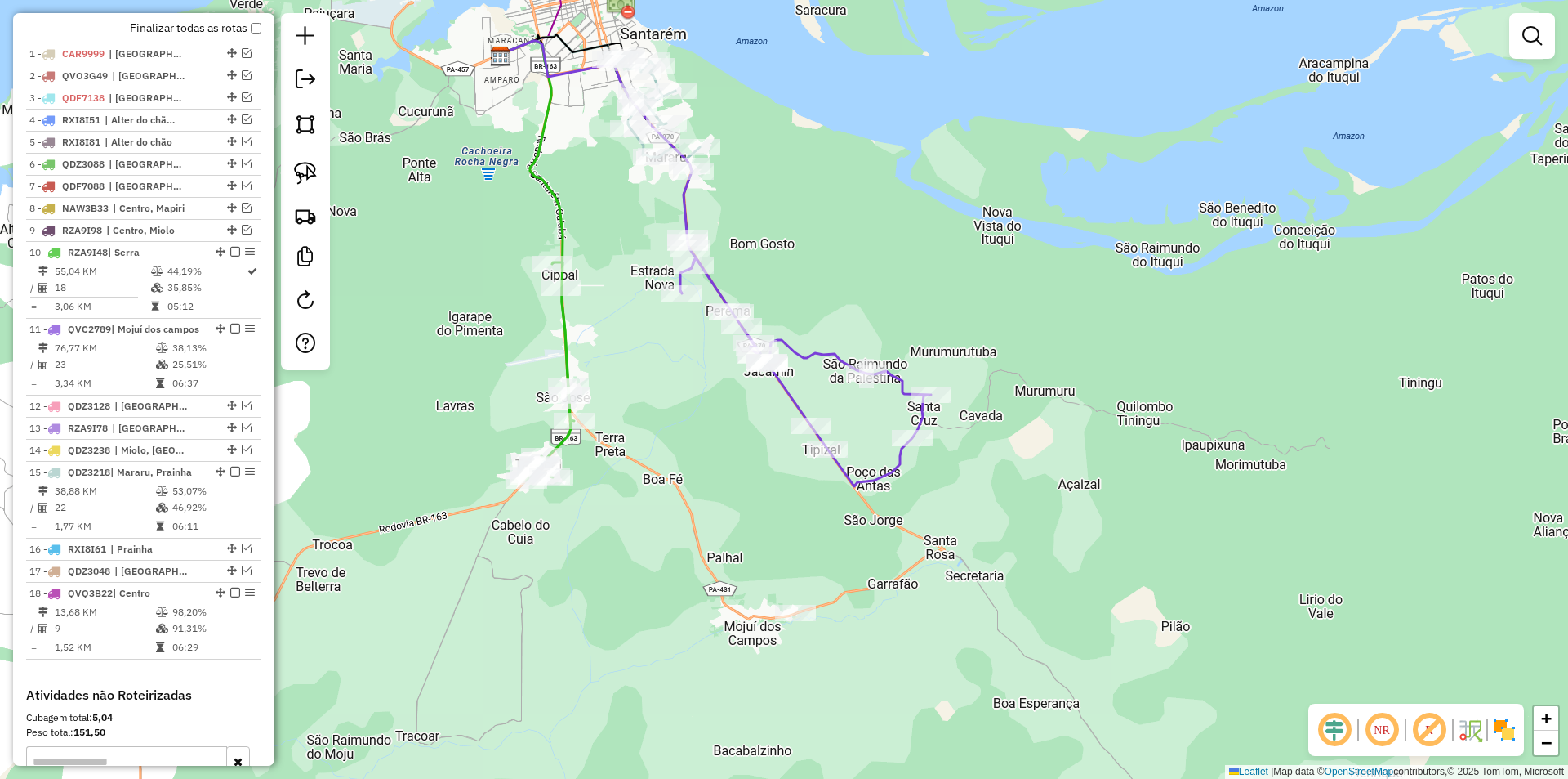
click at [390, 374] on div "Janela de atendimento Grade de atendimento Capacidade Transportadoras Veículos …" at bounding box center [784, 390] width 1568 height 779
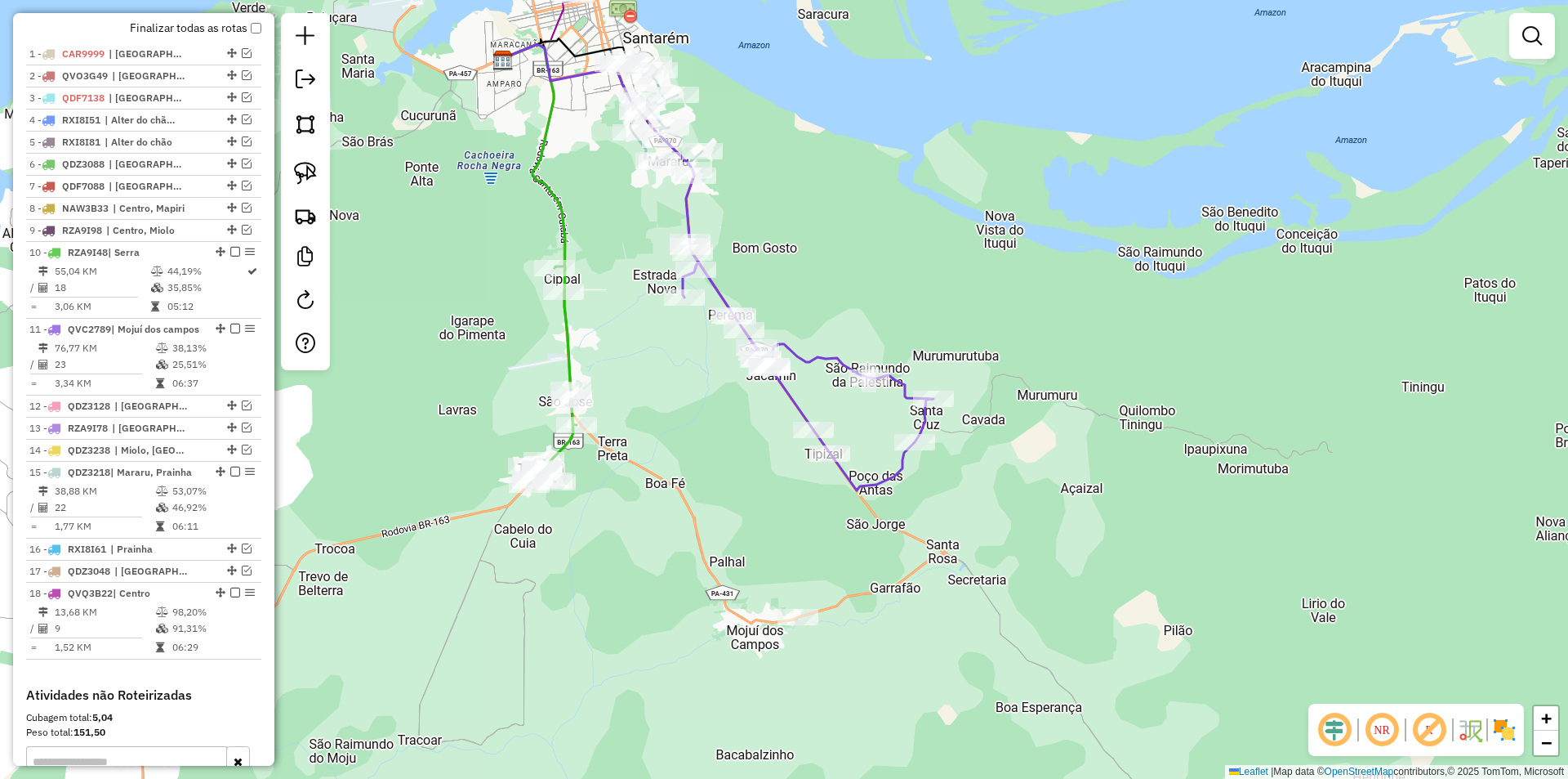
click at [411, 402] on div "Janela de atendimento Grade de atendimento Capacidade Transportadoras Veículos …" at bounding box center [784, 390] width 1568 height 779
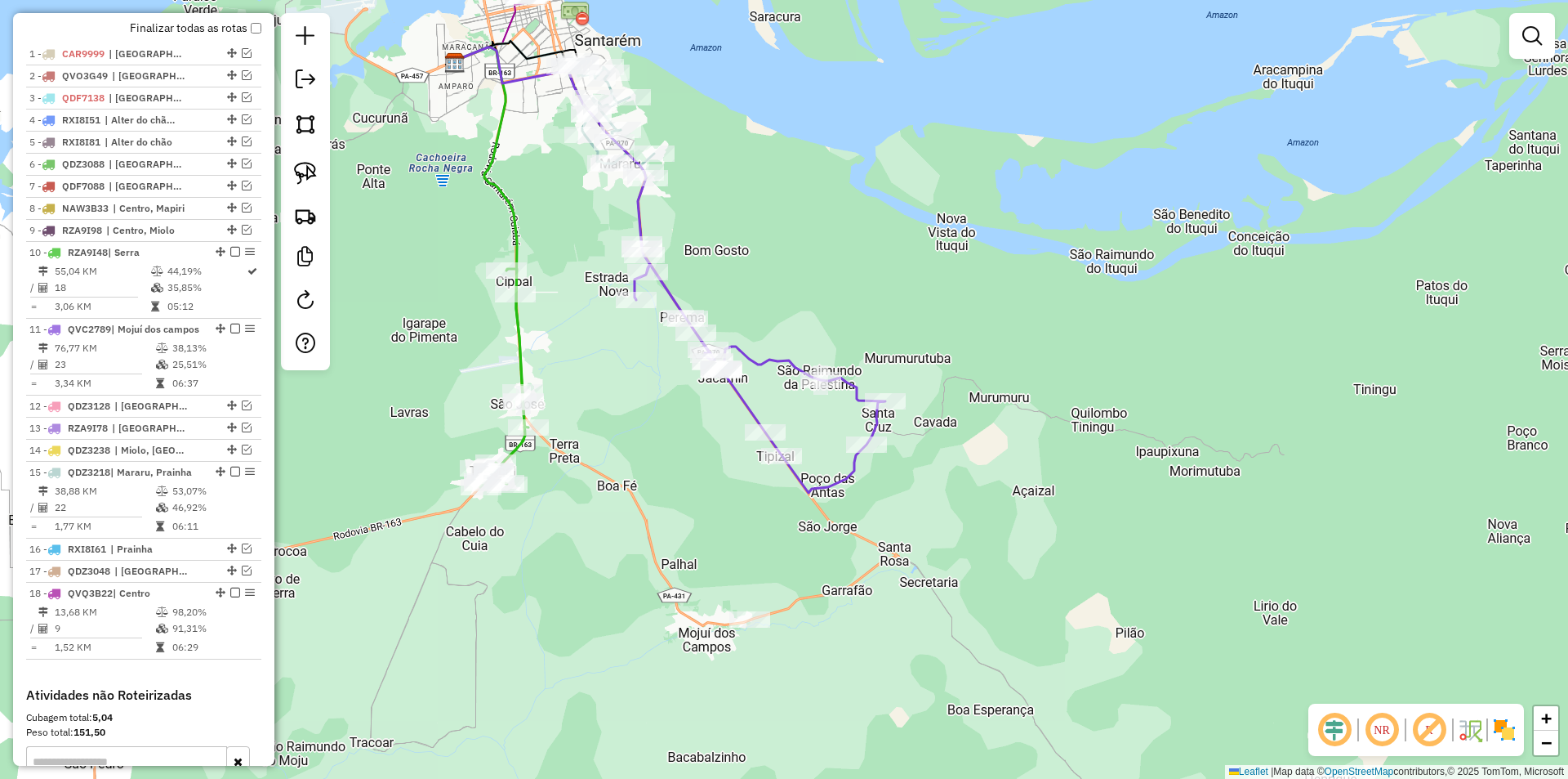
drag, startPoint x: 502, startPoint y: 332, endPoint x: 493, endPoint y: 332, distance: 9.0
click at [493, 332] on div "Janela de atendimento Grade de atendimento Capacidade Transportadoras Veículos …" at bounding box center [784, 390] width 1568 height 779
select select "**********"
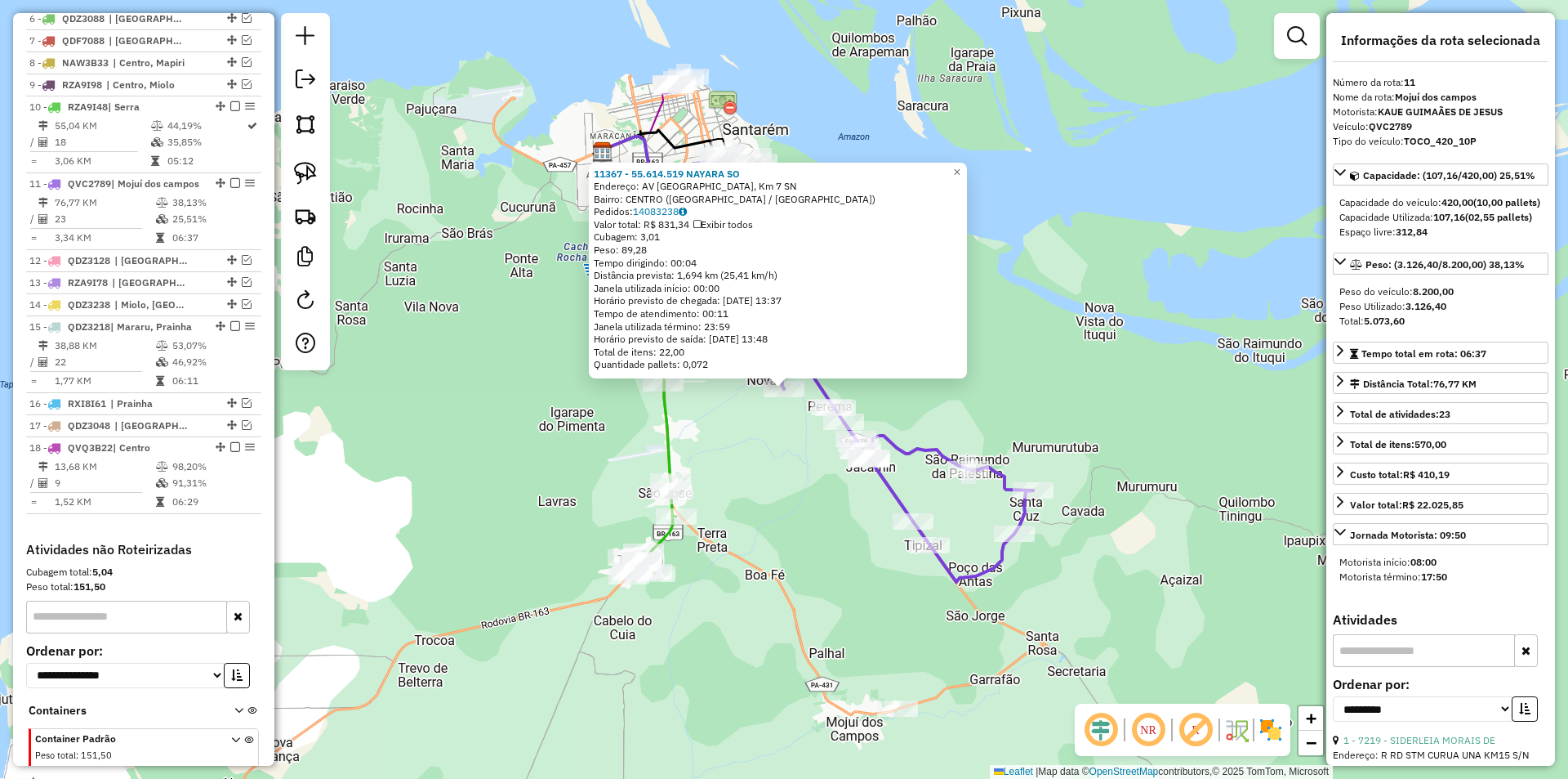
scroll to position [847, 0]
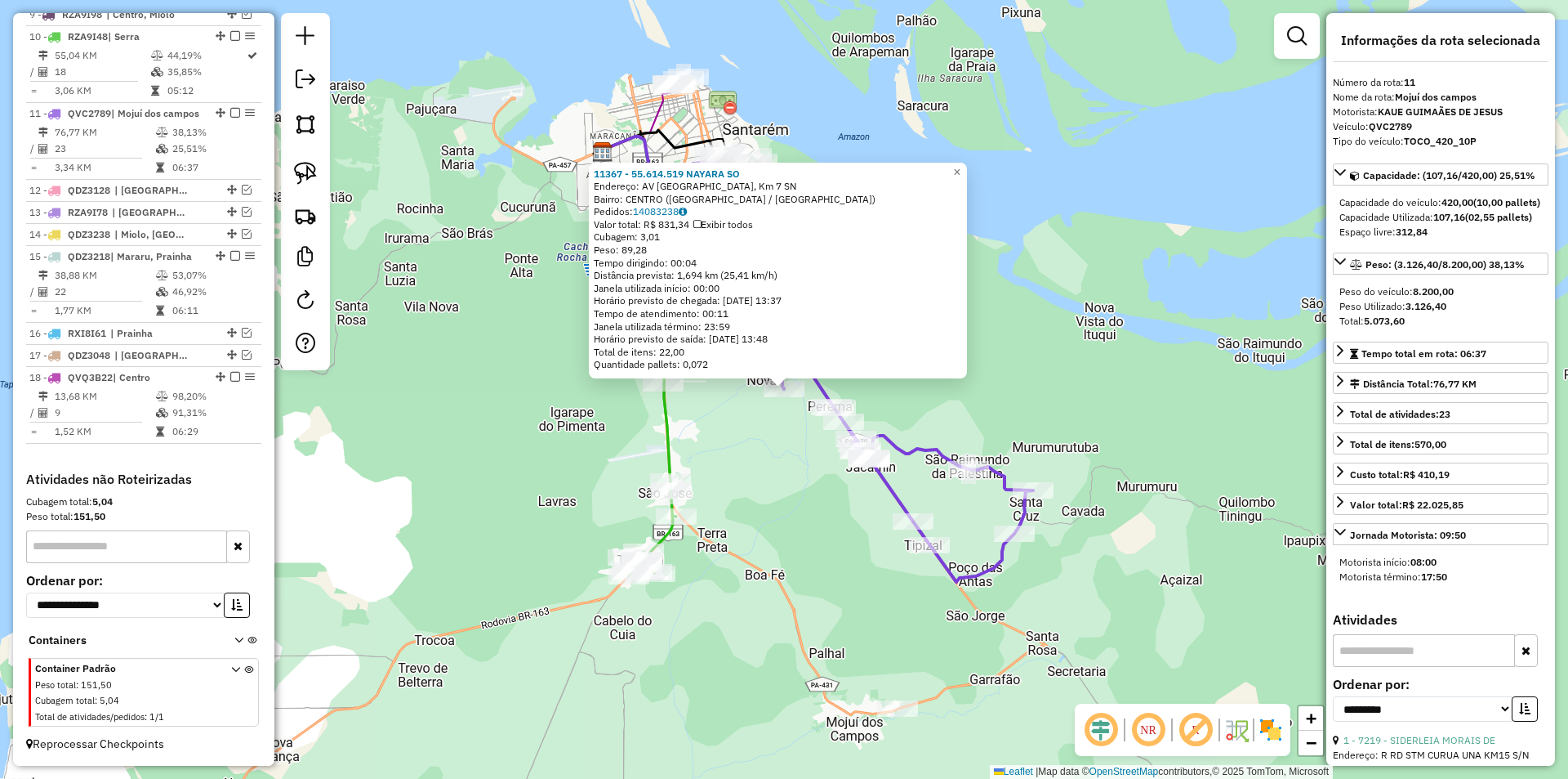
drag, startPoint x: 547, startPoint y: 412, endPoint x: 487, endPoint y: 407, distance: 60.2
click at [487, 407] on div "11367 - 55.614.519 NAYARA SO Endereço: AV Avenida Curu -Una, Km 7 SN Bairro: CE…" at bounding box center [784, 390] width 1568 height 779
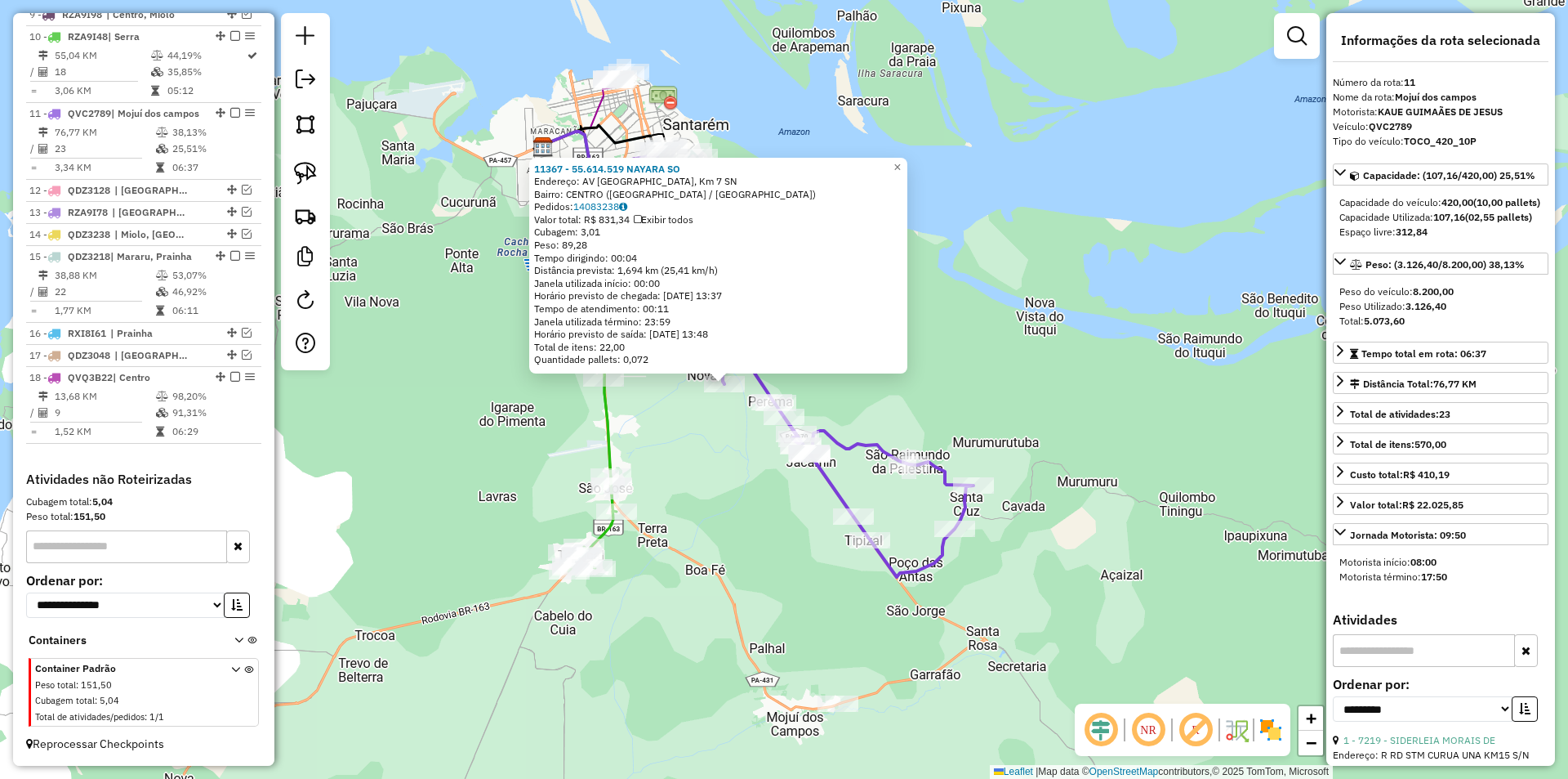
drag, startPoint x: 704, startPoint y: 452, endPoint x: 695, endPoint y: 453, distance: 9.1
click at [703, 452] on div "11367 - 55.614.519 NAYARA SO Endereço: AV Avenida Curu -Una, Km 7 SN Bairro: CE…" at bounding box center [784, 390] width 1568 height 779
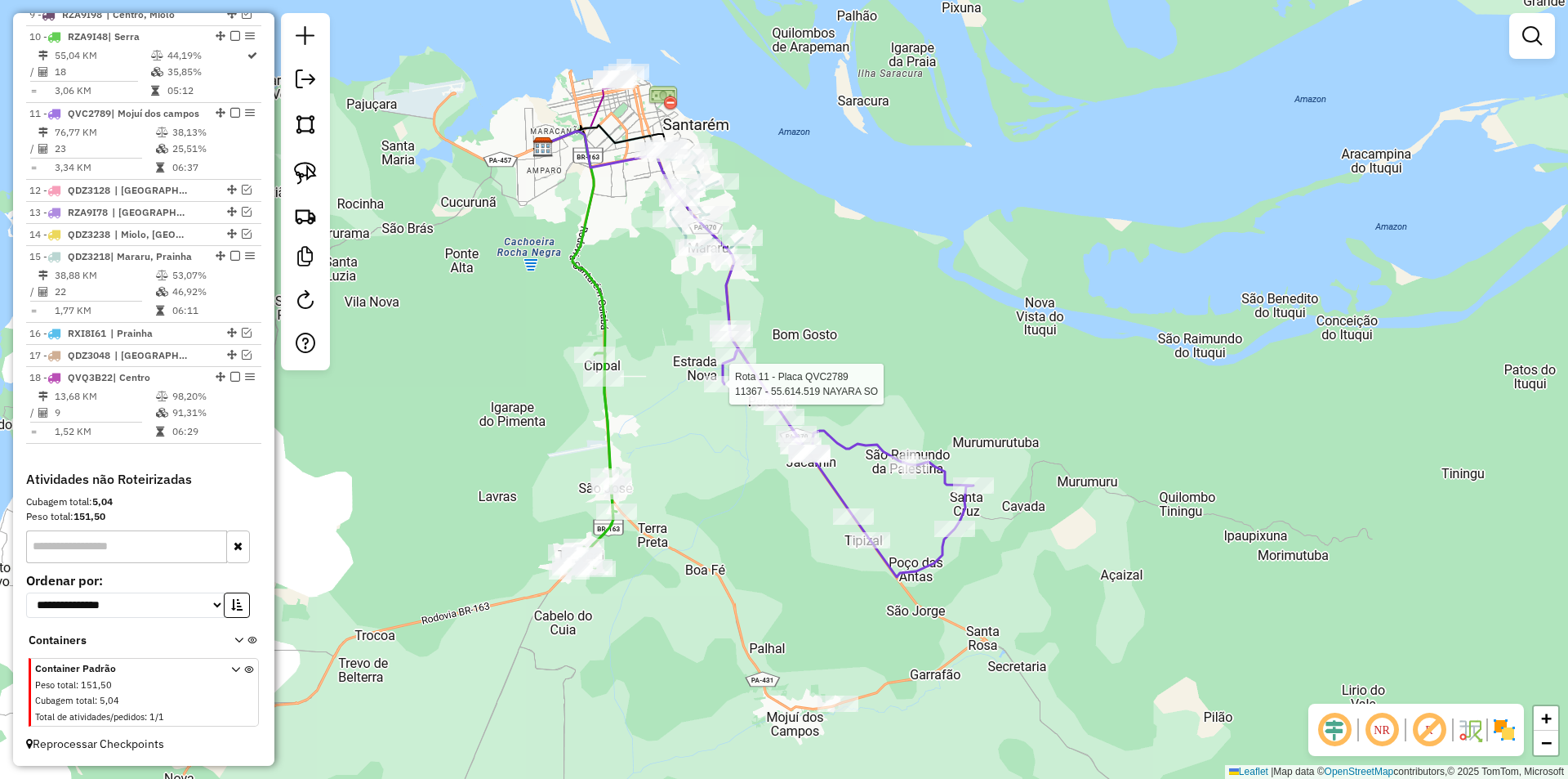
select select "**********"
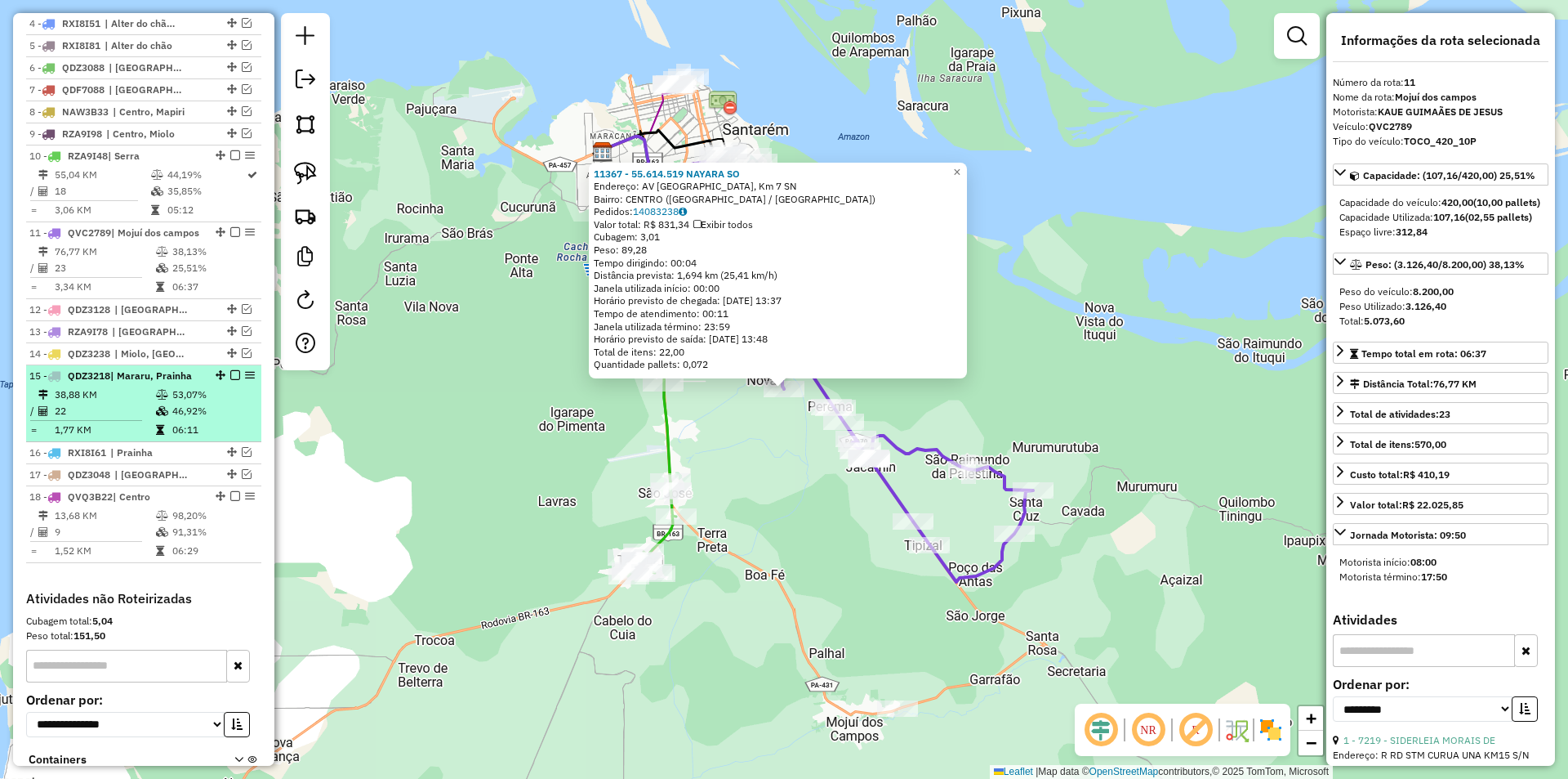
scroll to position [684, 0]
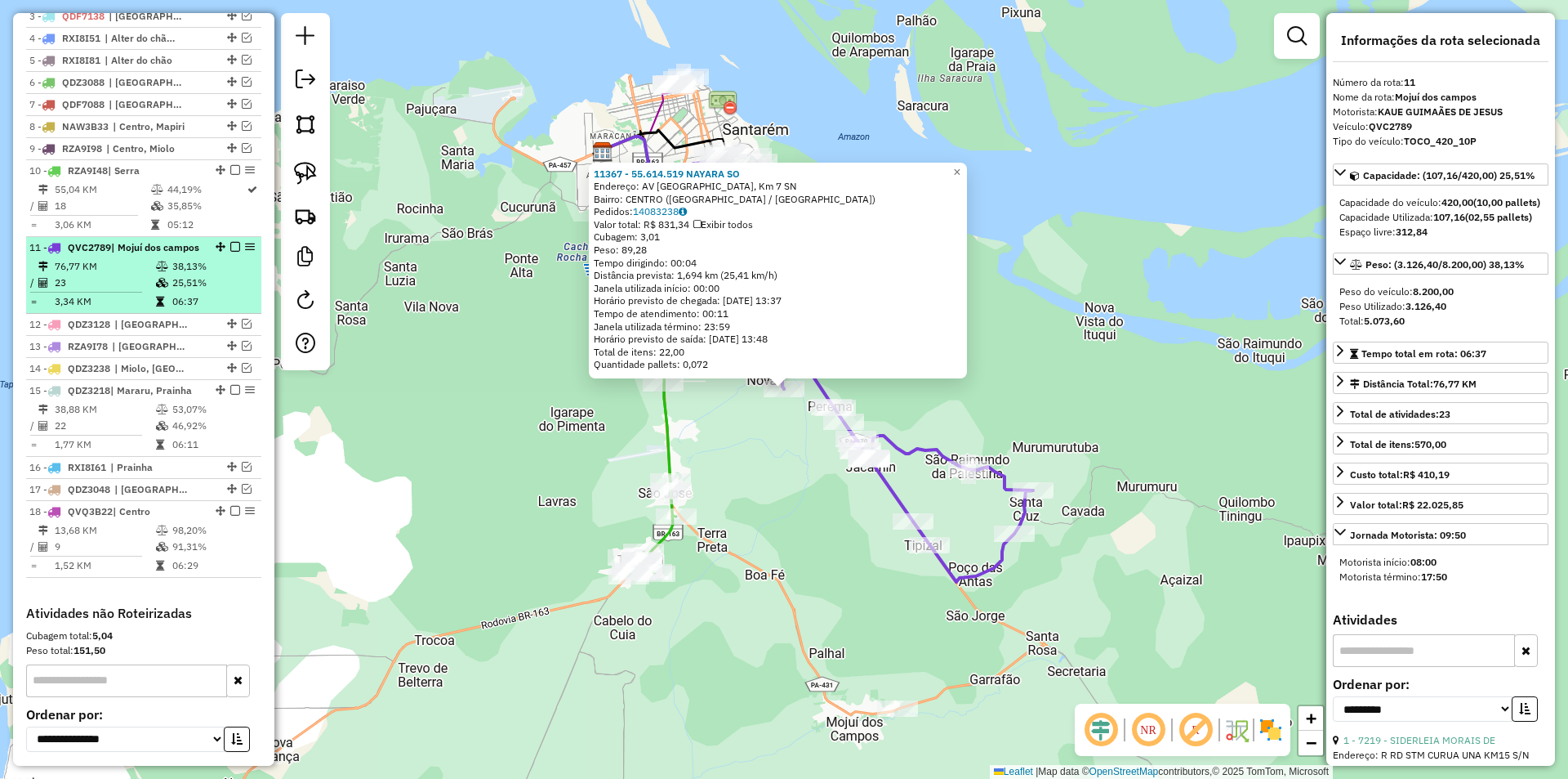
click at [210, 255] on div "11 - QVC2789 | Mojuí dos campos" at bounding box center [143, 247] width 228 height 15
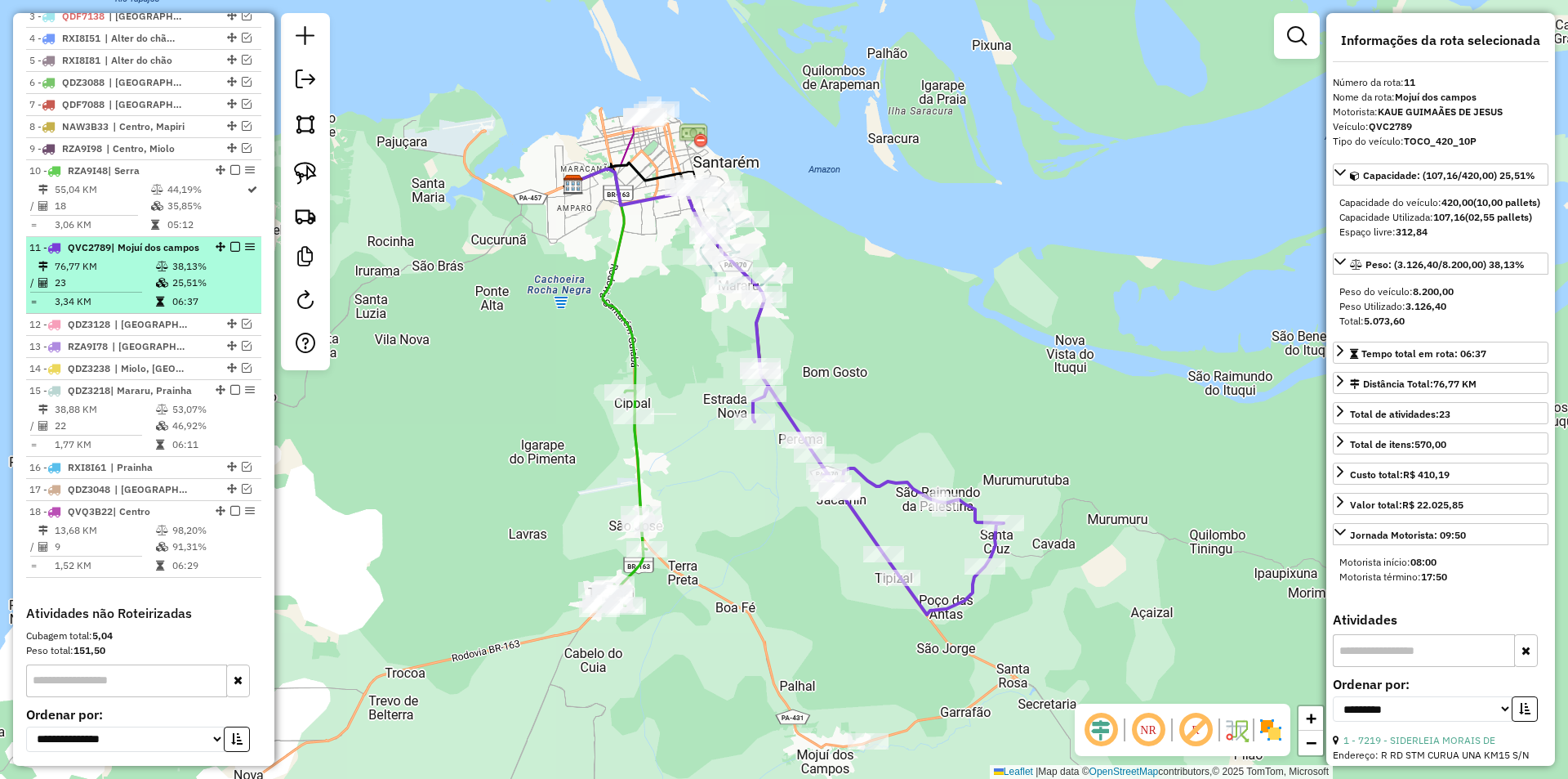
click at [233, 252] on em at bounding box center [235, 247] width 10 height 10
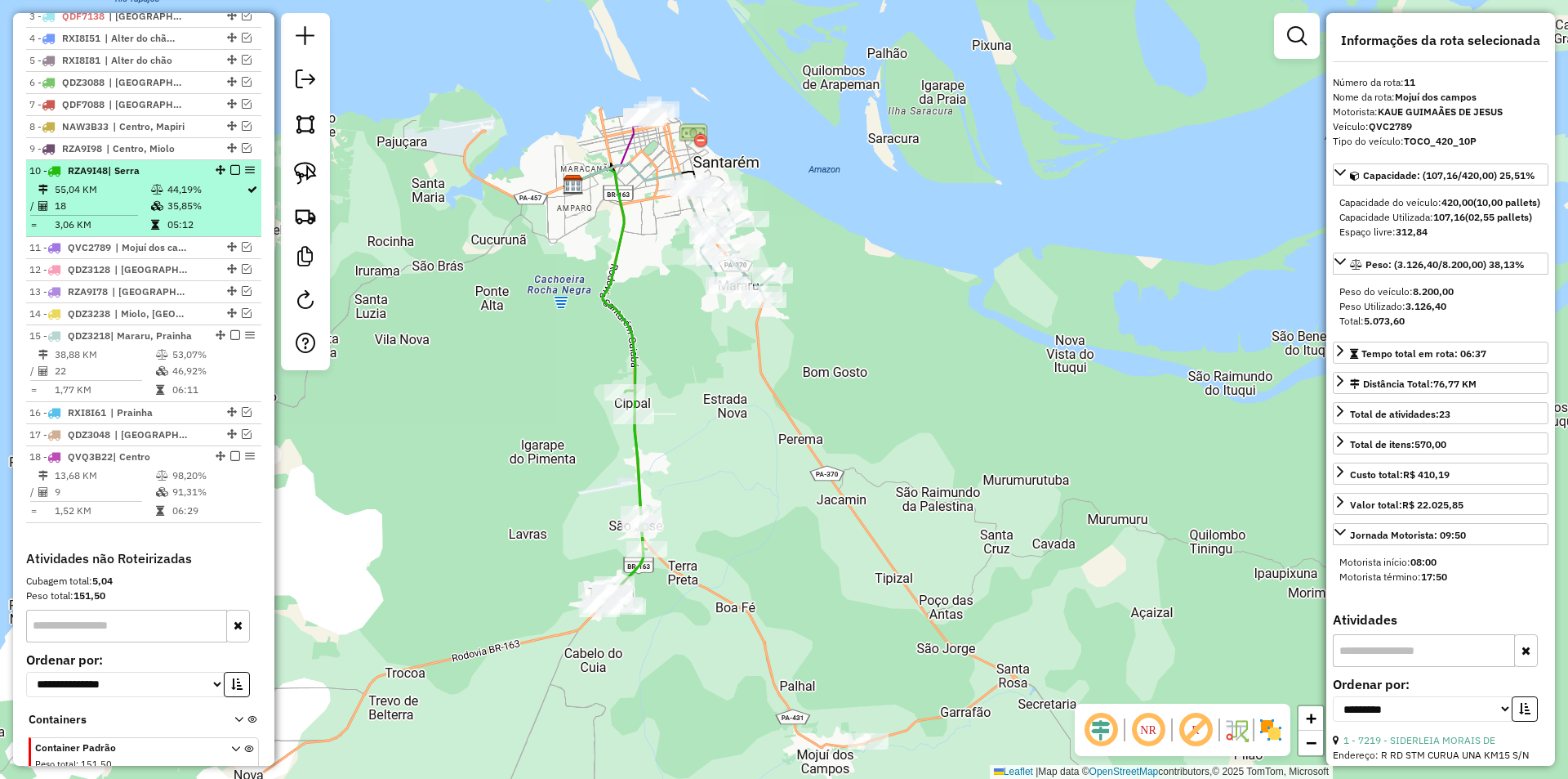
click at [233, 215] on td "35,85%" at bounding box center [206, 206] width 79 height 17
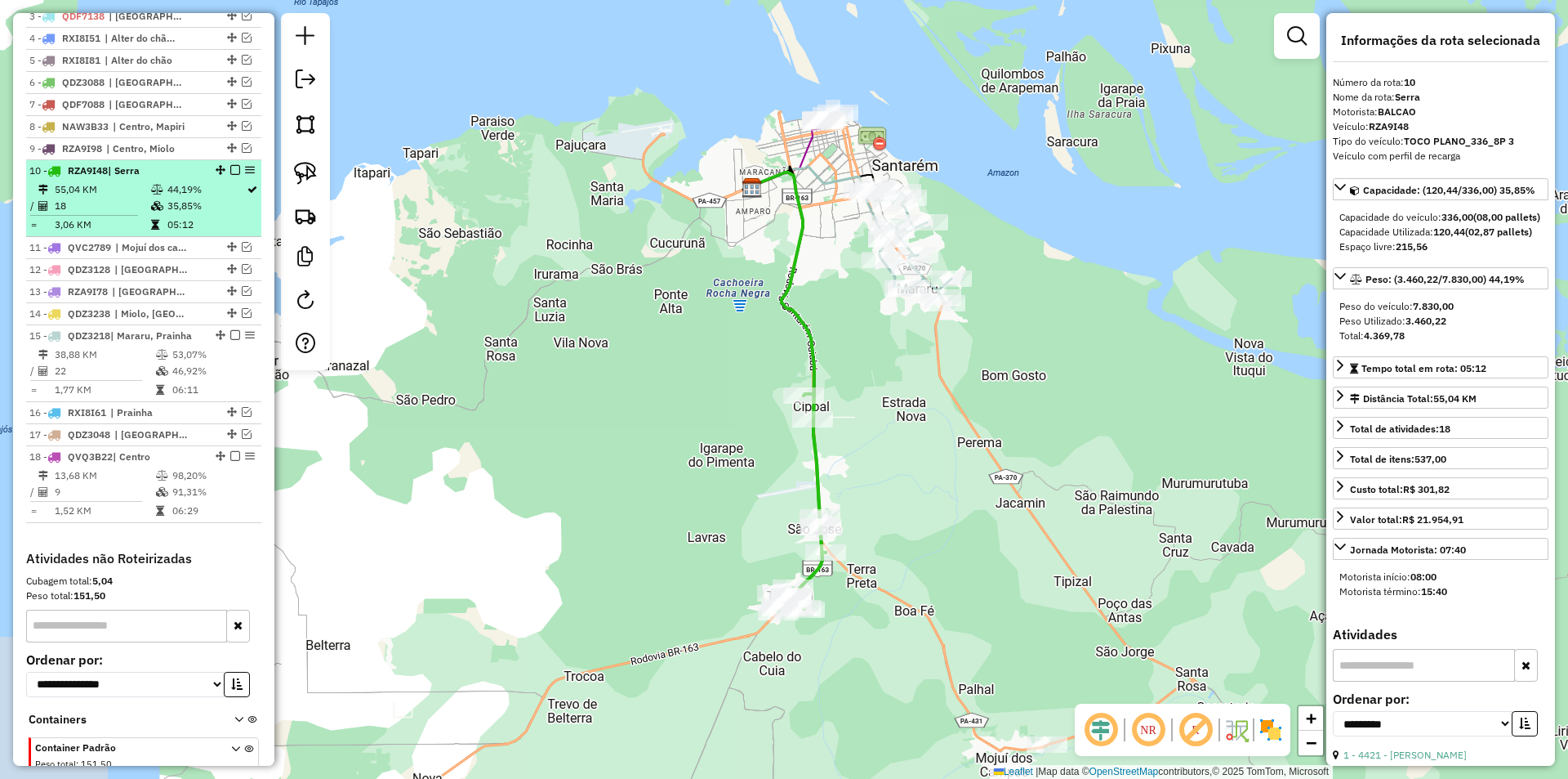
click at [232, 175] on em at bounding box center [235, 170] width 10 height 10
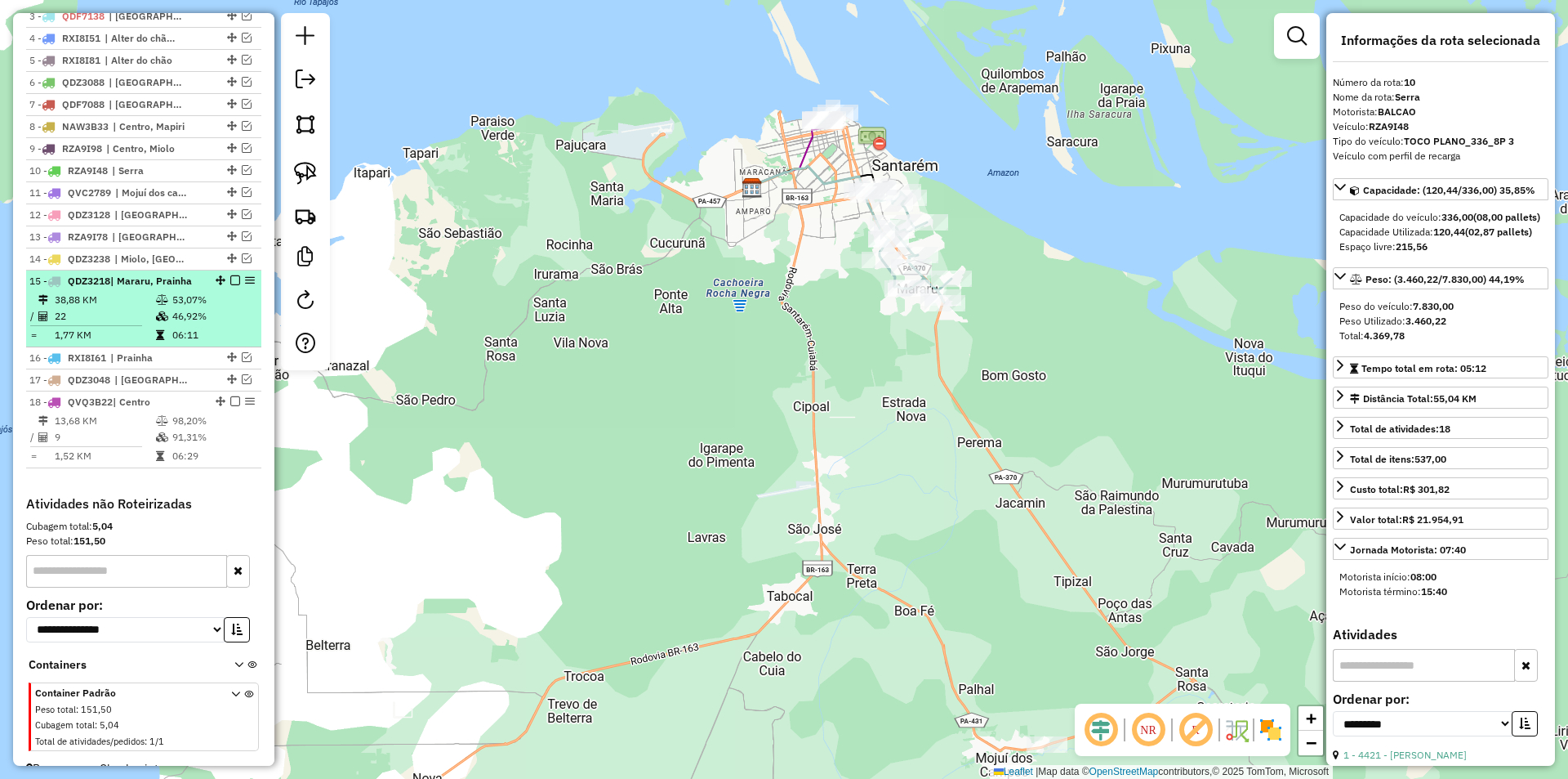
click at [215, 308] on td "53,07%" at bounding box center [212, 300] width 82 height 17
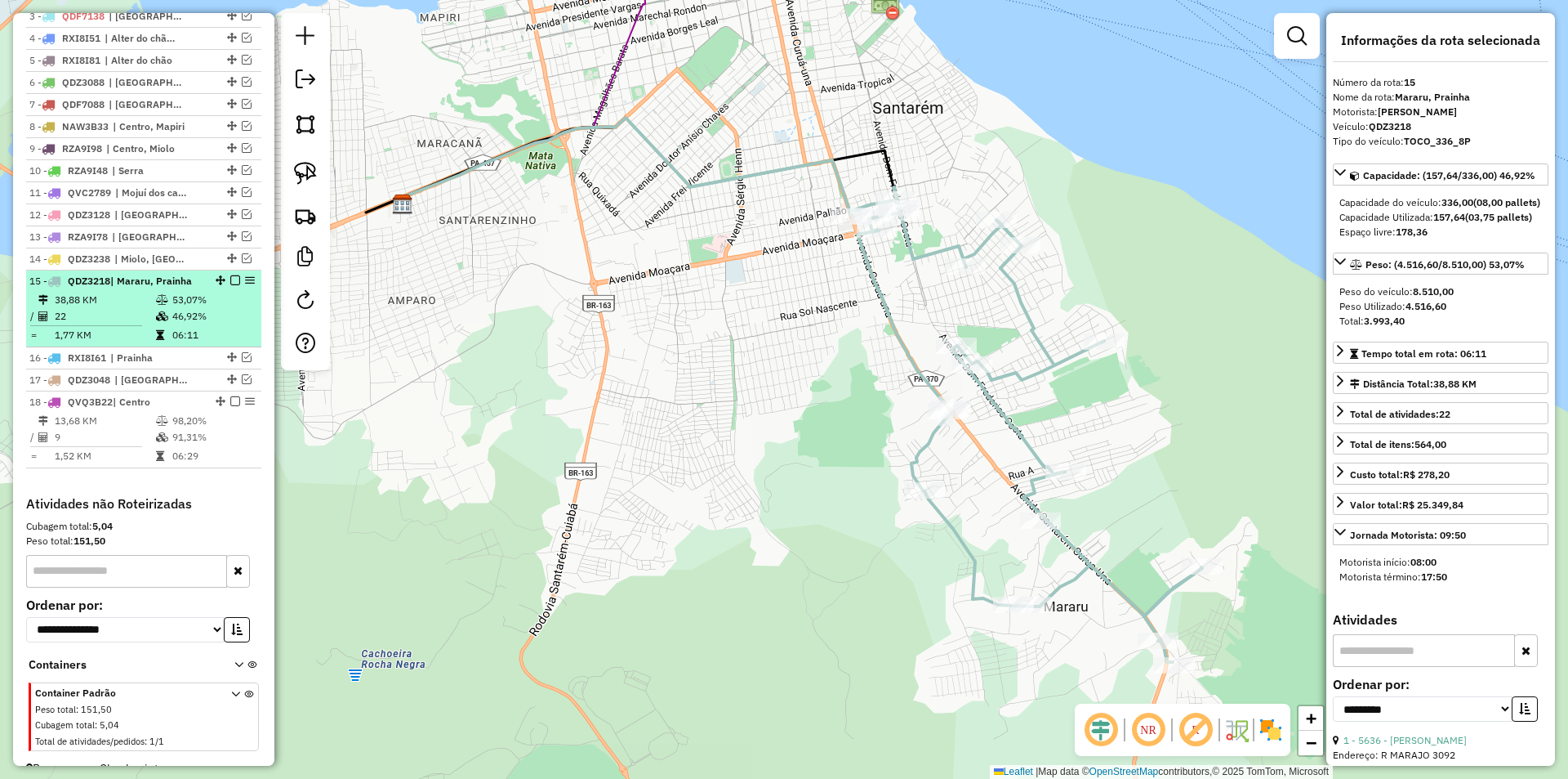
click at [231, 285] on em at bounding box center [235, 280] width 10 height 10
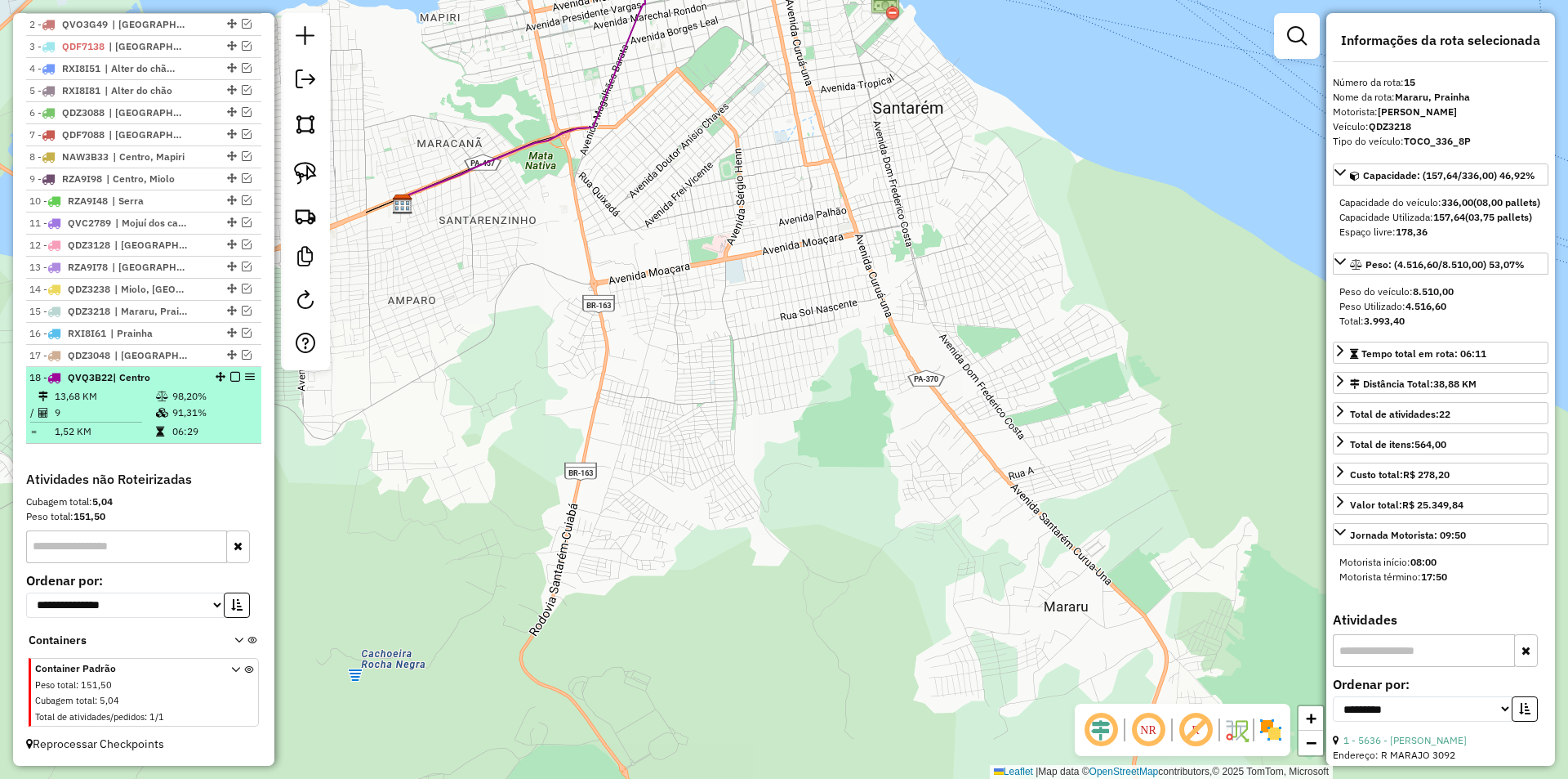
scroll to position [668, 0]
click at [241, 397] on td "98,20%" at bounding box center [212, 396] width 82 height 17
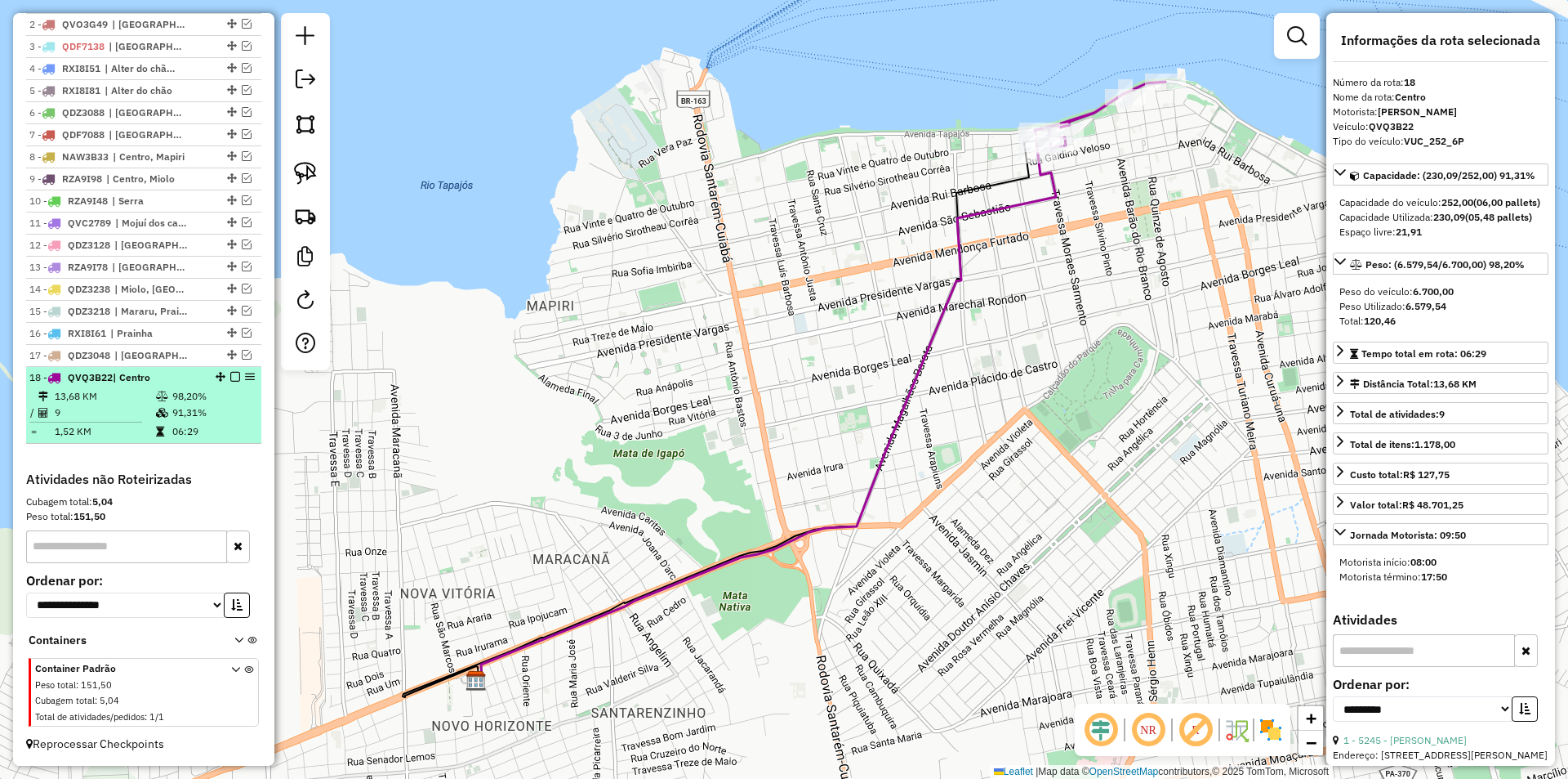
click at [227, 370] on div "18 - QVQ3B22 | Centro" at bounding box center [143, 377] width 228 height 15
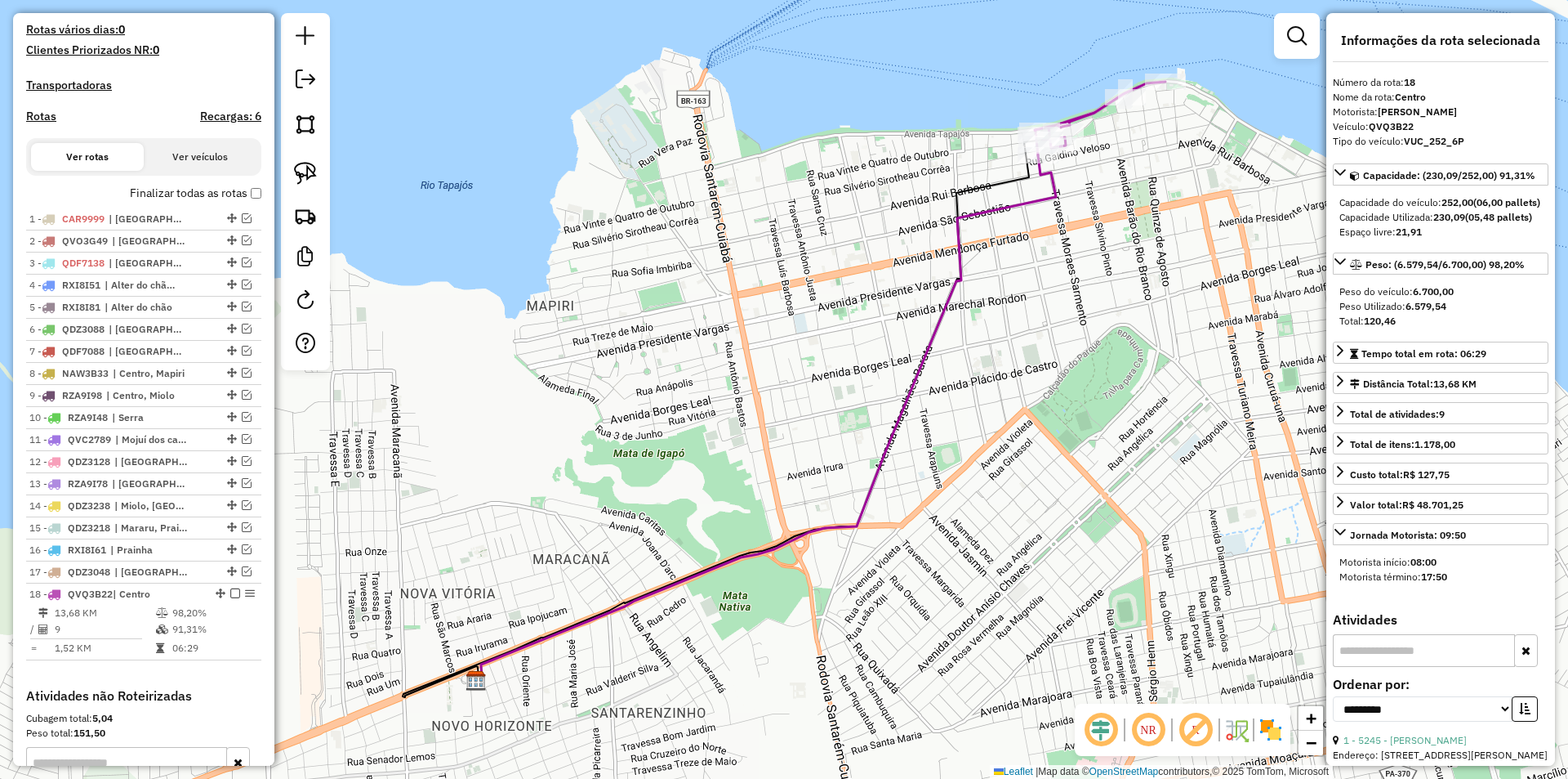
scroll to position [423, 0]
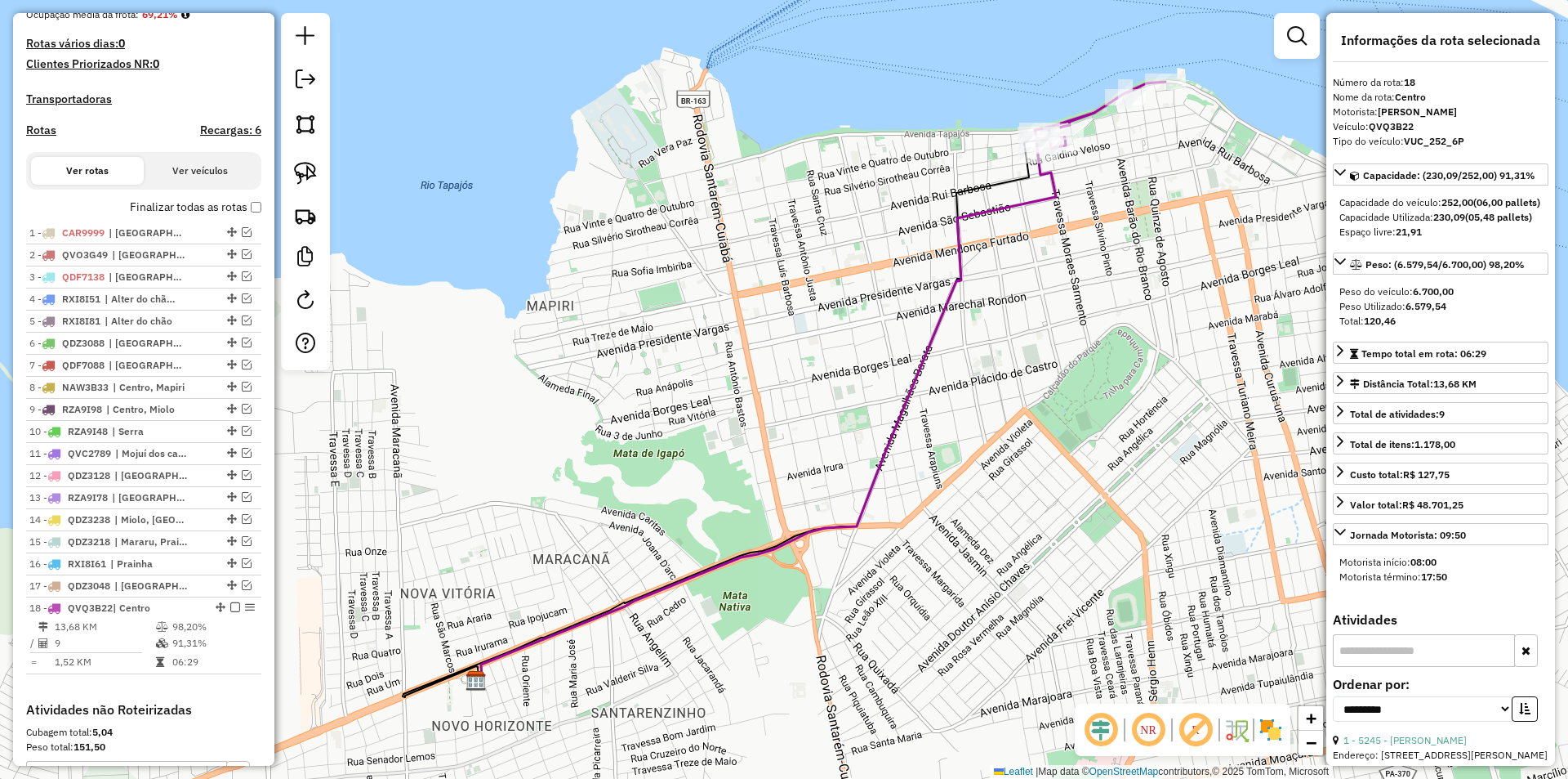
click at [248, 215] on label "Finalizar todas as rotas" at bounding box center [195, 207] width 131 height 17
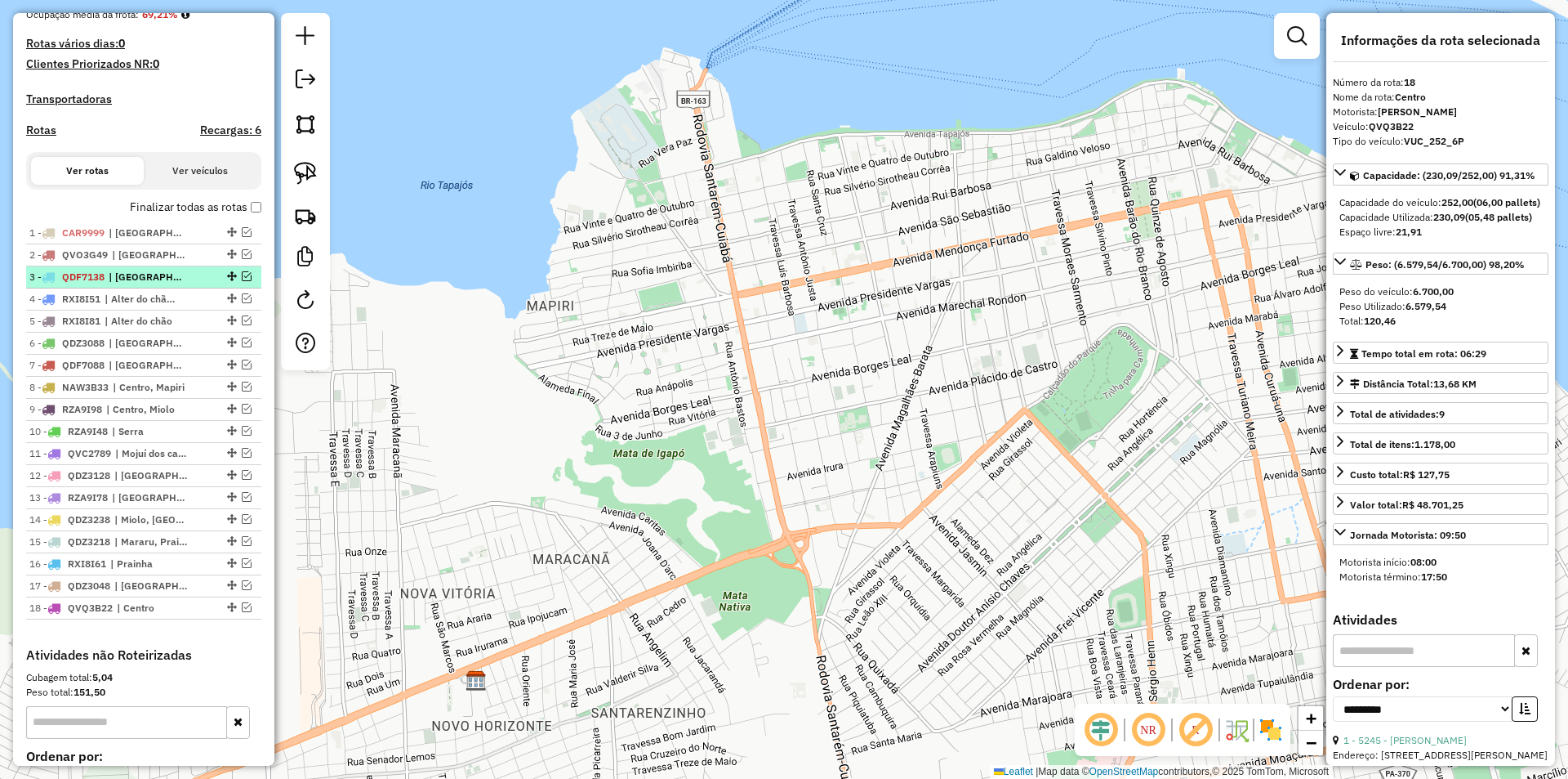
click at [242, 281] on em at bounding box center [247, 276] width 10 height 10
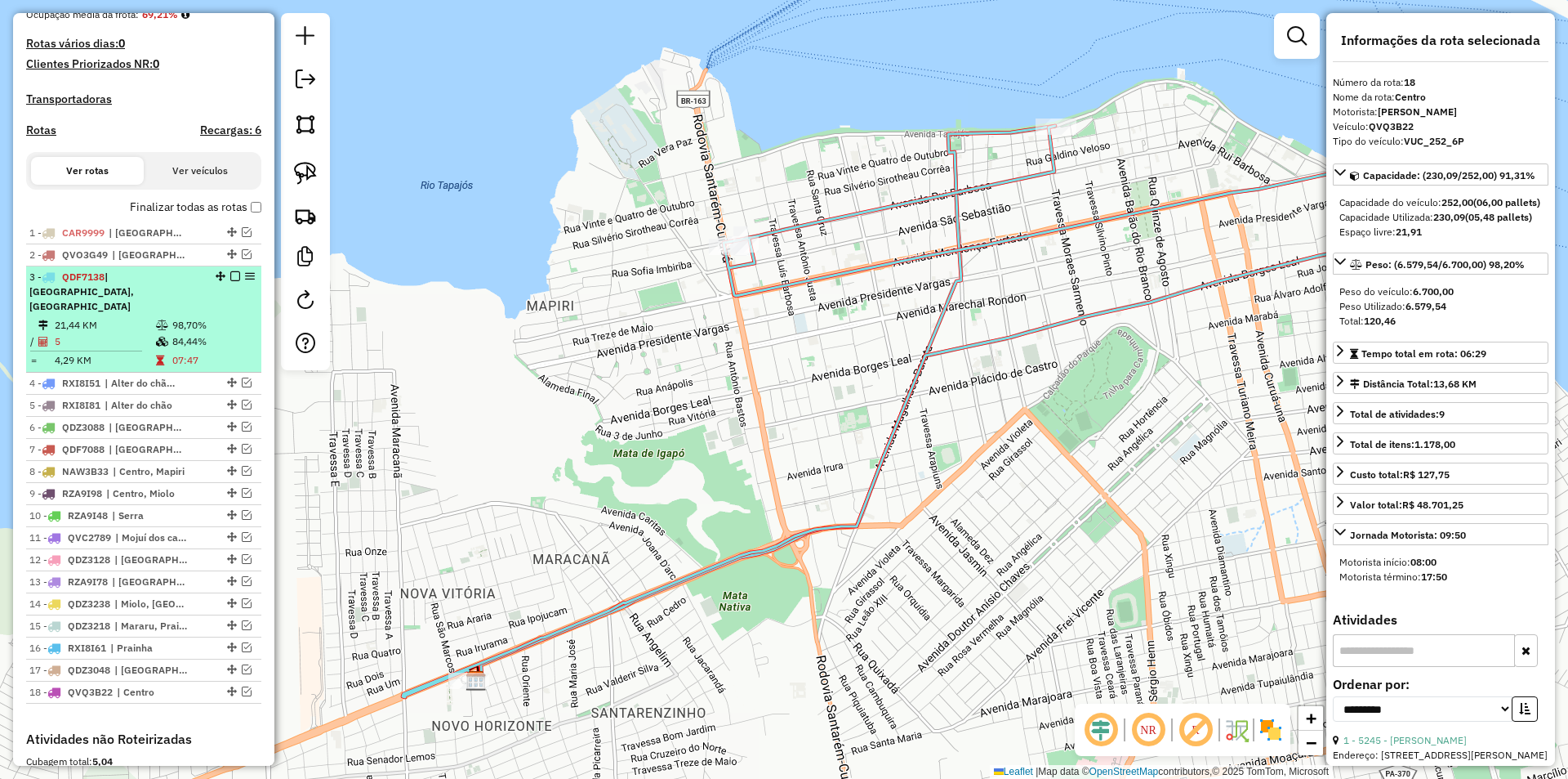
click at [233, 311] on div "3 - QDF7138 | Porto, Santarenzinho" at bounding box center [143, 292] width 228 height 44
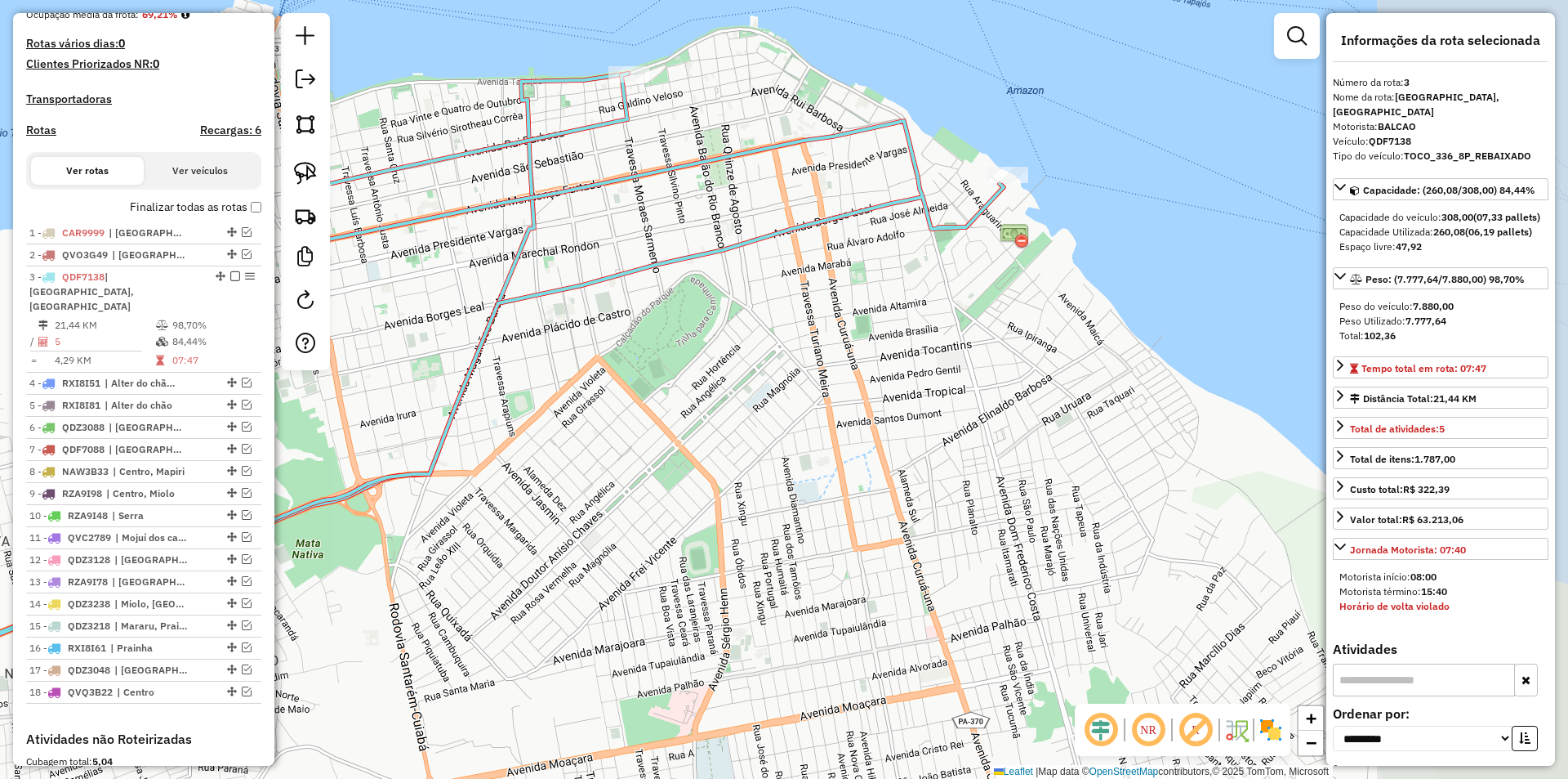
drag, startPoint x: 877, startPoint y: 411, endPoint x: 583, endPoint y: 380, distance: 295.6
click at [583, 380] on div "Janela de atendimento Grade de atendimento Capacidade Transportadoras Veículos …" at bounding box center [784, 390] width 1568 height 779
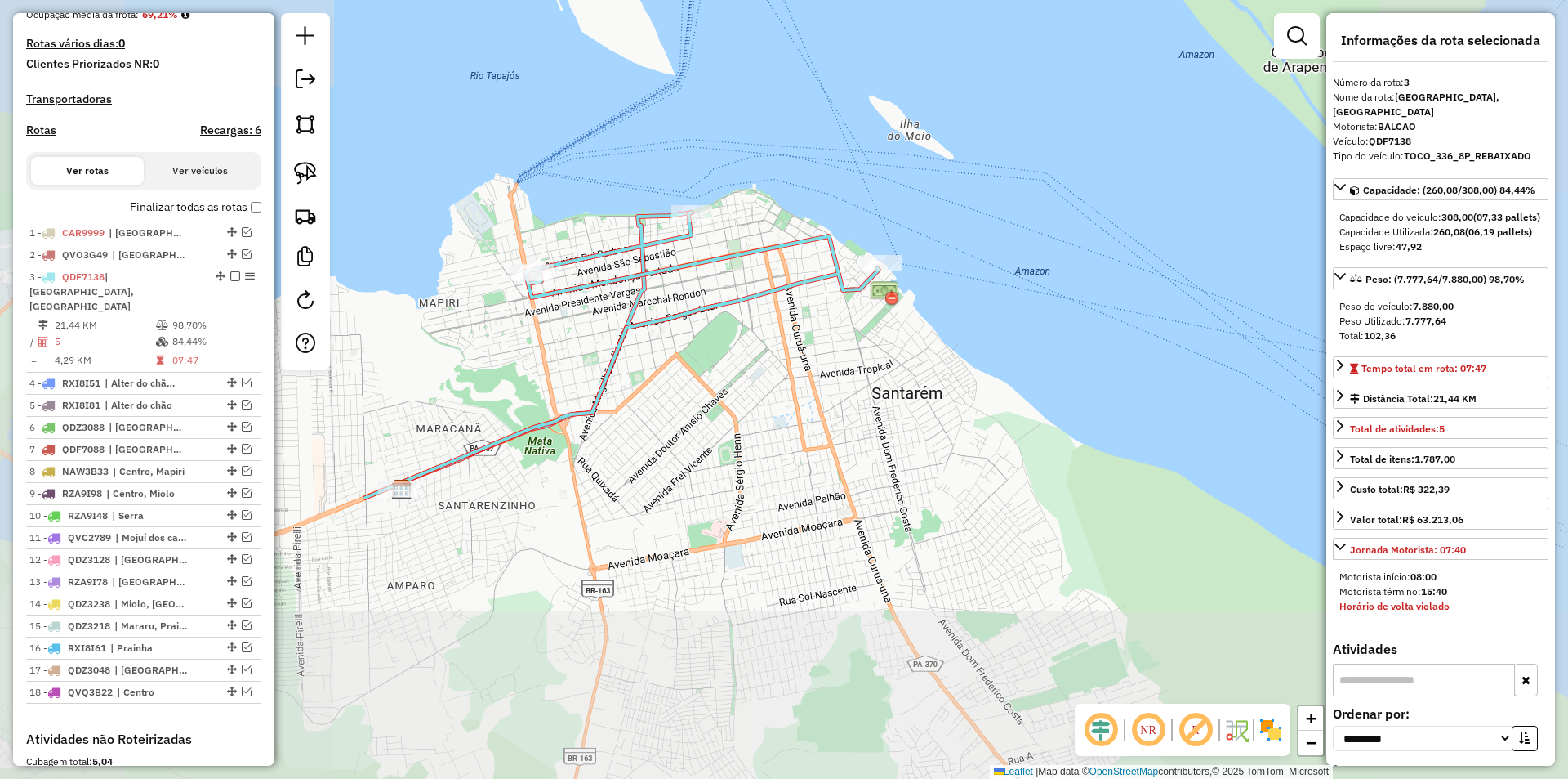
drag, startPoint x: 713, startPoint y: 425, endPoint x: 893, endPoint y: 351, distance: 194.6
click at [893, 351] on div "Janela de atendimento Grade de atendimento Capacidade Transportadoras Veículos …" at bounding box center [784, 390] width 1568 height 779
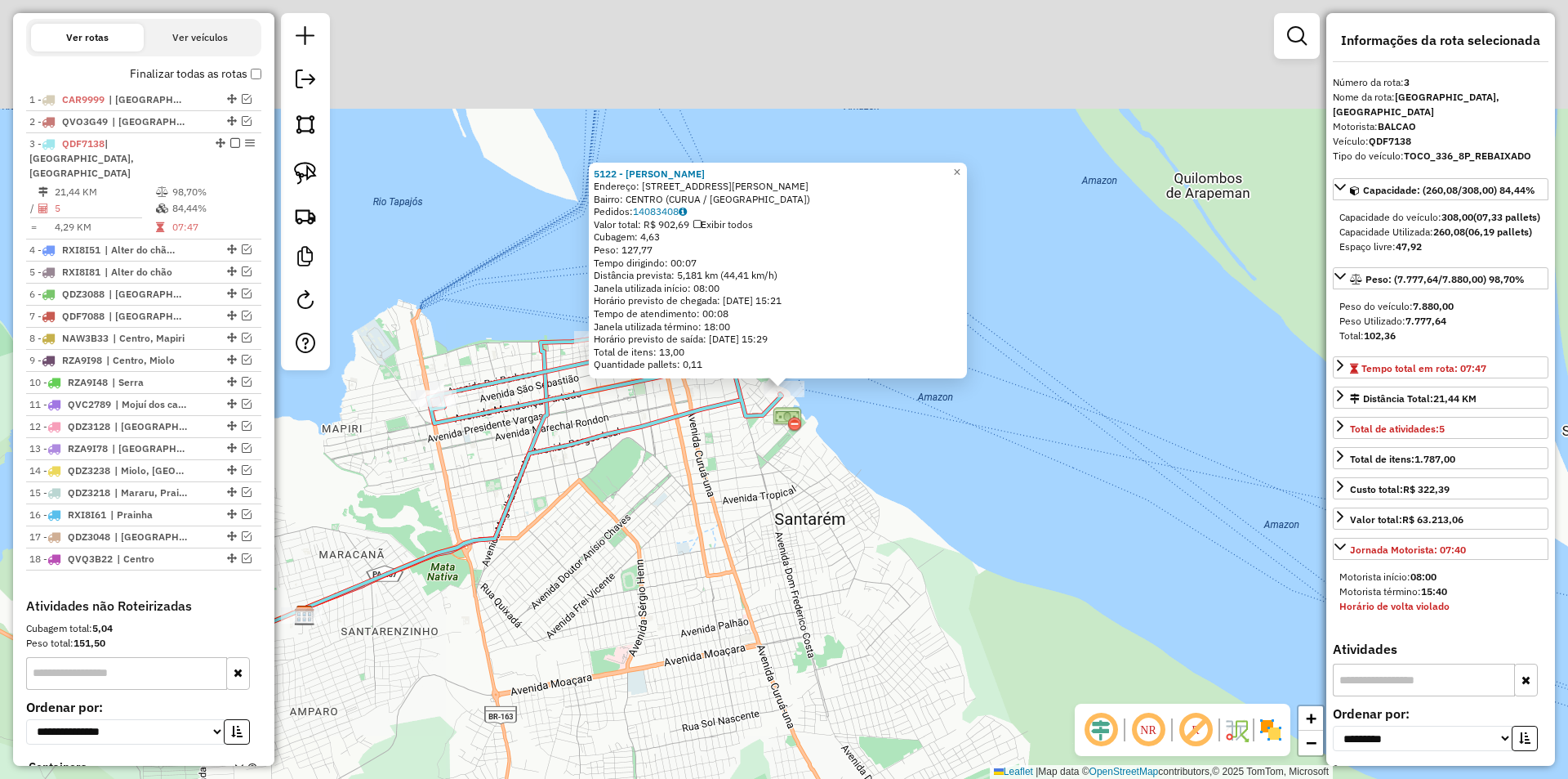
scroll to position [683, 0]
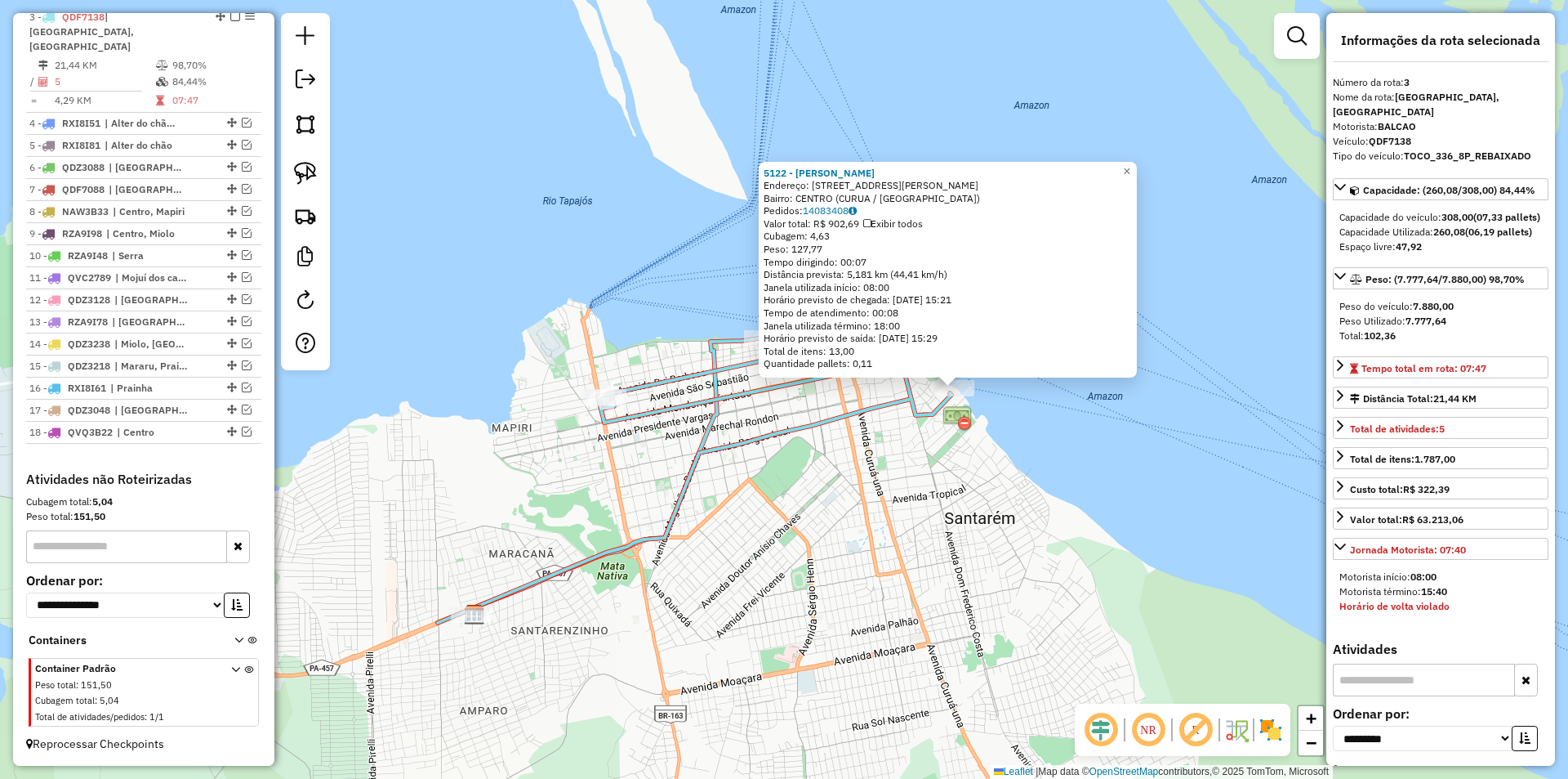
drag, startPoint x: 603, startPoint y: 536, endPoint x: 745, endPoint y: 515, distance: 143.5
click at [745, 515] on div "5122 - IDEVAN ROCHA CANTE Endereço: R Rua Manoel Henrique Canuto 201 Bairro: CE…" at bounding box center [784, 390] width 1568 height 779
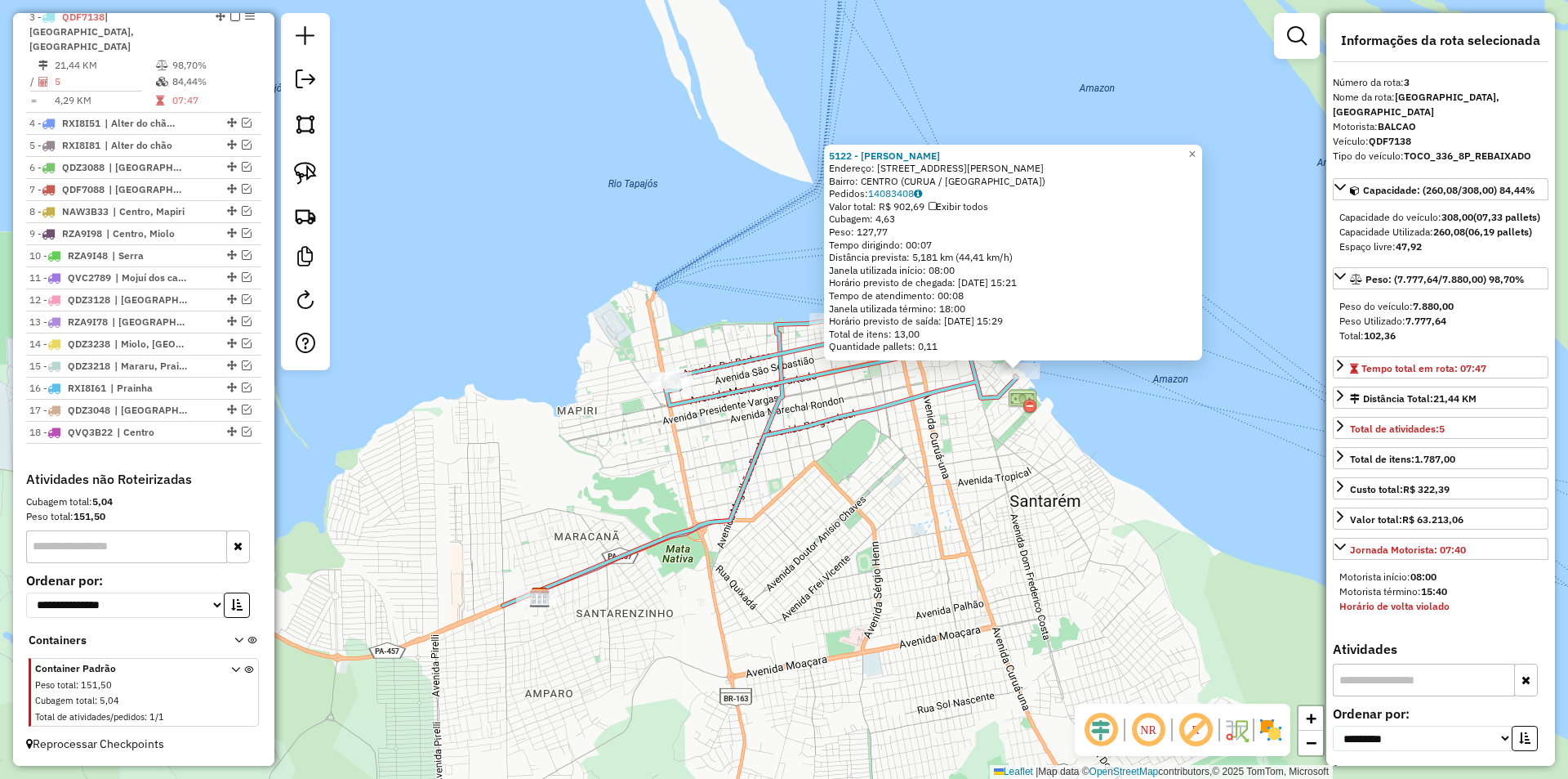
click at [538, 586] on icon at bounding box center [760, 463] width 514 height 285
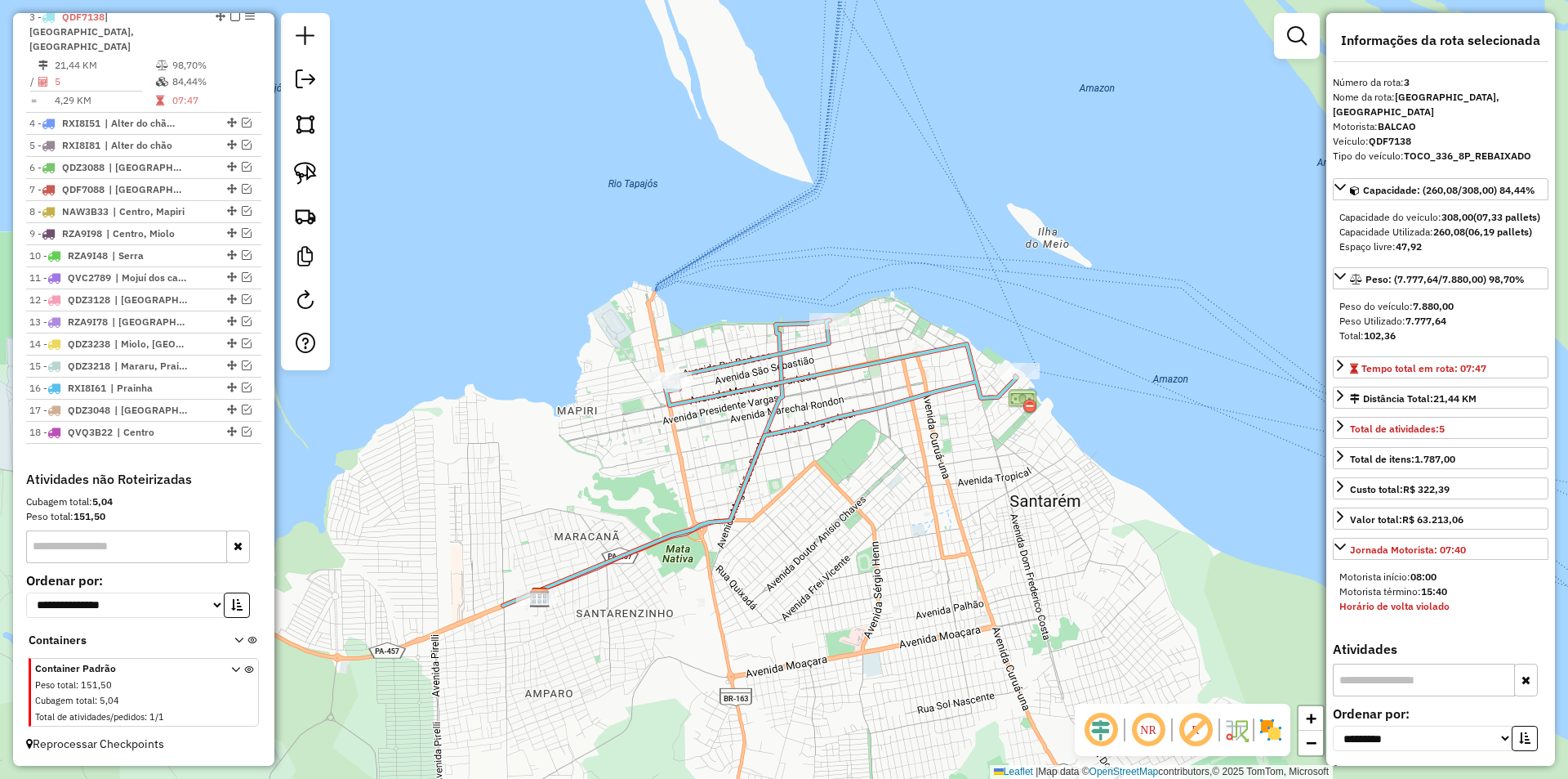
click at [538, 586] on icon at bounding box center [760, 463] width 514 height 285
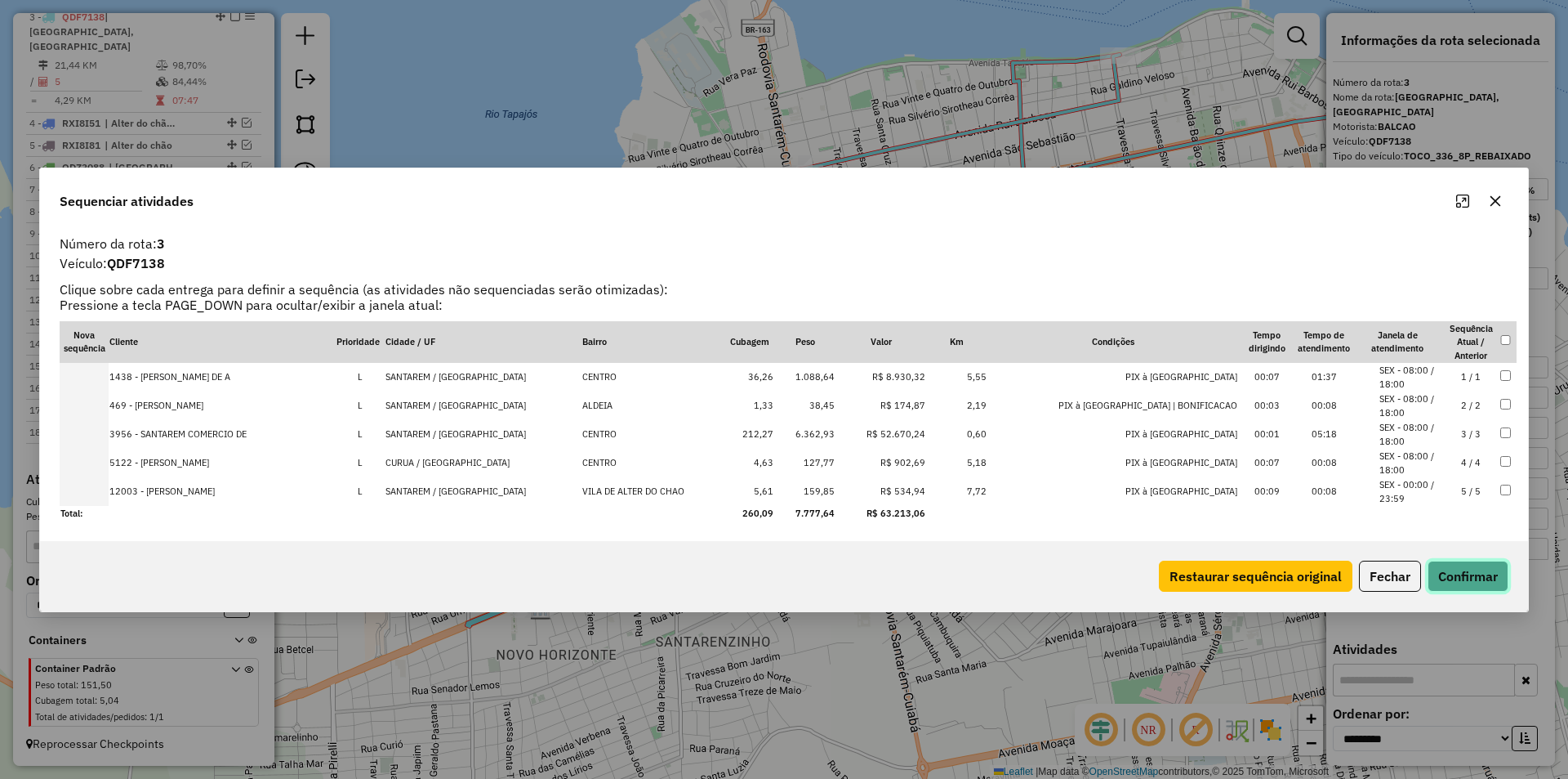
click at [1425, 581] on div "Restaurar sequência original Fechar Confirmar" at bounding box center [1330, 575] width 356 height 31
click at [1414, 580] on button "Fechar" at bounding box center [1389, 575] width 62 height 31
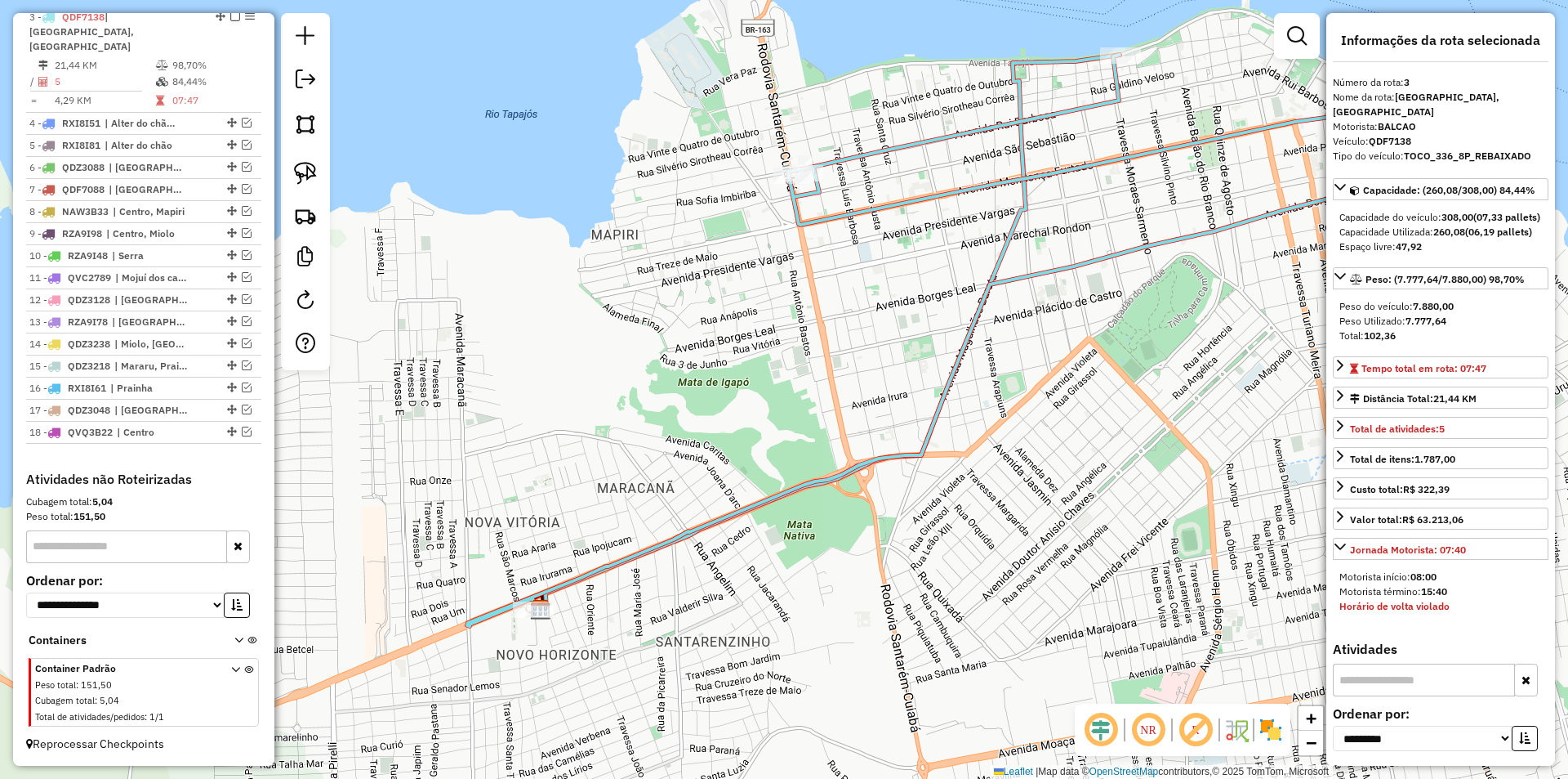
click at [800, 588] on div "Janela de atendimento Grade de atendimento Capacidade Transportadoras Veículos …" at bounding box center [784, 390] width 1568 height 779
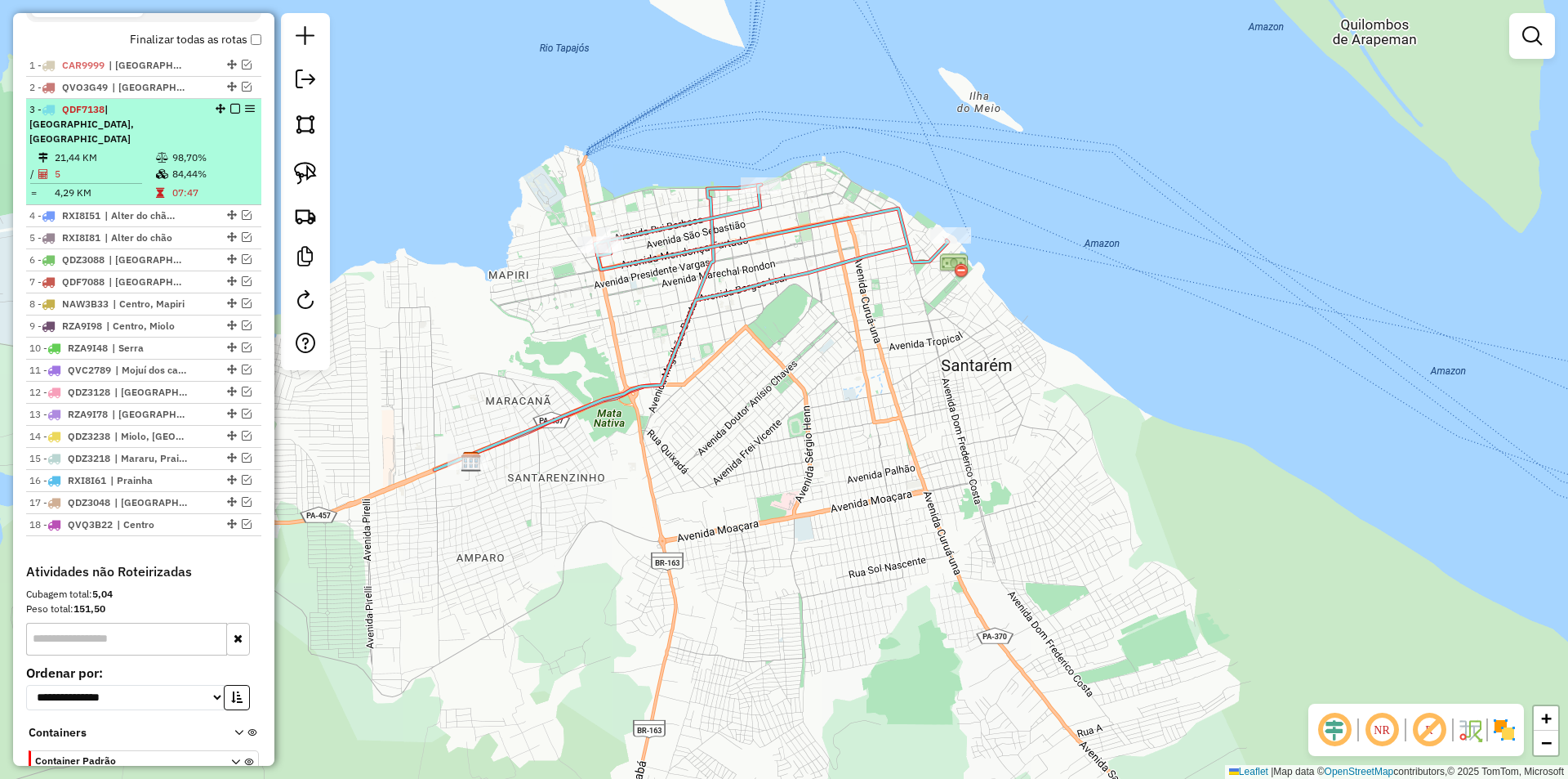
scroll to position [520, 0]
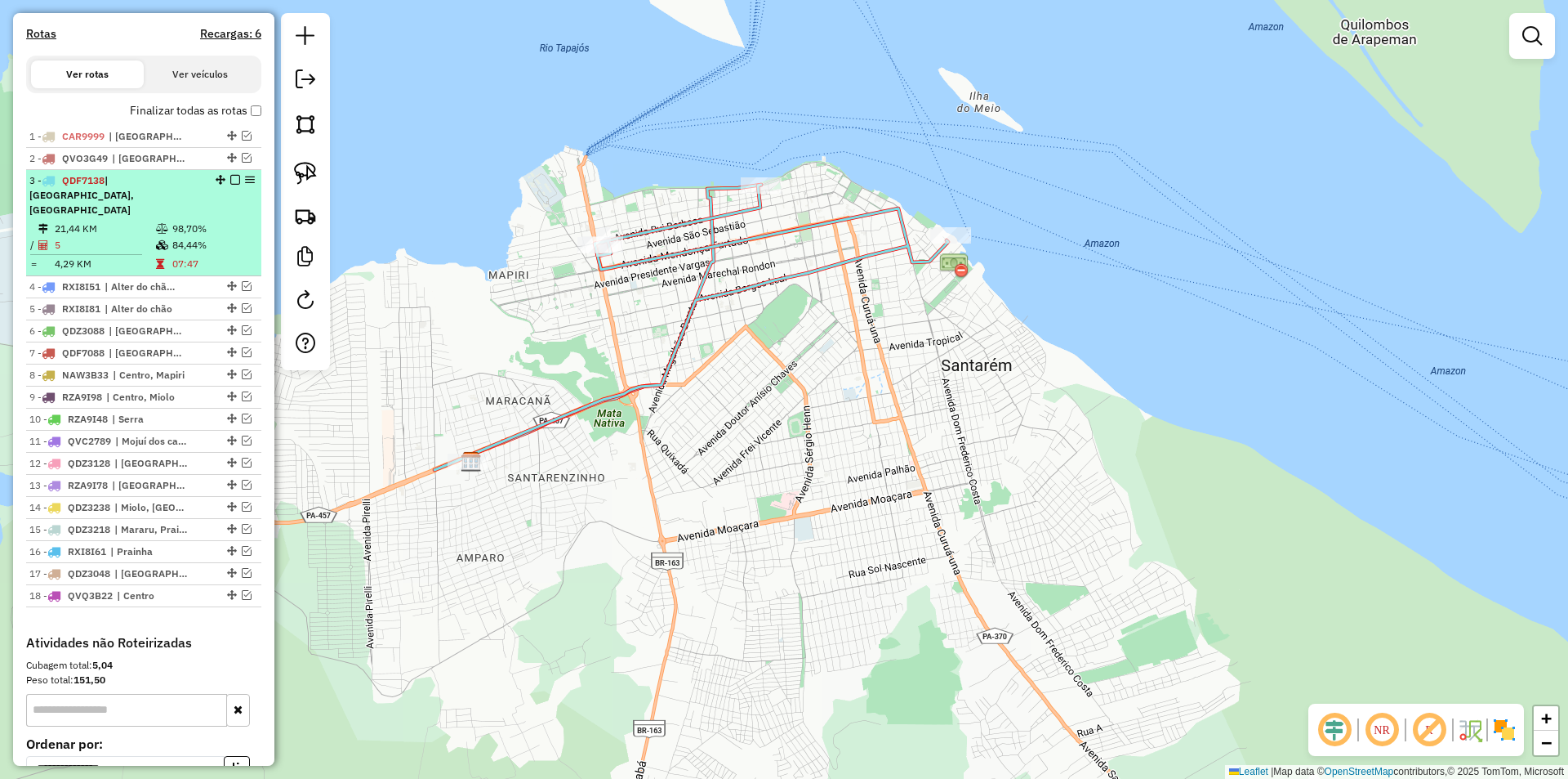
click at [230, 185] on em at bounding box center [235, 180] width 10 height 10
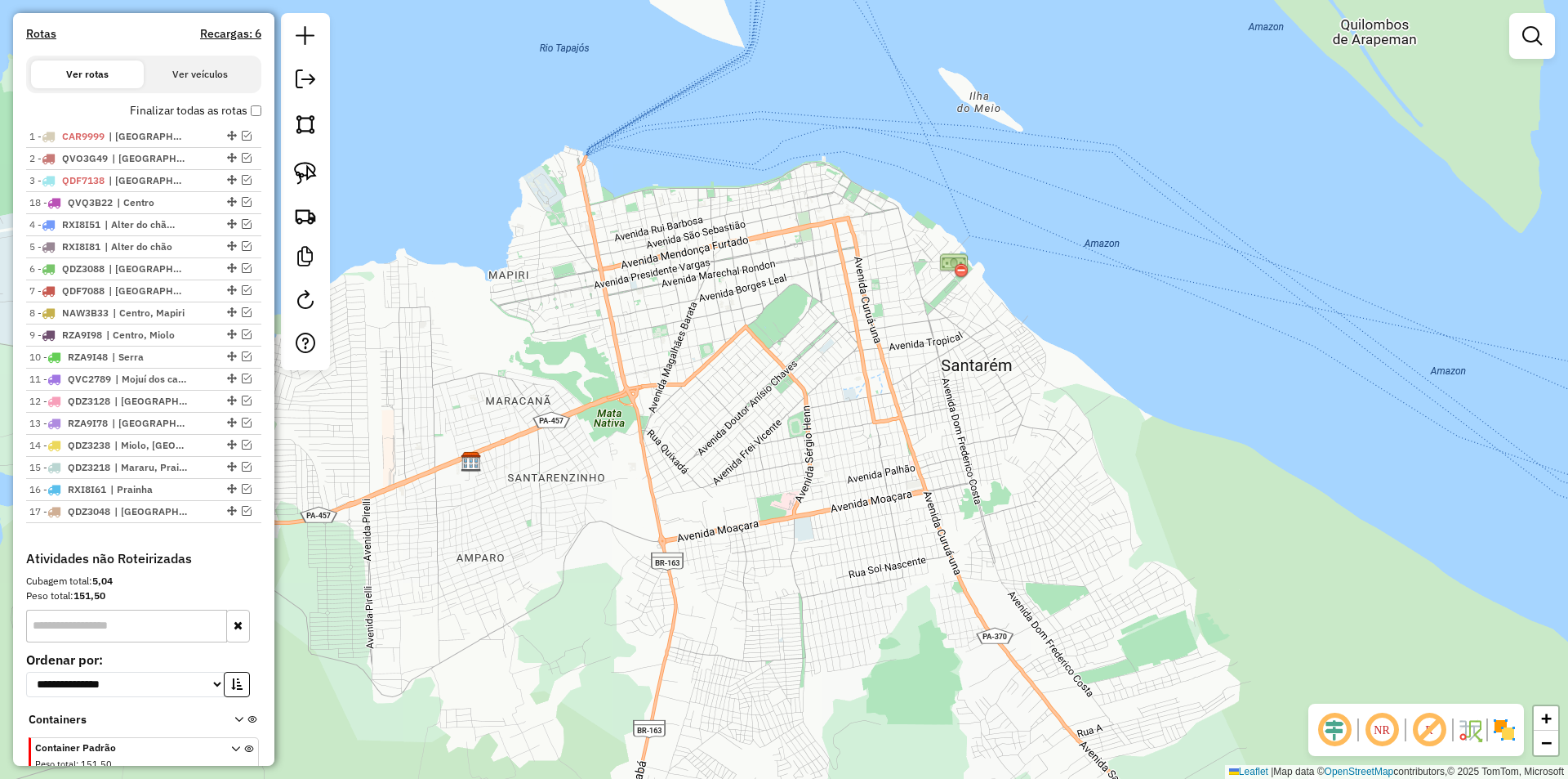
drag, startPoint x: 227, startPoint y: 525, endPoint x: 223, endPoint y: 215, distance: 310.0
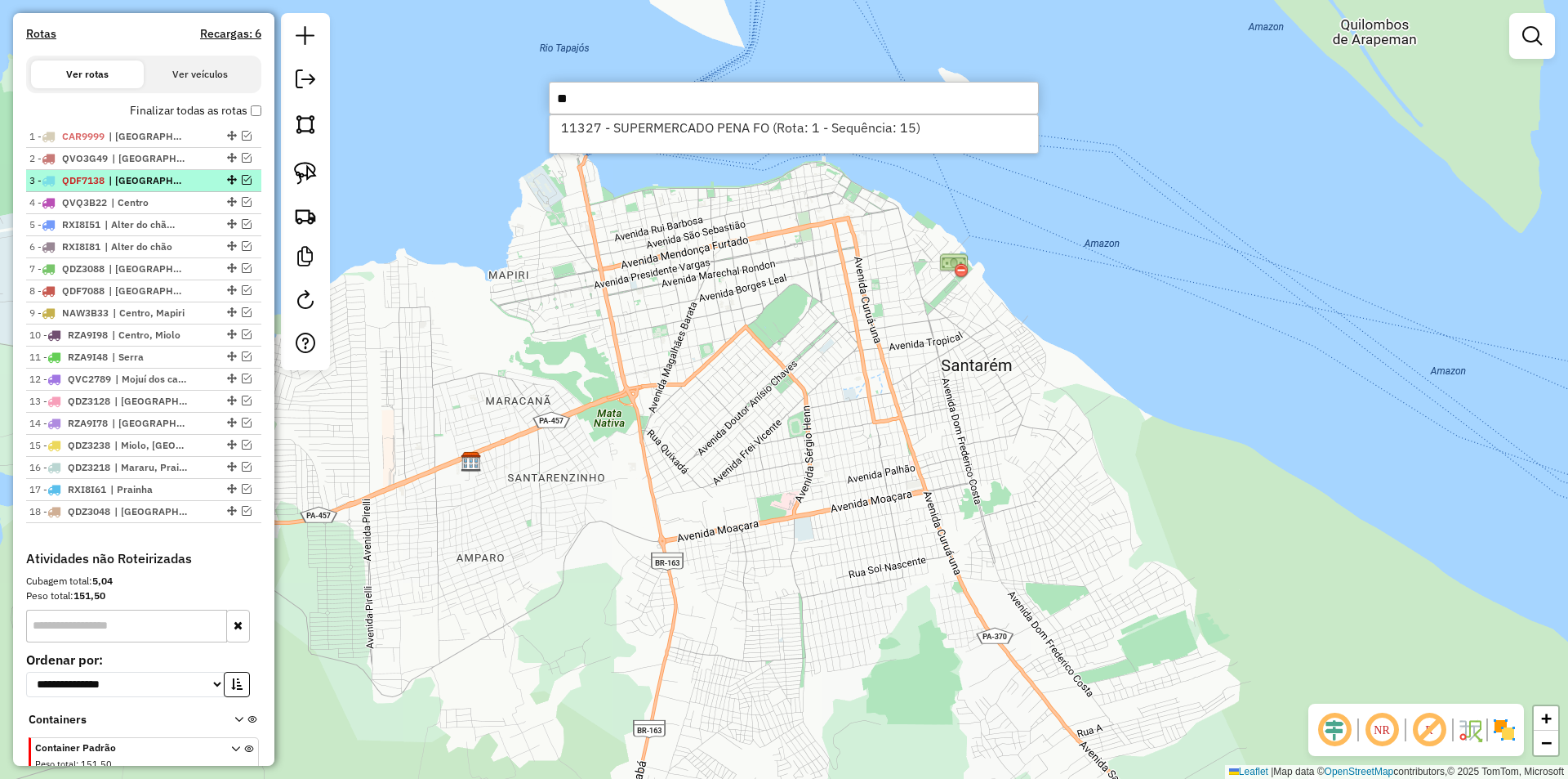
type input "*"
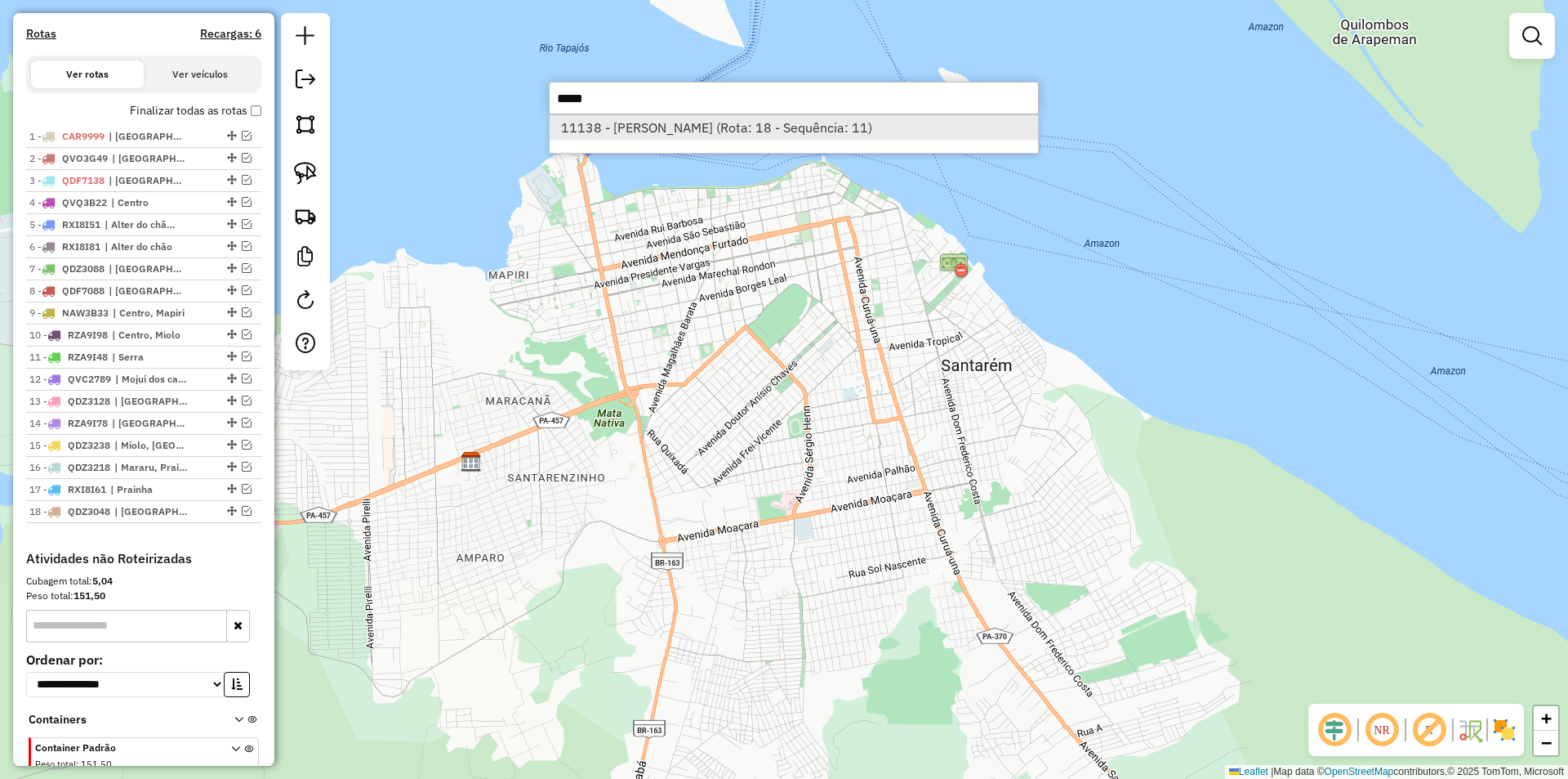
type input "*****"
click at [603, 119] on li "11138 - J U B BARBOSA COMERC (Rota: 18 - Sequência: 11)" at bounding box center [793, 128] width 488 height 25
select select "**********"
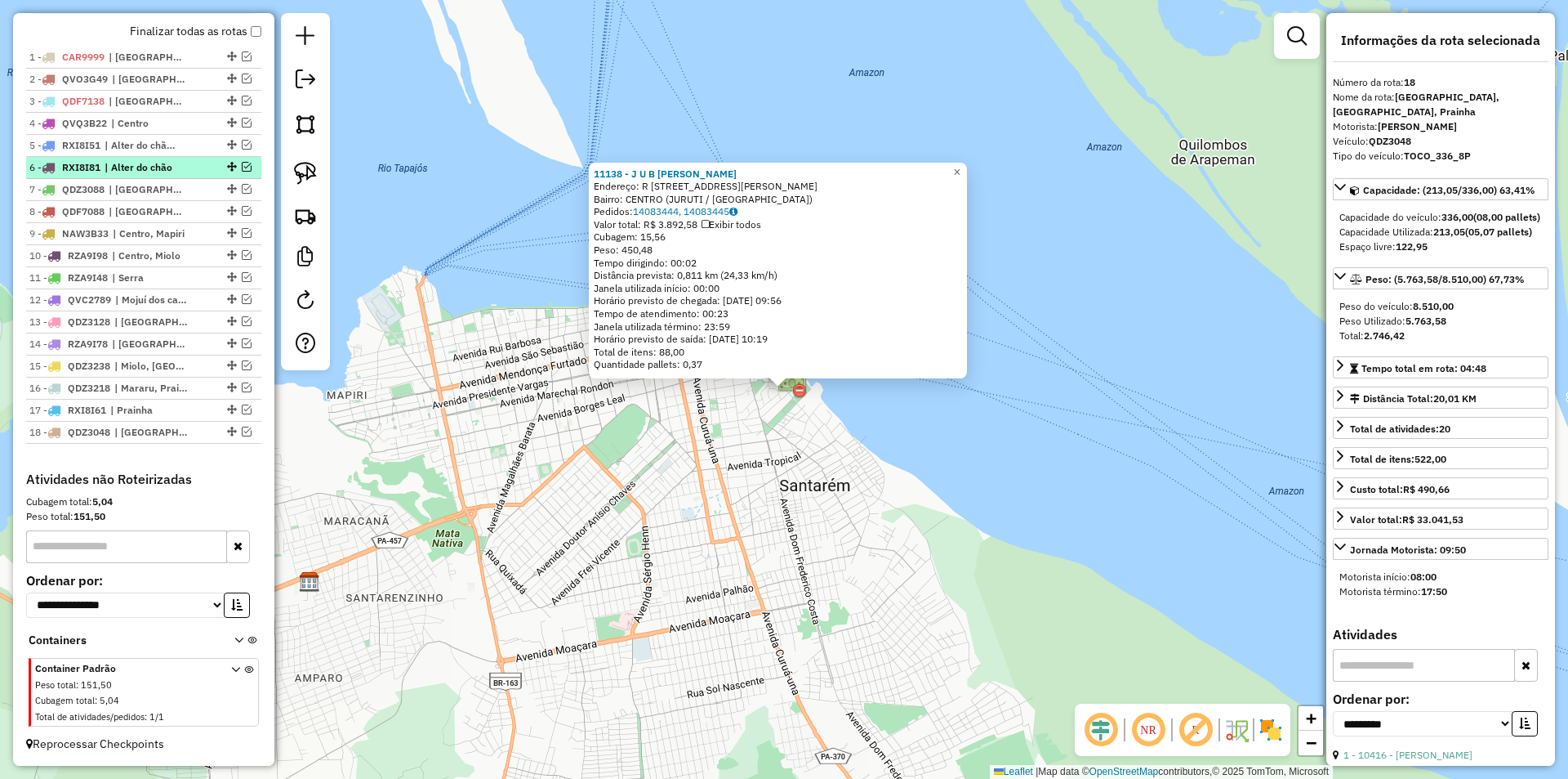
scroll to position [532, 0]
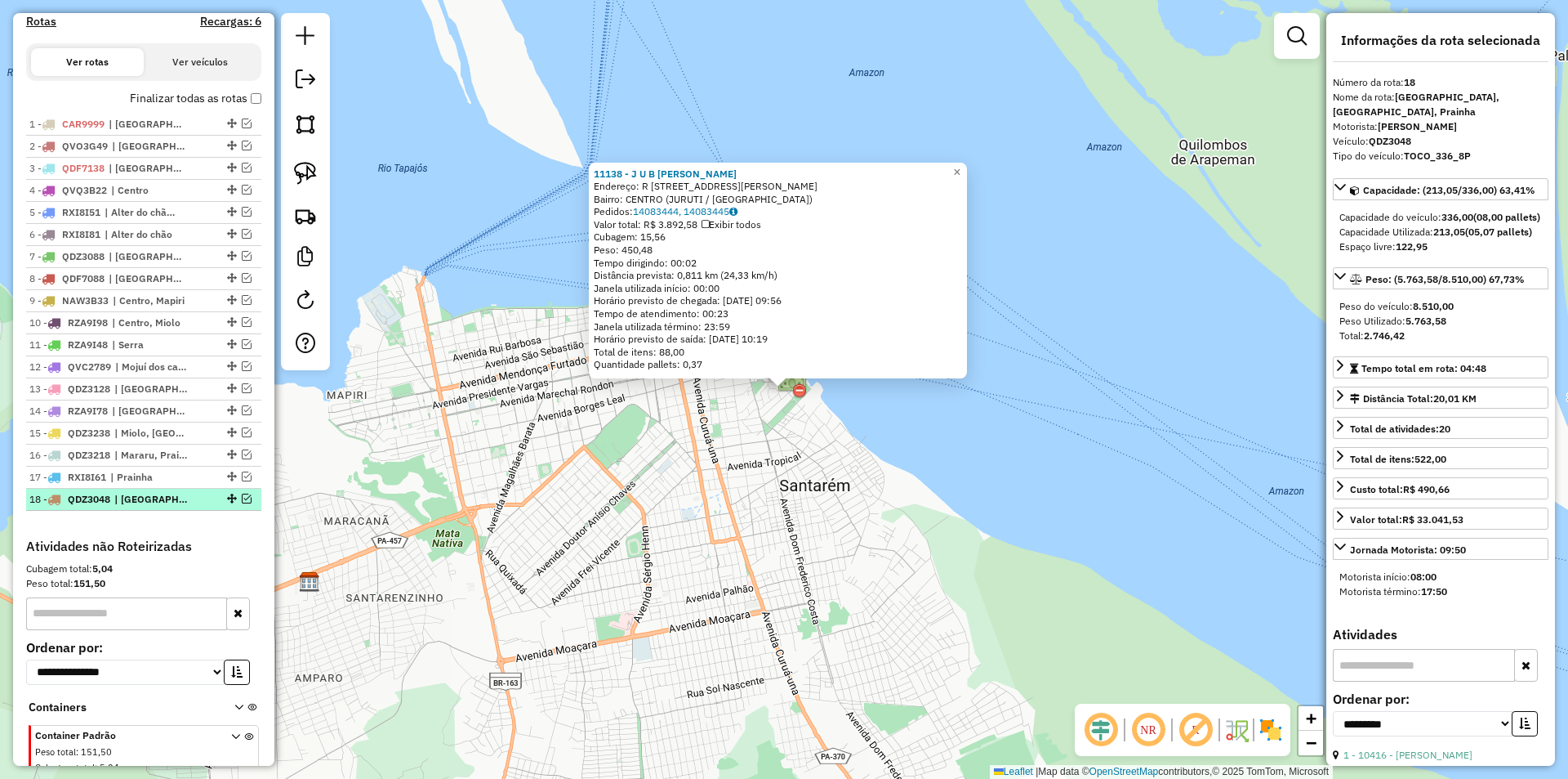
click at [242, 503] on em at bounding box center [247, 498] width 10 height 10
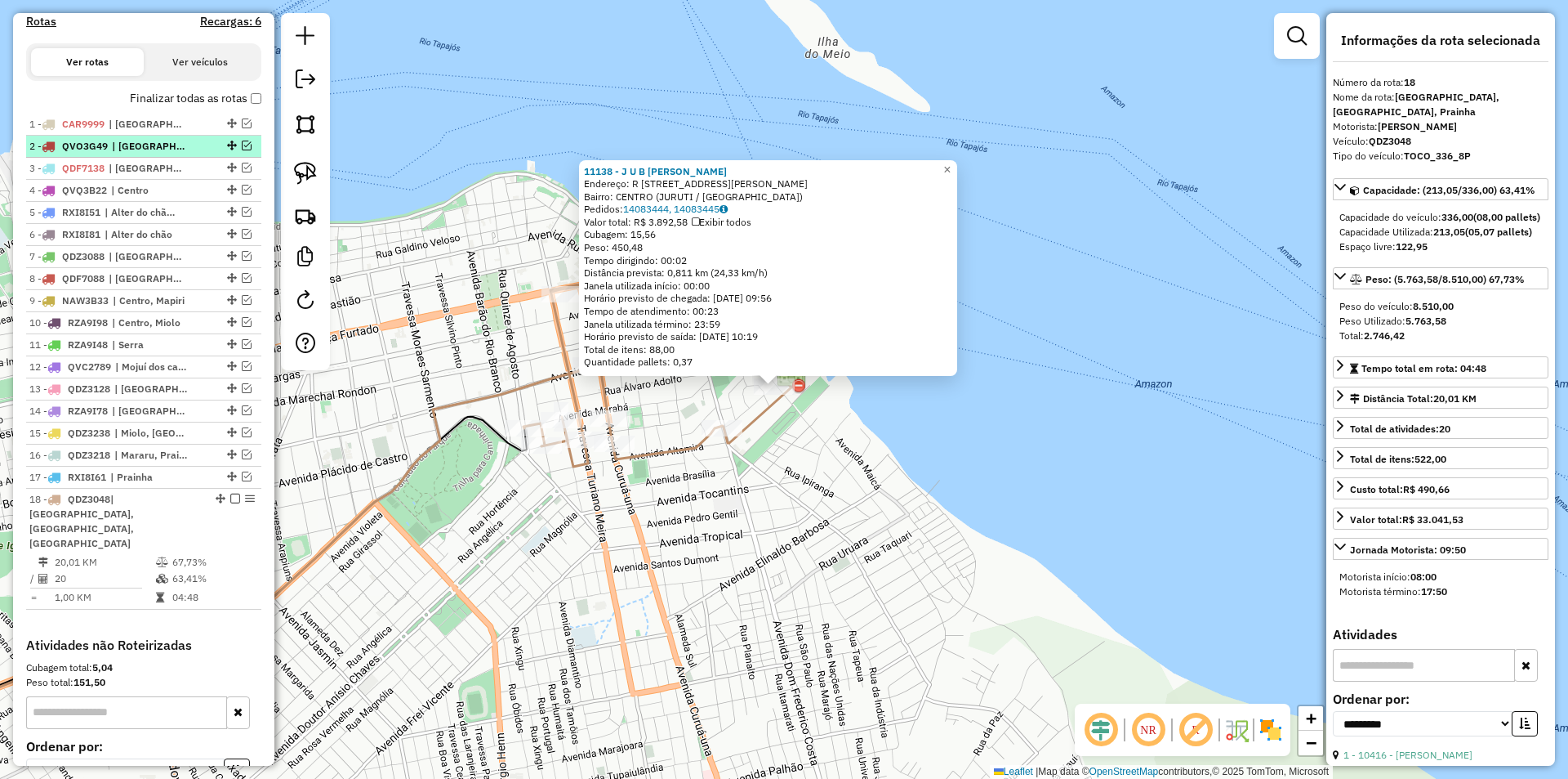
click at [242, 150] on em at bounding box center [247, 145] width 10 height 10
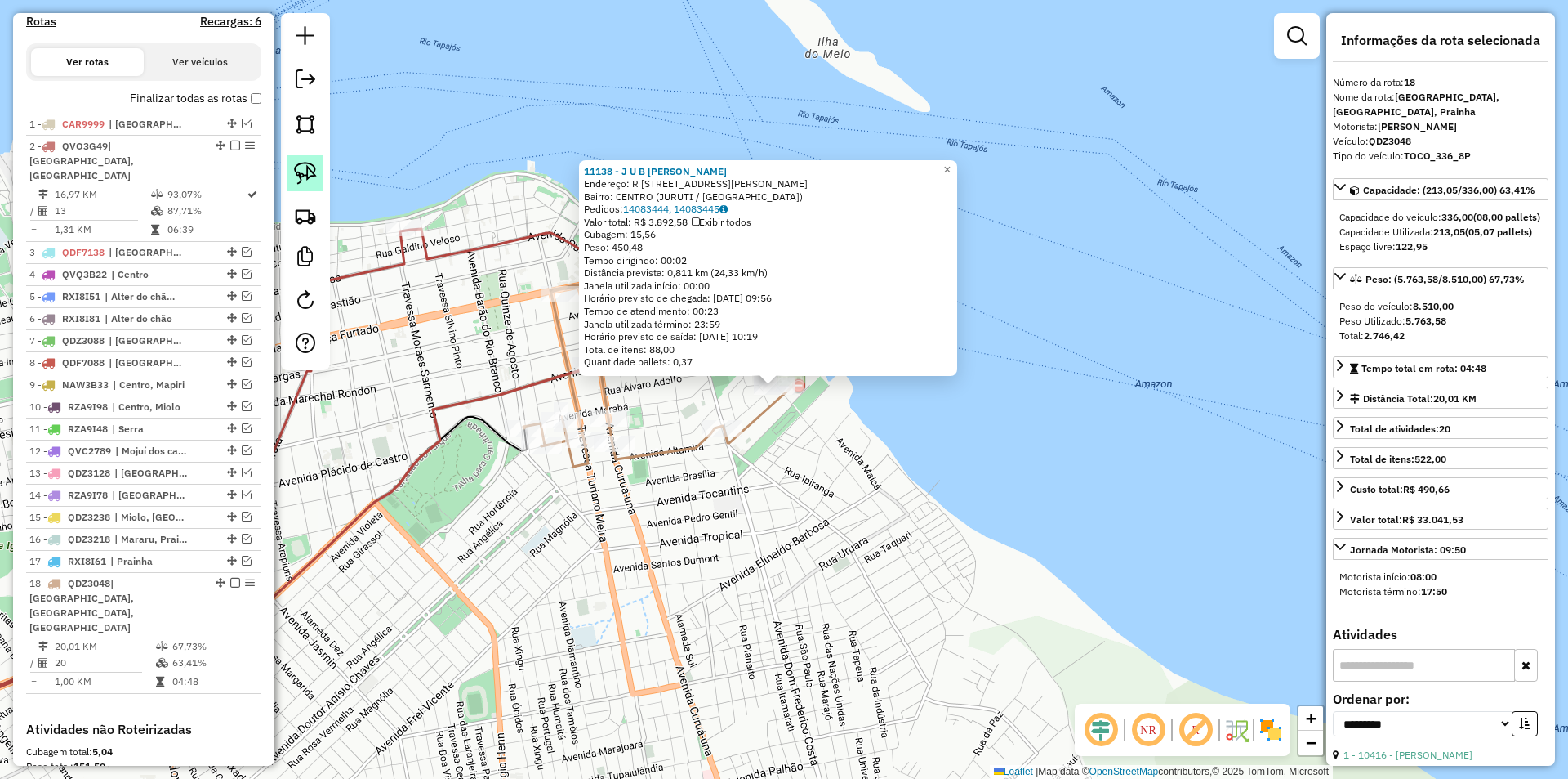
click at [322, 169] on link at bounding box center [305, 173] width 36 height 36
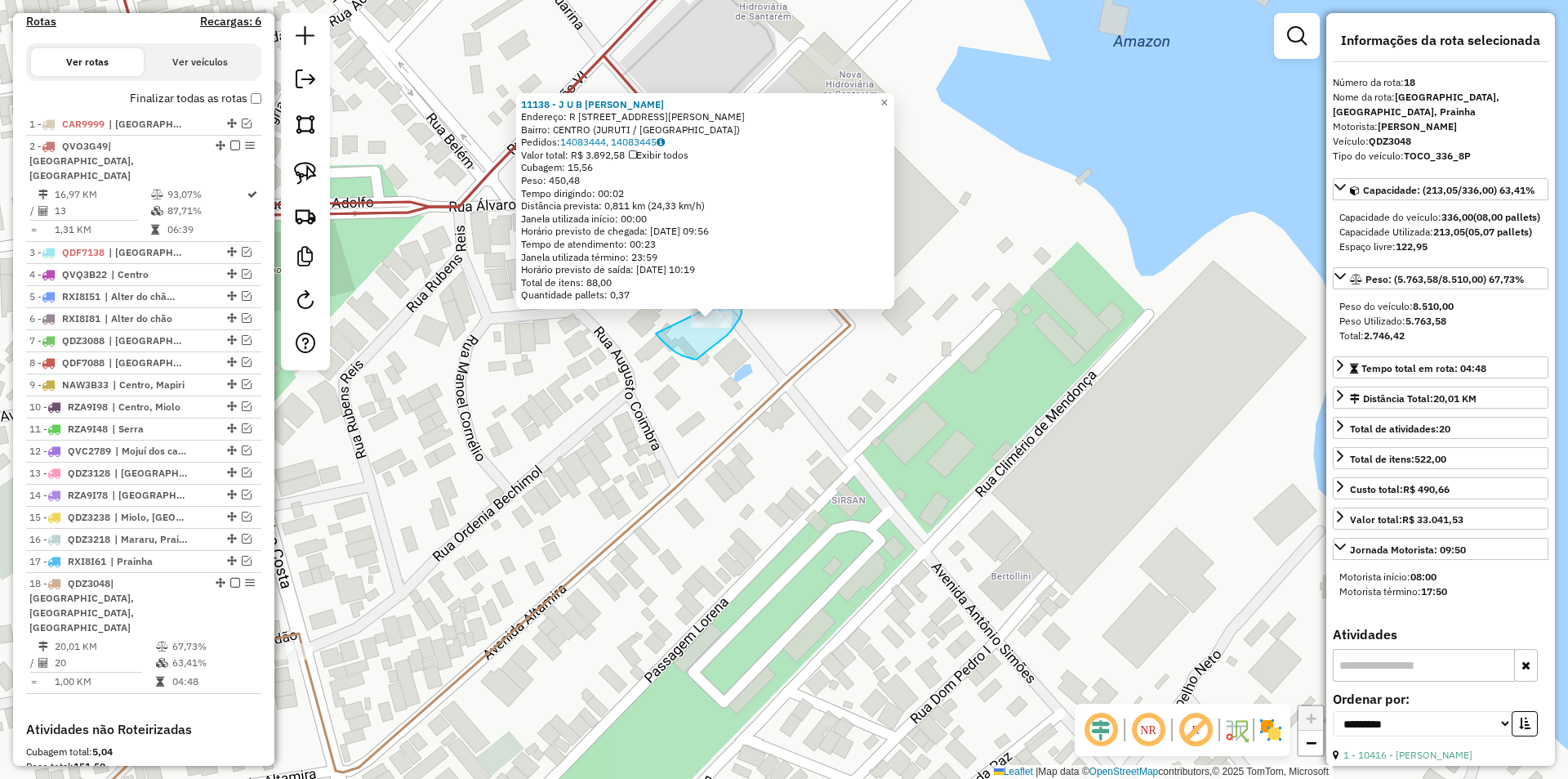
drag, startPoint x: 656, startPoint y: 333, endPoint x: 733, endPoint y: 296, distance: 85.4
click at [733, 296] on div "11138 - J U B BARBOSA COMERC Endereço: R Rua Oswaldo Meireles da Cunha S/N Bair…" at bounding box center [784, 390] width 1568 height 779
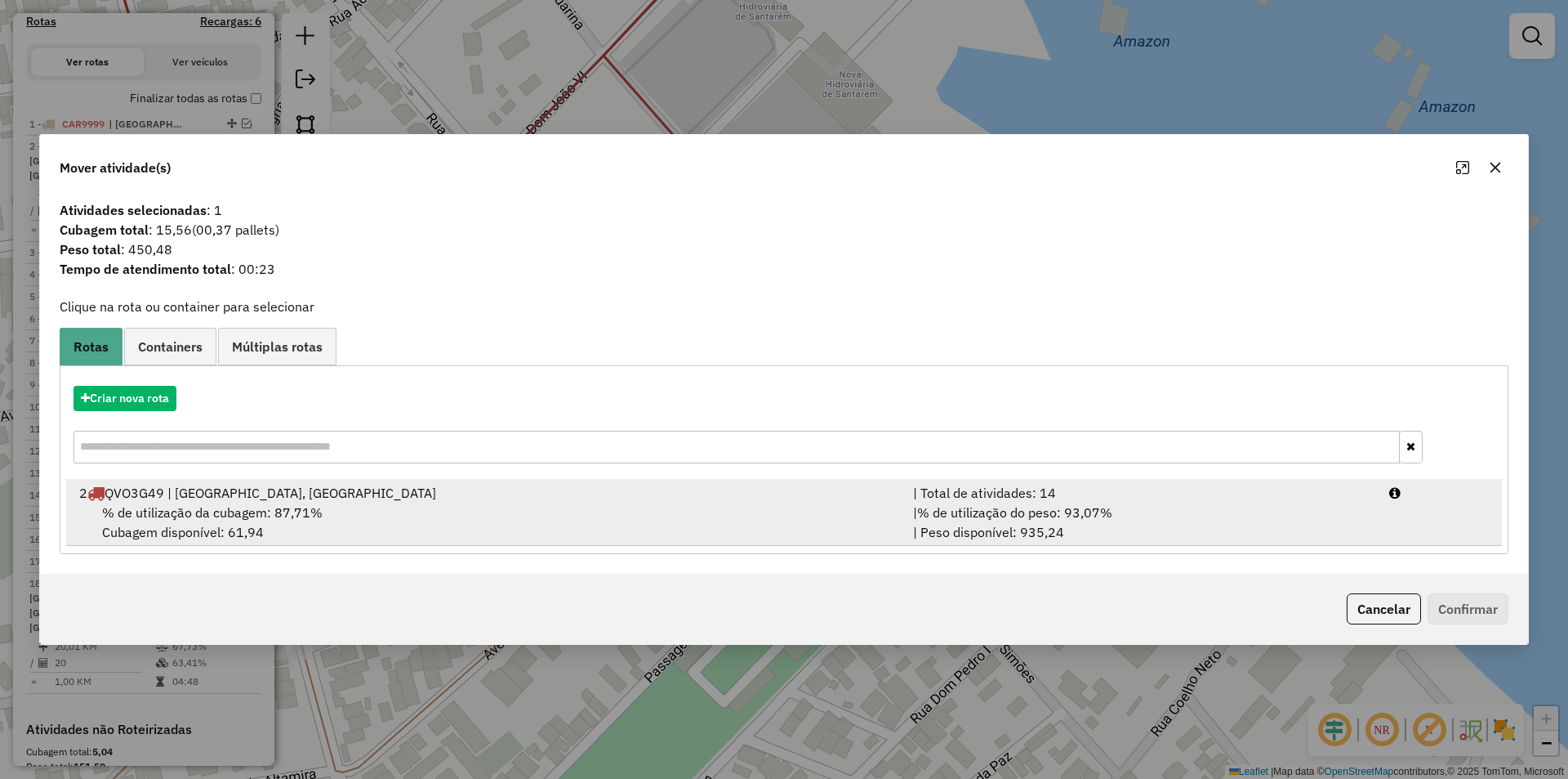
click at [775, 521] on div "% de utilização da cubagem: 87,71% Cubagem disponível: 61,94" at bounding box center [486, 522] width 834 height 40
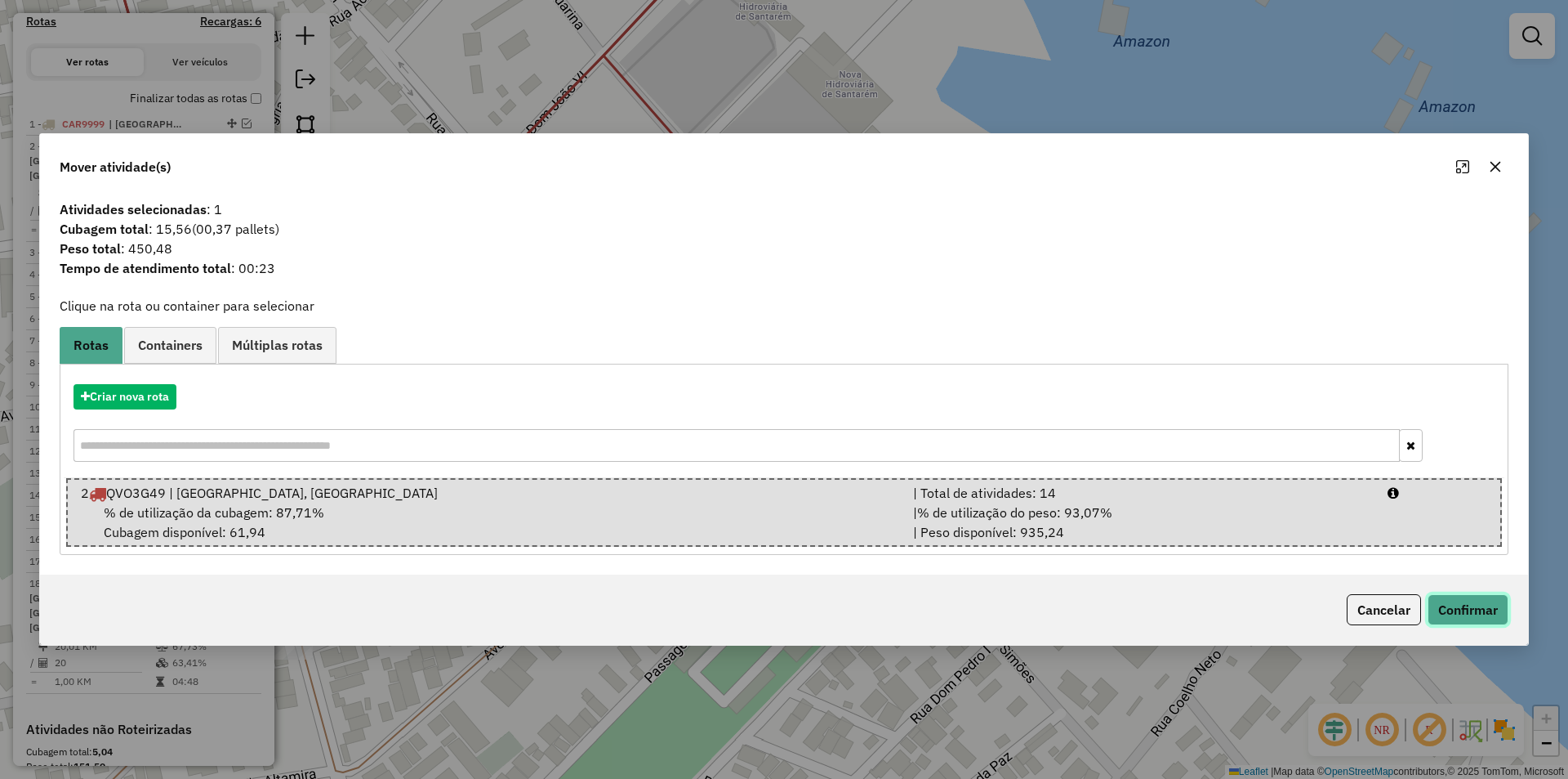
click at [1460, 602] on button "Confirmar" at bounding box center [1468, 609] width 81 height 31
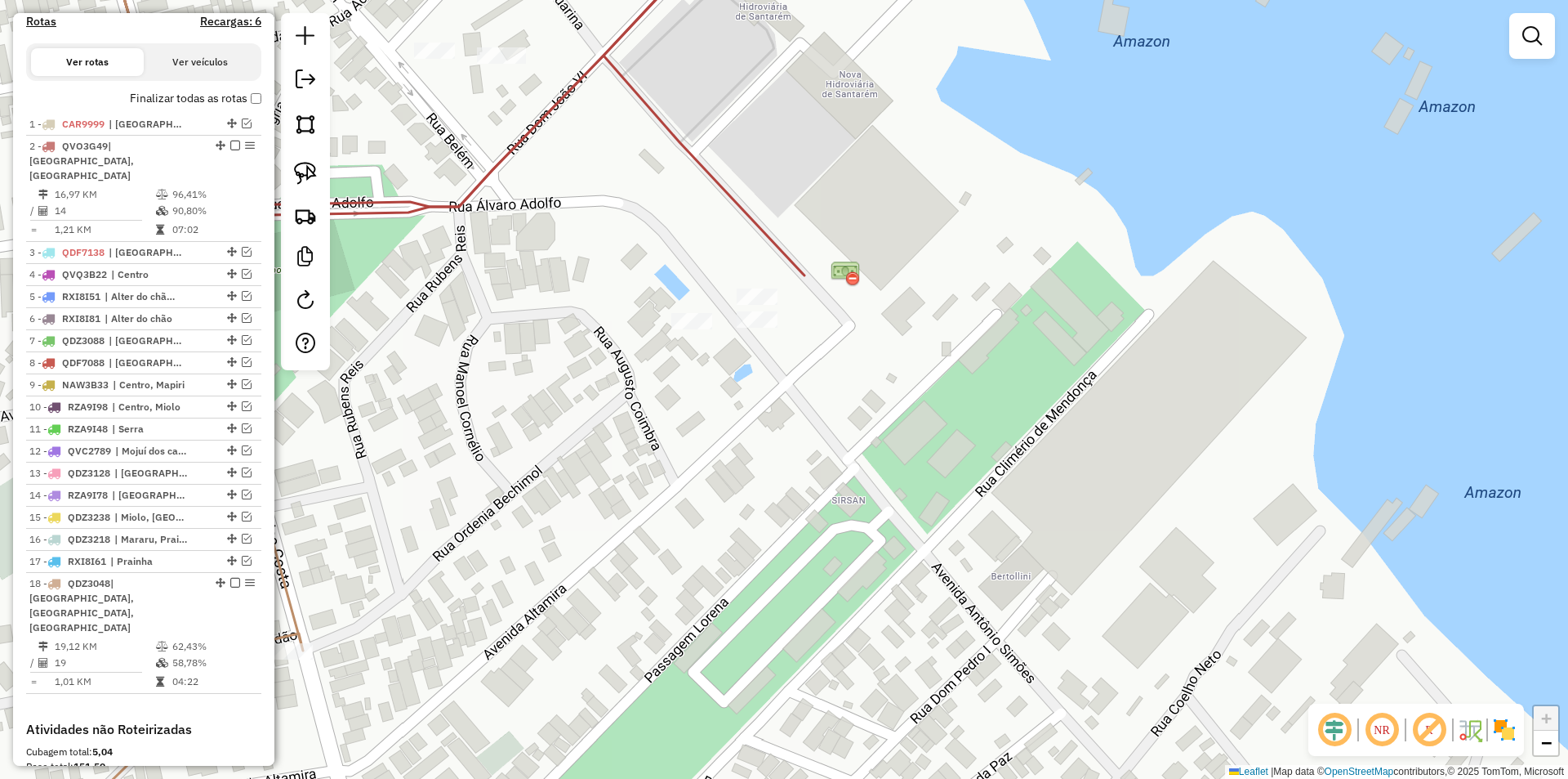
click at [428, 424] on div "Janela de atendimento Grade de atendimento Capacidade Transportadoras Veículos …" at bounding box center [784, 390] width 1568 height 779
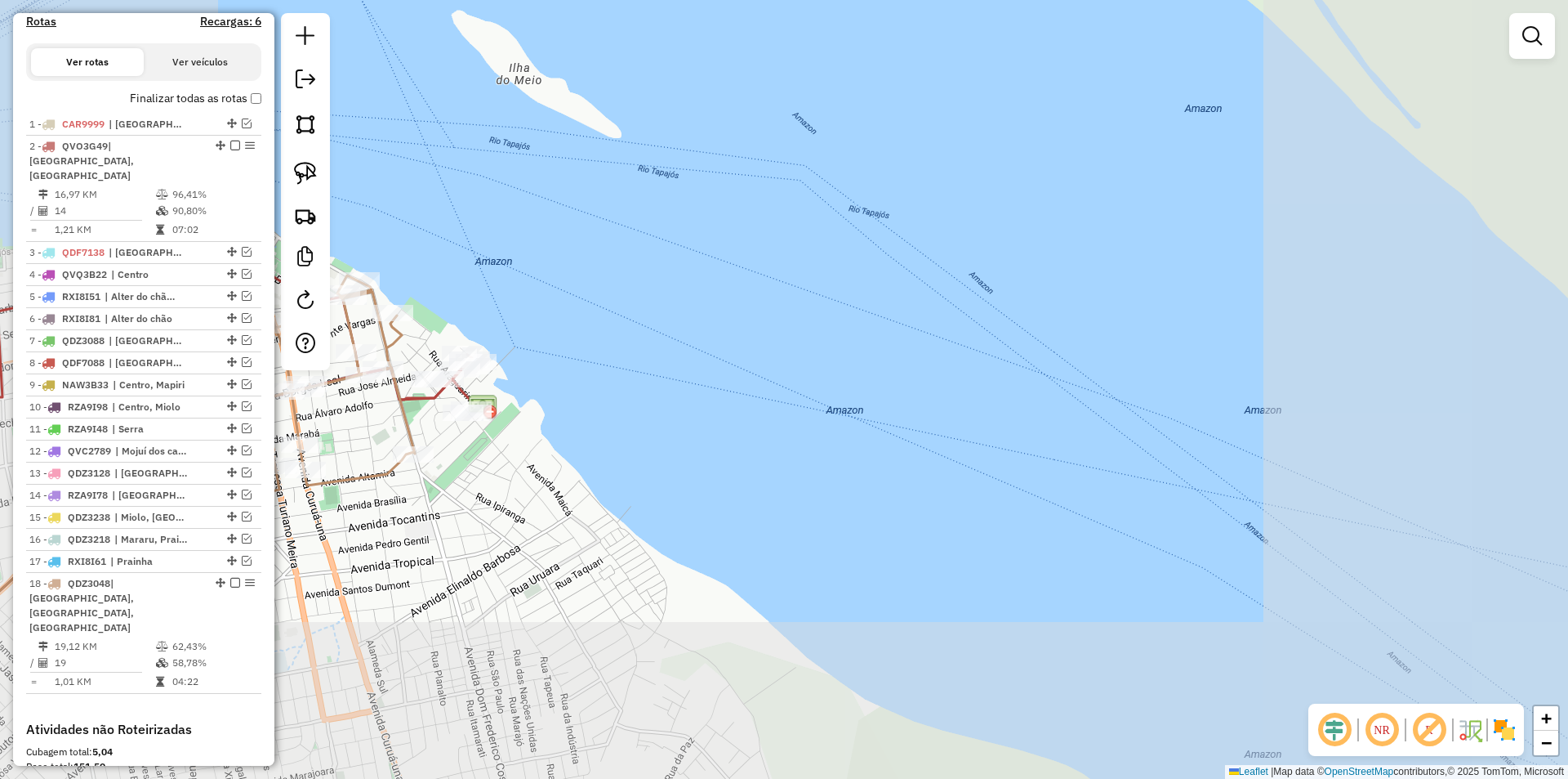
drag, startPoint x: 483, startPoint y: 522, endPoint x: 799, endPoint y: 472, distance: 319.9
click at [799, 472] on div "Janela de atendimento Grade de atendimento Capacidade Transportadoras Veículos …" at bounding box center [784, 390] width 1568 height 779
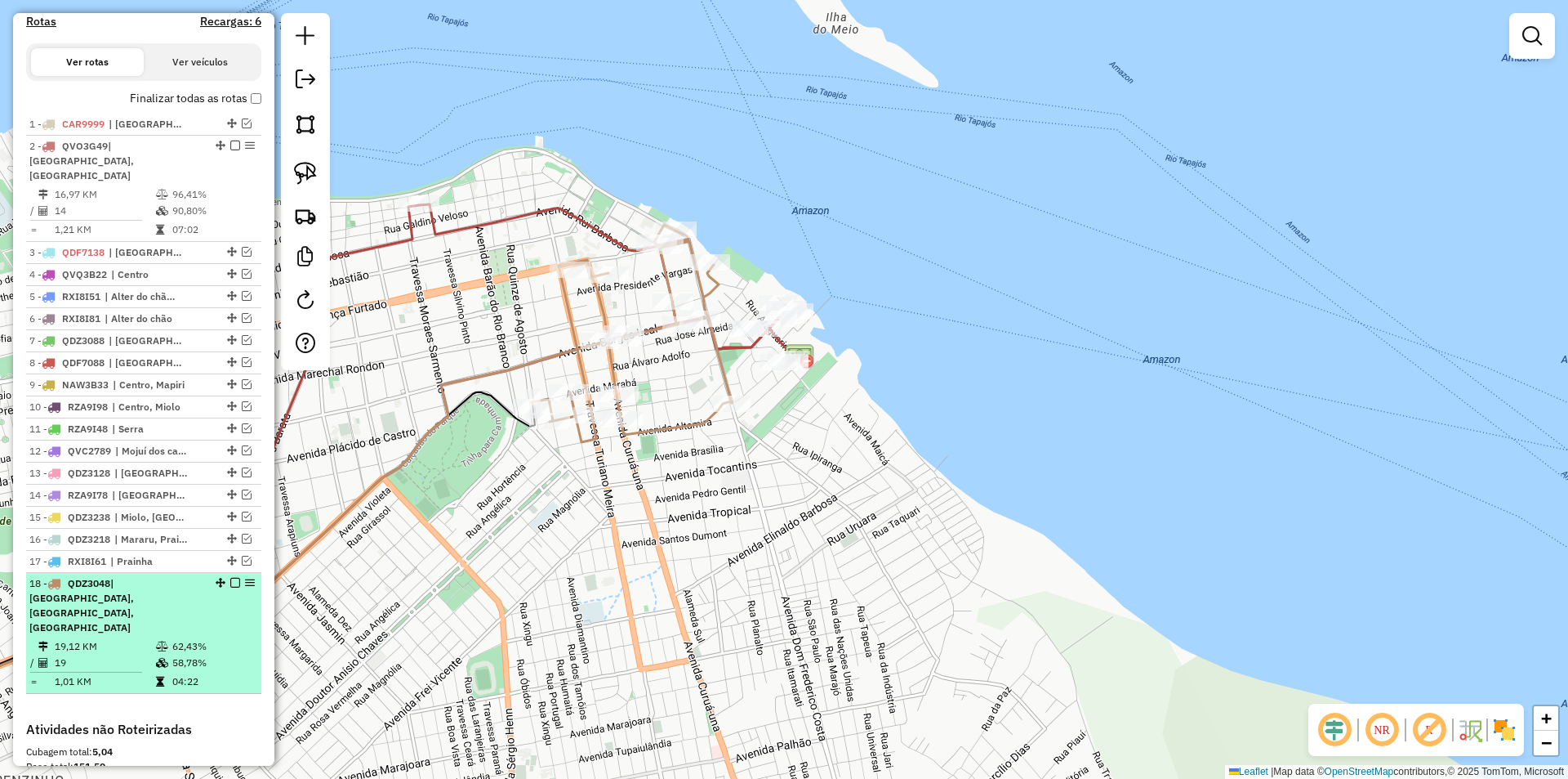
click at [164, 597] on div "18 - QDZ3048 | Miolo, Porto, Prainha" at bounding box center [116, 605] width 173 height 58
select select "**********"
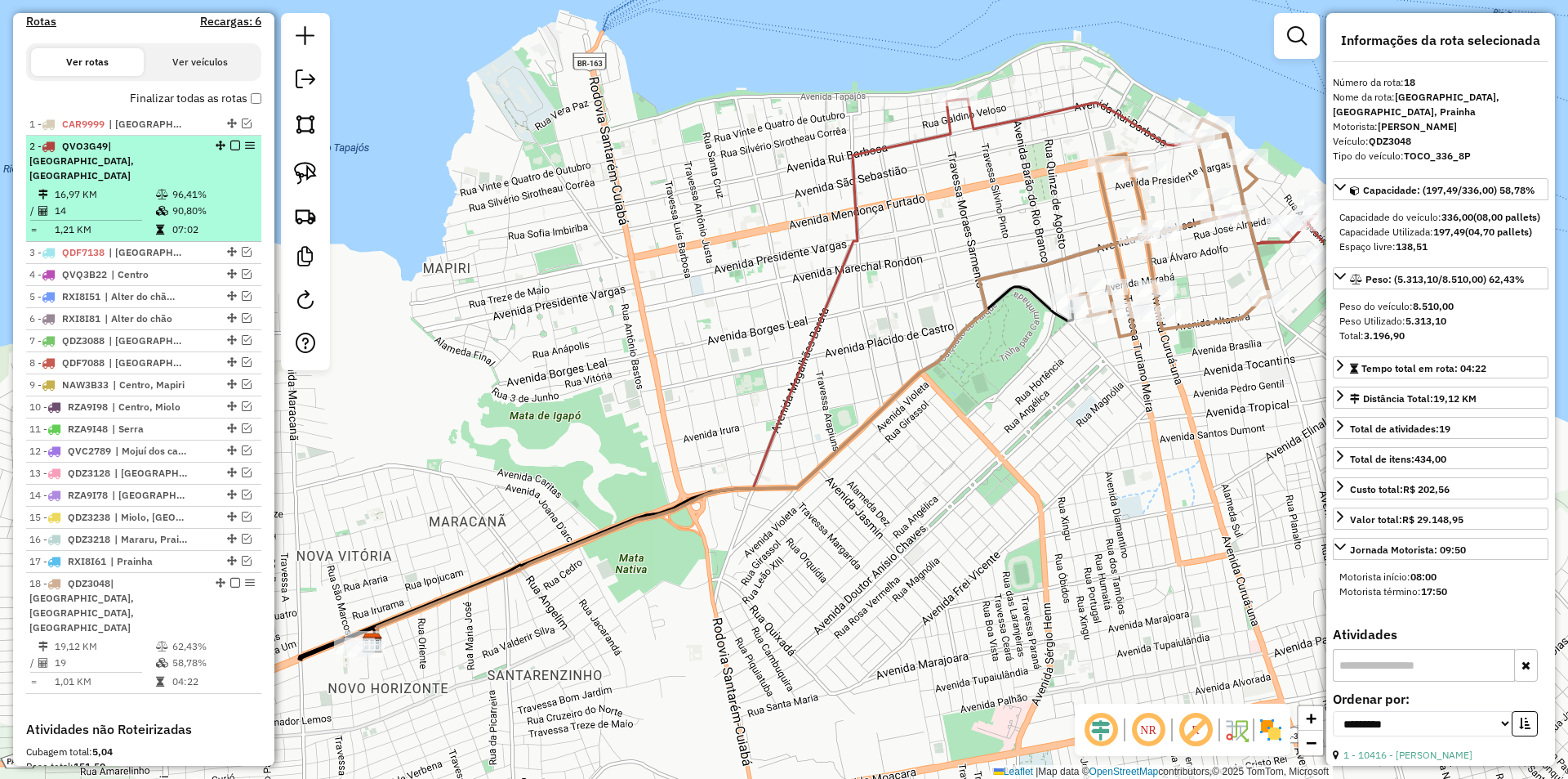
click at [217, 167] on div "2 - QVO3G49 | Centro, Porto, Santarenzinho" at bounding box center [143, 160] width 228 height 44
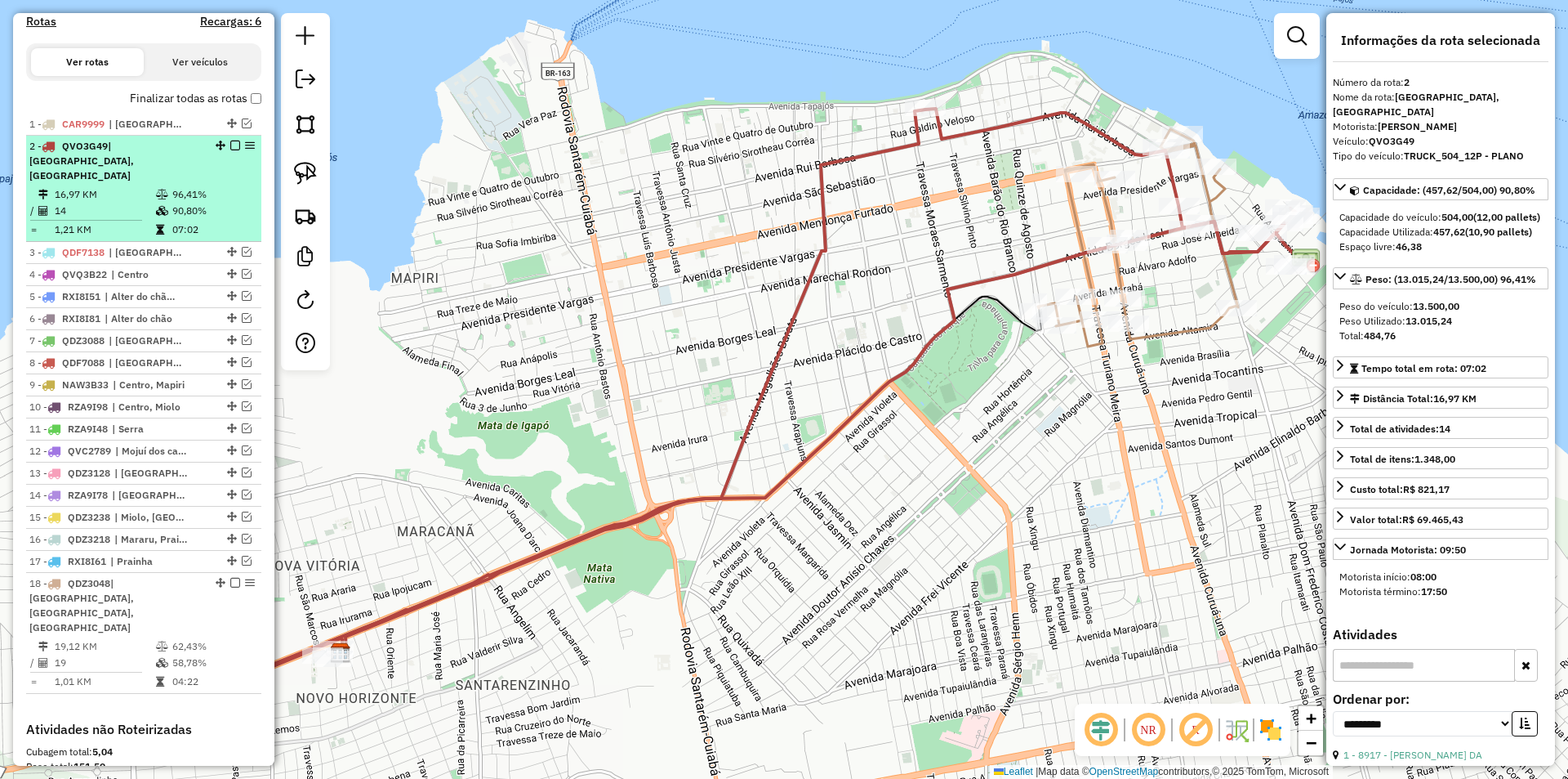
click at [230, 150] on em at bounding box center [235, 145] width 10 height 10
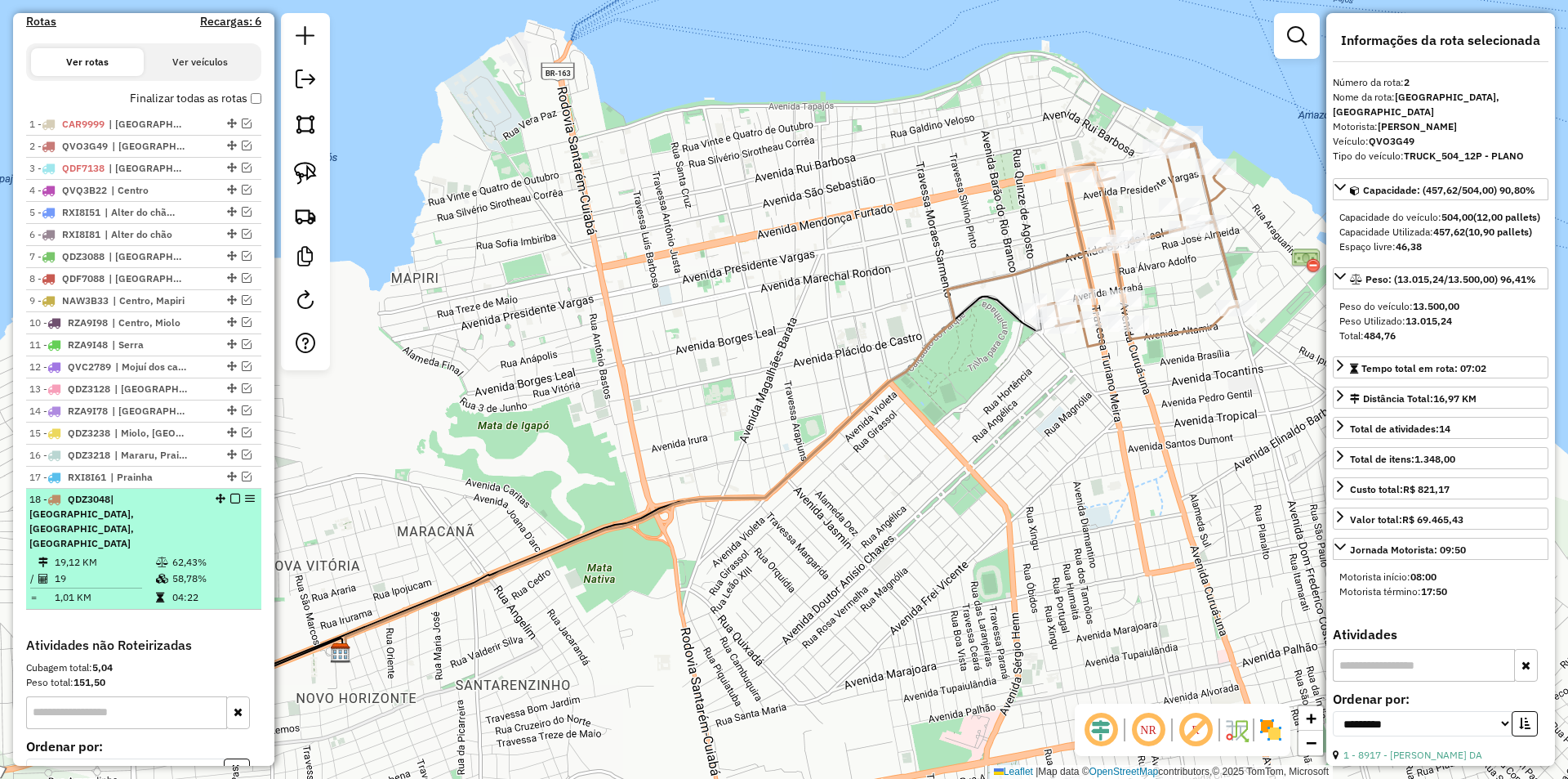
click at [215, 525] on div "18 - QDZ3048 | Miolo, Porto, Prainha" at bounding box center [143, 520] width 228 height 58
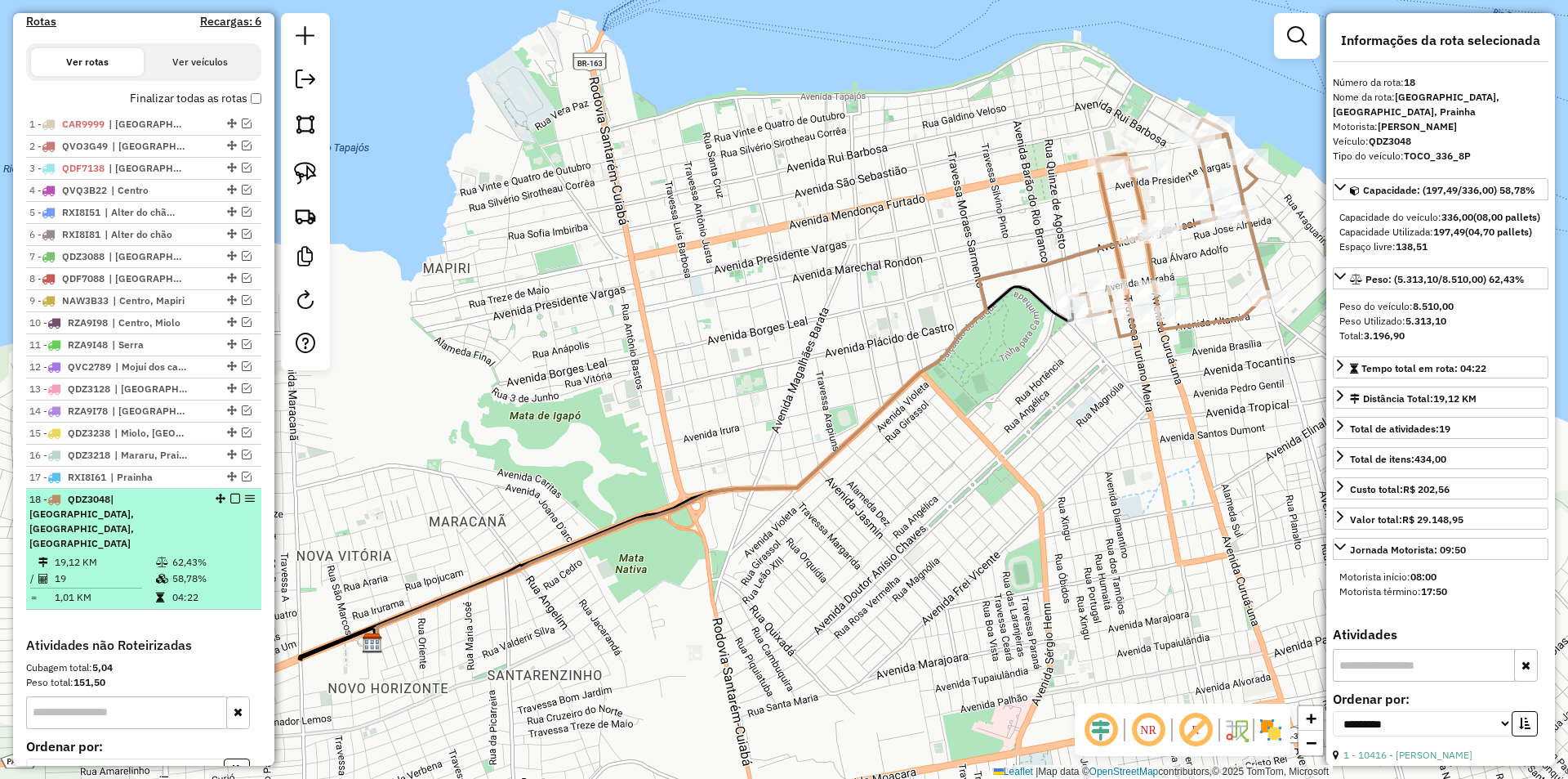
click at [232, 503] on em at bounding box center [235, 498] width 10 height 10
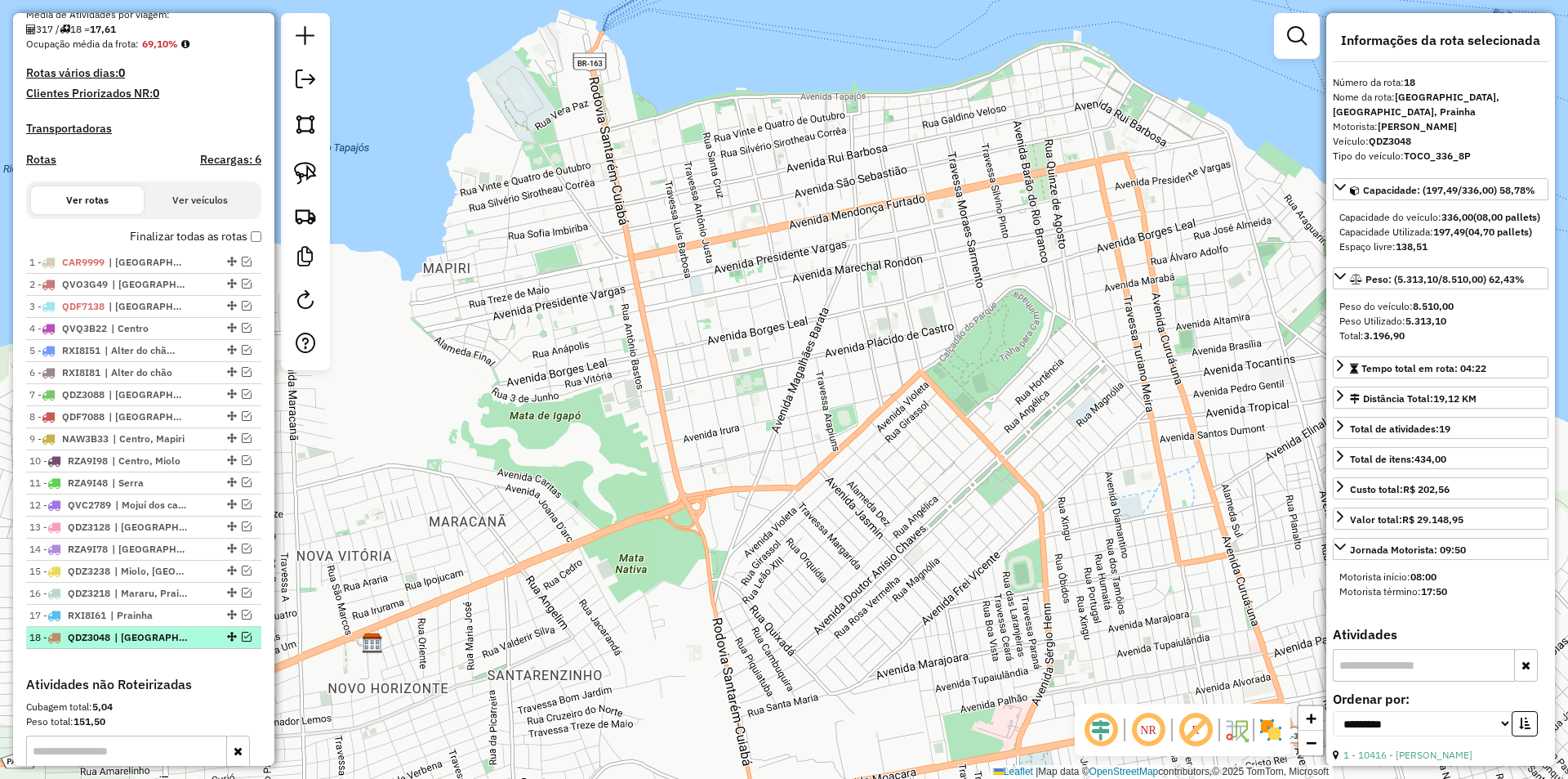
scroll to position [369, 0]
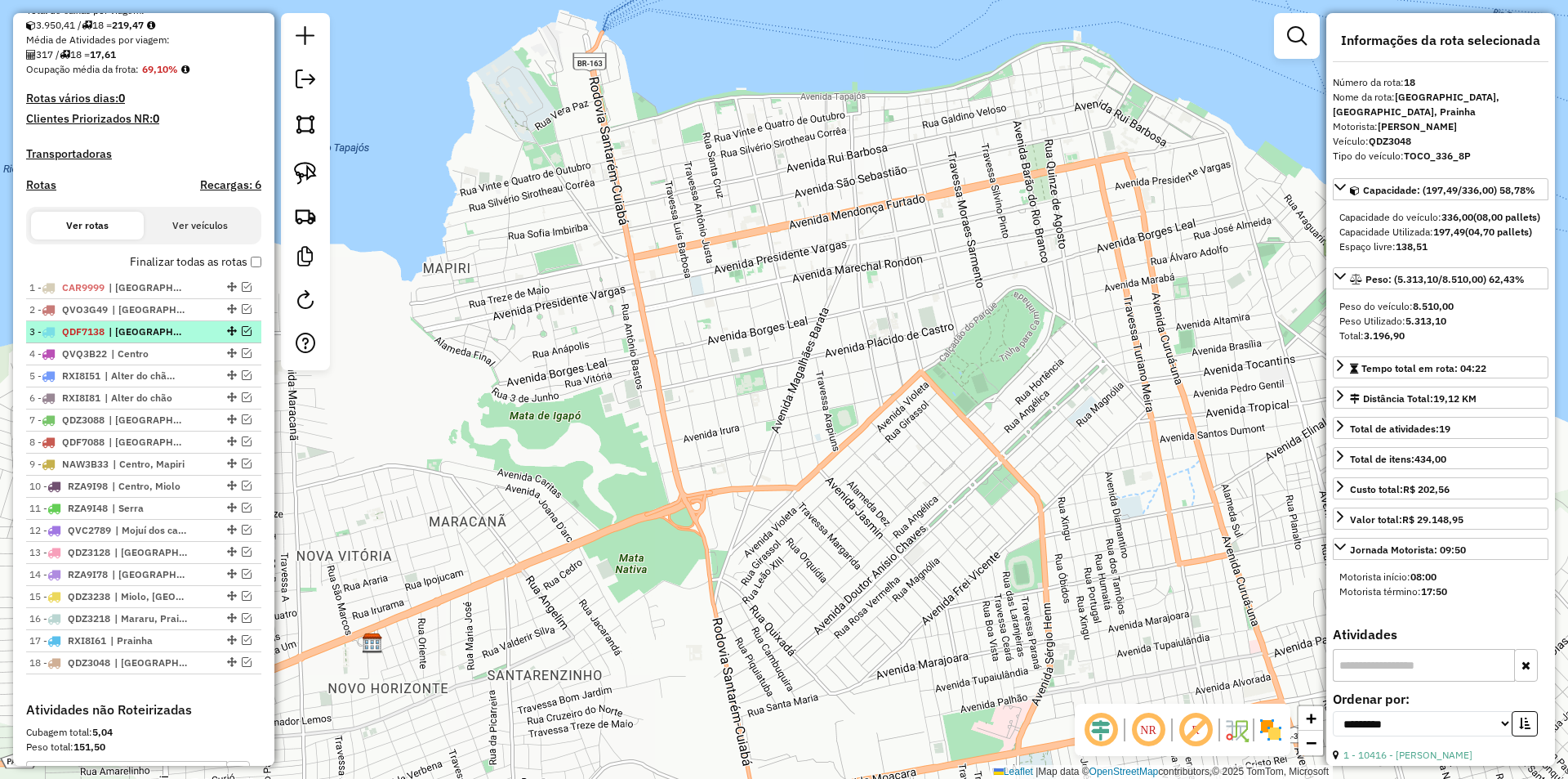
click at [242, 336] on em at bounding box center [247, 331] width 10 height 10
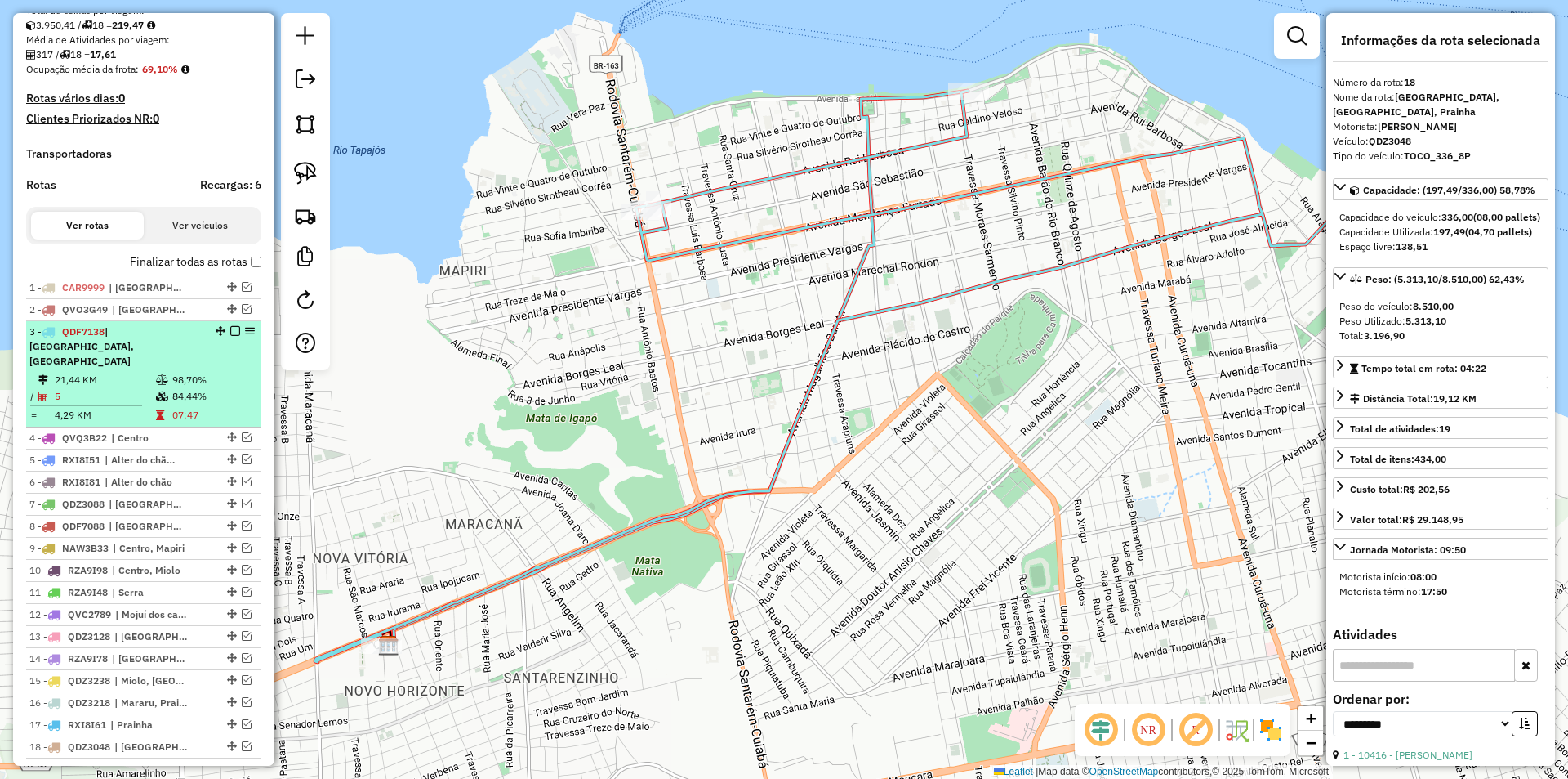
click at [116, 375] on td "21,44 KM" at bounding box center [105, 380] width 101 height 17
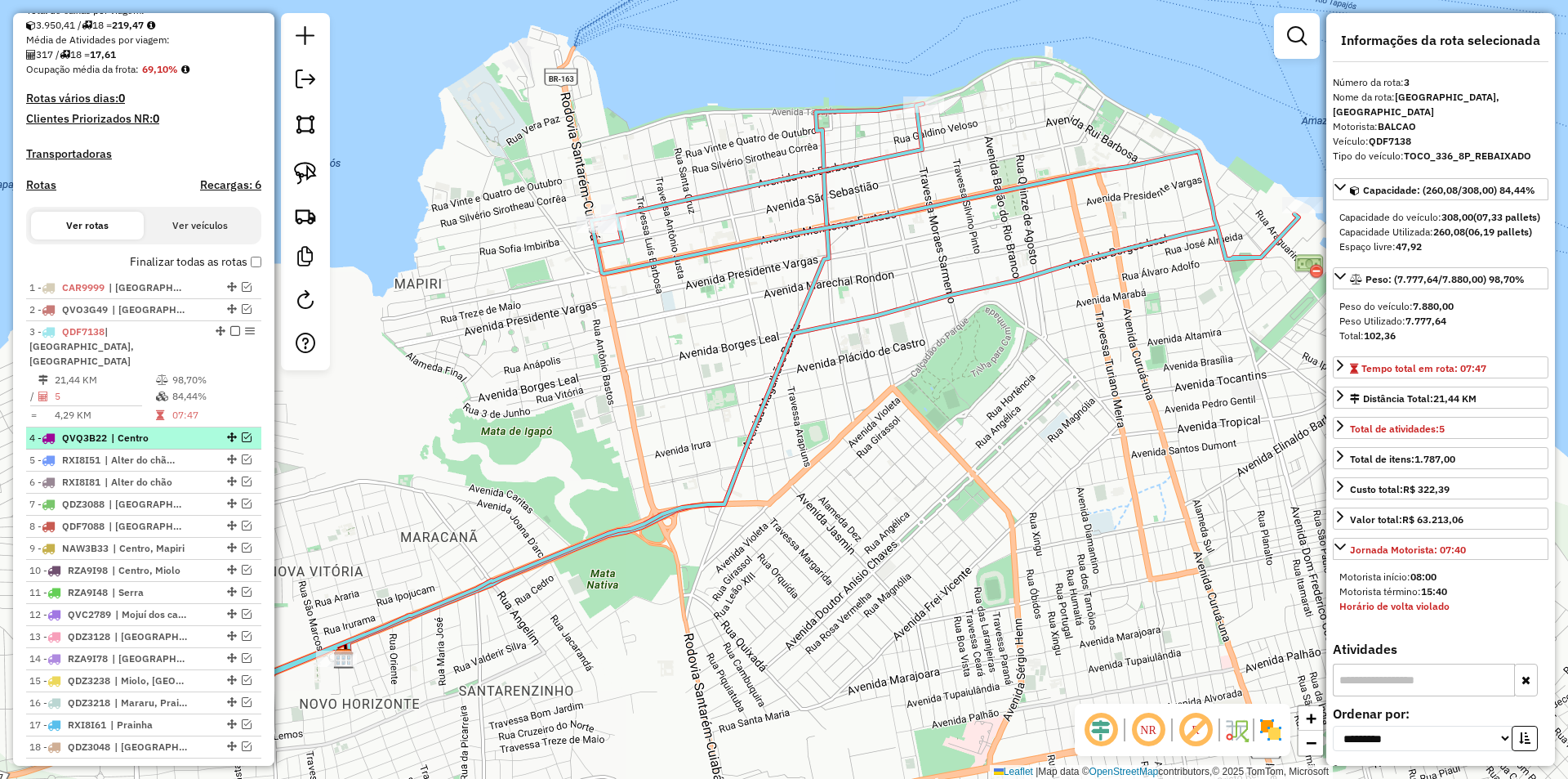
click at [242, 435] on em at bounding box center [247, 437] width 10 height 10
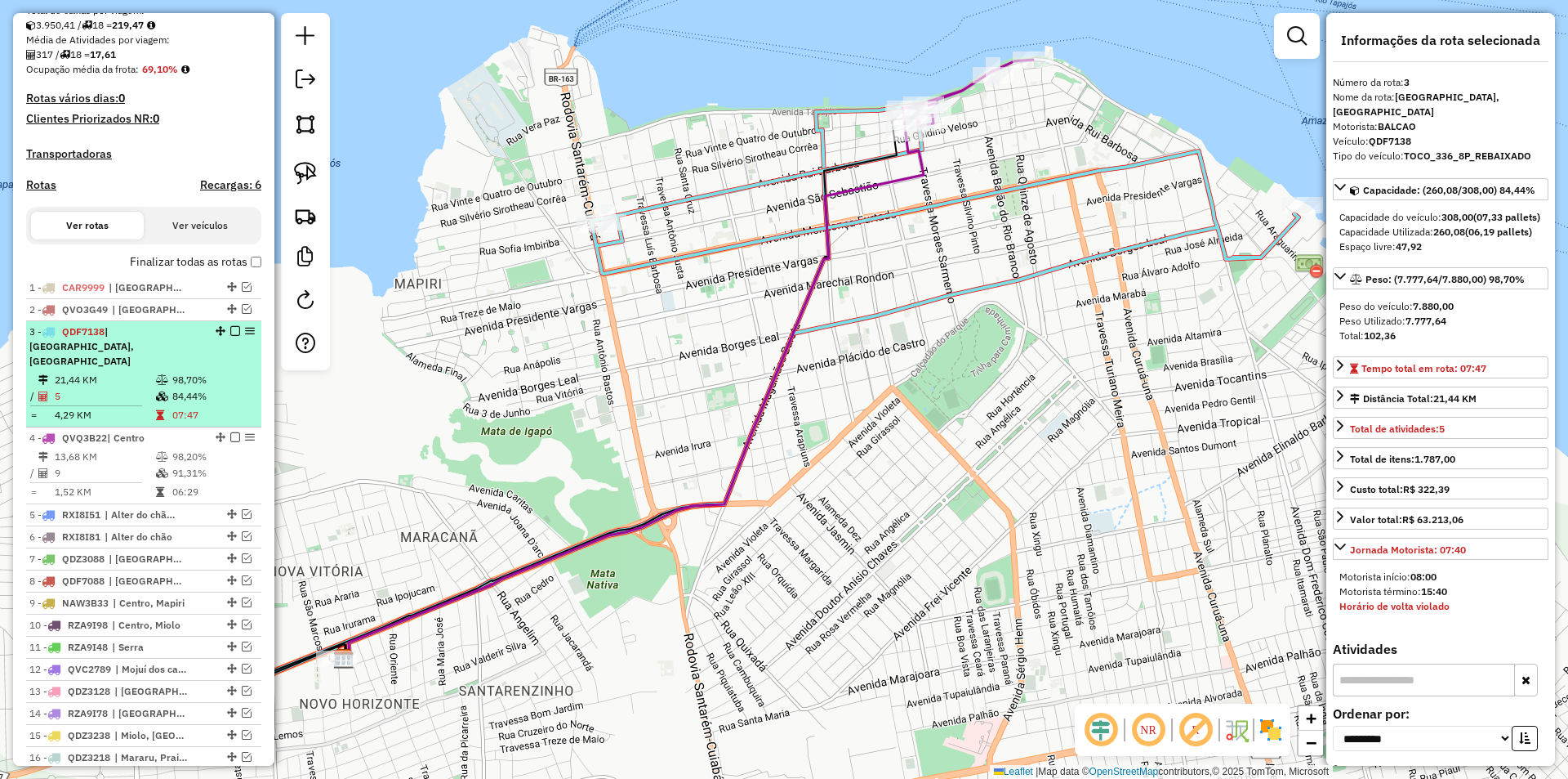
click at [230, 336] on em at bounding box center [235, 331] width 10 height 10
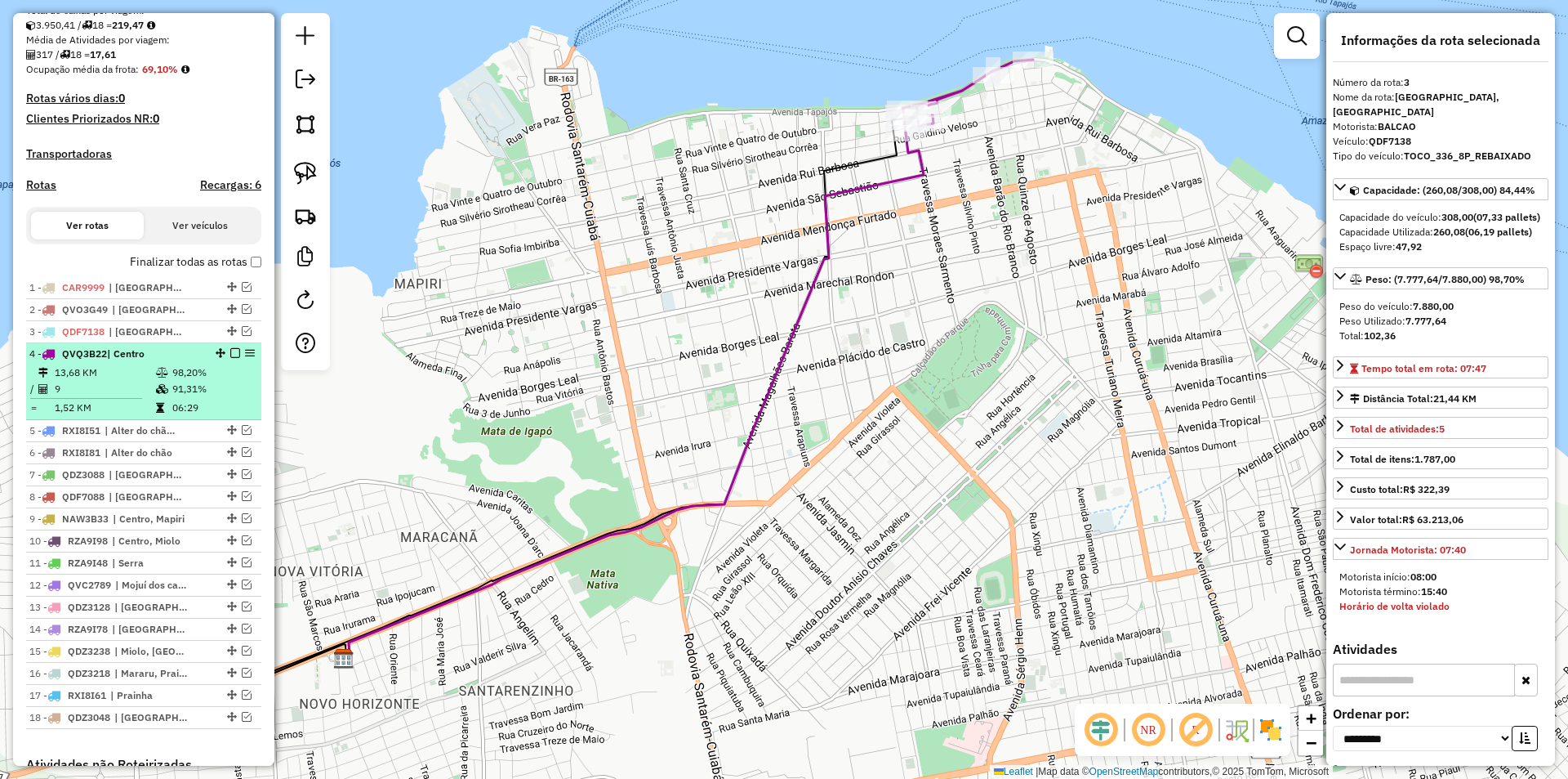
click at [231, 358] on em at bounding box center [235, 353] width 10 height 10
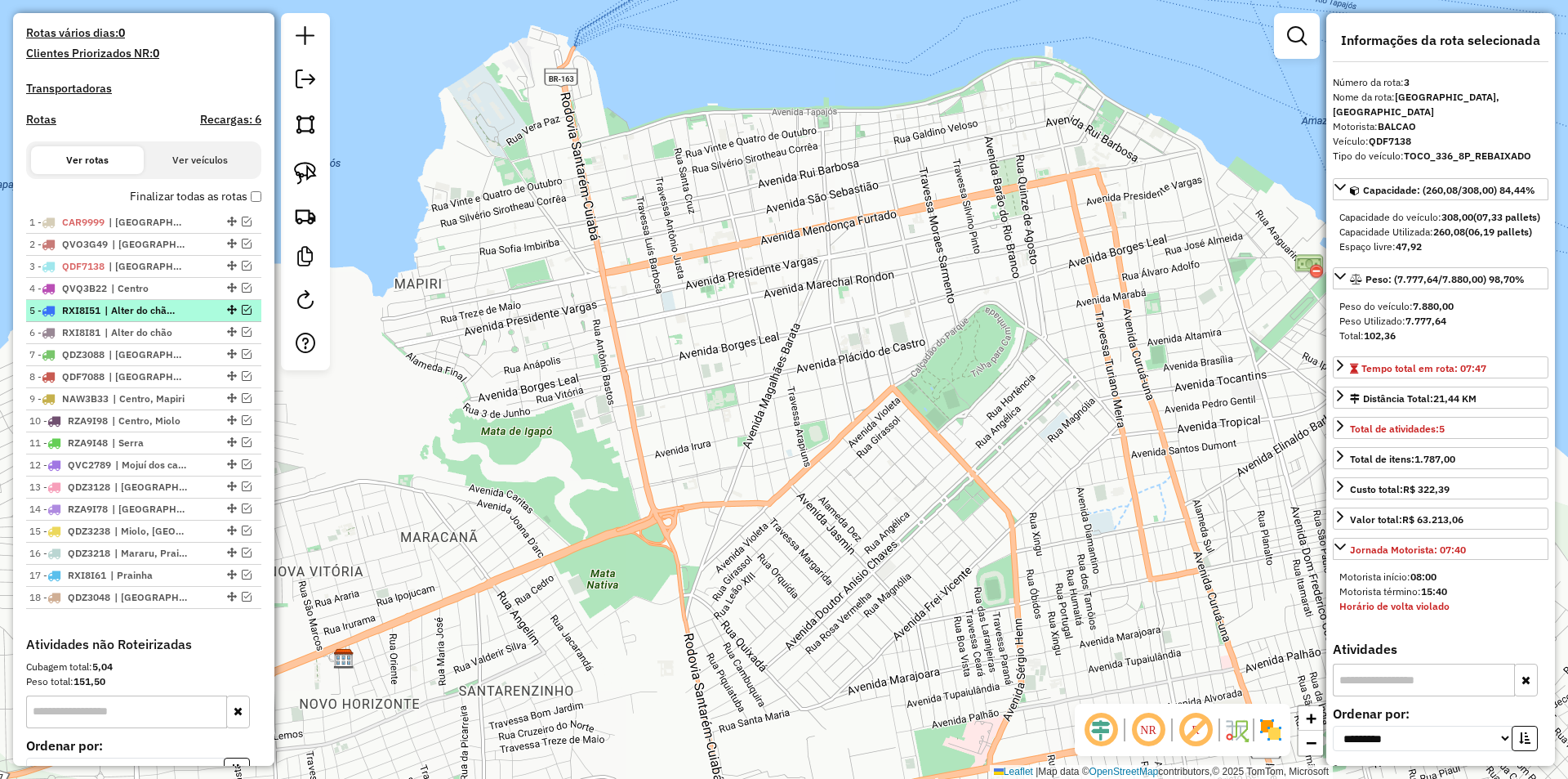
scroll to position [450, 0]
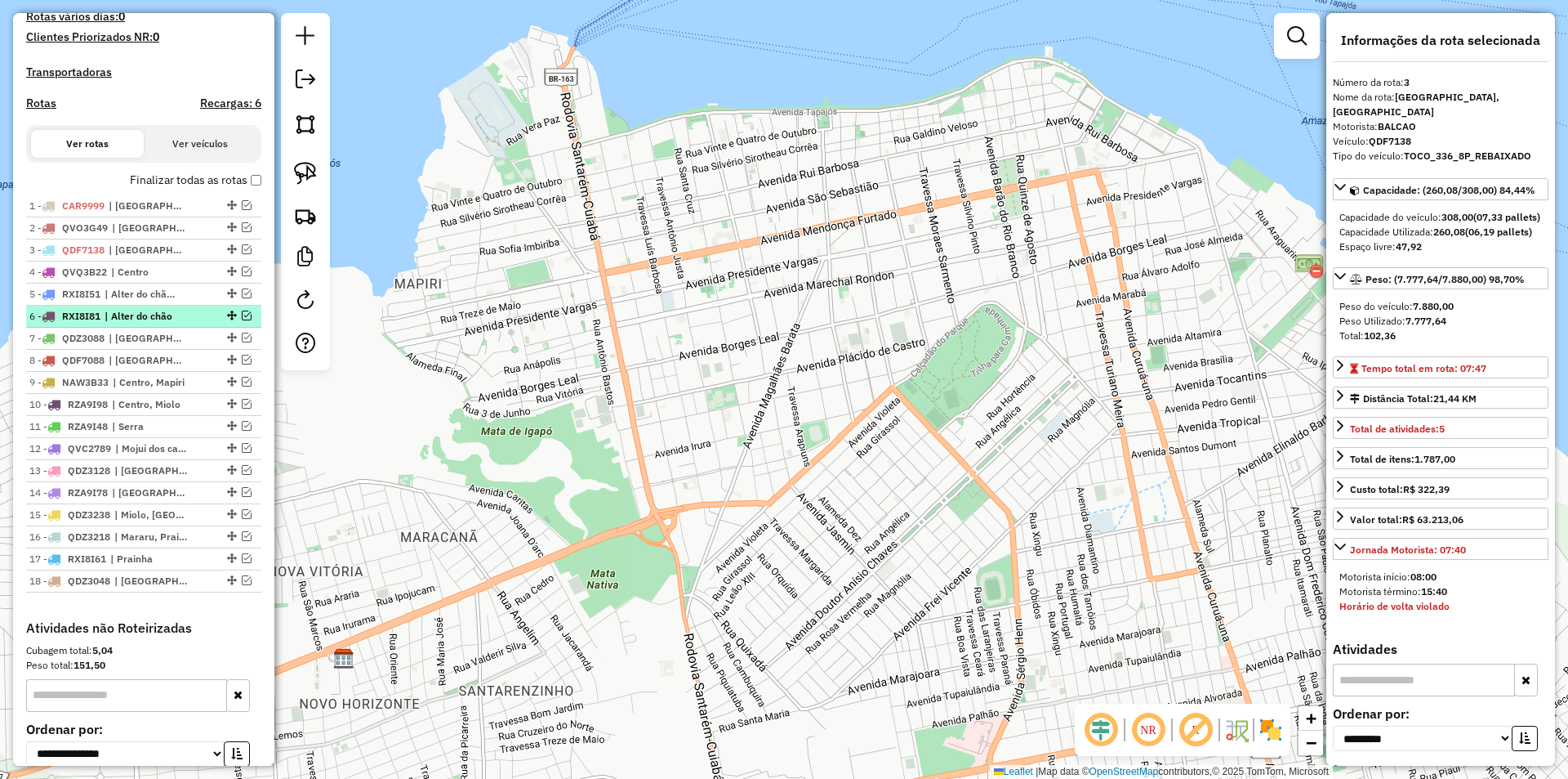
click at [242, 320] on em at bounding box center [247, 315] width 10 height 10
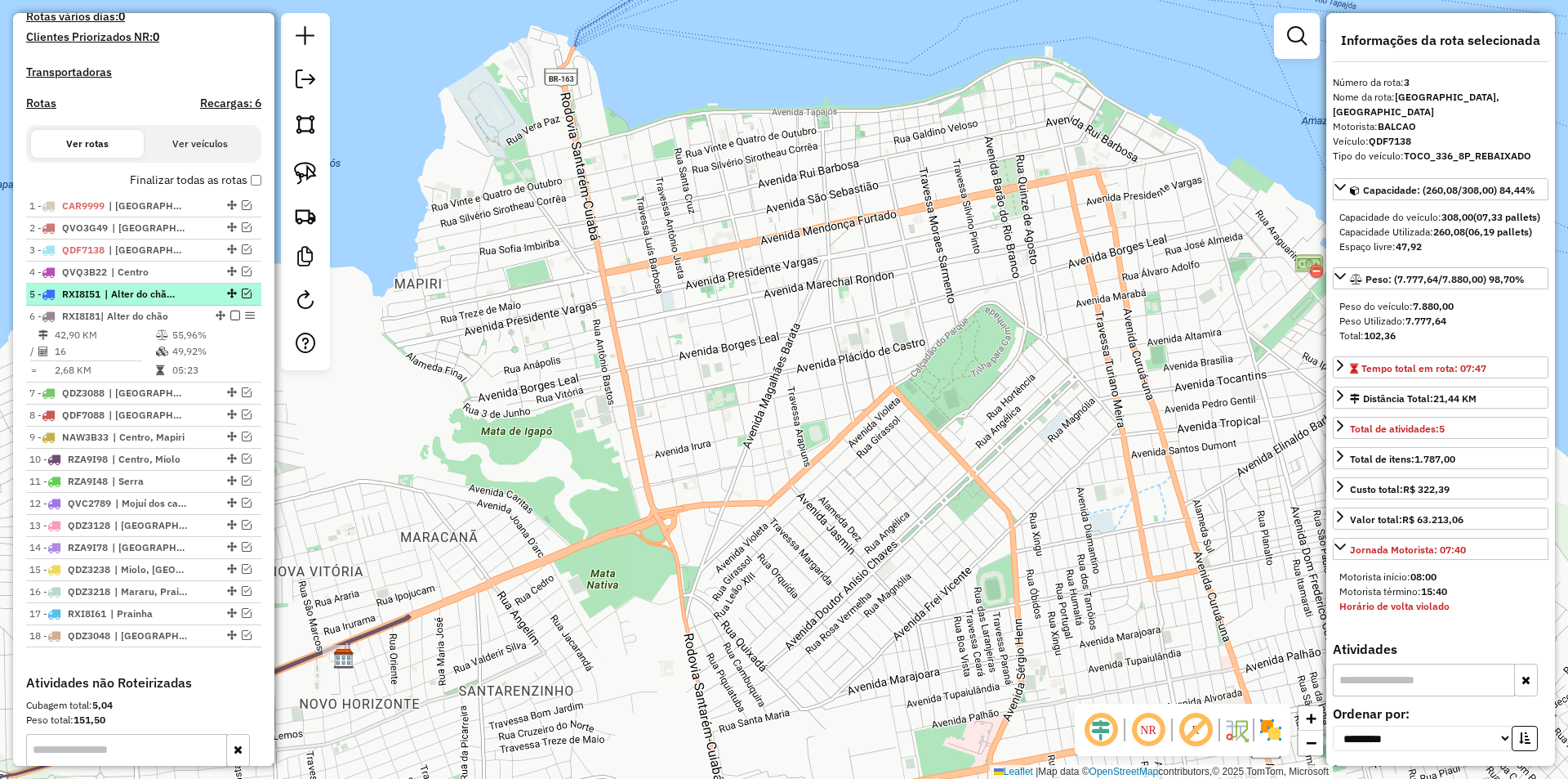
click at [242, 299] on em at bounding box center [247, 294] width 10 height 10
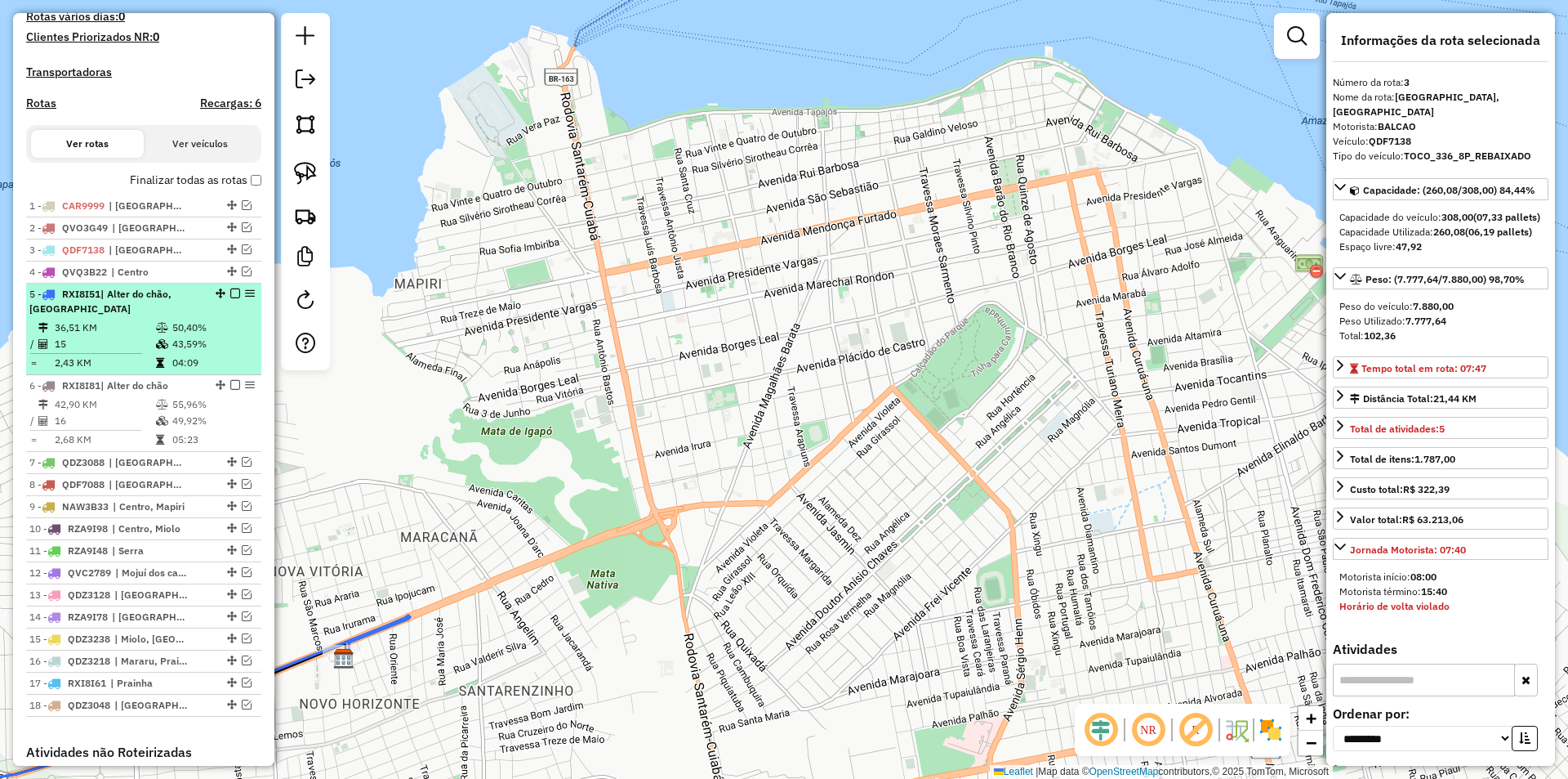
click at [256, 360] on li "5 - RXI8I51 | Alter do chão, Maracanã 36,51 KM 50,40% / 15 43,59% = 2,43 KM 04:…" at bounding box center [143, 329] width 235 height 92
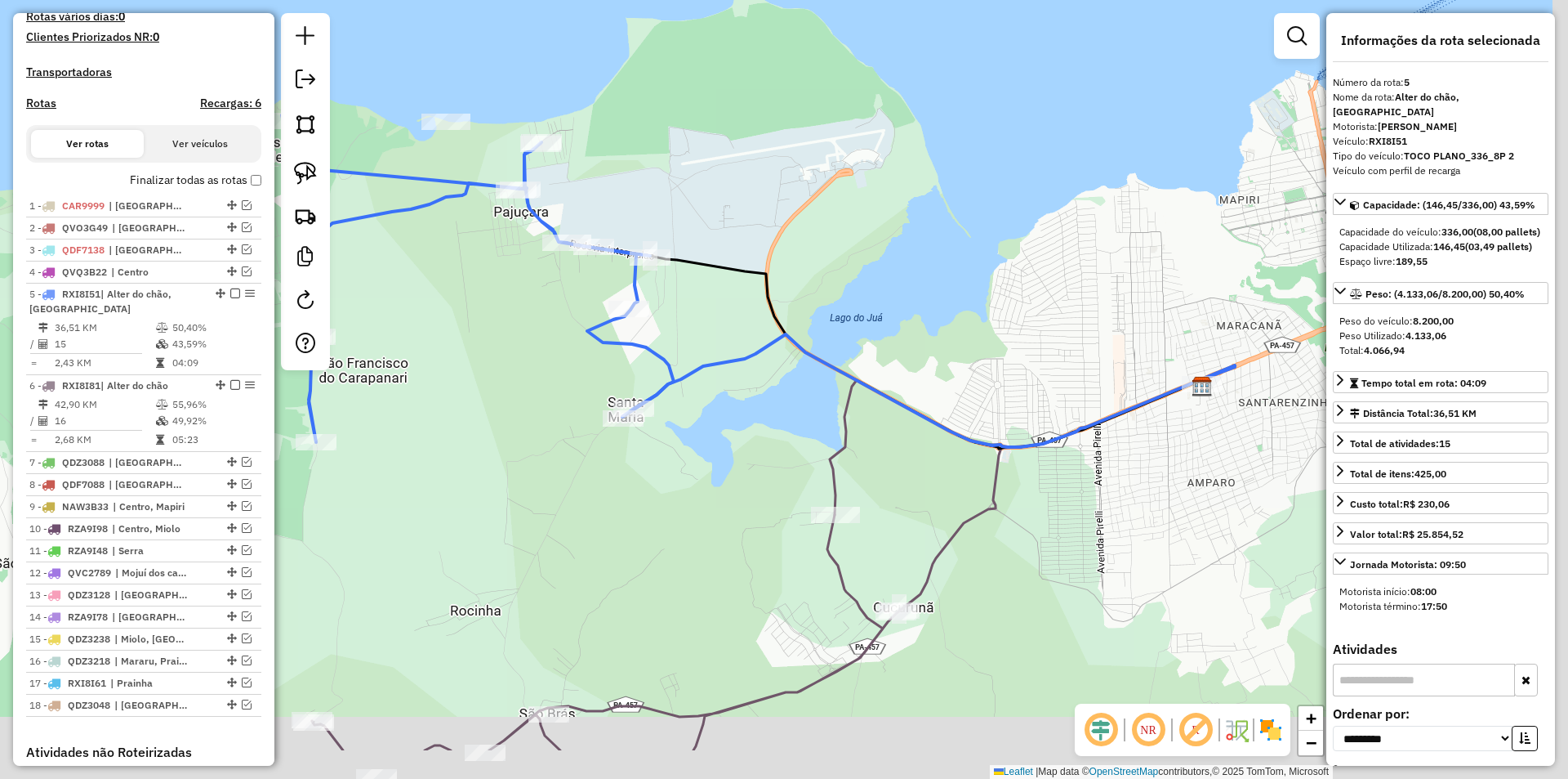
drag, startPoint x: 627, startPoint y: 568, endPoint x: 602, endPoint y: 462, distance: 108.9
click at [602, 462] on div "Janela de atendimento Grade de atendimento Capacidade Transportadoras Veículos …" at bounding box center [784, 390] width 1568 height 779
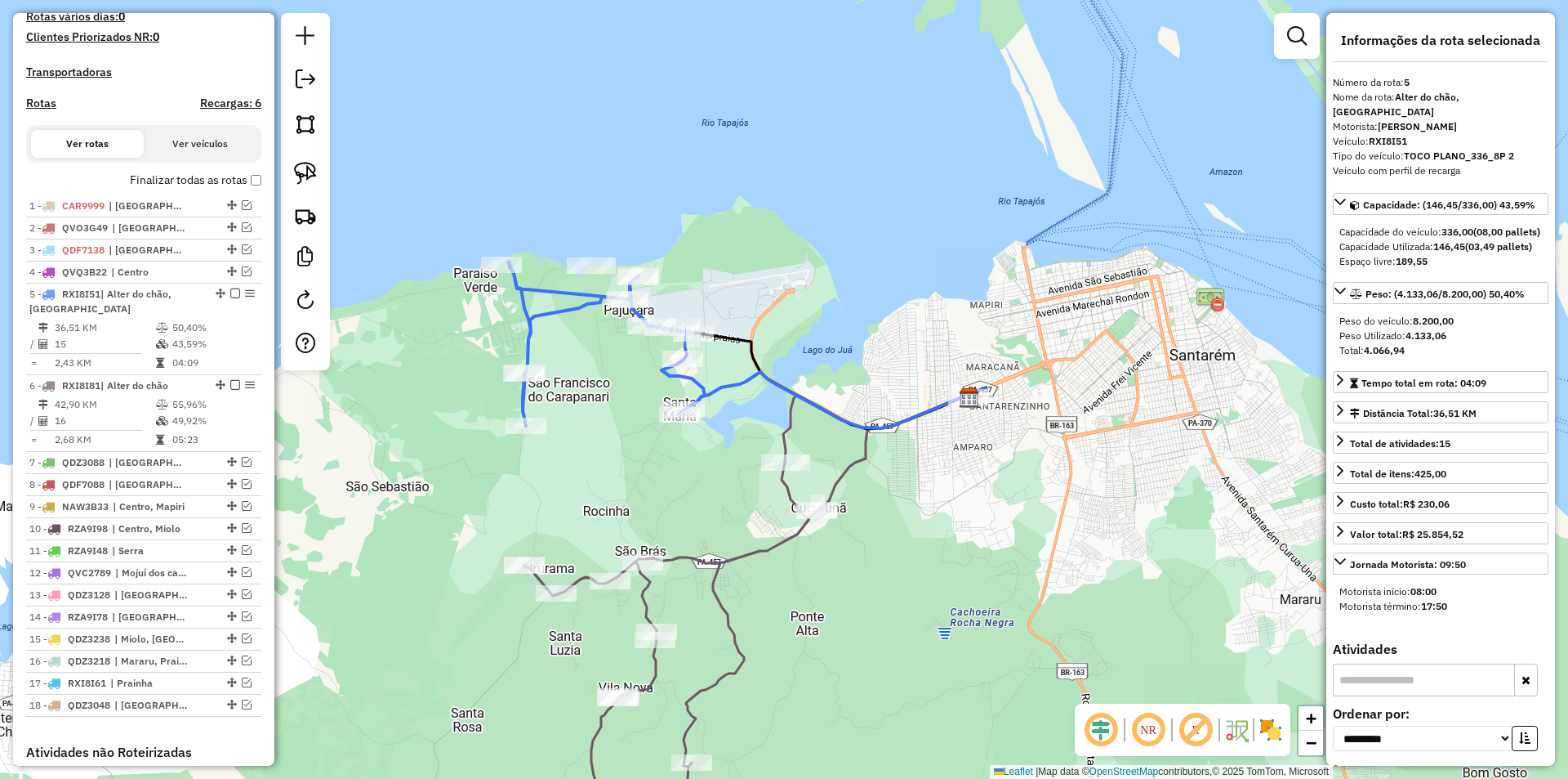
drag, startPoint x: 622, startPoint y: 533, endPoint x: 676, endPoint y: 496, distance: 65.5
click at [676, 496] on div "Janela de atendimento Grade de atendimento Capacidade Transportadoras Veículos …" at bounding box center [784, 390] width 1568 height 779
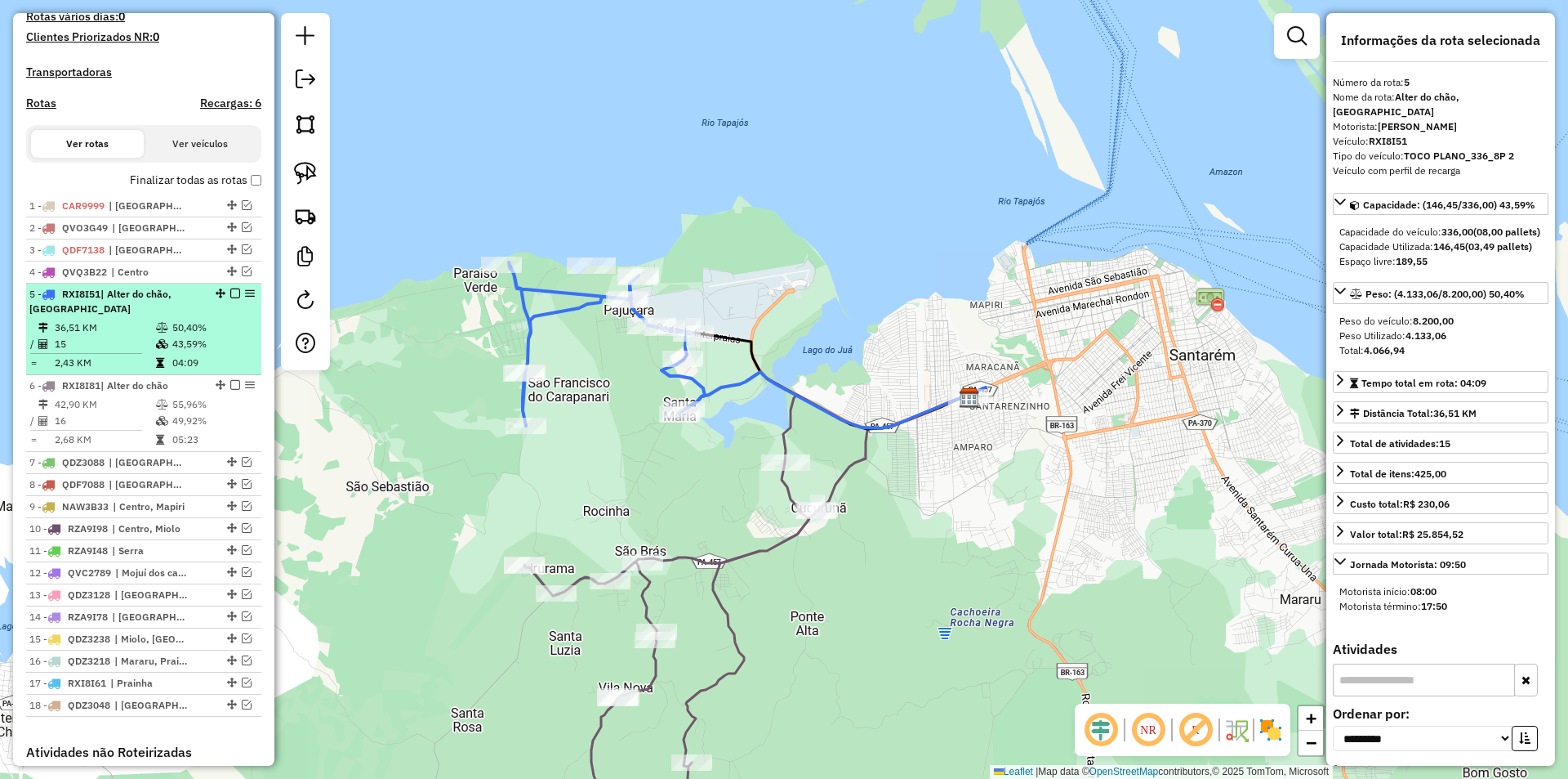
click at [230, 299] on em at bounding box center [235, 294] width 10 height 10
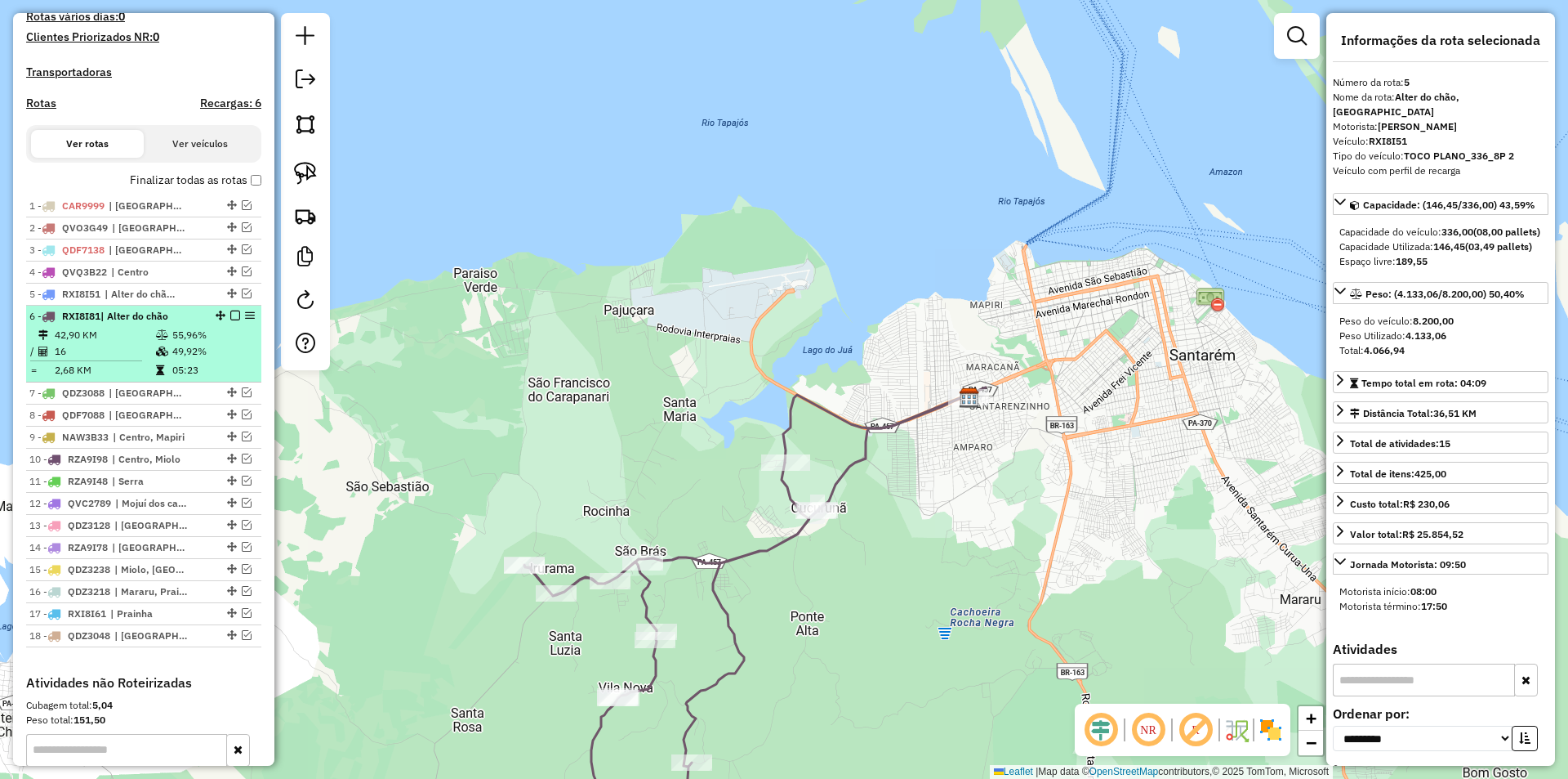
click at [230, 320] on em at bounding box center [235, 315] width 10 height 10
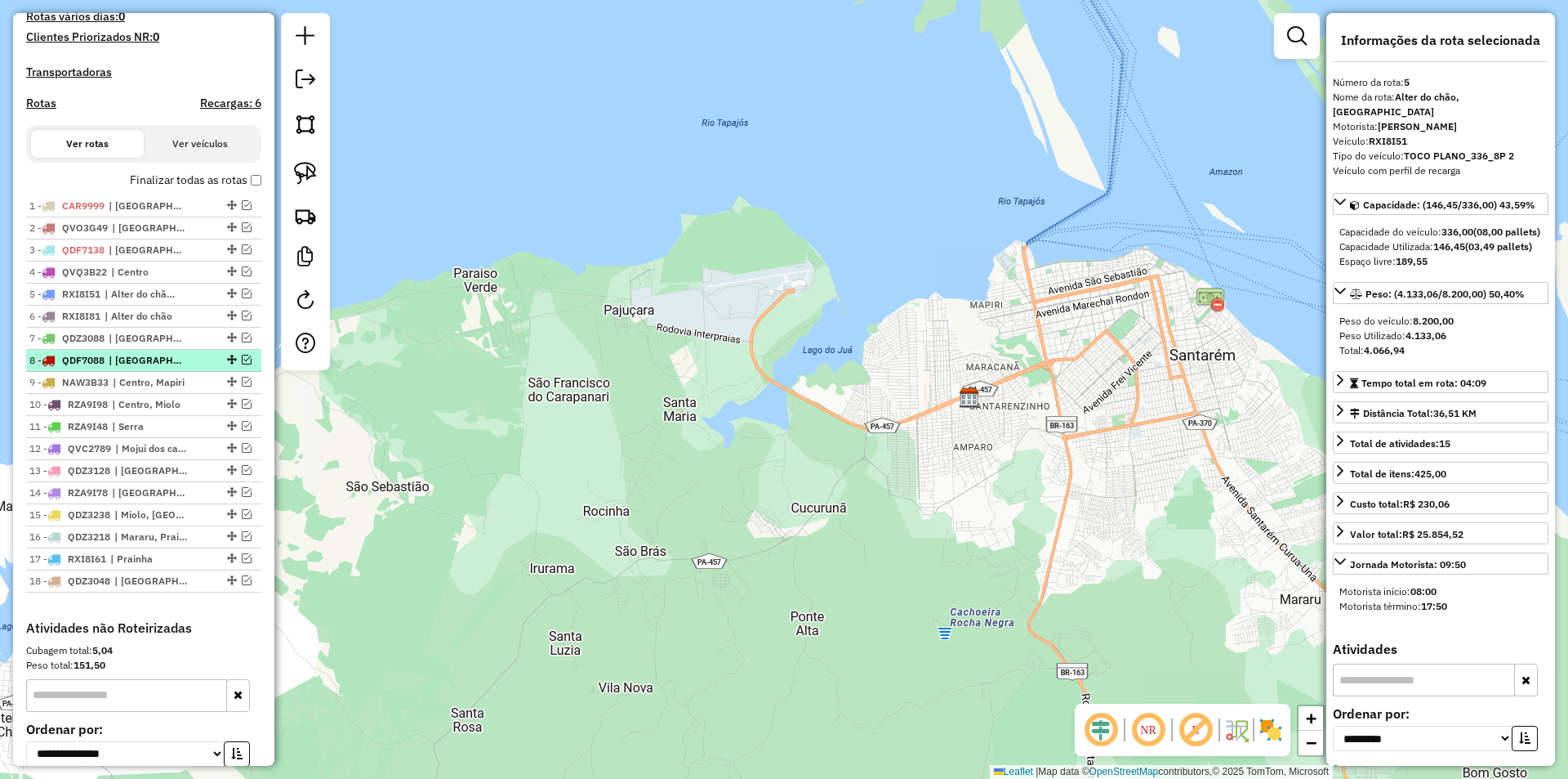
click at [235, 365] on div at bounding box center [230, 360] width 49 height 10
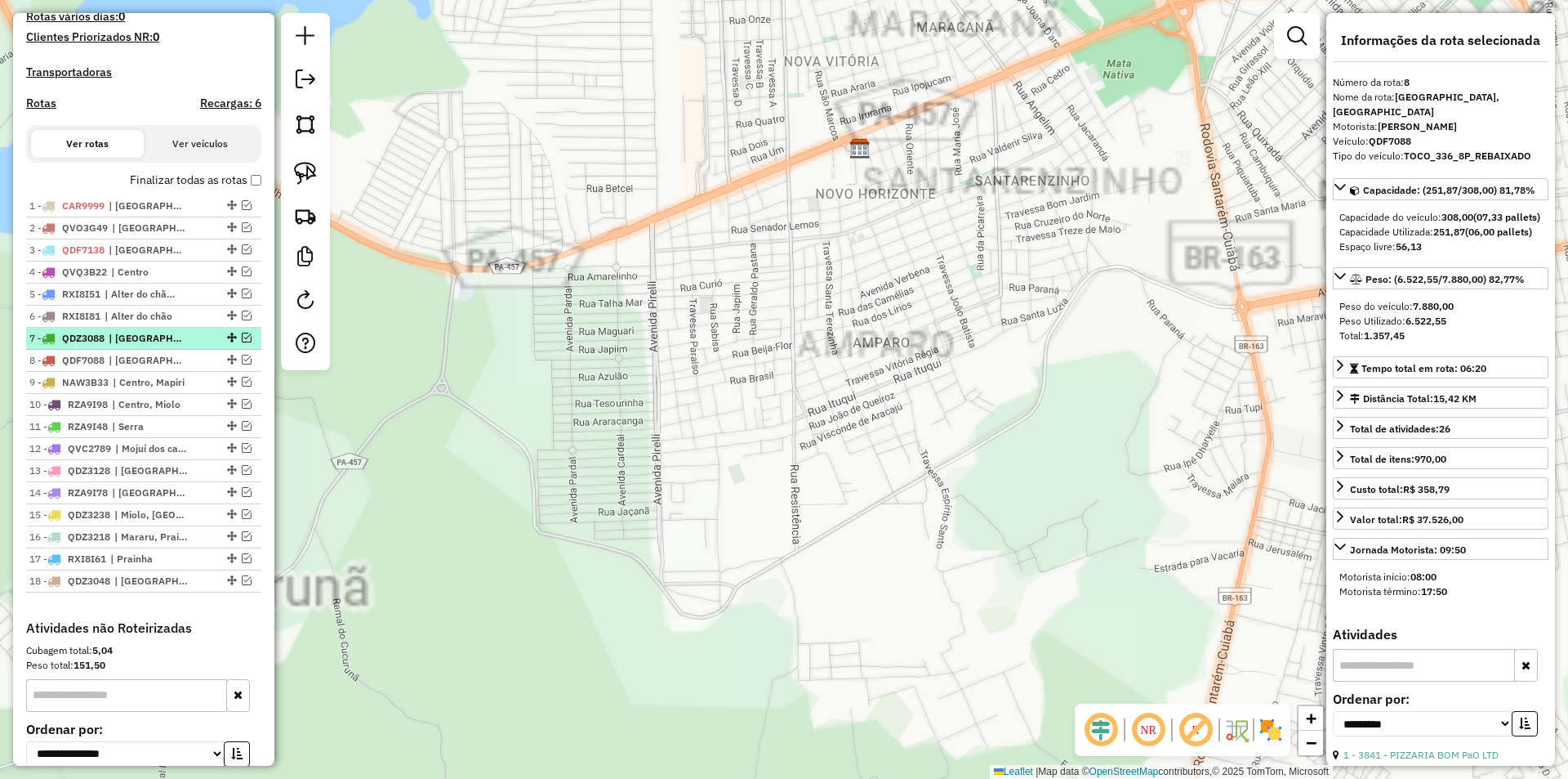
click at [243, 342] on em at bounding box center [247, 337] width 10 height 10
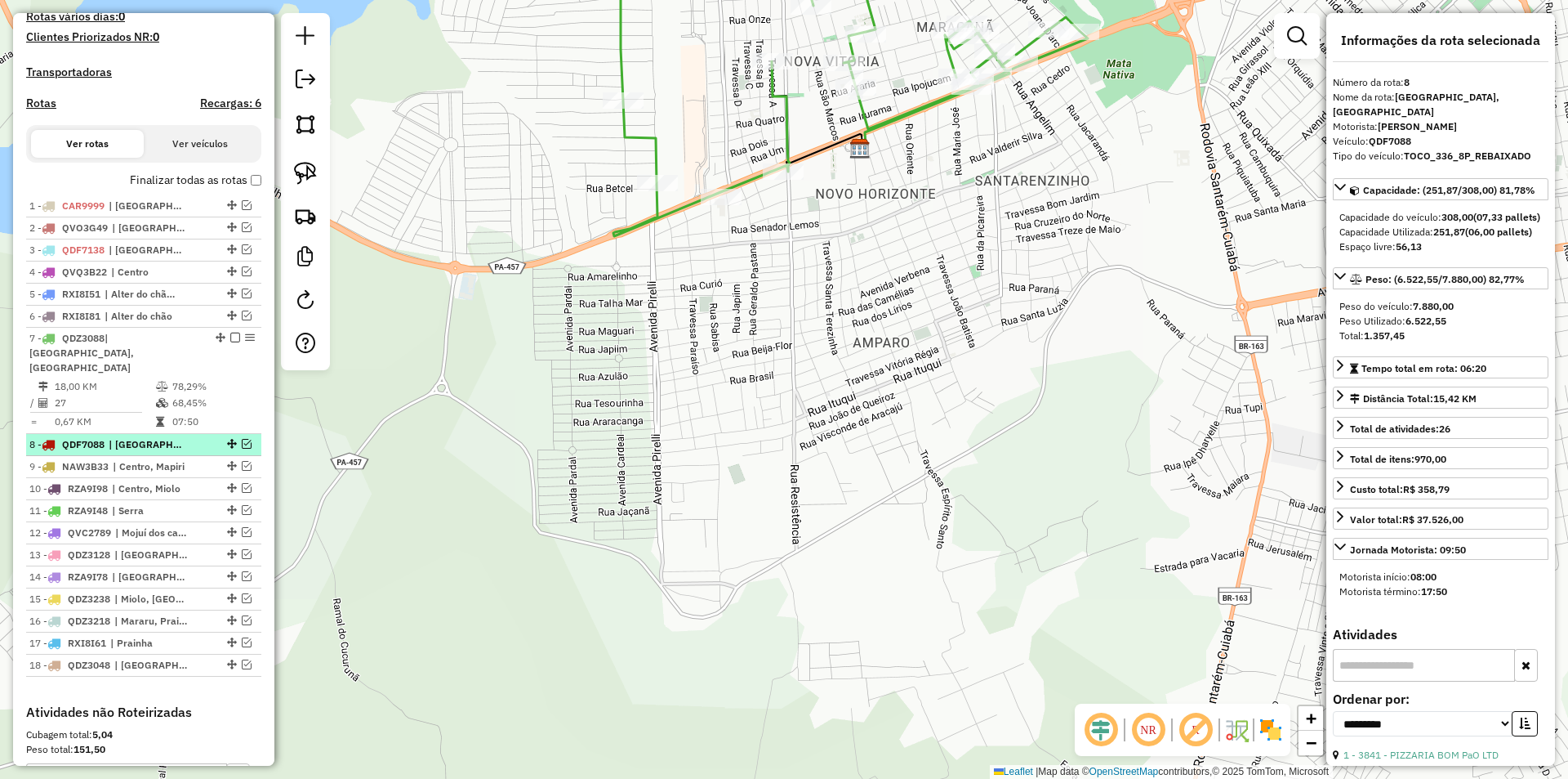
click at [242, 440] on em at bounding box center [247, 444] width 10 height 10
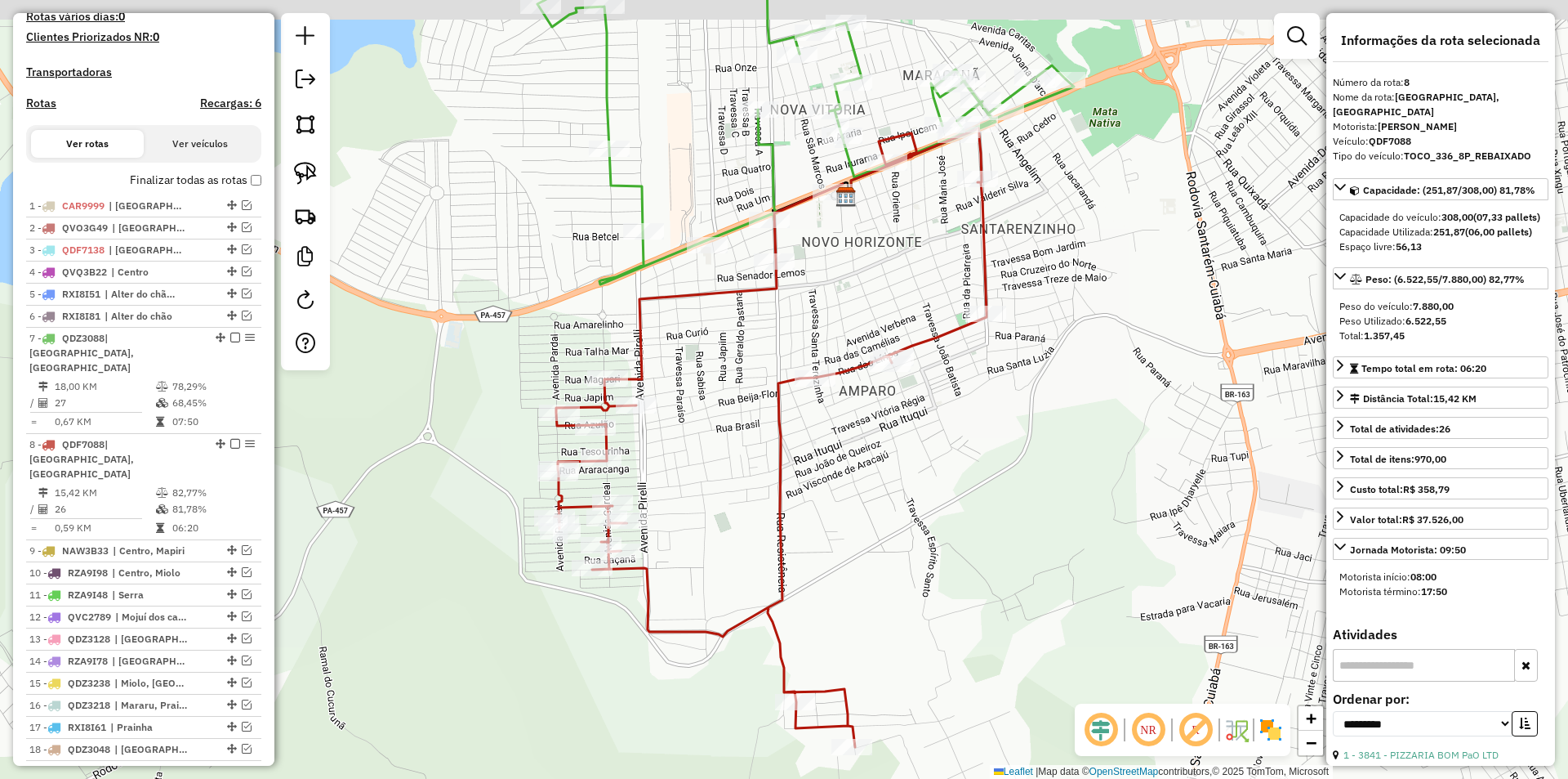
drag, startPoint x: 760, startPoint y: 370, endPoint x: 737, endPoint y: 430, distance: 64.3
click at [737, 430] on div "Janela de atendimento Grade de atendimento Capacidade Transportadoras Veículos …" at bounding box center [784, 390] width 1568 height 779
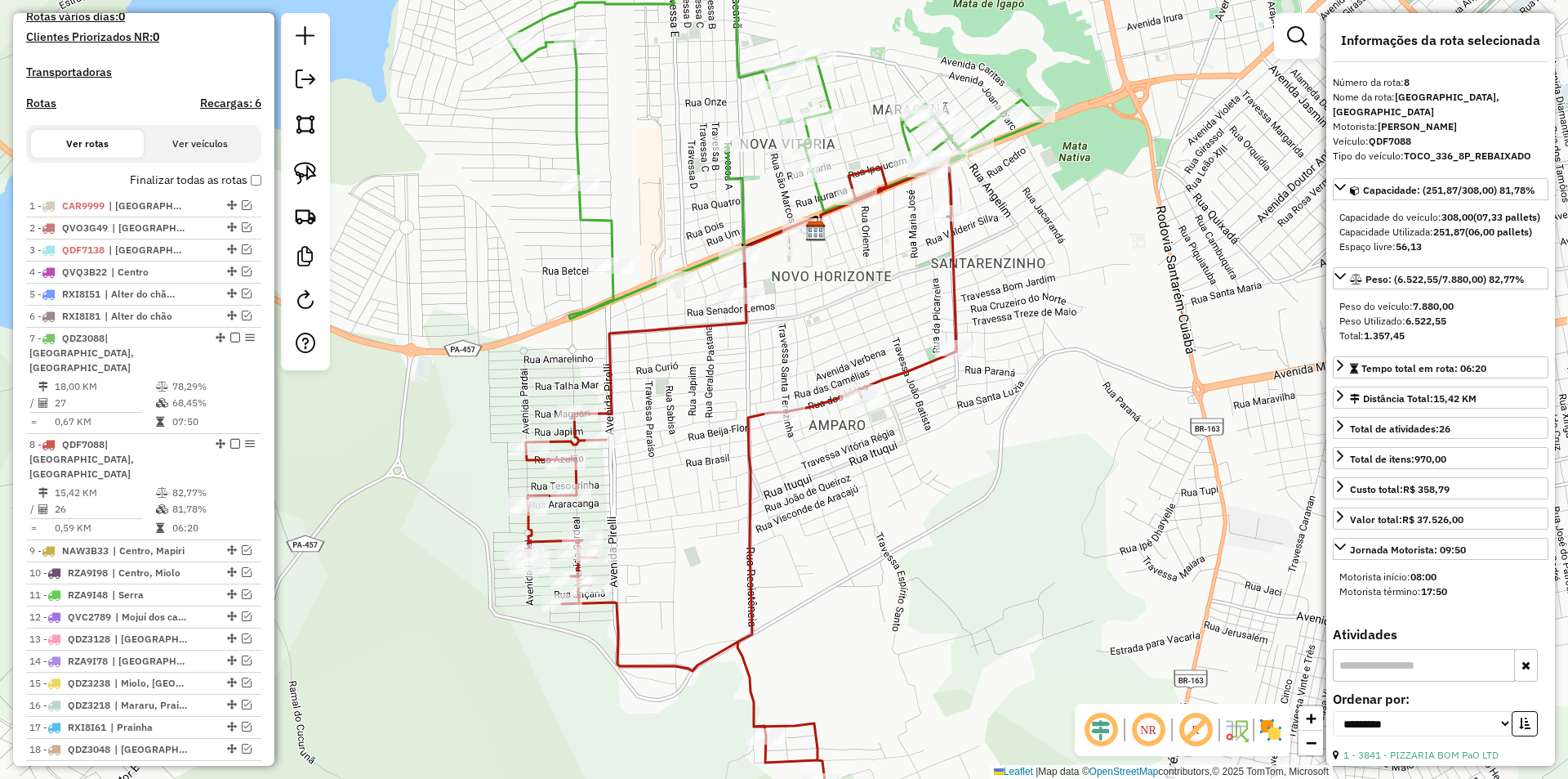
drag, startPoint x: 792, startPoint y: 349, endPoint x: 771, endPoint y: 360, distance: 23.7
click at [770, 371] on div "Janela de atendimento Grade de atendimento Capacidade Transportadoras Veículos …" at bounding box center [784, 390] width 1568 height 779
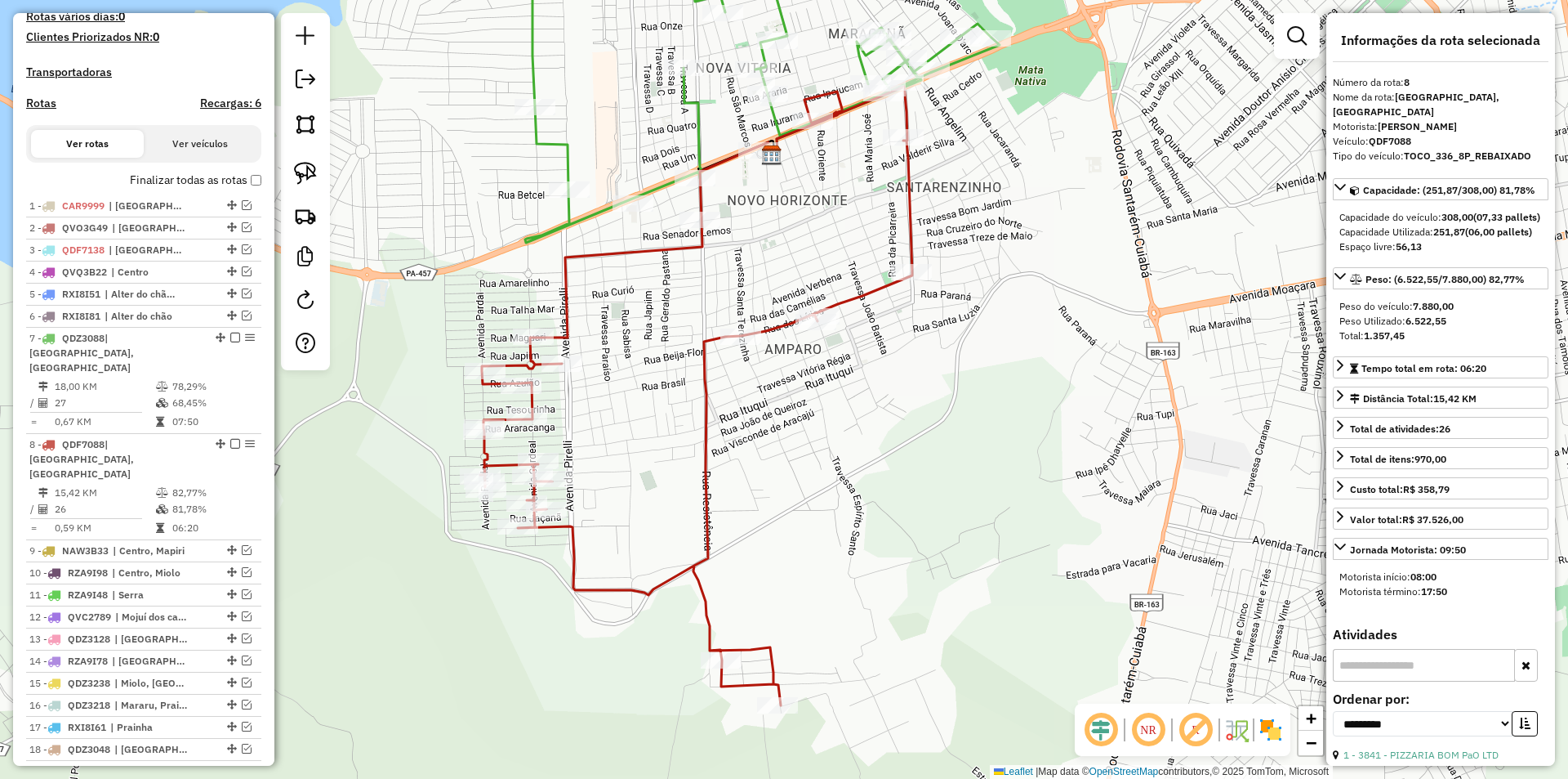
drag, startPoint x: 784, startPoint y: 351, endPoint x: 724, endPoint y: 252, distance: 115.8
click at [724, 252] on div "Janela de atendimento Grade de atendimento Capacidade Transportadoras Veículos …" at bounding box center [784, 390] width 1568 height 779
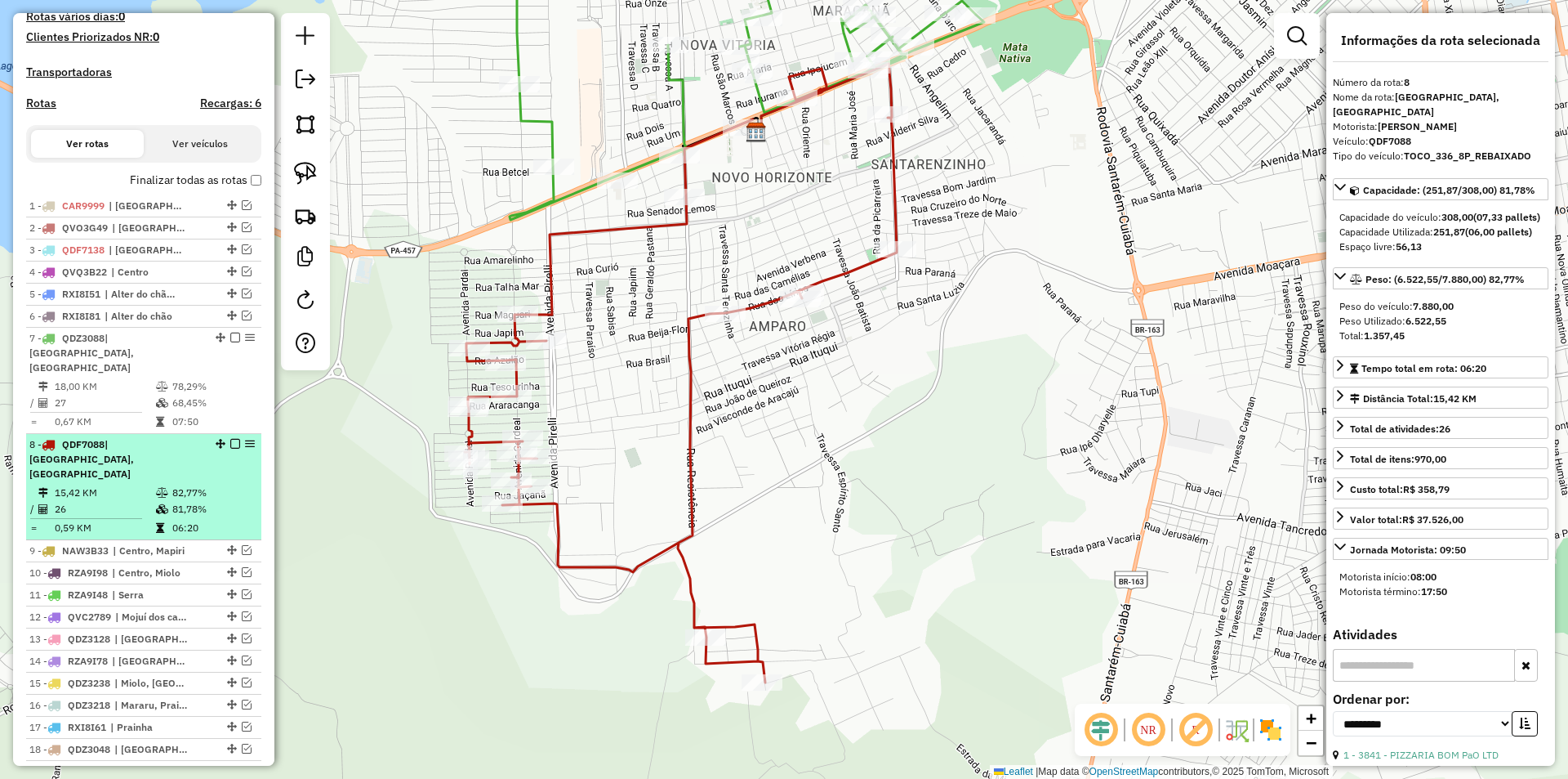
scroll to position [532, 0]
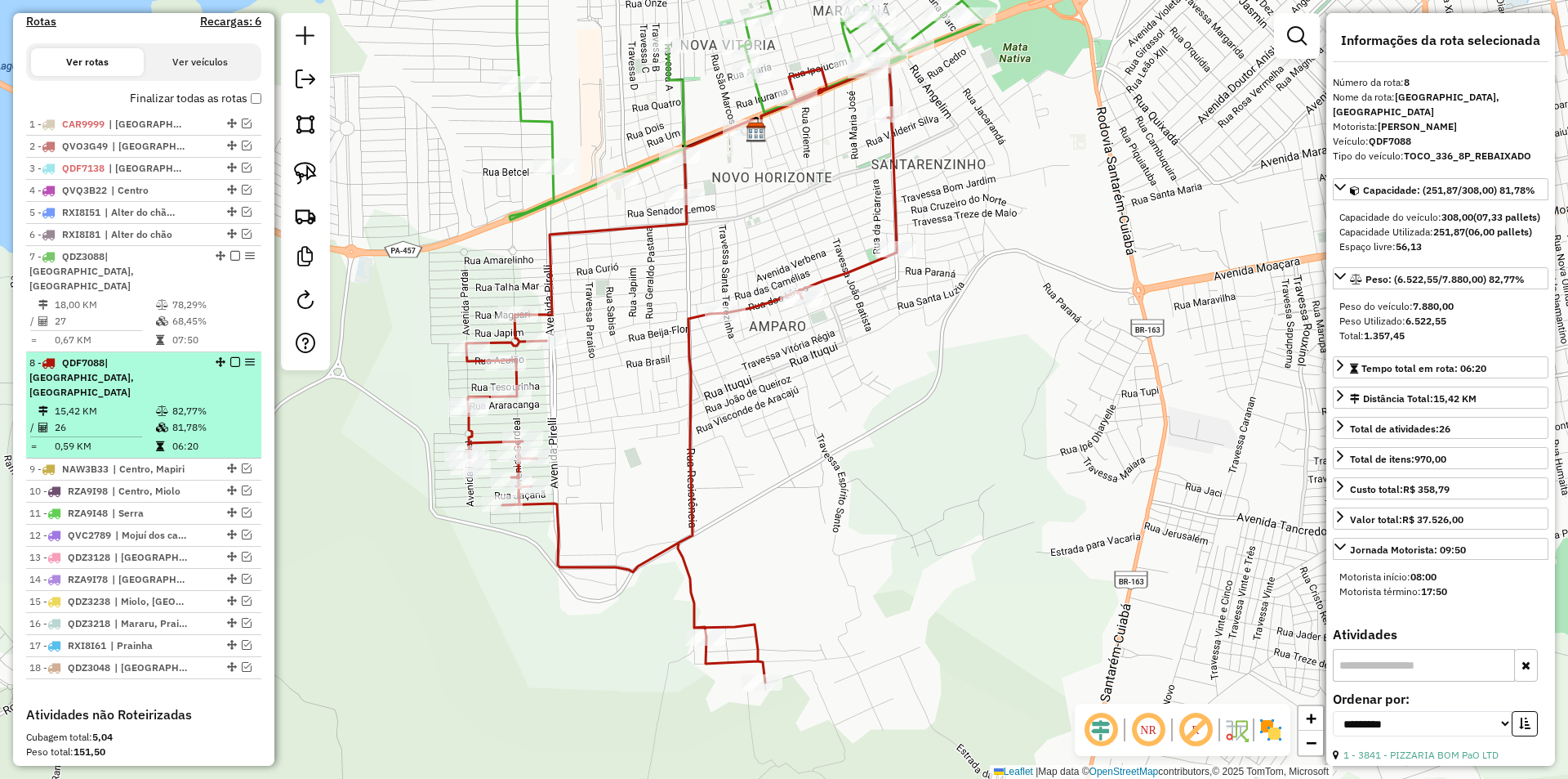
click at [230, 363] on em at bounding box center [235, 362] width 10 height 10
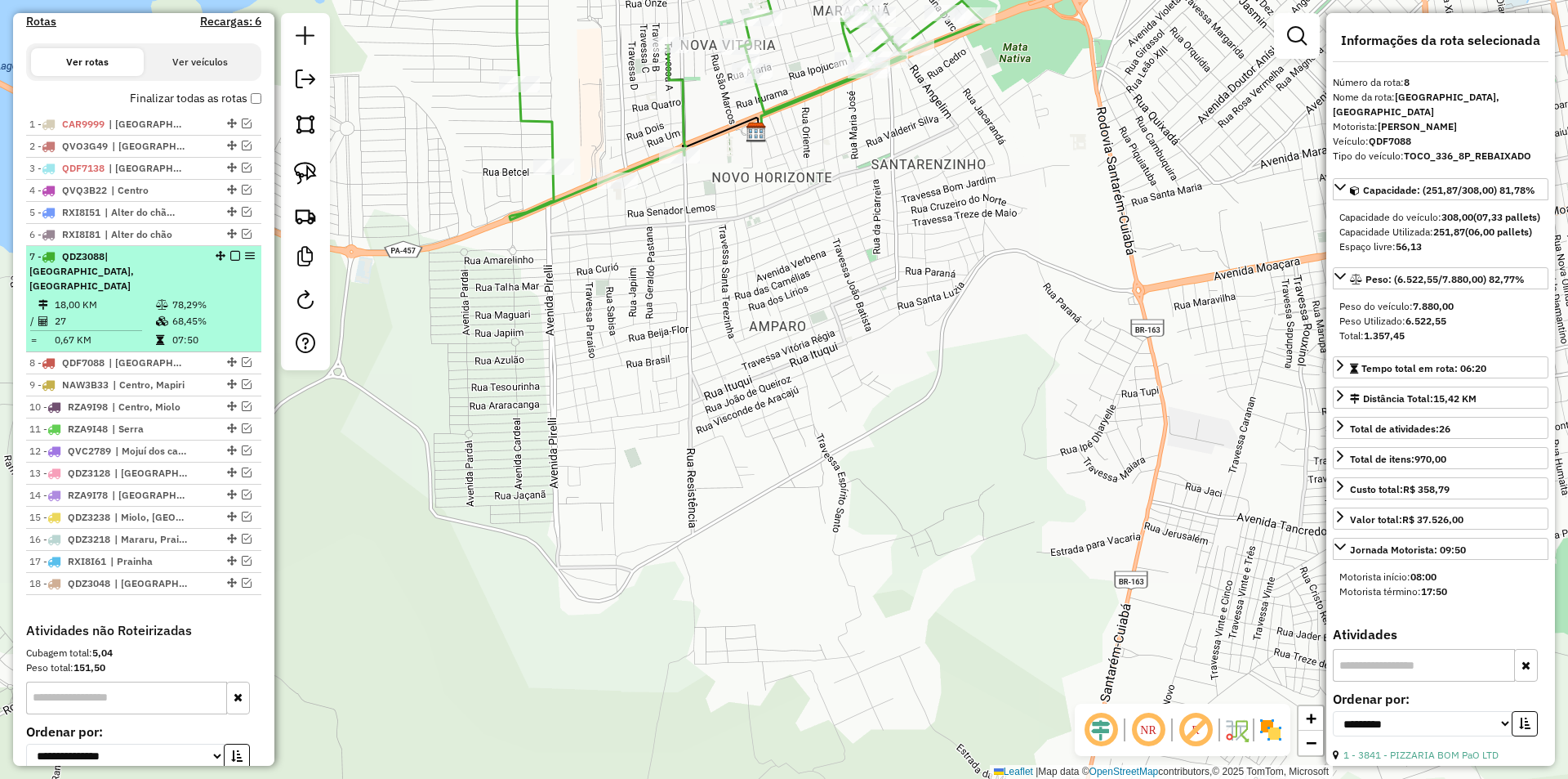
click at [224, 265] on div "7 - QDZ3088 | Maracanã, Santarenzinho" at bounding box center [143, 271] width 228 height 44
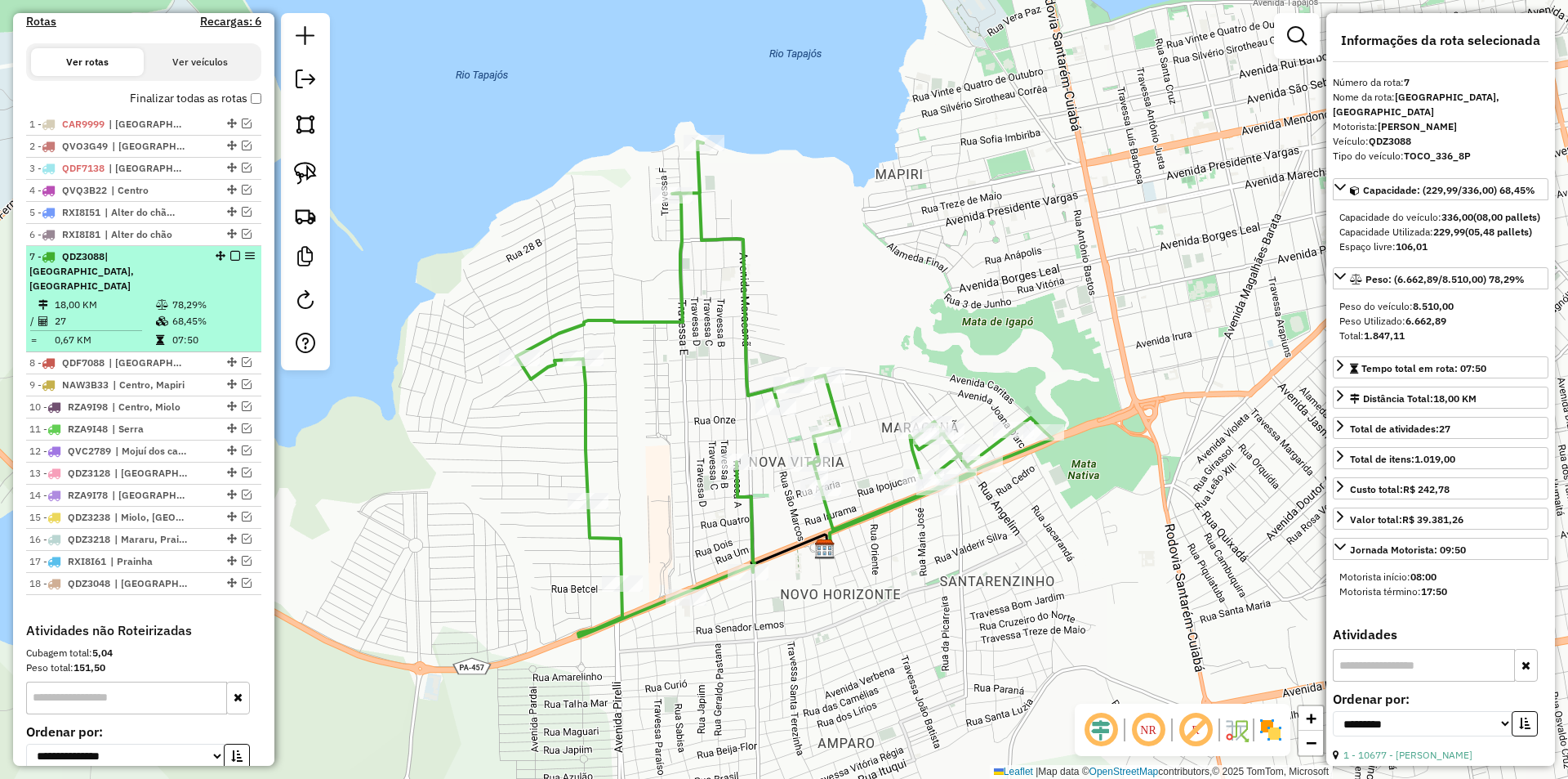
click at [233, 261] on em at bounding box center [235, 256] width 10 height 10
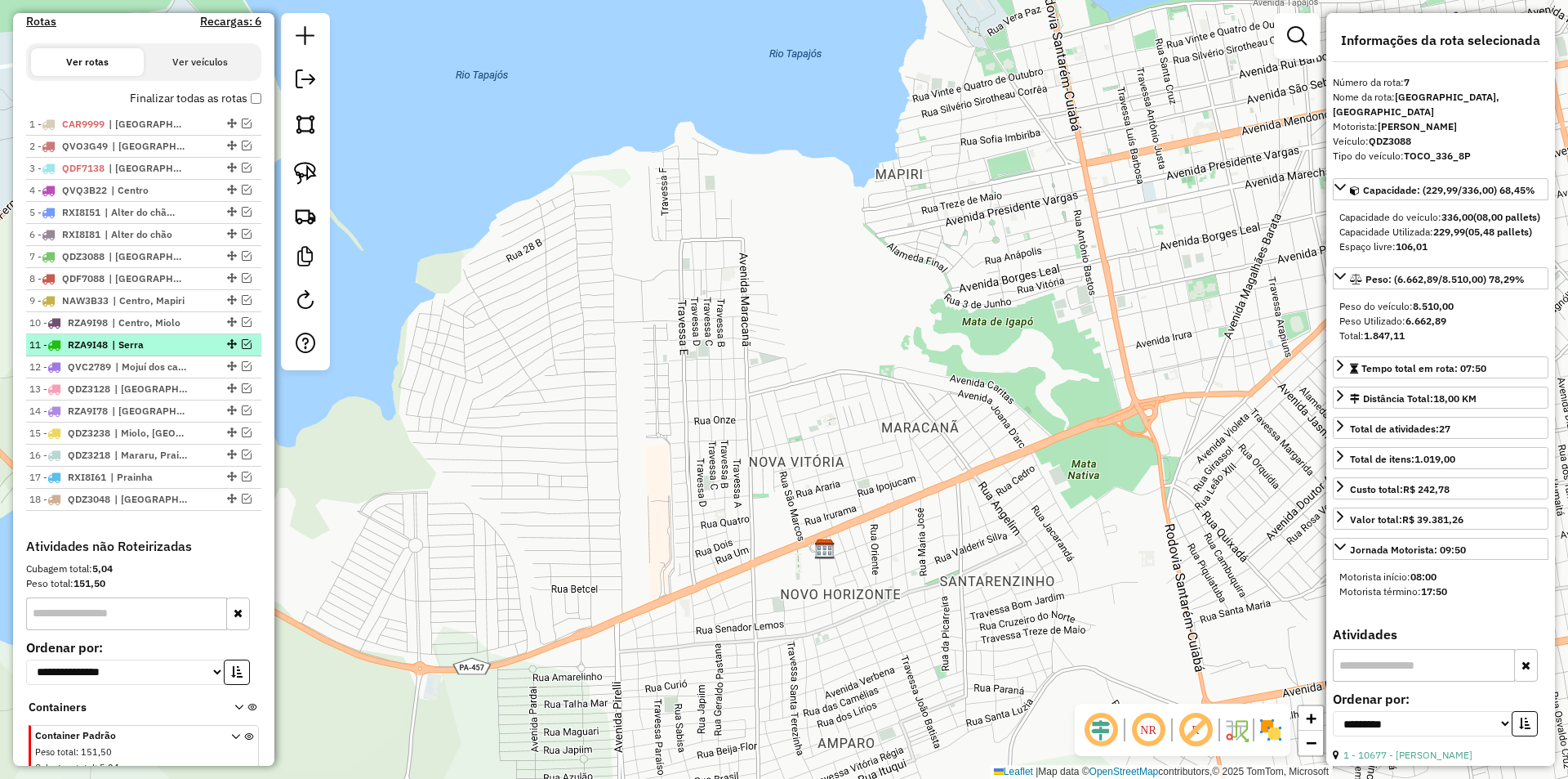
click at [243, 349] on em at bounding box center [247, 344] width 10 height 10
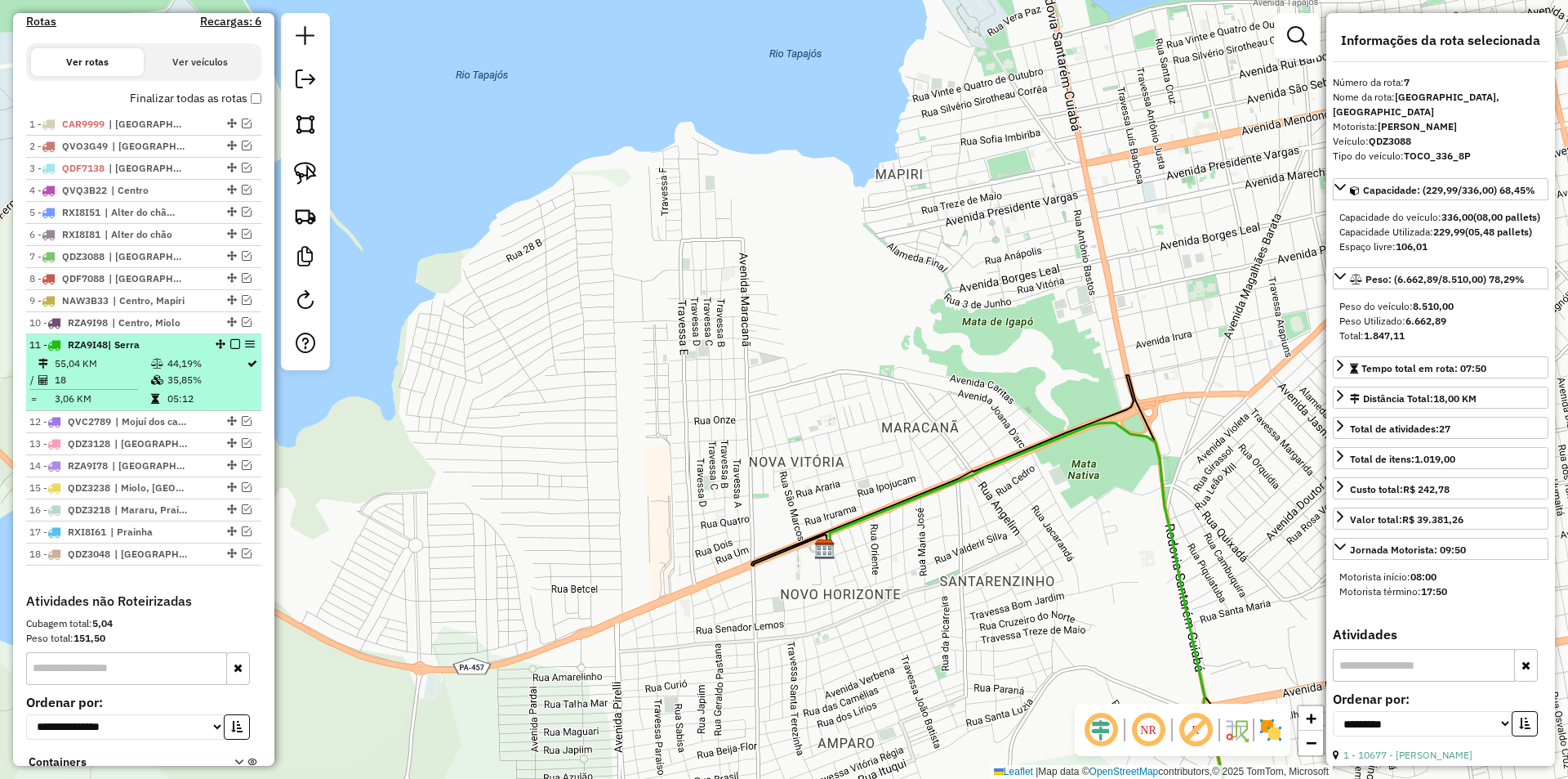
click at [237, 372] on td "44,19%" at bounding box center [206, 363] width 79 height 17
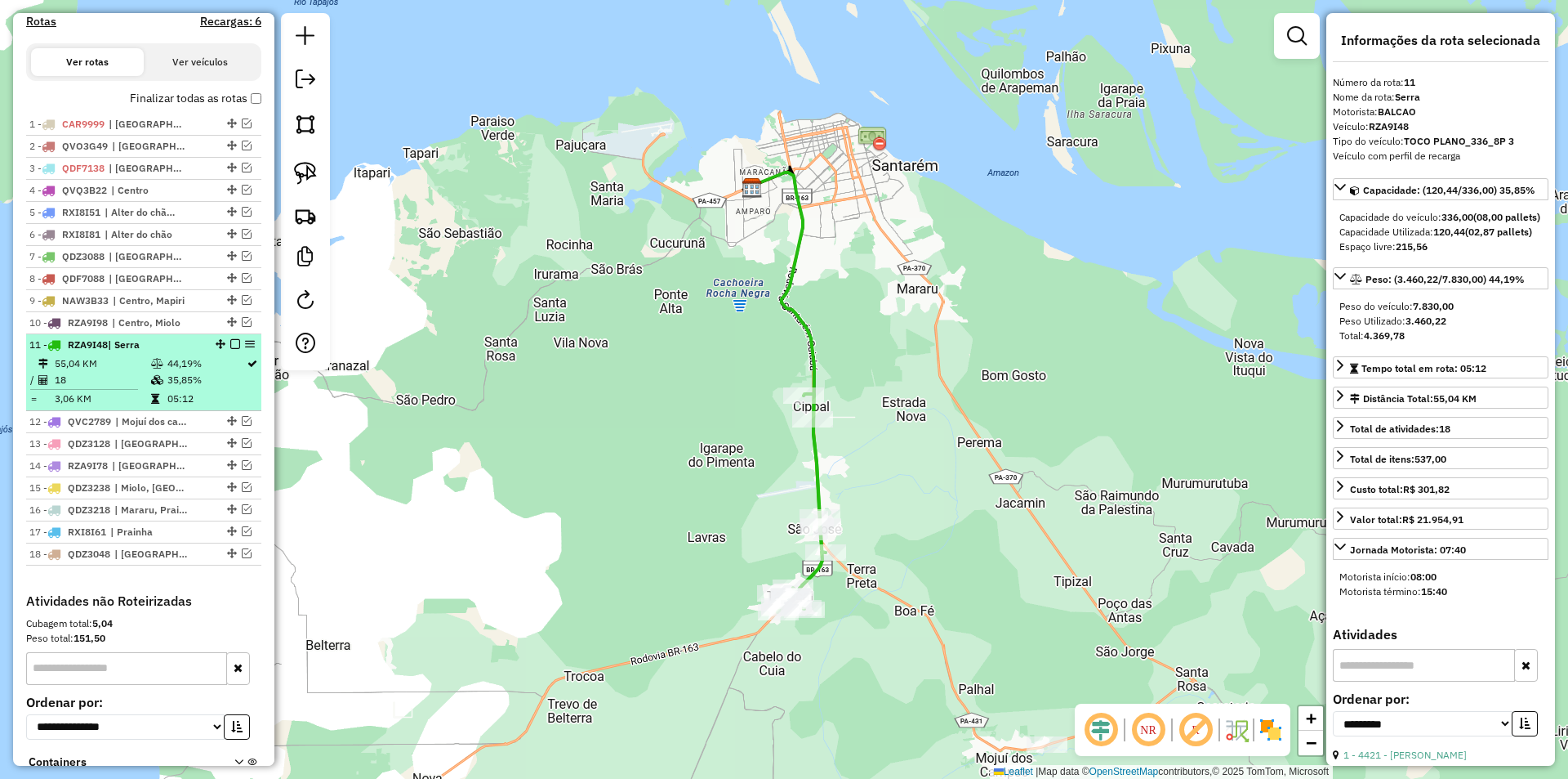
click at [225, 389] on td "35,85%" at bounding box center [206, 380] width 79 height 17
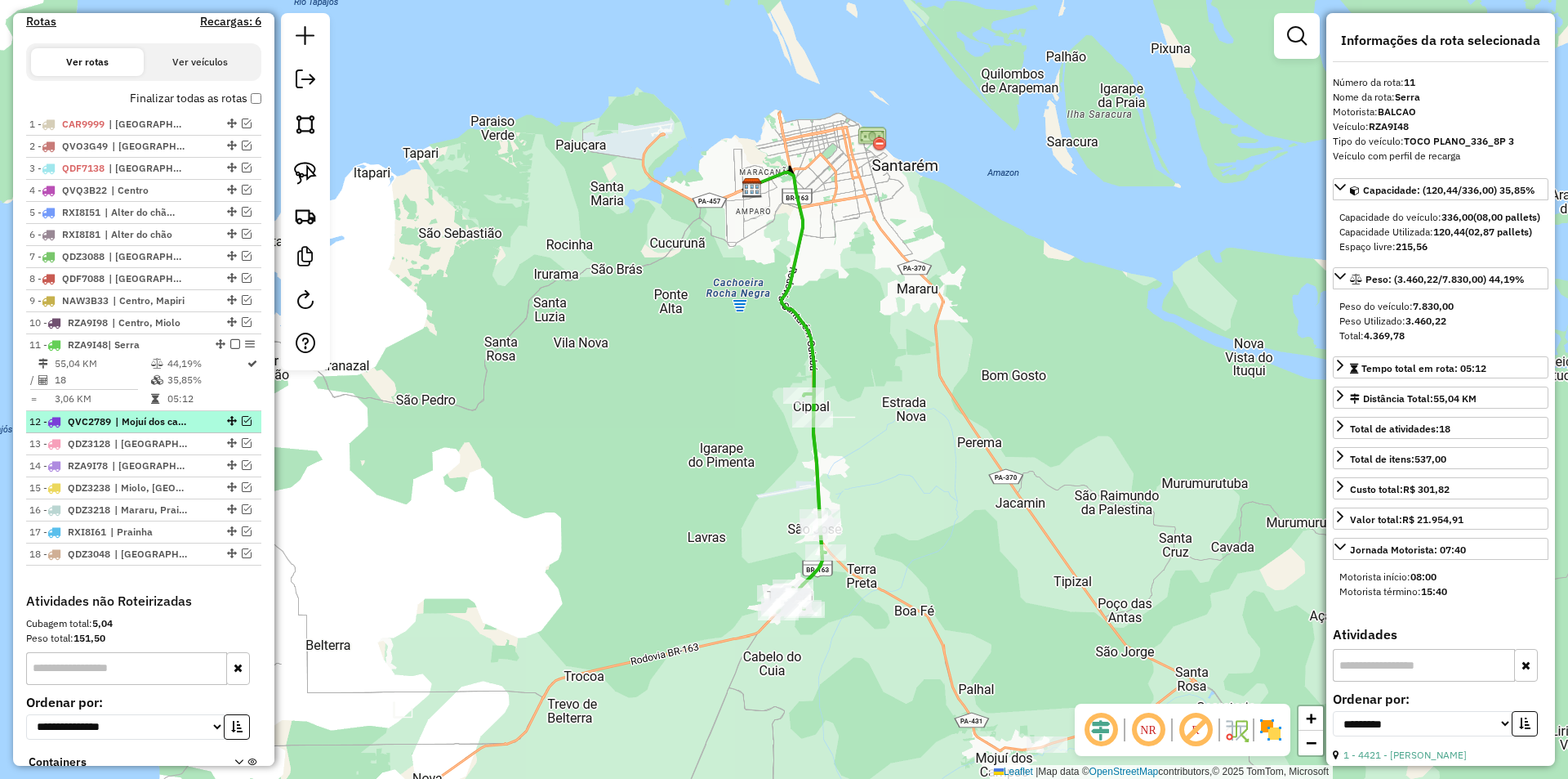
click at [242, 426] on em at bounding box center [247, 421] width 10 height 10
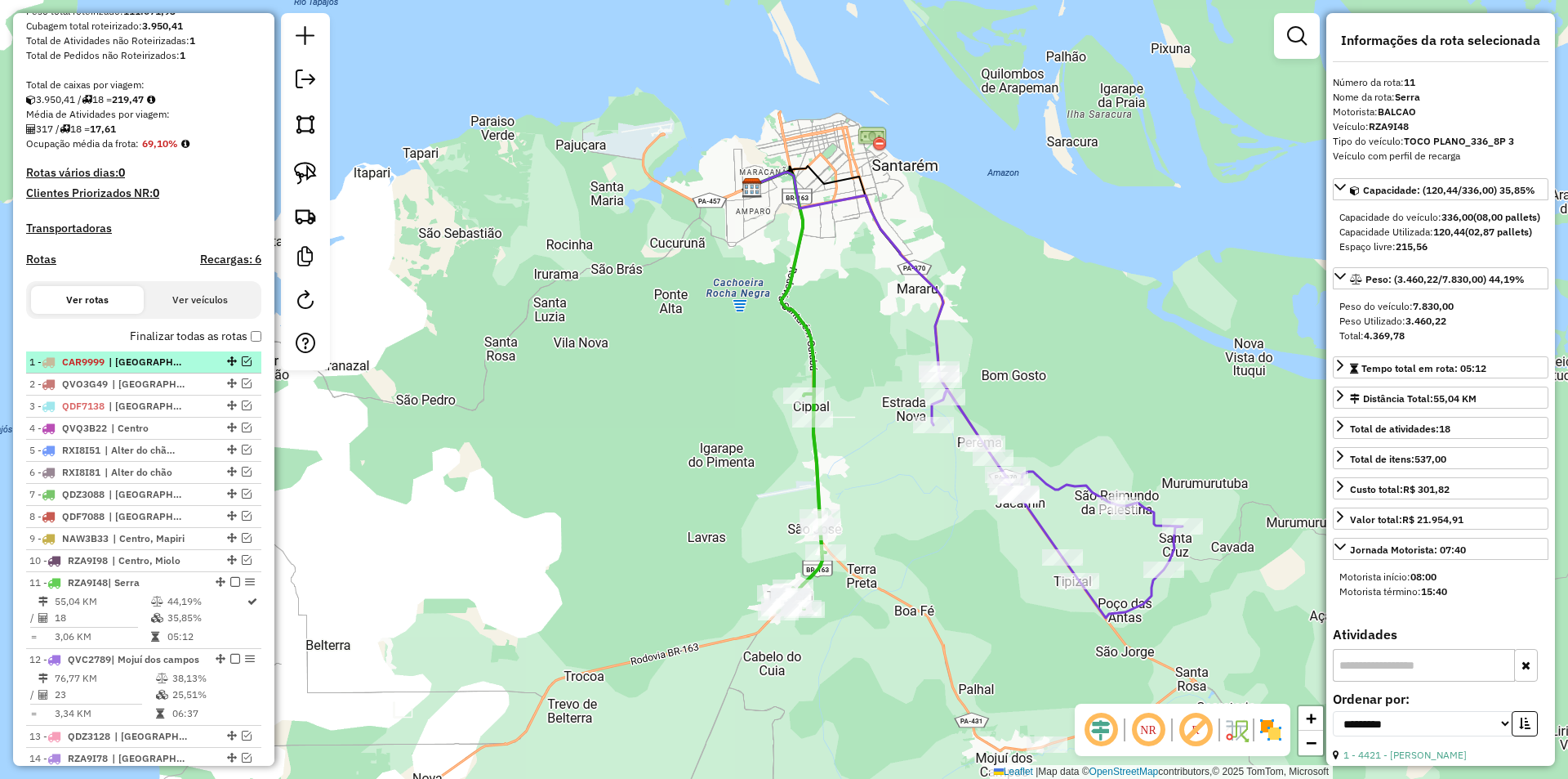
scroll to position [287, 0]
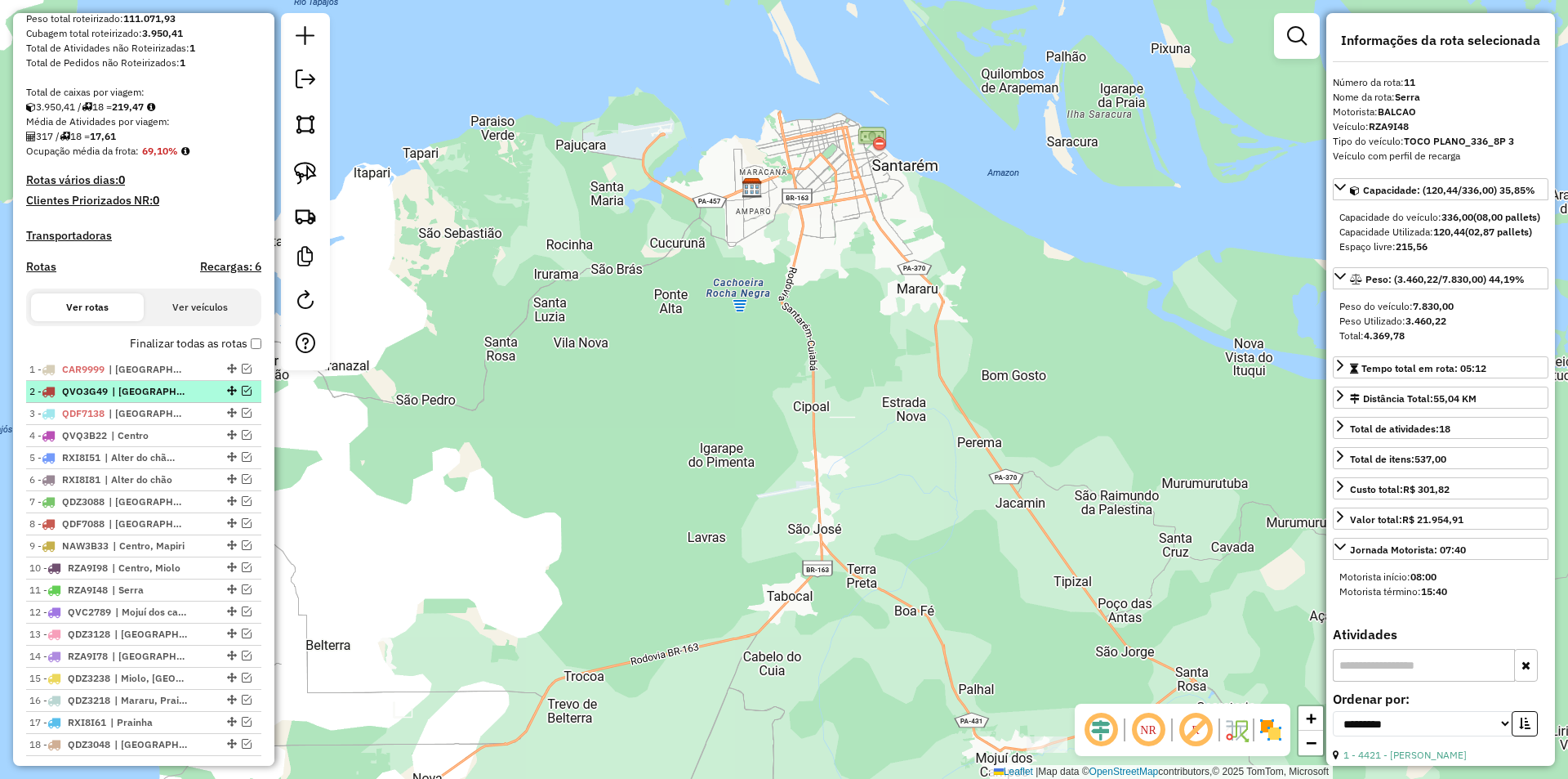
click at [242, 398] on div "2 - QVO3G49 | Centro, Porto, Santarenzinho" at bounding box center [143, 390] width 228 height 15
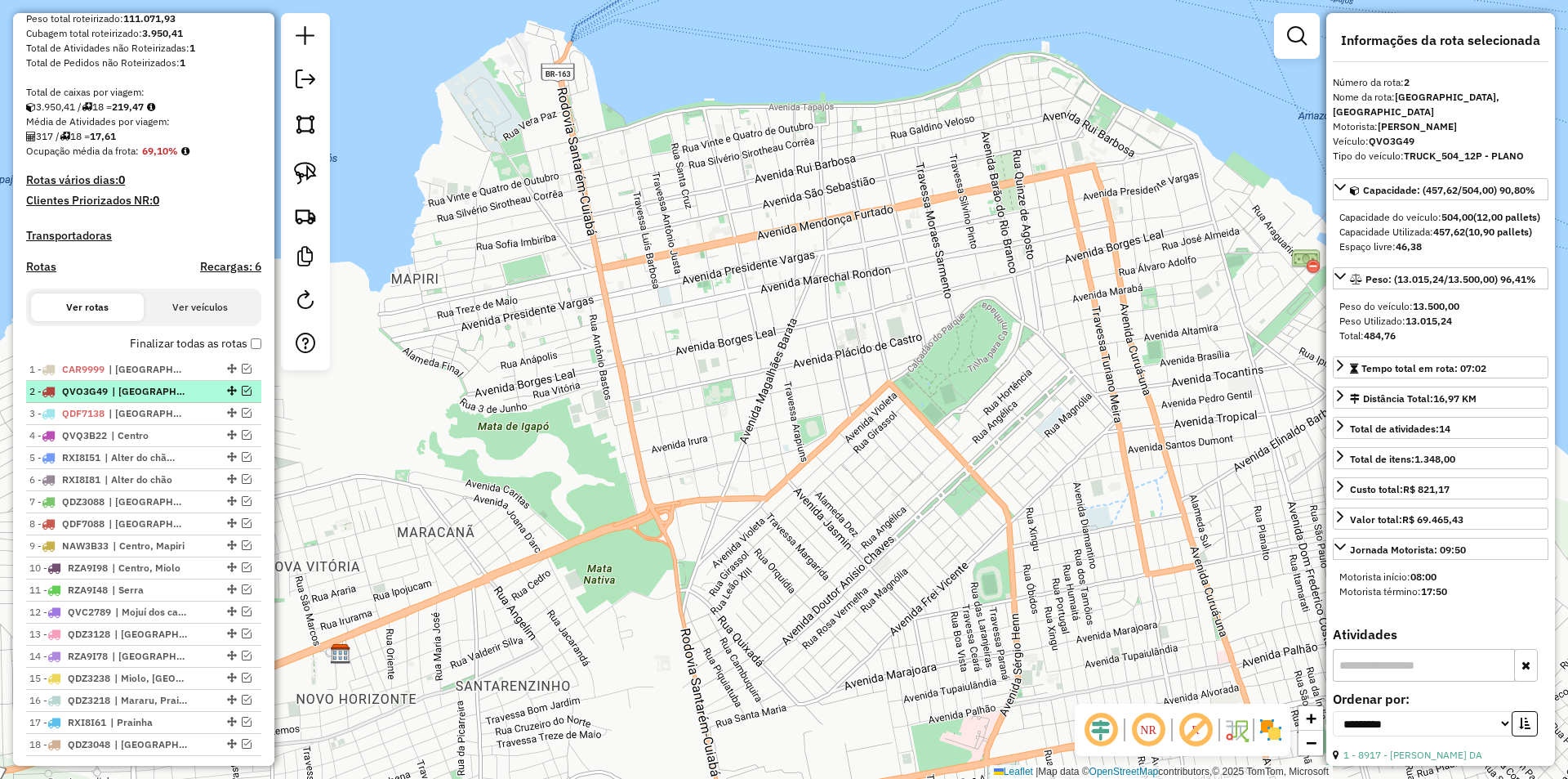
click at [244, 395] on em at bounding box center [247, 390] width 10 height 10
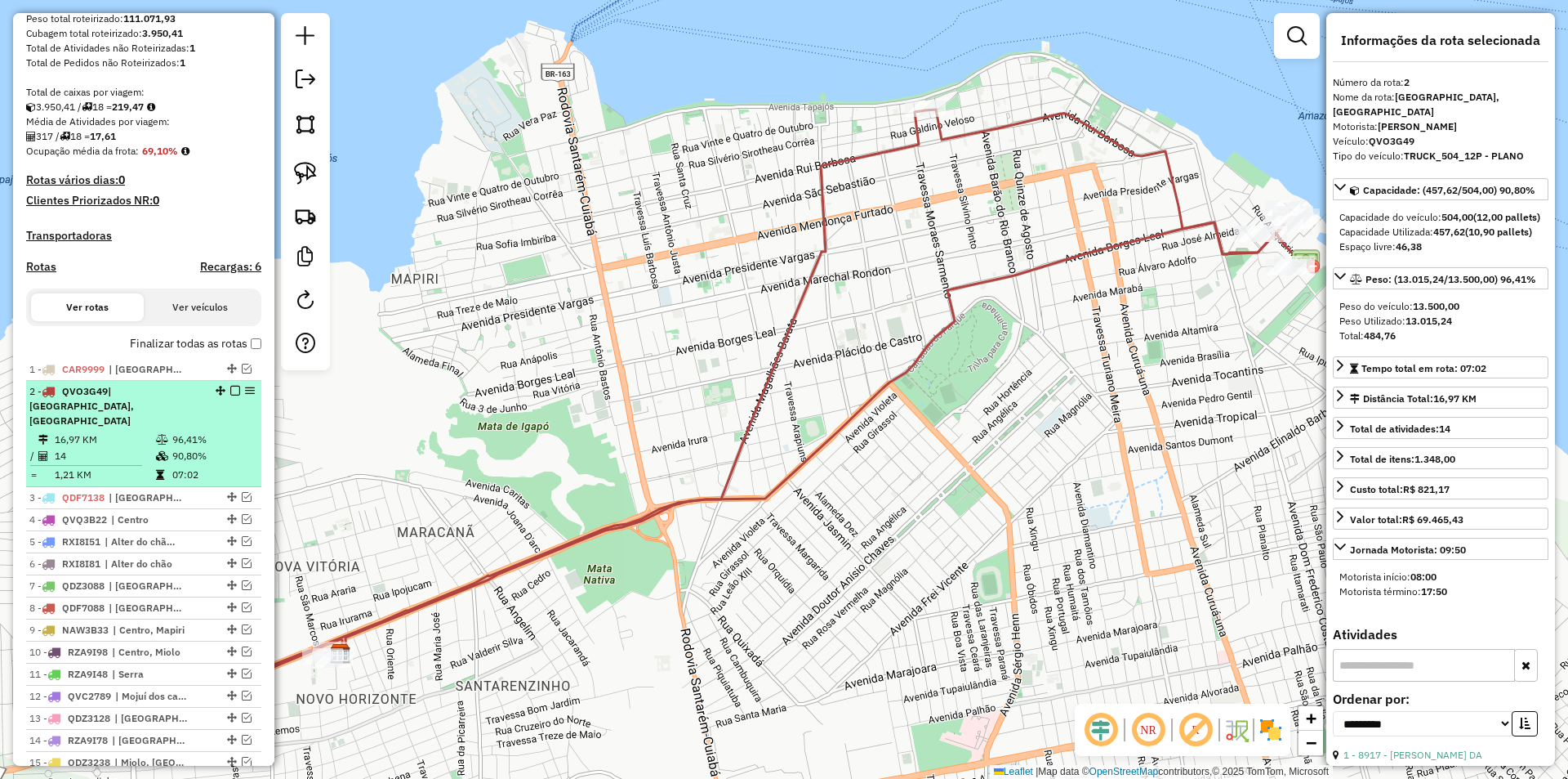
click at [238, 413] on div "2 - QVO3G49 | Centro, Porto, Santarenzinho" at bounding box center [143, 405] width 228 height 44
click at [230, 395] on em at bounding box center [235, 390] width 10 height 10
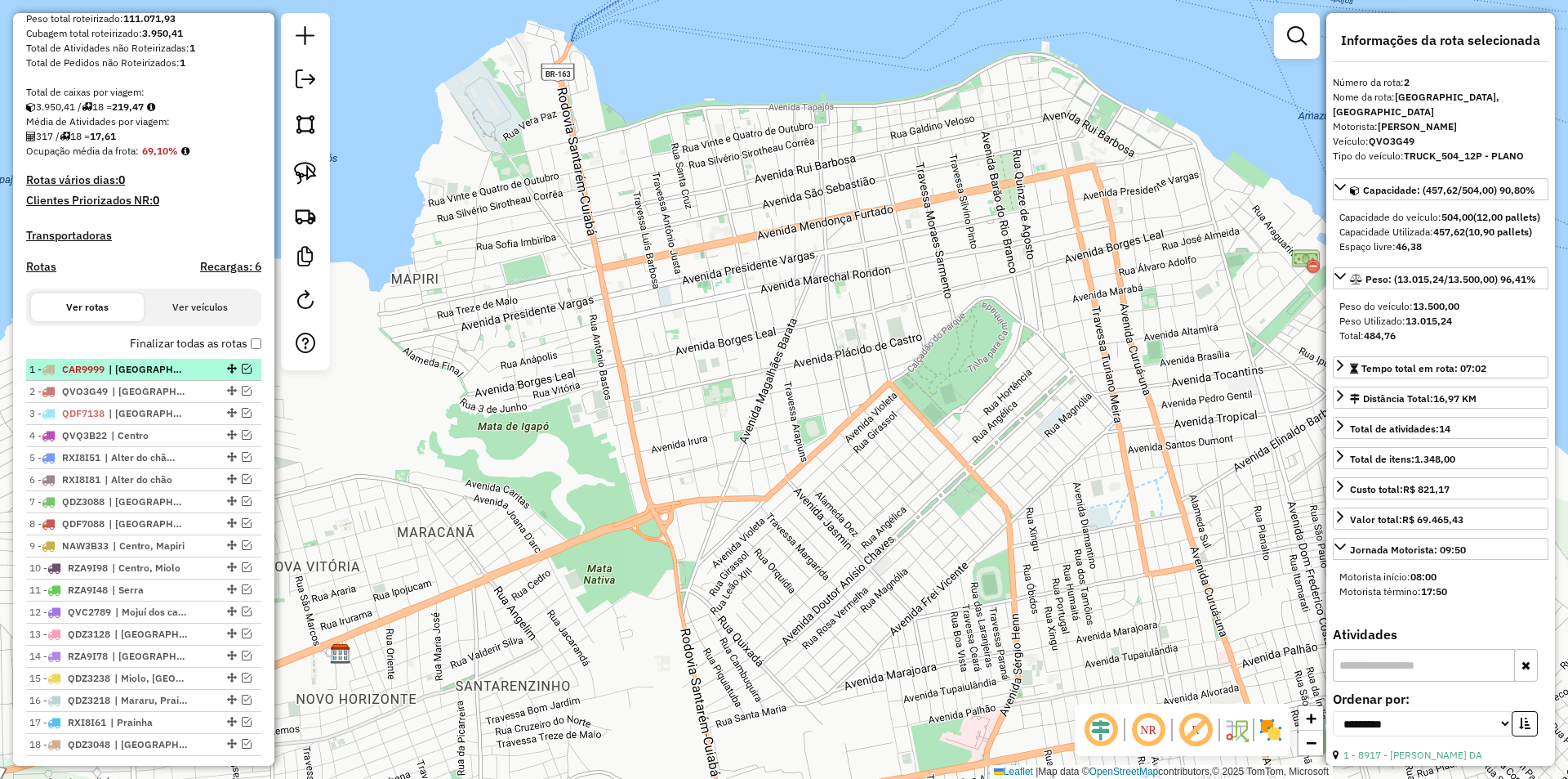
click at [244, 374] on em at bounding box center [247, 369] width 10 height 10
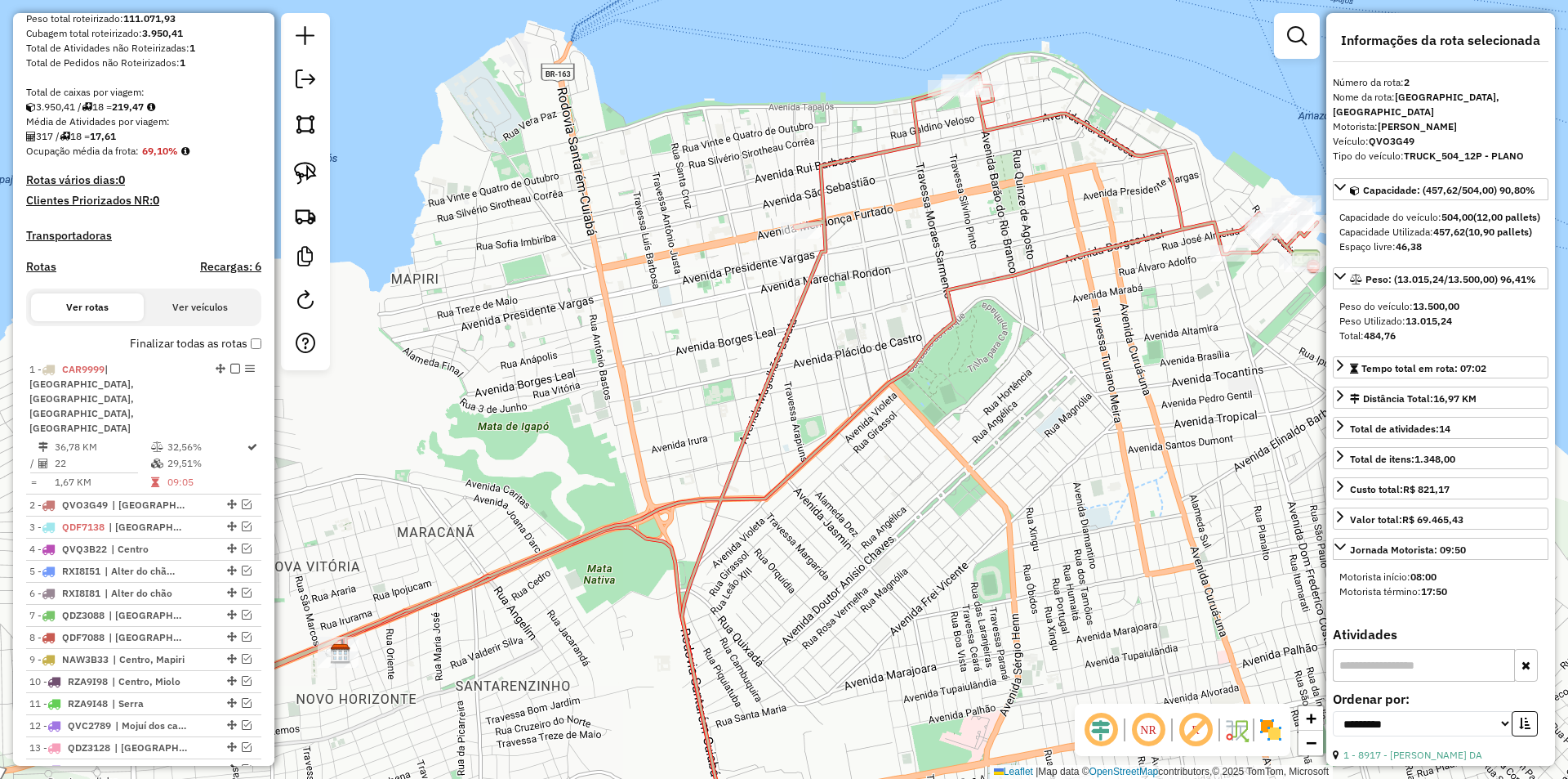
click at [561, 535] on div "Janela de atendimento Grade de atendimento Capacidade Transportadoras Veículos …" at bounding box center [784, 390] width 1568 height 779
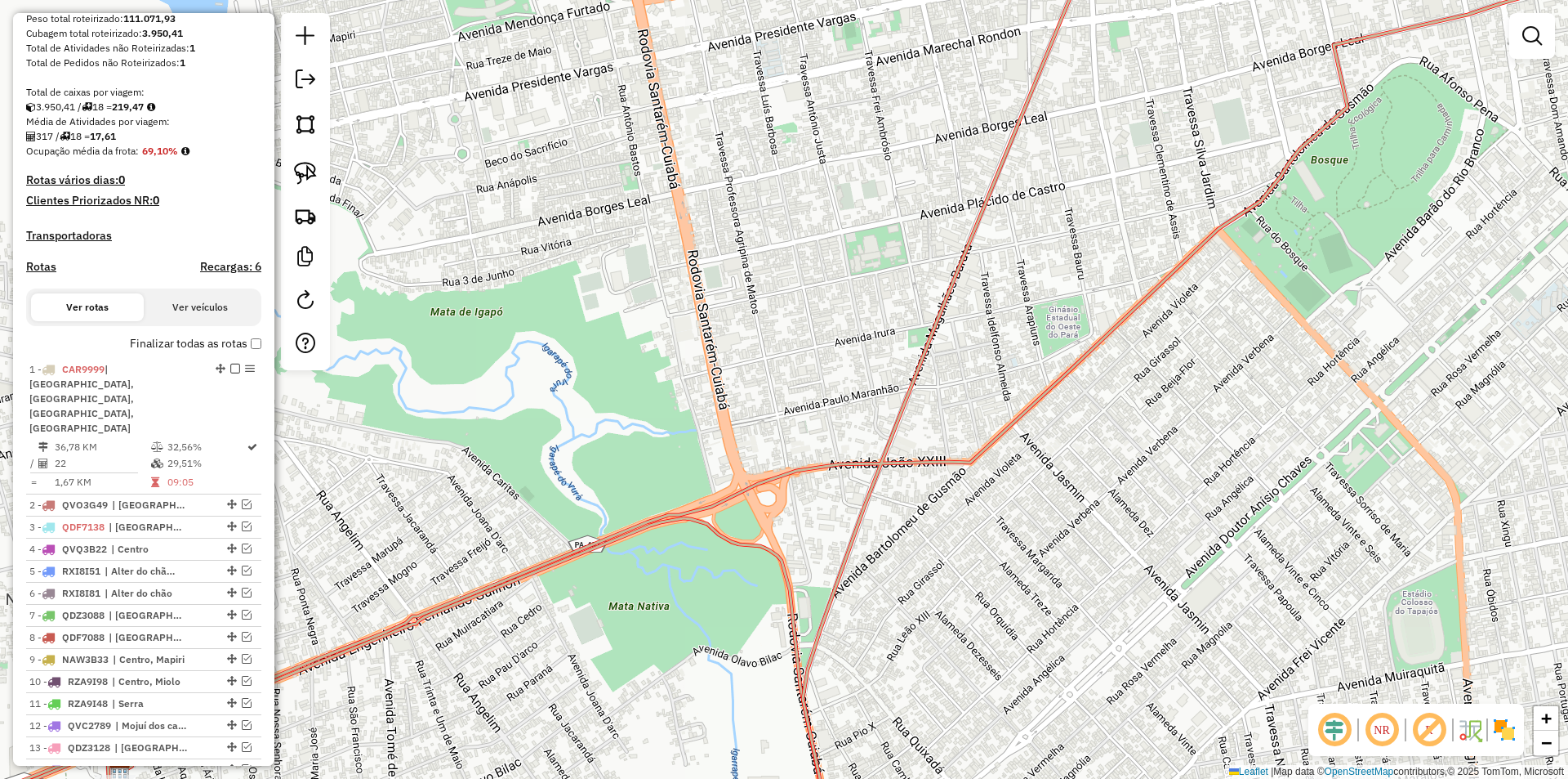
click at [558, 547] on div "Janela de atendimento Grade de atendimento Capacidade Transportadoras Veículos …" at bounding box center [784, 390] width 1568 height 779
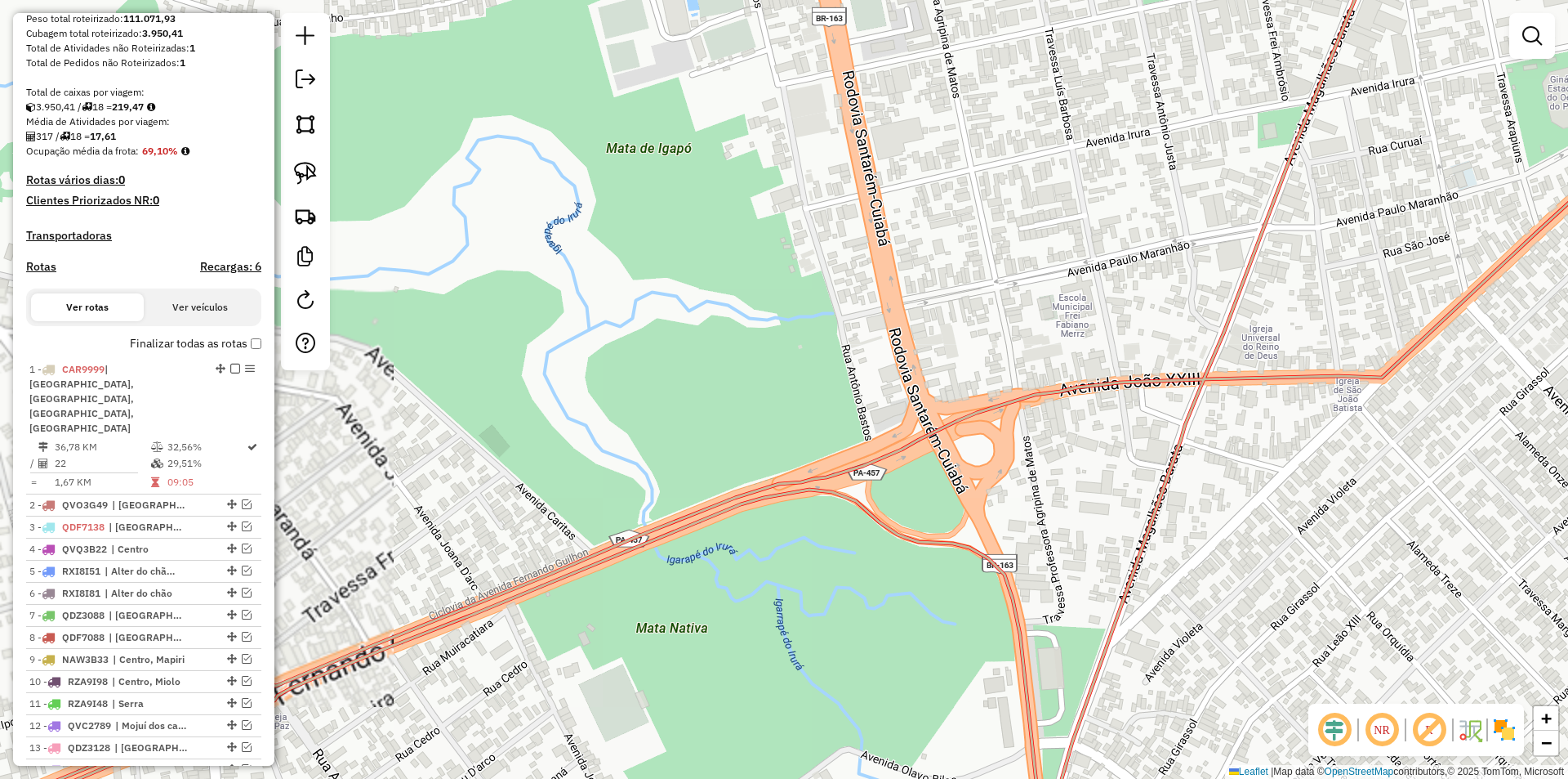
click at [563, 562] on icon at bounding box center [796, 389] width 1856 height 934
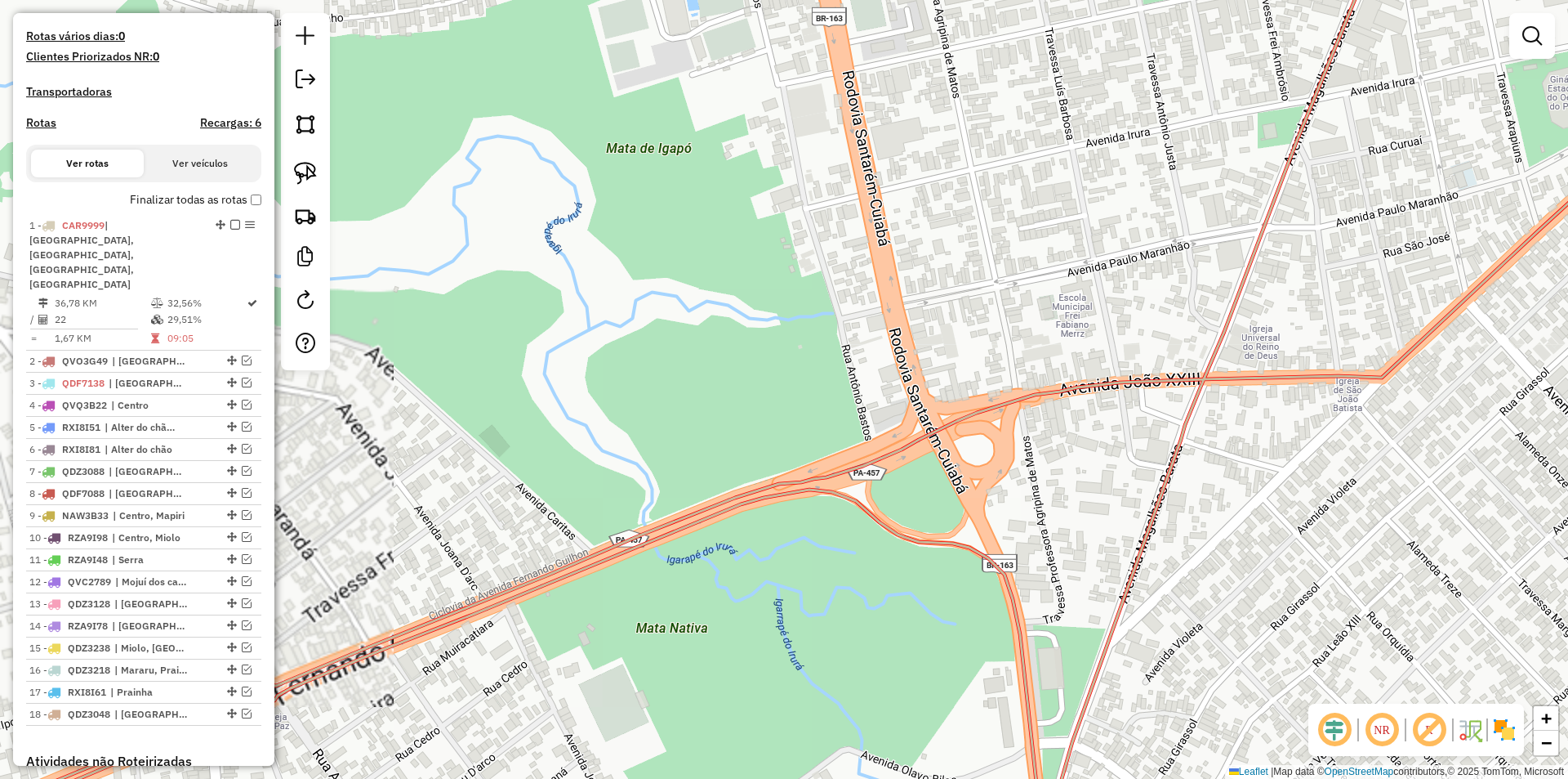
select select "**********"
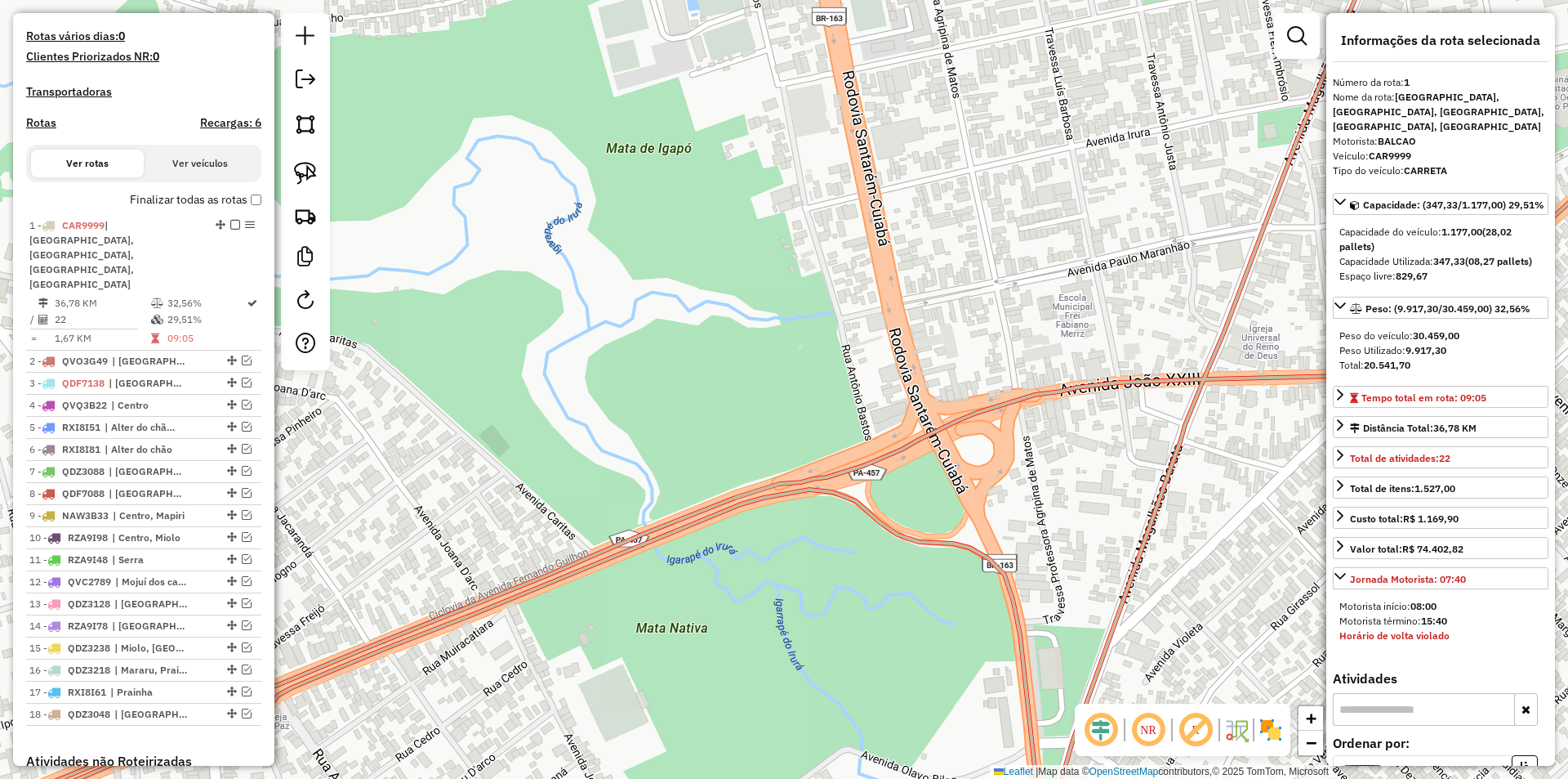
click at [563, 562] on icon at bounding box center [796, 389] width 1856 height 934
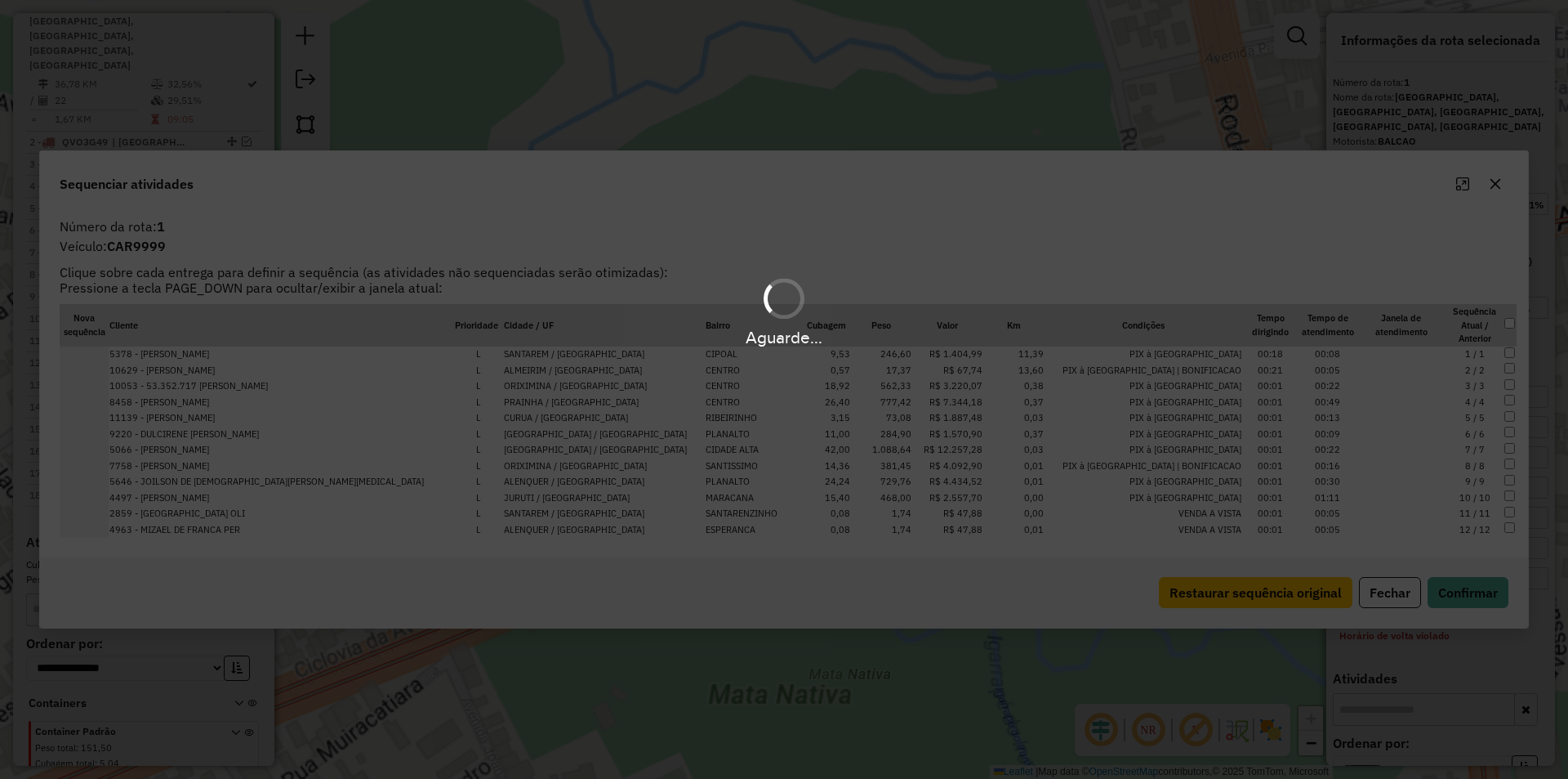
scroll to position [647, 0]
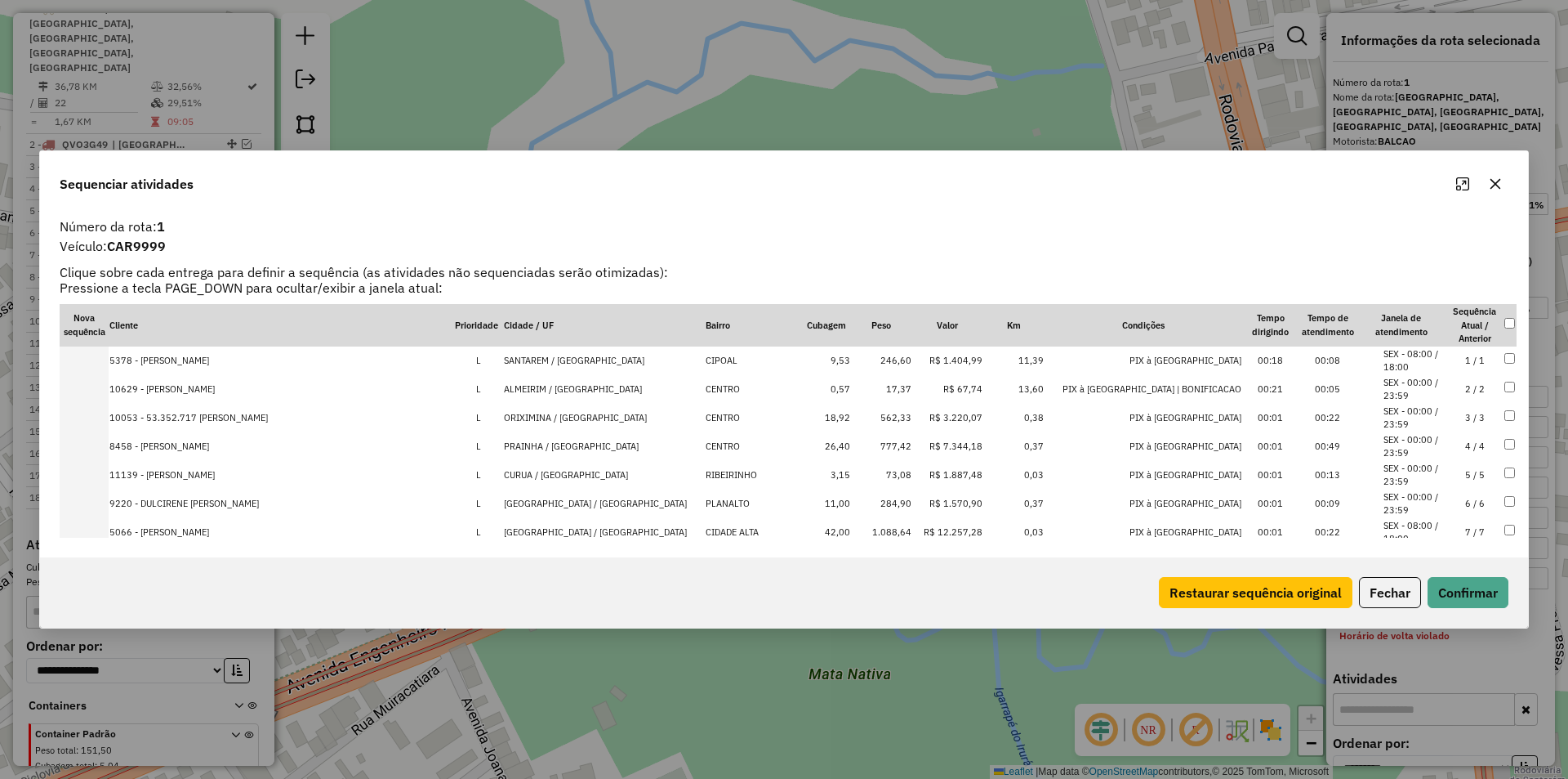
click at [1465, 181] on icon "Maximize" at bounding box center [1461, 183] width 13 height 13
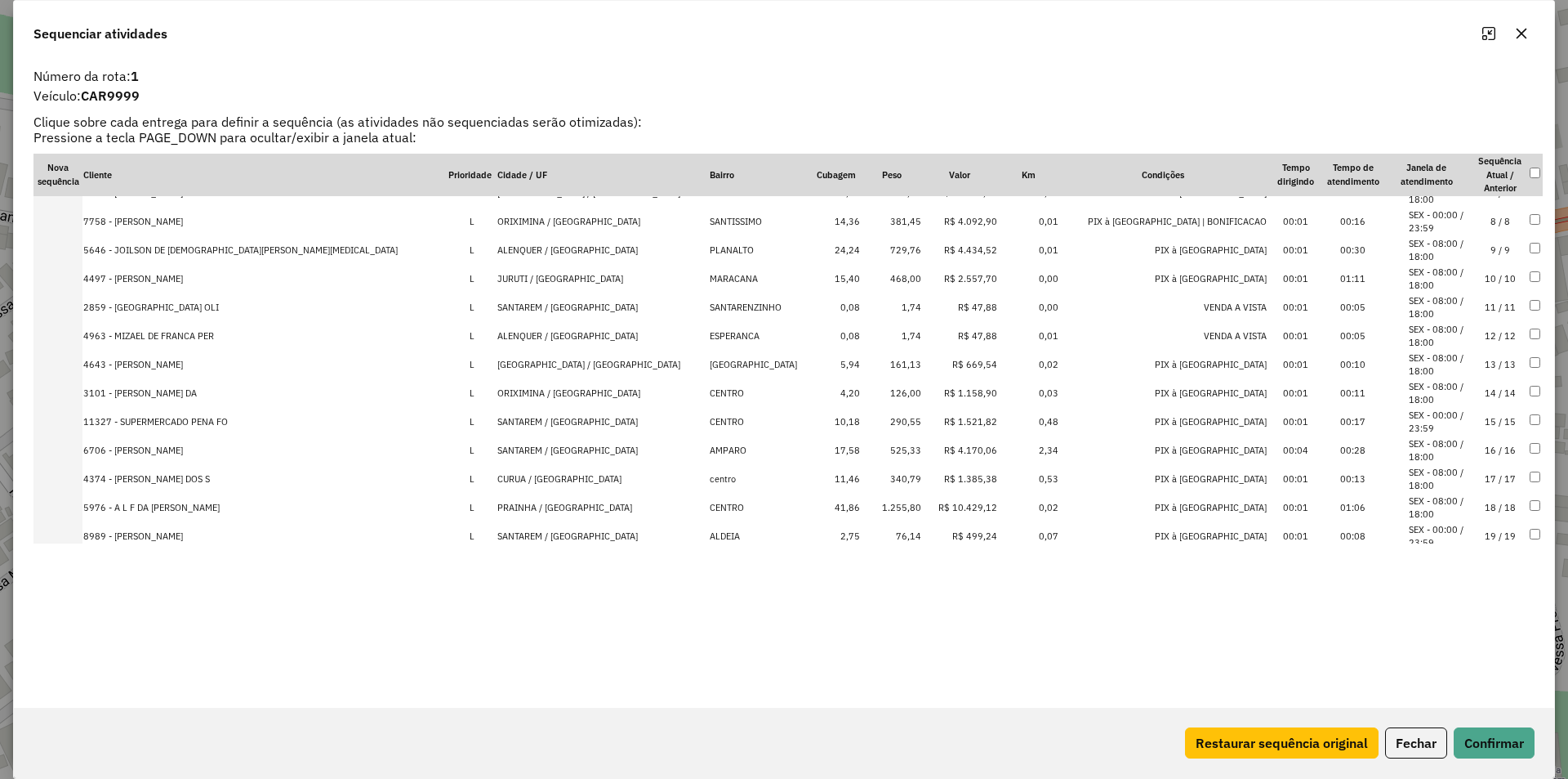
scroll to position [297, 0]
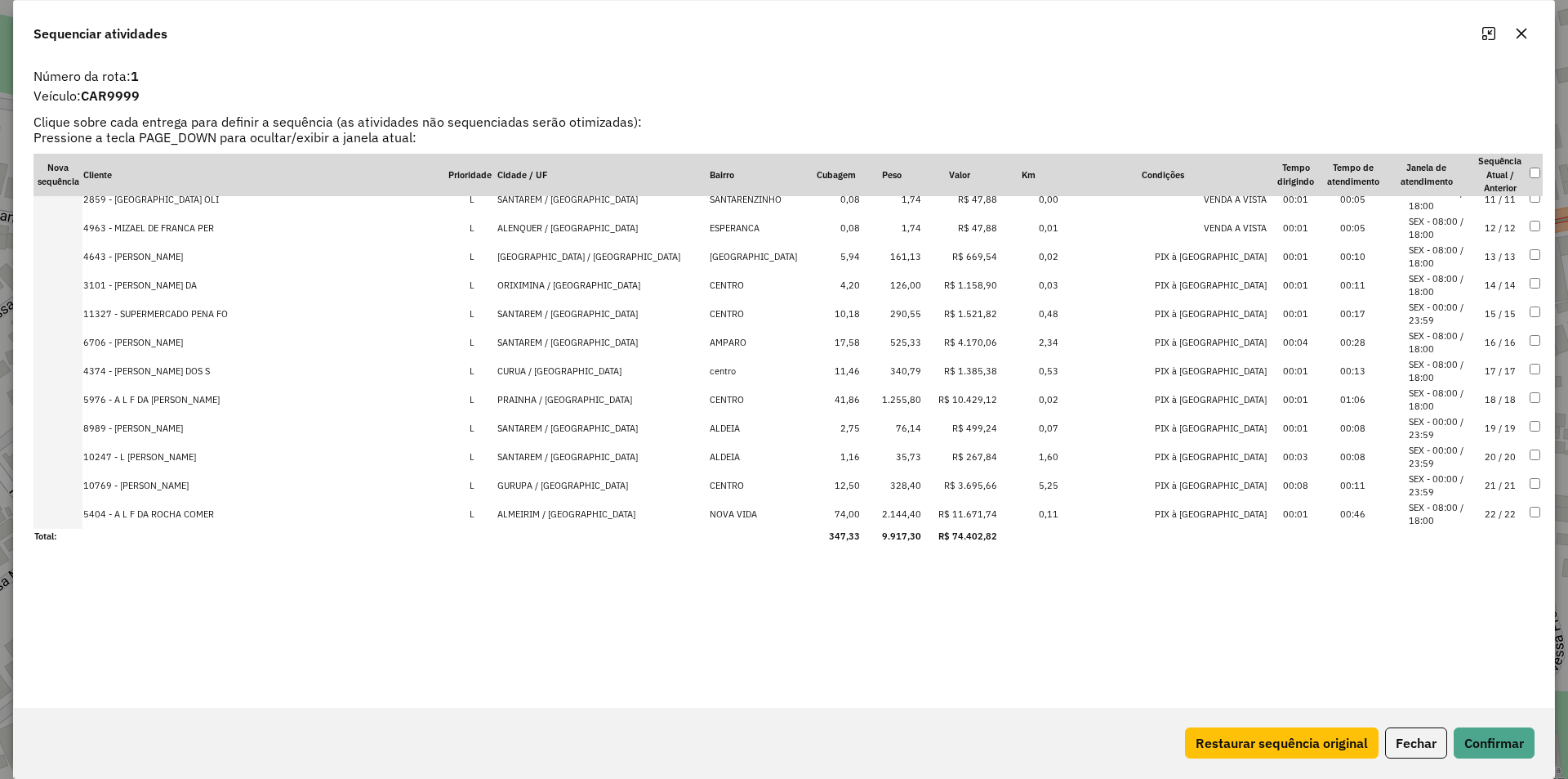
click at [1528, 174] on th at bounding box center [1535, 174] width 14 height 43
click at [1308, 741] on button "Excluir atividades" at bounding box center [1313, 741] width 129 height 31
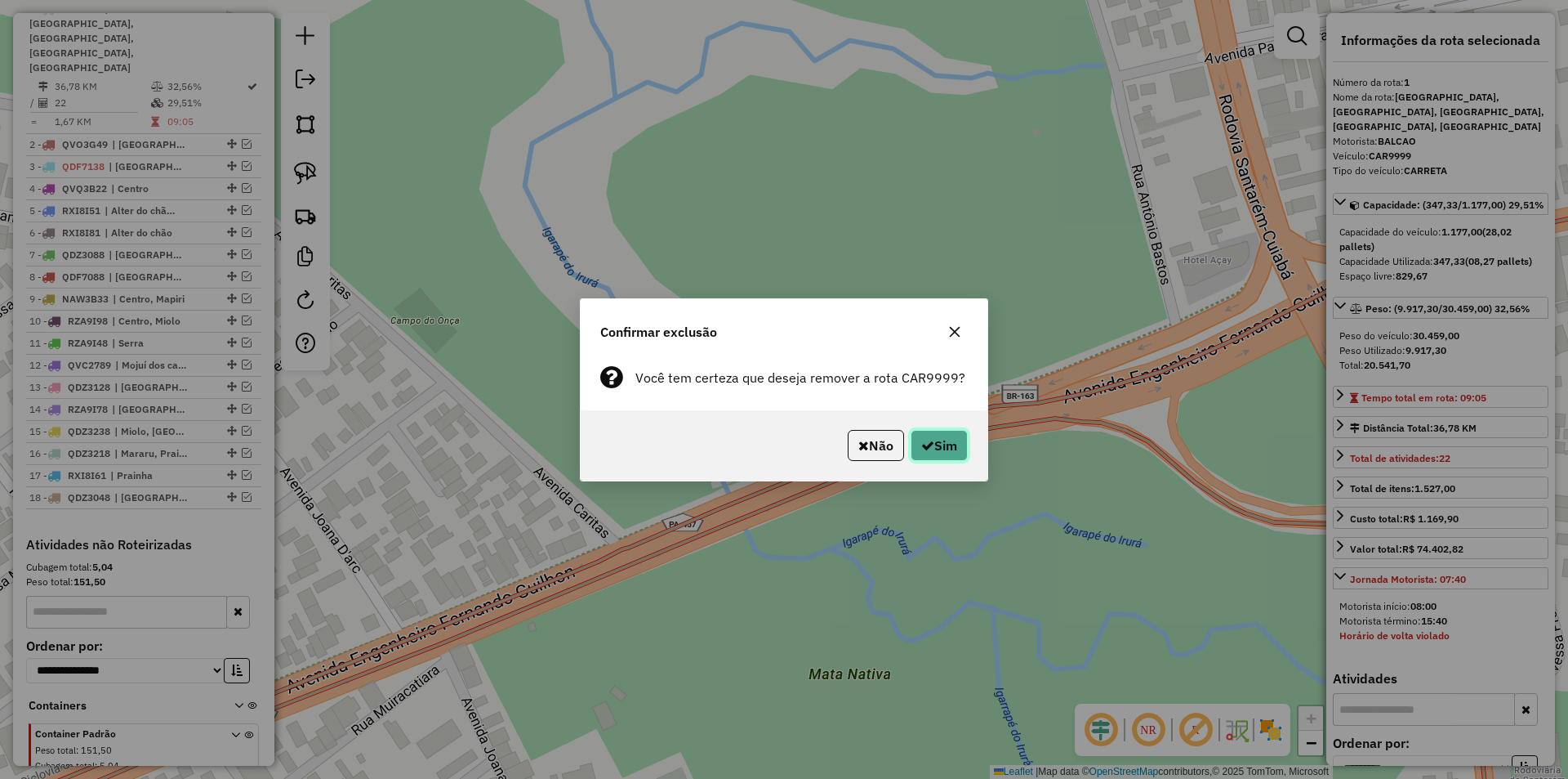
click at [923, 439] on icon "button" at bounding box center [927, 445] width 13 height 13
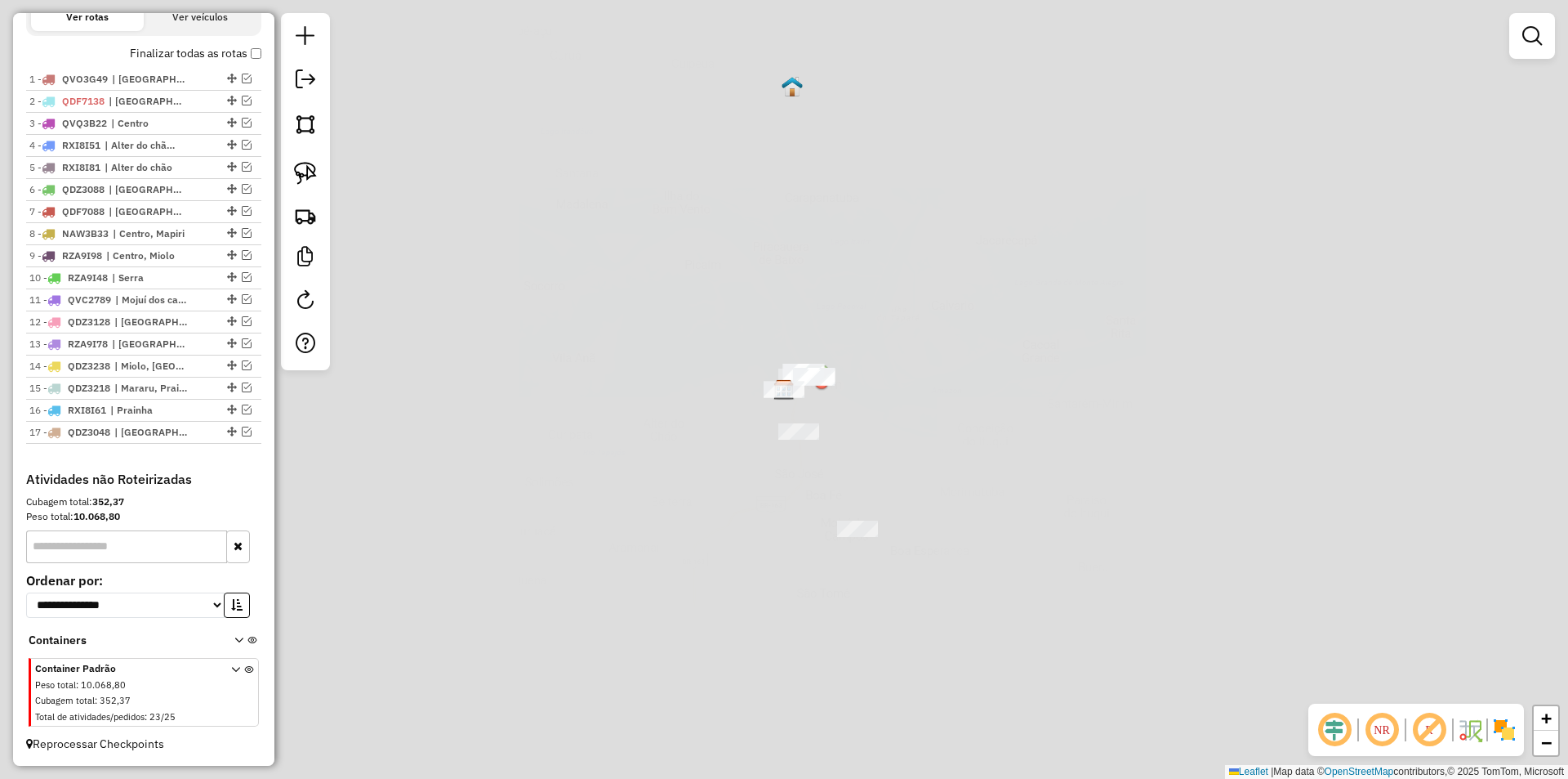
scroll to position [591, 0]
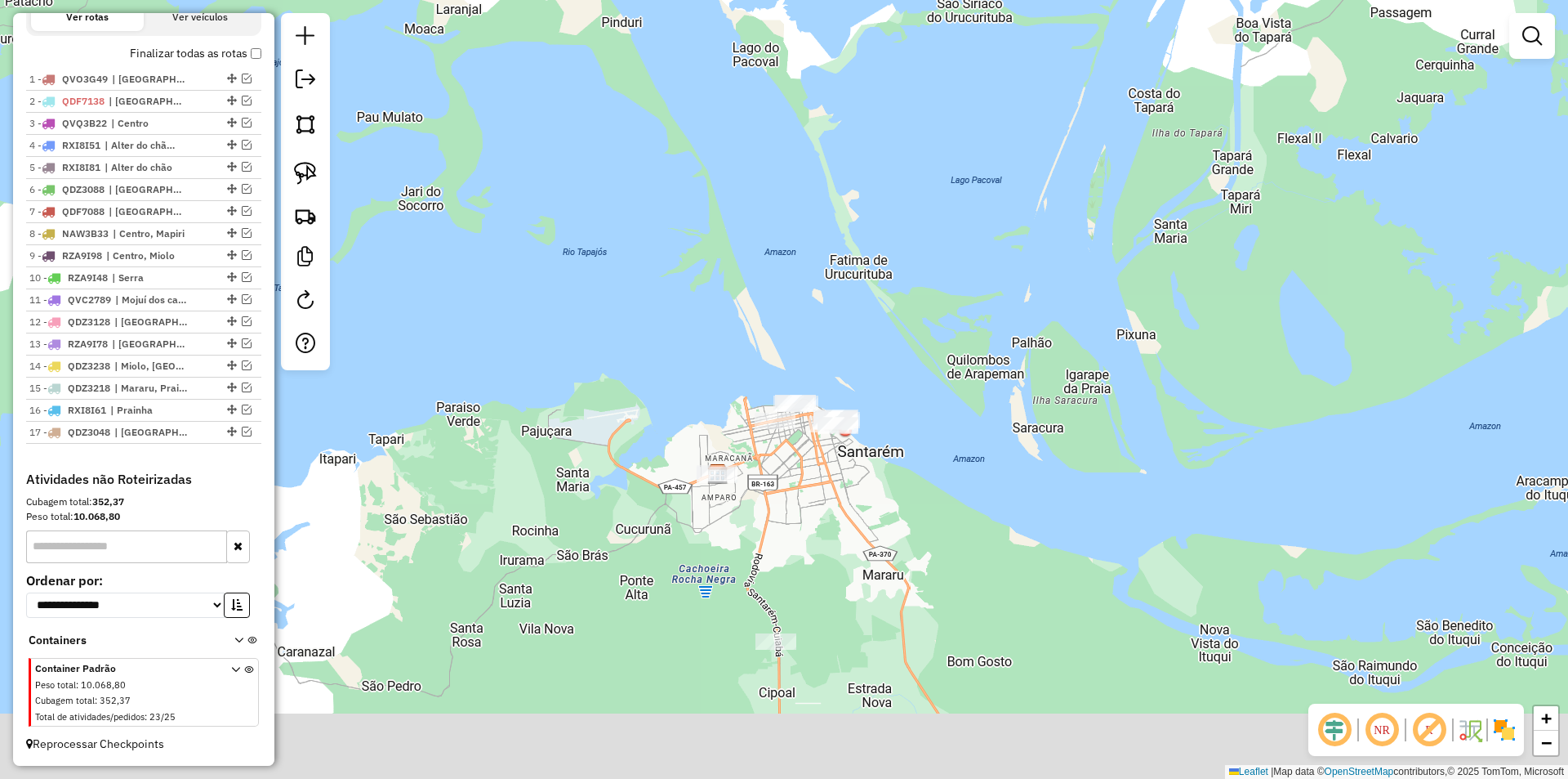
drag, startPoint x: 849, startPoint y: 603, endPoint x: 857, endPoint y: 501, distance: 102.3
click at [857, 501] on div "Janela de atendimento Grade de atendimento Capacidade Transportadoras Veículos …" at bounding box center [784, 390] width 1568 height 779
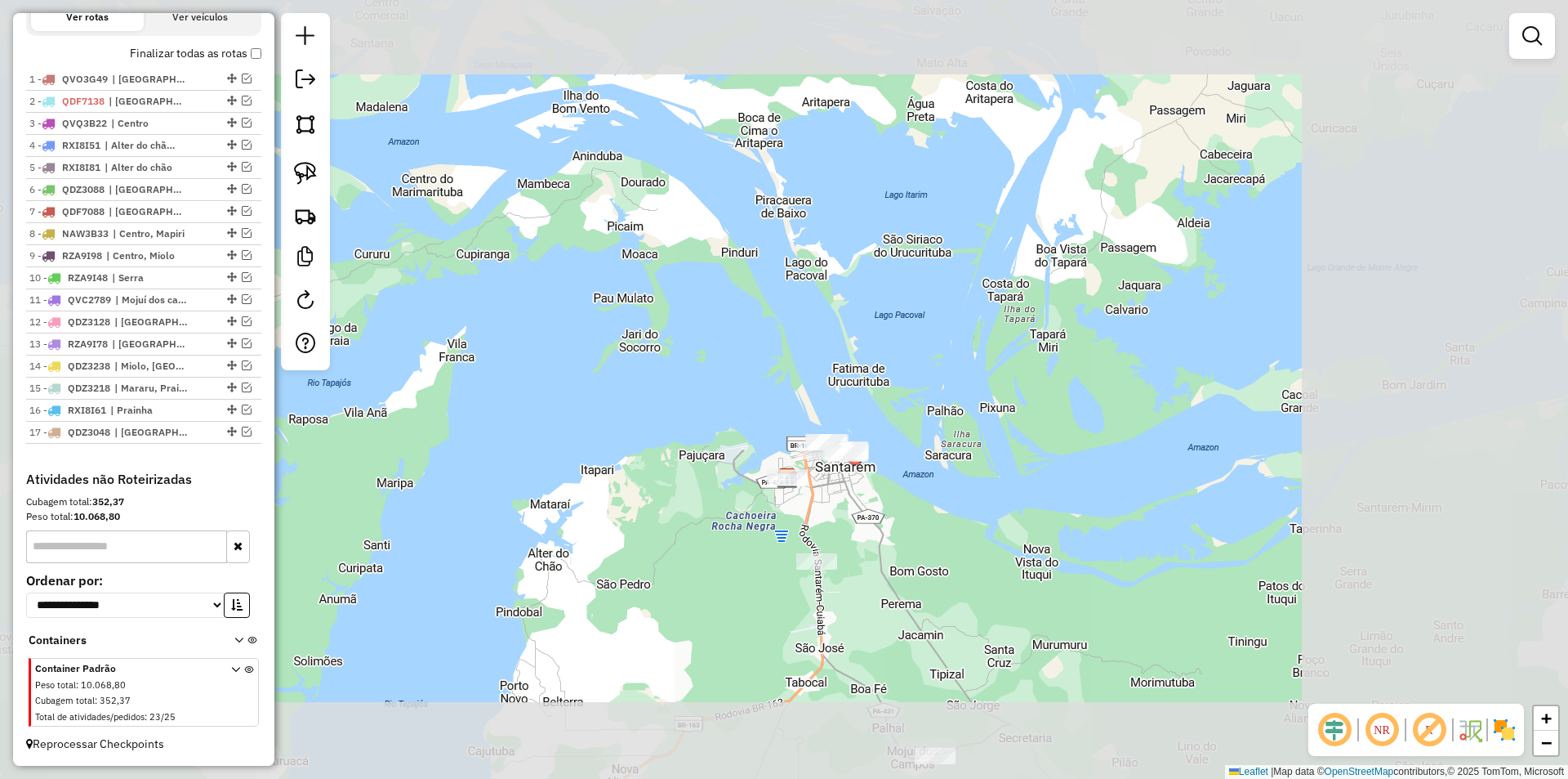
drag, startPoint x: 865, startPoint y: 516, endPoint x: 849, endPoint y: 472, distance: 46.8
click at [849, 472] on div "Janela de atendimento Grade de atendimento Capacidade Transportadoras Veículos …" at bounding box center [784, 390] width 1568 height 779
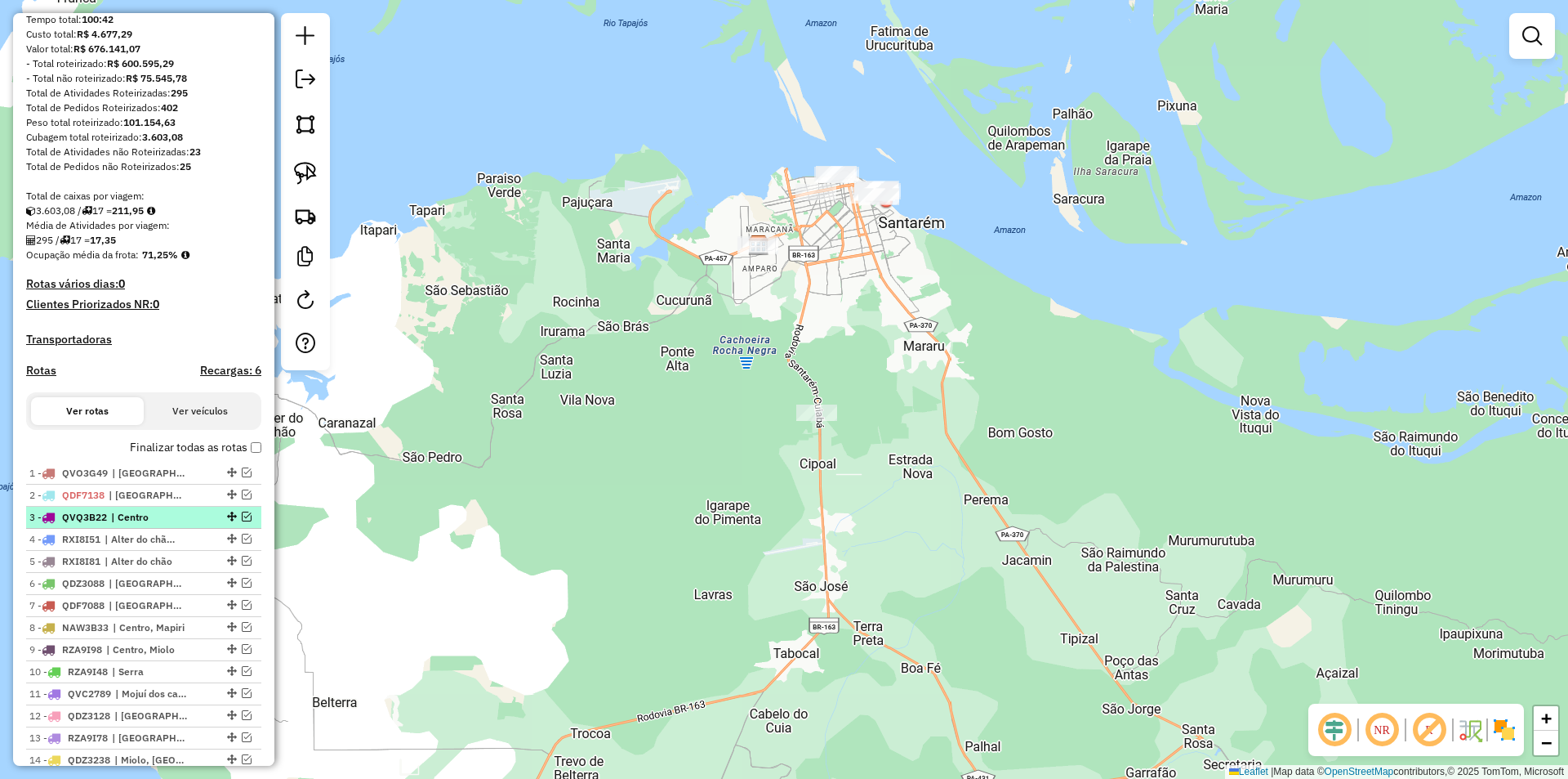
scroll to position [0, 0]
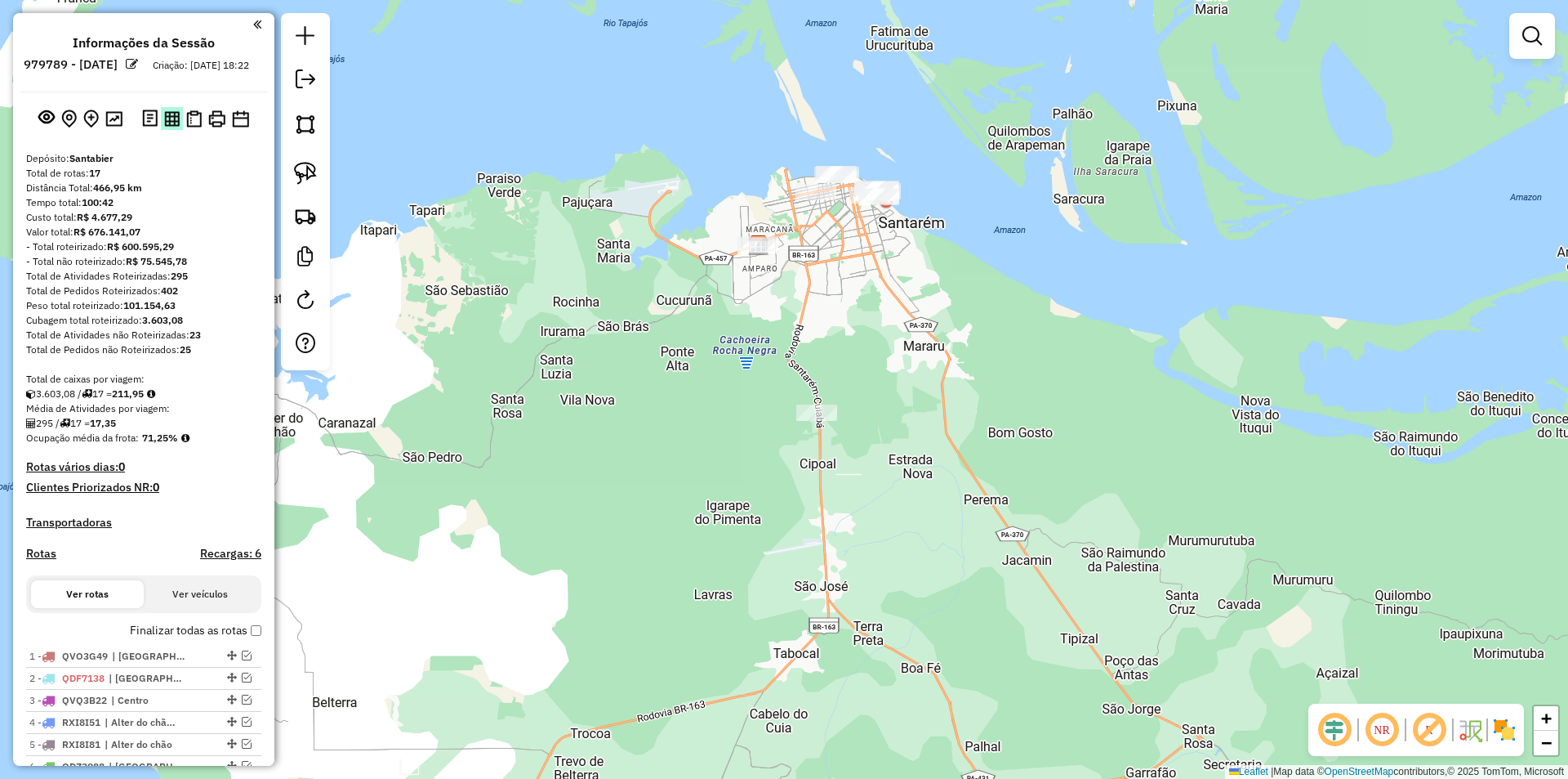
click at [172, 127] on img at bounding box center [172, 119] width 16 height 16
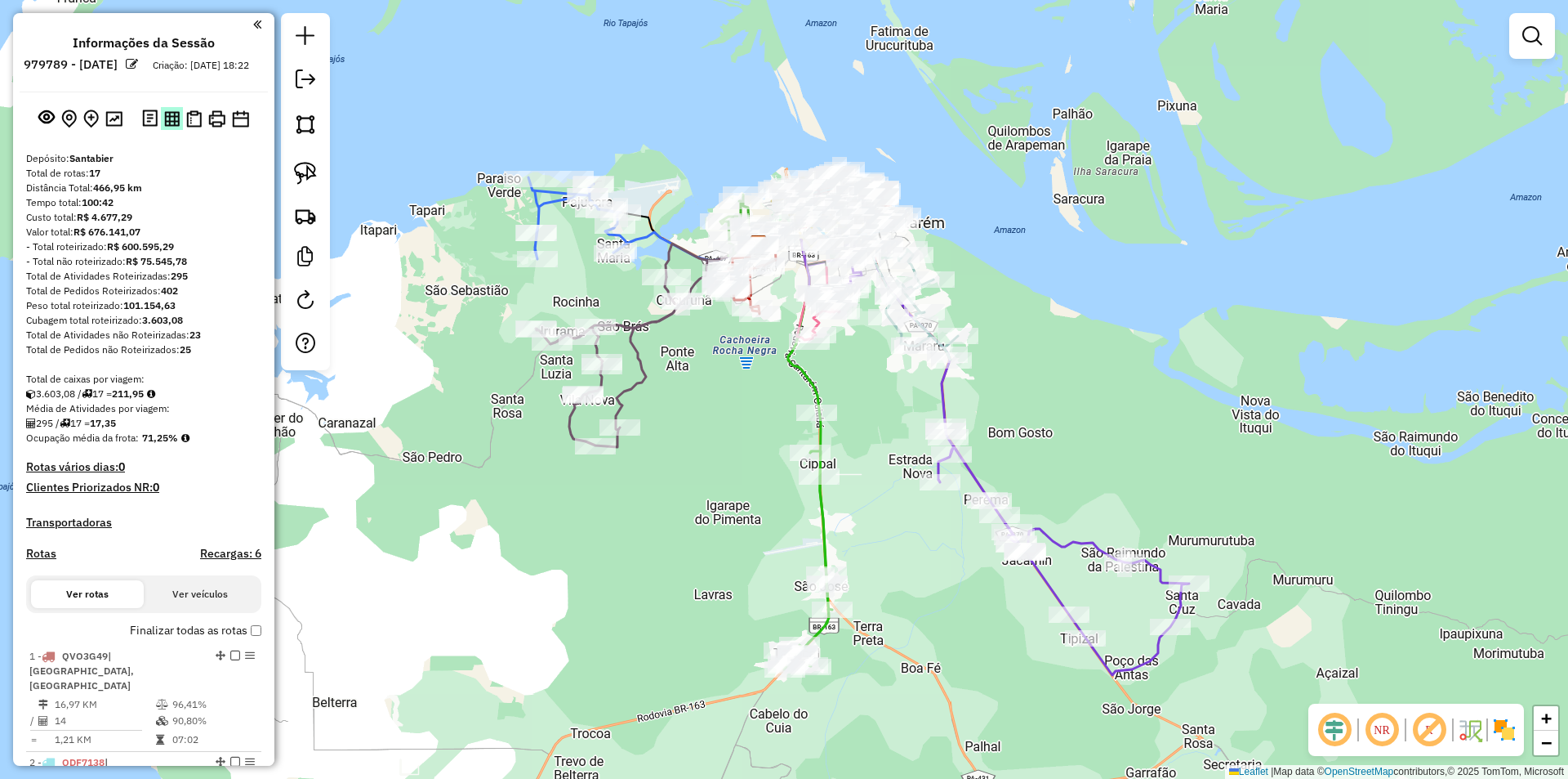
click at [172, 127] on img at bounding box center [172, 119] width 16 height 16
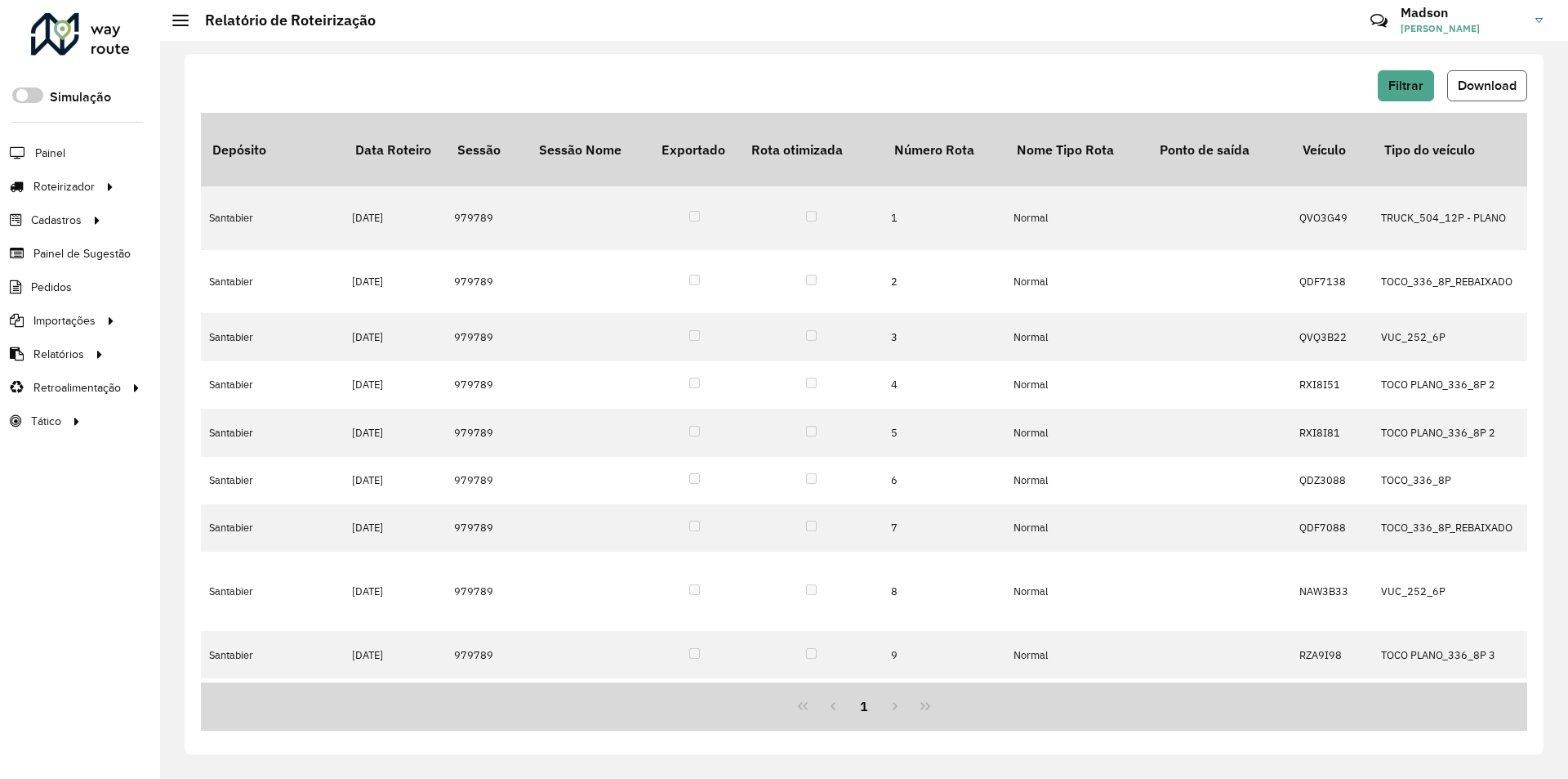
click at [1489, 78] on span "Download" at bounding box center [1486, 85] width 58 height 14
